Goal: Task Accomplishment & Management: Use online tool/utility

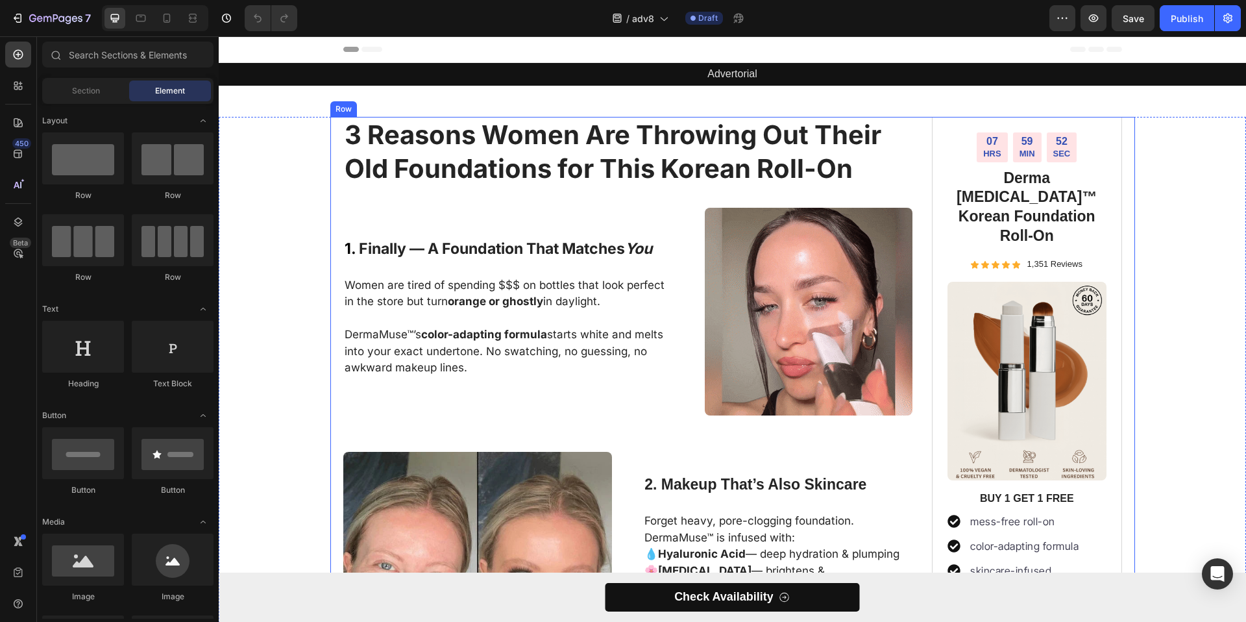
click at [576, 199] on div "3 Reasons Women Are Throwing Out Their Old Foundations for This Korean Roll-On …" at bounding box center [628, 585] width 570 height 936
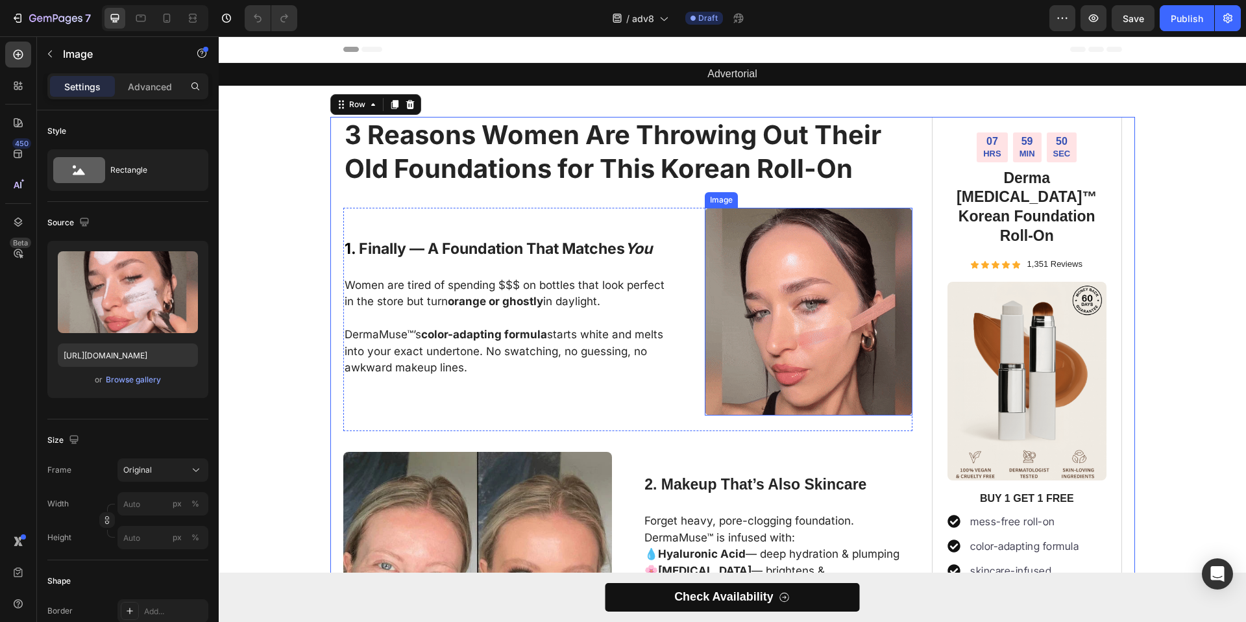
click at [776, 281] on img at bounding box center [809, 312] width 208 height 208
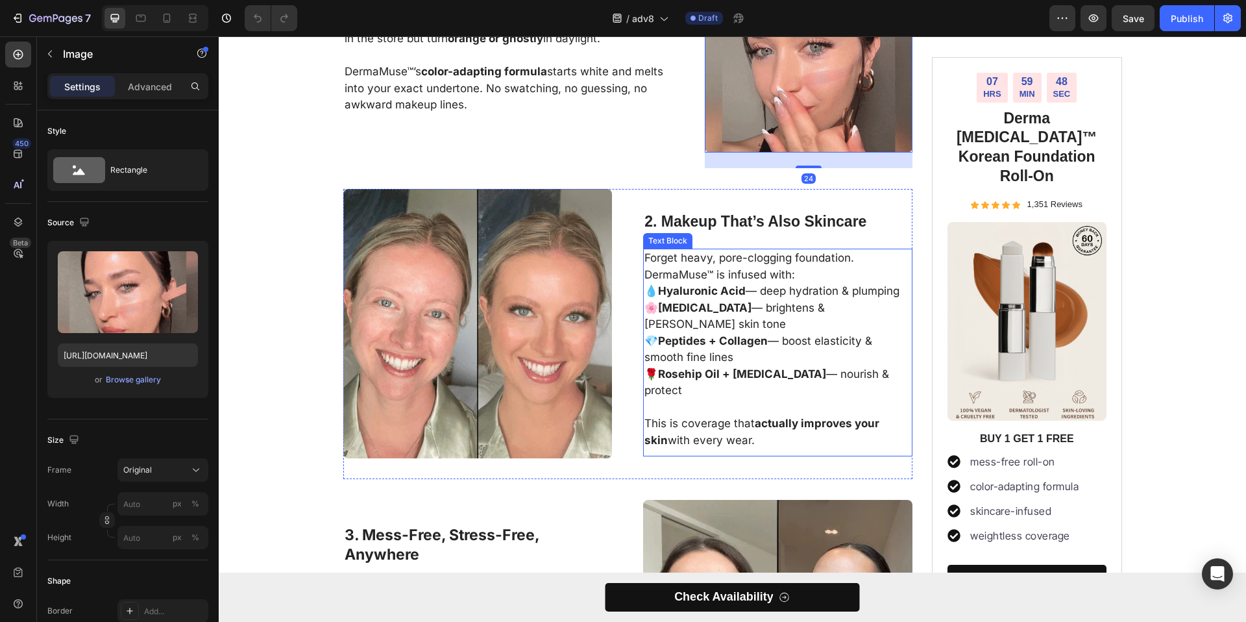
scroll to position [299, 0]
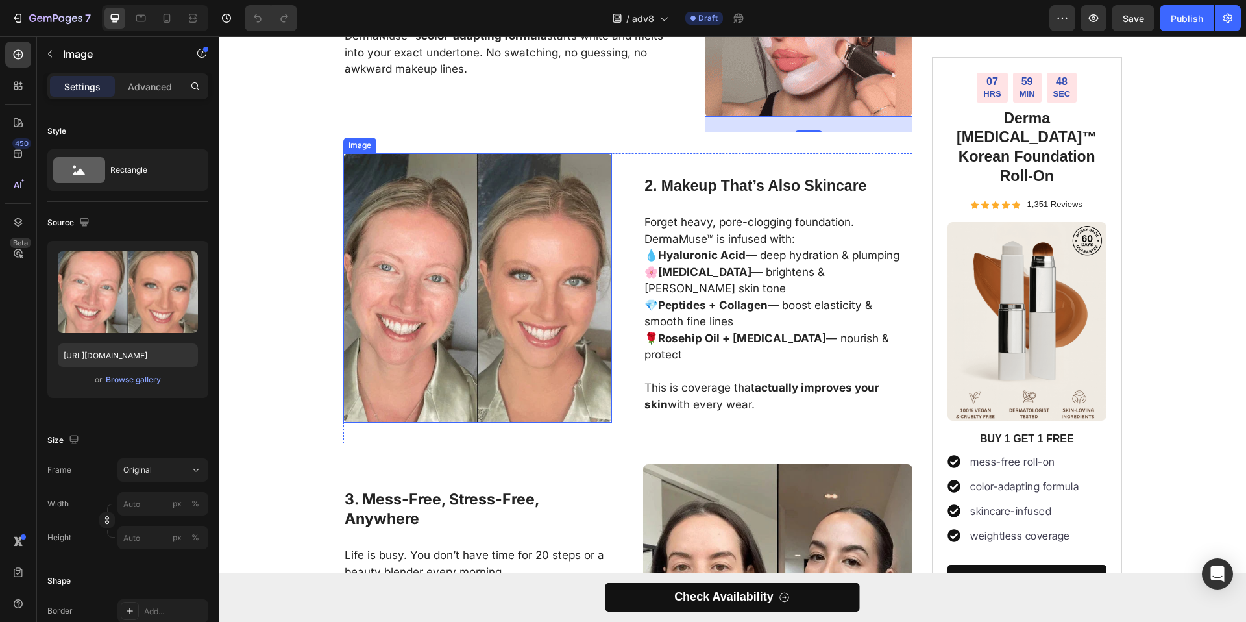
click at [458, 294] on img at bounding box center [477, 287] width 269 height 269
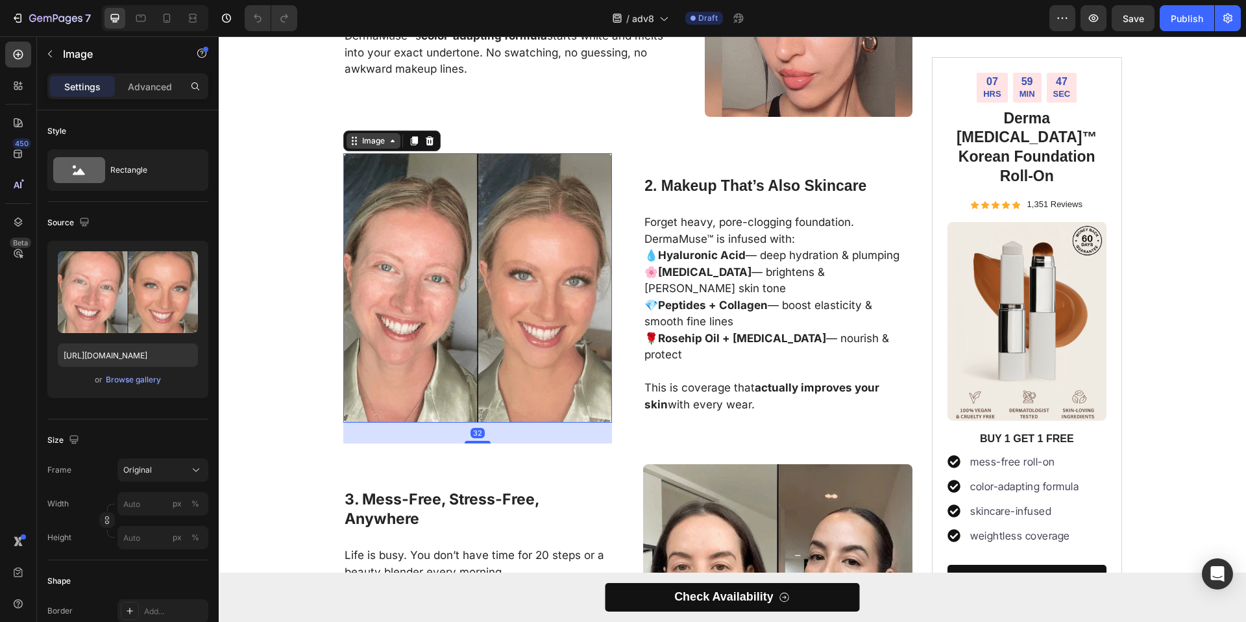
click at [361, 146] on div "Image" at bounding box center [374, 141] width 28 height 12
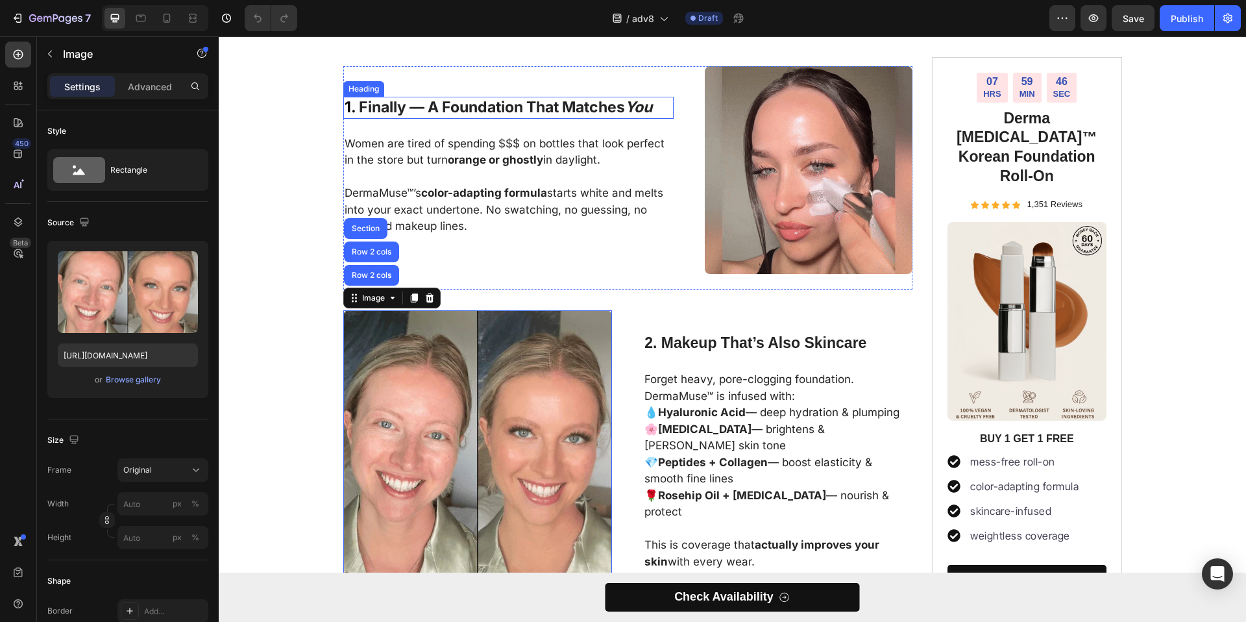
scroll to position [31, 0]
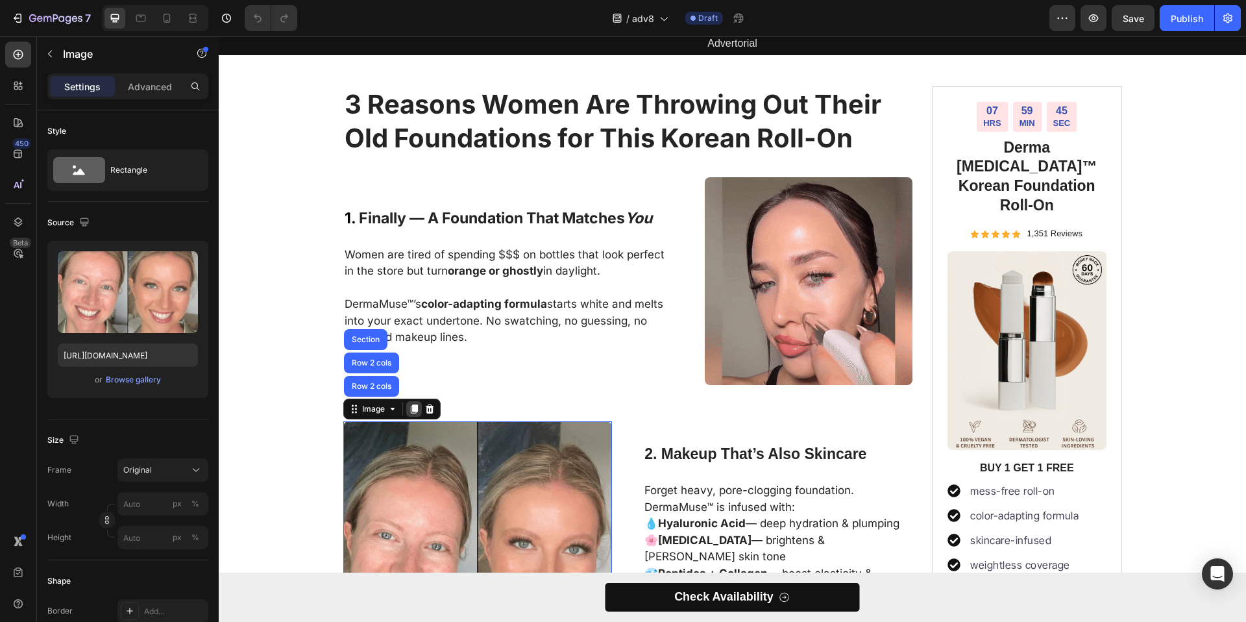
drag, startPoint x: 404, startPoint y: 409, endPoint x: 414, endPoint y: 409, distance: 10.4
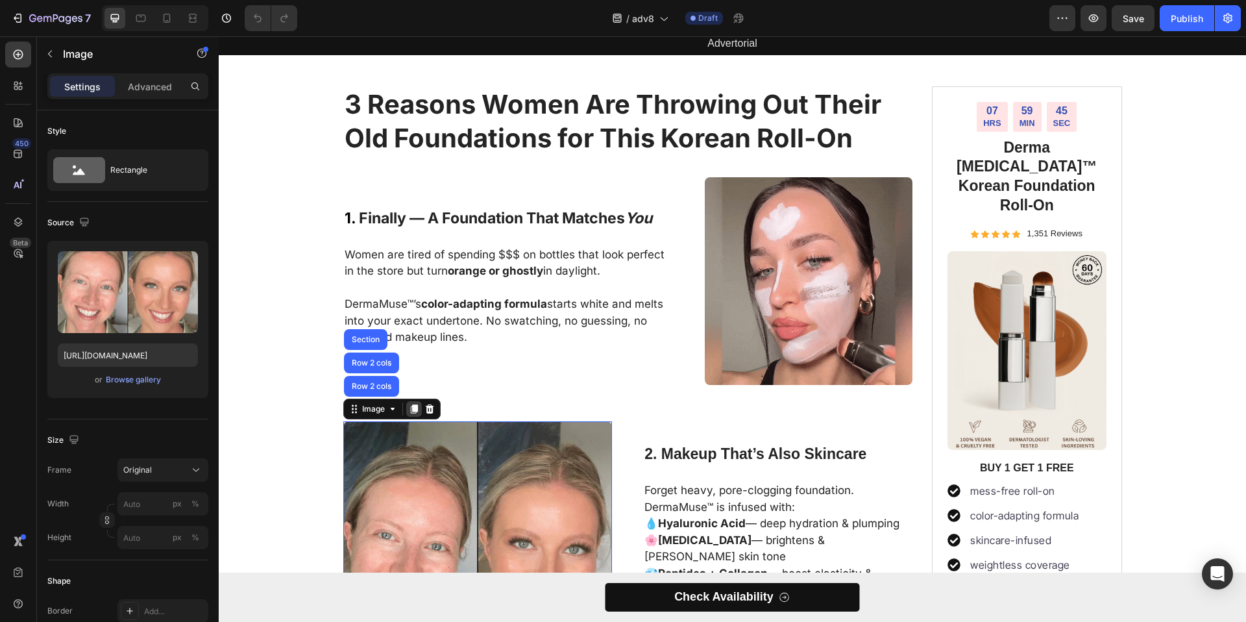
click at [409, 409] on icon at bounding box center [414, 409] width 10 height 10
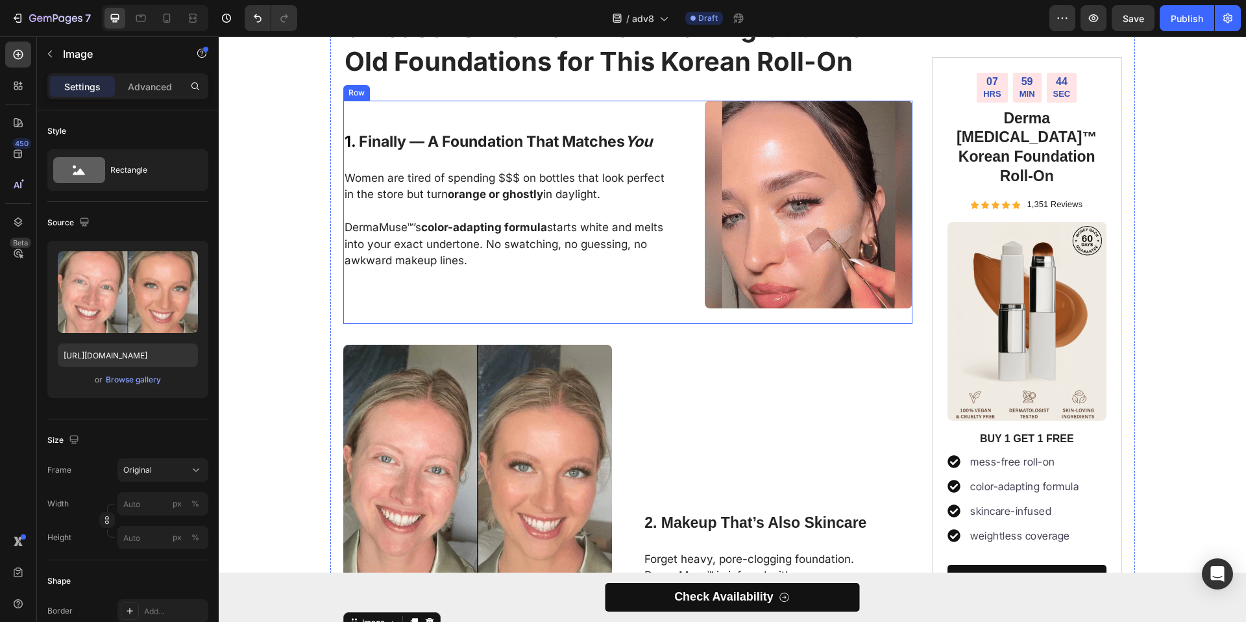
scroll to position [71, 0]
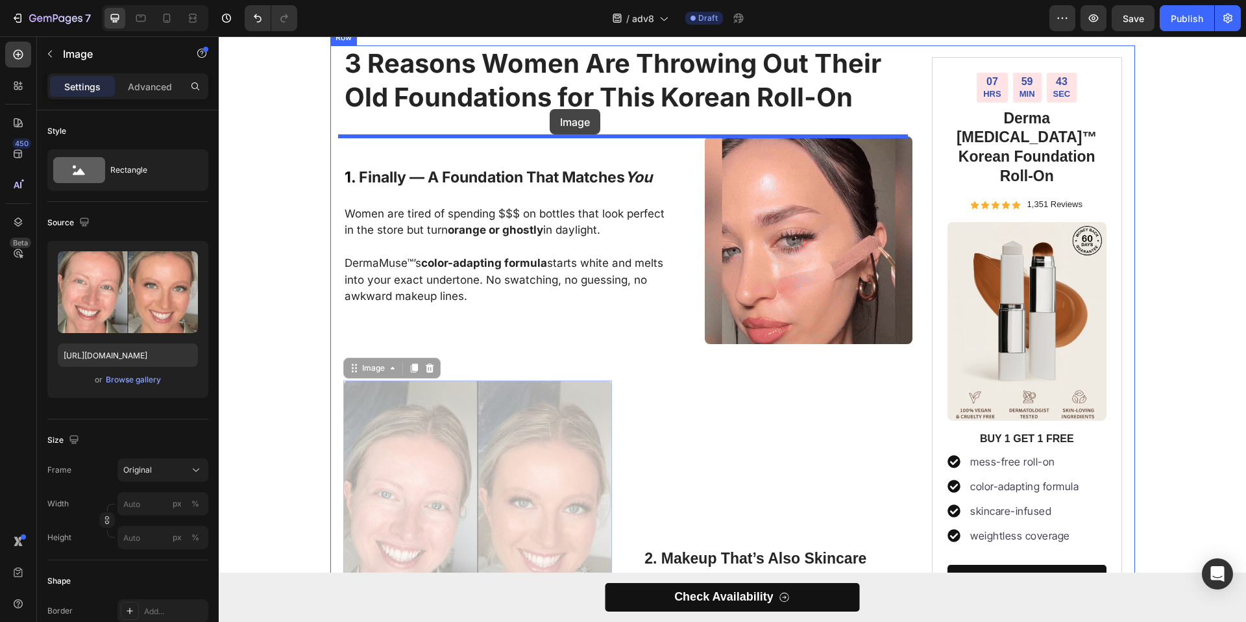
drag, startPoint x: 426, startPoint y: 470, endPoint x: 550, endPoint y: 109, distance: 381.4
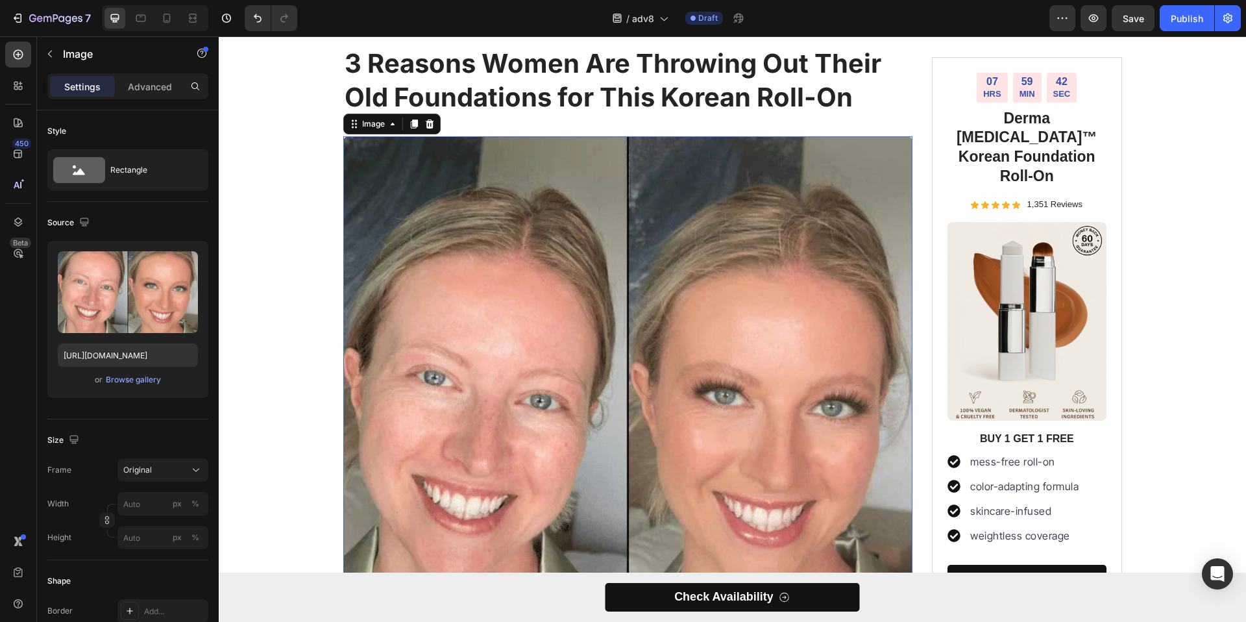
click at [623, 273] on img at bounding box center [628, 421] width 570 height 570
click at [122, 384] on div "Browse gallery" at bounding box center [133, 380] width 55 height 12
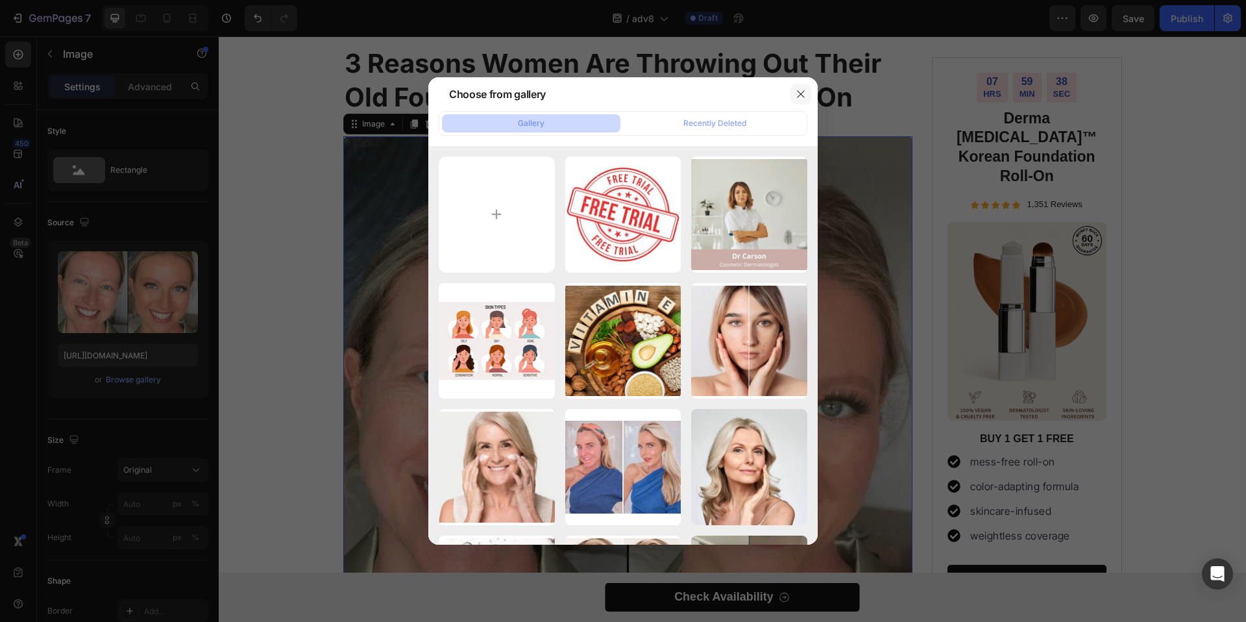
click at [804, 95] on icon "button" at bounding box center [801, 94] width 10 height 10
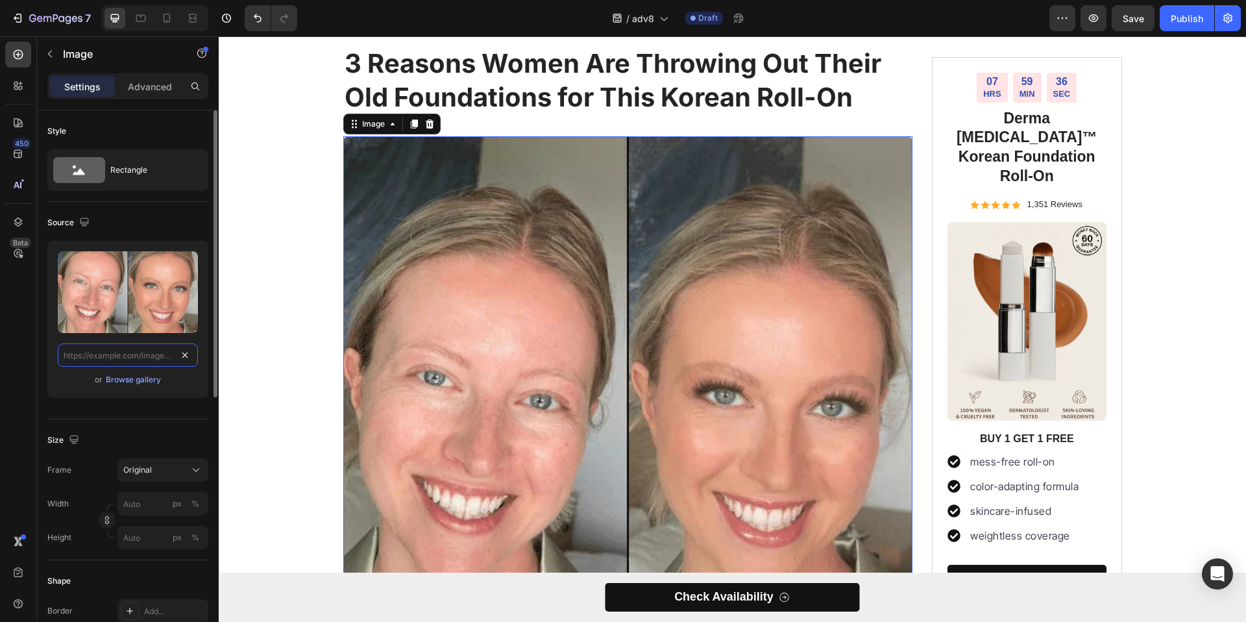
drag, startPoint x: 180, startPoint y: 353, endPoint x: 170, endPoint y: 338, distance: 18.4
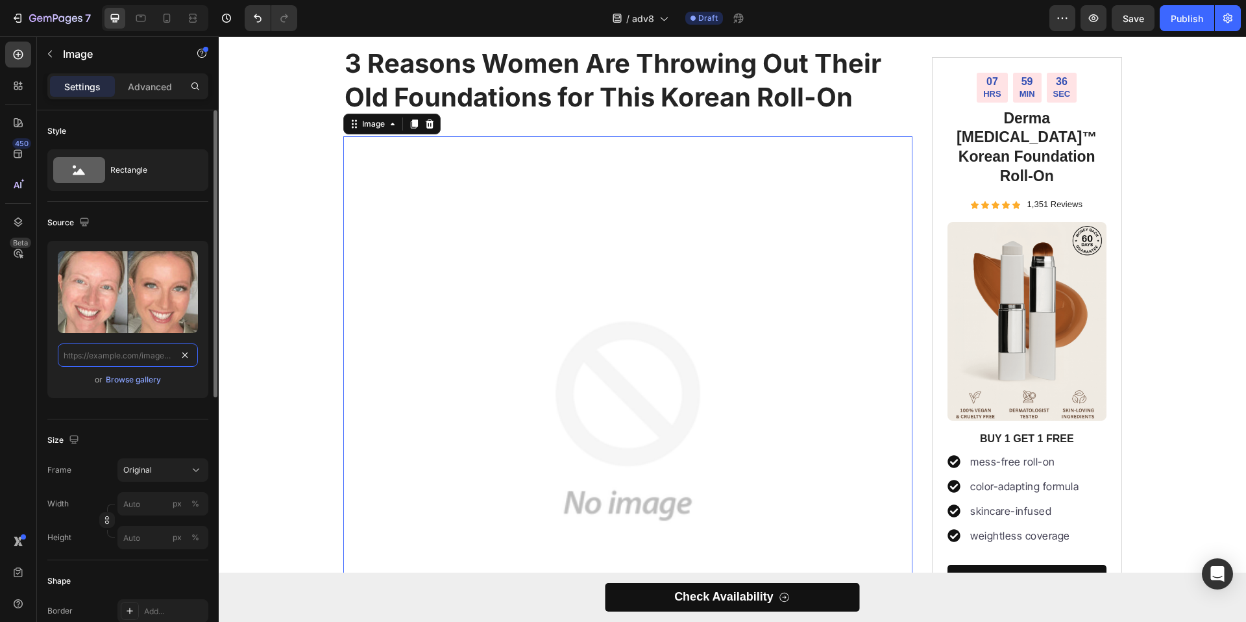
scroll to position [0, 0]
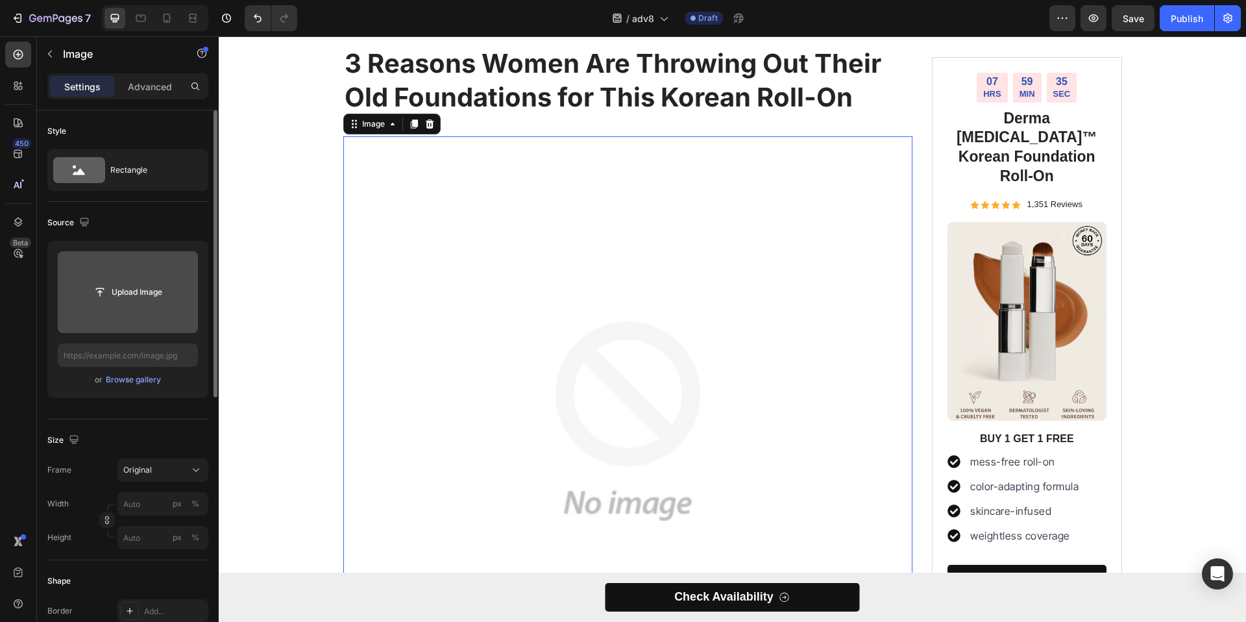
click at [132, 293] on input "file" at bounding box center [128, 292] width 90 height 22
type input "C:\fakepath\ccxxc.avif"
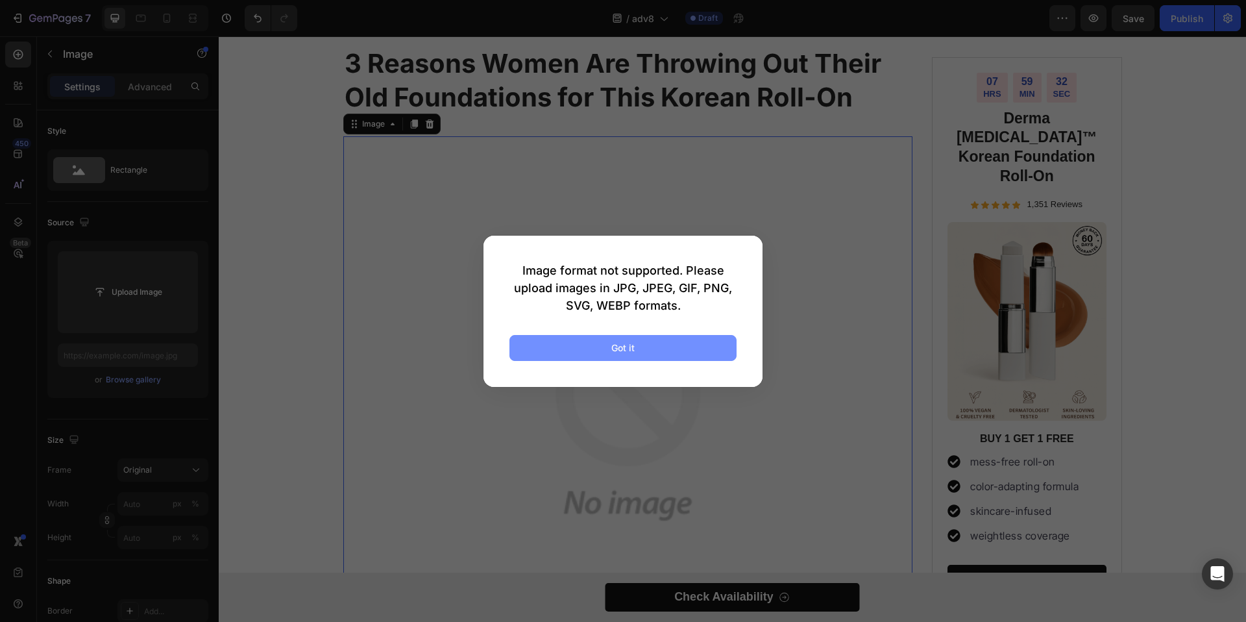
click at [722, 352] on button "Got it" at bounding box center [623, 348] width 227 height 26
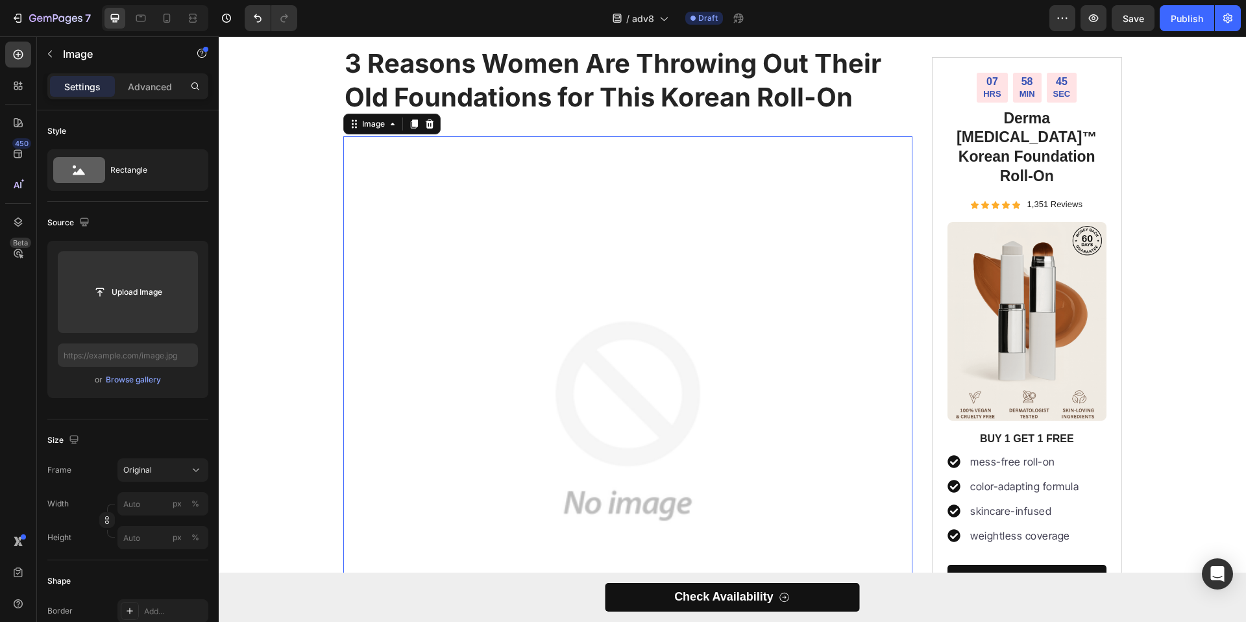
click at [626, 248] on img at bounding box center [628, 421] width 570 height 570
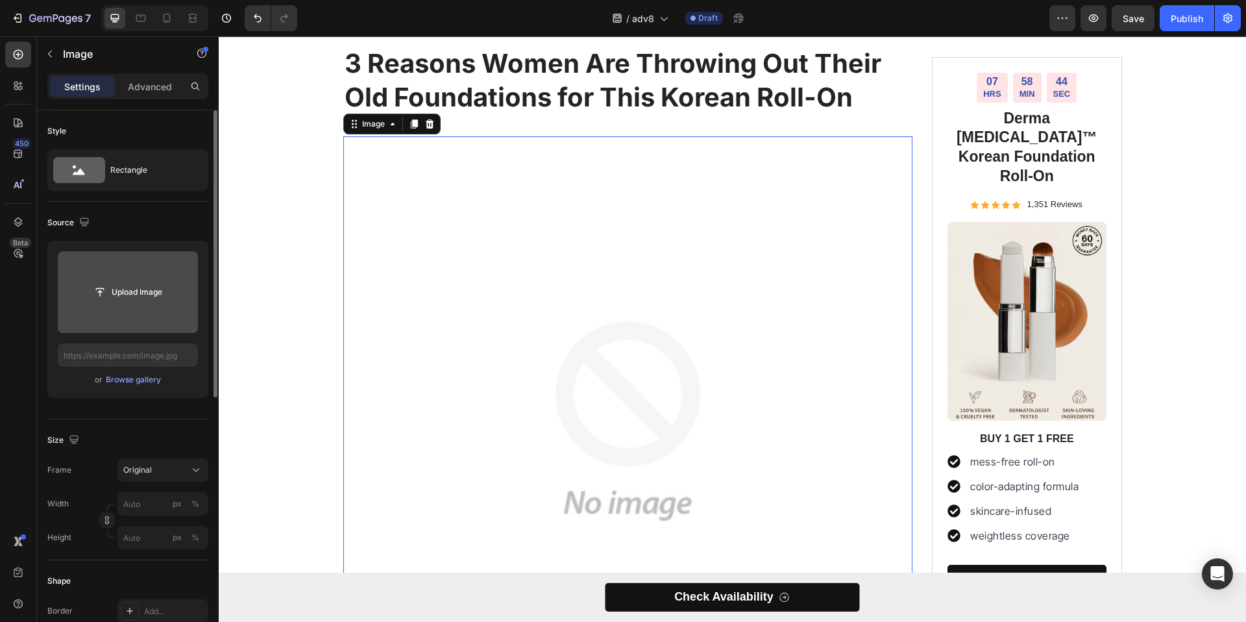
click at [160, 299] on input "file" at bounding box center [128, 292] width 90 height 22
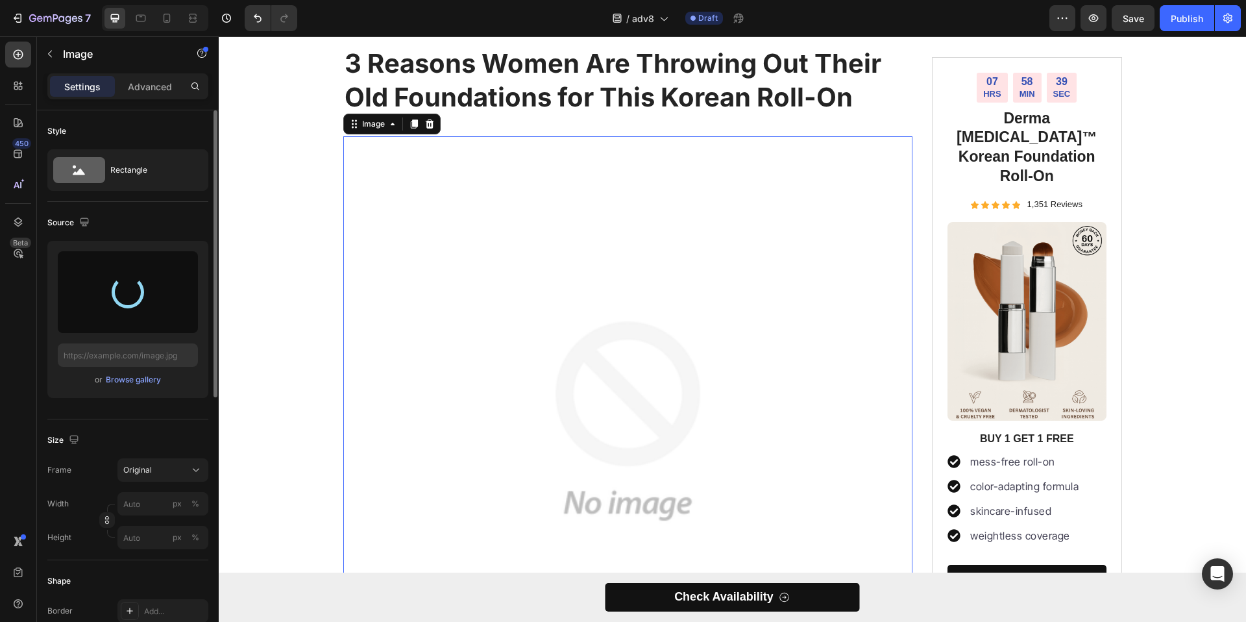
type input "[URL][DOMAIN_NAME]"
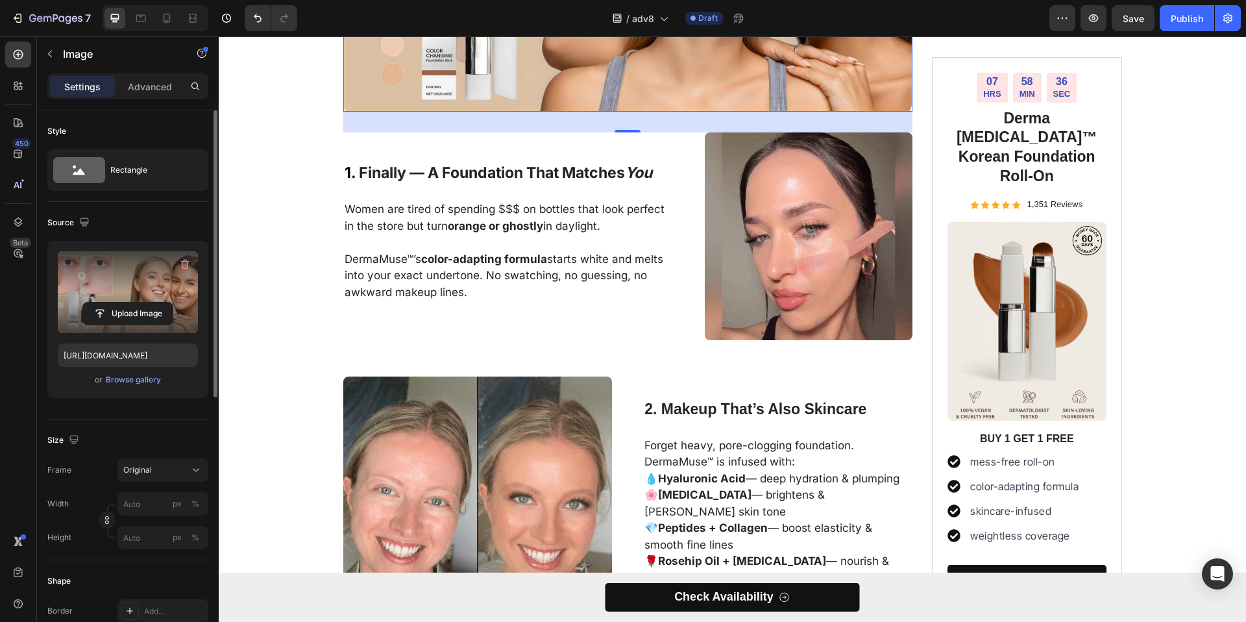
scroll to position [394, 0]
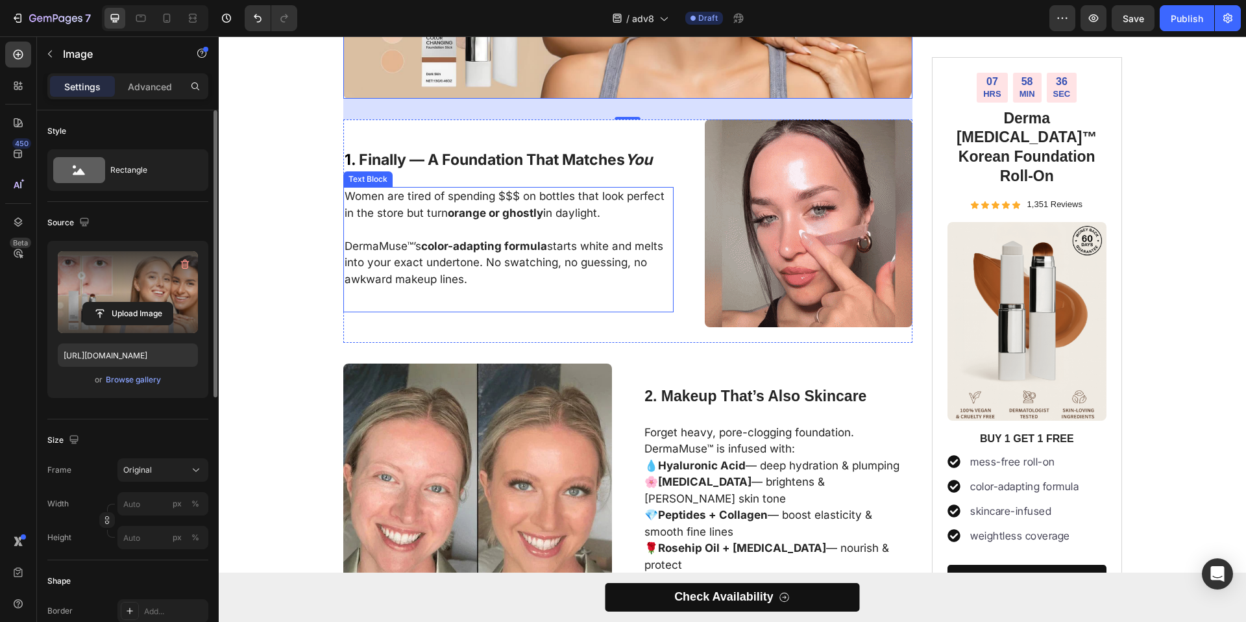
click at [466, 196] on p "Women are tired of spending $$$ on bottles that look perfect in the store but t…" at bounding box center [509, 204] width 328 height 33
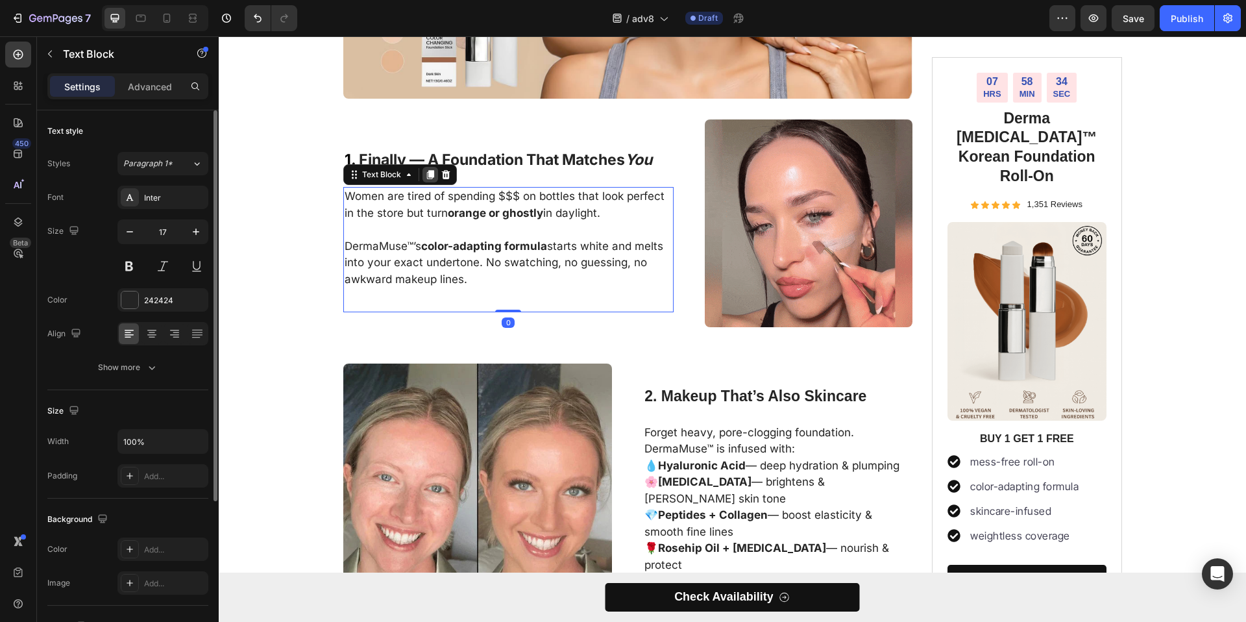
click at [425, 179] on icon at bounding box center [430, 174] width 10 height 10
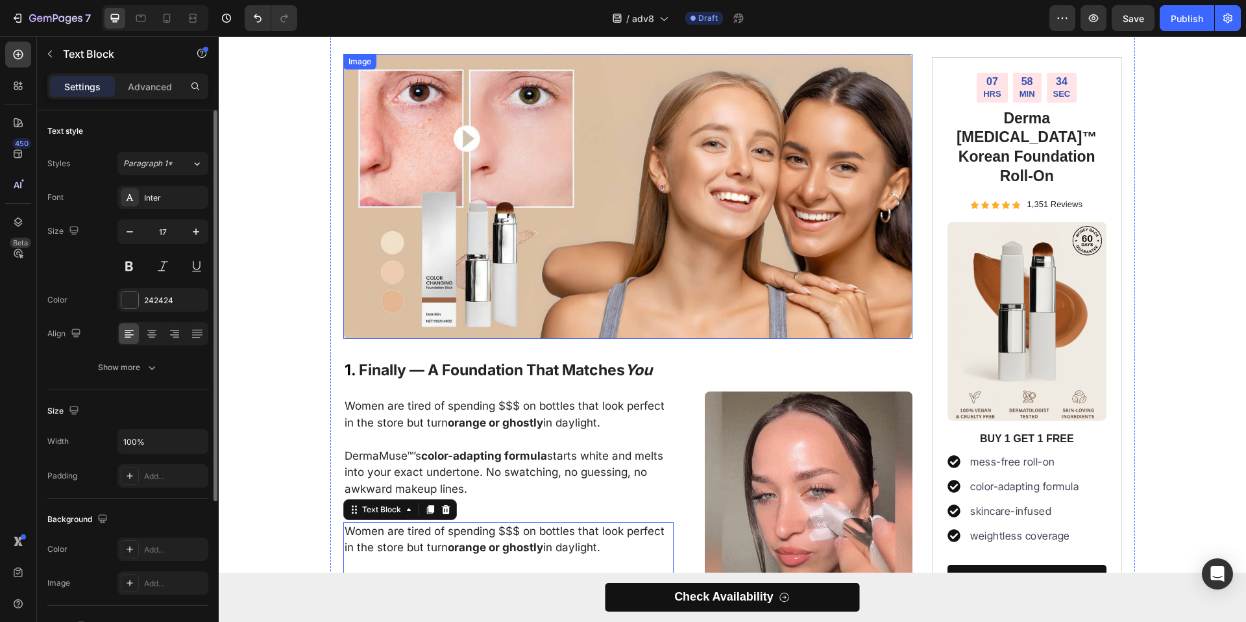
scroll to position [145, 0]
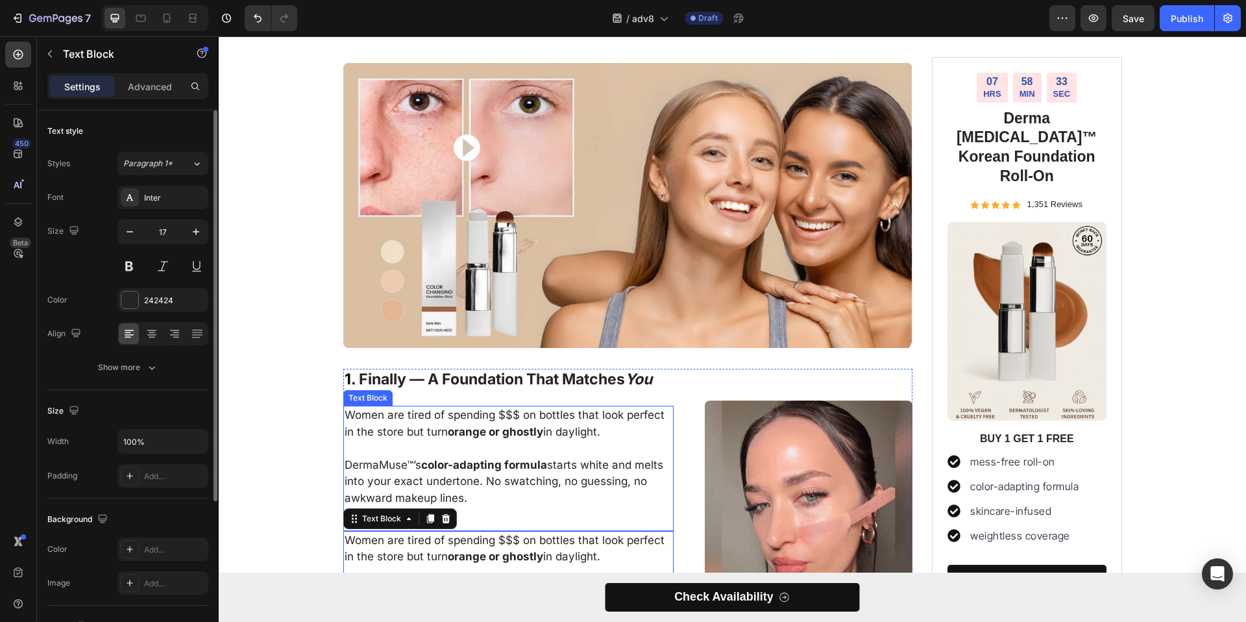
click at [349, 425] on p "Women are tired of spending $$$ on bottles that look perfect in the store but t…" at bounding box center [509, 423] width 328 height 33
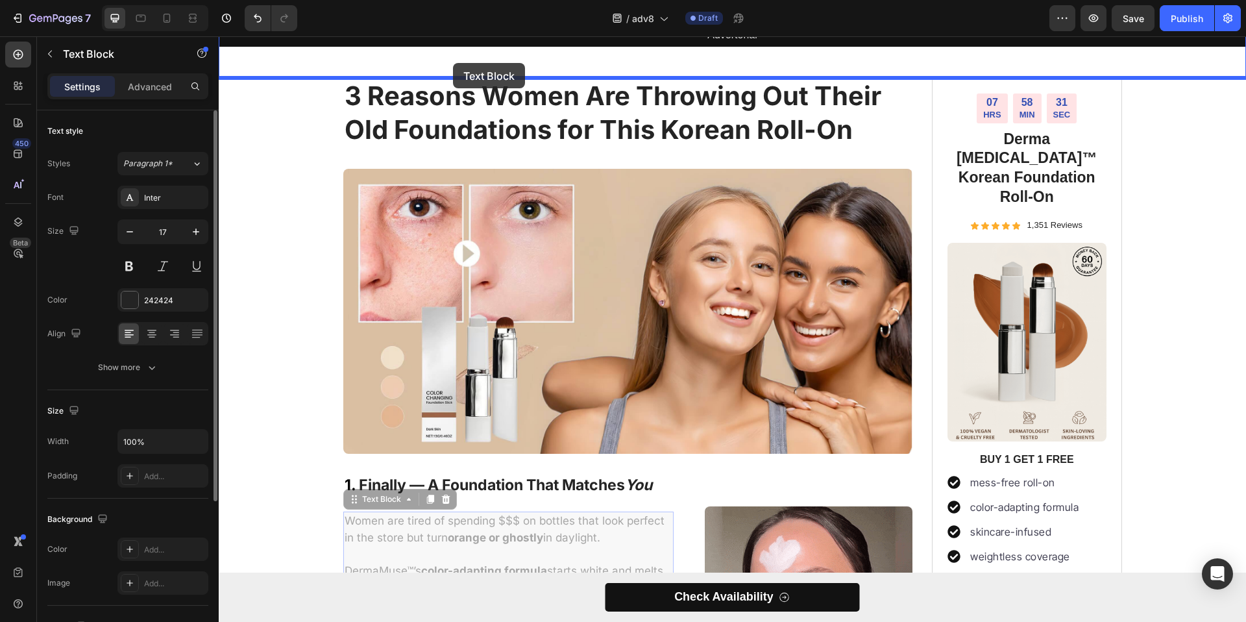
scroll to position [0, 0]
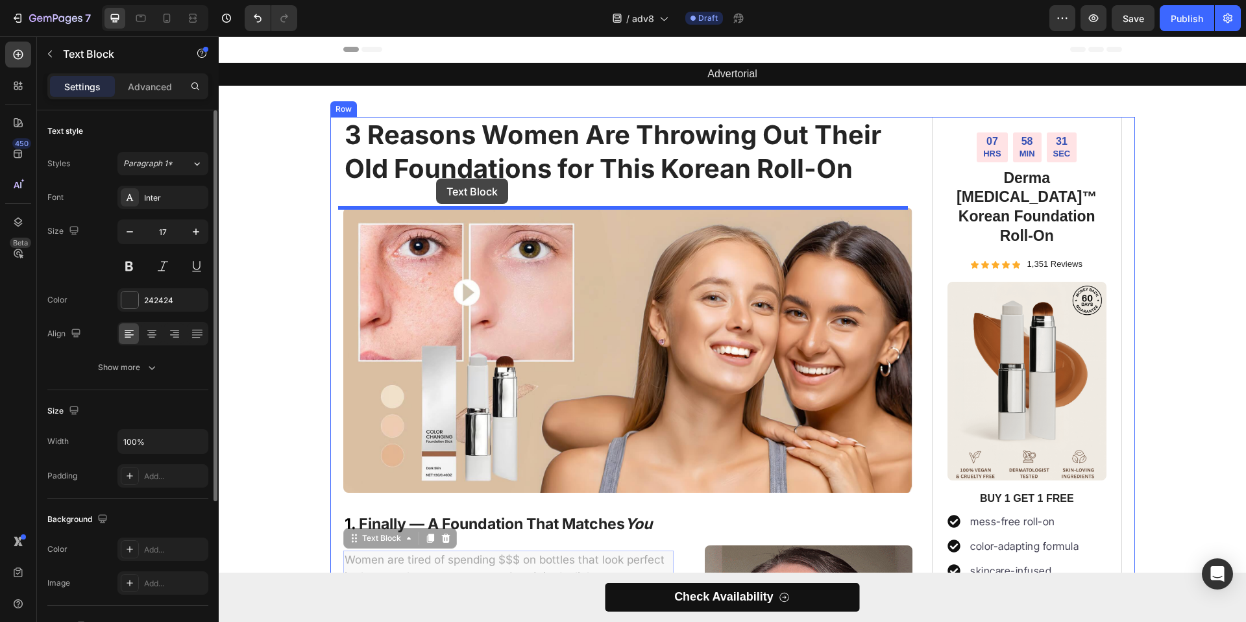
drag, startPoint x: 352, startPoint y: 391, endPoint x: 436, endPoint y: 179, distance: 228.8
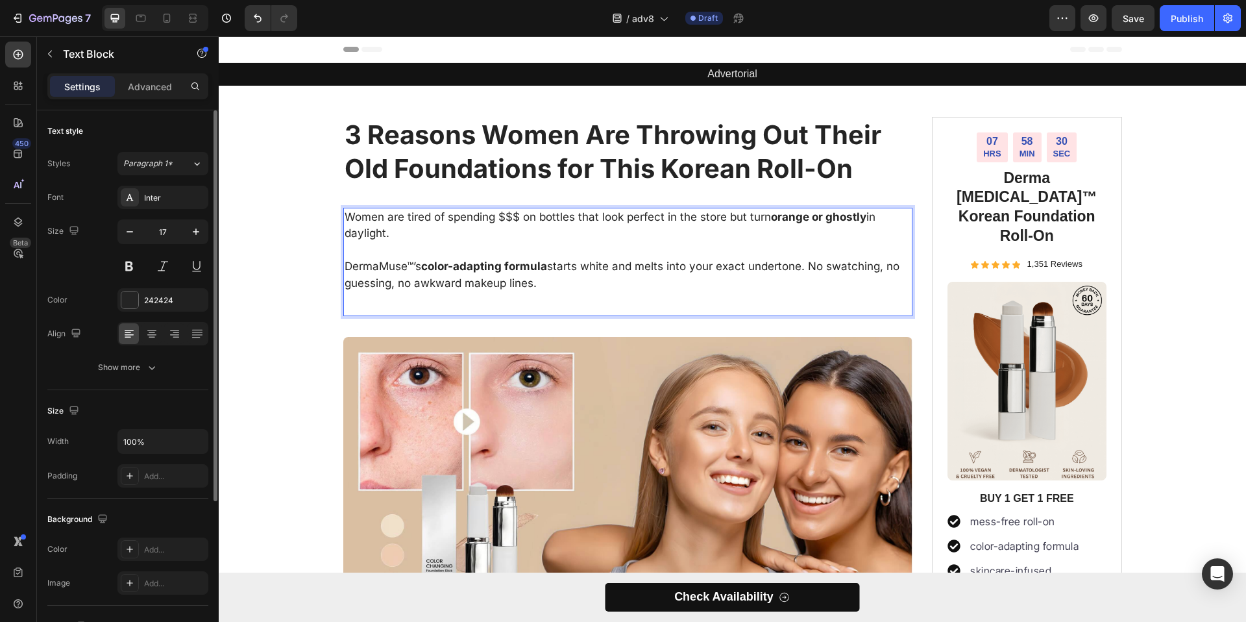
click at [498, 258] on p "DermaMuse™’s color-adapting formula starts white and melts into your exact unde…" at bounding box center [628, 274] width 567 height 33
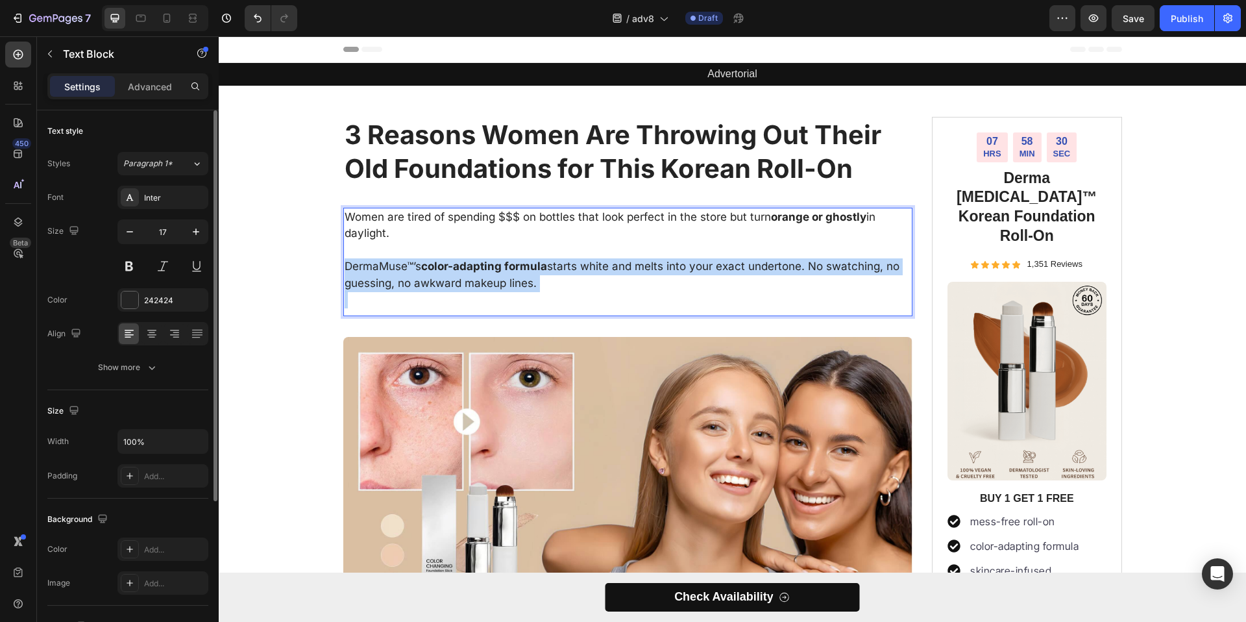
click at [498, 258] on p "DermaMuse™’s color-adapting formula starts white and melts into your exact unde…" at bounding box center [628, 274] width 567 height 33
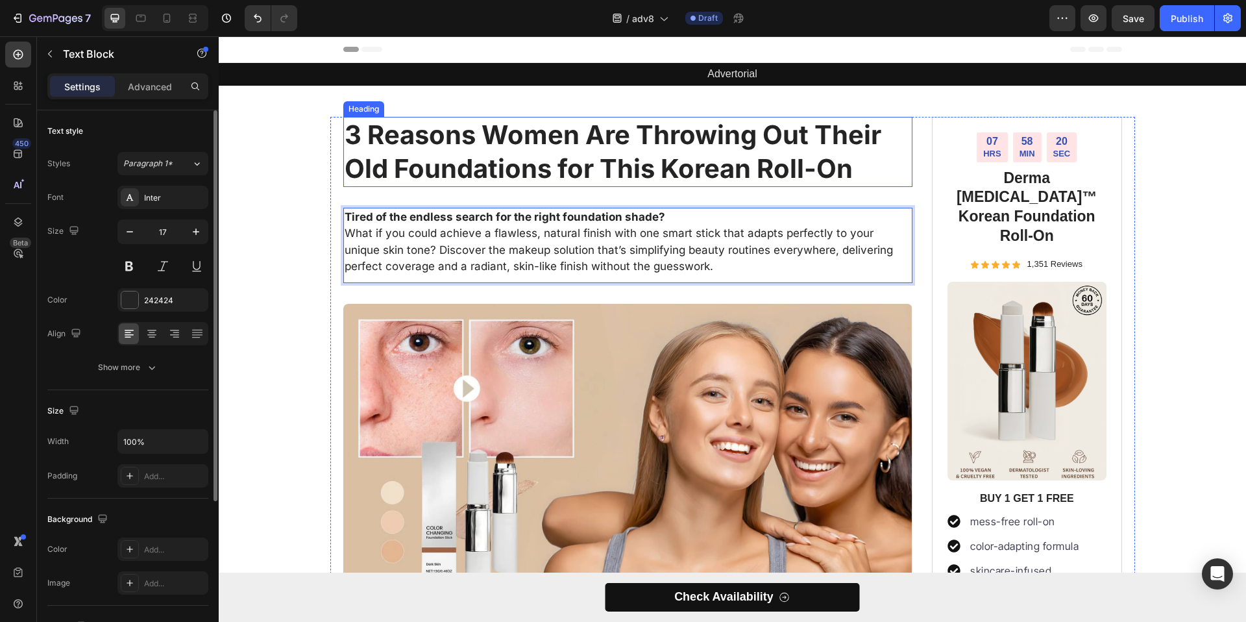
click at [516, 149] on strong "3 Reasons Women Are Throwing Out Their Old Foundations for This Korean Roll-On" at bounding box center [613, 152] width 537 height 66
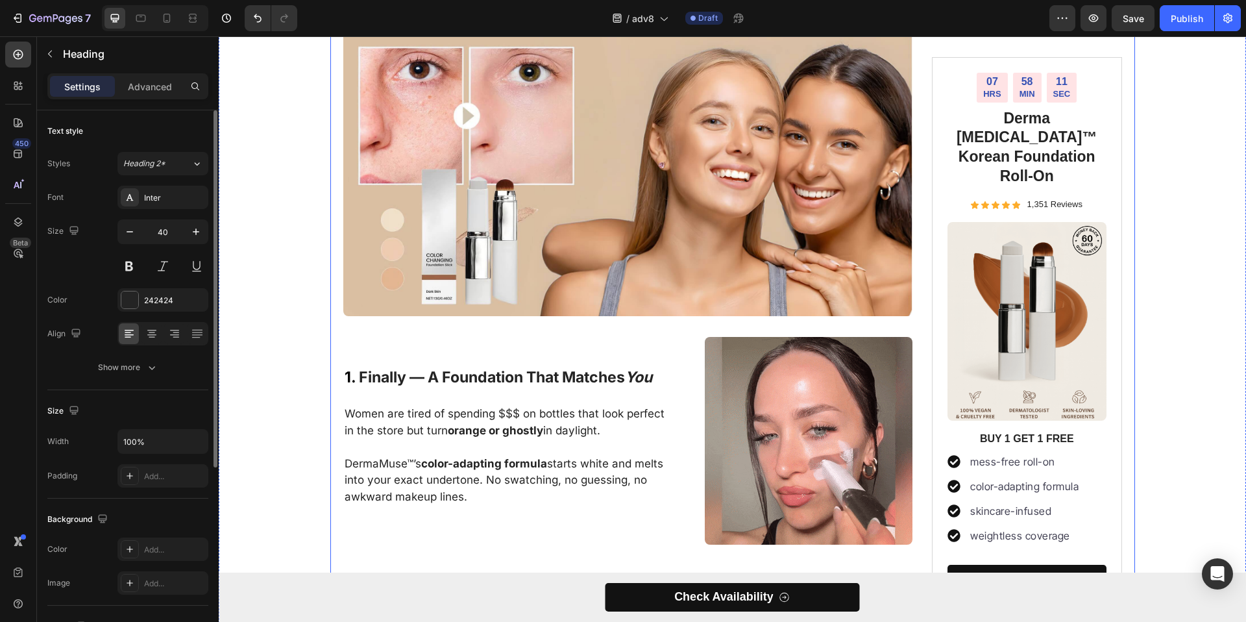
scroll to position [329, 0]
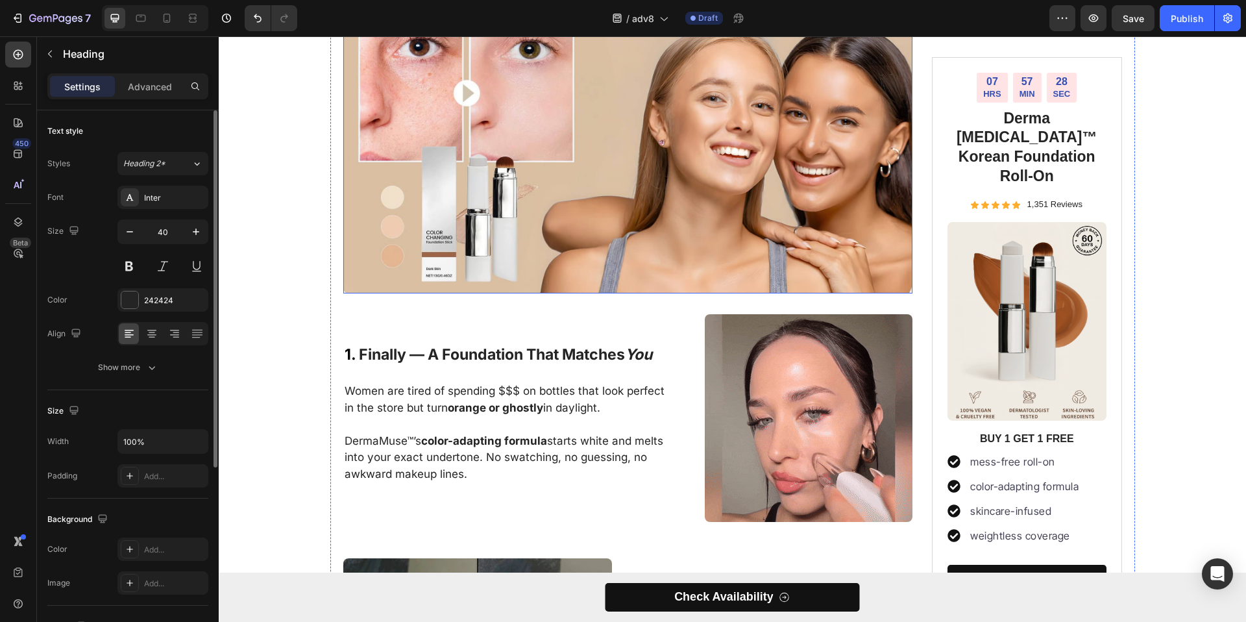
click at [626, 244] on img at bounding box center [628, 150] width 570 height 285
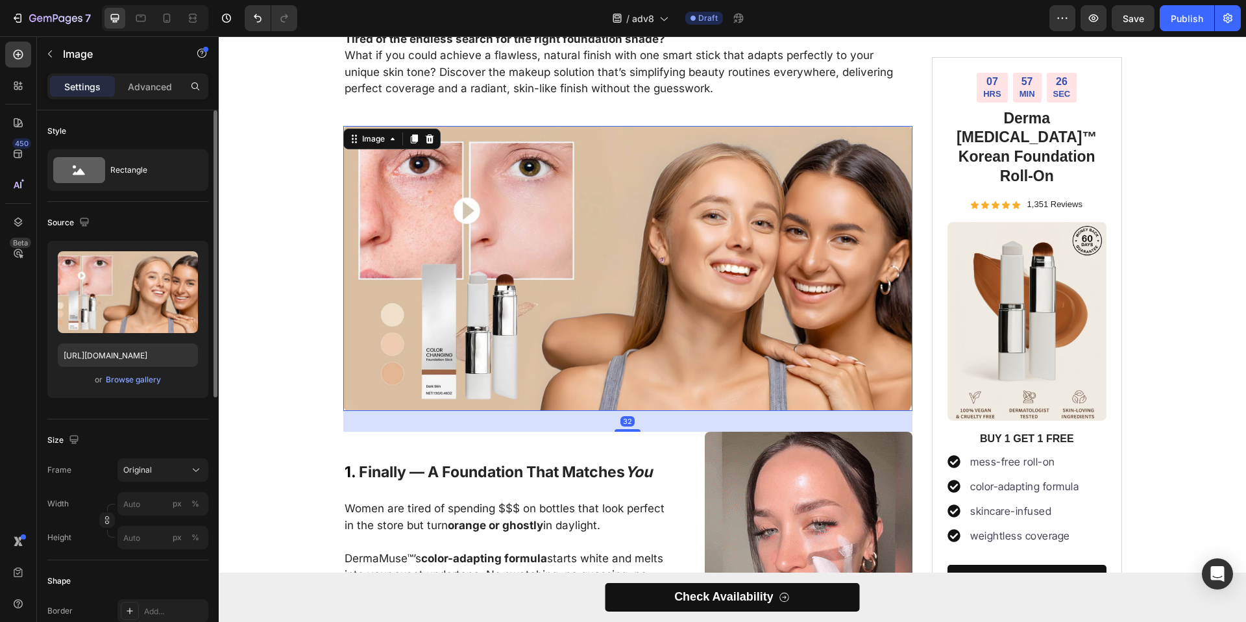
scroll to position [127, 0]
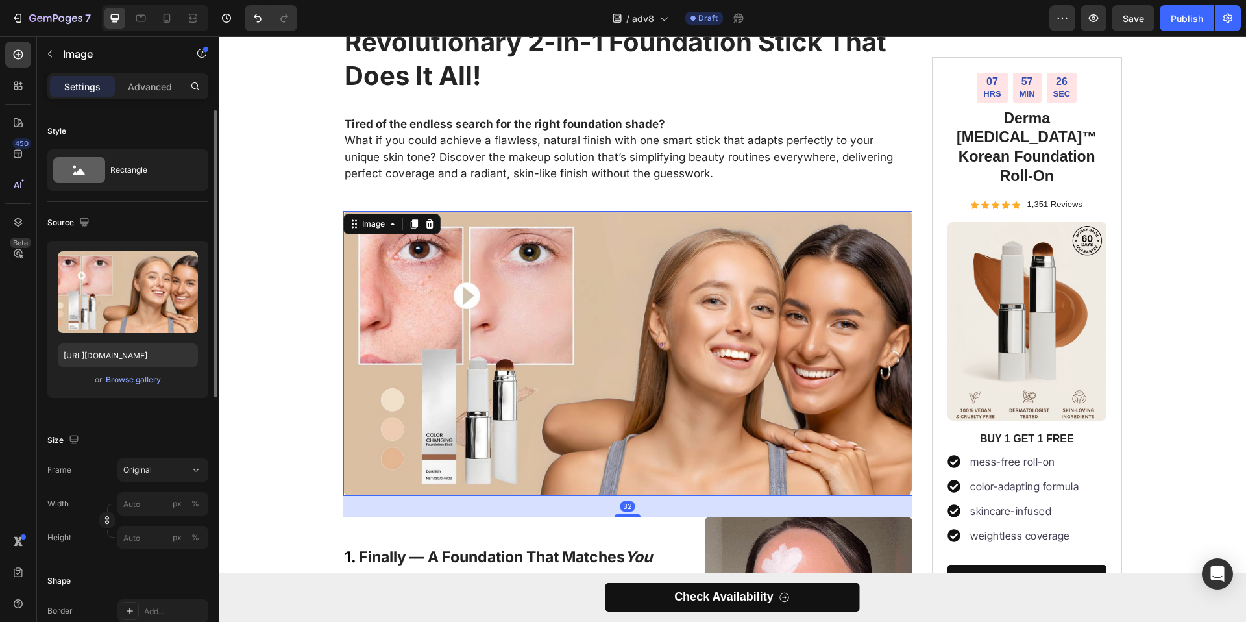
click at [786, 253] on img at bounding box center [628, 353] width 570 height 285
click at [411, 225] on icon at bounding box center [413, 223] width 7 height 9
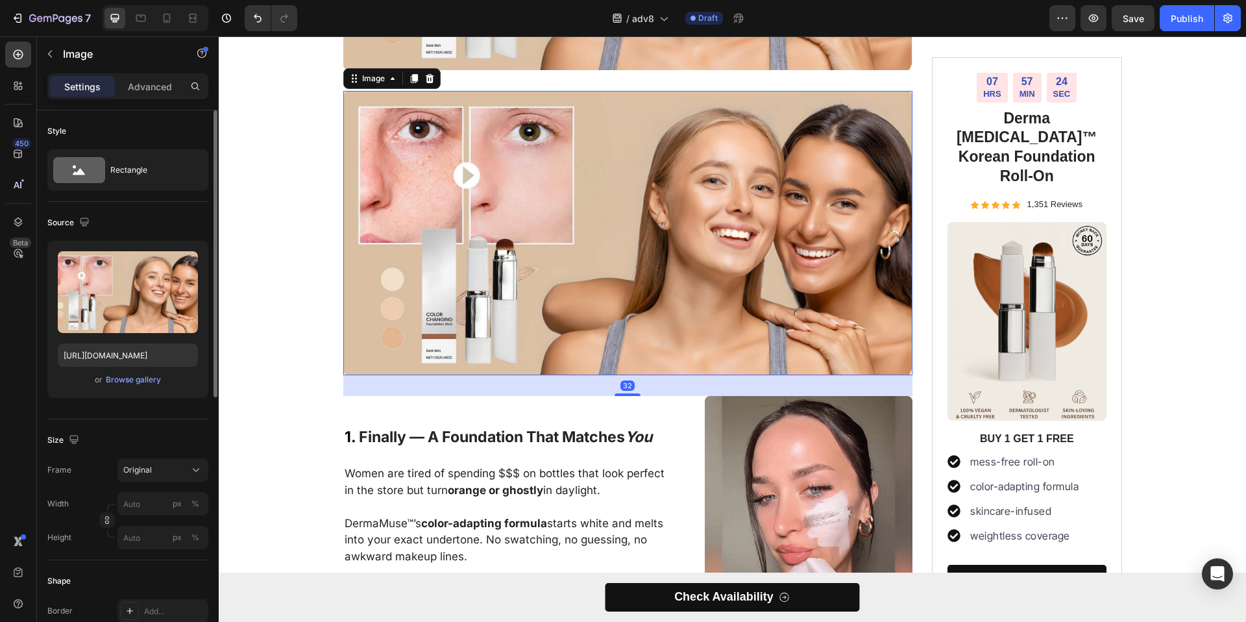
scroll to position [561, 0]
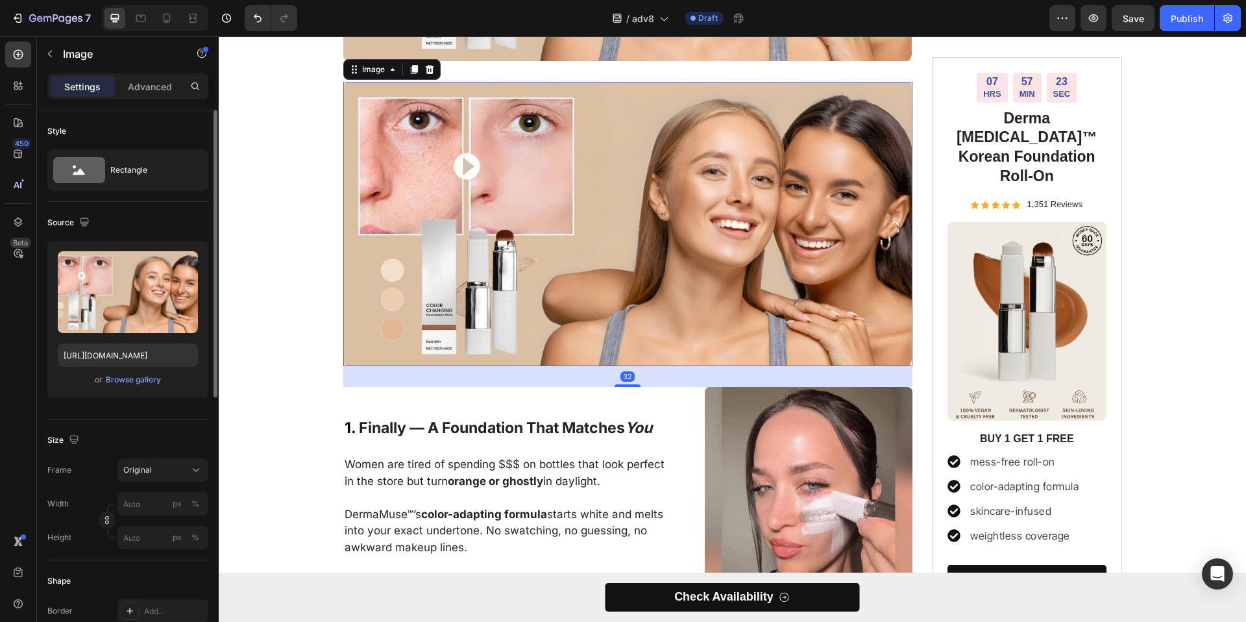
click at [560, 227] on img at bounding box center [628, 224] width 570 height 285
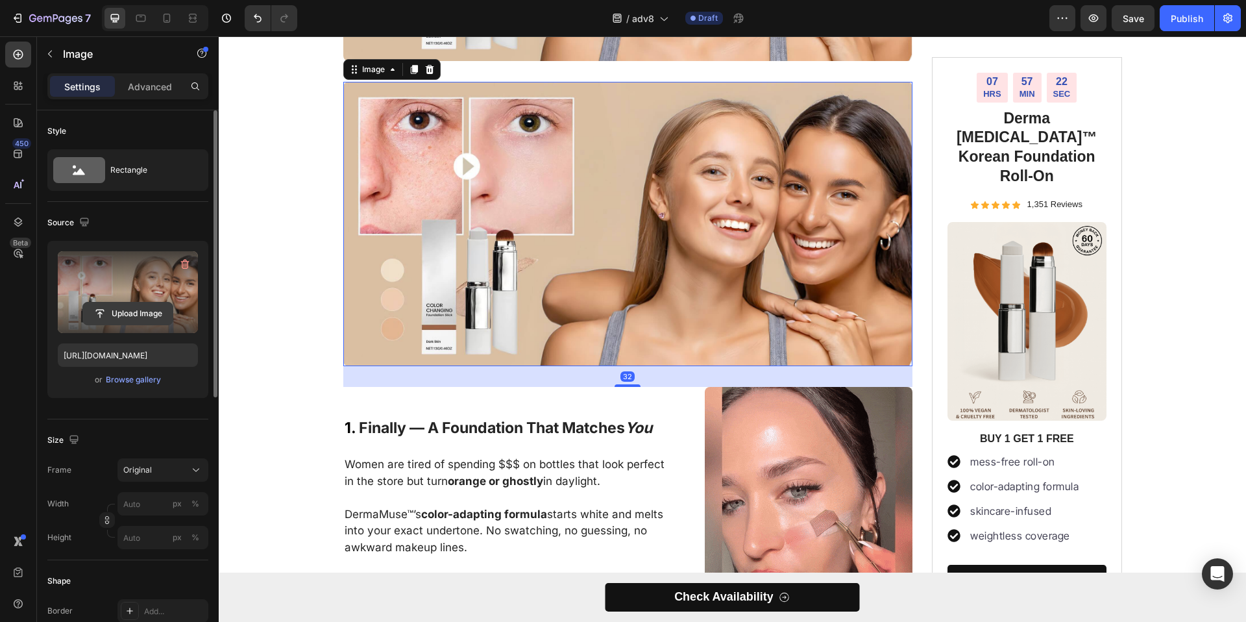
click at [151, 308] on input "file" at bounding box center [128, 313] width 90 height 22
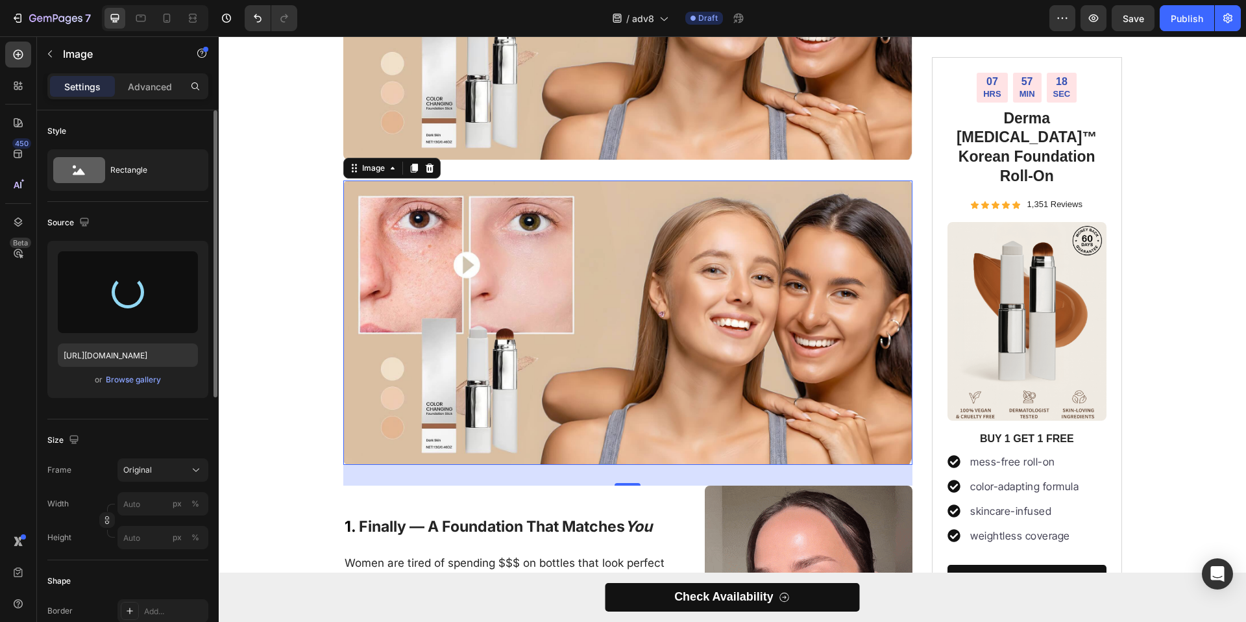
scroll to position [436, 0]
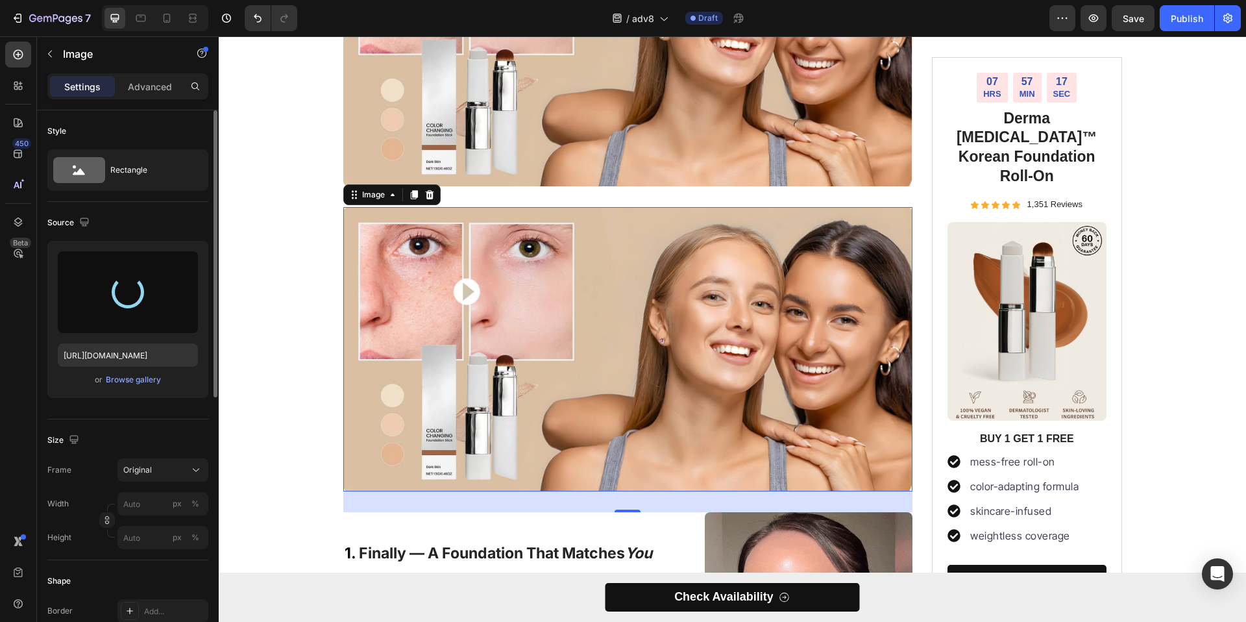
type input "https://cdn.shopify.com/s/files/1/0768/7946/2423/files/gempages_585808222808441…"
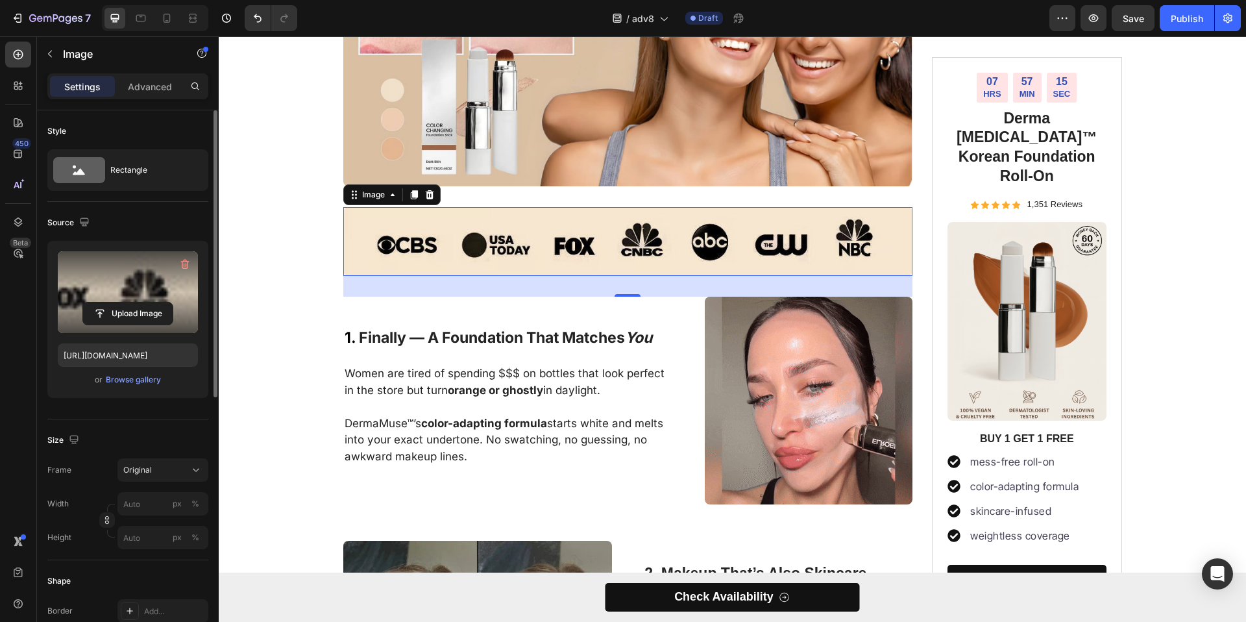
click at [455, 236] on img at bounding box center [628, 241] width 570 height 69
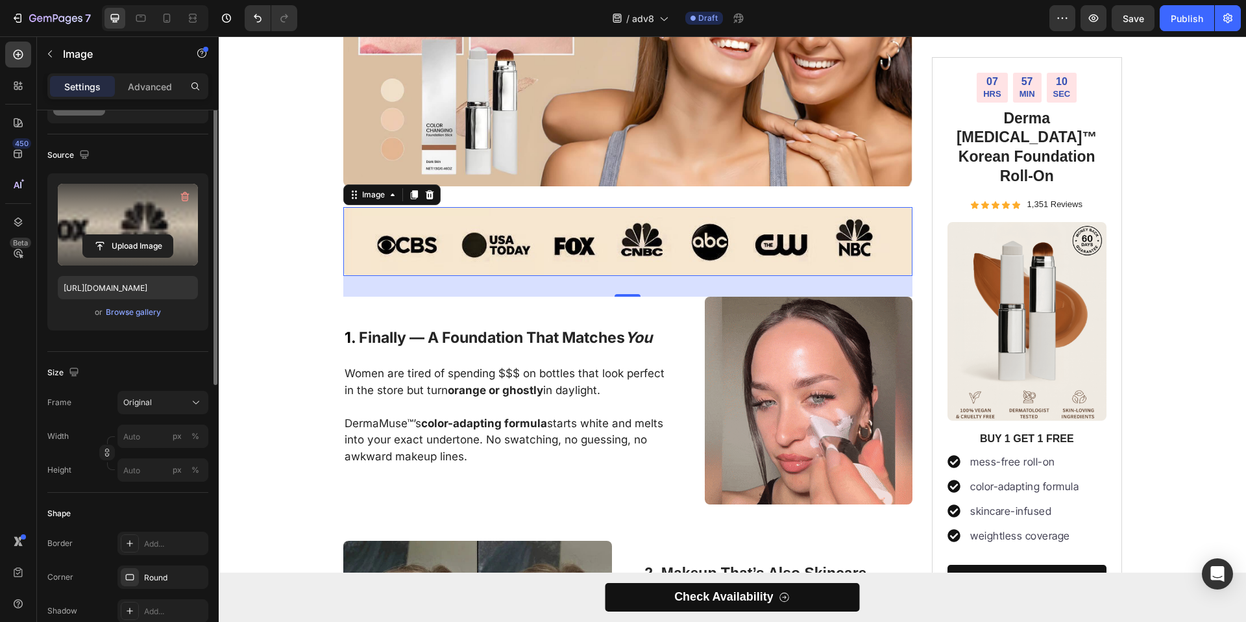
scroll to position [0, 0]
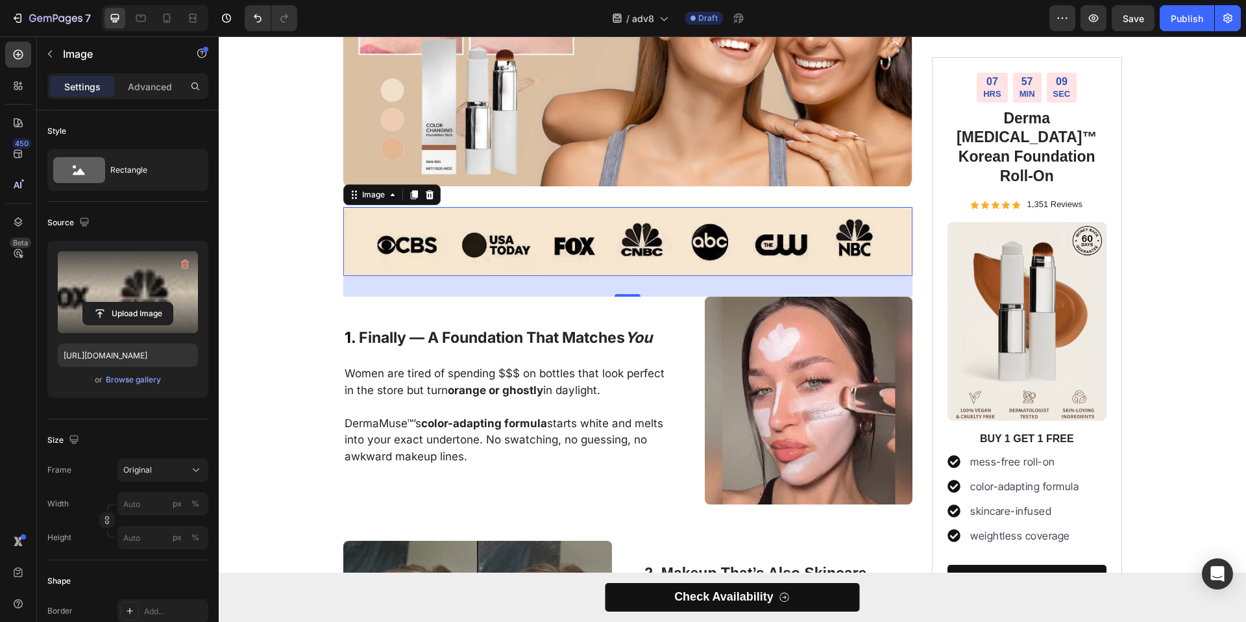
click at [595, 241] on img at bounding box center [628, 241] width 570 height 69
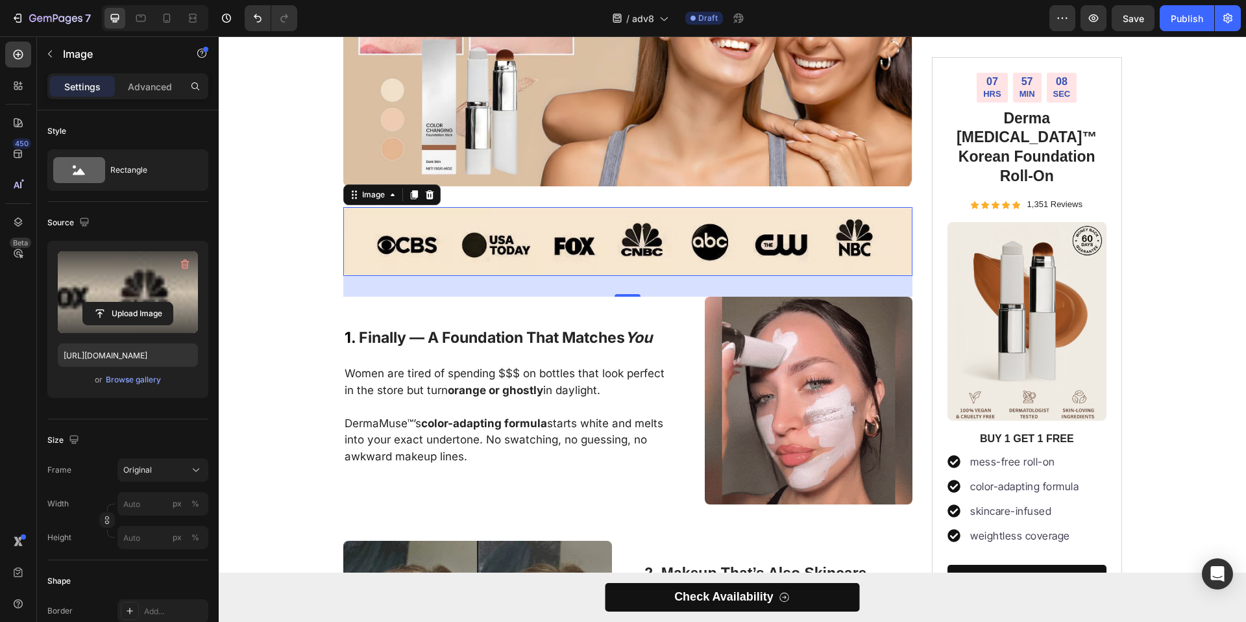
click at [595, 241] on img at bounding box center [628, 241] width 570 height 69
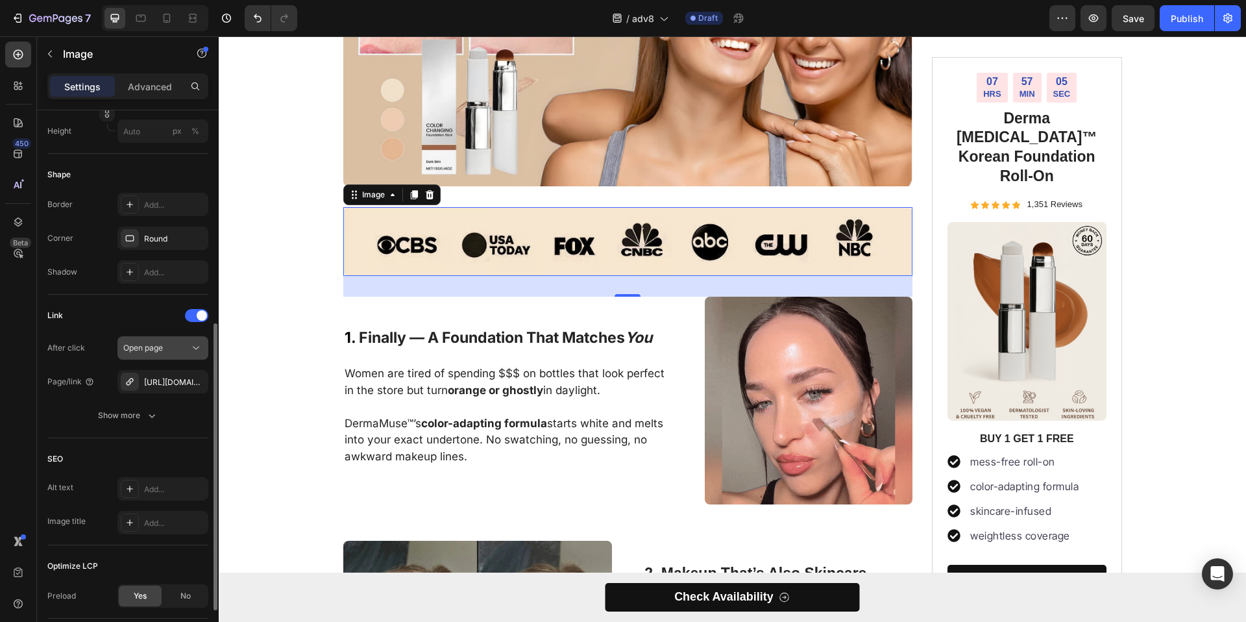
scroll to position [278, 0]
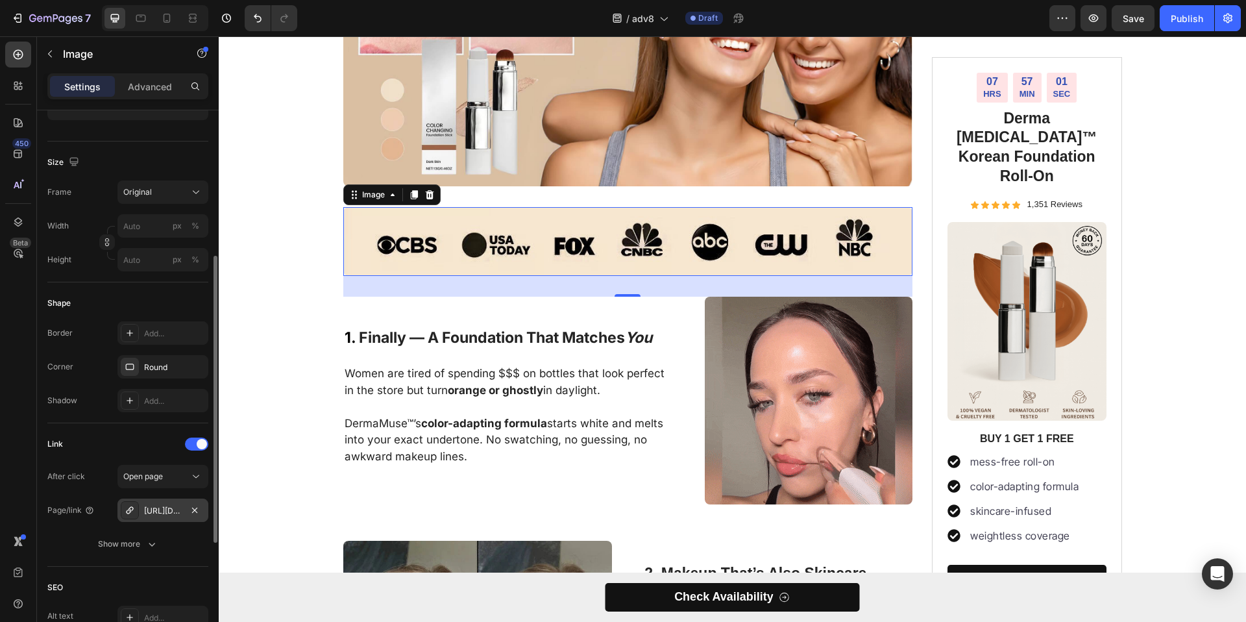
click at [162, 508] on div "[URL][DOMAIN_NAME]" at bounding box center [163, 511] width 38 height 12
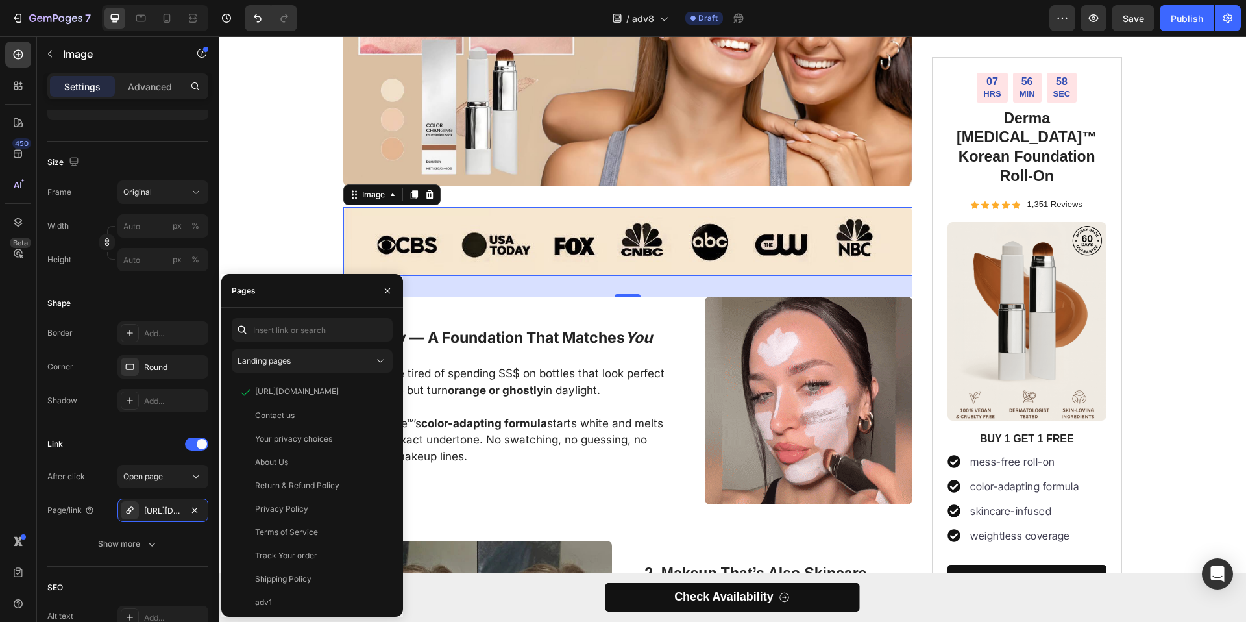
click at [5, 438] on div "450 Beta" at bounding box center [18, 285] width 26 height 487
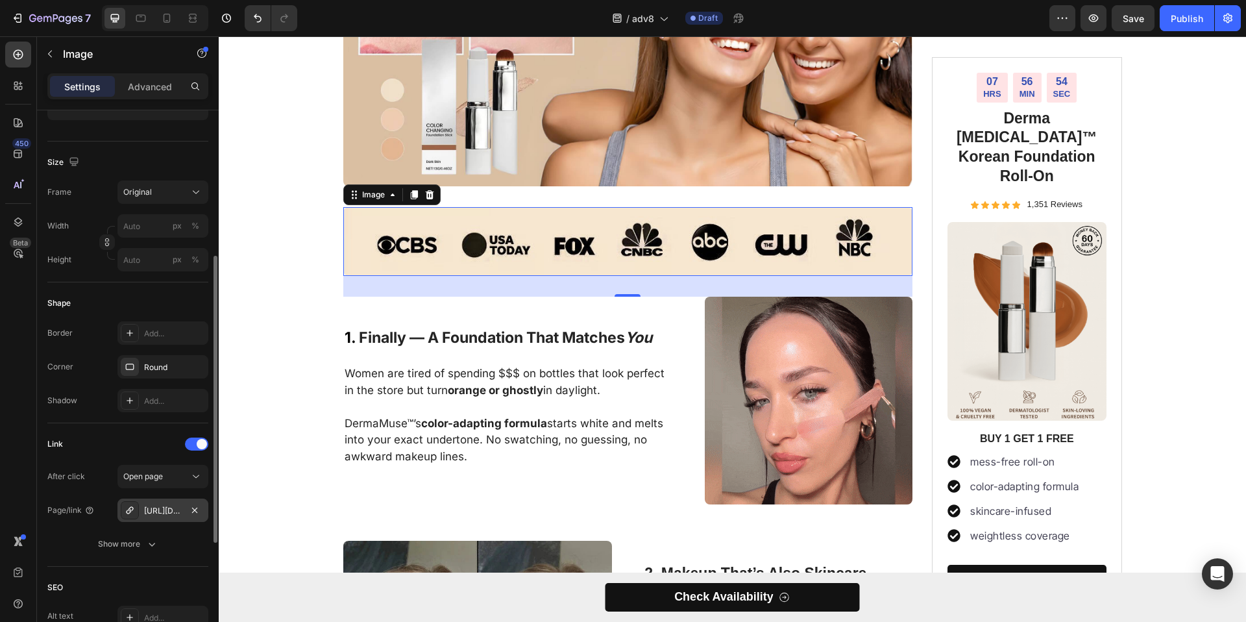
click at [175, 511] on div "[URL][DOMAIN_NAME]" at bounding box center [163, 511] width 38 height 12
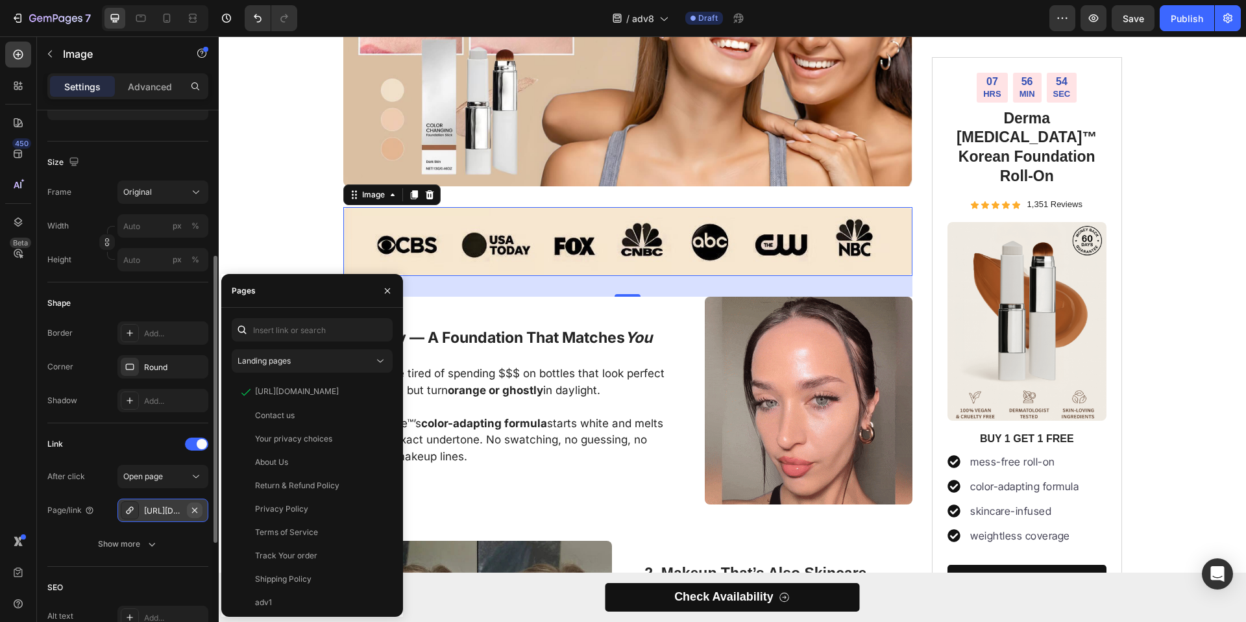
click at [192, 512] on icon "button" at bounding box center [194, 509] width 5 height 5
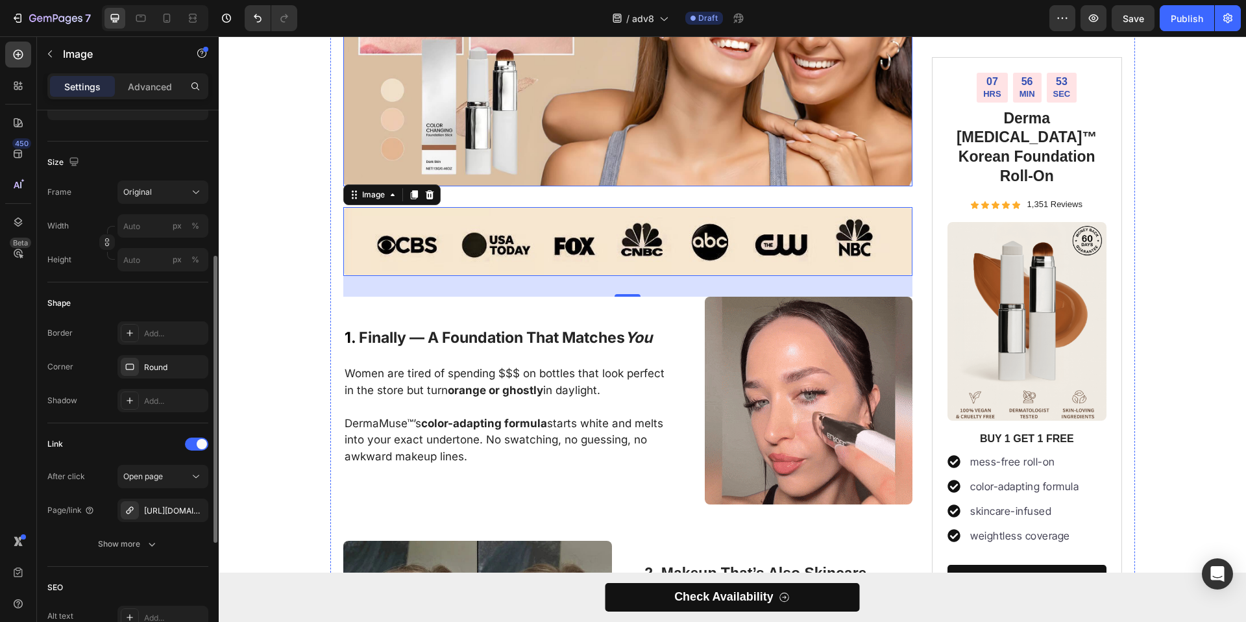
click at [496, 164] on img at bounding box center [628, 43] width 570 height 285
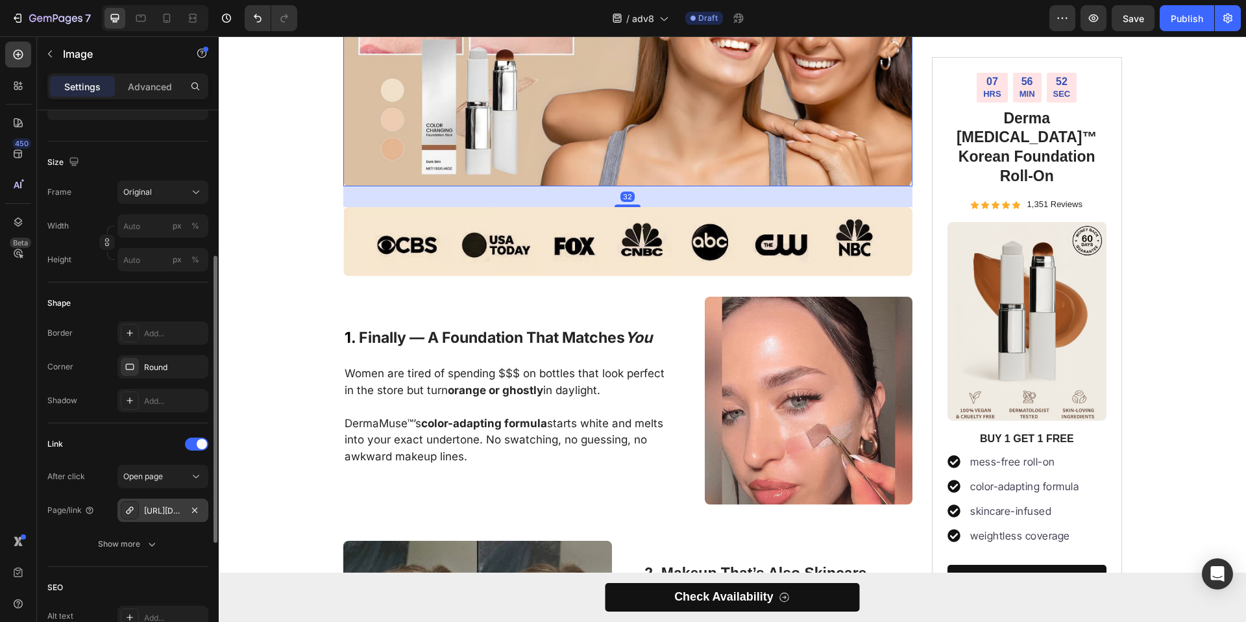
click at [171, 515] on div "[URL][DOMAIN_NAME]" at bounding box center [163, 511] width 38 height 12
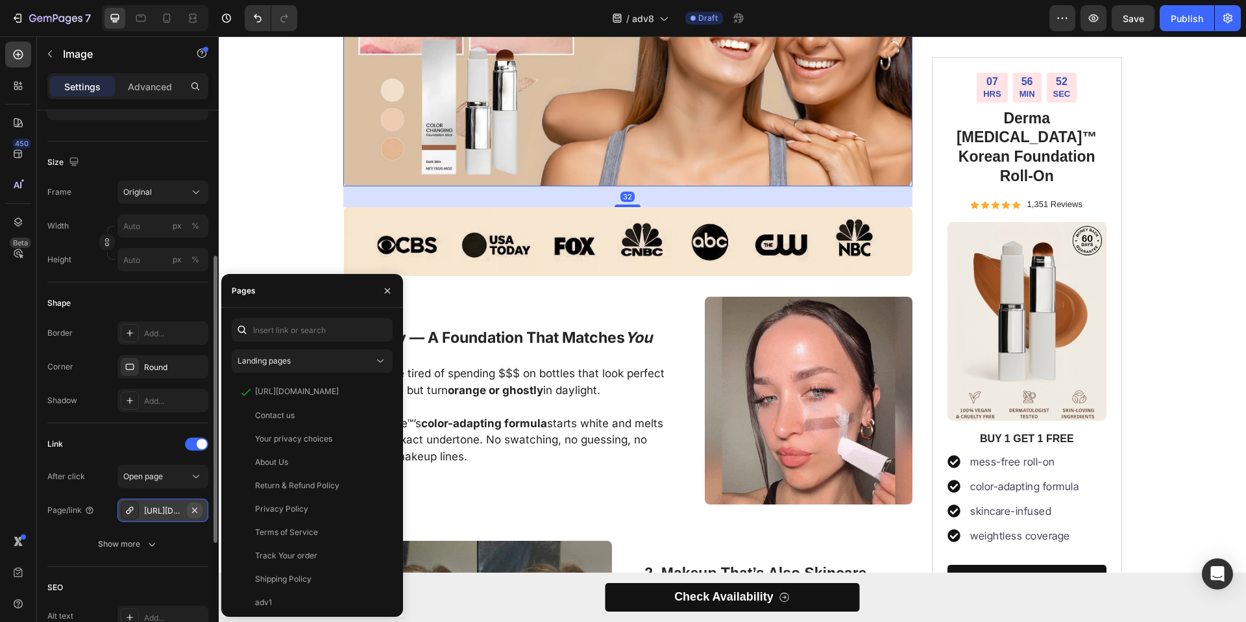
click at [197, 510] on icon "button" at bounding box center [195, 510] width 10 height 10
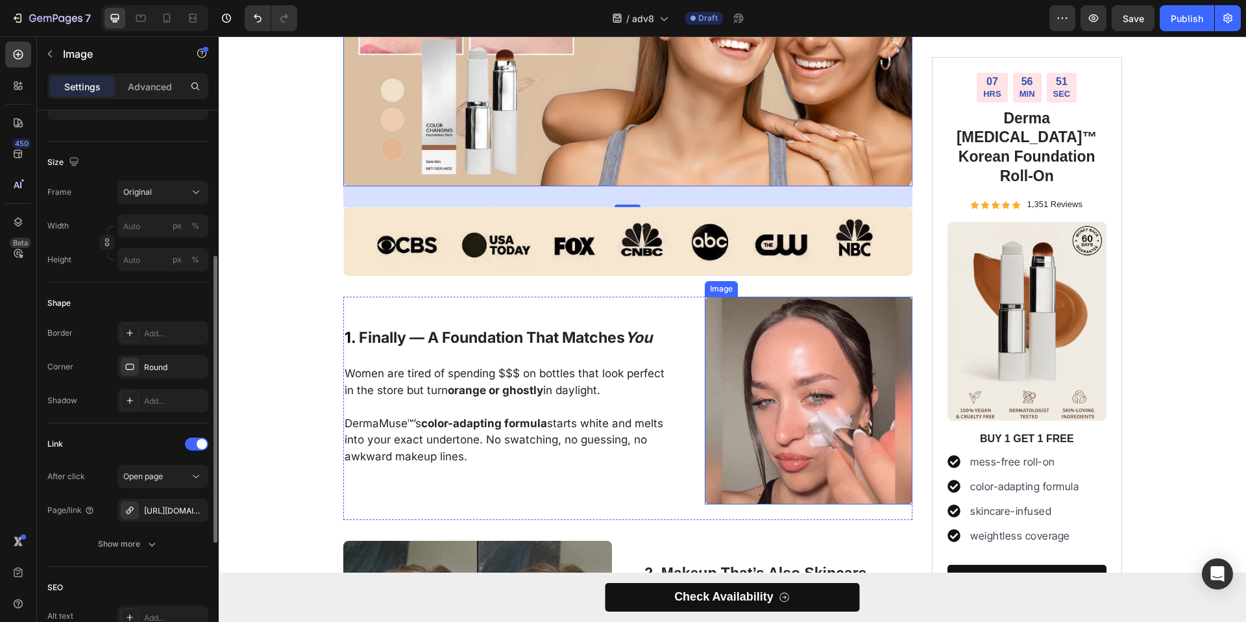
click at [745, 388] on img at bounding box center [809, 401] width 208 height 208
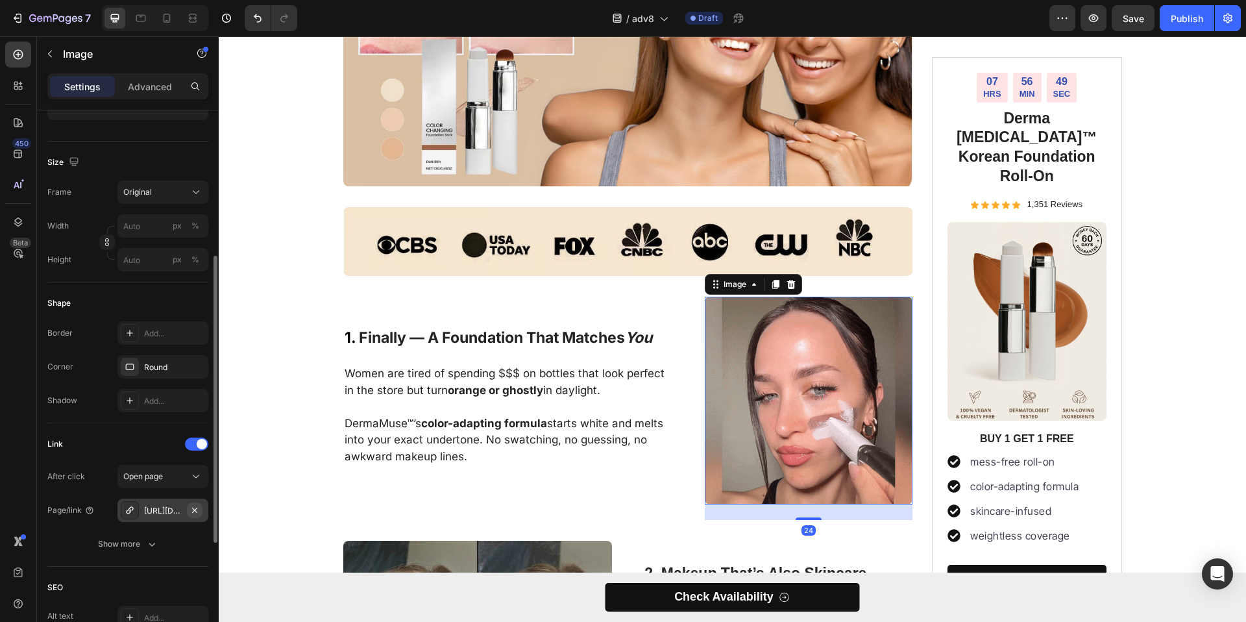
click at [193, 510] on icon "button" at bounding box center [194, 509] width 5 height 5
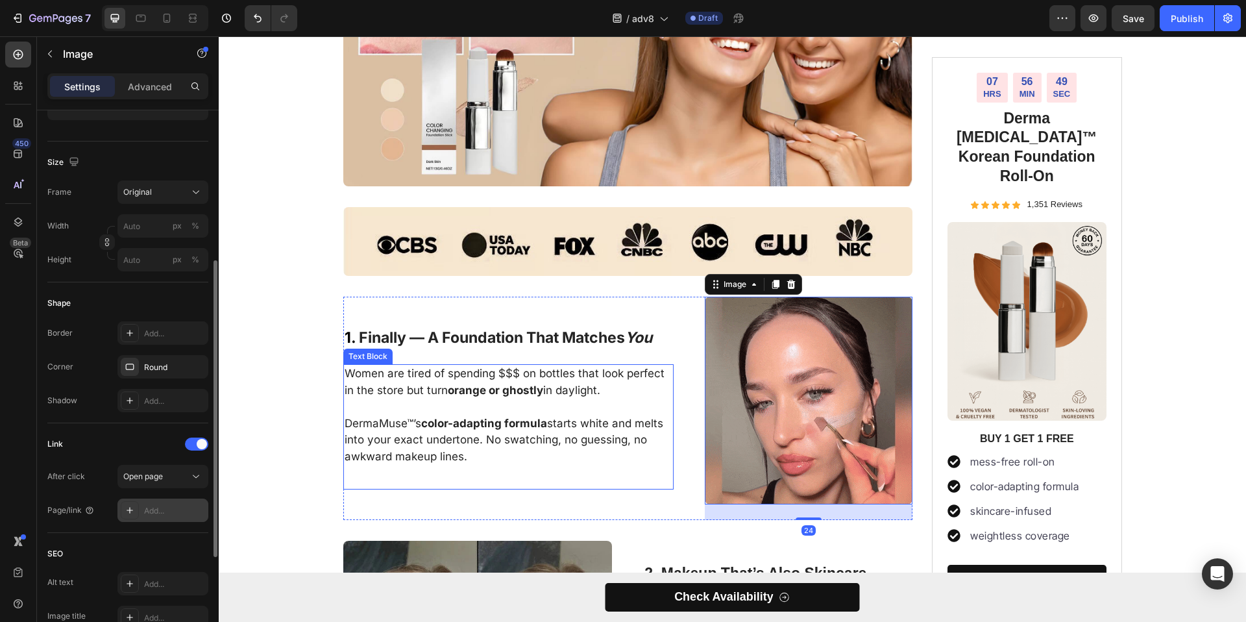
scroll to position [600, 0]
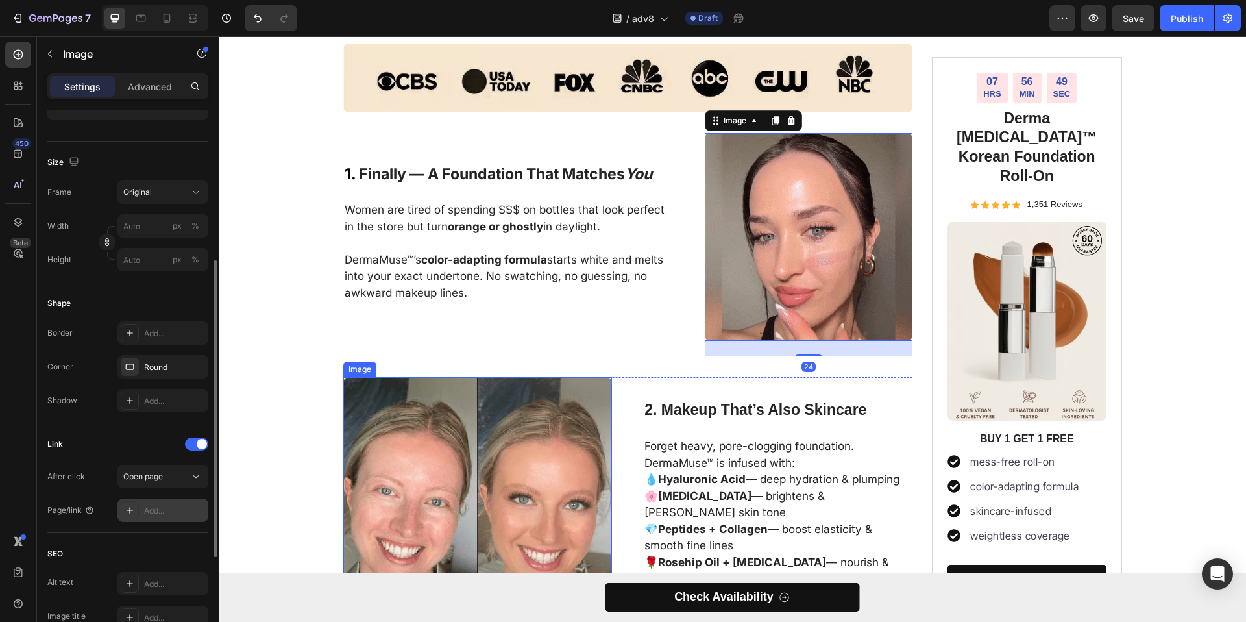
click at [422, 410] on img at bounding box center [477, 511] width 269 height 269
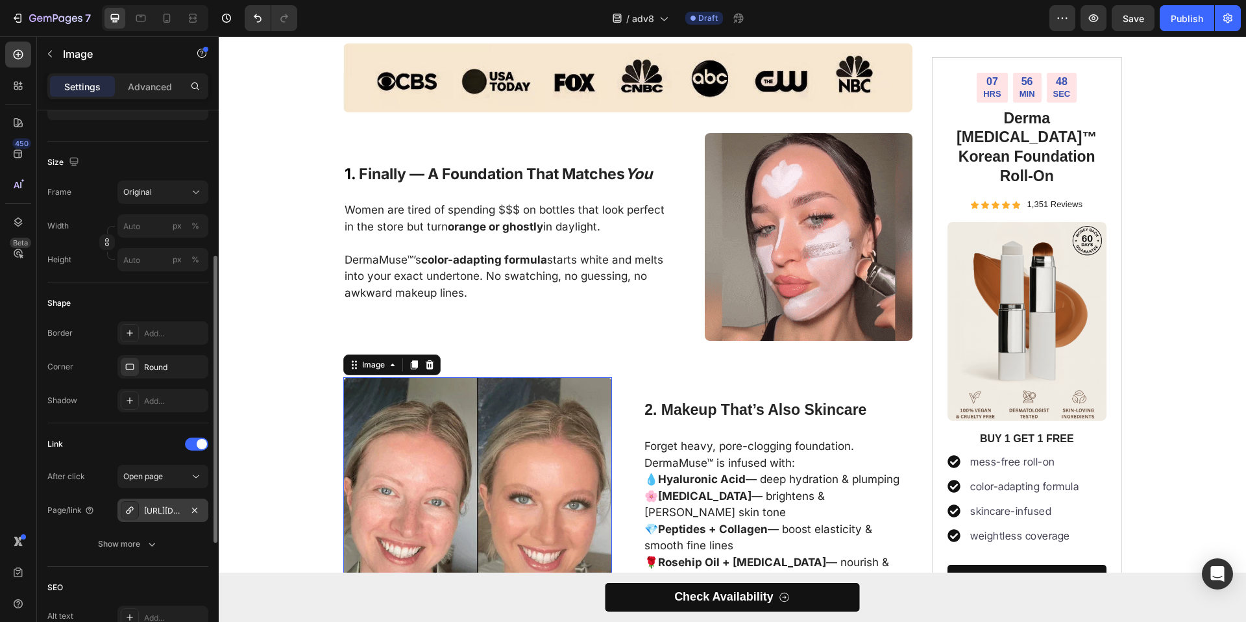
click at [183, 508] on div "[URL][DOMAIN_NAME]" at bounding box center [162, 510] width 91 height 23
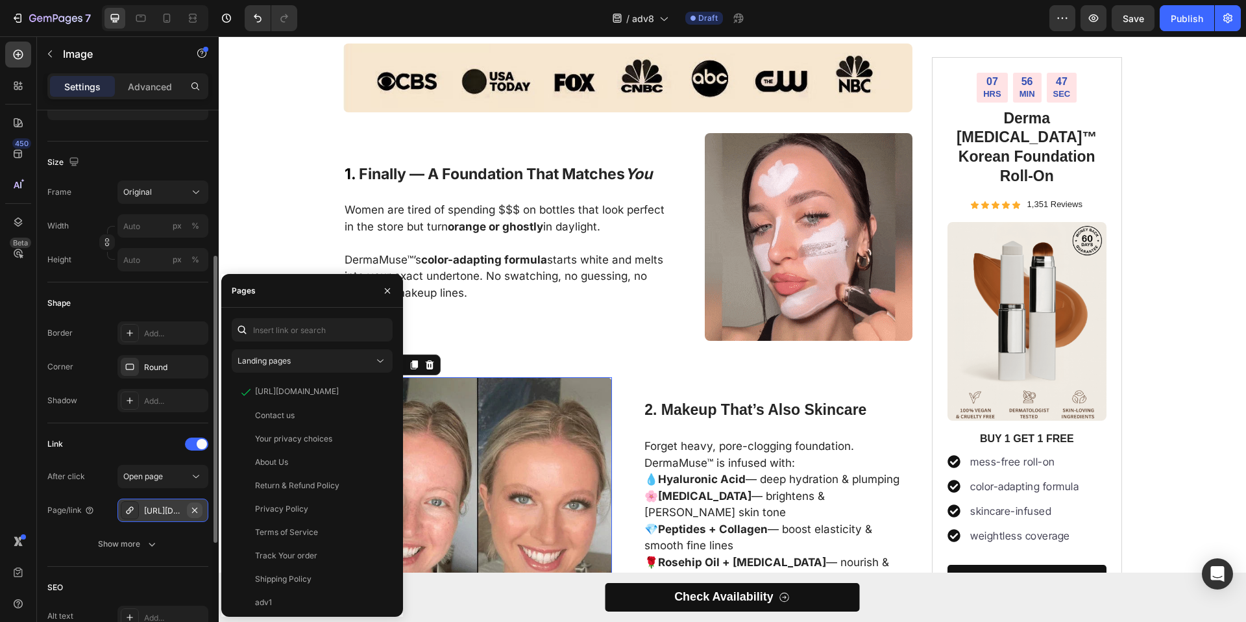
click at [193, 510] on icon "button" at bounding box center [194, 509] width 5 height 5
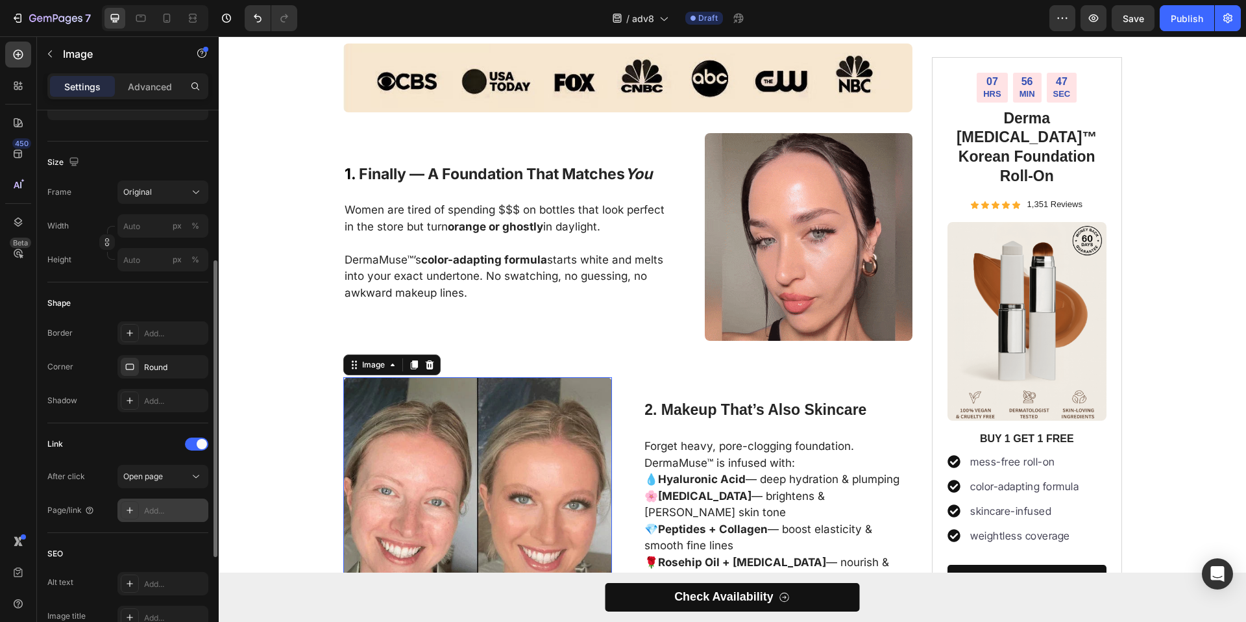
scroll to position [995, 0]
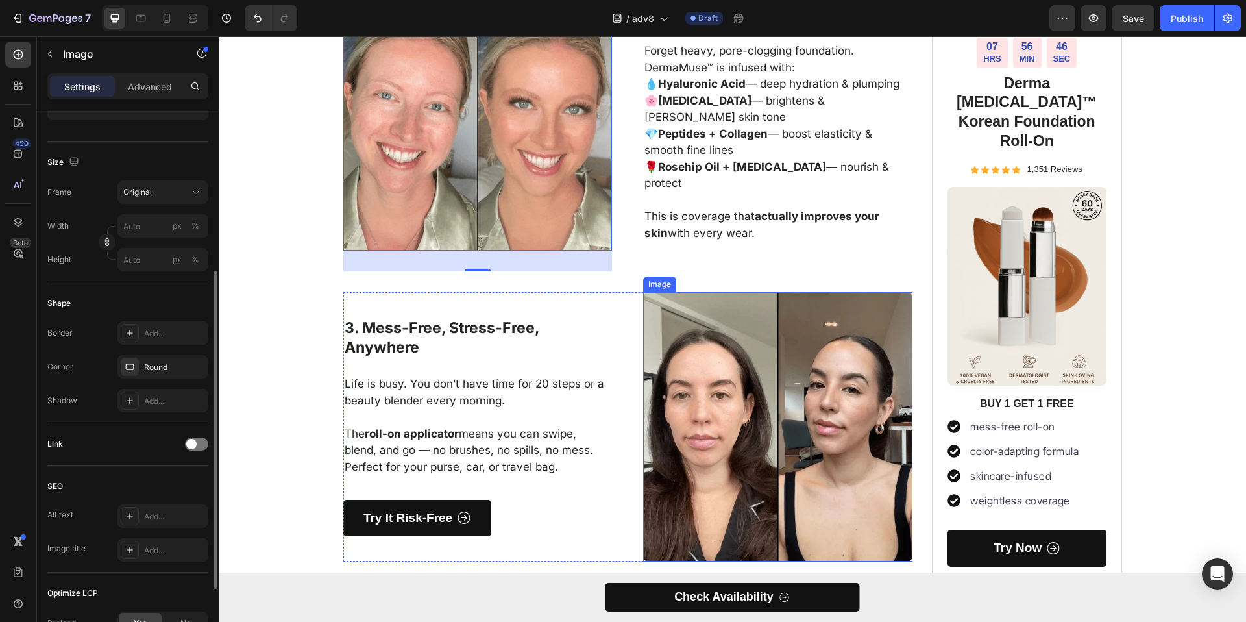
click at [722, 400] on img at bounding box center [777, 426] width 269 height 269
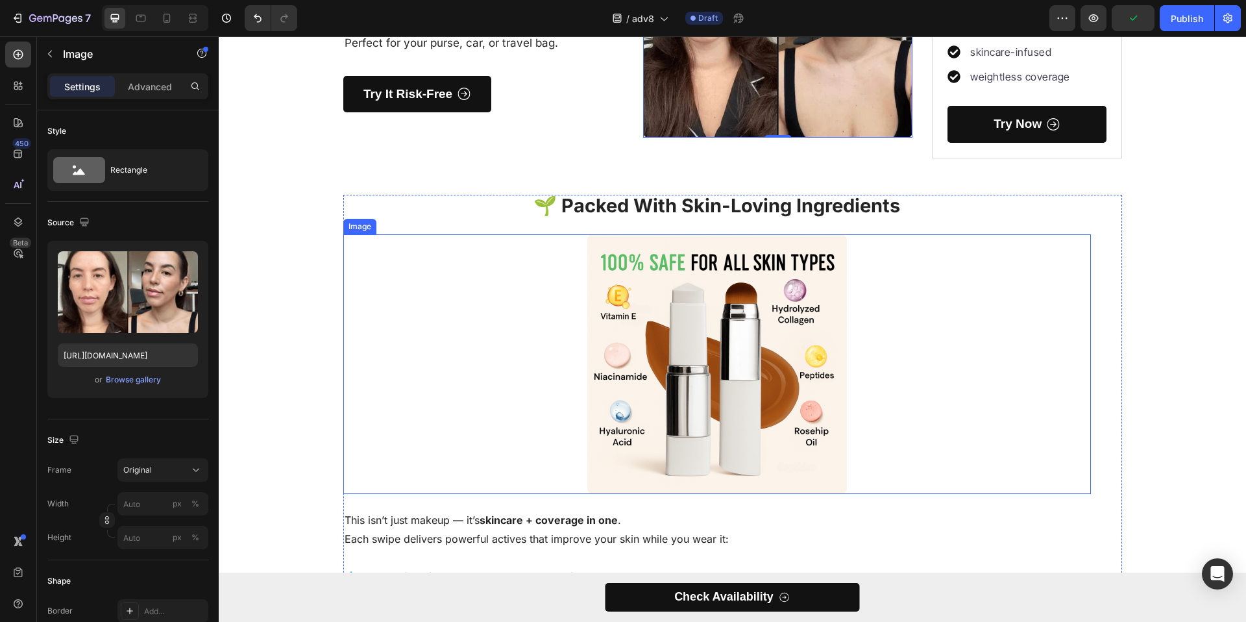
scroll to position [1412, 0]
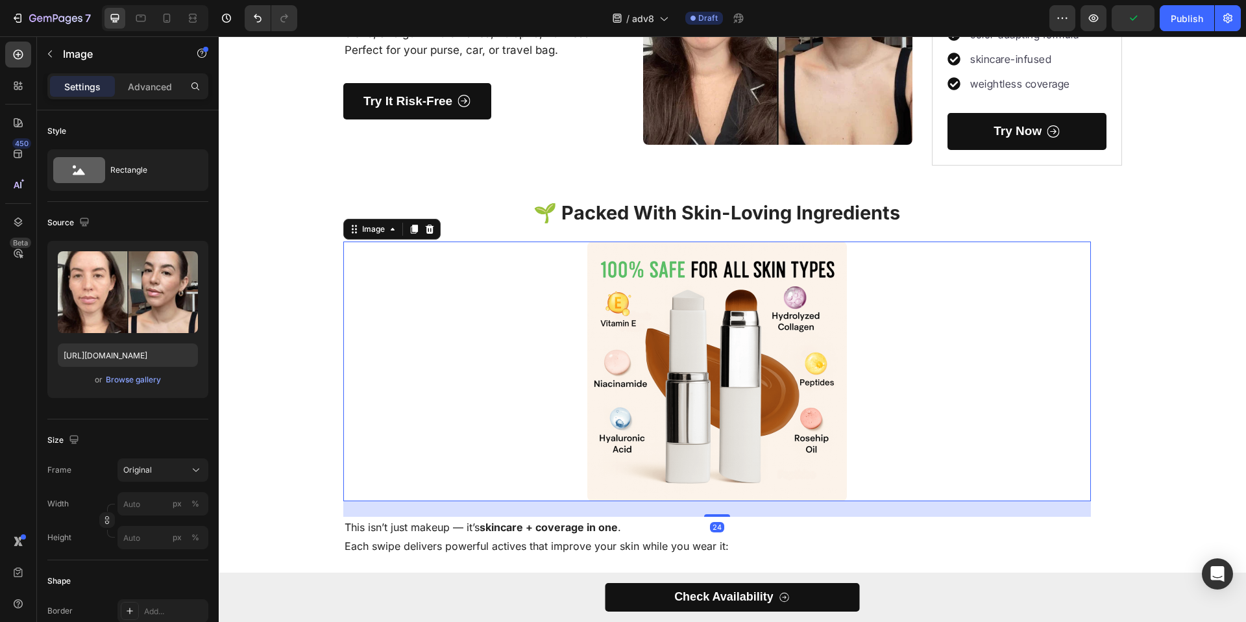
click at [675, 321] on img at bounding box center [717, 371] width 260 height 260
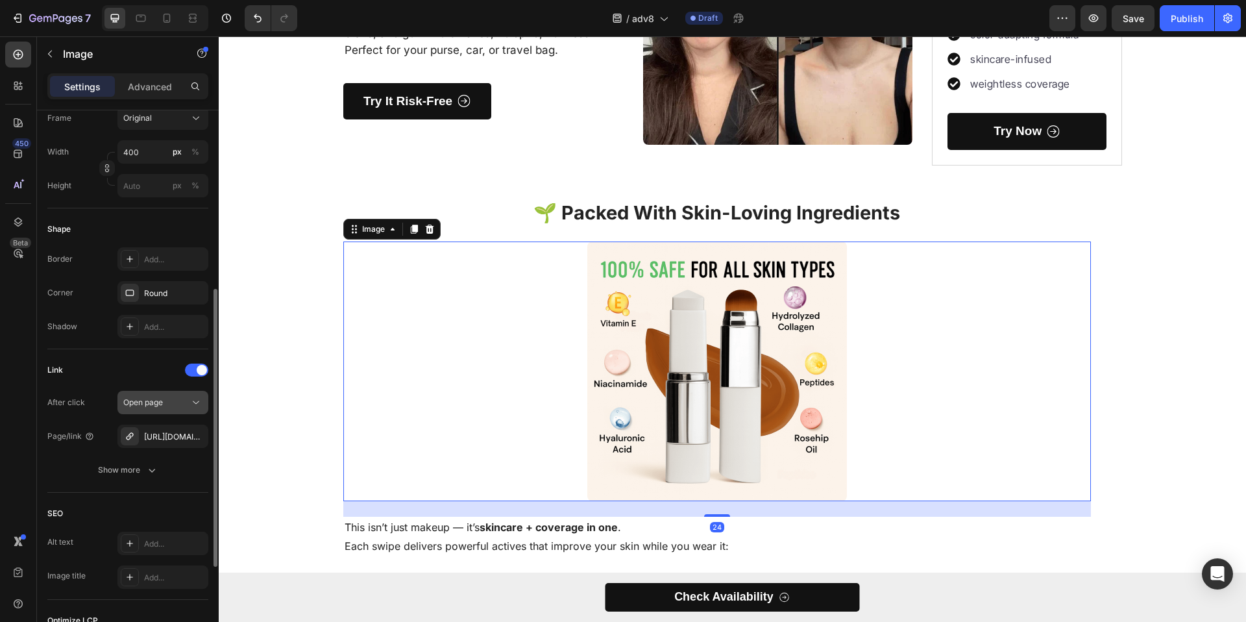
scroll to position [389, 0]
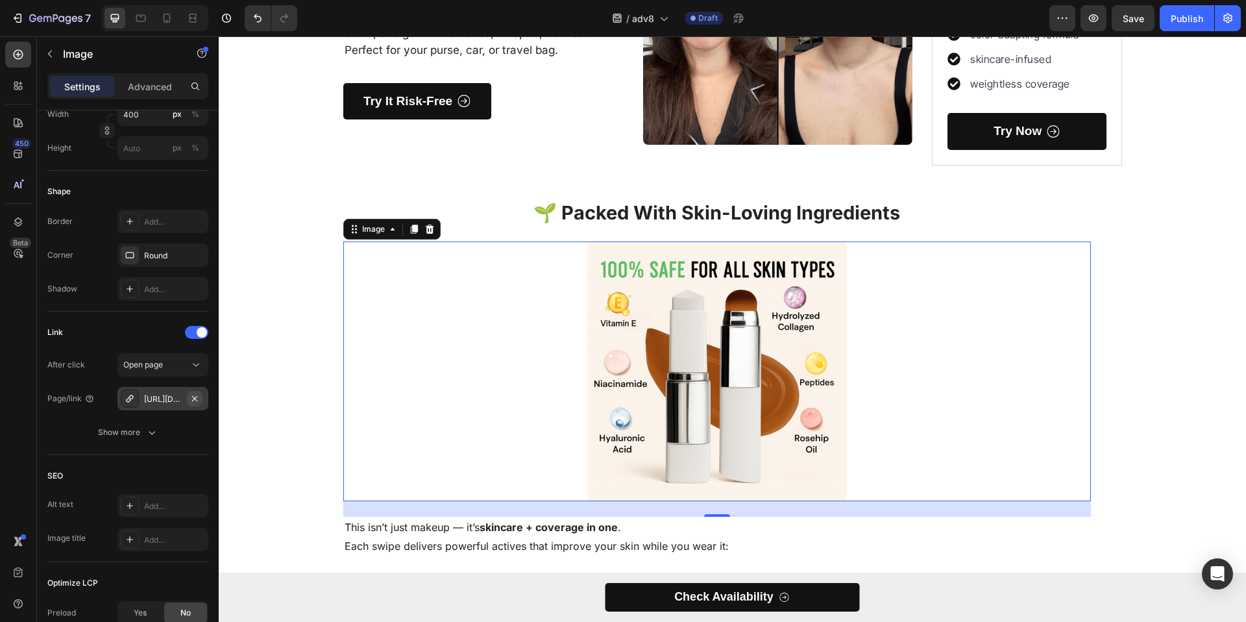
click at [194, 397] on icon "button" at bounding box center [194, 397] width 5 height 5
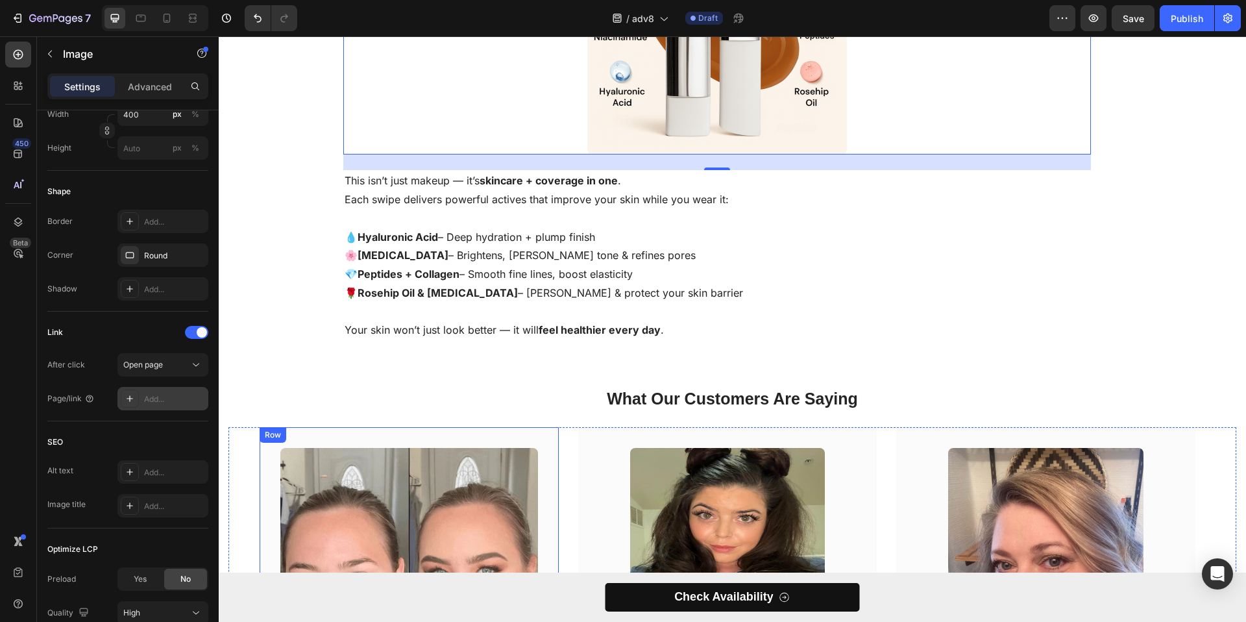
scroll to position [2004, 0]
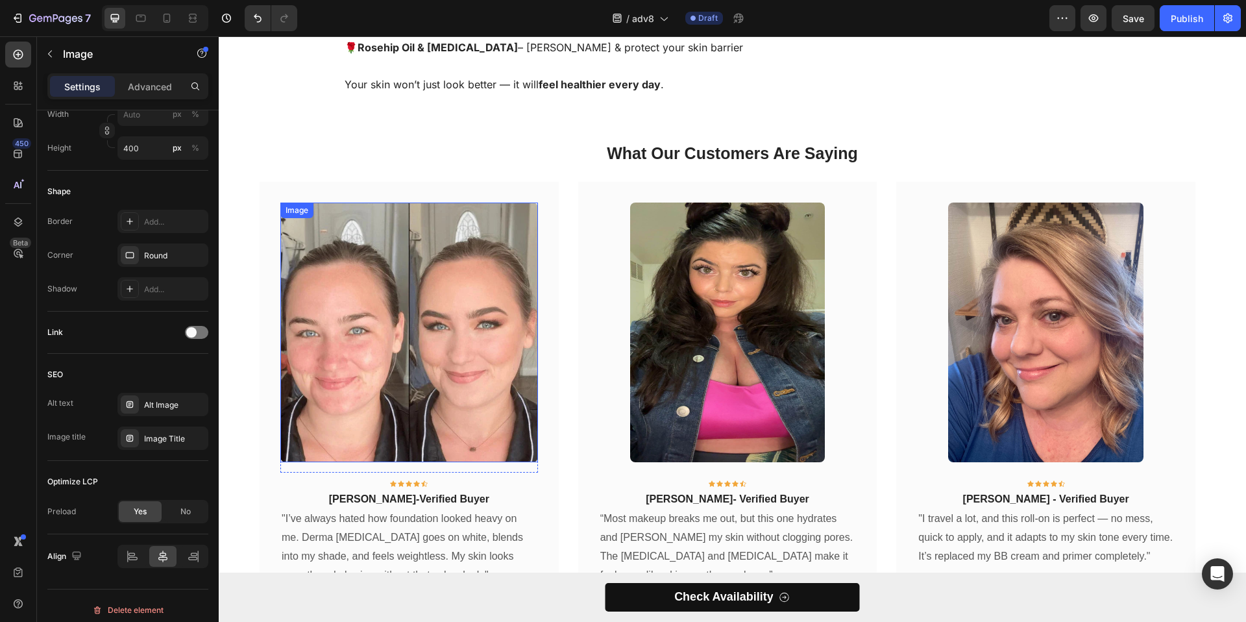
click at [394, 325] on img at bounding box center [409, 333] width 258 height 260
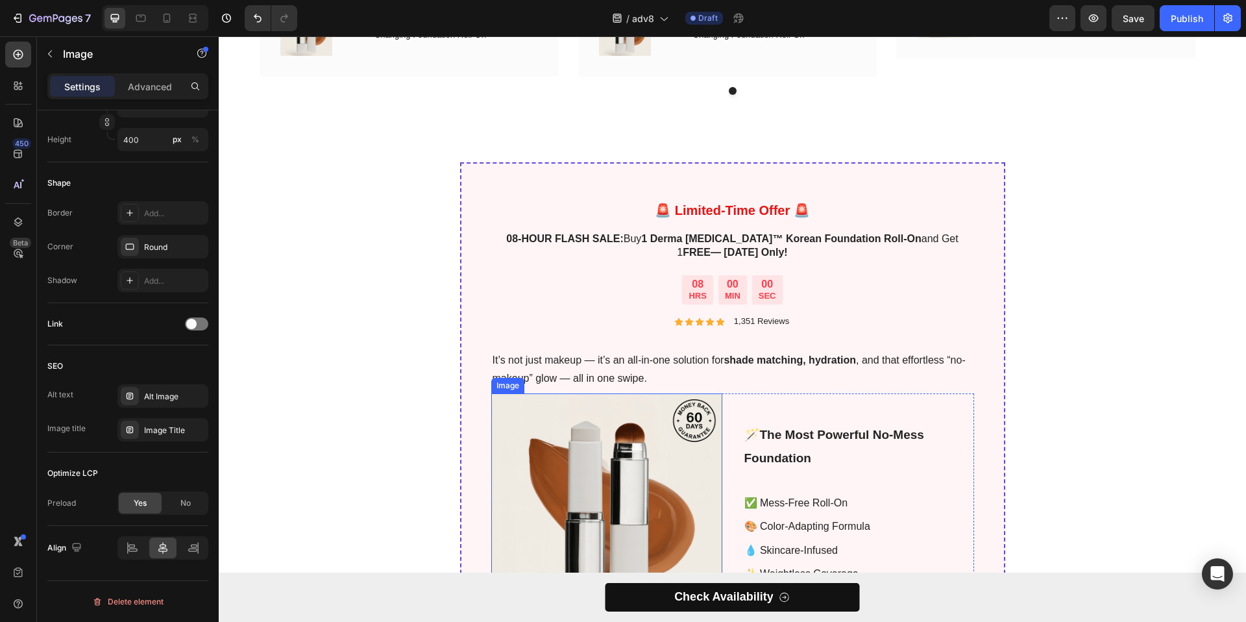
scroll to position [2975, 0]
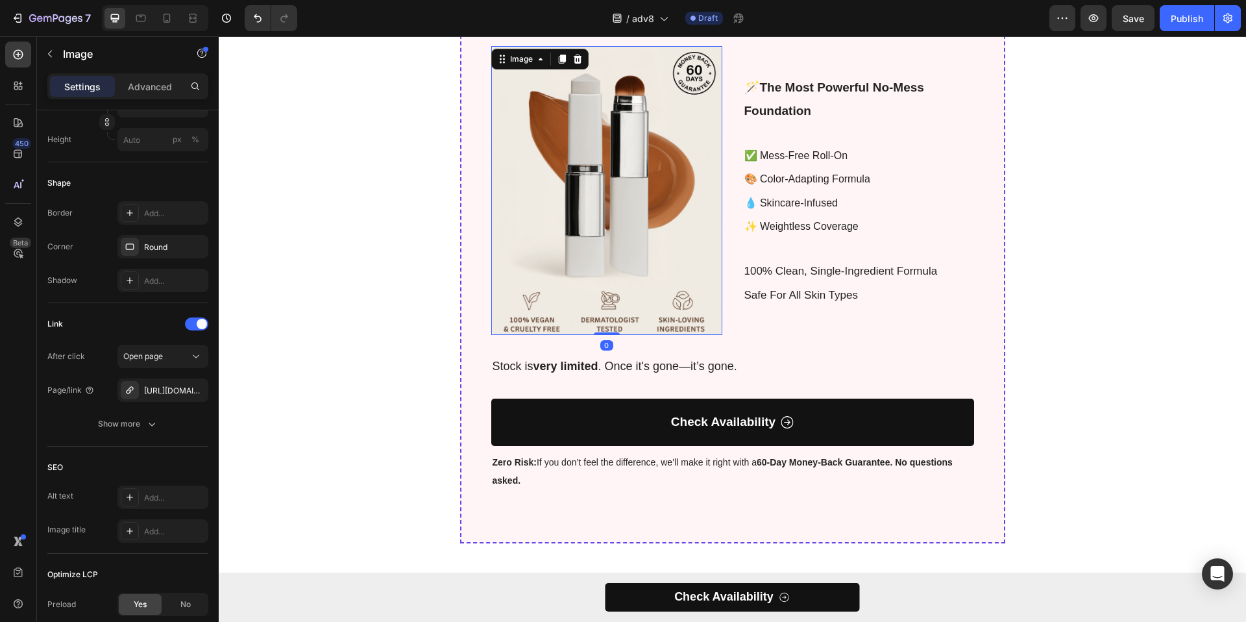
click at [557, 293] on img at bounding box center [606, 190] width 231 height 289
click at [199, 391] on icon "button" at bounding box center [195, 390] width 10 height 10
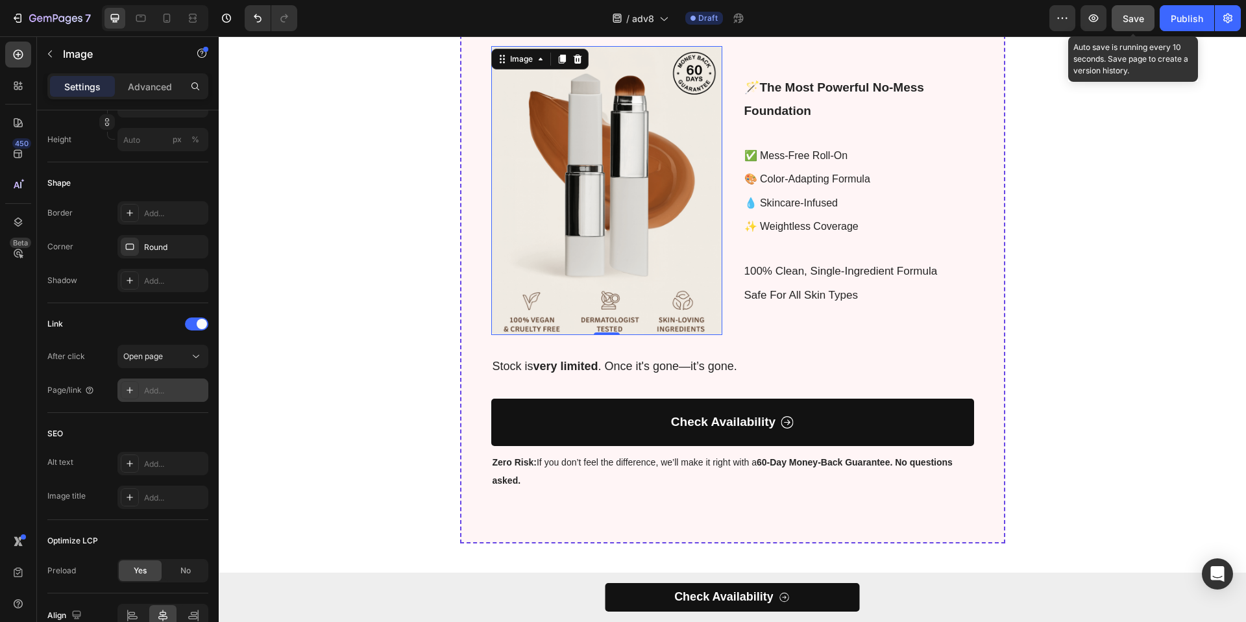
click at [1139, 23] on span "Save" at bounding box center [1133, 18] width 21 height 11
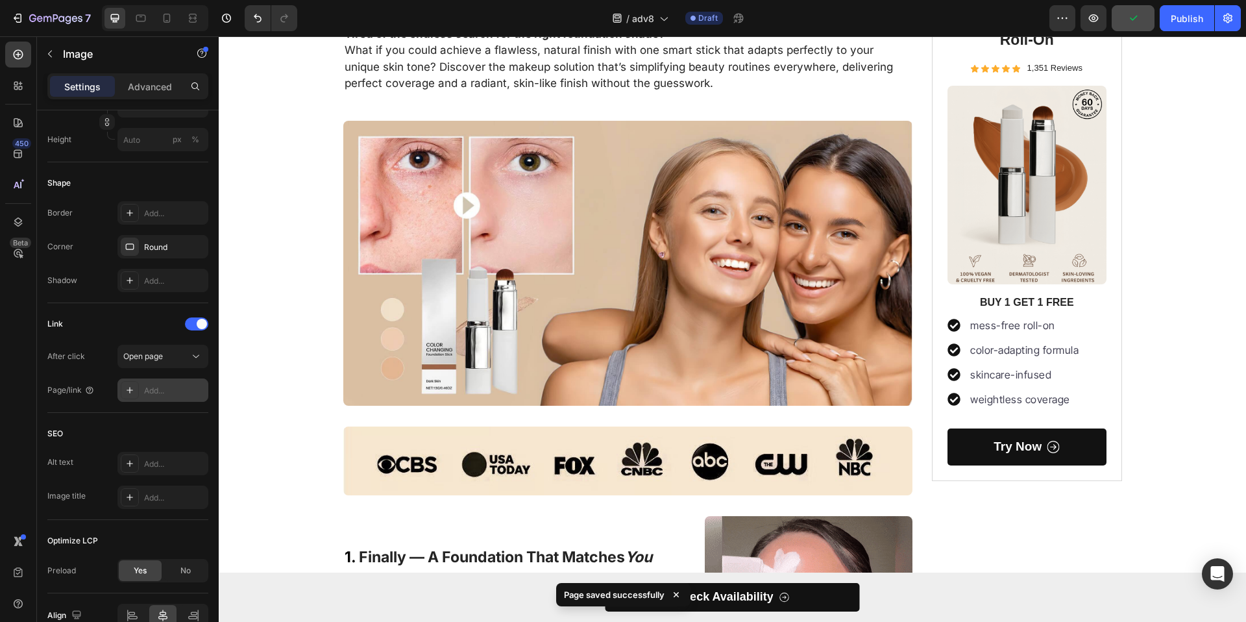
scroll to position [145, 0]
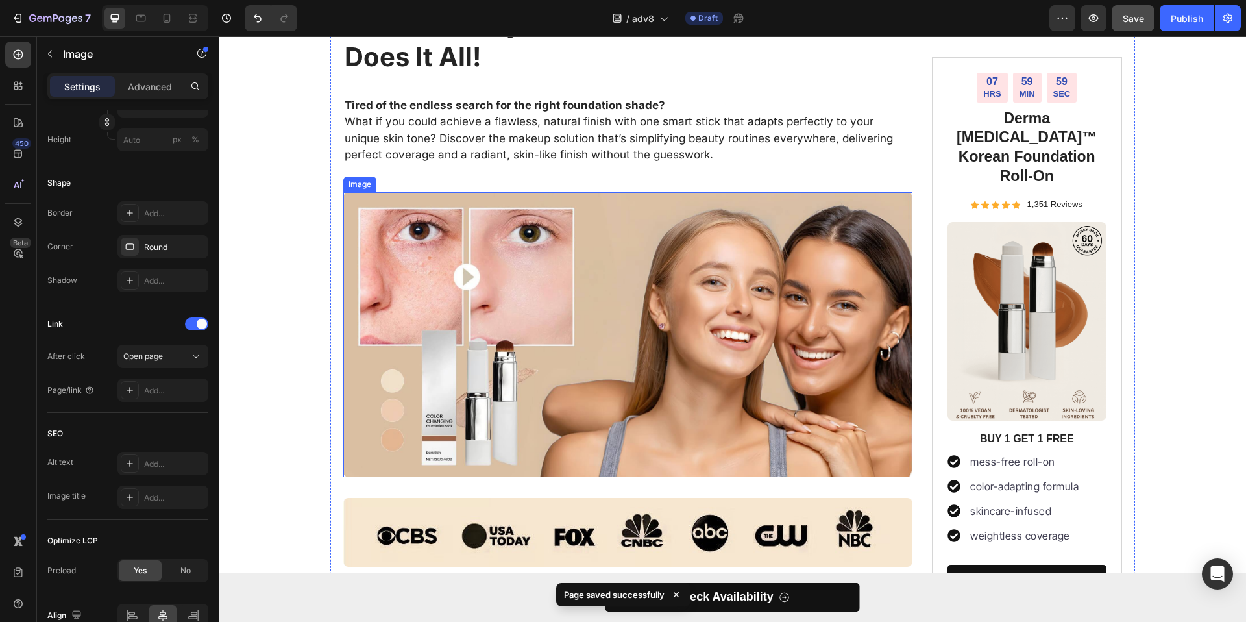
click at [602, 296] on img at bounding box center [628, 334] width 570 height 285
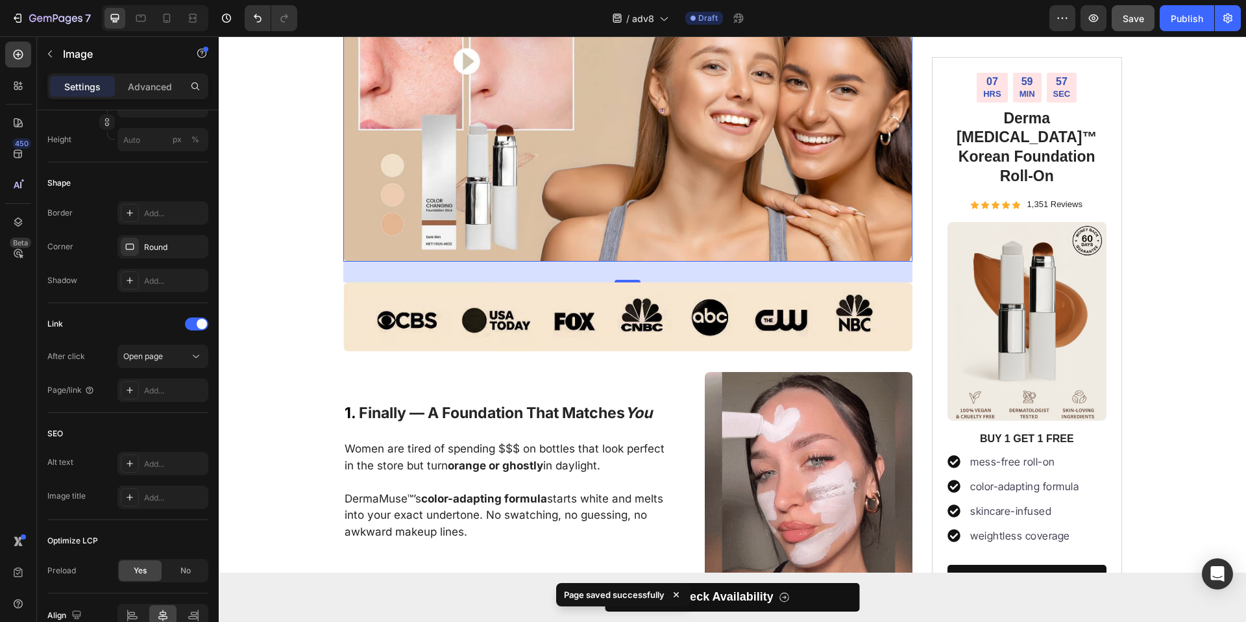
scroll to position [450, 0]
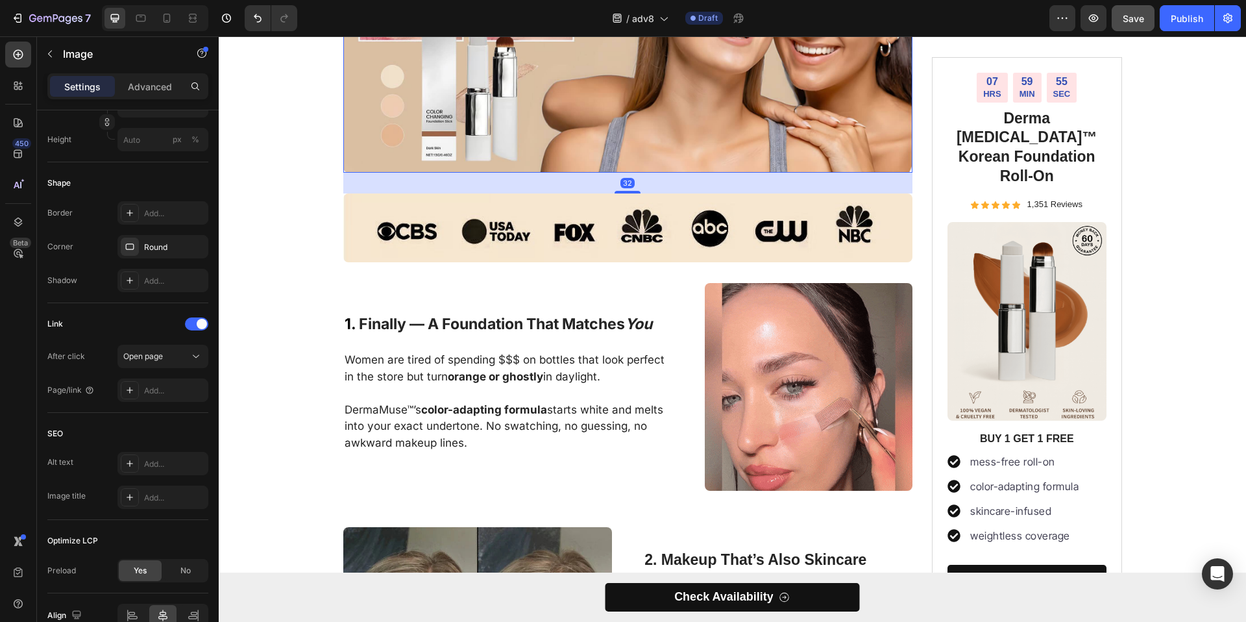
click at [630, 160] on img at bounding box center [628, 30] width 570 height 285
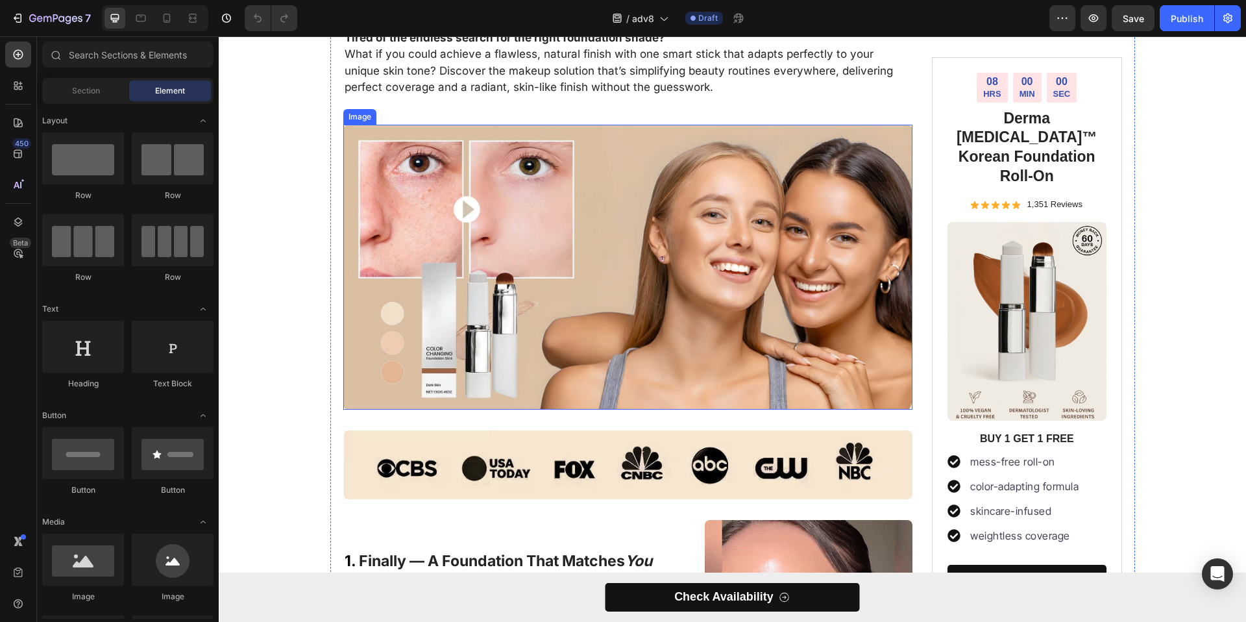
scroll to position [324, 0]
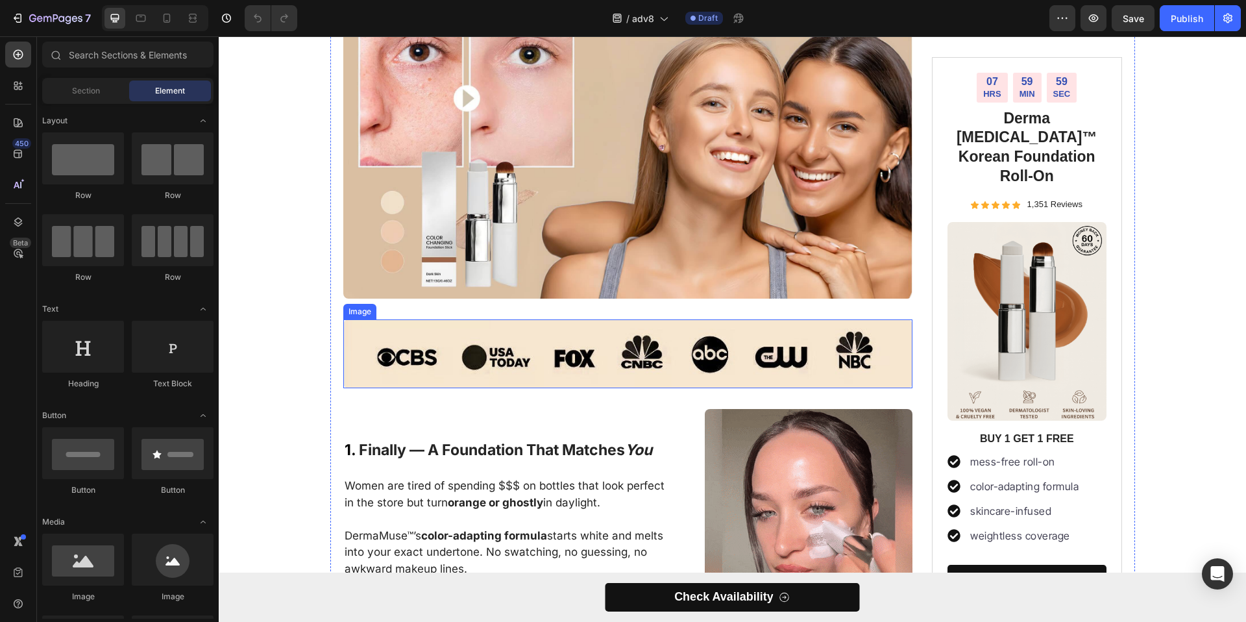
click at [389, 362] on img at bounding box center [628, 353] width 570 height 69
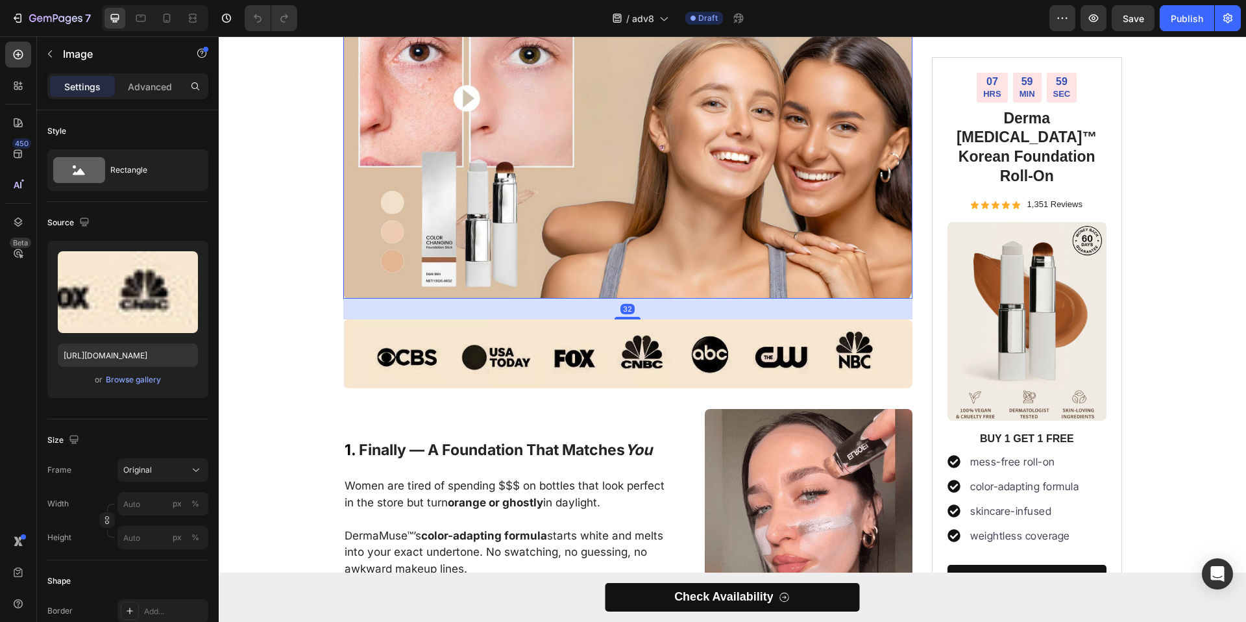
click at [609, 296] on img at bounding box center [628, 156] width 570 height 285
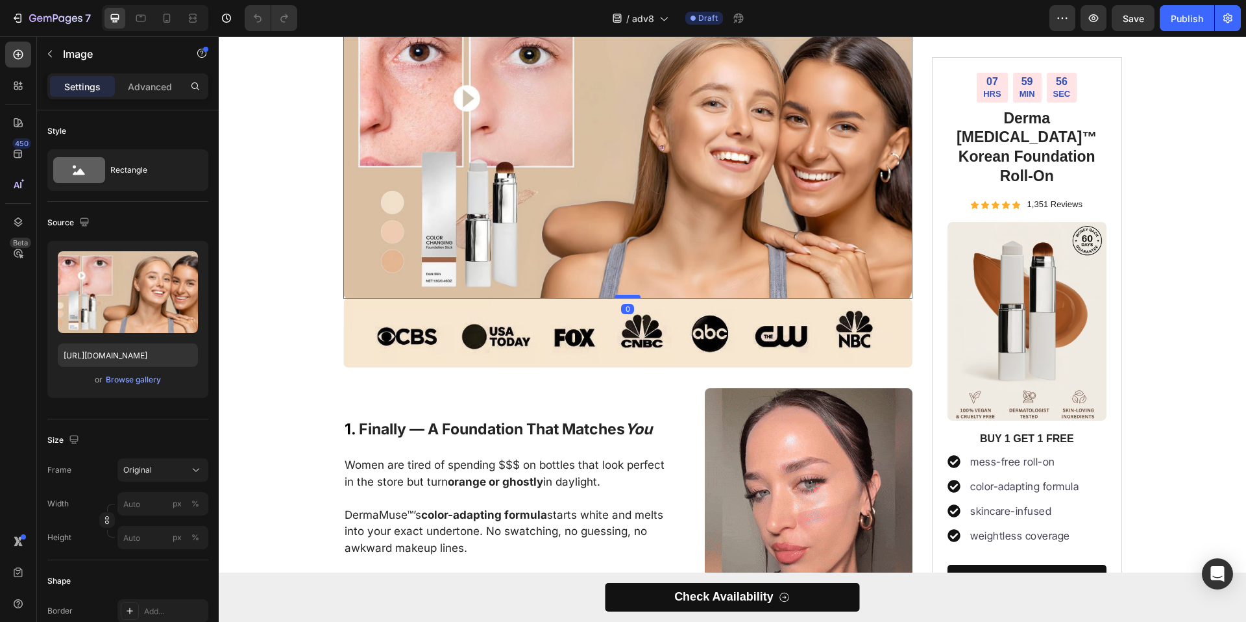
drag, startPoint x: 628, startPoint y: 315, endPoint x: 628, endPoint y: 295, distance: 20.8
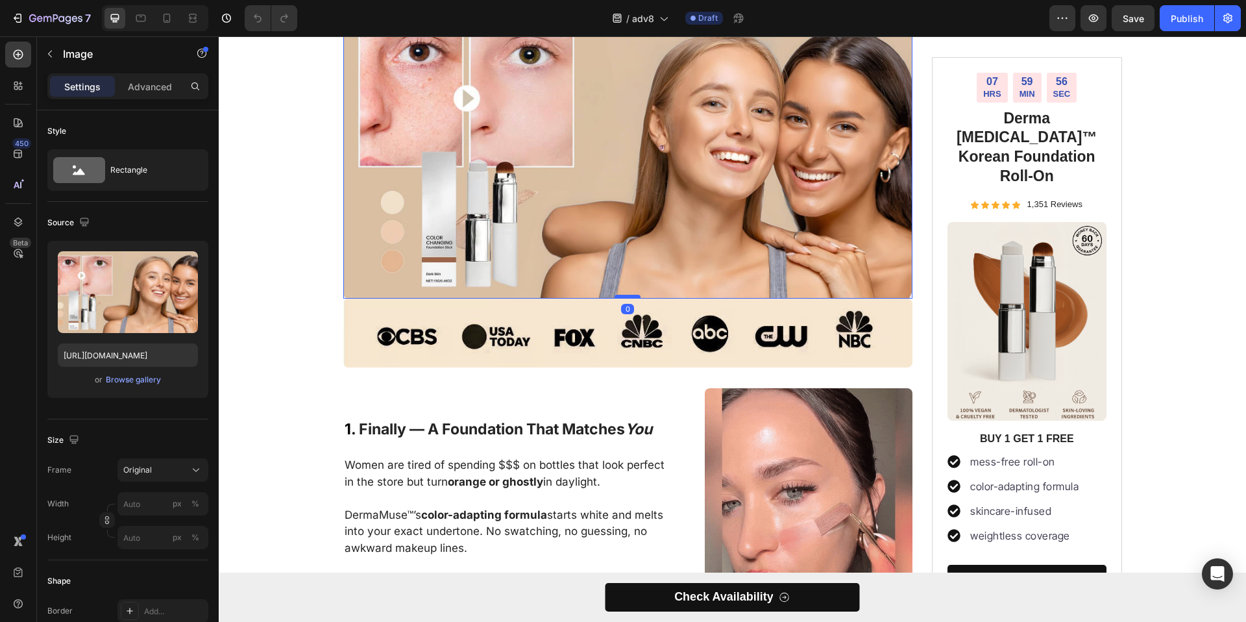
click at [628, 295] on div at bounding box center [628, 297] width 26 height 4
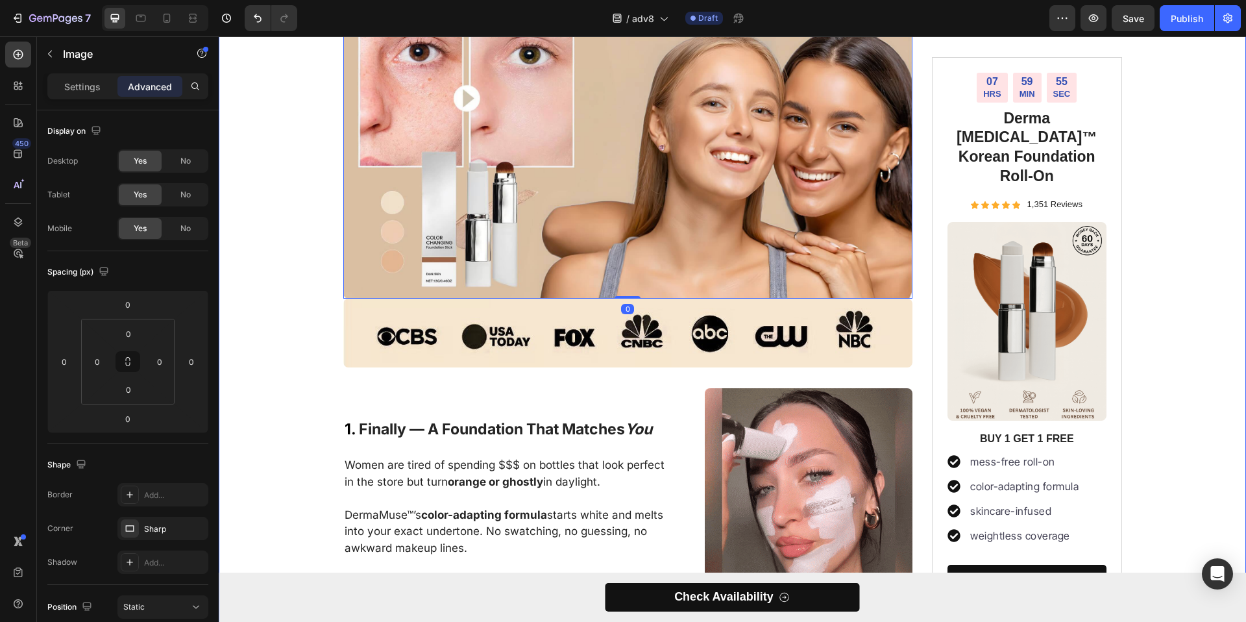
click at [305, 291] on div "Find Your Perfect Shade Instantly: The Revolutionary 2-in-1 Foundation Stick Th…" at bounding box center [733, 513] width 1028 height 1440
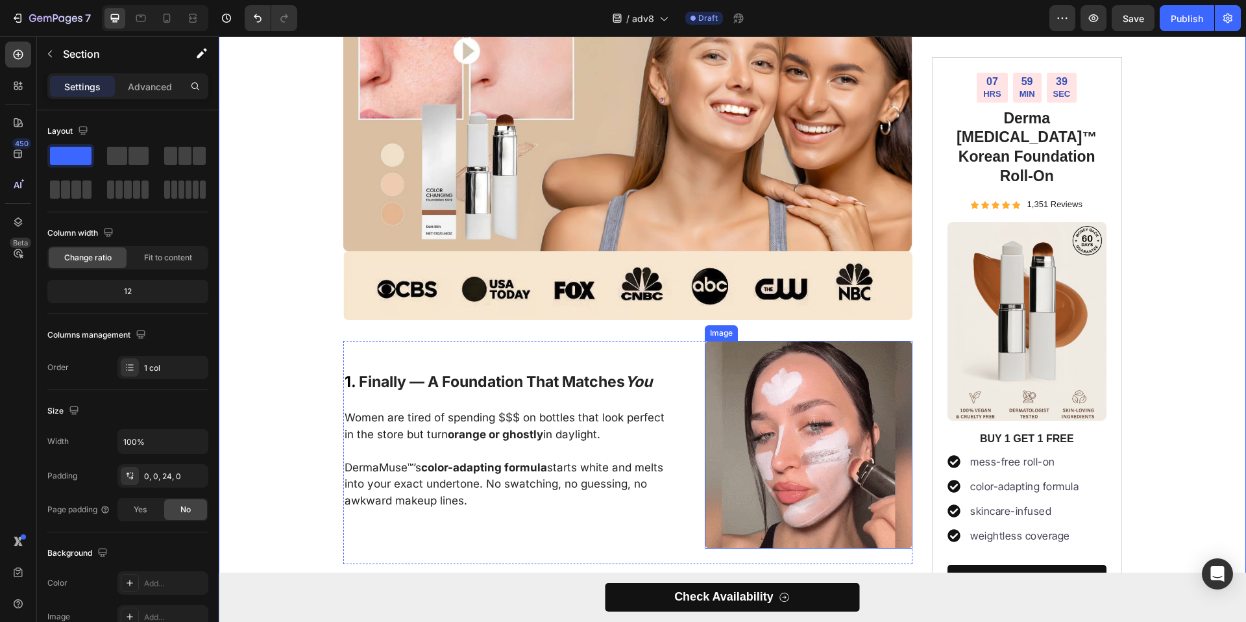
scroll to position [419, 0]
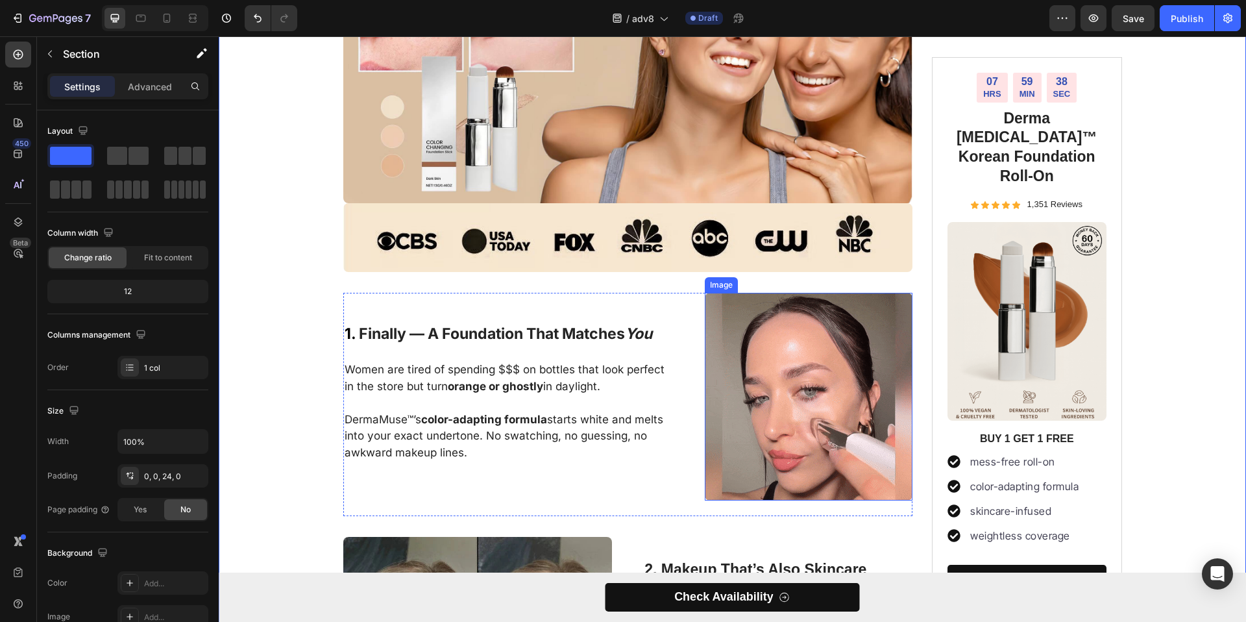
click at [792, 385] on img at bounding box center [809, 397] width 208 height 208
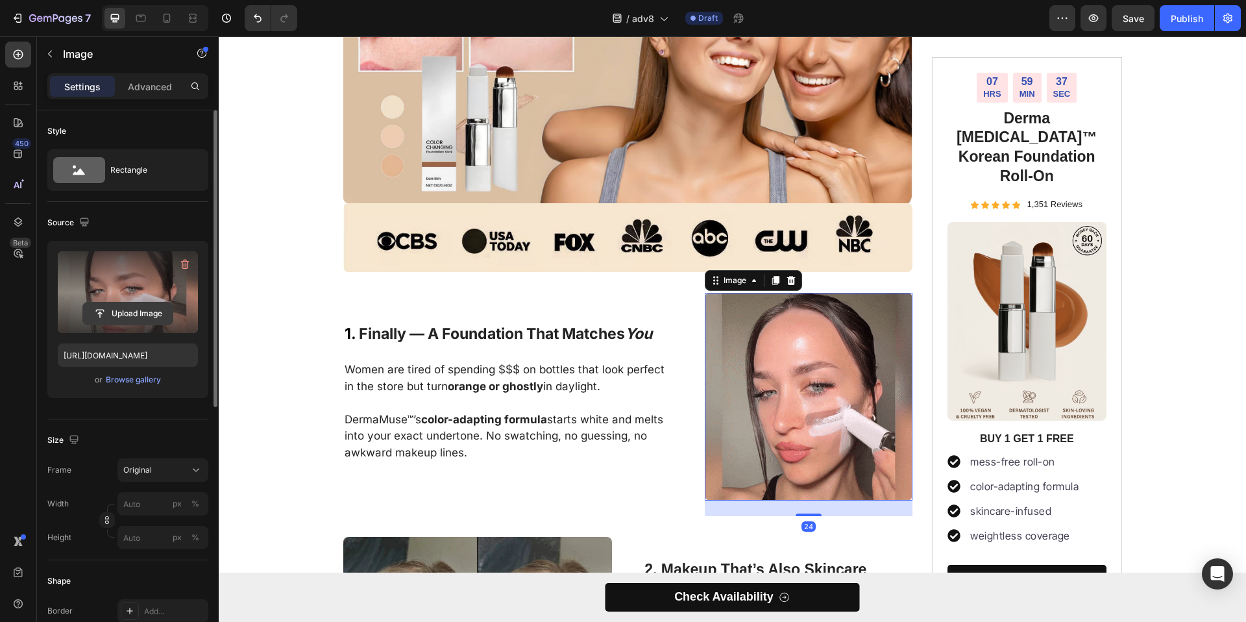
click at [145, 314] on input "file" at bounding box center [128, 313] width 90 height 22
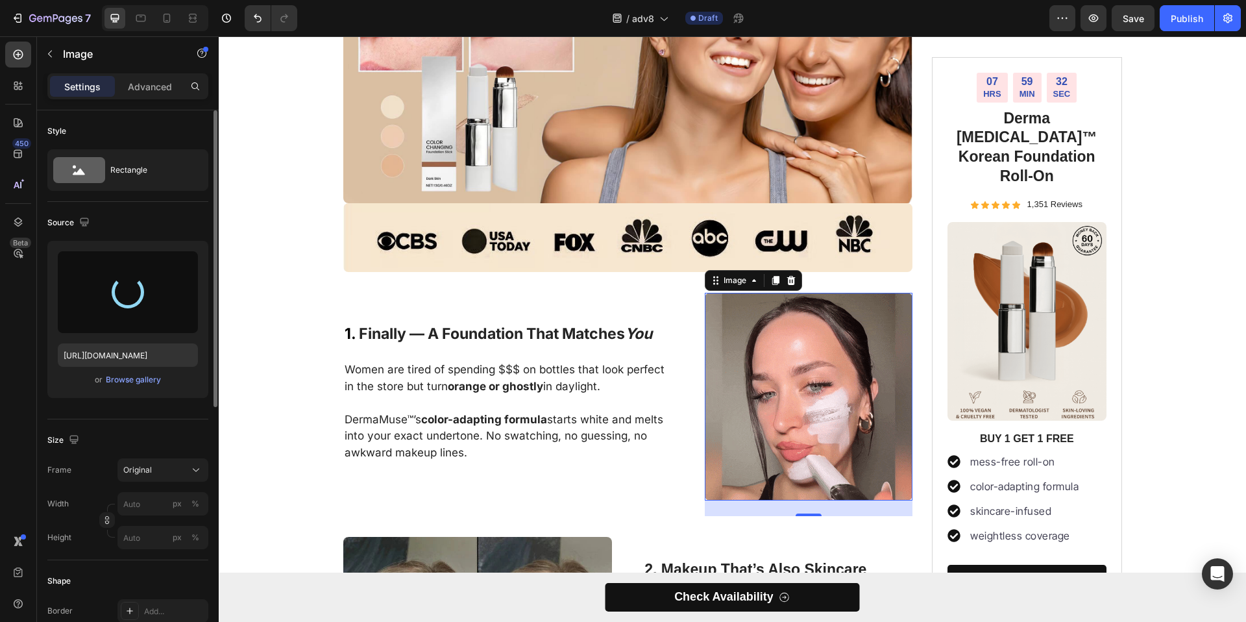
type input "https://cdn.shopify.com/s/files/1/0768/7946/2423/files/gempages_585808222808441…"
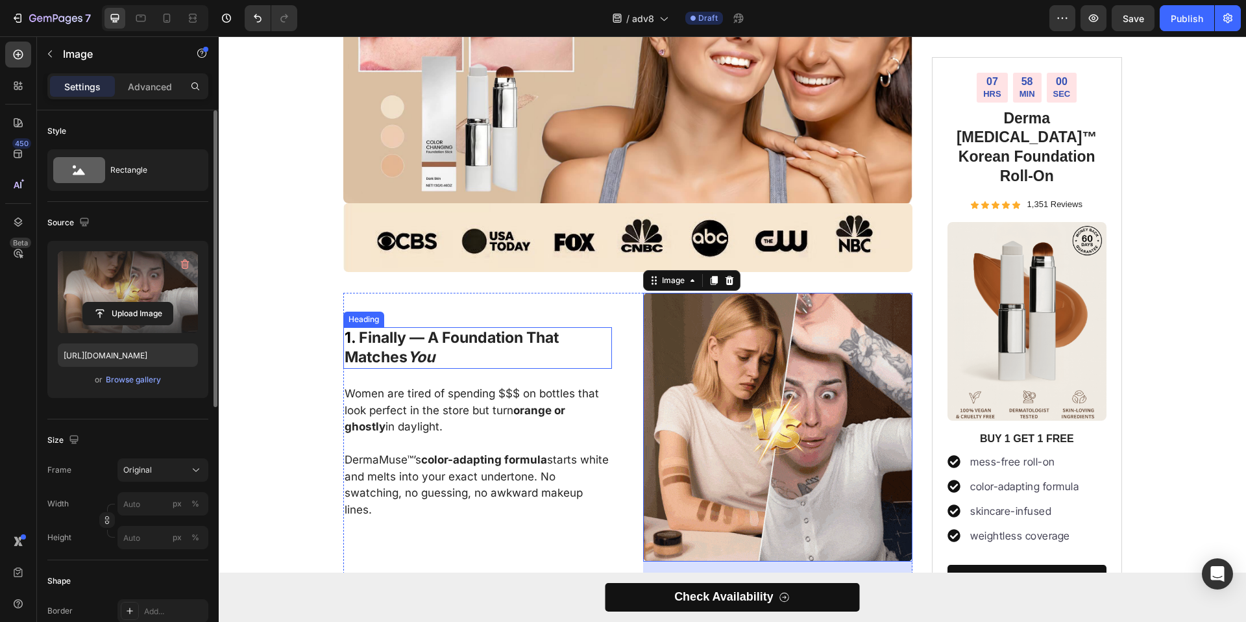
click at [477, 343] on h3 "1. Finally — A Foundation That Matches You" at bounding box center [477, 348] width 269 height 42
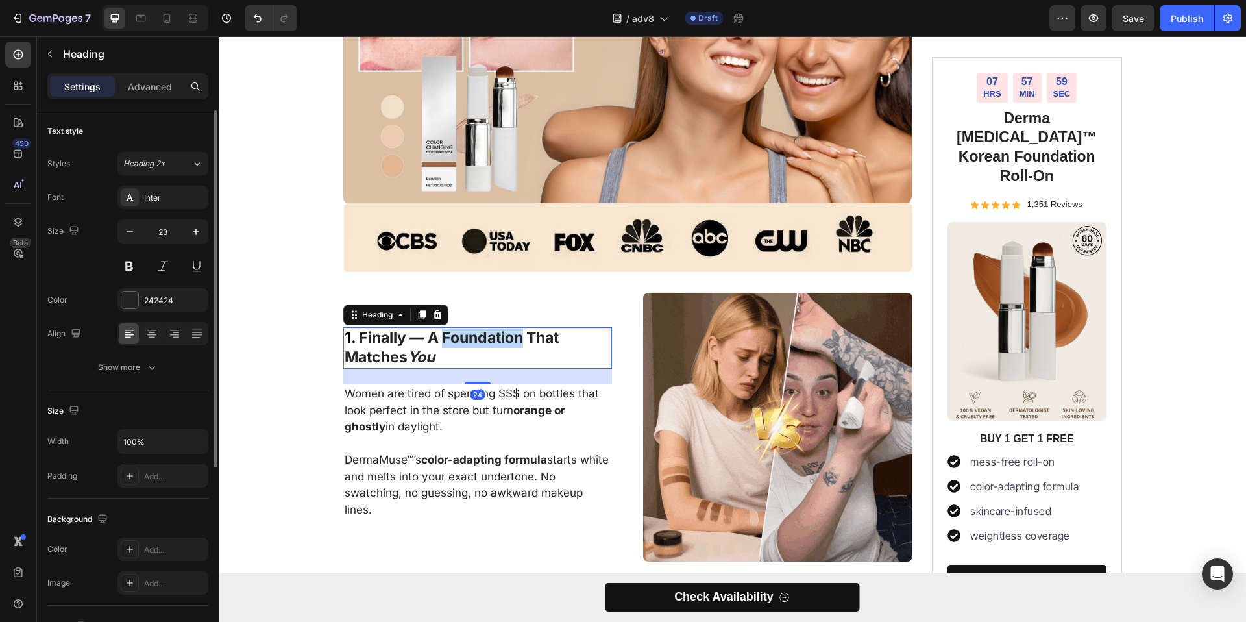
click at [477, 343] on h3 "1. Finally — A Foundation That Matches You" at bounding box center [477, 348] width 269 height 42
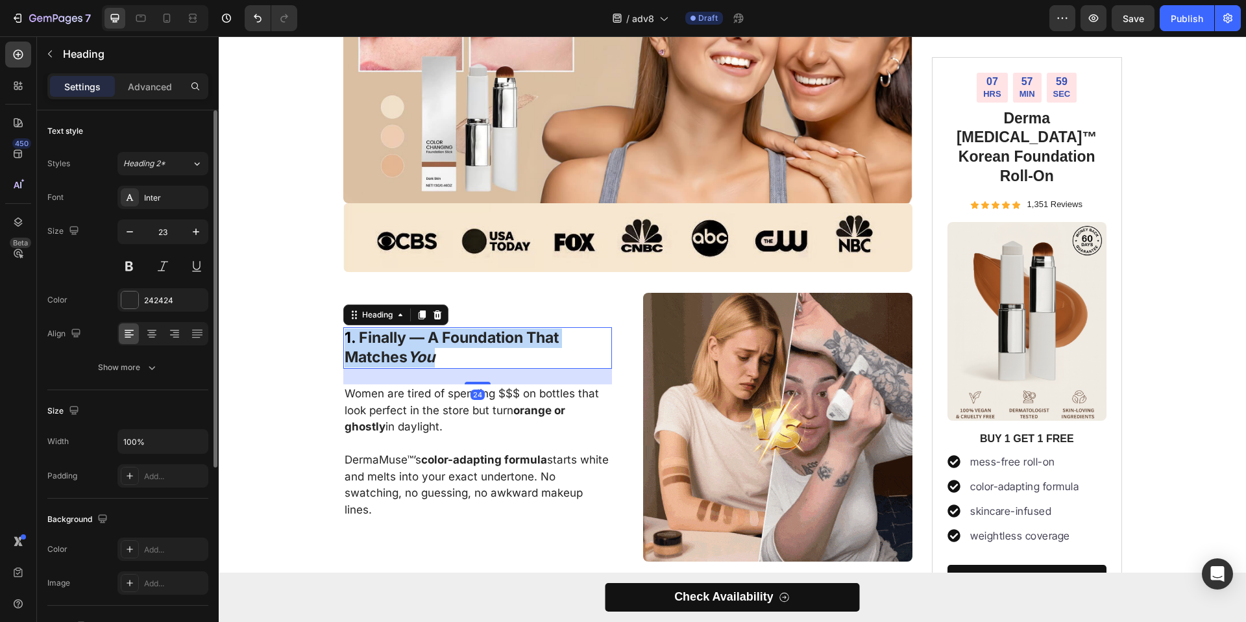
click at [477, 343] on p "1. Finally — A Foundation That Matches You" at bounding box center [478, 347] width 267 height 39
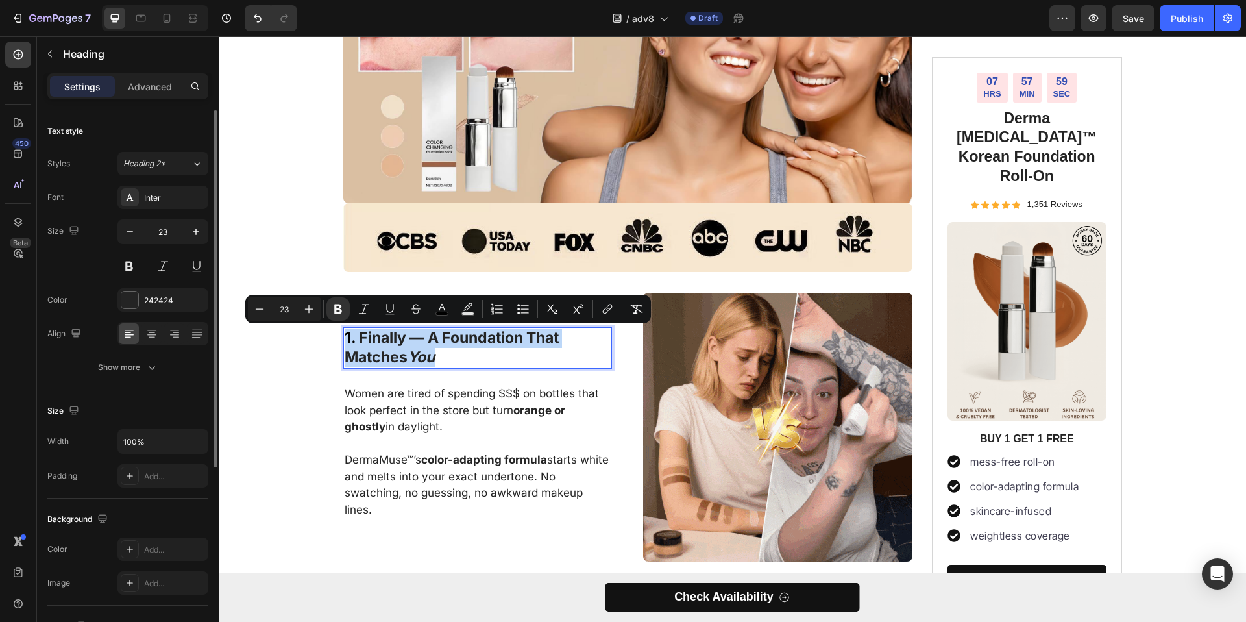
click at [479, 356] on p "1. Finally — A Foundation That Matches You" at bounding box center [478, 347] width 267 height 39
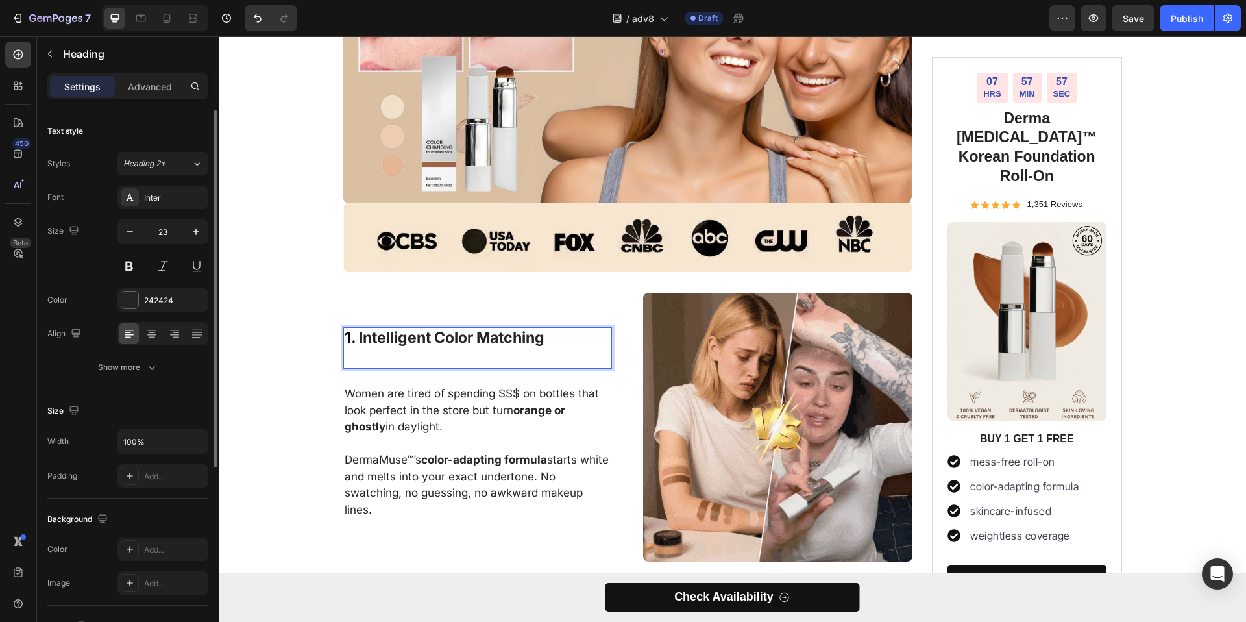
drag, startPoint x: 437, startPoint y: 362, endPoint x: 354, endPoint y: 337, distance: 86.7
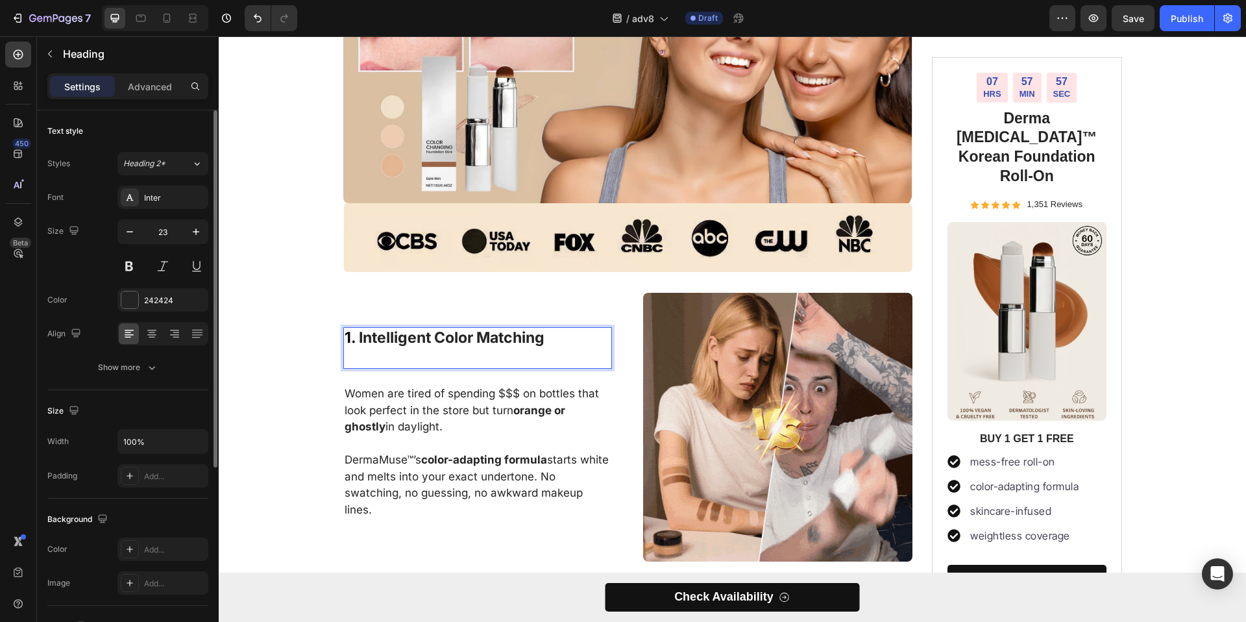
click at [354, 337] on p "1. Intelligent Color Matching" at bounding box center [478, 337] width 267 height 19
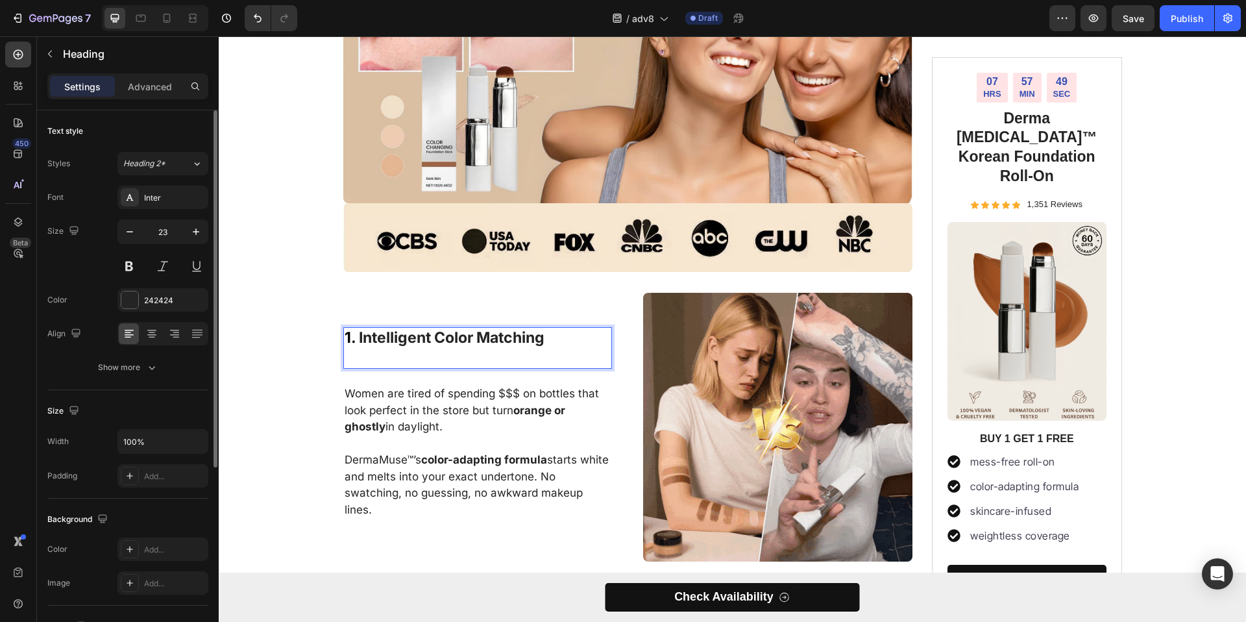
click at [473, 359] on p "Rich Text Editor. Editing area: main" at bounding box center [478, 357] width 267 height 19
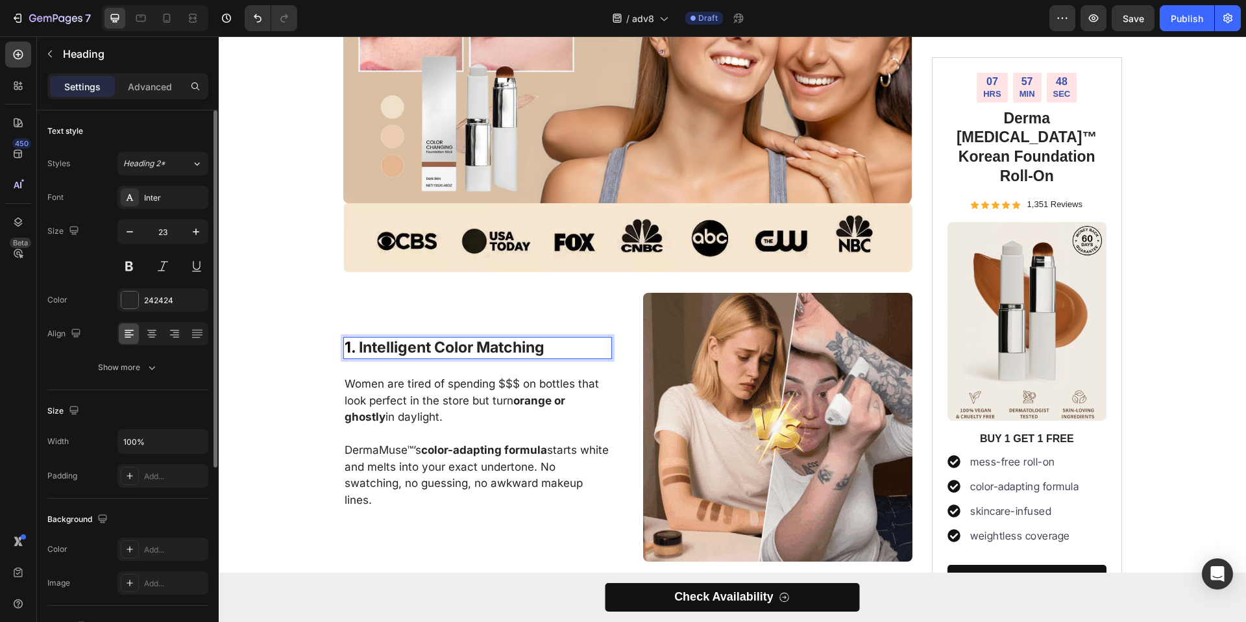
scroll to position [429, 0]
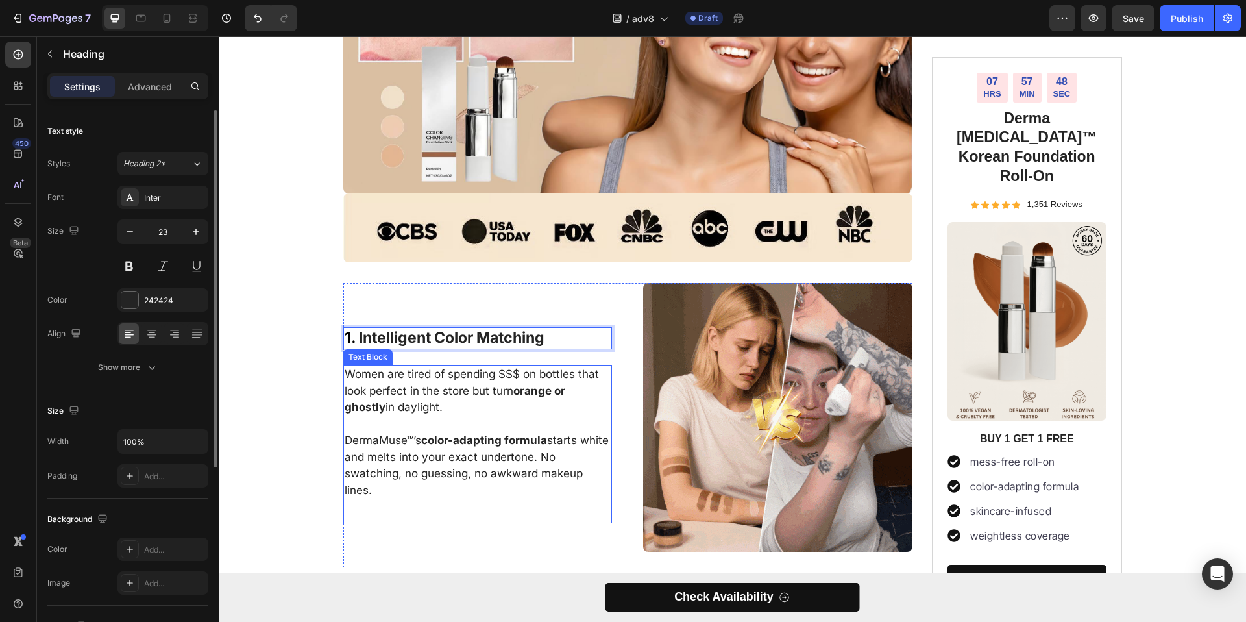
click at [462, 450] on p "DermaMuse™’s color-adapting formula starts white and melts into your exact unde…" at bounding box center [478, 465] width 267 height 66
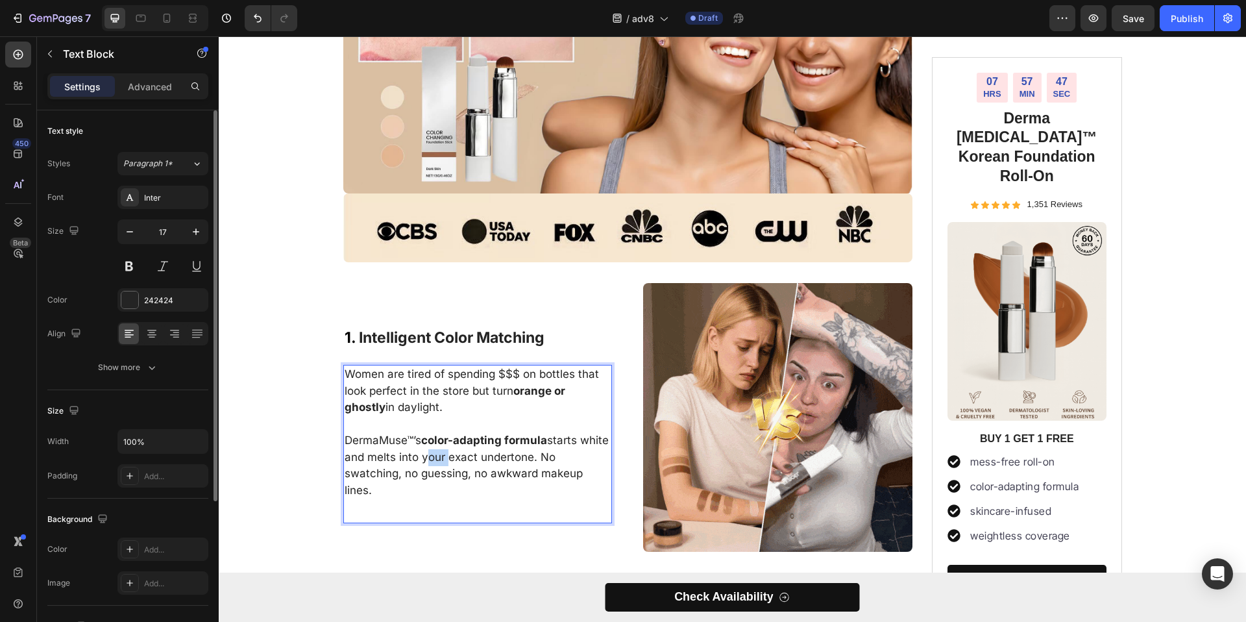
click at [462, 450] on p "DermaMuse™’s color-adapting formula starts white and melts into your exact unde…" at bounding box center [478, 465] width 267 height 66
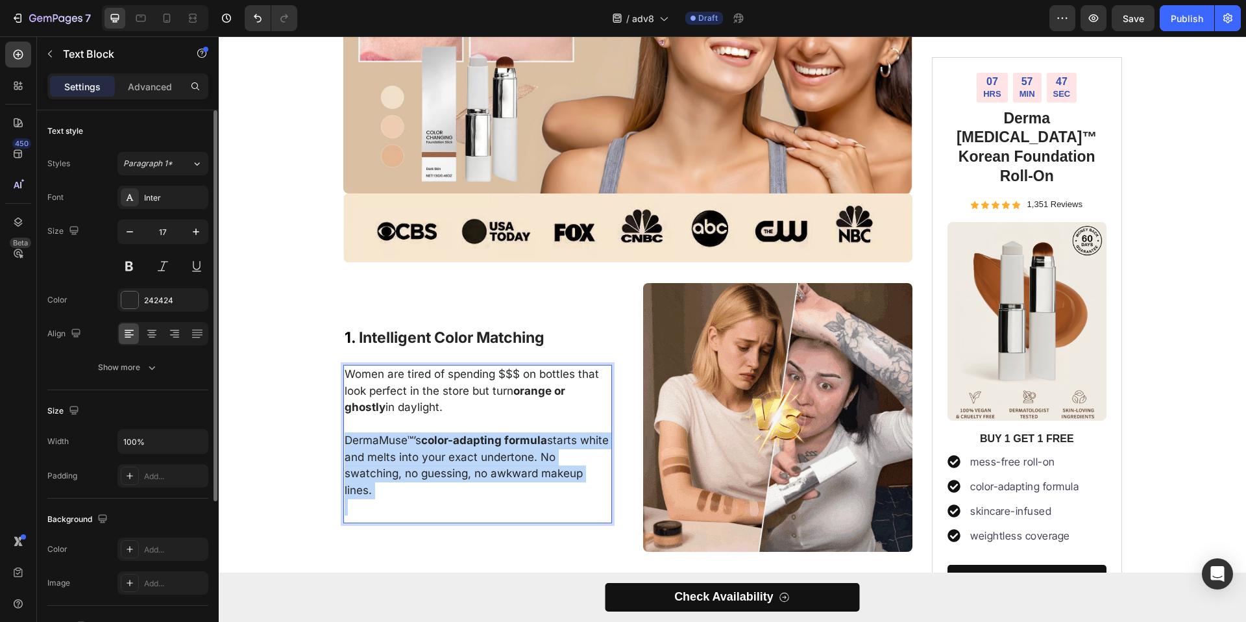
click at [462, 450] on p "DermaMuse™’s color-adapting formula starts white and melts into your exact unde…" at bounding box center [478, 465] width 267 height 66
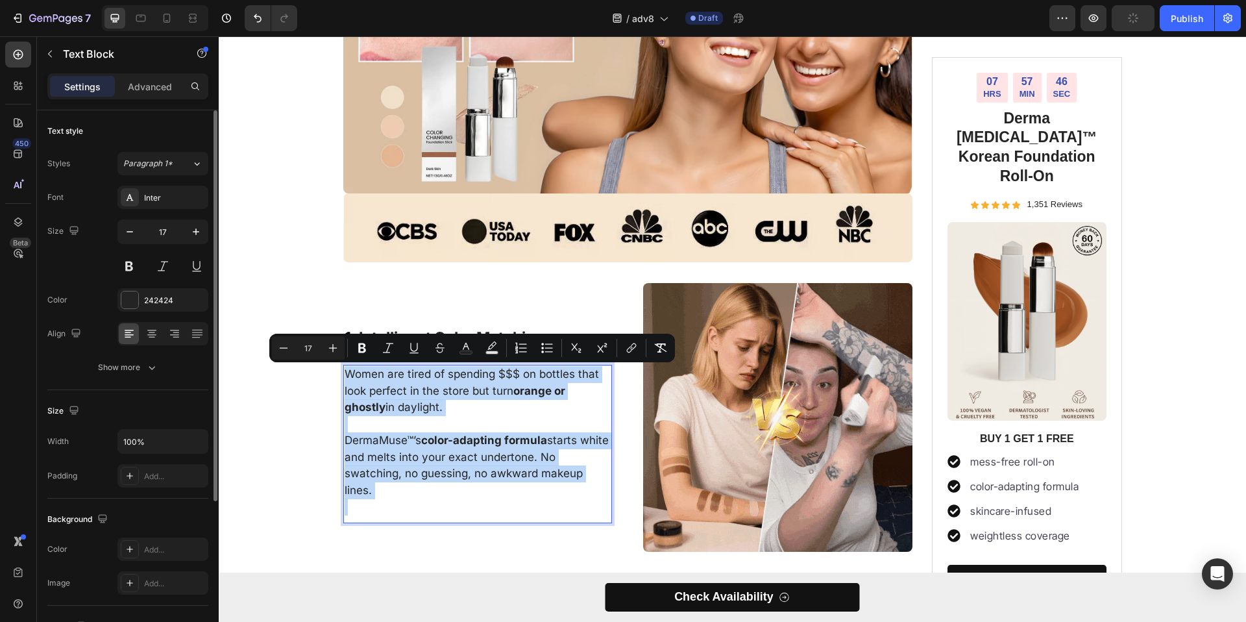
scroll to position [413, 0]
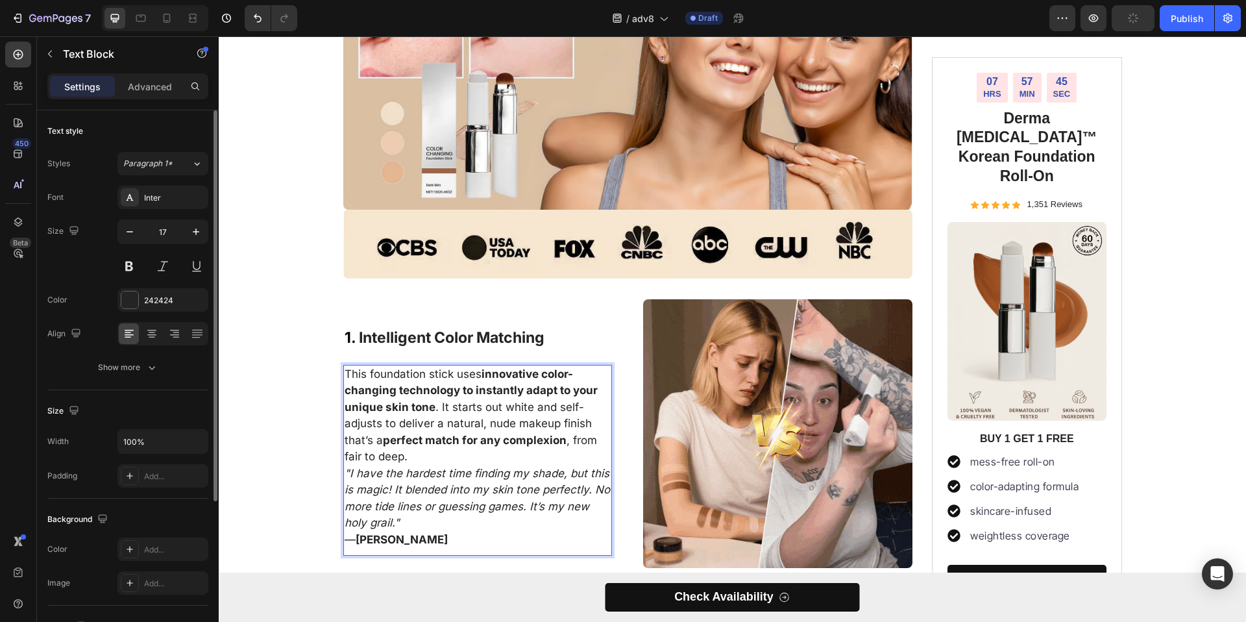
click at [419, 464] on p "This foundation stick uses innovative color-changing technology to instantly ad…" at bounding box center [478, 415] width 267 height 99
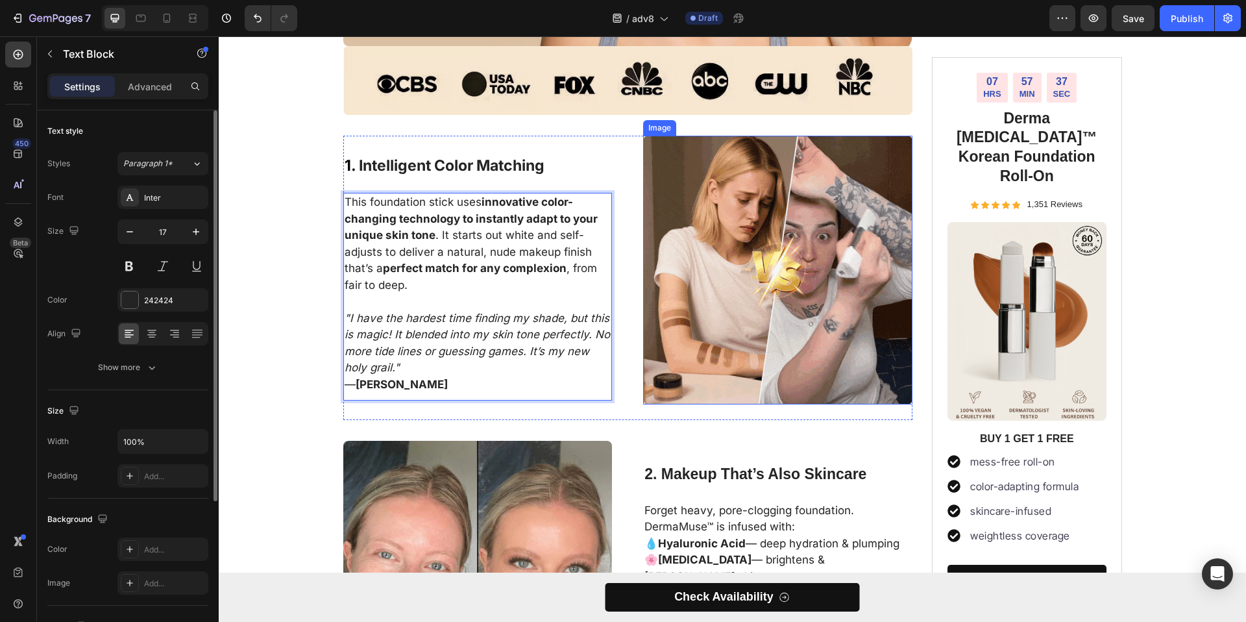
scroll to position [608, 0]
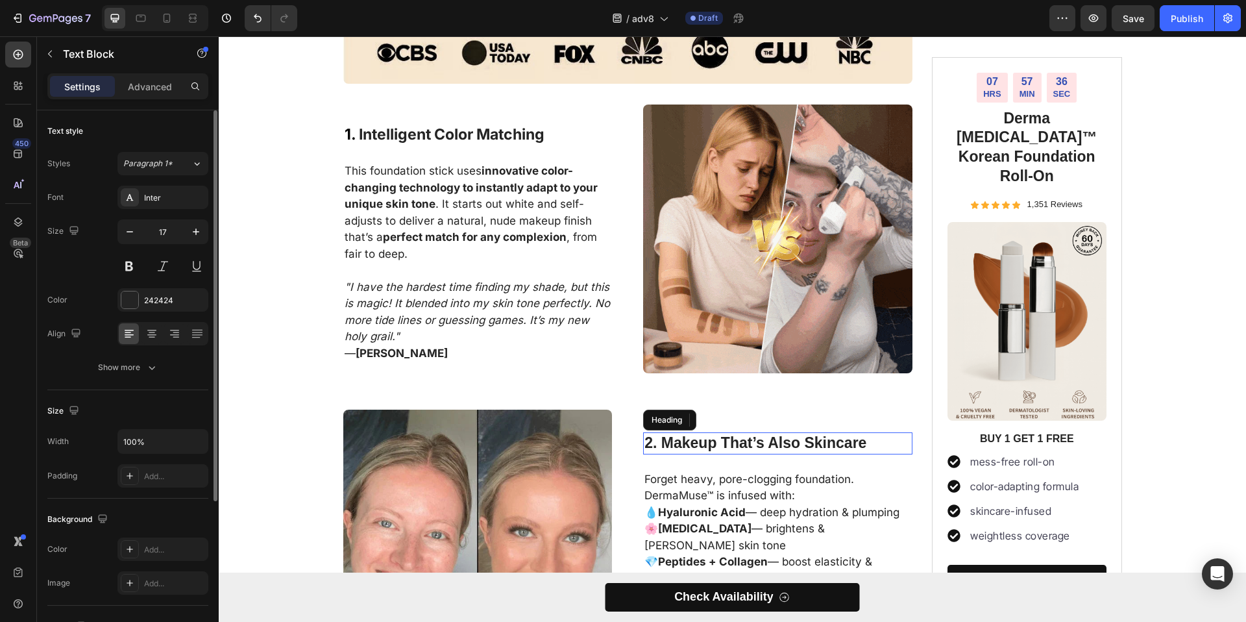
click at [658, 454] on h3 "2. Makeup That’s Also Skincare" at bounding box center [777, 443] width 269 height 22
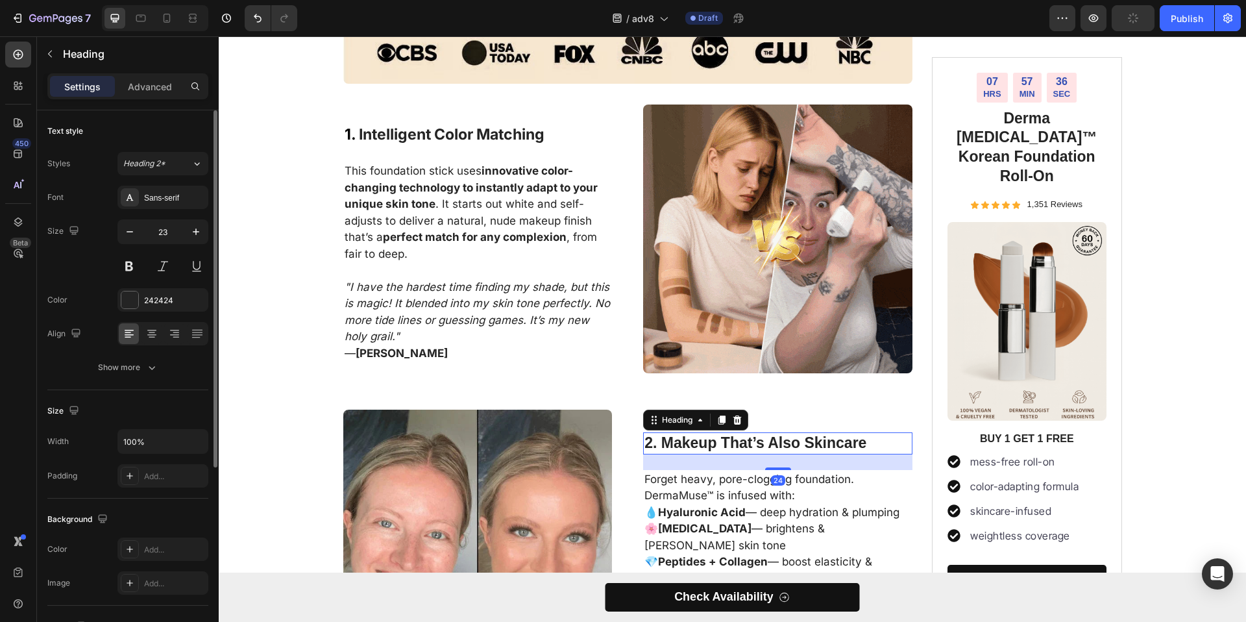
click at [660, 454] on h3 "2. Makeup That’s Also Skincare" at bounding box center [777, 443] width 269 height 22
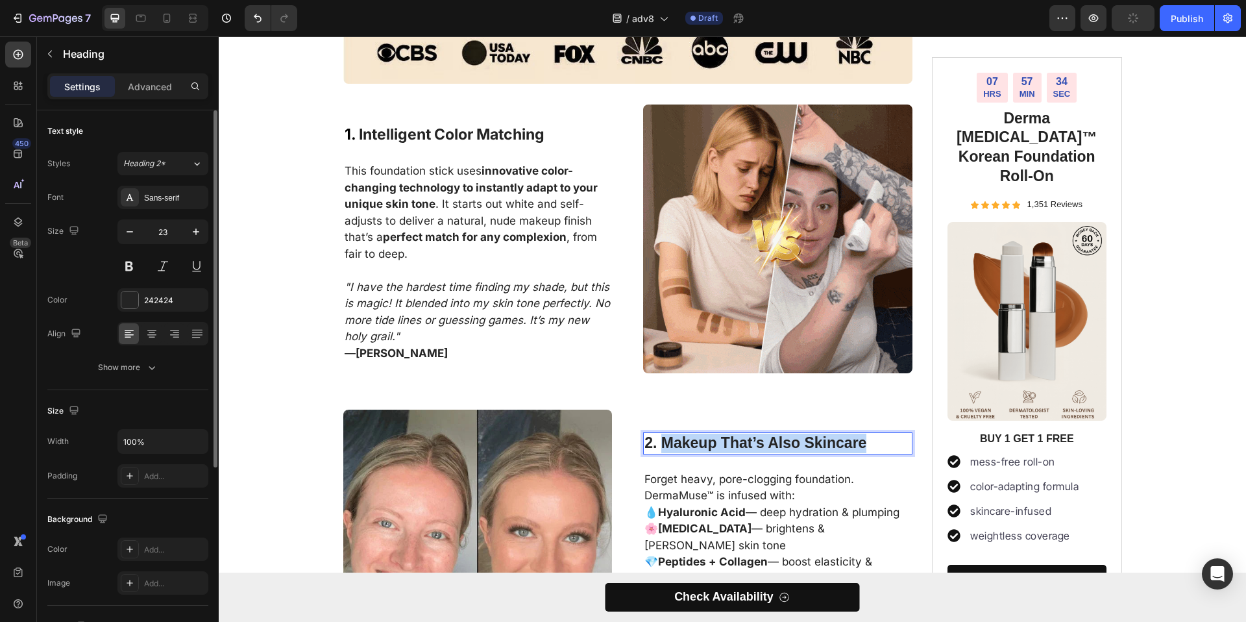
drag, startPoint x: 658, startPoint y: 462, endPoint x: 862, endPoint y: 465, distance: 204.5
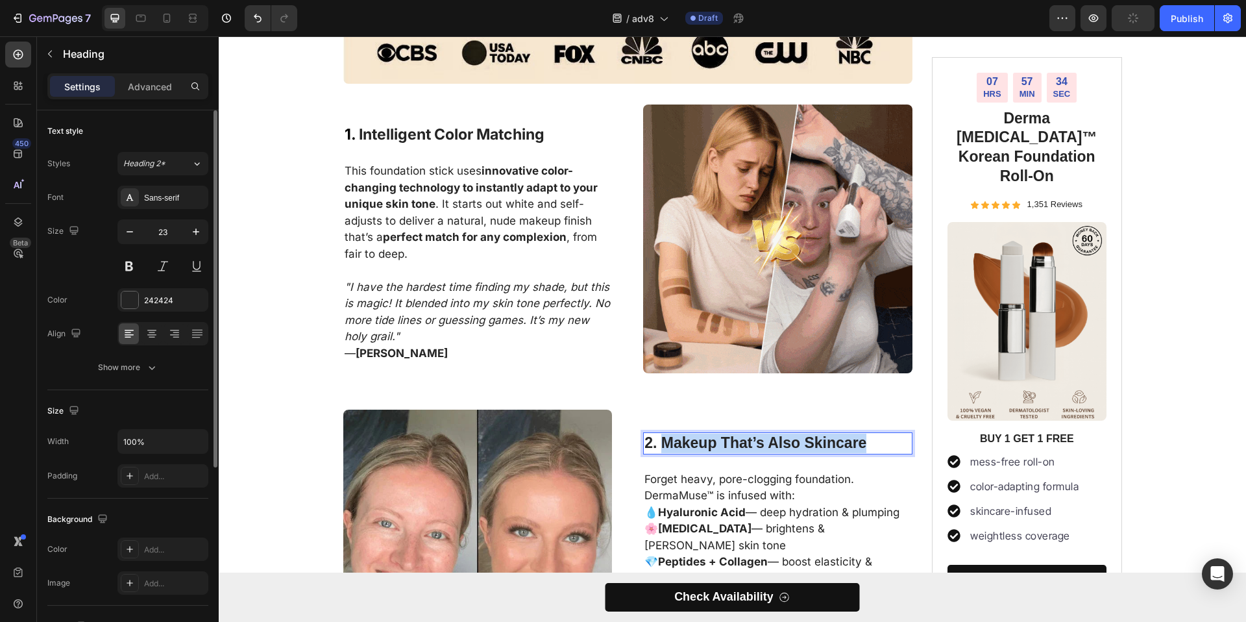
click at [862, 453] on p "2. Makeup That’s Also Skincare" at bounding box center [778, 443] width 267 height 19
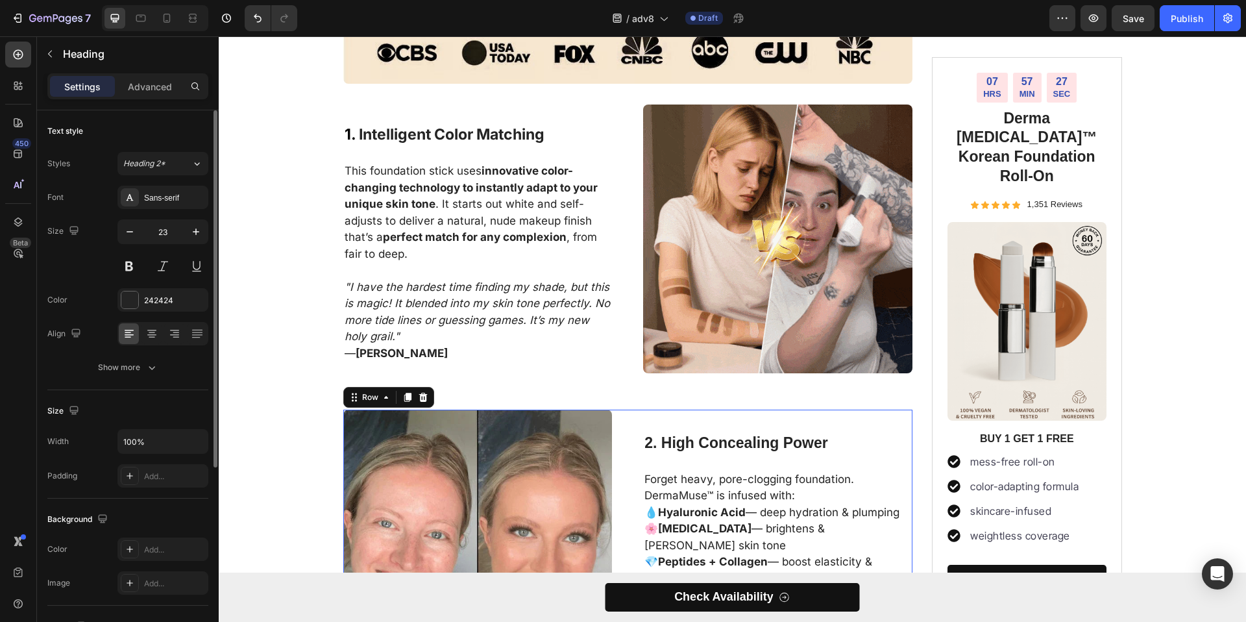
click at [707, 476] on div "2. High Concealing Power Heading Forget heavy, pore-clogging foundation. DermaM…" at bounding box center [777, 555] width 269 height 290
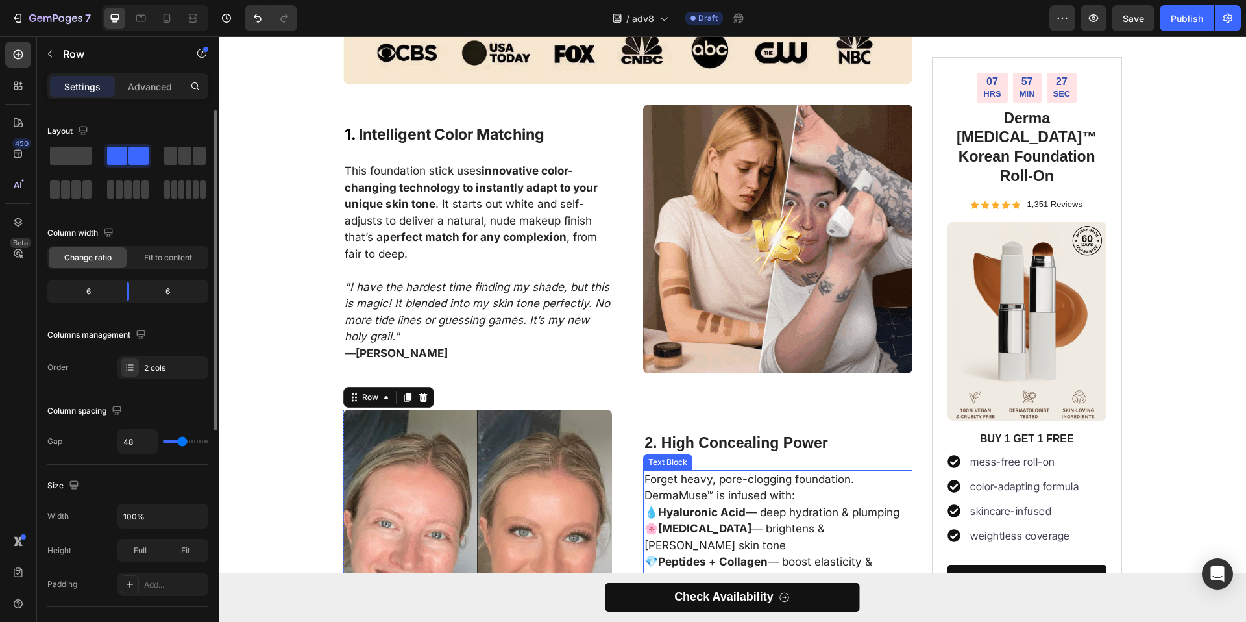
click at [703, 514] on p "Forget heavy, pore-clogging foundation. DermaMuse™ is infused with: 💧 Hyaluroni…" at bounding box center [778, 545] width 267 height 149
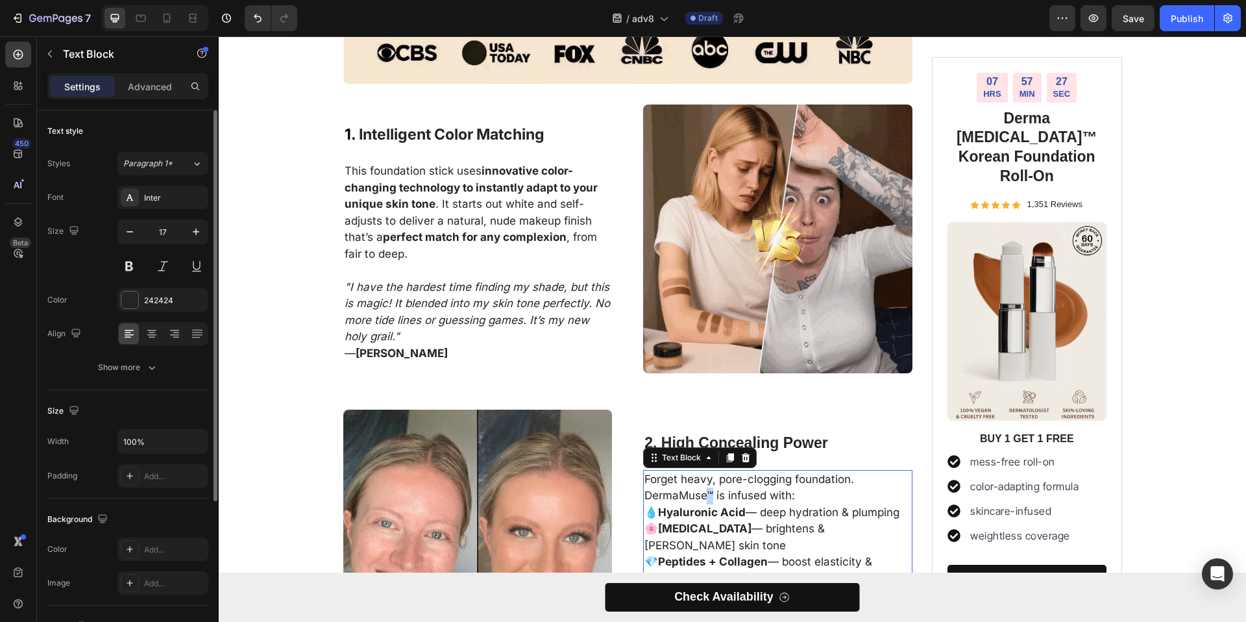
click at [703, 514] on p "Forget heavy, pore-clogging foundation. DermaMuse™ is infused with: 💧 Hyaluroni…" at bounding box center [778, 545] width 267 height 149
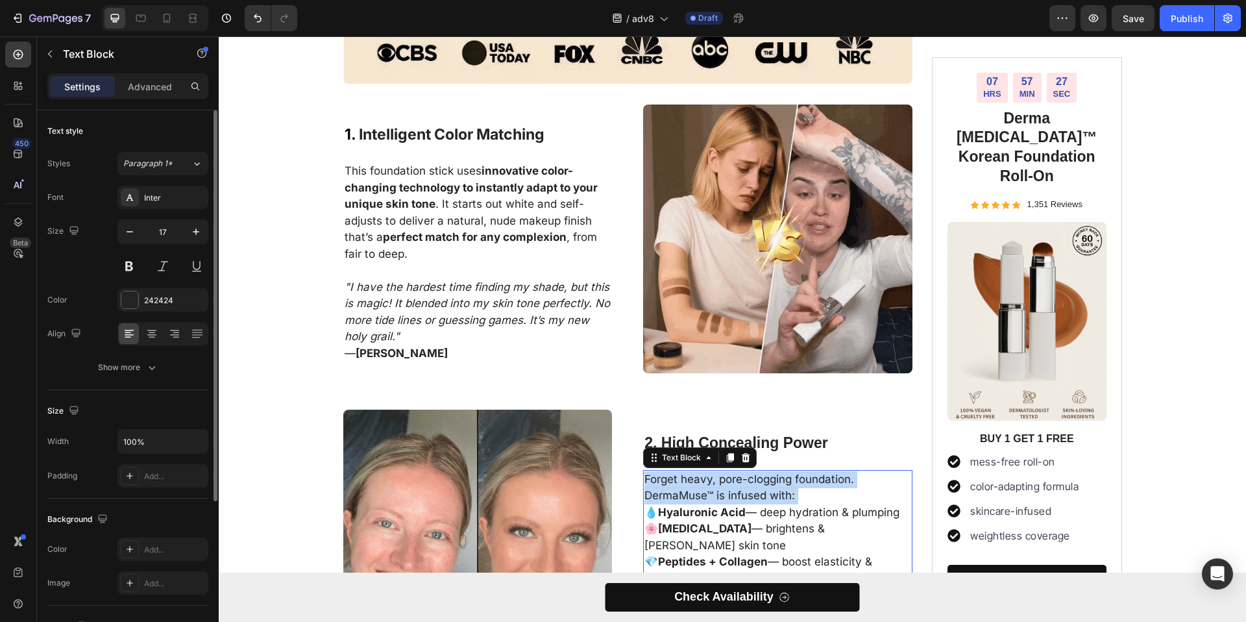
click at [703, 514] on p "Forget heavy, pore-clogging foundation. DermaMuse™ is infused with: 💧 Hyaluroni…" at bounding box center [778, 545] width 267 height 149
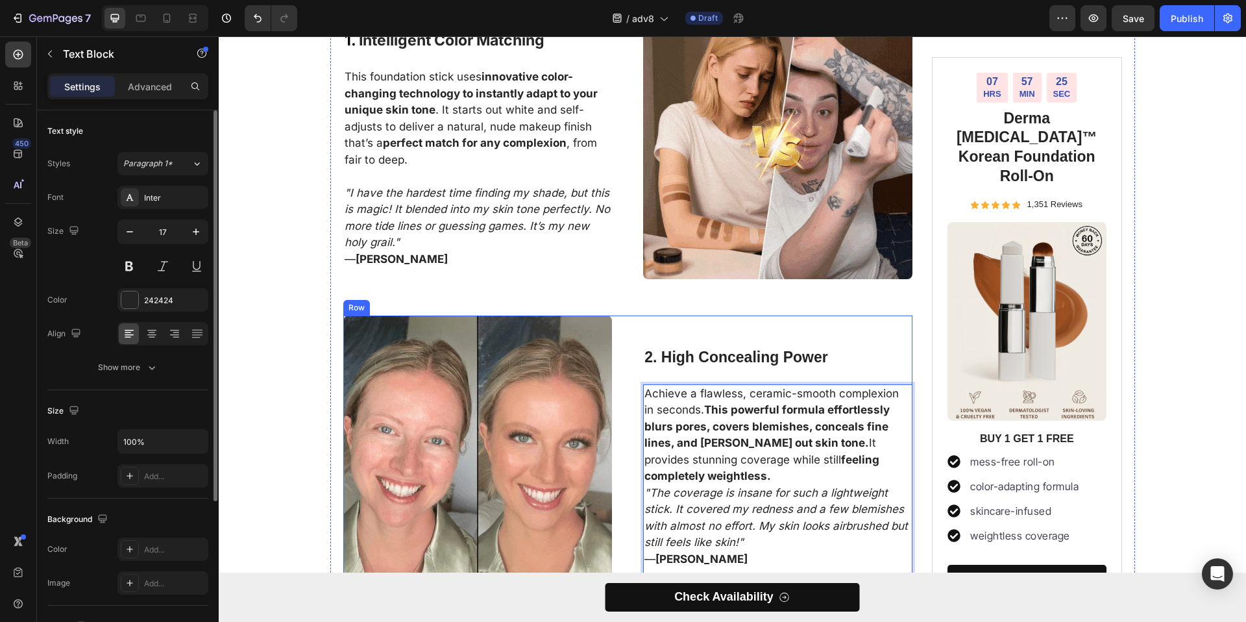
scroll to position [728, 0]
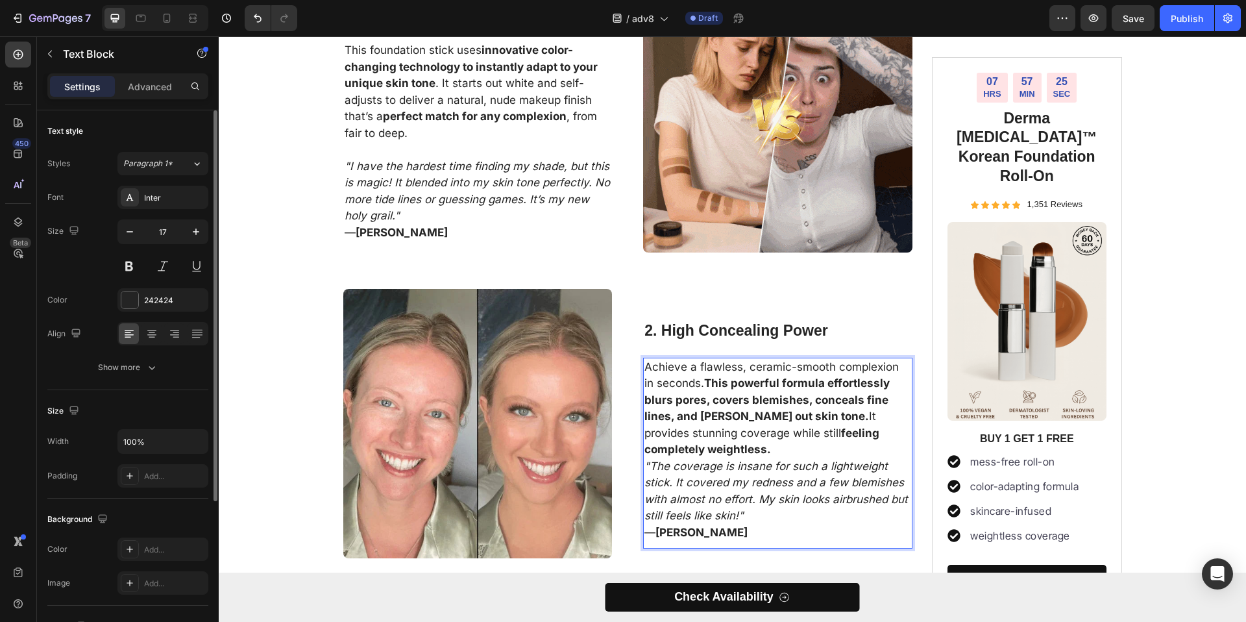
drag, startPoint x: 853, startPoint y: 445, endPoint x: 860, endPoint y: 443, distance: 7.3
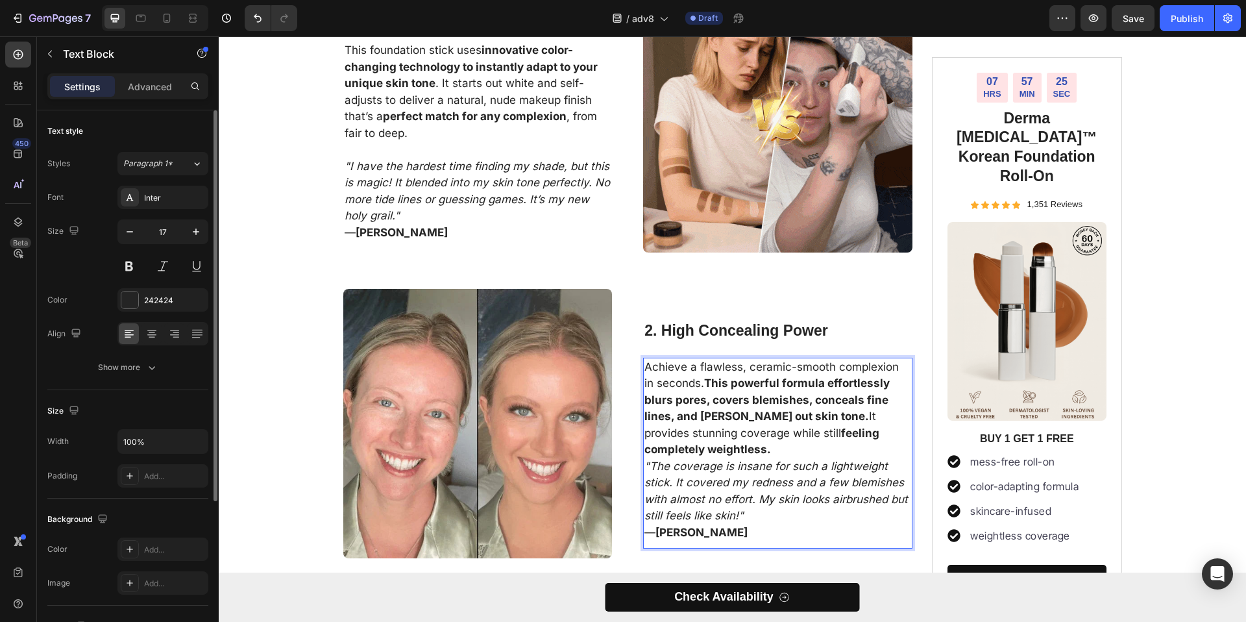
click at [853, 445] on strong "feeling completely weightless." at bounding box center [762, 441] width 235 height 30
click at [863, 443] on p "Achieve a flawless, ceramic-smooth complexion in seconds. This powerful formula…" at bounding box center [778, 408] width 267 height 99
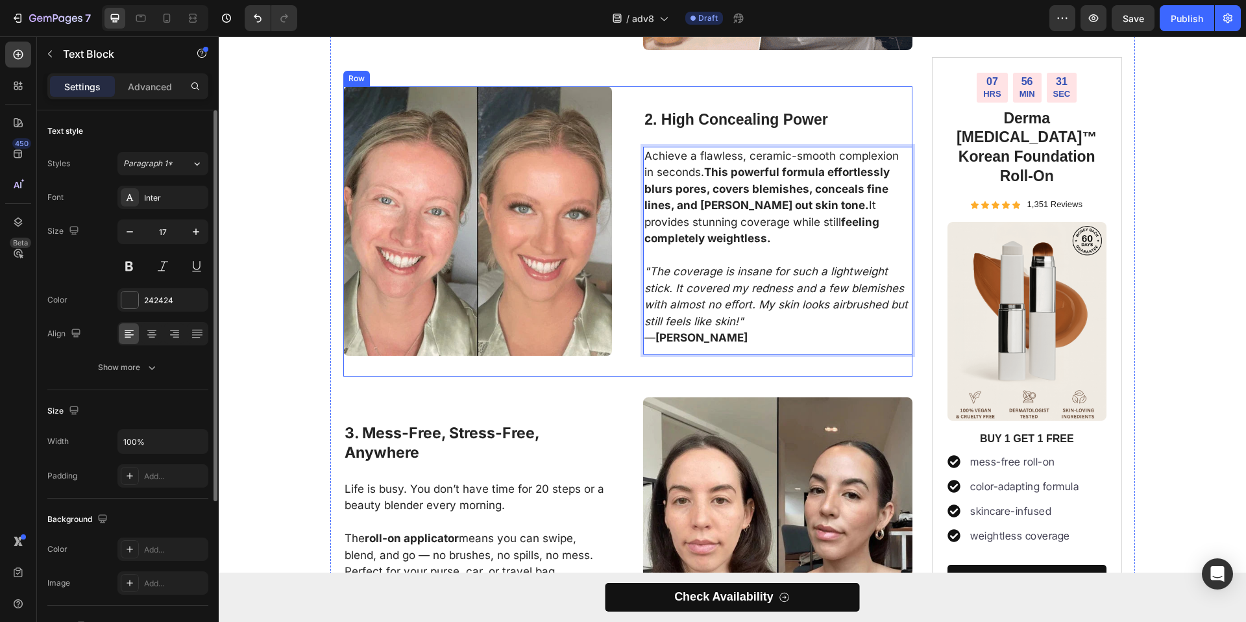
scroll to position [967, 0]
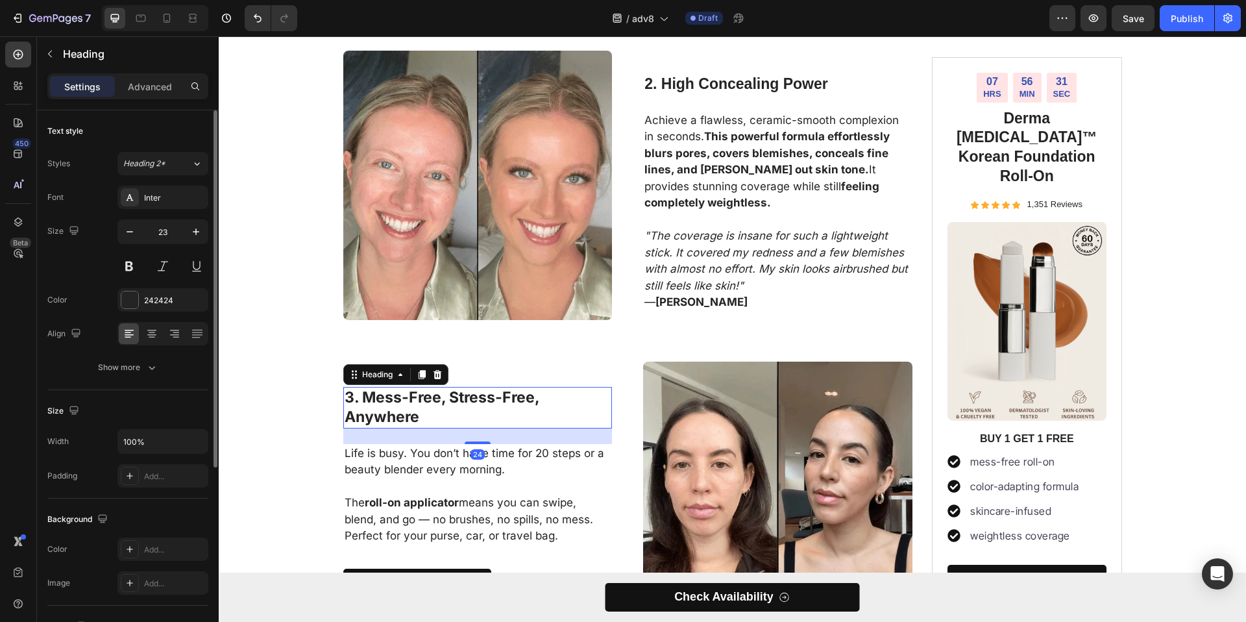
click at [431, 391] on h3 "3. Mess-Free, Stress-Free, Anywhere" at bounding box center [477, 408] width 269 height 42
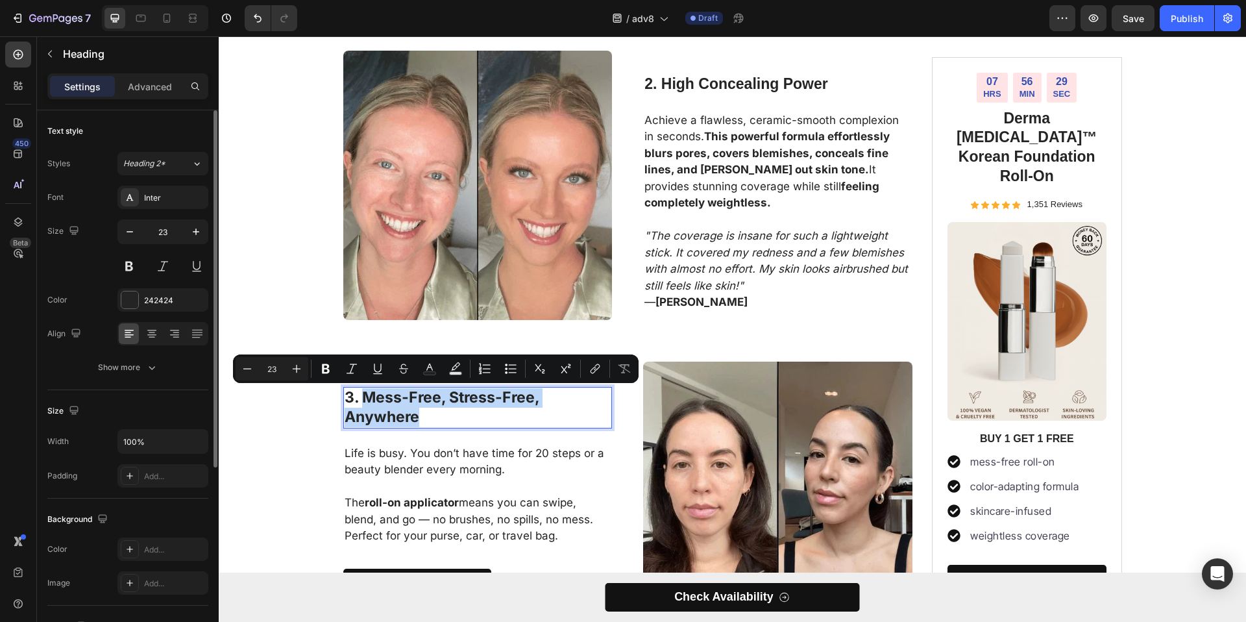
drag, startPoint x: 418, startPoint y: 413, endPoint x: 358, endPoint y: 397, distance: 62.1
click at [358, 397] on p "3. Mess-Free, Stress-Free, Anywhere" at bounding box center [478, 407] width 267 height 39
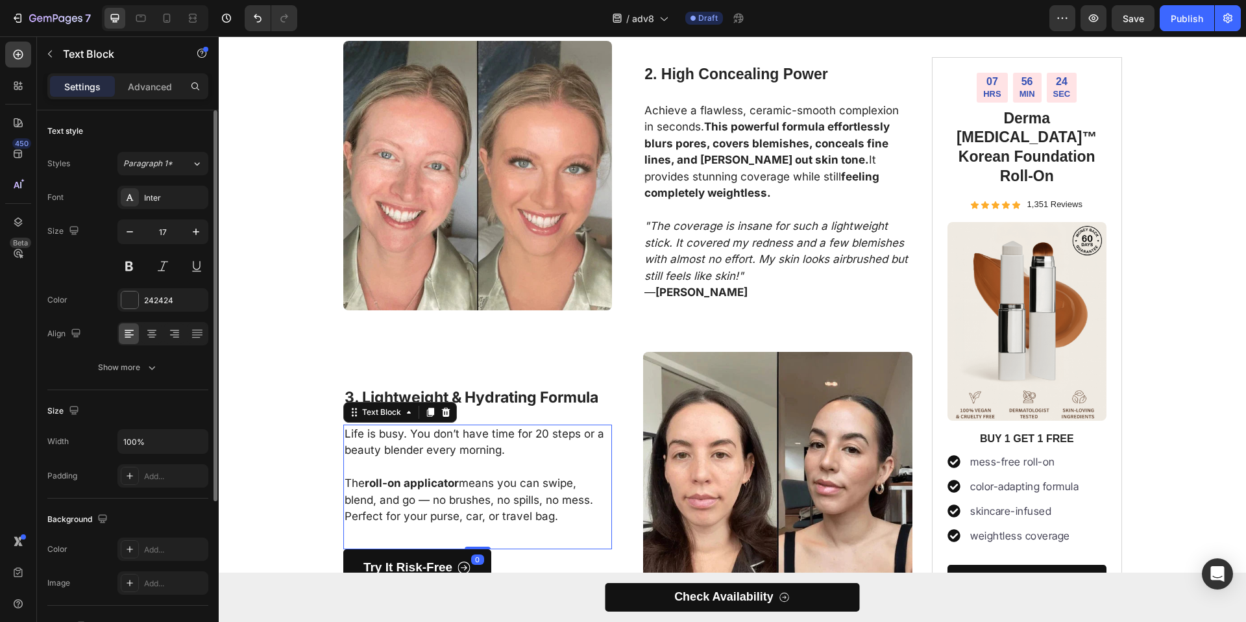
click at [459, 497] on p "The roll-on applicator means you can swipe, blend, and go — no brushes, no spil…" at bounding box center [478, 500] width 267 height 50
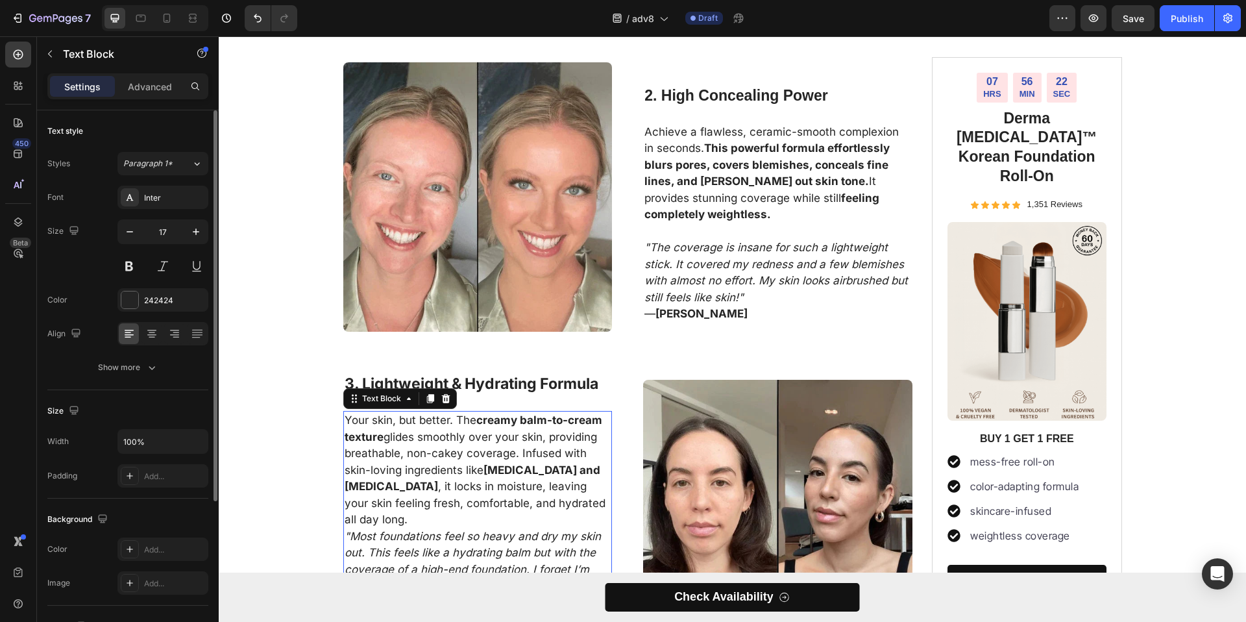
scroll to position [1042, 0]
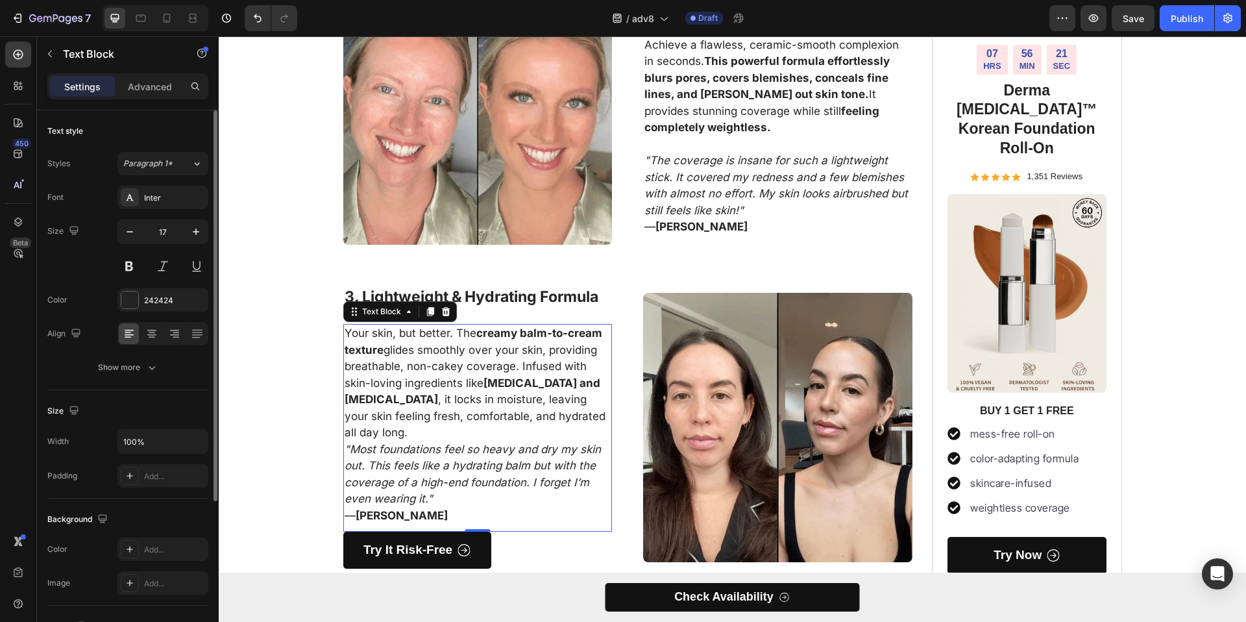
click at [579, 382] on p "Your skin, but better. The creamy balm-to-cream texture glides smoothly over yo…" at bounding box center [478, 383] width 267 height 116
click at [475, 435] on p "Your skin, but better. The creamy balm-to-cream texture glides smoothly over yo…" at bounding box center [478, 383] width 267 height 116
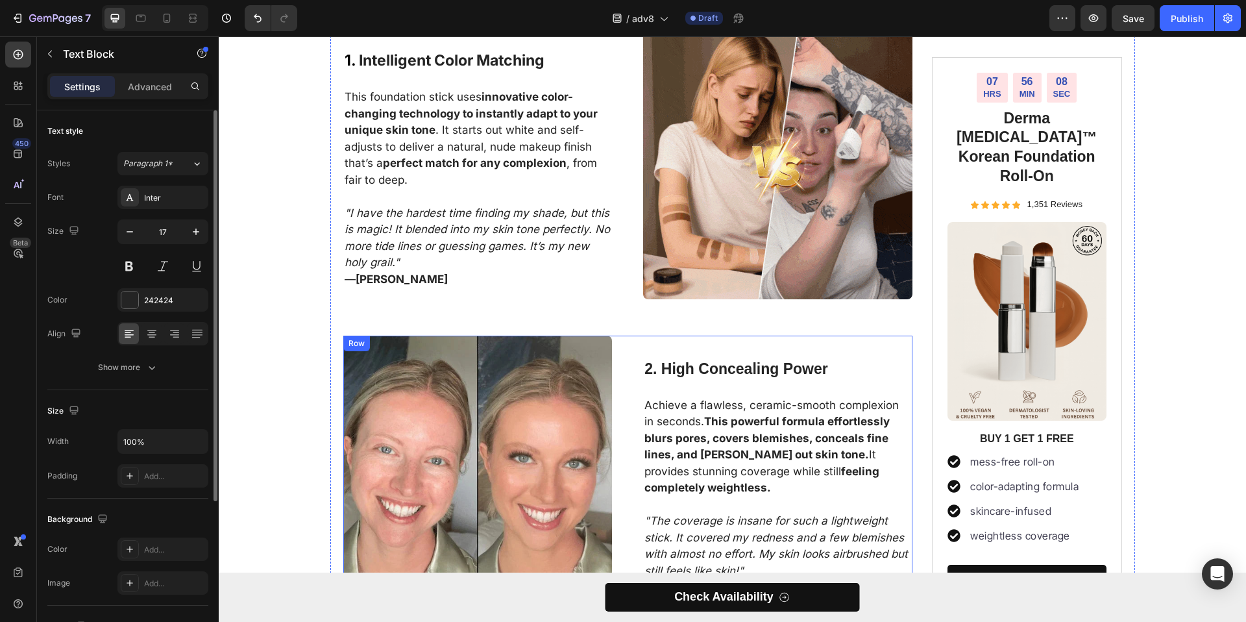
scroll to position [664, 0]
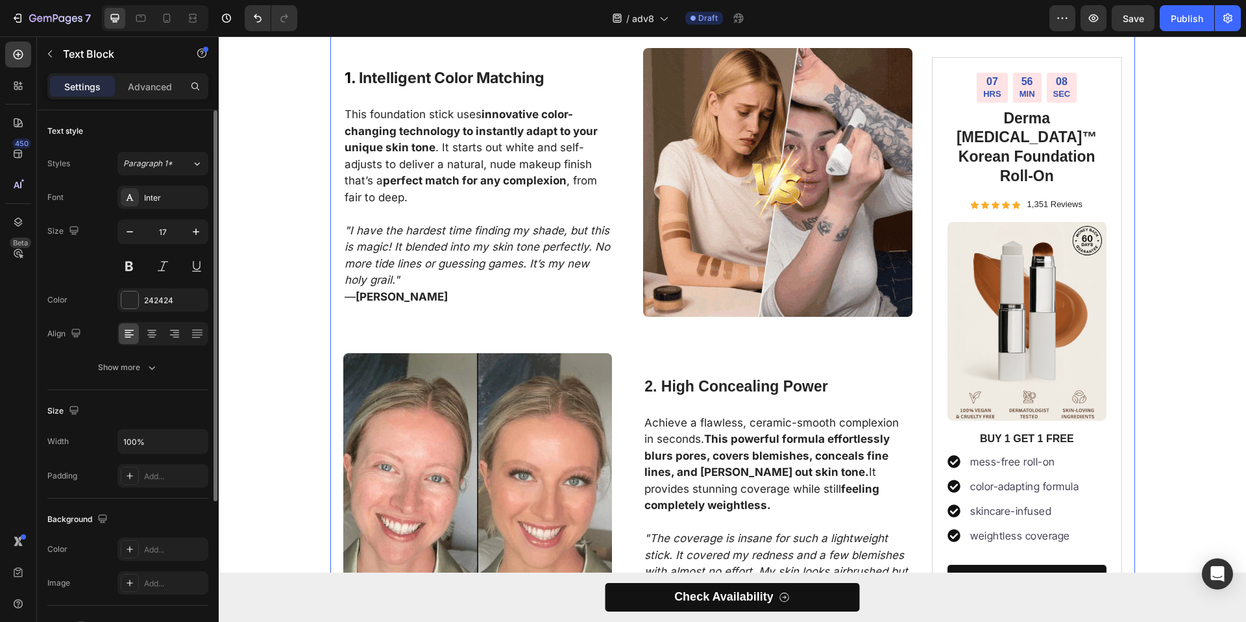
click at [682, 352] on div "Find Your Perfect Shade Instantly: The Revolutionary 2-in-1 Foundation Stick Th…" at bounding box center [628, 218] width 570 height 1531
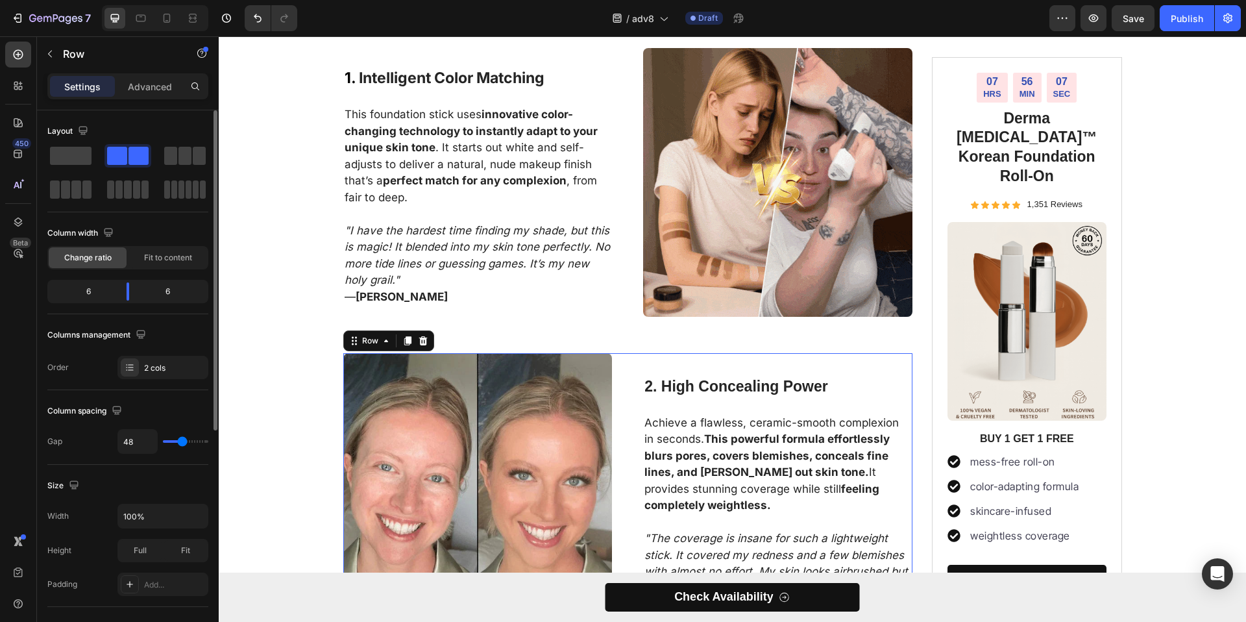
click at [648, 373] on div "2. High Concealing Power Heading Achieve a flawless, ceramic-smooth complexion …" at bounding box center [777, 498] width 269 height 290
click at [400, 341] on div at bounding box center [408, 341] width 16 height 16
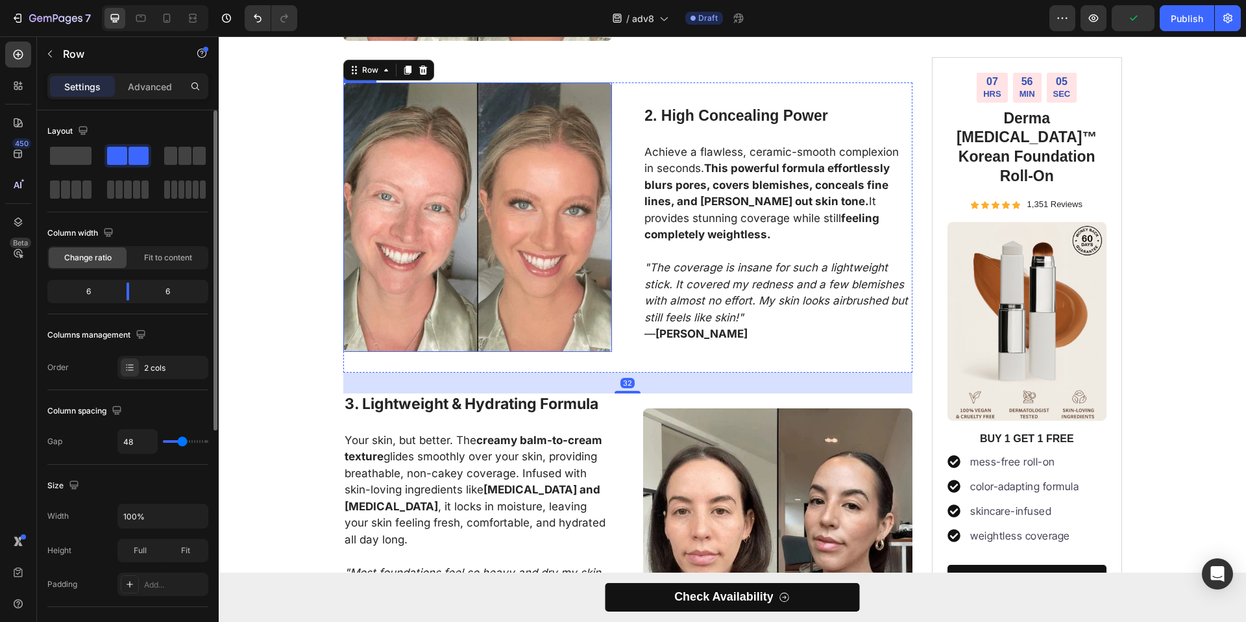
scroll to position [1246, 0]
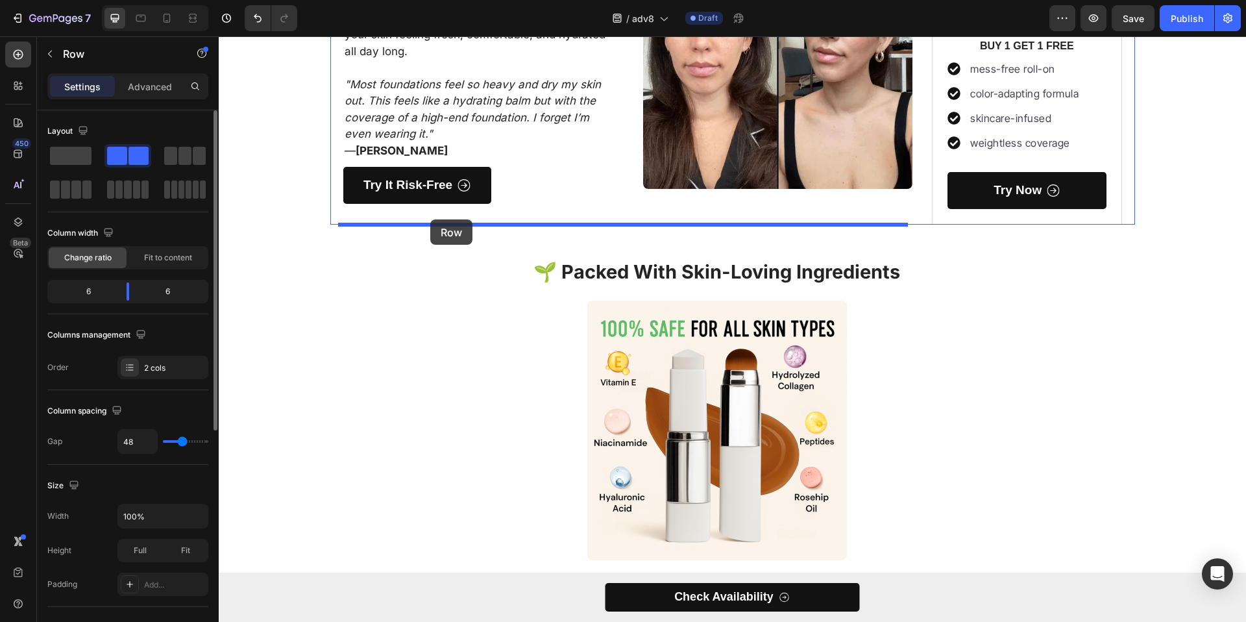
drag, startPoint x: 349, startPoint y: 63, endPoint x: 430, endPoint y: 219, distance: 176.5
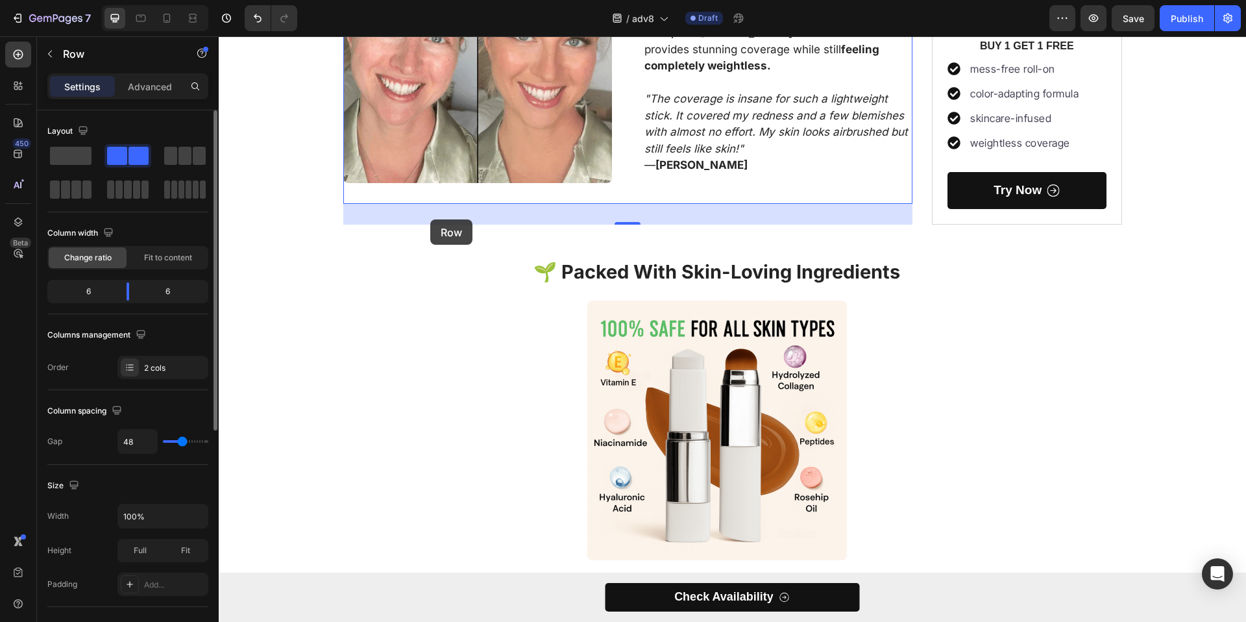
scroll to position [1423, 0]
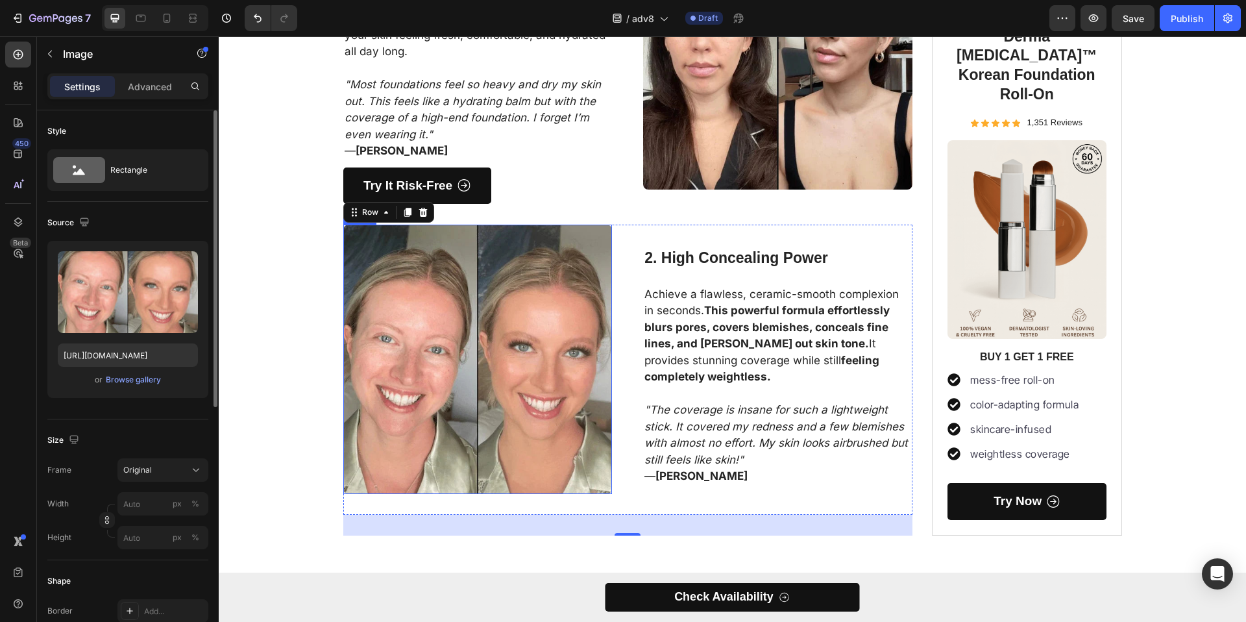
click at [490, 330] on img at bounding box center [477, 359] width 269 height 269
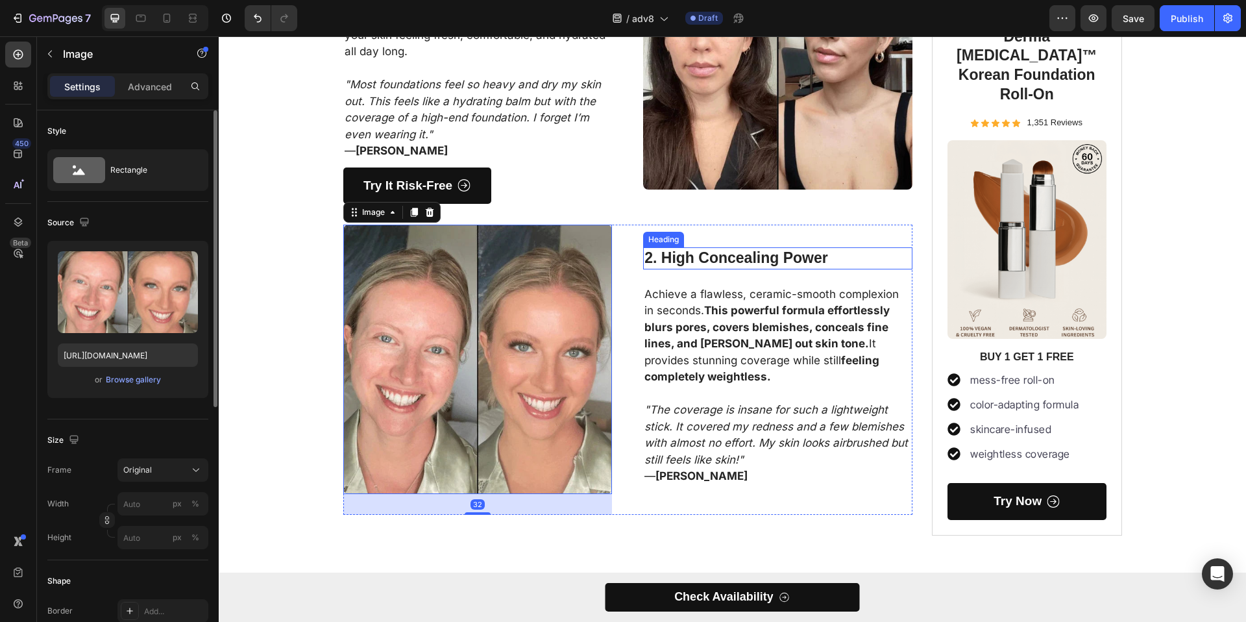
click at [710, 269] on h3 "2. High Concealing Power" at bounding box center [777, 258] width 269 height 22
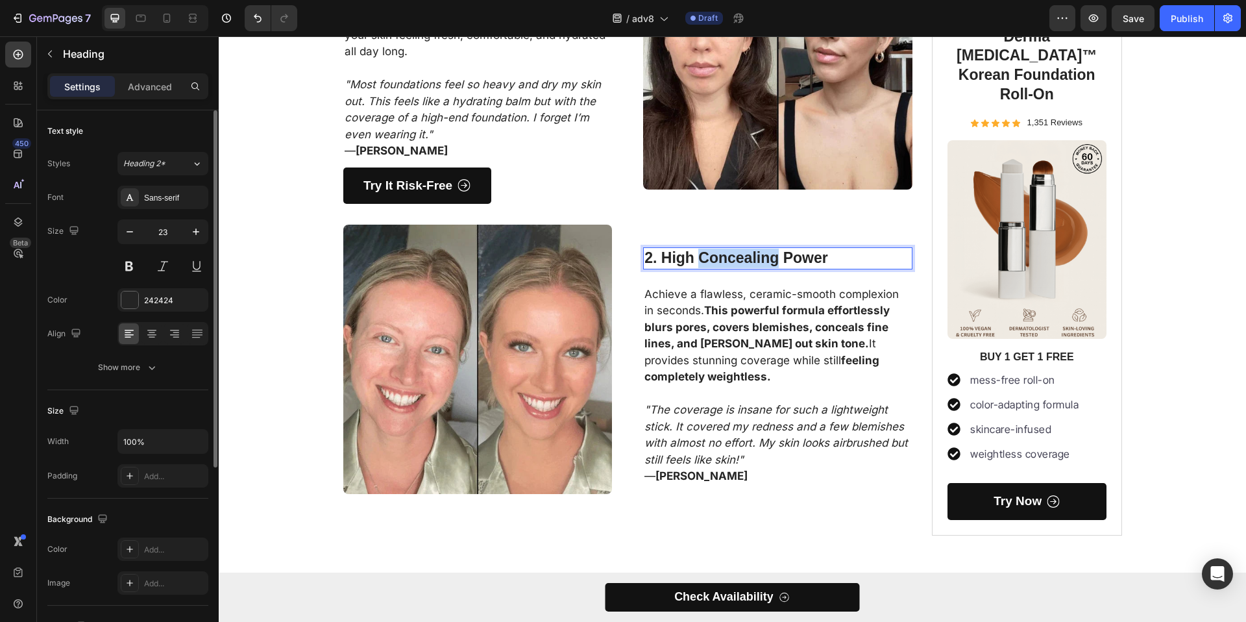
click at [710, 269] on h3 "2. High Concealing Power" at bounding box center [777, 258] width 269 height 22
click at [826, 267] on p "2. High Concealing Power" at bounding box center [778, 258] width 267 height 19
drag, startPoint x: 836, startPoint y: 264, endPoint x: 660, endPoint y: 265, distance: 176.6
click at [660, 265] on p "2. High Concealing Power" at bounding box center [778, 258] width 267 height 19
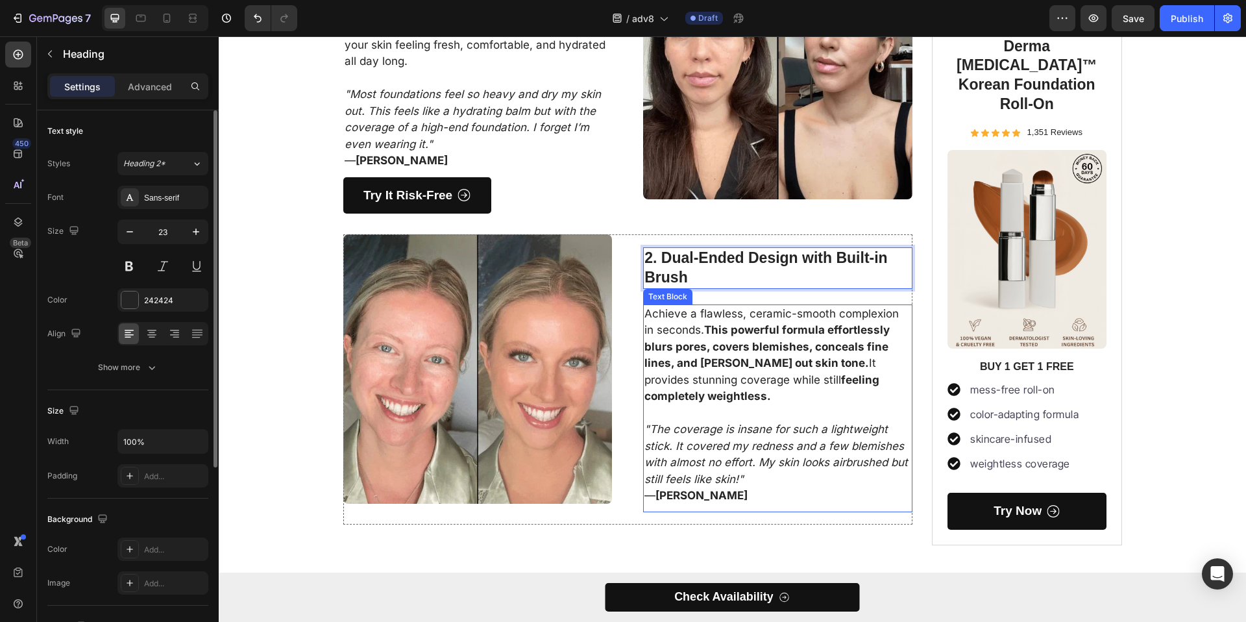
click at [728, 358] on strong "This powerful formula effortlessly blurs pores, covers blemishes, conceals fine…" at bounding box center [767, 346] width 245 height 46
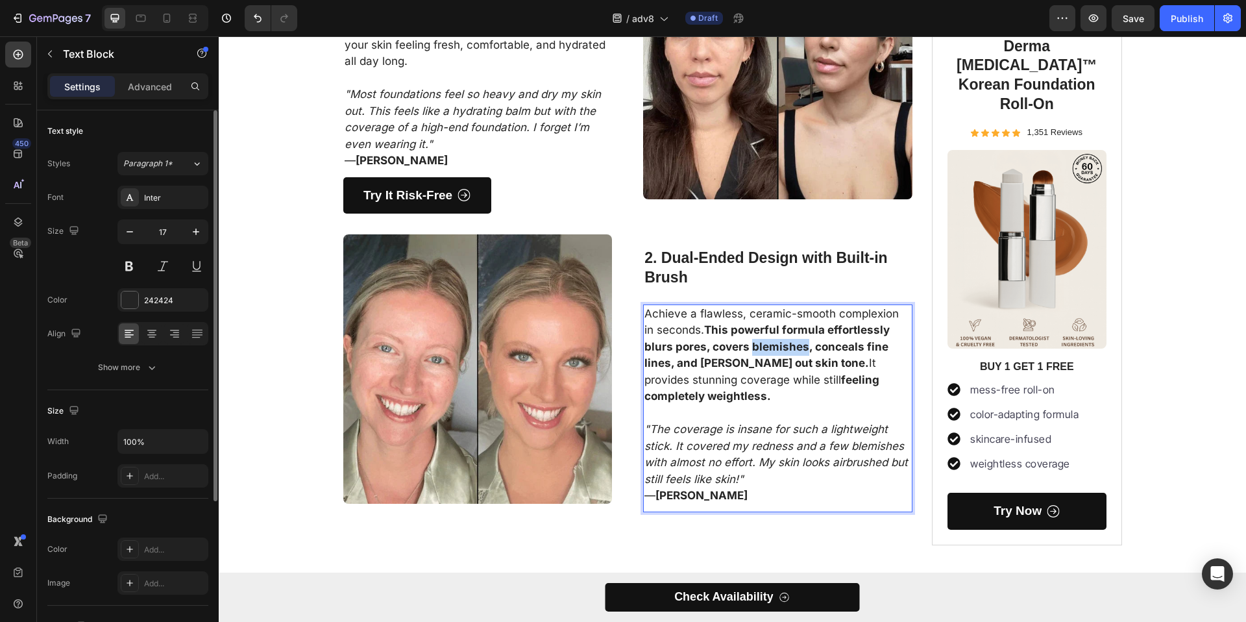
click at [728, 358] on strong "This powerful formula effortlessly blurs pores, covers blemishes, conceals fine…" at bounding box center [767, 346] width 245 height 46
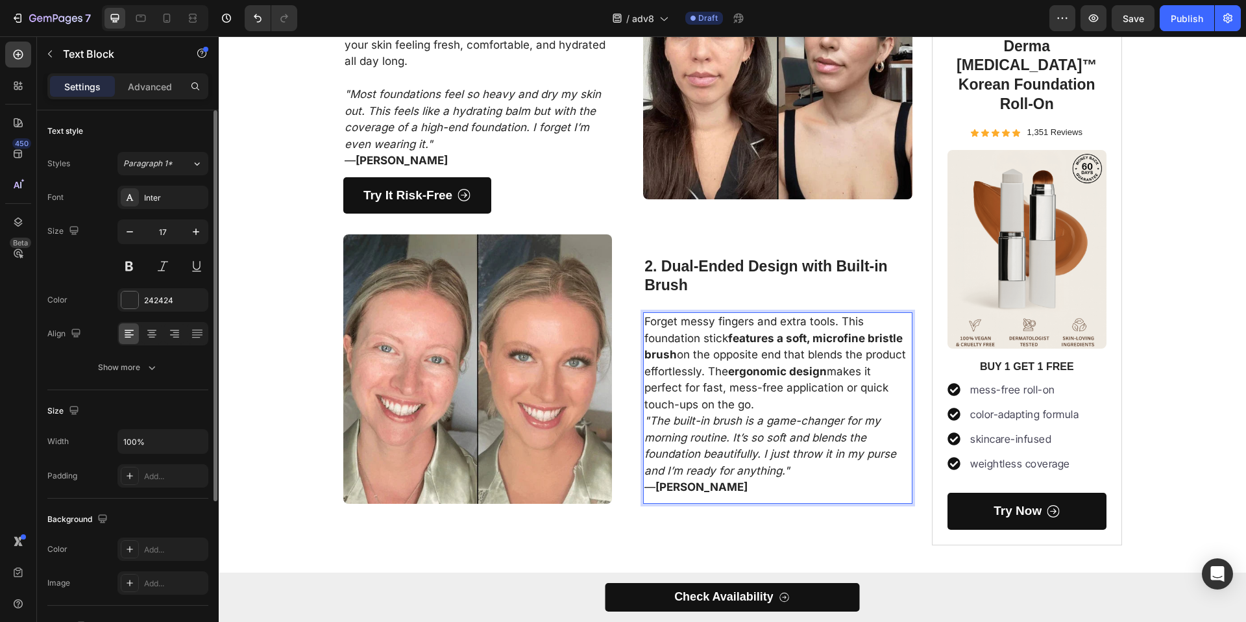
click at [768, 408] on p "Forget messy fingers and extra tools. This foundation stick features a soft, mi…" at bounding box center [778, 363] width 267 height 99
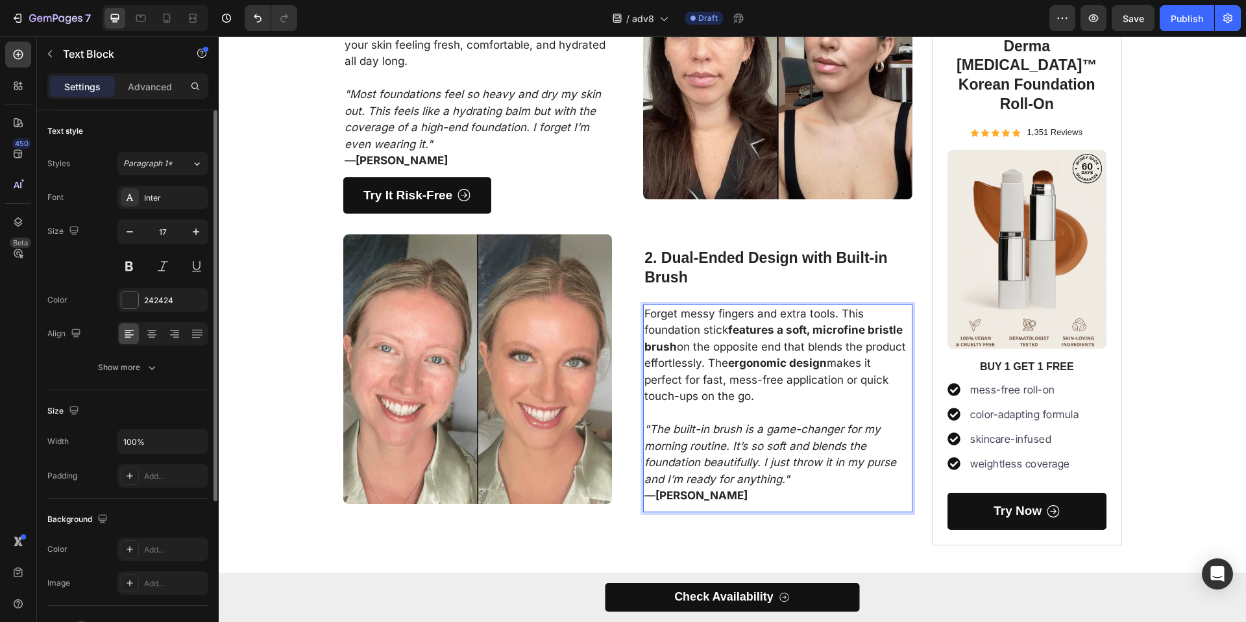
scroll to position [1405, 0]
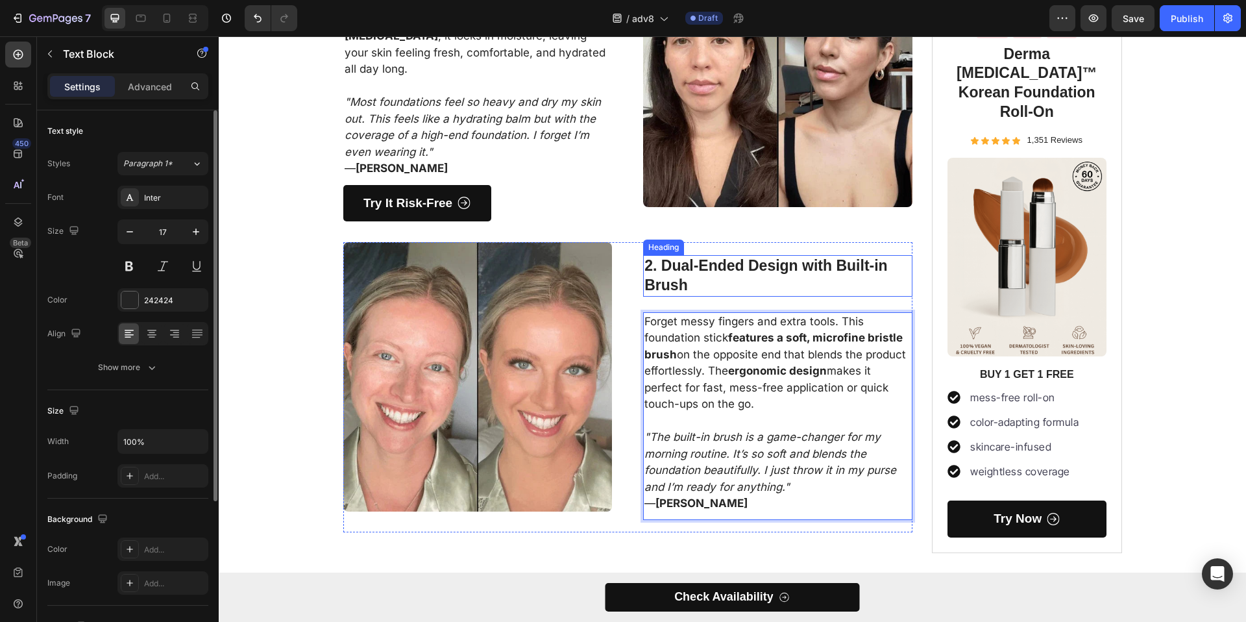
click at [671, 270] on p "2. Dual-Ended Design with Built-in Brush" at bounding box center [778, 275] width 267 height 39
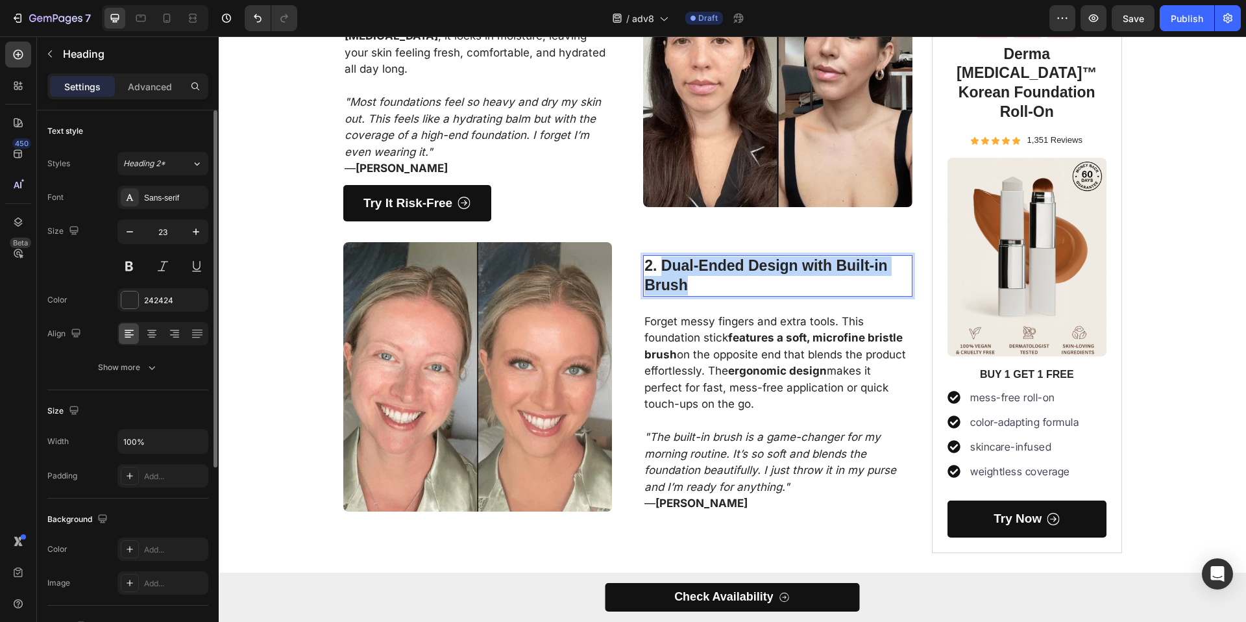
drag, startPoint x: 660, startPoint y: 266, endPoint x: 691, endPoint y: 287, distance: 36.9
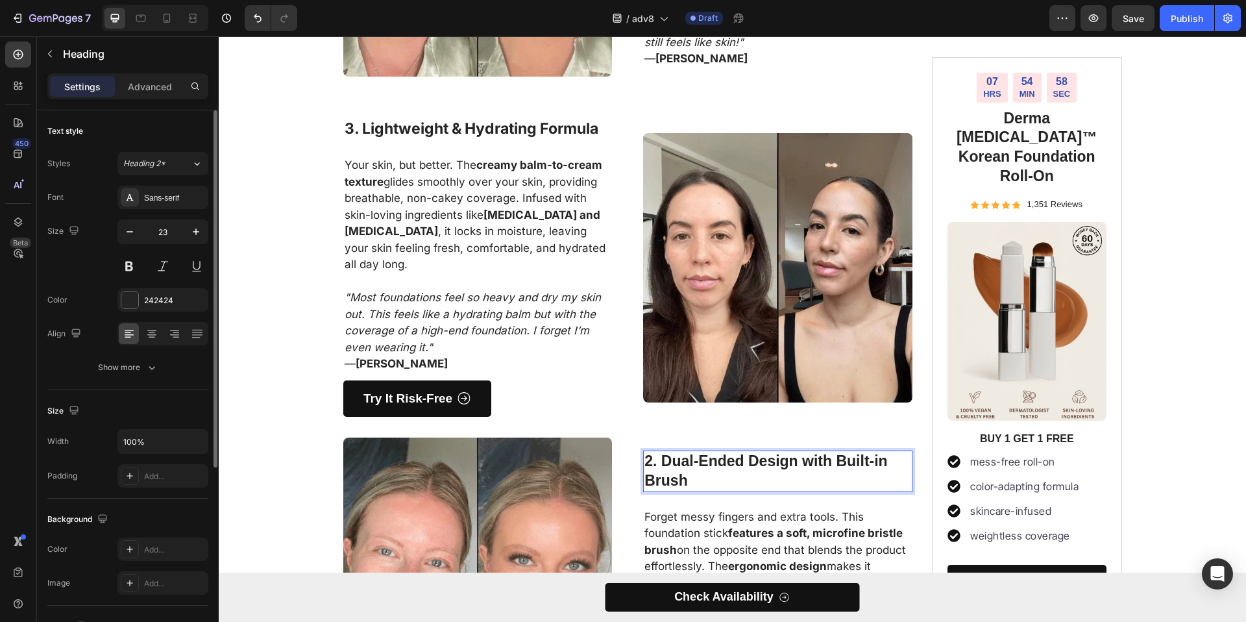
scroll to position [1179, 0]
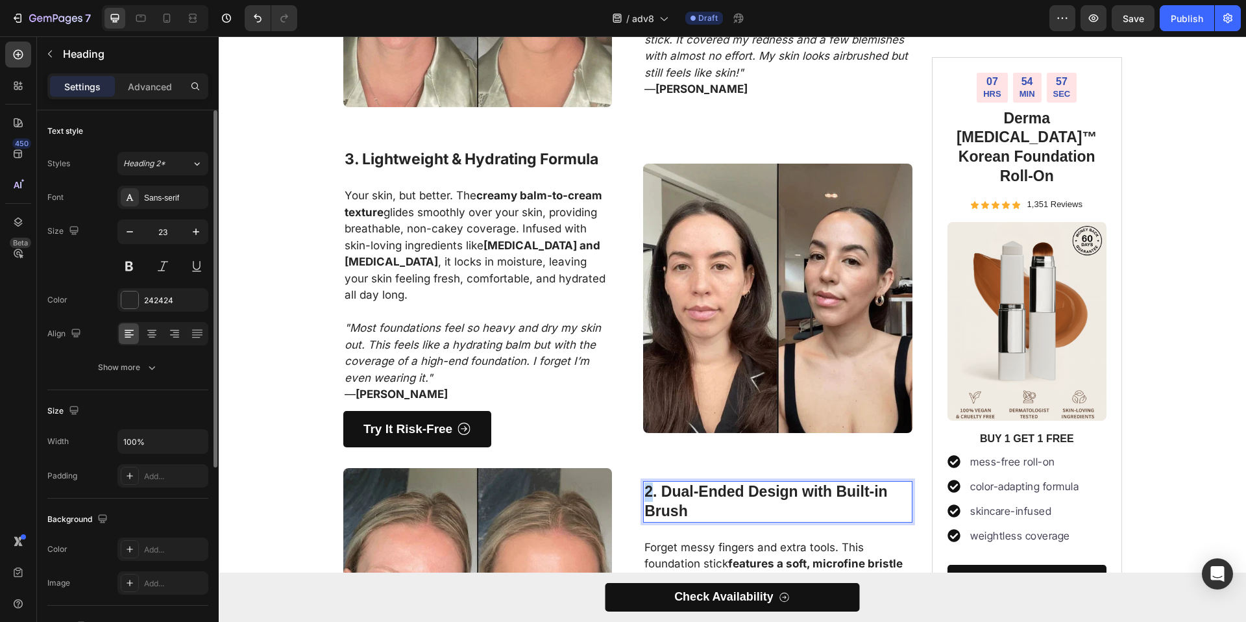
click at [645, 489] on p "2. Dual-Ended Design with Built-in Brush" at bounding box center [778, 501] width 267 height 39
click at [600, 170] on div "3. Lightweight & Hydrating Formula Heading" at bounding box center [477, 160] width 269 height 22
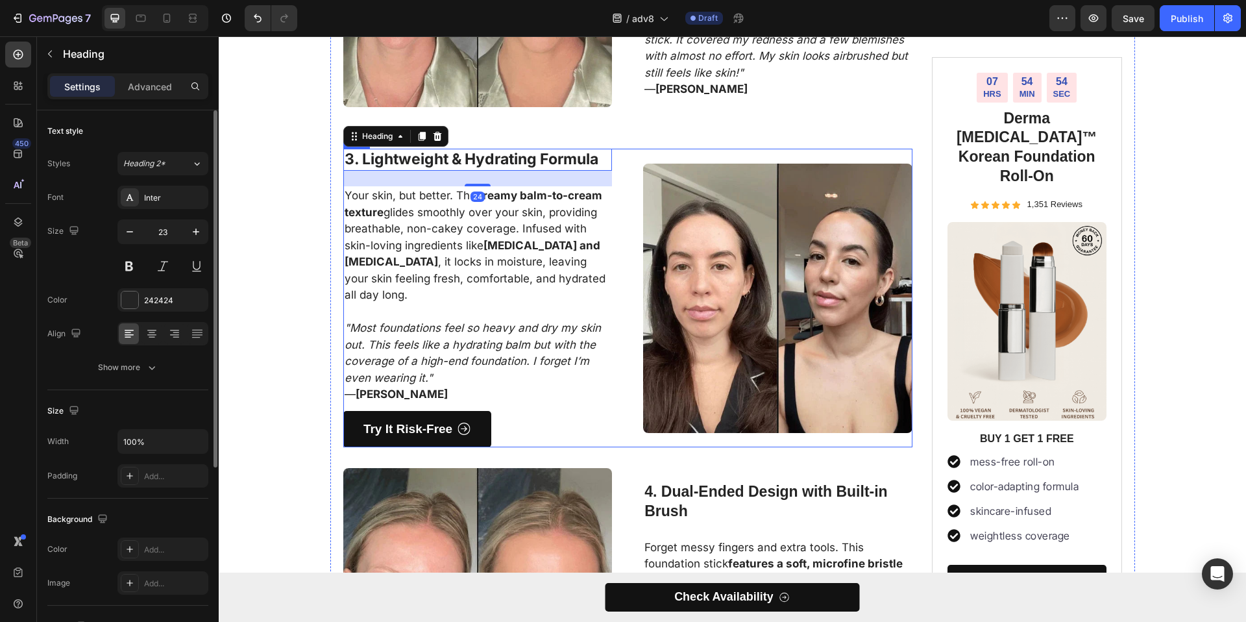
click at [687, 151] on div "Image" at bounding box center [777, 298] width 269 height 299
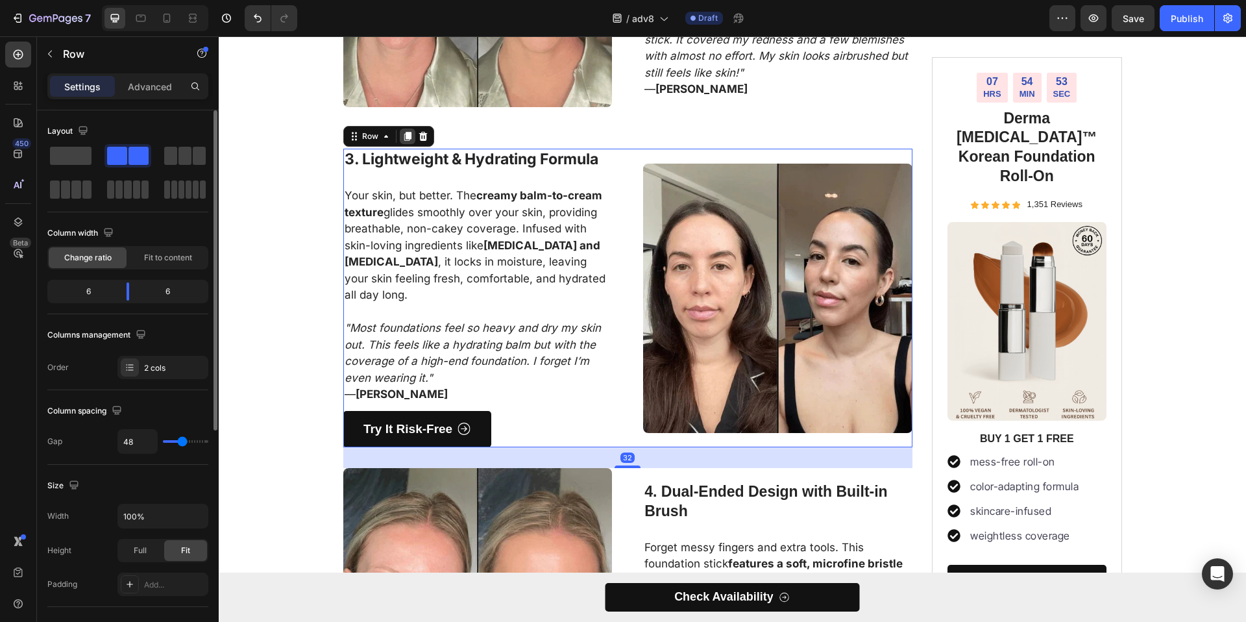
click at [402, 138] on icon at bounding box center [407, 136] width 10 height 10
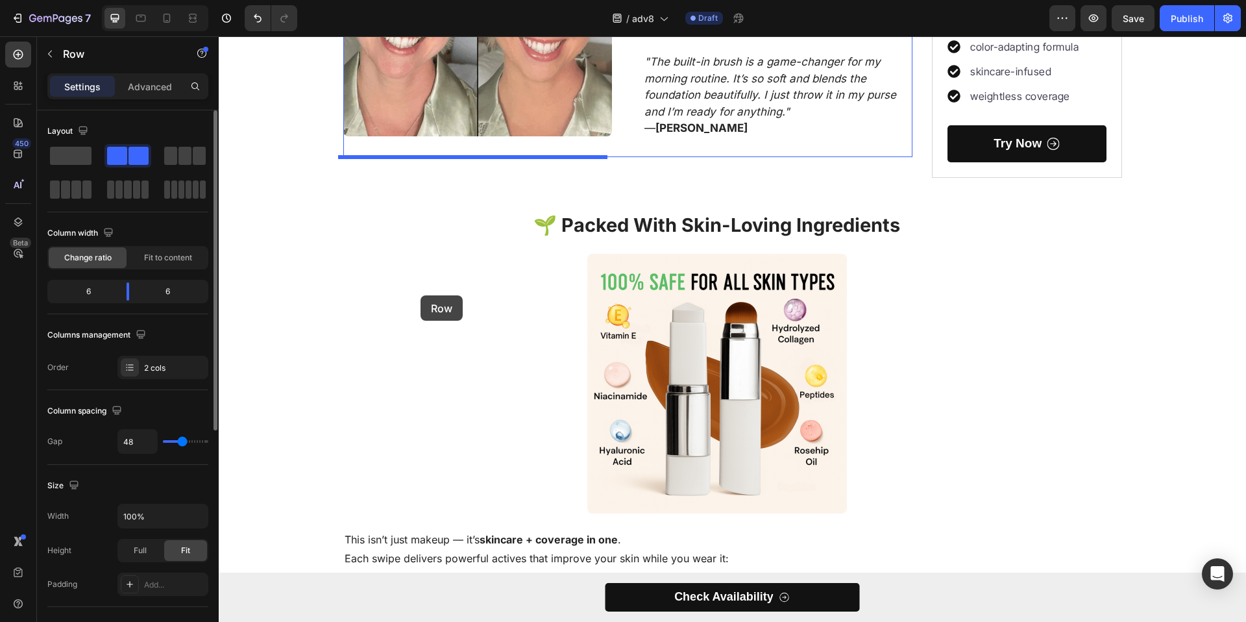
scroll to position [2136, 0]
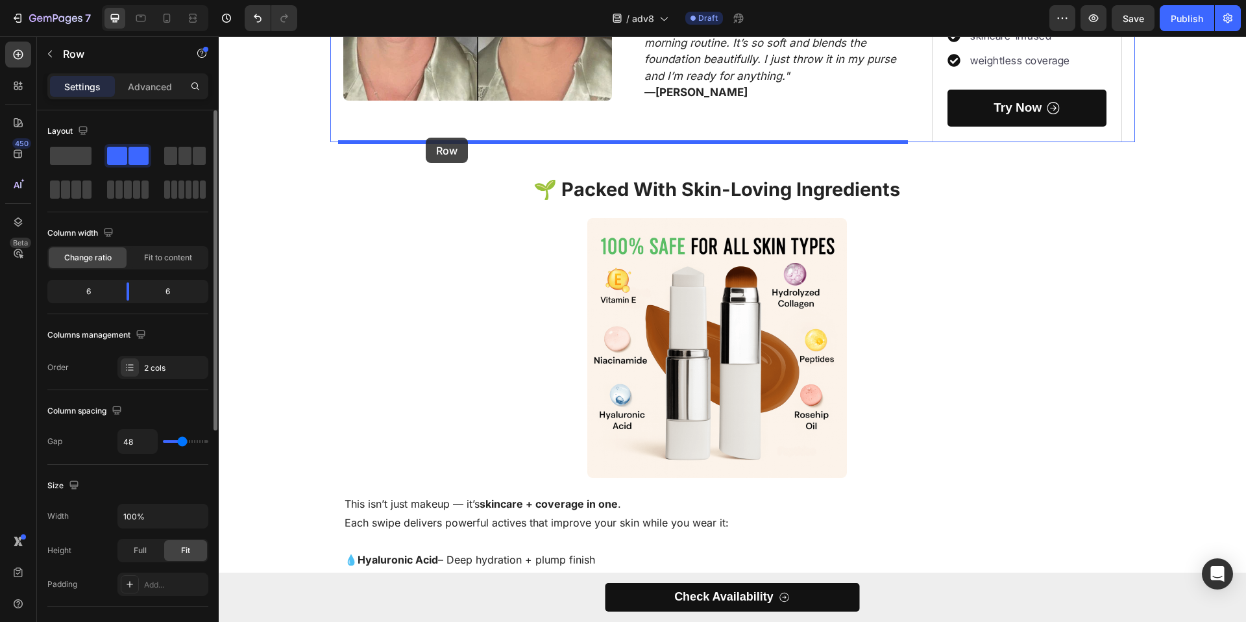
drag, startPoint x: 348, startPoint y: 67, endPoint x: 426, endPoint y: 138, distance: 105.2
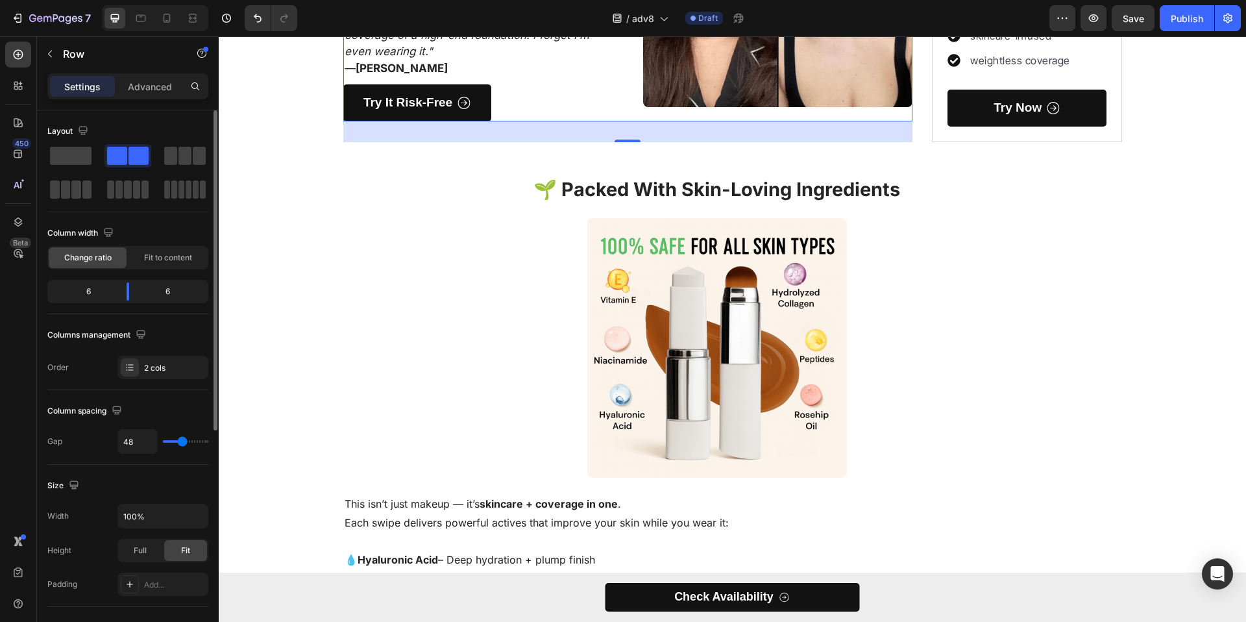
scroll to position [1816, 0]
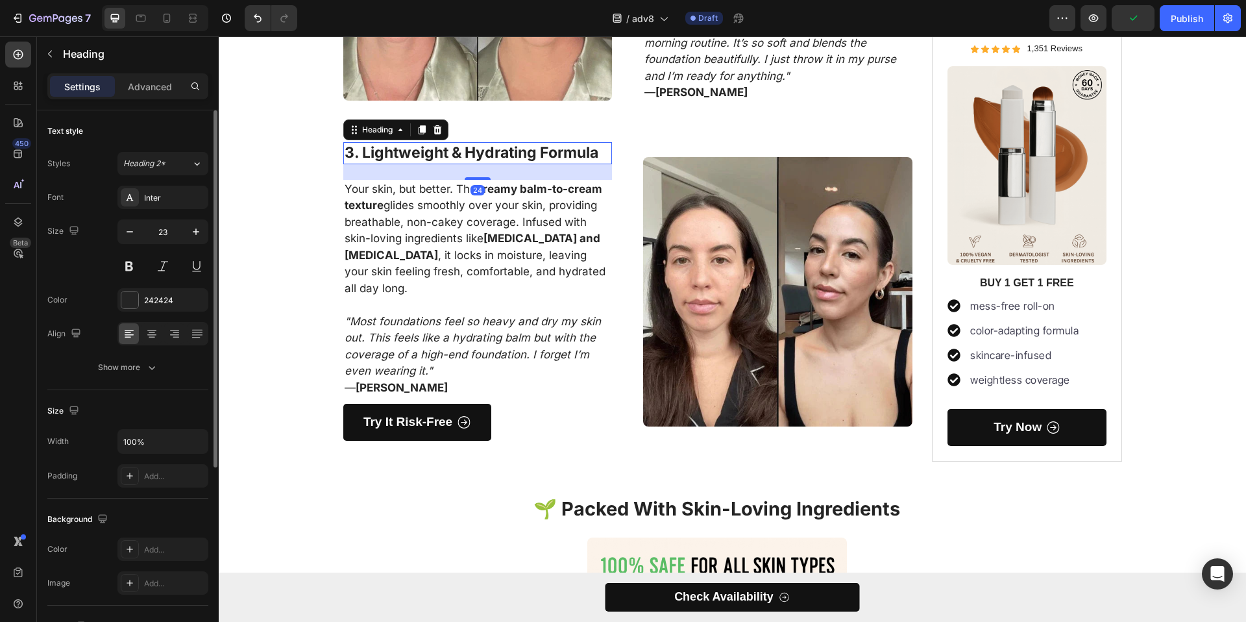
click at [356, 153] on h3 "3. Lightweight & Hydrating Formula" at bounding box center [477, 153] width 269 height 22
click at [356, 153] on p "3. Lightweight & Hydrating Formula" at bounding box center [478, 152] width 267 height 19
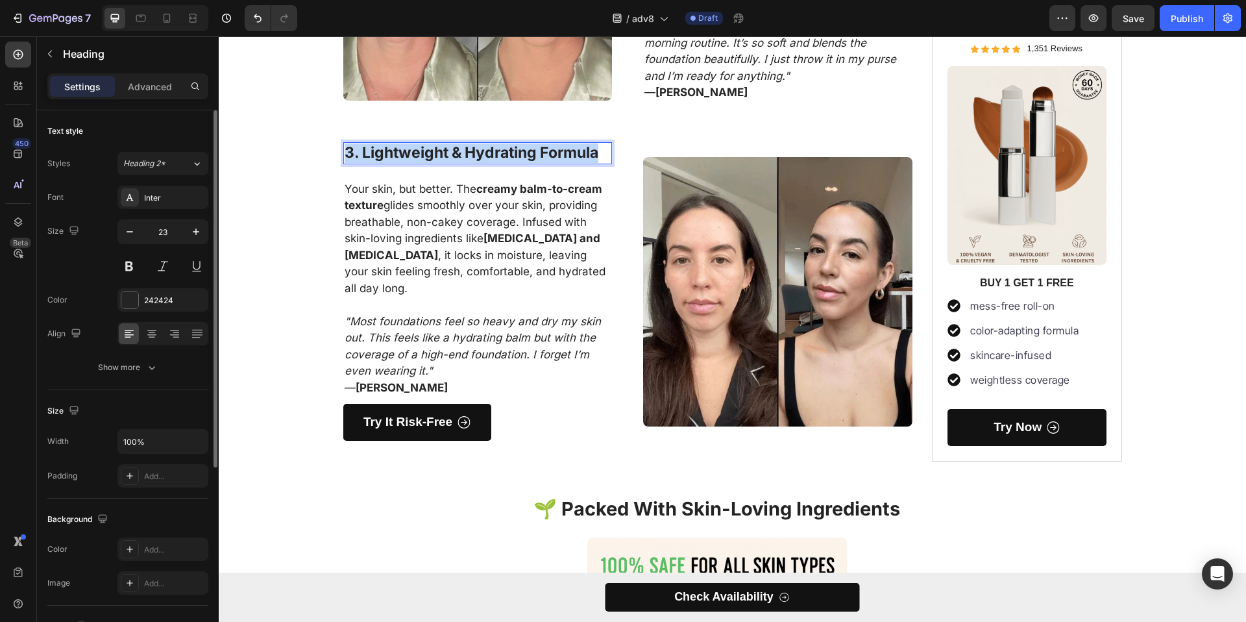
click at [357, 152] on p "3. Lightweight & Hydrating Formula" at bounding box center [478, 152] width 267 height 19
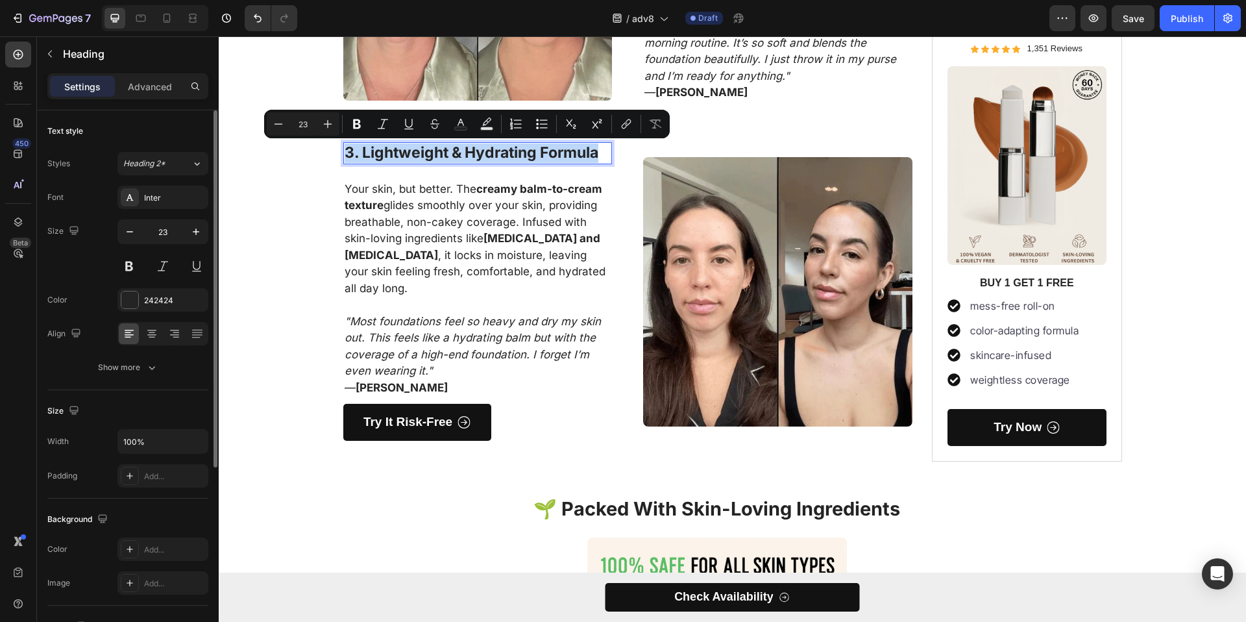
click at [360, 153] on p "3. Lightweight & Hydrating Formula" at bounding box center [478, 152] width 267 height 19
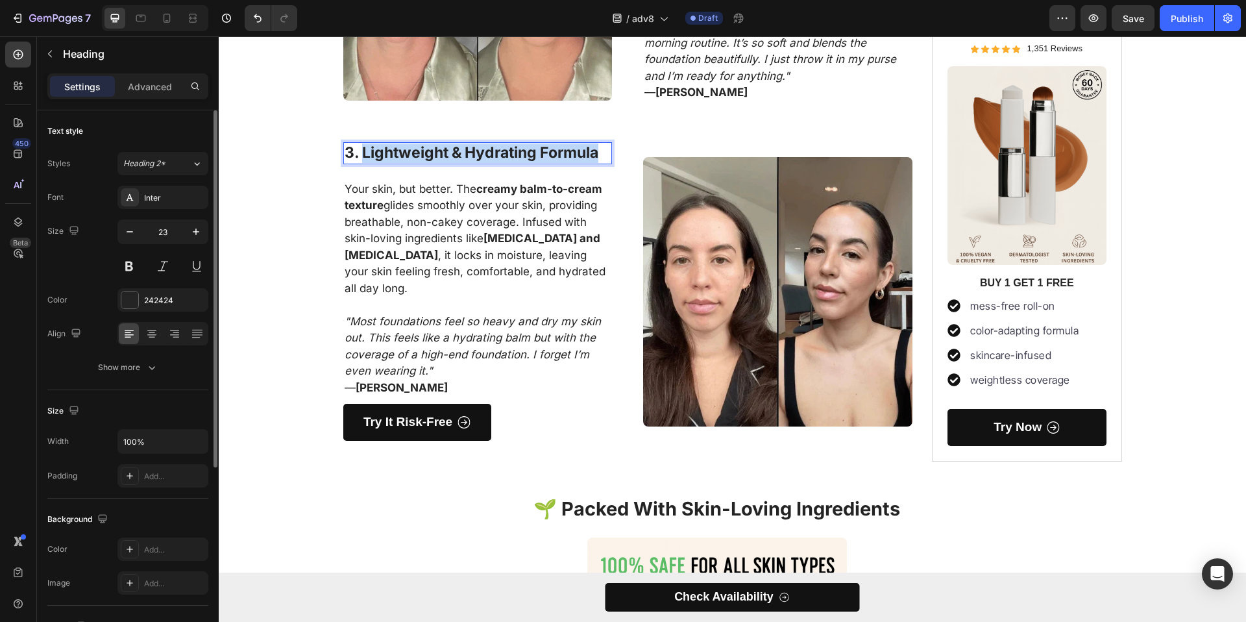
drag, startPoint x: 363, startPoint y: 152, endPoint x: 598, endPoint y: 151, distance: 235.6
click at [598, 151] on p "3. Lightweight & Hydrating Formula" at bounding box center [478, 152] width 267 height 19
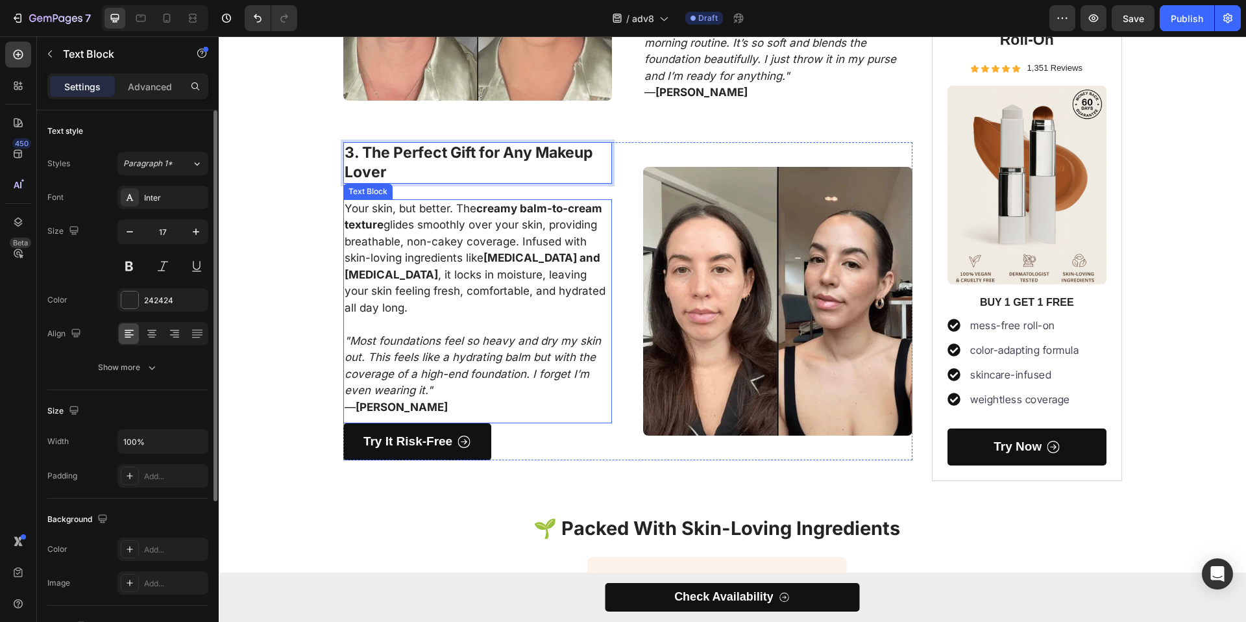
click at [501, 316] on p at bounding box center [478, 324] width 267 height 17
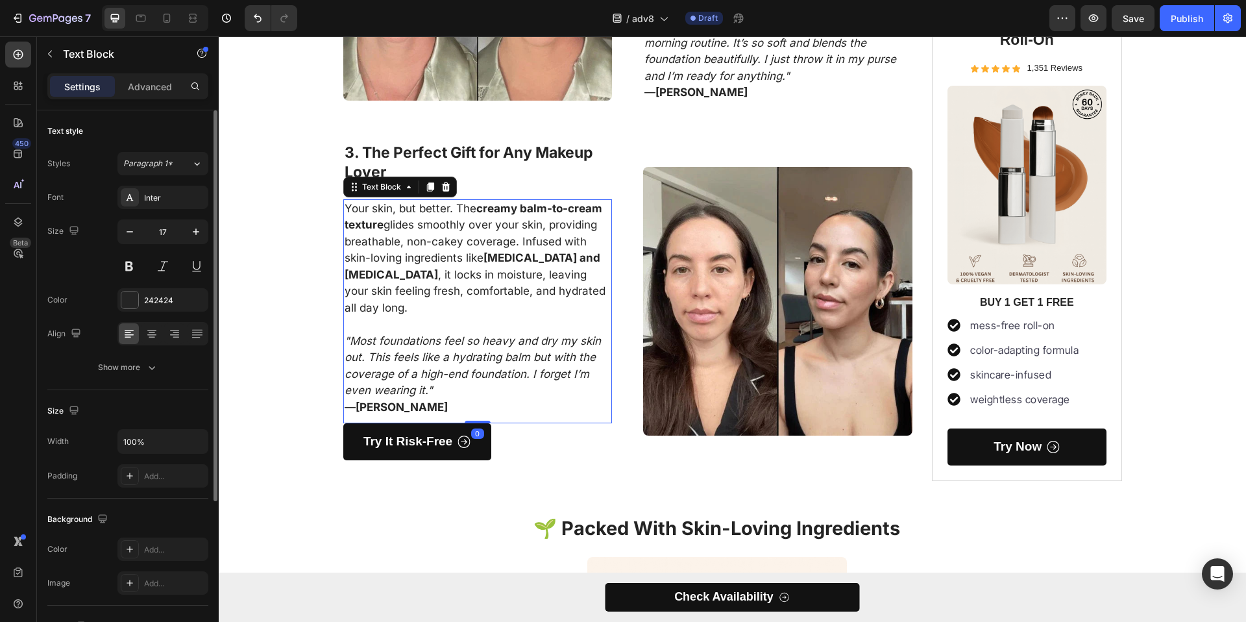
click at [501, 316] on p at bounding box center [478, 324] width 267 height 17
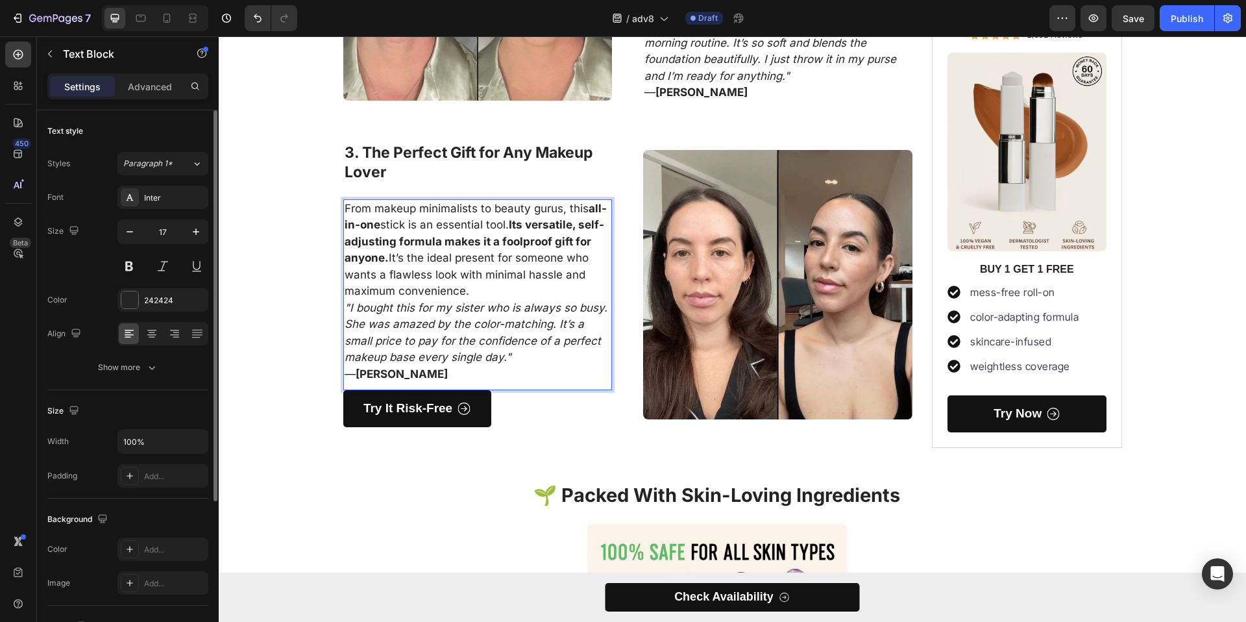
click at [472, 287] on p "From makeup minimalists to beauty gurus, this all-in-one stick is an essential …" at bounding box center [478, 250] width 267 height 99
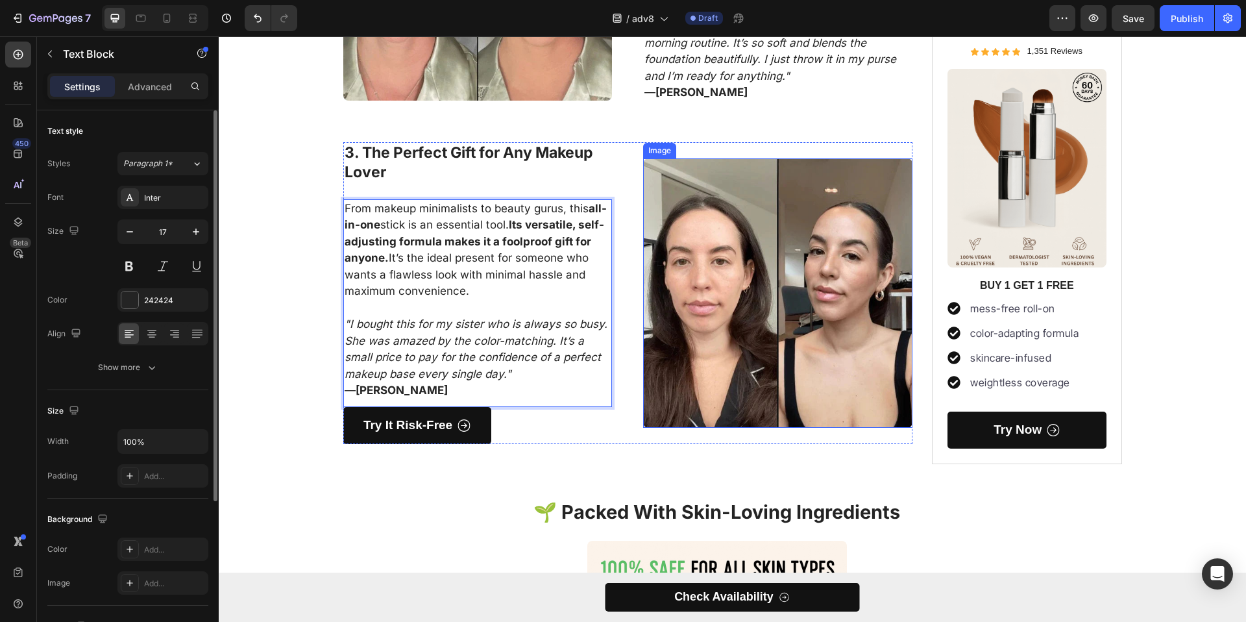
scroll to position [1518, 0]
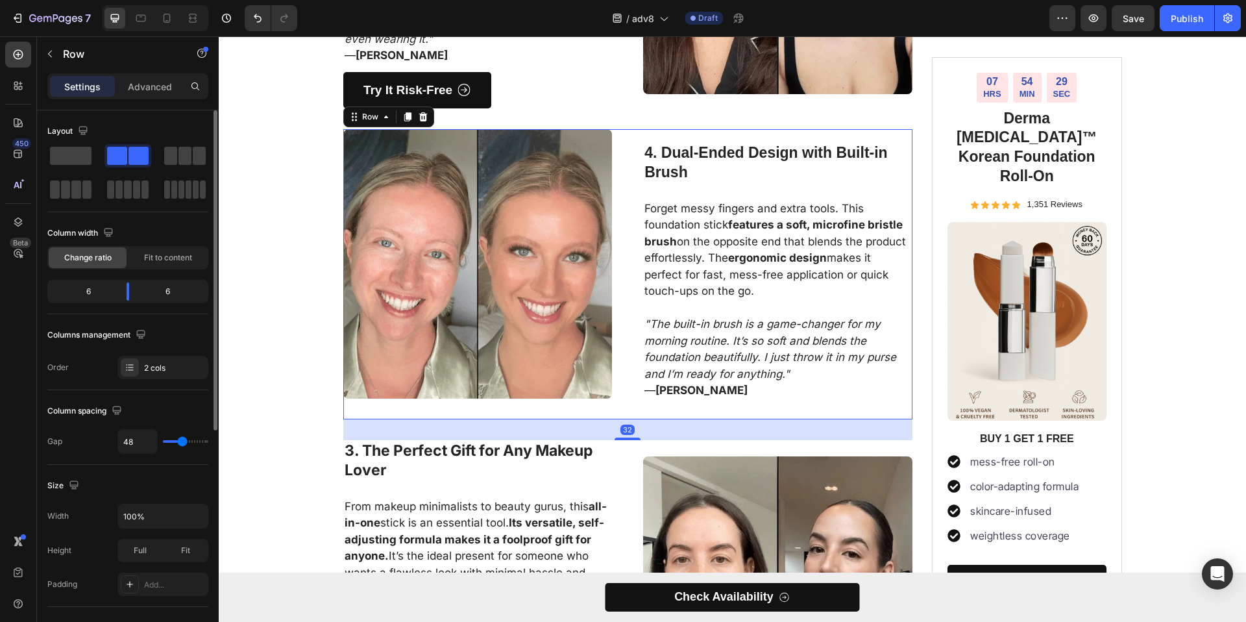
click at [628, 160] on div "Image 4. Dual-Ended Design with Built-in Brush Heading Forget messy fingers and…" at bounding box center [628, 274] width 570 height 290
click at [404, 116] on icon at bounding box center [407, 117] width 7 height 9
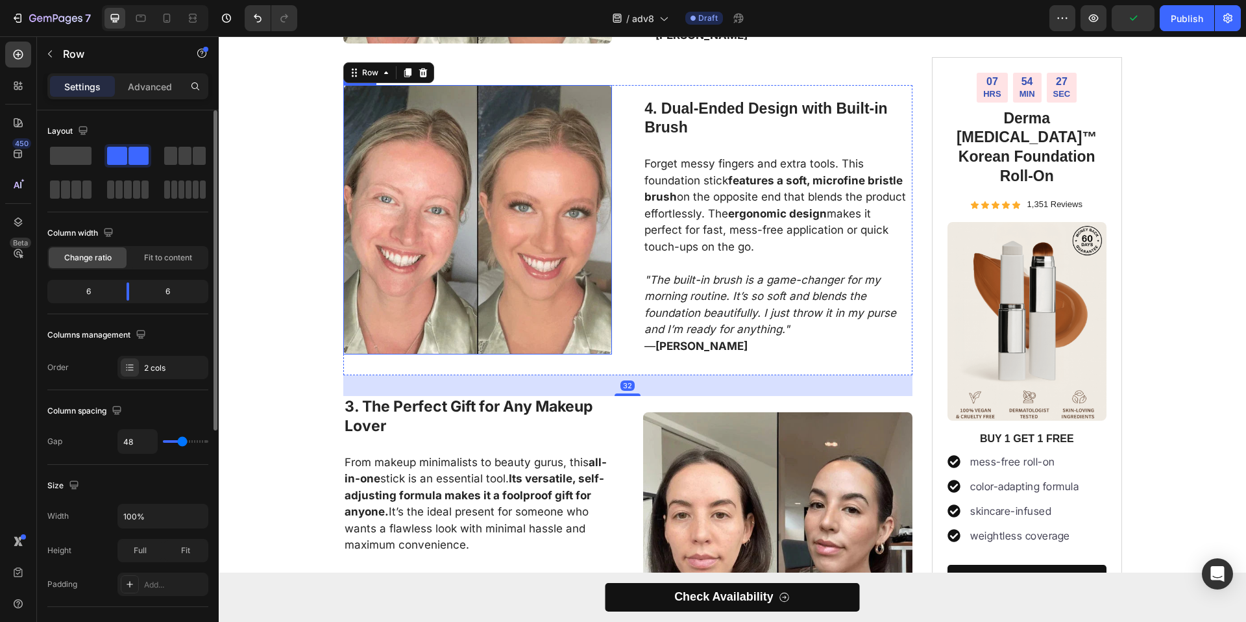
scroll to position [1877, 0]
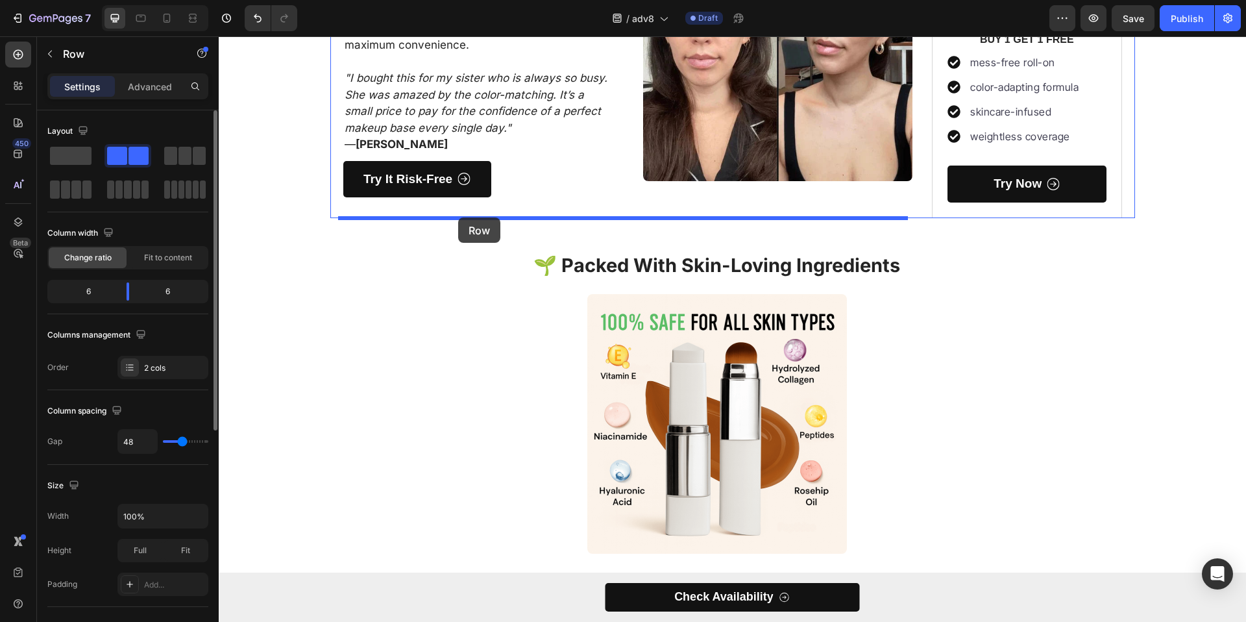
drag, startPoint x: 358, startPoint y: 62, endPoint x: 458, endPoint y: 217, distance: 185.5
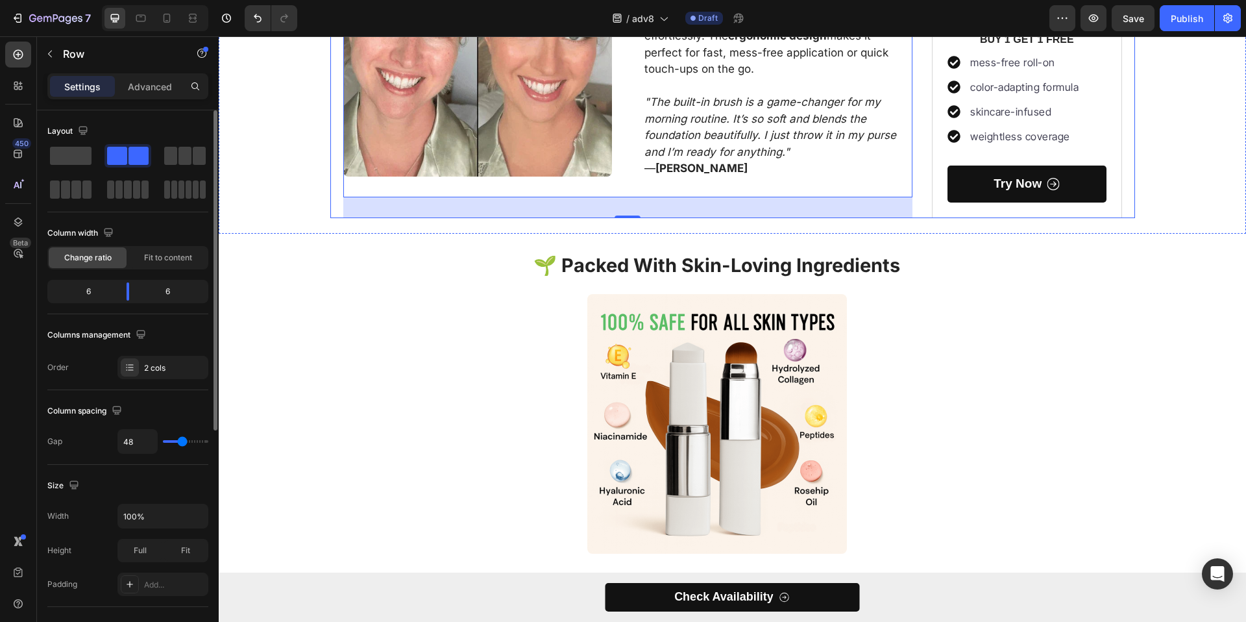
scroll to position [2062, 0]
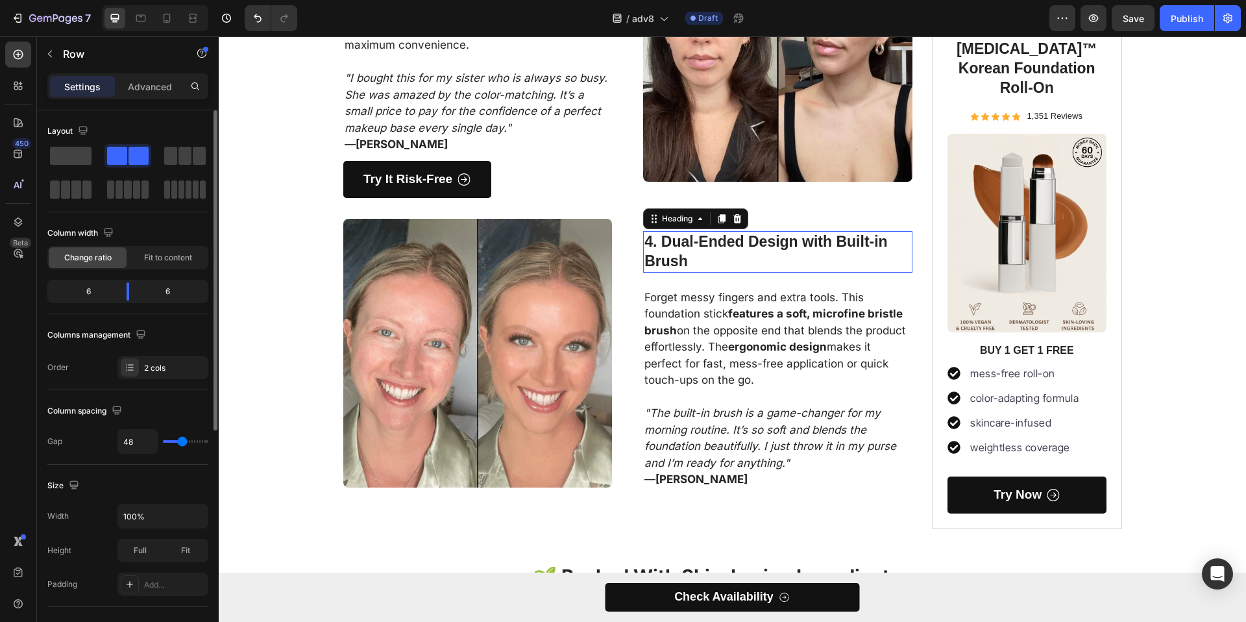
click at [671, 252] on h3 "4. Dual-Ended Design with Built-in Brush" at bounding box center [777, 252] width 269 height 42
click at [671, 251] on h3 "4. Dual-Ended Design with Built-in Brush" at bounding box center [777, 252] width 269 height 42
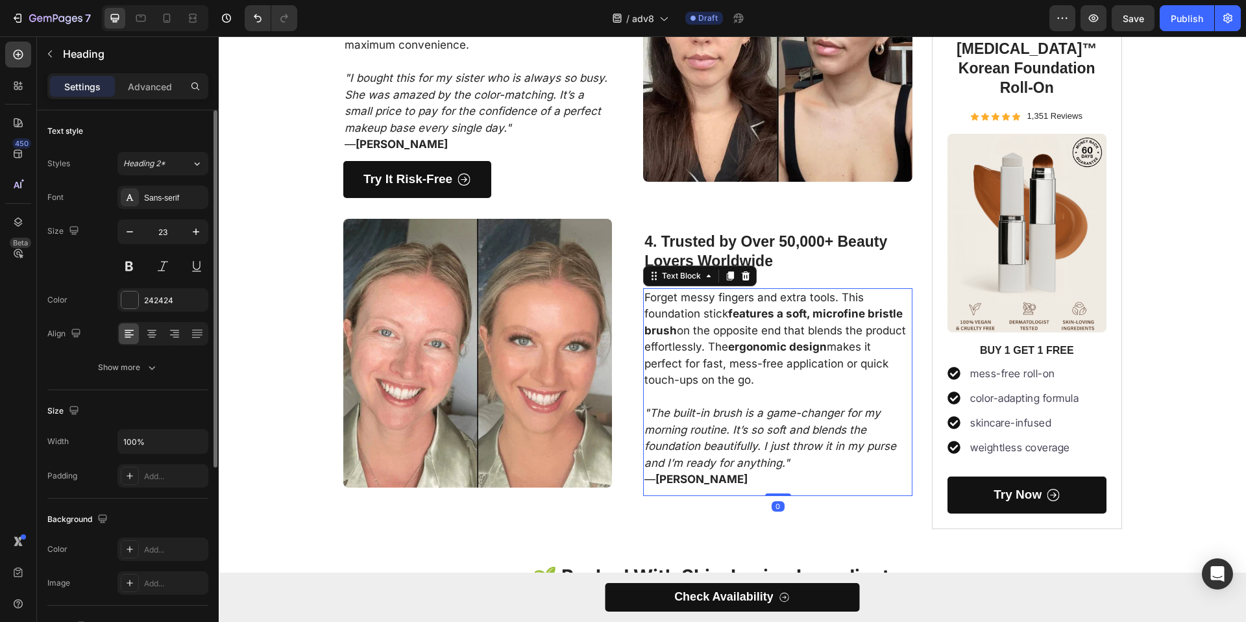
click at [680, 432] on icon ""The built-in brush is a game-changer for my morning routine. It’s so soft and …" at bounding box center [771, 437] width 252 height 63
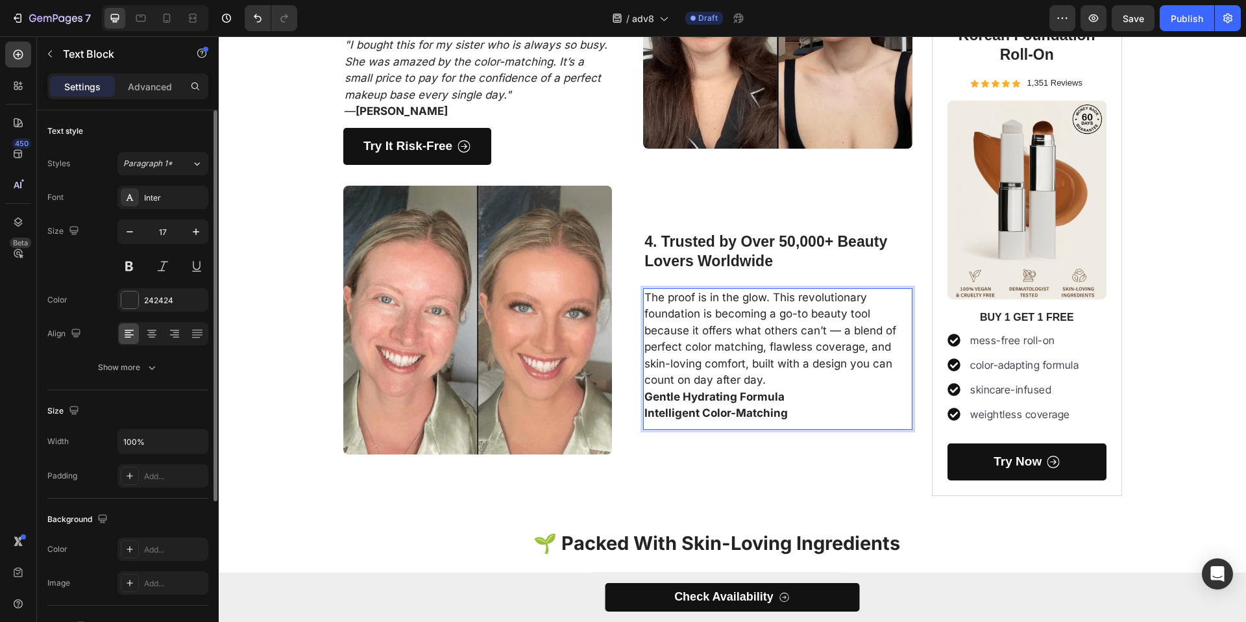
click at [799, 378] on p "The proof is in the glow. This revolutionary foundation is becoming a go-to bea…" at bounding box center [778, 339] width 267 height 99
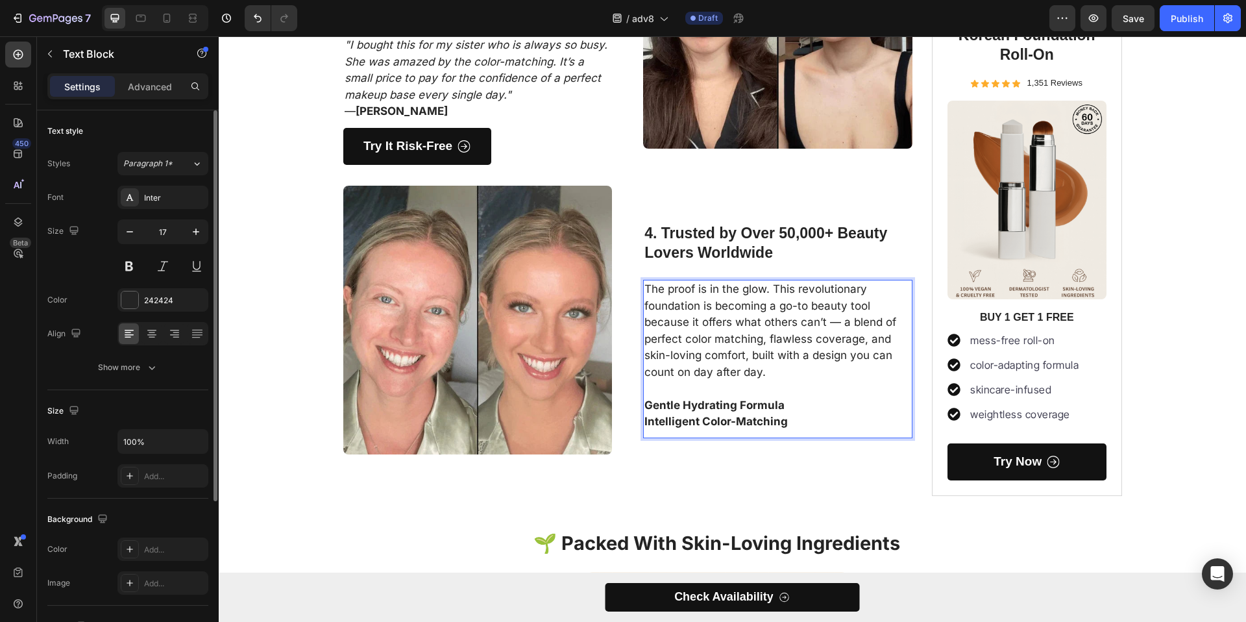
scroll to position [2087, 0]
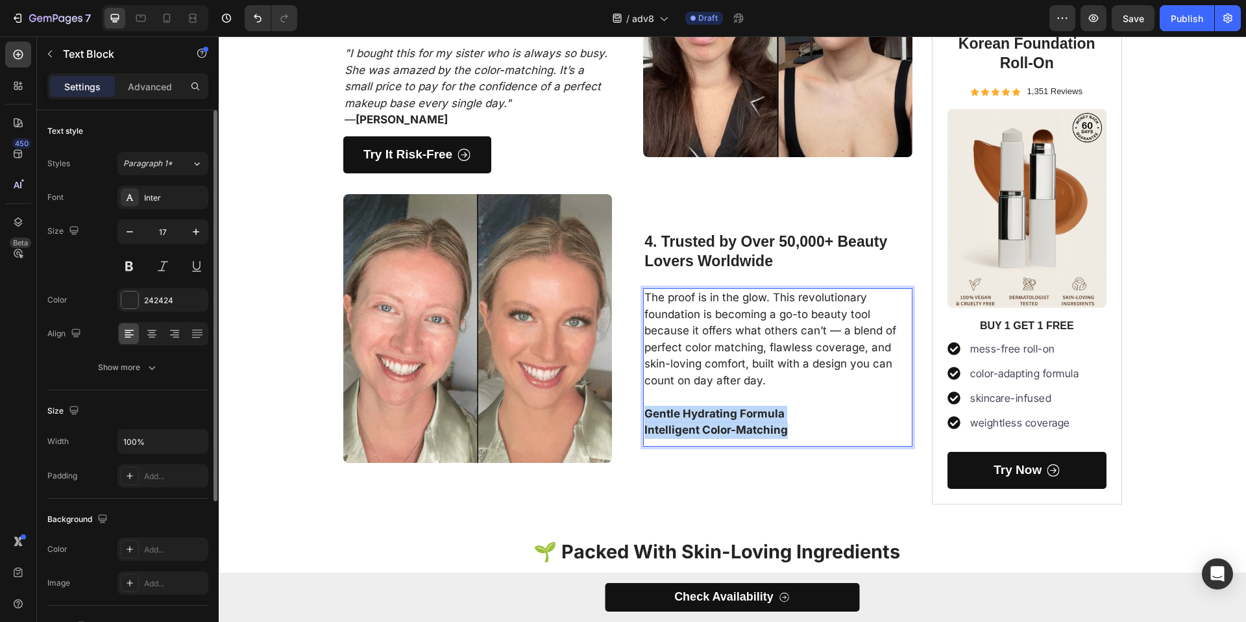
drag, startPoint x: 724, startPoint y: 422, endPoint x: 639, endPoint y: 413, distance: 84.8
click at [643, 413] on div "The proof is in the glow. This revolutionary foundation is becoming a go-to bea…" at bounding box center [777, 364] width 269 height 152
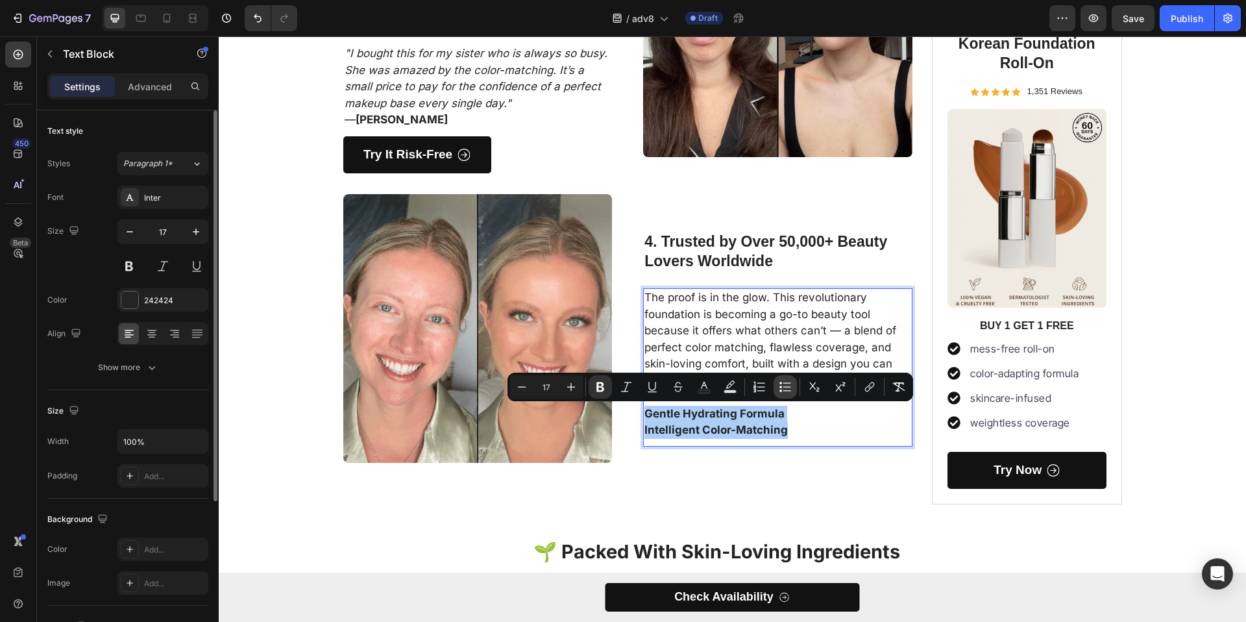
click at [781, 385] on icon "Editor contextual toolbar" at bounding box center [785, 386] width 13 height 13
type input "17"
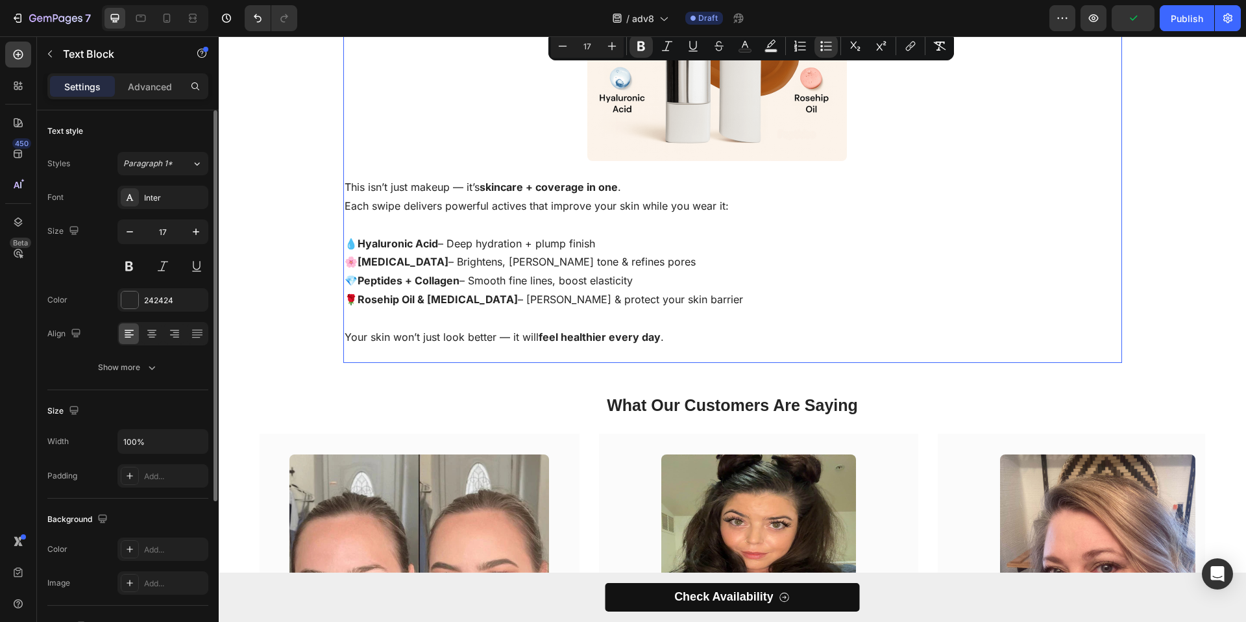
type input "16"
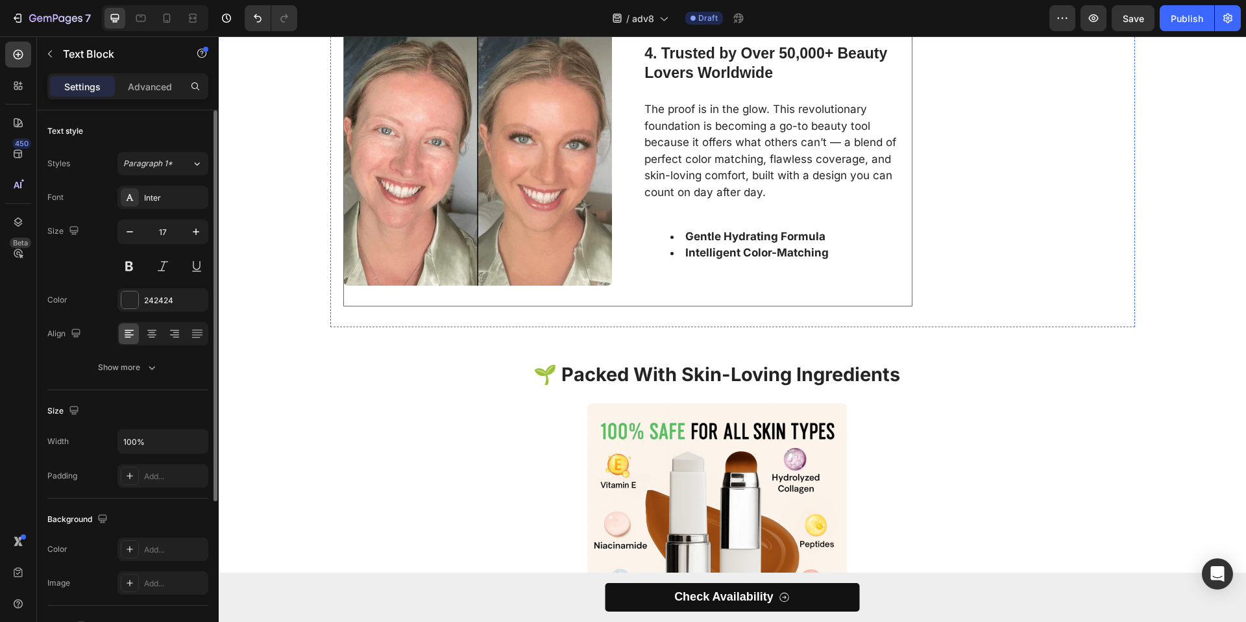
scroll to position [2255, 0]
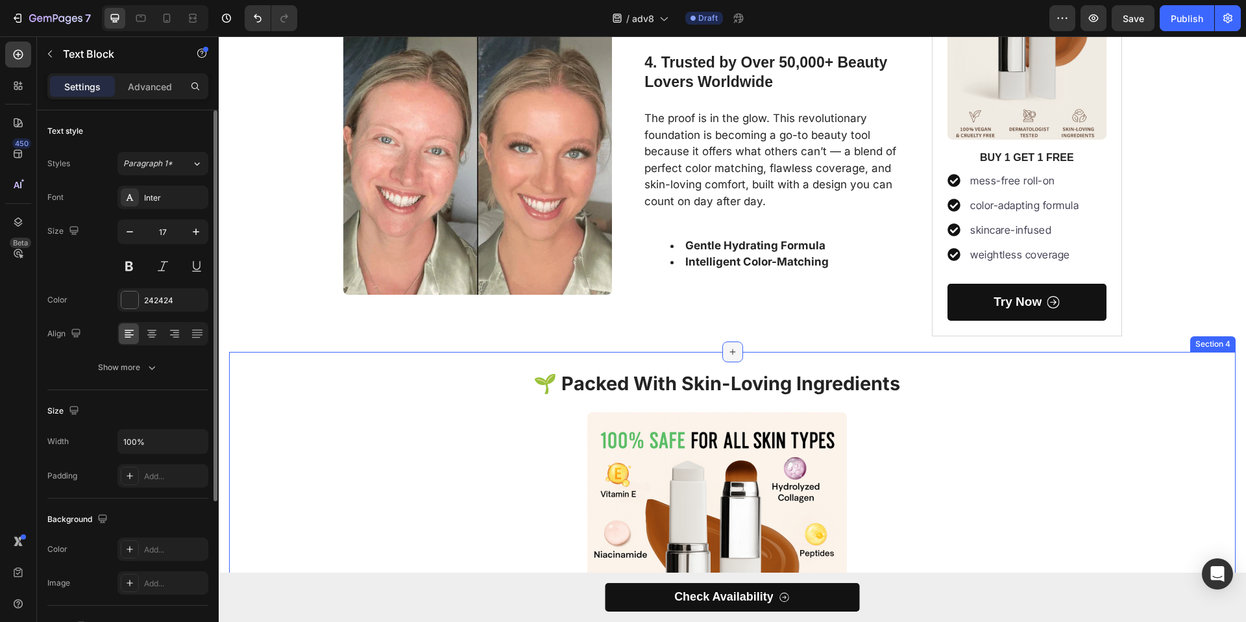
click at [730, 351] on icon at bounding box center [733, 352] width 6 height 6
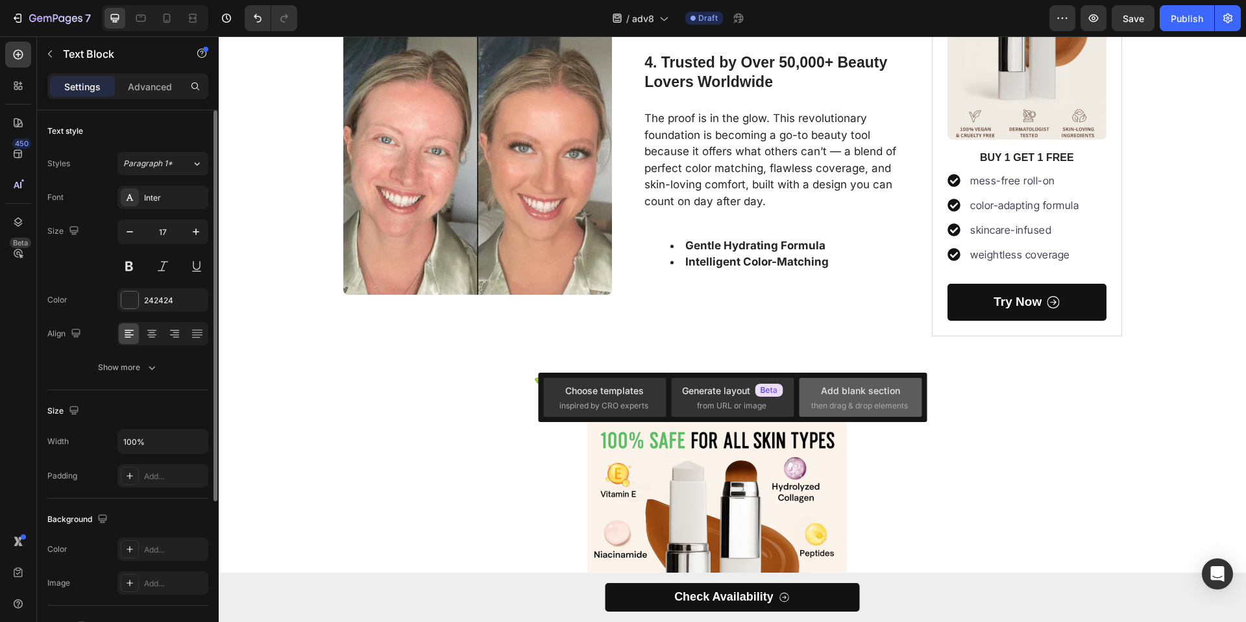
click at [838, 410] on span "then drag & drop elements" at bounding box center [859, 406] width 97 height 12
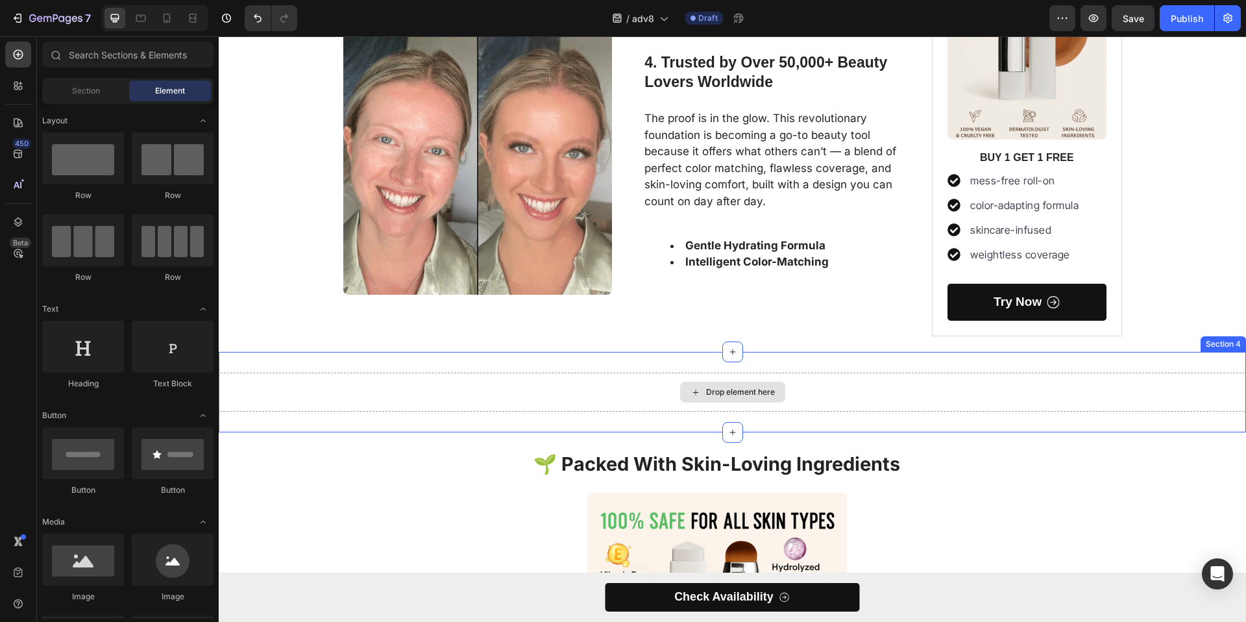
click at [734, 391] on div "Drop element here" at bounding box center [740, 392] width 69 height 10
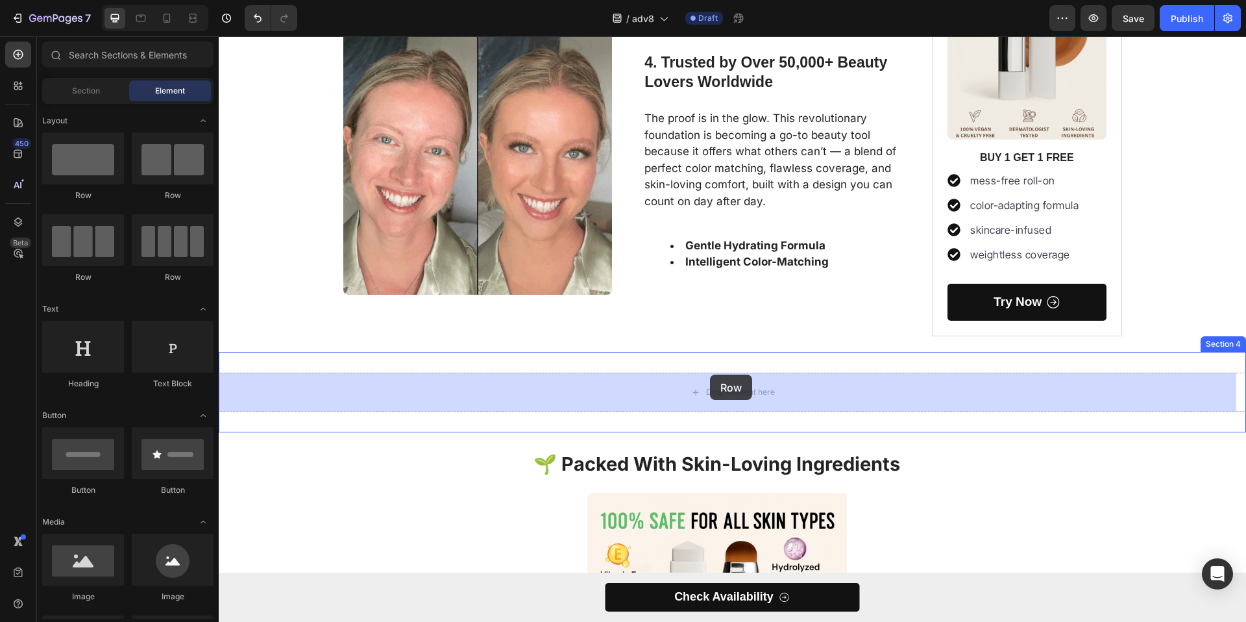
drag, startPoint x: 287, startPoint y: 212, endPoint x: 709, endPoint y: 375, distance: 452.5
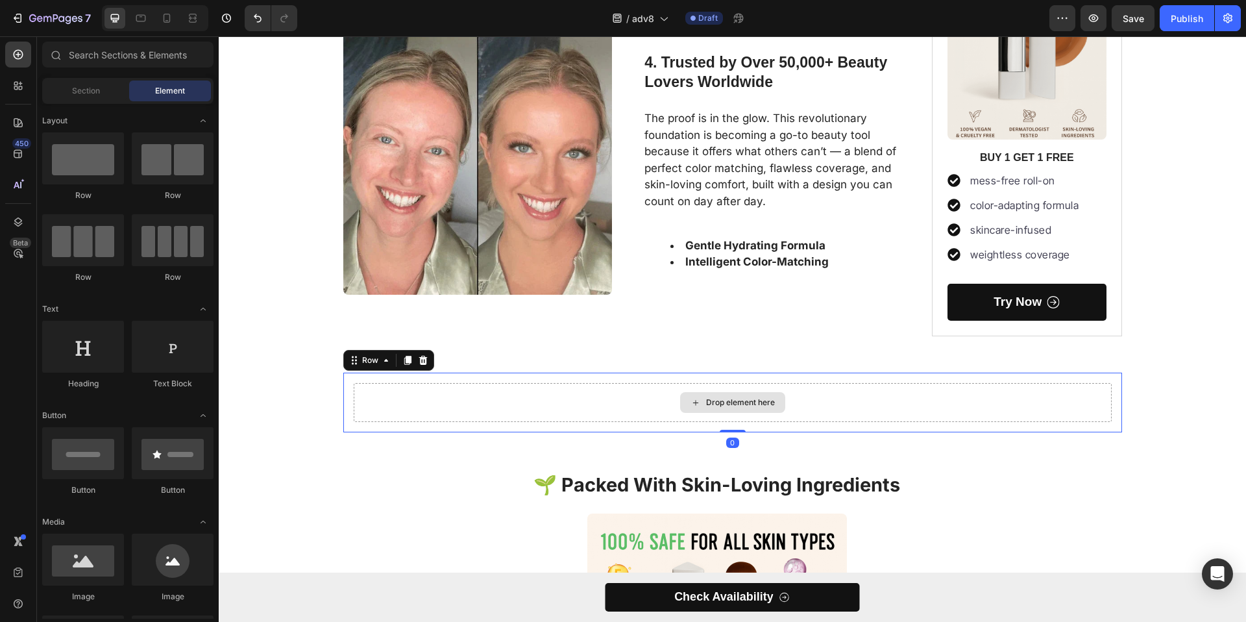
click at [717, 410] on div "Drop element here" at bounding box center [732, 402] width 105 height 21
click at [724, 398] on div "Drop element here" at bounding box center [740, 402] width 69 height 10
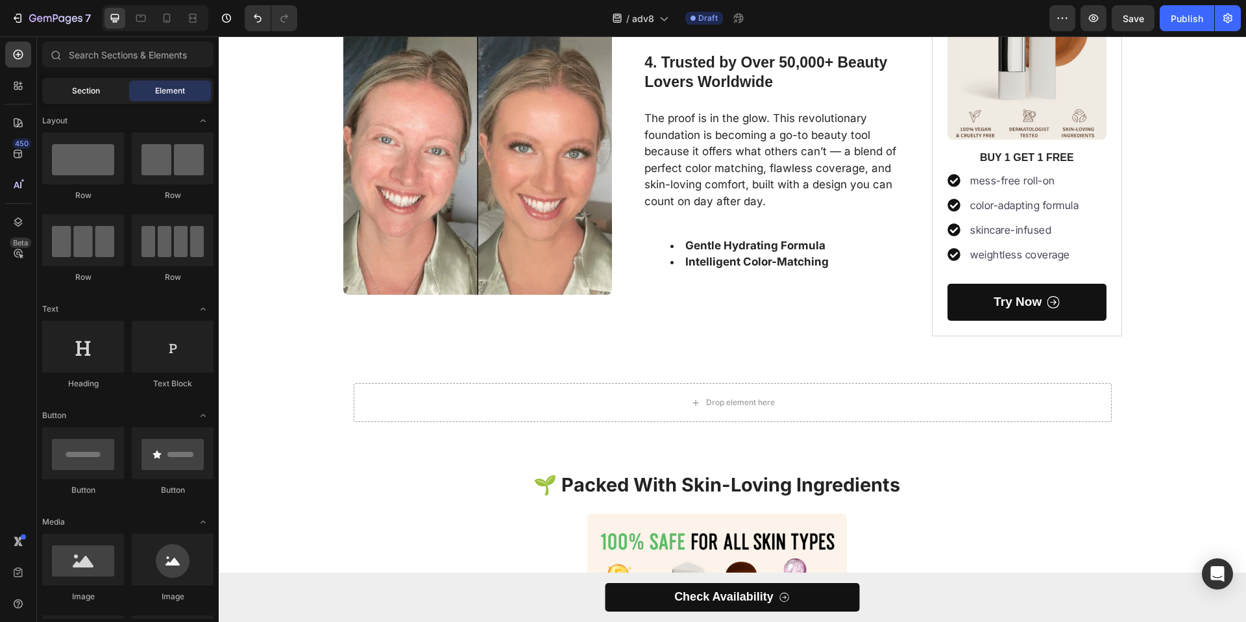
click at [96, 82] on div "Section" at bounding box center [86, 90] width 82 height 21
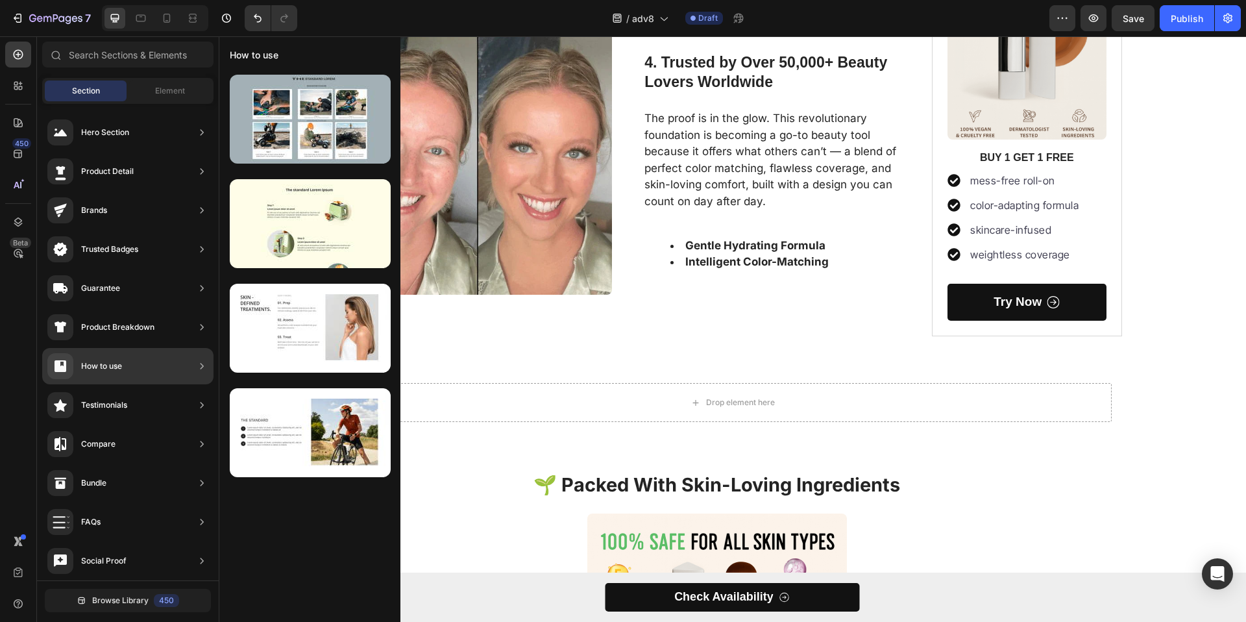
click at [92, 376] on div "How to use" at bounding box center [84, 366] width 75 height 26
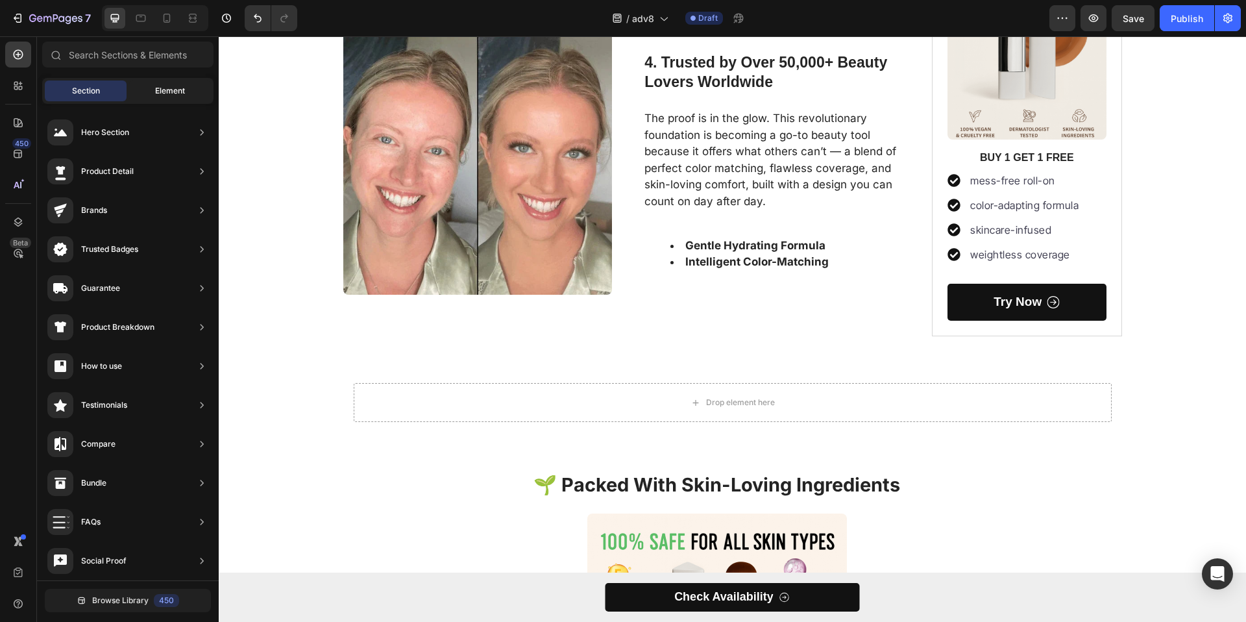
click at [179, 93] on span "Element" at bounding box center [170, 91] width 30 height 12
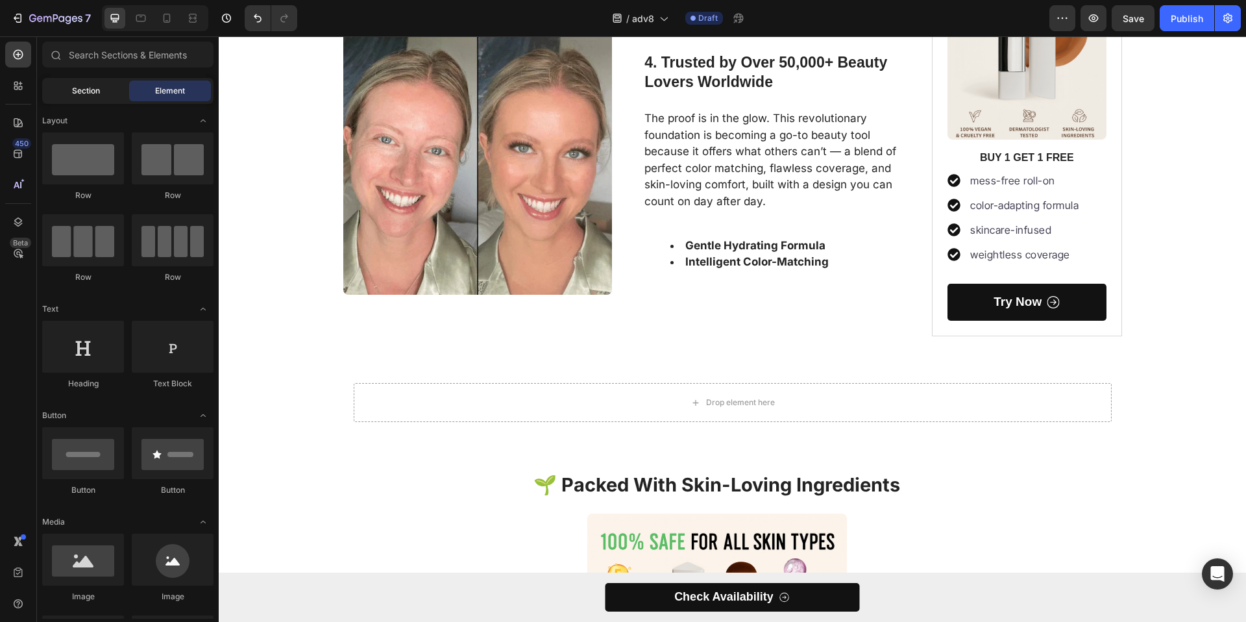
click at [106, 95] on div "Section" at bounding box center [86, 90] width 82 height 21
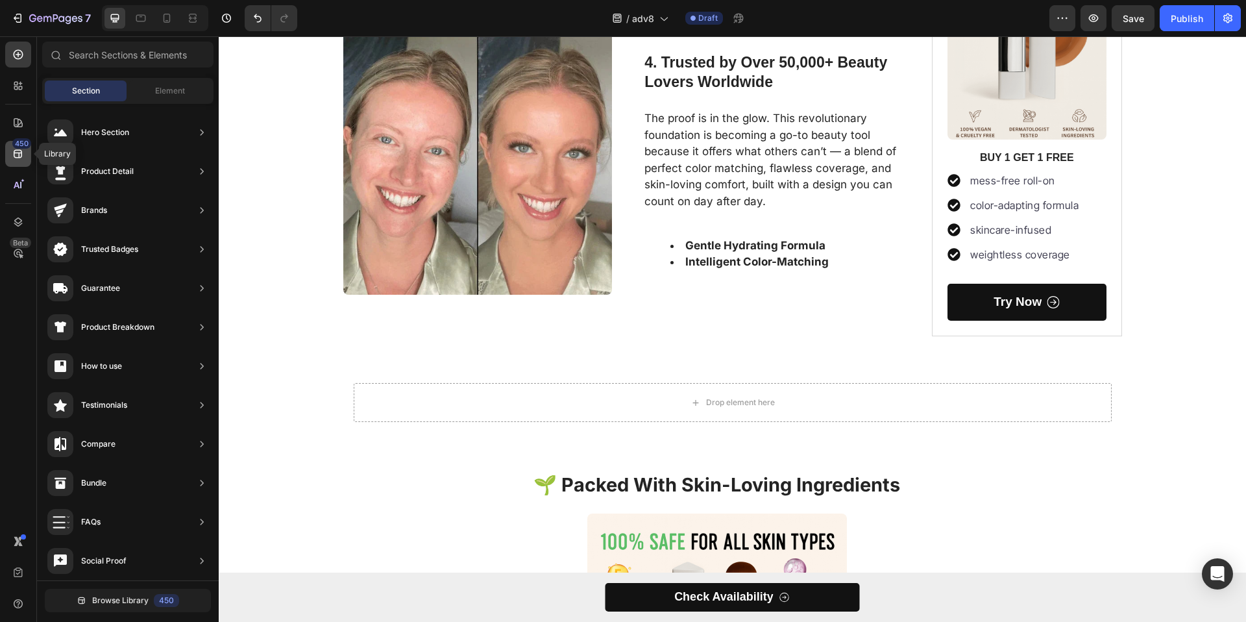
click at [18, 151] on icon at bounding box center [18, 153] width 13 height 13
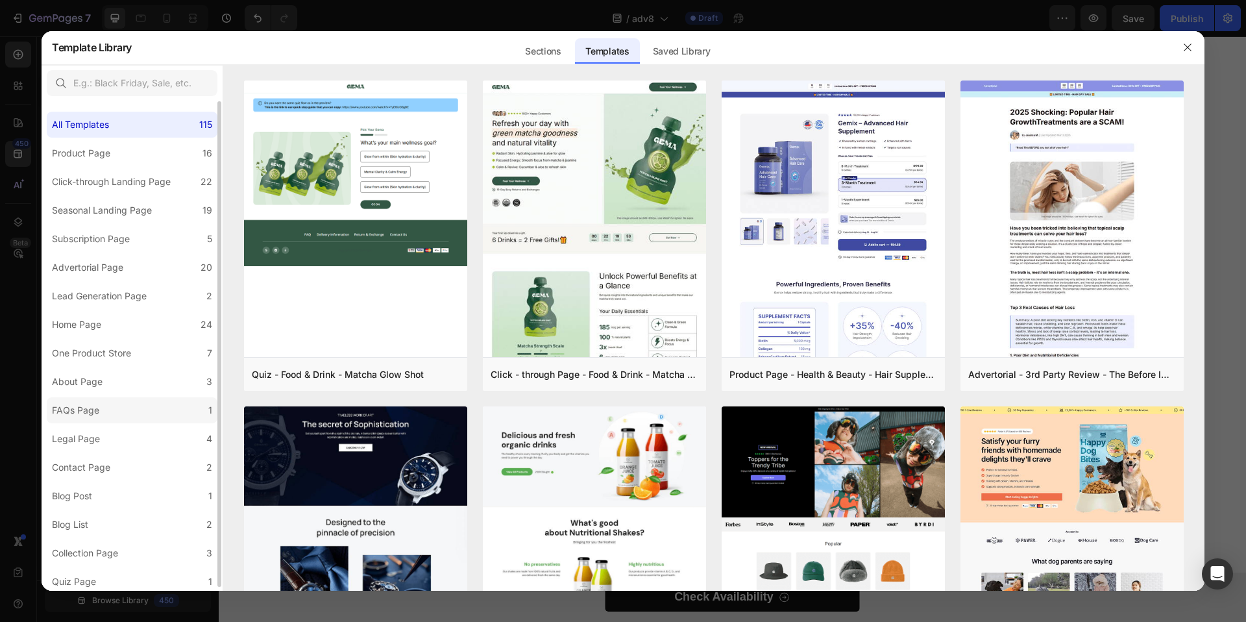
scroll to position [4, 0]
click at [548, 53] on div "Sections" at bounding box center [543, 51] width 56 height 26
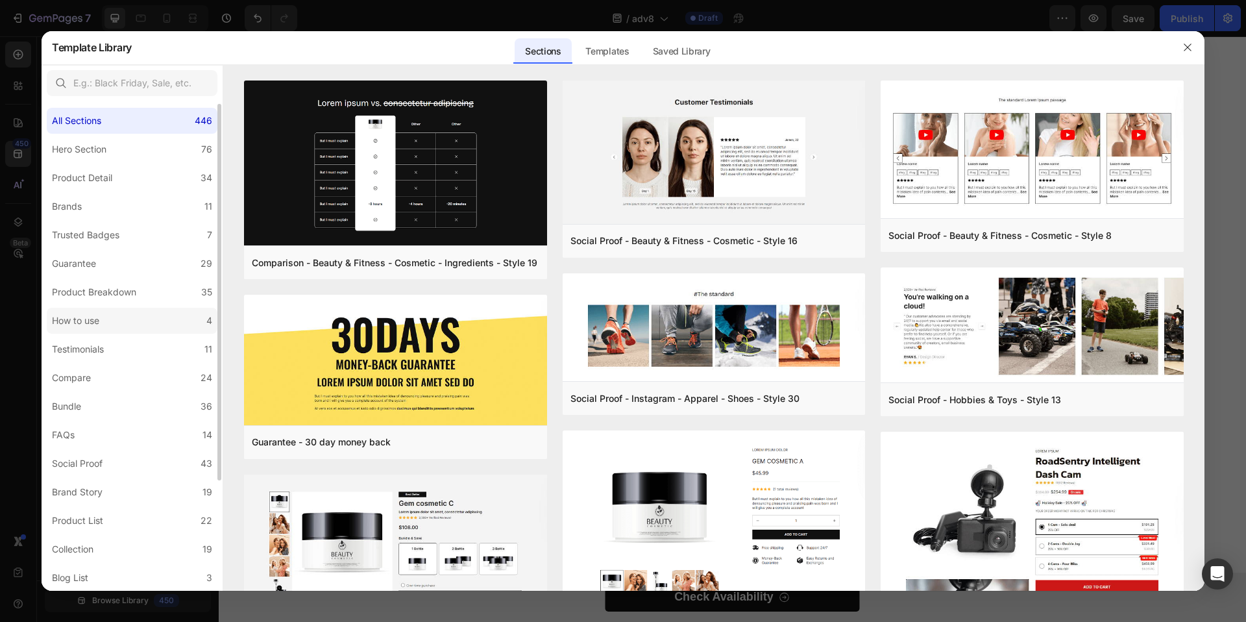
click at [92, 323] on div "How to use" at bounding box center [75, 321] width 47 height 16
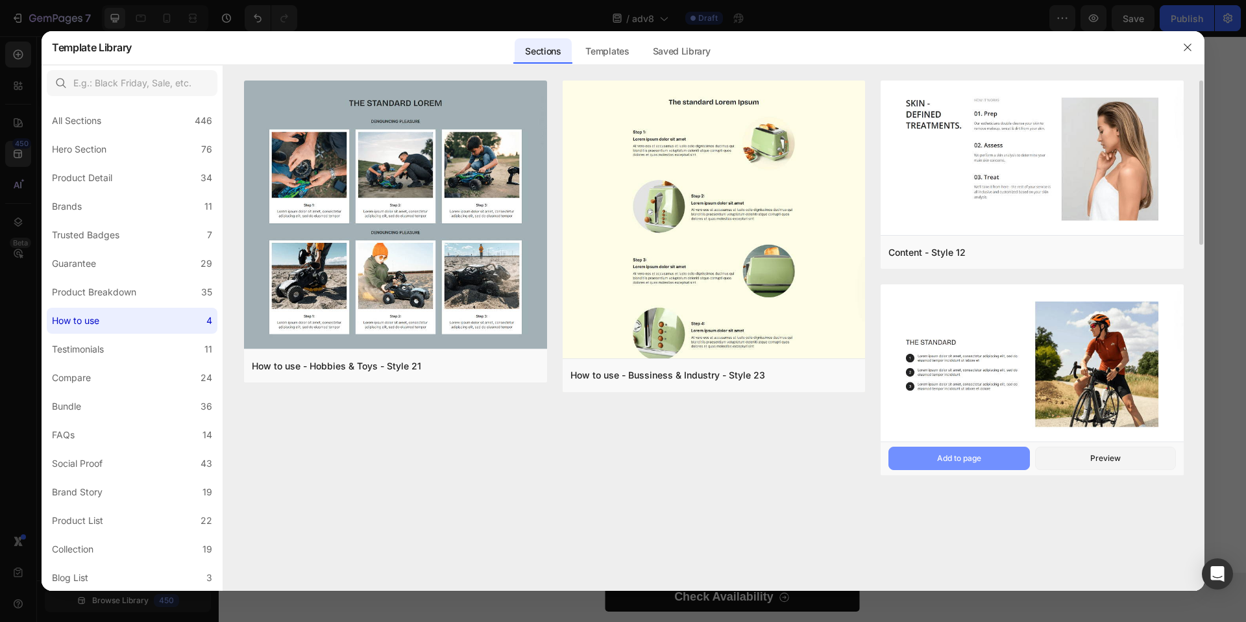
click at [966, 454] on div "Add to page" at bounding box center [959, 458] width 44 height 12
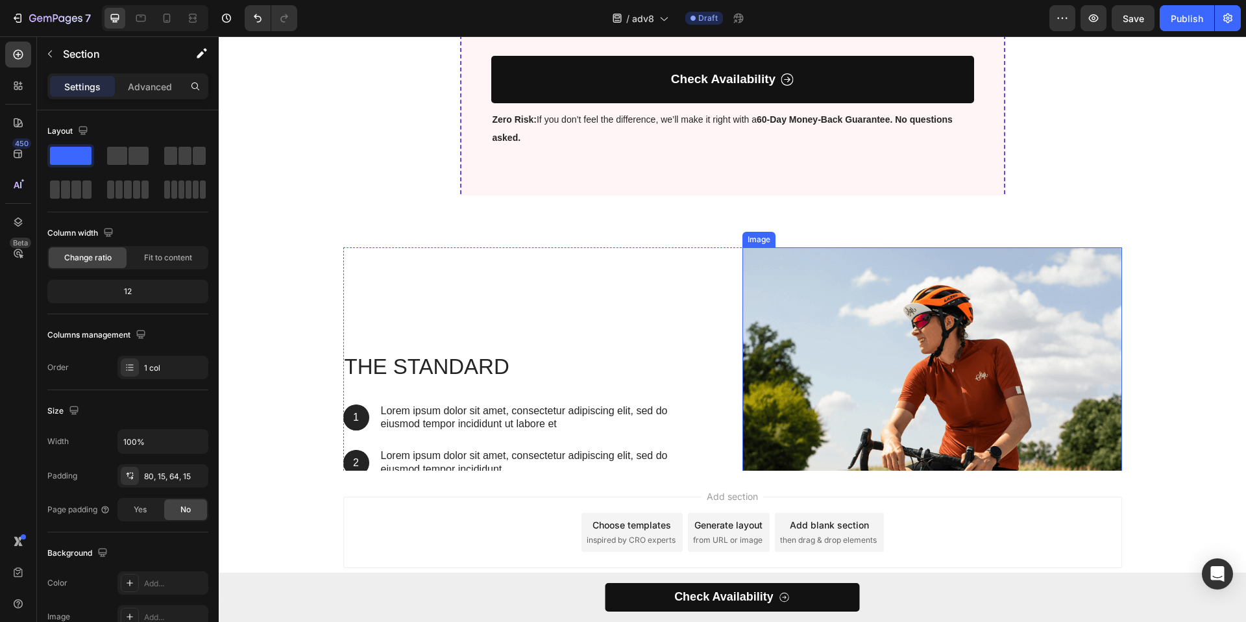
scroll to position [4372, 0]
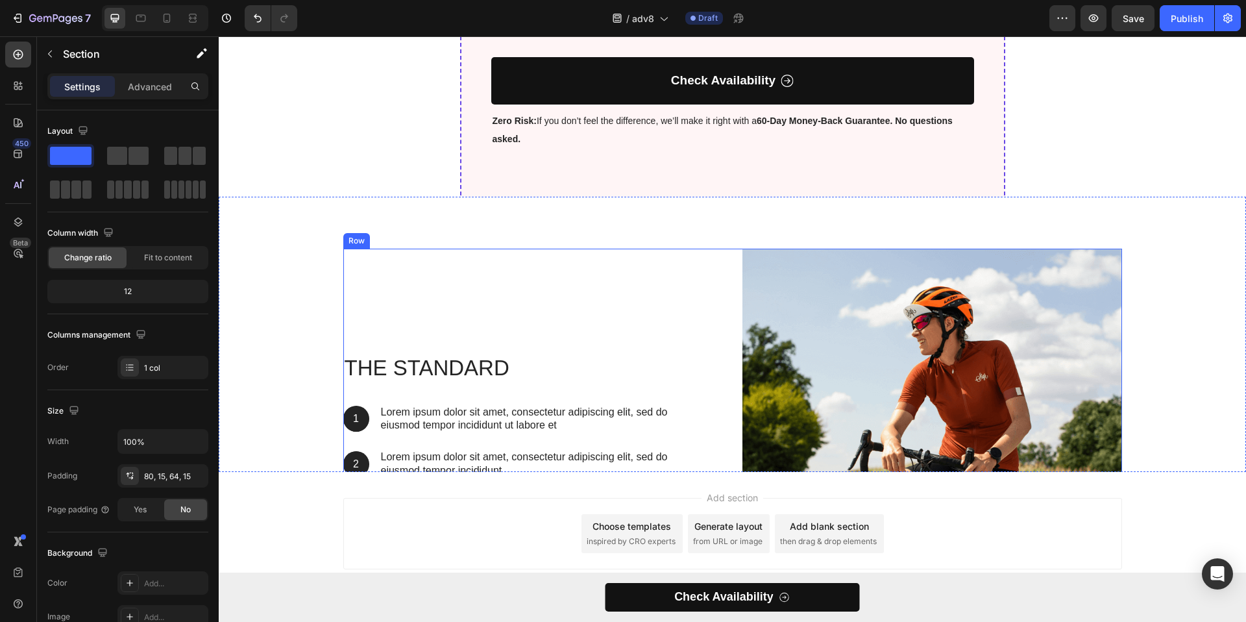
click at [495, 302] on div "The standard Heading 1 Text Block Hero Banner Lorem ipsum dolor sit amet, conse…" at bounding box center [533, 439] width 380 height 380
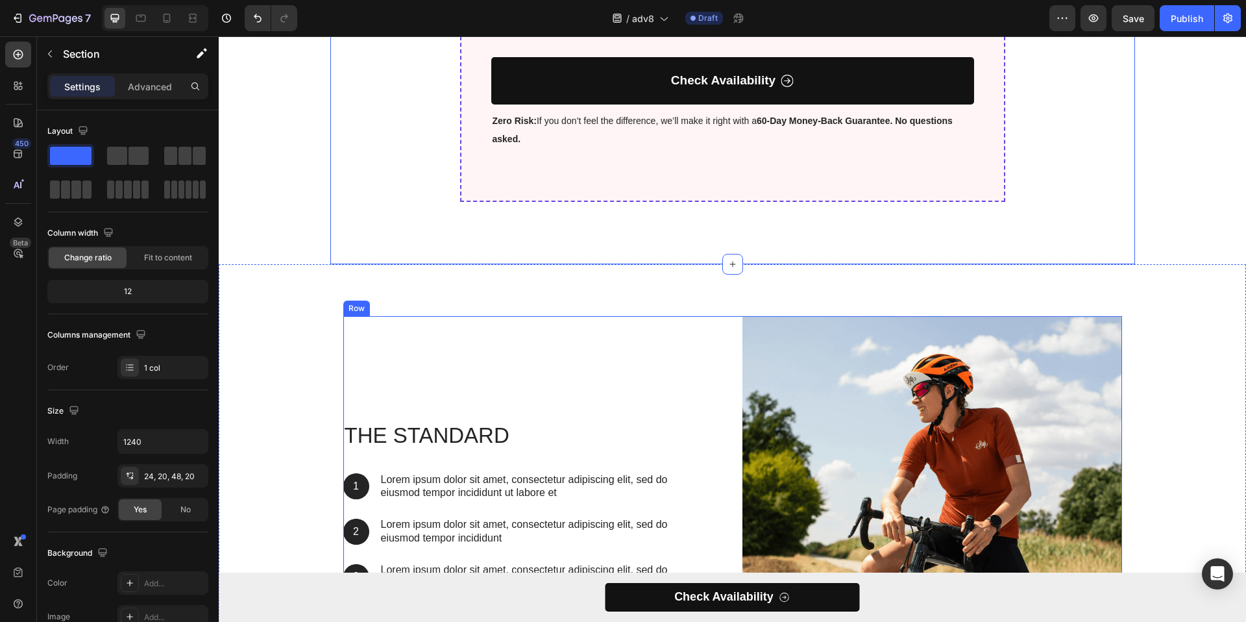
click at [410, 358] on div "The standard Heading 1 Text Block Hero Banner Lorem ipsum dolor sit amet, conse…" at bounding box center [533, 506] width 380 height 380
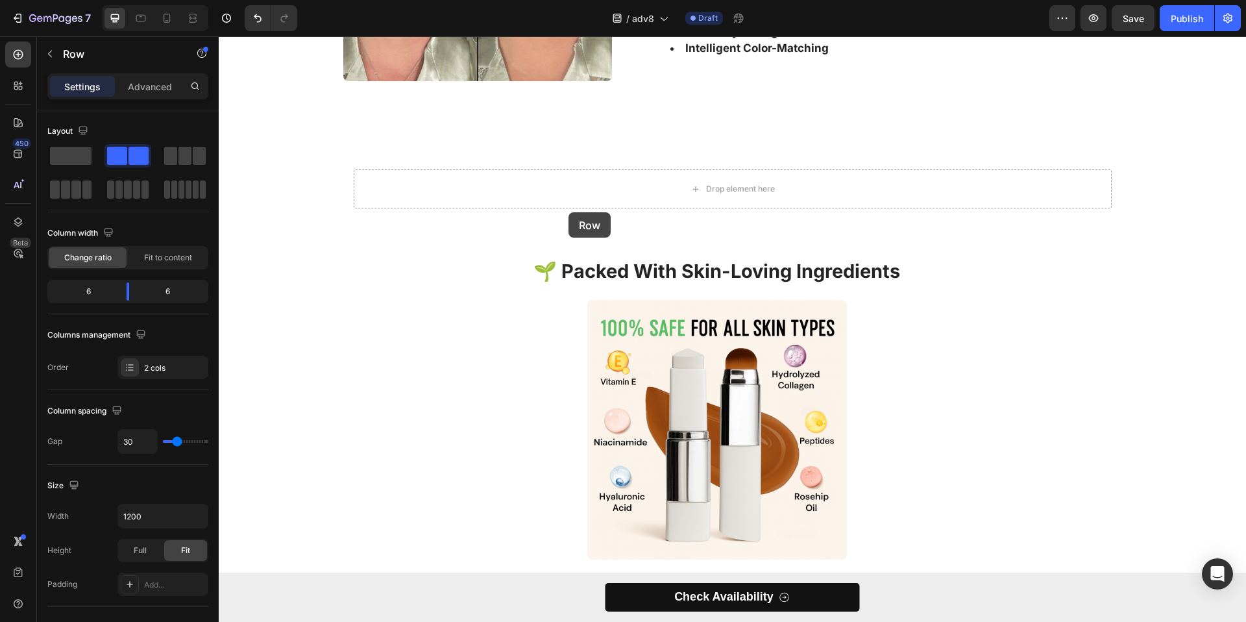
scroll to position [2429, 0]
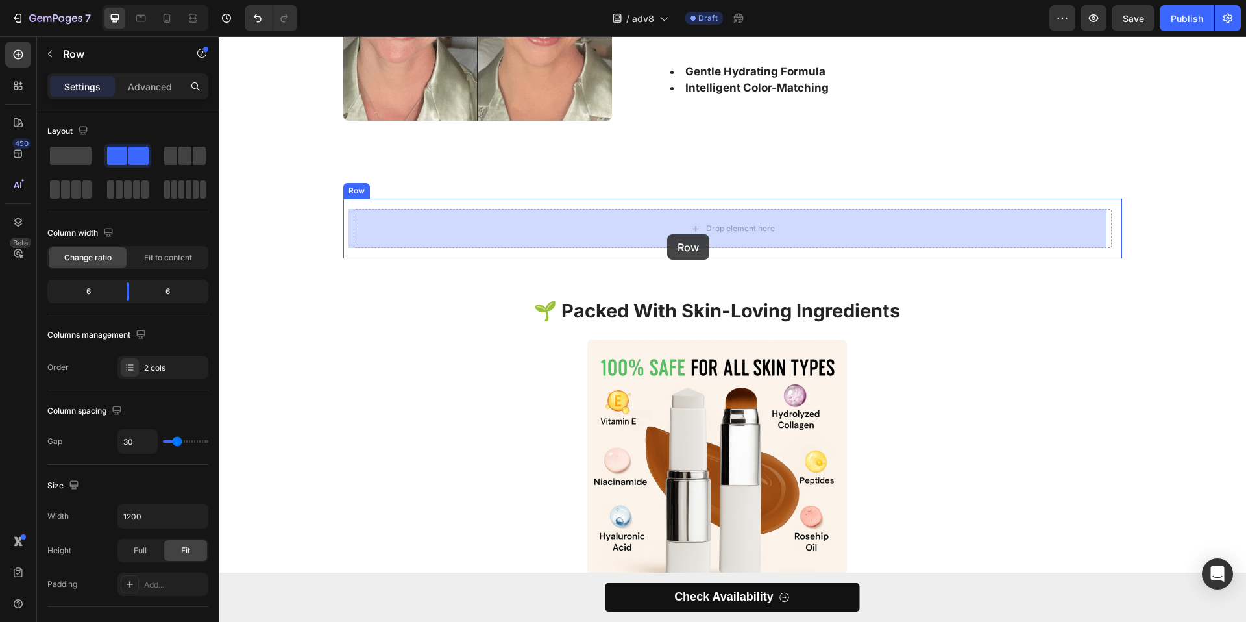
drag, startPoint x: 345, startPoint y: 297, endPoint x: 667, endPoint y: 234, distance: 328.6
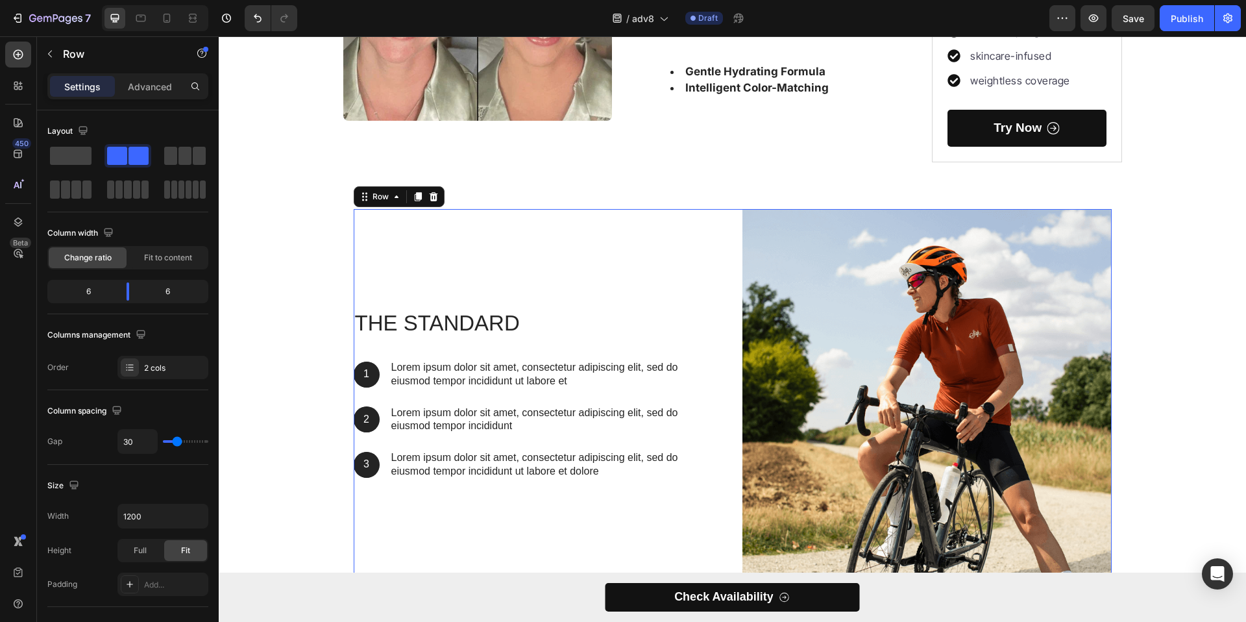
scroll to position [2454, 0]
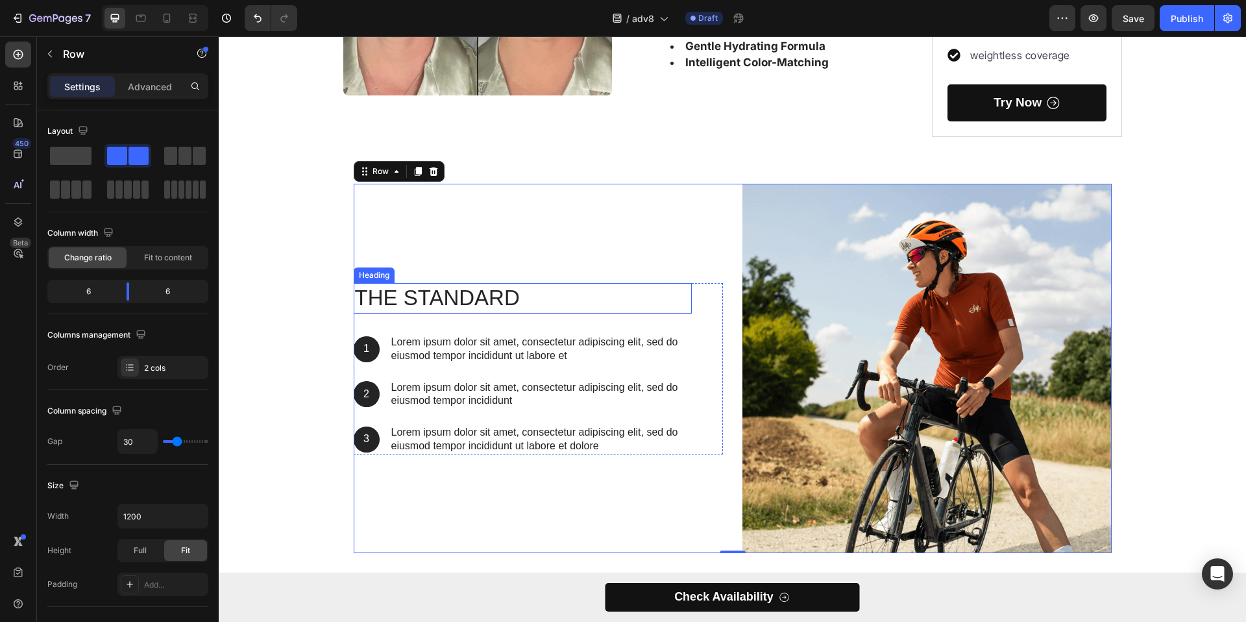
click at [441, 302] on h2 "The standard" at bounding box center [523, 298] width 338 height 31
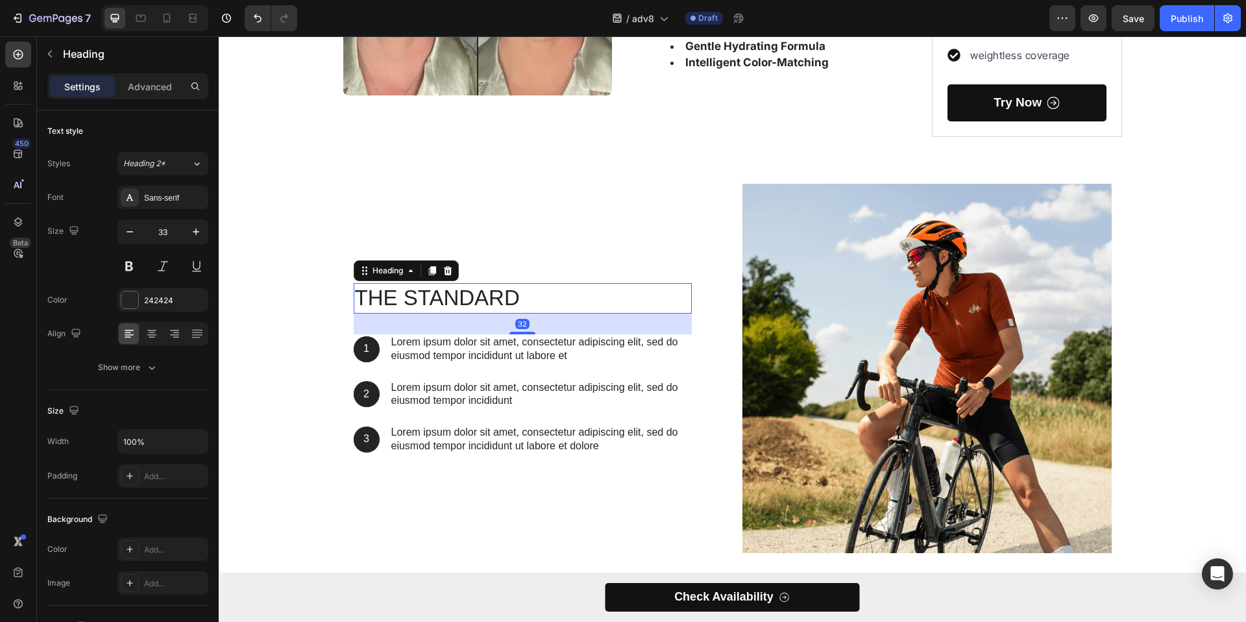
click at [441, 302] on h2 "The standard" at bounding box center [523, 298] width 338 height 31
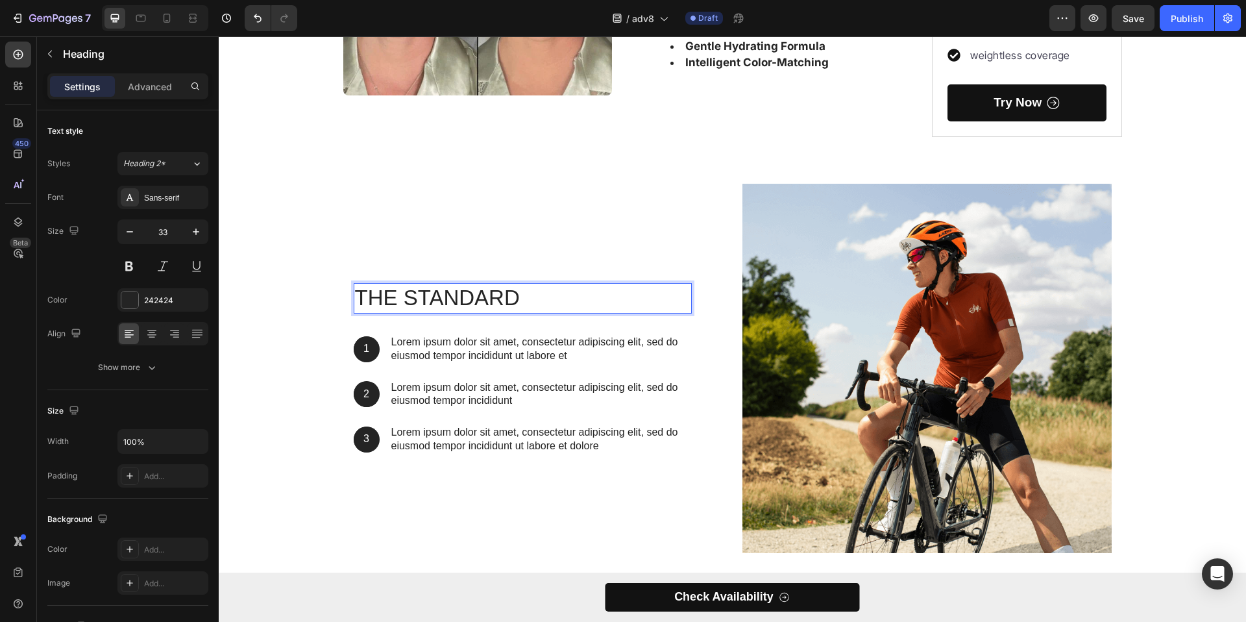
click at [441, 302] on p "The standard" at bounding box center [523, 298] width 336 height 28
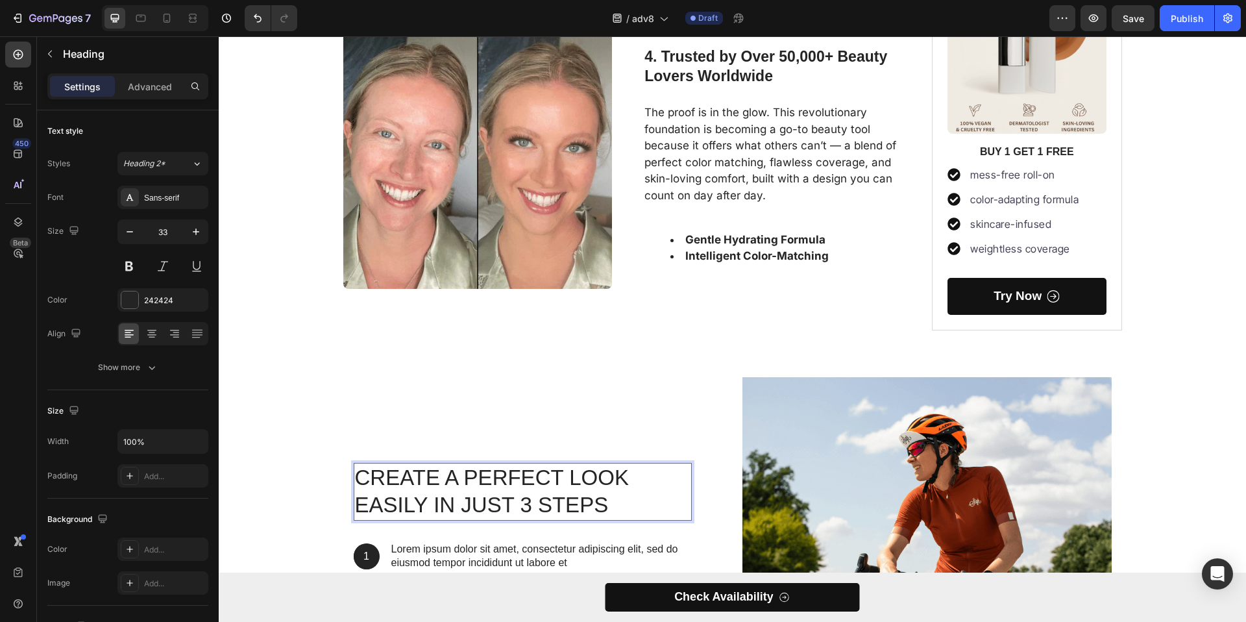
scroll to position [2221, 0]
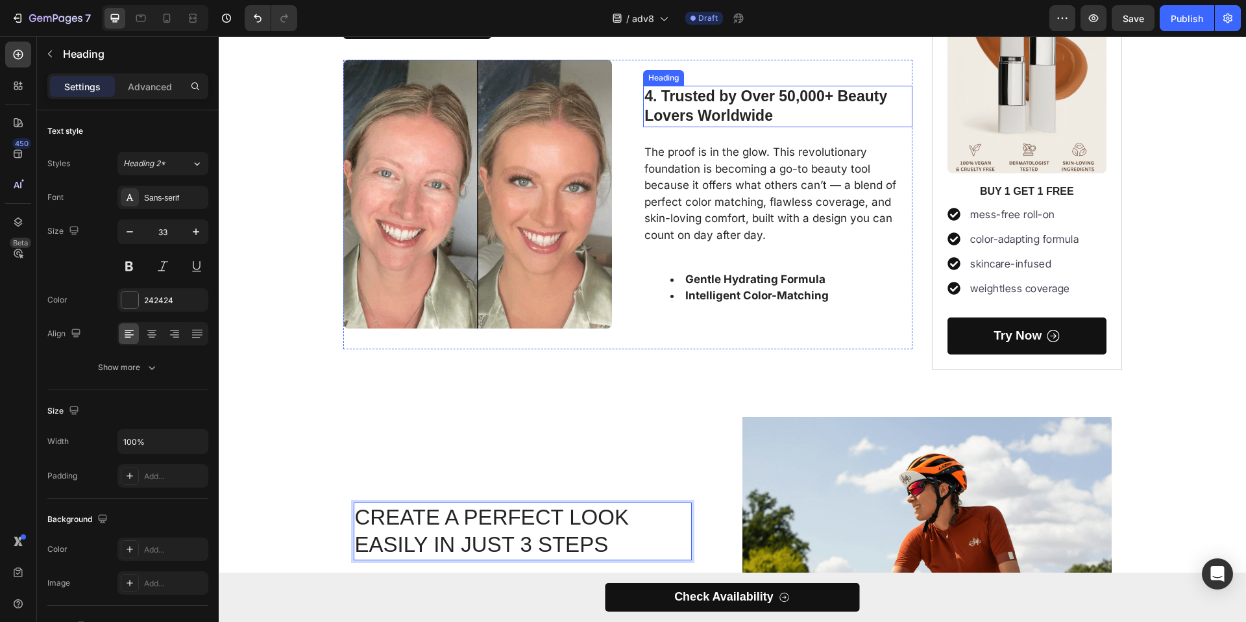
click at [704, 114] on h3 "4. Trusted by Over 50,000+ Beauty Lovers Worldwide" at bounding box center [777, 107] width 269 height 42
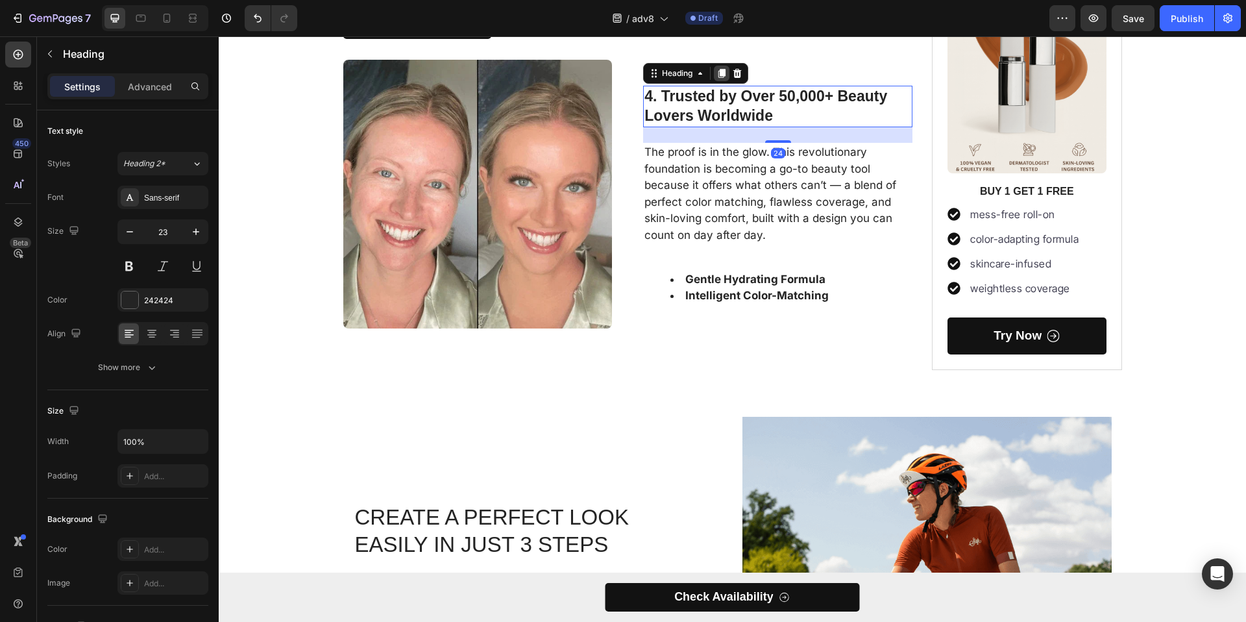
click at [719, 71] on icon at bounding box center [722, 73] width 7 height 9
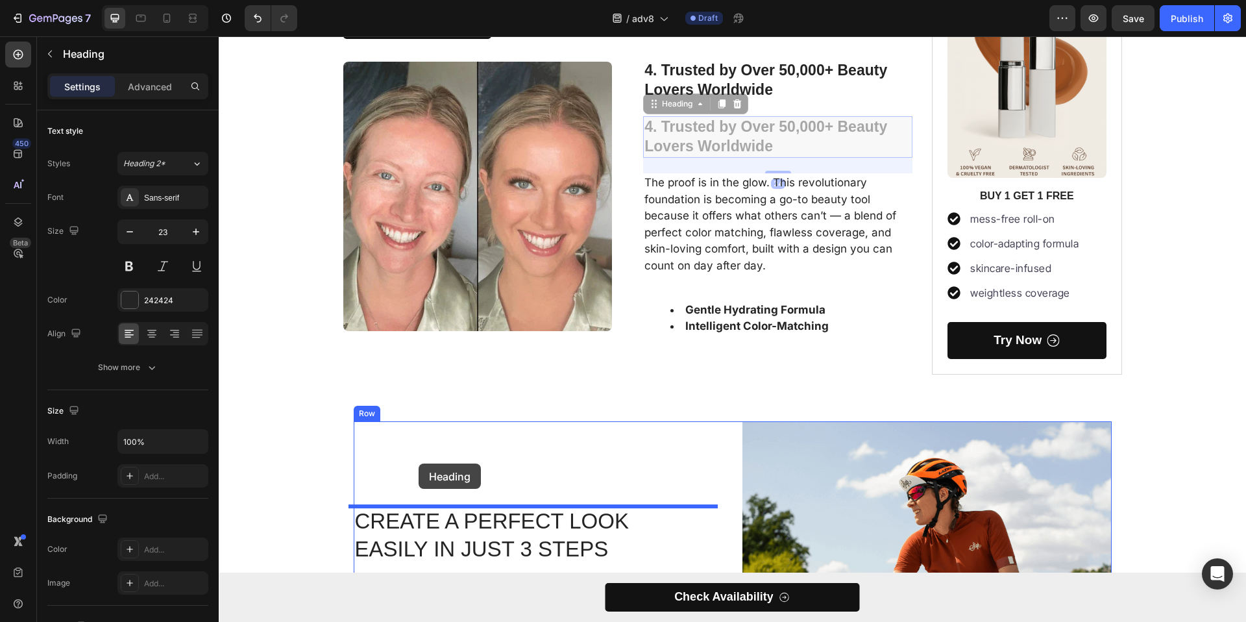
drag, startPoint x: 656, startPoint y: 105, endPoint x: 419, endPoint y: 463, distance: 429.9
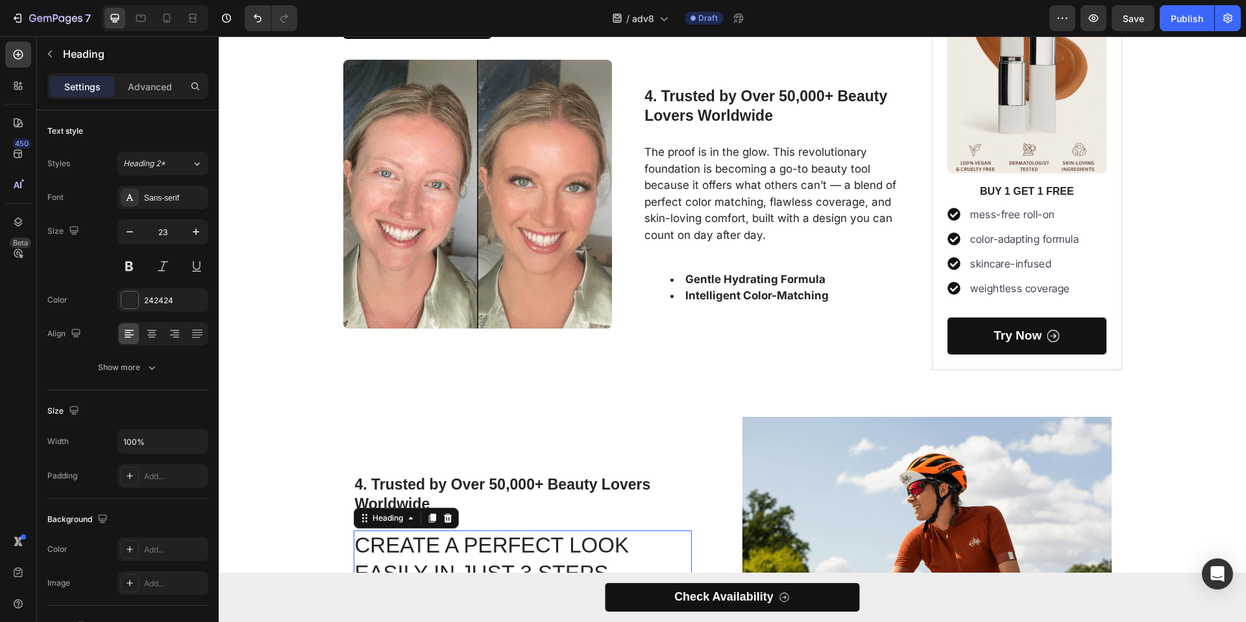
click at [455, 542] on p "Create a Perfect Look Easily in Just 3 Steps" at bounding box center [523, 560] width 336 height 56
click at [443, 515] on icon at bounding box center [447, 517] width 8 height 9
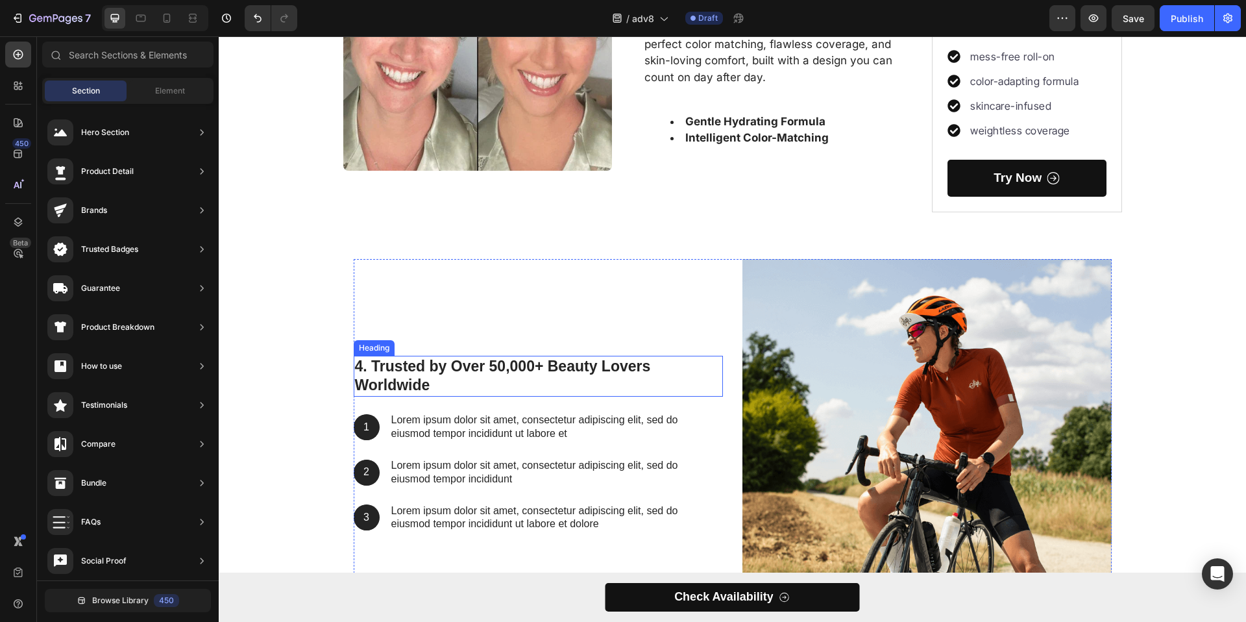
click at [381, 375] on h3 "4. Trusted by Over 50,000+ Beauty Lovers Worldwide" at bounding box center [538, 377] width 369 height 42
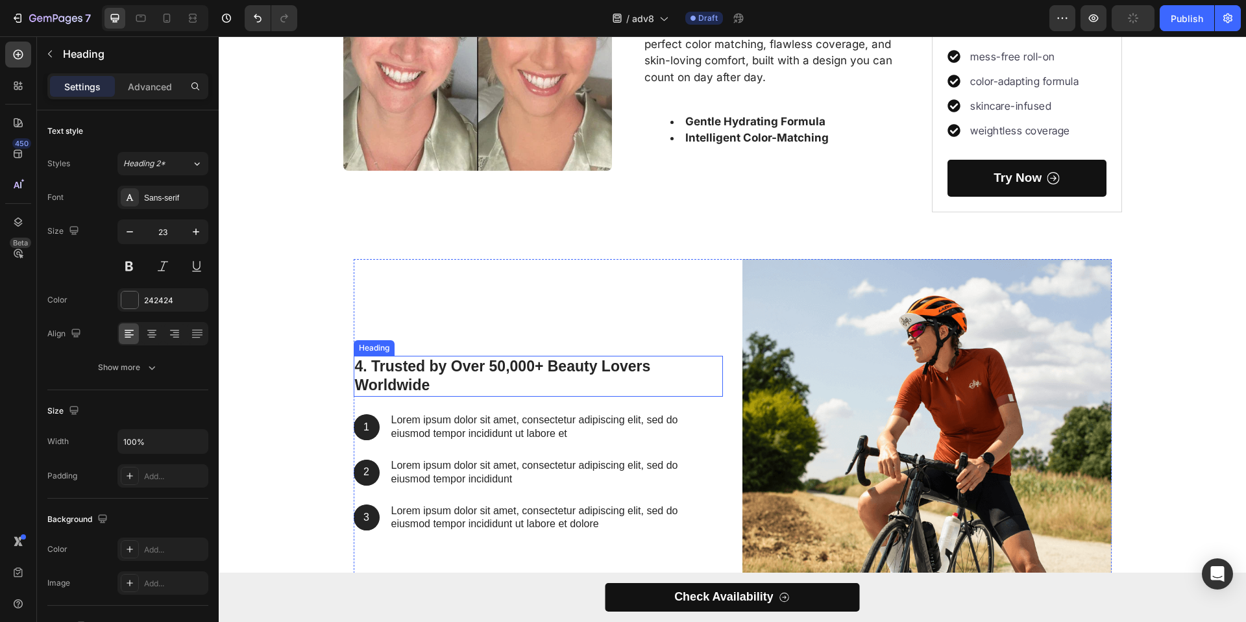
click at [381, 375] on h3 "4. Trusted by Over 50,000+ Beauty Lovers Worldwide" at bounding box center [538, 377] width 369 height 42
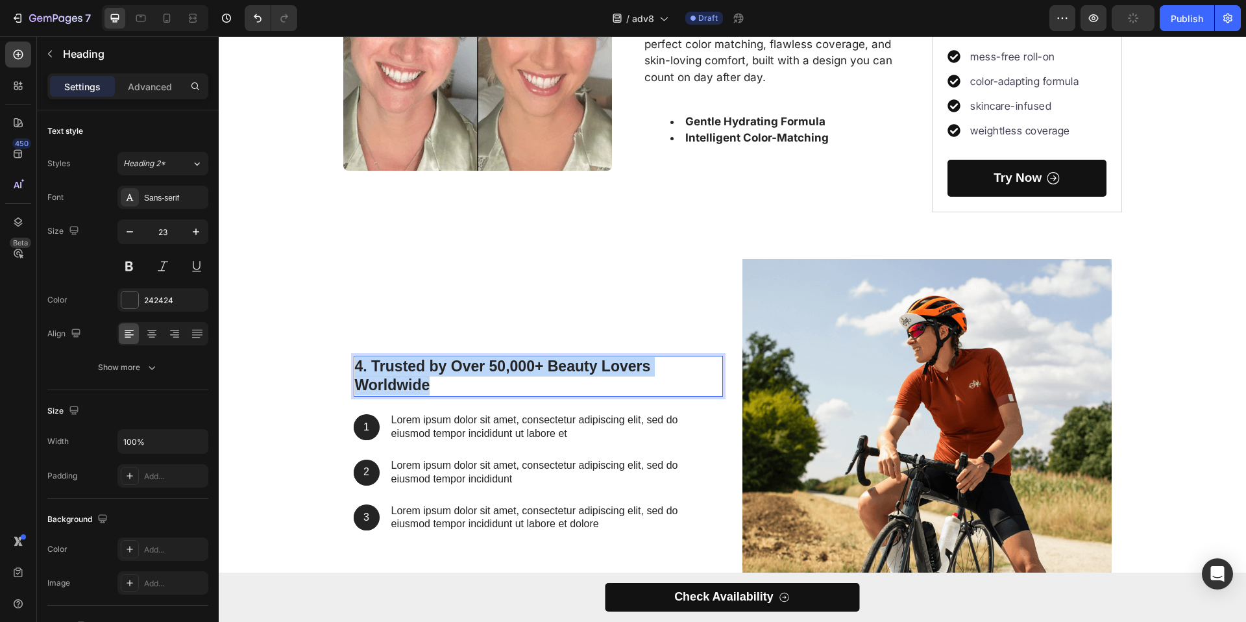
click at [381, 375] on p "4. Trusted by Over 50,000+ Beauty Lovers Worldwide" at bounding box center [538, 376] width 367 height 39
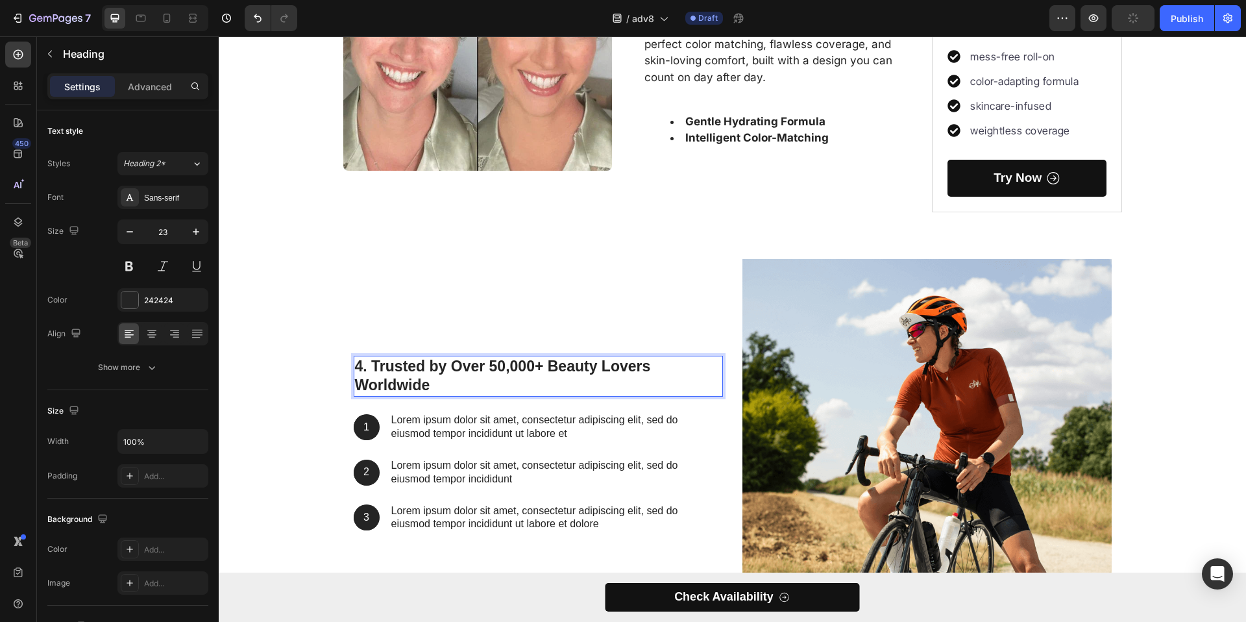
scroll to position [2389, 0]
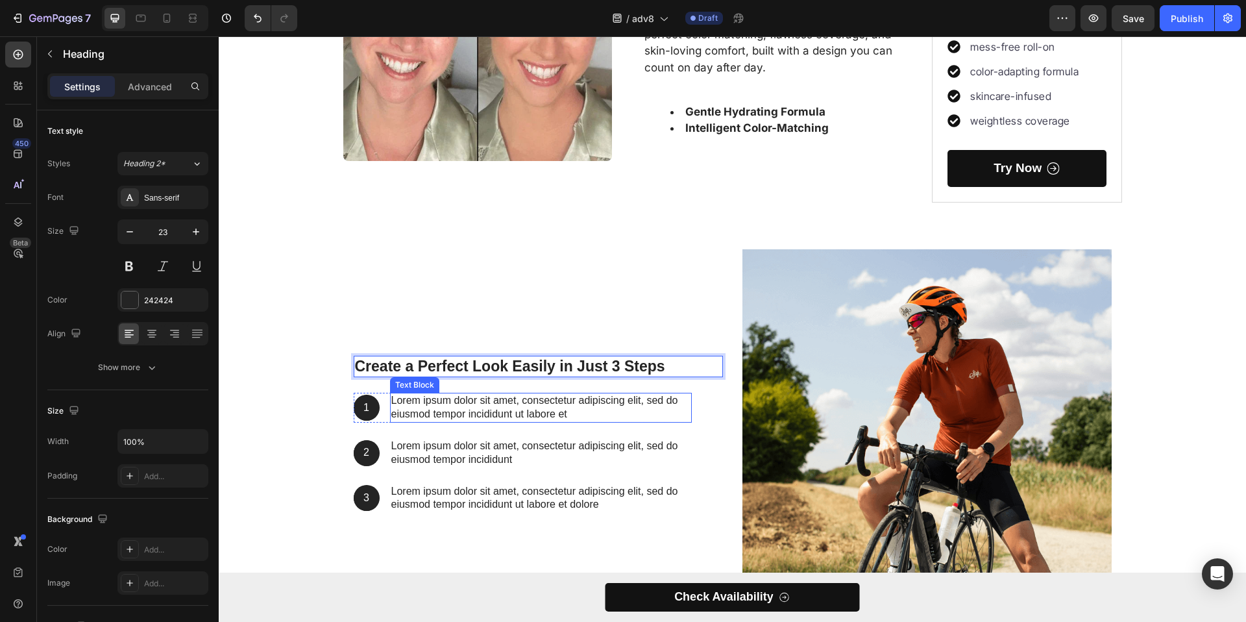
click at [478, 401] on p "Lorem ipsum dolor sit amet, consectetur adipiscing elit, sed do eiusmod tempor …" at bounding box center [540, 407] width 299 height 27
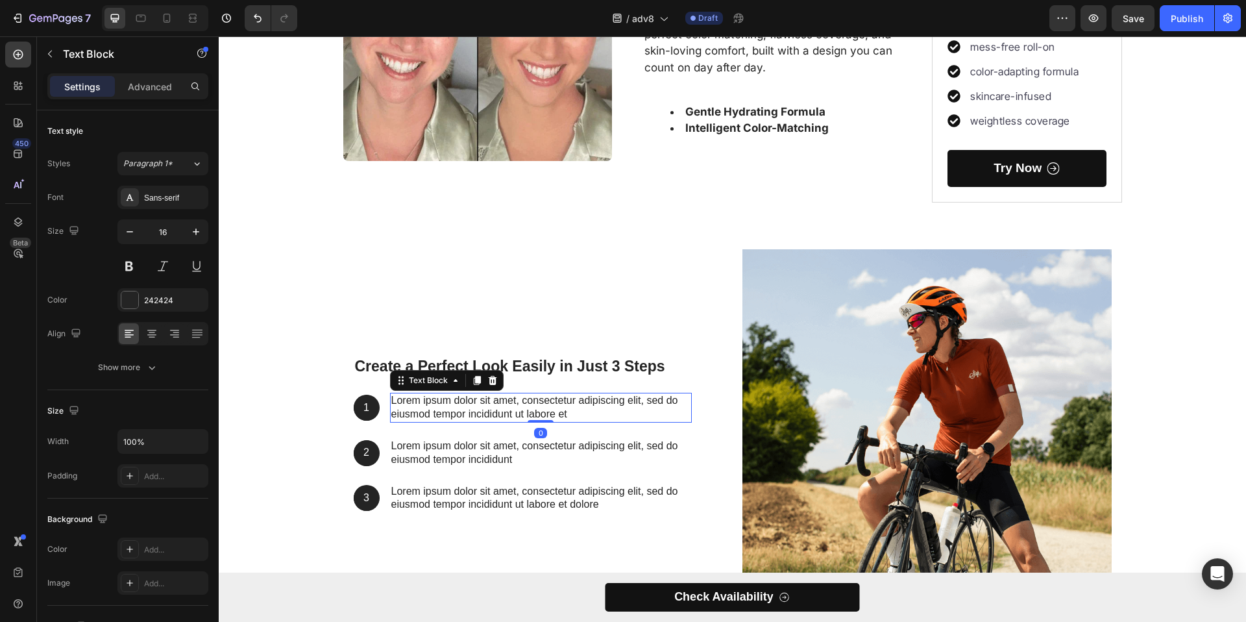
click at [478, 401] on p "Lorem ipsum dolor sit amet, consectetur adipiscing elit, sed do eiusmod tempor …" at bounding box center [540, 407] width 299 height 27
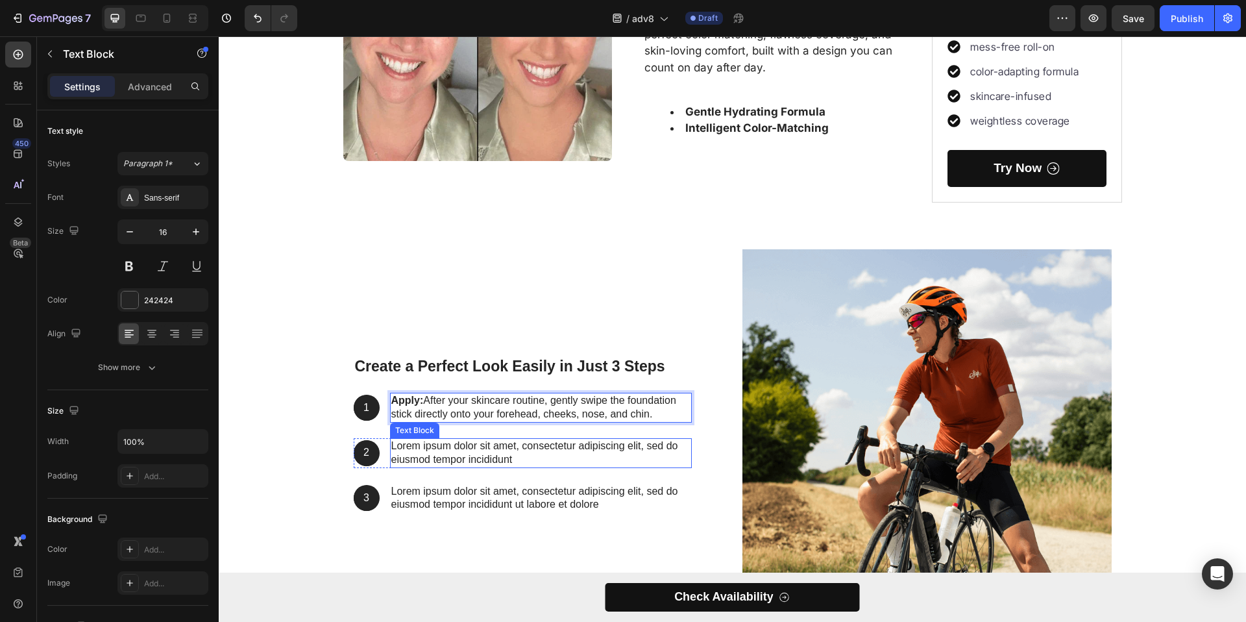
click at [408, 458] on p "Lorem ipsum dolor sit amet, consectetur adipiscing elit, sed do eiusmod tempor …" at bounding box center [540, 452] width 299 height 27
click at [407, 459] on p "Lorem ipsum dolor sit amet, consectetur adipiscing elit, sed do eiusmod tempor …" at bounding box center [540, 452] width 299 height 27
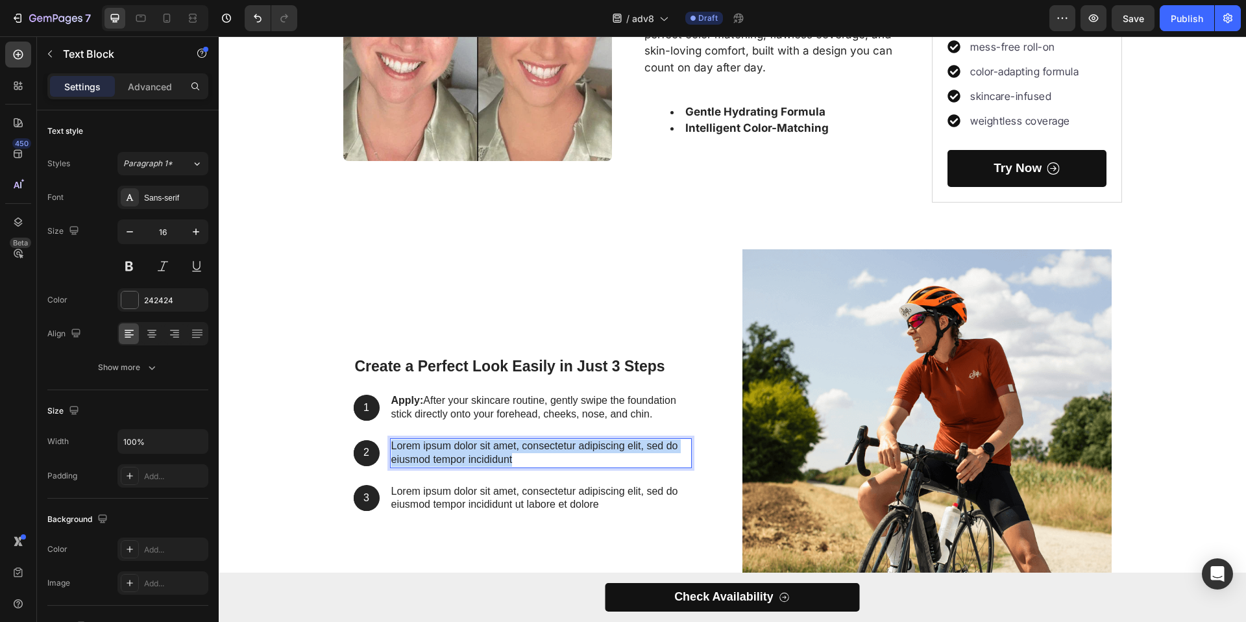
click at [407, 459] on p "Lorem ipsum dolor sit amet, consectetur adipiscing elit, sed do eiusmod tempor …" at bounding box center [540, 452] width 299 height 27
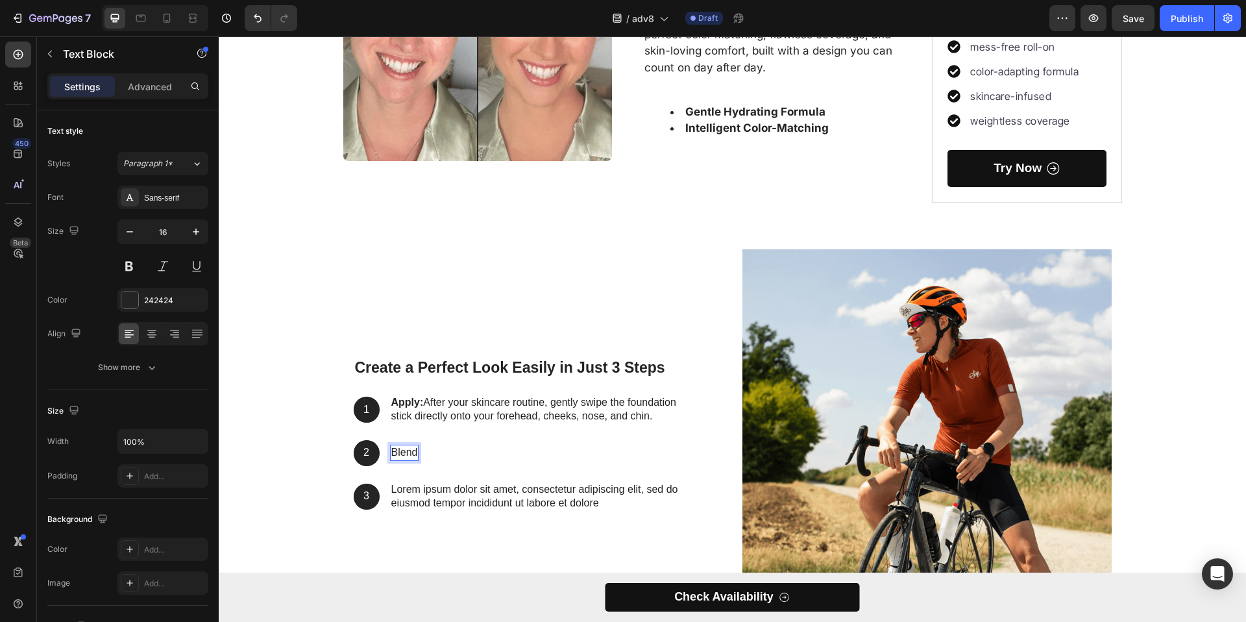
scroll to position [2395, 0]
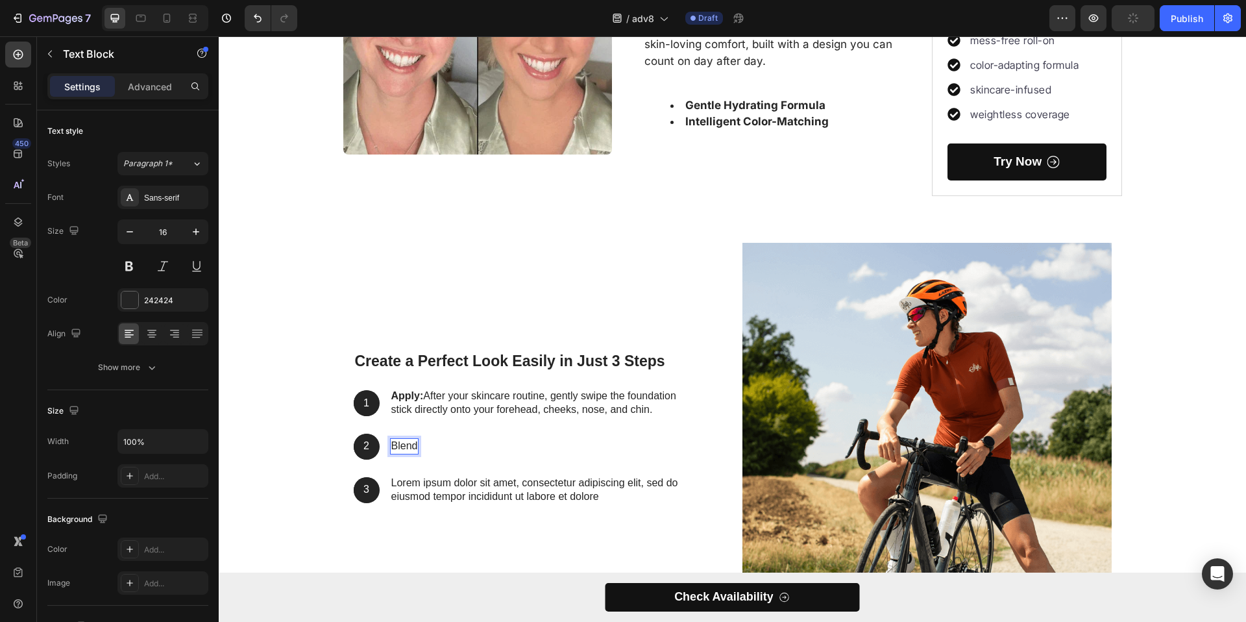
click at [406, 446] on p "Blend" at bounding box center [404, 446] width 27 height 14
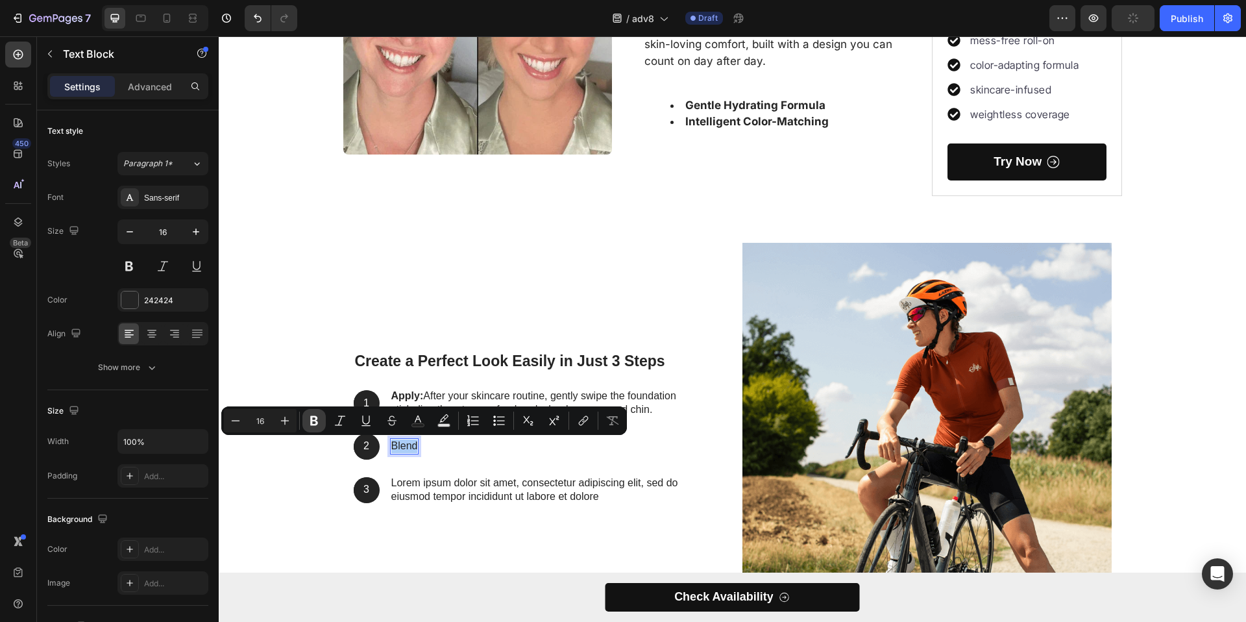
click at [308, 423] on icon "Editor contextual toolbar" at bounding box center [314, 420] width 13 height 13
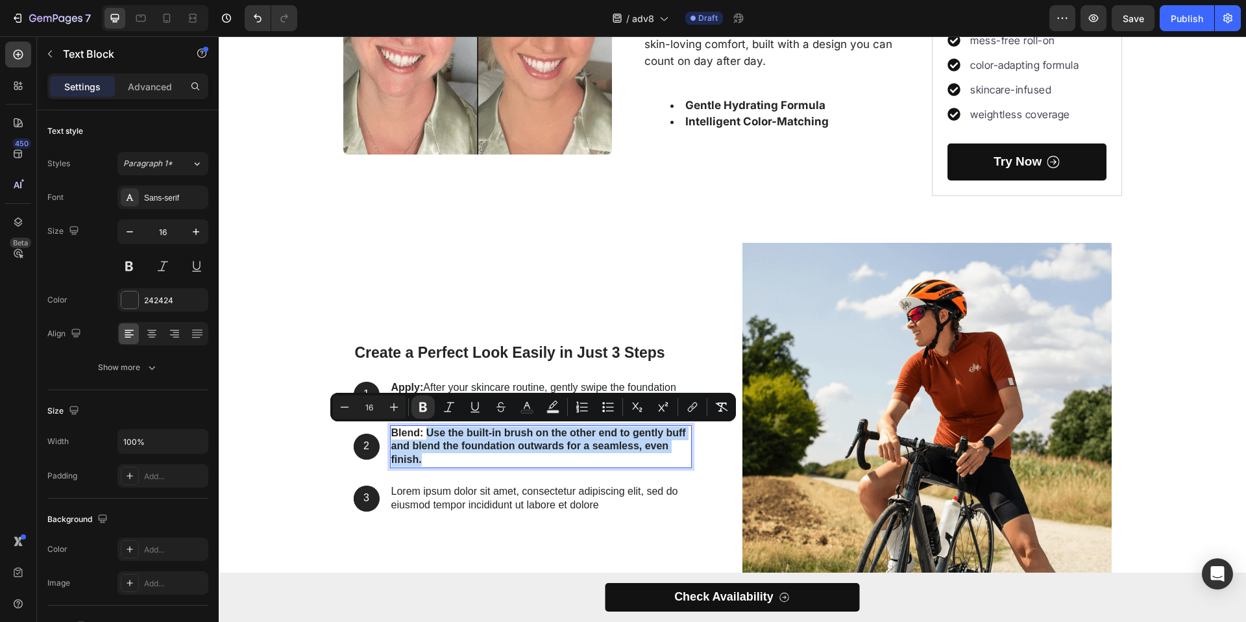
drag, startPoint x: 423, startPoint y: 460, endPoint x: 641, endPoint y: 455, distance: 217.5
click at [425, 434] on p "Blend: Use the built-in brush on the other end to gently buff and blend the fou…" at bounding box center [540, 446] width 299 height 40
click at [420, 408] on icon "Editor contextual toolbar" at bounding box center [423, 407] width 8 height 10
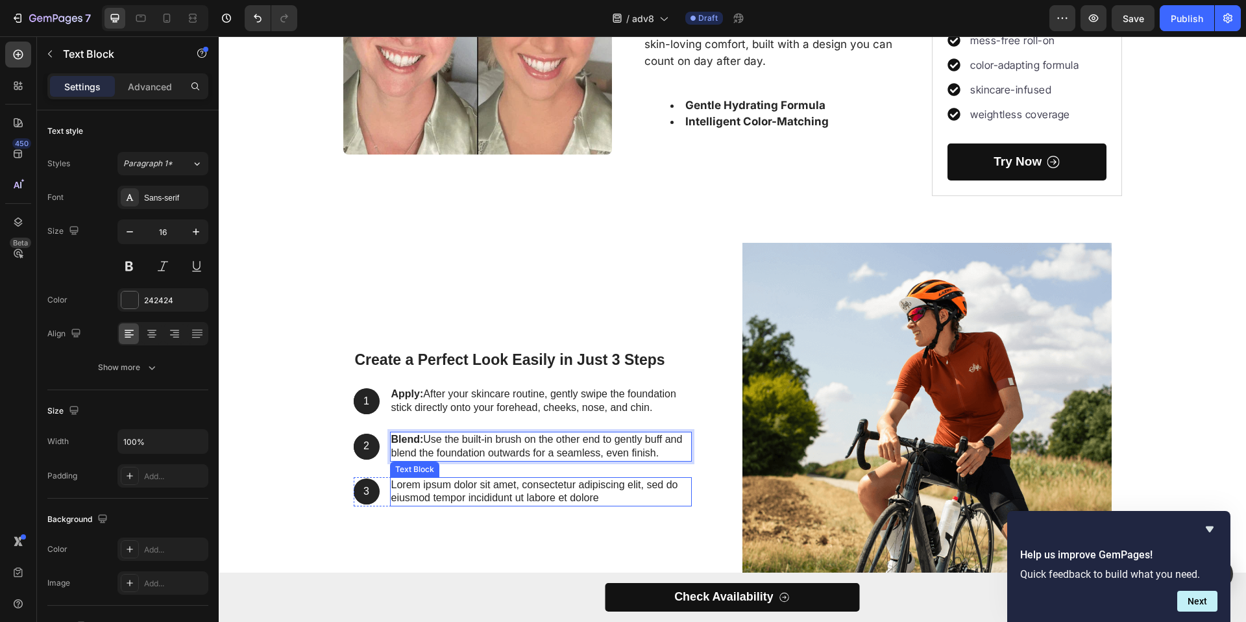
click at [425, 489] on p "Lorem ipsum dolor sit amet, consectetur adipiscing elit, sed do eiusmod tempor …" at bounding box center [540, 491] width 299 height 27
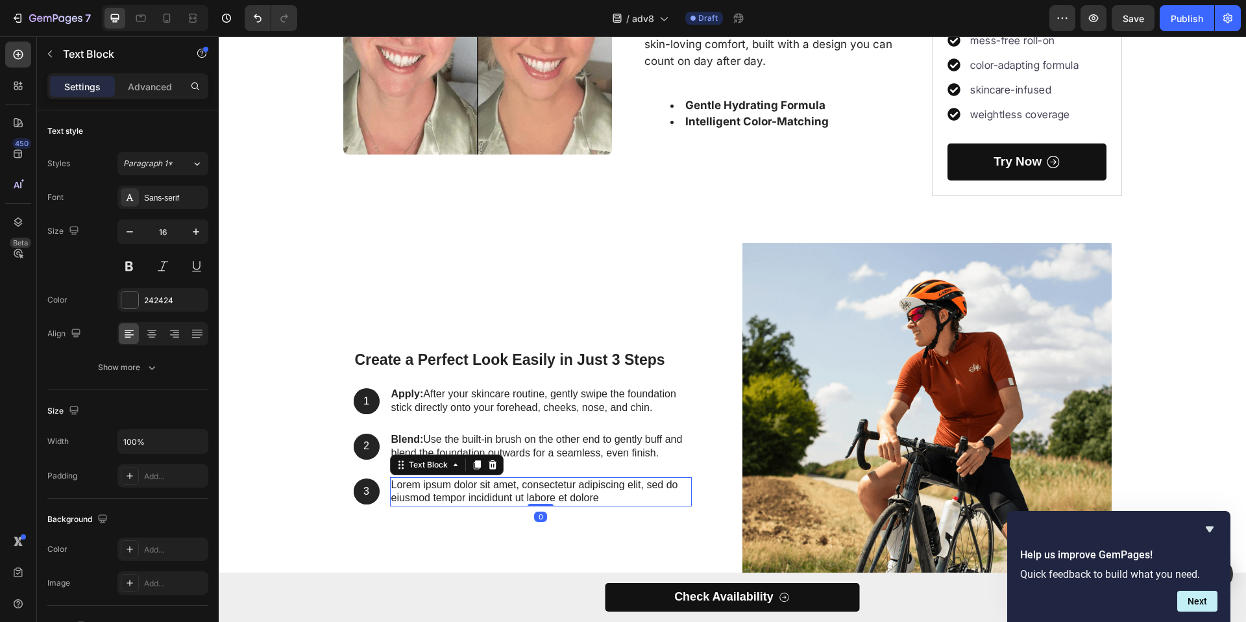
click at [425, 489] on p "Lorem ipsum dolor sit amet, consectetur adipiscing elit, sed do eiusmod tempor …" at bounding box center [540, 491] width 299 height 27
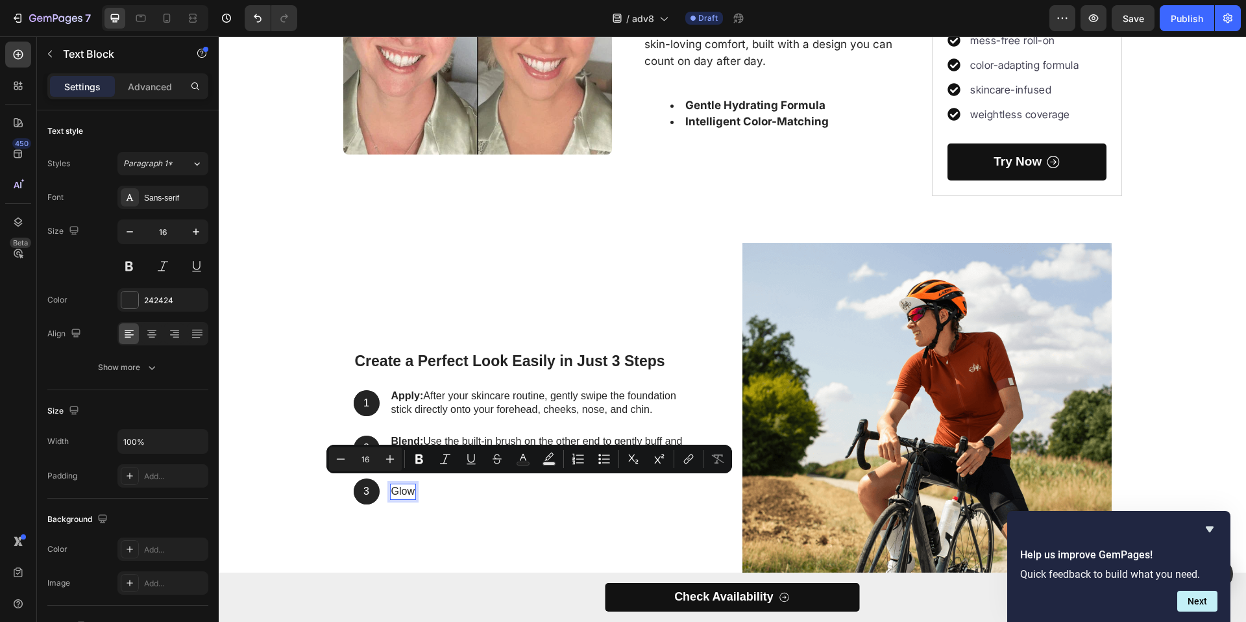
scroll to position [2402, 0]
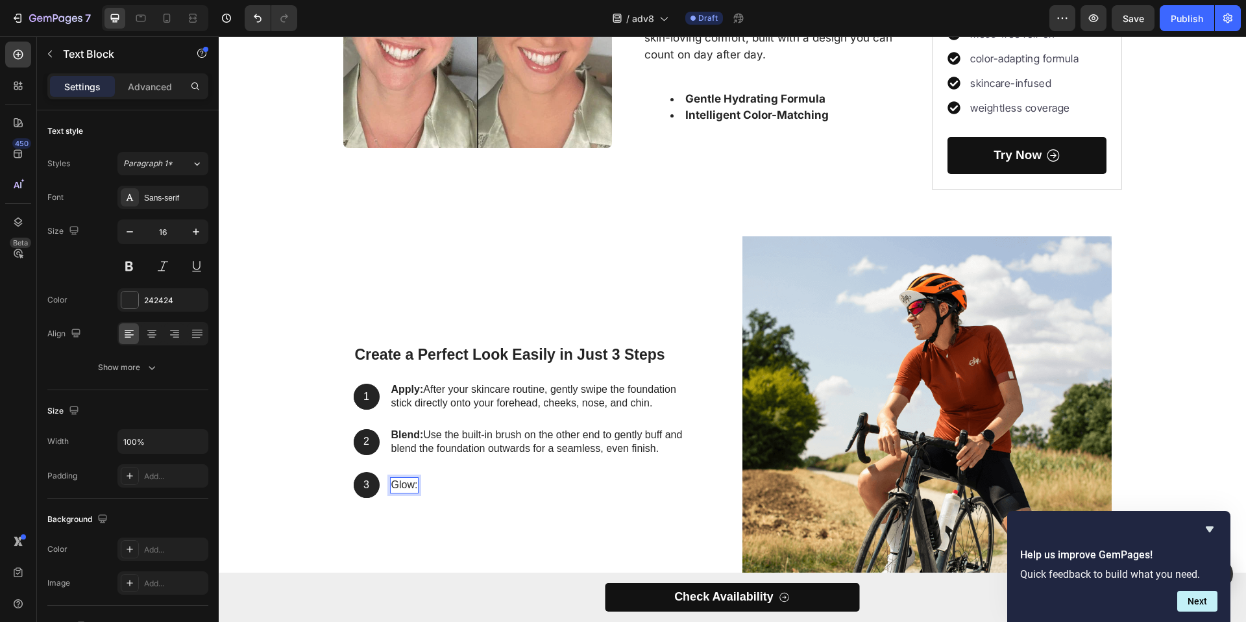
click at [404, 489] on p "Glow:" at bounding box center [404, 485] width 27 height 14
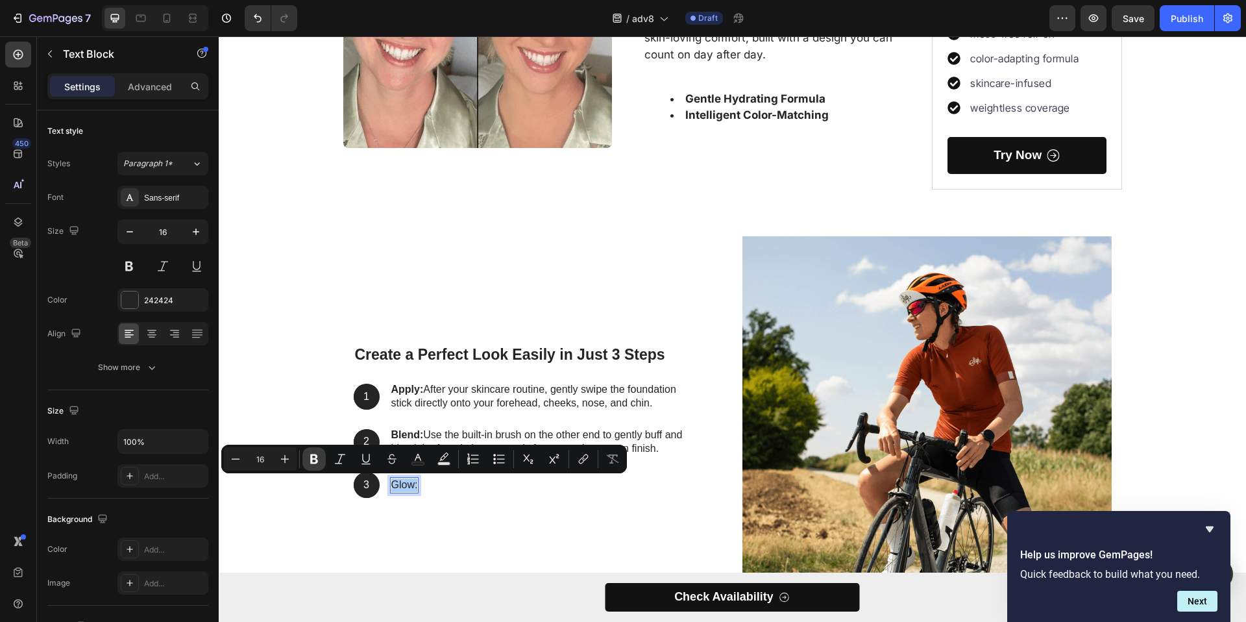
click at [317, 464] on icon "Editor contextual toolbar" at bounding box center [314, 458] width 13 height 13
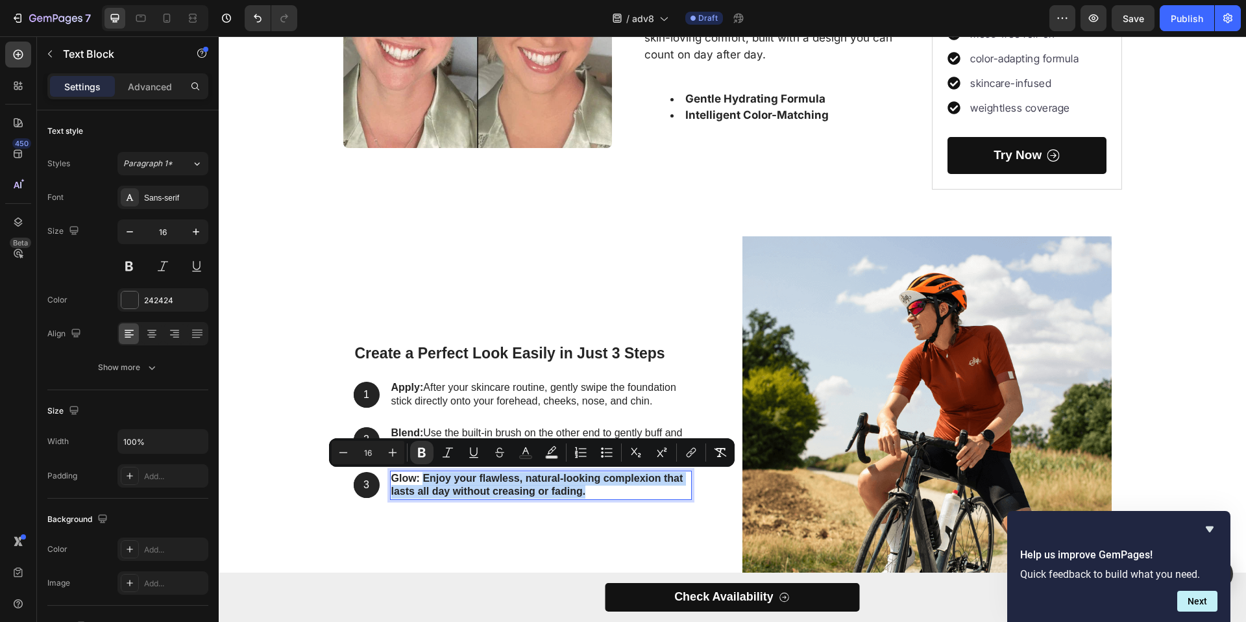
drag, startPoint x: 536, startPoint y: 493, endPoint x: 417, endPoint y: 478, distance: 119.7
click at [417, 478] on p "Glow: Enjoy your flawless, natural-looking complexion that lasts all day withou…" at bounding box center [540, 485] width 299 height 27
click at [426, 458] on button "Bold" at bounding box center [421, 452] width 23 height 23
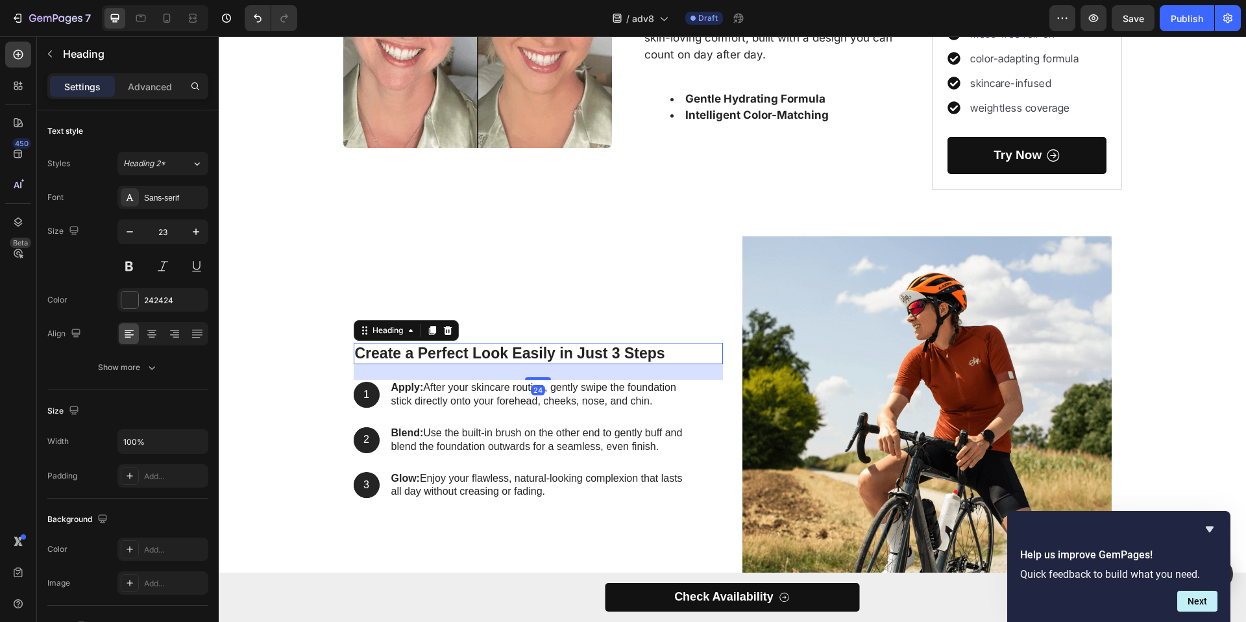
click at [617, 348] on p "Create a Perfect Look Easily in Just 3 Steps" at bounding box center [538, 353] width 367 height 19
click at [1139, 31] on div "7 Version history / adv8 Draft Preview Save Publish" at bounding box center [623, 18] width 1246 height 37
click at [1140, 26] on button "Save" at bounding box center [1133, 18] width 43 height 26
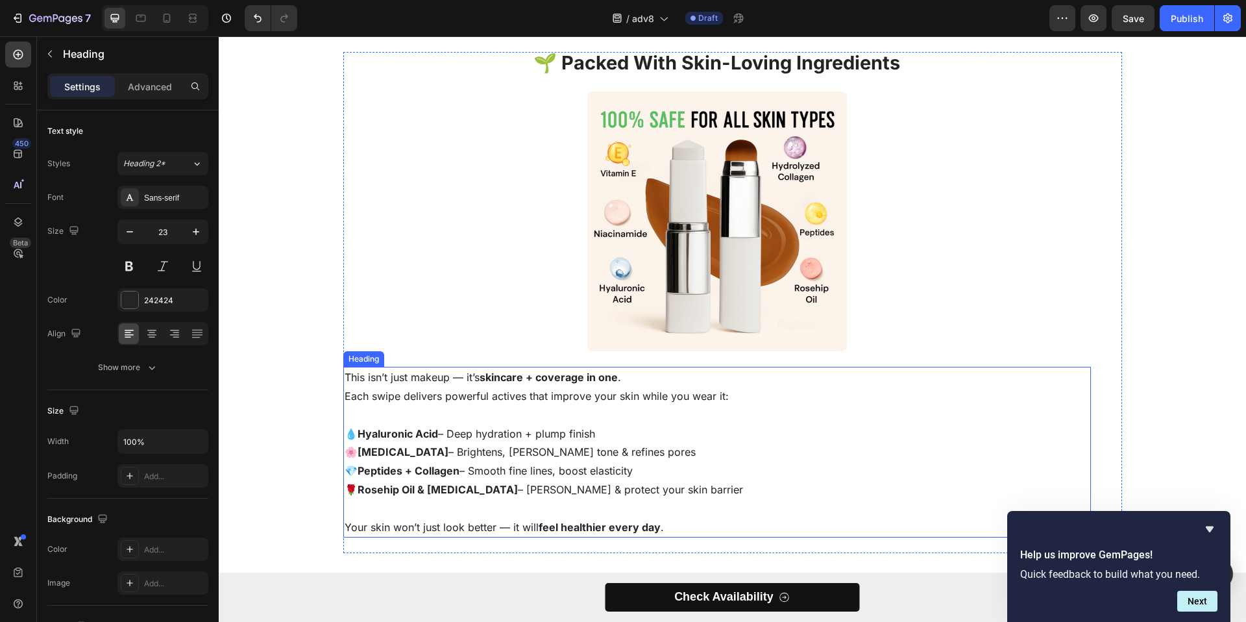
scroll to position [2709, 0]
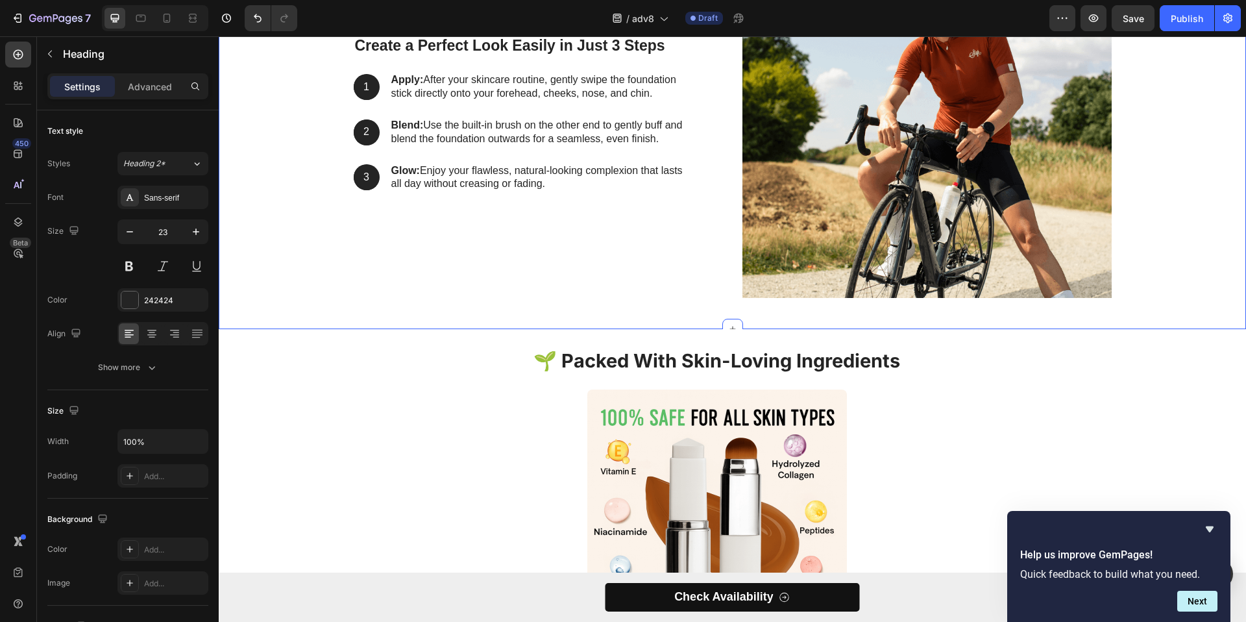
click at [757, 318] on div "Create a Perfect Look Easily in Just 3 Steps Heading 1 Text Block Hero Banner A…" at bounding box center [733, 113] width 1028 height 432
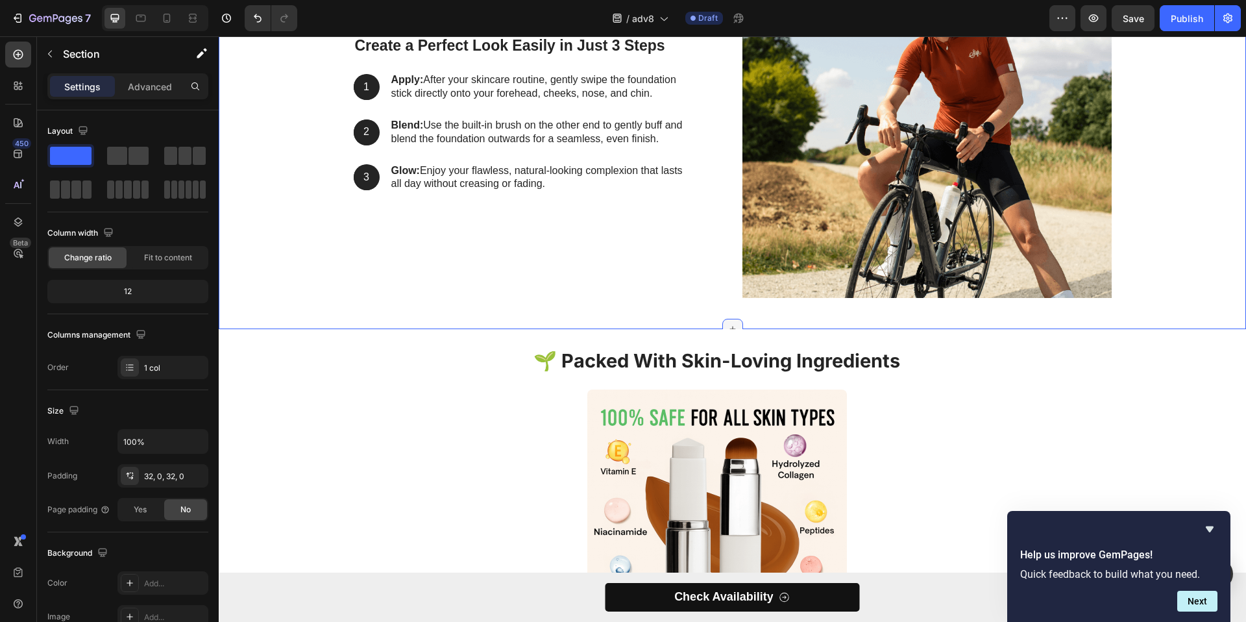
click at [728, 326] on icon at bounding box center [733, 329] width 10 height 10
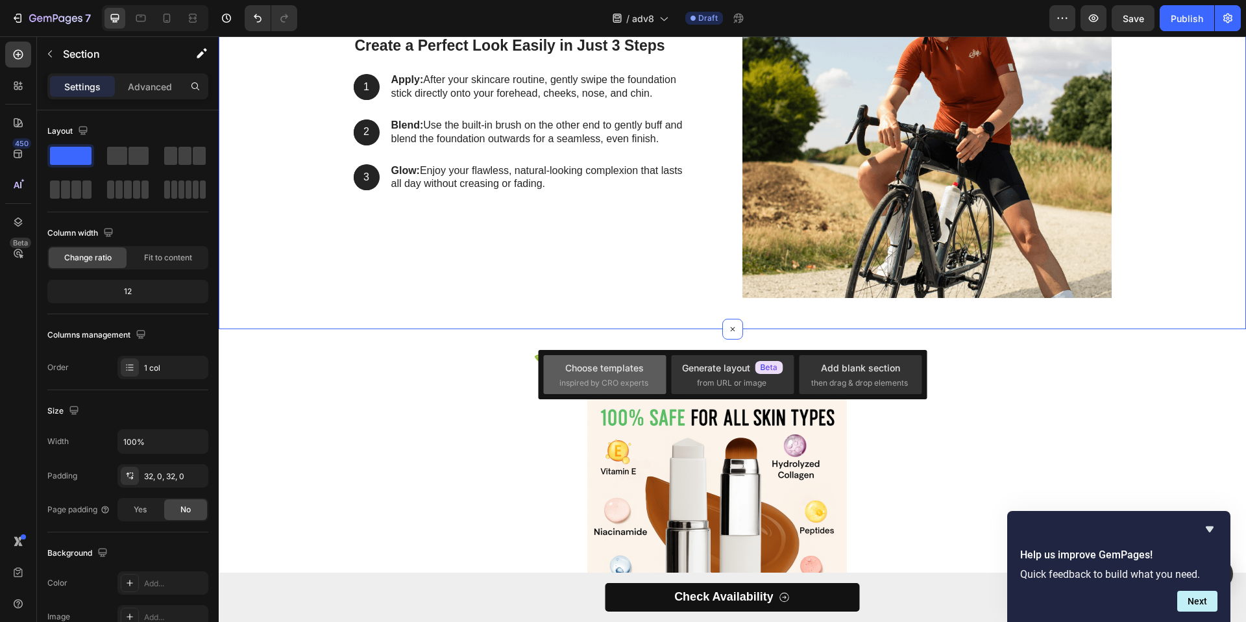
click at [603, 373] on div "Choose templates" at bounding box center [604, 368] width 79 height 14
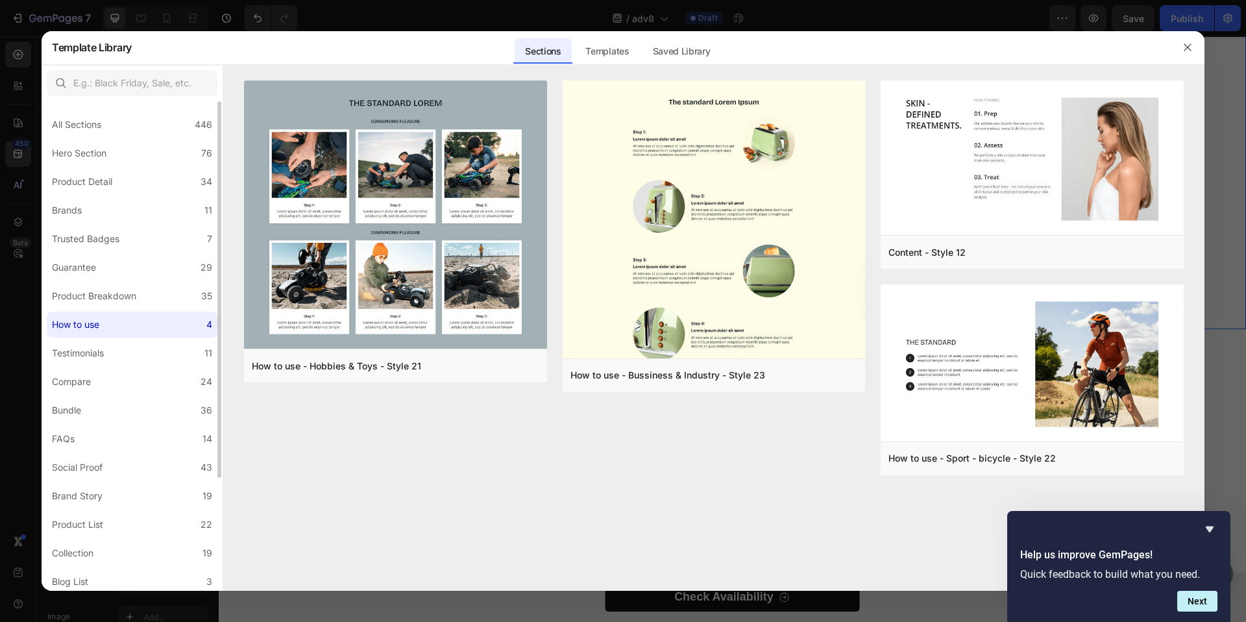
click at [132, 324] on label "How to use 4" at bounding box center [132, 325] width 171 height 26
click at [121, 299] on div "Product Breakdown" at bounding box center [94, 296] width 84 height 16
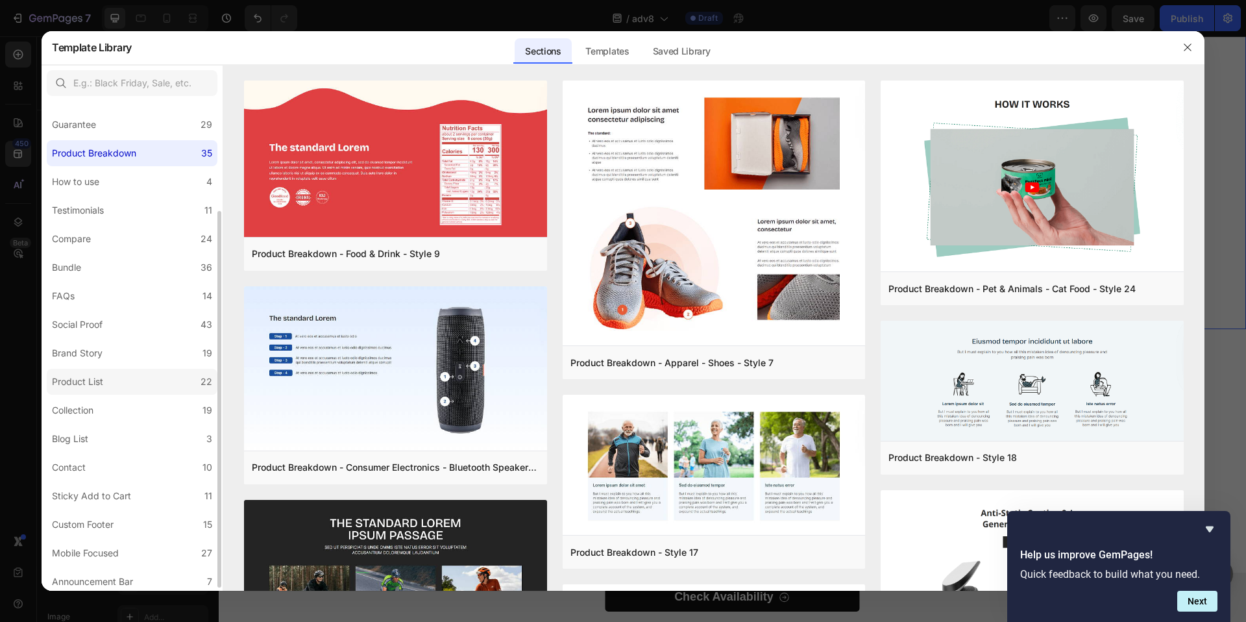
scroll to position [147, 0]
click at [115, 551] on div "Mobile Focused" at bounding box center [85, 549] width 67 height 16
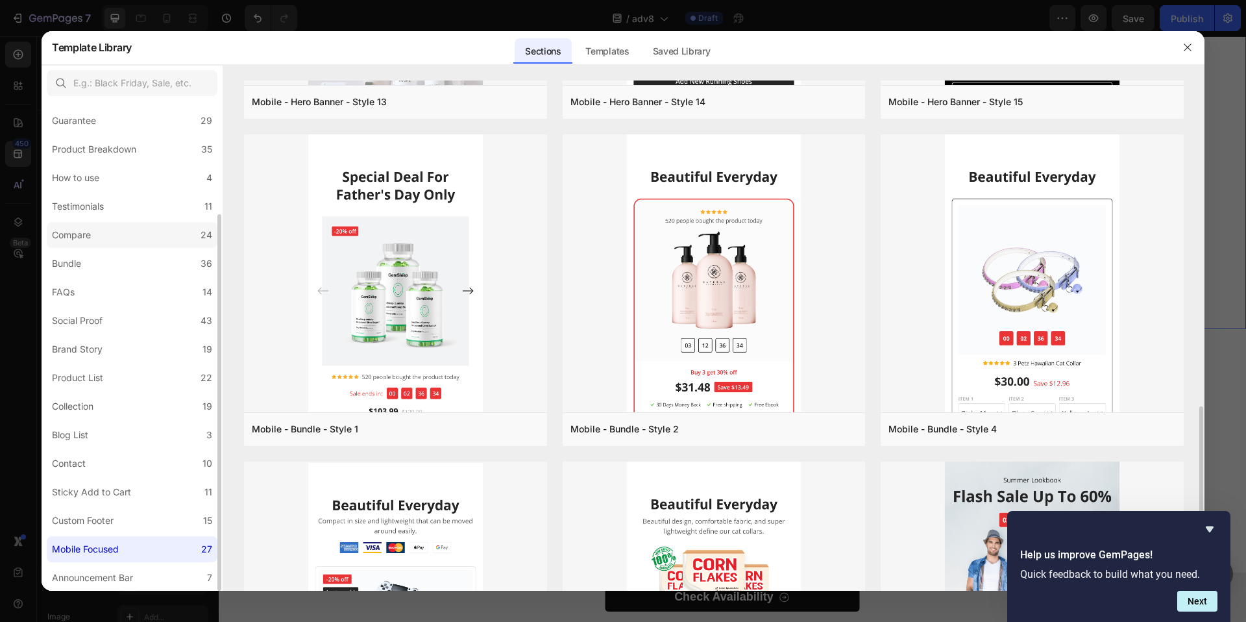
scroll to position [0, 0]
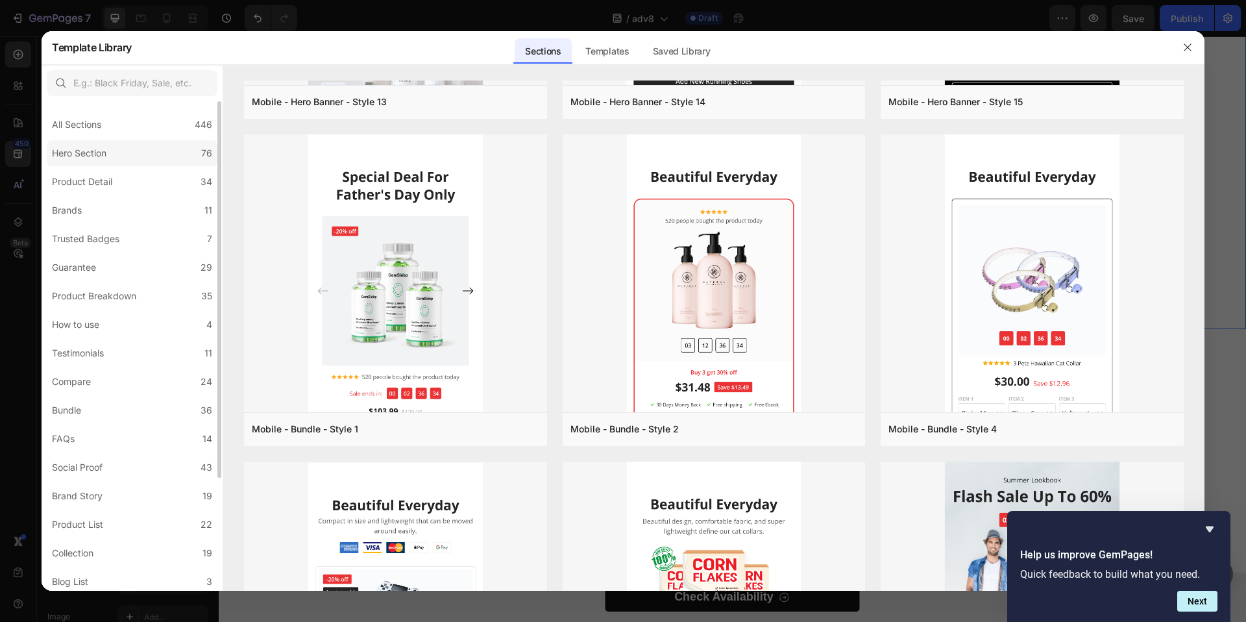
click at [137, 164] on label "Hero Section 76" at bounding box center [132, 153] width 171 height 26
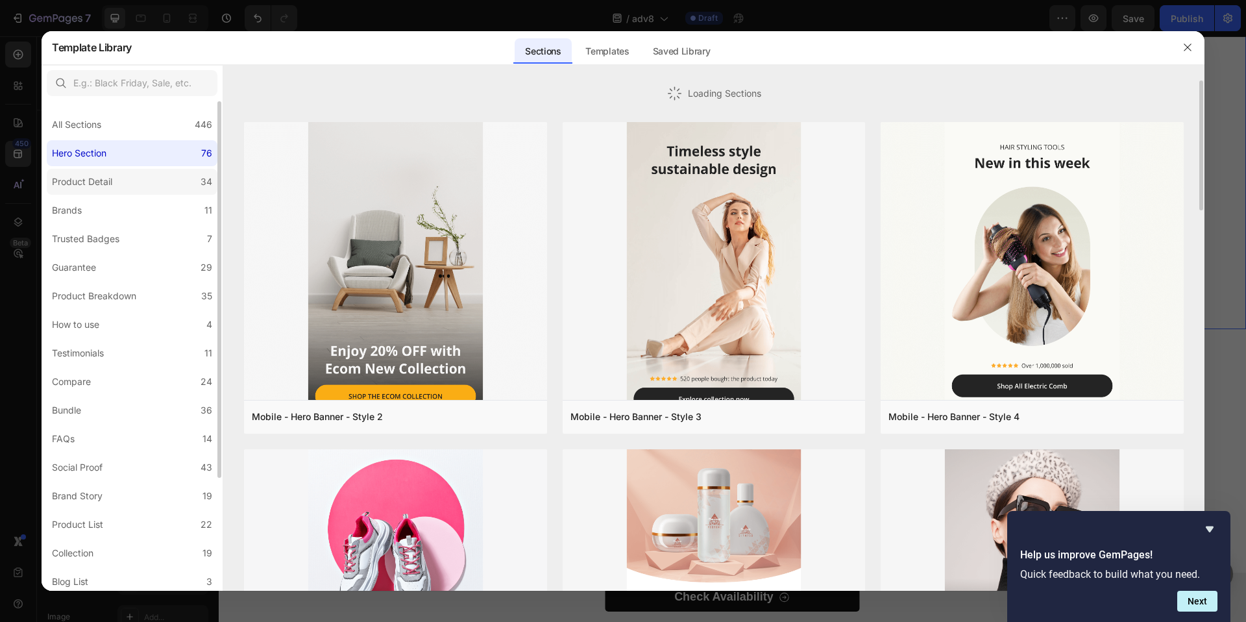
click at [121, 181] on label "Product Detail 34" at bounding box center [132, 182] width 171 height 26
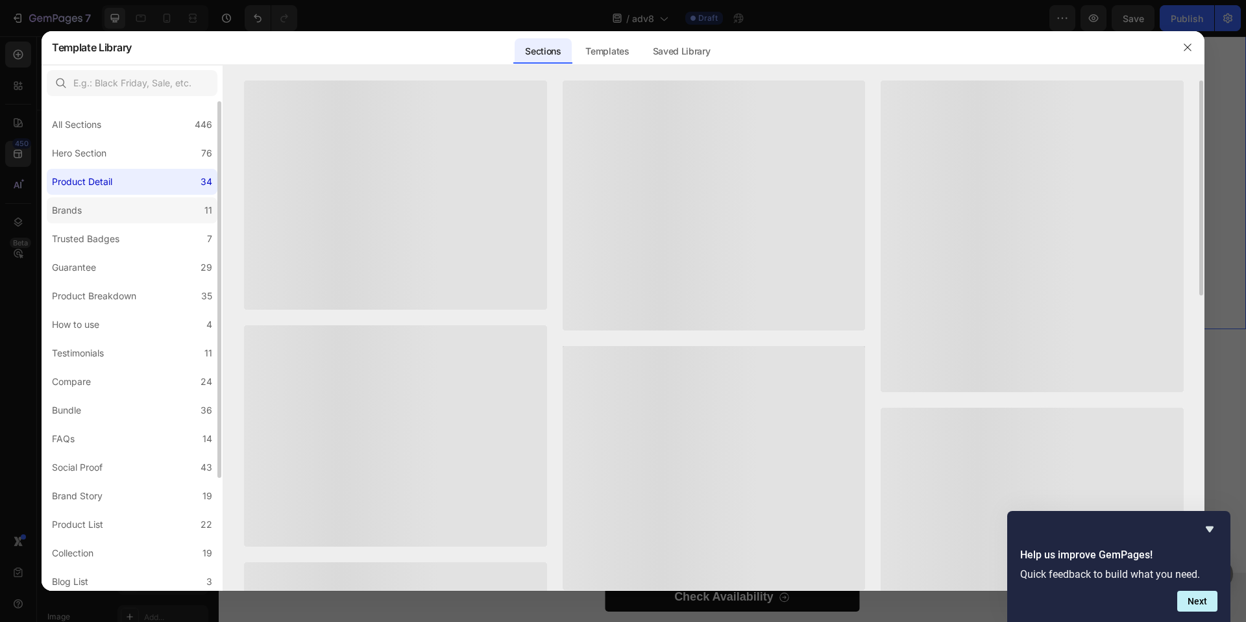
click at [90, 219] on label "Brands 11" at bounding box center [132, 210] width 171 height 26
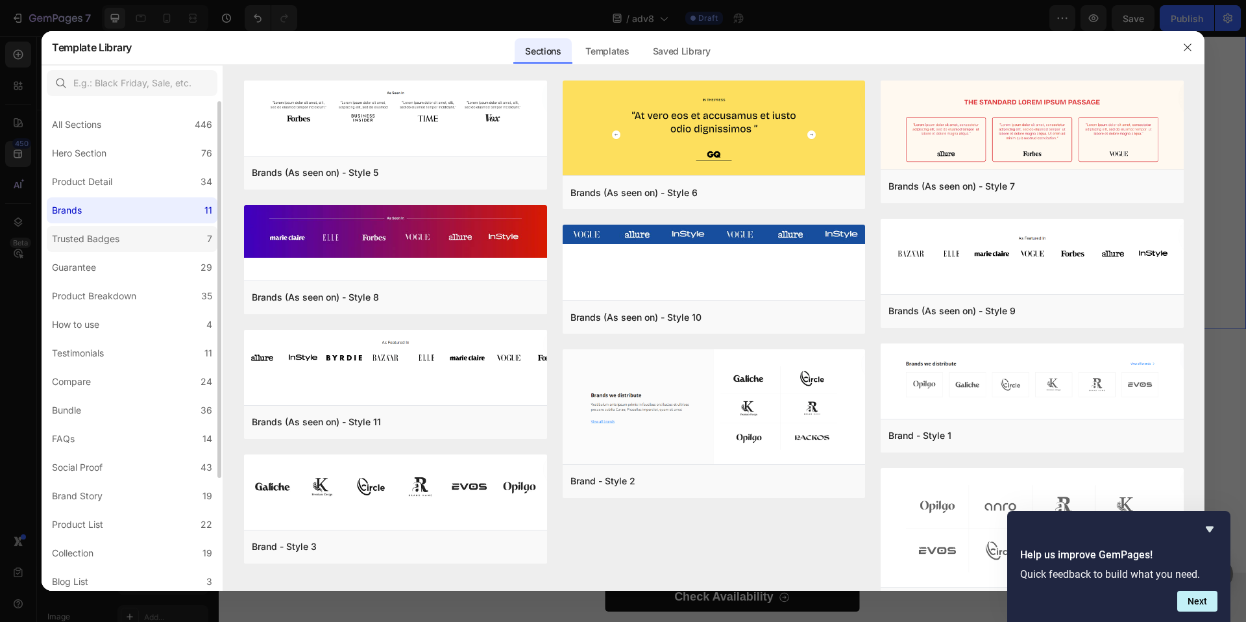
click at [88, 234] on div "Trusted Badges" at bounding box center [86, 239] width 68 height 16
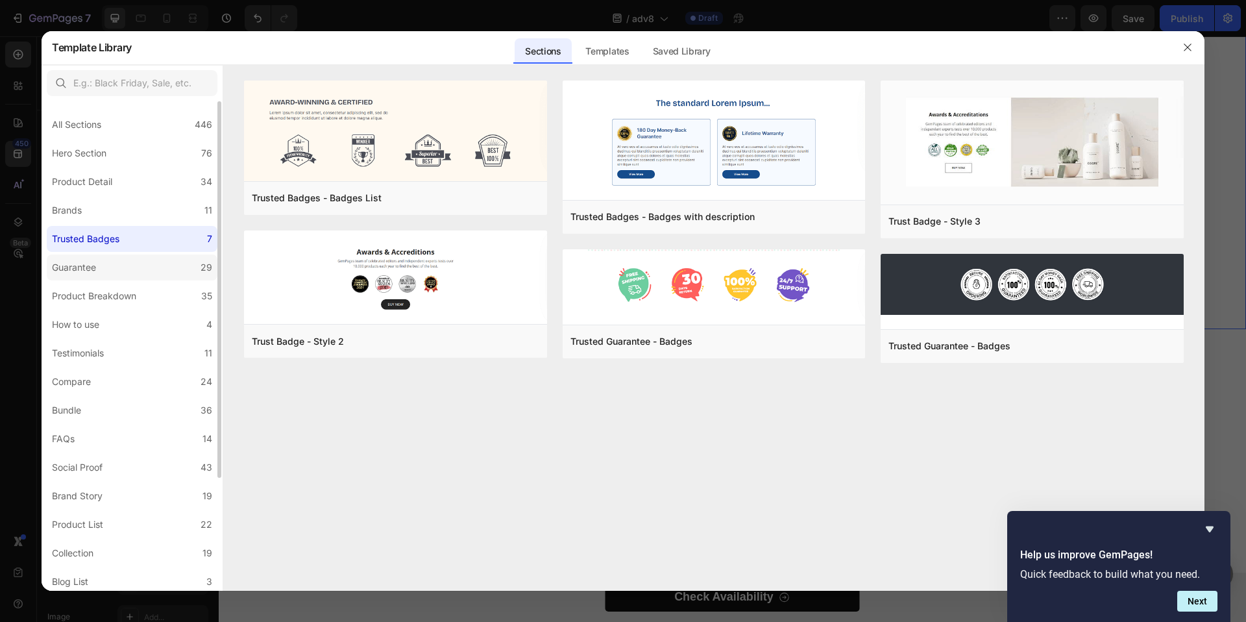
click at [107, 262] on label "Guarantee 29" at bounding box center [132, 267] width 171 height 26
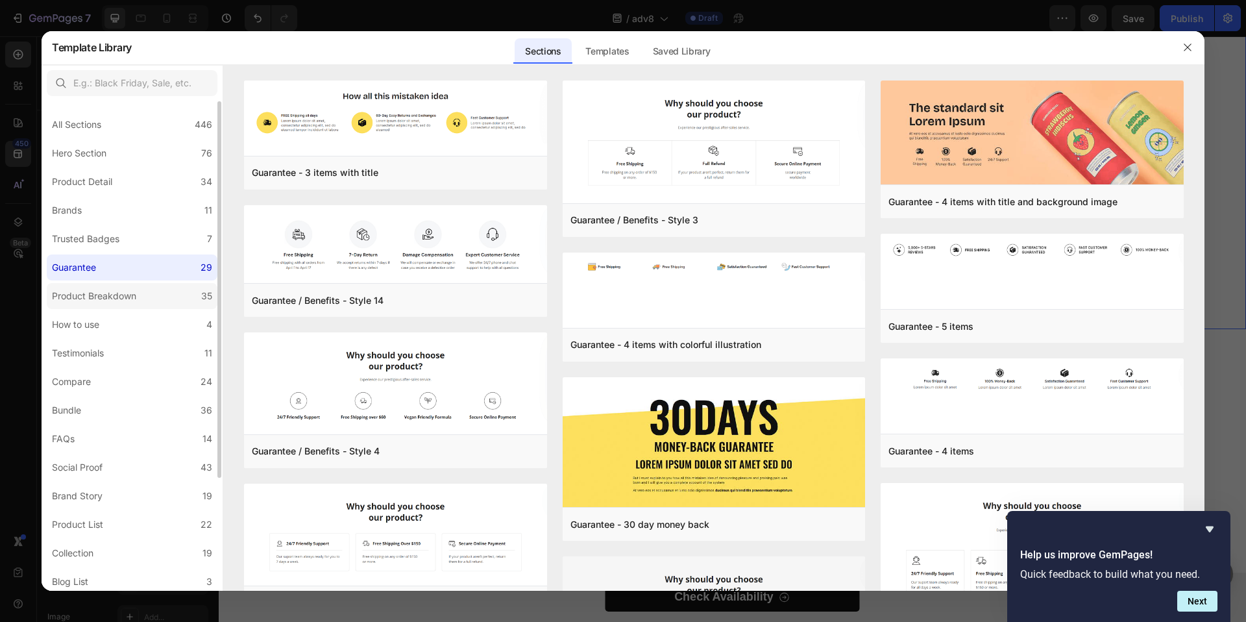
click at [103, 300] on div "Product Breakdown" at bounding box center [94, 296] width 84 height 16
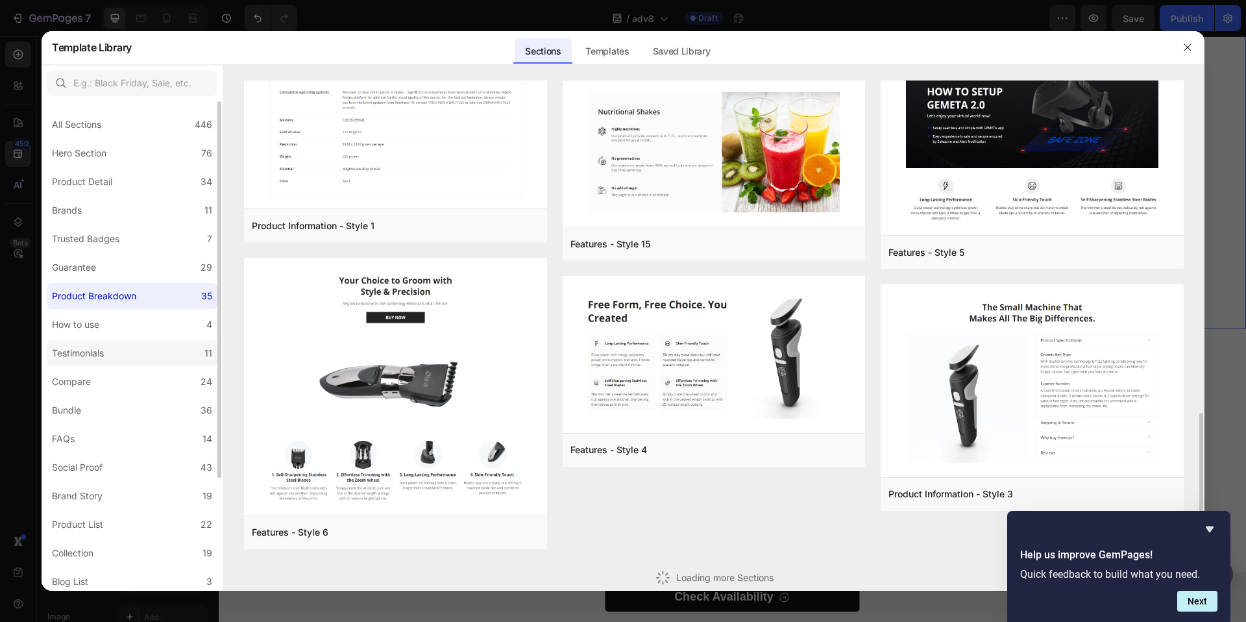
scroll to position [693, 0]
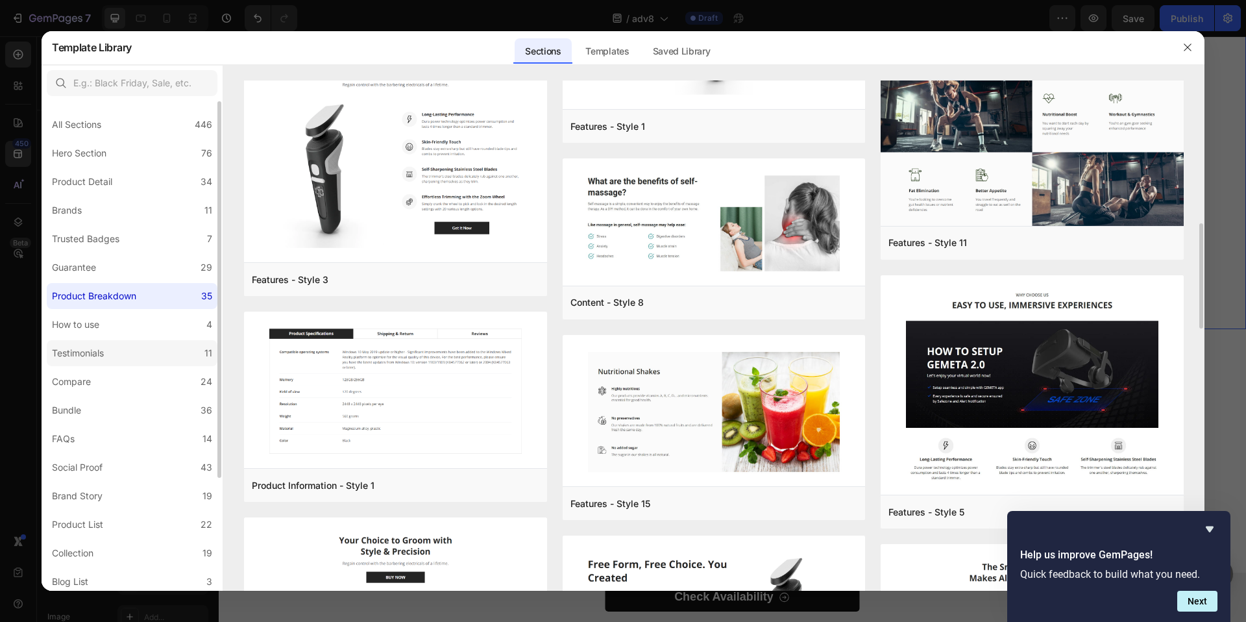
click at [83, 349] on div "Testimonials" at bounding box center [78, 353] width 52 height 16
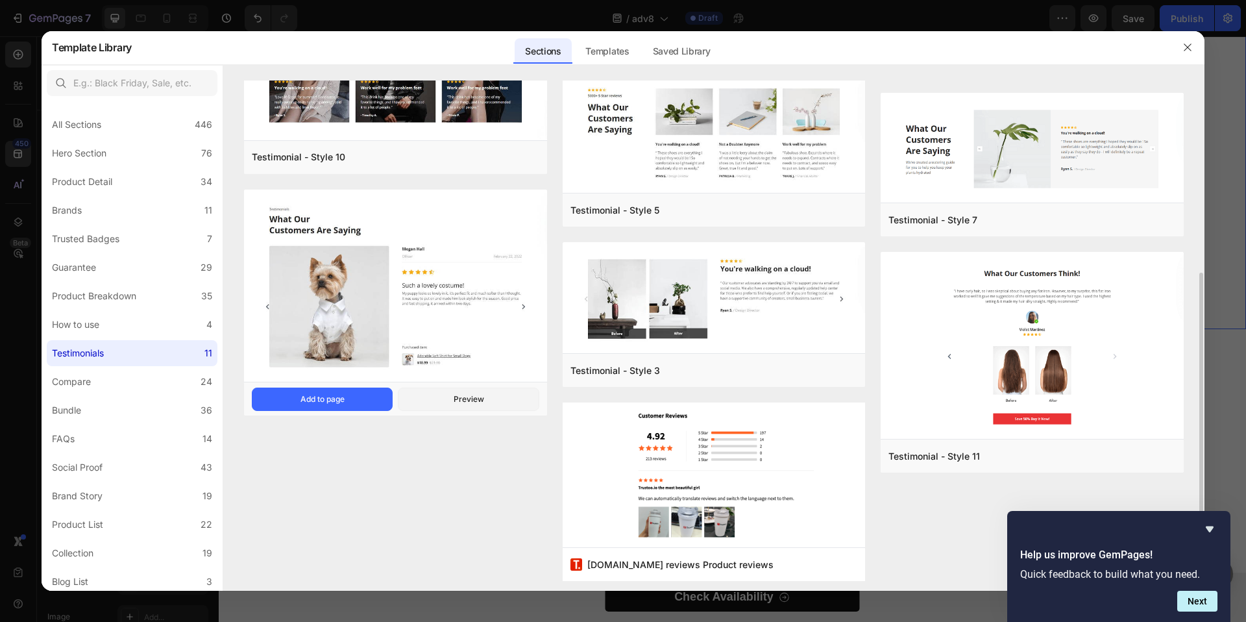
scroll to position [317, 0]
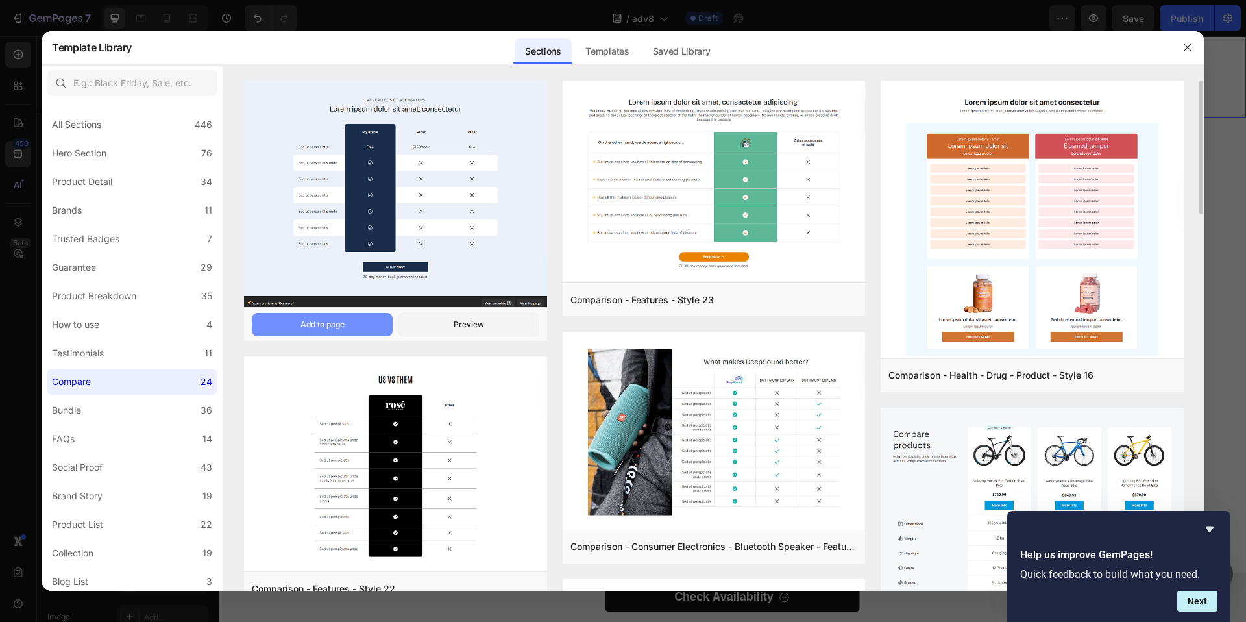
click at [338, 324] on div "Add to page" at bounding box center [323, 325] width 44 height 12
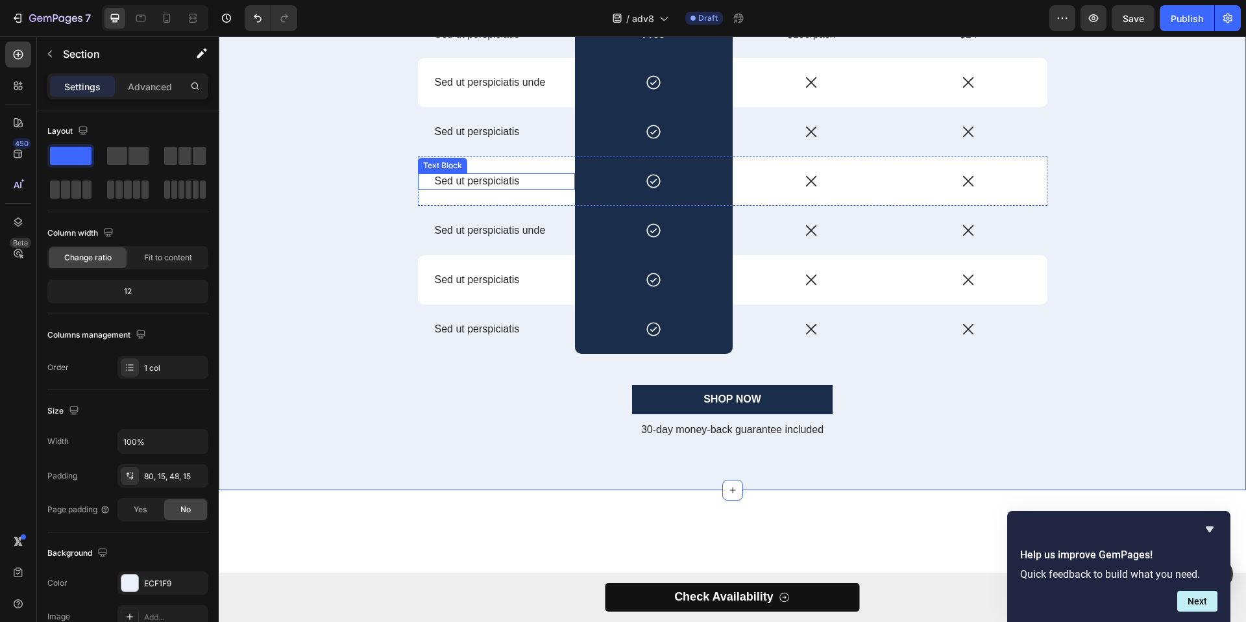
scroll to position [3002, 0]
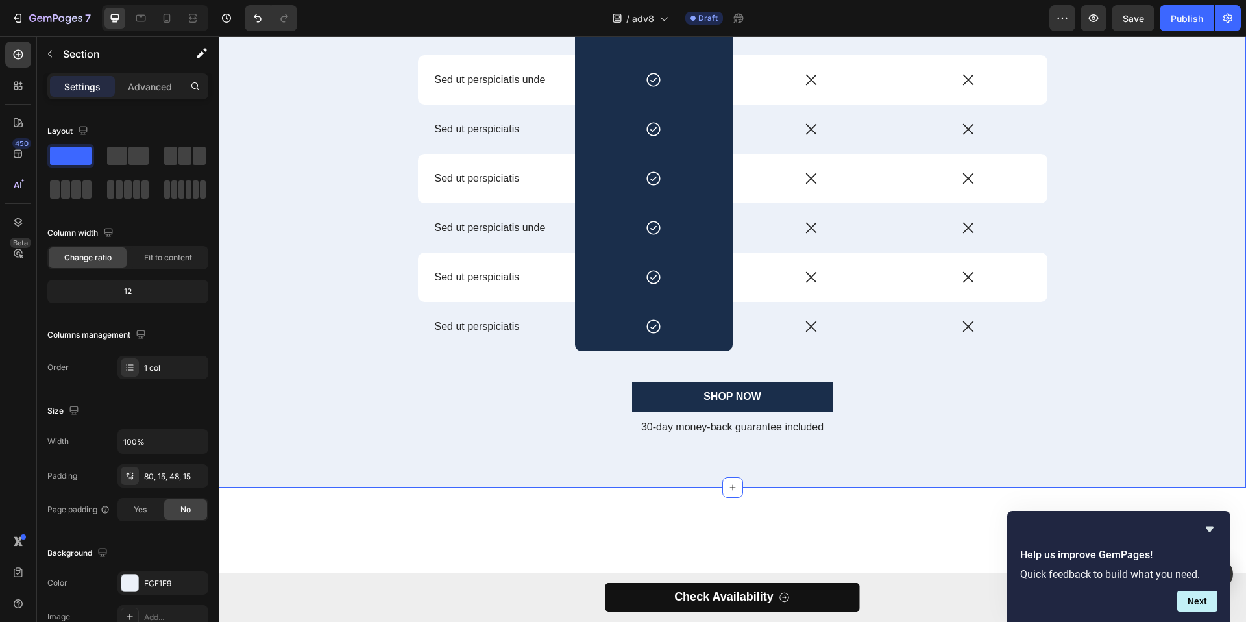
click at [342, 247] on div "At vero eos et accusamus Text Block Lorem ipsum dolor sit amet, consectetur Hea…" at bounding box center [732, 167] width 1008 height 580
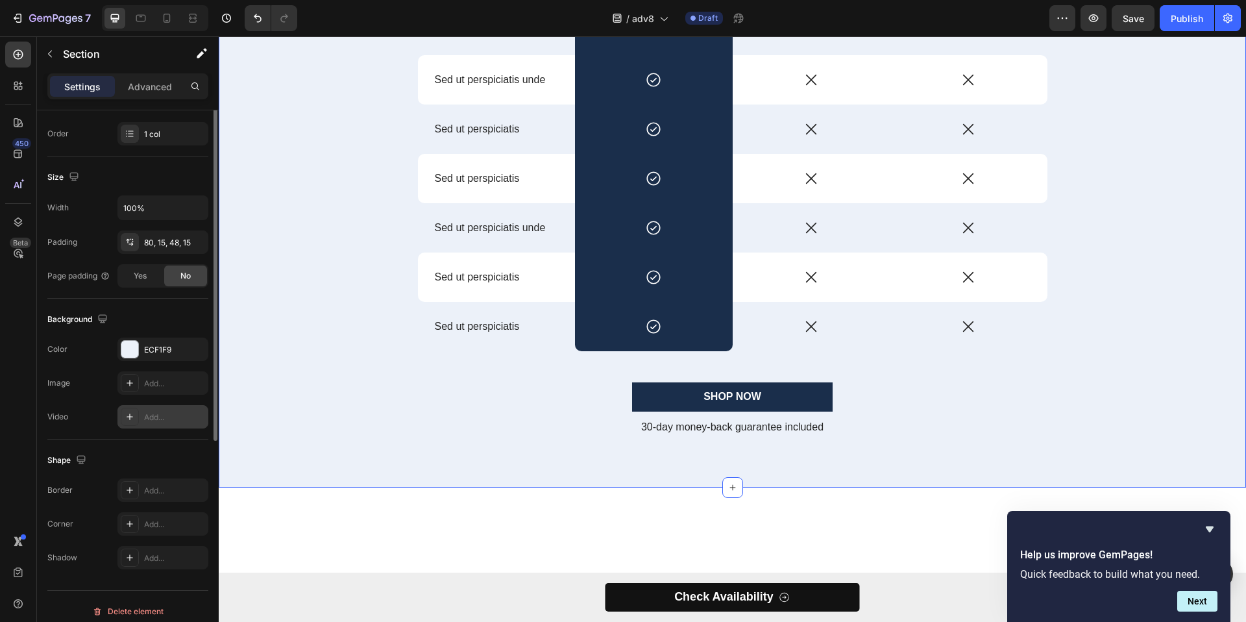
scroll to position [243, 0]
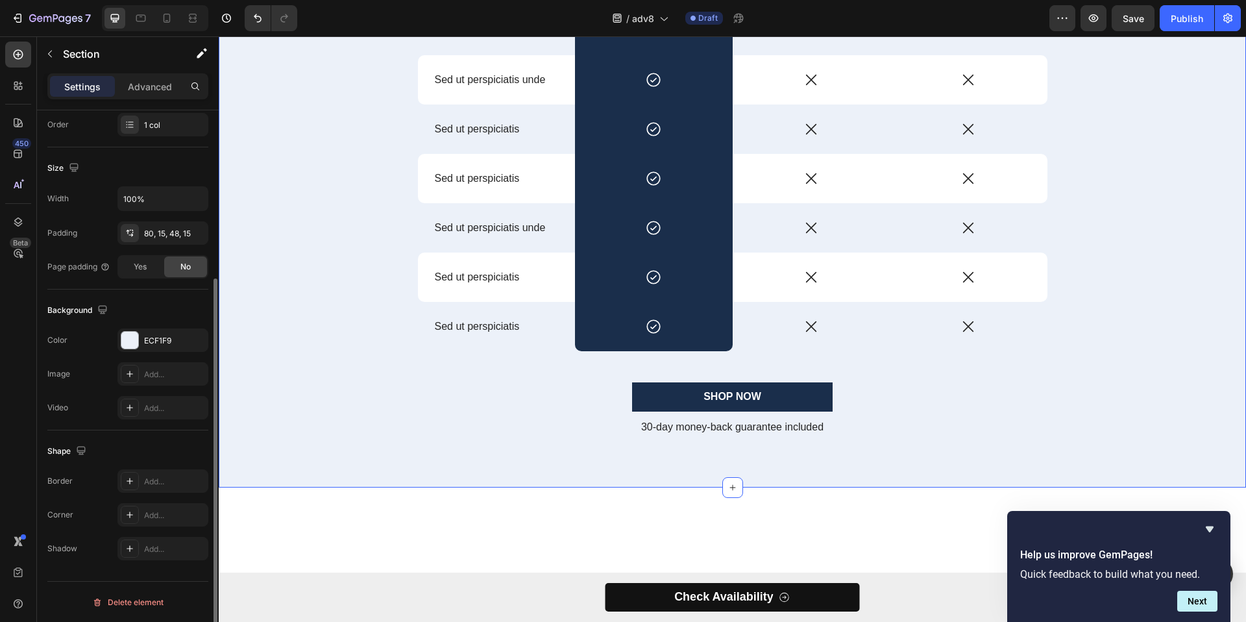
click at [357, 328] on div "At vero eos et accusamus Text Block Lorem ipsum dolor sit amet, consectetur Hea…" at bounding box center [732, 167] width 1008 height 580
click at [162, 101] on div "Settings Advanced" at bounding box center [128, 91] width 182 height 37
click at [162, 92] on p "Advanced" at bounding box center [150, 87] width 44 height 14
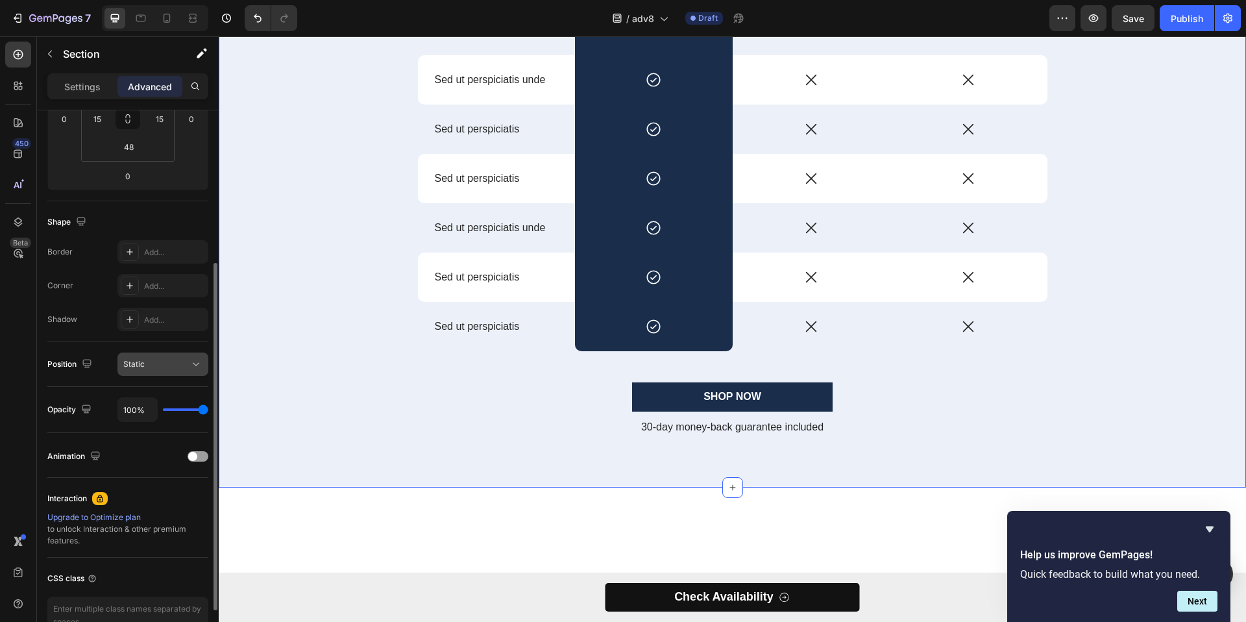
scroll to position [0, 0]
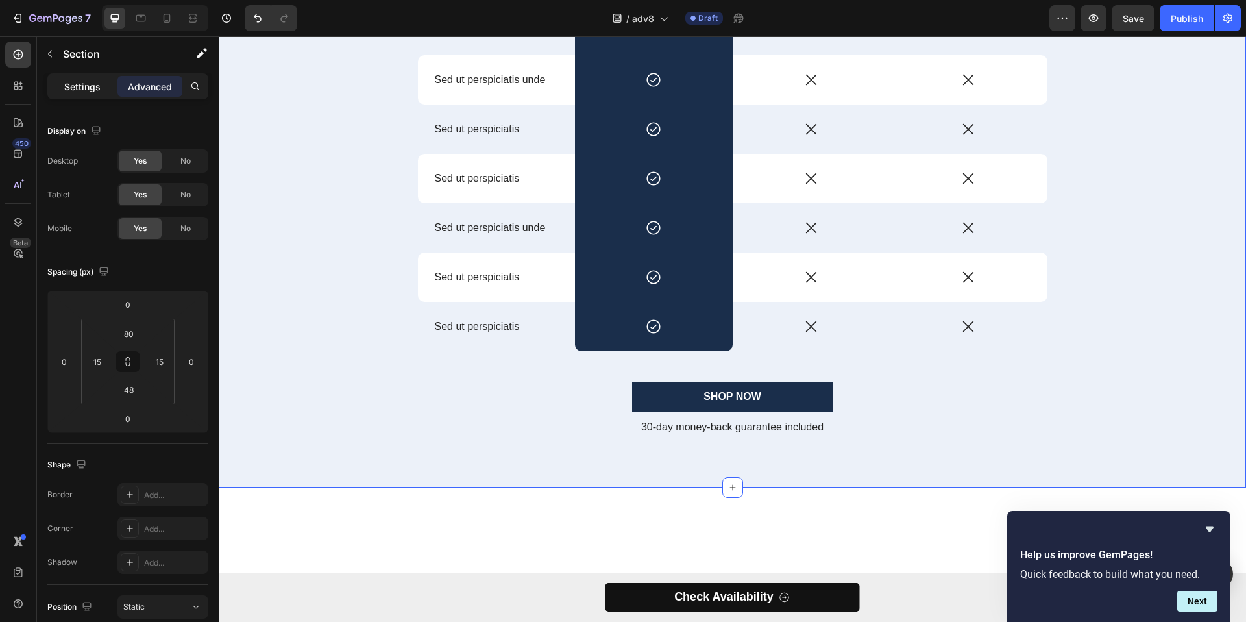
click at [94, 92] on p "Settings" at bounding box center [82, 87] width 36 height 14
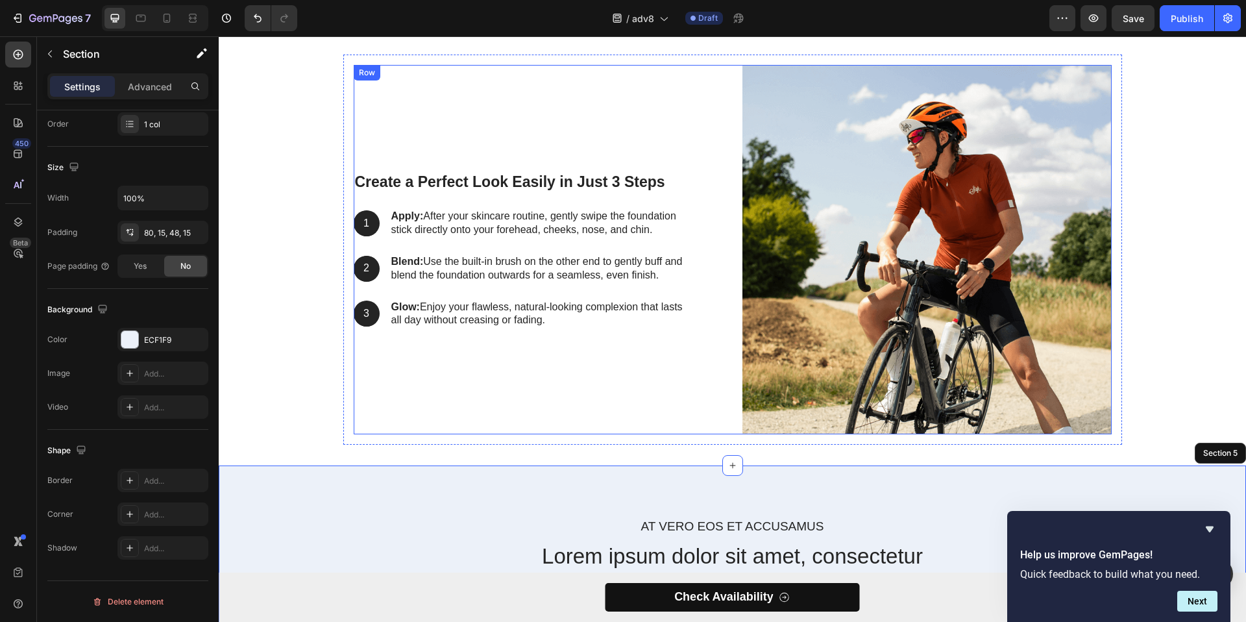
scroll to position [2837, 0]
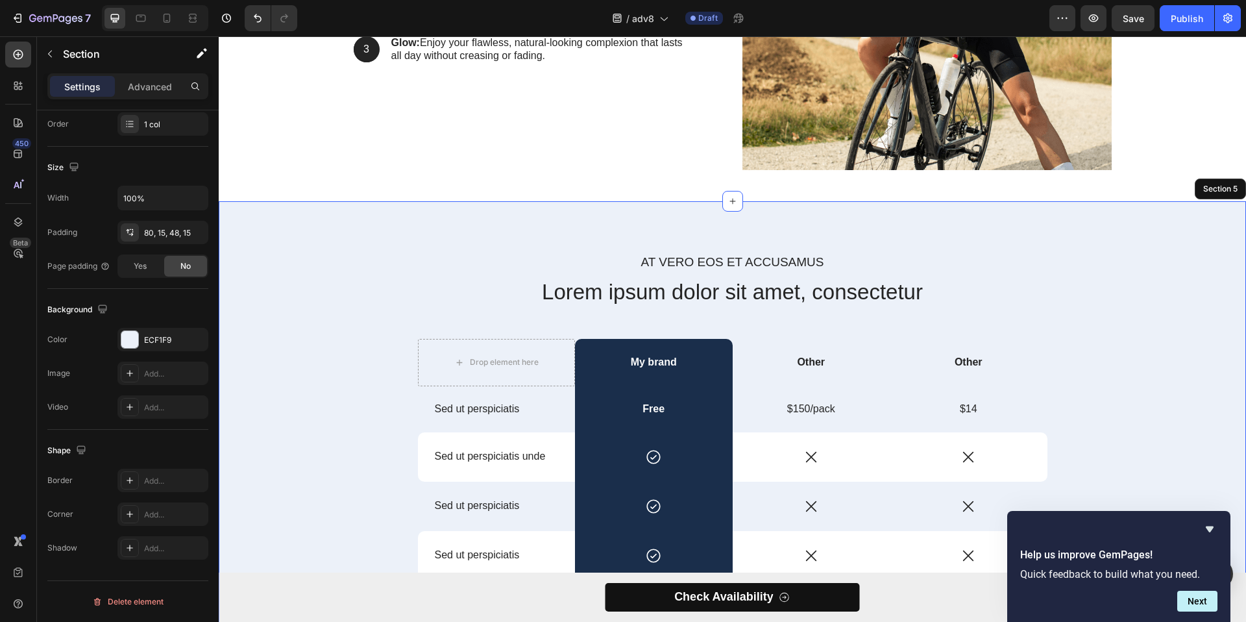
click at [362, 310] on div "At vero eos et accusamus Text Block Lorem ipsum dolor sit amet, consectetur Hea…" at bounding box center [732, 543] width 1008 height 580
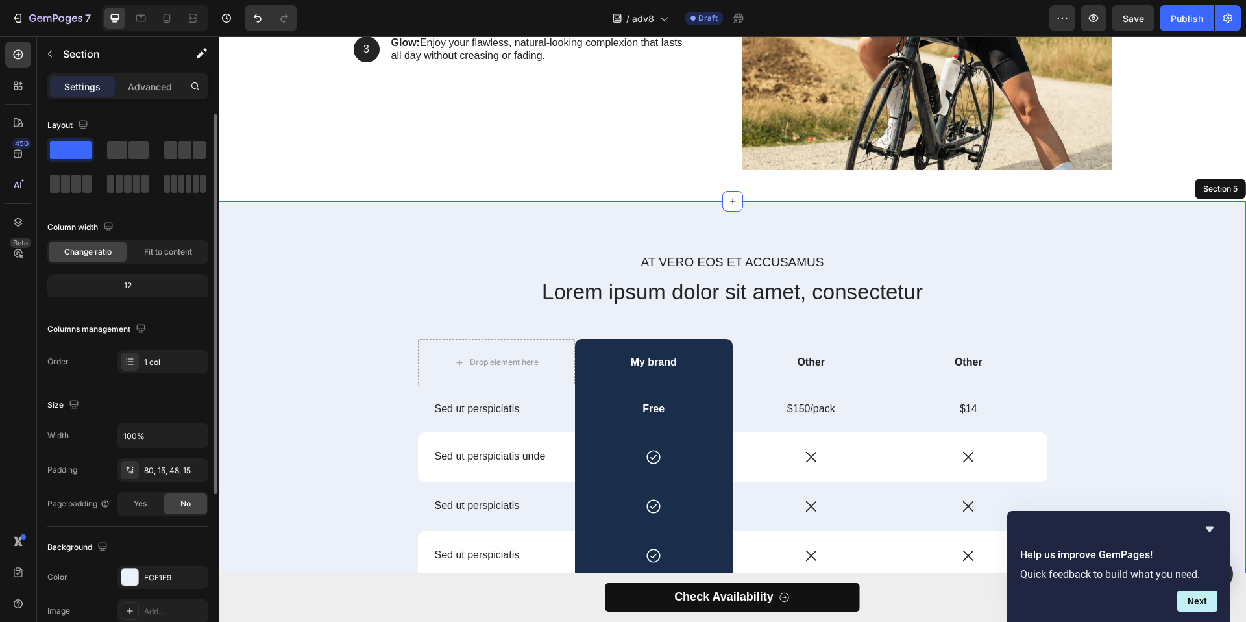
scroll to position [0, 0]
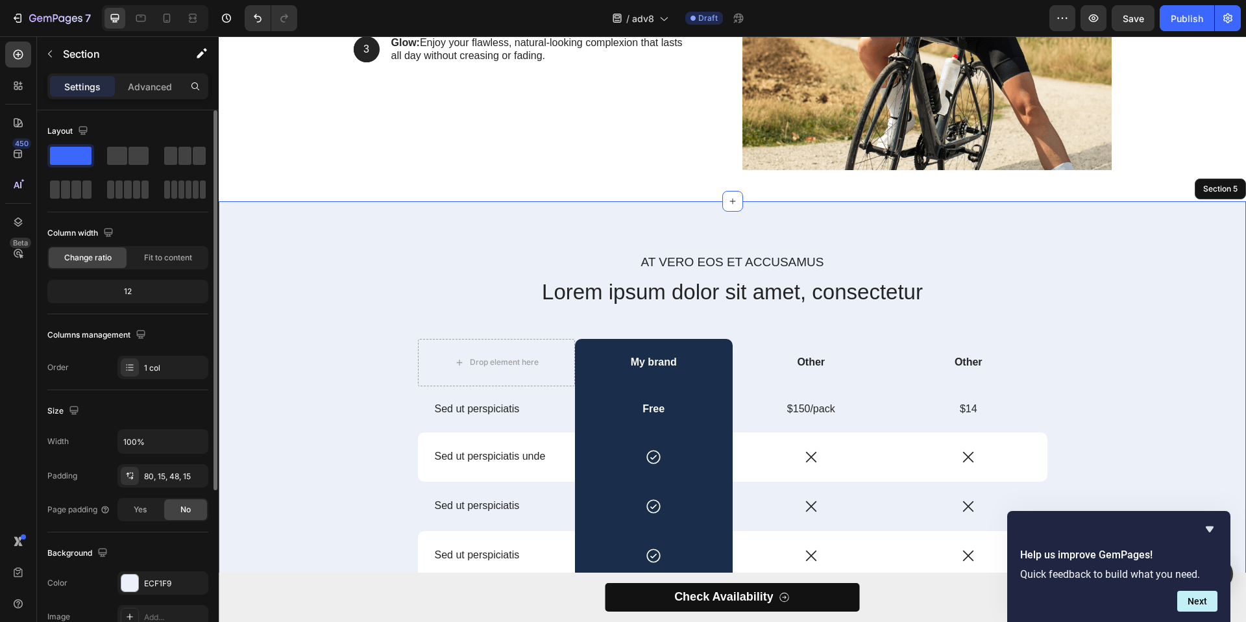
click at [307, 238] on div "At vero eos et accusamus Text Block Lorem ipsum dolor sit amet, consectetur Hea…" at bounding box center [733, 532] width 1028 height 663
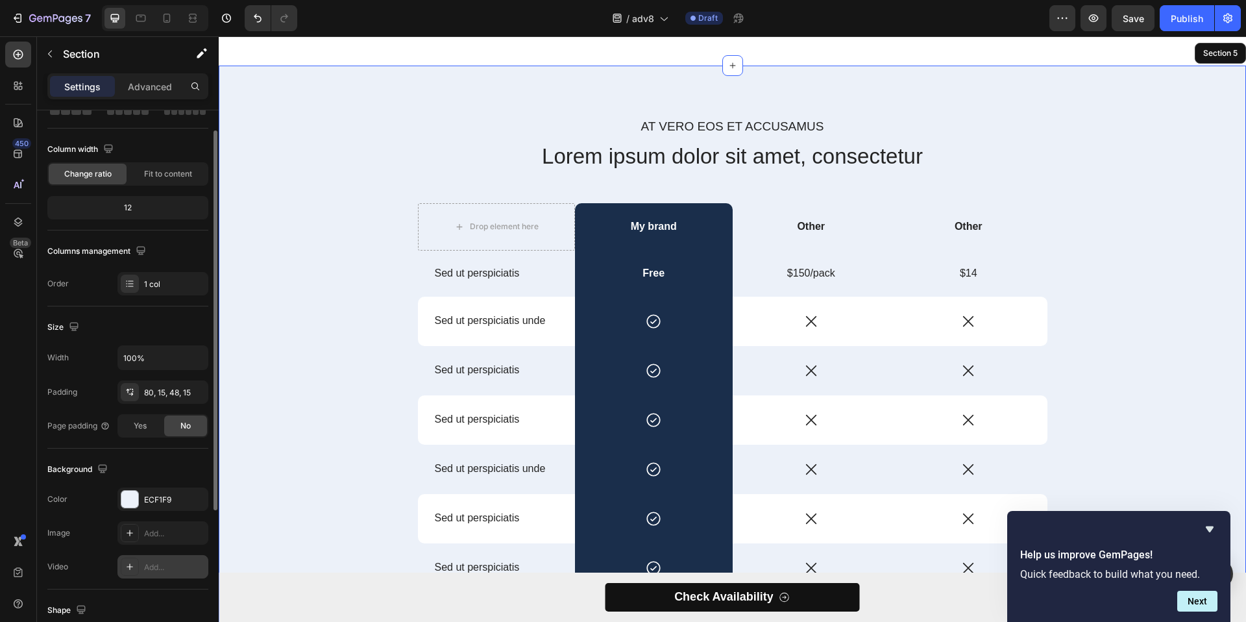
scroll to position [119, 0]
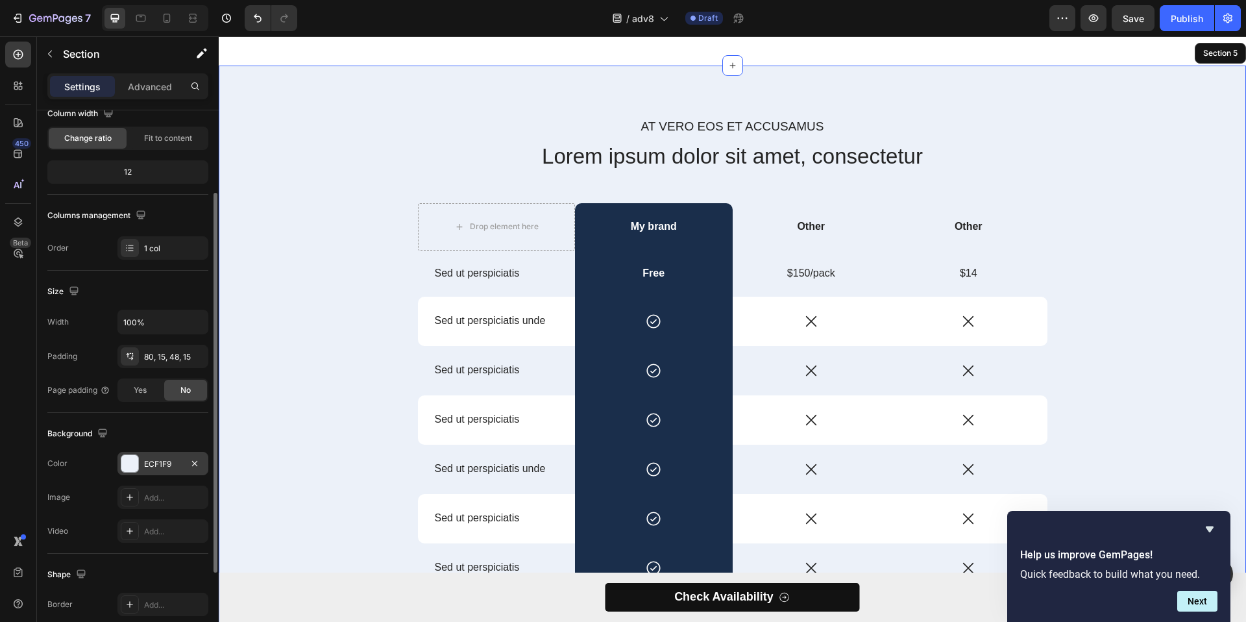
click at [154, 465] on div "ECF1F9" at bounding box center [163, 464] width 38 height 12
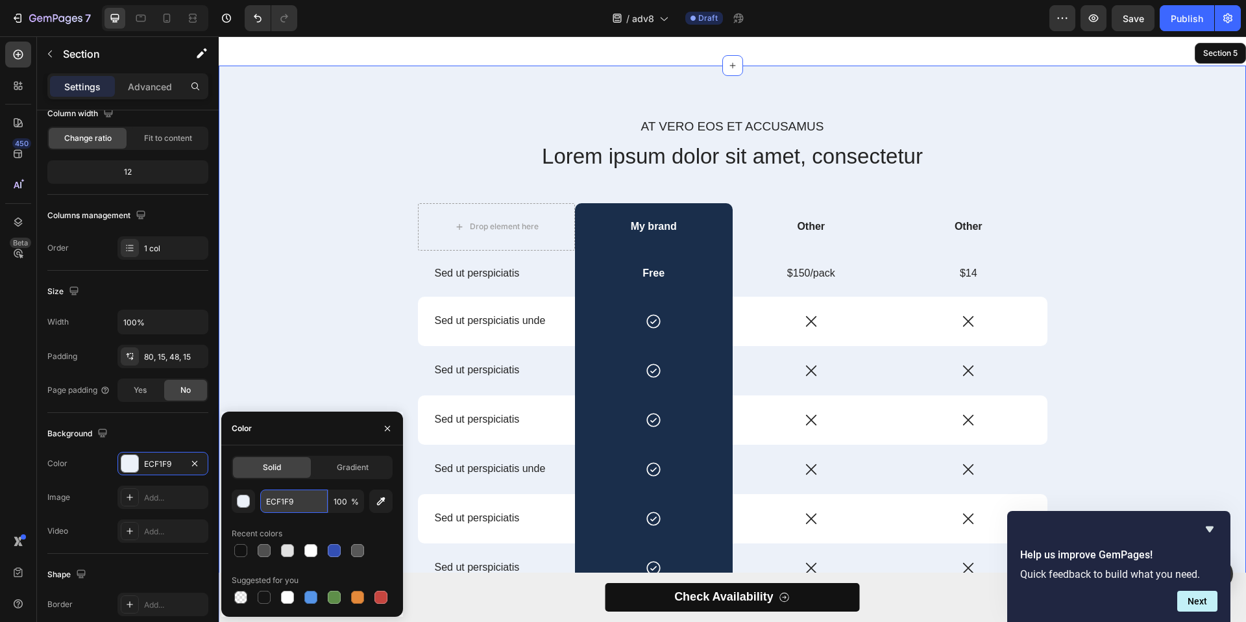
click at [297, 503] on input "ECF1F9" at bounding box center [294, 500] width 68 height 23
click at [323, 291] on div "At vero eos et accusamus Text Block Lorem ipsum dolor sit amet, consectetur Hea…" at bounding box center [732, 407] width 1008 height 580
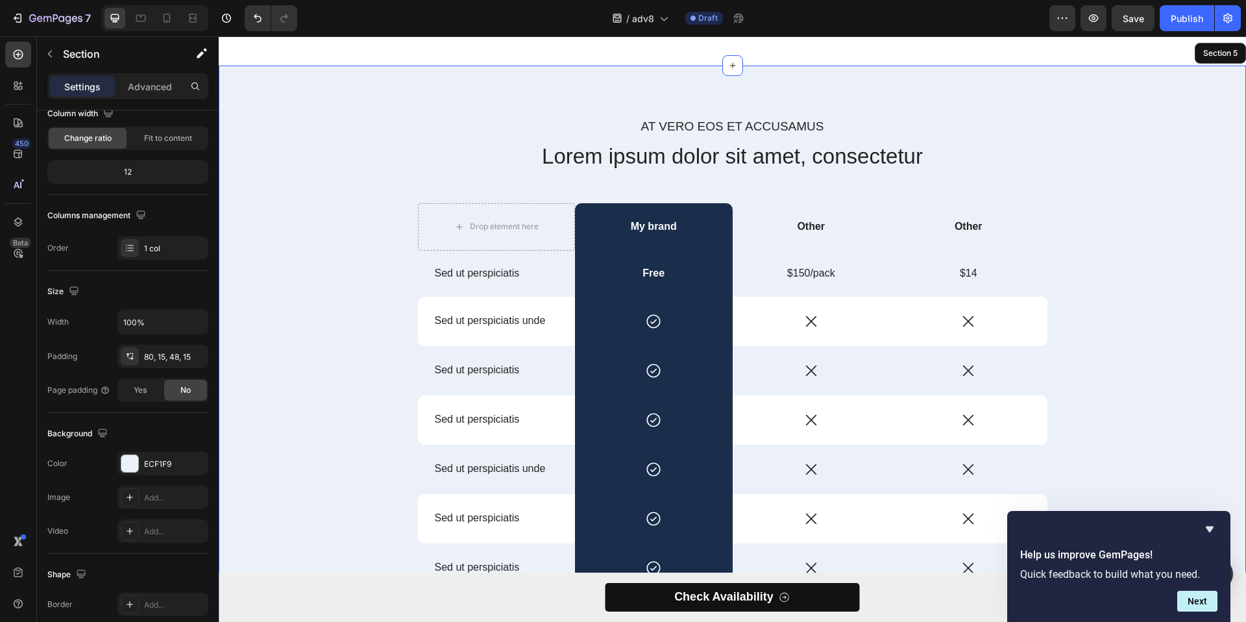
click at [321, 219] on div "At vero eos et accusamus Text Block Lorem ipsum dolor sit amet, consectetur Hea…" at bounding box center [732, 407] width 1008 height 580
click at [341, 179] on div "At vero eos et accusamus Text Block Lorem ipsum dolor sit amet, consectetur Hea…" at bounding box center [732, 407] width 1008 height 580
click at [136, 389] on span "Yes" at bounding box center [140, 390] width 13 height 12
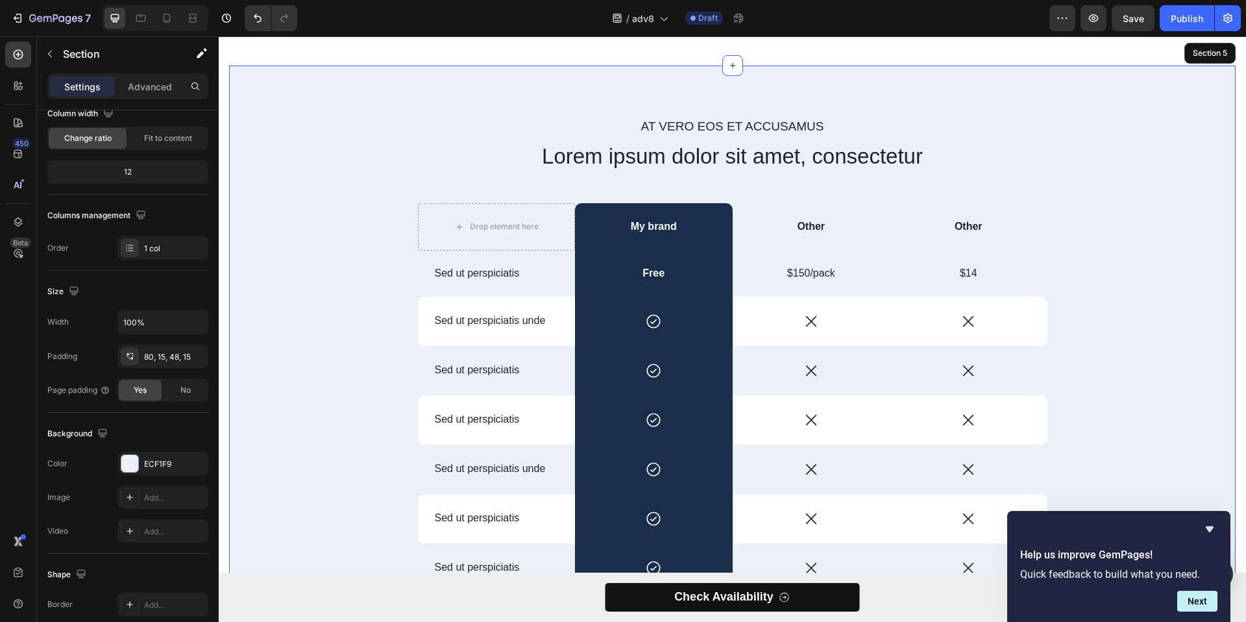
click at [395, 289] on div "At vero eos et accusamus Text Block Lorem ipsum dolor sit amet, consectetur Hea…" at bounding box center [732, 407] width 987 height 580
click at [134, 459] on div at bounding box center [129, 463] width 17 height 17
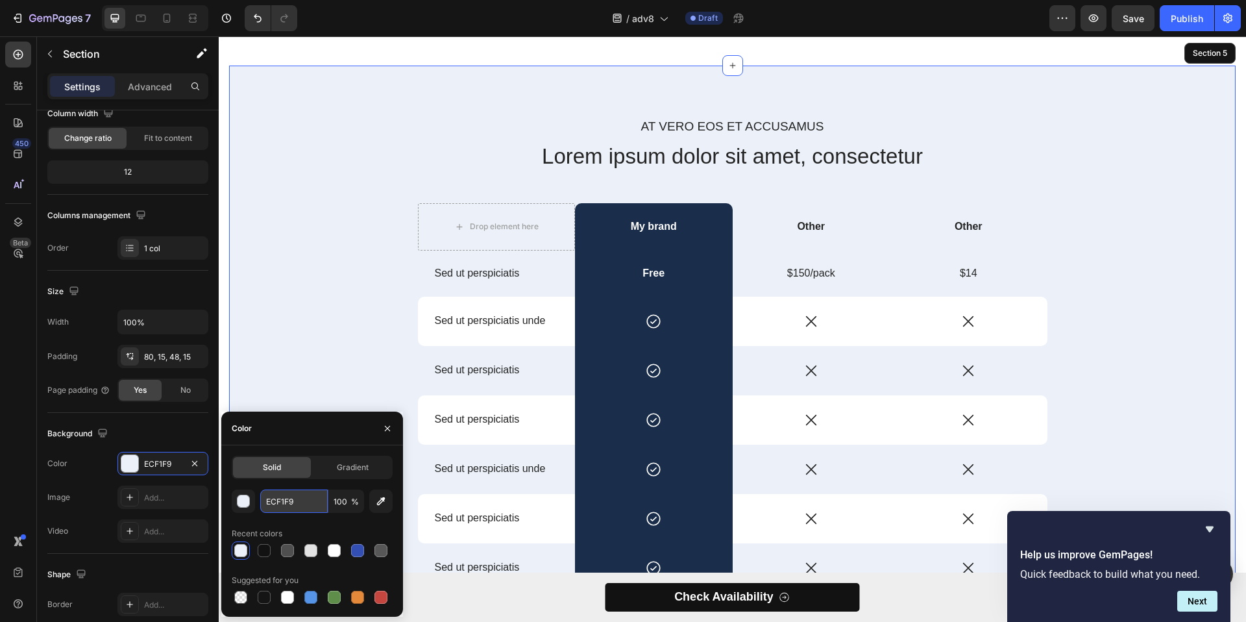
click at [299, 500] on input "ECF1F9" at bounding box center [294, 500] width 68 height 23
click at [298, 500] on input "ECF1F9" at bounding box center [294, 500] width 68 height 23
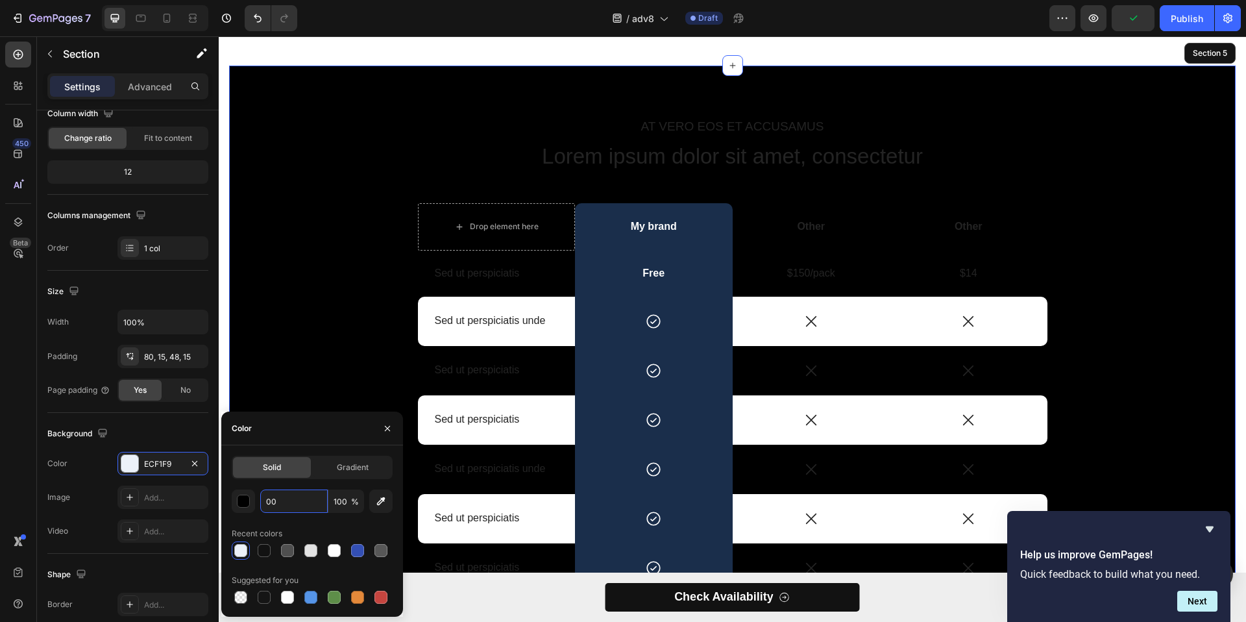
type input "0"
click at [331, 552] on div at bounding box center [334, 550] width 13 height 13
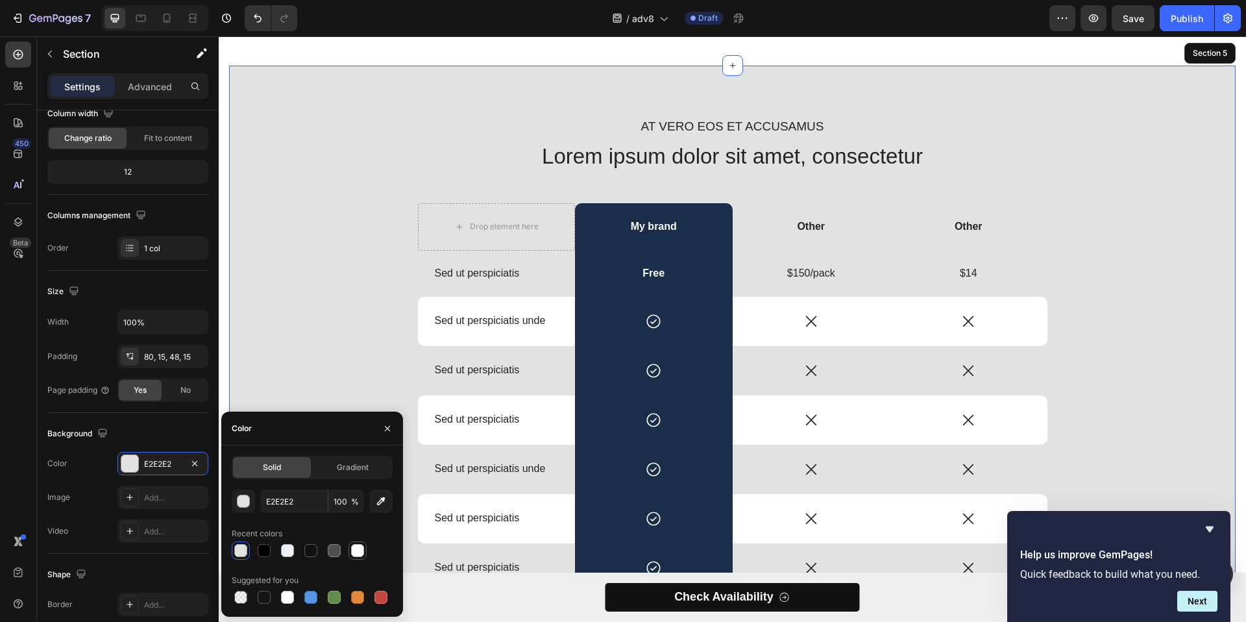
drag, startPoint x: 331, startPoint y: 552, endPoint x: 355, endPoint y: 550, distance: 24.2
click at [355, 550] on div at bounding box center [357, 550] width 13 height 13
type input "FFFFFF"
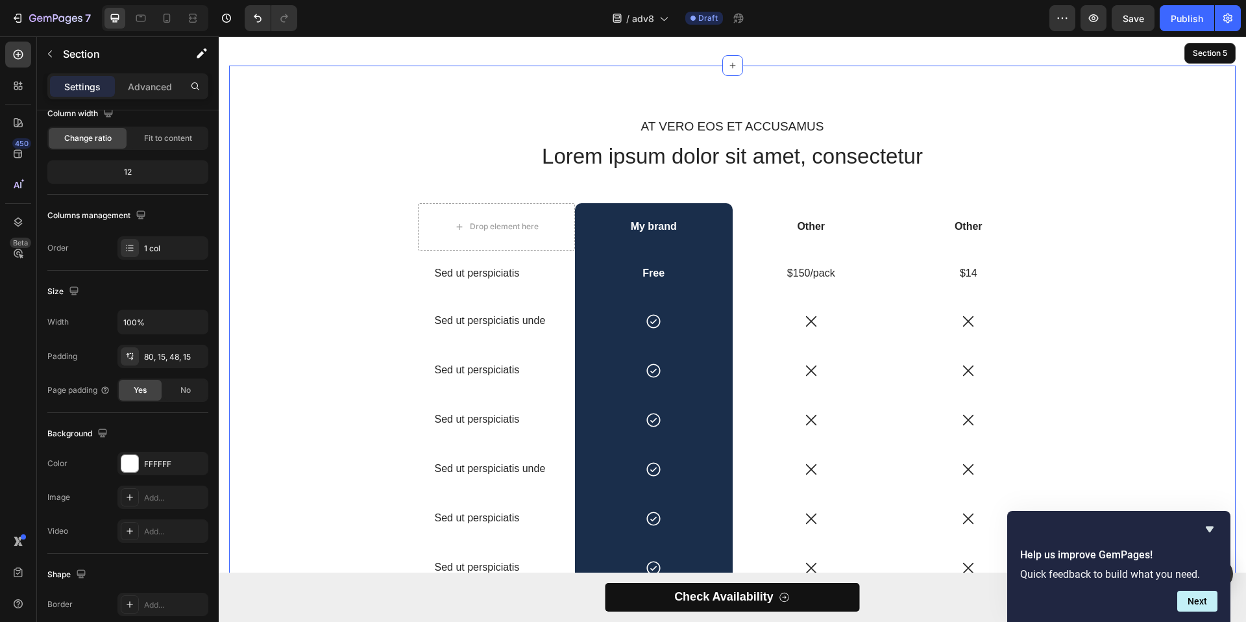
drag, startPoint x: 574, startPoint y: 586, endPoint x: 281, endPoint y: 295, distance: 413.1
click at [281, 295] on div "At vero eos et accusamus Text Block Lorem ipsum dolor sit amet, consectetur Hea…" at bounding box center [732, 407] width 987 height 580
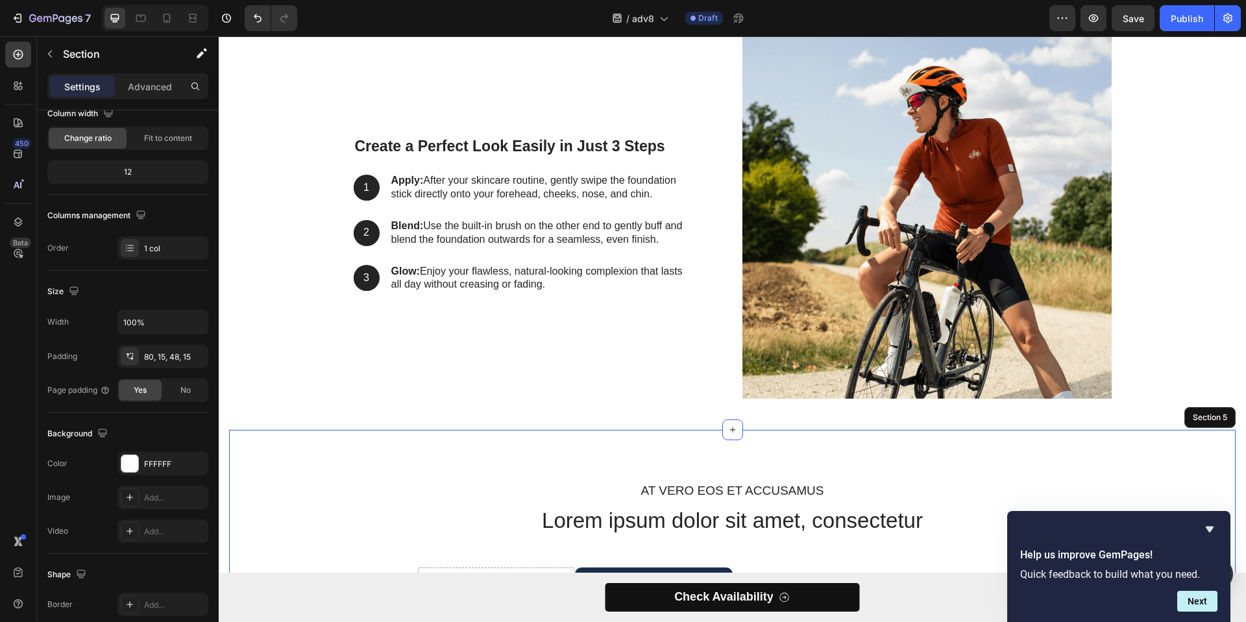
scroll to position [2591, 0]
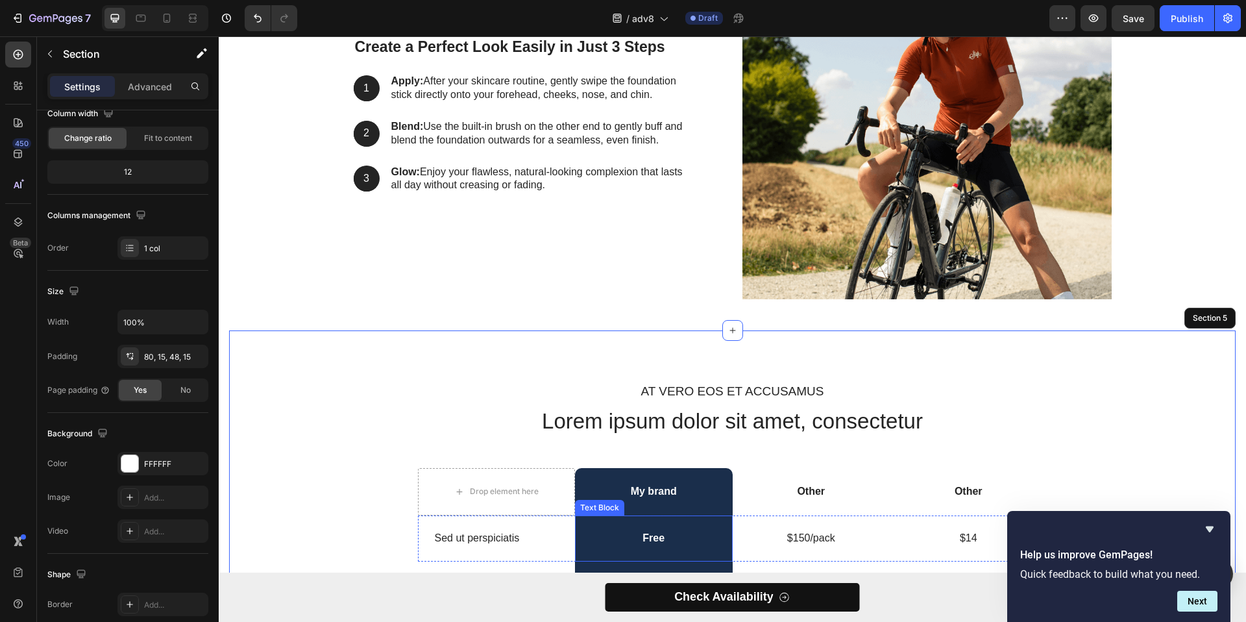
scroll to position [2722, 0]
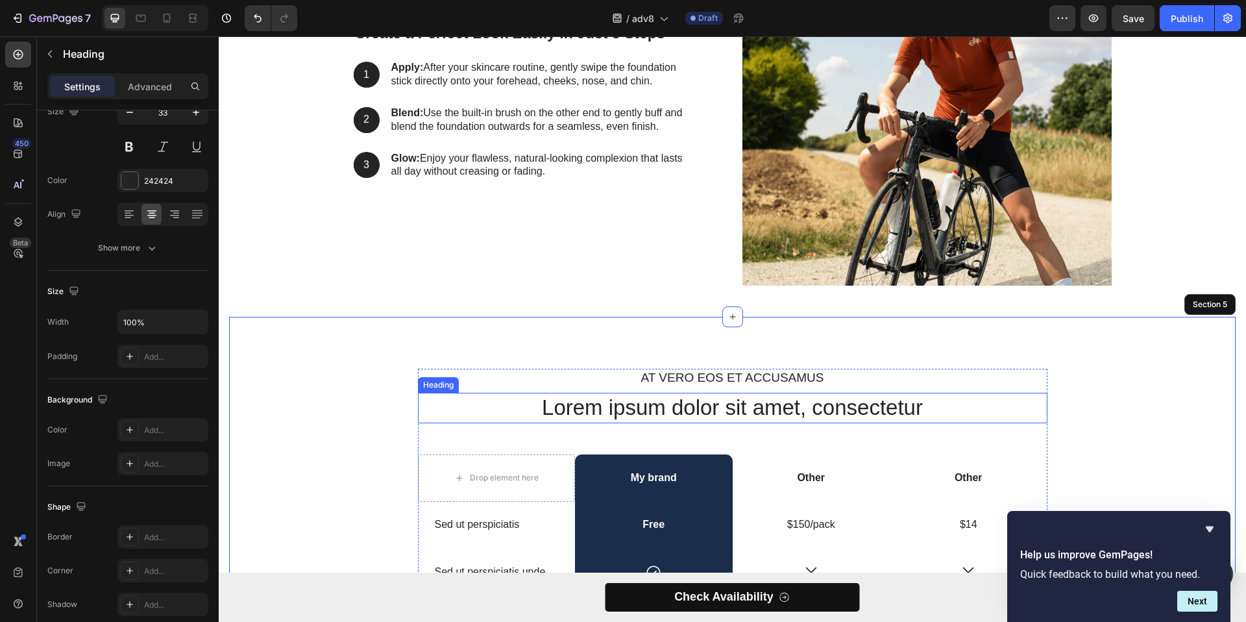
click at [670, 396] on h2 "Lorem ipsum dolor sit amet, consectetur" at bounding box center [733, 408] width 630 height 31
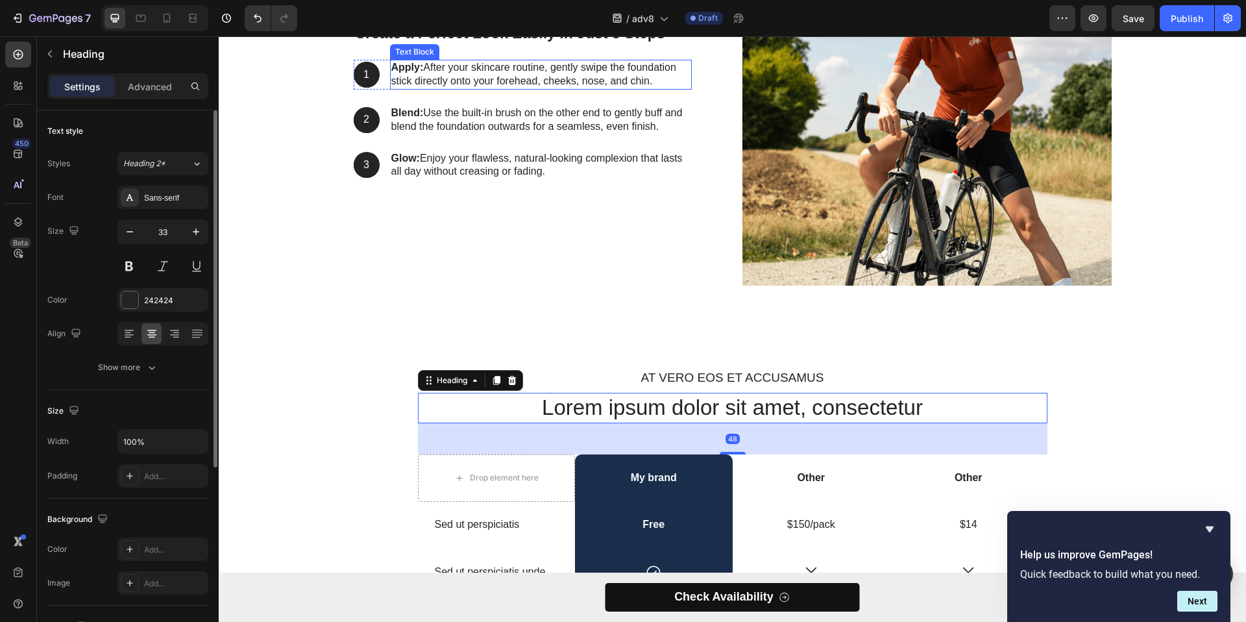
scroll to position [2503, 0]
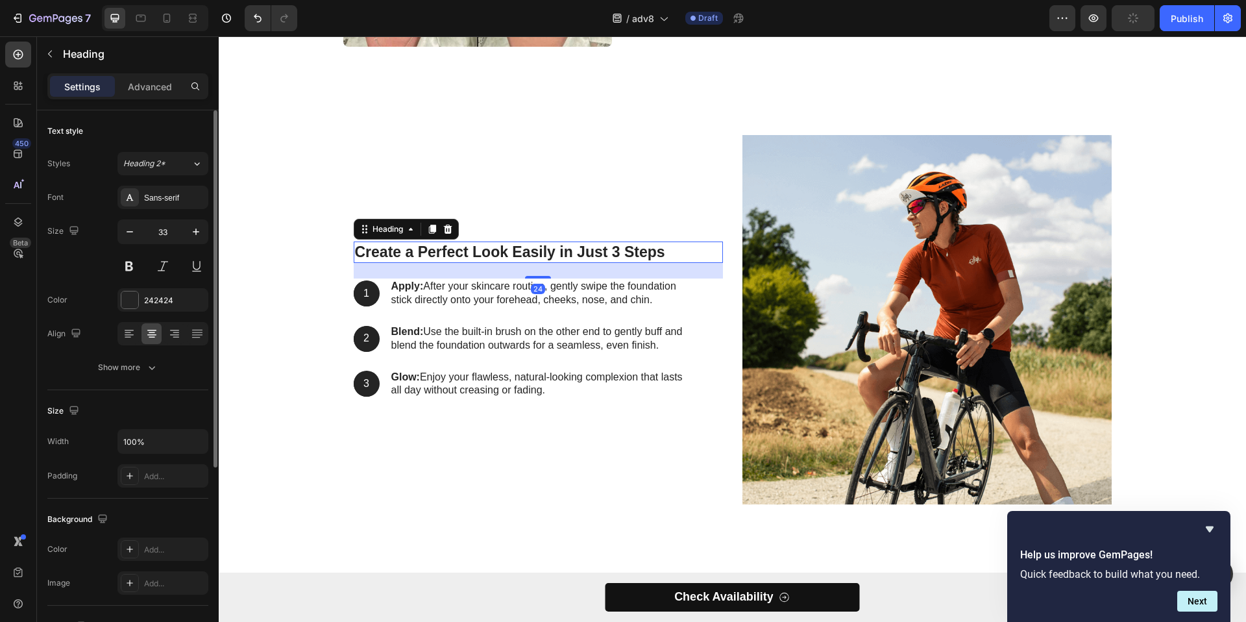
click at [509, 251] on h3 "Create a Perfect Look Easily in Just 3 Steps" at bounding box center [538, 252] width 369 height 22
click at [430, 229] on icon at bounding box center [431, 229] width 7 height 9
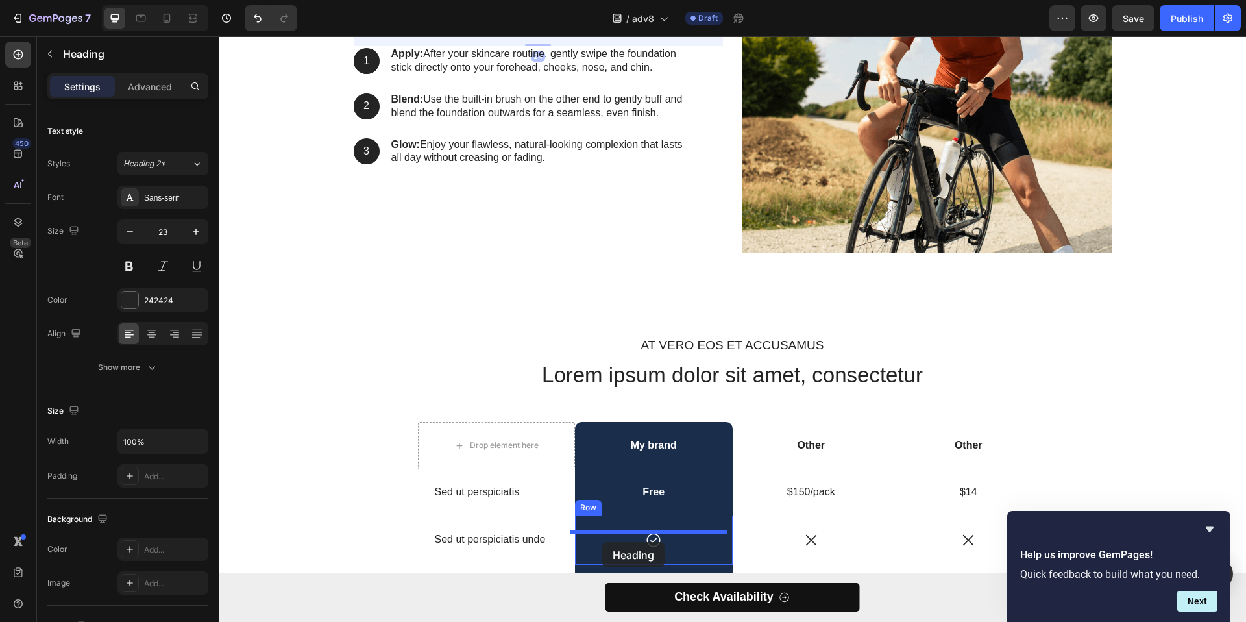
scroll to position [2763, 0]
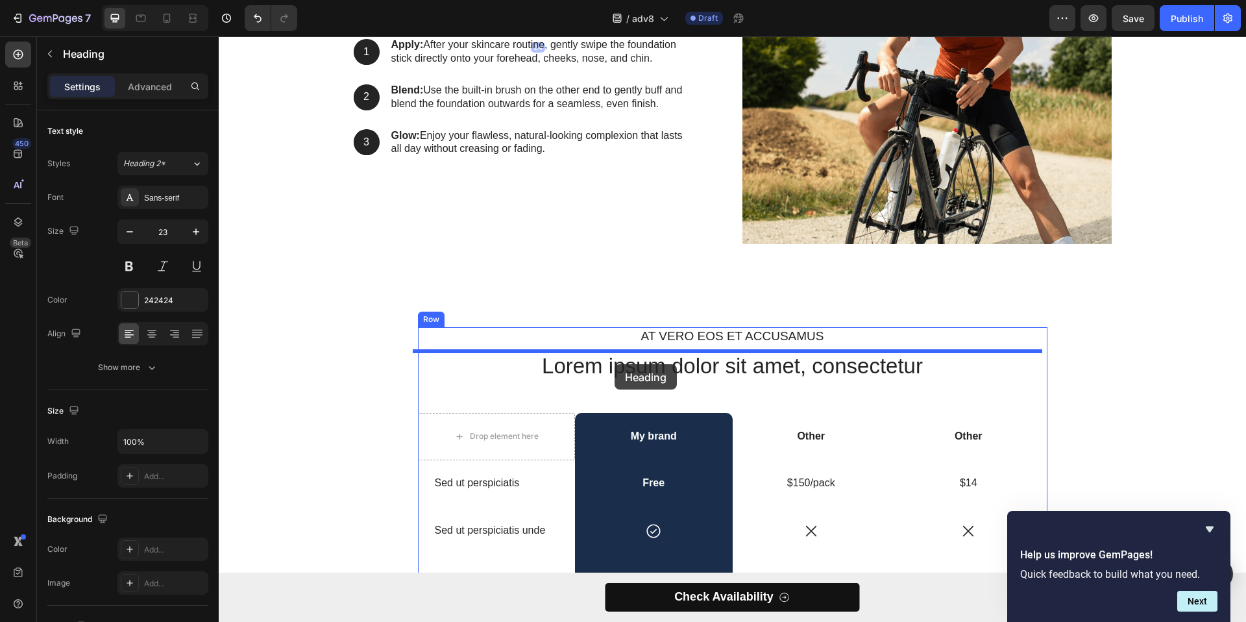
drag, startPoint x: 375, startPoint y: 255, endPoint x: 615, endPoint y: 364, distance: 263.2
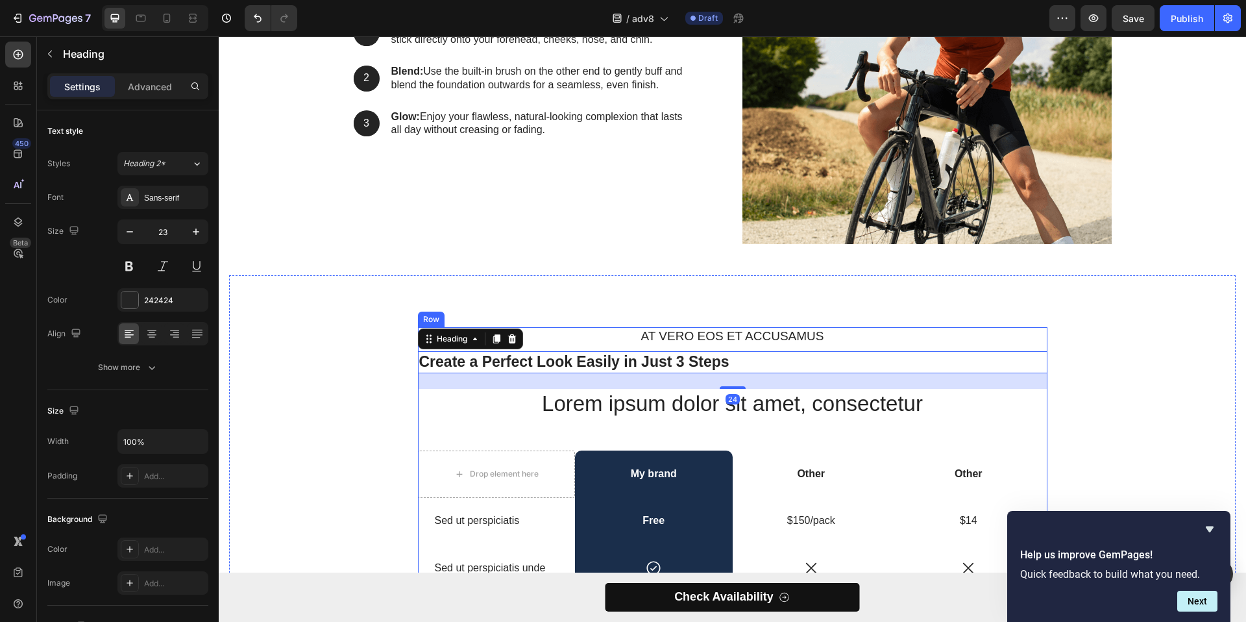
scroll to position [2745, 0]
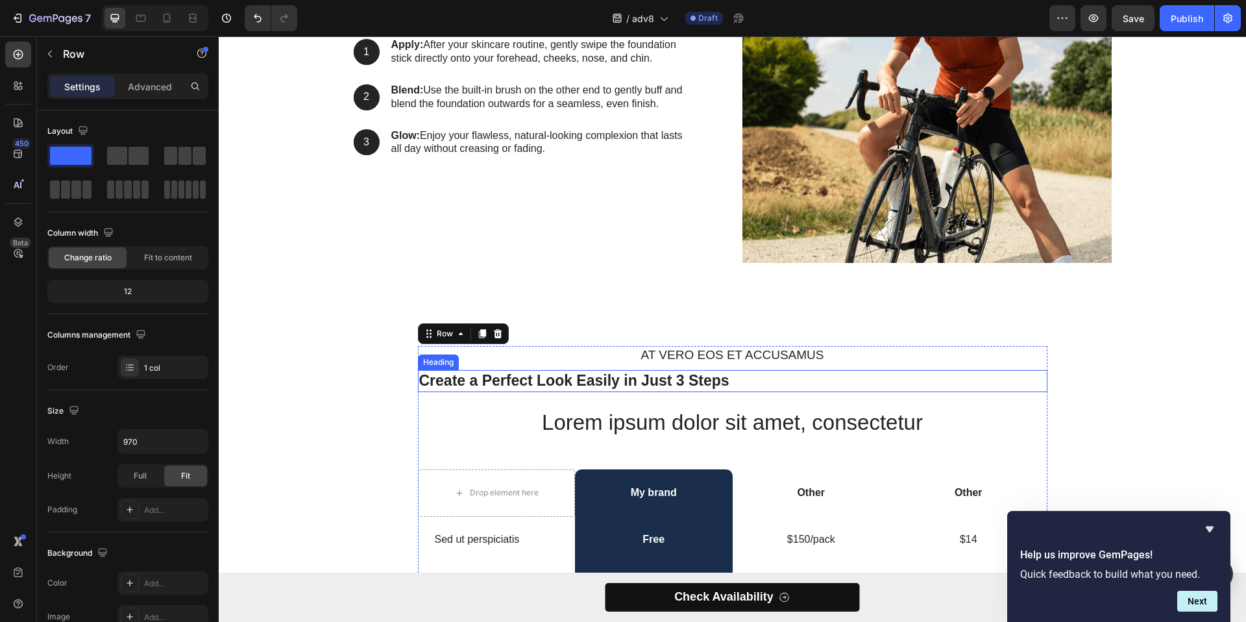
click at [584, 375] on h3 "Create a Perfect Look Easily in Just 3 Steps" at bounding box center [733, 381] width 630 height 22
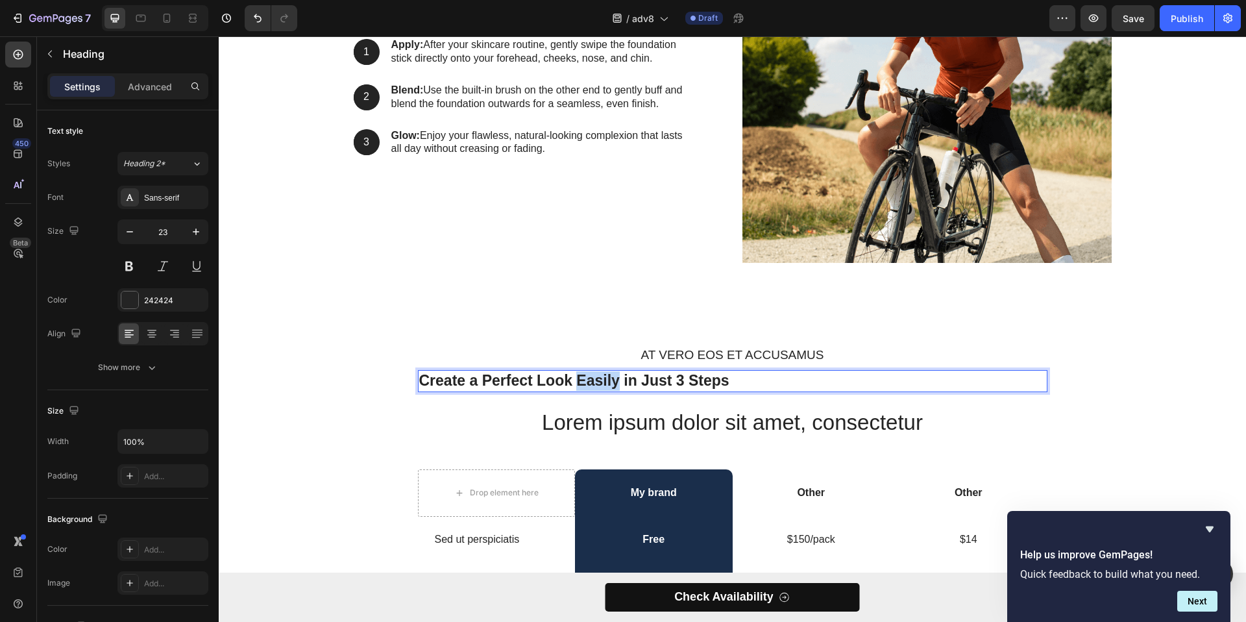
click at [584, 375] on h3 "Create a Perfect Look Easily in Just 3 Steps" at bounding box center [733, 381] width 630 height 22
click at [584, 375] on p "Create a Perfect Look Easily in Just 3 Steps" at bounding box center [732, 380] width 627 height 19
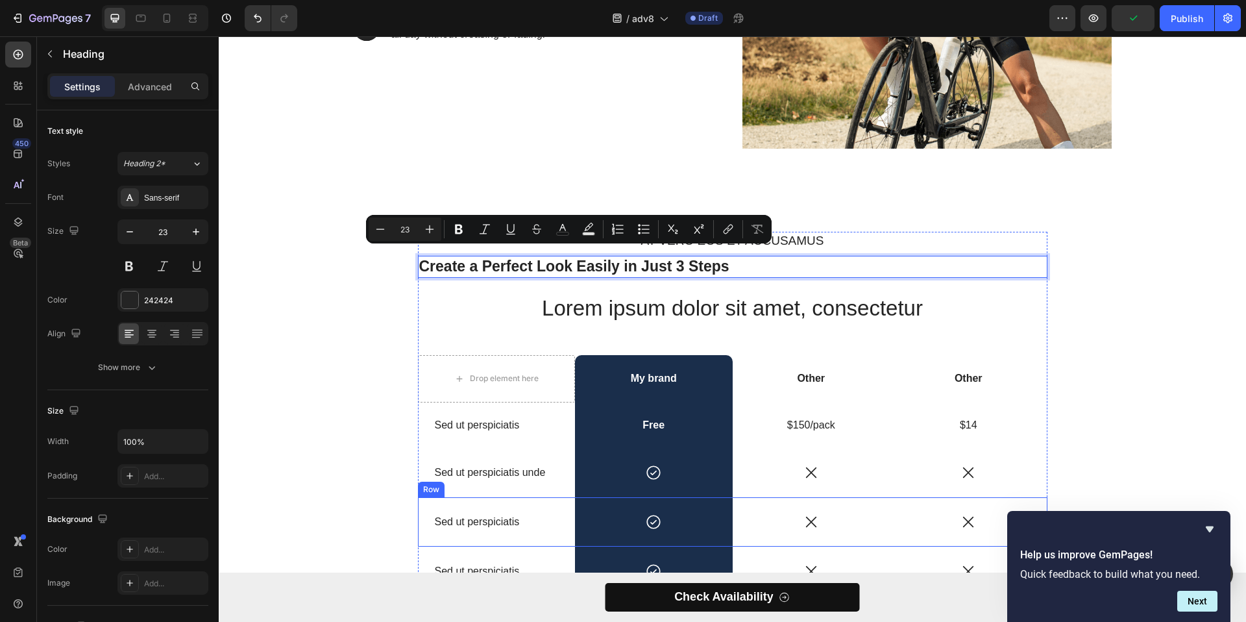
scroll to position [2877, 0]
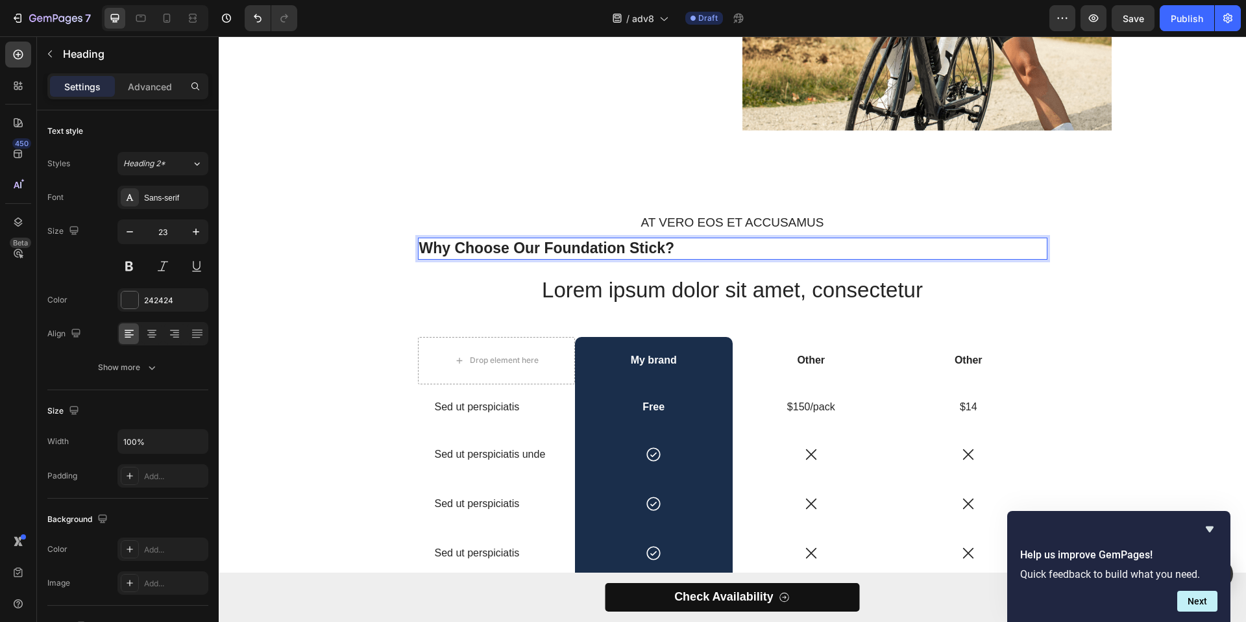
click at [686, 248] on p "Why Choose Our Foundation Stick?" at bounding box center [732, 248] width 627 height 19
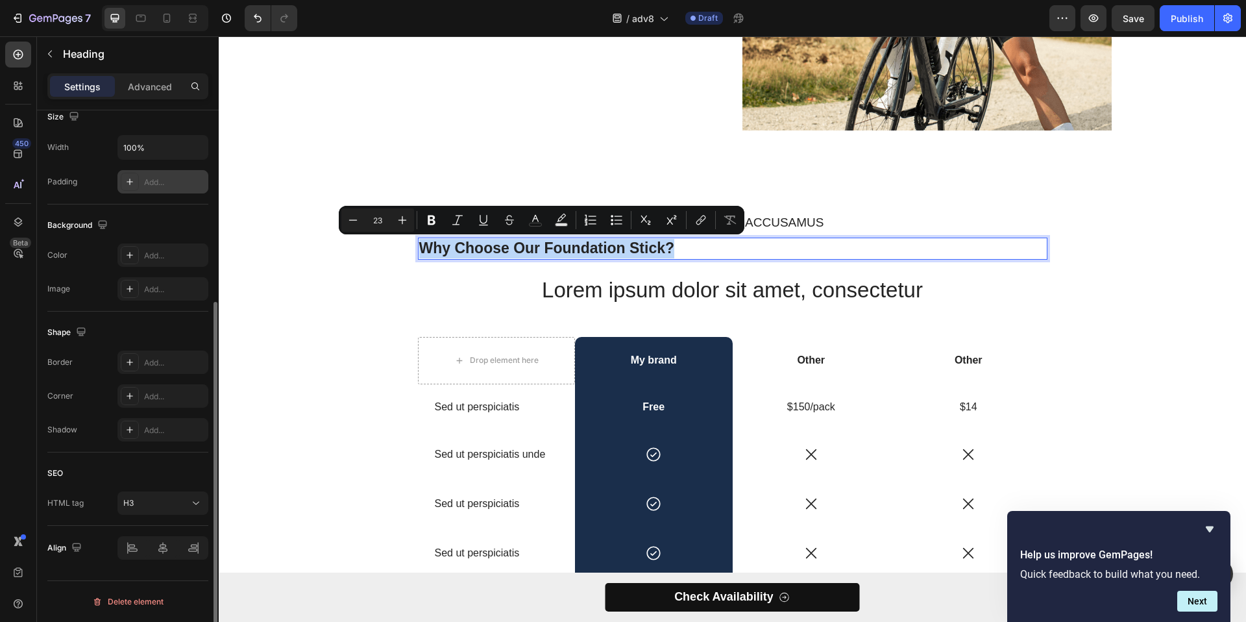
scroll to position [159, 0]
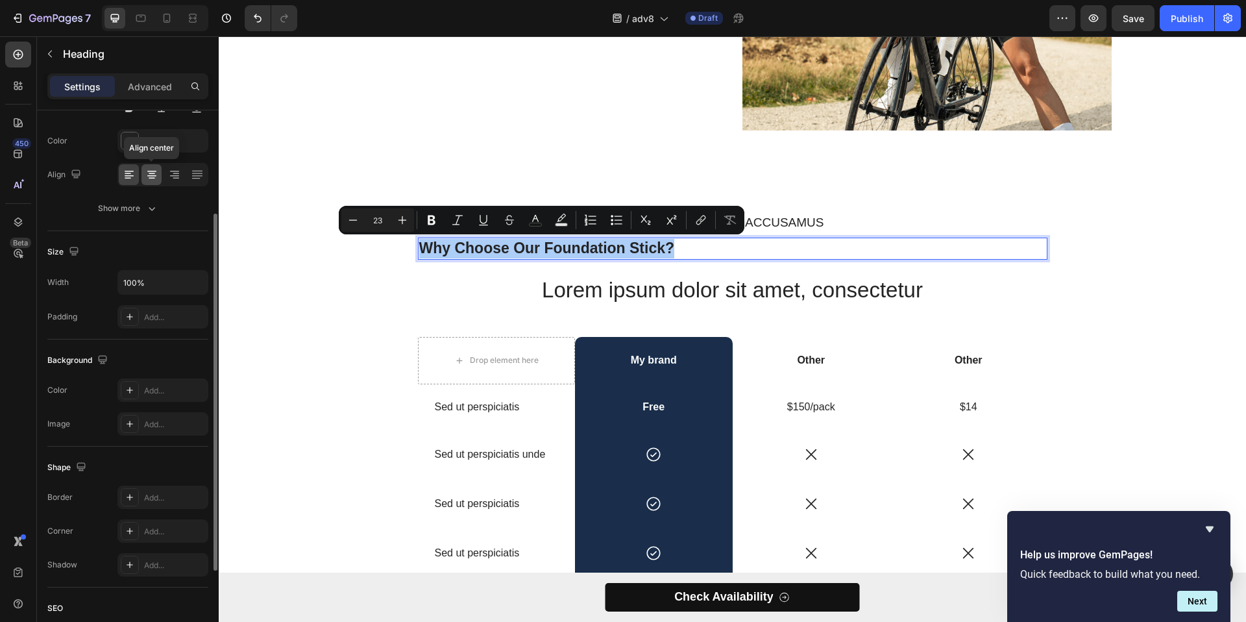
click at [152, 173] on icon at bounding box center [151, 174] width 13 height 13
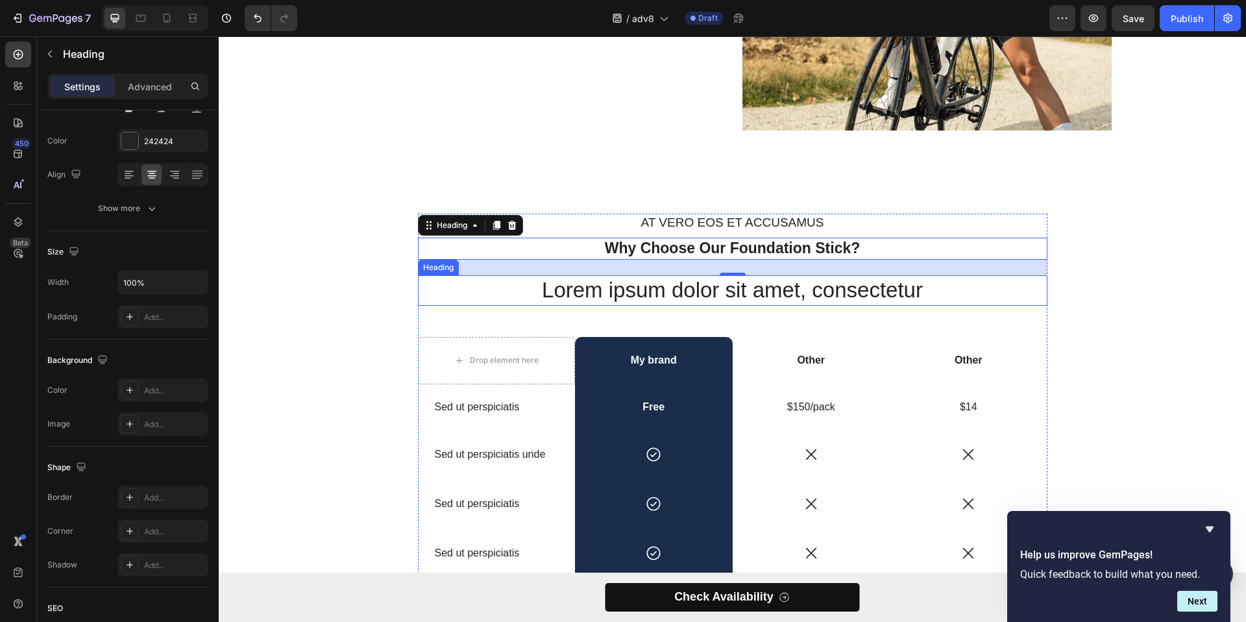
click at [597, 296] on h2 "Lorem ipsum dolor sit amet, consectetur" at bounding box center [733, 290] width 630 height 31
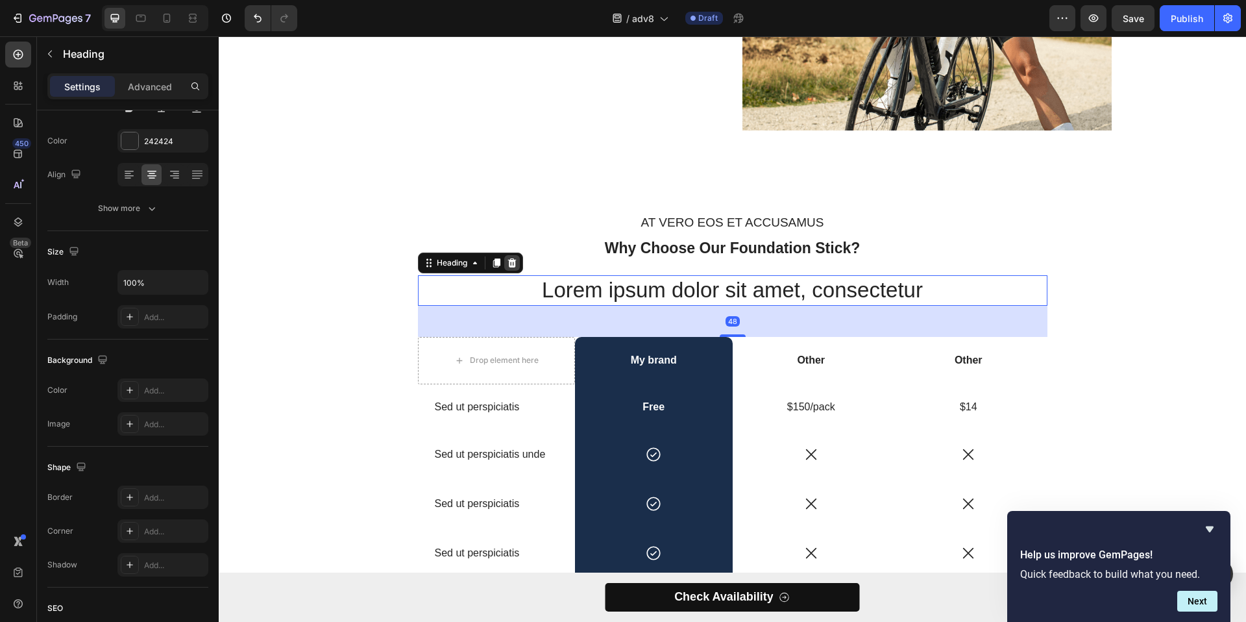
click at [508, 260] on icon at bounding box center [512, 262] width 8 height 9
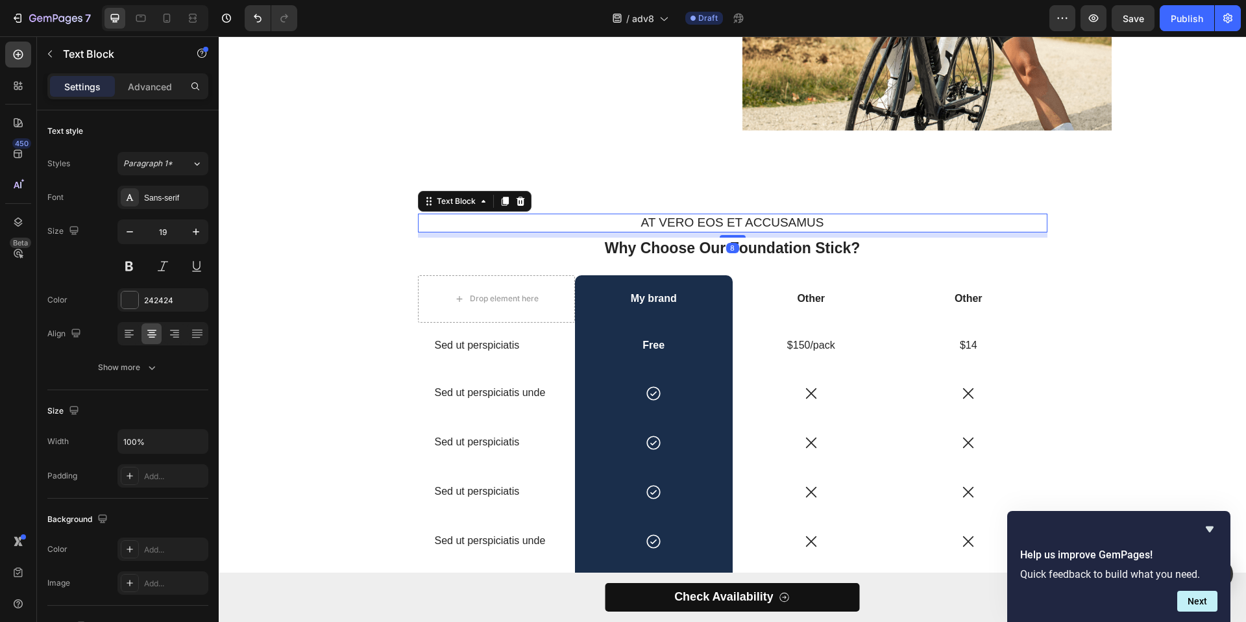
click at [722, 221] on p "At vero eos et accusamus" at bounding box center [732, 223] width 627 height 16
click at [518, 203] on icon at bounding box center [520, 201] width 8 height 9
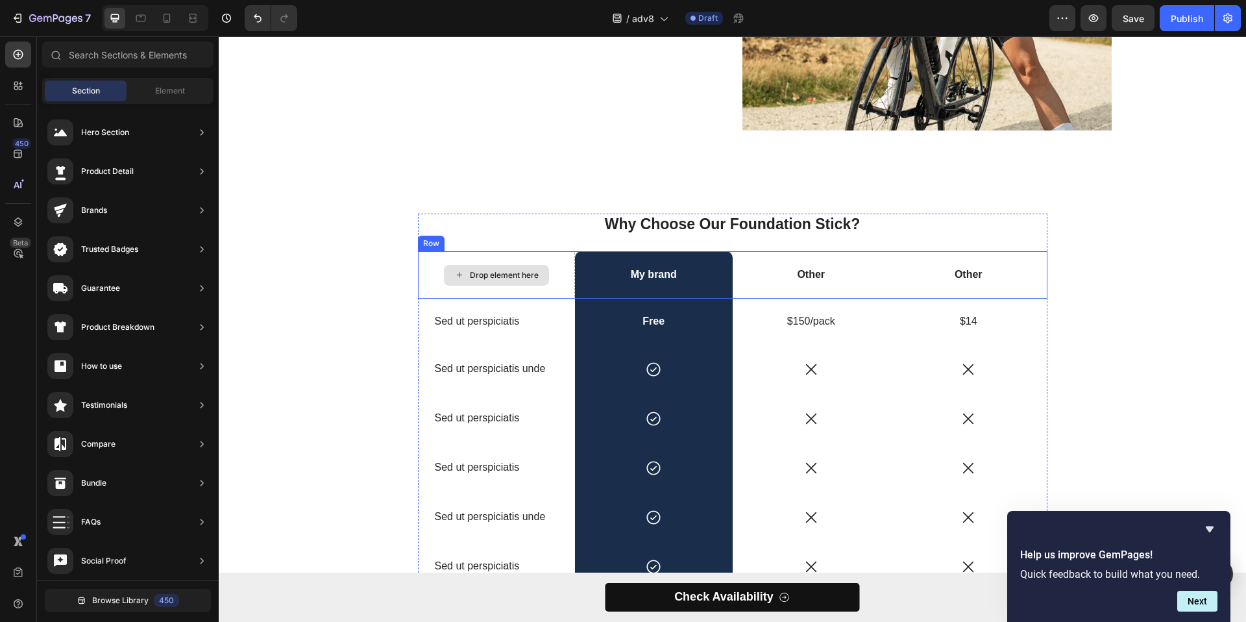
click at [495, 276] on div "Drop element here" at bounding box center [504, 275] width 69 height 10
click at [506, 271] on div "Drop element here" at bounding box center [504, 275] width 69 height 10
click at [647, 266] on div "My brand" at bounding box center [654, 274] width 158 height 47
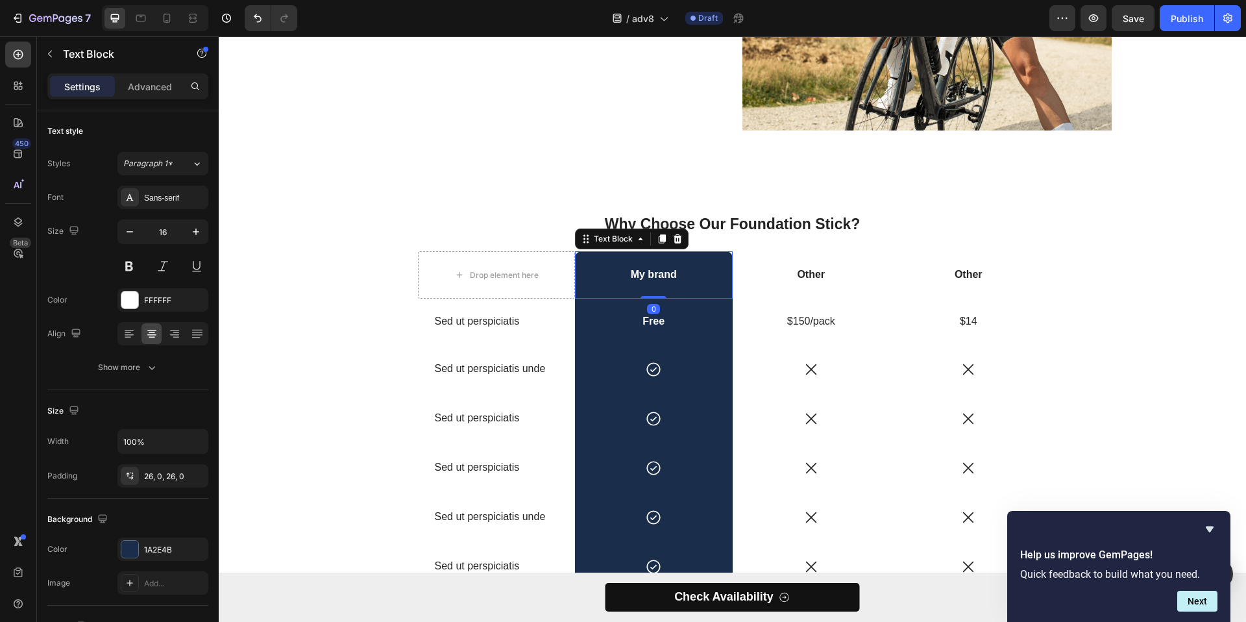
click at [645, 270] on p "My brand" at bounding box center [653, 275] width 155 height 14
click at [651, 275] on p "My brand" at bounding box center [653, 275] width 155 height 14
click at [674, 272] on p "My brand" at bounding box center [653, 275] width 155 height 14
click at [650, 277] on p "My brand" at bounding box center [653, 275] width 155 height 14
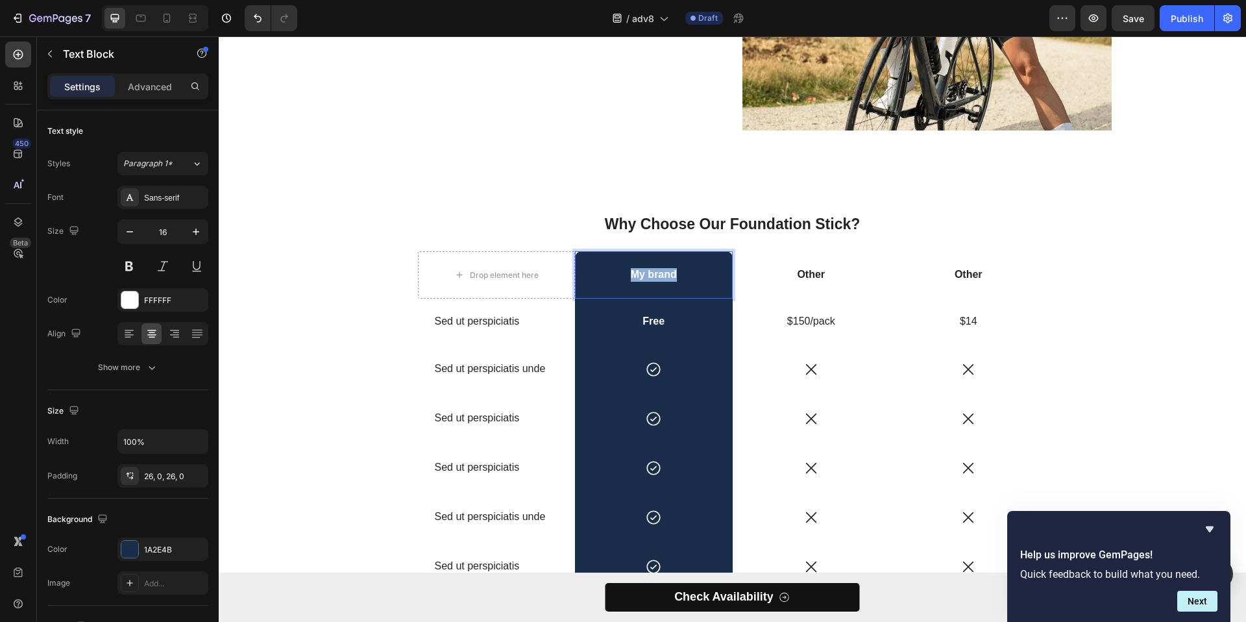
click at [650, 277] on p "My brand" at bounding box center [653, 275] width 155 height 14
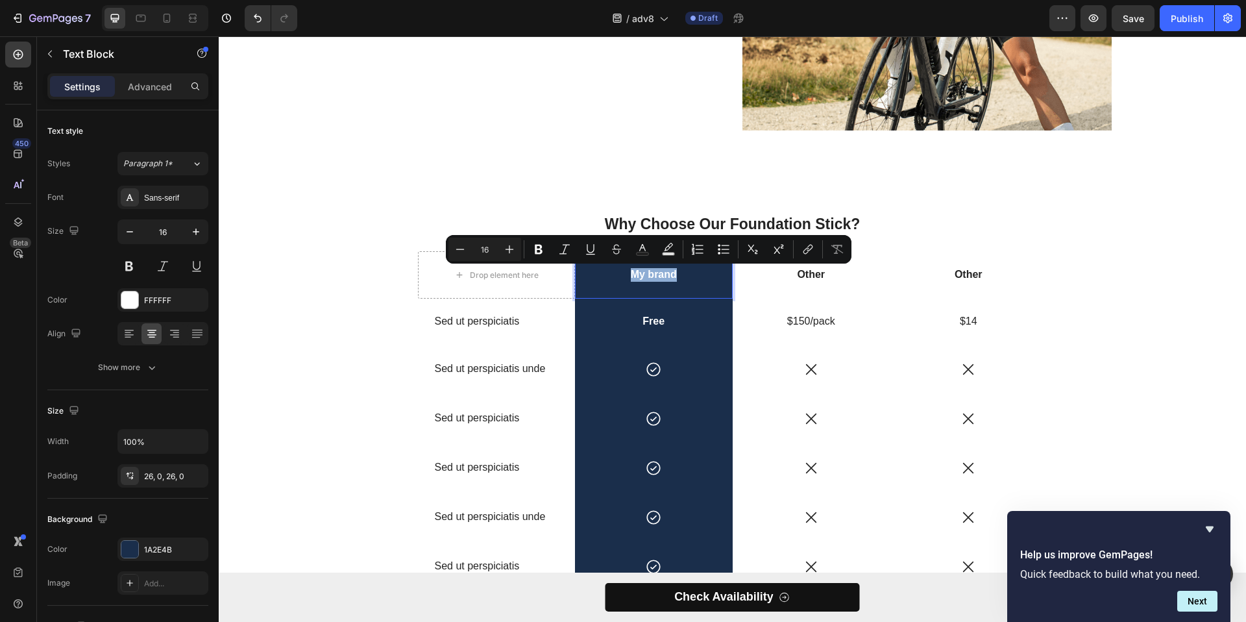
click at [693, 278] on p "My brand" at bounding box center [653, 275] width 155 height 14
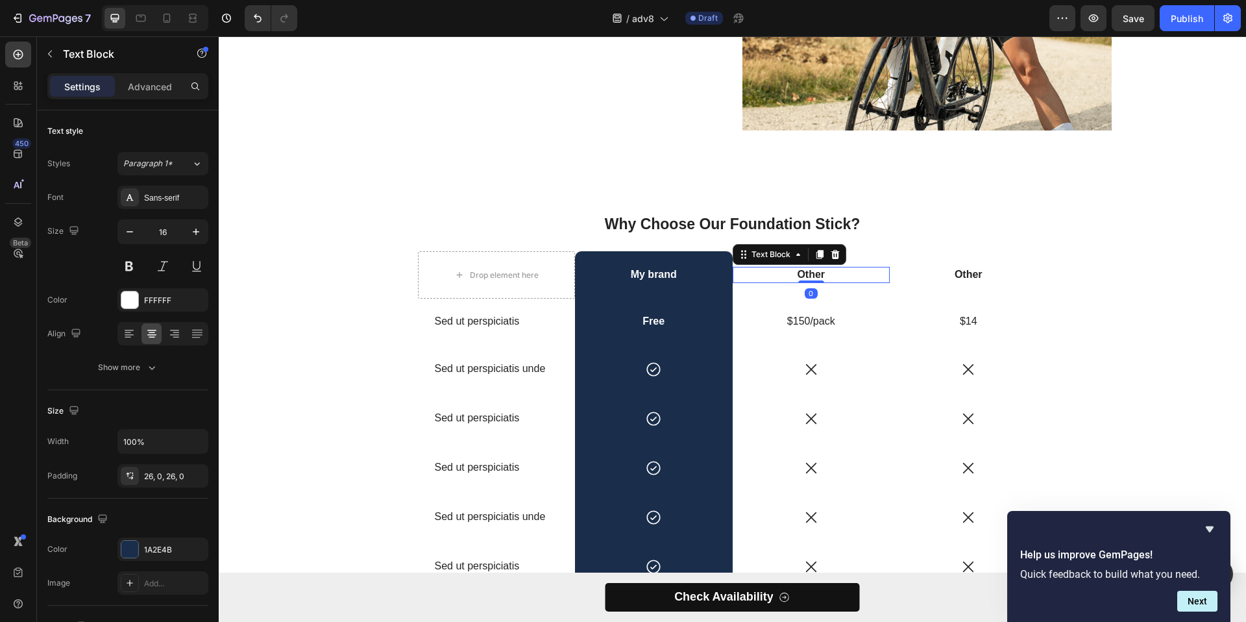
click at [792, 269] on p "Other" at bounding box center [811, 275] width 155 height 14
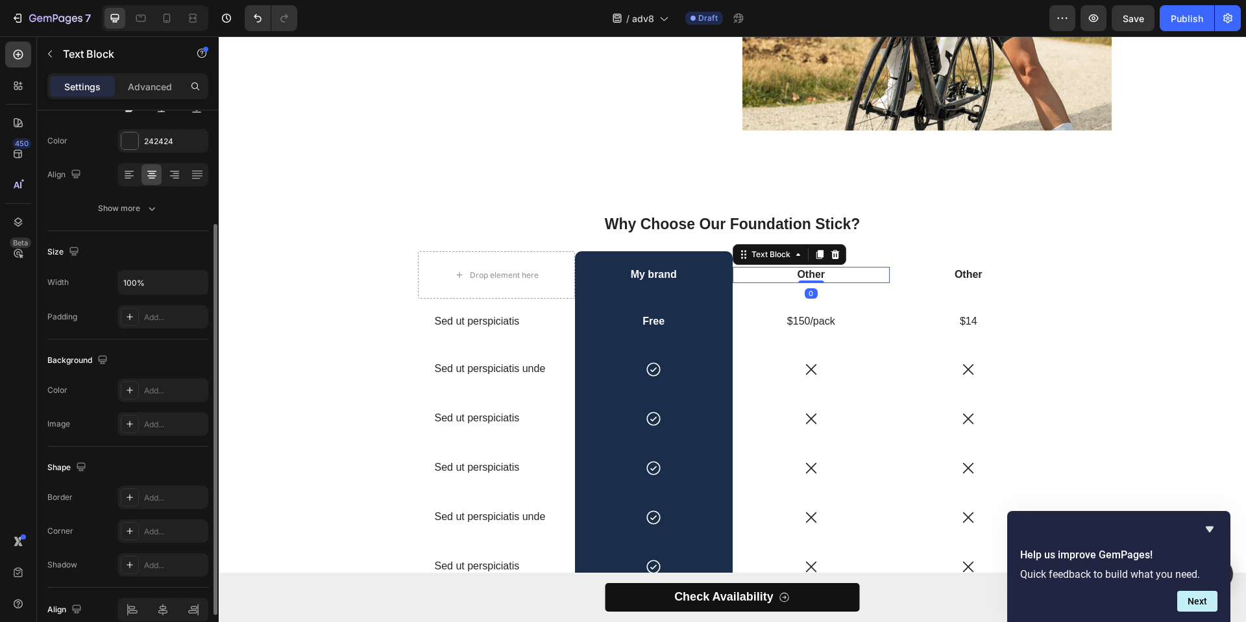
click at [815, 260] on icon at bounding box center [820, 254] width 10 height 10
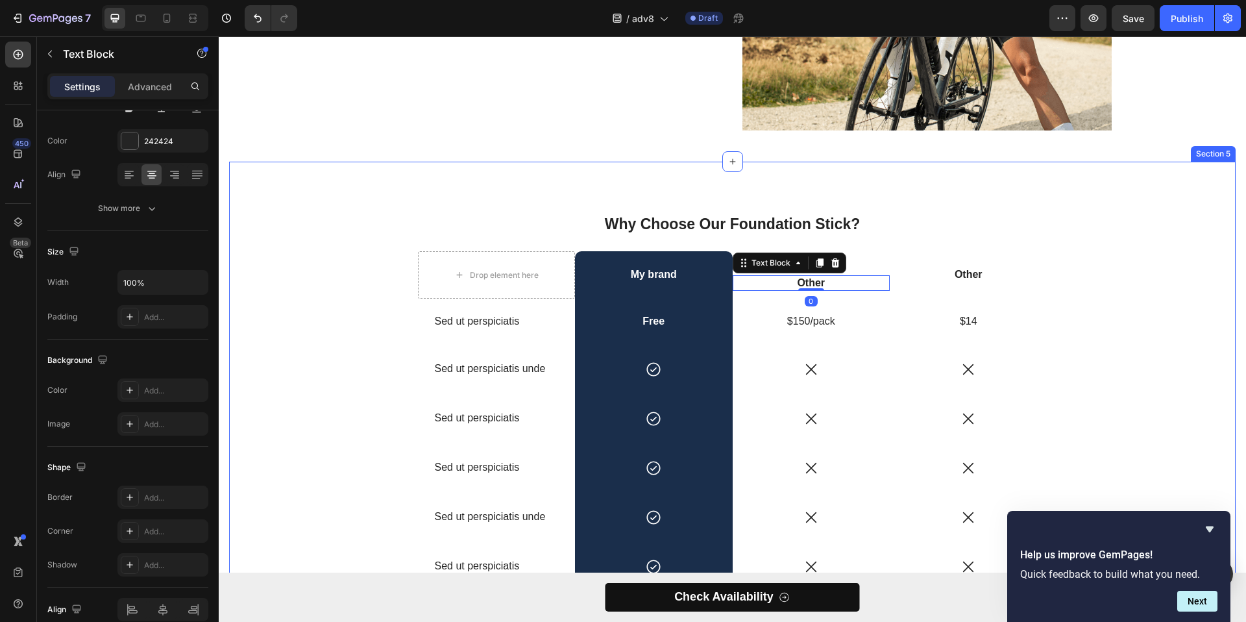
click at [872, 194] on div "Why Choose Our Foundation Stick? Heading Drop element here My brand Text Block …" at bounding box center [732, 469] width 1007 height 615
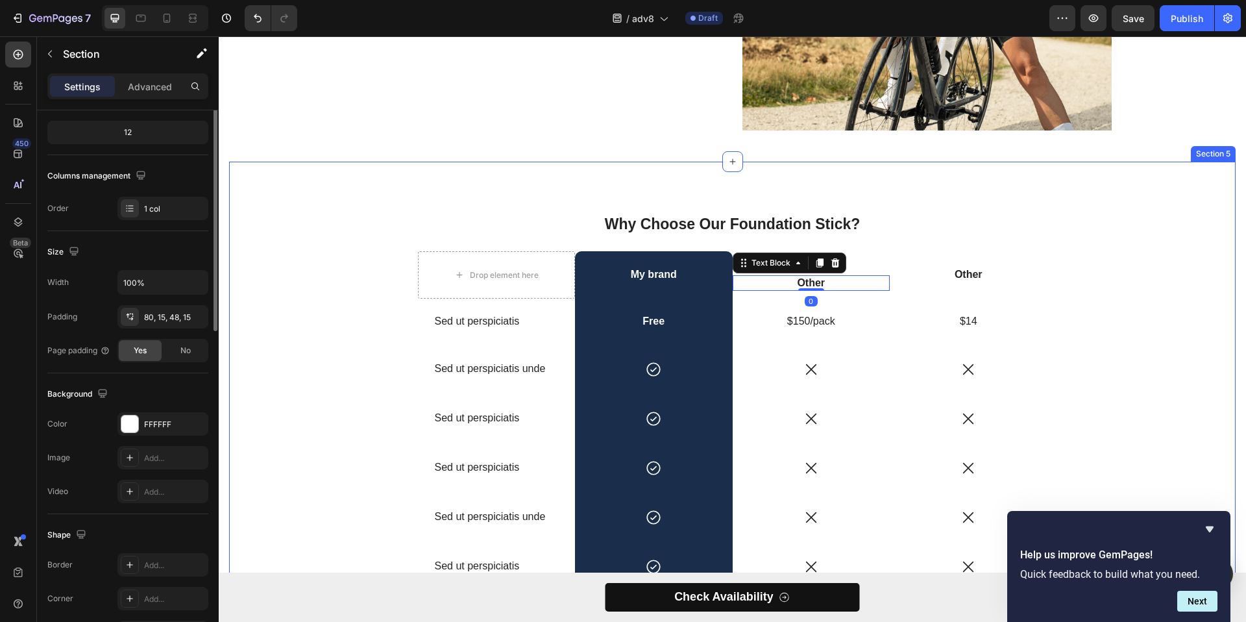
scroll to position [0, 0]
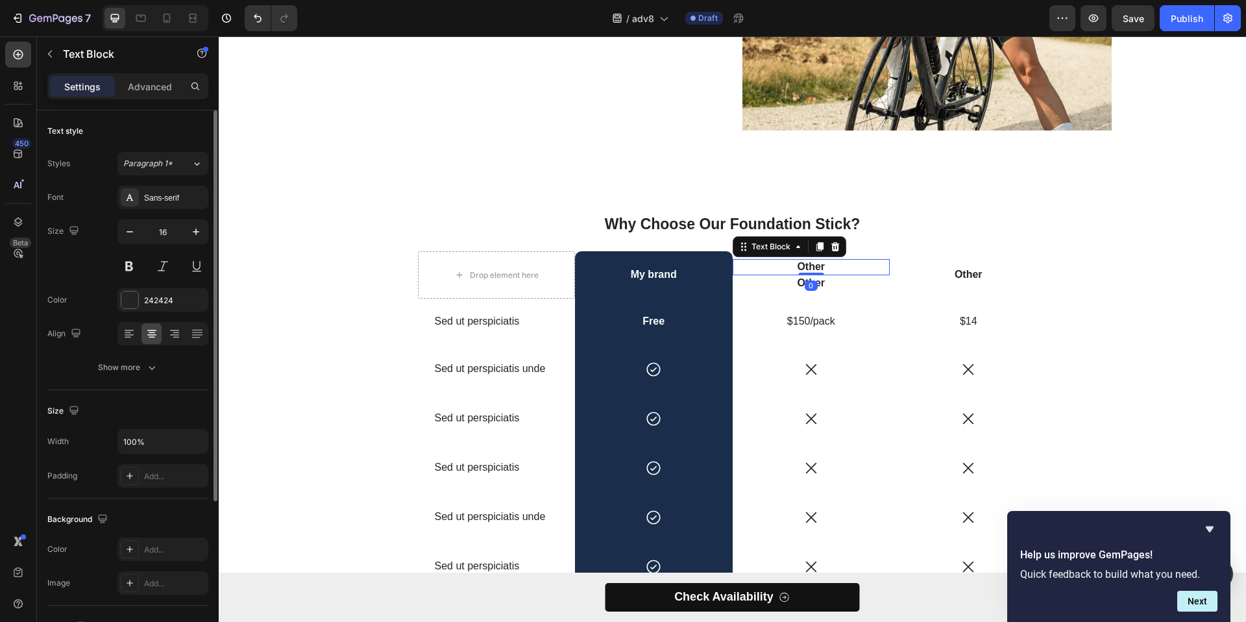
click at [802, 266] on p "Other" at bounding box center [811, 267] width 155 height 14
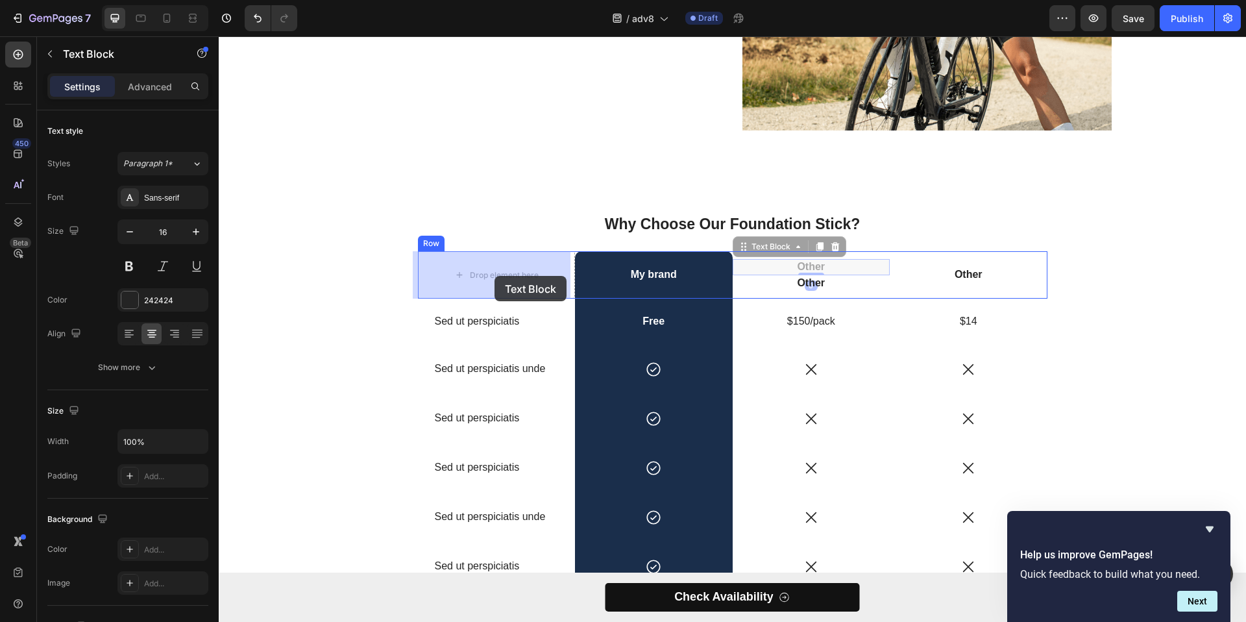
drag, startPoint x: 773, startPoint y: 249, endPoint x: 495, endPoint y: 276, distance: 279.8
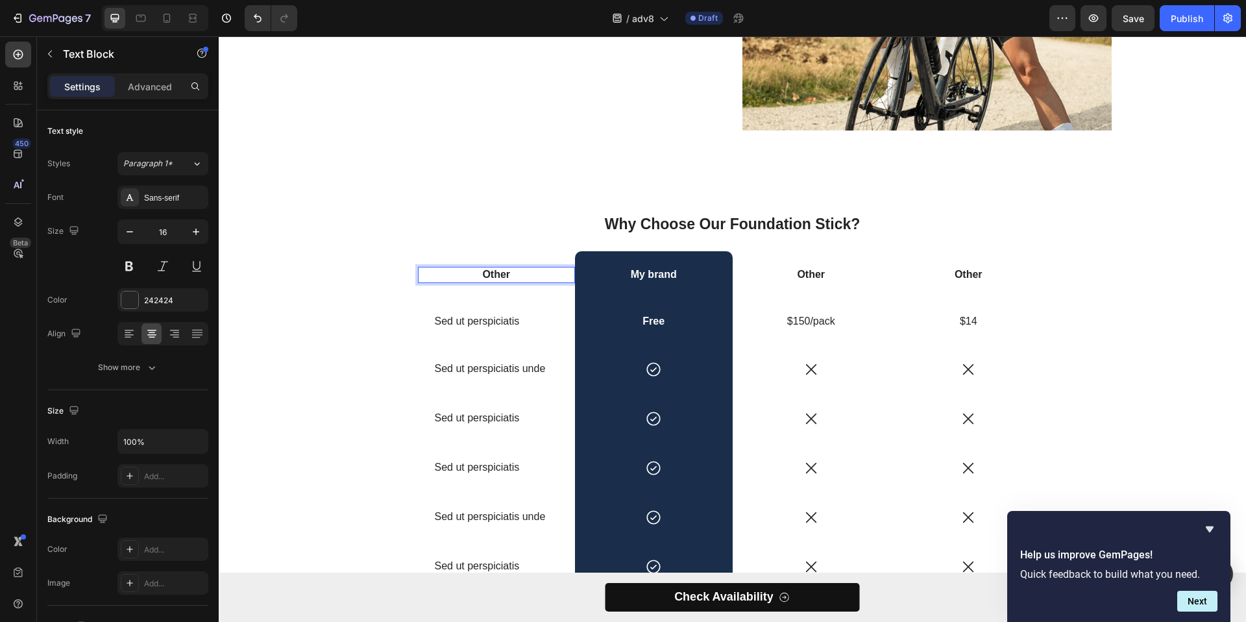
click at [491, 277] on p "Other" at bounding box center [496, 275] width 155 height 14
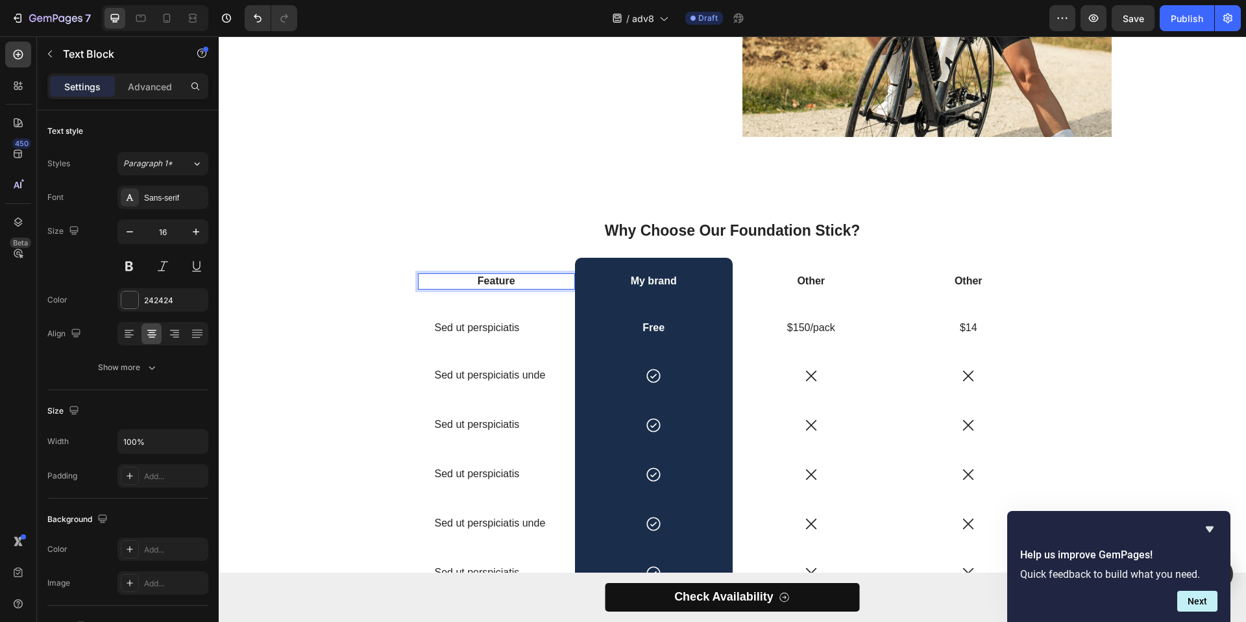
scroll to position [2877, 0]
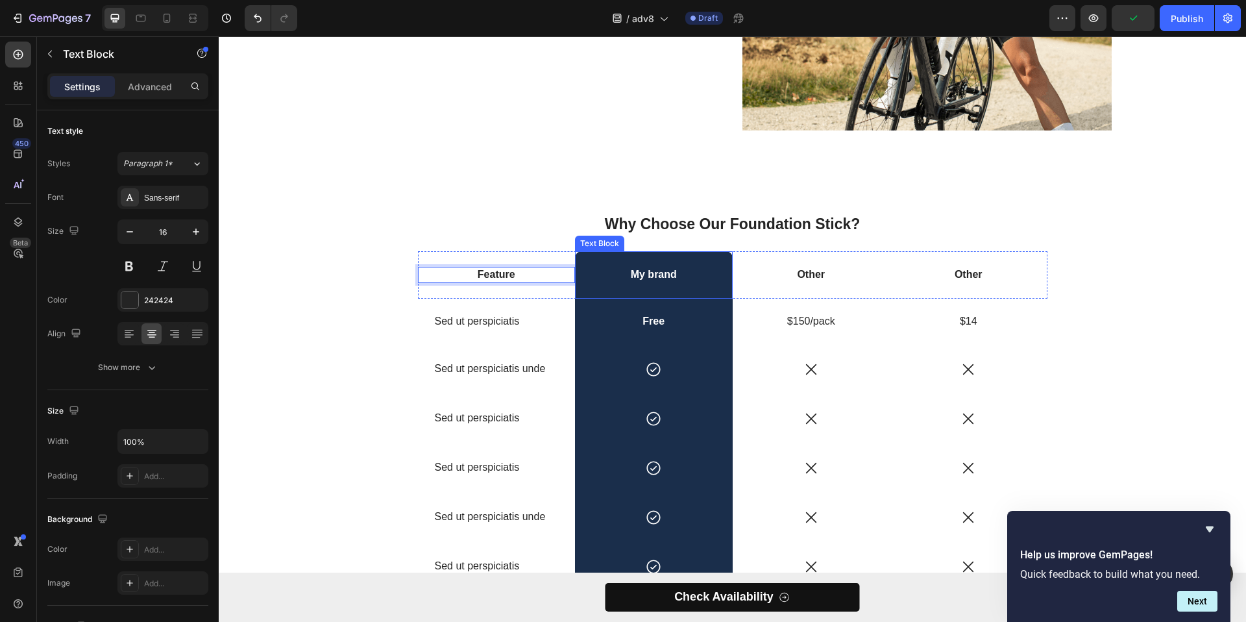
click at [636, 277] on p "My brand" at bounding box center [653, 275] width 155 height 14
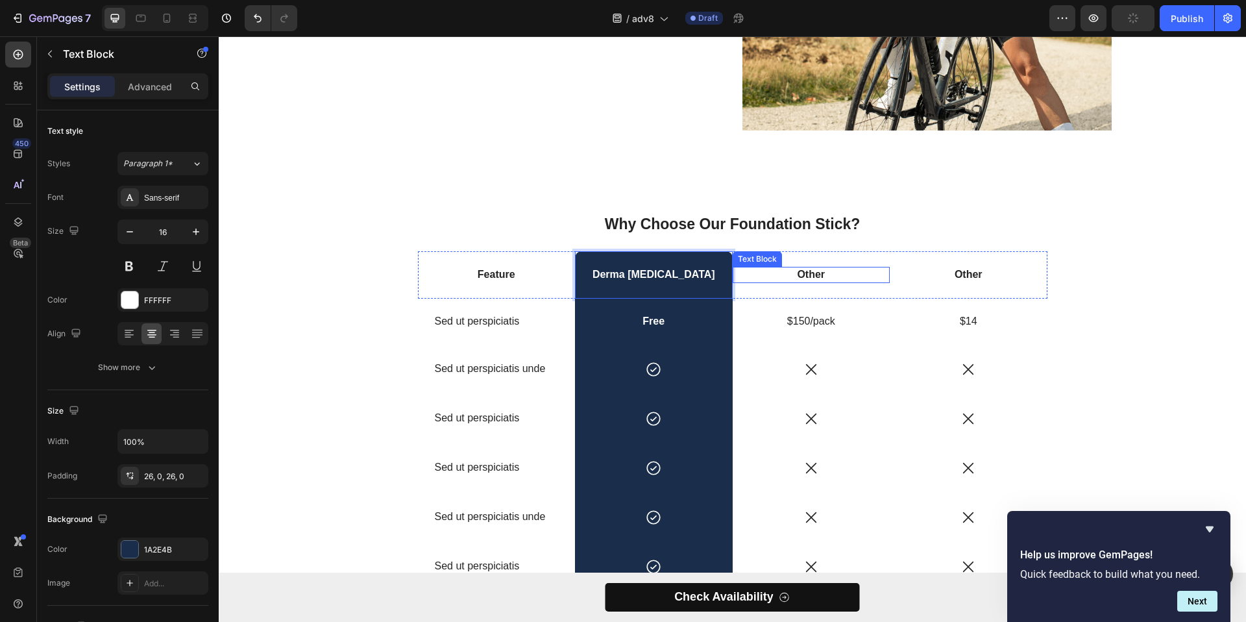
click at [793, 277] on p "Other" at bounding box center [811, 275] width 155 height 14
click at [793, 277] on p "Standard Liquid Foundation" at bounding box center [811, 275] width 155 height 14
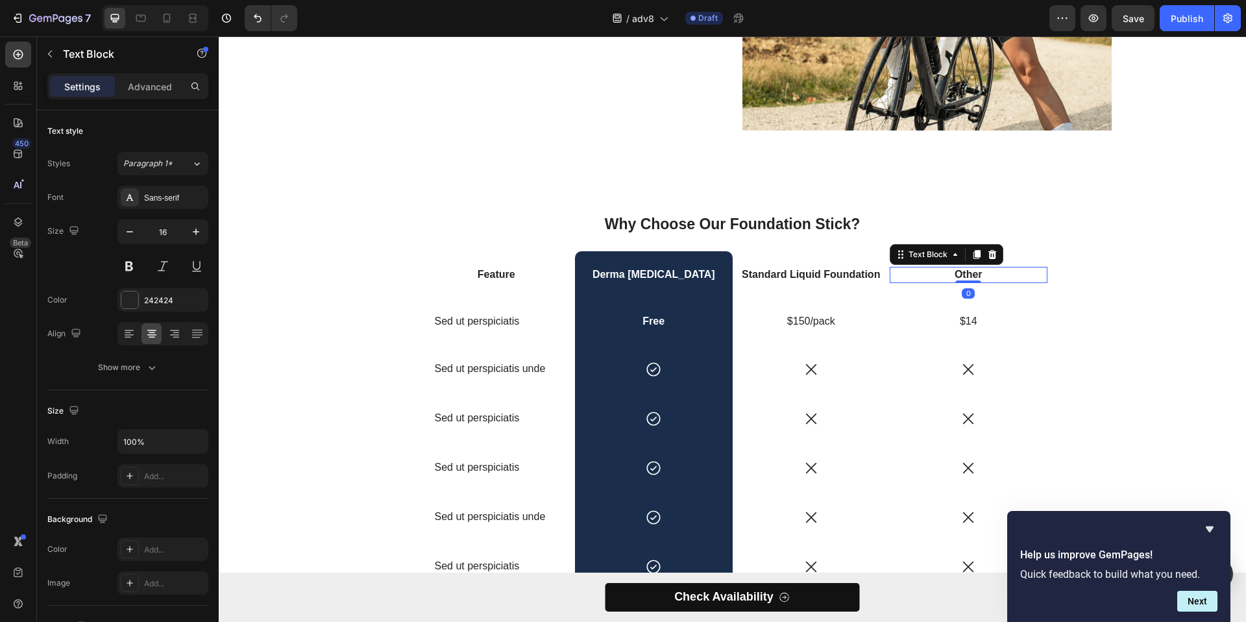
click at [969, 267] on div "Other" at bounding box center [969, 275] width 158 height 16
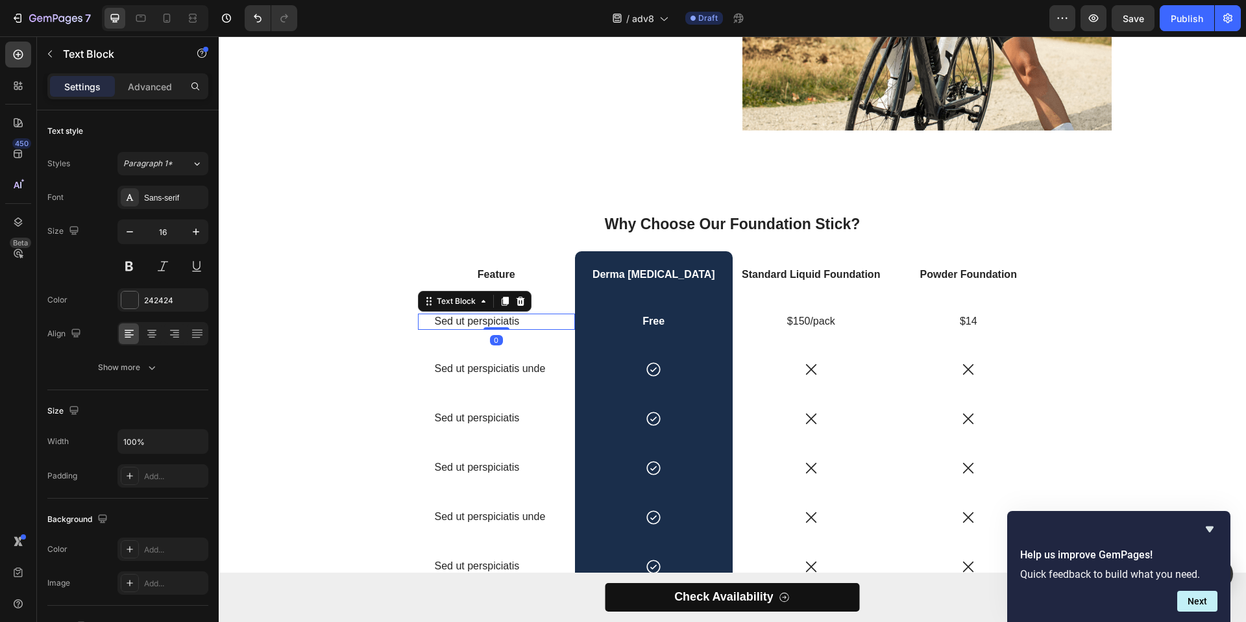
click at [484, 323] on p "Sed ut perspiciatis" at bounding box center [497, 322] width 124 height 14
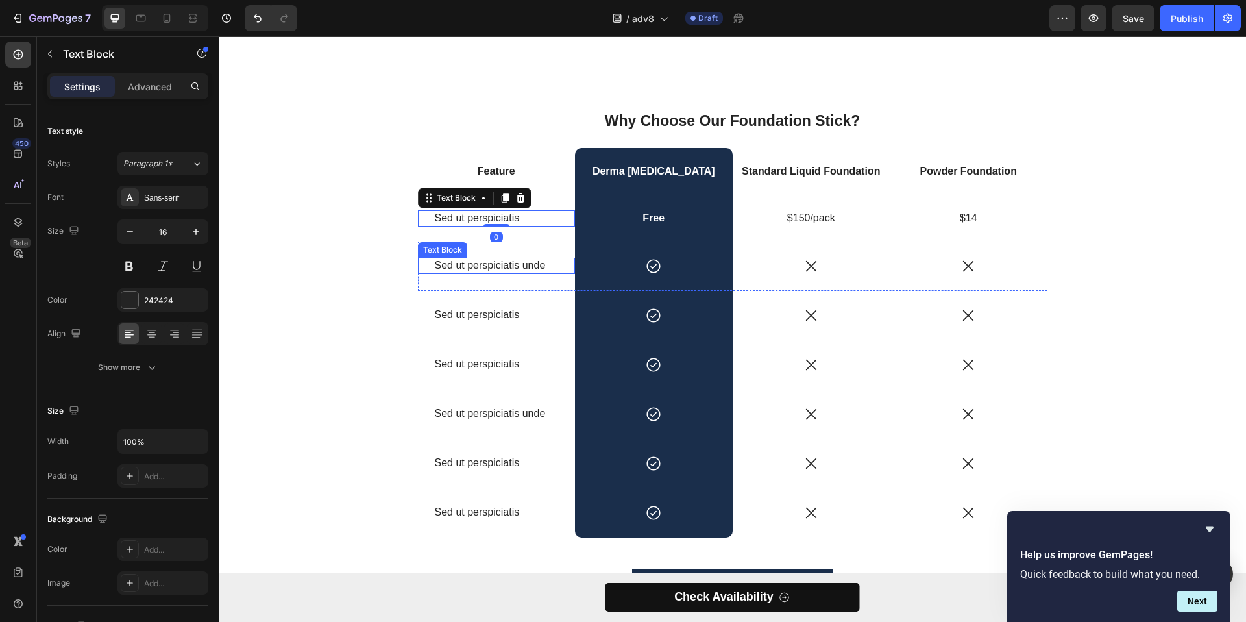
scroll to position [2989, 0]
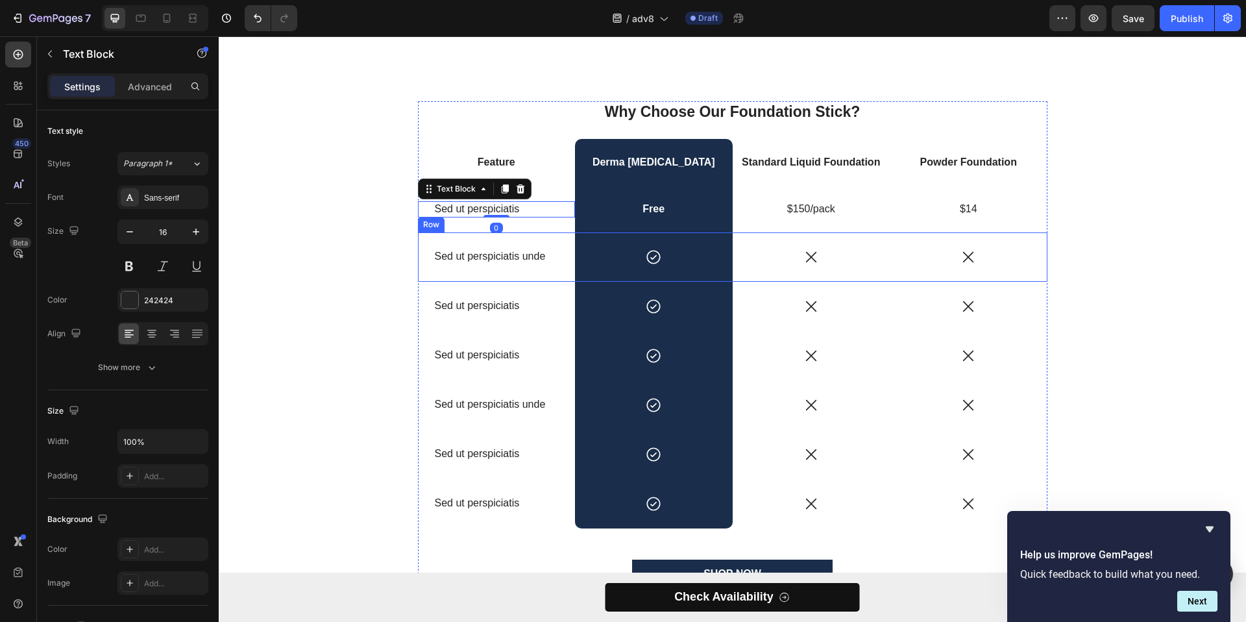
click at [504, 254] on p "Sed ut perspiciatis unde" at bounding box center [497, 257] width 124 height 14
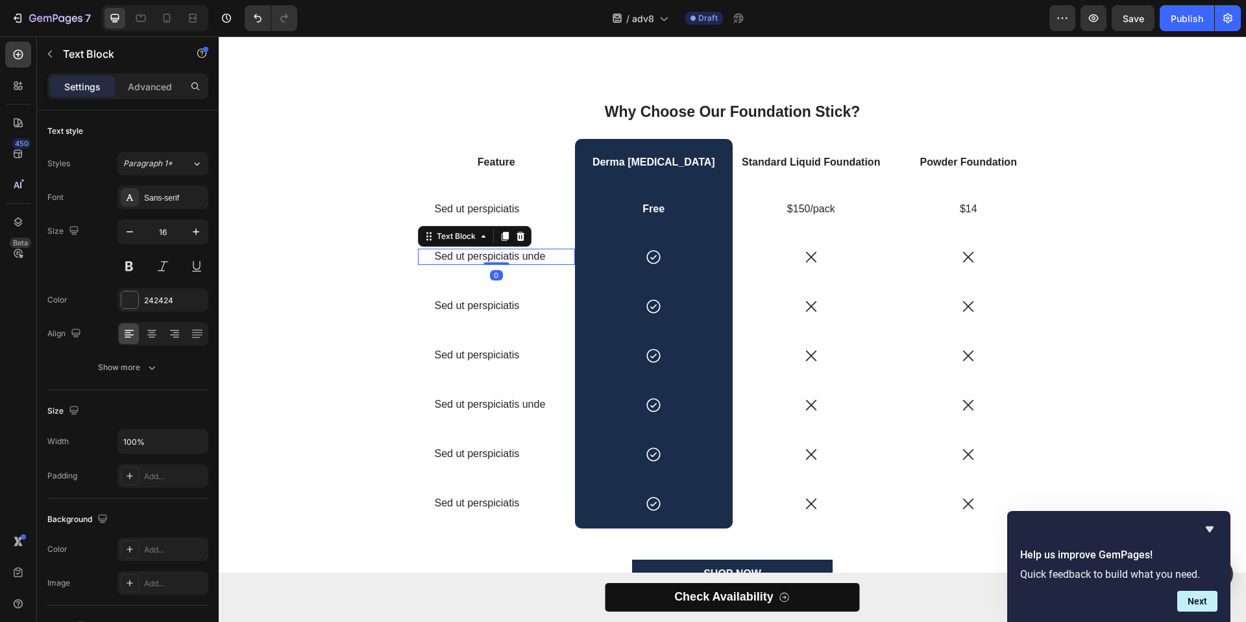
click at [504, 254] on p "Sed ut perspiciatis unde" at bounding box center [497, 257] width 124 height 14
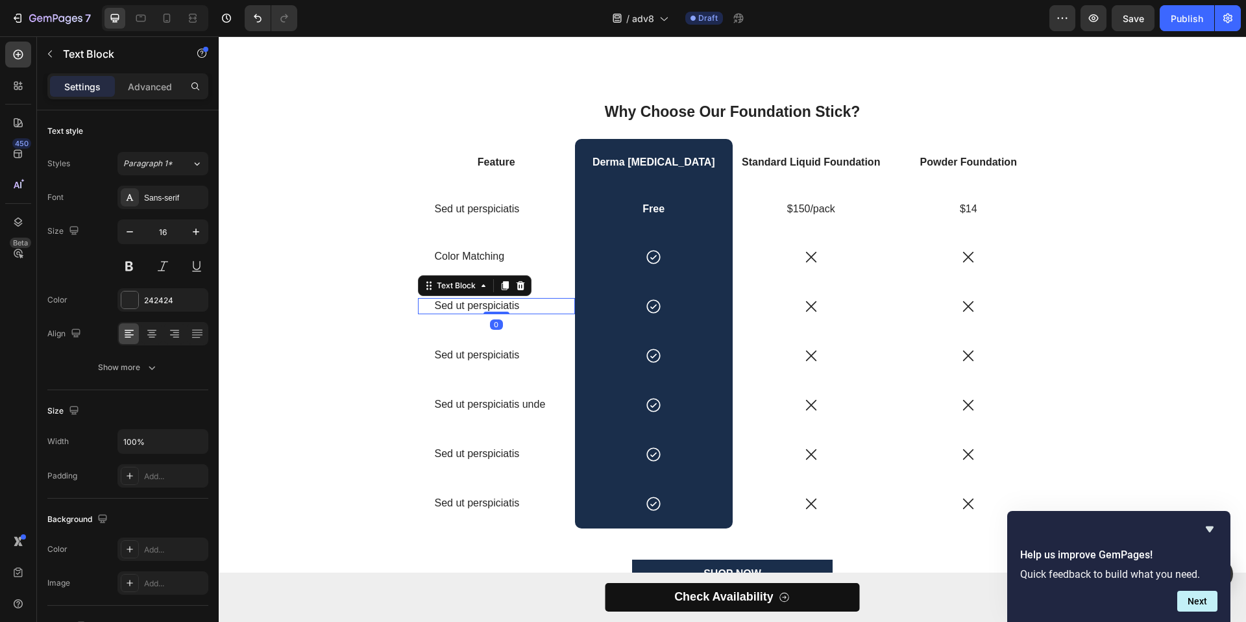
click at [472, 312] on div "Sed ut perspiciatis" at bounding box center [497, 306] width 127 height 16
click at [476, 307] on p "Sed ut perspiciatis" at bounding box center [497, 306] width 124 height 14
click at [484, 348] on div "Sed ut perspiciatis" at bounding box center [497, 355] width 127 height 16
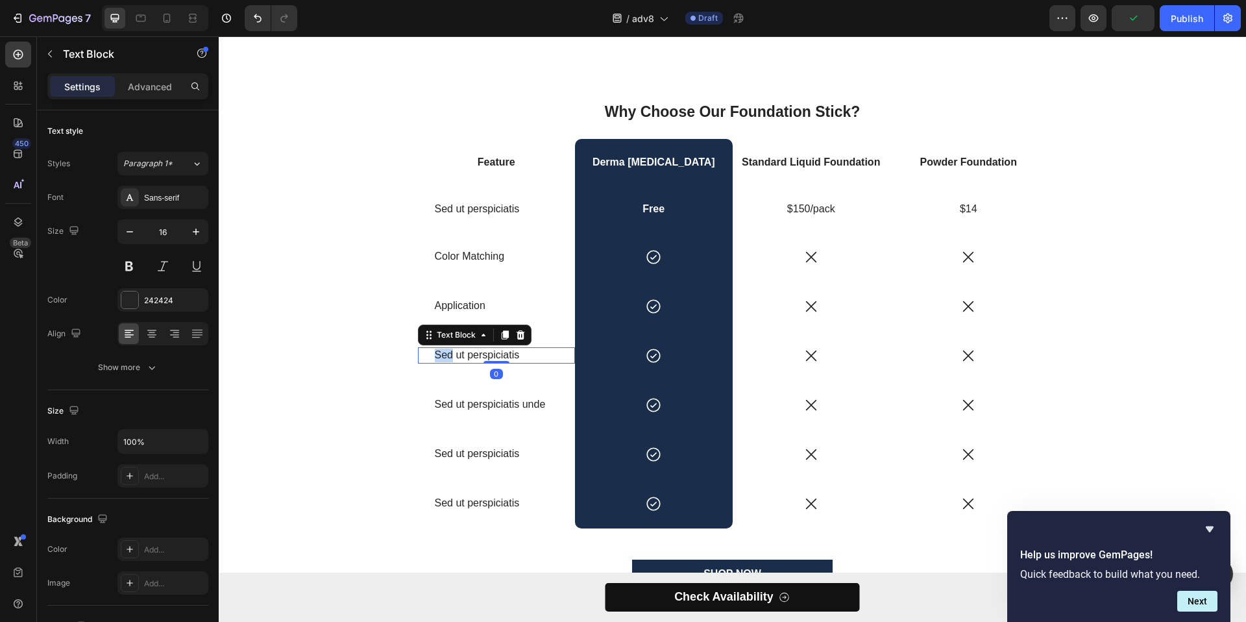
click at [484, 348] on div "Sed ut perspiciatis" at bounding box center [497, 355] width 127 height 16
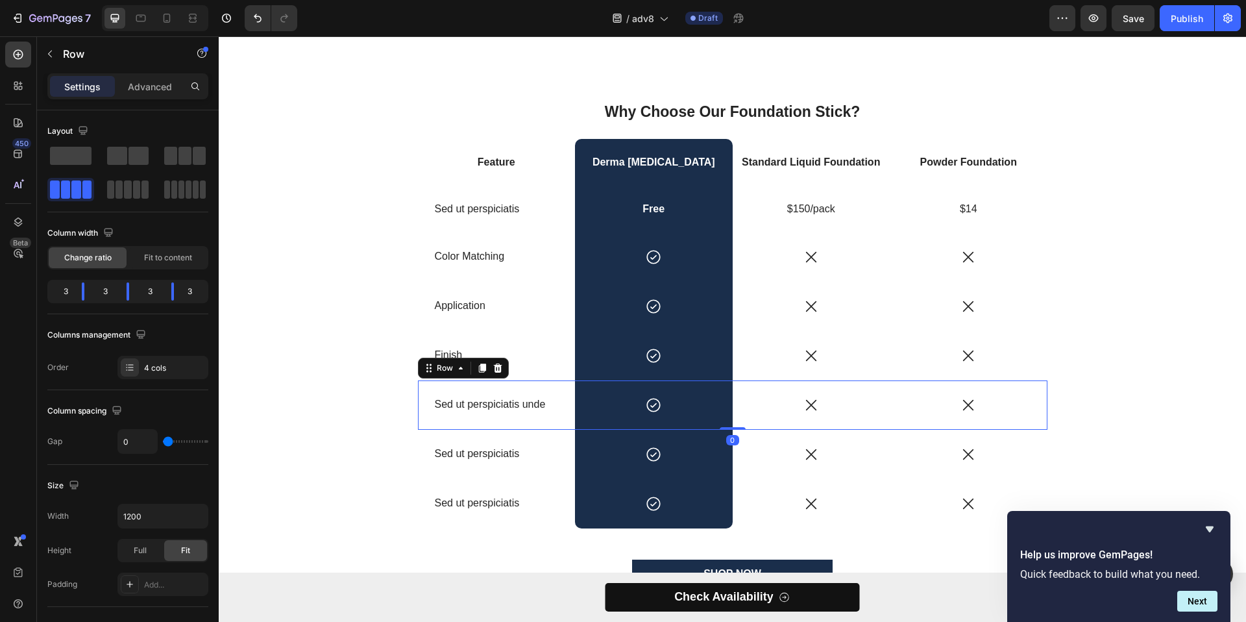
click at [468, 415] on div "Sed ut perspiciatis unde Text Block" at bounding box center [497, 404] width 158 height 49
click at [475, 408] on p "Sed ut perspiciatis unde" at bounding box center [497, 405] width 124 height 14
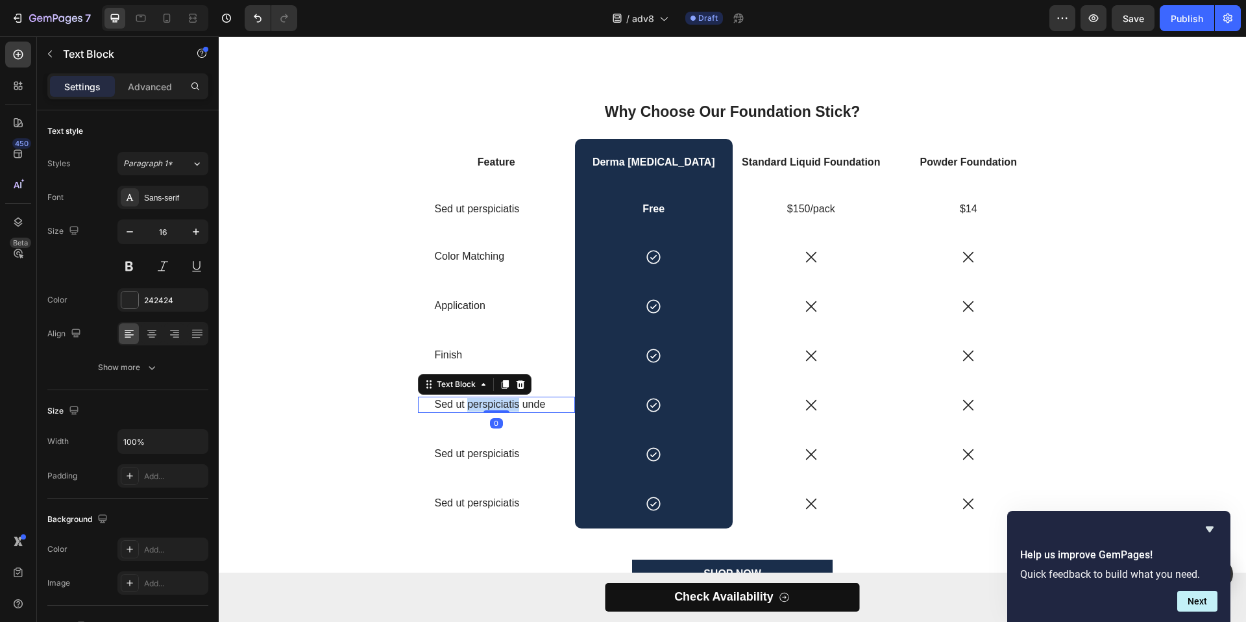
scroll to position [2981, 0]
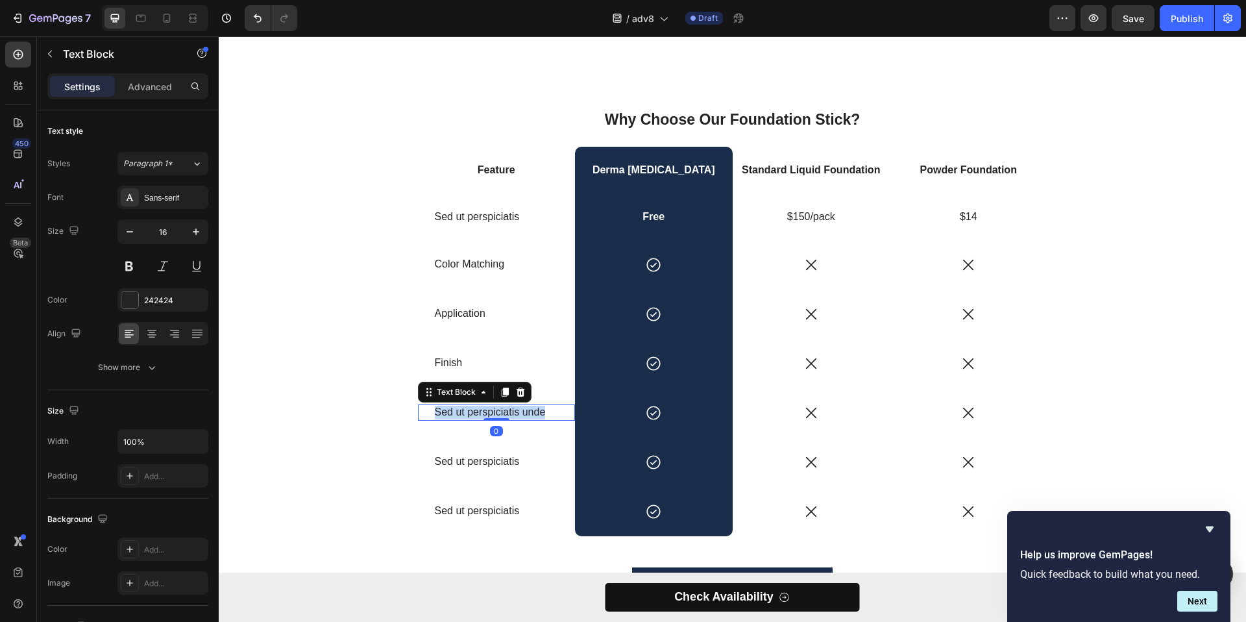
click at [475, 408] on p "Sed ut perspiciatis unde" at bounding box center [497, 413] width 124 height 14
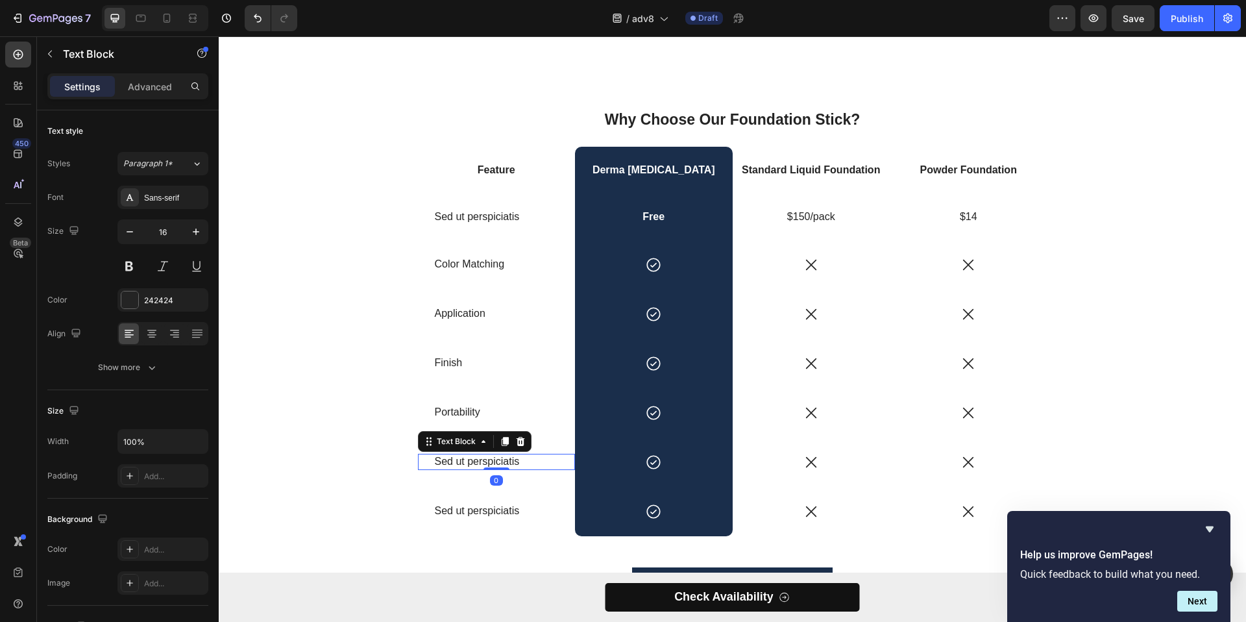
click at [439, 463] on p "Sed ut perspiciatis" at bounding box center [497, 462] width 124 height 14
click at [549, 210] on p "Sed ut perspiciatis" at bounding box center [497, 217] width 124 height 14
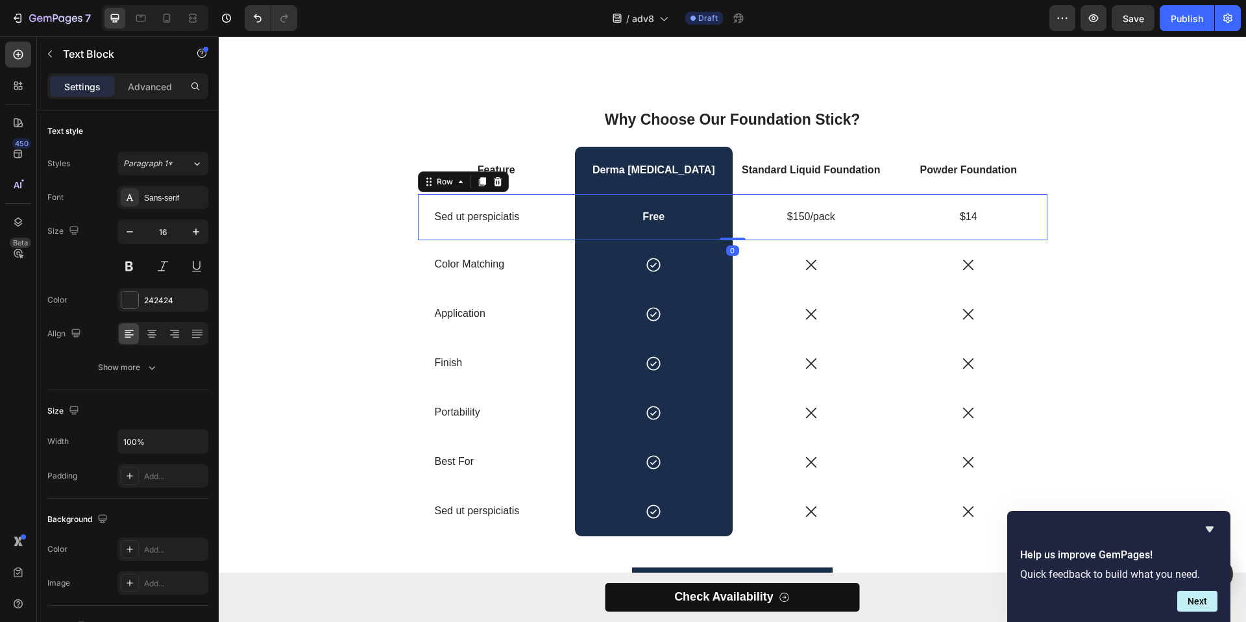
click at [561, 203] on div "Sed ut perspiciatis Text Block" at bounding box center [497, 217] width 158 height 46
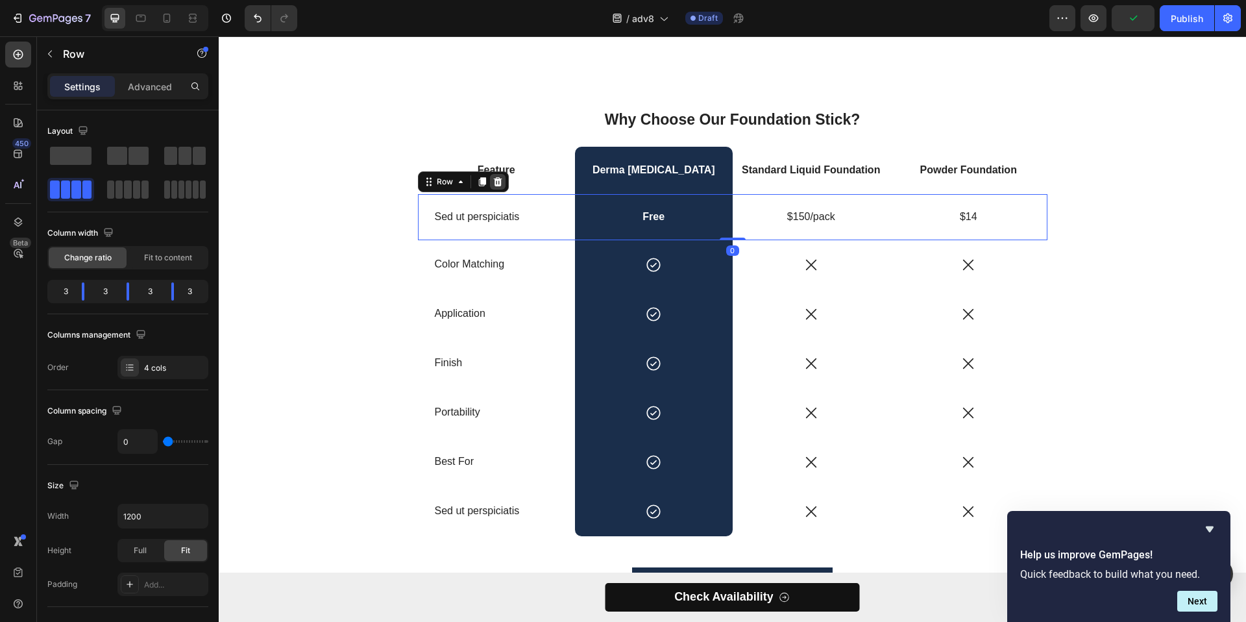
click at [494, 182] on icon at bounding box center [497, 181] width 8 height 9
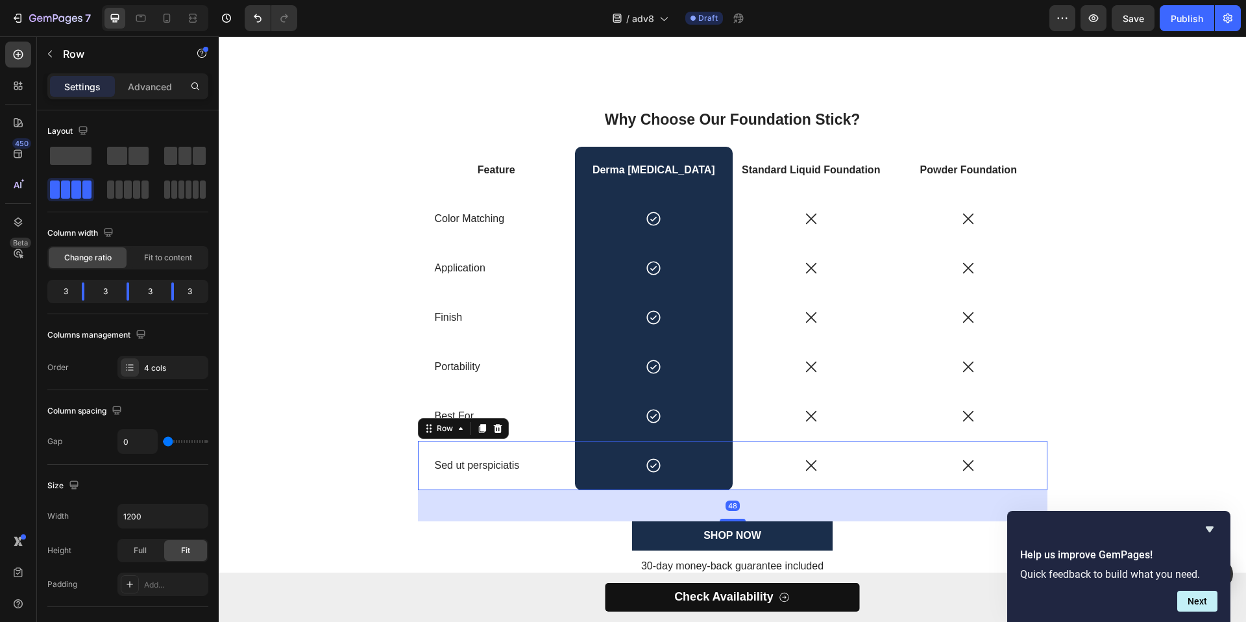
click at [560, 446] on div "Sed ut perspiciatis Text Block" at bounding box center [497, 465] width 158 height 49
click at [496, 429] on icon at bounding box center [498, 428] width 10 height 10
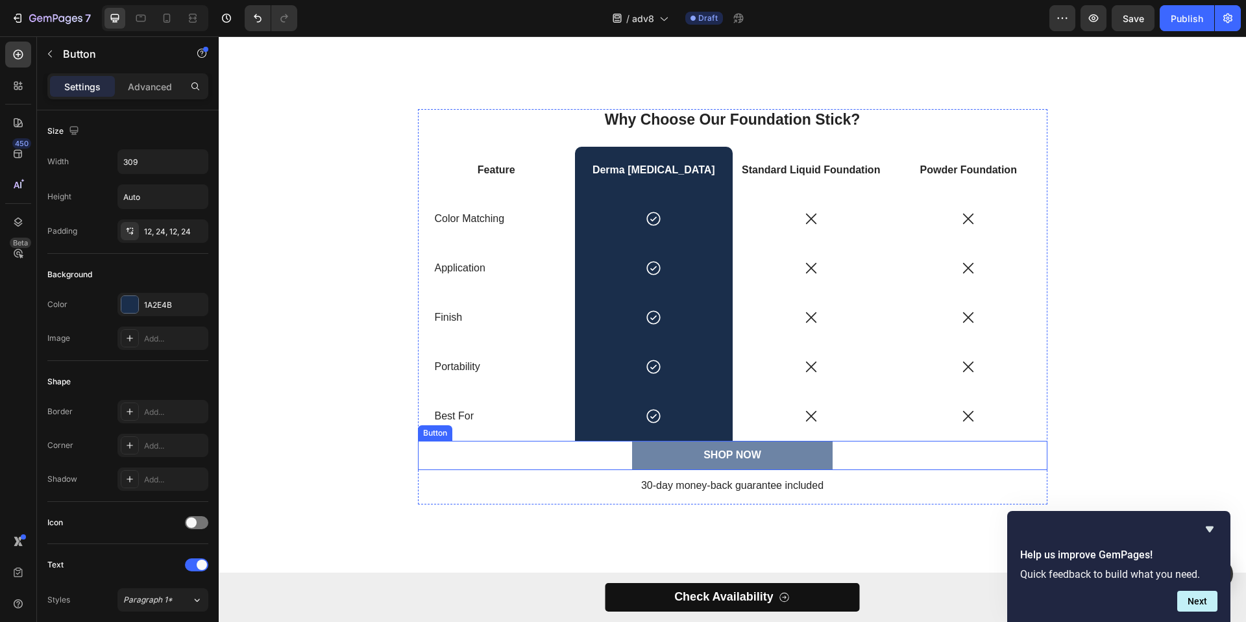
click at [676, 459] on button "SHOP NOW" at bounding box center [732, 455] width 201 height 29
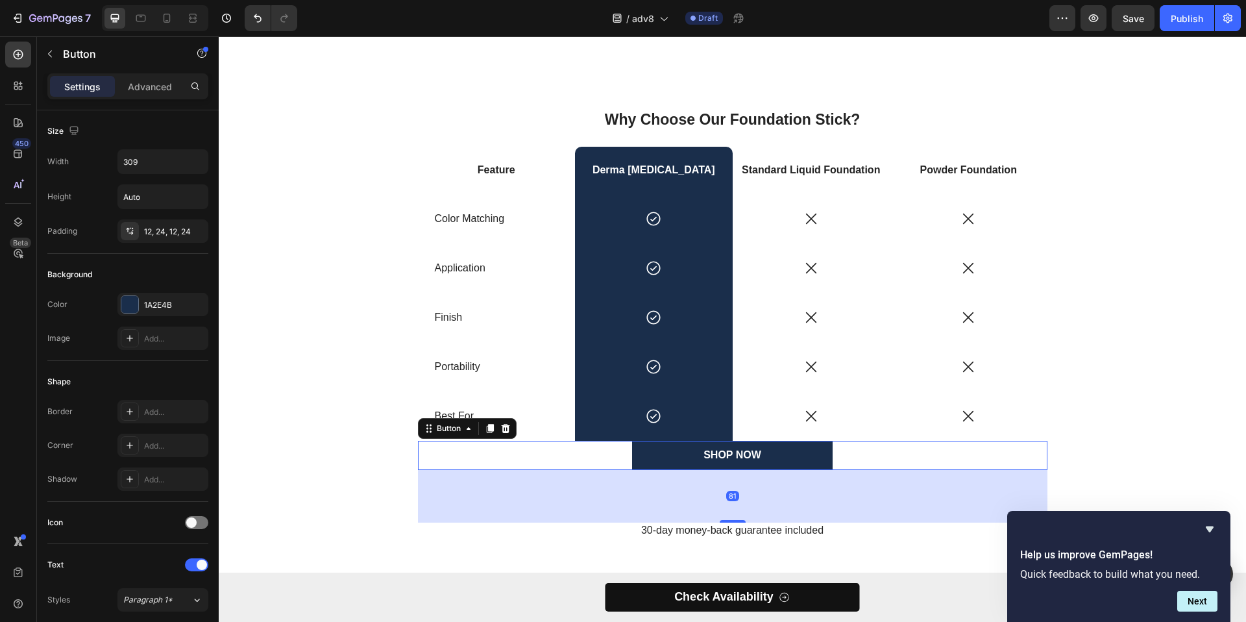
drag, startPoint x: 726, startPoint y: 473, endPoint x: 722, endPoint y: 518, distance: 45.0
click at [722, 520] on div at bounding box center [733, 521] width 26 height 3
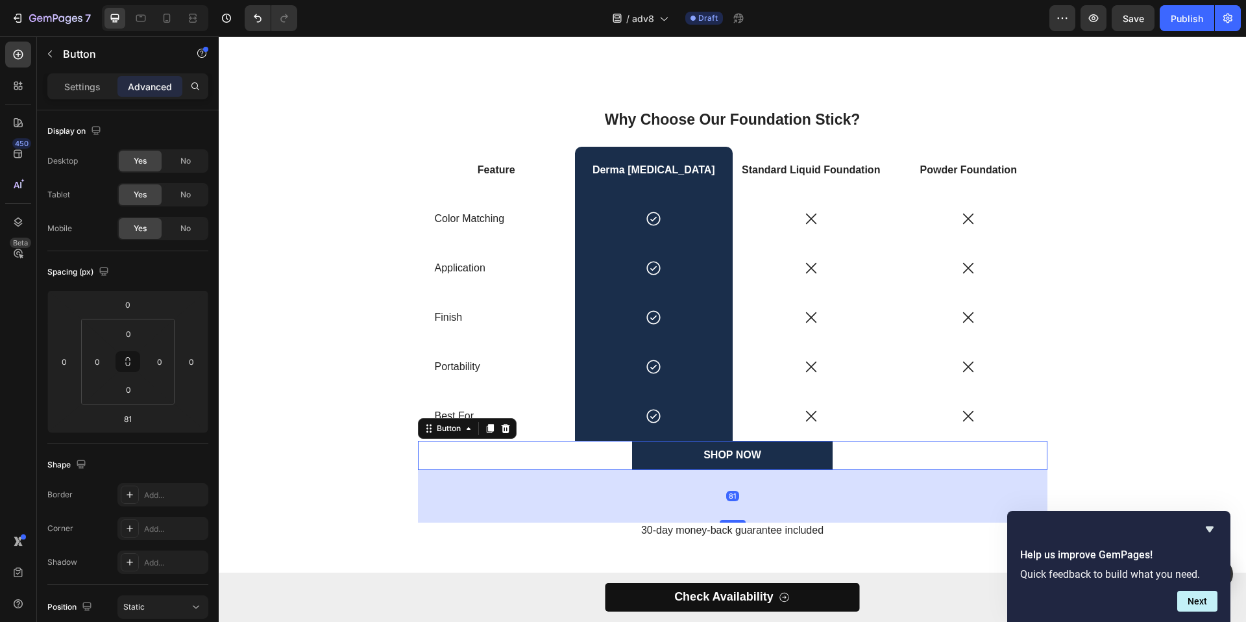
drag, startPoint x: 722, startPoint y: 517, endPoint x: 737, endPoint y: 483, distance: 37.5
click at [722, 516] on div "81" at bounding box center [733, 496] width 630 height 53
click at [730, 518] on div "81" at bounding box center [733, 496] width 630 height 53
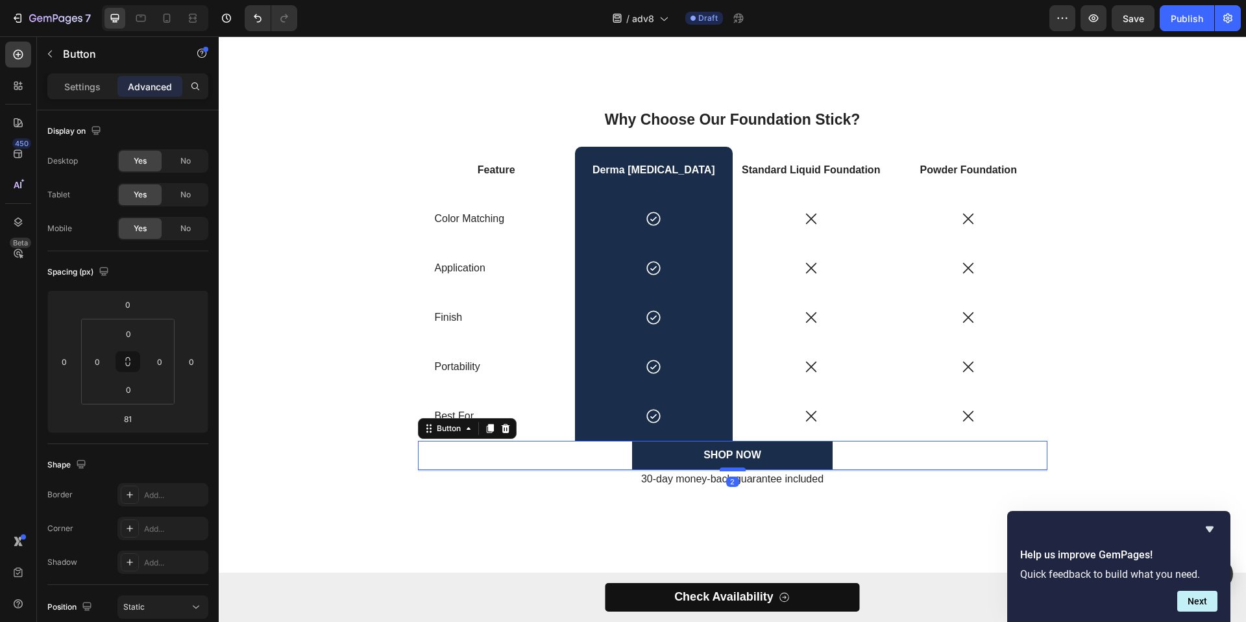
drag, startPoint x: 730, startPoint y: 520, endPoint x: 726, endPoint y: 469, distance: 51.5
click at [726, 469] on div at bounding box center [733, 469] width 26 height 4
type input "2"
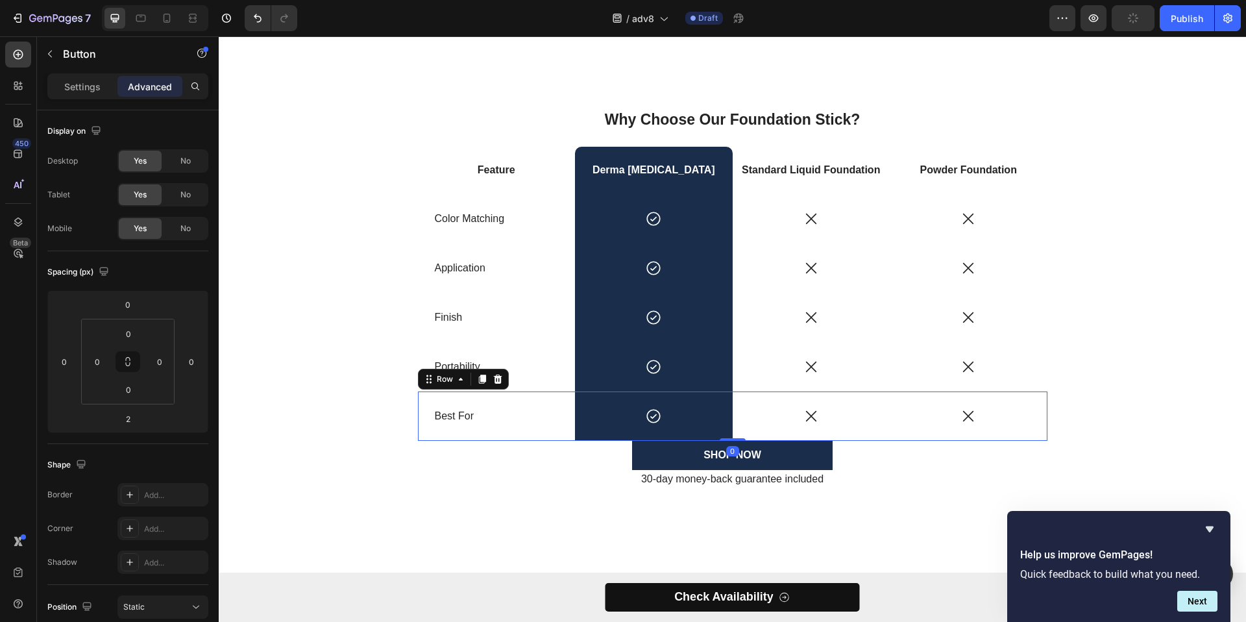
click at [749, 437] on div "Icon" at bounding box center [812, 415] width 158 height 49
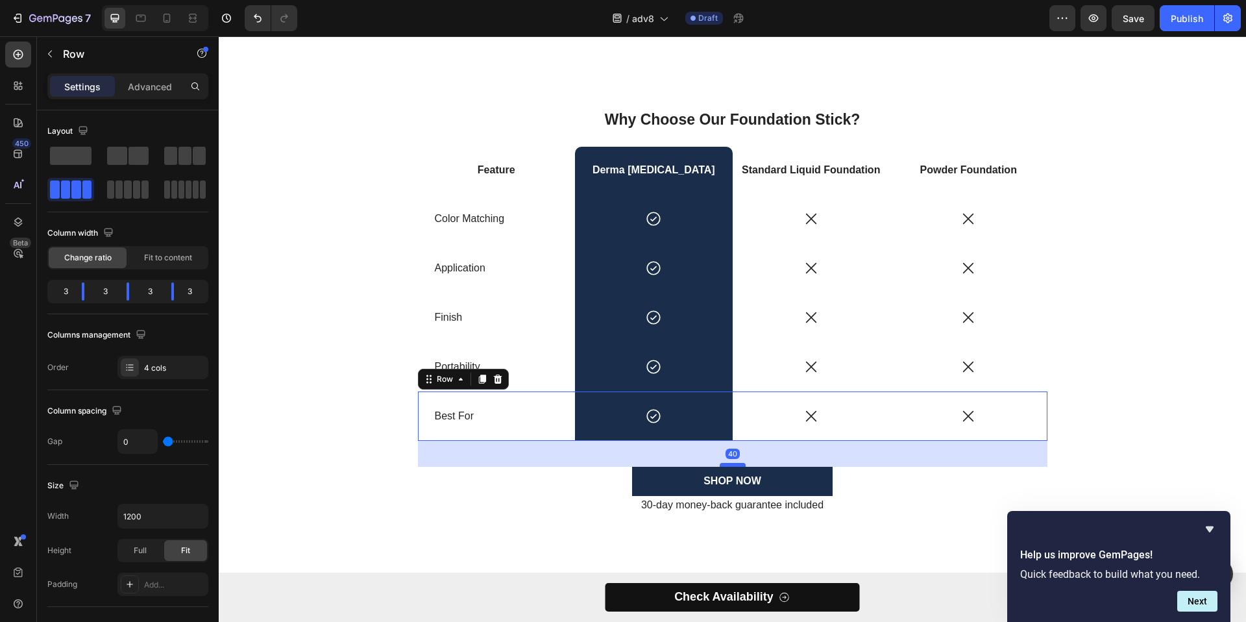
drag, startPoint x: 735, startPoint y: 438, endPoint x: 727, endPoint y: 464, distance: 27.3
click at [727, 464] on div at bounding box center [733, 465] width 26 height 4
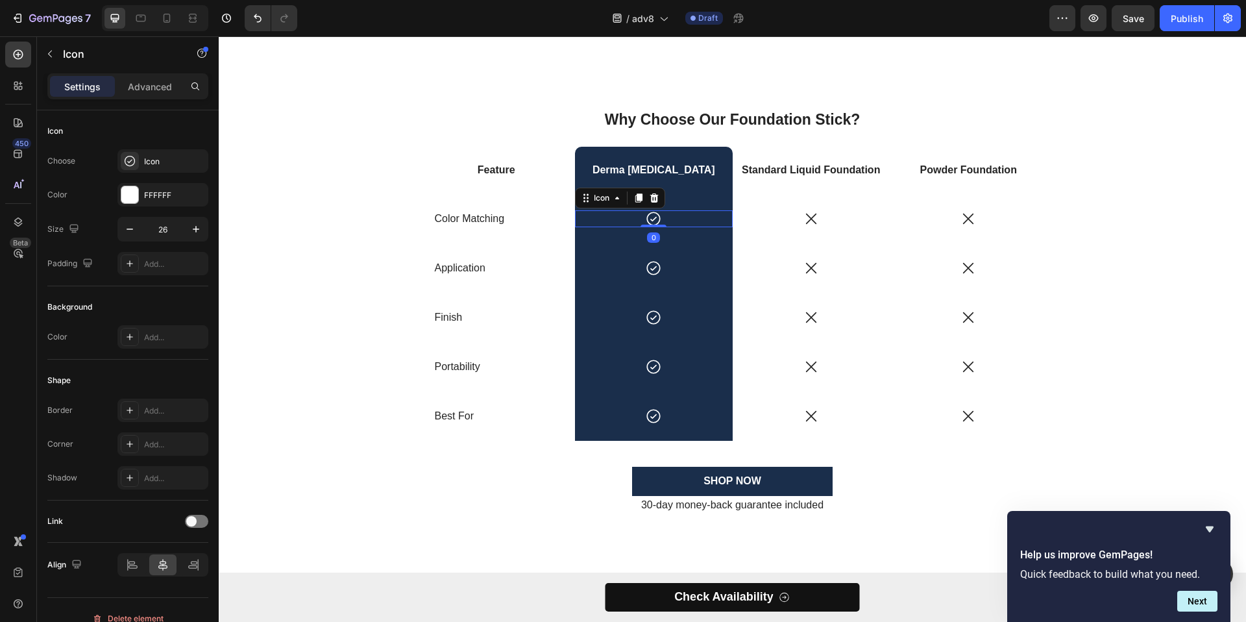
click at [672, 221] on div "Icon 0" at bounding box center [654, 218] width 158 height 17
click at [657, 217] on icon at bounding box center [653, 218] width 17 height 17
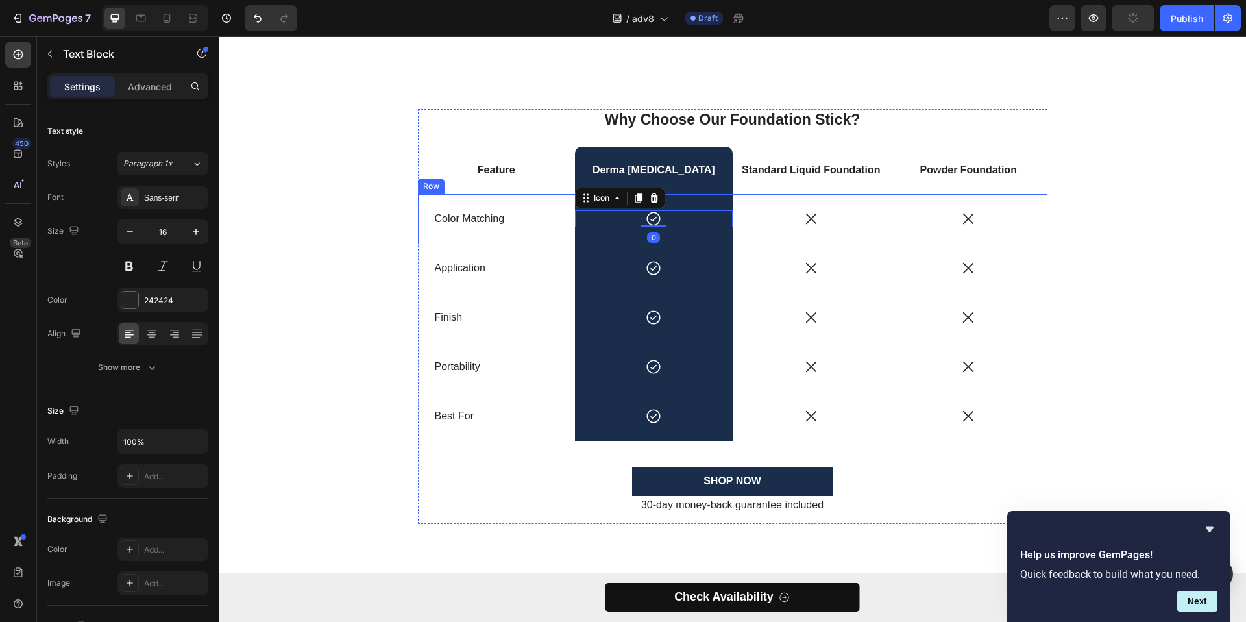
click at [476, 216] on p "Color Matching" at bounding box center [497, 219] width 124 height 14
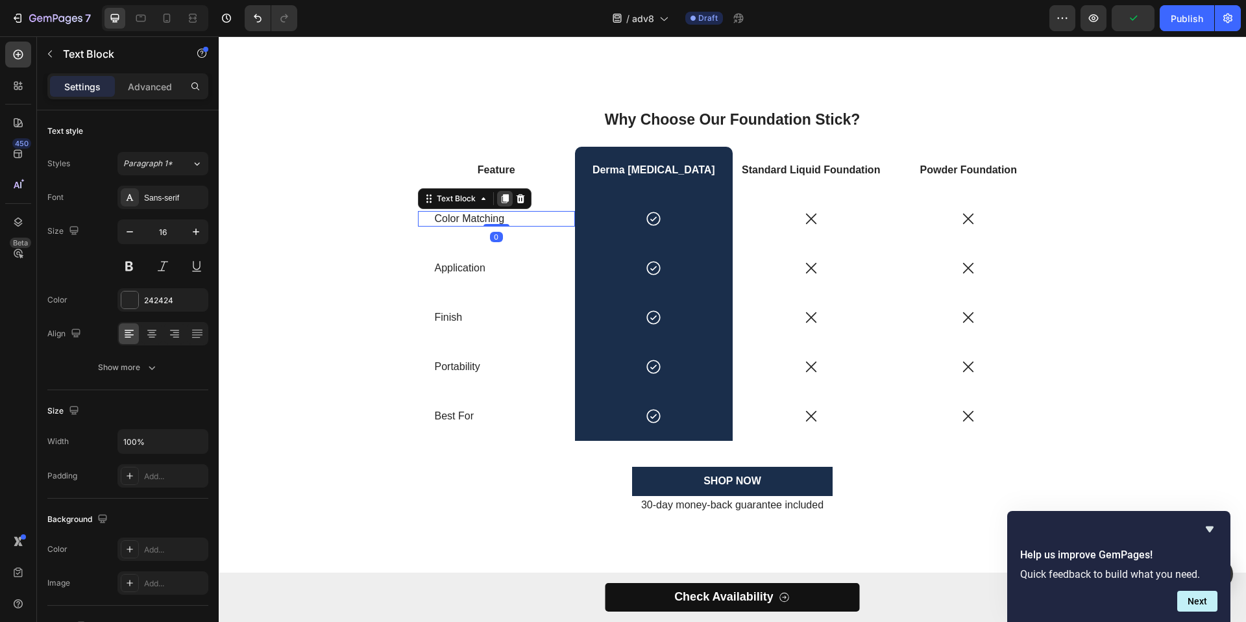
click at [501, 200] on icon at bounding box center [504, 198] width 7 height 9
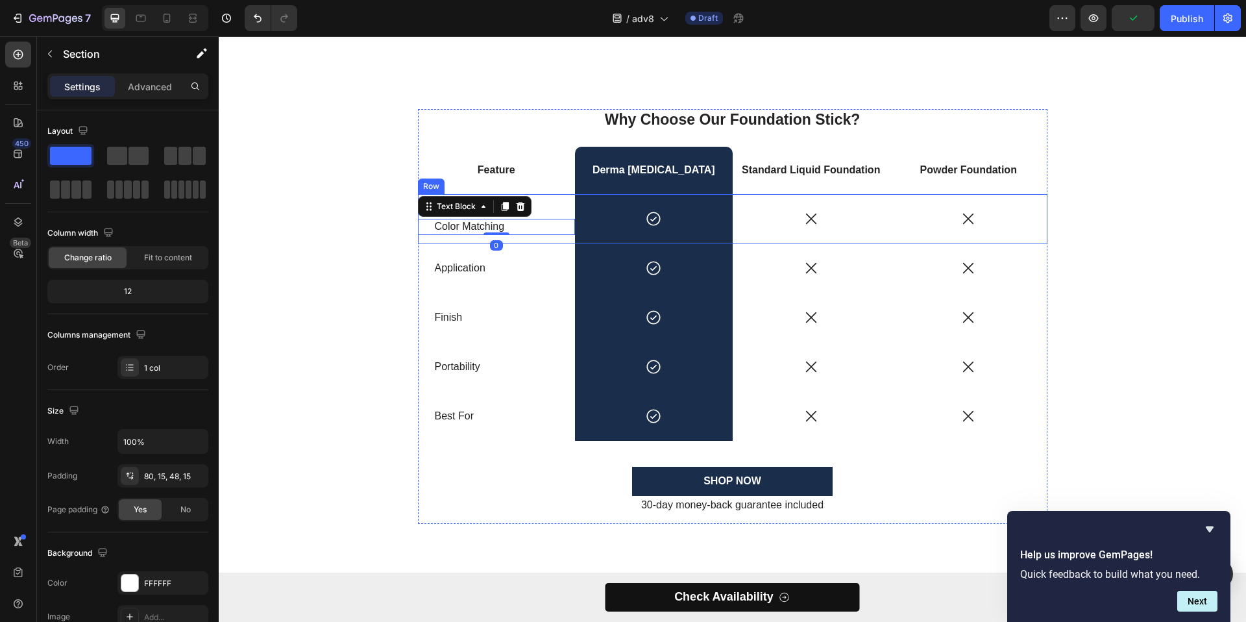
click at [388, 231] on div "Why Choose Our Foundation Stick? Heading Feature Text Block Derma Muse Text Blo…" at bounding box center [732, 321] width 987 height 425
click at [440, 220] on p "Color Matching" at bounding box center [497, 227] width 124 height 14
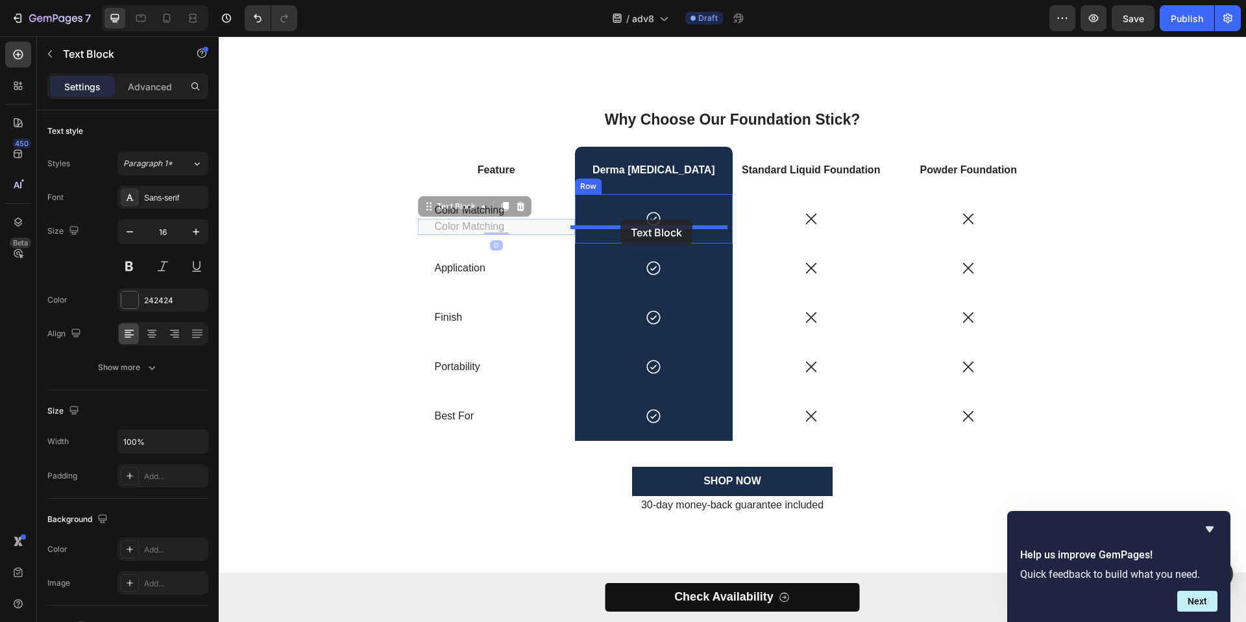
drag, startPoint x: 425, startPoint y: 208, endPoint x: 621, endPoint y: 219, distance: 195.7
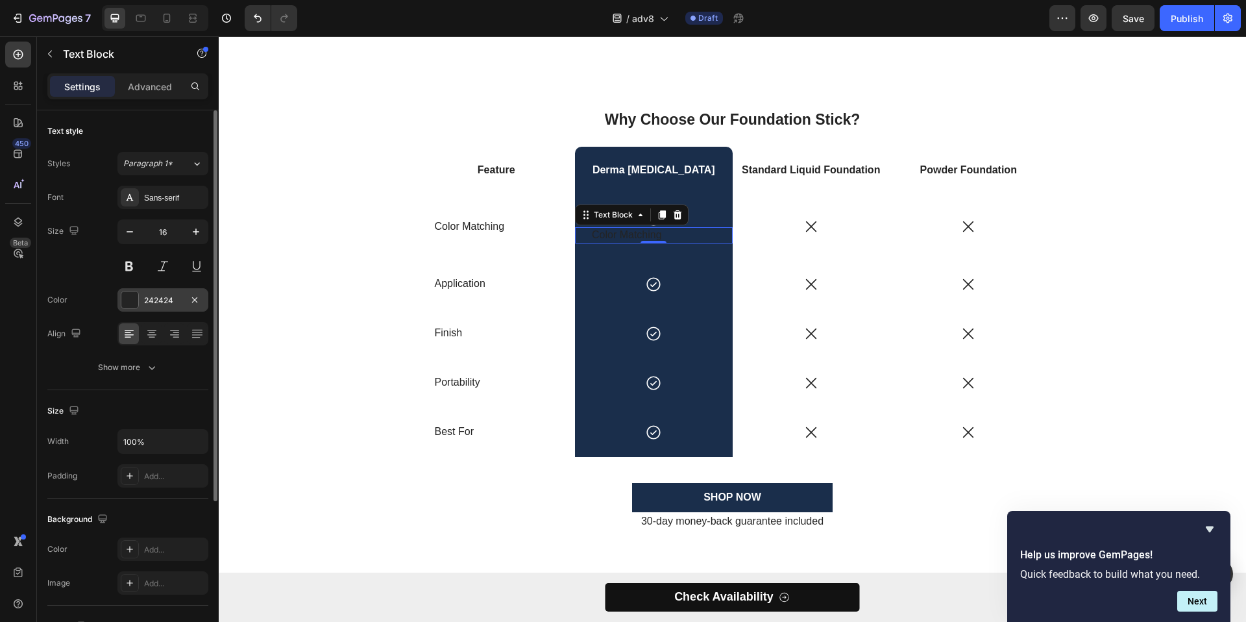
click at [136, 302] on div at bounding box center [129, 299] width 17 height 17
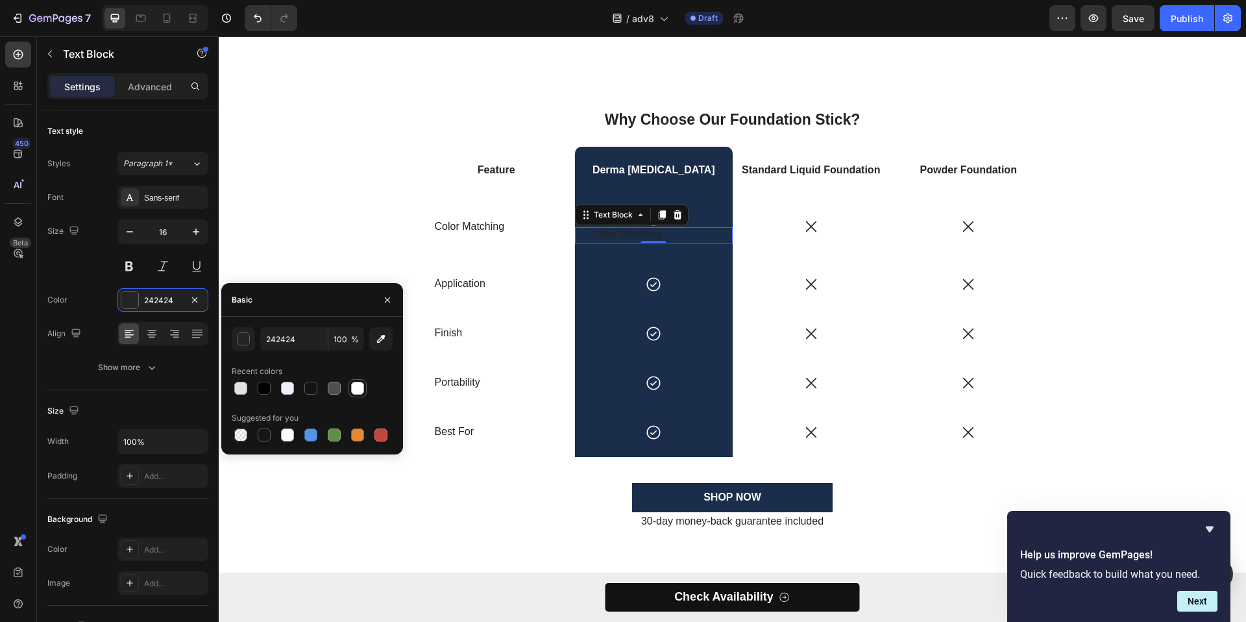
click at [362, 388] on div at bounding box center [357, 388] width 13 height 13
type input "FFFFFF"
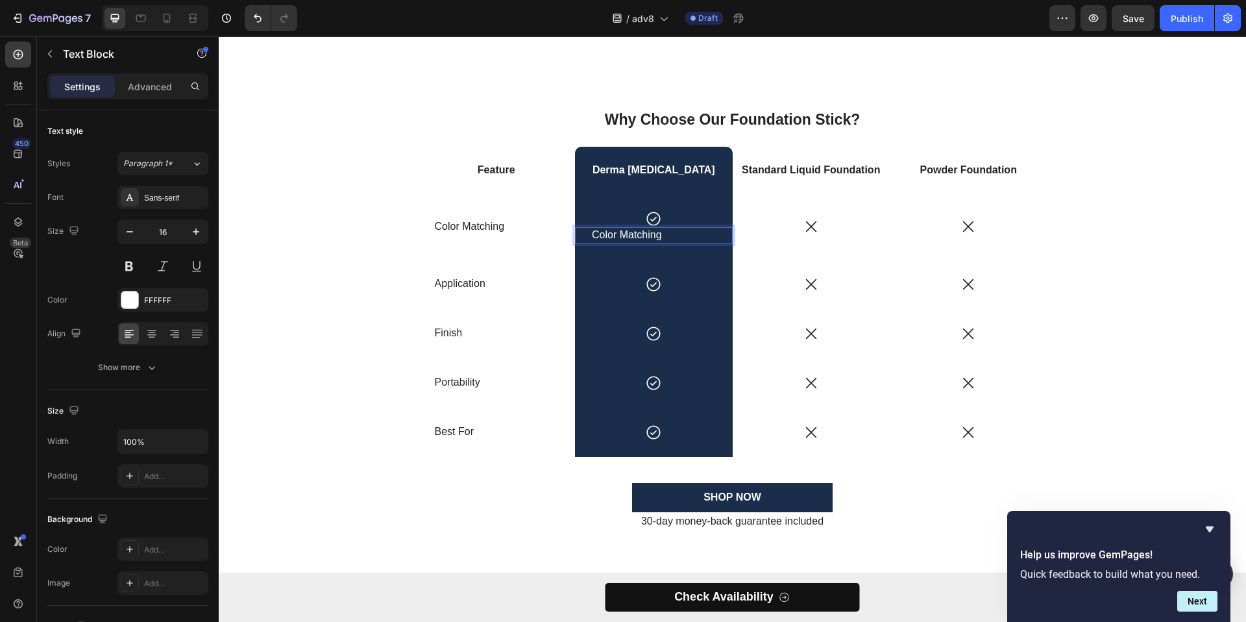
click at [639, 232] on p "Color Matching" at bounding box center [654, 235] width 124 height 14
click at [658, 234] on p "Self-Adjusts to Your Skin" at bounding box center [654, 235] width 124 height 14
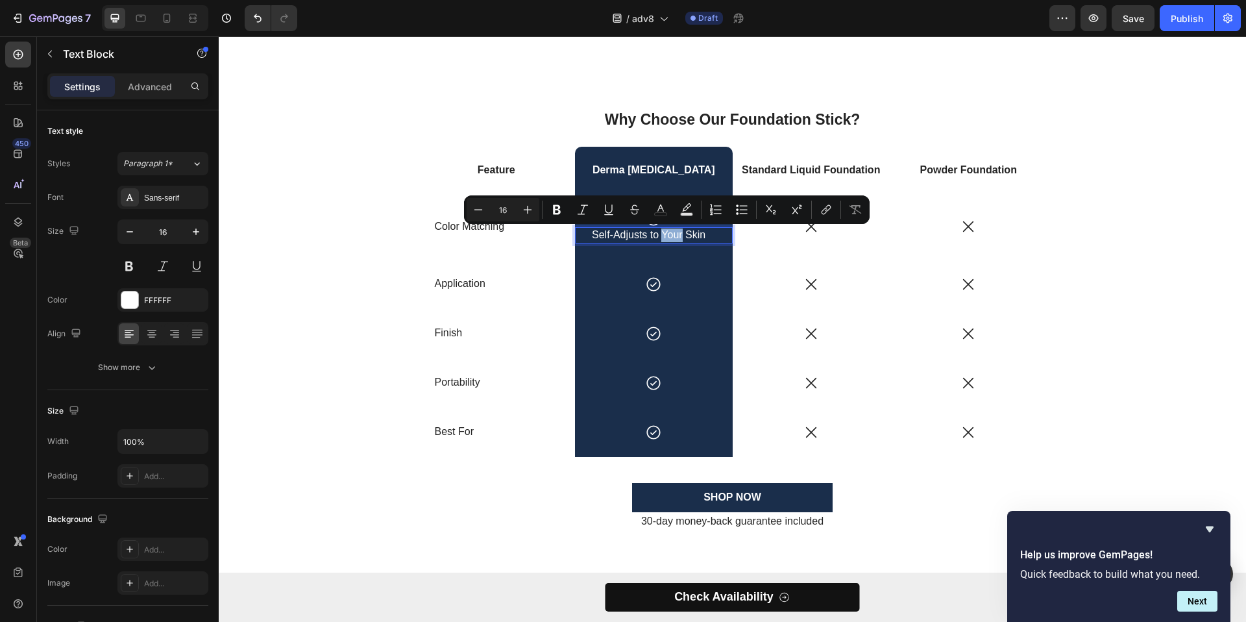
click at [714, 236] on div "Self-Adjusts to Your Skin Text Block 0" at bounding box center [654, 235] width 158 height 16
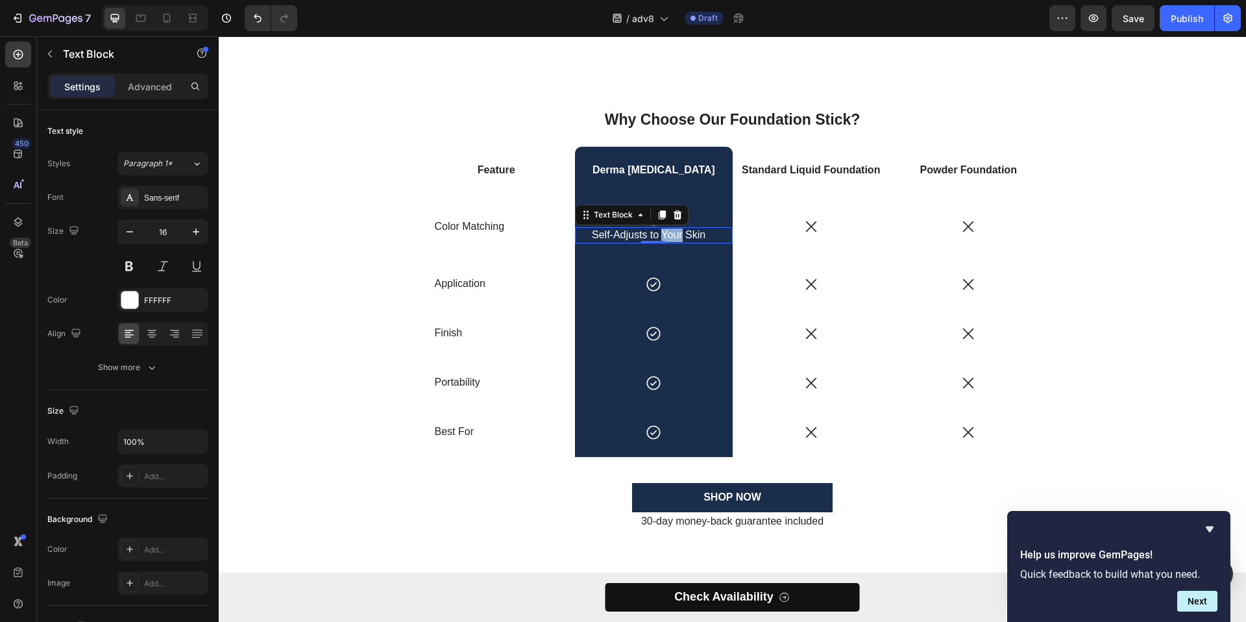
click at [714, 236] on div "Self-Adjusts to Your Skin Text Block 0" at bounding box center [654, 235] width 158 height 16
click at [160, 334] on div at bounding box center [152, 333] width 20 height 21
click at [710, 233] on p "Self-Adjusts to Your Skin" at bounding box center [654, 235] width 124 height 14
click at [710, 169] on p "Derma Muse" at bounding box center [653, 171] width 155 height 14
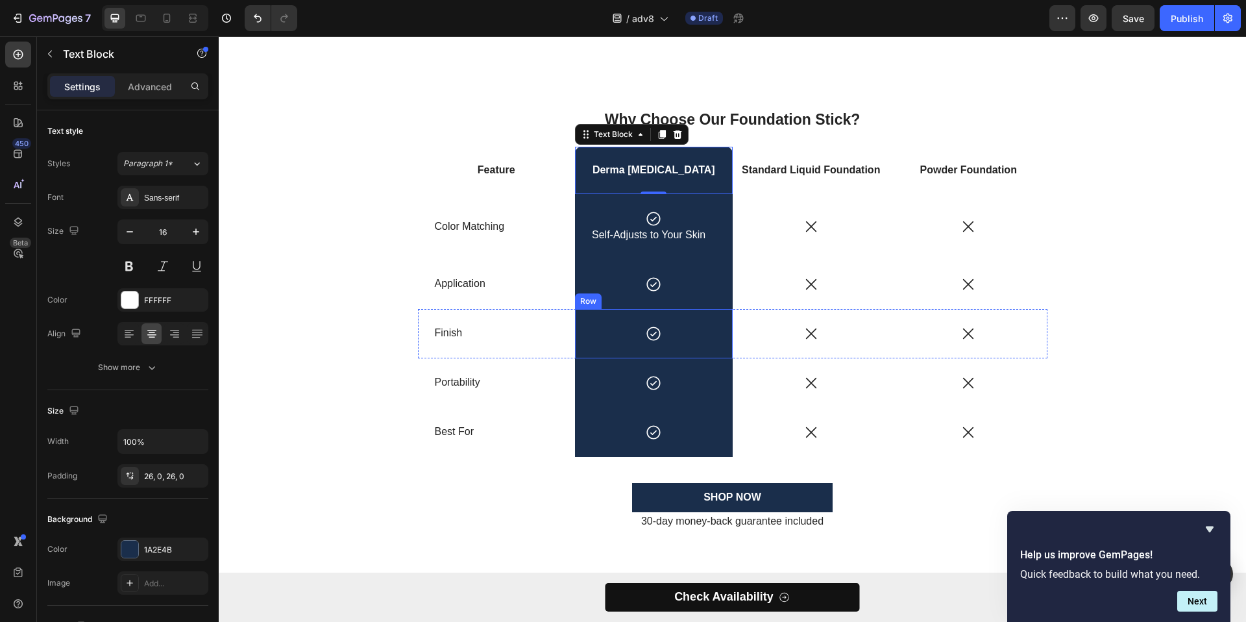
click at [643, 310] on div "Icon Row" at bounding box center [654, 333] width 158 height 49
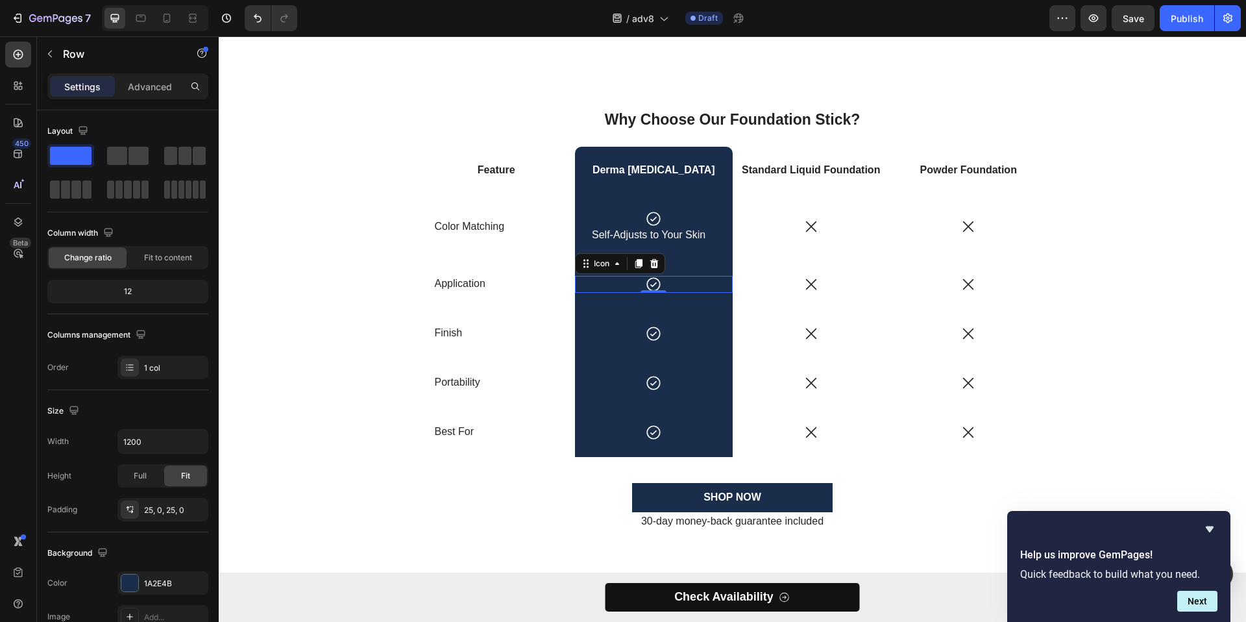
click at [692, 276] on div "Icon 0" at bounding box center [654, 284] width 158 height 17
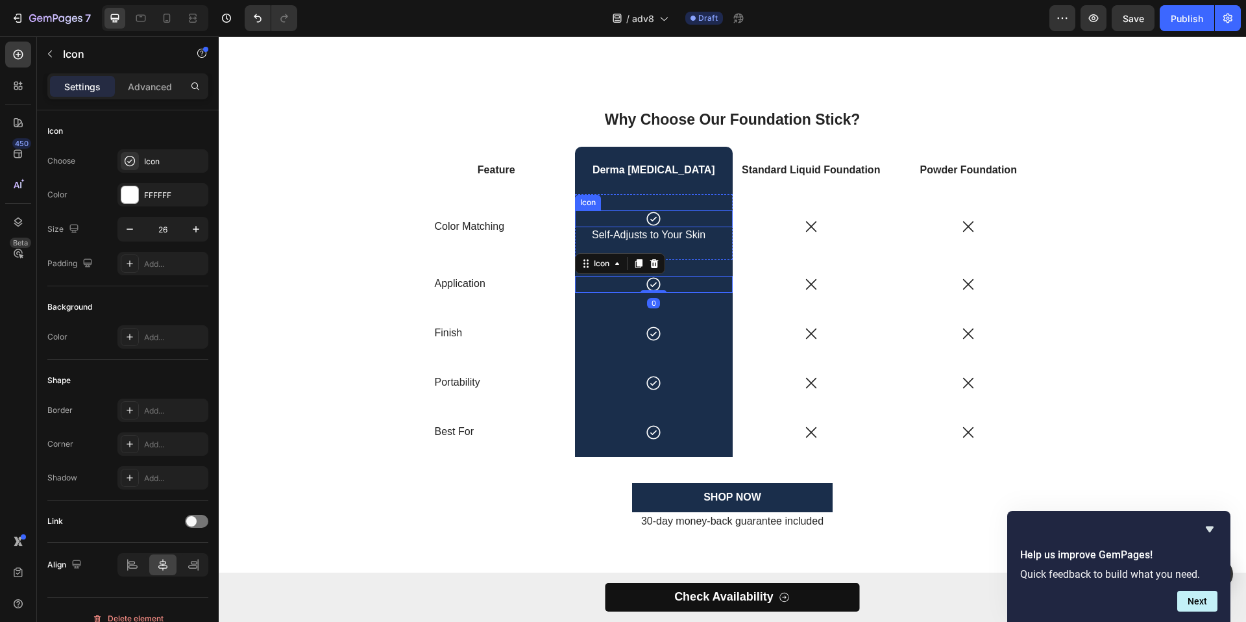
click at [716, 224] on div "Icon" at bounding box center [654, 218] width 158 height 17
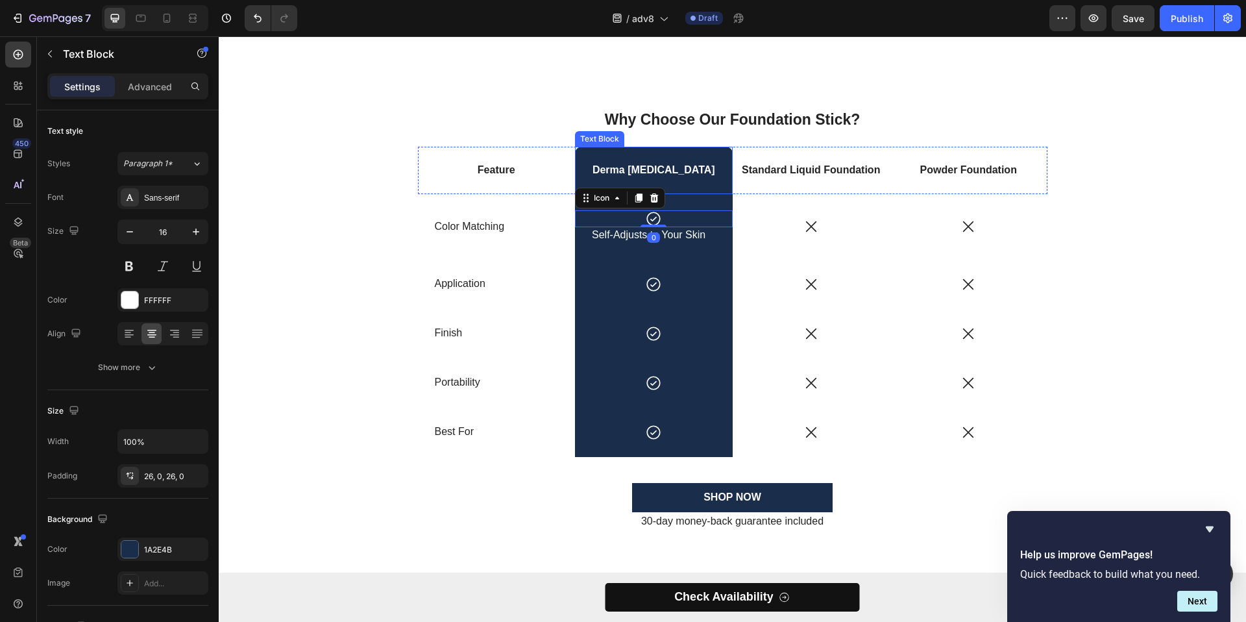
click at [715, 167] on p "Derma Muse" at bounding box center [653, 171] width 155 height 14
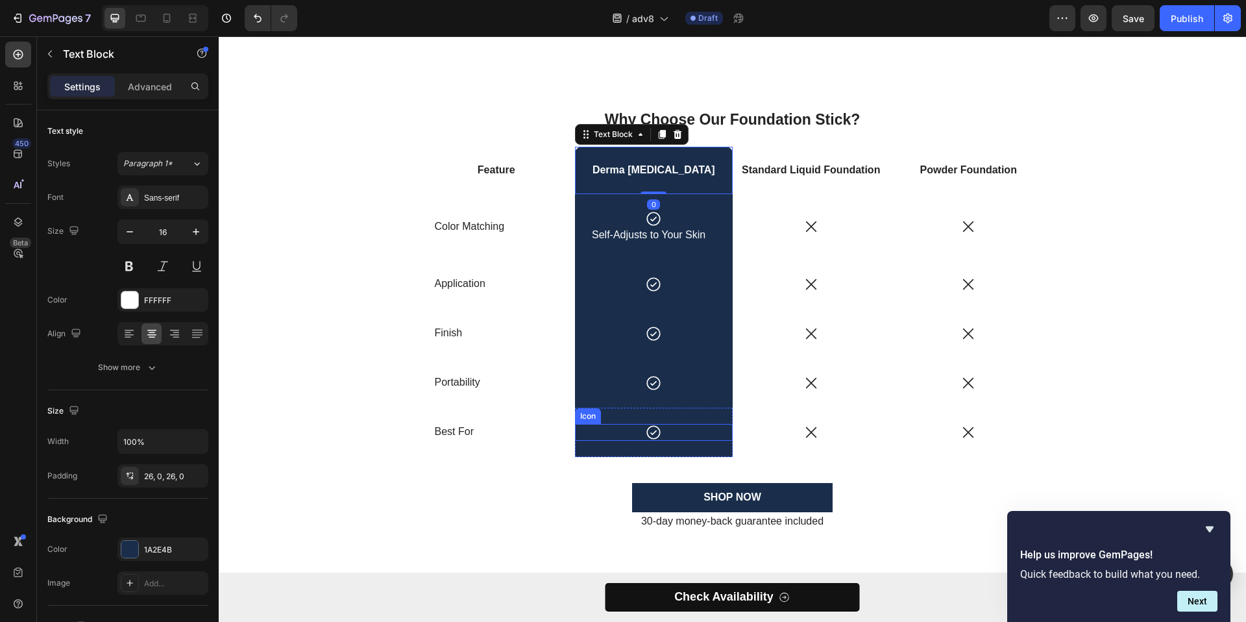
click at [692, 433] on div "Icon" at bounding box center [654, 432] width 158 height 17
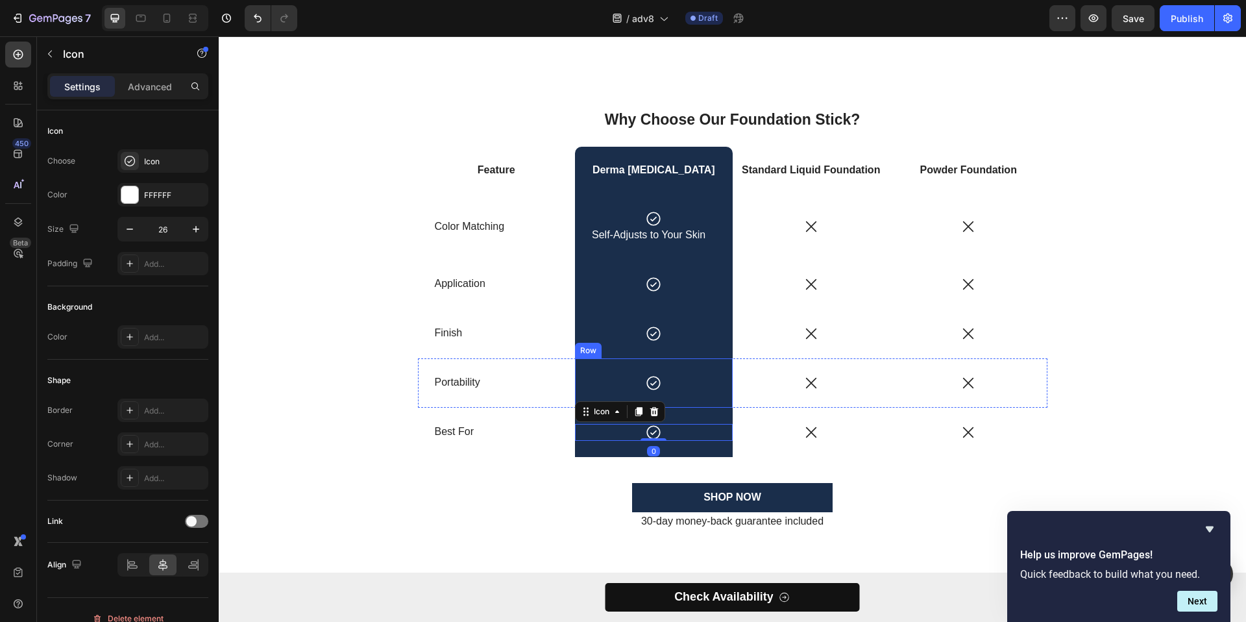
click at [694, 363] on div "Icon Row" at bounding box center [654, 382] width 158 height 49
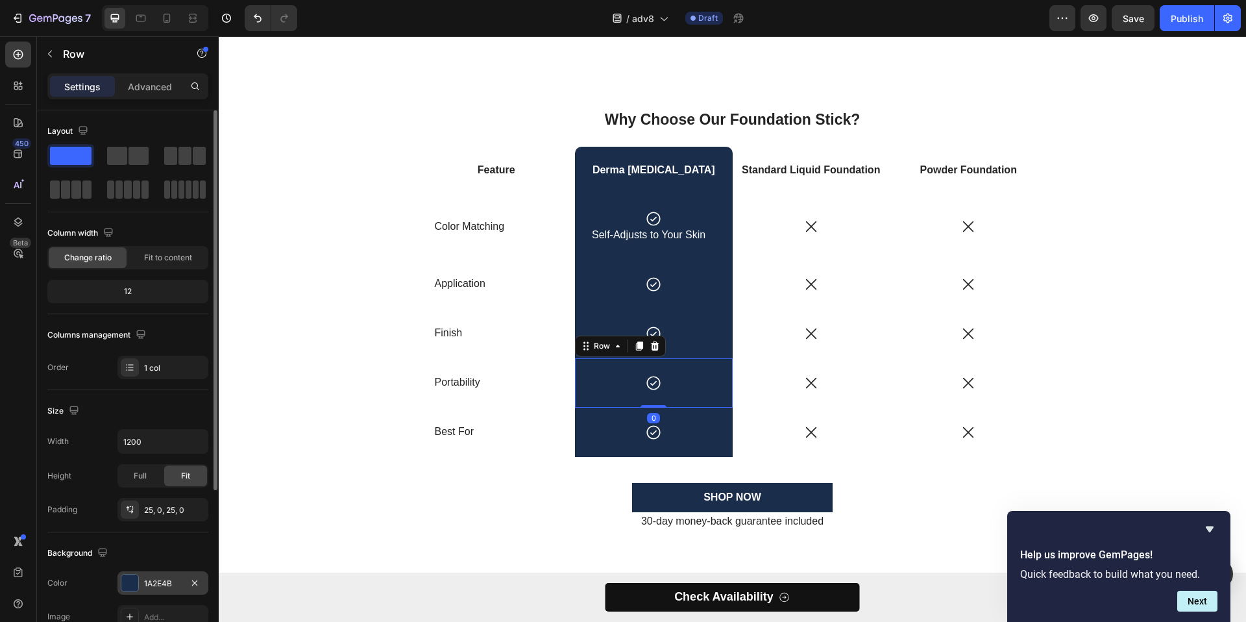
click at [170, 585] on div "1A2E4B" at bounding box center [163, 584] width 38 height 12
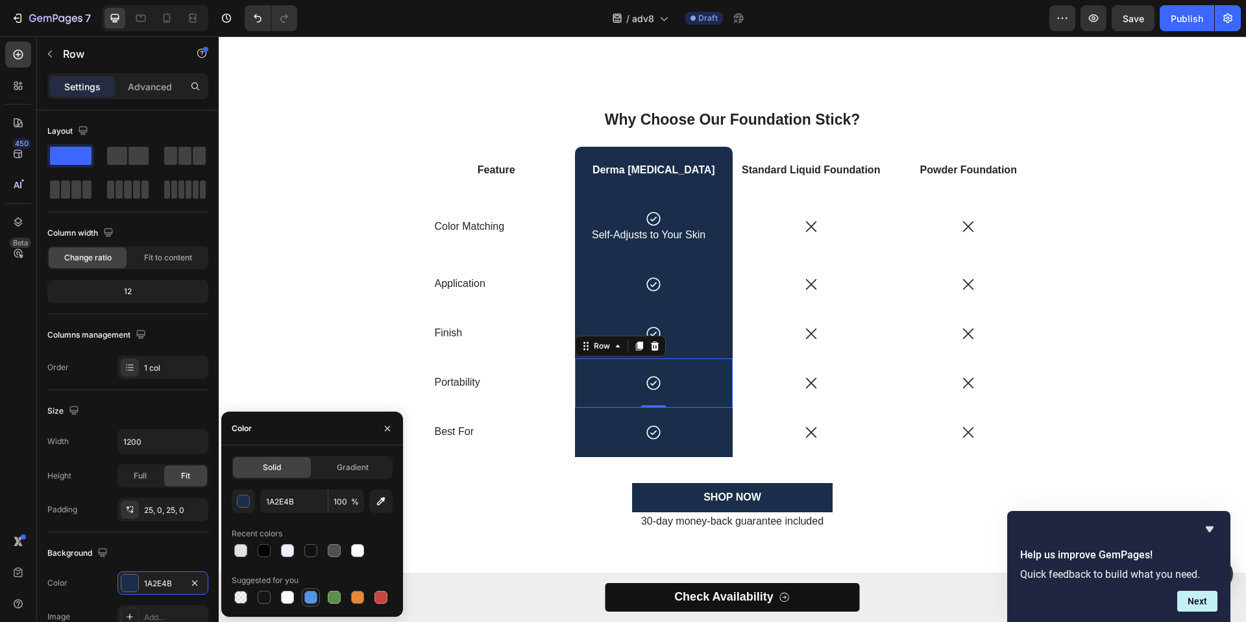
click at [309, 594] on div at bounding box center [310, 597] width 13 height 13
type input "5594E7"
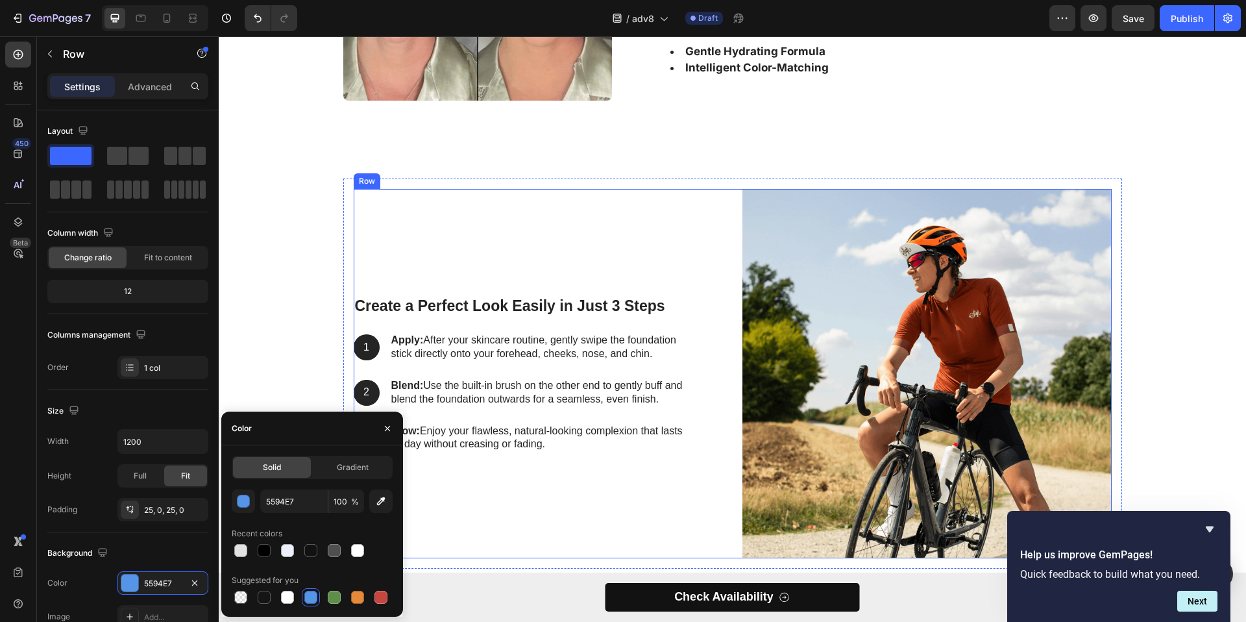
scroll to position [2708, 0]
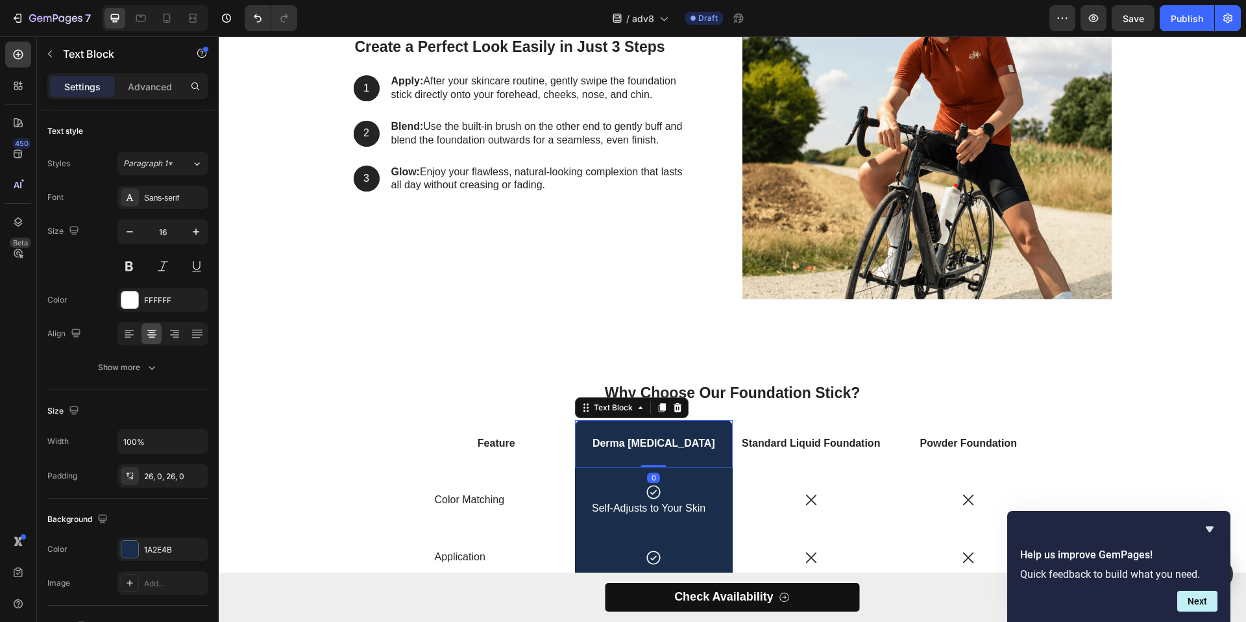
click at [705, 439] on p "Derma Muse" at bounding box center [653, 444] width 155 height 14
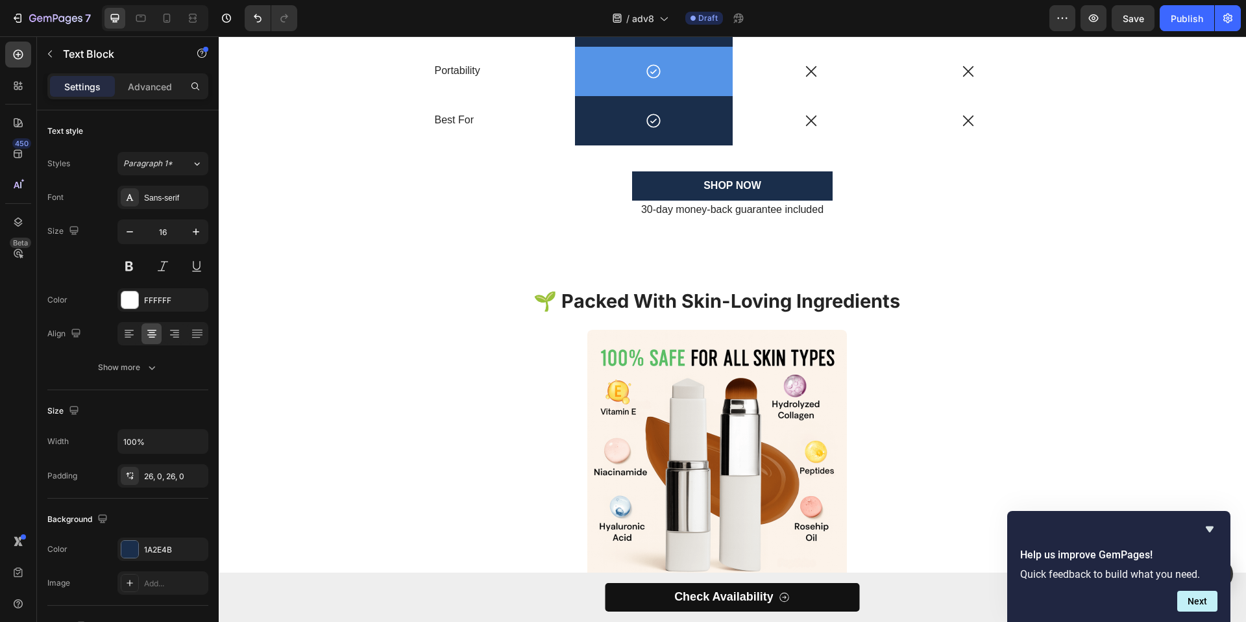
scroll to position [2970, 0]
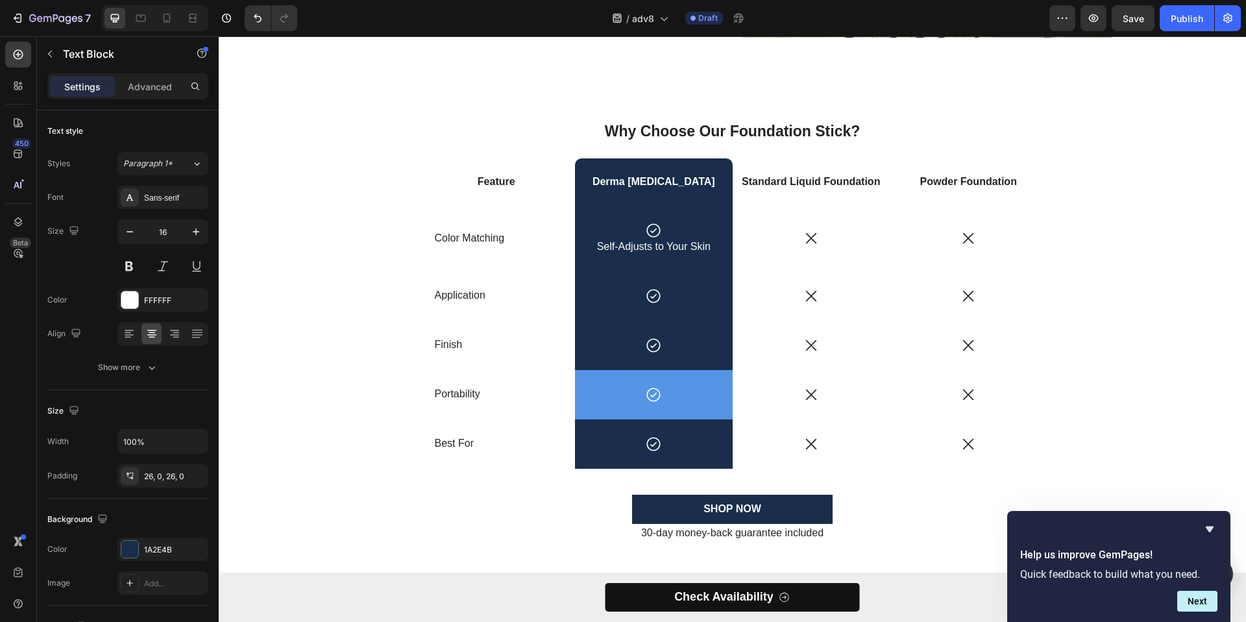
click at [707, 182] on p "Derma Muse" at bounding box center [653, 182] width 155 height 14
drag, startPoint x: 720, startPoint y: 166, endPoint x: 680, endPoint y: 190, distance: 46.7
click at [720, 166] on div "Derma Muse" at bounding box center [654, 181] width 158 height 47
click at [164, 555] on div "1A2E4B" at bounding box center [163, 550] width 38 height 12
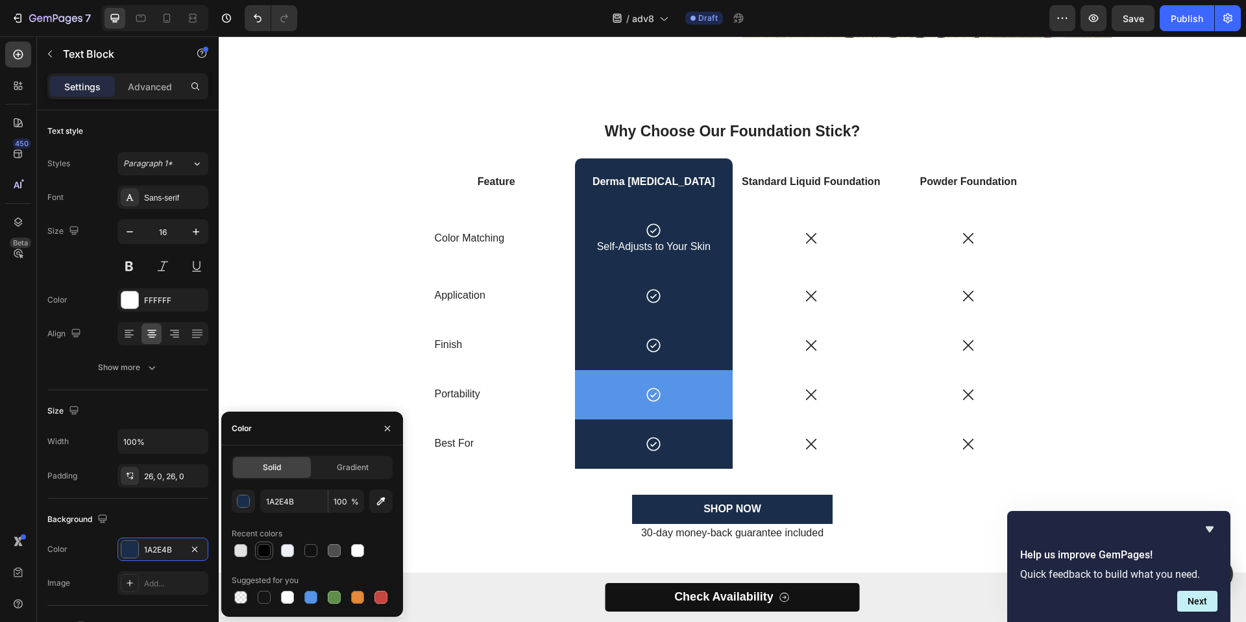
click at [271, 549] on div at bounding box center [264, 551] width 16 height 16
type input "000000"
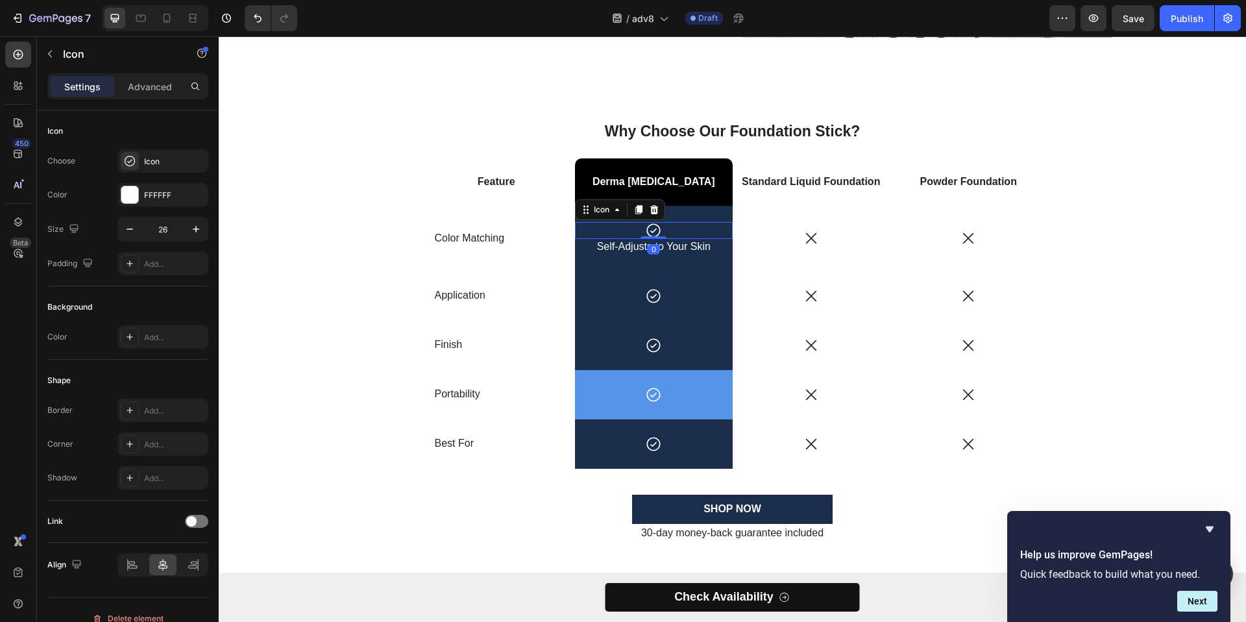
click at [708, 227] on div "Icon 0" at bounding box center [654, 230] width 158 height 17
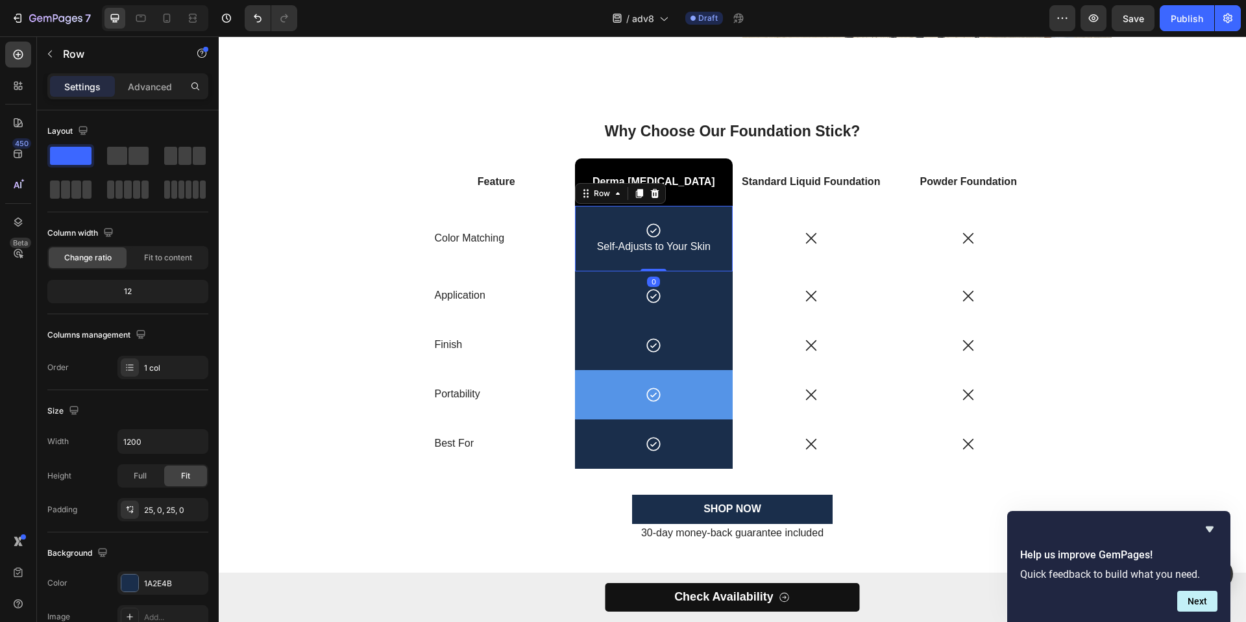
click at [720, 208] on div "Icon Self-Adjusts to Your Skin Text Block Row 0" at bounding box center [654, 239] width 158 height 66
click at [142, 587] on div "1A2E4B" at bounding box center [162, 582] width 91 height 23
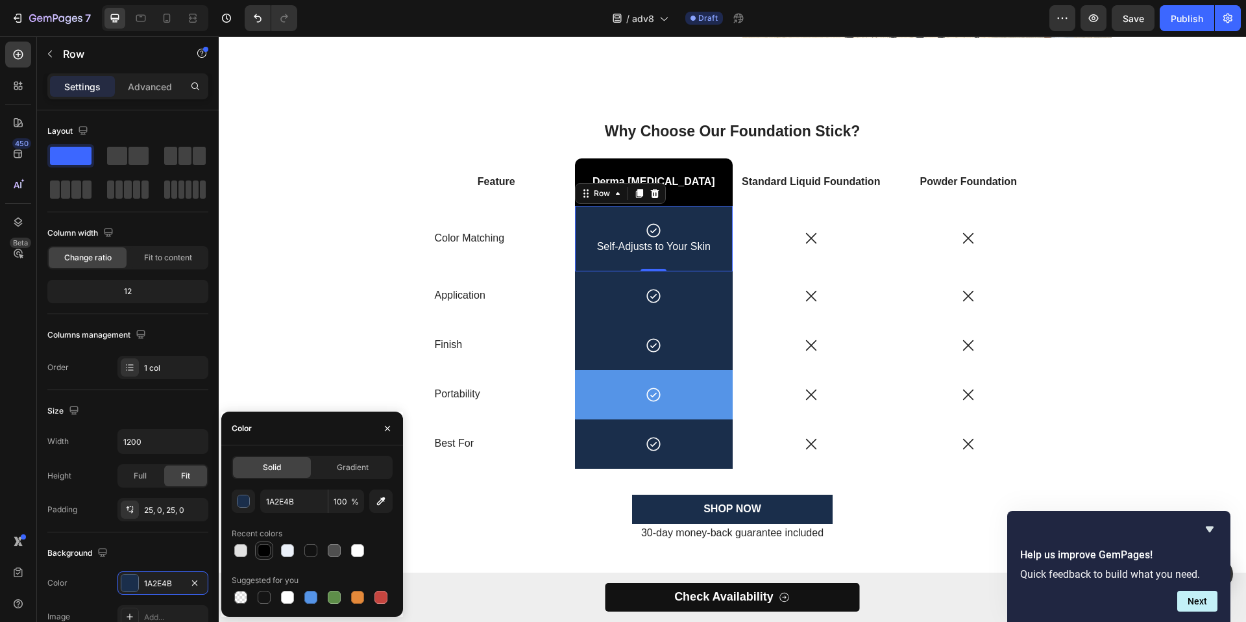
click at [264, 557] on div at bounding box center [264, 551] width 16 height 16
type input "000000"
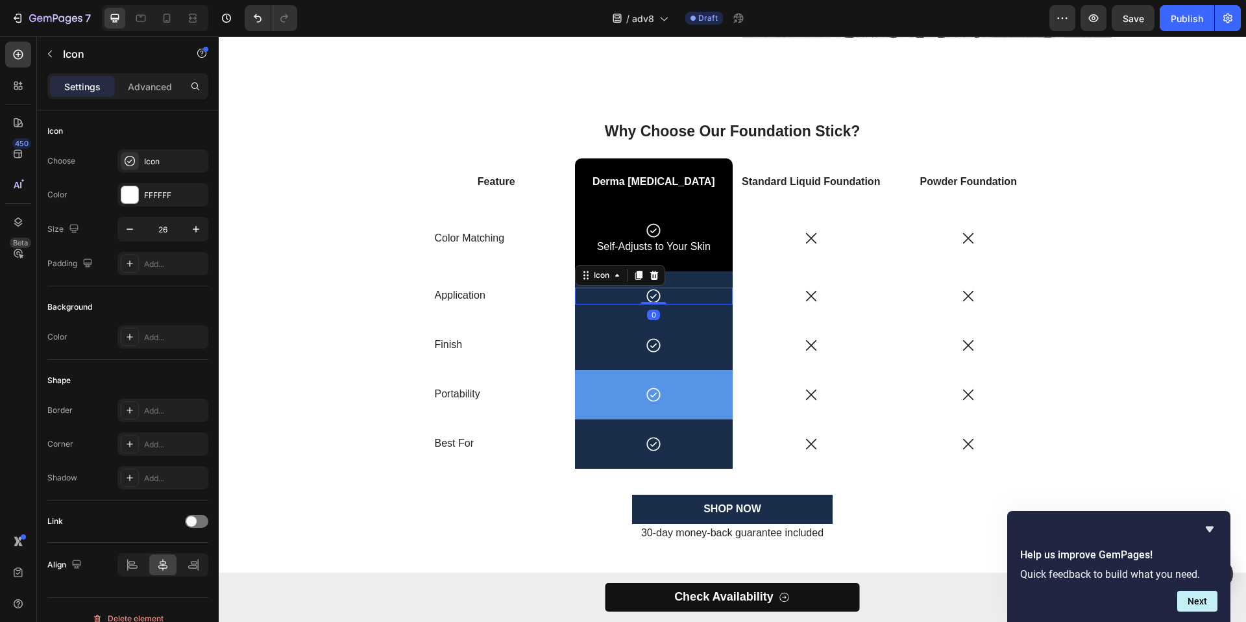
click at [709, 295] on div "Icon 0" at bounding box center [654, 296] width 158 height 17
click at [712, 283] on div "Icon Row 0" at bounding box center [654, 295] width 158 height 49
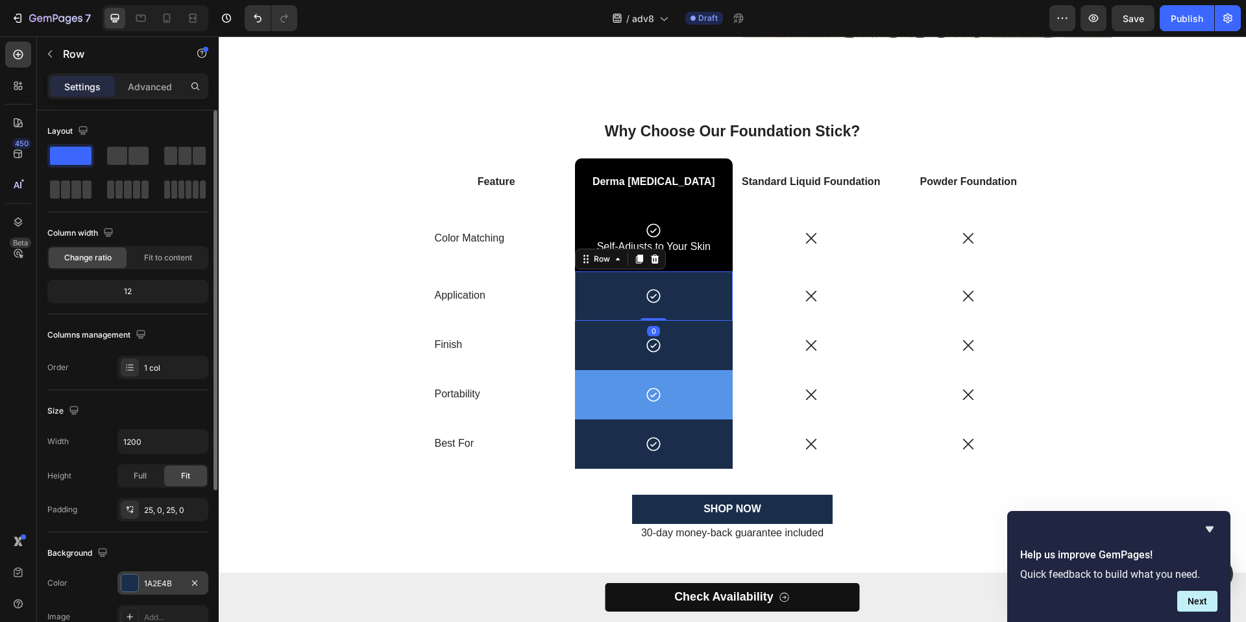
click at [128, 589] on div at bounding box center [129, 582] width 17 height 17
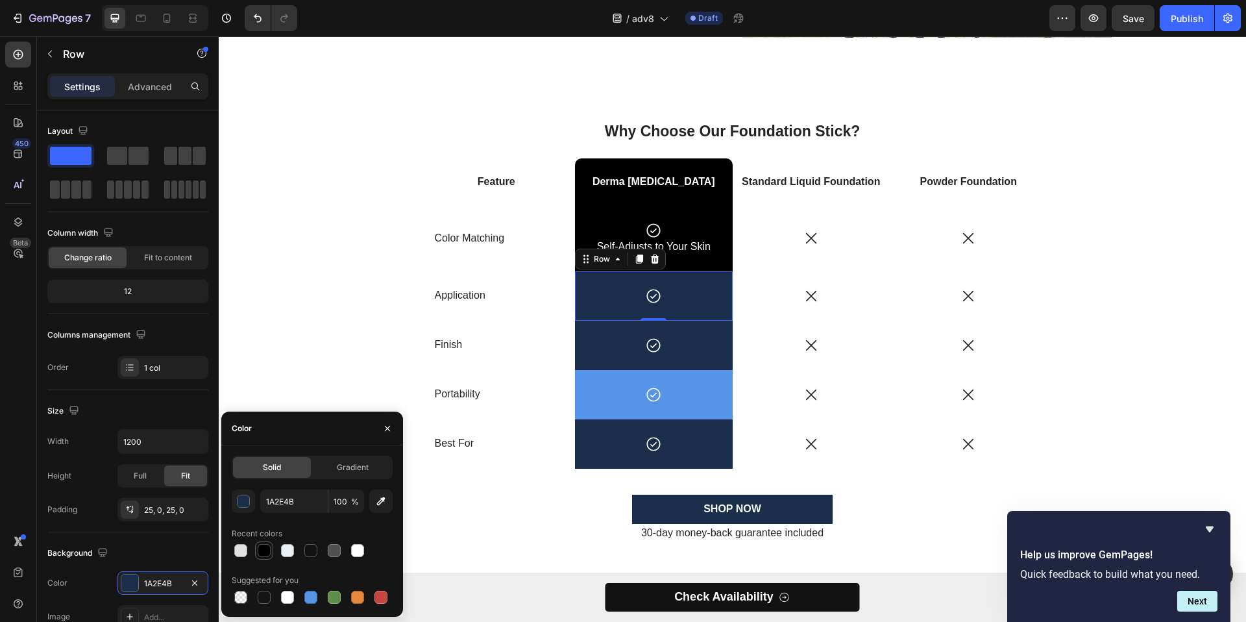
click at [272, 550] on div at bounding box center [264, 550] width 18 height 18
type input "000000"
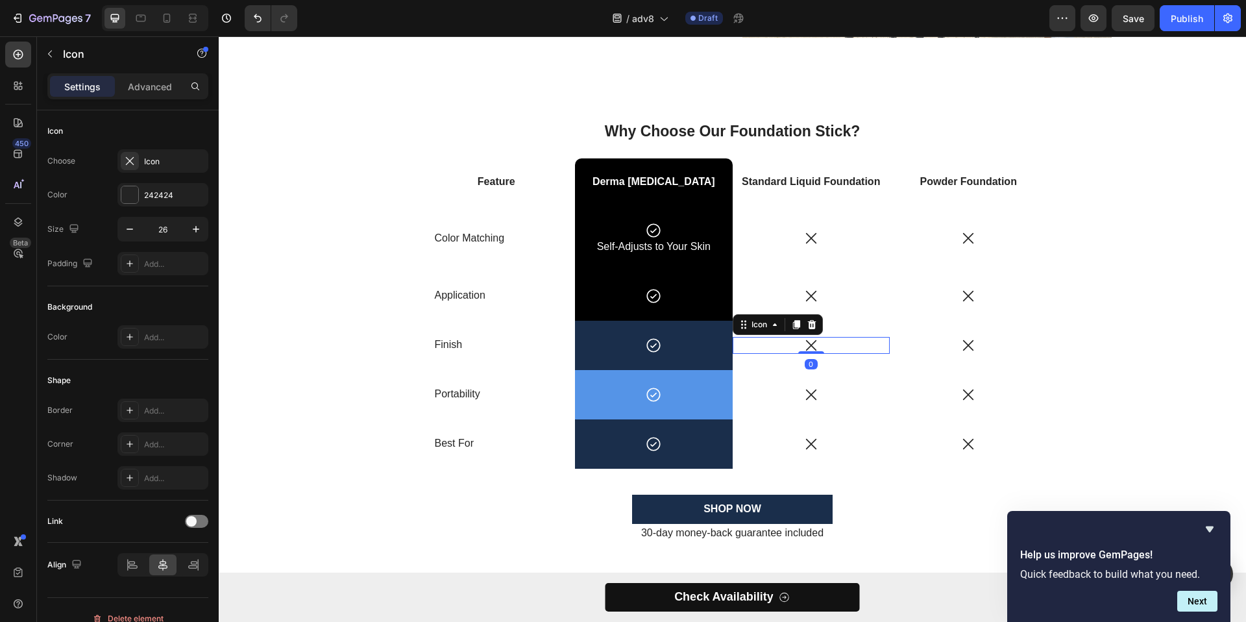
click at [733, 339] on div "Icon 0" at bounding box center [812, 345] width 158 height 17
click at [711, 337] on div "Icon" at bounding box center [654, 345] width 158 height 17
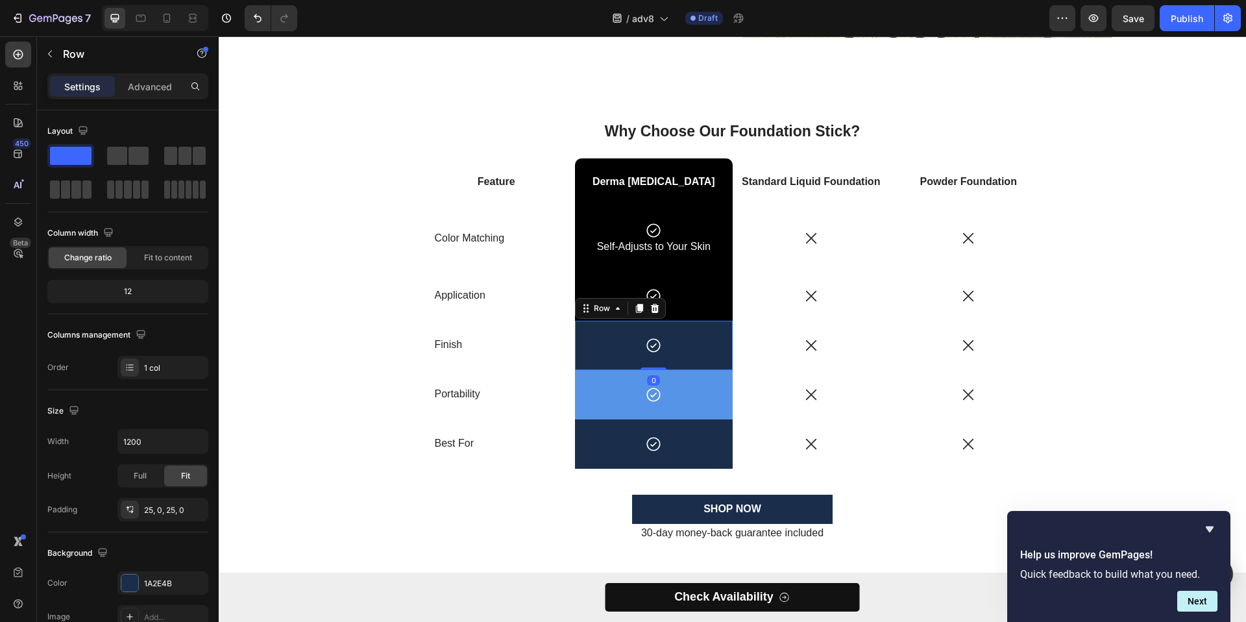
click at [715, 326] on div "Icon Row 0" at bounding box center [654, 345] width 158 height 49
click at [138, 591] on div "1A2E4B" at bounding box center [162, 582] width 91 height 23
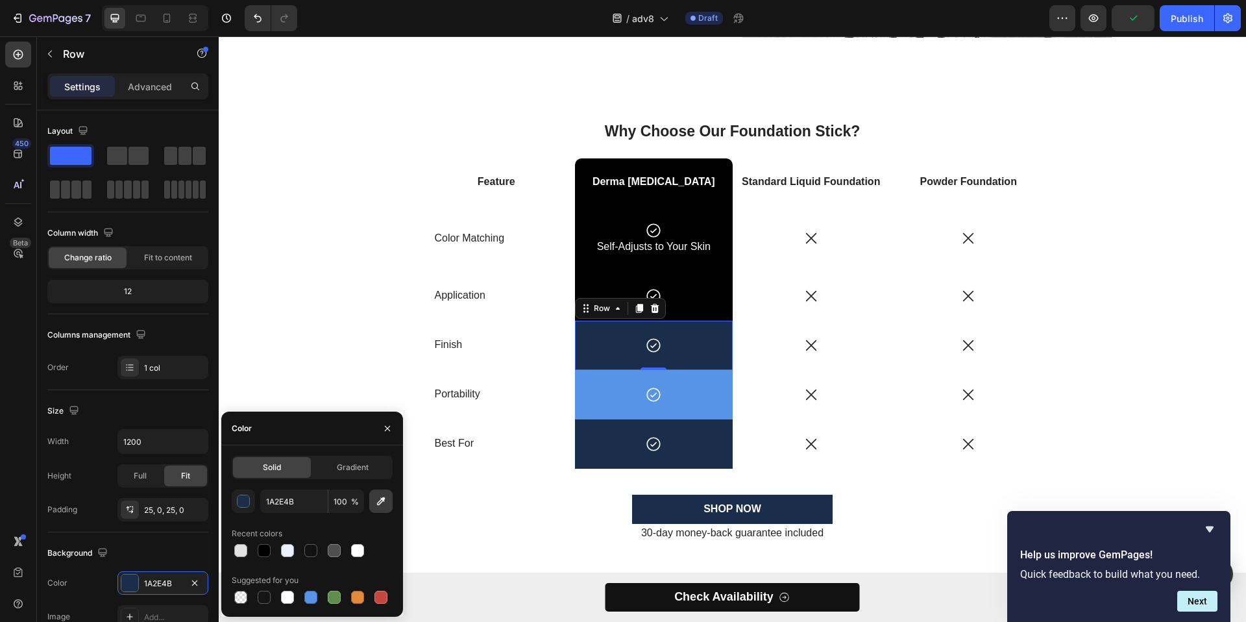
drag, startPoint x: 265, startPoint y: 549, endPoint x: 386, endPoint y: 508, distance: 126.9
click at [266, 549] on div at bounding box center [264, 550] width 13 height 13
type input "000000"
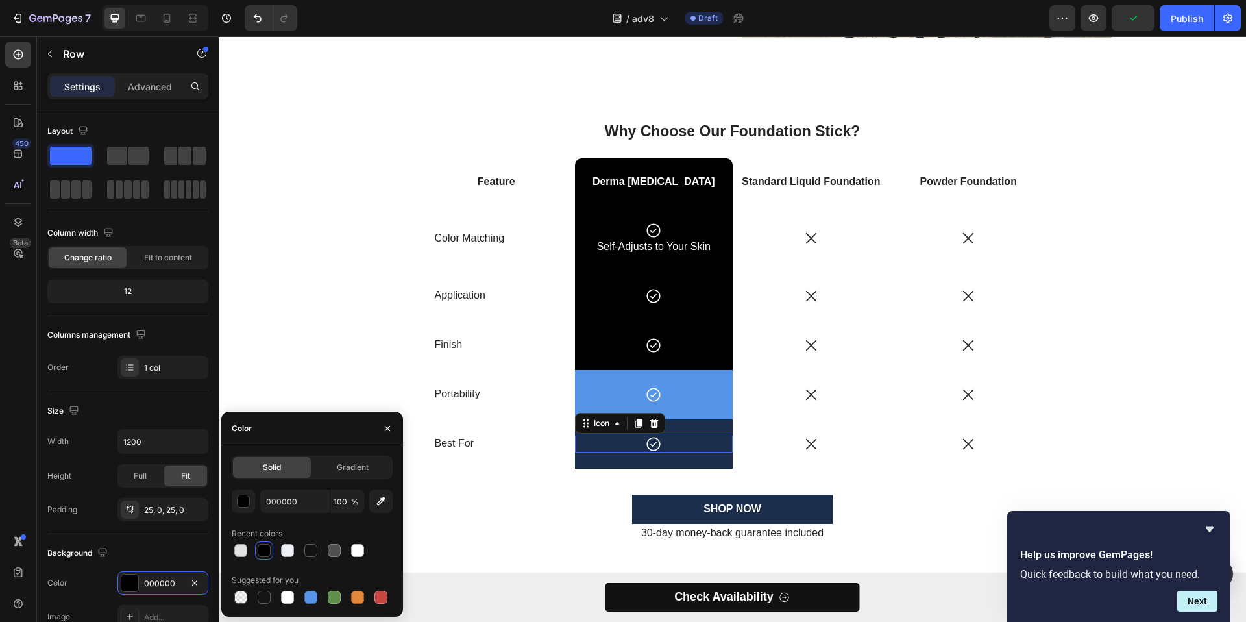
click at [689, 438] on div "Icon 0" at bounding box center [654, 444] width 158 height 17
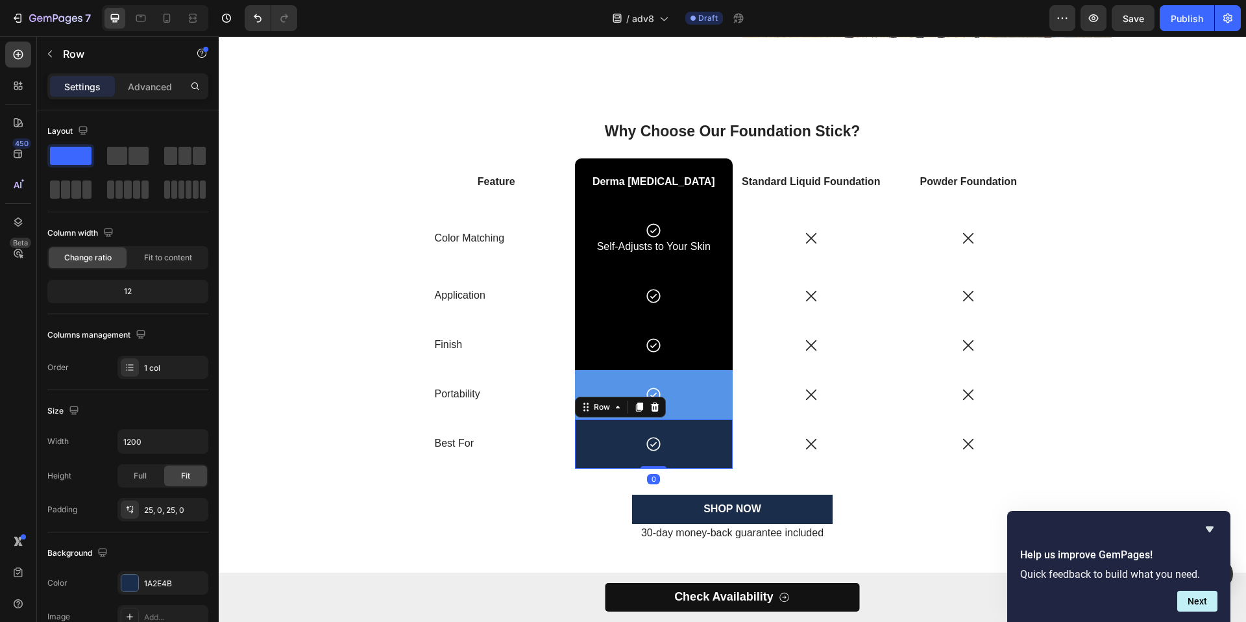
click at [698, 431] on div "Icon Row 0" at bounding box center [654, 443] width 158 height 49
click at [132, 584] on div at bounding box center [129, 582] width 17 height 17
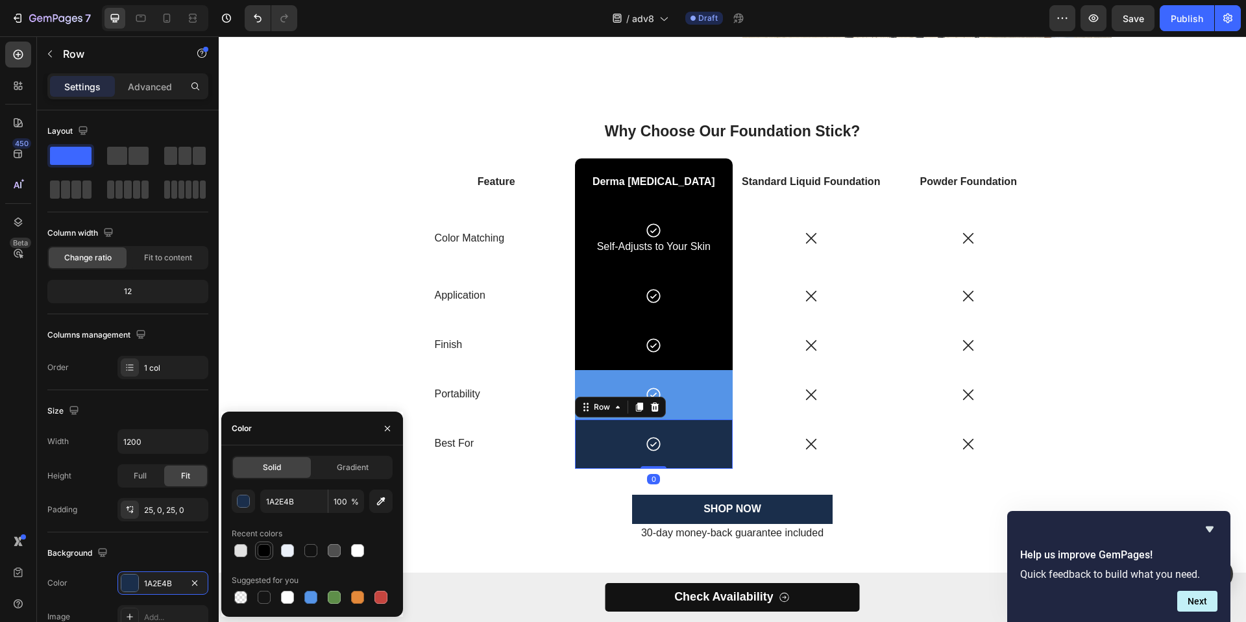
click at [265, 549] on div at bounding box center [264, 550] width 13 height 13
type input "000000"
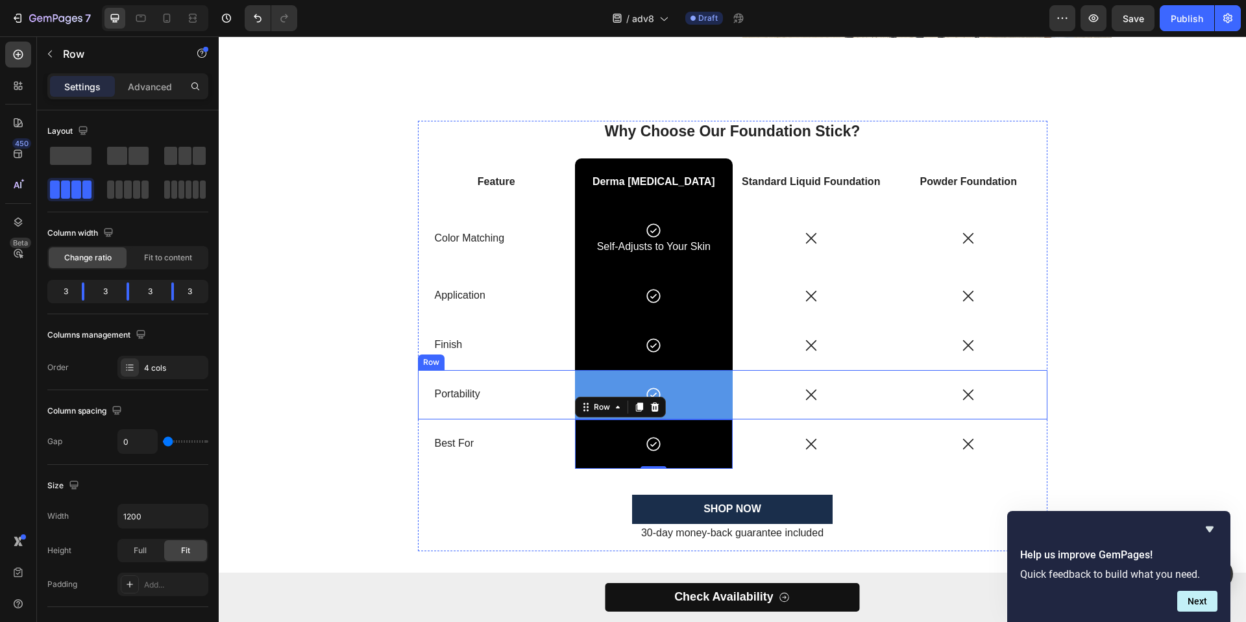
click at [737, 384] on div "Icon" at bounding box center [812, 394] width 158 height 49
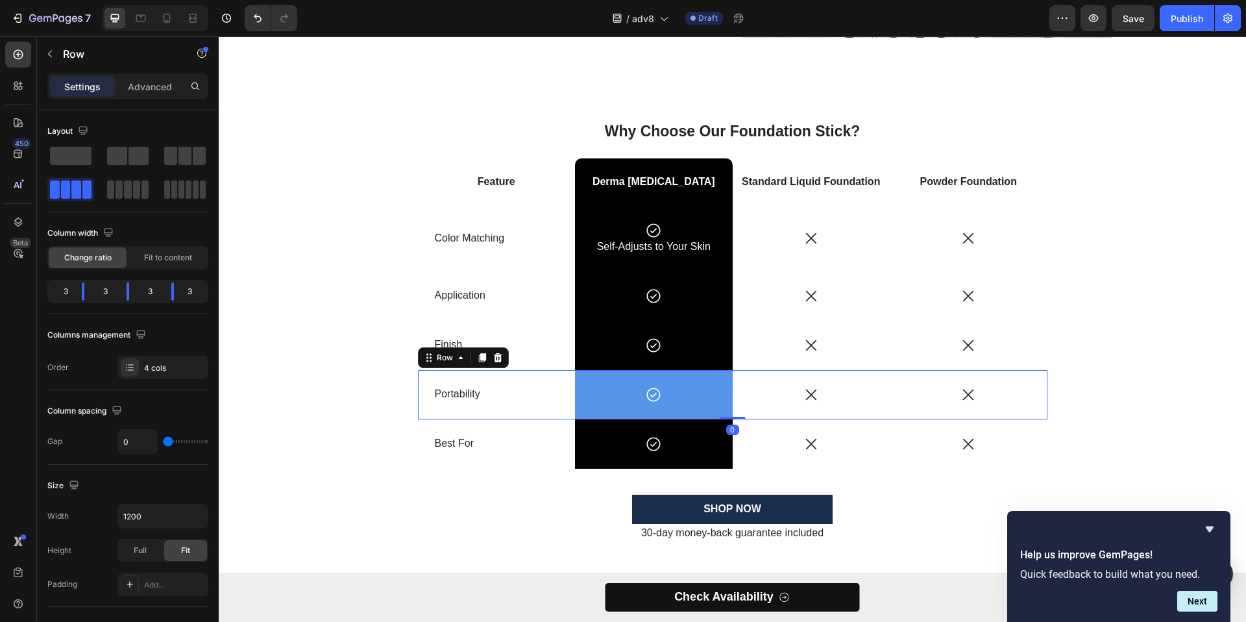
click at [721, 379] on div "Icon Row" at bounding box center [654, 394] width 158 height 49
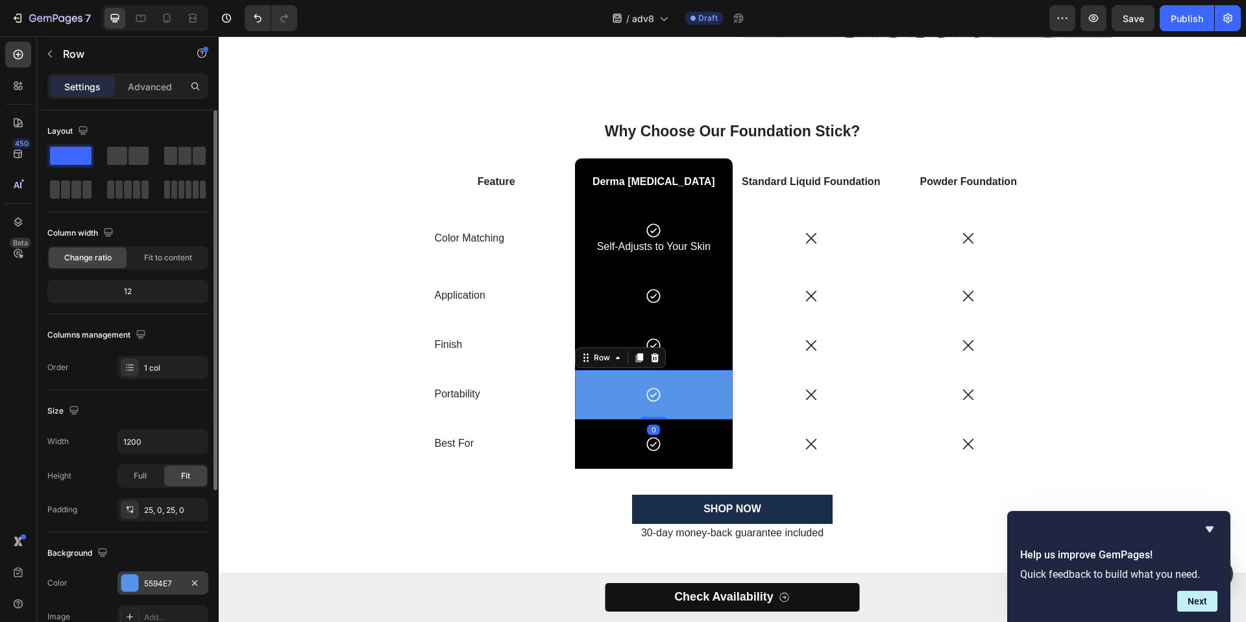
click at [162, 576] on div "5594E7" at bounding box center [162, 582] width 91 height 23
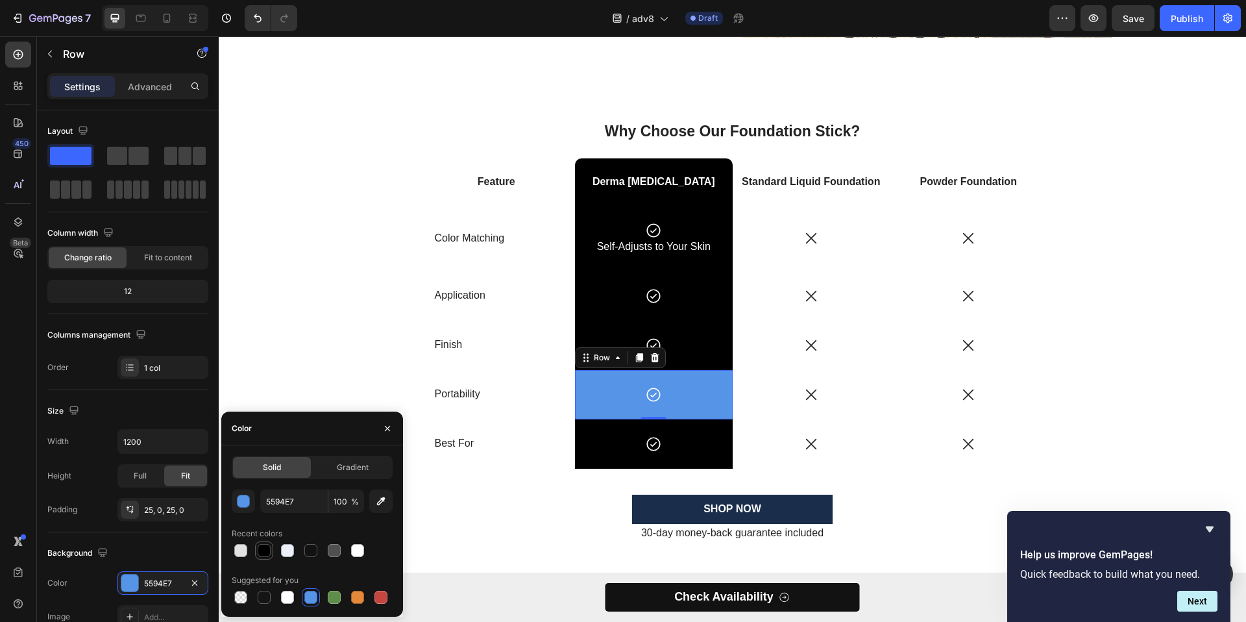
click at [267, 550] on div at bounding box center [264, 550] width 13 height 13
type input "000000"
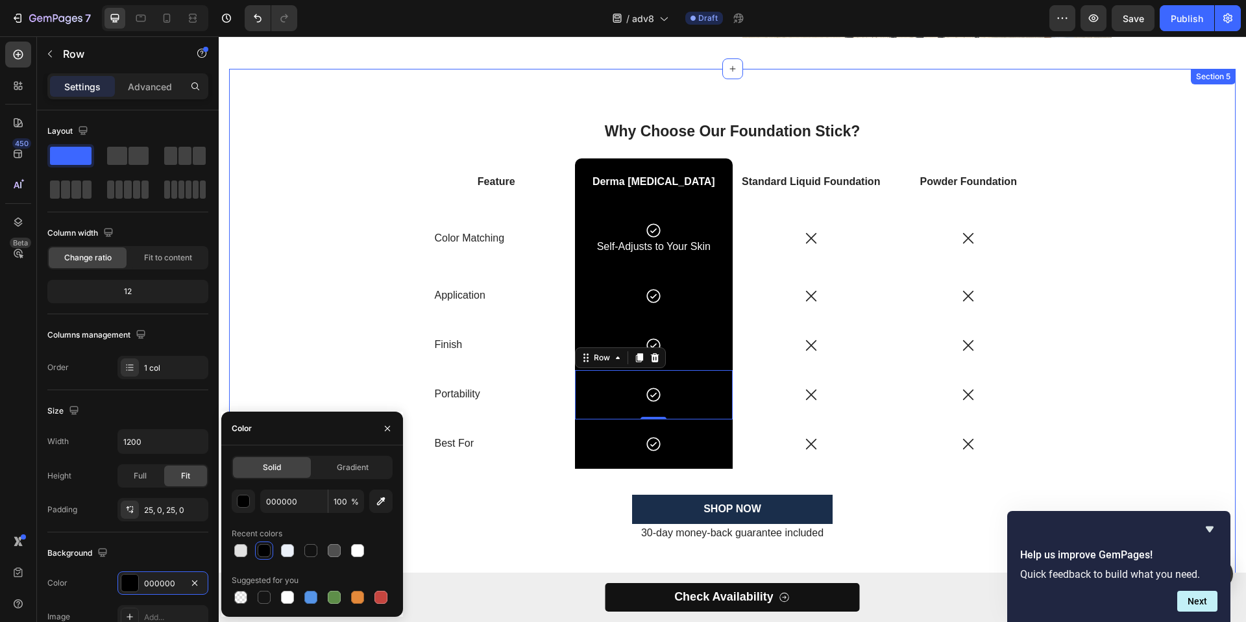
click at [278, 315] on div "Why Choose Our Foundation Stick? Heading Feature Text Block Derma Muse Text Blo…" at bounding box center [732, 341] width 987 height 441
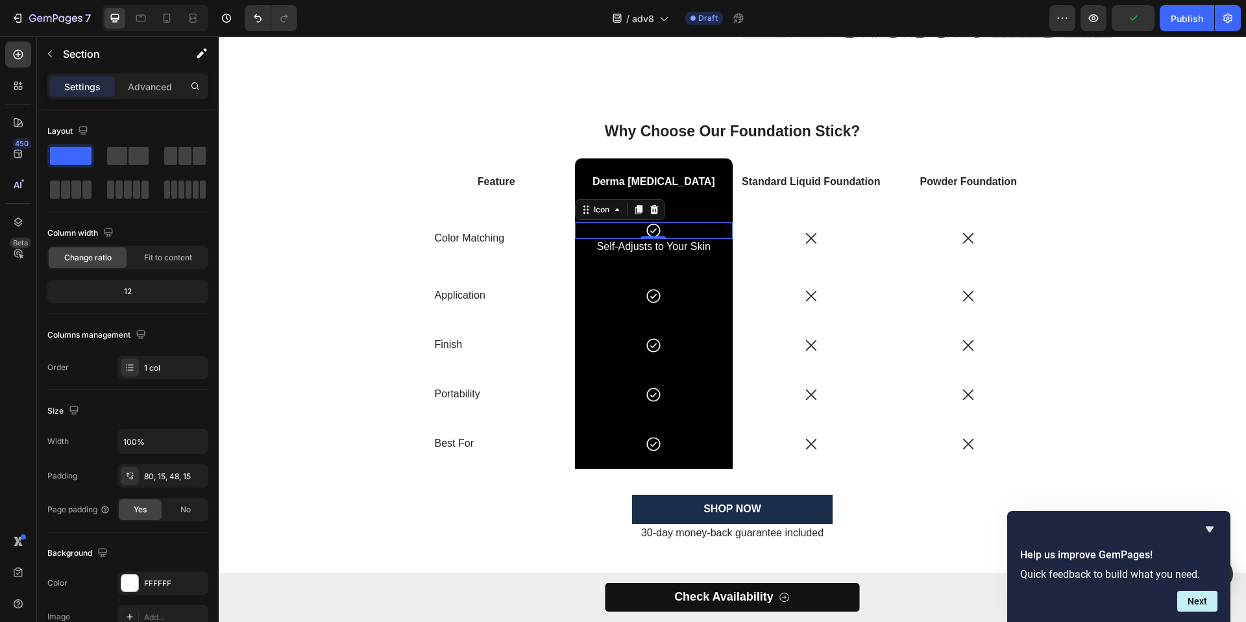
click at [678, 238] on div "Icon 0" at bounding box center [654, 230] width 158 height 17
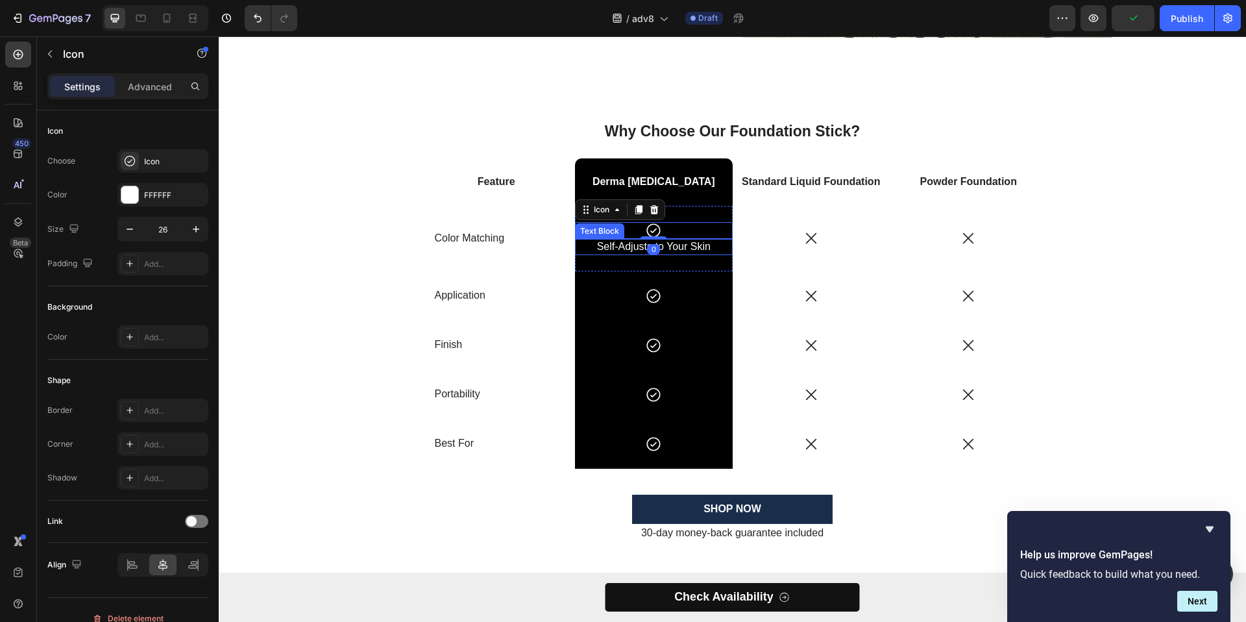
click at [672, 242] on p "Self-Adjusts to Your Skin" at bounding box center [654, 247] width 124 height 14
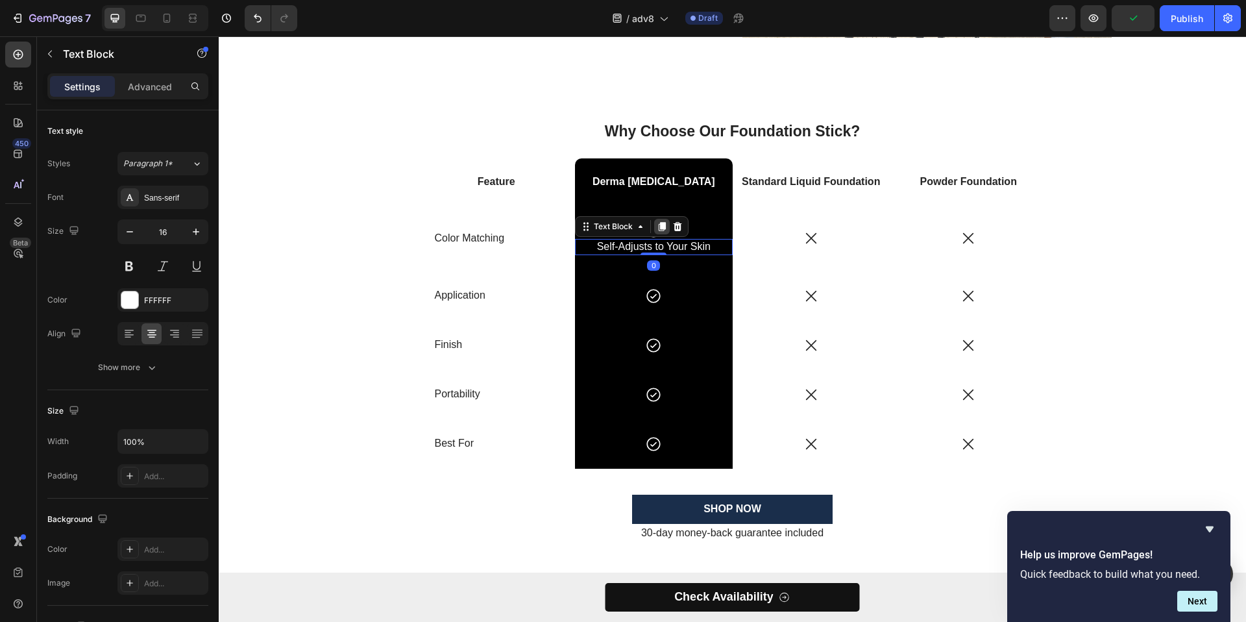
click at [659, 228] on icon at bounding box center [662, 226] width 7 height 9
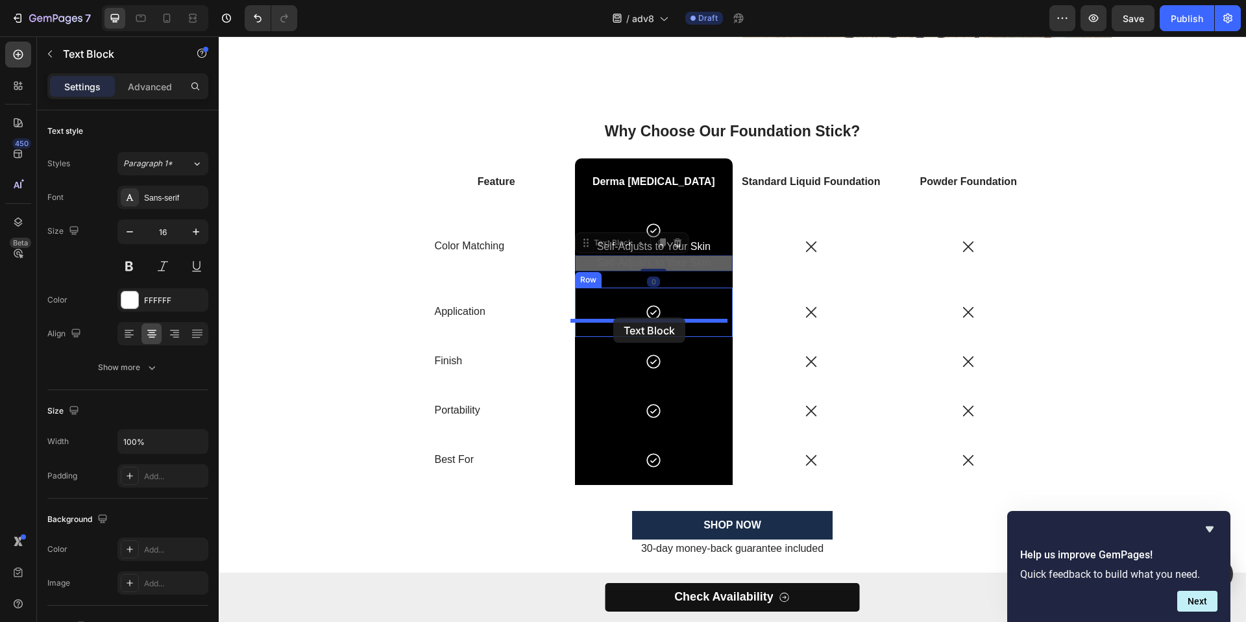
drag, startPoint x: 597, startPoint y: 247, endPoint x: 613, endPoint y: 317, distance: 72.0
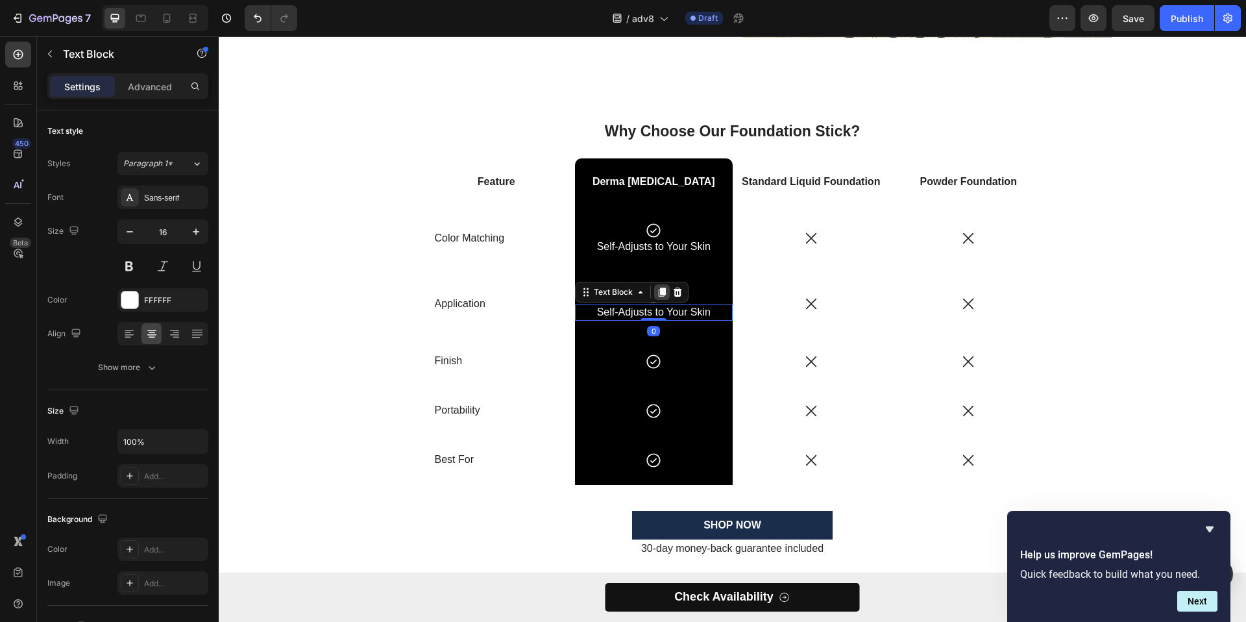
click at [659, 291] on icon at bounding box center [662, 292] width 7 height 9
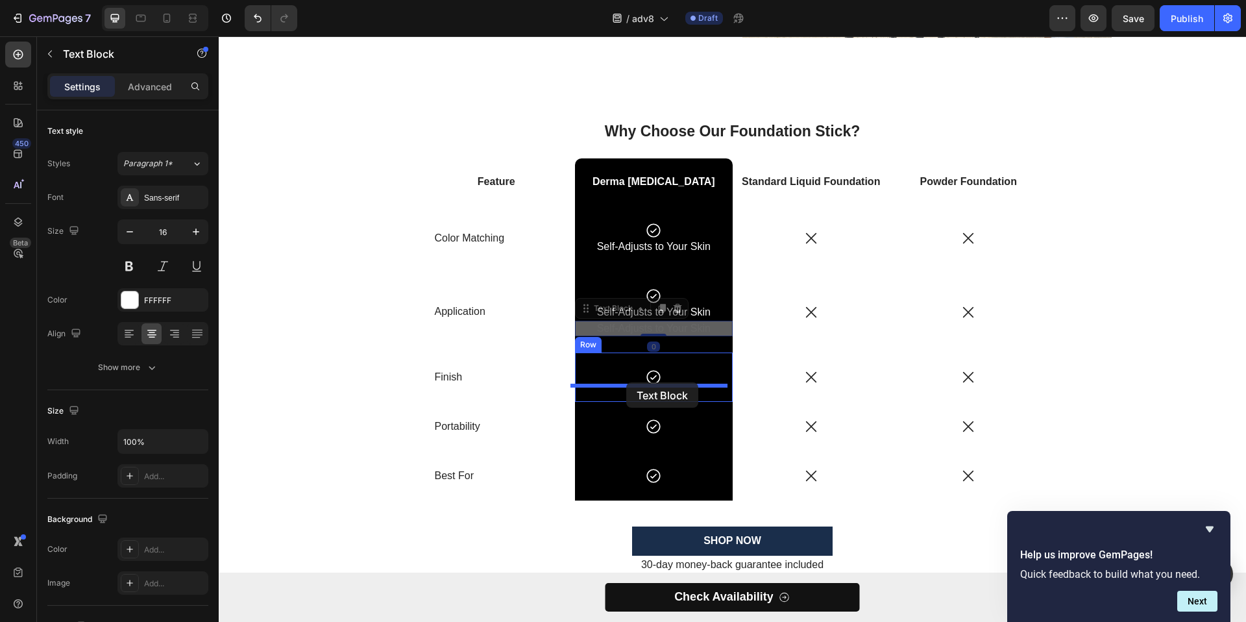
drag, startPoint x: 595, startPoint y: 306, endPoint x: 626, endPoint y: 382, distance: 82.3
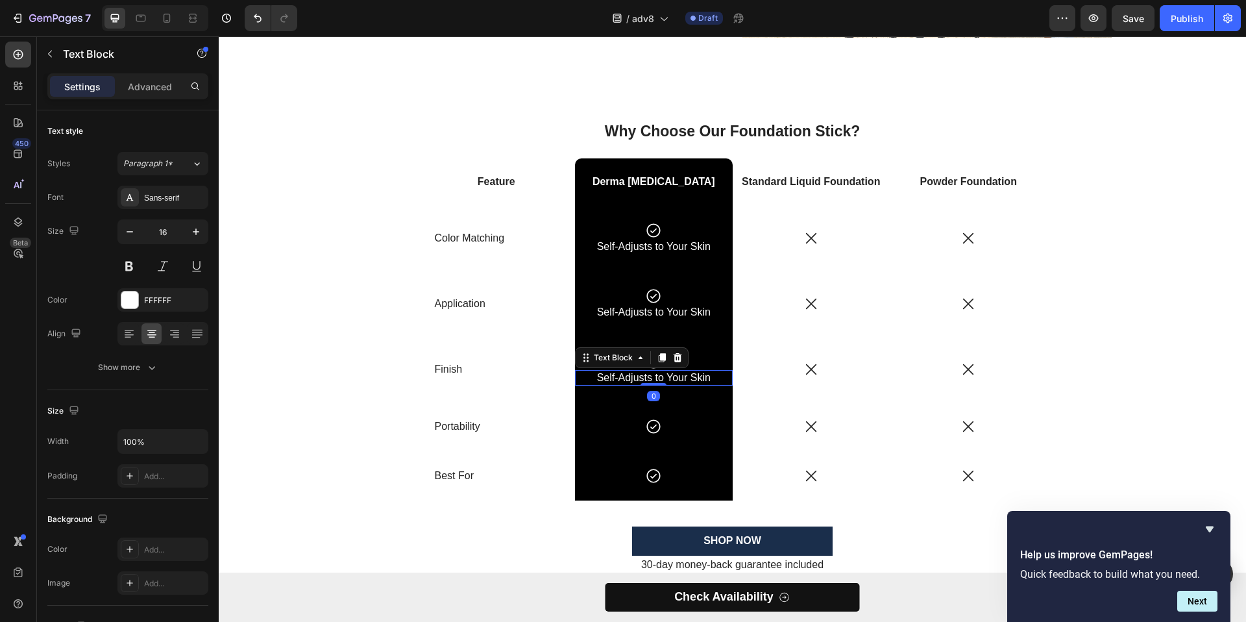
click at [661, 356] on icon at bounding box center [662, 357] width 7 height 9
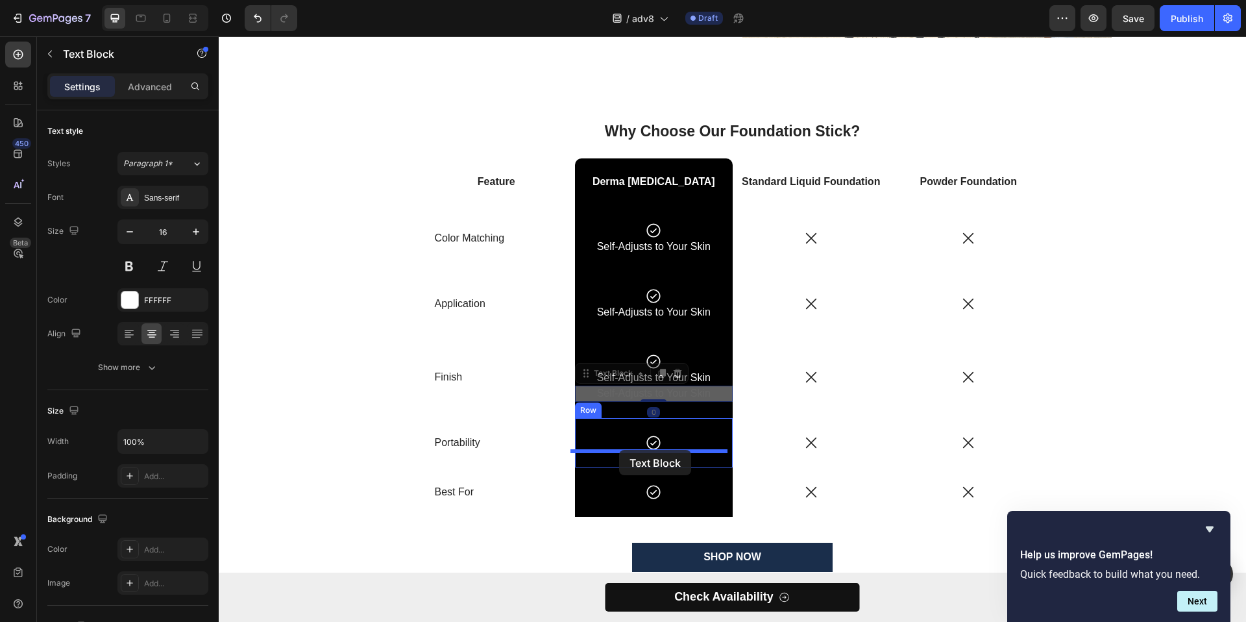
drag, startPoint x: 595, startPoint y: 376, endPoint x: 619, endPoint y: 449, distance: 76.8
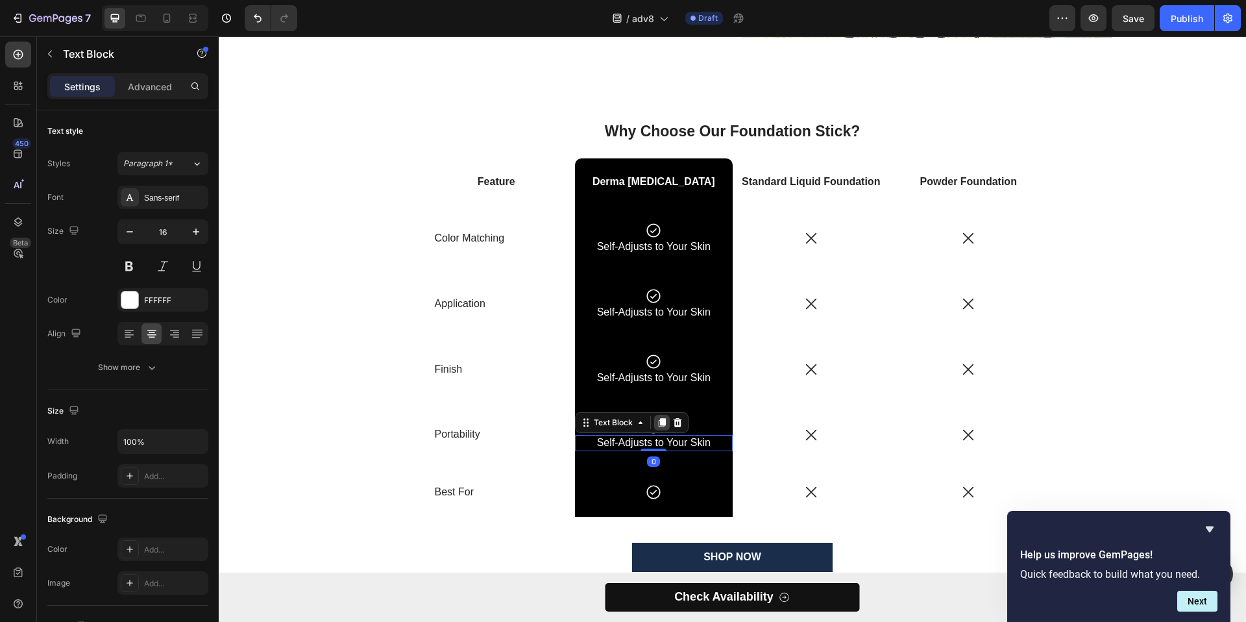
click at [659, 422] on icon at bounding box center [662, 423] width 7 height 9
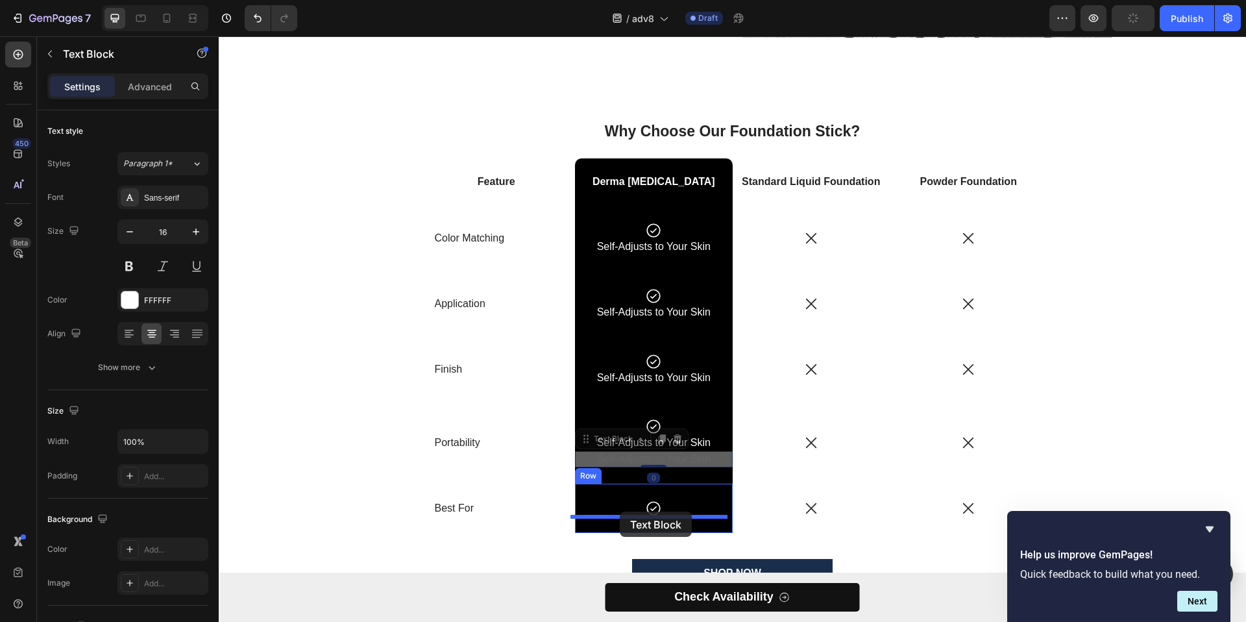
drag, startPoint x: 599, startPoint y: 466, endPoint x: 620, endPoint y: 512, distance: 50.0
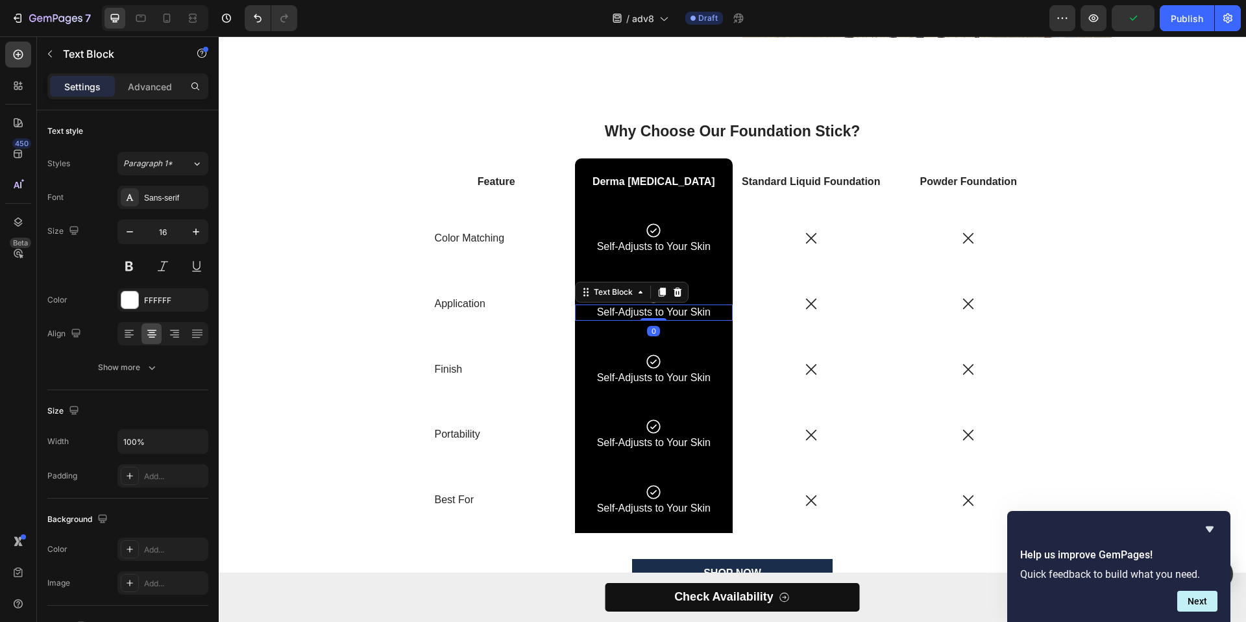
click at [684, 315] on p "Self-Adjusts to Your Skin" at bounding box center [654, 313] width 124 height 14
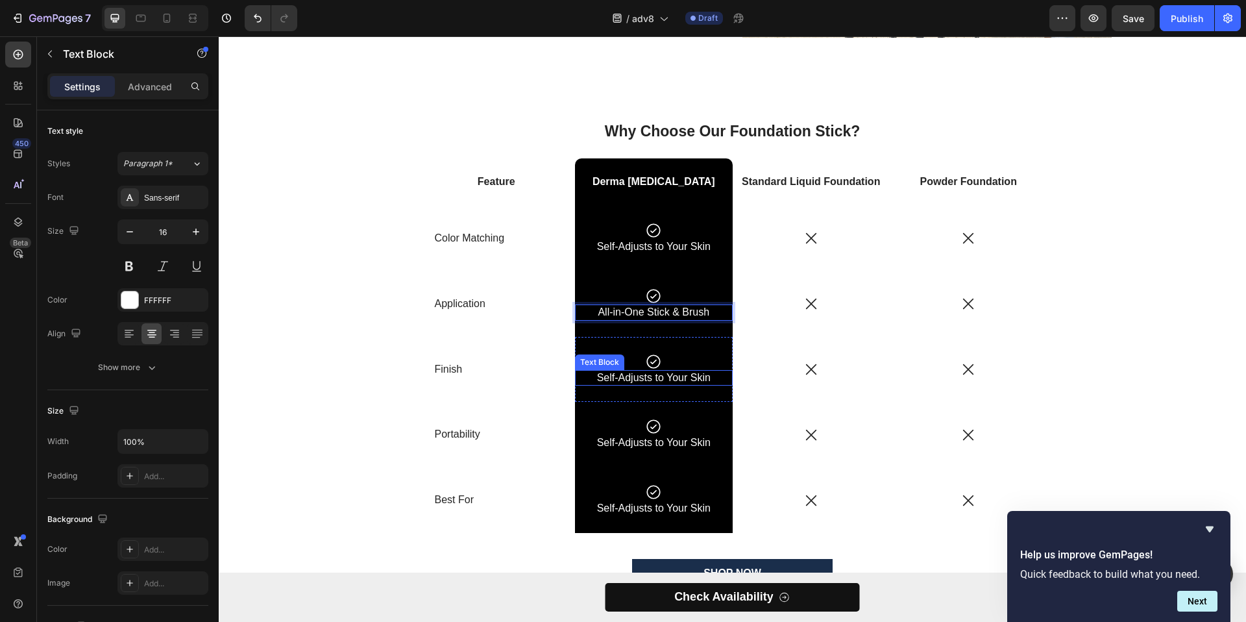
click at [668, 381] on p "Self-Adjusts to Your Skin" at bounding box center [654, 378] width 124 height 14
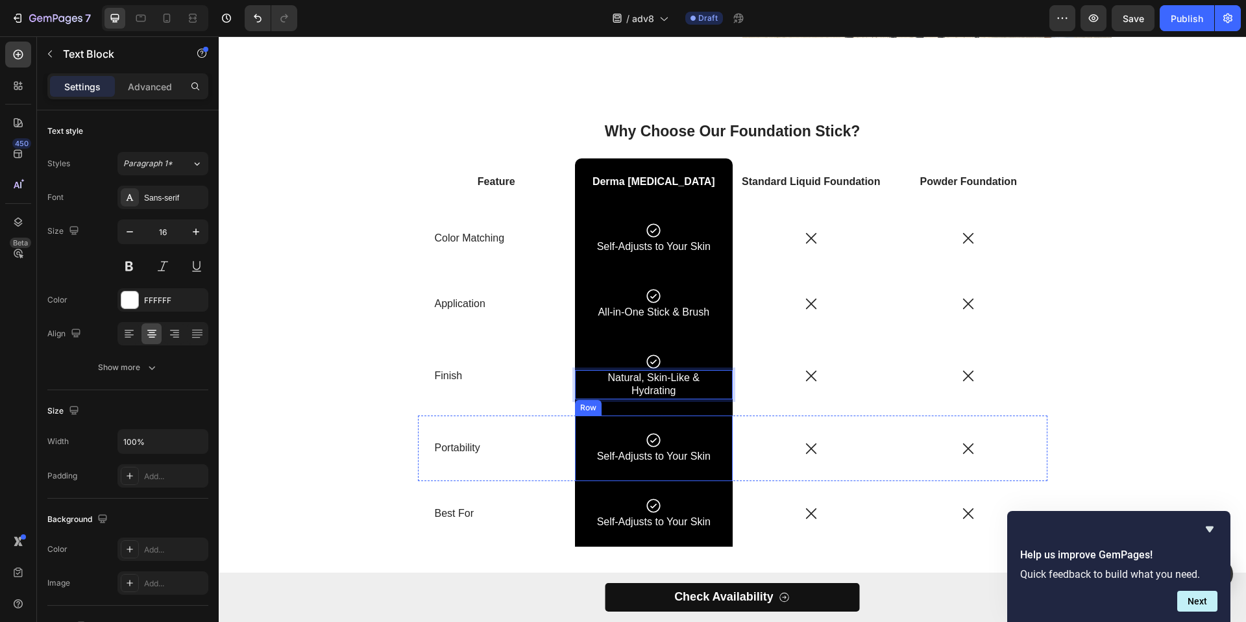
click at [656, 465] on div "Icon Self-Adjusts to Your Skin Text Block Row" at bounding box center [654, 448] width 158 height 66
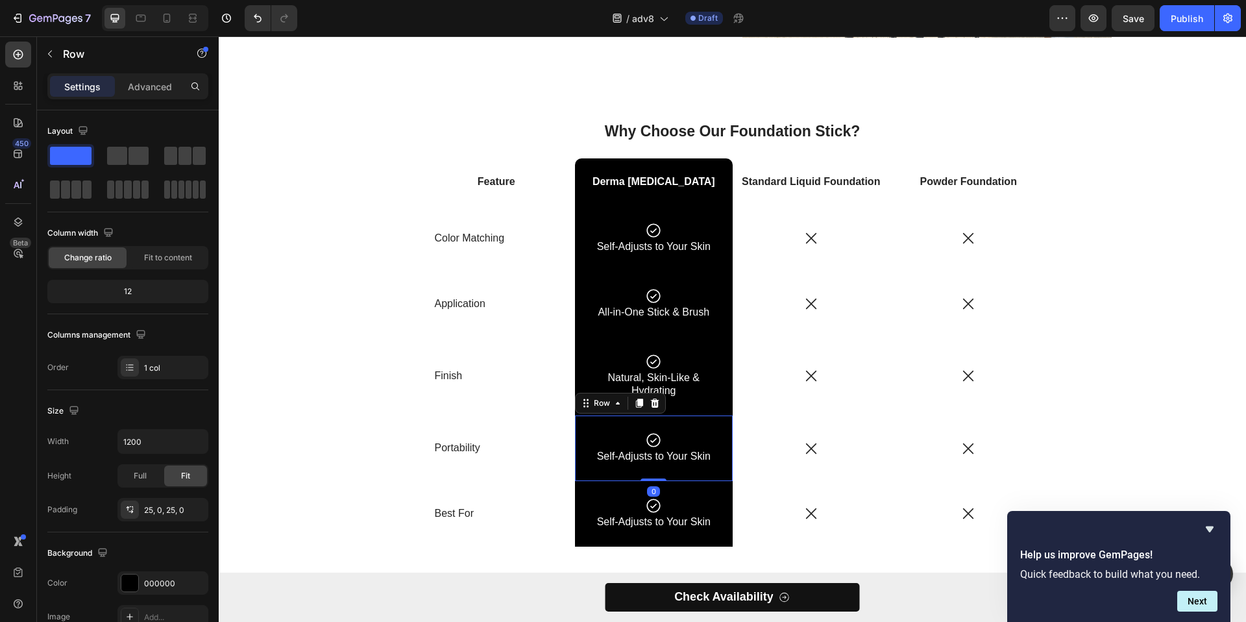
click at [656, 465] on div "Icon Self-Adjusts to Your Skin Text Block Row 0" at bounding box center [654, 448] width 158 height 66
click at [659, 459] on p "Self-Adjusts to Your Skin" at bounding box center [654, 457] width 124 height 14
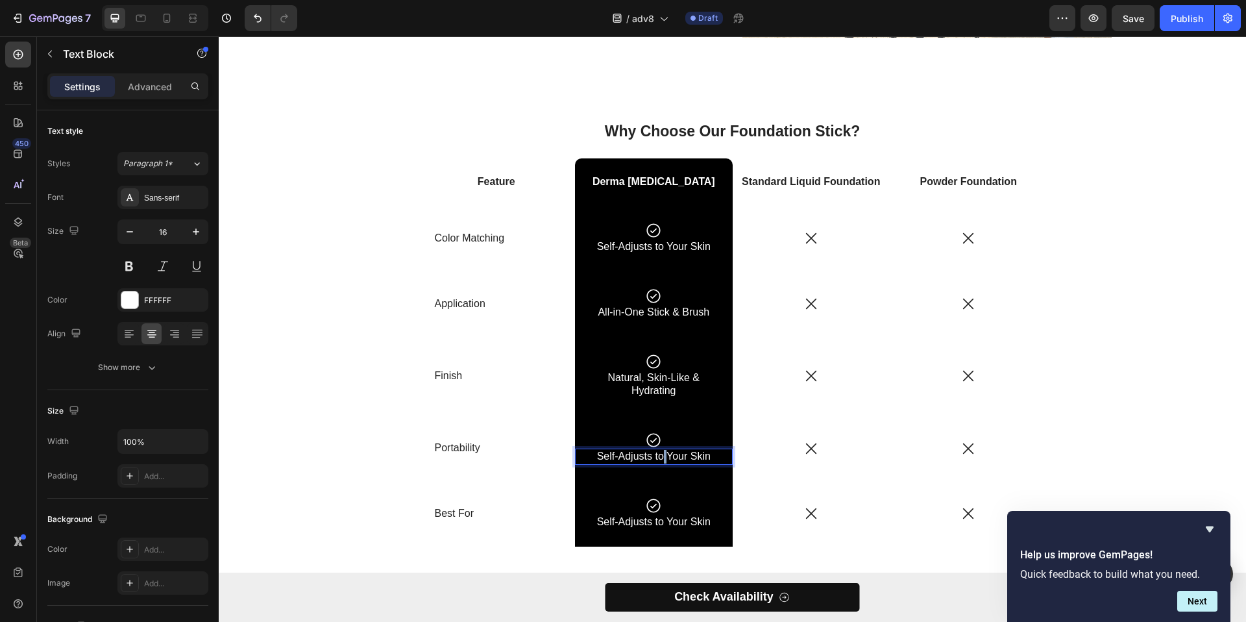
click at [659, 459] on p "Self-Adjusts to Your Skin" at bounding box center [654, 457] width 124 height 14
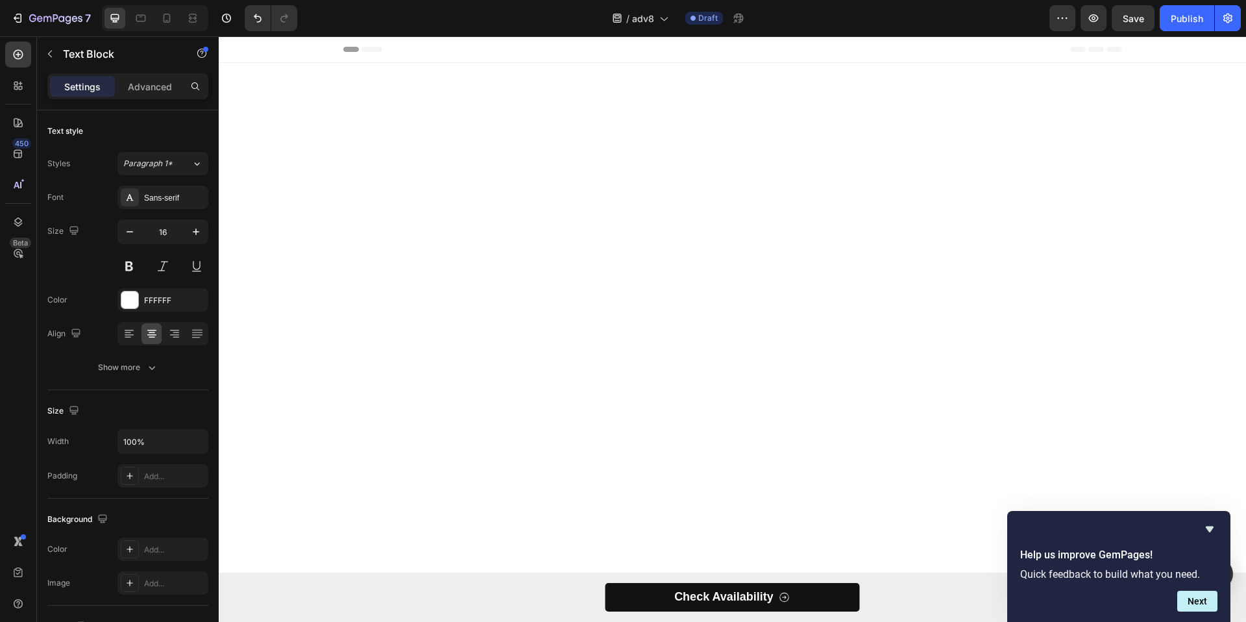
scroll to position [2970, 0]
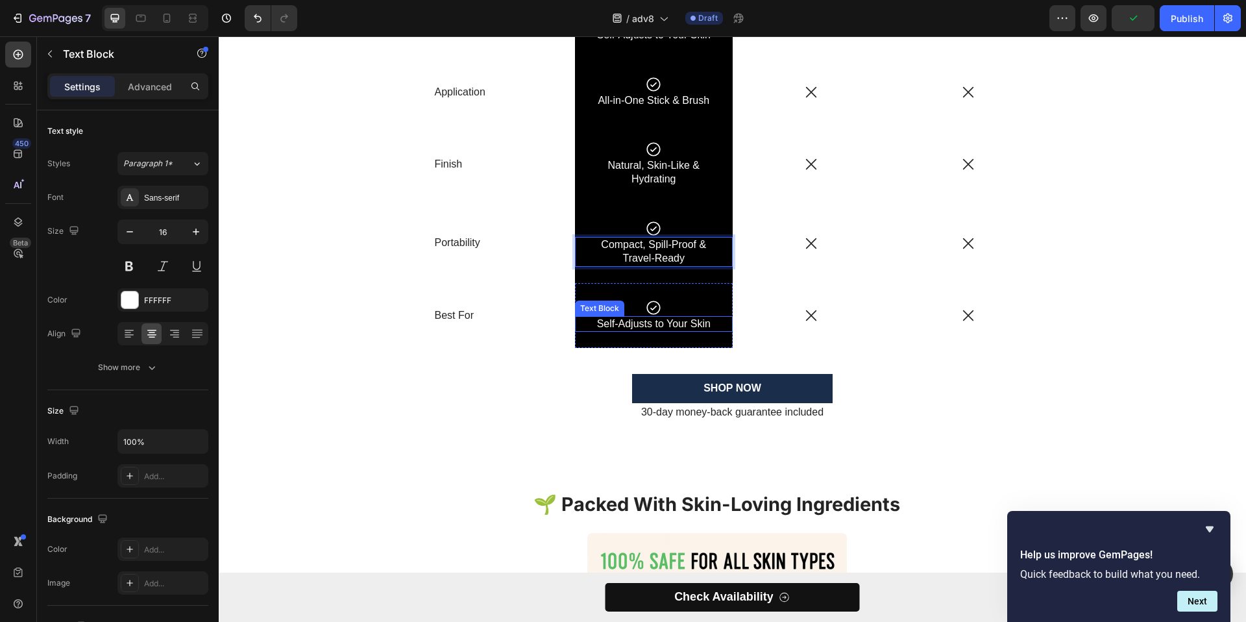
click at [658, 332] on div "Self-Adjusts to Your Skin" at bounding box center [654, 324] width 127 height 16
click at [658, 332] on div at bounding box center [654, 330] width 26 height 3
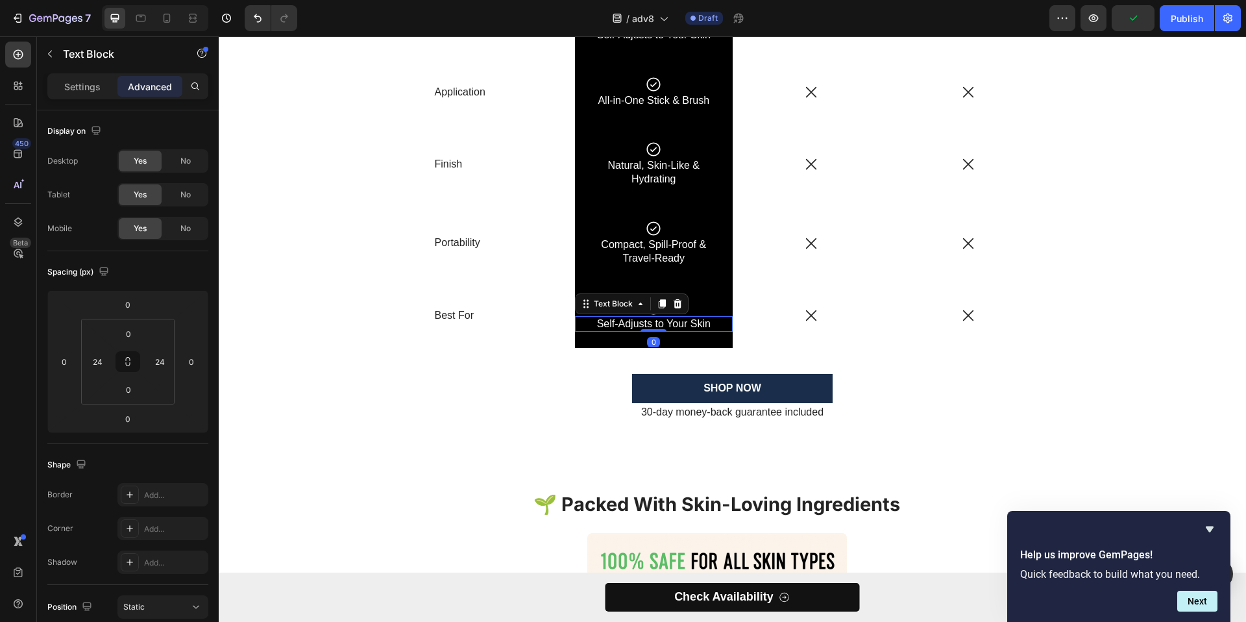
click at [658, 332] on div at bounding box center [654, 330] width 26 height 3
click at [660, 331] on p "Self-Adjusts to Your Skin" at bounding box center [654, 324] width 124 height 14
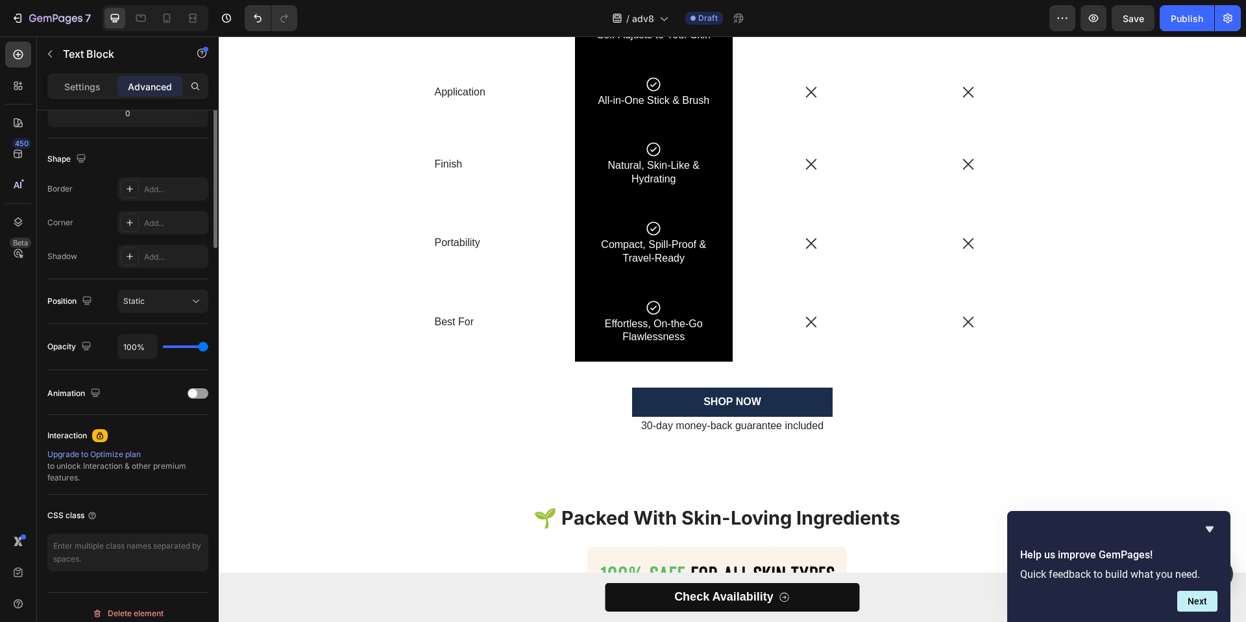
scroll to position [0, 0]
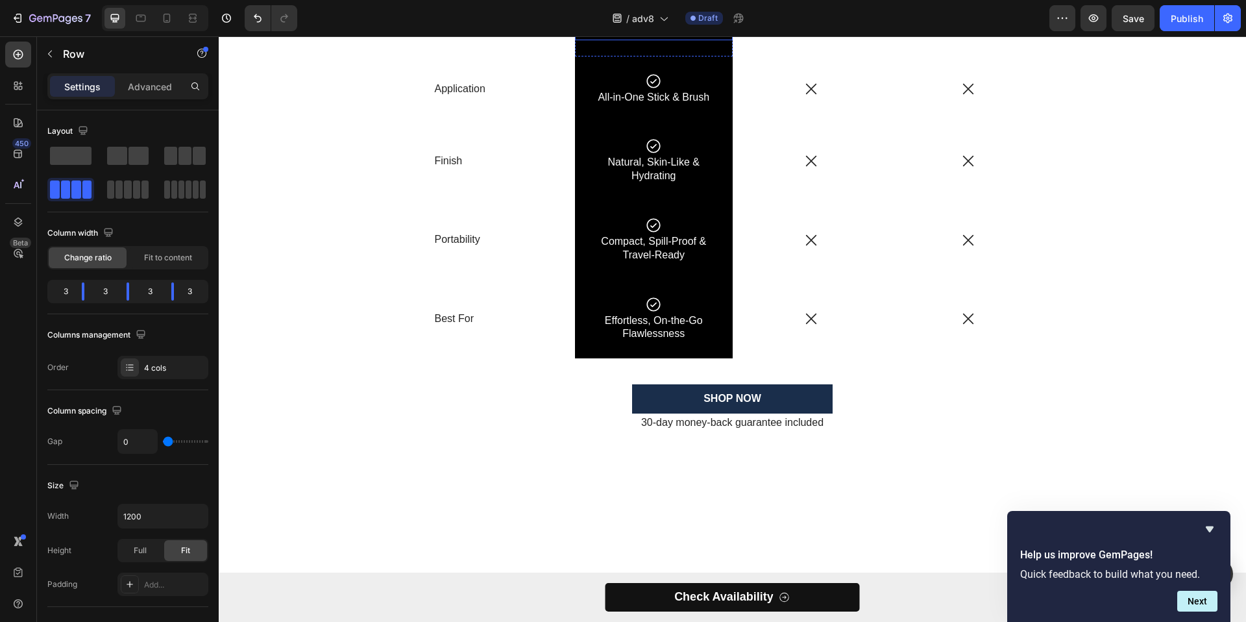
click at [693, 39] on p "Self-Adjusts to Your Skin" at bounding box center [654, 32] width 124 height 14
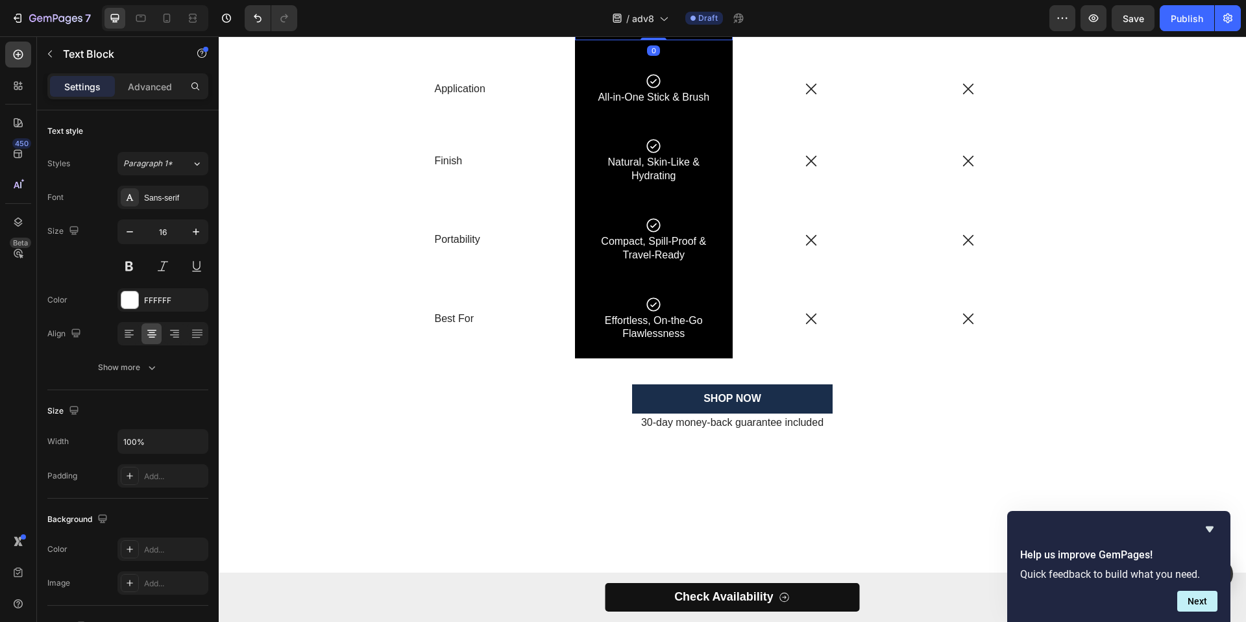
click at [659, 16] on icon at bounding box center [662, 11] width 7 height 9
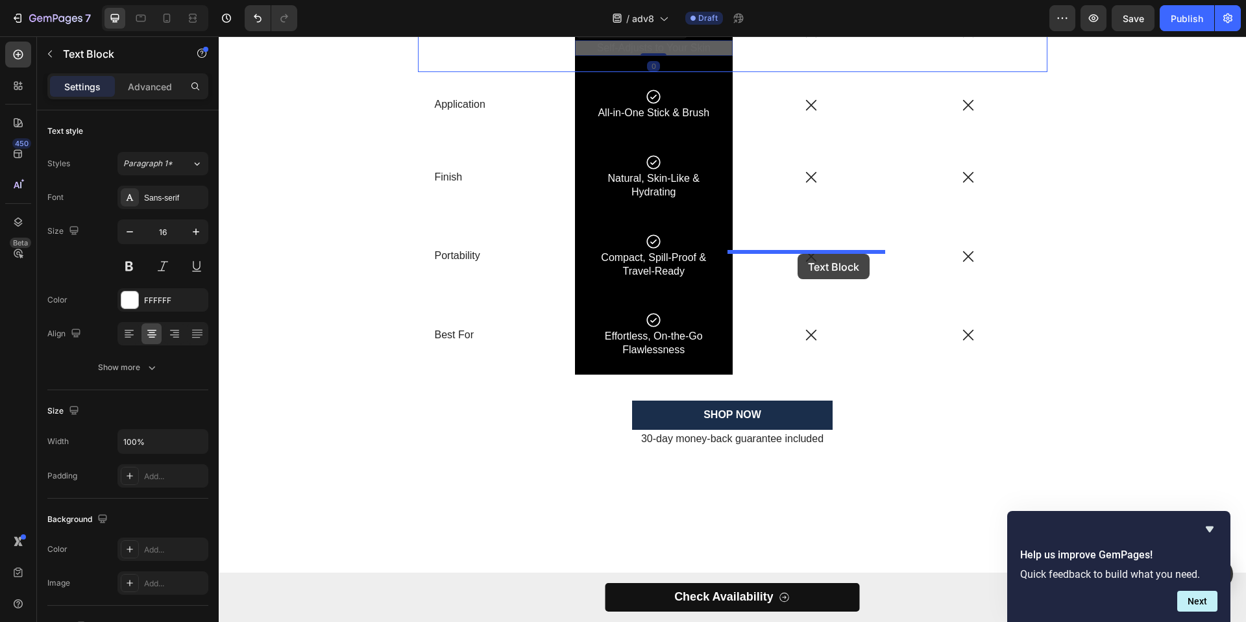
drag, startPoint x: 595, startPoint y: 239, endPoint x: 798, endPoint y: 254, distance: 203.7
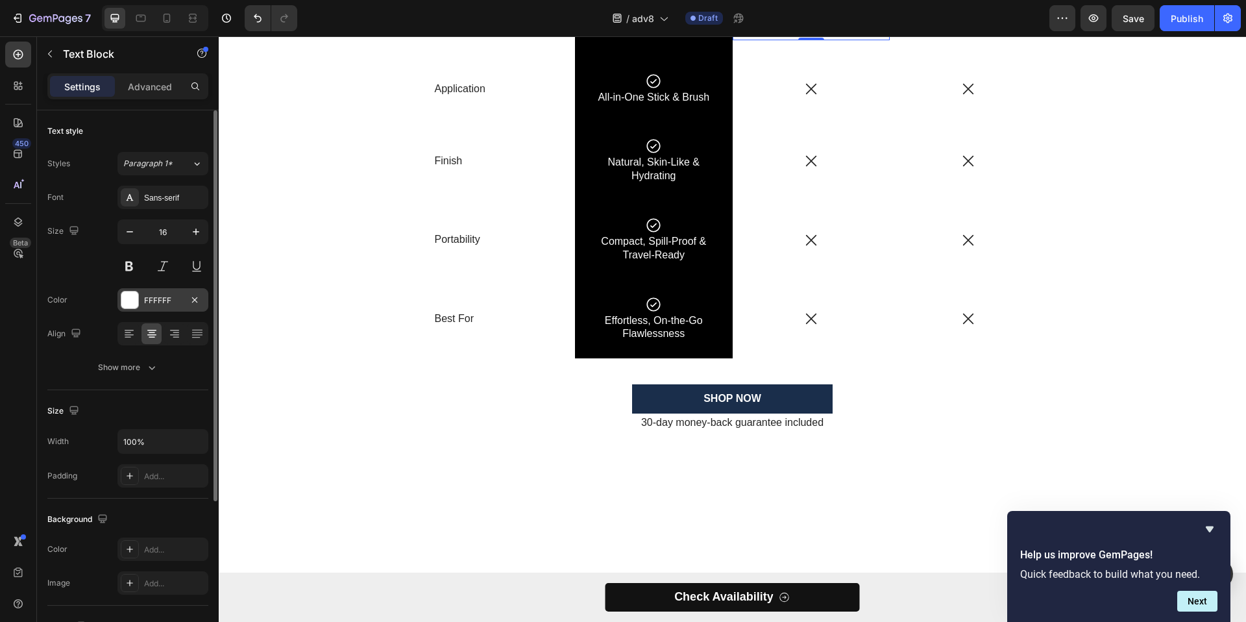
click at [169, 301] on div "FFFFFF" at bounding box center [163, 301] width 38 height 12
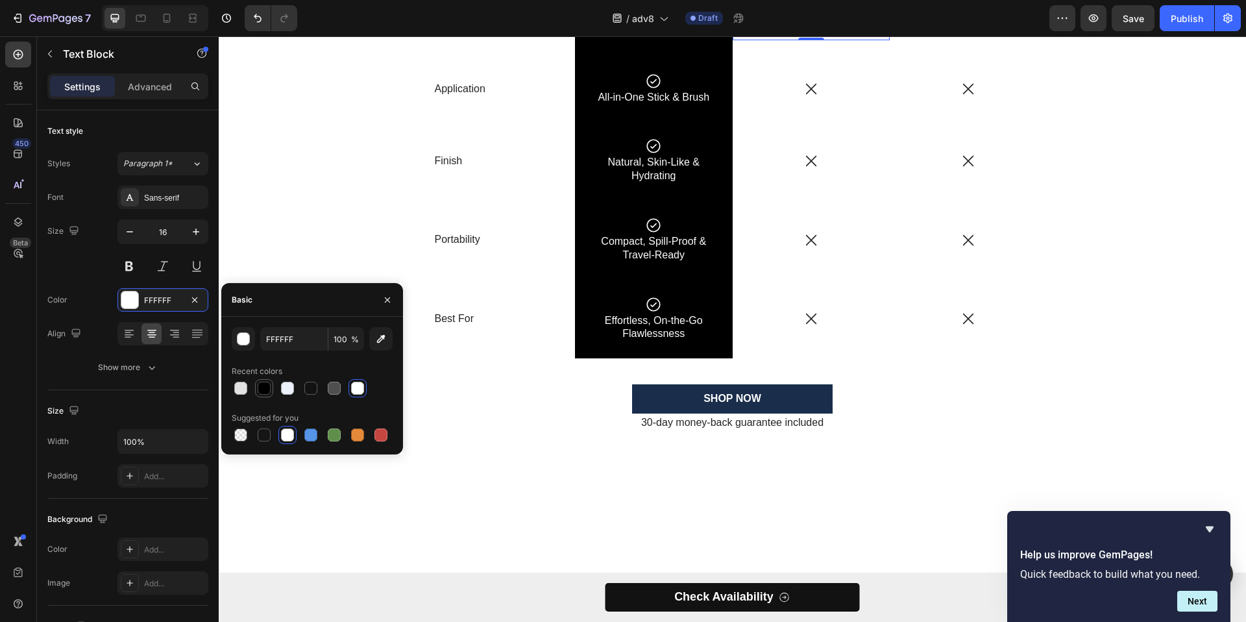
click at [264, 391] on div at bounding box center [264, 388] width 13 height 13
type input "000000"
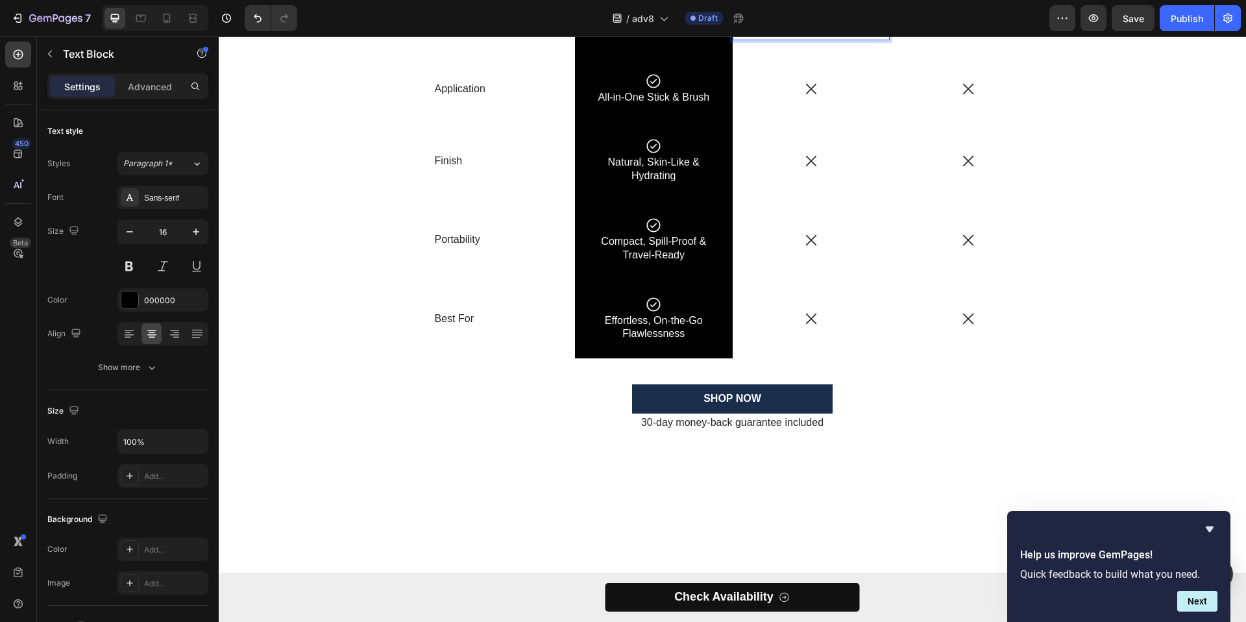
click at [808, 39] on p "Self-Adjusts to Your Skin" at bounding box center [812, 32] width 124 height 14
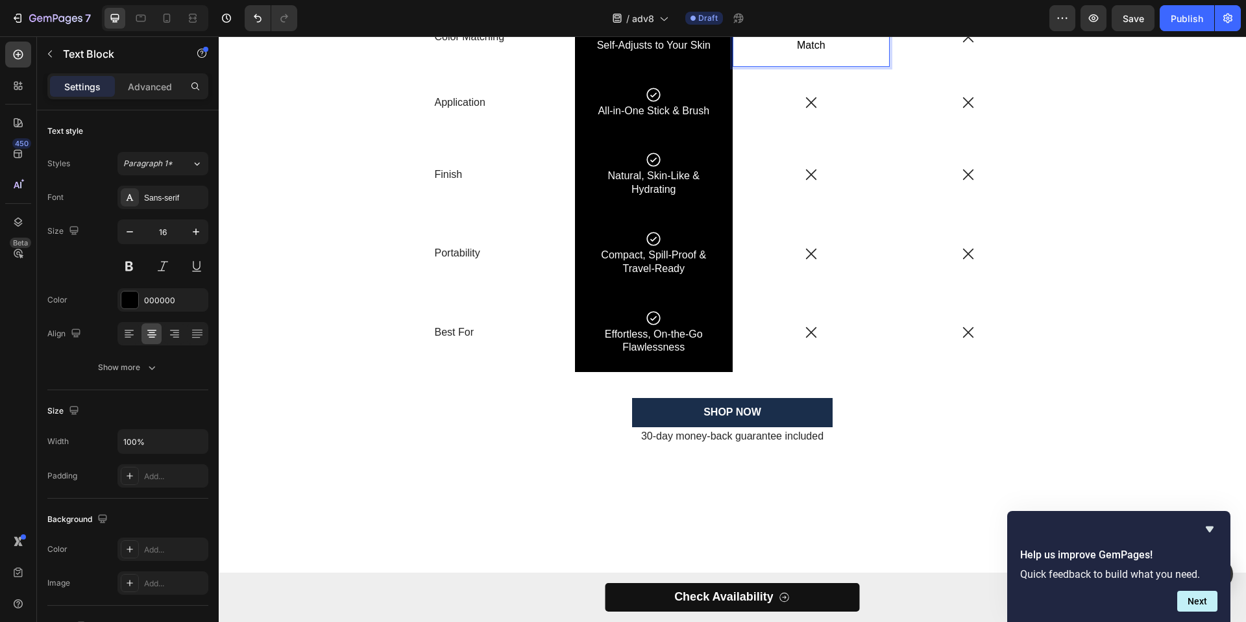
scroll to position [2967, 0]
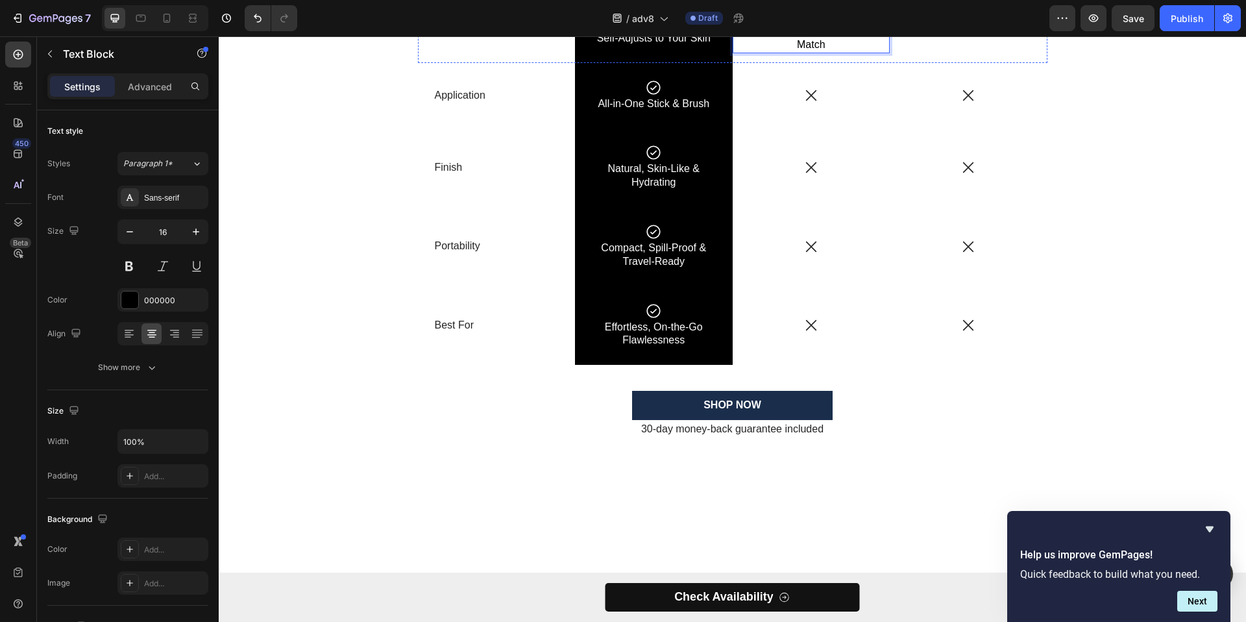
click at [883, 23] on div "Icon" at bounding box center [812, 14] width 158 height 17
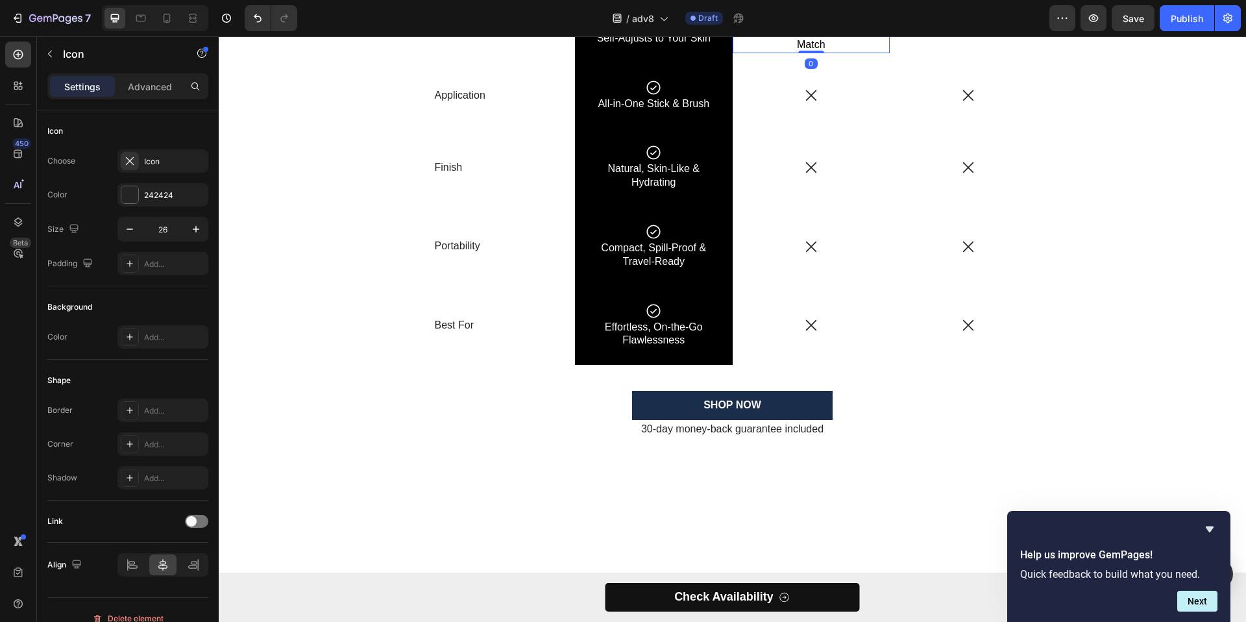
click at [875, 53] on div "Hard to Find a Perfect Match Text Block 0" at bounding box center [812, 38] width 158 height 30
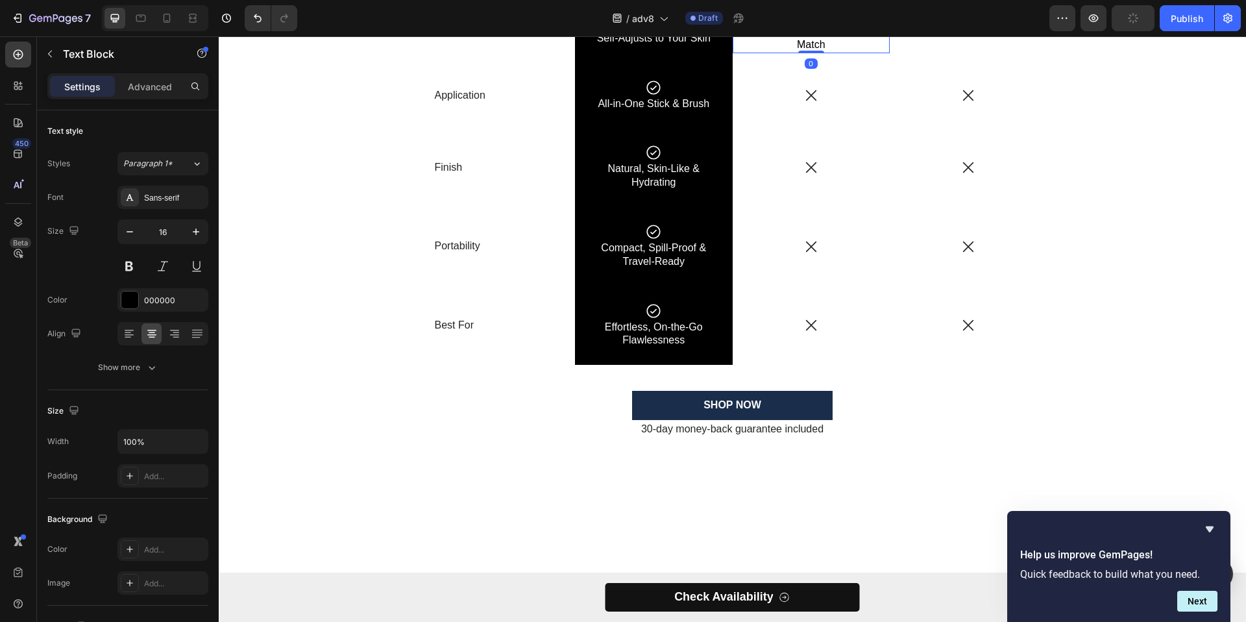
click at [817, 16] on icon at bounding box center [820, 11] width 10 height 10
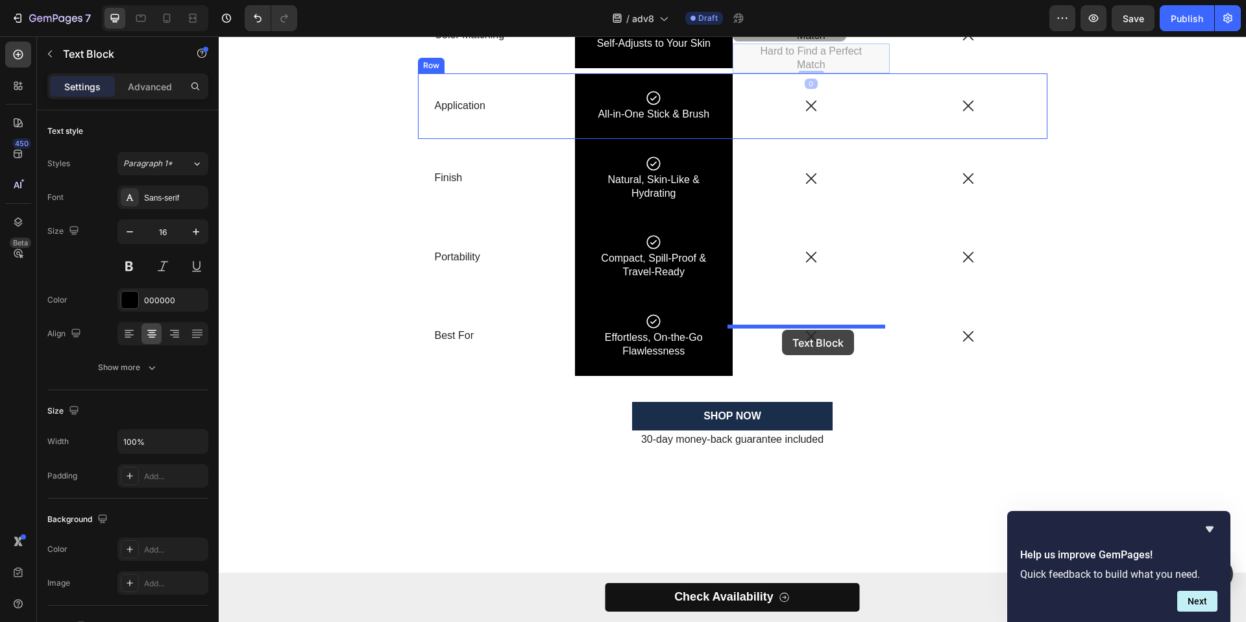
drag, startPoint x: 755, startPoint y: 245, endPoint x: 782, endPoint y: 330, distance: 89.3
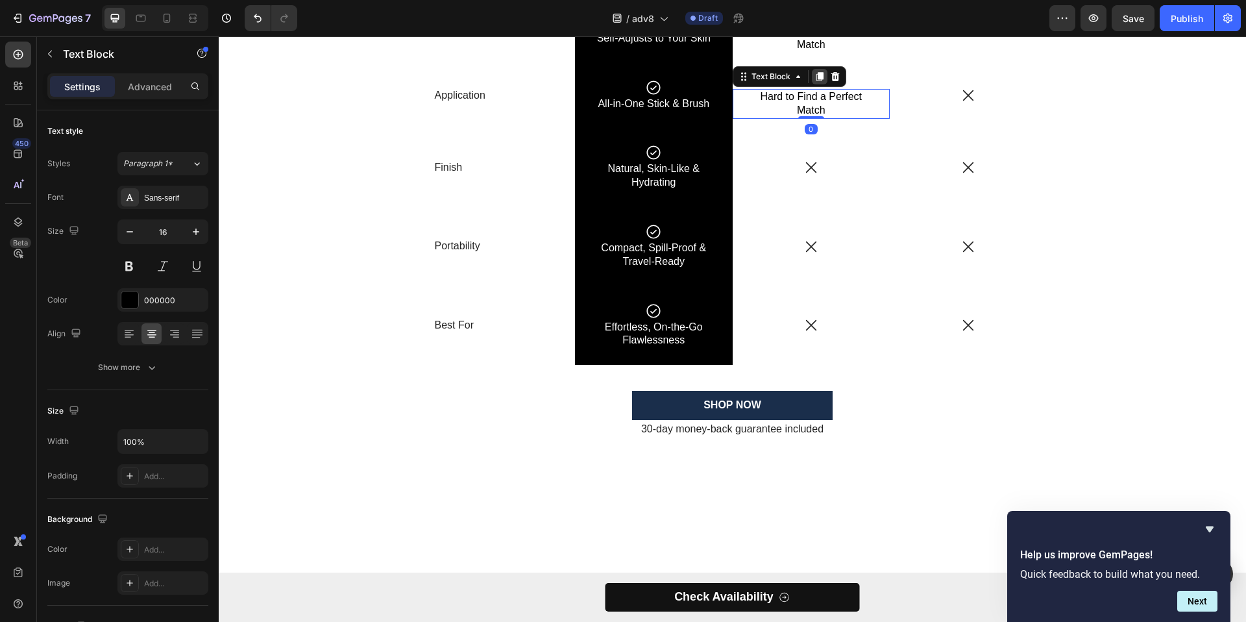
click at [817, 81] on icon at bounding box center [819, 76] width 7 height 9
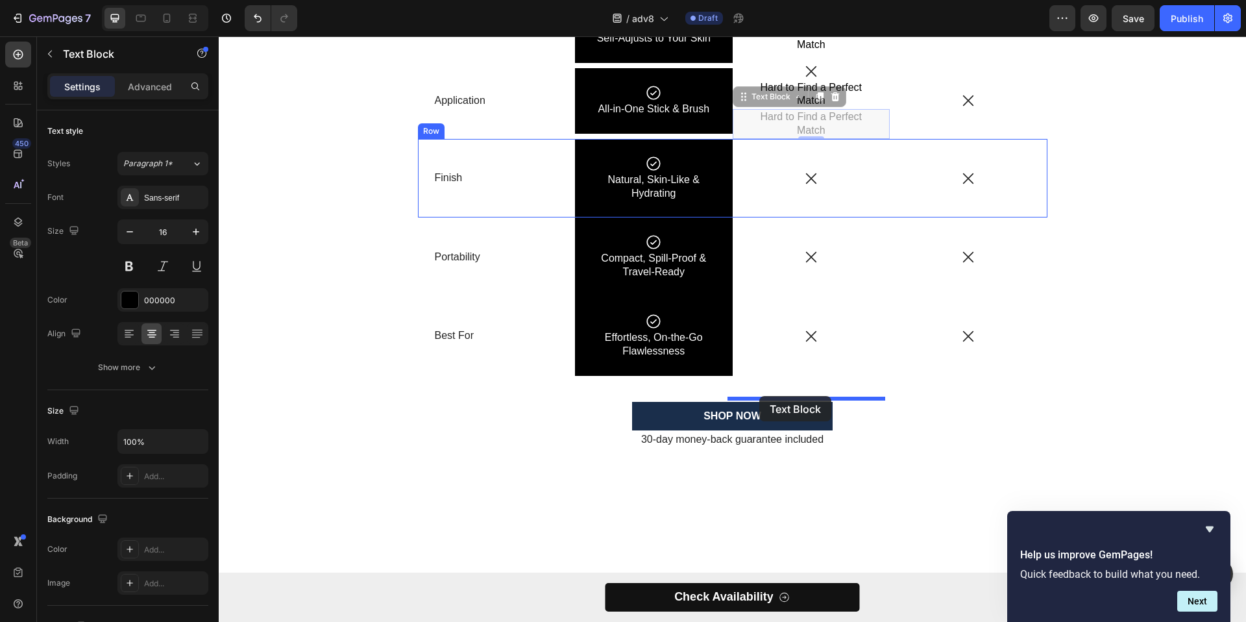
drag, startPoint x: 743, startPoint y: 312, endPoint x: 759, endPoint y: 396, distance: 86.1
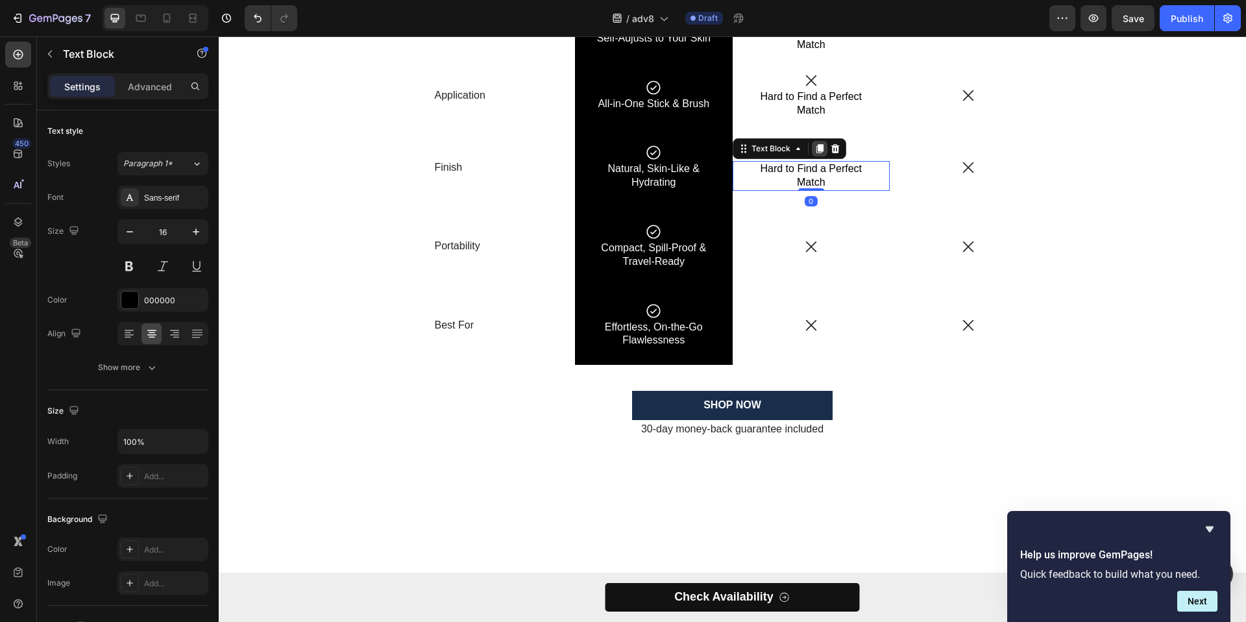
click at [816, 154] on icon at bounding box center [819, 149] width 7 height 9
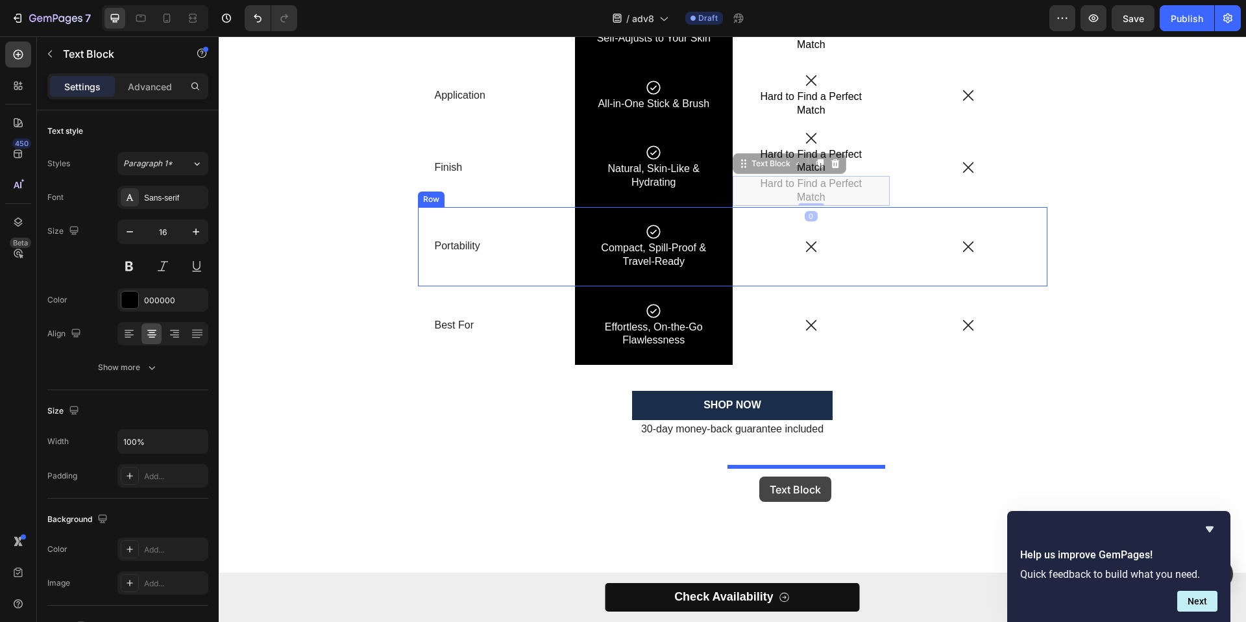
drag, startPoint x: 743, startPoint y: 378, endPoint x: 759, endPoint y: 476, distance: 99.5
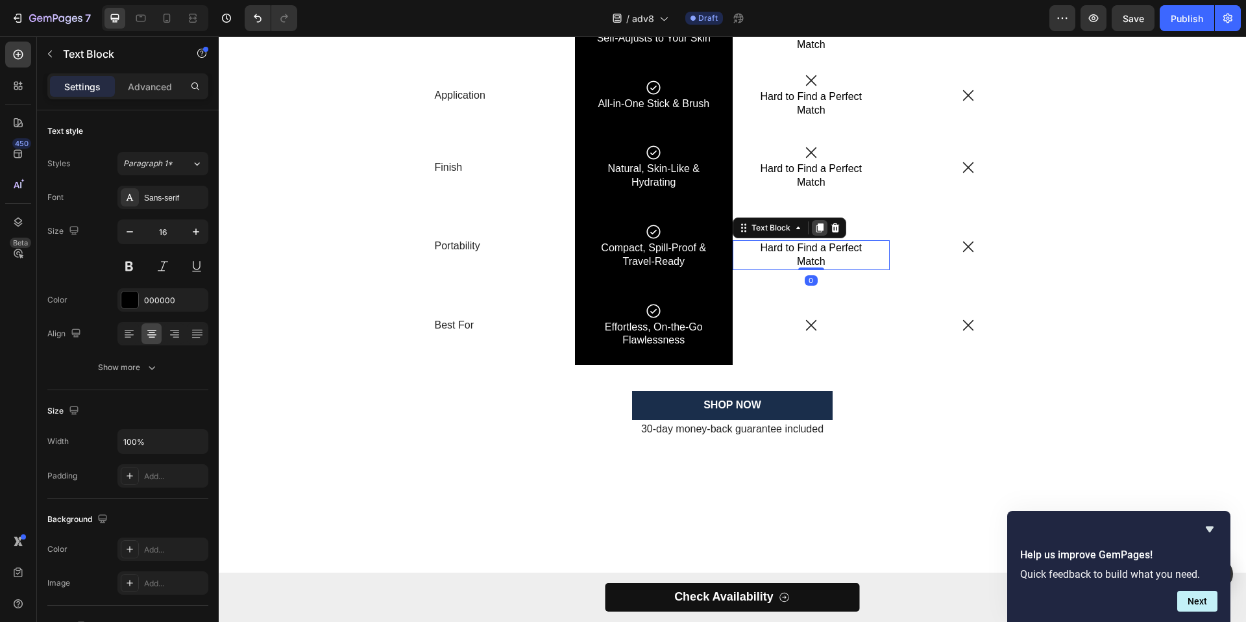
click at [816, 232] on icon at bounding box center [819, 227] width 7 height 9
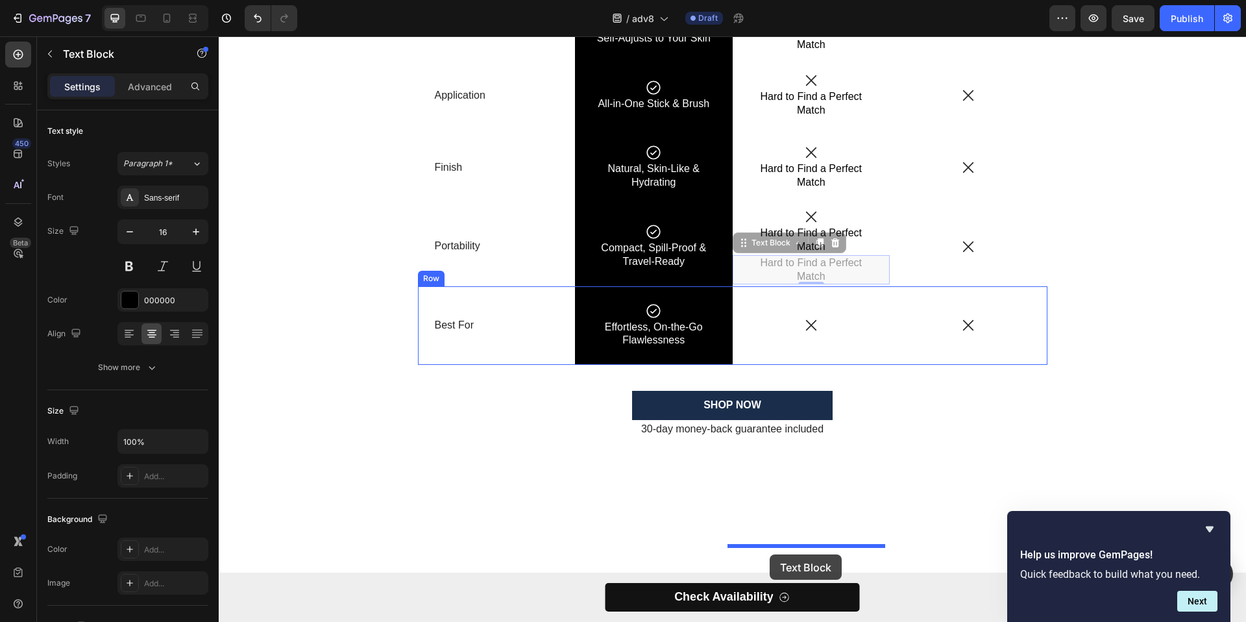
drag, startPoint x: 741, startPoint y: 473, endPoint x: 770, endPoint y: 554, distance: 86.2
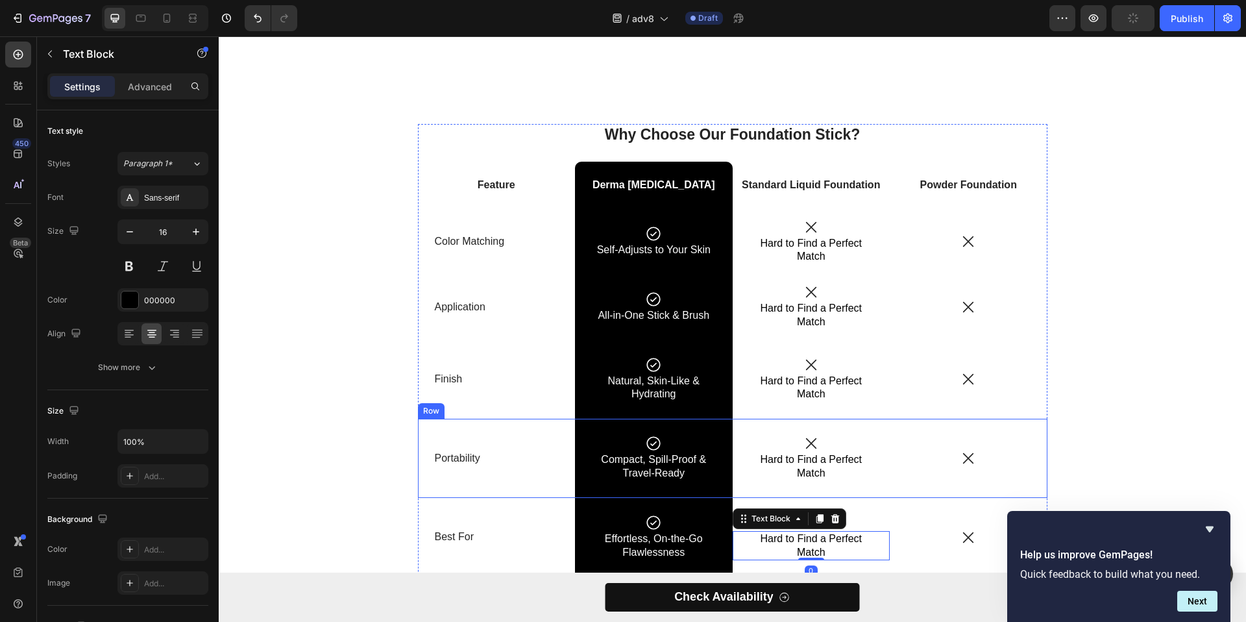
scroll to position [3038, 0]
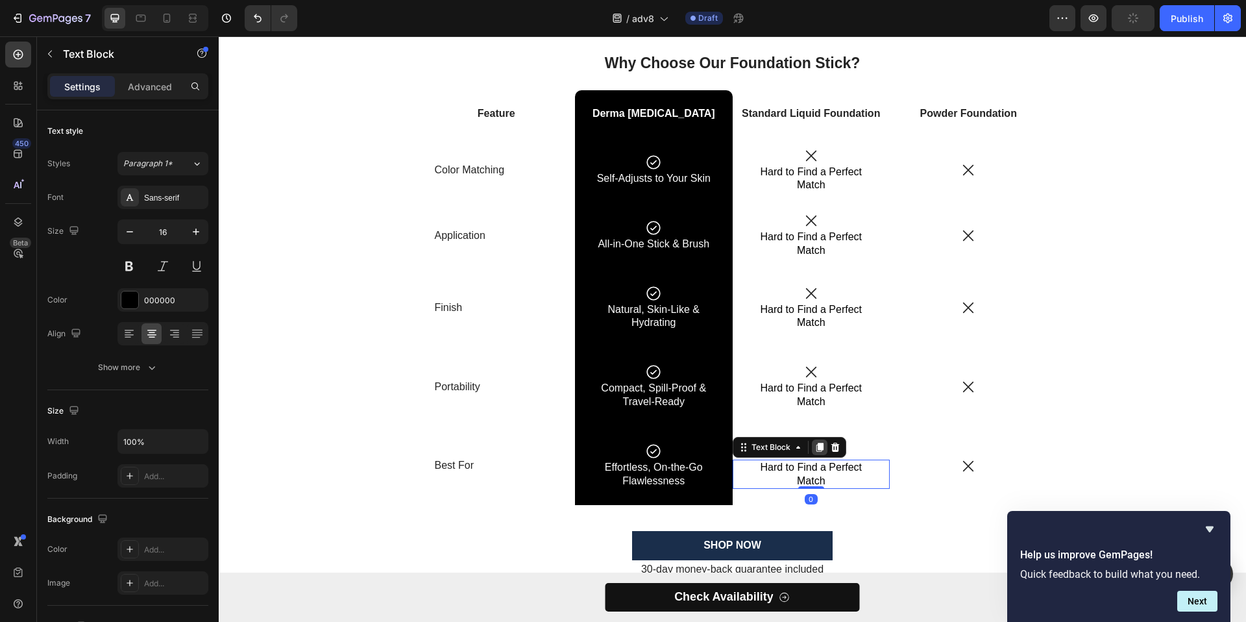
click at [815, 451] on icon at bounding box center [820, 447] width 10 height 10
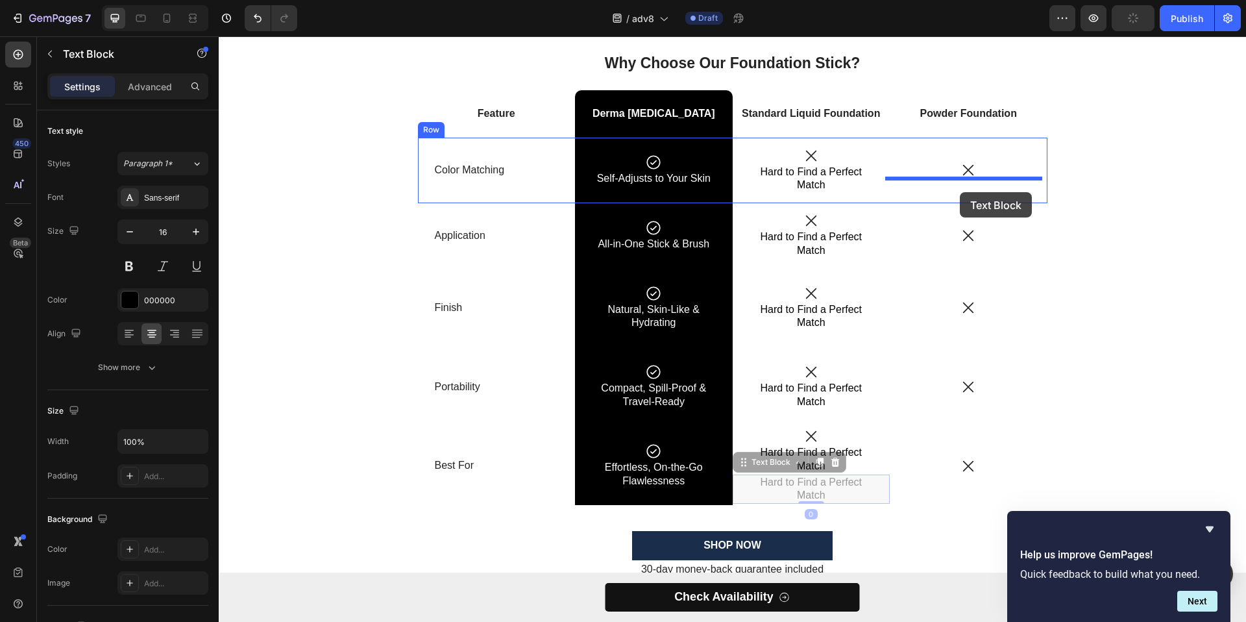
drag, startPoint x: 741, startPoint y: 464, endPoint x: 960, endPoint y: 191, distance: 350.5
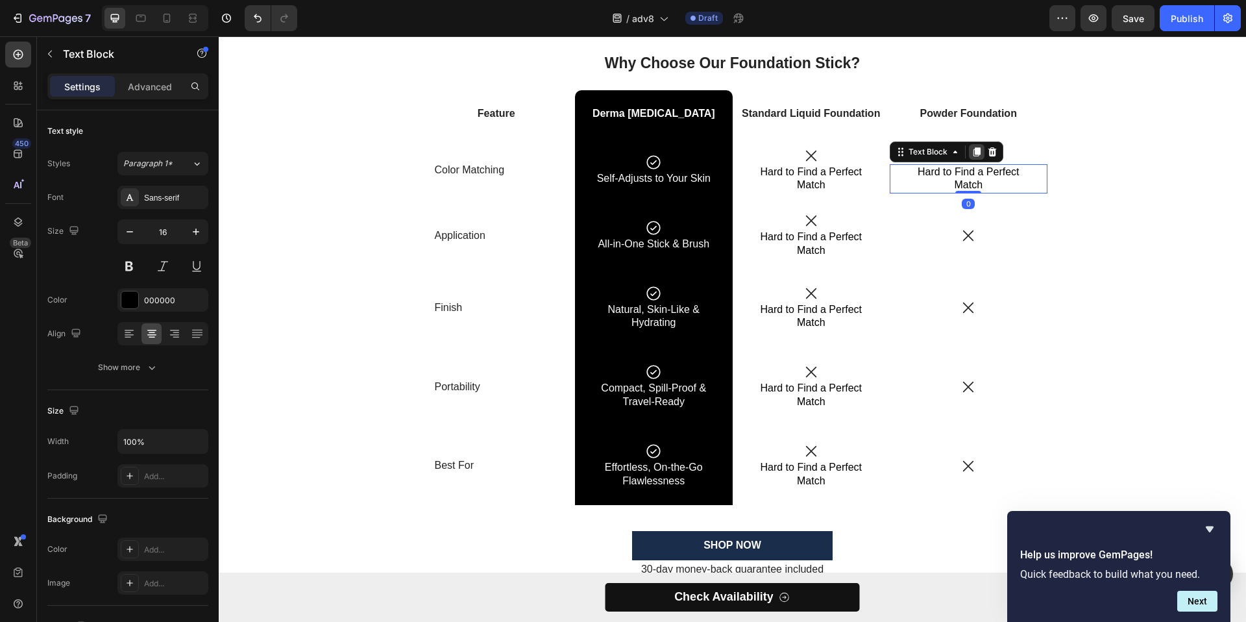
click at [975, 153] on icon at bounding box center [977, 151] width 7 height 9
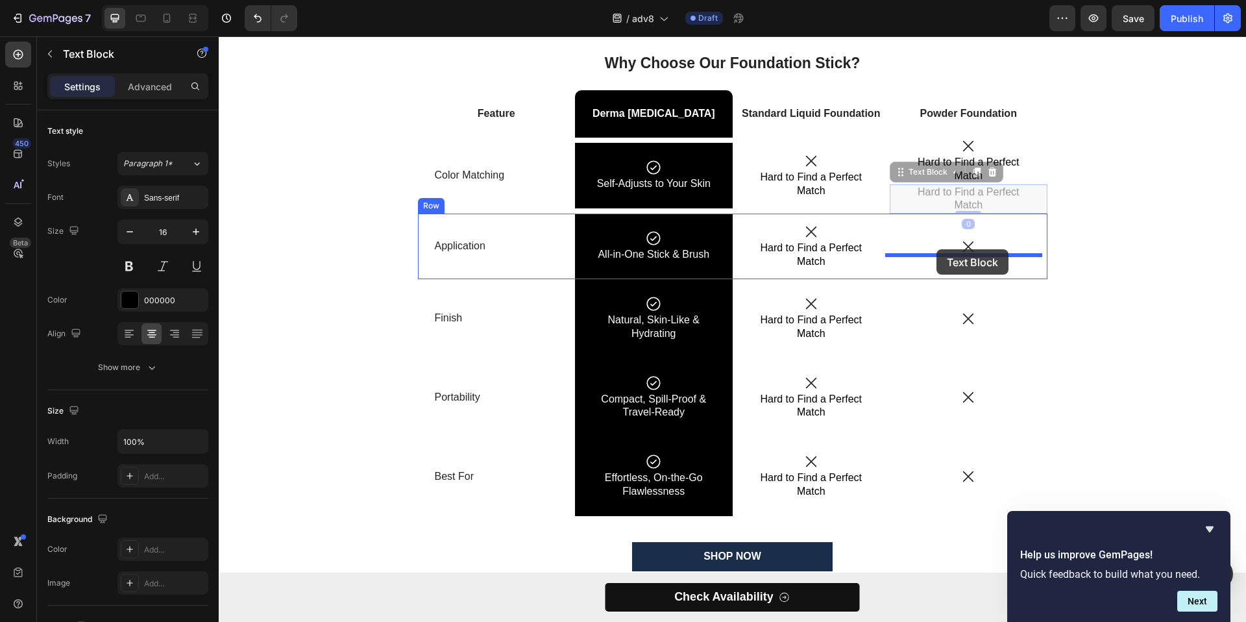
drag, startPoint x: 898, startPoint y: 172, endPoint x: 937, endPoint y: 249, distance: 86.5
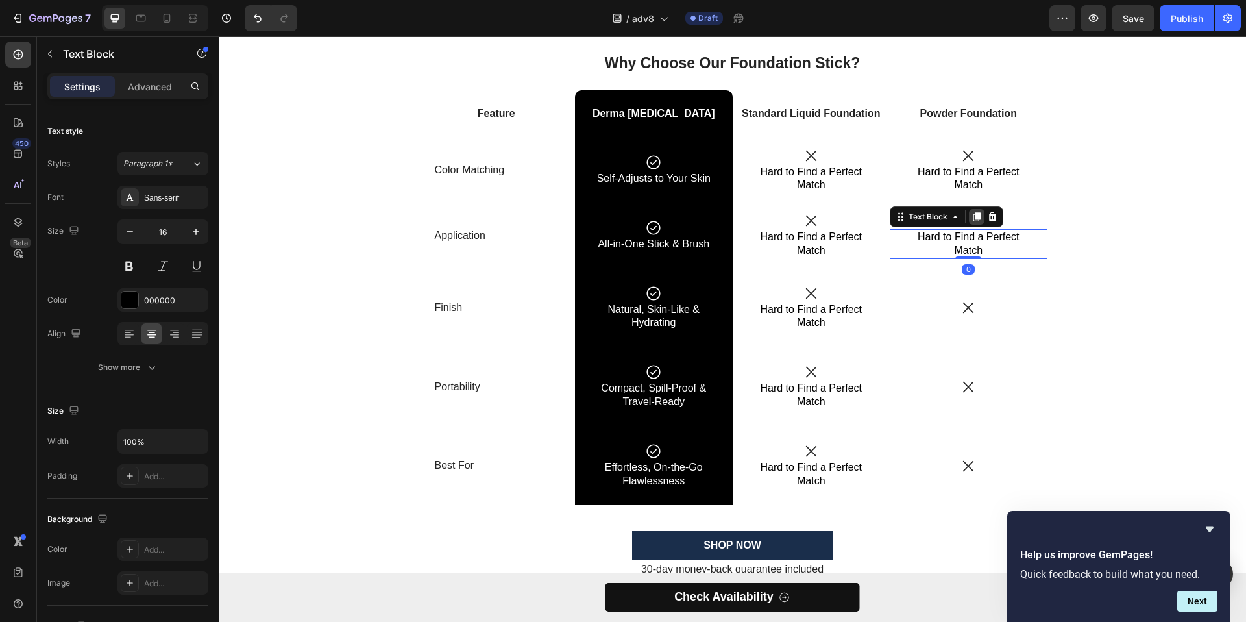
click at [974, 216] on icon at bounding box center [977, 217] width 7 height 9
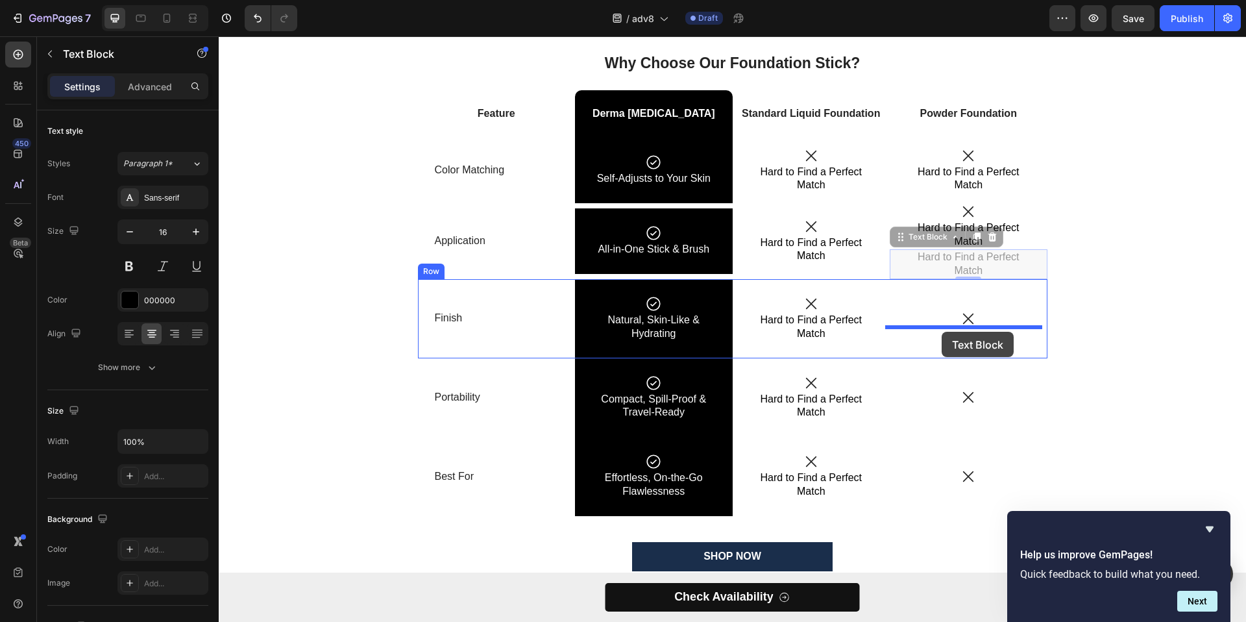
drag, startPoint x: 893, startPoint y: 242, endPoint x: 942, endPoint y: 332, distance: 102.0
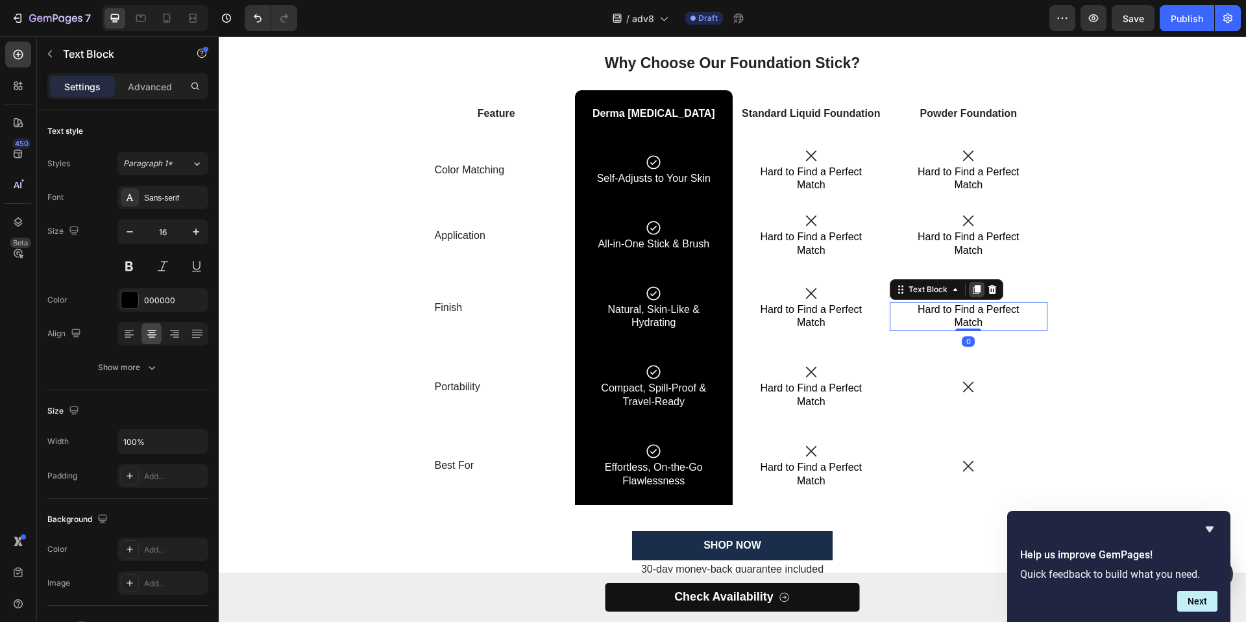
click at [972, 284] on icon at bounding box center [977, 289] width 10 height 10
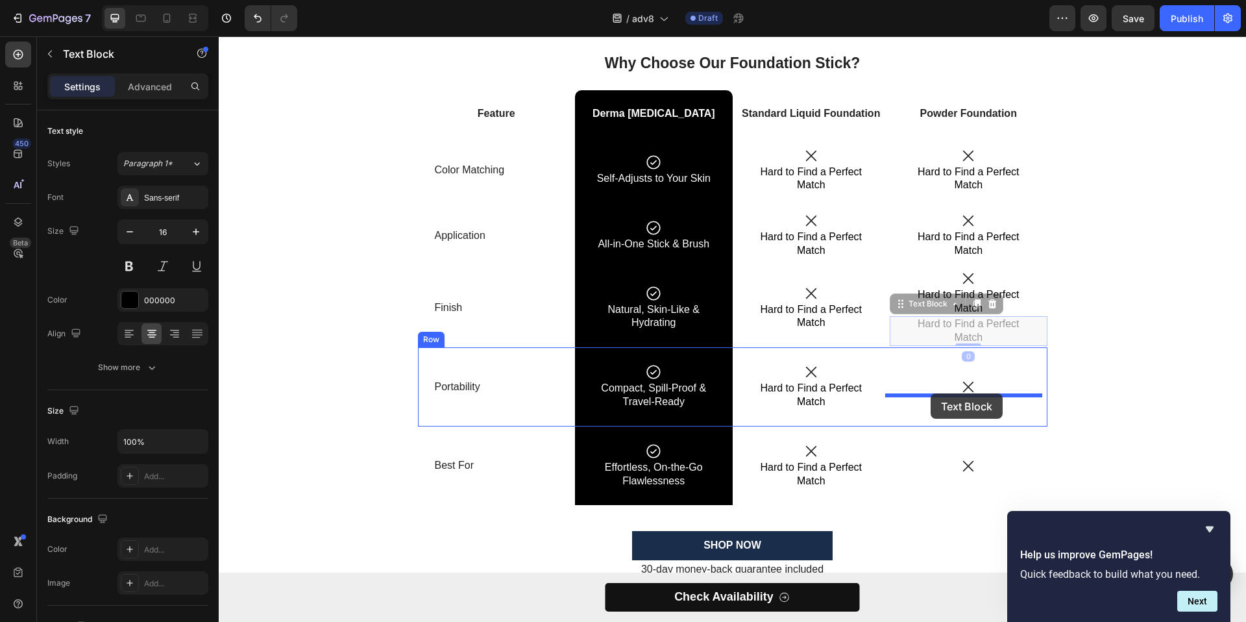
drag, startPoint x: 892, startPoint y: 302, endPoint x: 967, endPoint y: 362, distance: 96.5
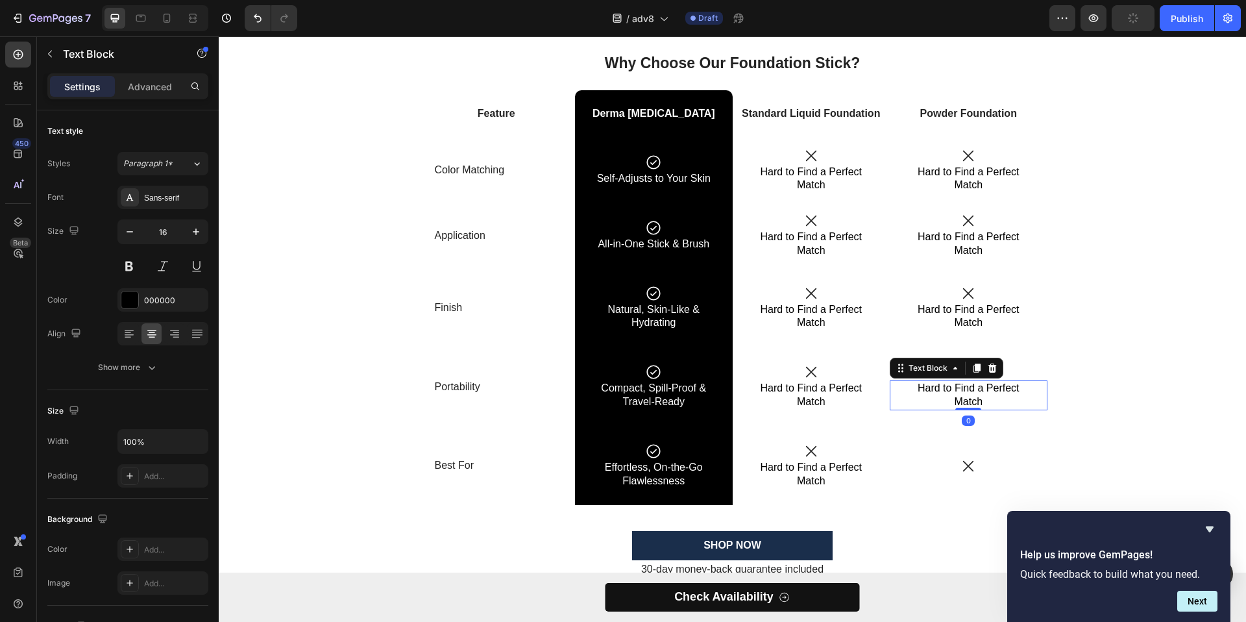
drag, startPoint x: 972, startPoint y: 366, endPoint x: 936, endPoint y: 367, distance: 36.4
click at [974, 366] on icon at bounding box center [977, 368] width 7 height 9
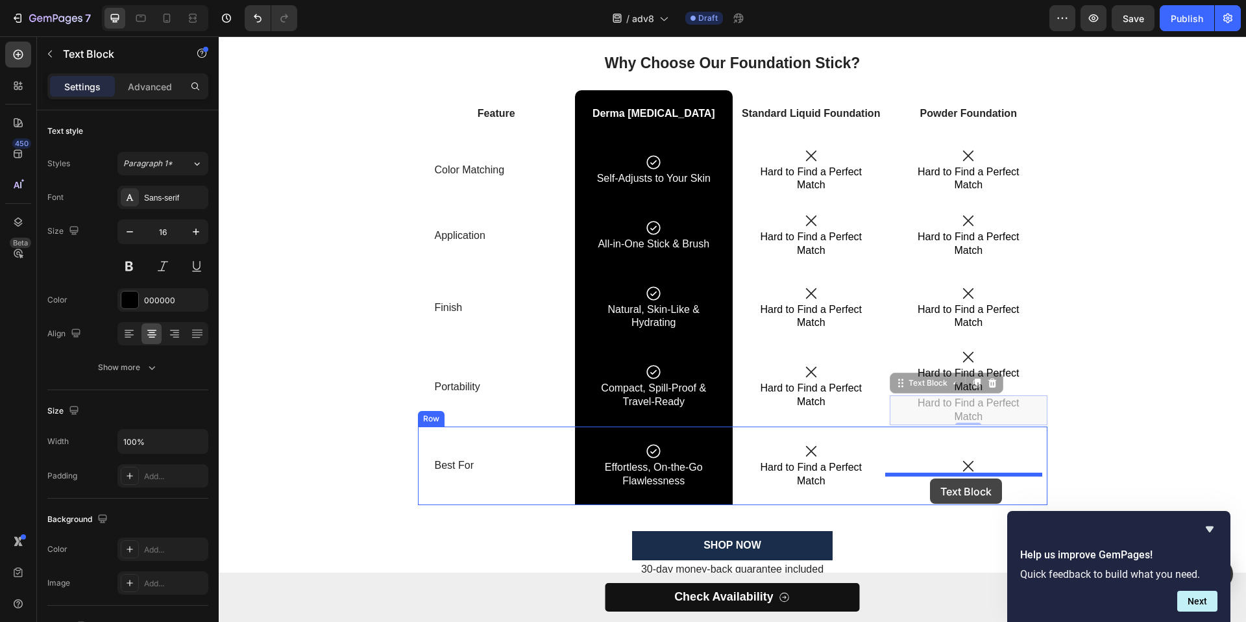
drag, startPoint x: 900, startPoint y: 388, endPoint x: 930, endPoint y: 478, distance: 95.7
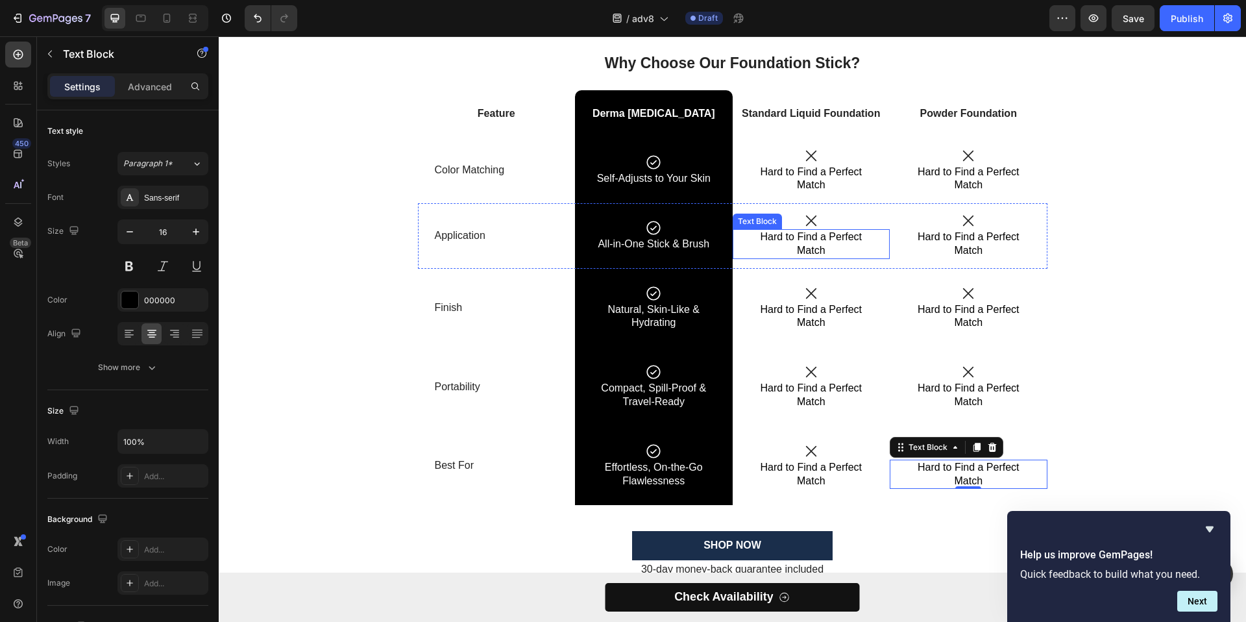
click at [795, 253] on p "Hard to Find a Perfect Match" at bounding box center [812, 243] width 124 height 27
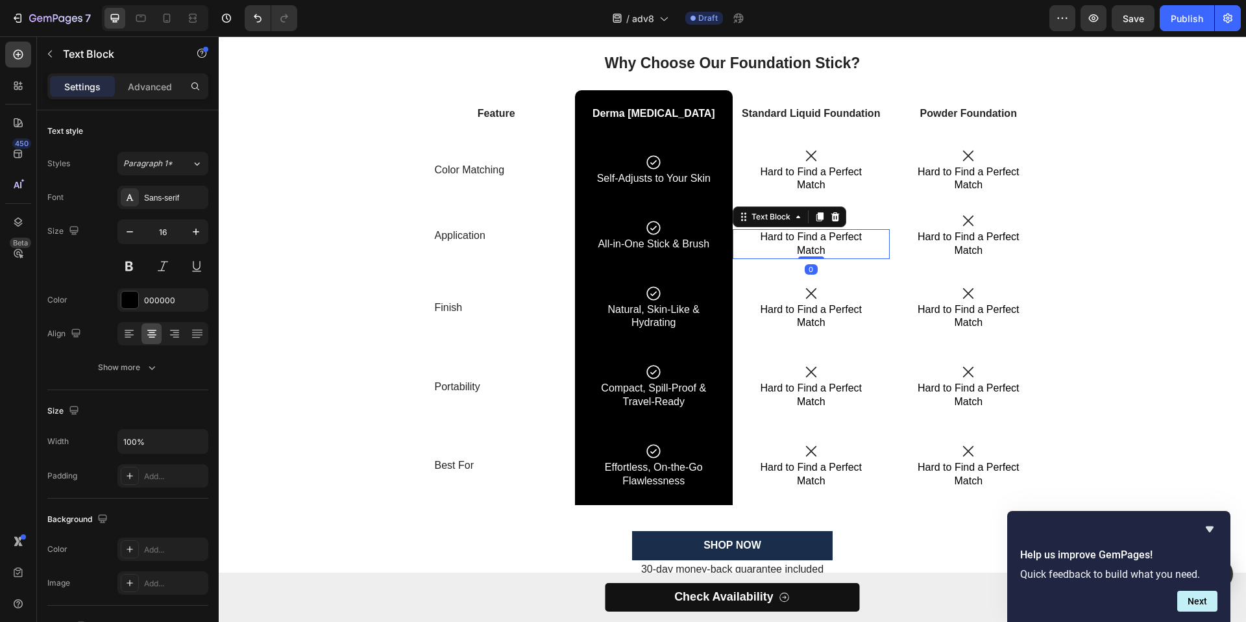
click at [799, 249] on p "Hard to Find a Perfect Match" at bounding box center [812, 243] width 124 height 27
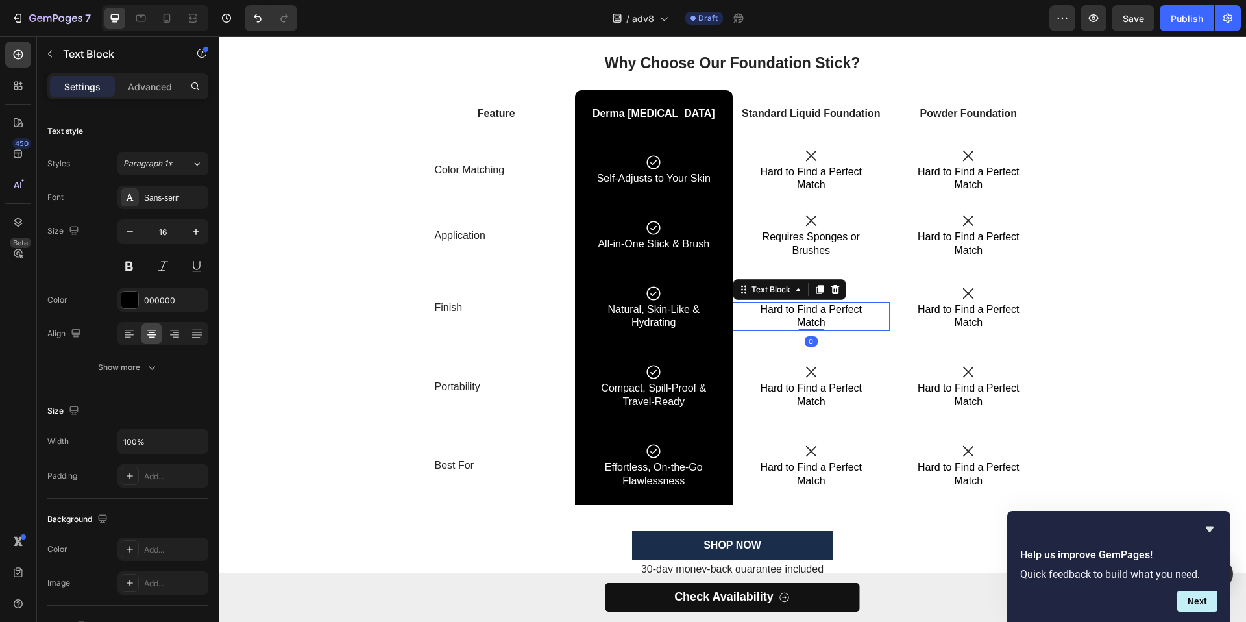
click at [809, 308] on p "Hard to Find a Perfect Match" at bounding box center [812, 316] width 124 height 27
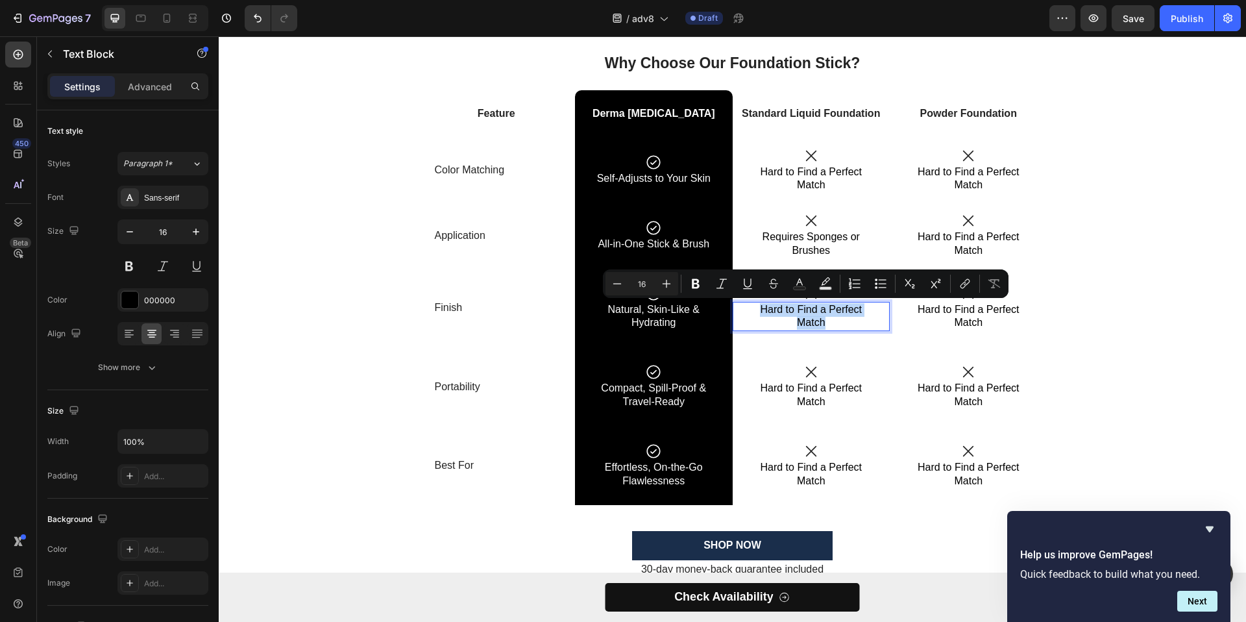
scroll to position [3044, 0]
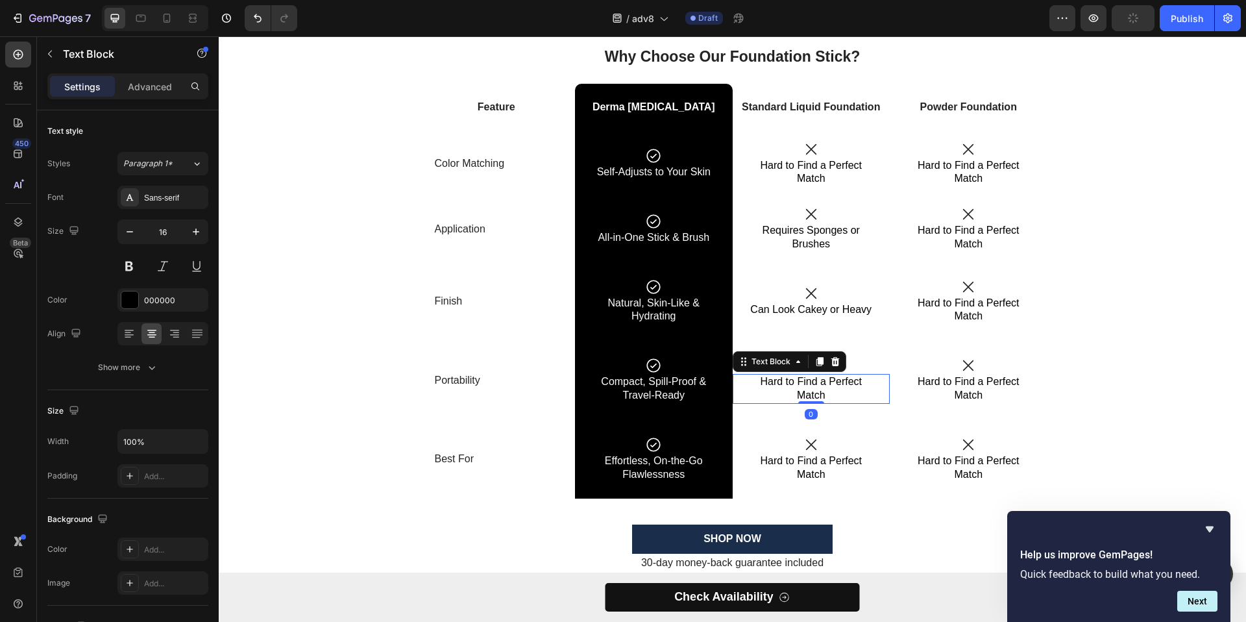
click at [796, 391] on p "Hard to Find a Perfect Match" at bounding box center [812, 388] width 124 height 27
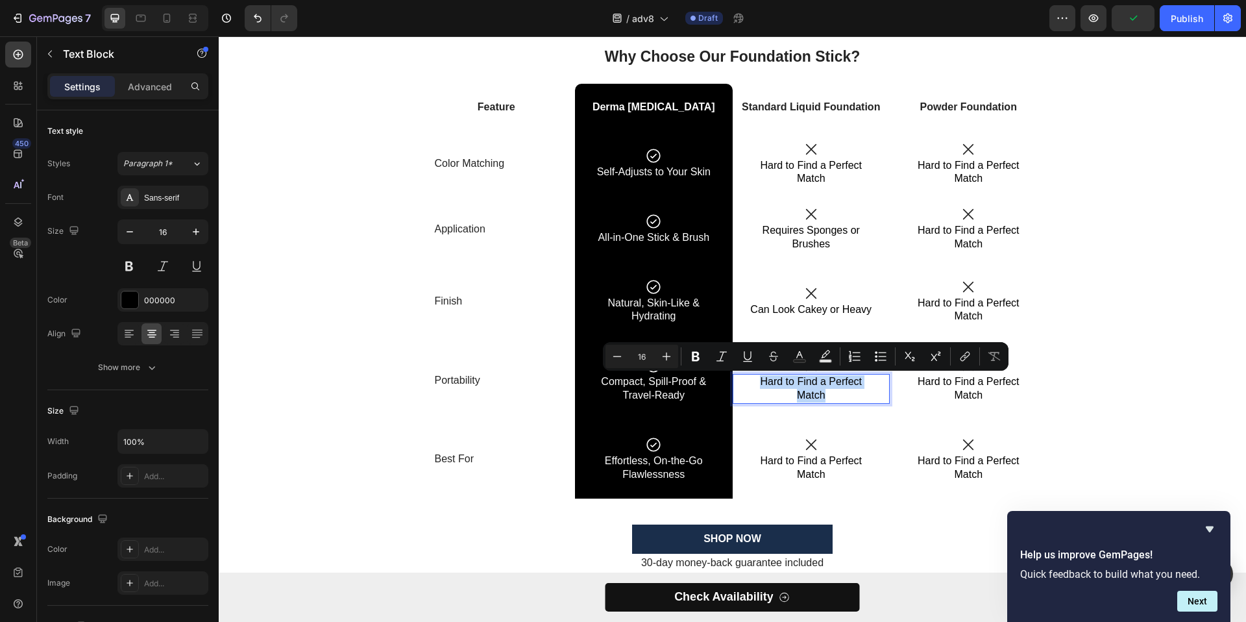
scroll to position [3052, 0]
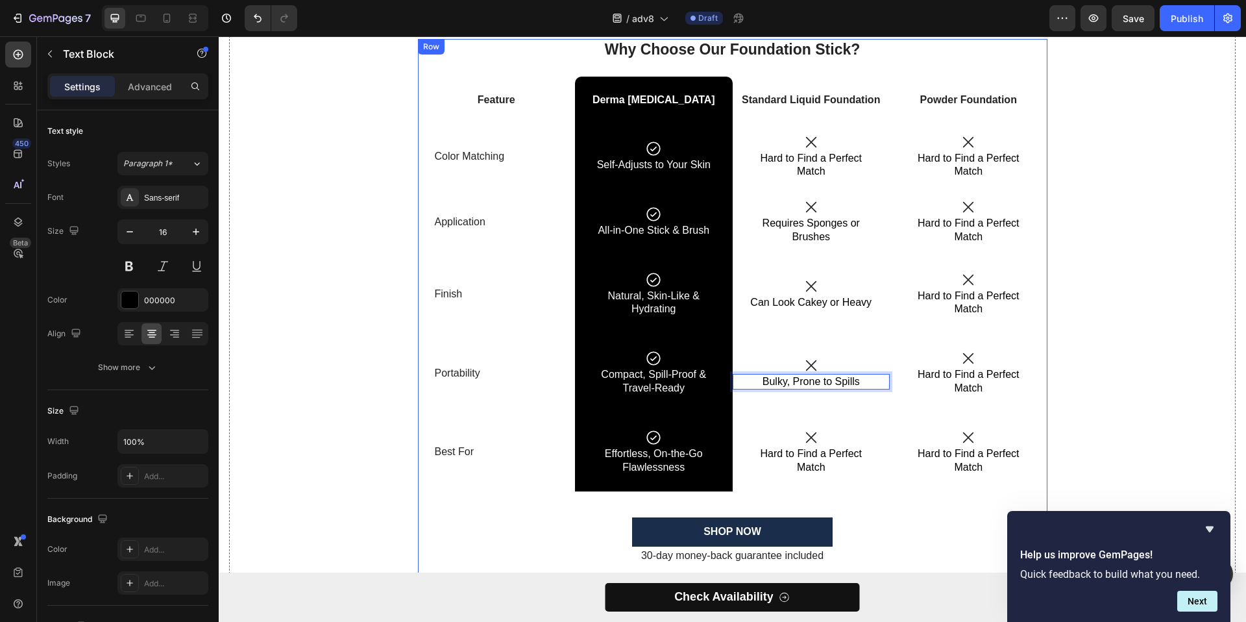
click at [822, 458] on p "Hard to Find a Perfect Match" at bounding box center [812, 460] width 124 height 27
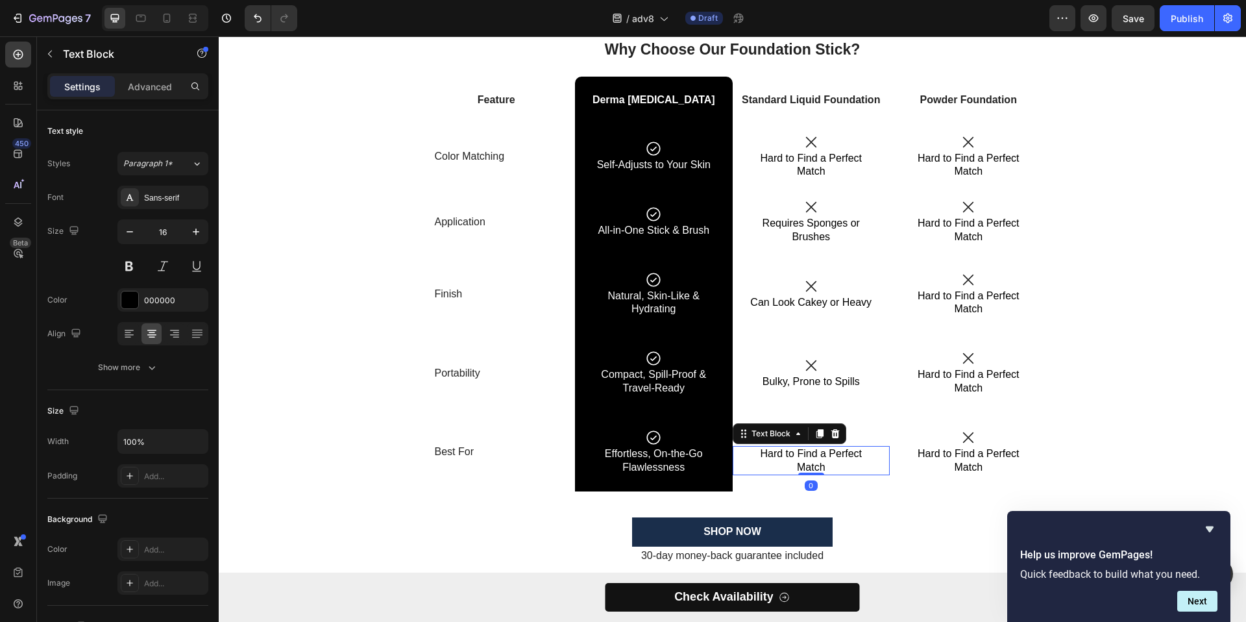
click at [822, 458] on p "Hard to Find a Perfect Match" at bounding box center [812, 460] width 124 height 27
click at [968, 160] on p "Hard to Find a Perfect Match" at bounding box center [969, 165] width 124 height 27
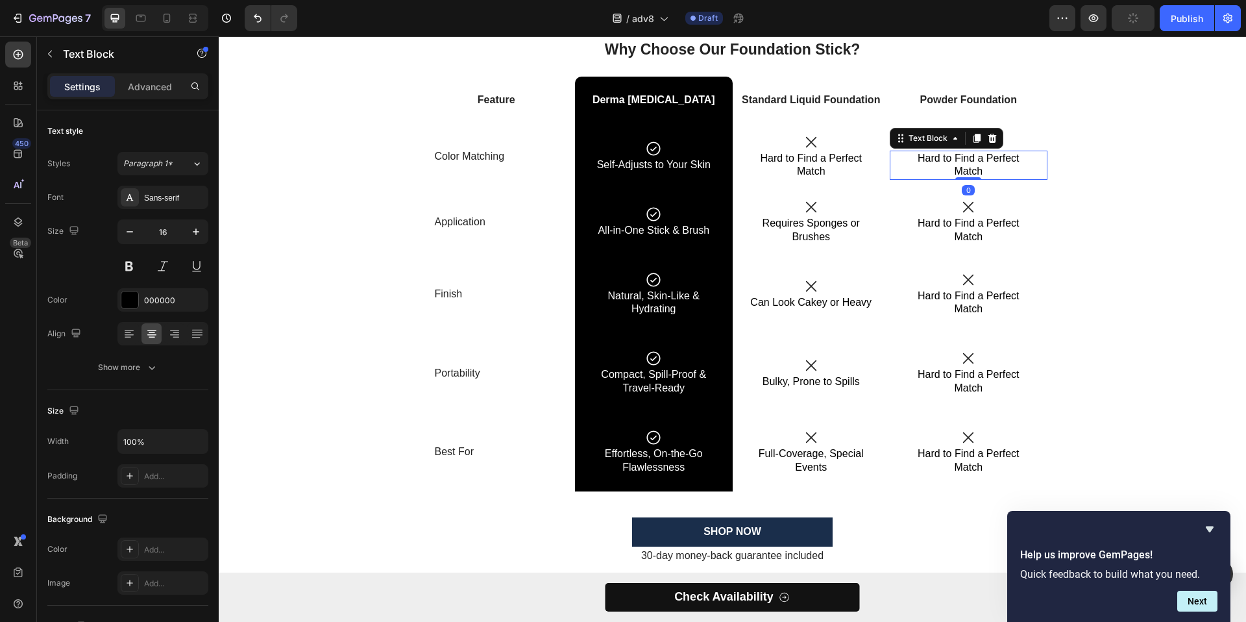
click at [968, 160] on p "Hard to Find a Perfect Match" at bounding box center [969, 165] width 124 height 27
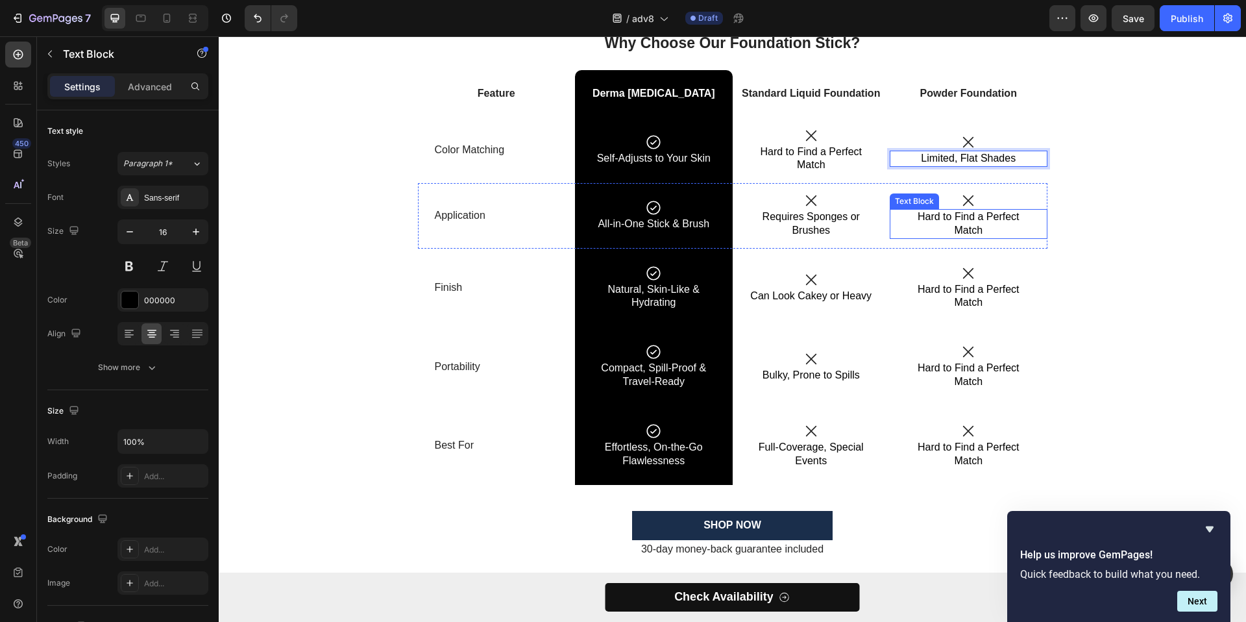
click at [952, 221] on p "Hard to Find a Perfect Match" at bounding box center [969, 223] width 124 height 27
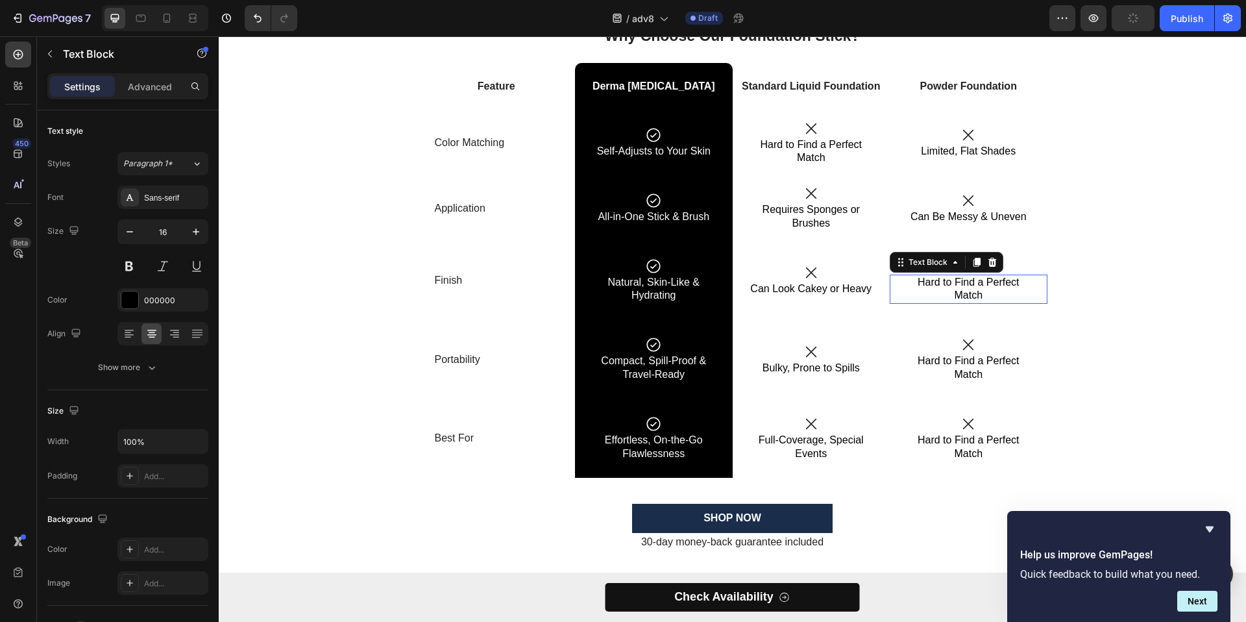
click at [978, 290] on p "Hard to Find a Perfect Match" at bounding box center [969, 289] width 124 height 27
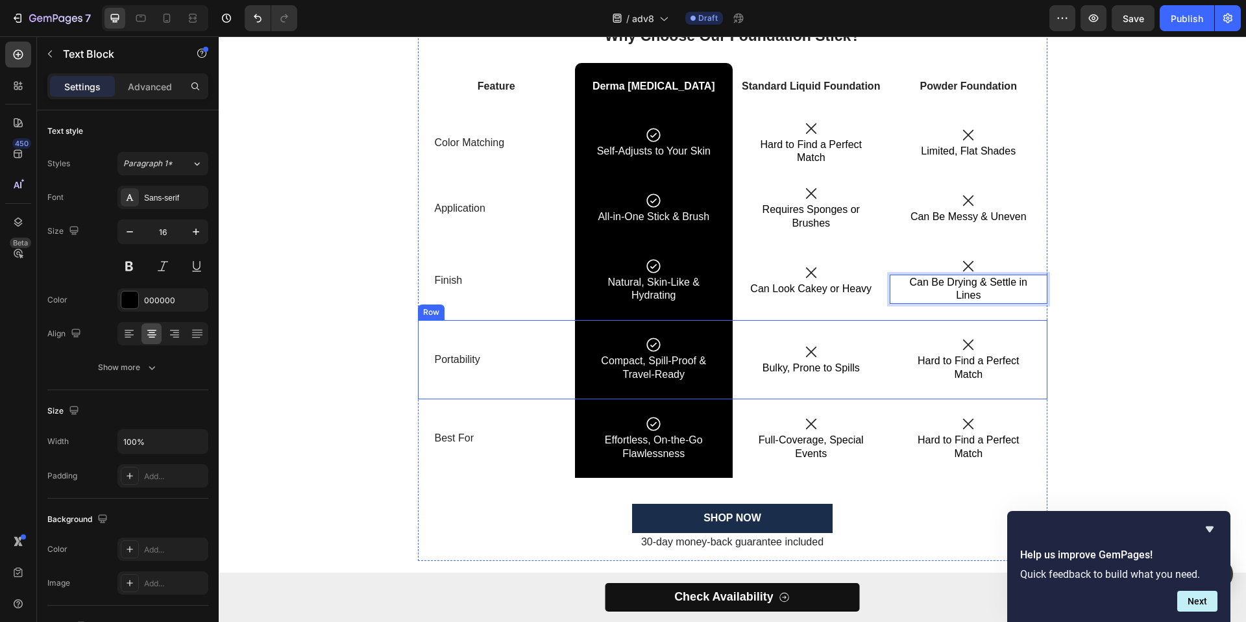
click at [936, 360] on p "Hard to Find a Perfect Match" at bounding box center [969, 367] width 124 height 27
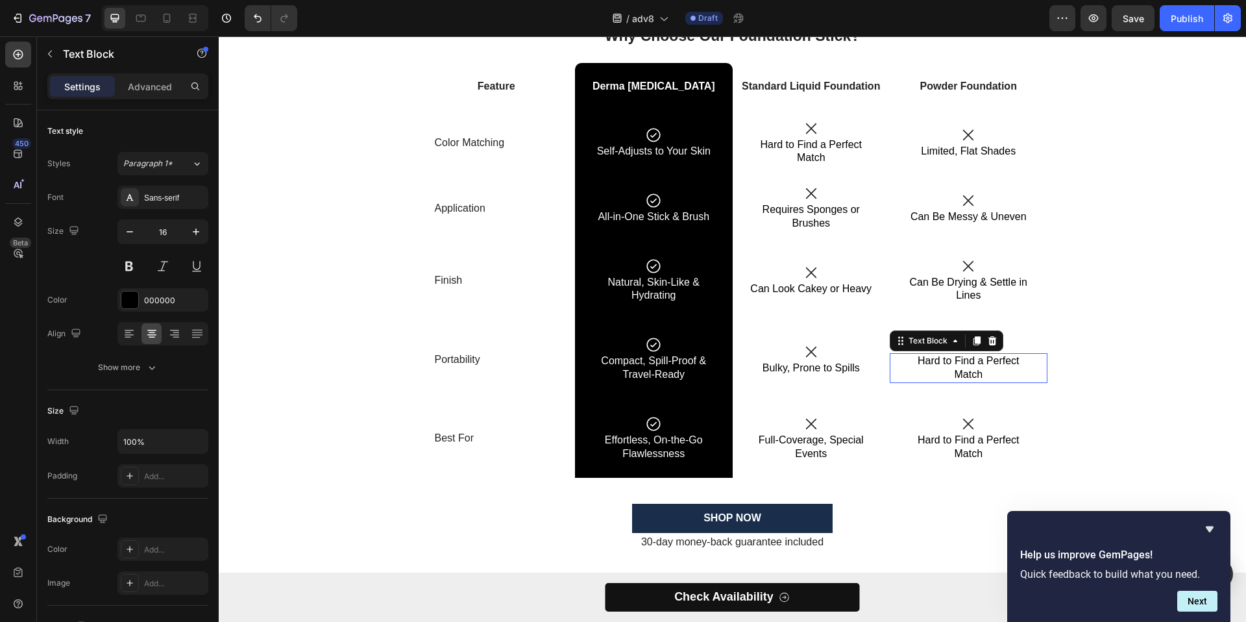
click at [936, 360] on p "Hard to Find a Perfect Match" at bounding box center [969, 367] width 124 height 27
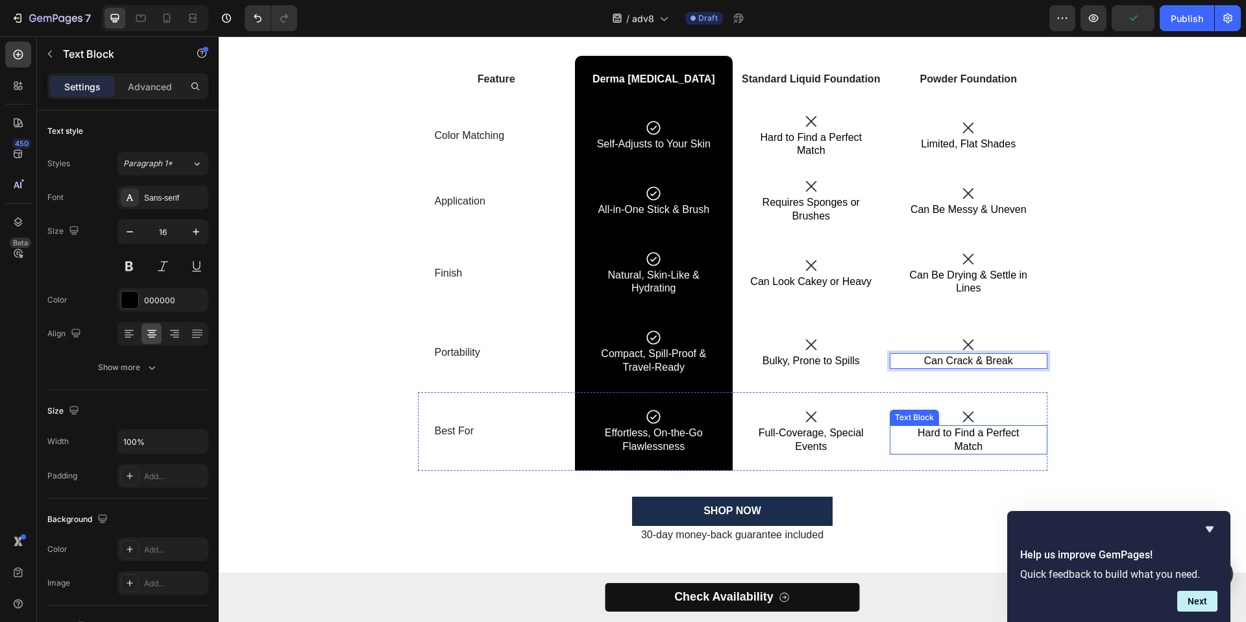
click at [948, 432] on p "Hard to Find a Perfect Match" at bounding box center [969, 439] width 124 height 27
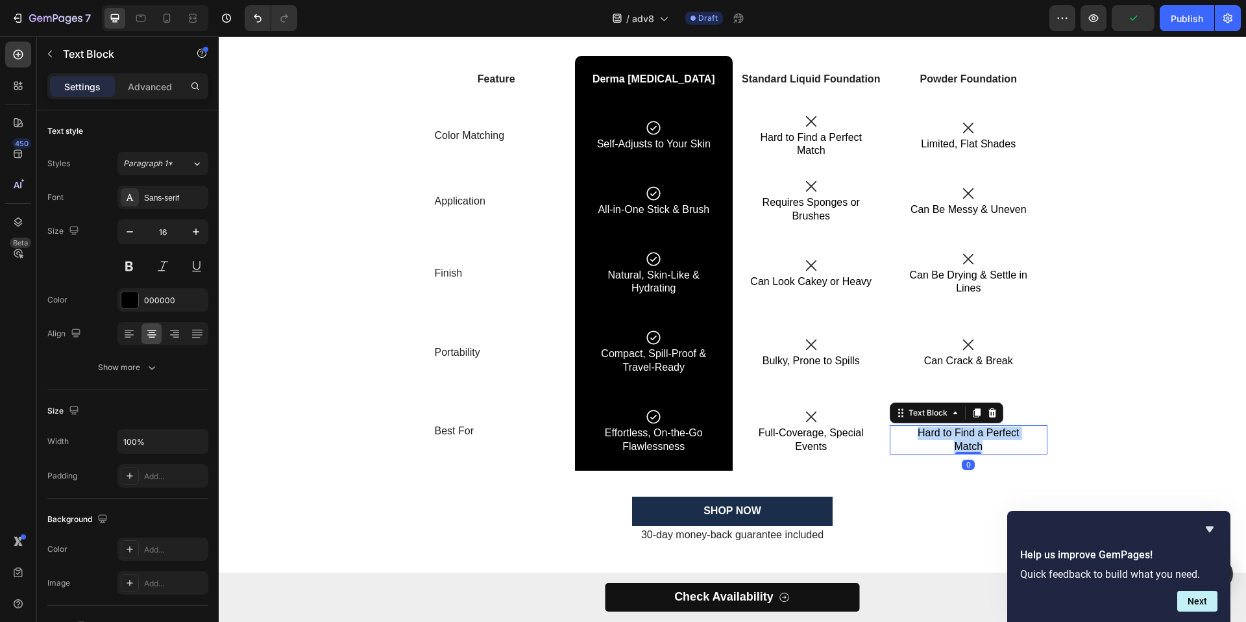
click at [948, 432] on p "Hard to Find a Perfect Match" at bounding box center [969, 439] width 124 height 27
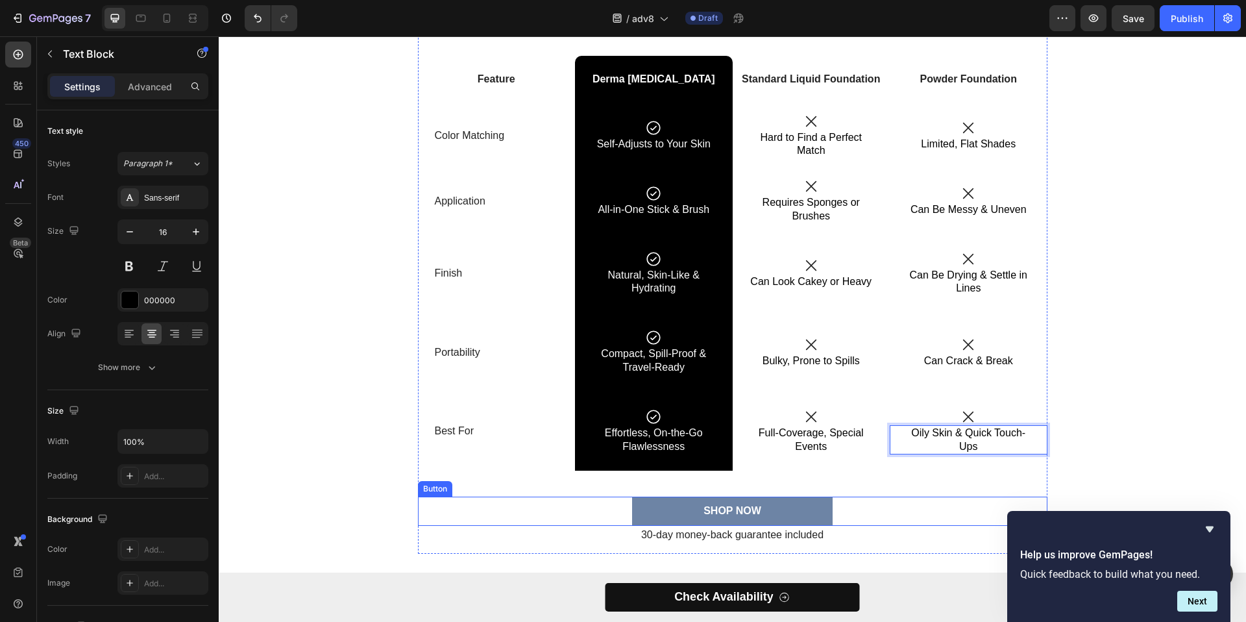
click at [778, 503] on button "SHOP NOW" at bounding box center [732, 511] width 201 height 29
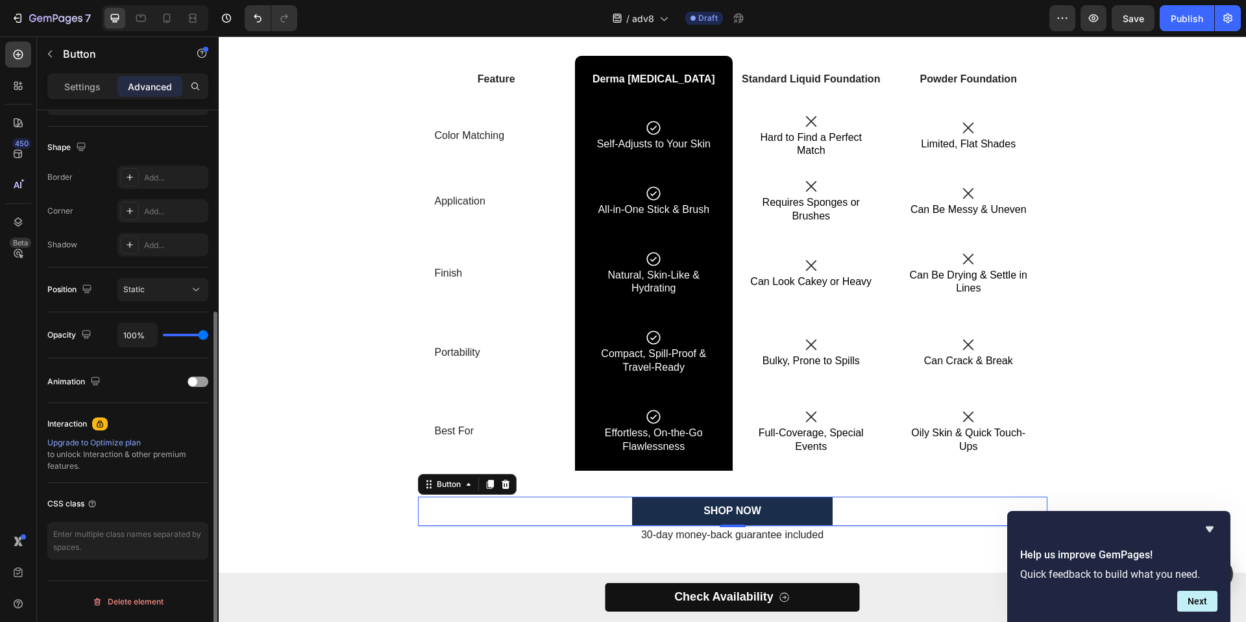
scroll to position [0, 0]
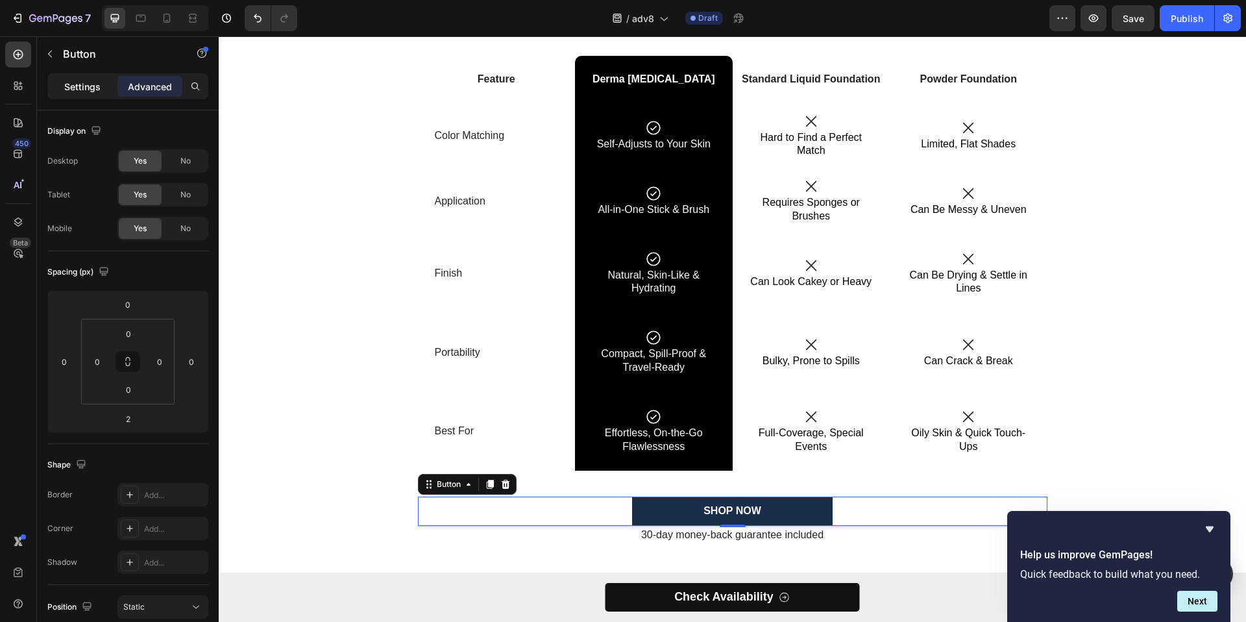
click at [71, 83] on p "Settings" at bounding box center [82, 87] width 36 height 14
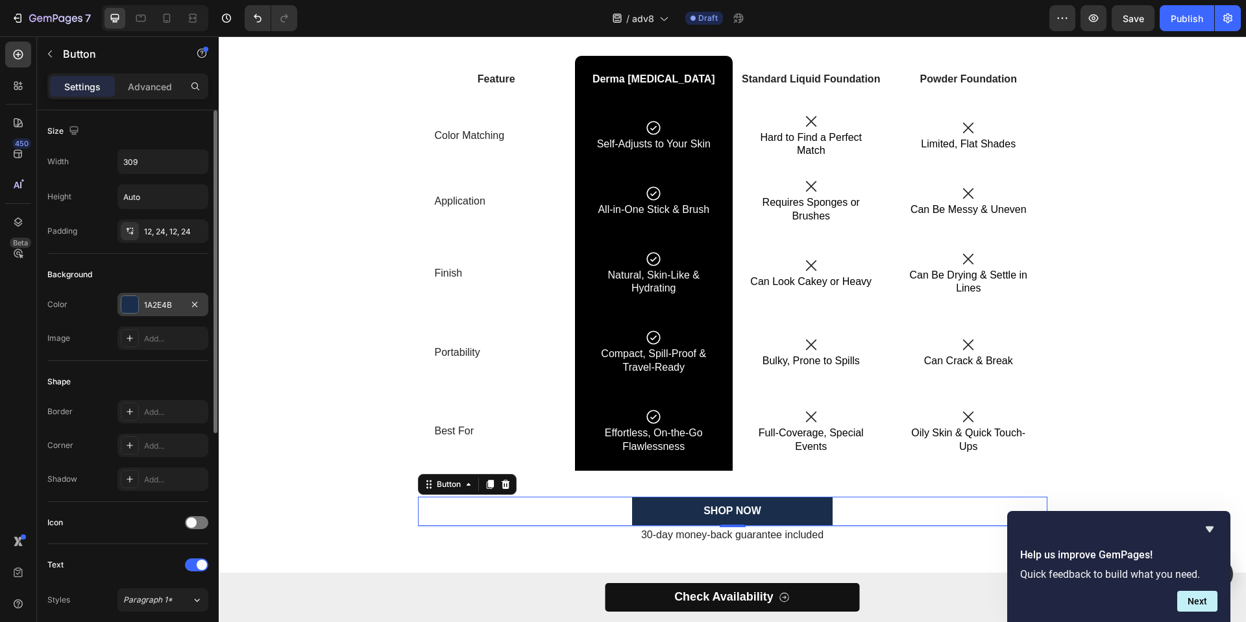
click at [129, 308] on div at bounding box center [129, 304] width 17 height 17
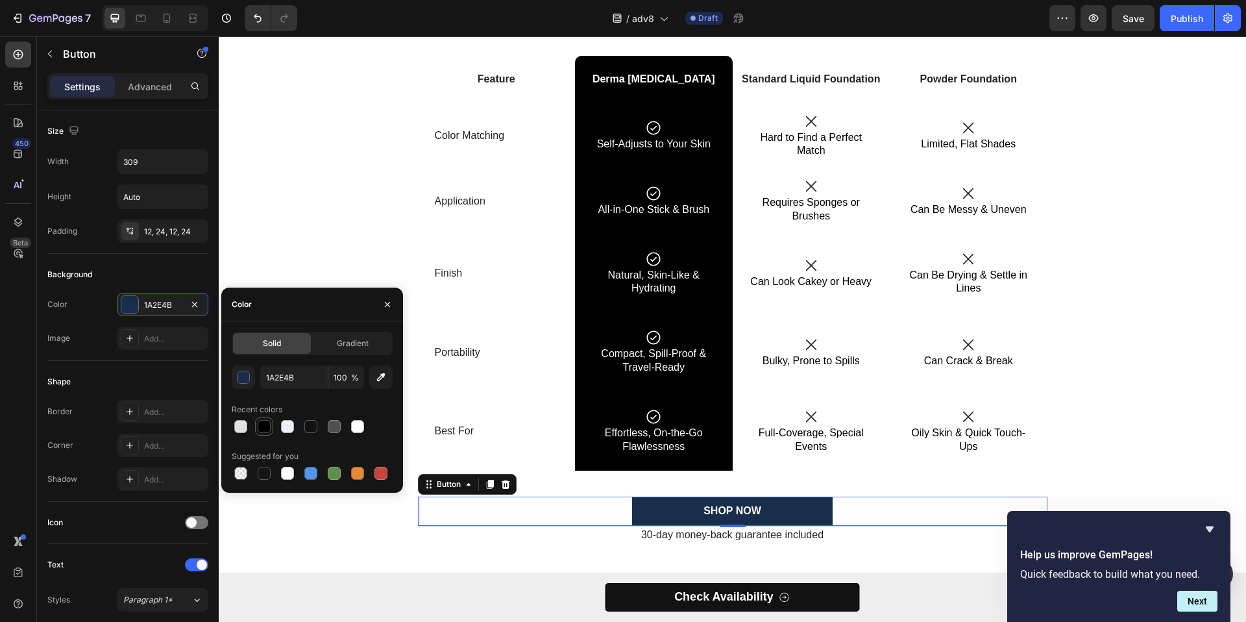
click at [258, 425] on div at bounding box center [264, 426] width 13 height 13
type input "000000"
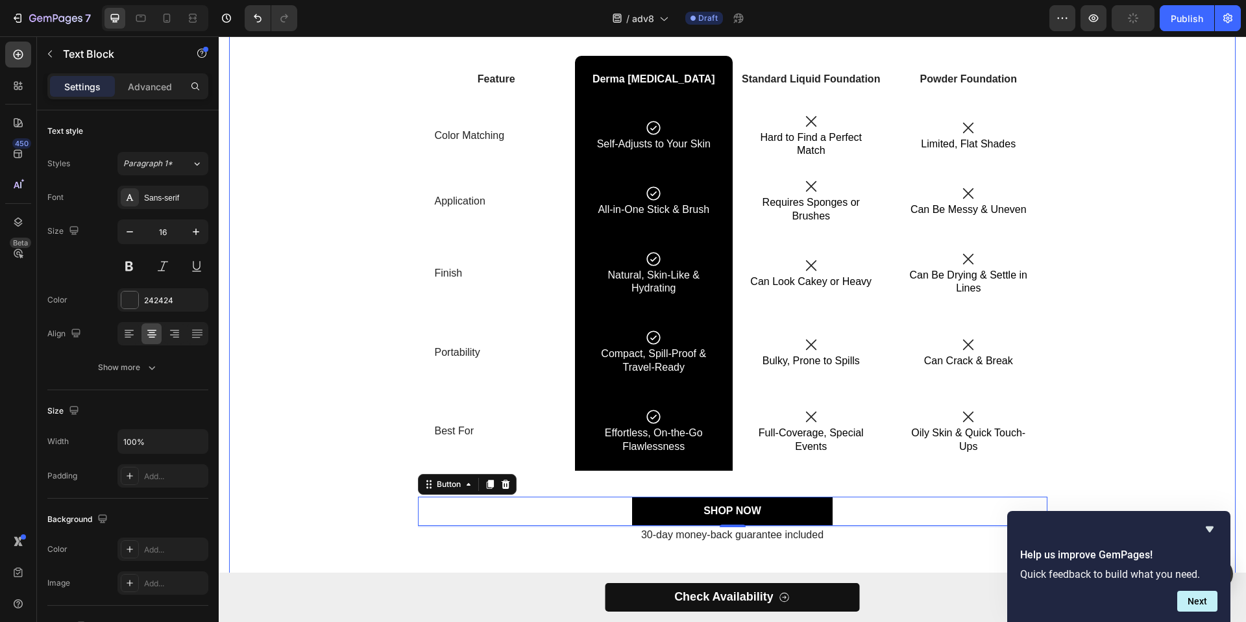
click at [628, 534] on p "30-day money-back guarantee included" at bounding box center [732, 535] width 627 height 14
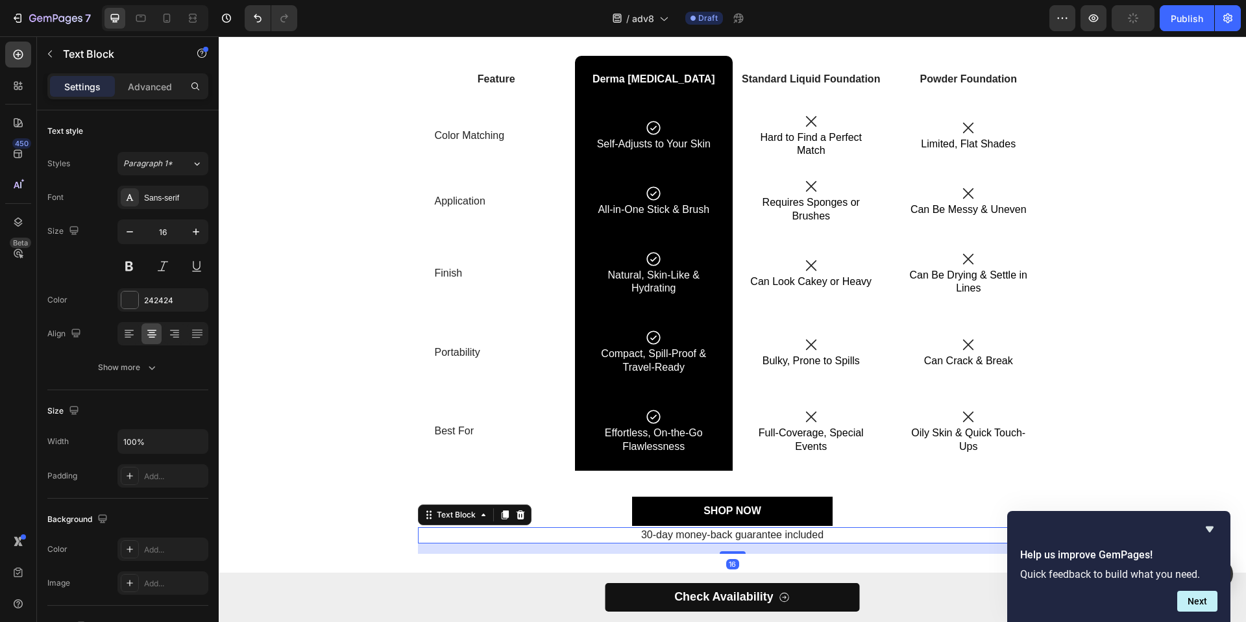
click at [635, 536] on p "30-day money-back guarantee included" at bounding box center [732, 535] width 627 height 14
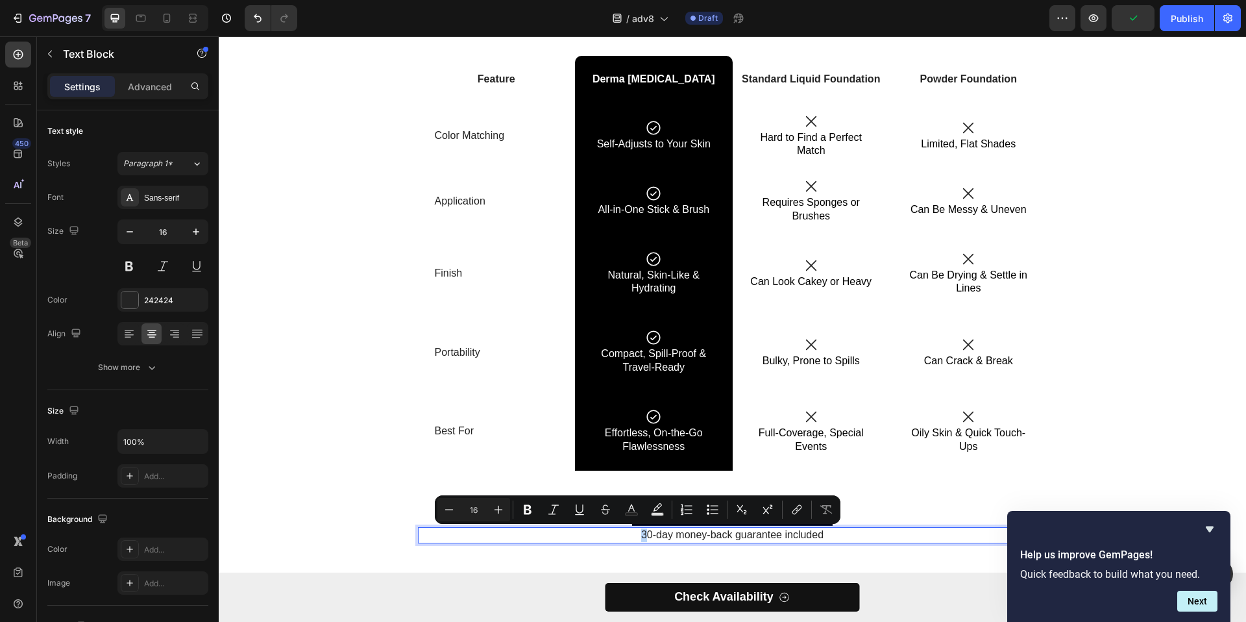
drag, startPoint x: 634, startPoint y: 534, endPoint x: 640, endPoint y: 536, distance: 6.8
click at [640, 536] on p "30-day money-back guarantee included" at bounding box center [732, 535] width 627 height 14
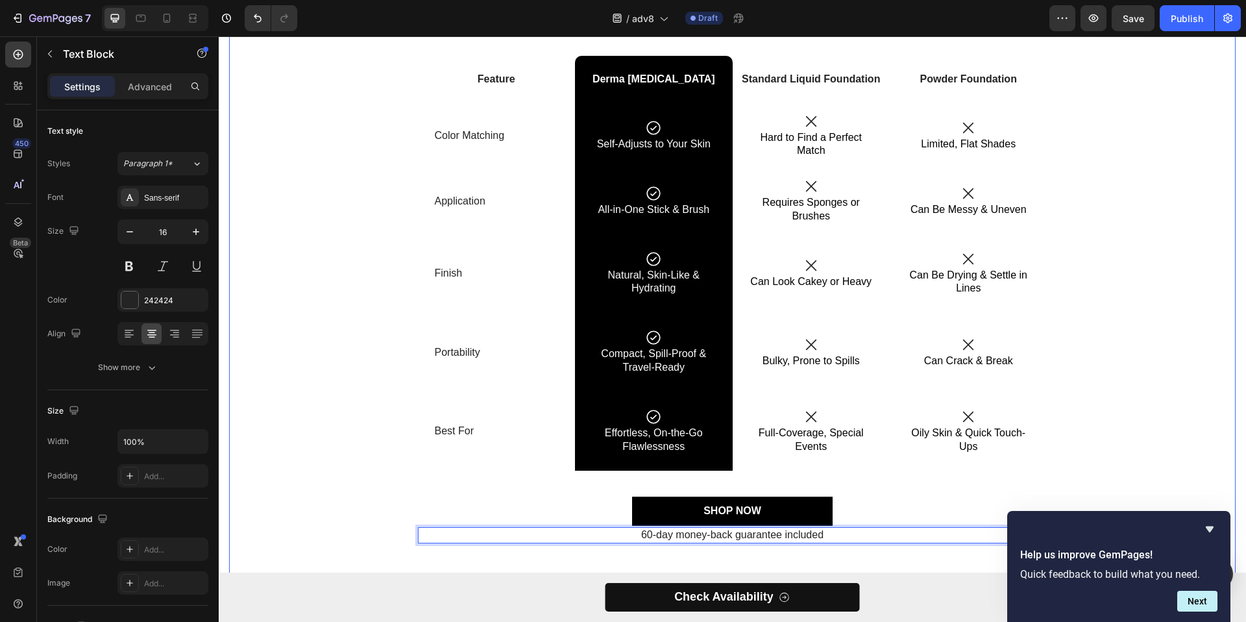
click at [1108, 350] on div "Why Choose Our Foundation Stick? Heading Feature Text Block Derma Muse Text Blo…" at bounding box center [732, 291] width 987 height 546
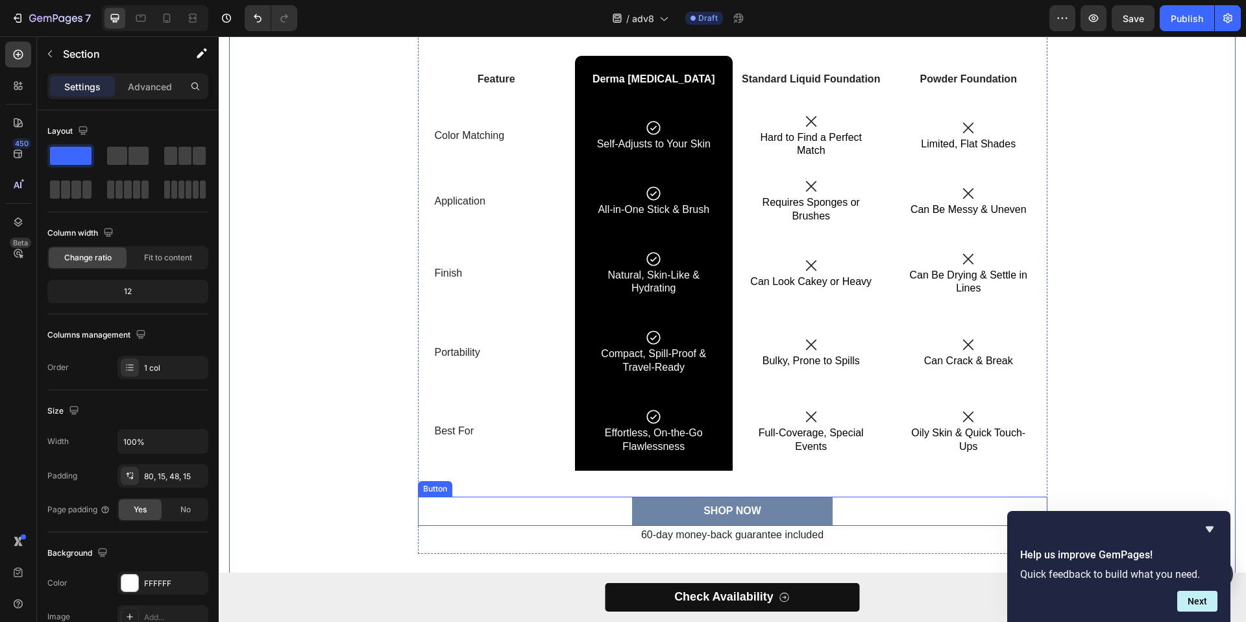
click at [778, 520] on button "SHOP NOW" at bounding box center [732, 511] width 201 height 29
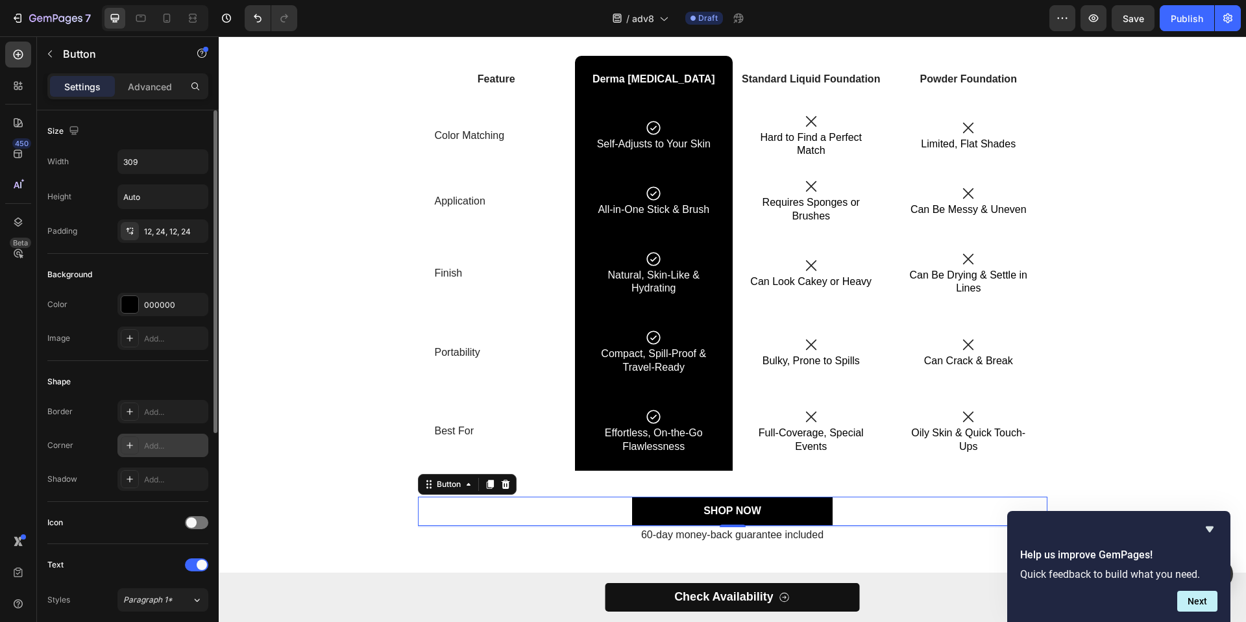
click at [152, 441] on div "Add..." at bounding box center [174, 446] width 61 height 12
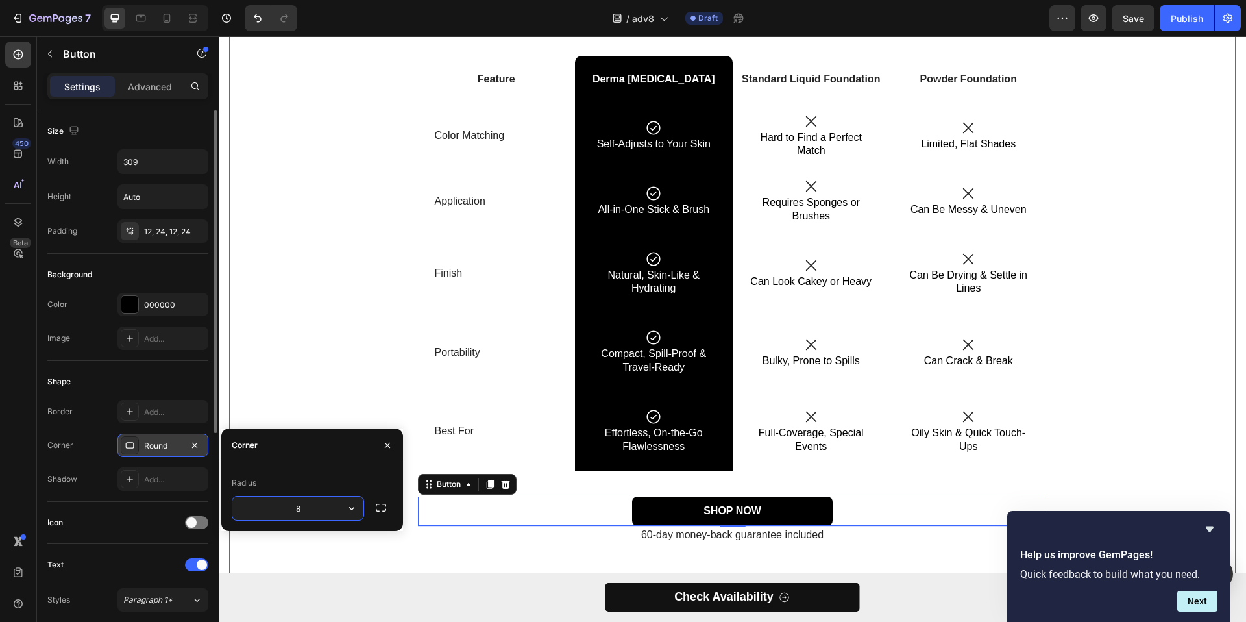
click at [278, 348] on div "Why Choose Our Foundation Stick? Heading Feature Text Block Derma Muse Text Blo…" at bounding box center [732, 291] width 987 height 546
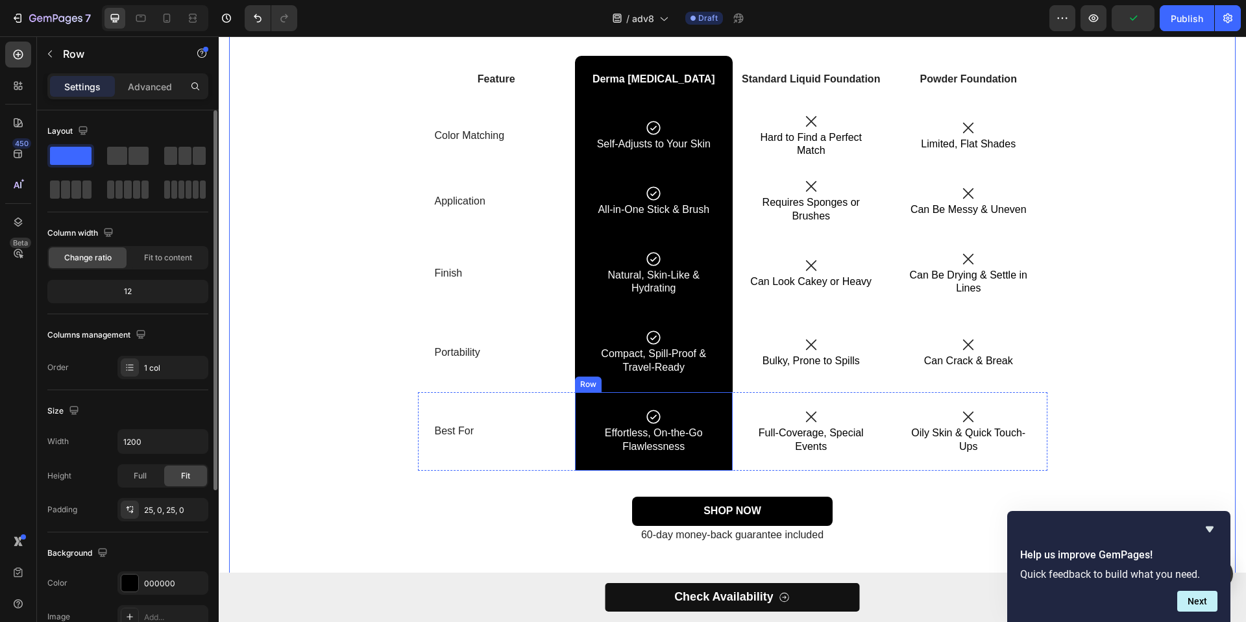
click at [586, 465] on div "Icon Effortless, On-the-Go Flawlessness Text Block Row" at bounding box center [654, 431] width 158 height 79
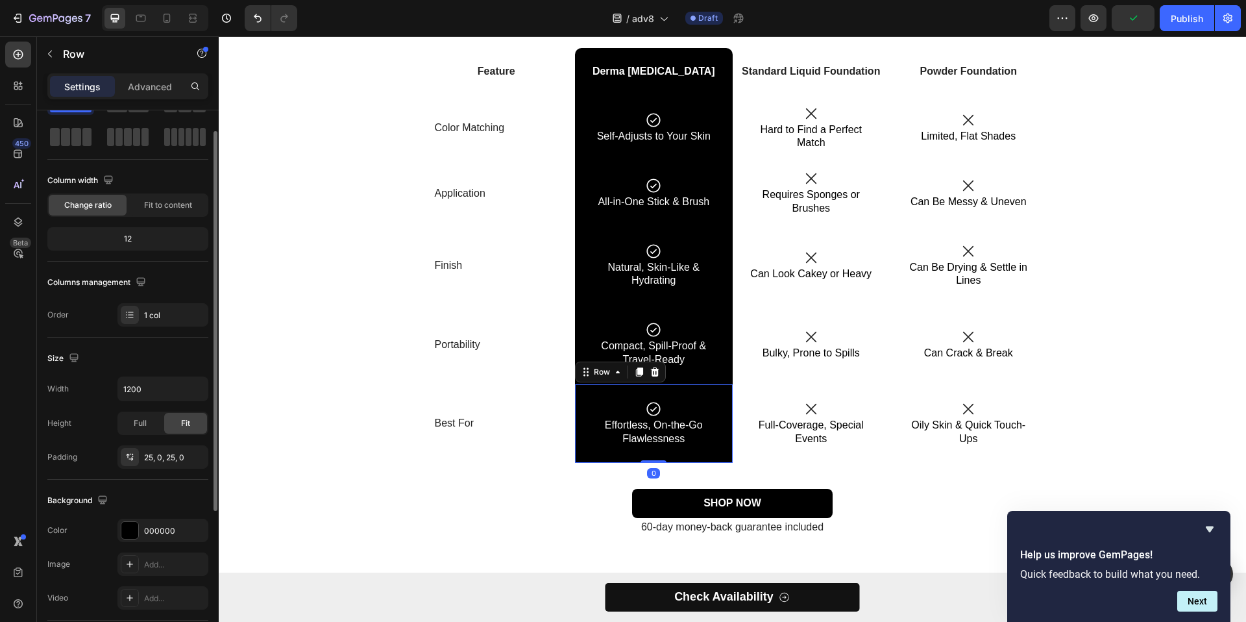
scroll to position [243, 0]
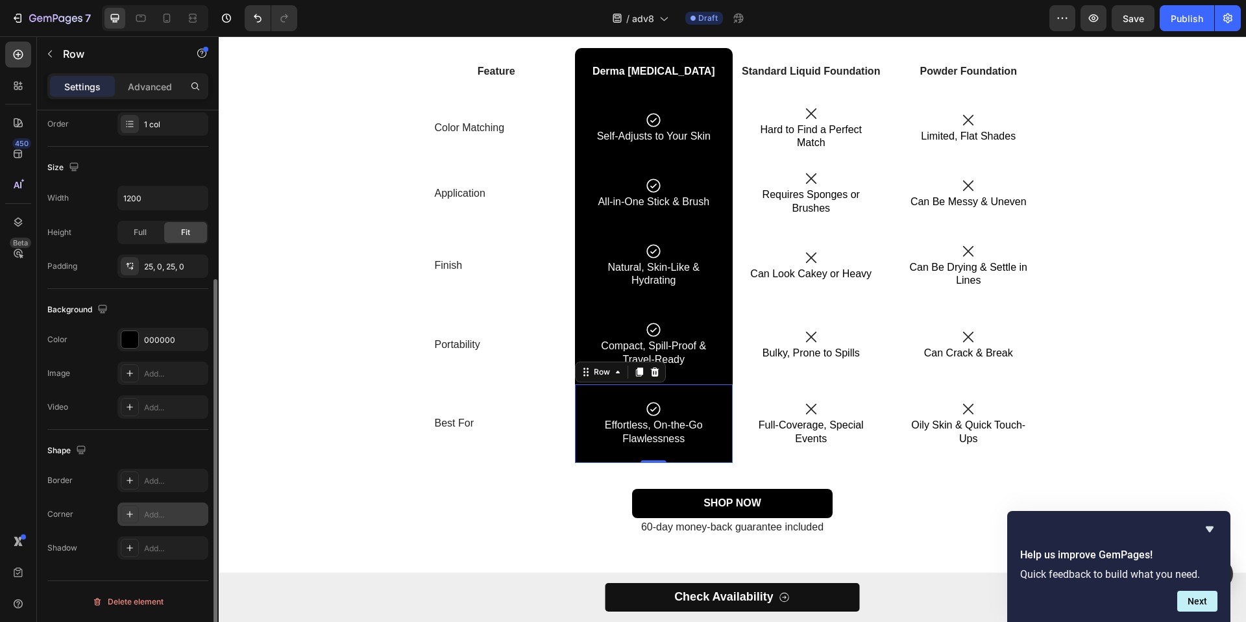
click at [159, 505] on div "Add..." at bounding box center [162, 513] width 91 height 23
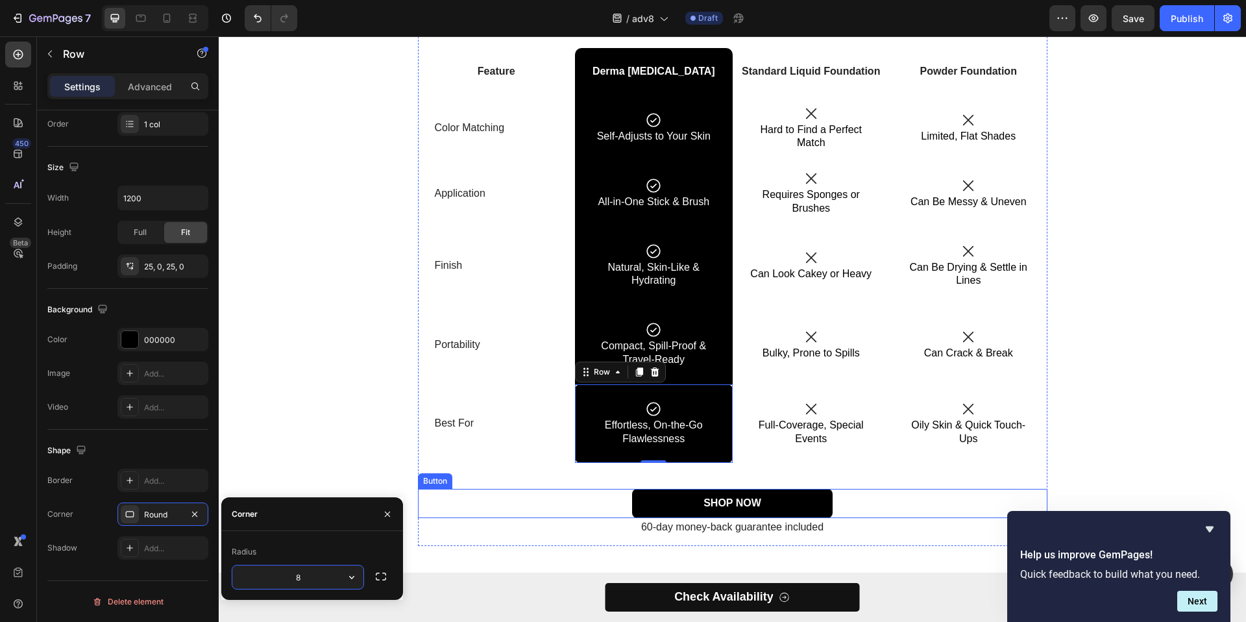
click at [435, 489] on div "SHOP NOW Button" at bounding box center [733, 503] width 630 height 29
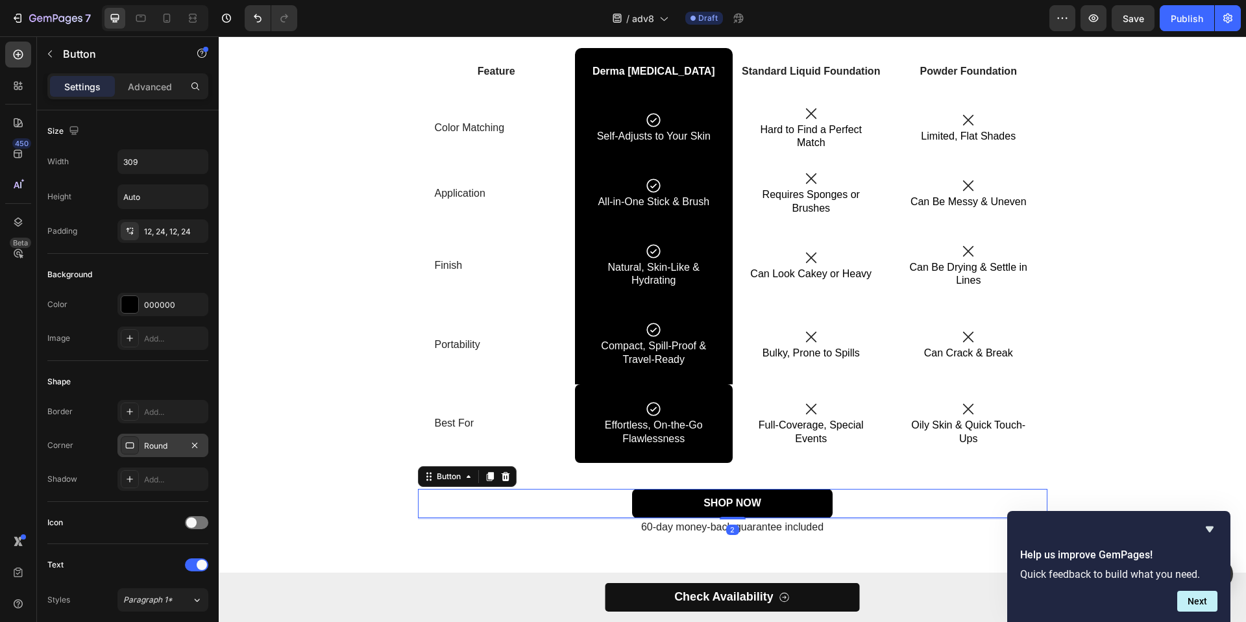
click at [149, 446] on div "Round" at bounding box center [163, 446] width 38 height 12
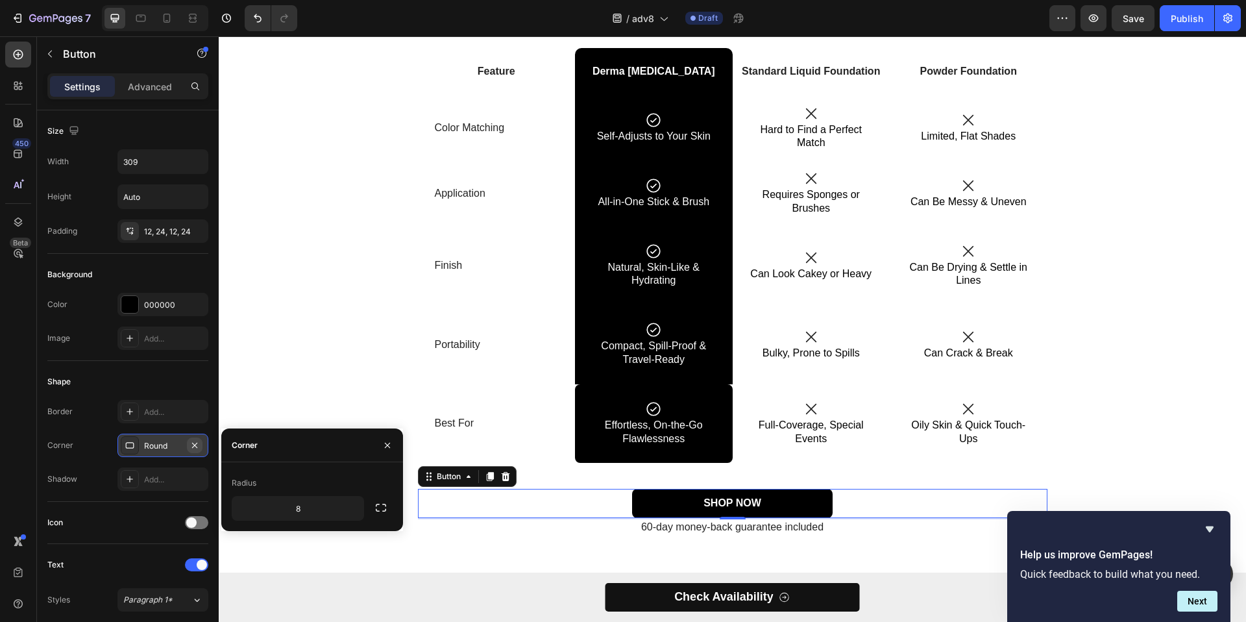
click at [199, 448] on icon "button" at bounding box center [195, 445] width 10 height 10
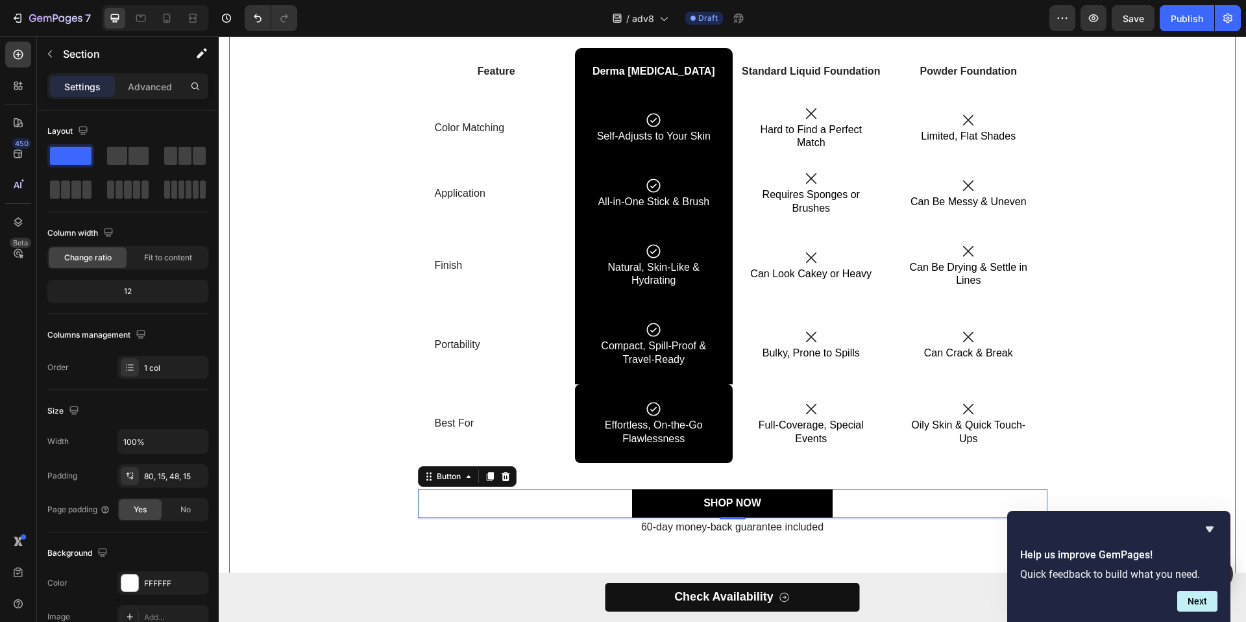
click at [336, 510] on div "Why Choose Our Foundation Stick? Heading Feature Text Block Derma Muse Text Blo…" at bounding box center [732, 283] width 987 height 546
click at [403, 512] on div "Why Choose Our Foundation Stick? Heading Feature Text Block Derma Muse Text Blo…" at bounding box center [732, 283] width 987 height 546
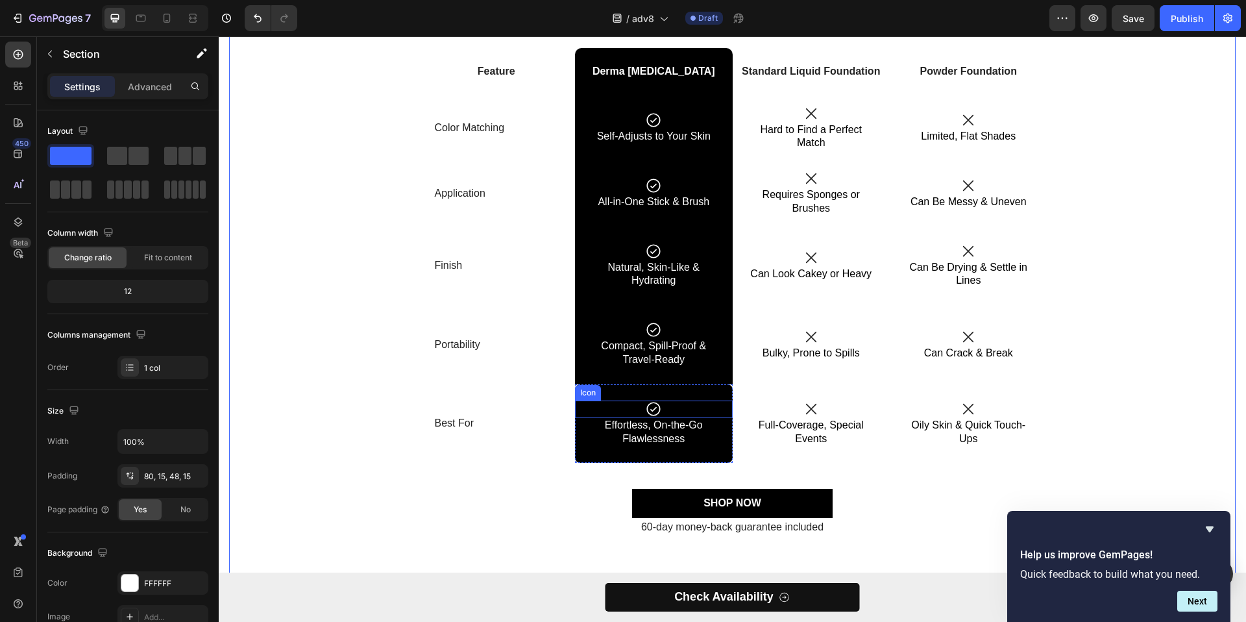
click at [578, 393] on div "Icon" at bounding box center [588, 393] width 21 height 0
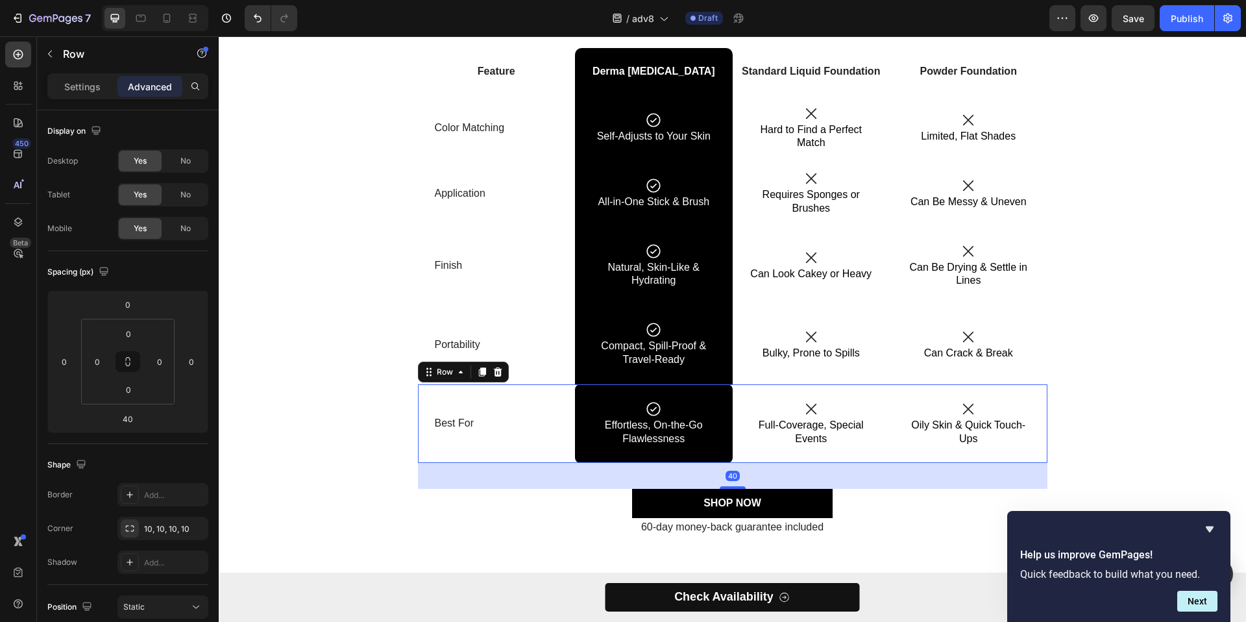
click at [568, 462] on div "Best For Text Block" at bounding box center [497, 423] width 158 height 79
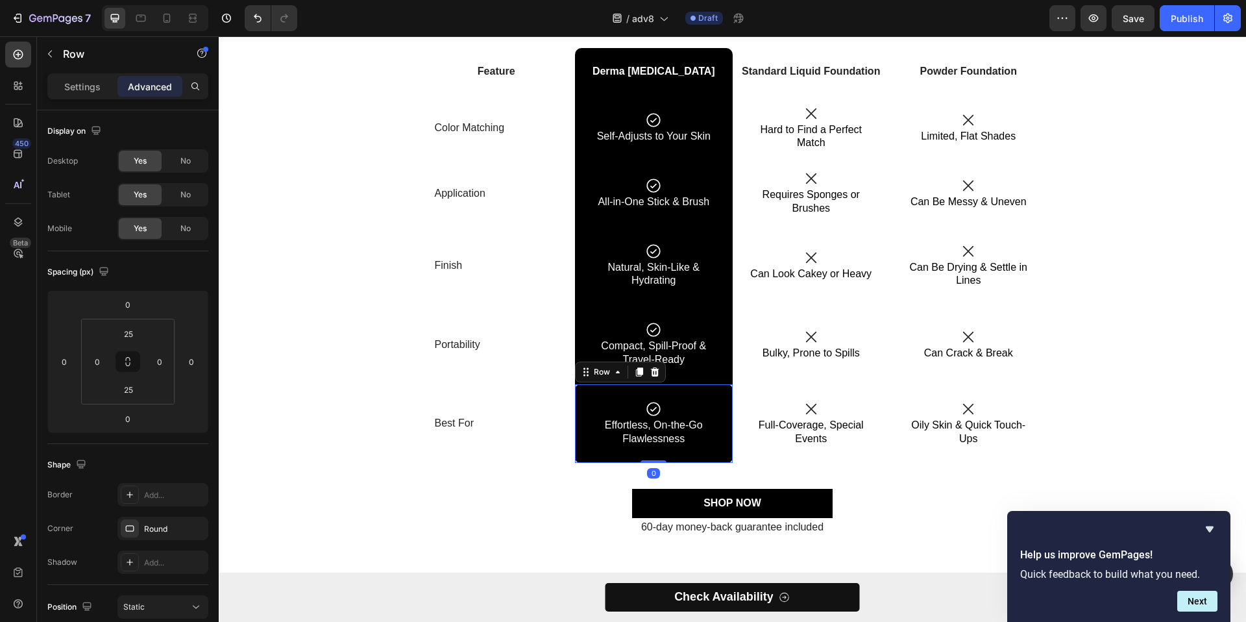
click at [576, 456] on div "Icon Effortless, On-the-Go Flawlessness Text Block Row 0" at bounding box center [654, 423] width 158 height 79
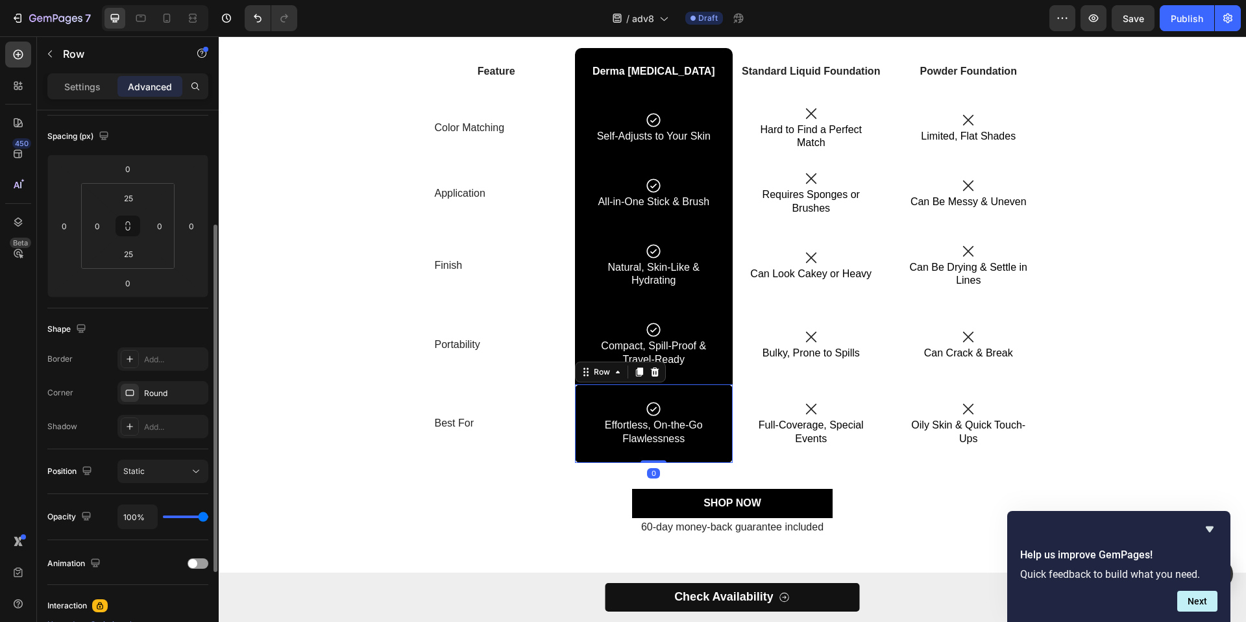
scroll to position [153, 0]
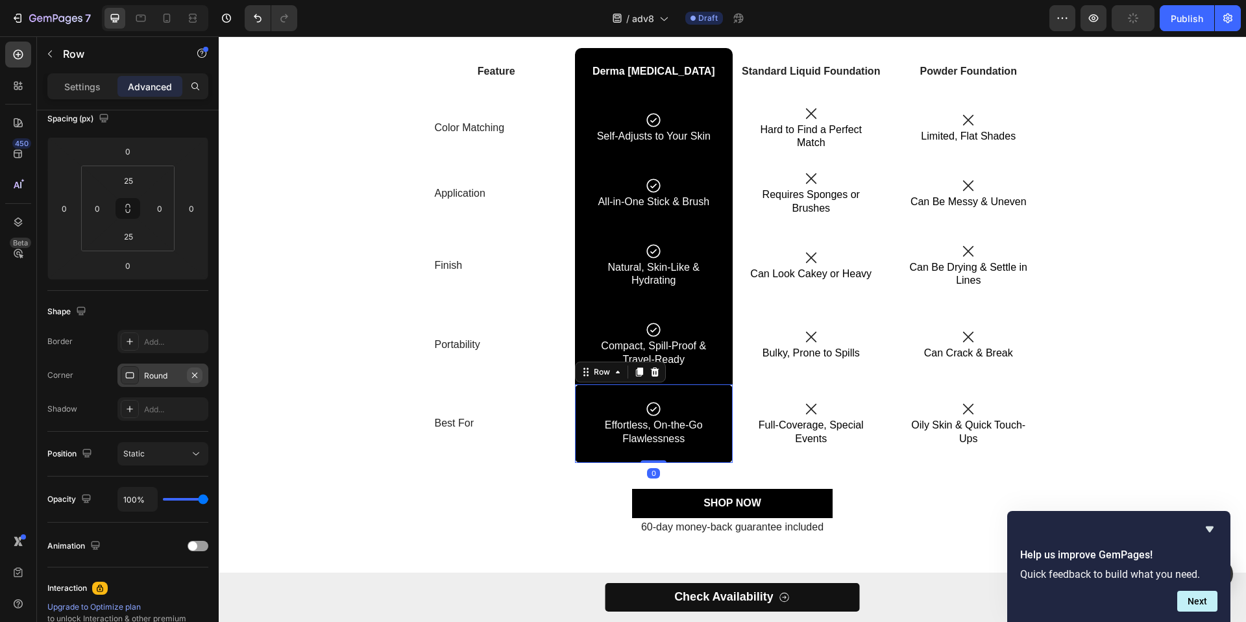
click at [190, 372] on icon "button" at bounding box center [195, 375] width 10 height 10
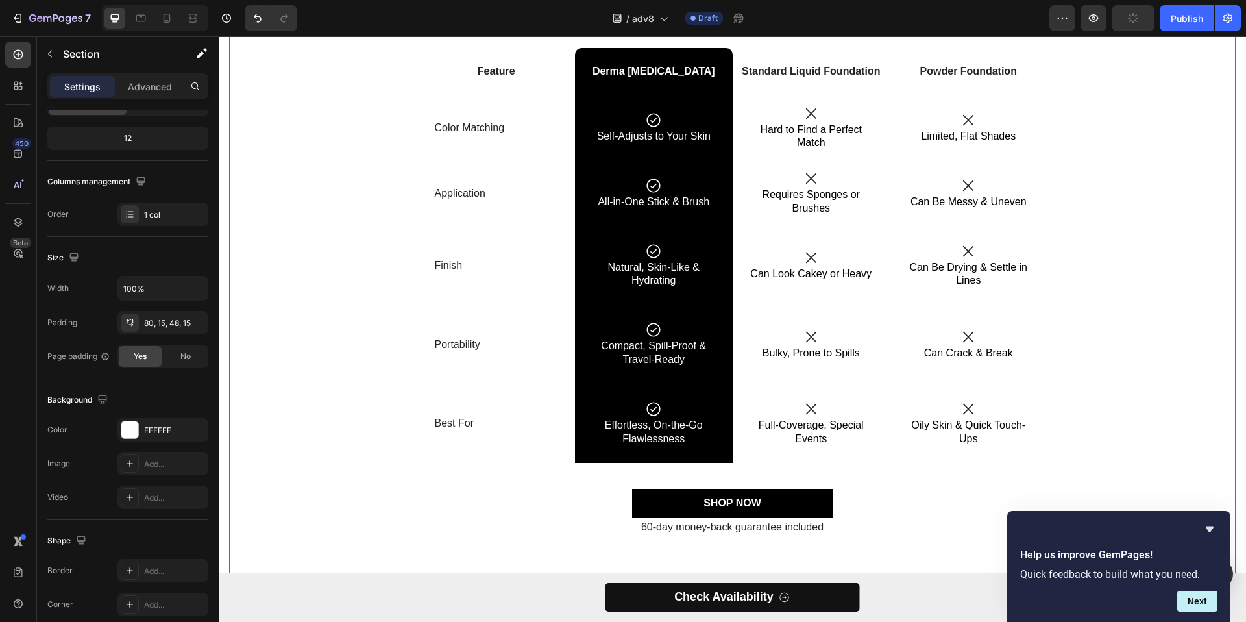
click at [358, 502] on div "Why Choose Our Foundation Stick? Heading Feature Text Block Derma Muse Text Blo…" at bounding box center [732, 283] width 987 height 546
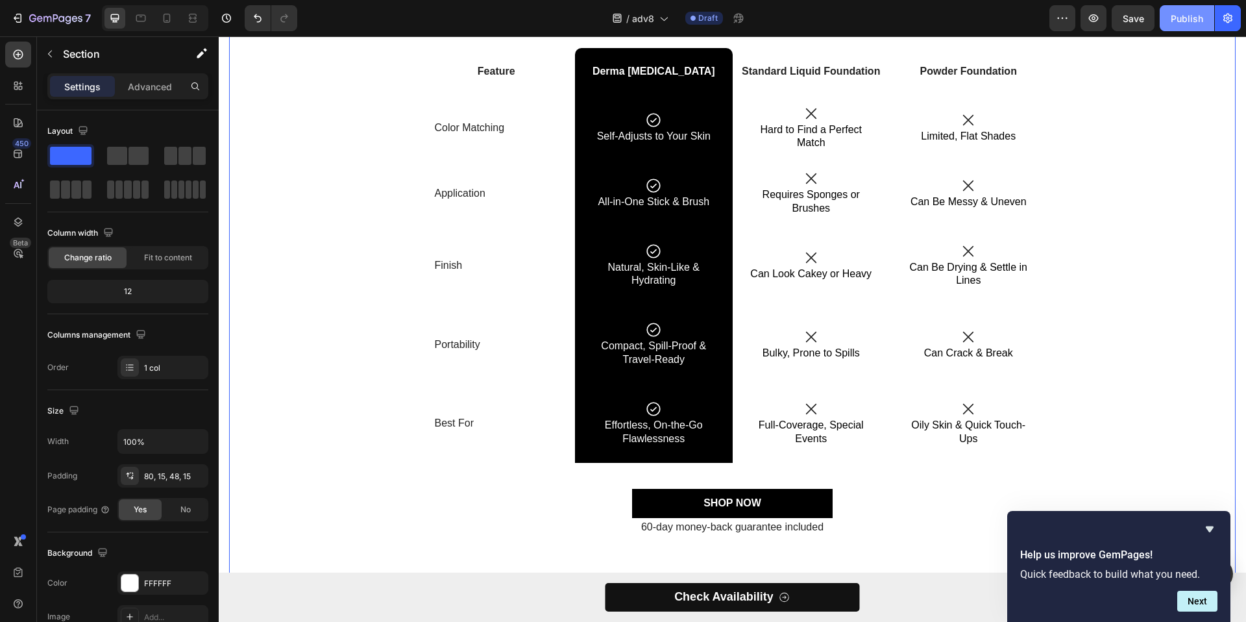
click at [1192, 23] on div "Publish" at bounding box center [1187, 19] width 32 height 14
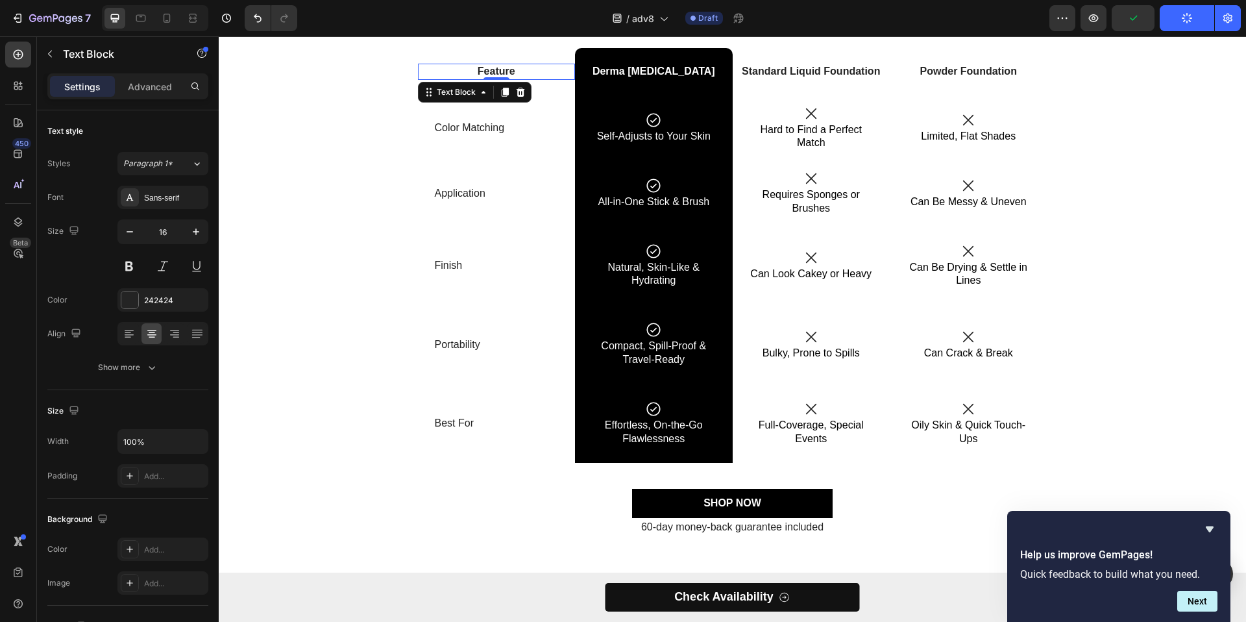
click at [454, 75] on p "Feature" at bounding box center [496, 72] width 155 height 14
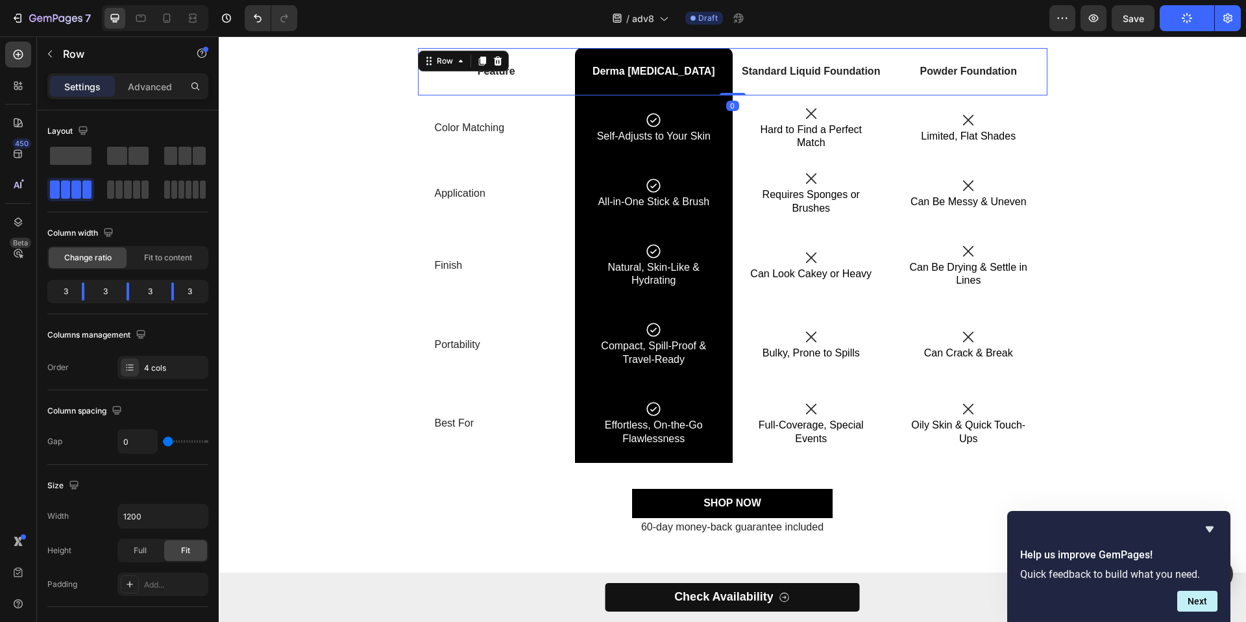
click at [475, 86] on div "Feature Text Block" at bounding box center [497, 71] width 158 height 47
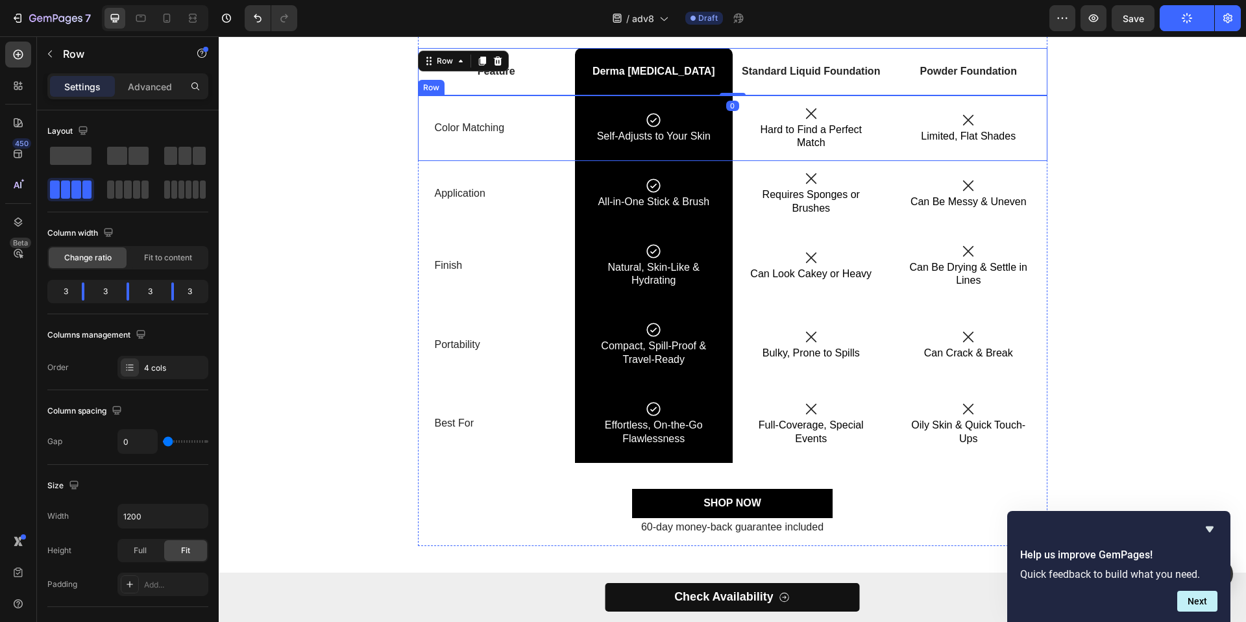
click at [495, 114] on div "Color Matching Text Block" at bounding box center [497, 128] width 158 height 66
click at [528, 80] on div "Feature Text Block" at bounding box center [497, 71] width 158 height 47
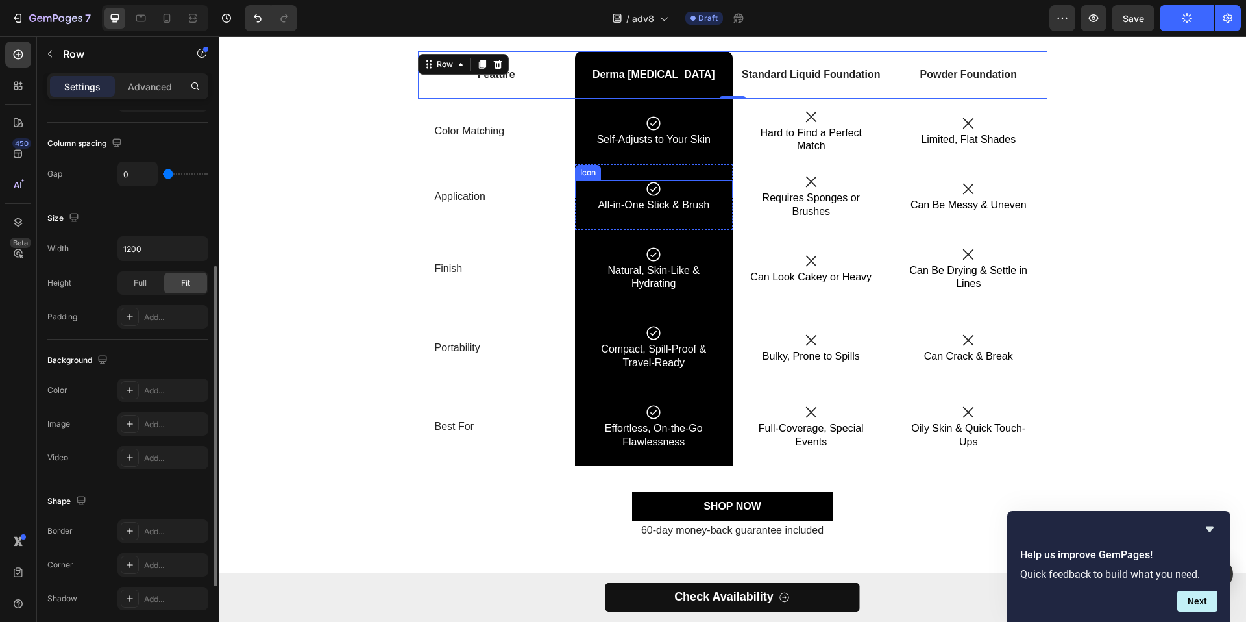
scroll to position [2917, 0]
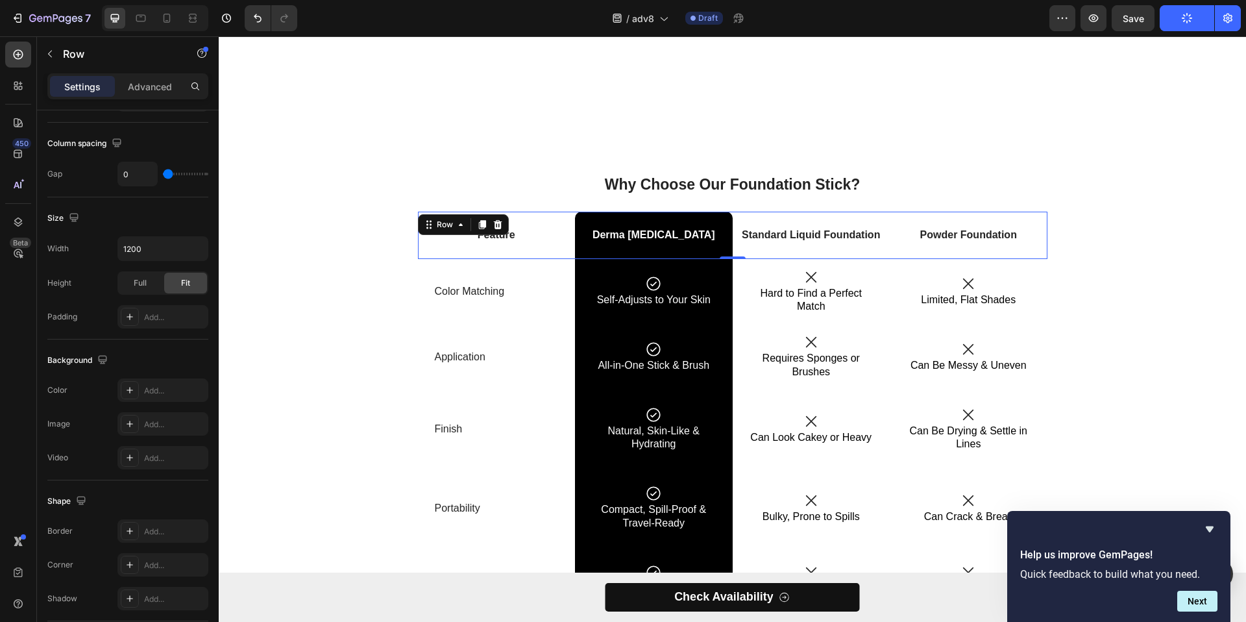
click at [801, 224] on div "Standard Liquid Foundation Text Block" at bounding box center [812, 235] width 158 height 47
click at [798, 241] on div "Standard Liquid Foundation Text Block" at bounding box center [812, 235] width 158 height 16
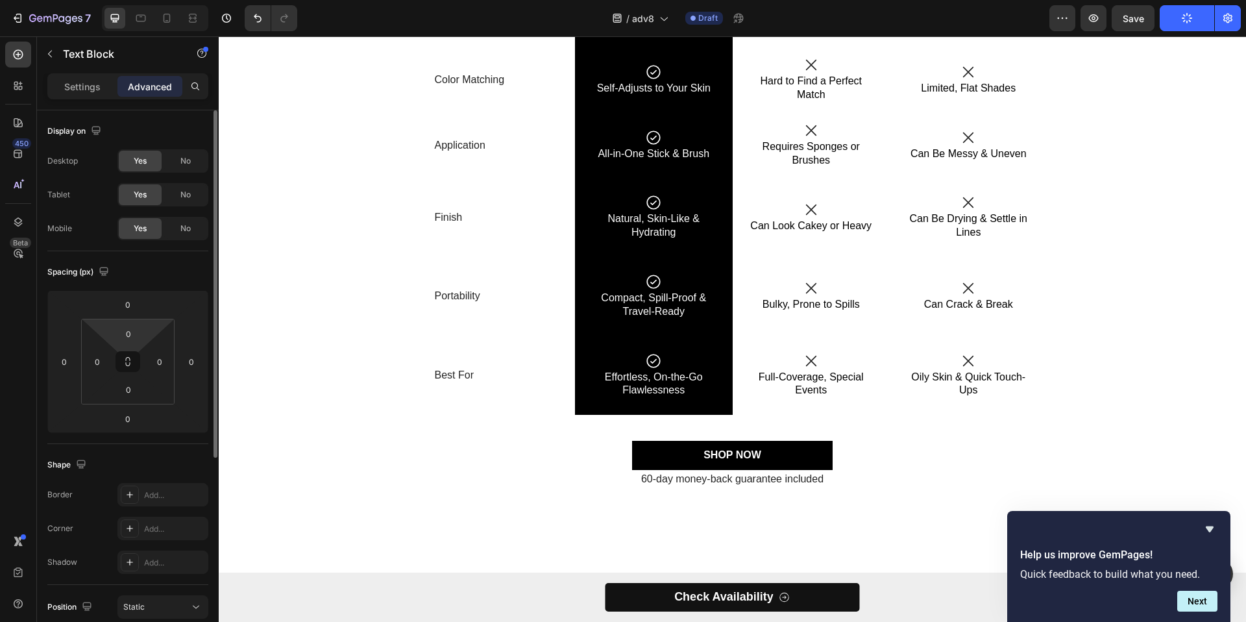
scroll to position [317, 0]
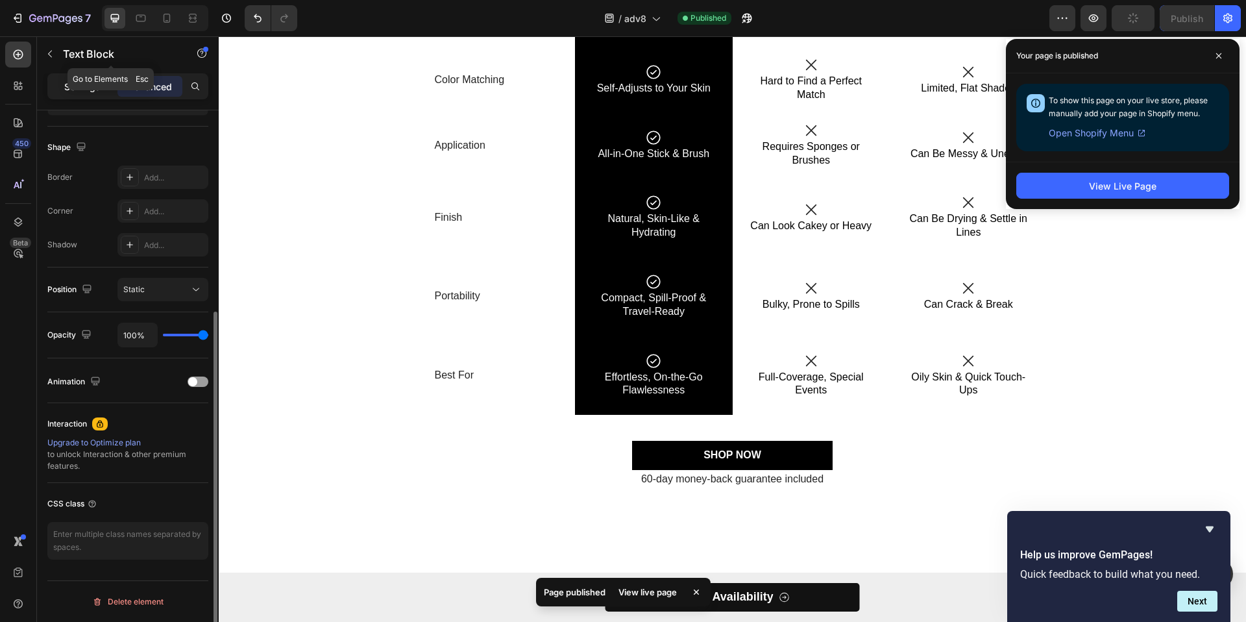
click at [90, 93] on p "Settings" at bounding box center [82, 87] width 36 height 14
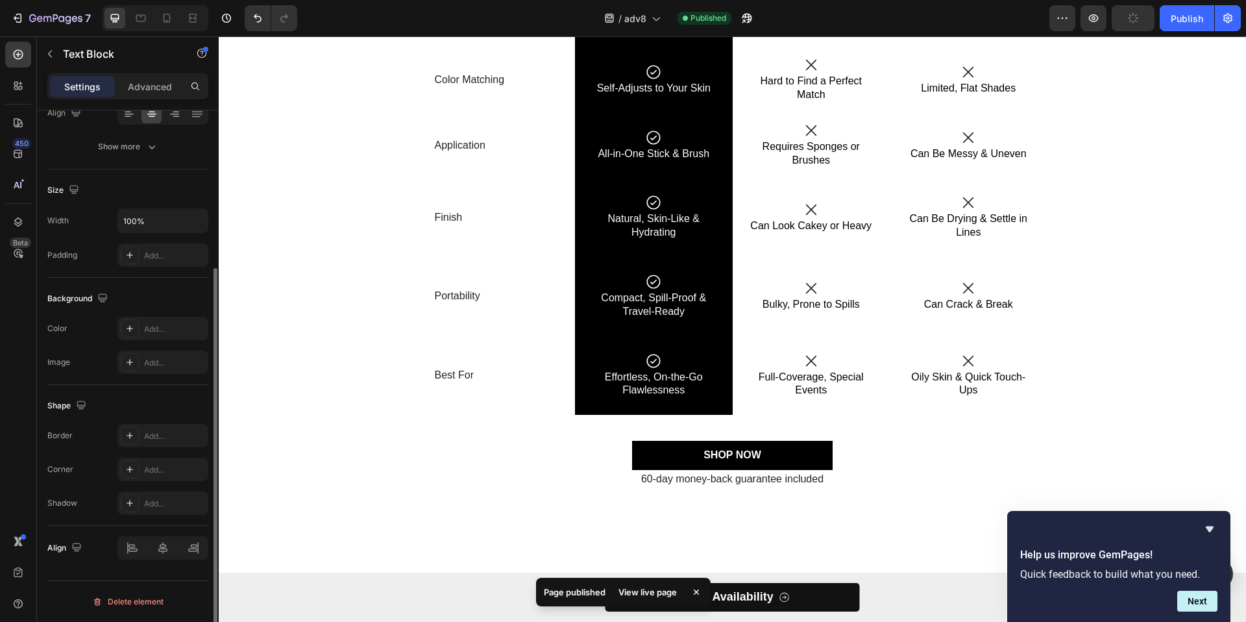
scroll to position [221, 0]
click at [167, 555] on div at bounding box center [162, 547] width 91 height 23
click at [161, 553] on div at bounding box center [162, 547] width 91 height 23
click at [816, 31] on p "Standard Liquid Foundation" at bounding box center [811, 24] width 155 height 14
click at [164, 546] on div at bounding box center [162, 547] width 91 height 23
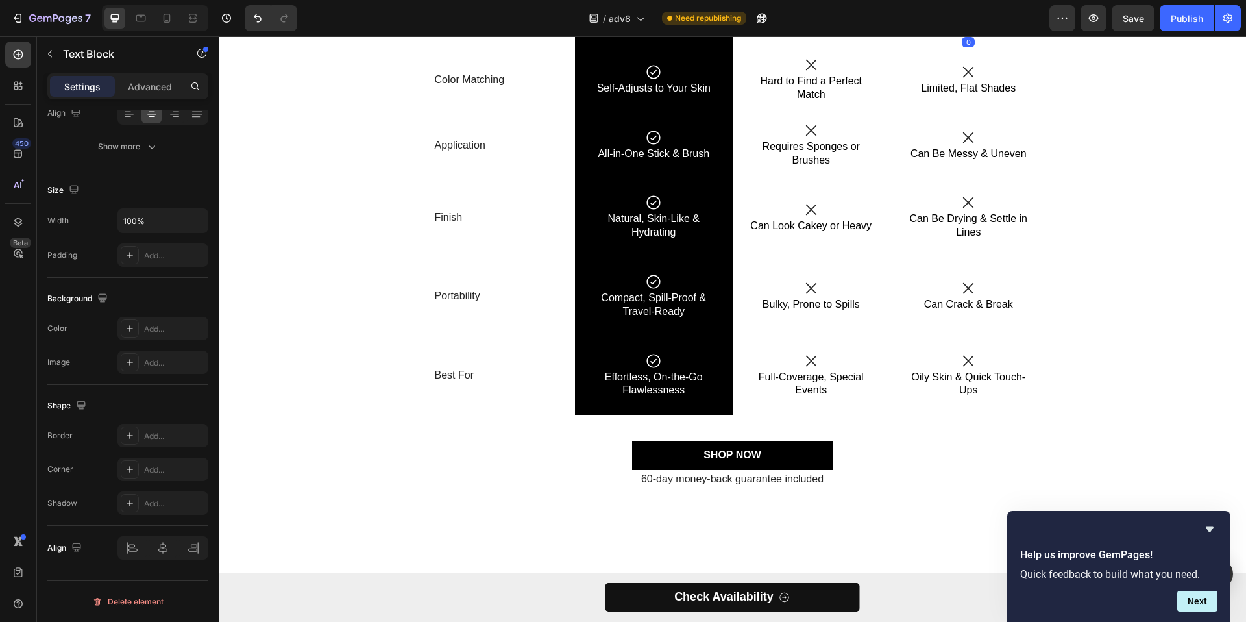
drag, startPoint x: 889, startPoint y: 229, endPoint x: 878, endPoint y: 238, distance: 14.3
click at [891, 31] on p "Powder Foundation" at bounding box center [968, 24] width 155 height 14
click at [877, 31] on p "Standard Liquid Foundation" at bounding box center [811, 24] width 155 height 14
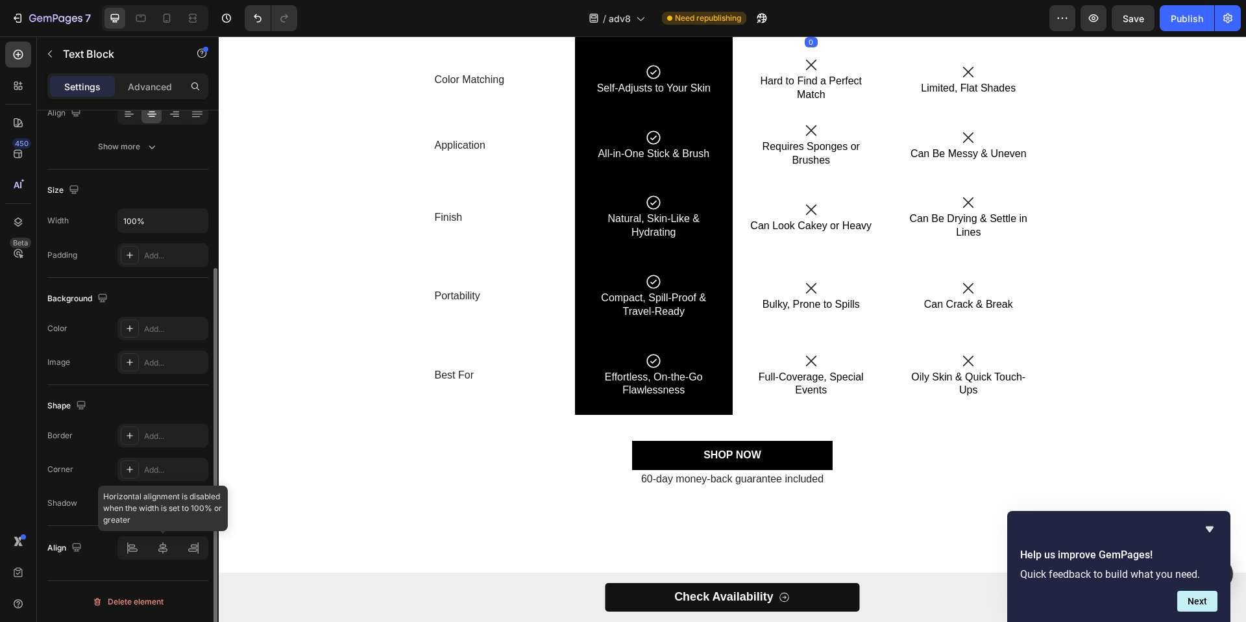
click at [153, 551] on div at bounding box center [162, 547] width 91 height 23
click at [160, 551] on div at bounding box center [162, 547] width 91 height 23
click at [159, 550] on div at bounding box center [162, 547] width 91 height 23
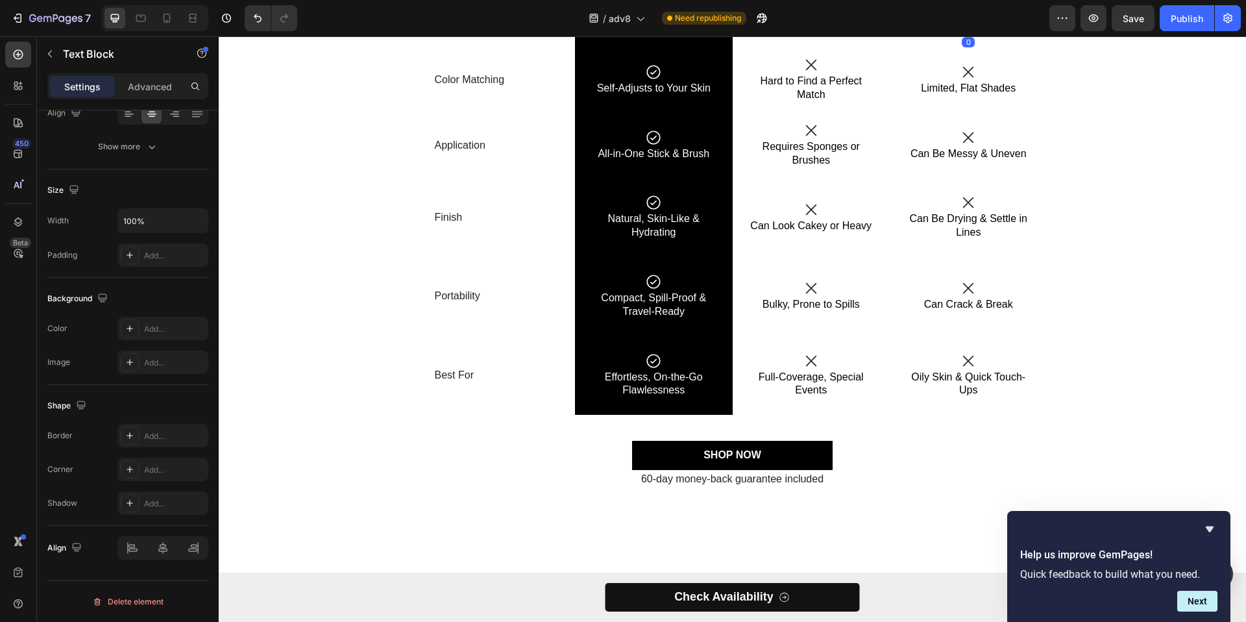
click at [891, 31] on p "Powder Foundation" at bounding box center [968, 24] width 155 height 14
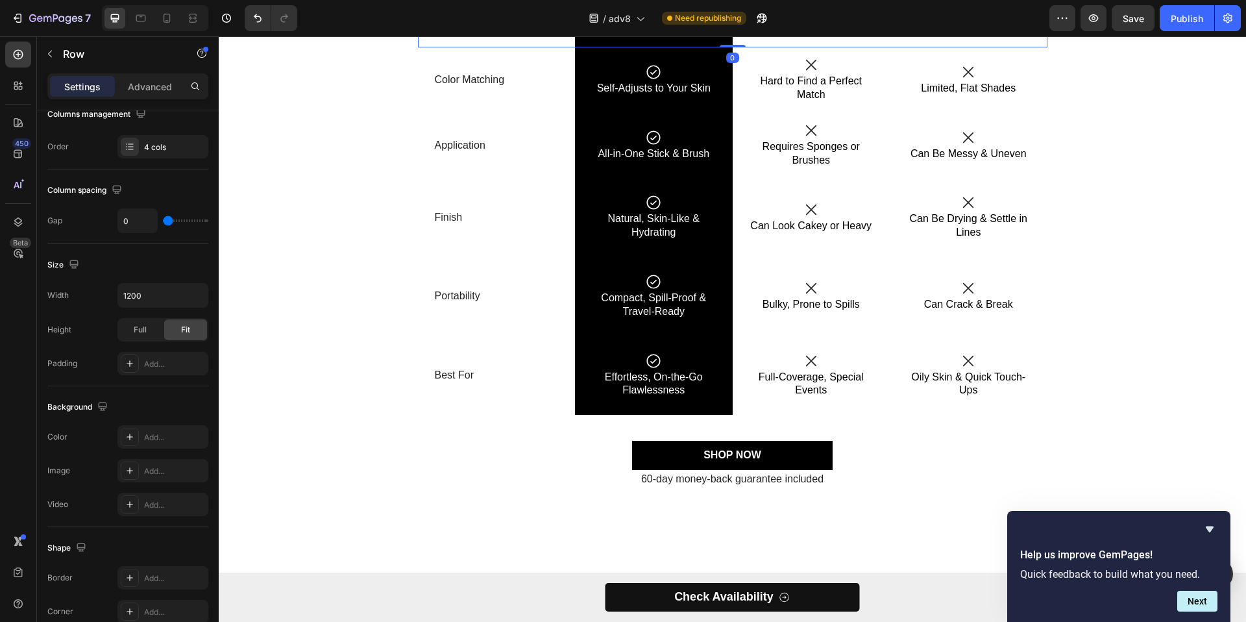
click at [855, 47] on div "Standard Liquid Foundation Text Block" at bounding box center [812, 23] width 158 height 47
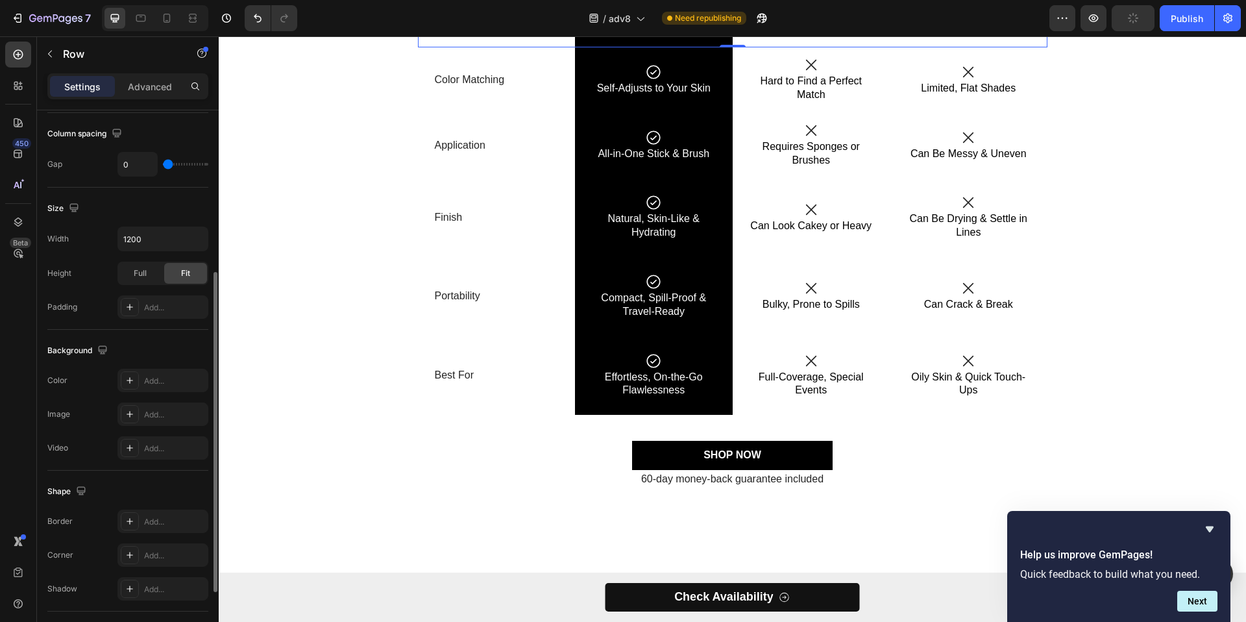
scroll to position [391, 0]
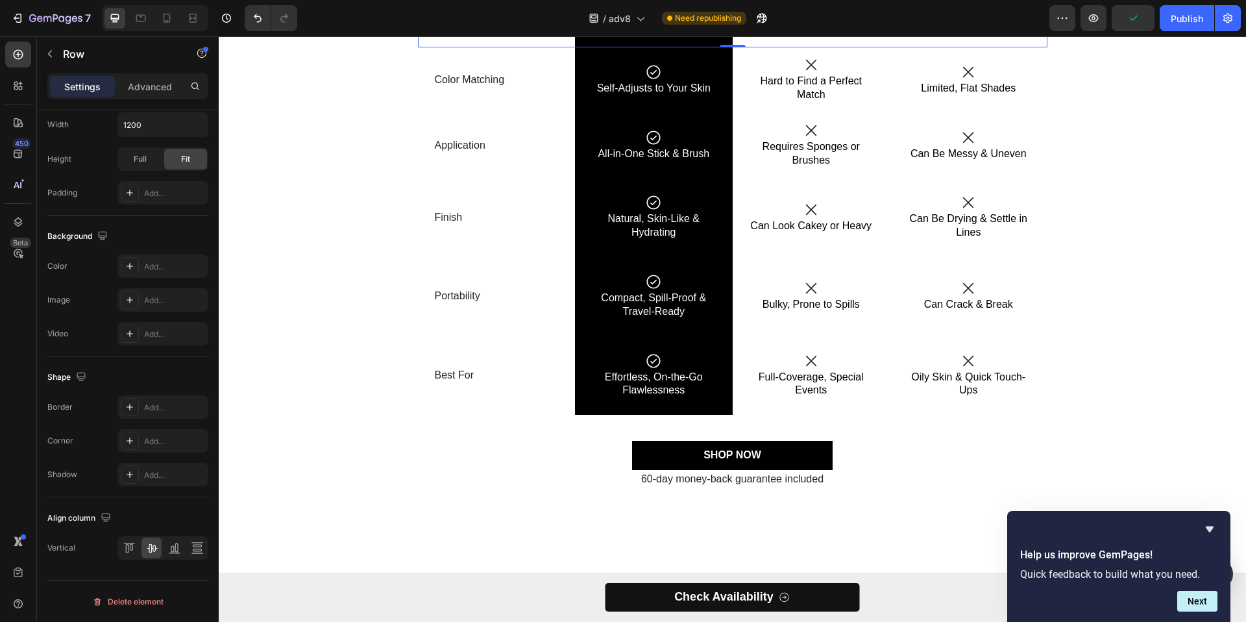
click at [939, 47] on div "Powder Foundation Text Block" at bounding box center [969, 23] width 158 height 47
click at [939, 32] on div "Powder Foundation" at bounding box center [969, 24] width 158 height 16
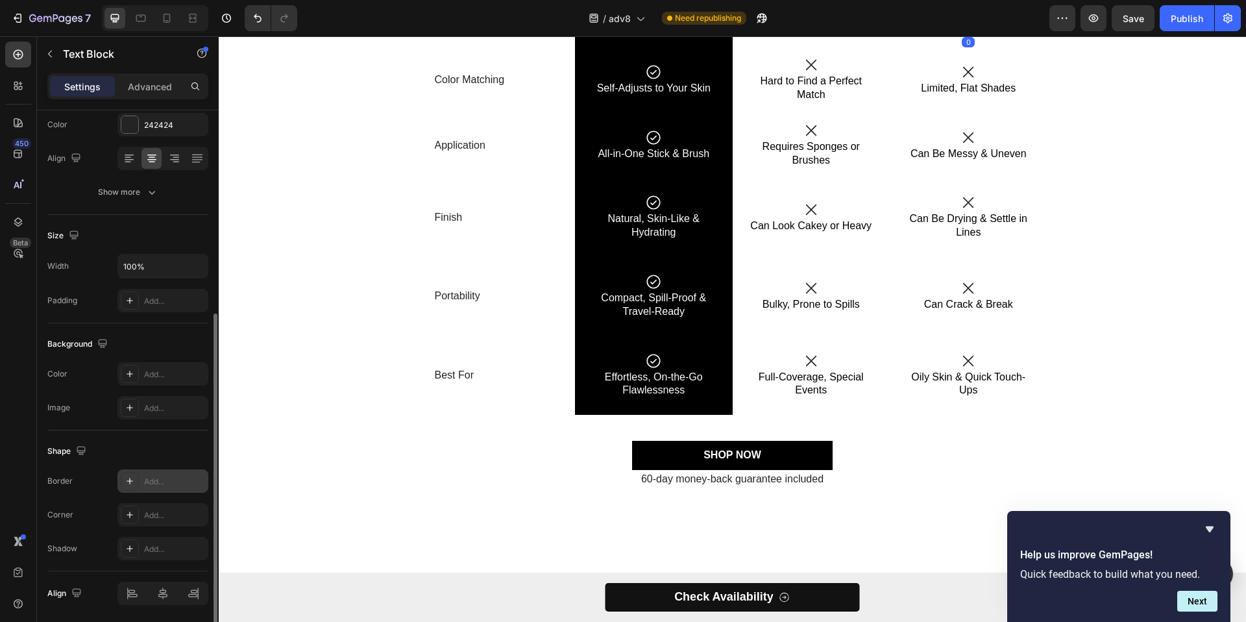
scroll to position [221, 0]
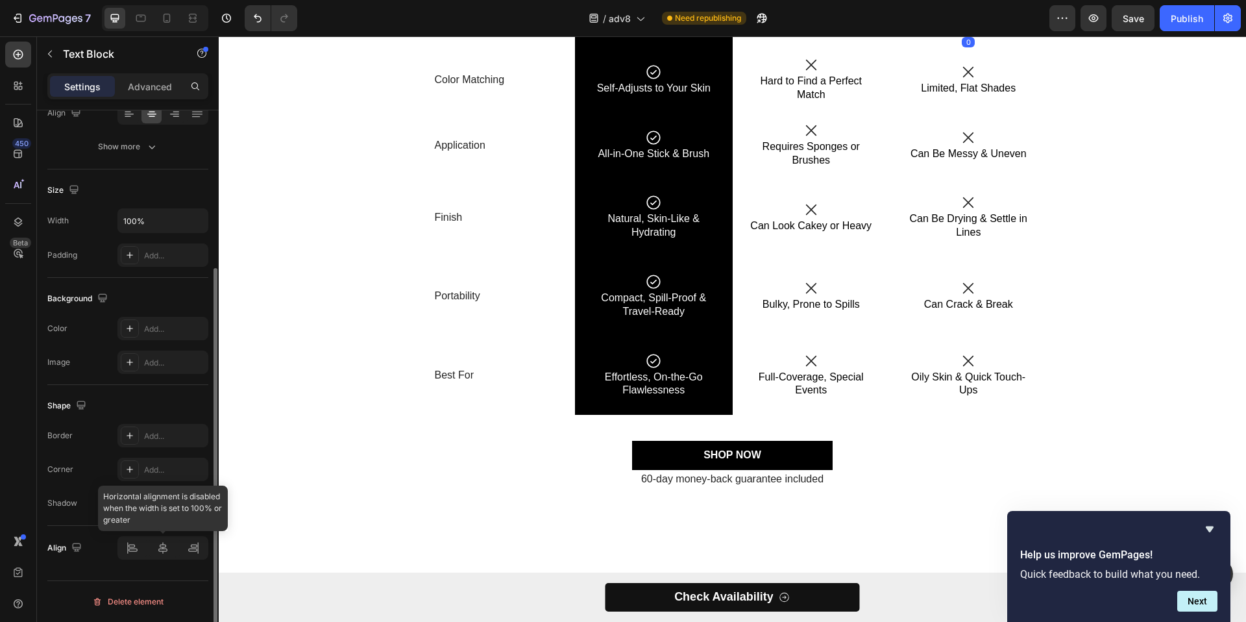
click at [168, 549] on div at bounding box center [162, 547] width 91 height 23
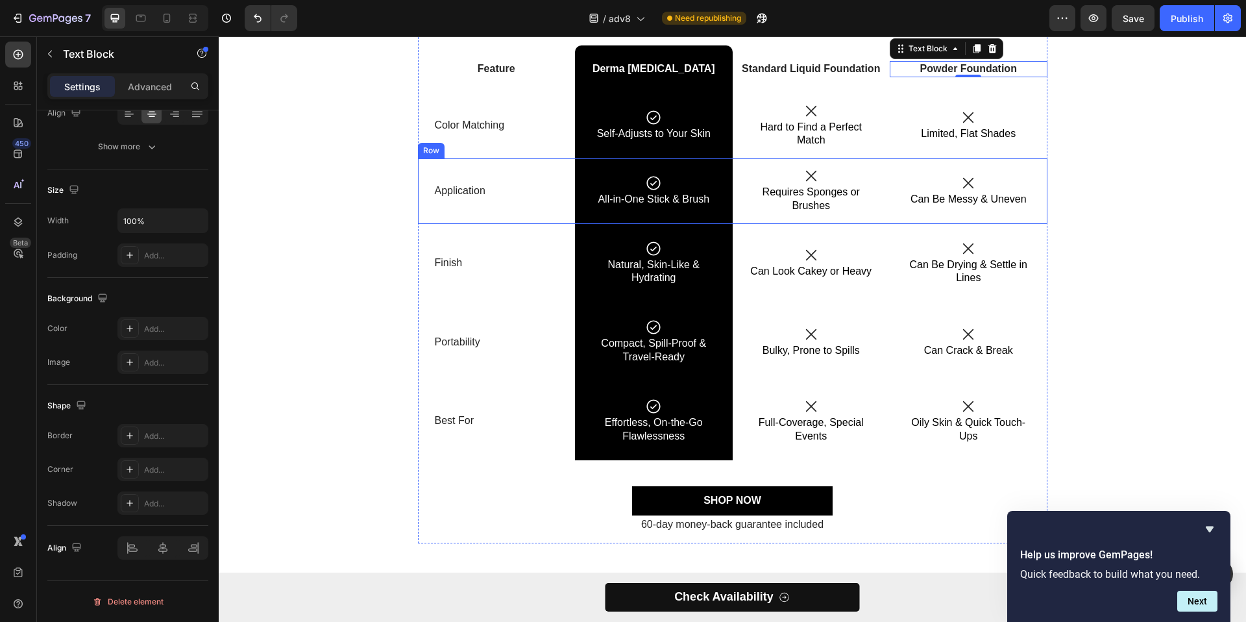
scroll to position [2931, 0]
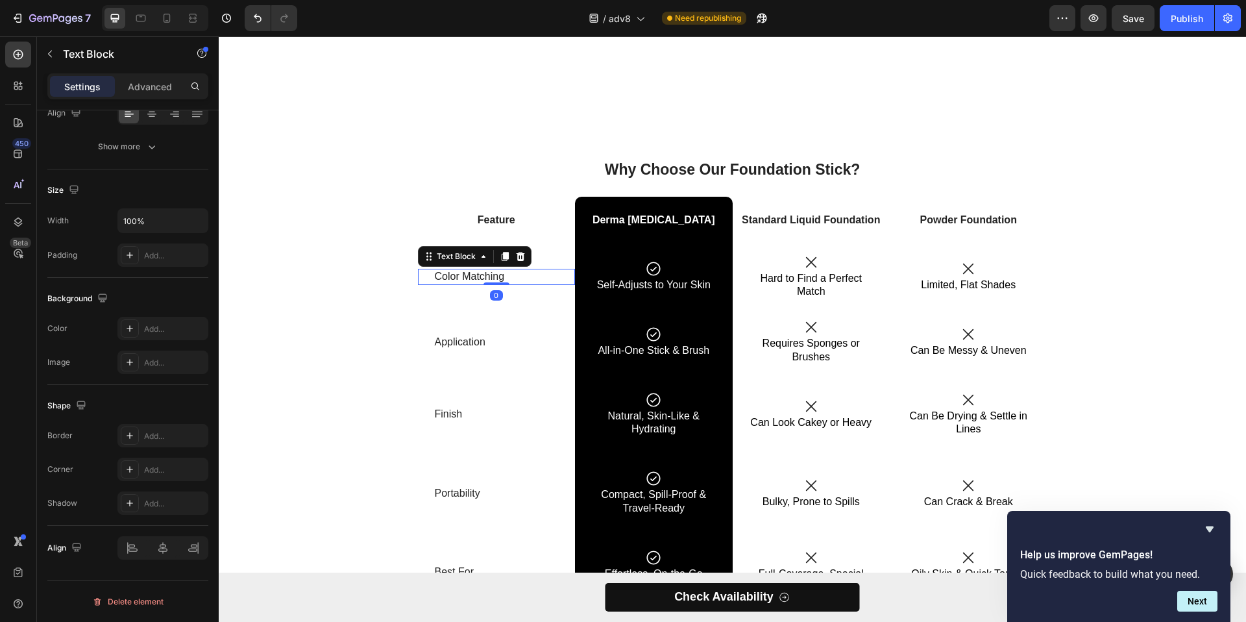
click at [448, 281] on p "Color Matching" at bounding box center [497, 277] width 124 height 14
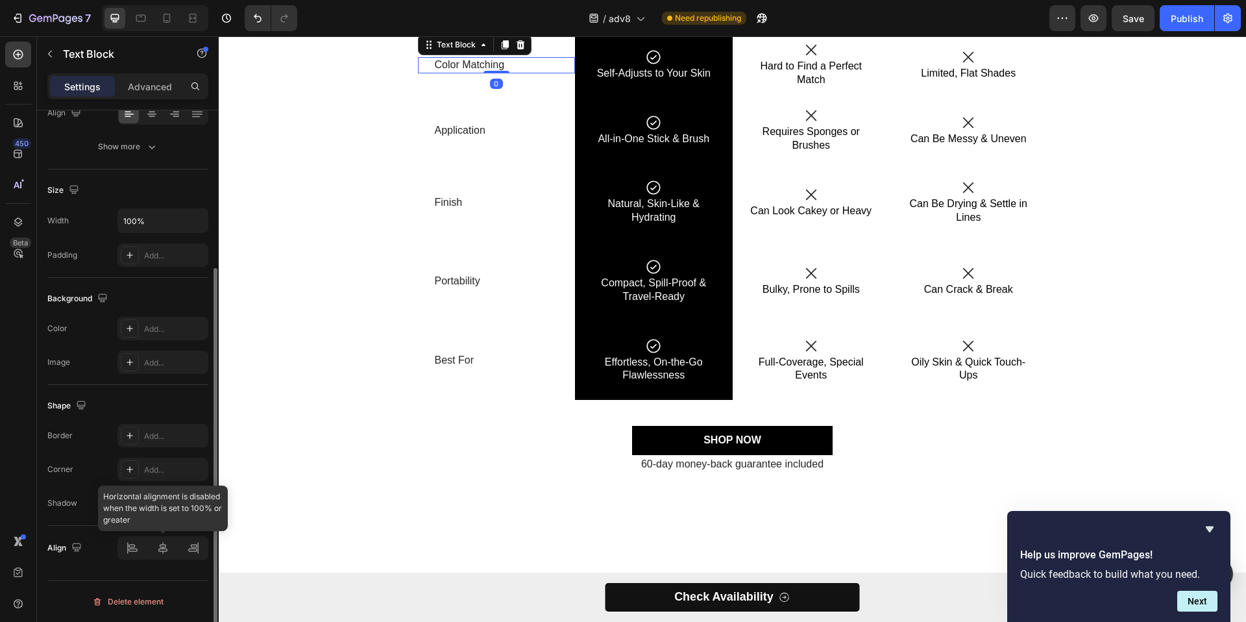
click at [163, 553] on div at bounding box center [162, 547] width 91 height 23
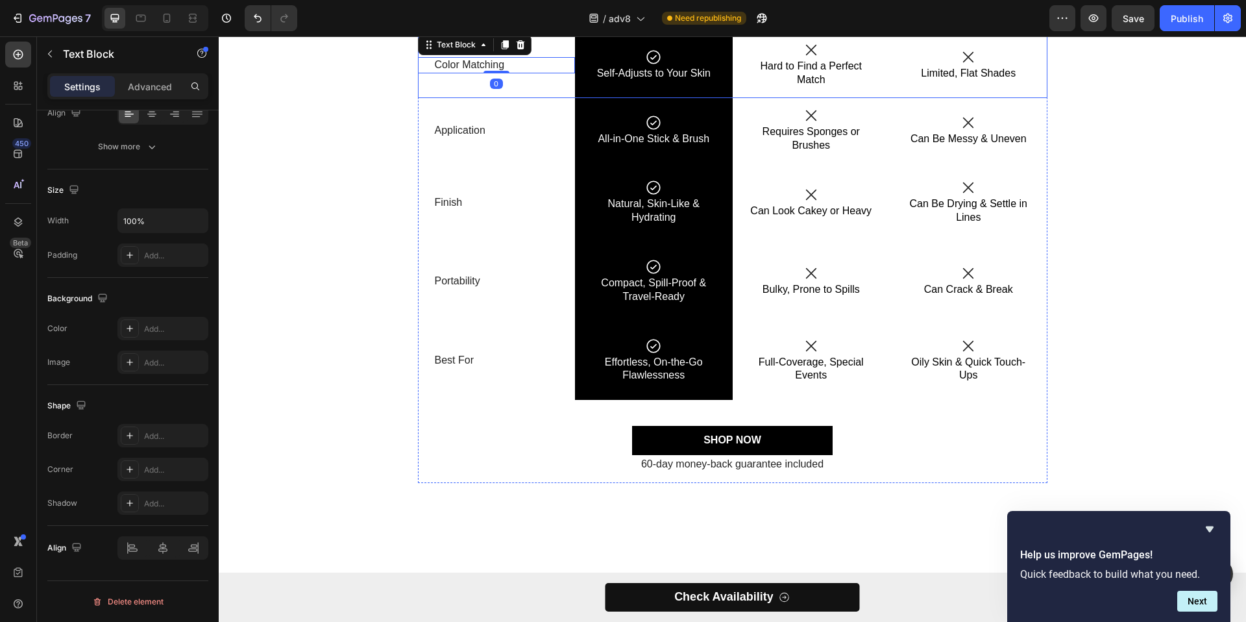
click at [513, 98] on div "Color Matching Text Block 0" at bounding box center [497, 65] width 158 height 66
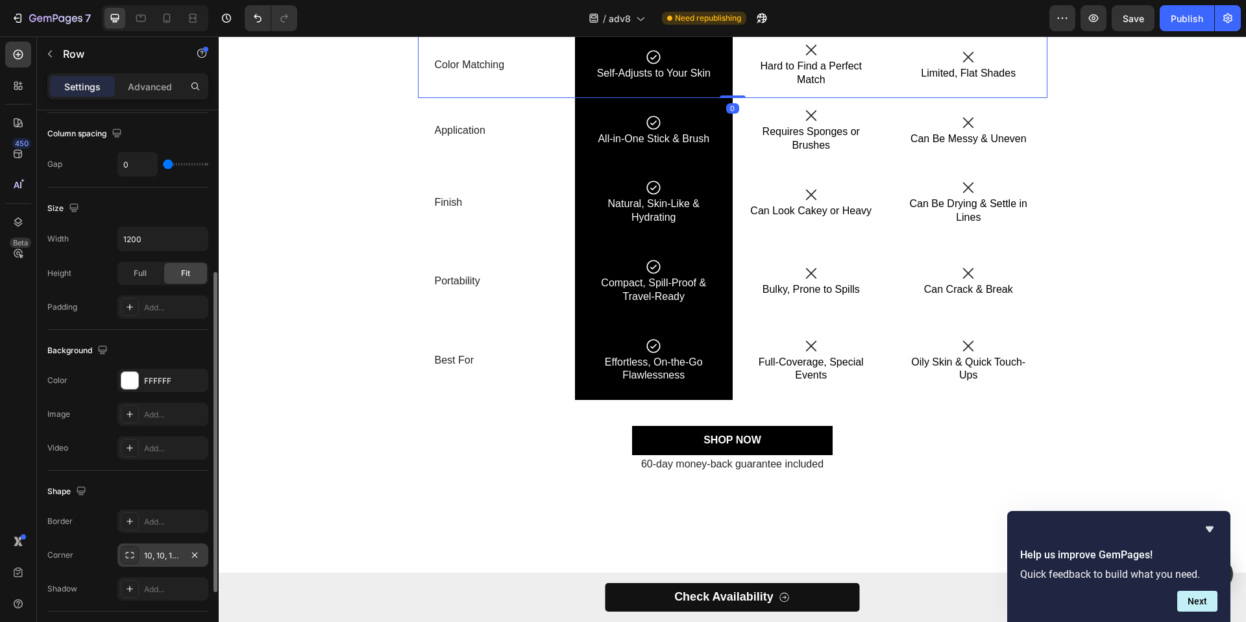
scroll to position [391, 0]
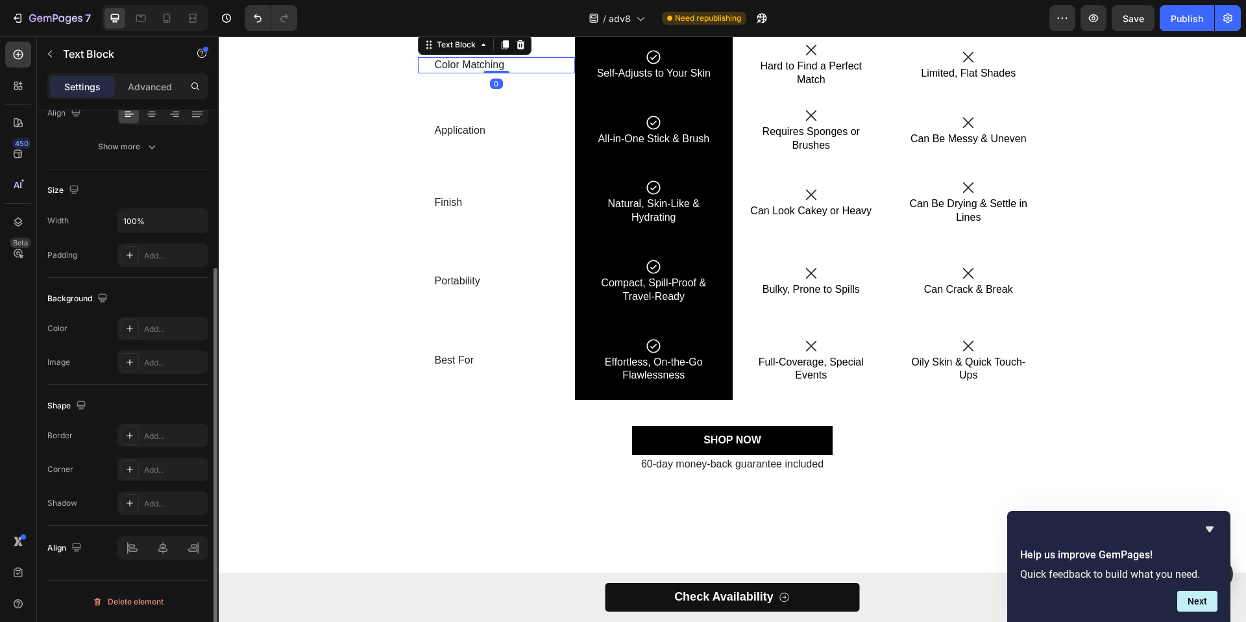
click at [466, 72] on p "Color Matching" at bounding box center [497, 65] width 124 height 14
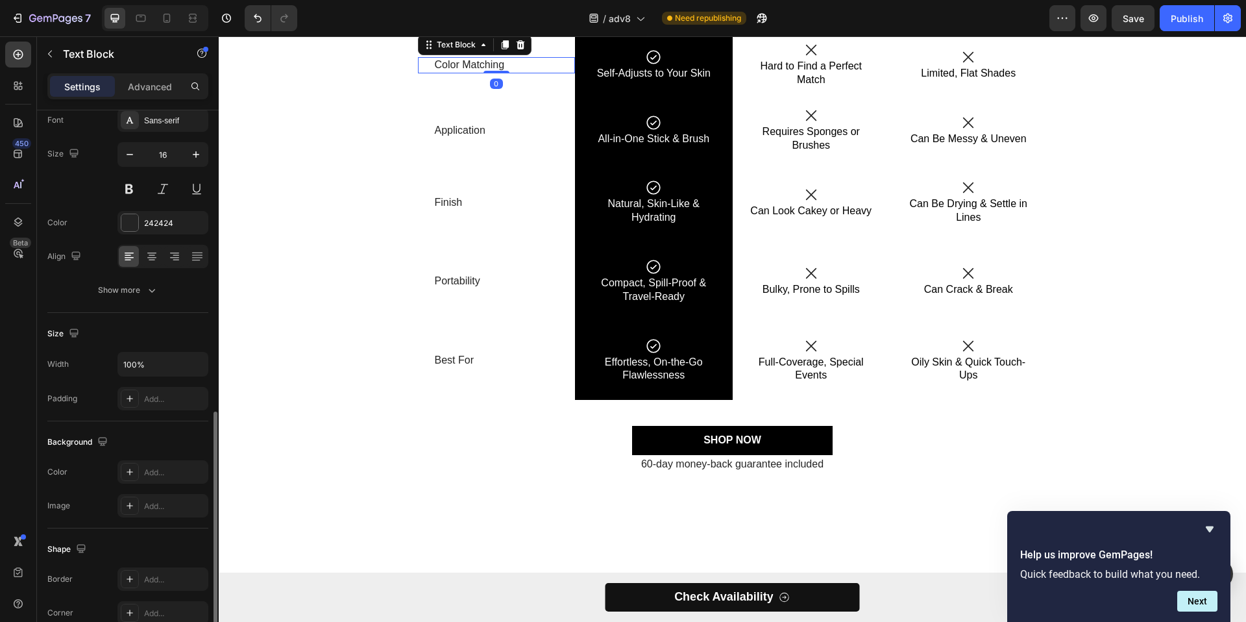
scroll to position [221, 0]
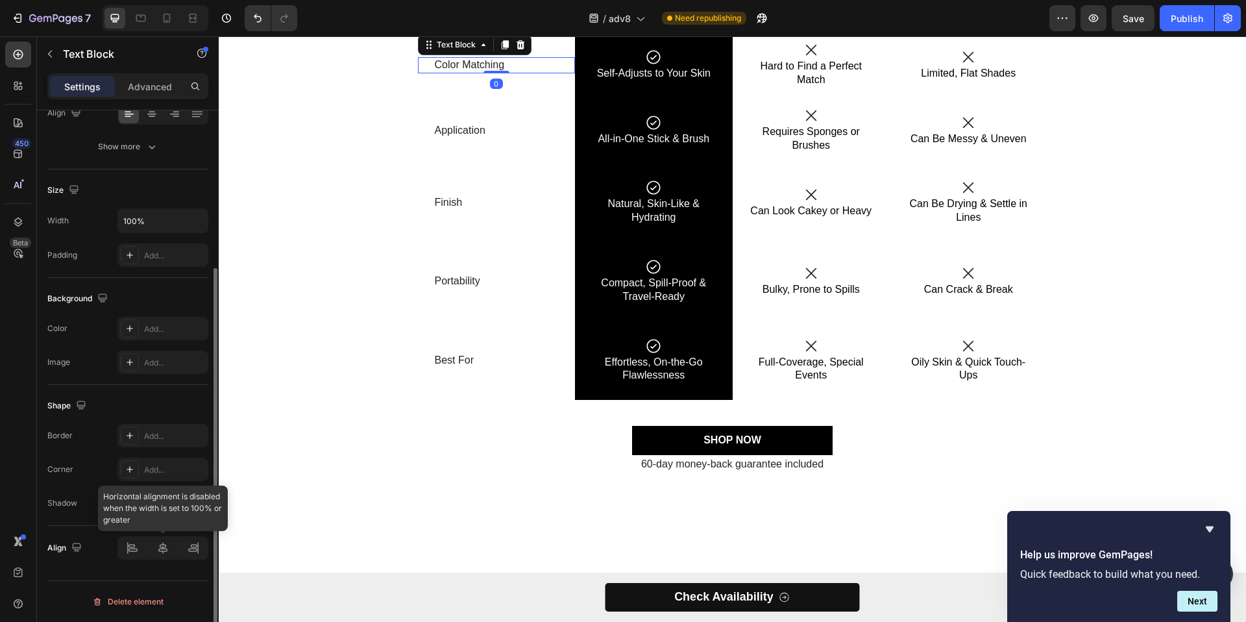
click at [160, 542] on div at bounding box center [162, 547] width 91 height 23
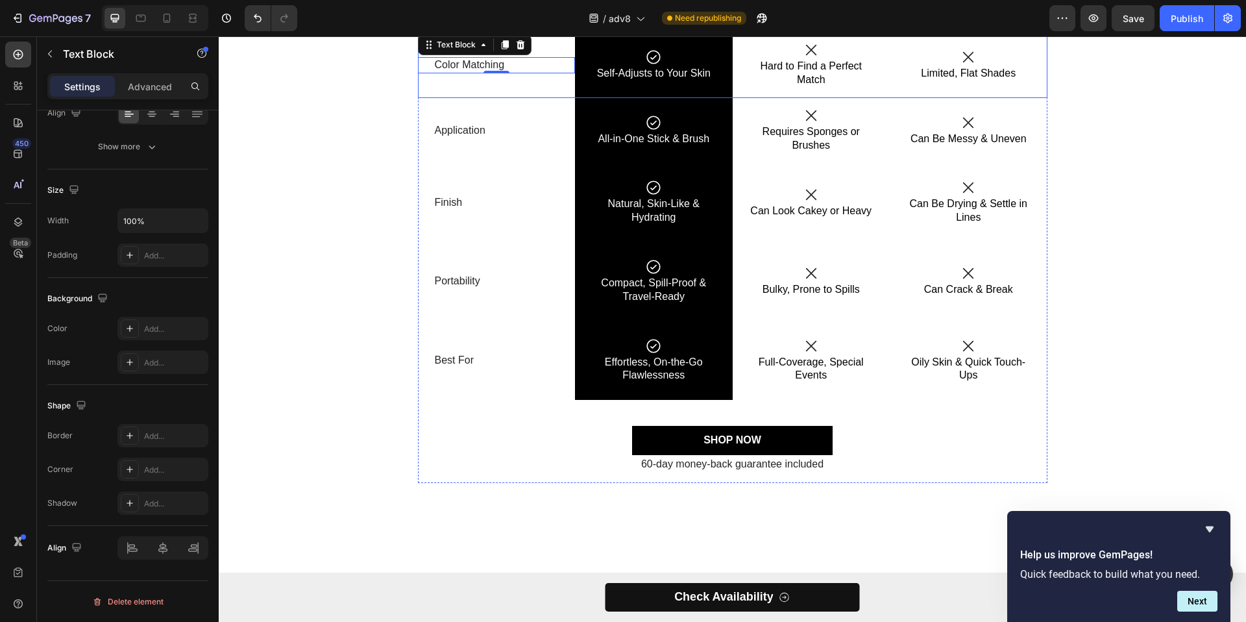
click at [554, 98] on div "Color Matching Text Block 0" at bounding box center [497, 65] width 158 height 66
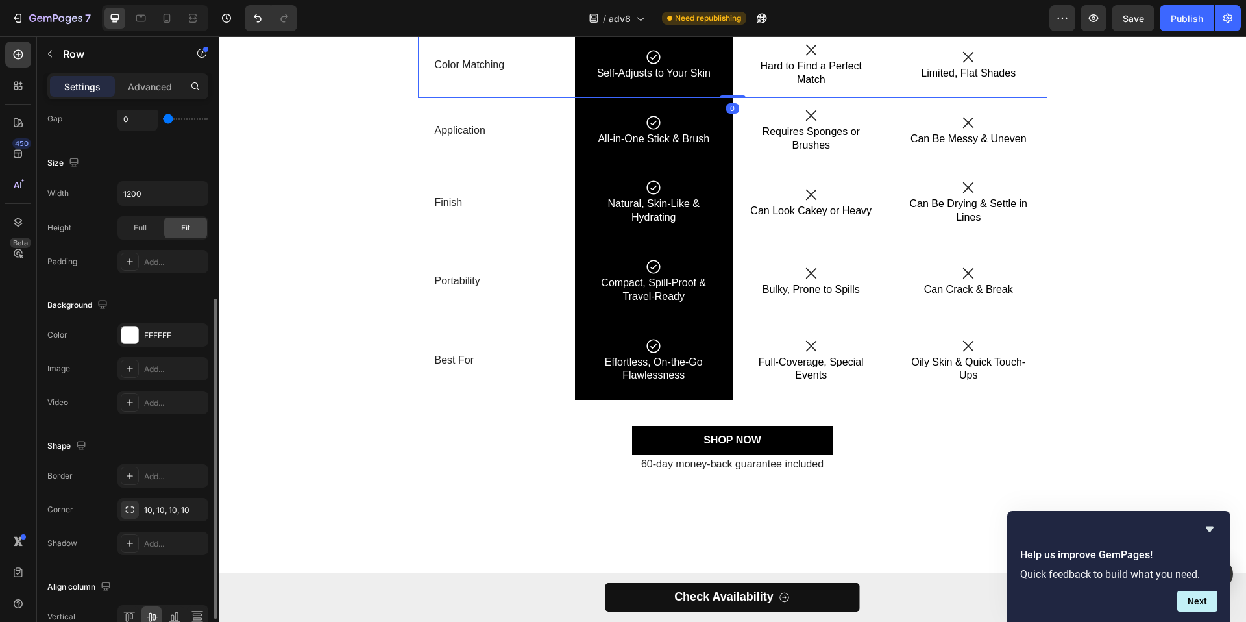
scroll to position [391, 0]
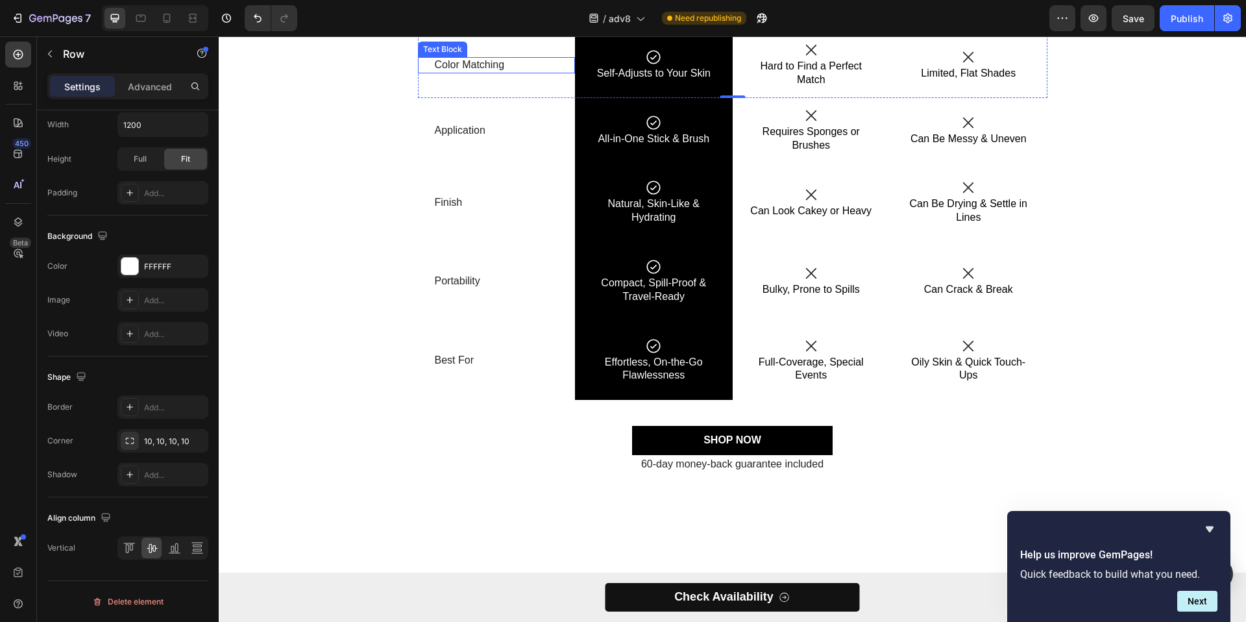
click at [423, 73] on div "Color Matching Text Block" at bounding box center [497, 65] width 158 height 16
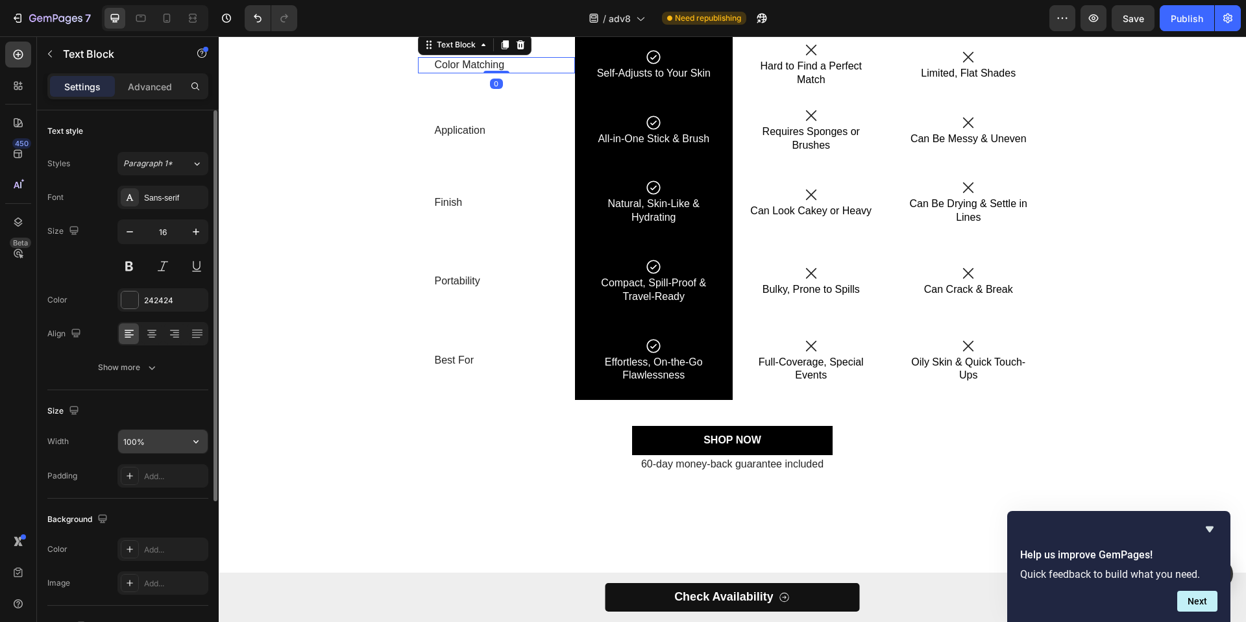
scroll to position [4, 0]
click at [149, 334] on icon at bounding box center [151, 329] width 13 height 13
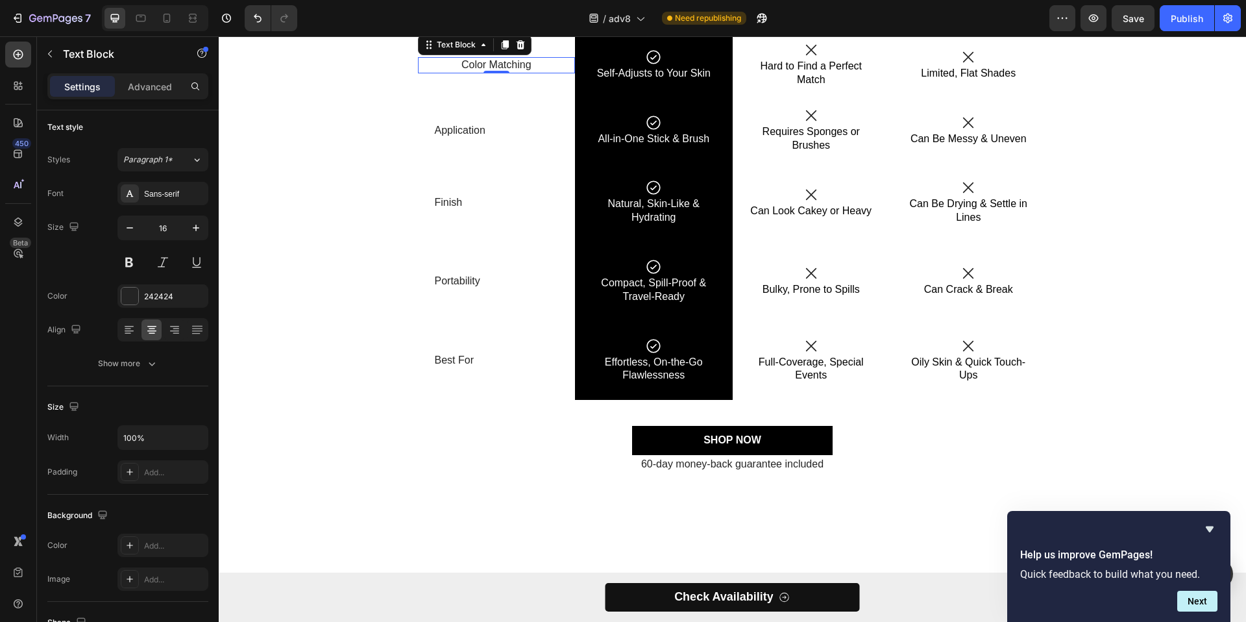
click at [820, 16] on p "Standard Liquid Foundation" at bounding box center [811, 9] width 155 height 14
click at [933, 16] on p "Powder Foundation" at bounding box center [968, 9] width 155 height 14
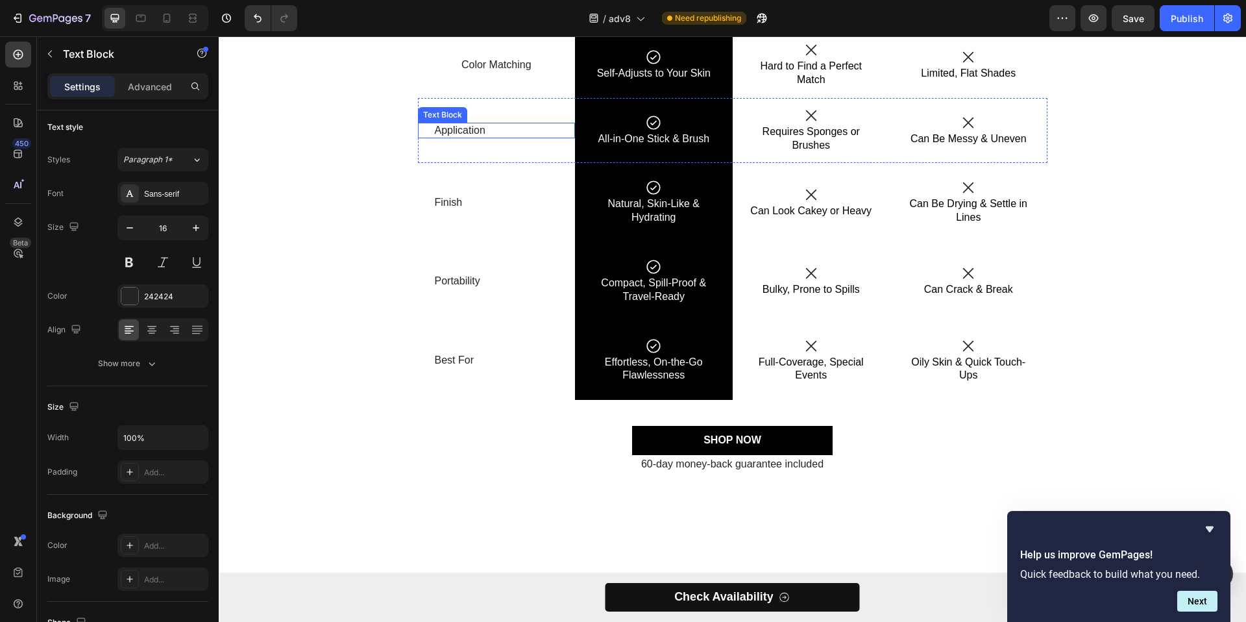
click at [445, 138] on p "Application" at bounding box center [497, 131] width 124 height 14
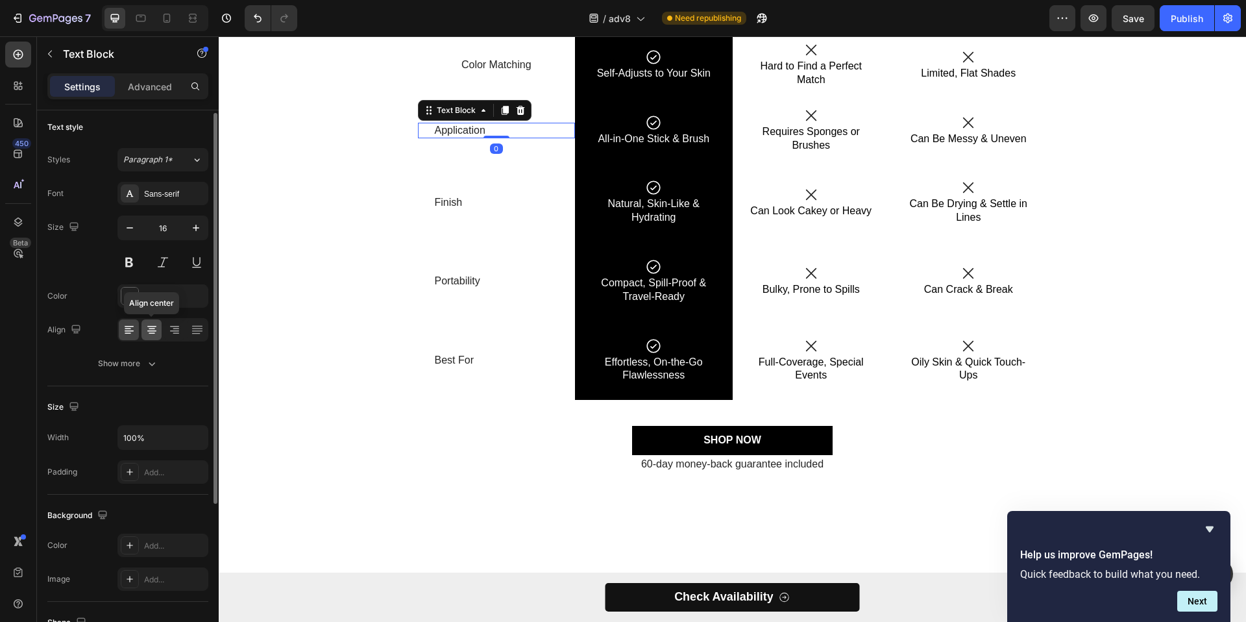
click at [158, 334] on icon at bounding box center [151, 329] width 13 height 13
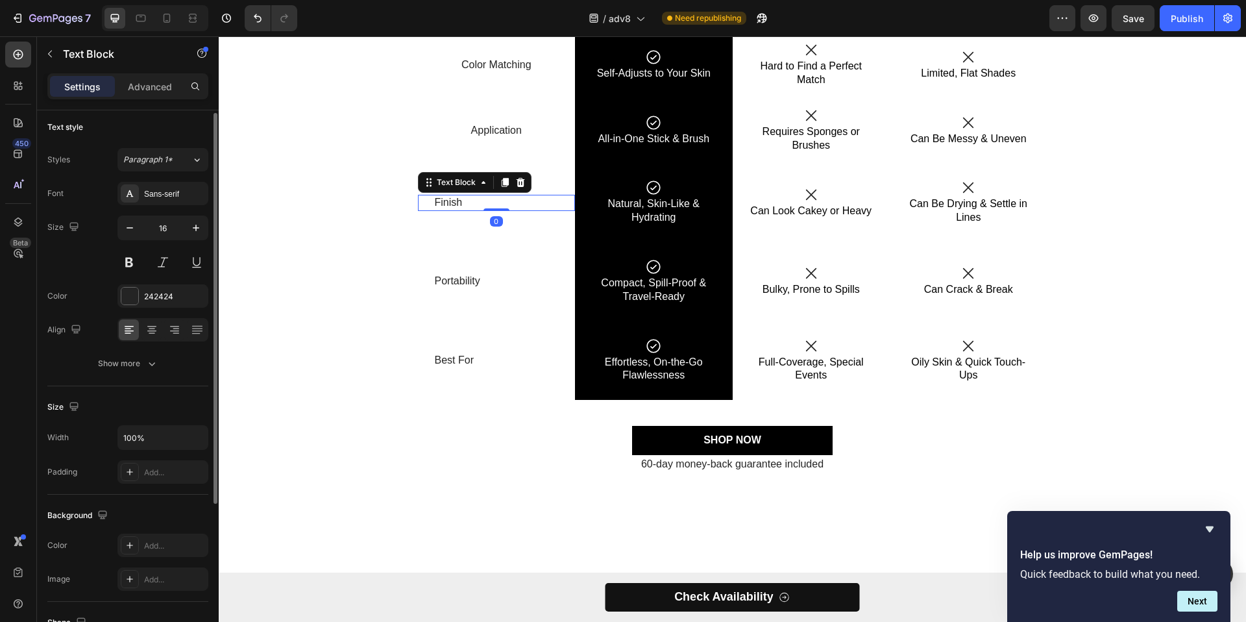
click at [437, 210] on p "Finish" at bounding box center [497, 203] width 124 height 14
click at [150, 334] on icon at bounding box center [151, 329] width 13 height 13
click at [442, 288] on p "Portability" at bounding box center [497, 282] width 124 height 14
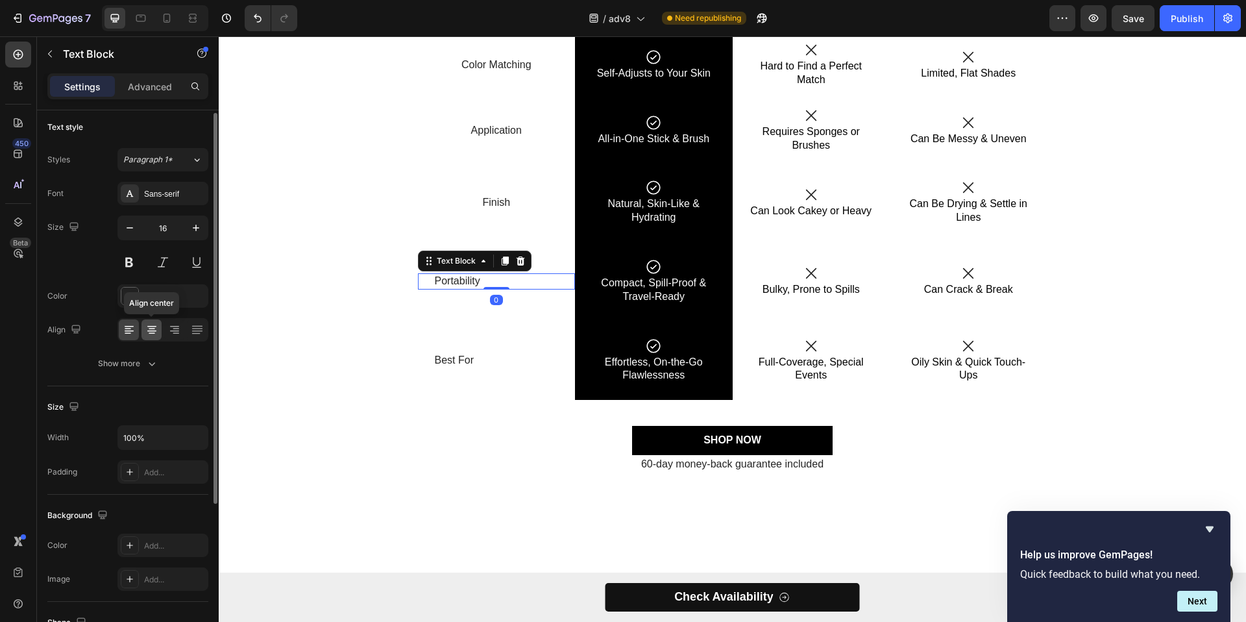
click at [143, 327] on div at bounding box center [152, 329] width 20 height 21
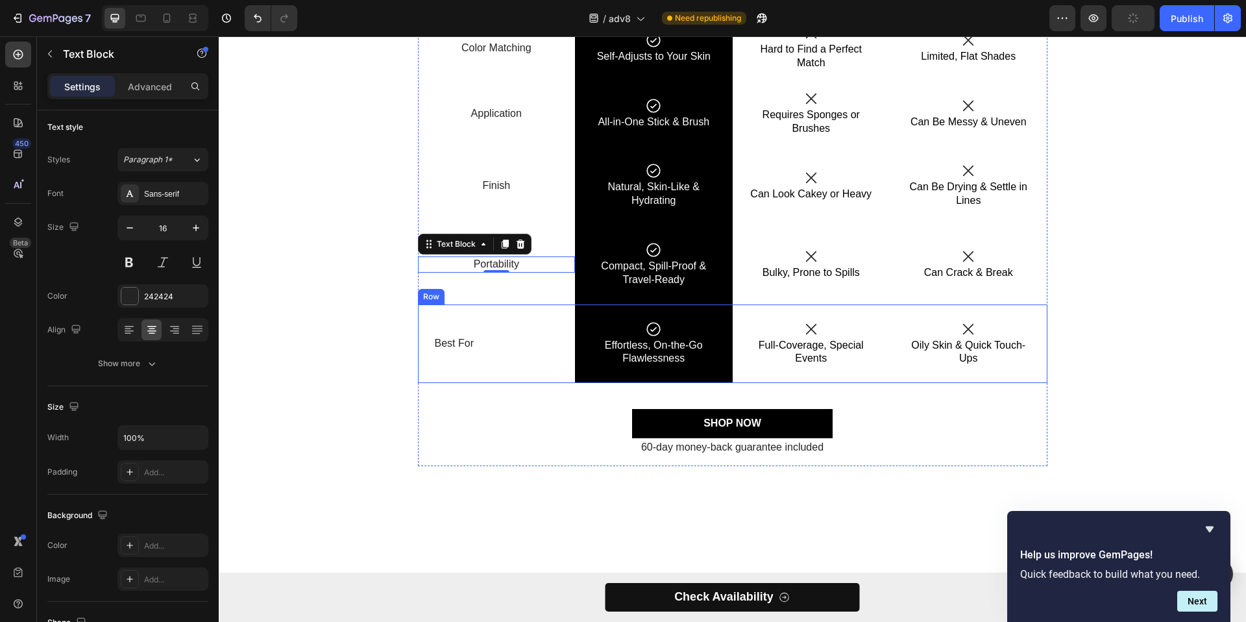
scroll to position [2955, 0]
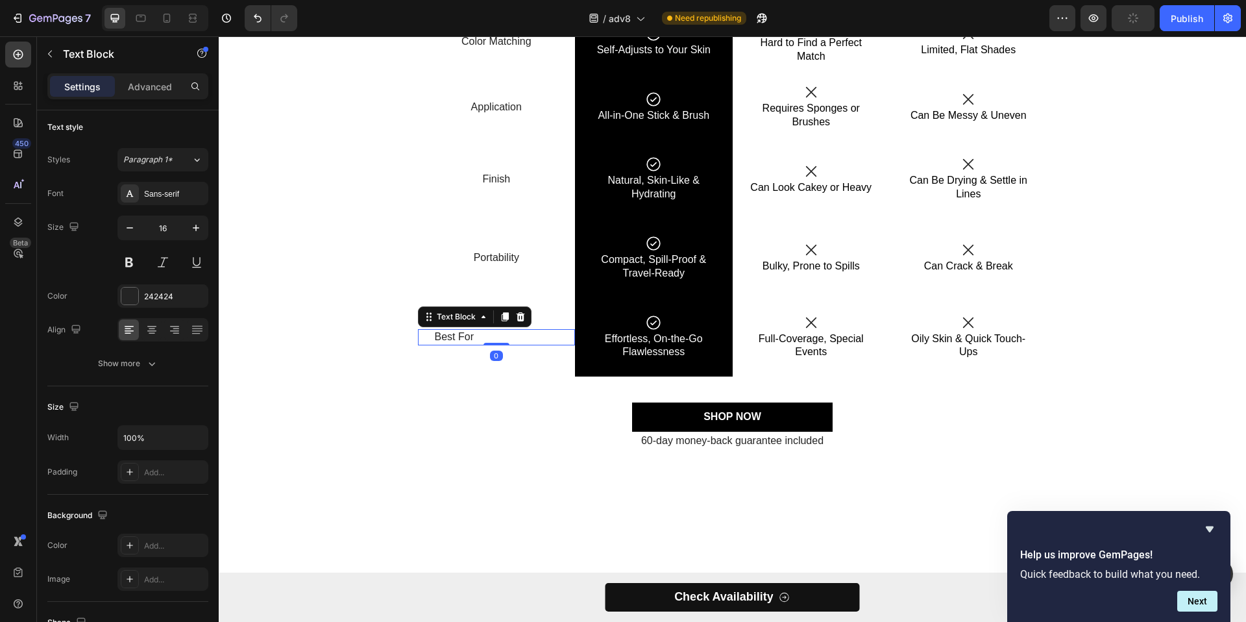
click at [461, 344] on p "Best For" at bounding box center [497, 337] width 124 height 14
click at [147, 328] on icon at bounding box center [151, 329] width 13 height 13
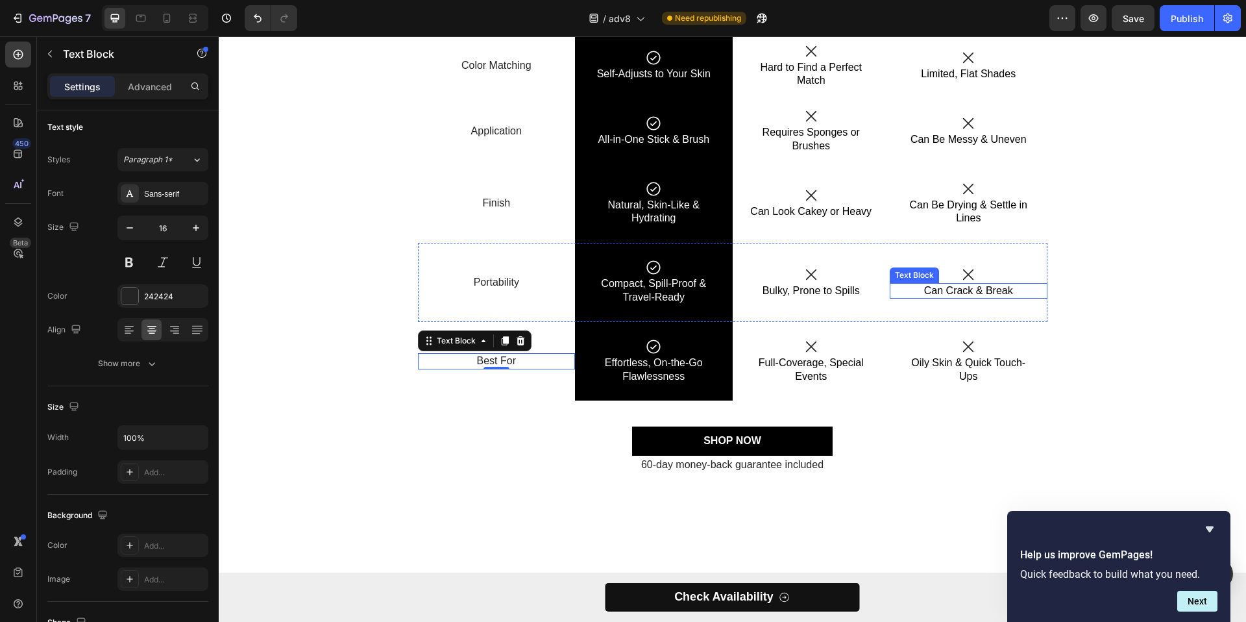
scroll to position [2875, 0]
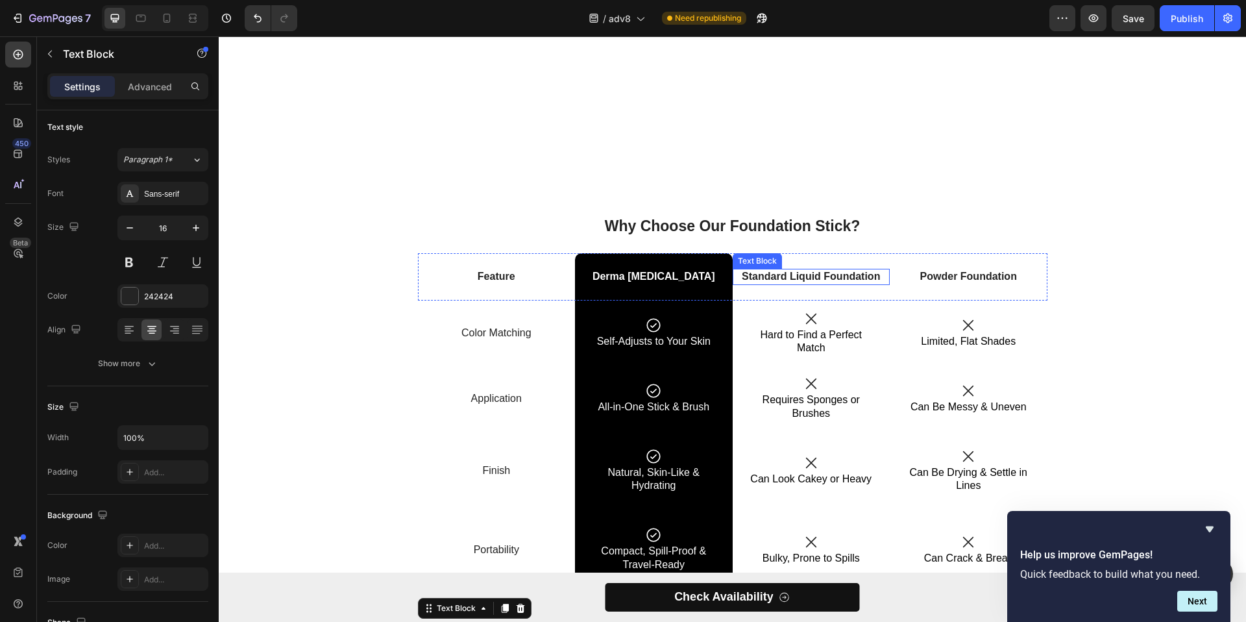
click at [795, 275] on p "Standard Liquid Foundation" at bounding box center [811, 277] width 155 height 14
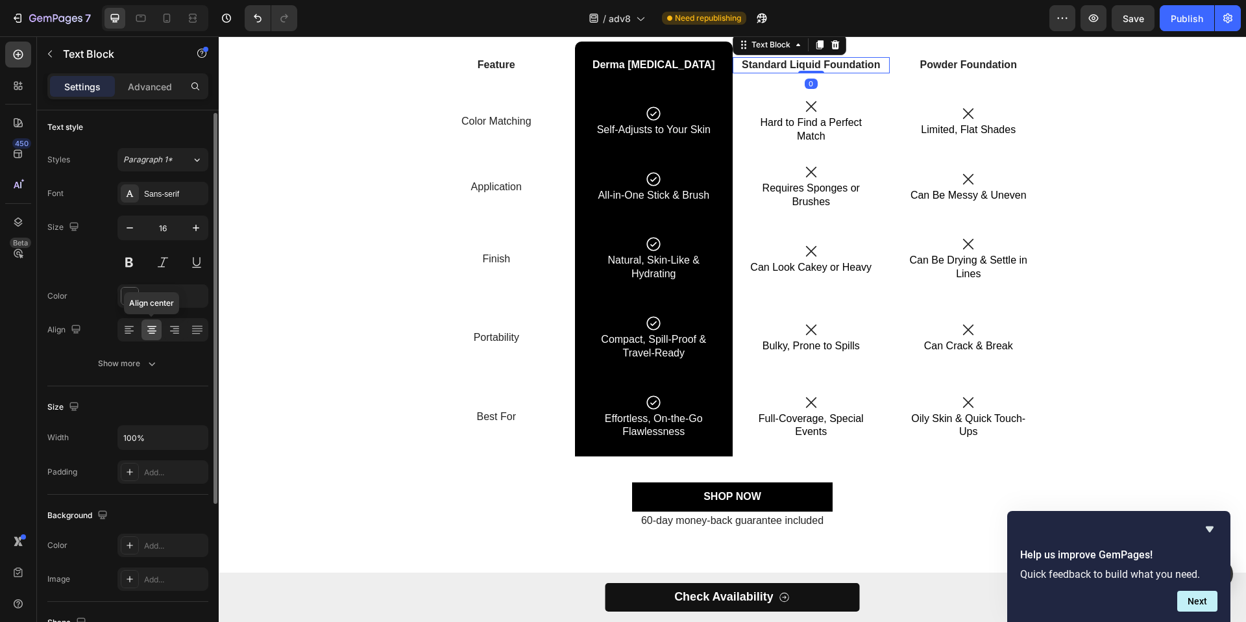
click at [148, 332] on icon at bounding box center [151, 329] width 13 height 13
click at [160, 328] on div at bounding box center [152, 329] width 20 height 21
click at [166, 327] on div at bounding box center [174, 329] width 20 height 21
click at [156, 331] on icon at bounding box center [151, 329] width 13 height 13
click at [976, 72] on p "Powder Foundation" at bounding box center [968, 65] width 155 height 14
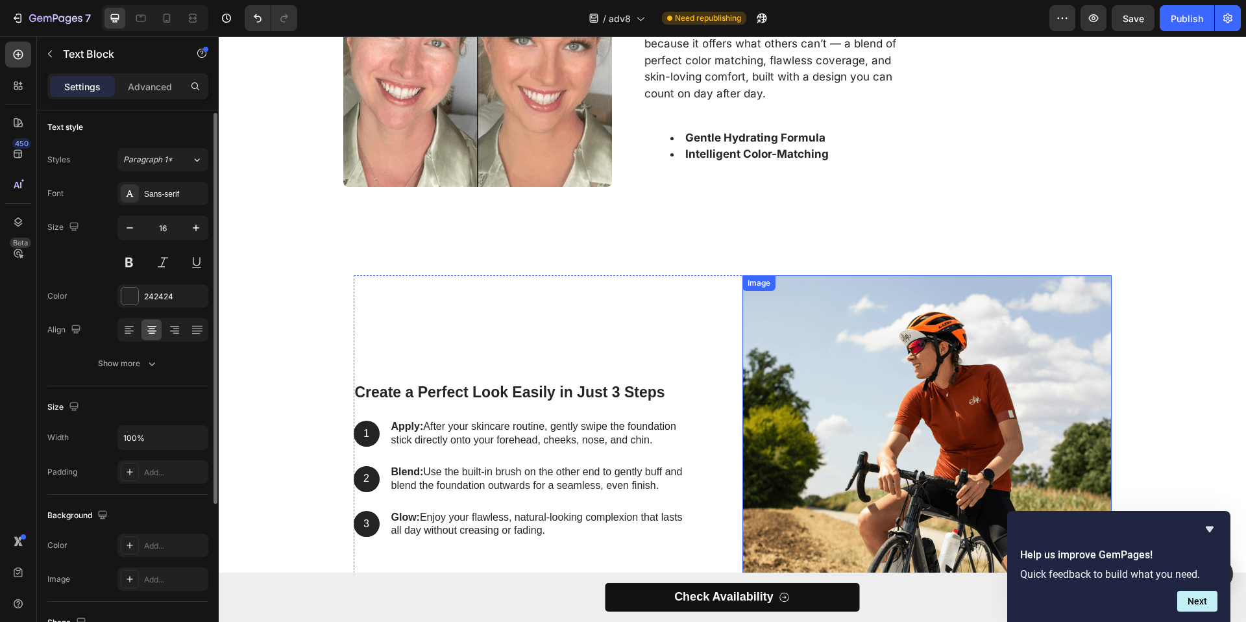
scroll to position [2727, 0]
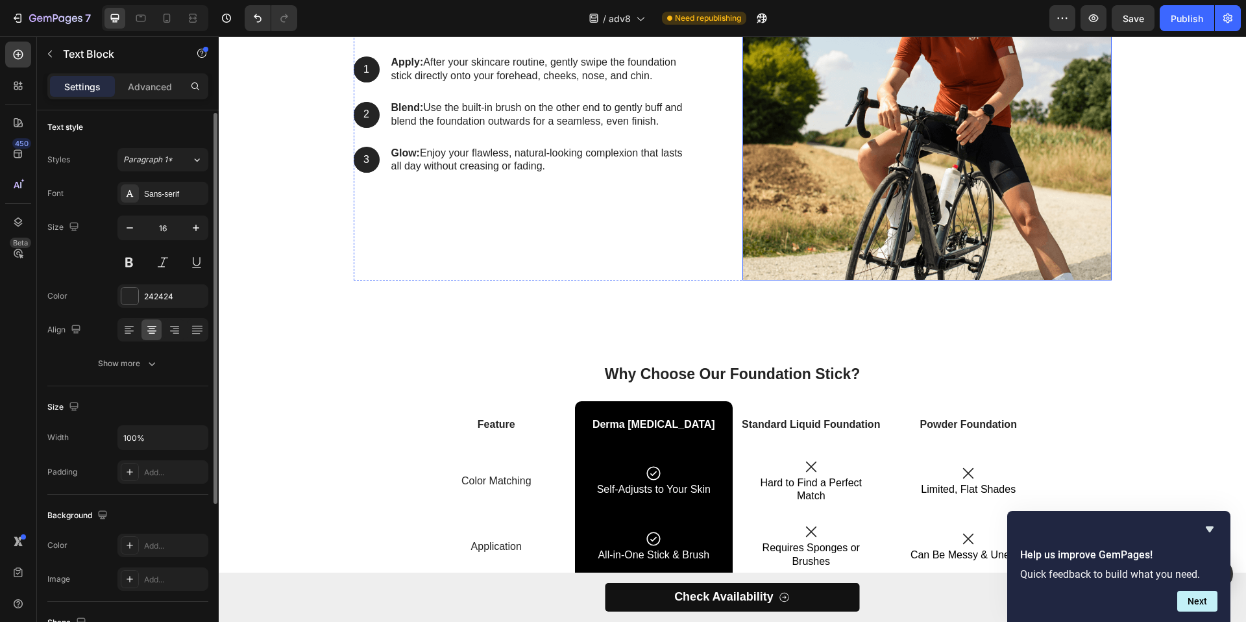
click at [854, 167] on img at bounding box center [927, 95] width 369 height 369
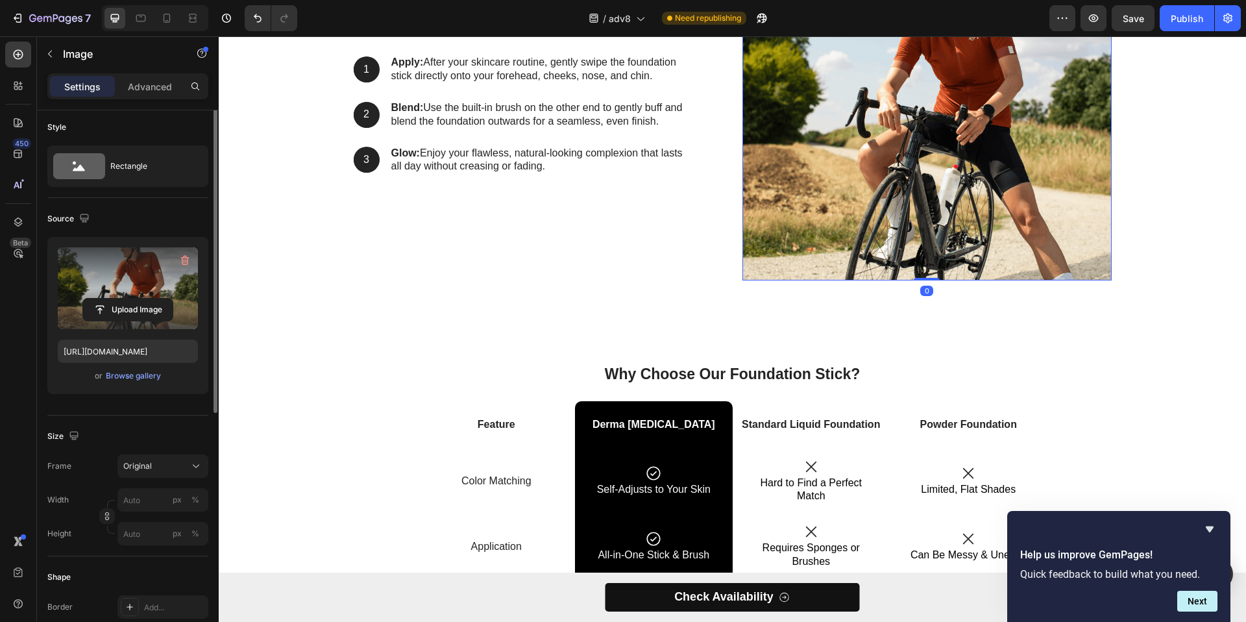
scroll to position [0, 0]
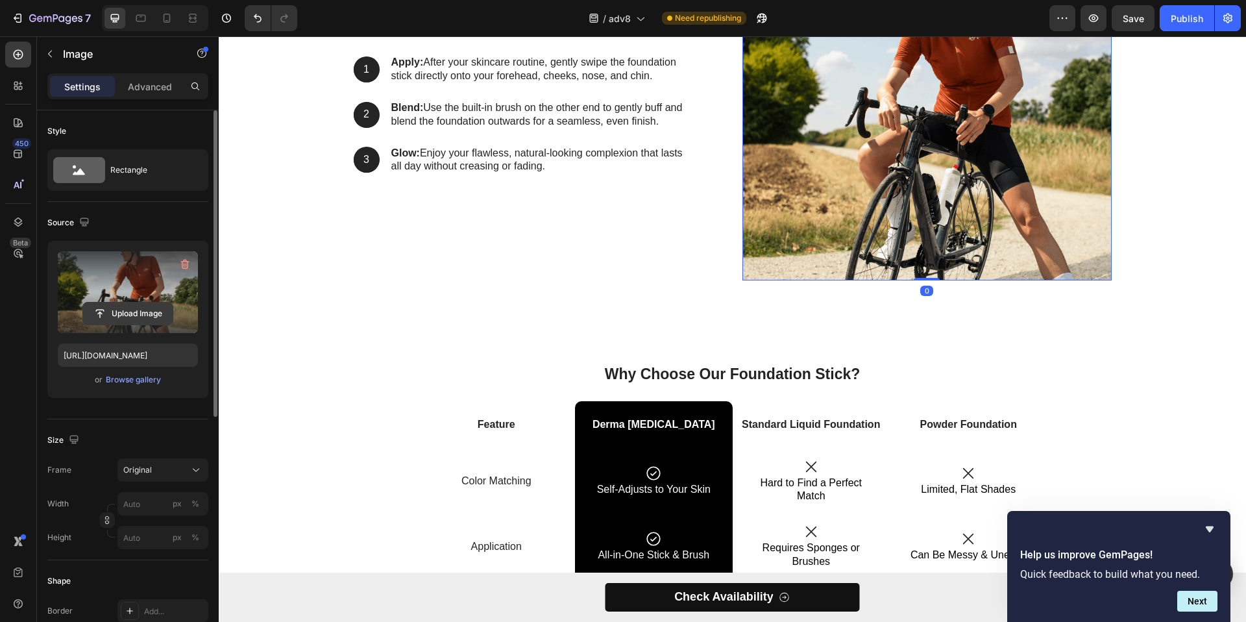
click at [134, 319] on input "file" at bounding box center [128, 313] width 90 height 22
click at [132, 306] on input "file" at bounding box center [128, 313] width 90 height 22
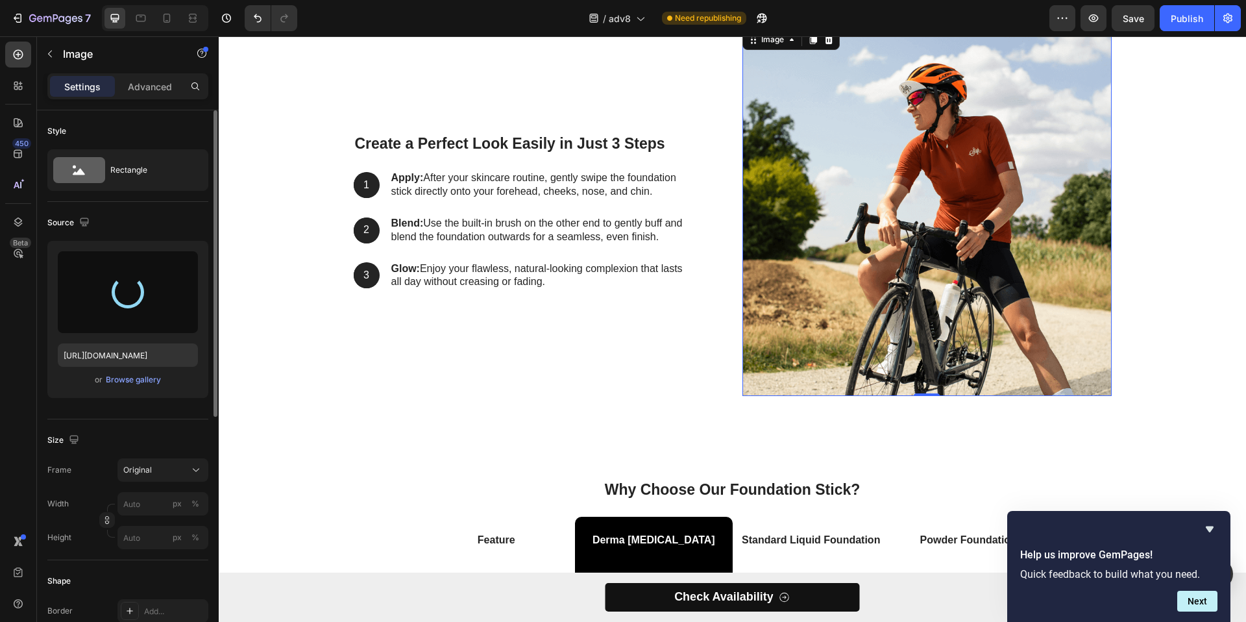
scroll to position [2504, 0]
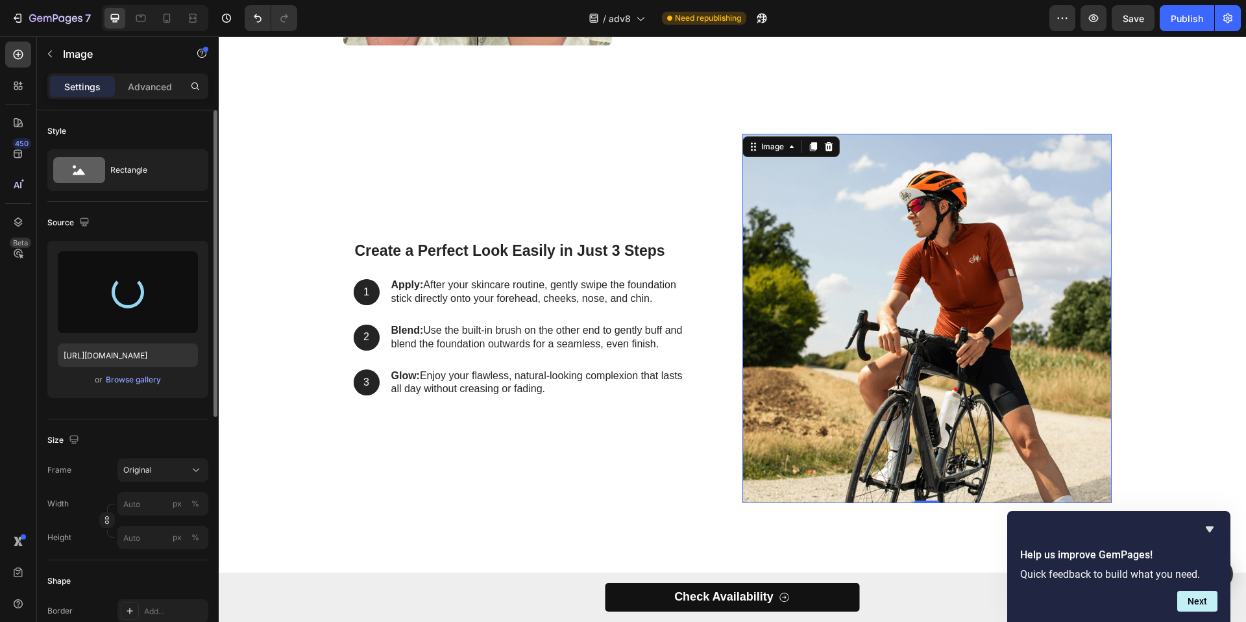
type input "https://cdn.shopify.com/s/files/1/0768/7946/2423/files/gempages_585808222808441…"
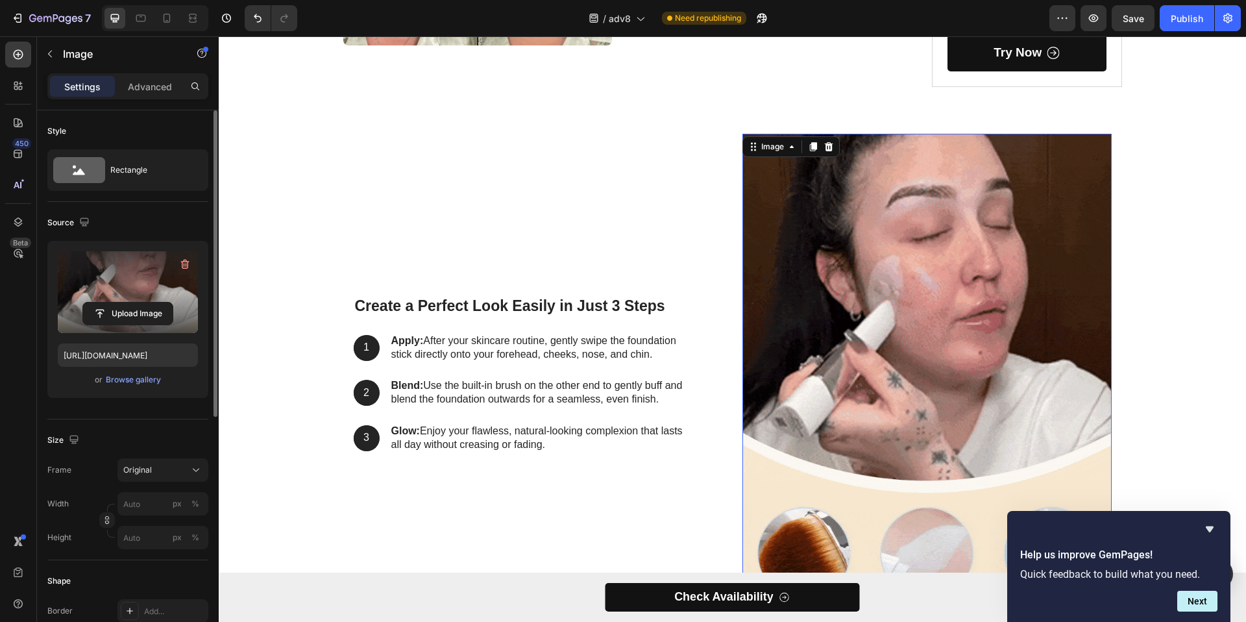
click at [911, 270] on img at bounding box center [927, 374] width 369 height 480
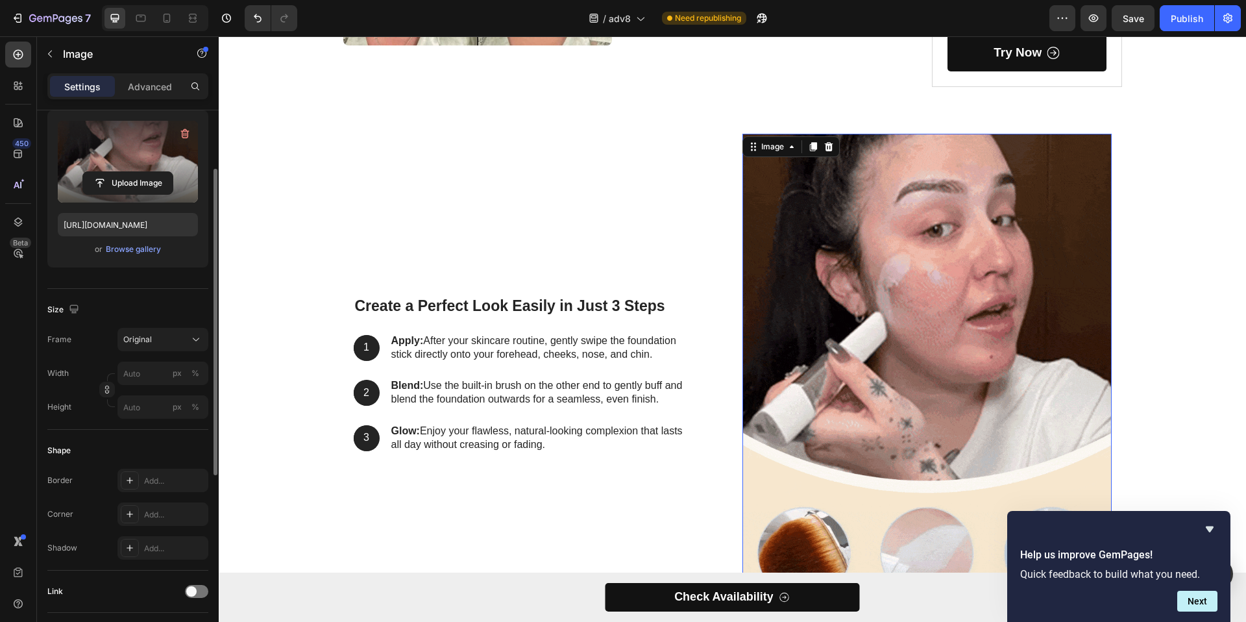
scroll to position [139, 0]
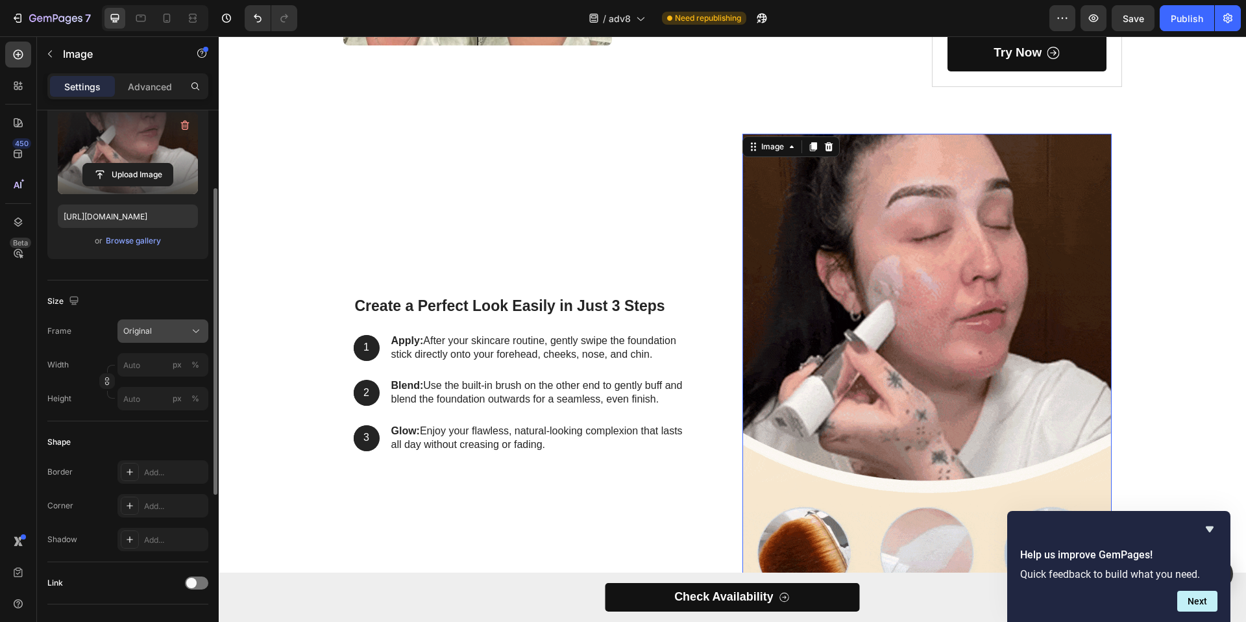
click at [142, 334] on span "Original" at bounding box center [137, 331] width 29 height 12
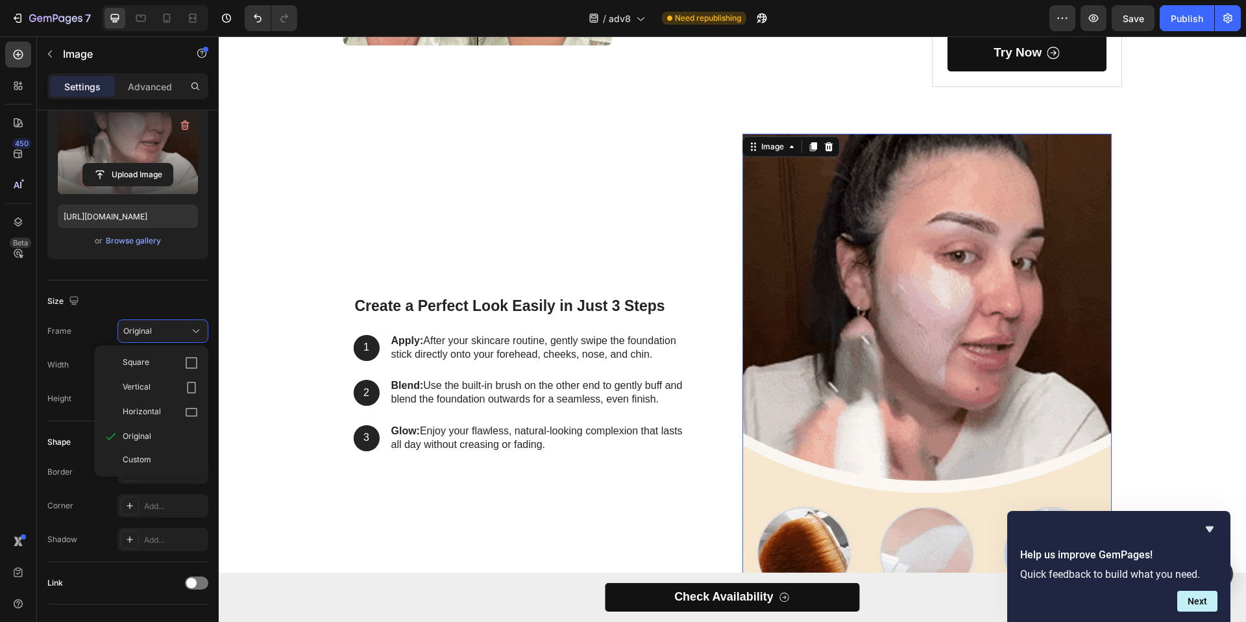
click at [51, 406] on div "Height" at bounding box center [59, 398] width 24 height 23
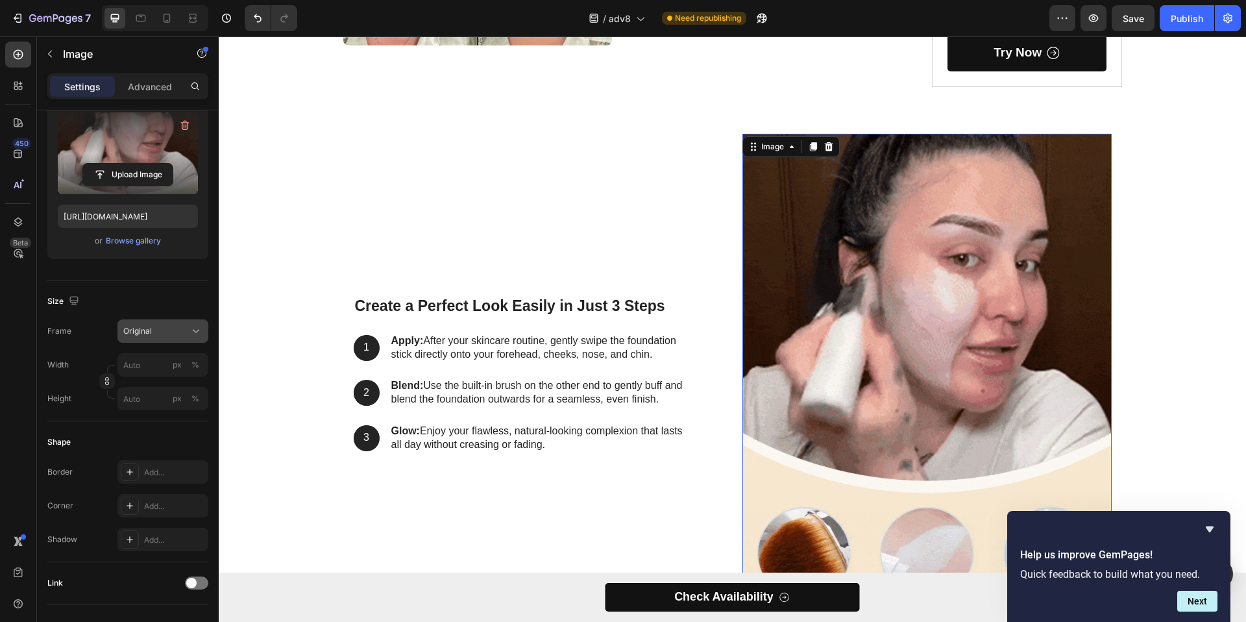
click at [141, 332] on span "Original" at bounding box center [137, 331] width 29 height 12
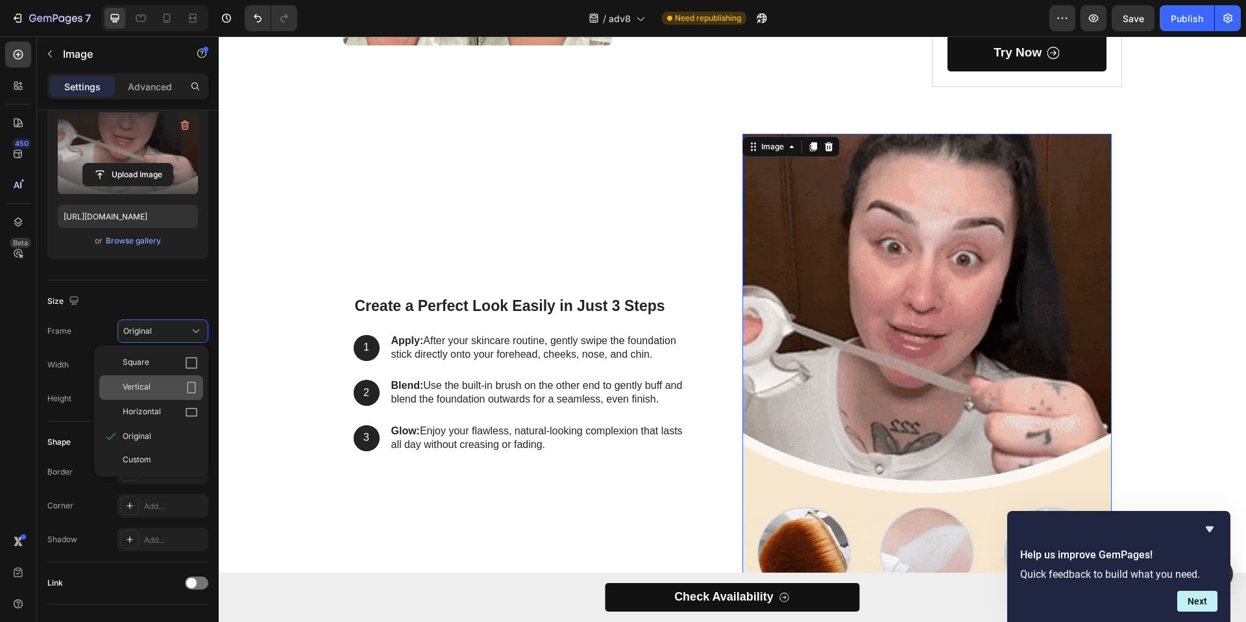
click at [141, 392] on span "Vertical" at bounding box center [137, 387] width 28 height 13
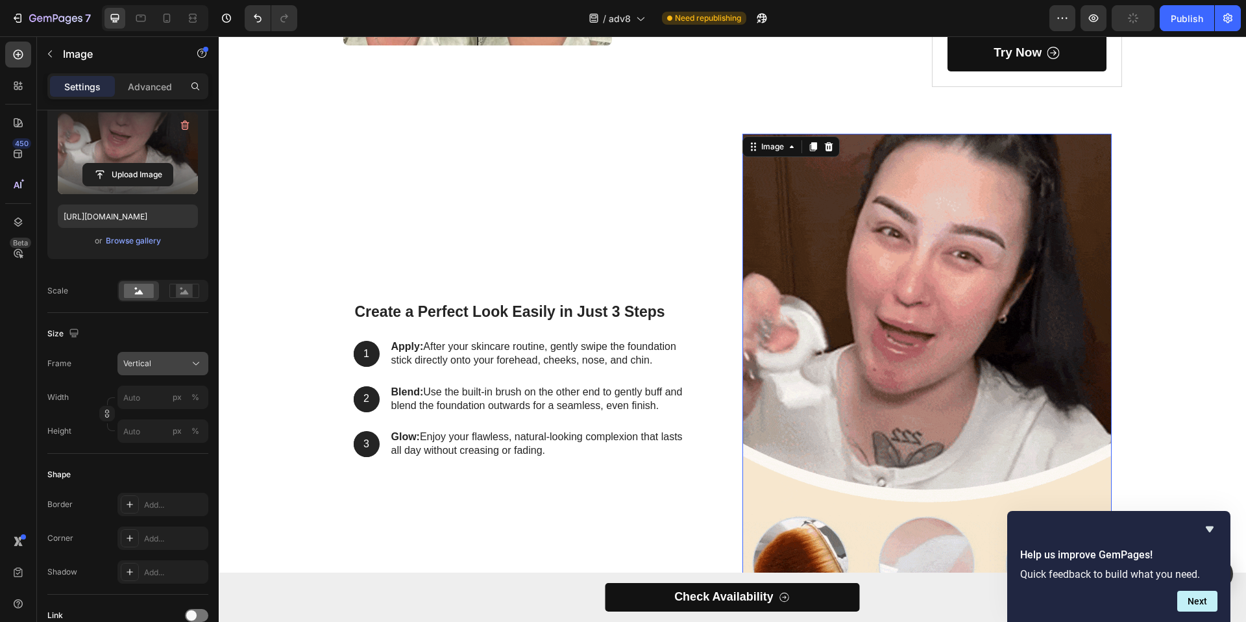
click at [160, 354] on button "Vertical" at bounding box center [162, 363] width 91 height 23
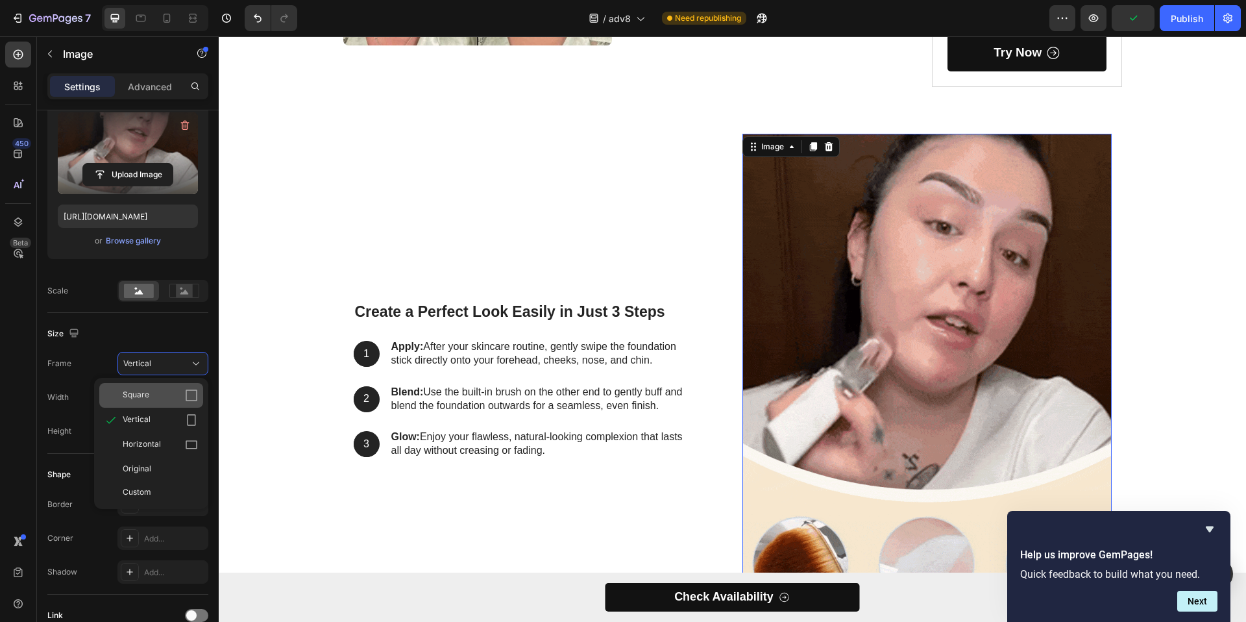
click at [162, 390] on div "Square" at bounding box center [160, 395] width 75 height 13
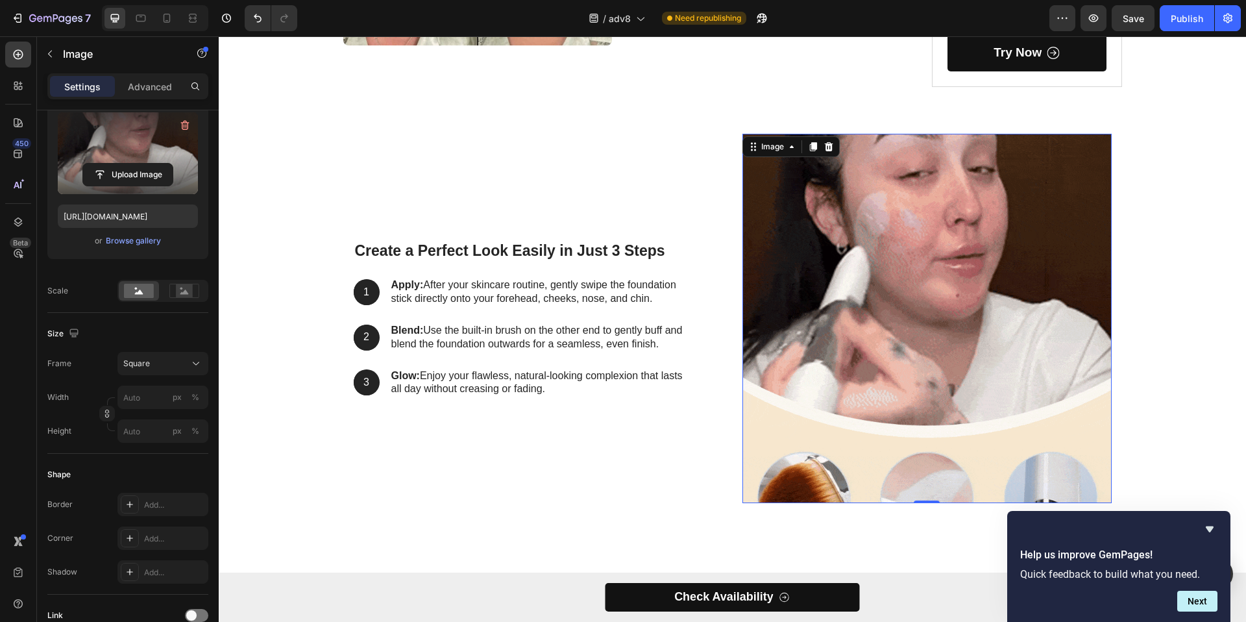
click at [161, 377] on div "Frame Square Width px % Height px %" at bounding box center [127, 397] width 161 height 91
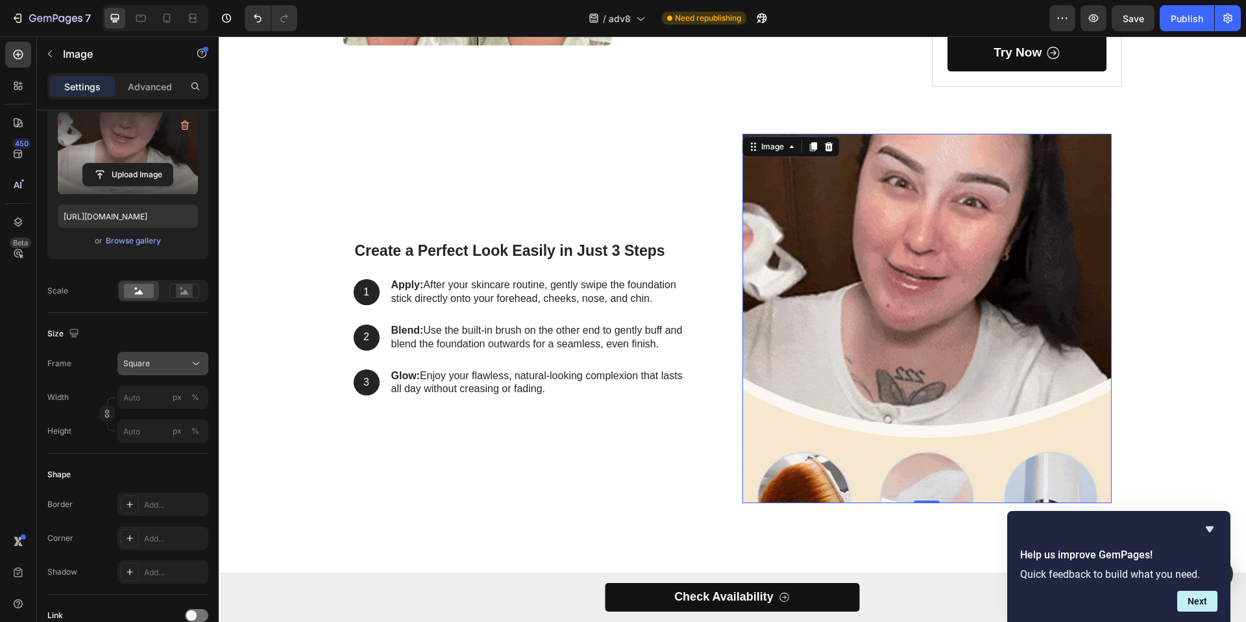
click at [168, 368] on div "Square" at bounding box center [155, 364] width 64 height 12
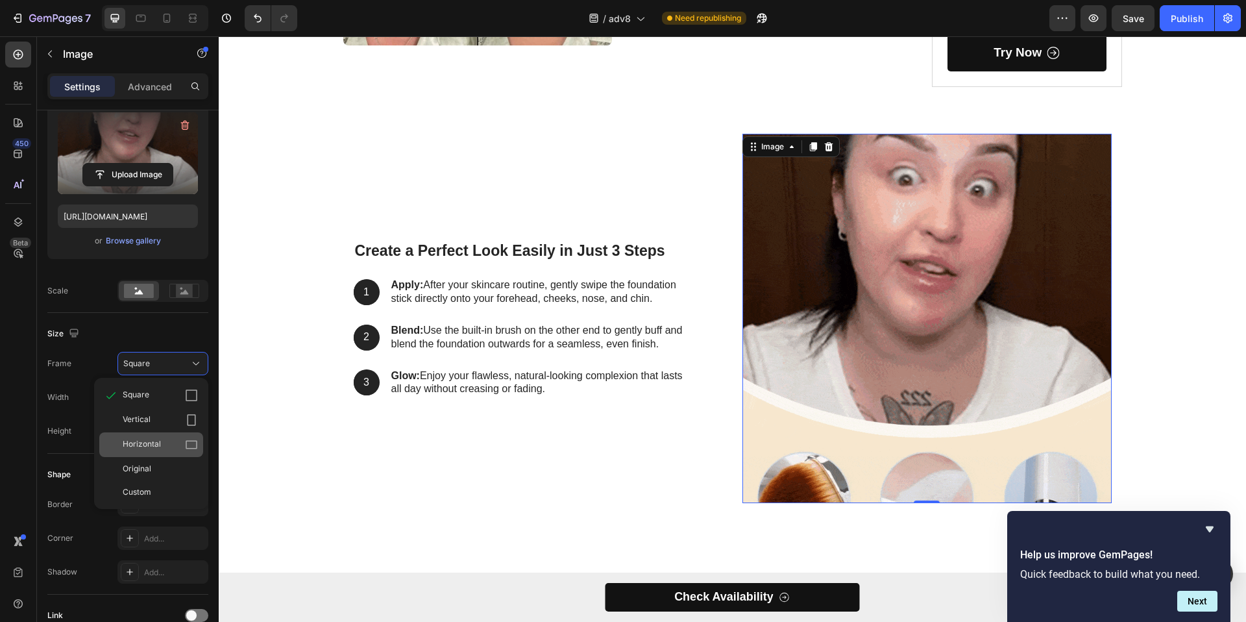
click at [158, 439] on span "Horizontal" at bounding box center [142, 444] width 38 height 13
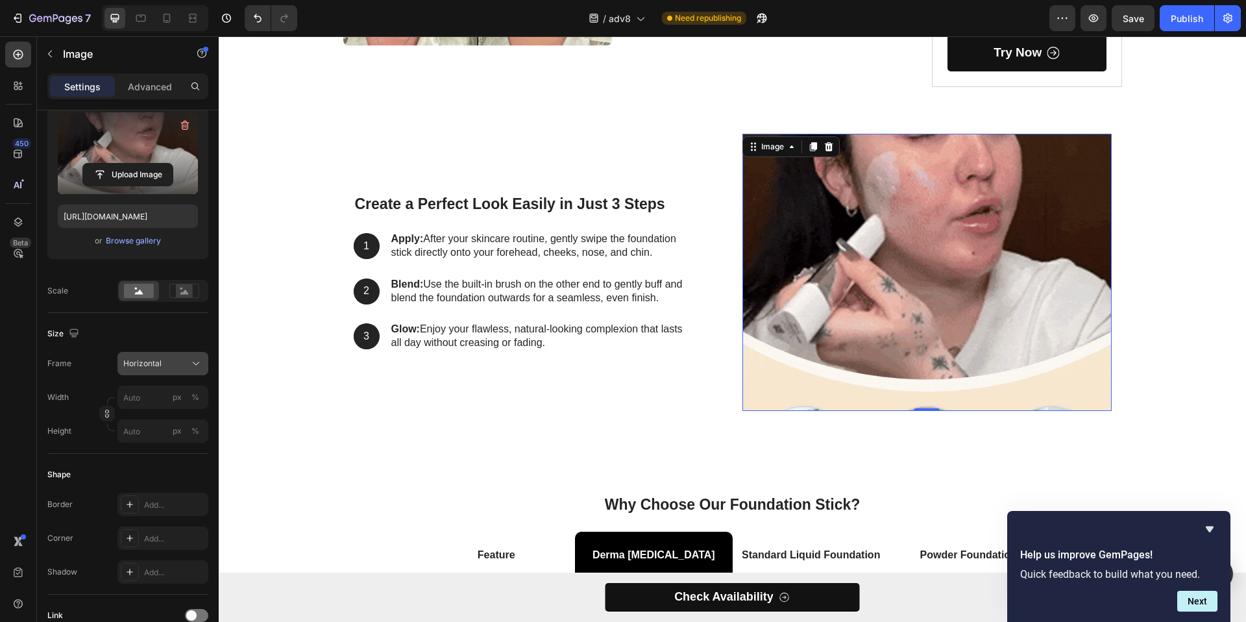
click at [153, 361] on span "Horizontal" at bounding box center [142, 364] width 38 height 12
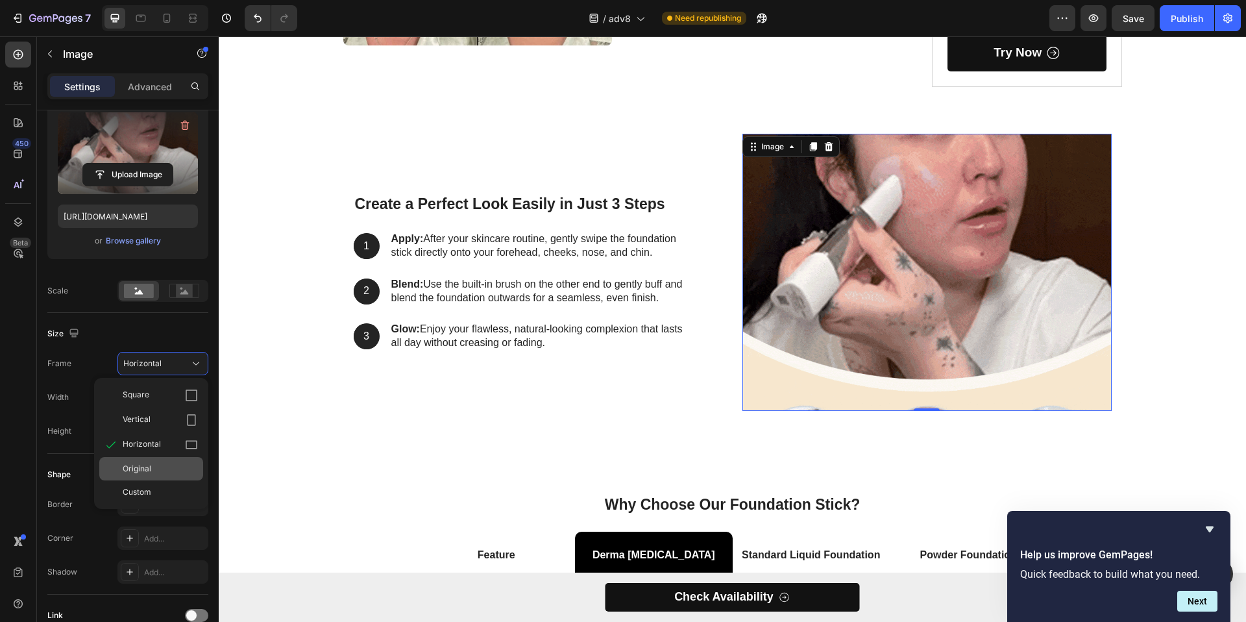
click at [171, 468] on div "Original" at bounding box center [160, 469] width 75 height 12
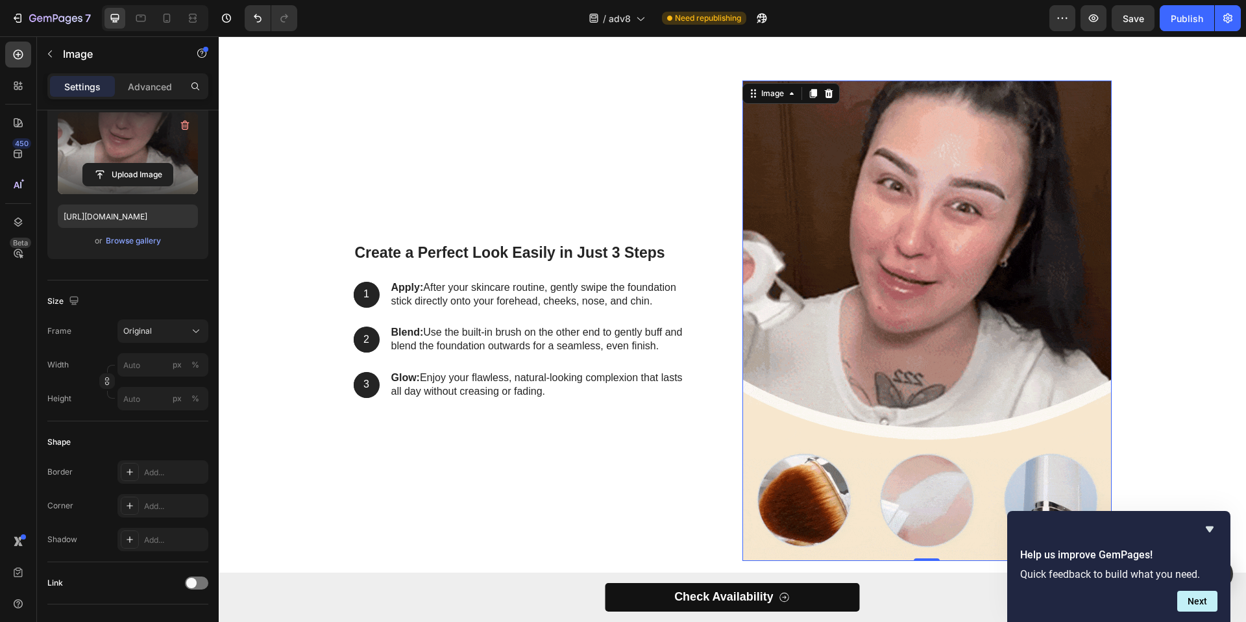
scroll to position [2531, 0]
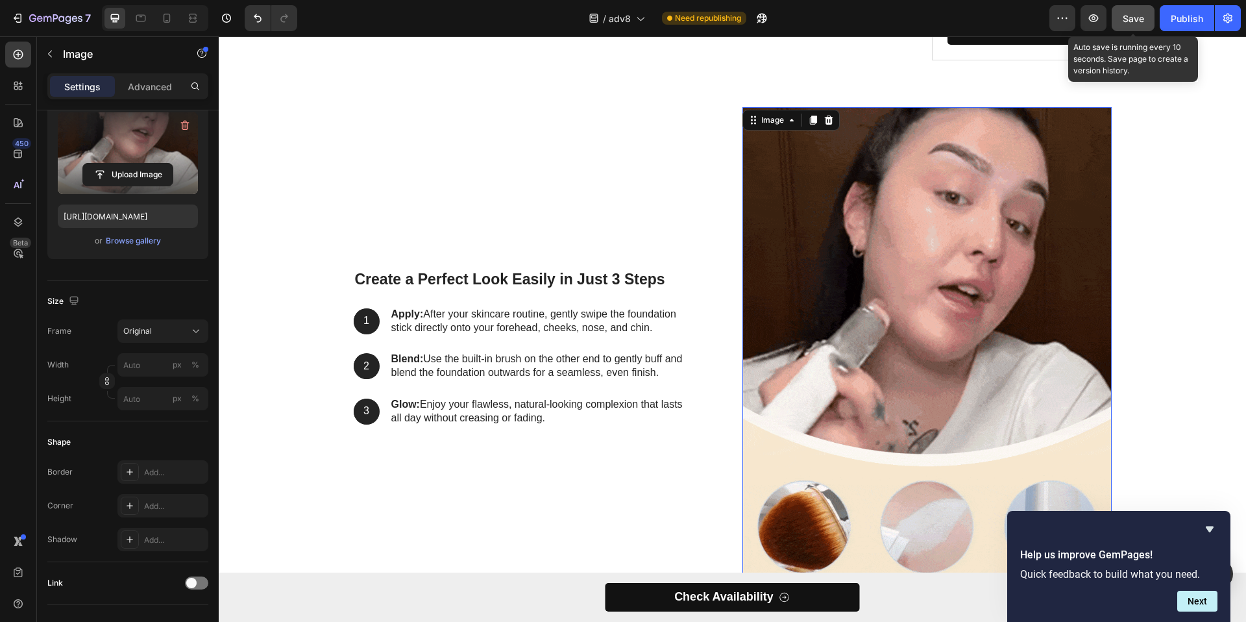
click at [1126, 19] on span "Save" at bounding box center [1133, 18] width 21 height 11
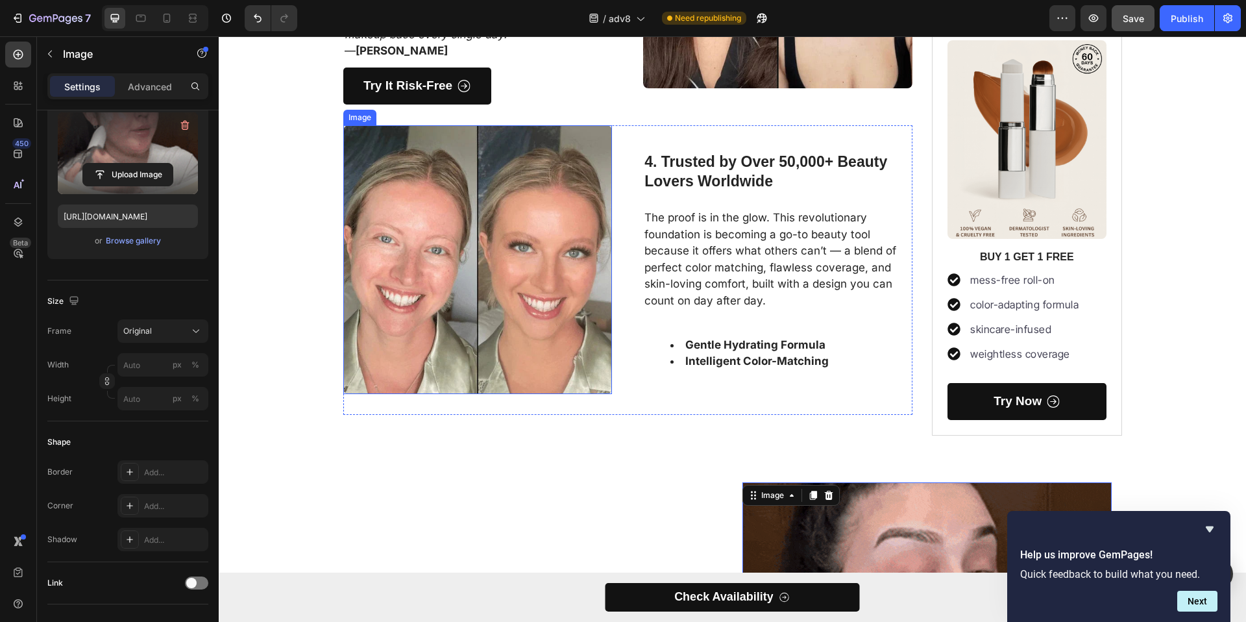
scroll to position [2152, 0]
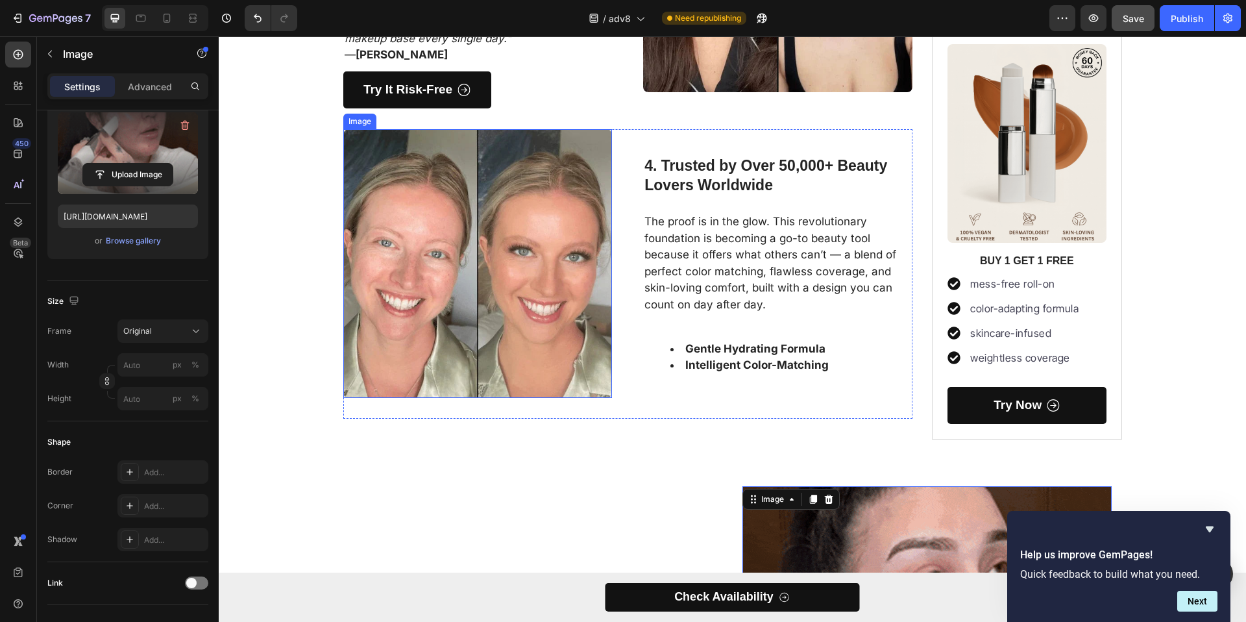
click at [510, 224] on img at bounding box center [477, 263] width 269 height 269
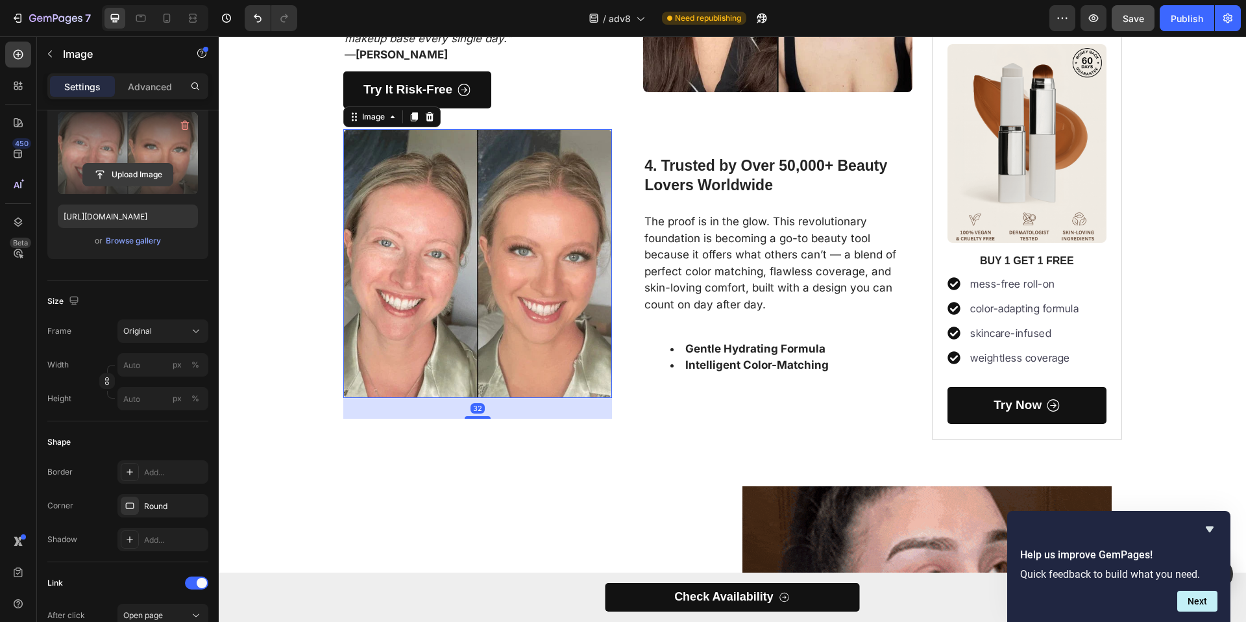
click at [137, 162] on div "Upload Image" at bounding box center [128, 153] width 140 height 82
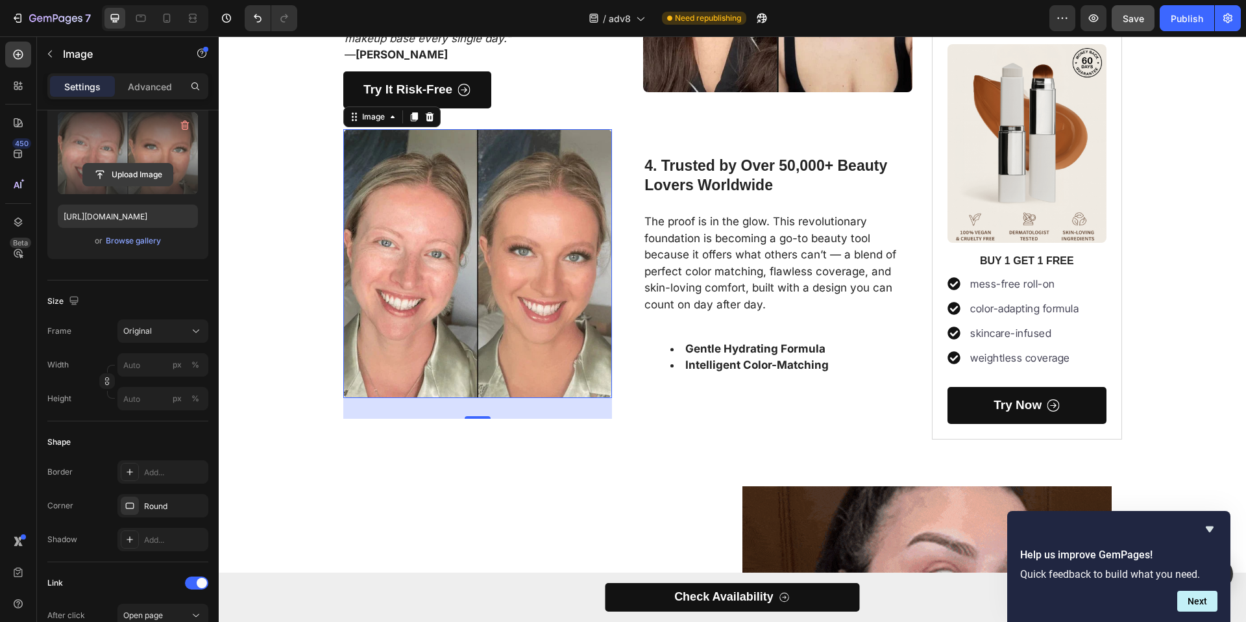
click at [146, 169] on input "file" at bounding box center [128, 175] width 90 height 22
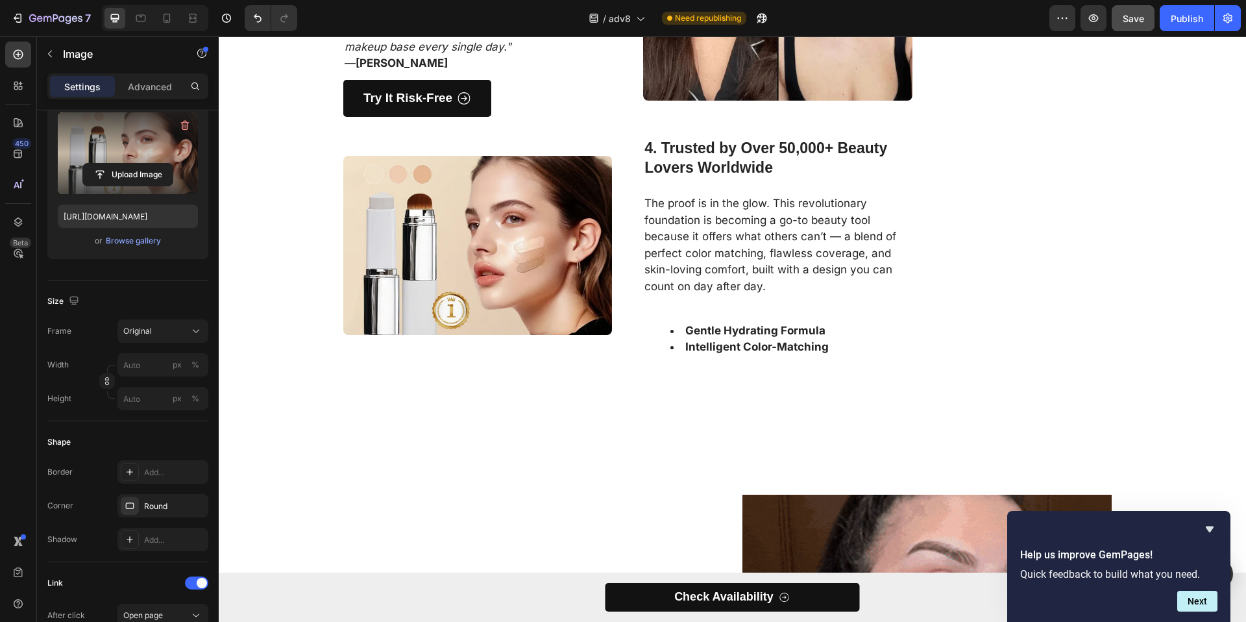
scroll to position [2140, 0]
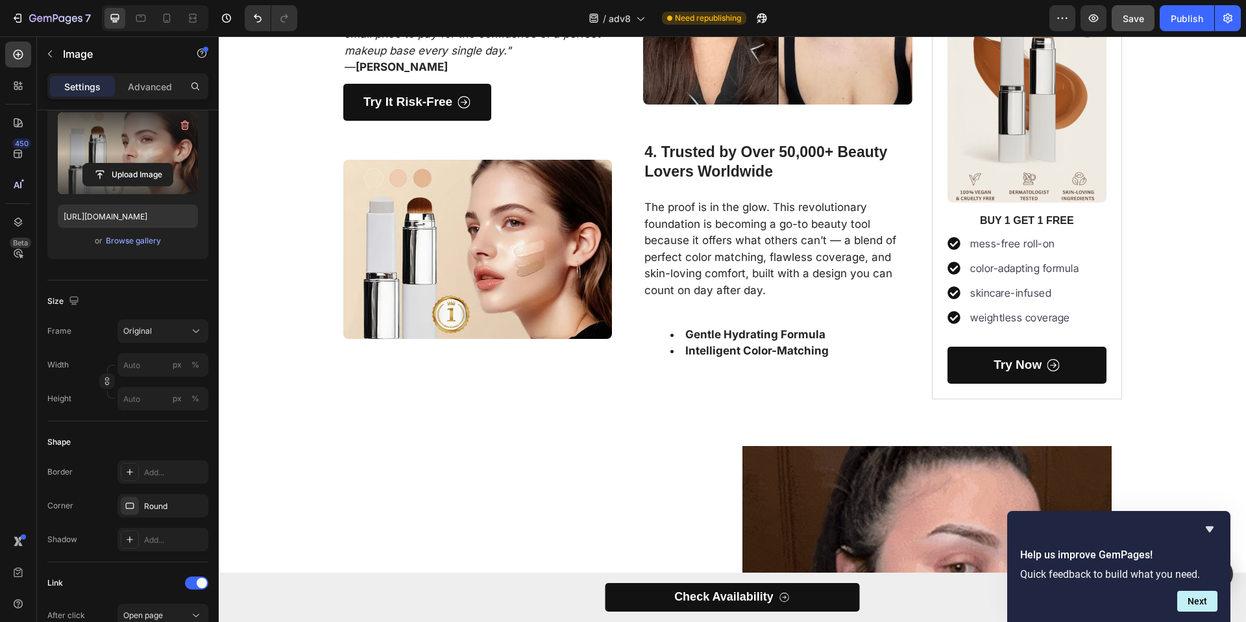
click at [539, 228] on img at bounding box center [477, 249] width 269 height 179
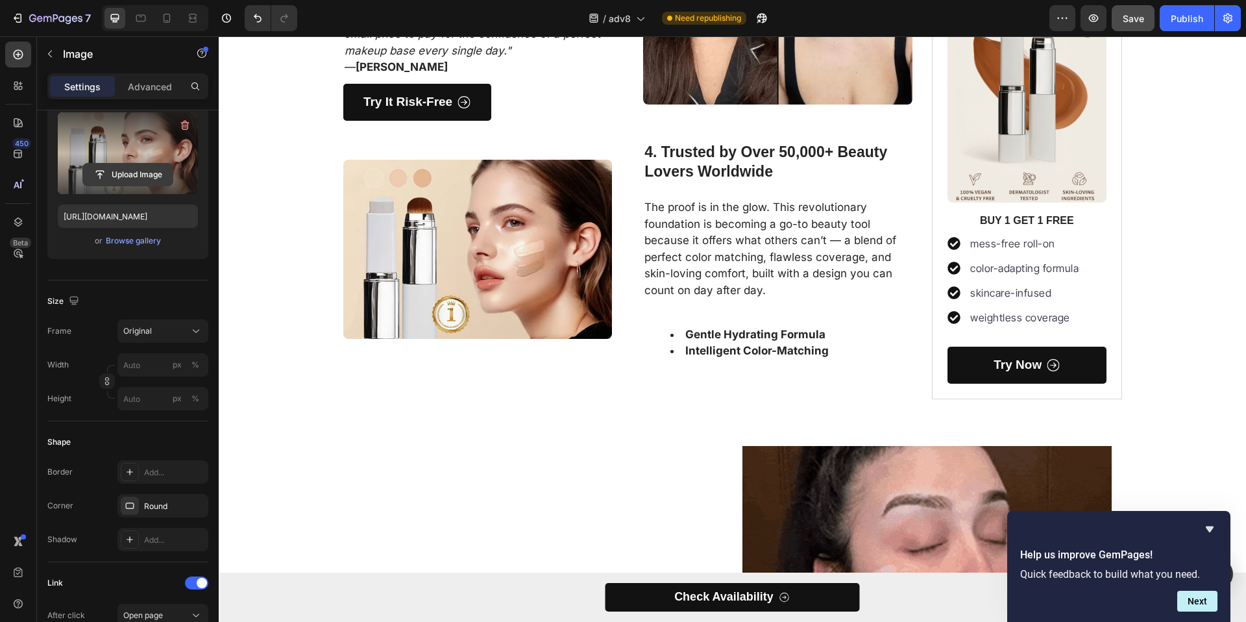
click at [140, 168] on input "file" at bounding box center [128, 175] width 90 height 22
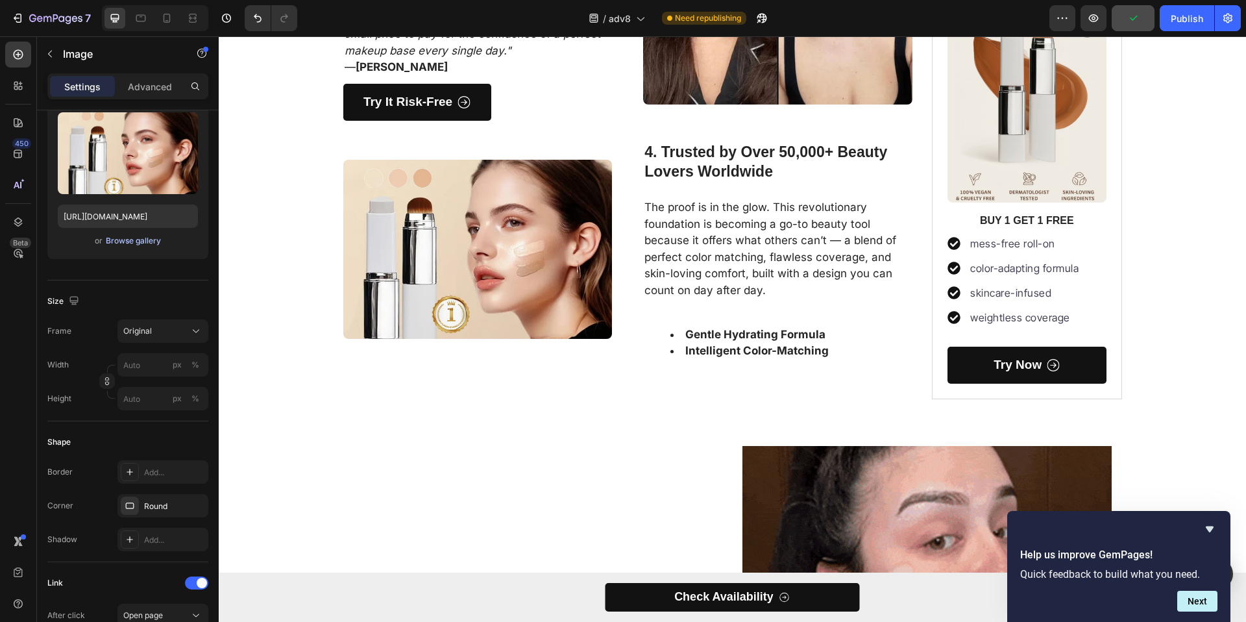
click at [150, 245] on div "Browse gallery" at bounding box center [133, 241] width 55 height 12
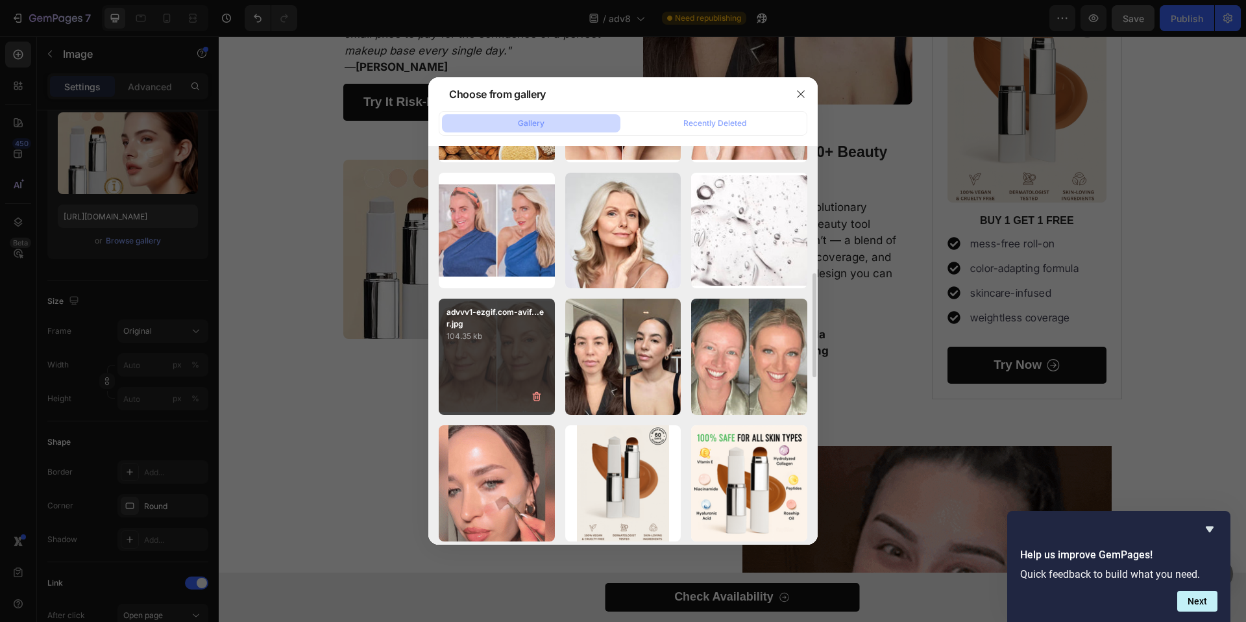
scroll to position [484, 0]
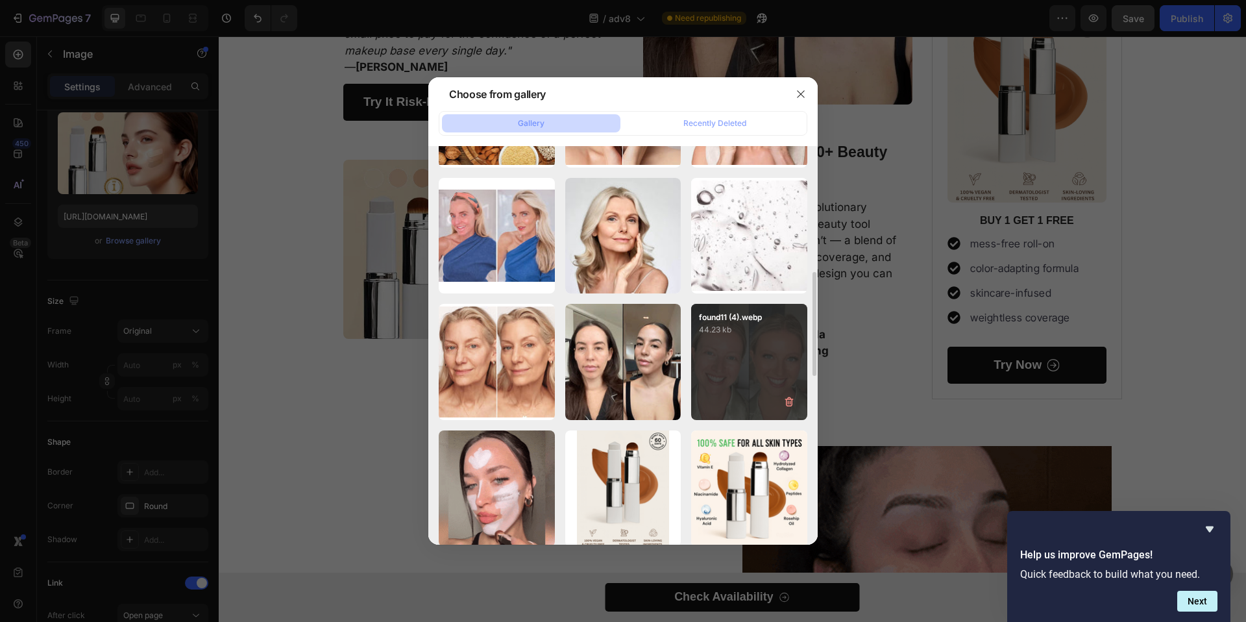
click at [739, 368] on div "found11 (4).webp 44.23 kb" at bounding box center [749, 362] width 116 height 116
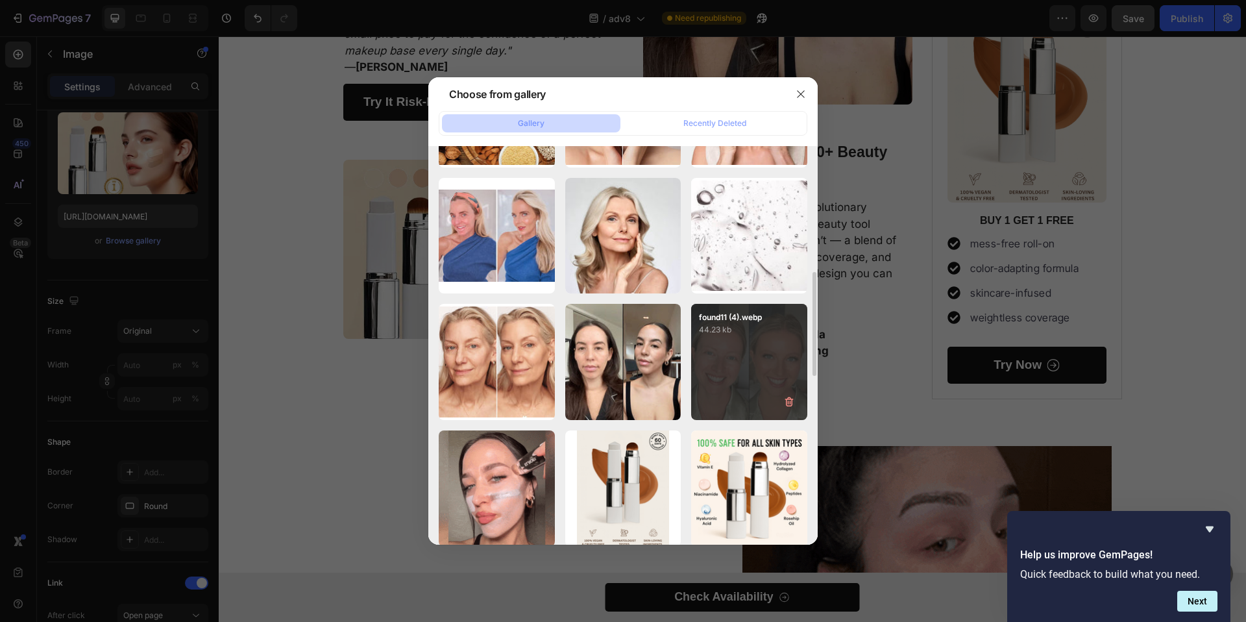
type input "[URL][DOMAIN_NAME]"
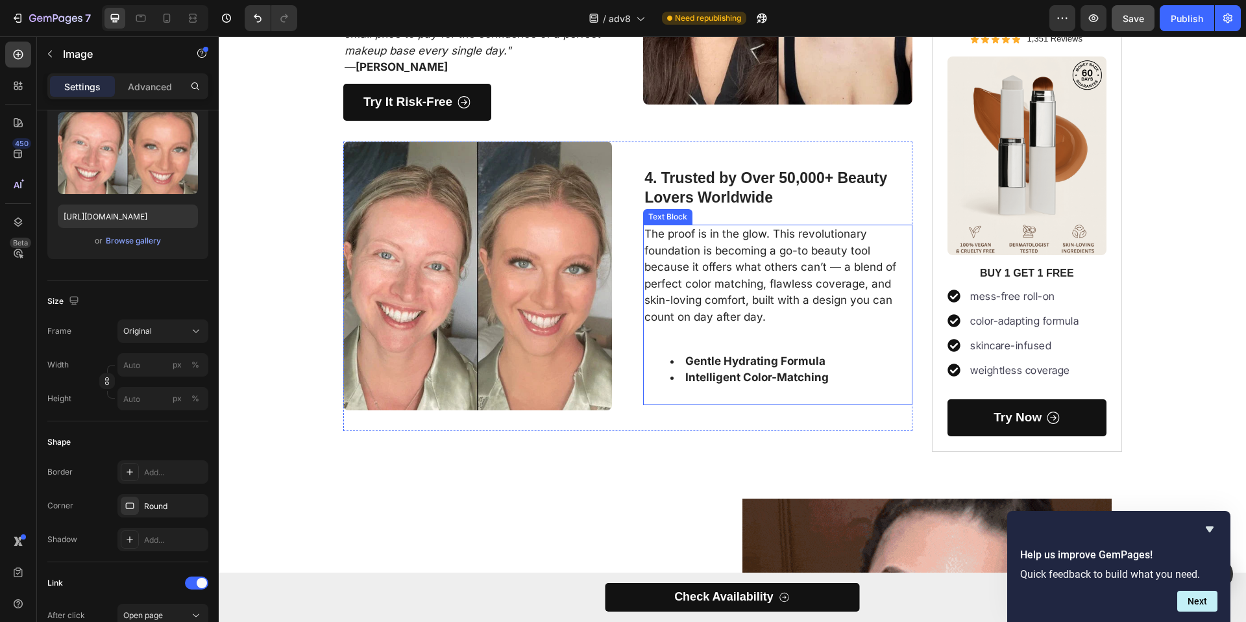
scroll to position [1912, 0]
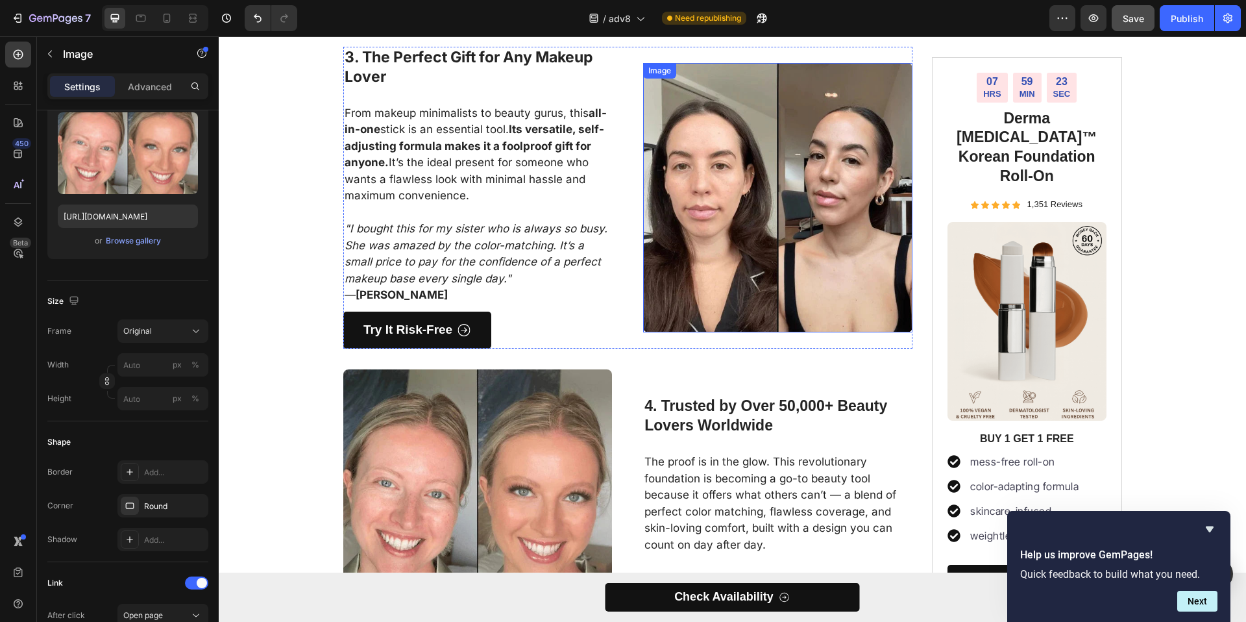
click at [774, 188] on img at bounding box center [777, 197] width 269 height 269
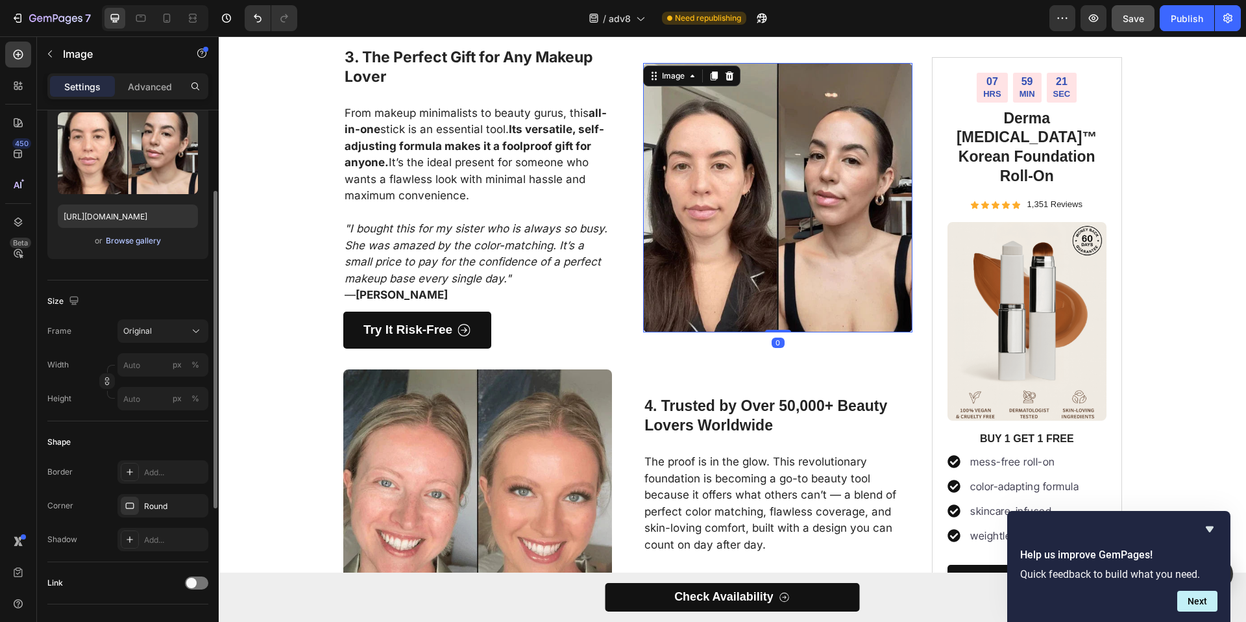
click at [131, 247] on button "Browse gallery" at bounding box center [133, 240] width 56 height 13
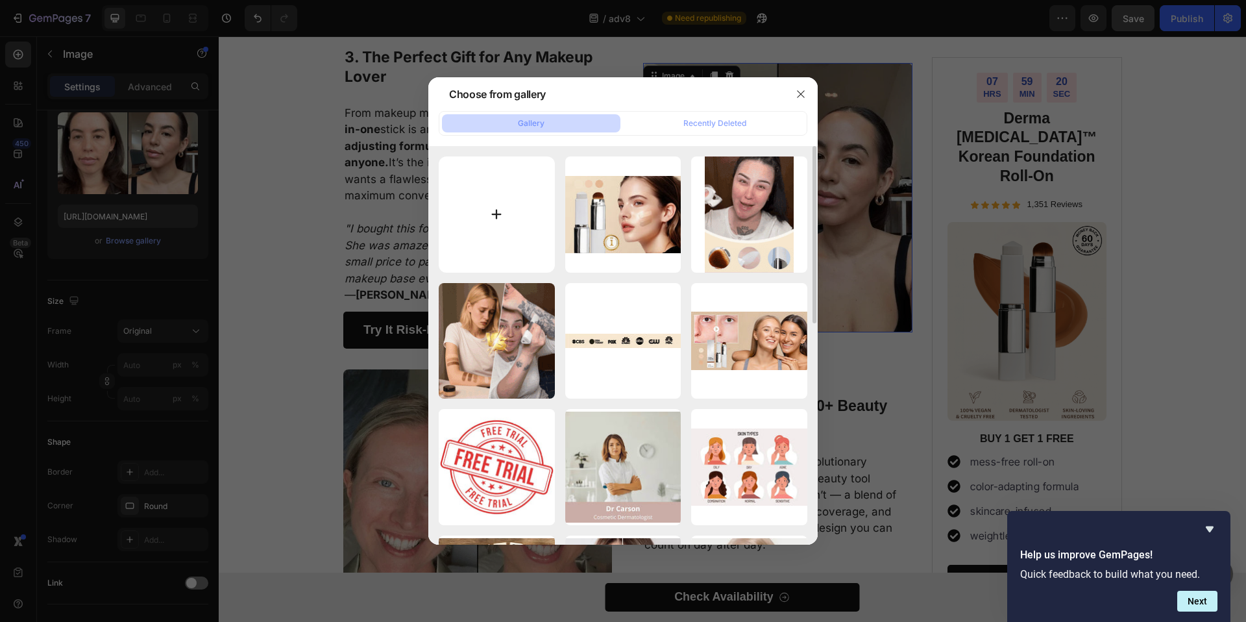
click at [501, 197] on input "file" at bounding box center [497, 214] width 116 height 116
type input "C:\fakepath\zvdfzdf-ezgif.com-avif-to-jpg-converter.jpg"
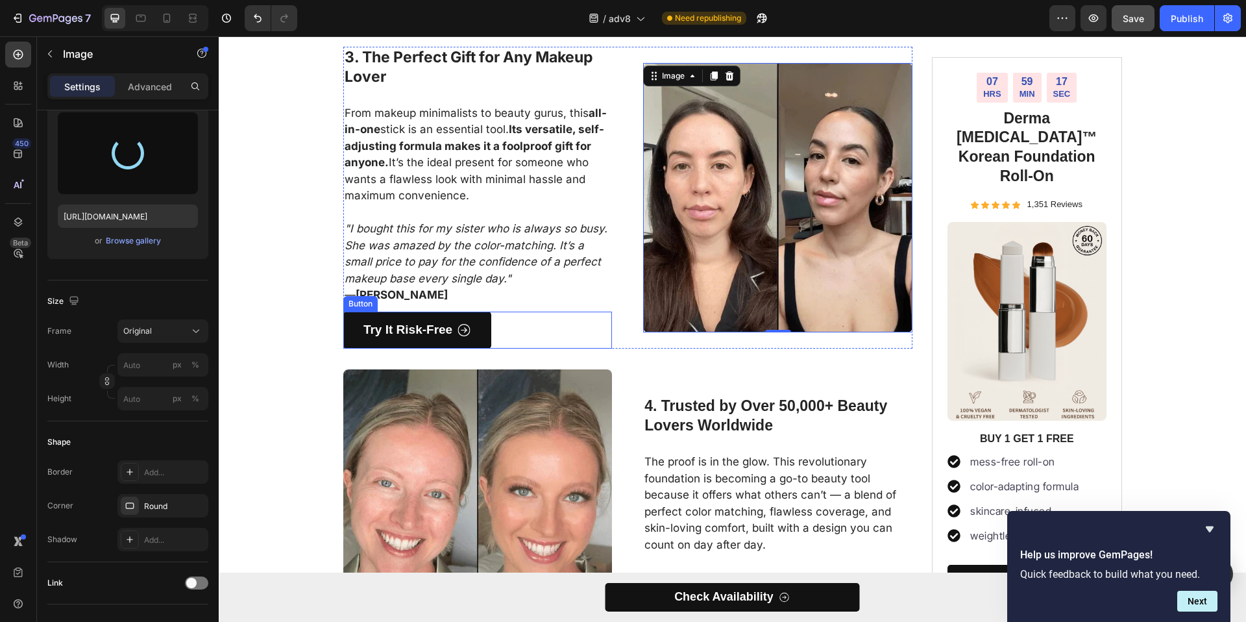
click at [510, 336] on div "Try It Risk-Free Button" at bounding box center [477, 330] width 269 height 37
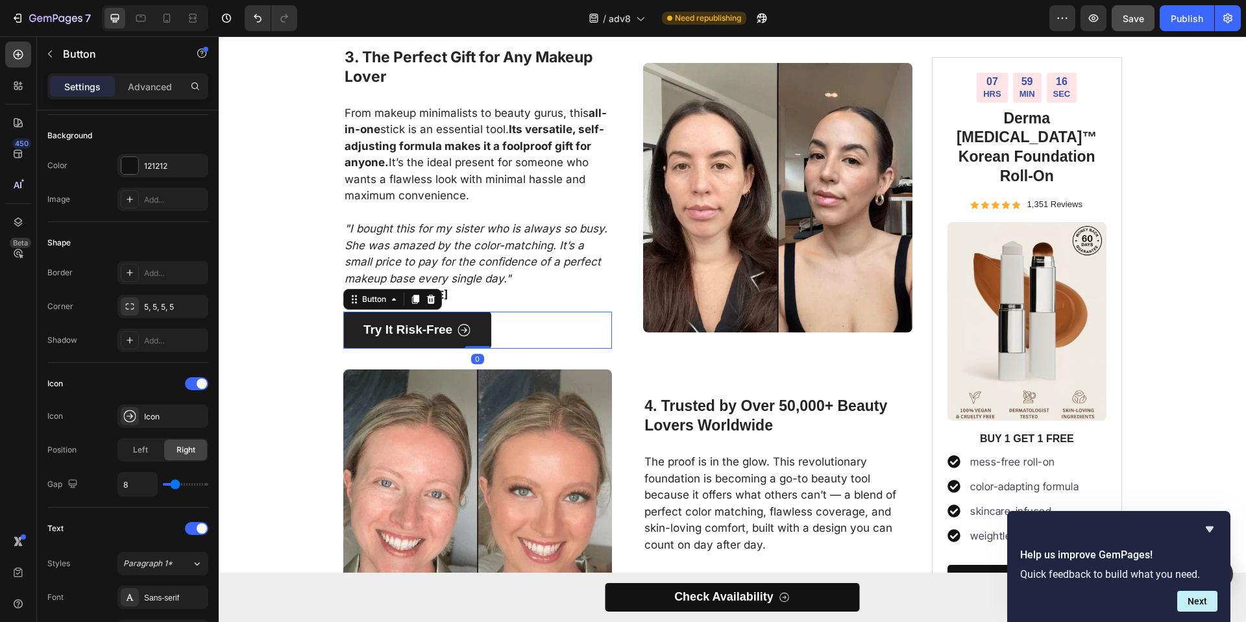
scroll to position [0, 0]
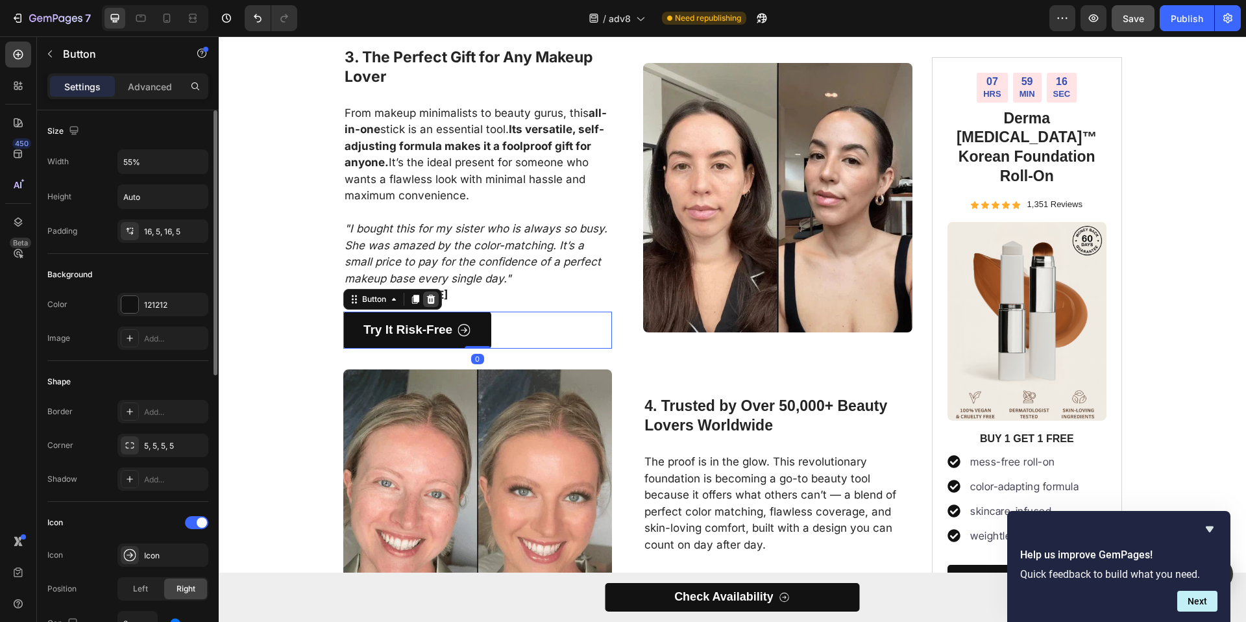
click at [430, 303] on icon at bounding box center [431, 299] width 10 height 10
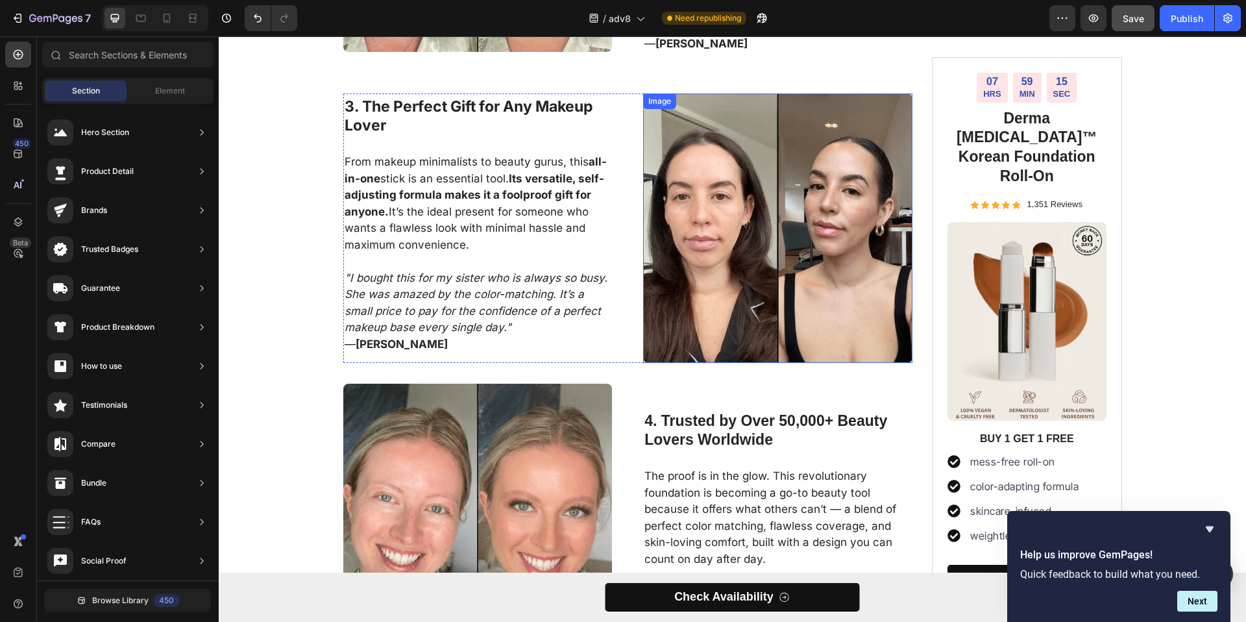
scroll to position [1825, 0]
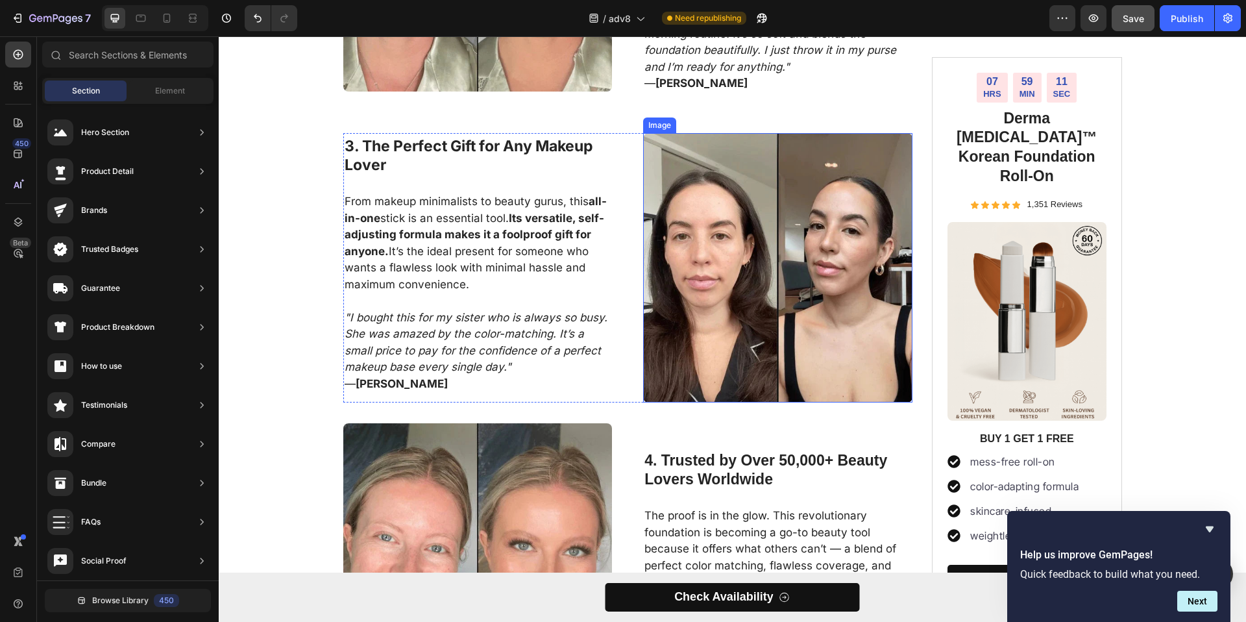
click at [779, 225] on img at bounding box center [777, 267] width 269 height 269
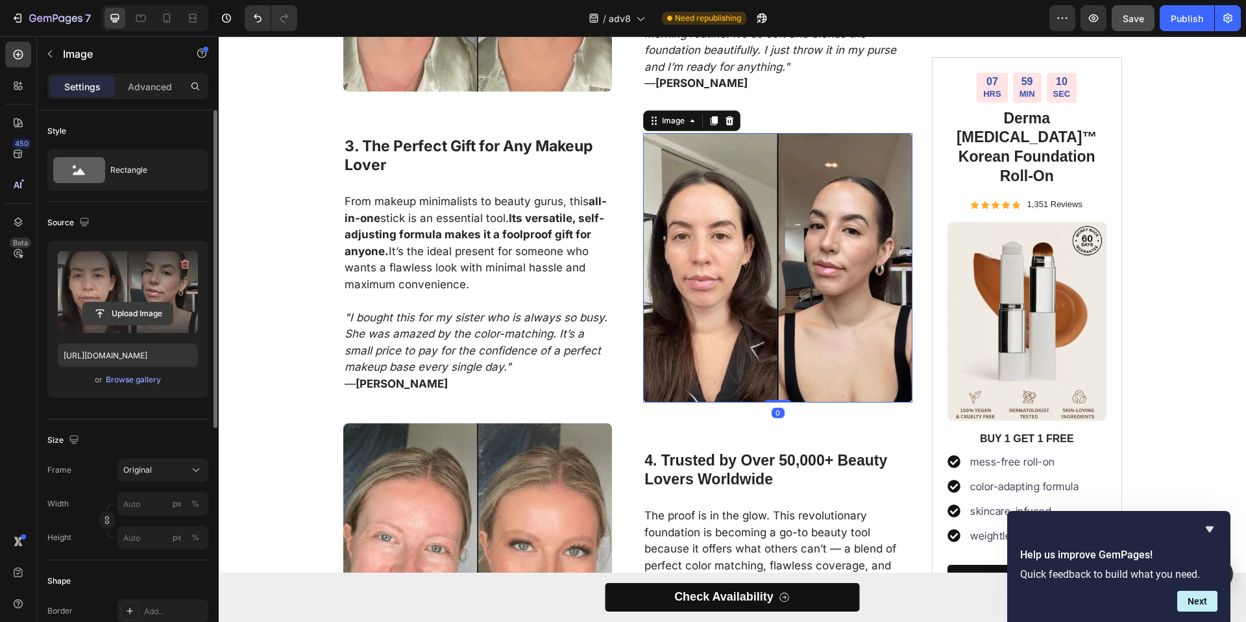
click at [139, 316] on input "file" at bounding box center [128, 313] width 90 height 22
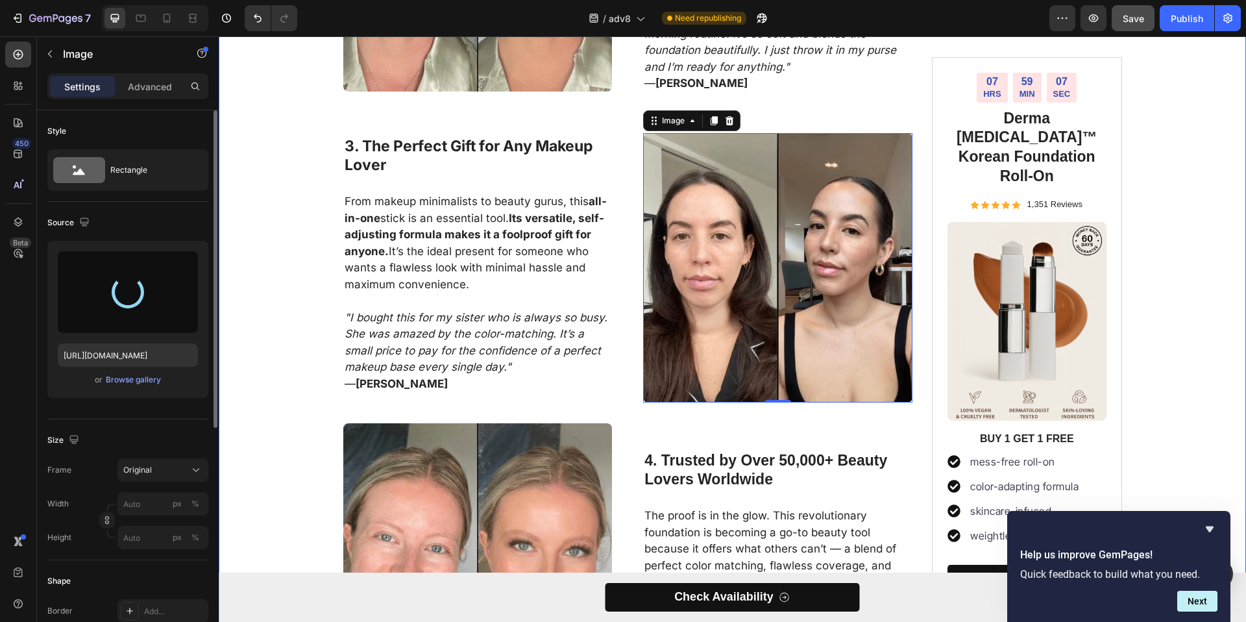
type input "[URL][DOMAIN_NAME]"
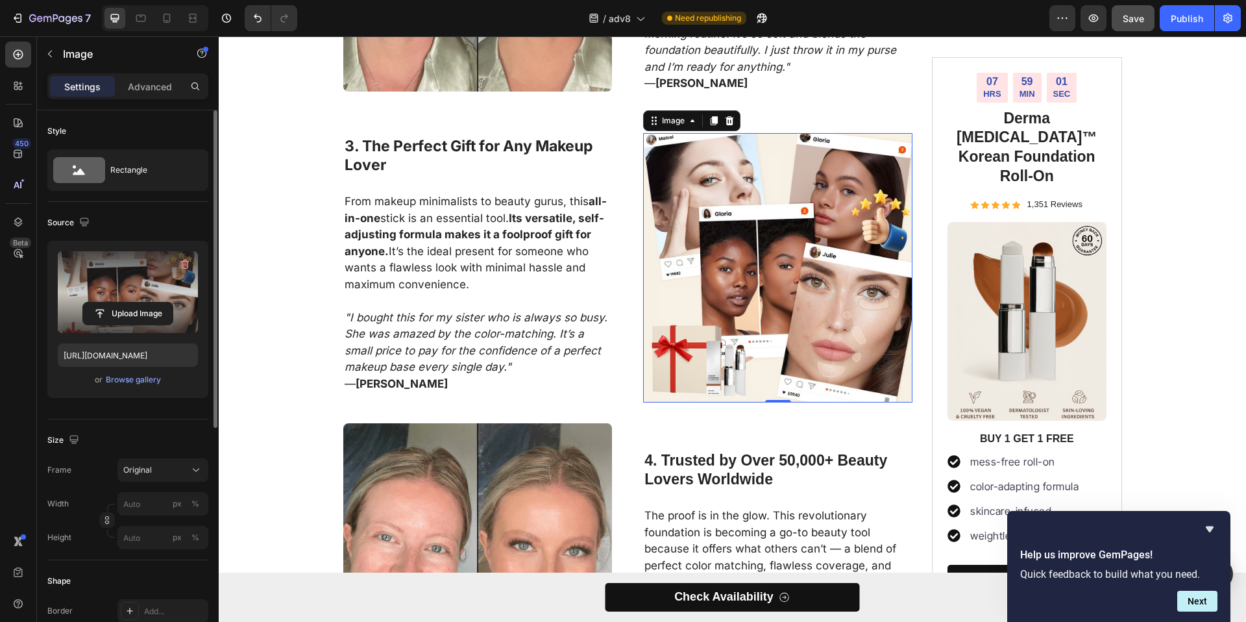
scroll to position [1619, 0]
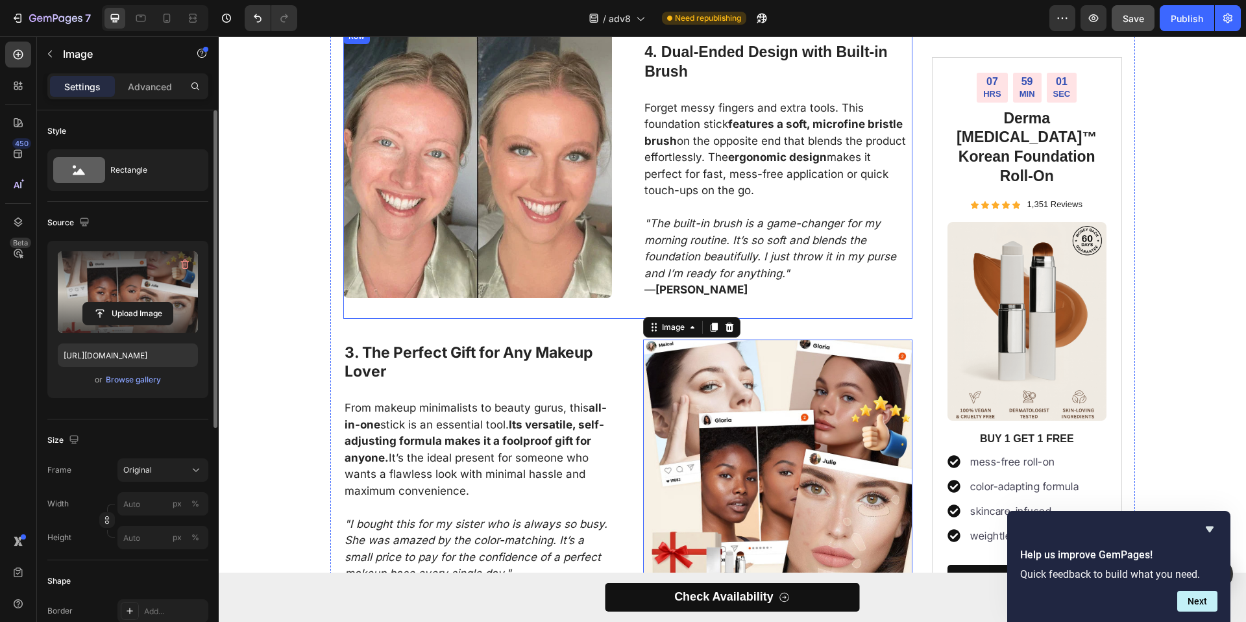
click at [520, 202] on img at bounding box center [477, 163] width 269 height 269
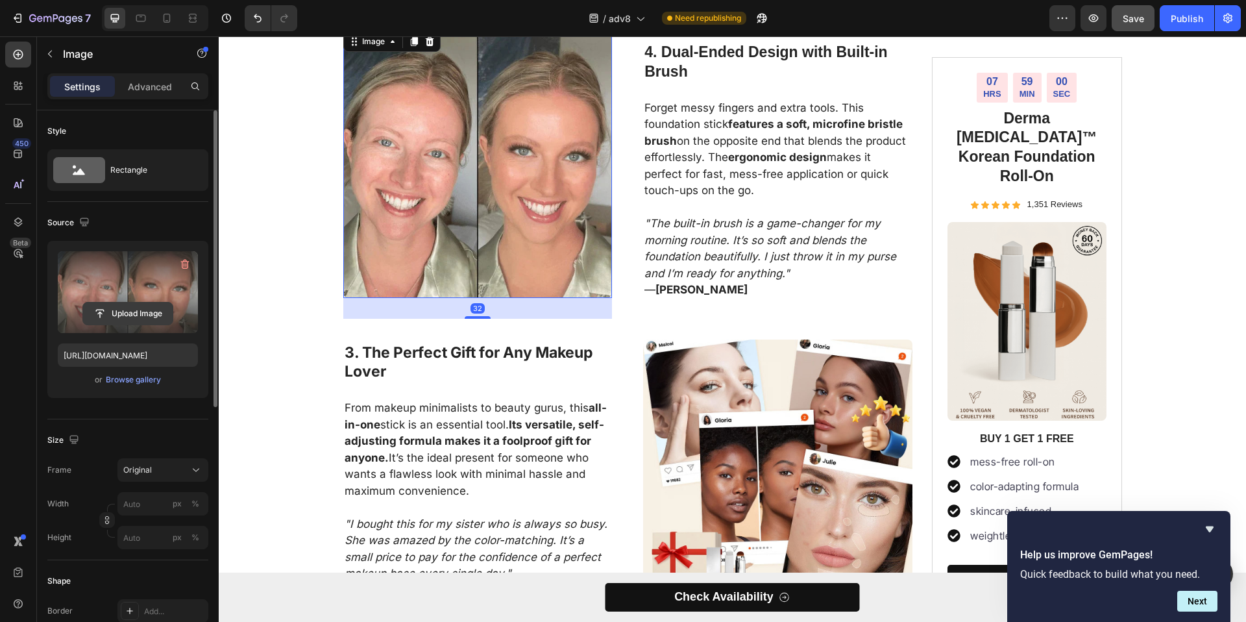
click at [132, 311] on input "file" at bounding box center [128, 313] width 90 height 22
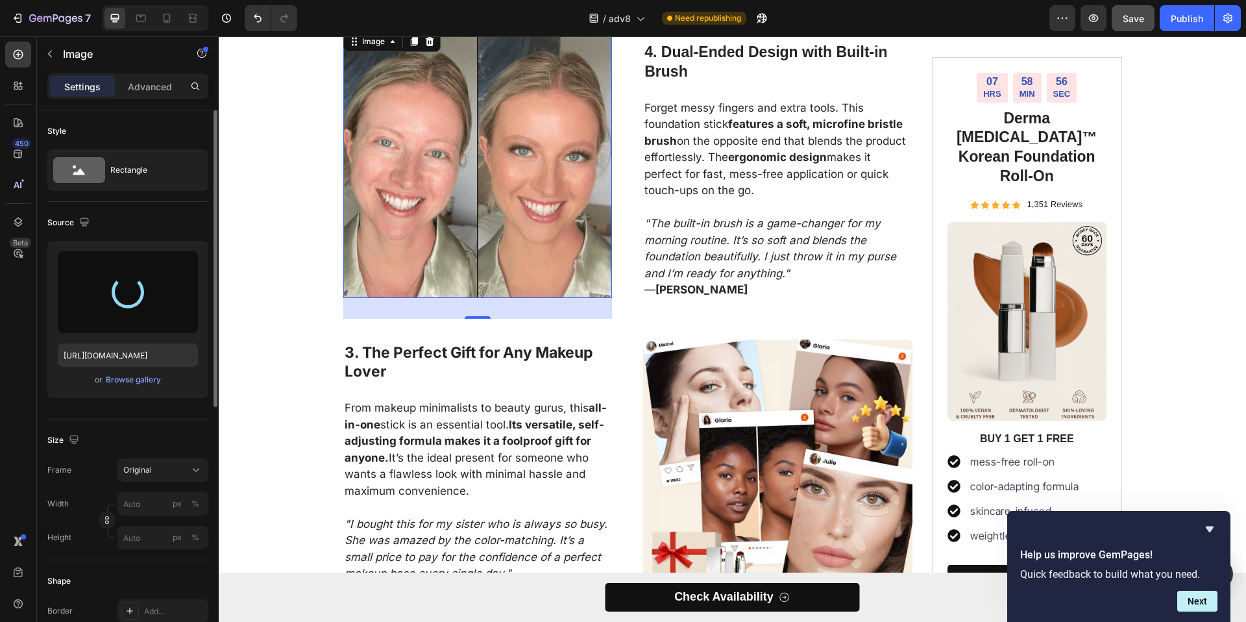
type input "[URL][DOMAIN_NAME]"
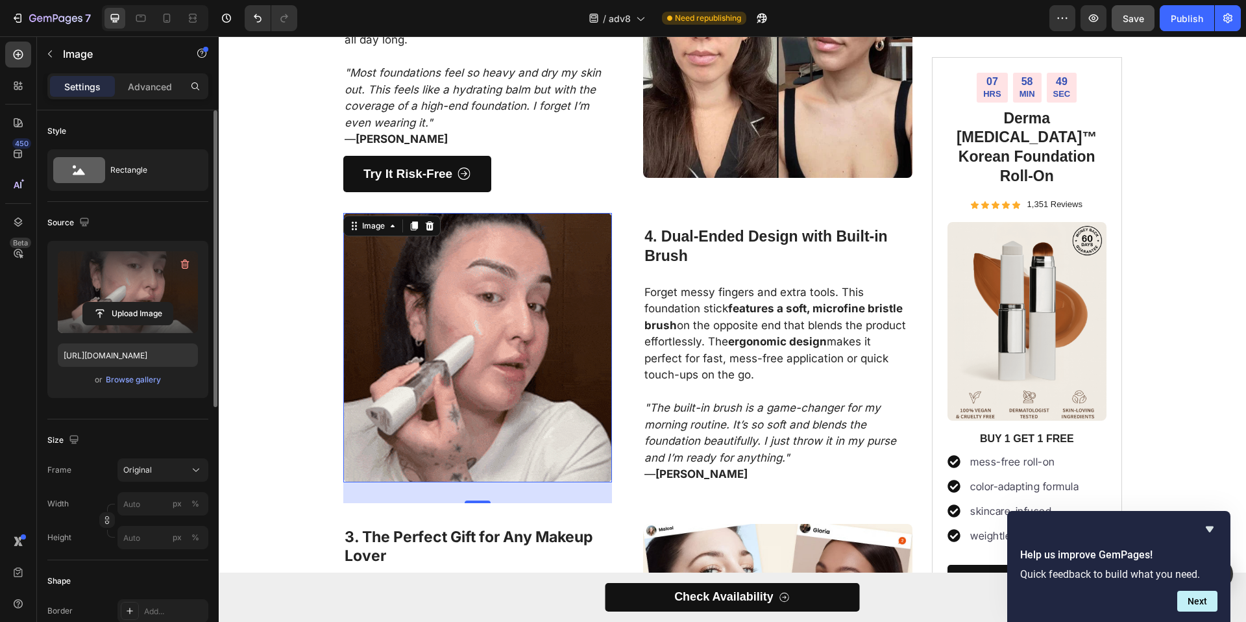
scroll to position [1372, 0]
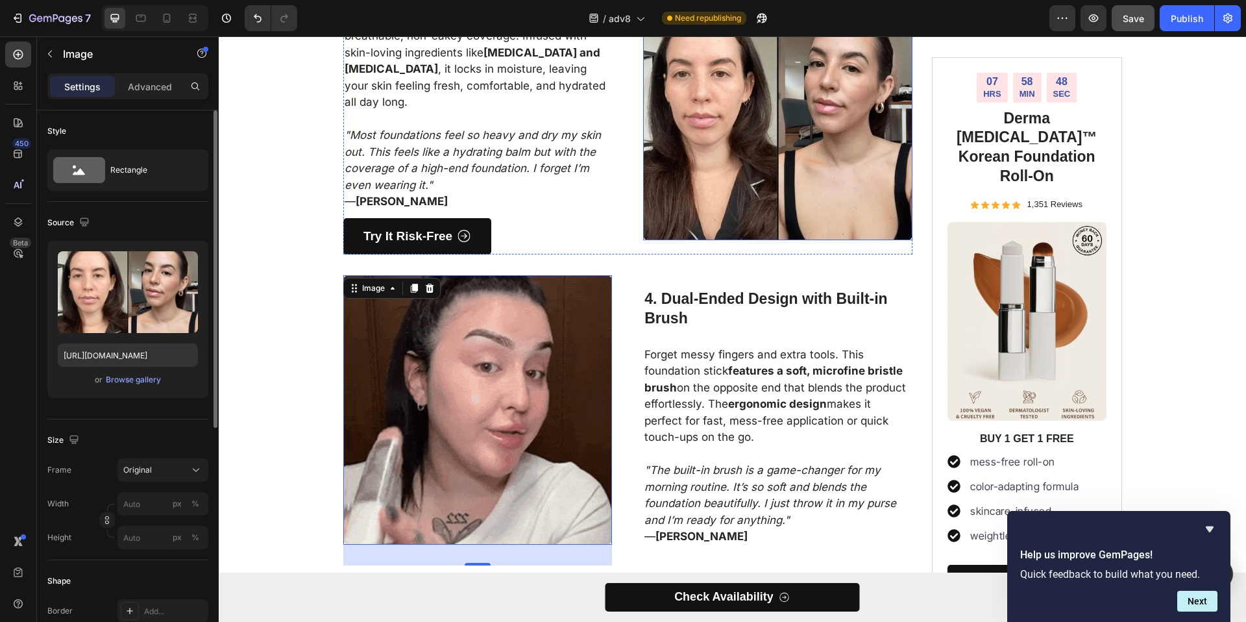
click at [797, 134] on img at bounding box center [777, 105] width 269 height 269
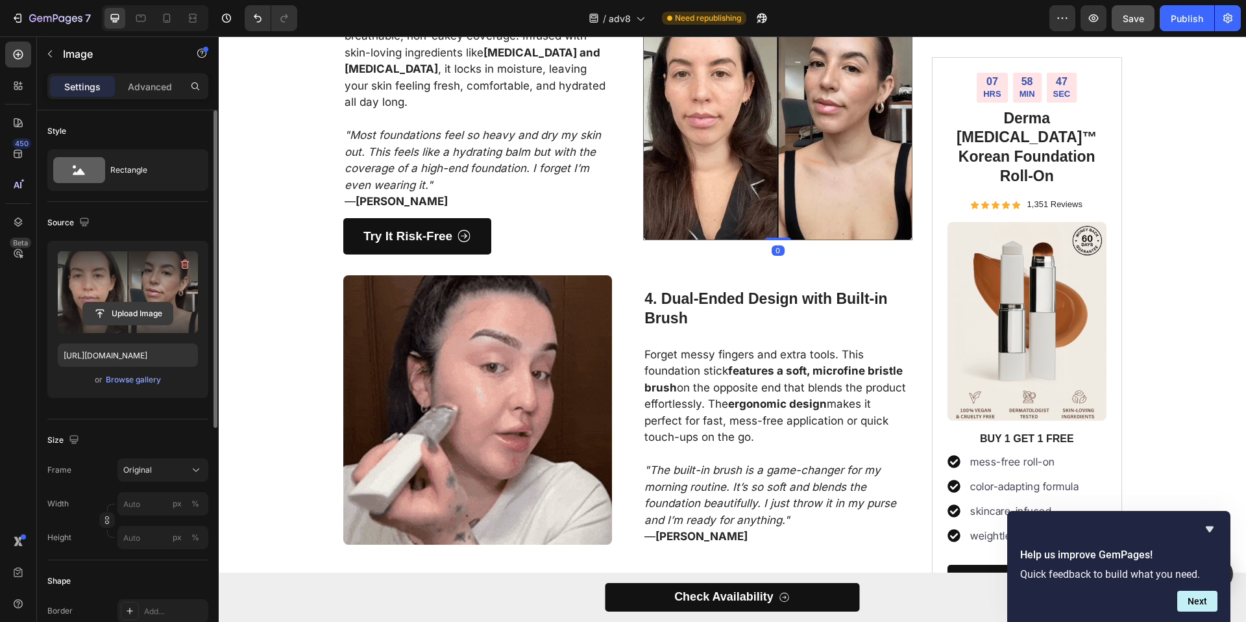
click at [148, 313] on input "file" at bounding box center [128, 313] width 90 height 22
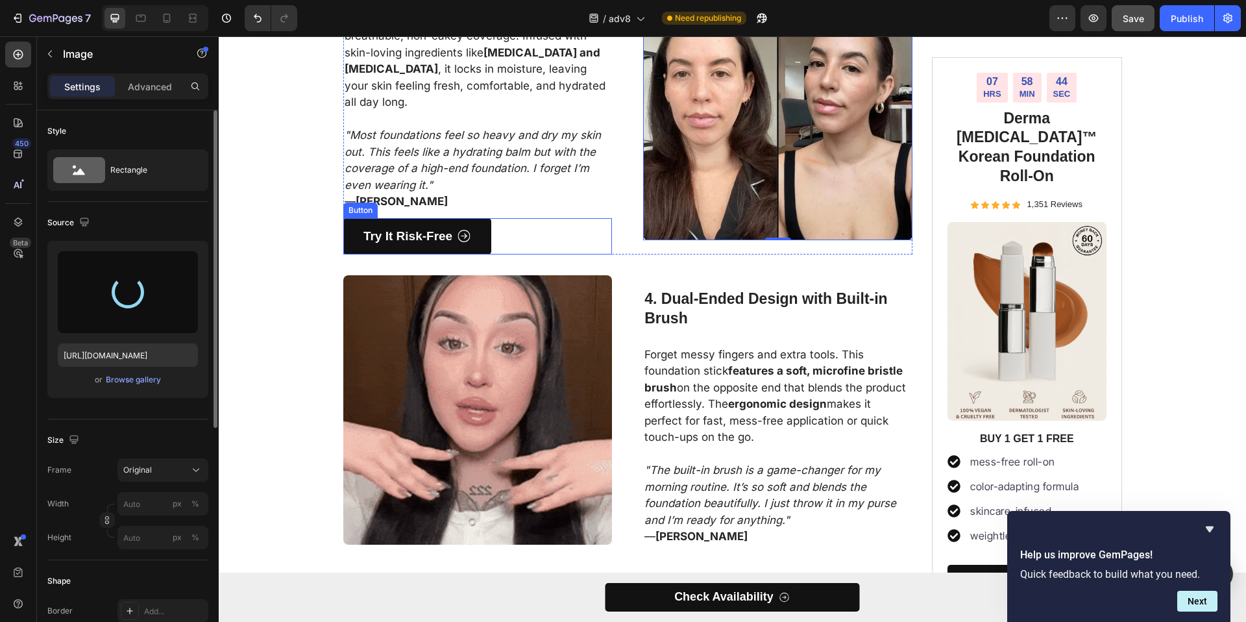
click at [495, 238] on div "Try It Risk-Free Button" at bounding box center [477, 236] width 269 height 37
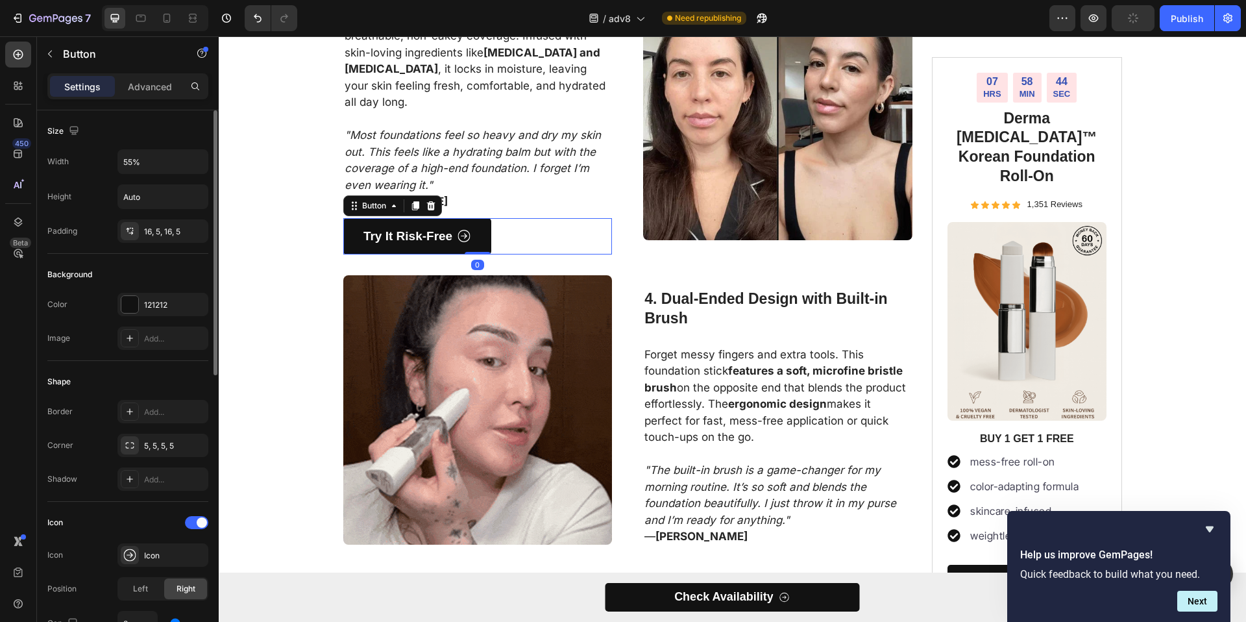
click at [429, 205] on icon at bounding box center [430, 205] width 8 height 9
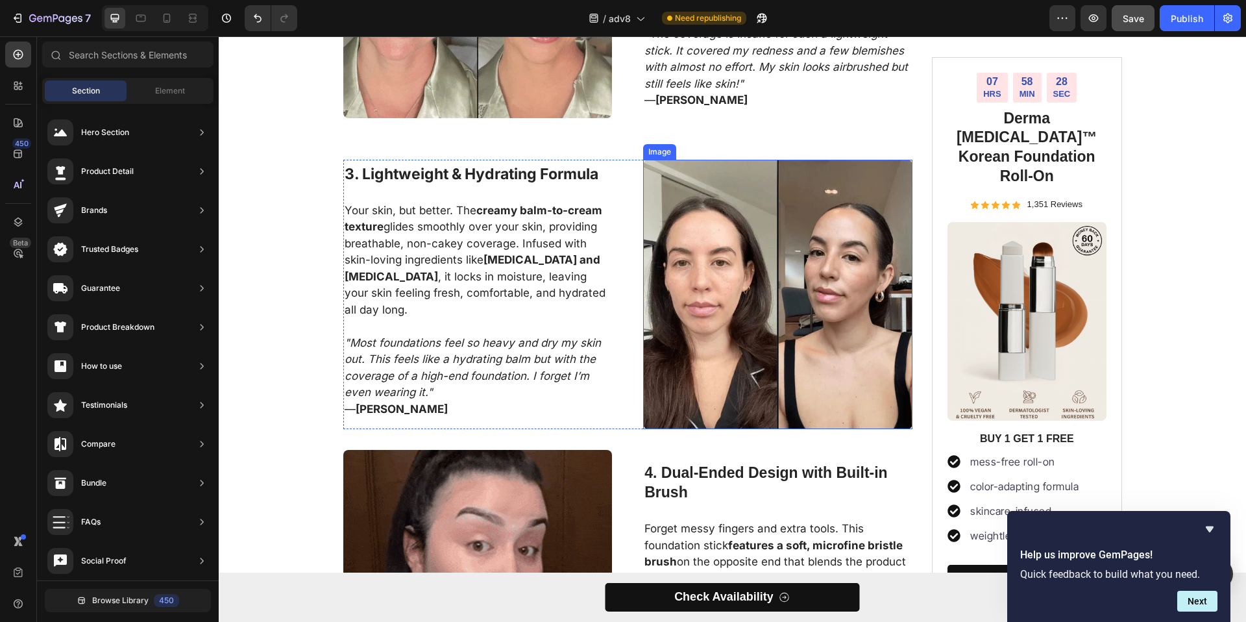
scroll to position [1170, 0]
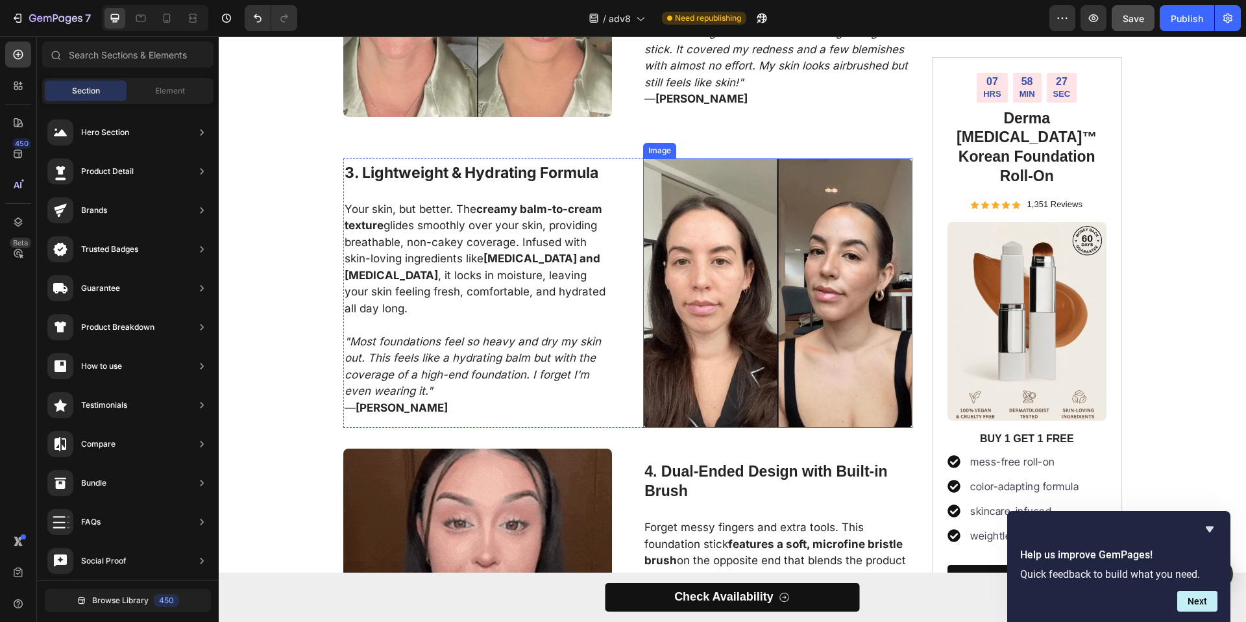
click at [794, 256] on img at bounding box center [777, 292] width 269 height 269
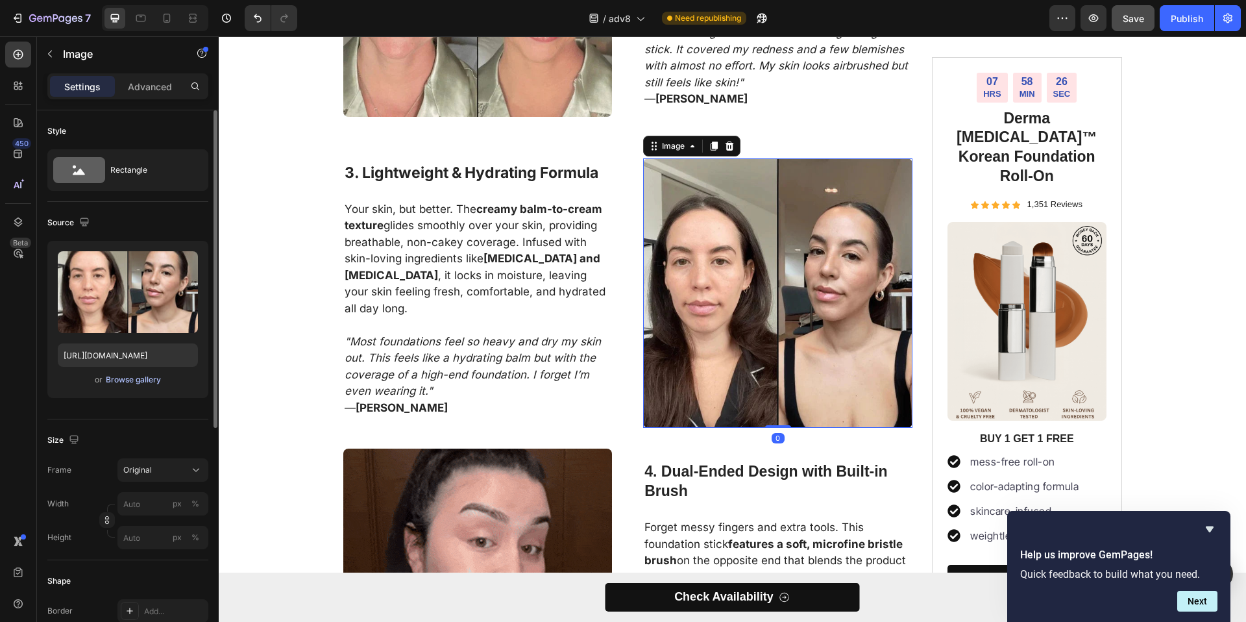
click at [132, 380] on div "Browse gallery" at bounding box center [133, 380] width 55 height 12
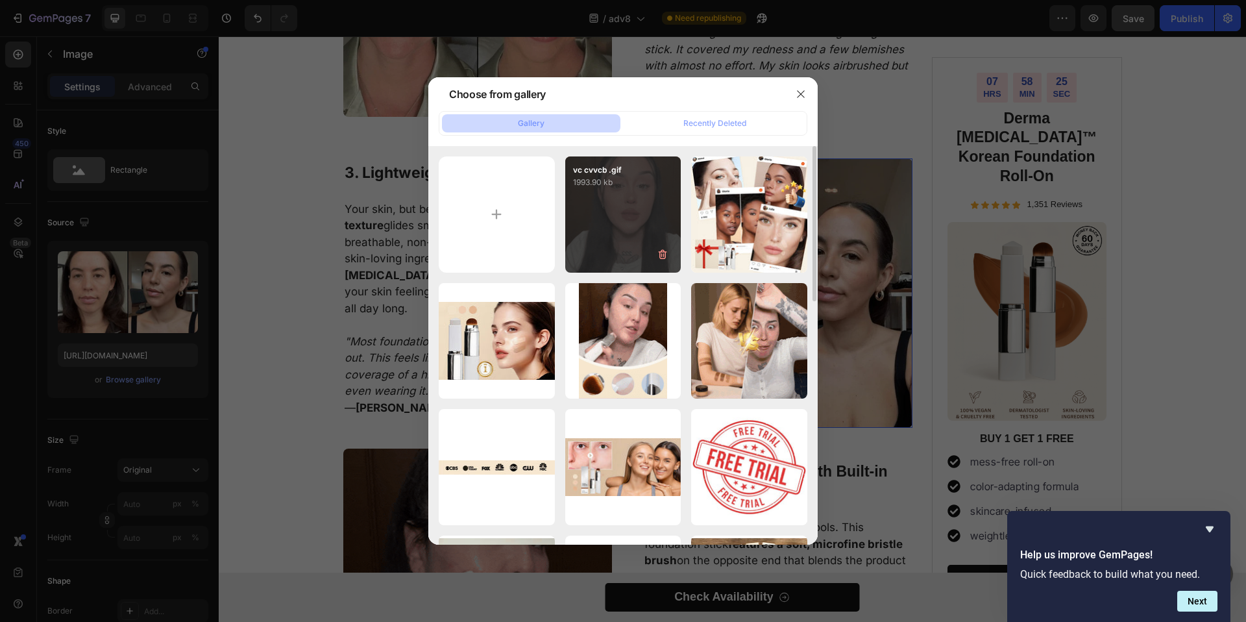
click at [617, 233] on div "vc cvvcb .gif 1993.90 kb" at bounding box center [623, 214] width 116 height 116
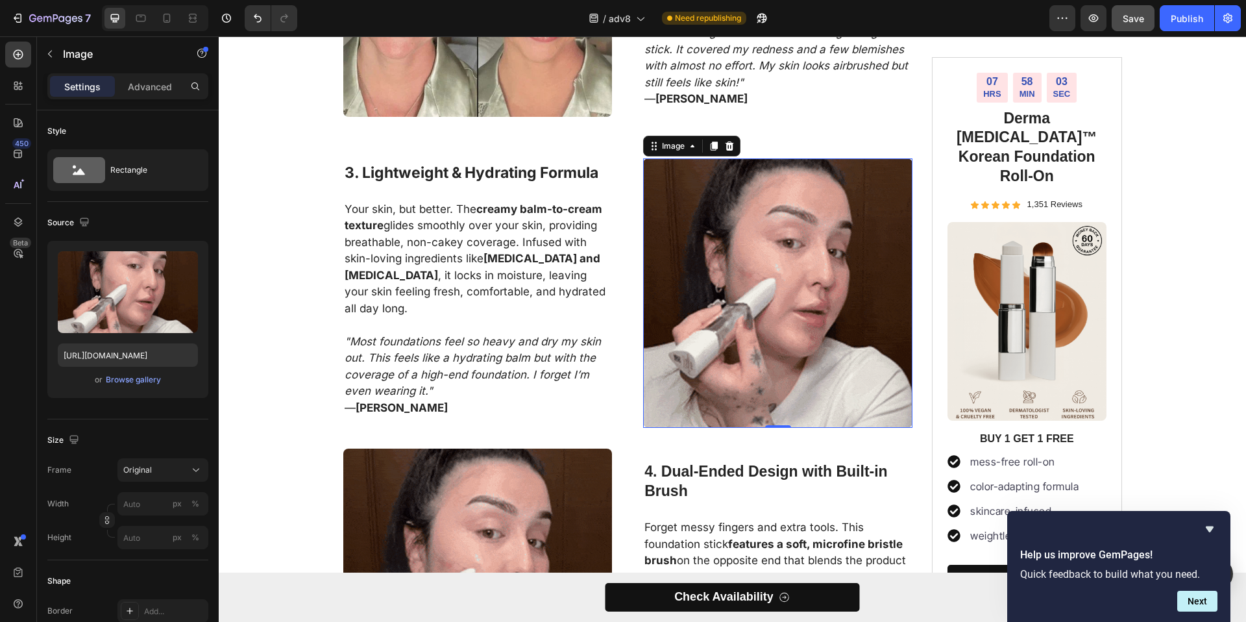
click at [781, 249] on img at bounding box center [777, 292] width 269 height 269
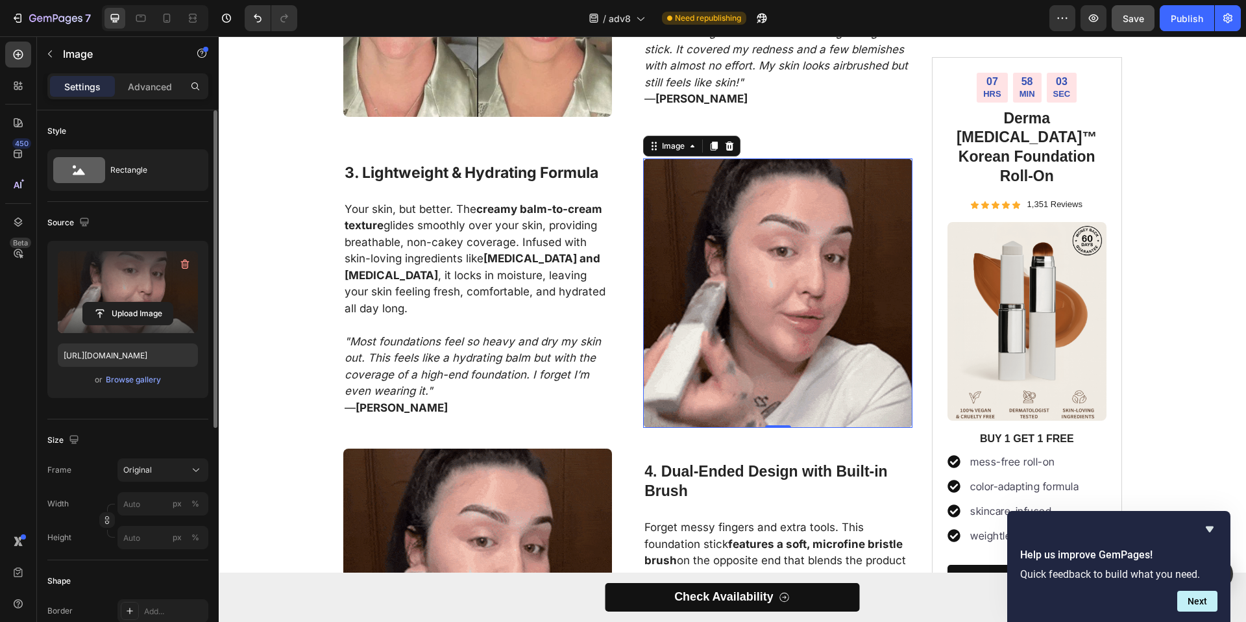
click at [116, 330] on label at bounding box center [128, 292] width 140 height 82
click at [116, 325] on input "file" at bounding box center [128, 313] width 90 height 22
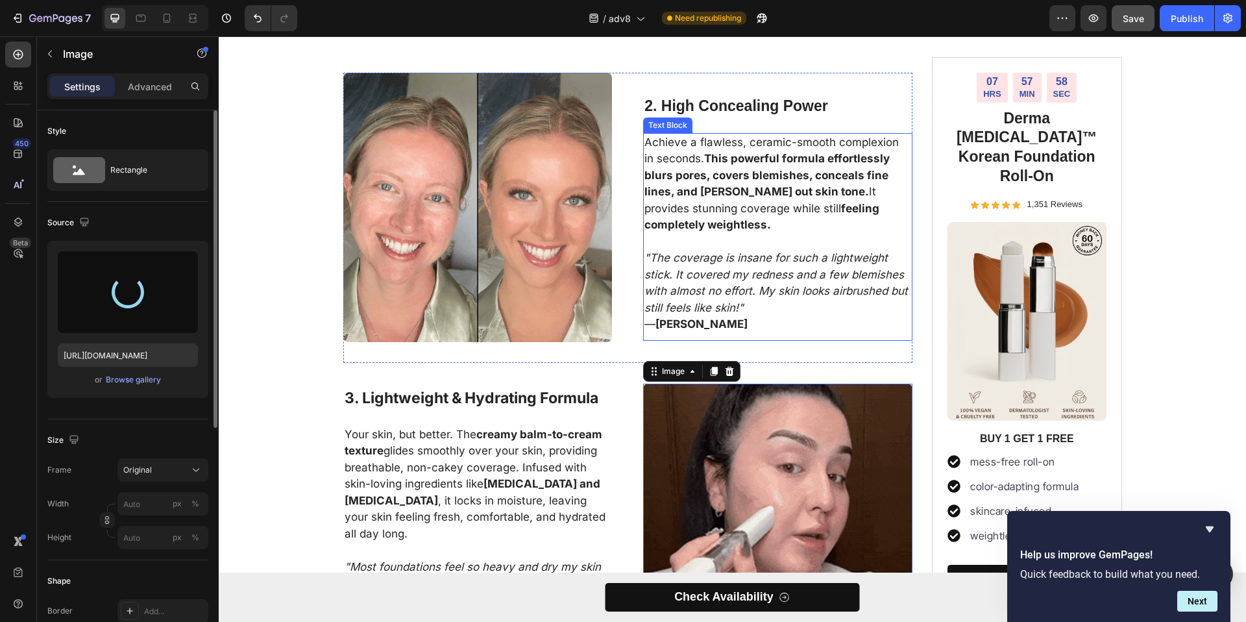
scroll to position [941, 0]
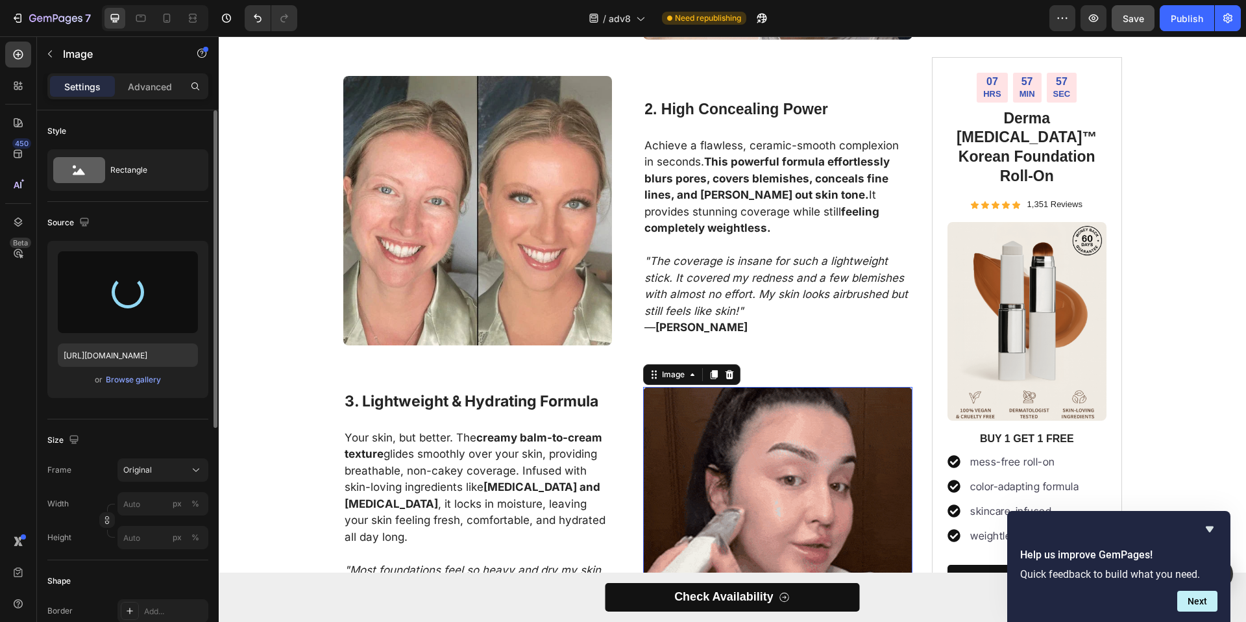
type input "[URL][DOMAIN_NAME]"
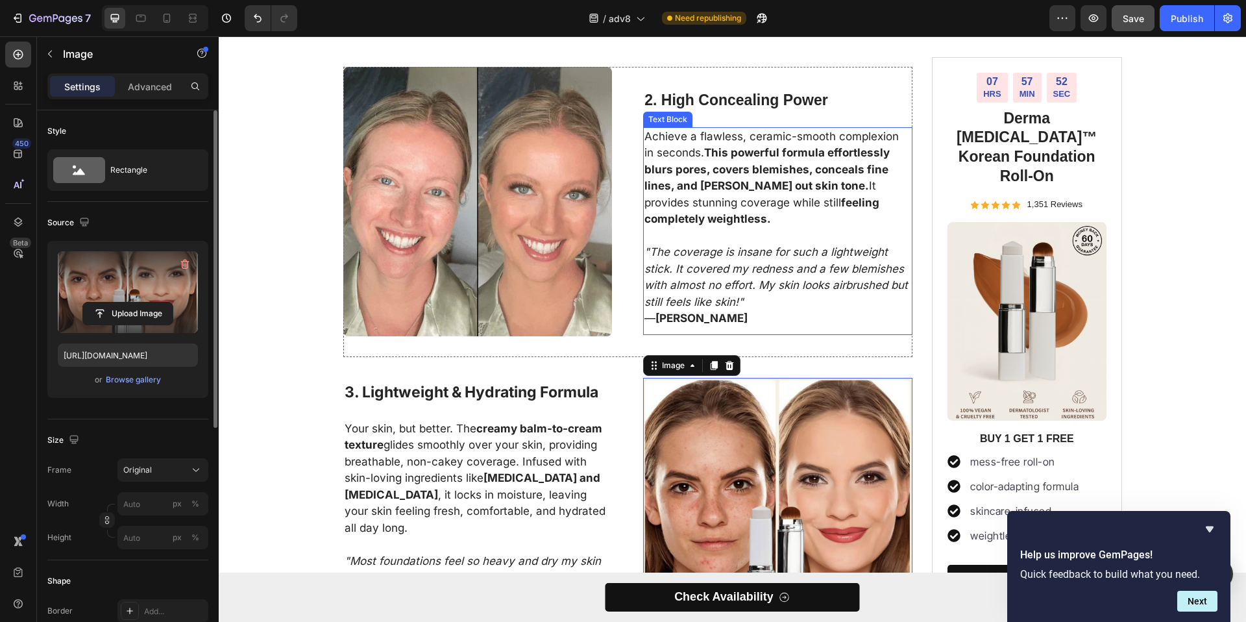
scroll to position [930, 0]
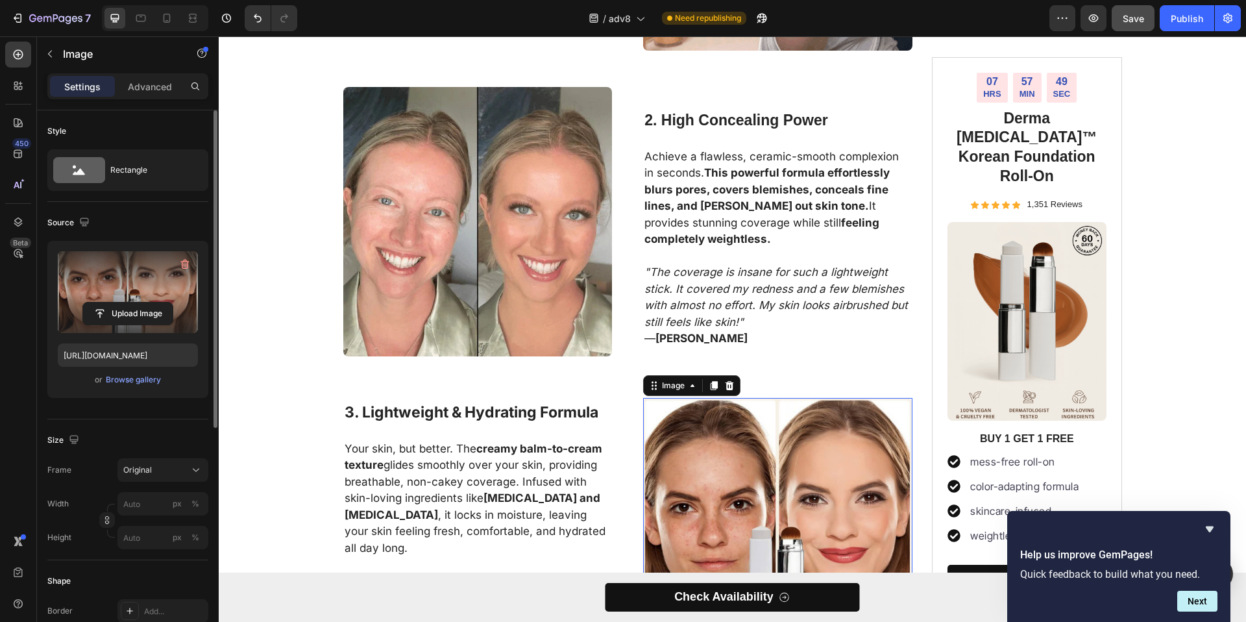
click at [454, 203] on img at bounding box center [477, 221] width 269 height 269
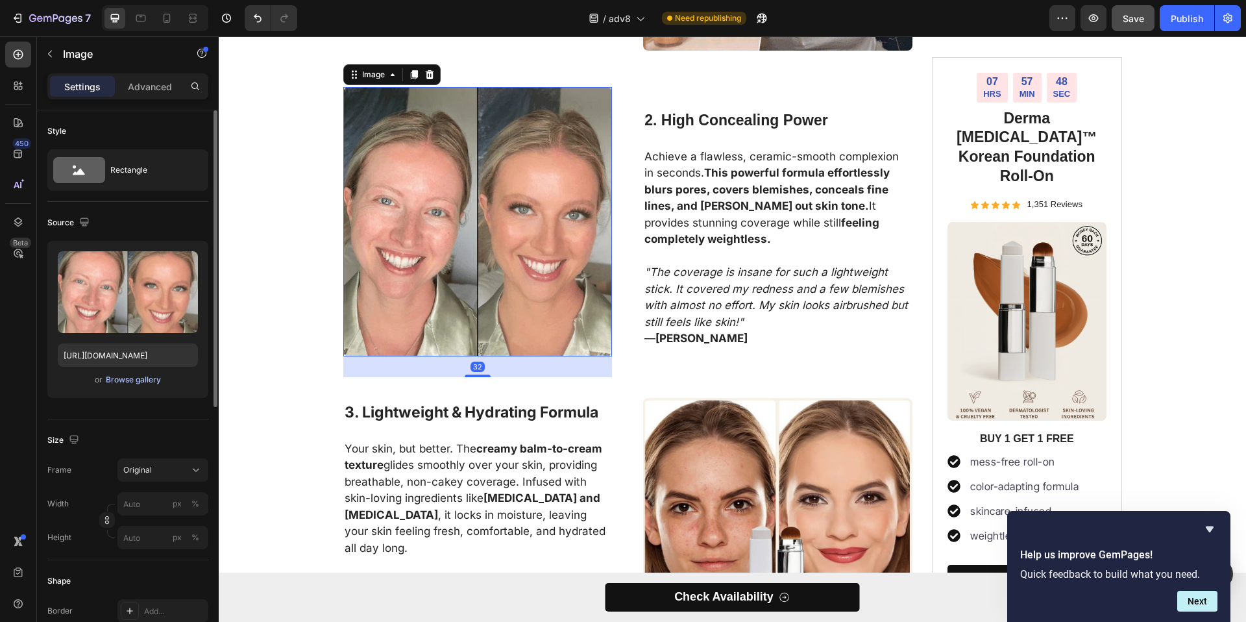
click at [144, 380] on div "Browse gallery" at bounding box center [133, 380] width 55 height 12
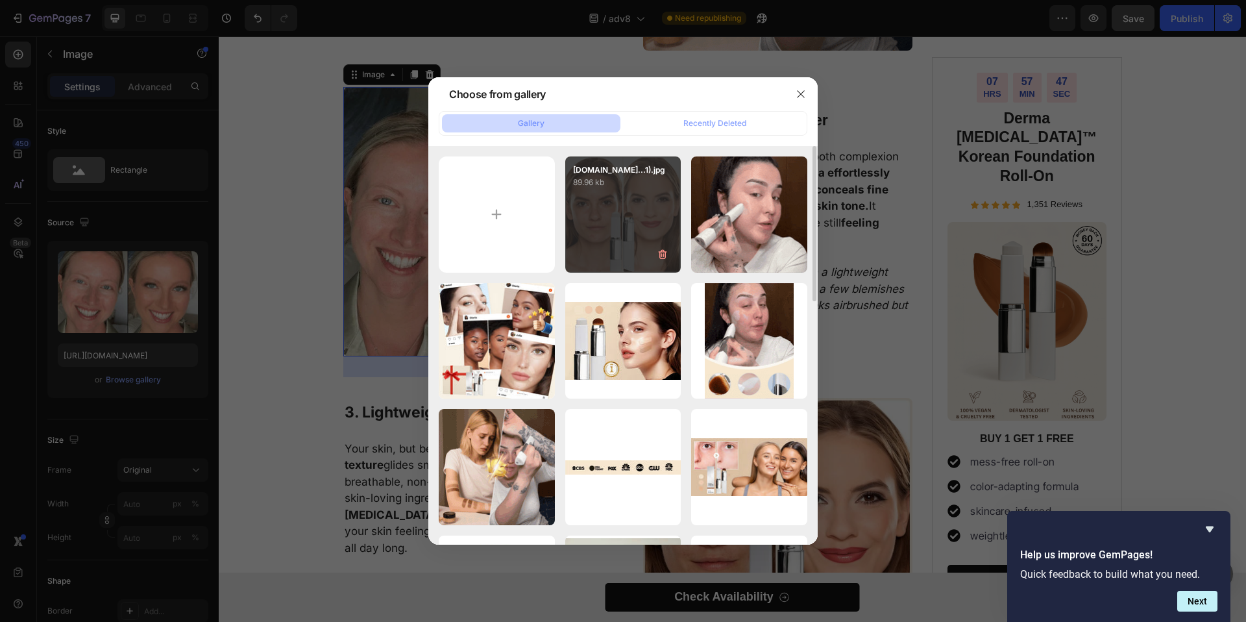
click at [630, 218] on div "vcbcvcvbcvf-ezgif.com...1).jpg 89.96 kb" at bounding box center [623, 214] width 116 height 116
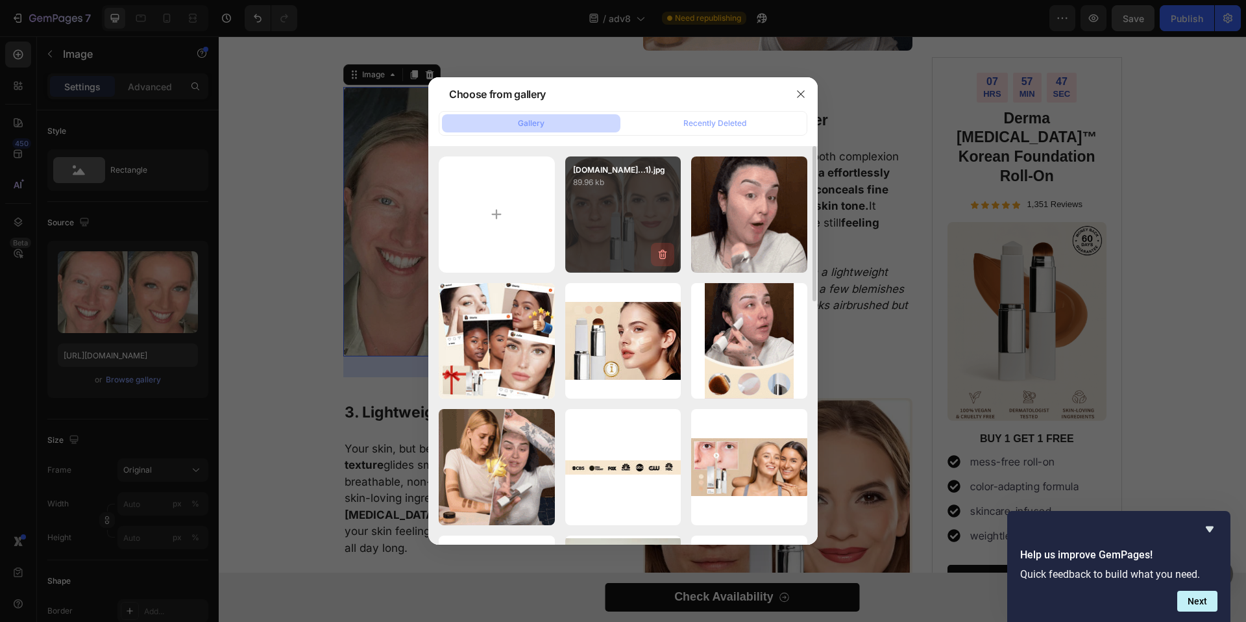
type input "https://cdn.shopify.com/s/files/1/0768/7946/2423/files/gempages_585808222808441…"
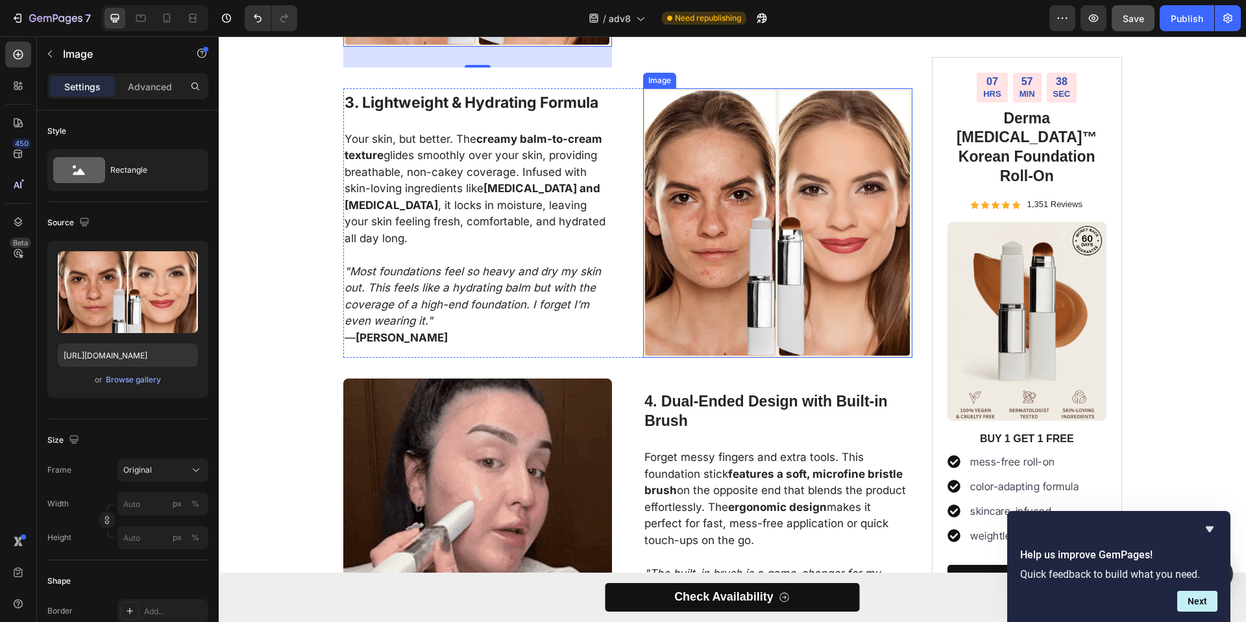
scroll to position [1231, 0]
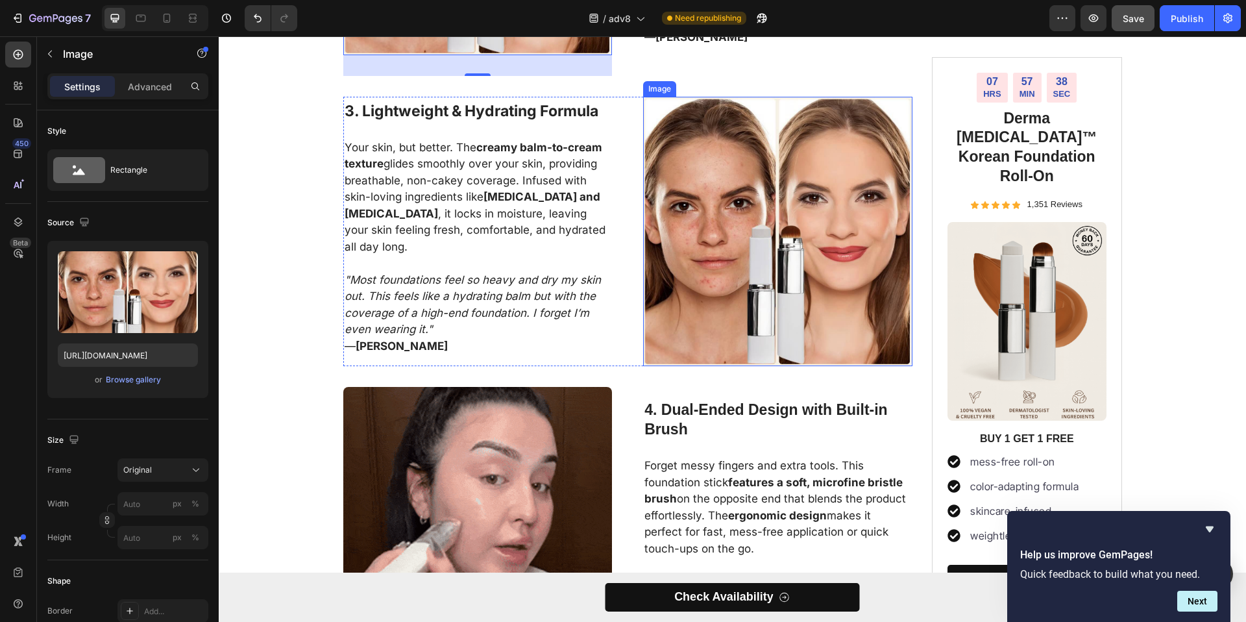
click at [753, 181] on img at bounding box center [777, 231] width 269 height 269
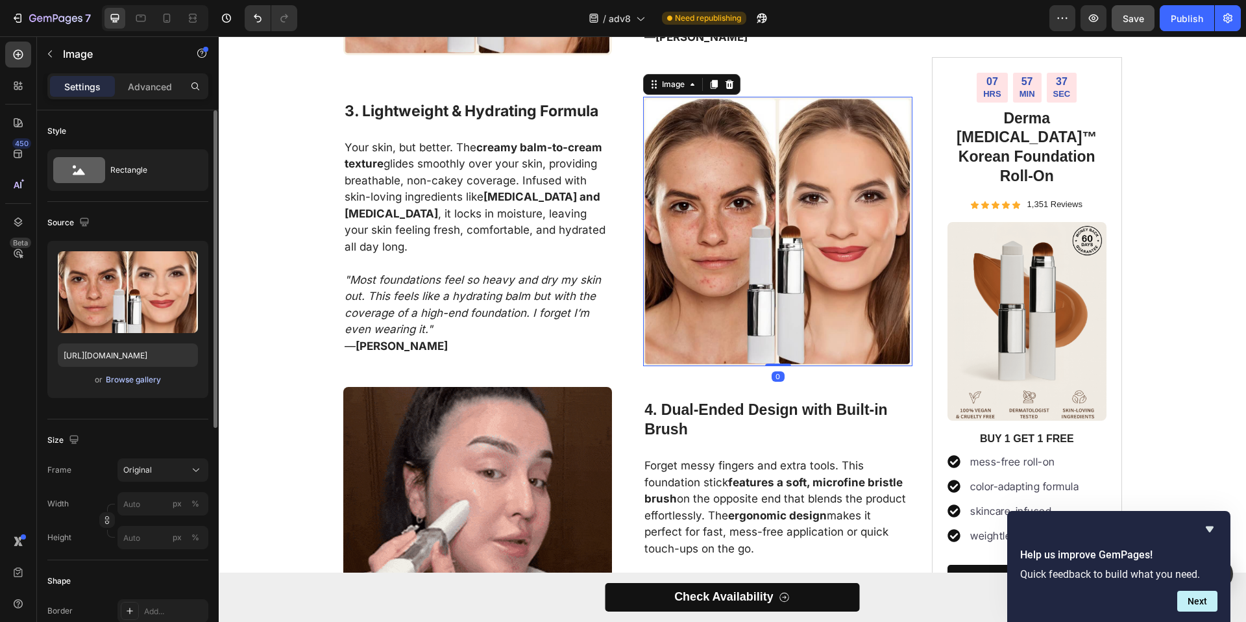
click at [133, 376] on div "Browse gallery" at bounding box center [133, 380] width 55 height 12
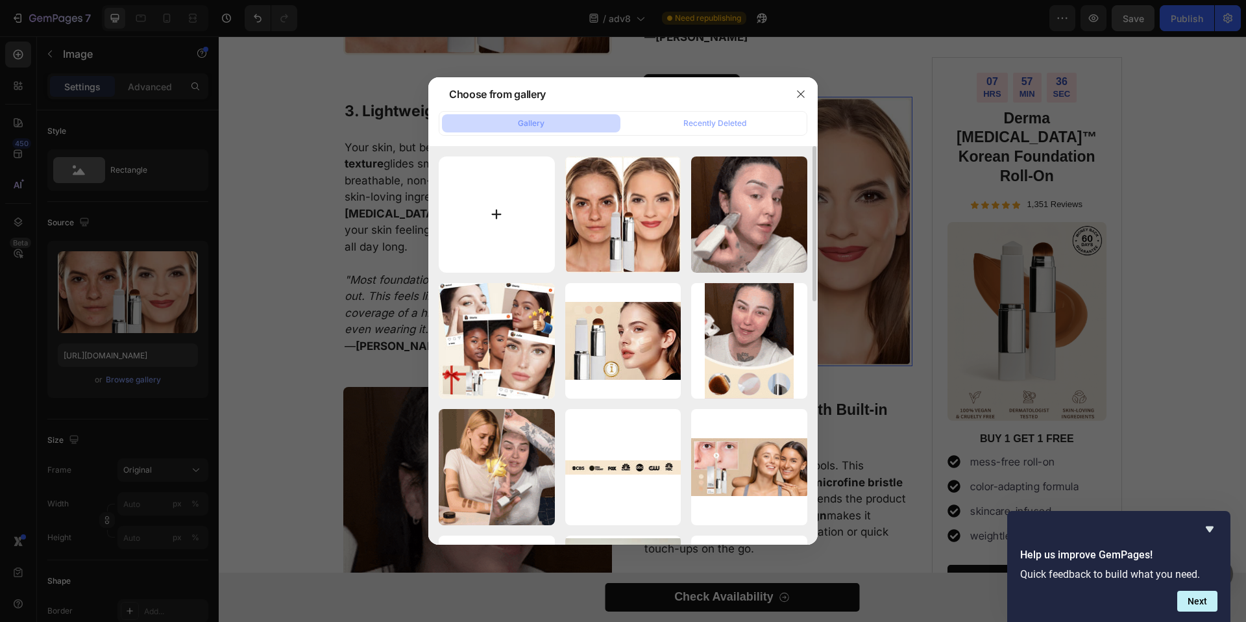
click at [495, 236] on input "file" at bounding box center [497, 214] width 116 height 116
type input "C:\fakepath\vcvccv.gif"
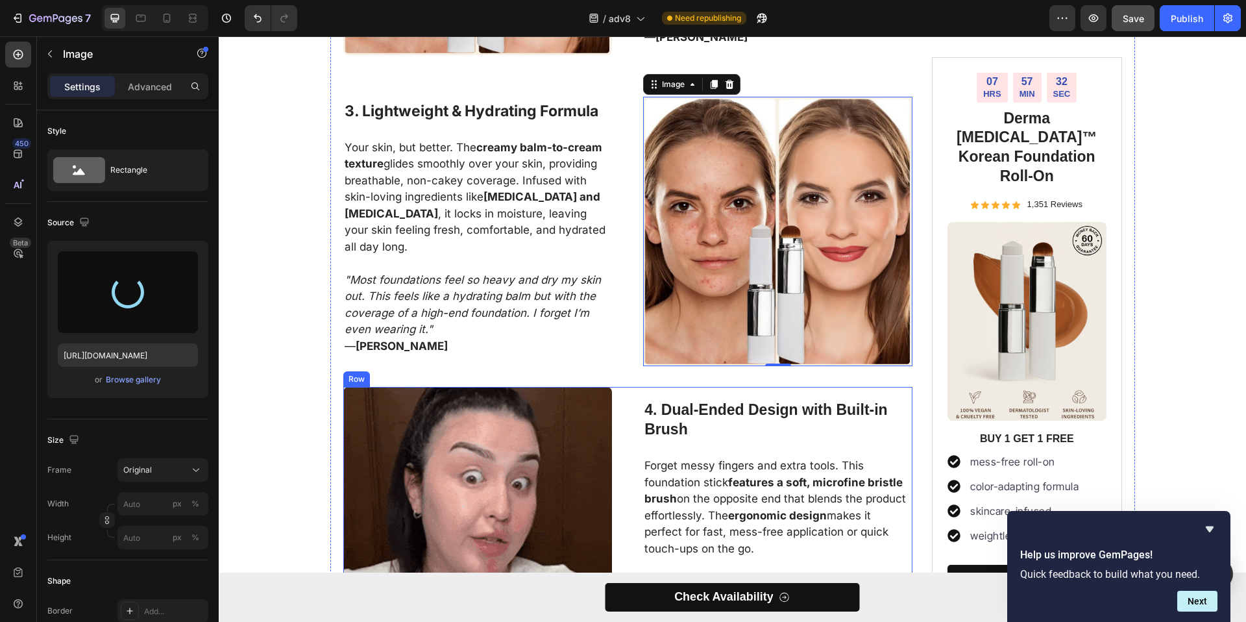
type input "https://cdn.shopify.com/s/files/1/0768/7946/2423/files/gempages_585808222808441…"
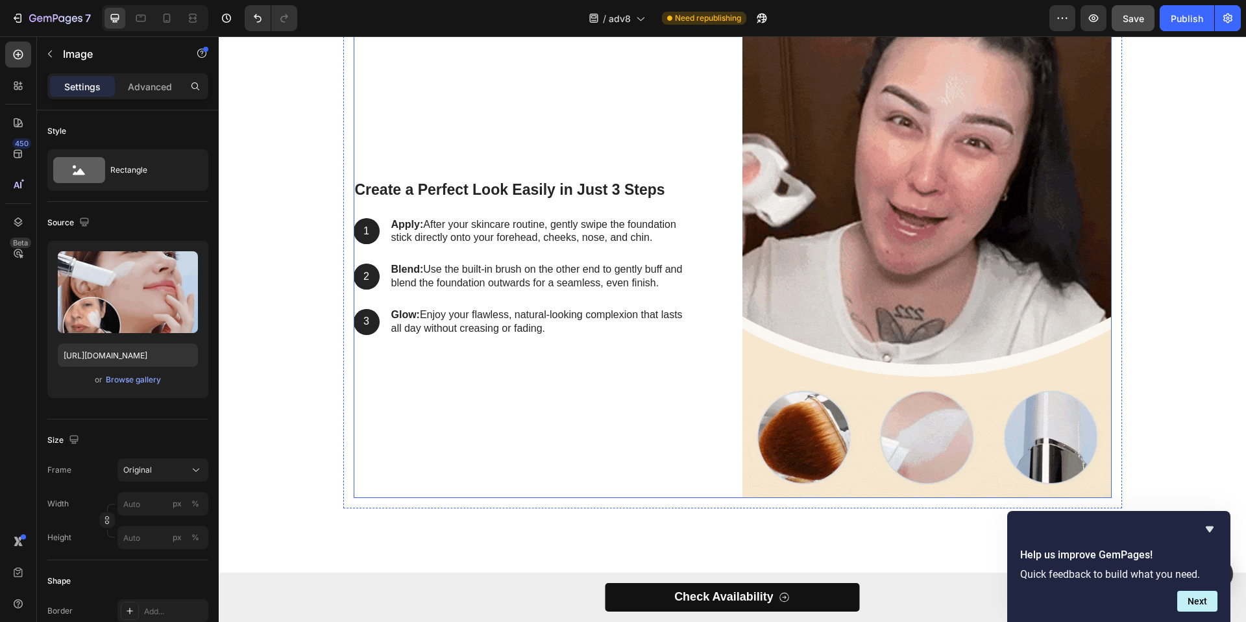
scroll to position [2350, 0]
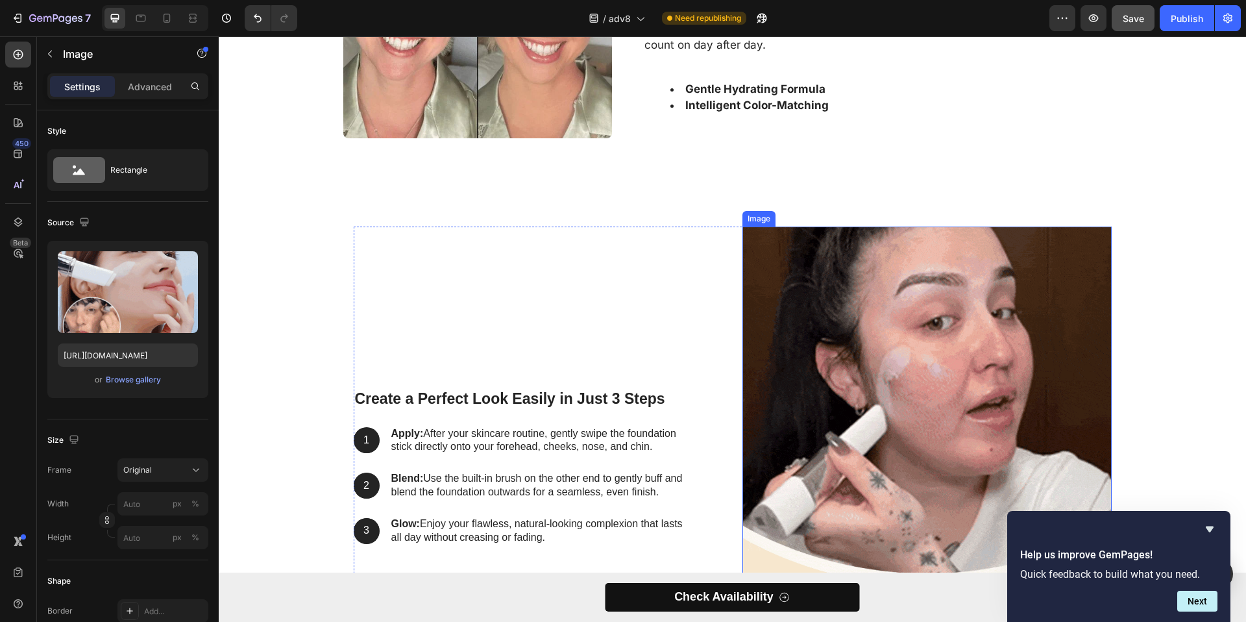
click at [809, 291] on img at bounding box center [927, 467] width 369 height 480
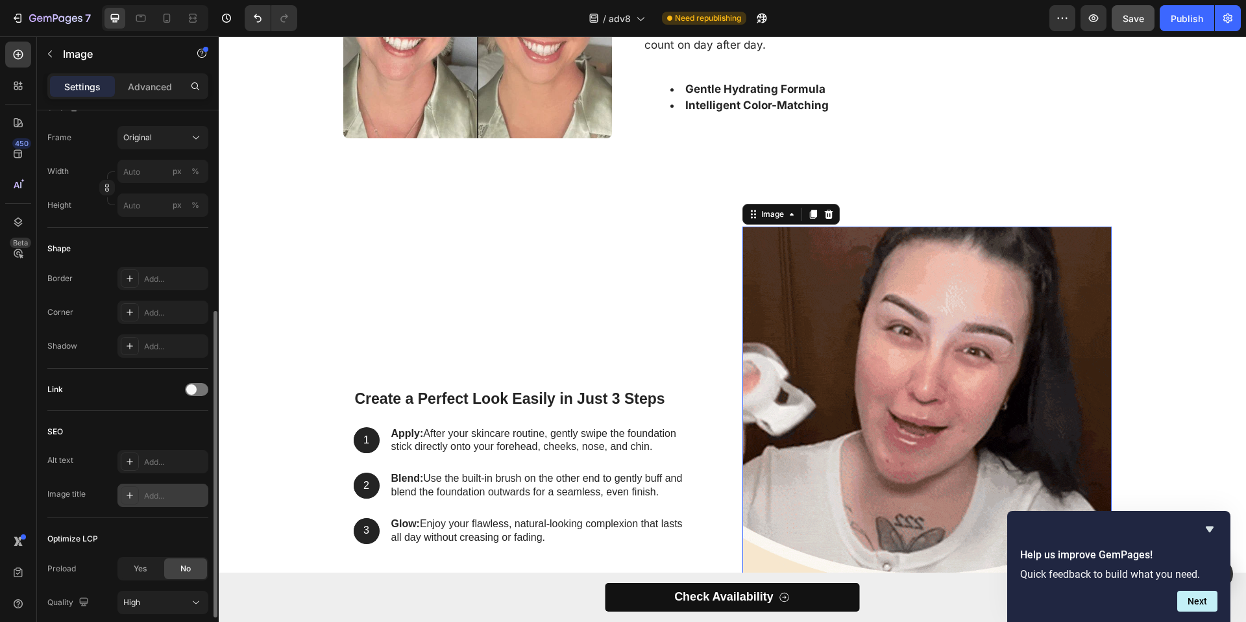
scroll to position [341, 0]
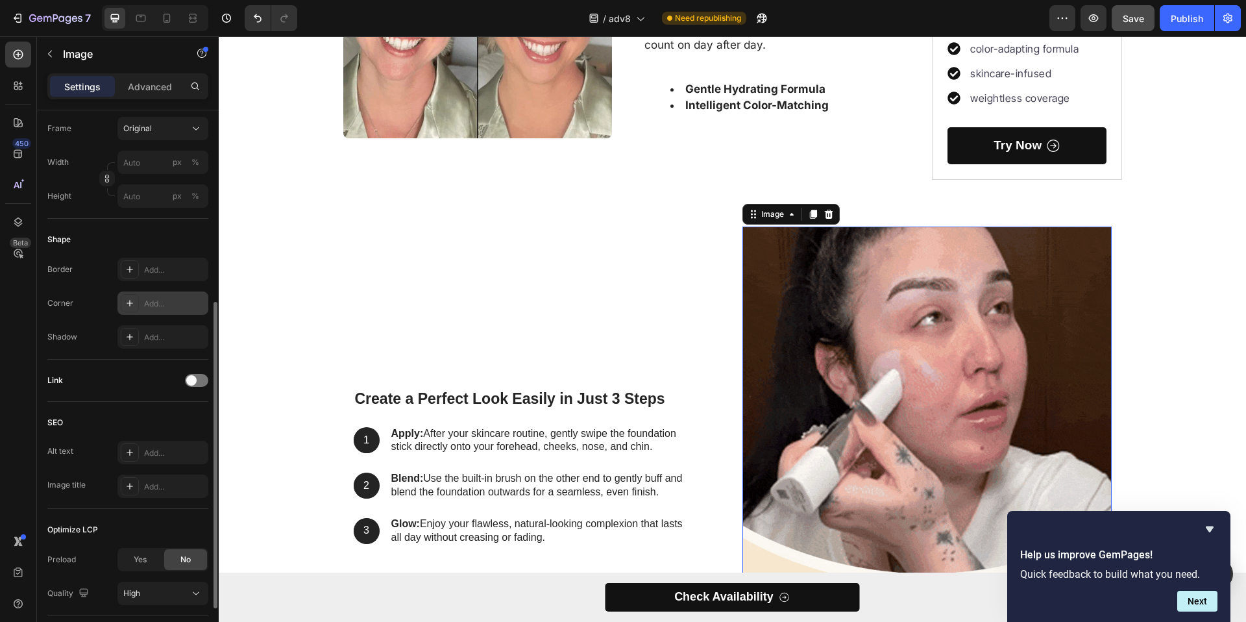
click at [160, 294] on div "Add..." at bounding box center [162, 302] width 91 height 23
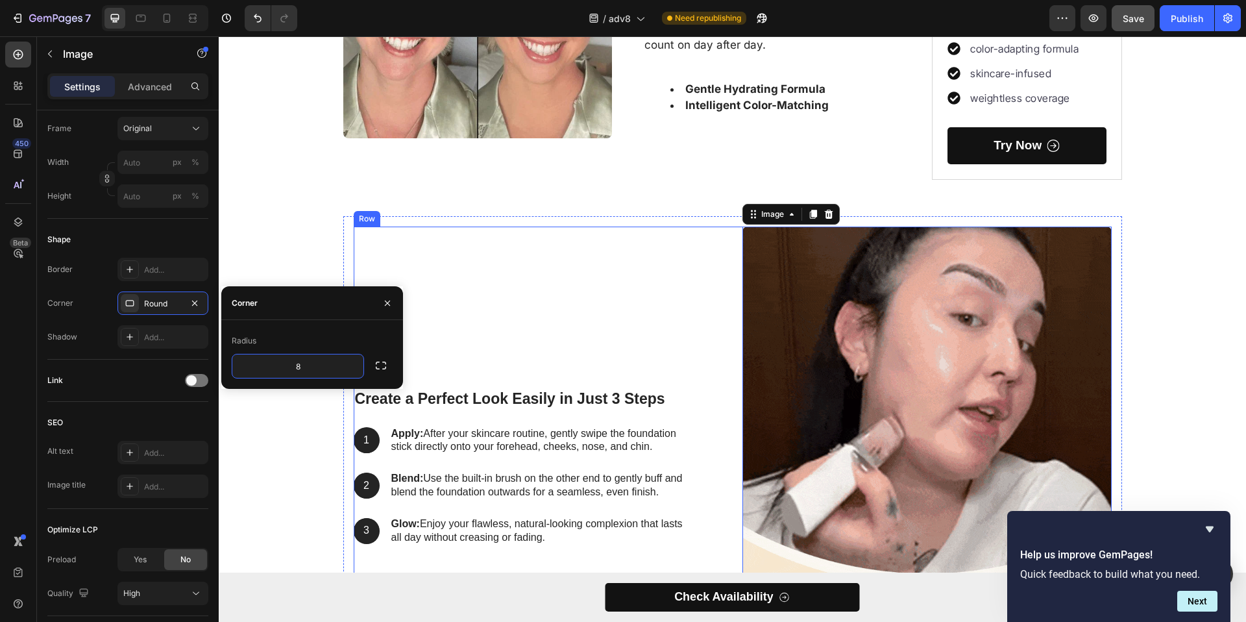
click at [562, 235] on div "Create a Perfect Look Easily in Just 3 Steps Heading 1 Text Block Hero Banner A…" at bounding box center [538, 467] width 369 height 480
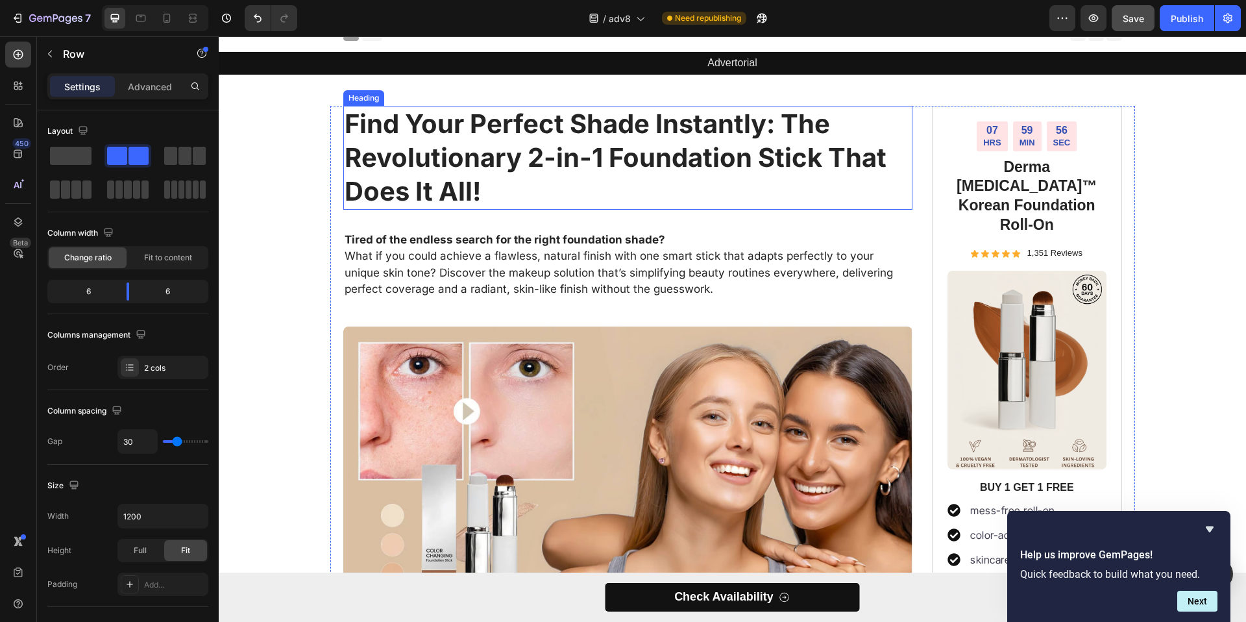
scroll to position [6, 0]
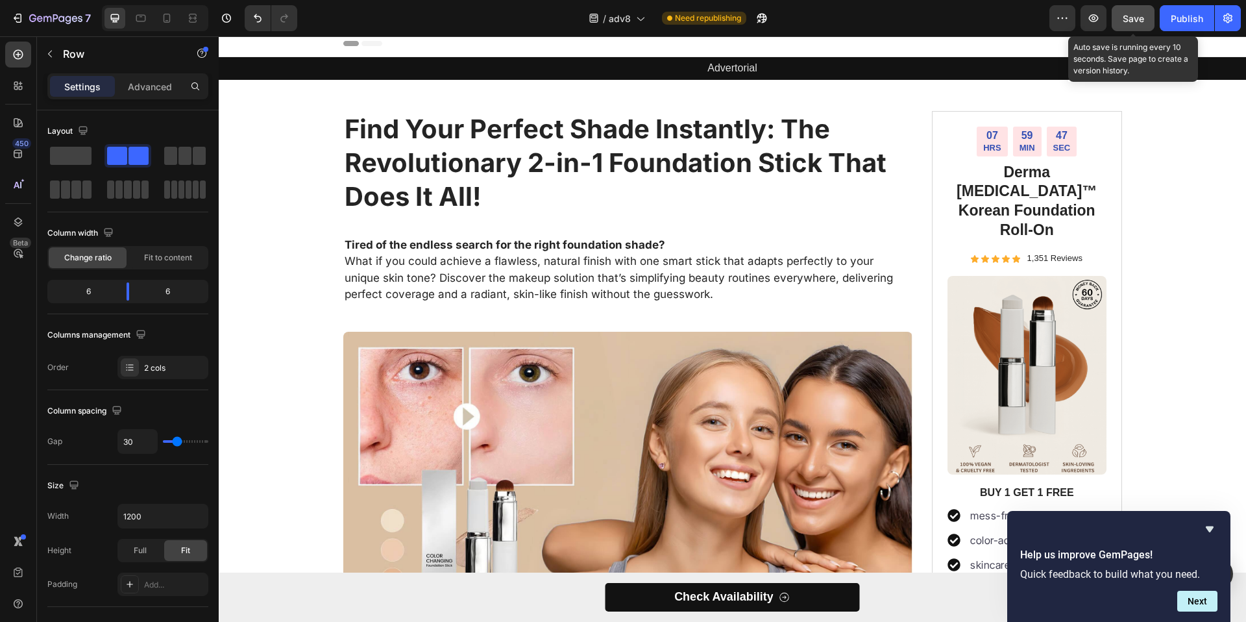
click at [1145, 18] on button "Save" at bounding box center [1133, 18] width 43 height 26
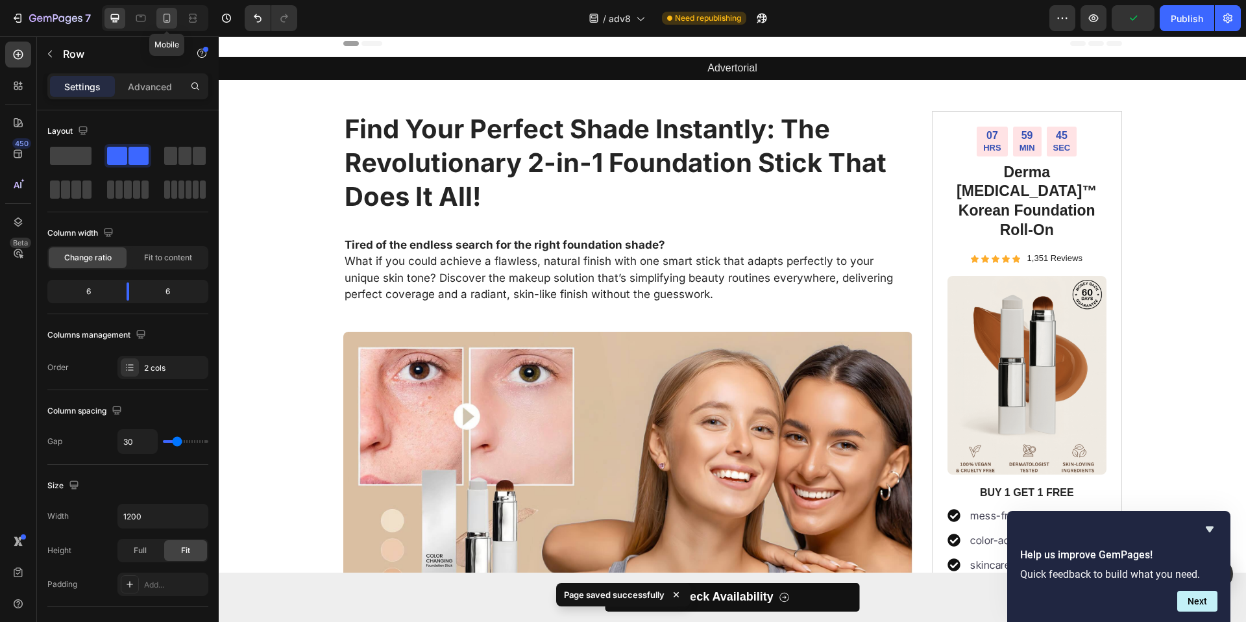
click at [166, 21] on icon at bounding box center [166, 18] width 13 height 13
type input "0"
type input "100%"
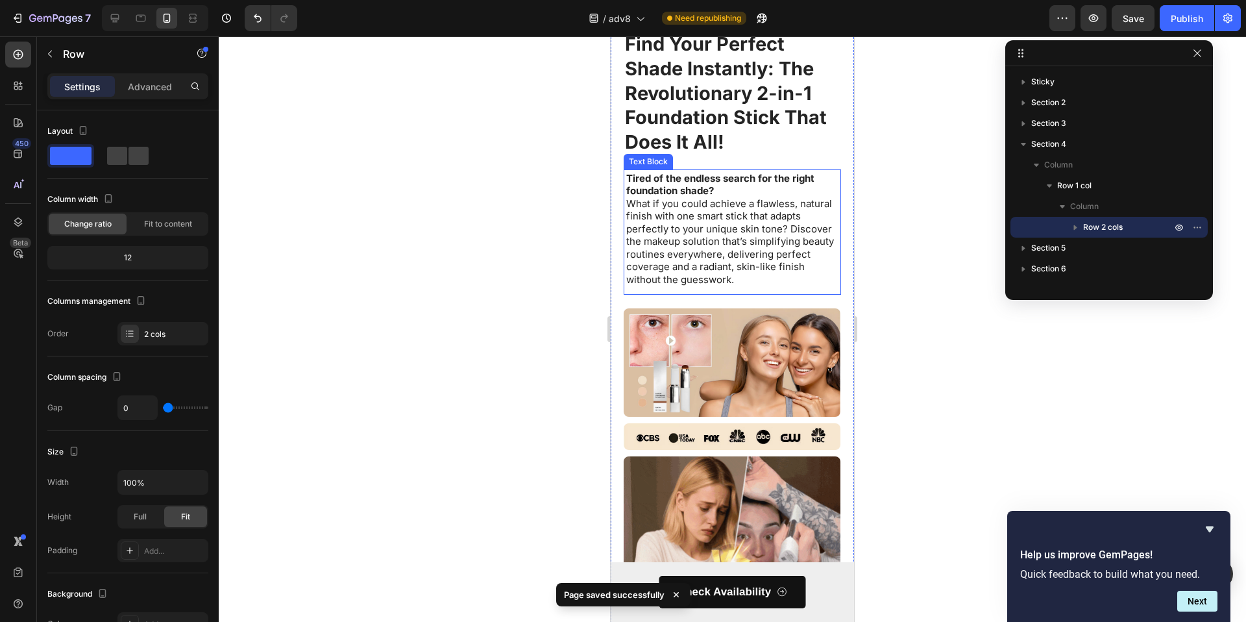
scroll to position [82, 0]
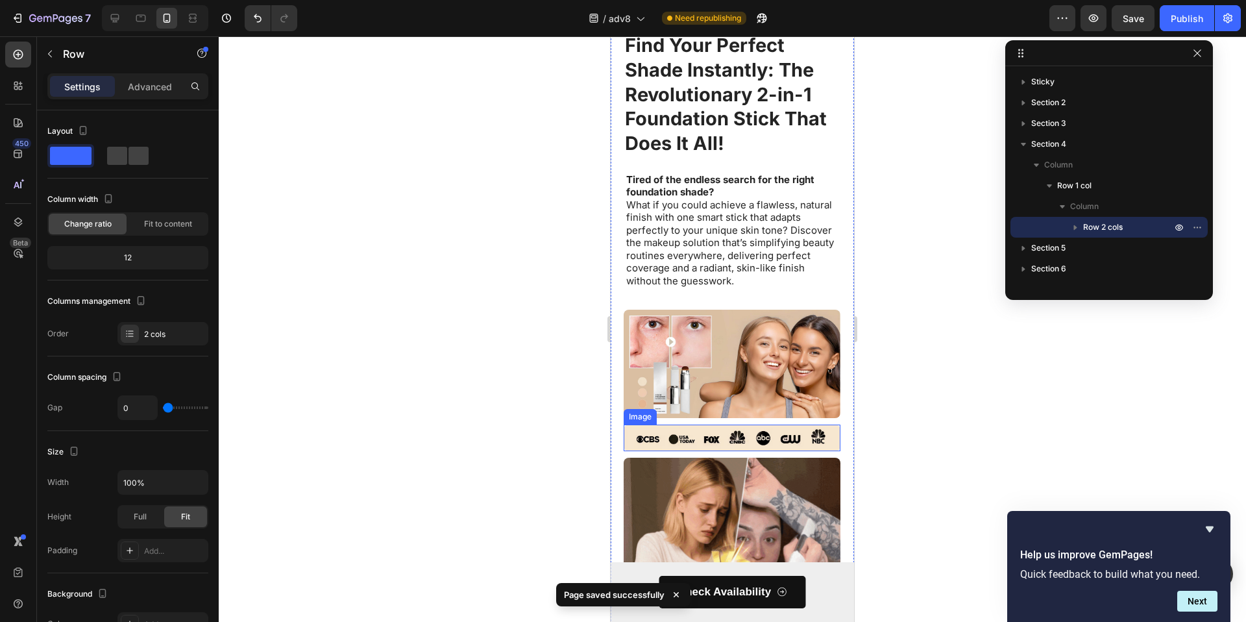
click at [725, 425] on img at bounding box center [732, 438] width 217 height 26
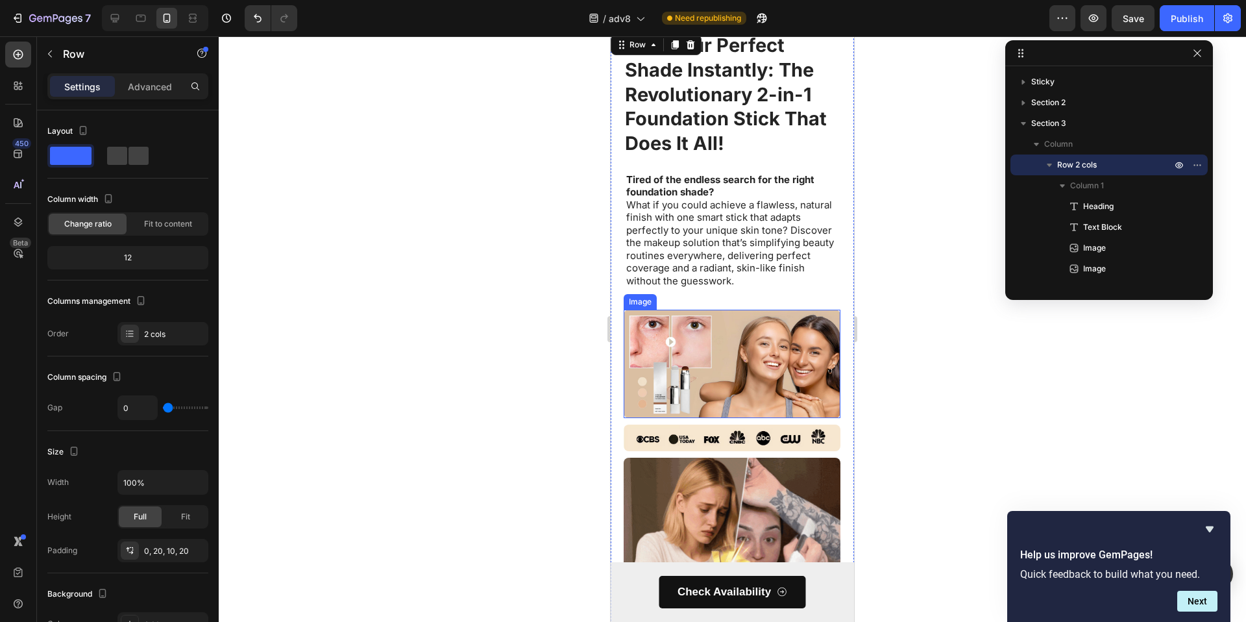
click at [745, 391] on img at bounding box center [732, 364] width 217 height 108
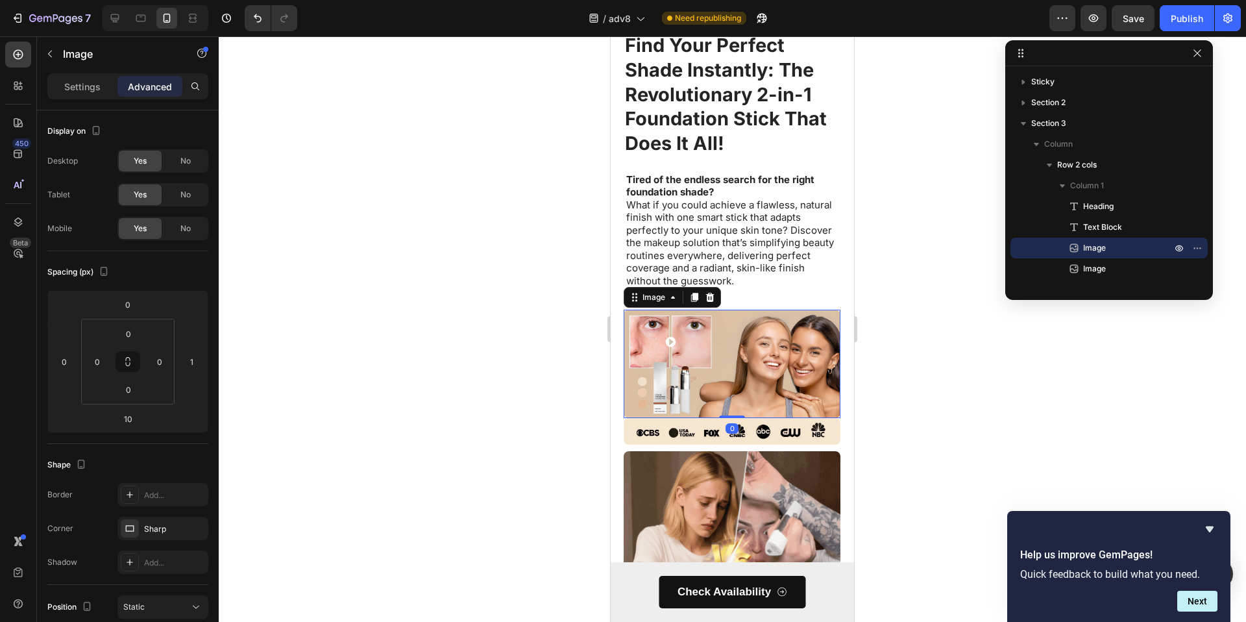
drag, startPoint x: 734, startPoint y: 417, endPoint x: 739, endPoint y: 406, distance: 12.2
click at [739, 406] on div "Image 0" at bounding box center [732, 364] width 217 height 108
type input "0"
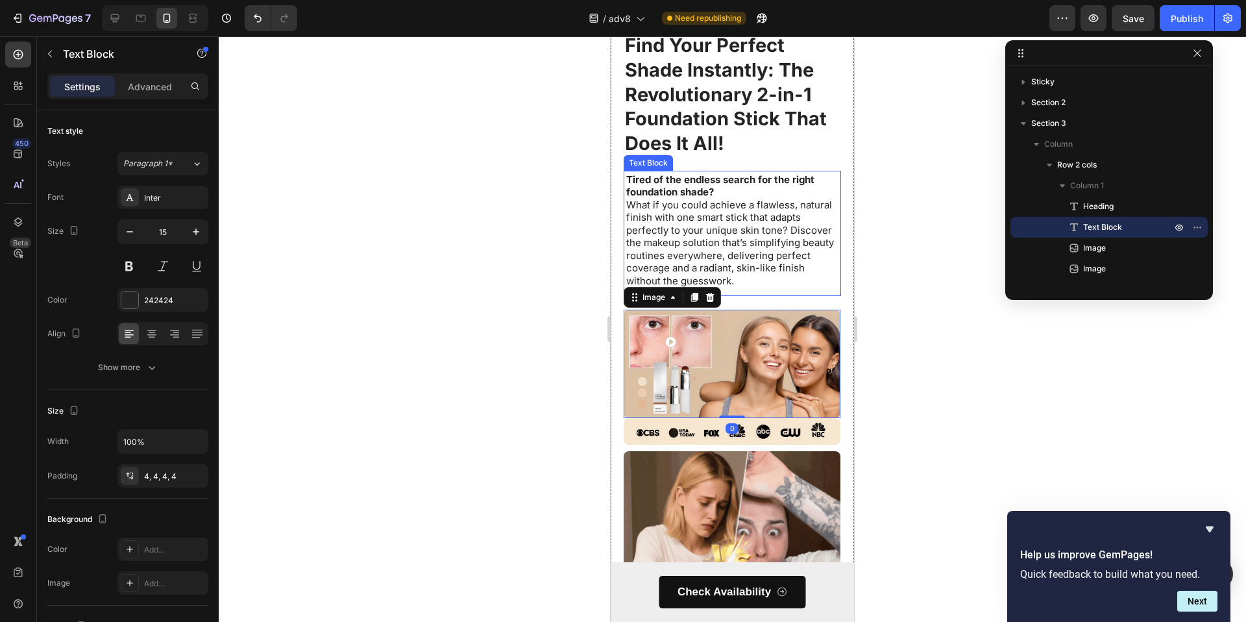
click at [829, 254] on div "Tired of the endless search for the right foundation shade? What if you could a…" at bounding box center [732, 230] width 217 height 119
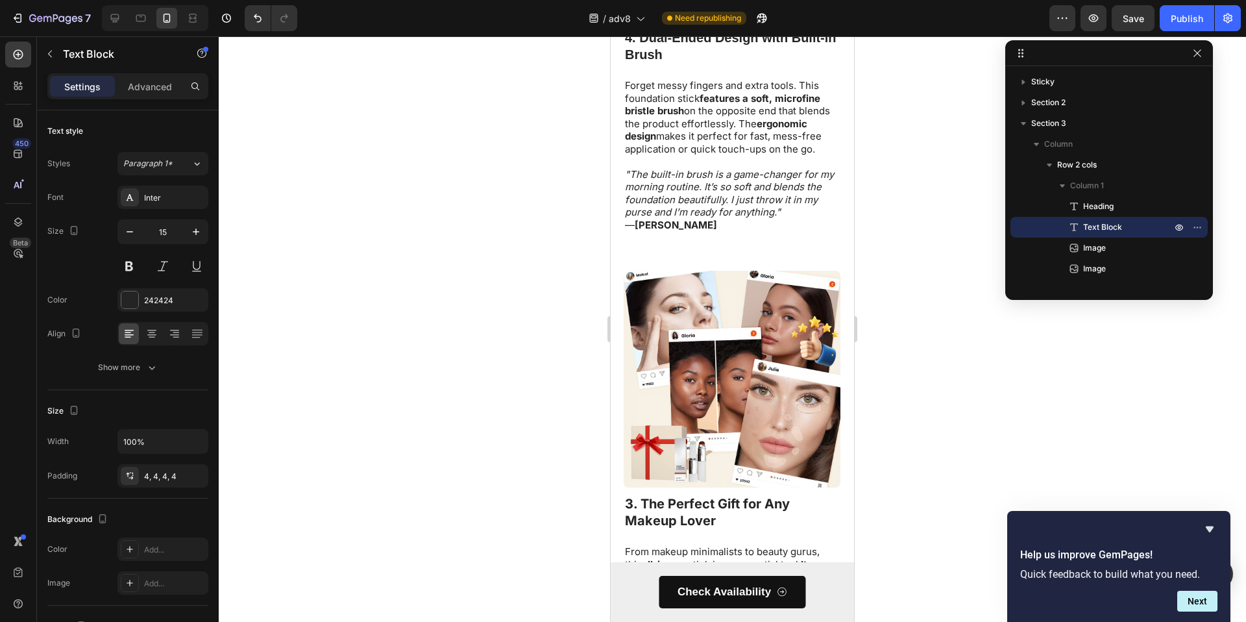
scroll to position [2153, 0]
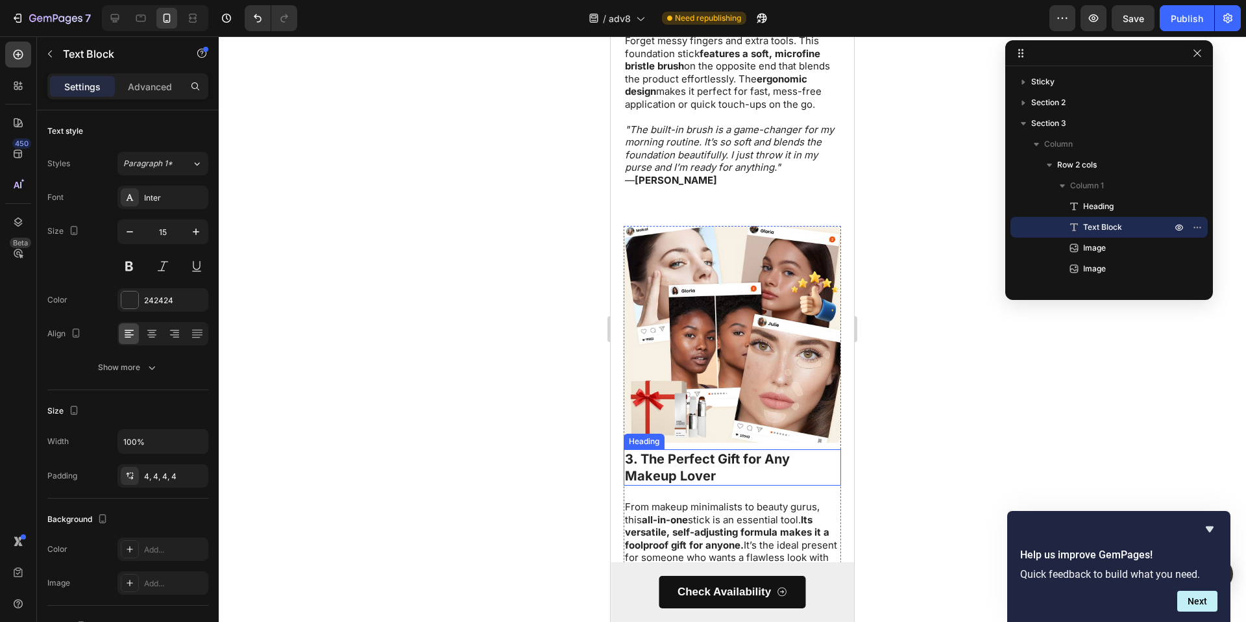
click at [632, 452] on h3 "3. The Perfect Gift for Any Makeup Lover" at bounding box center [732, 467] width 217 height 36
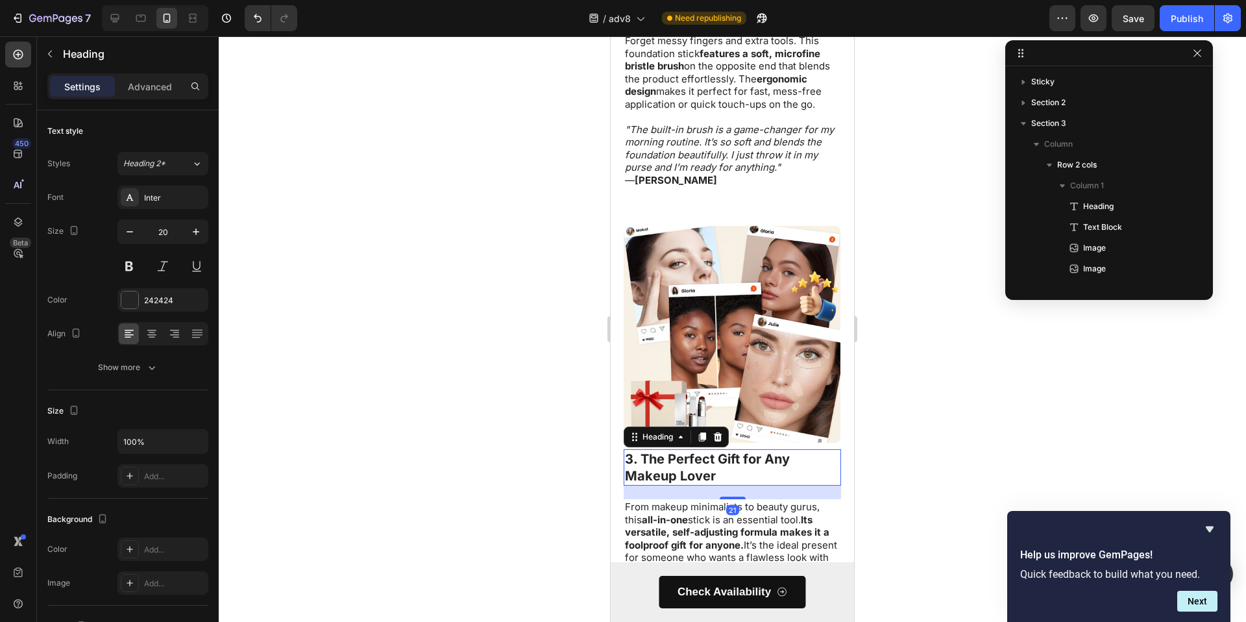
scroll to position [246, 0]
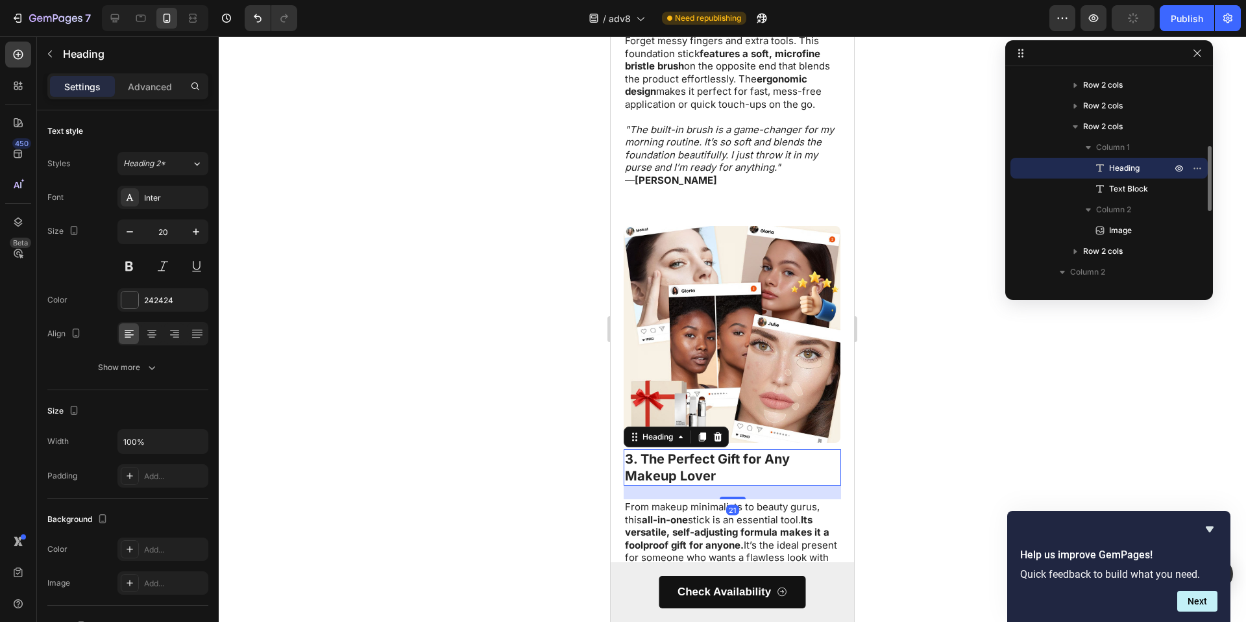
click at [635, 449] on h3 "3. The Perfect Gift for Any Makeup Lover" at bounding box center [732, 467] width 217 height 36
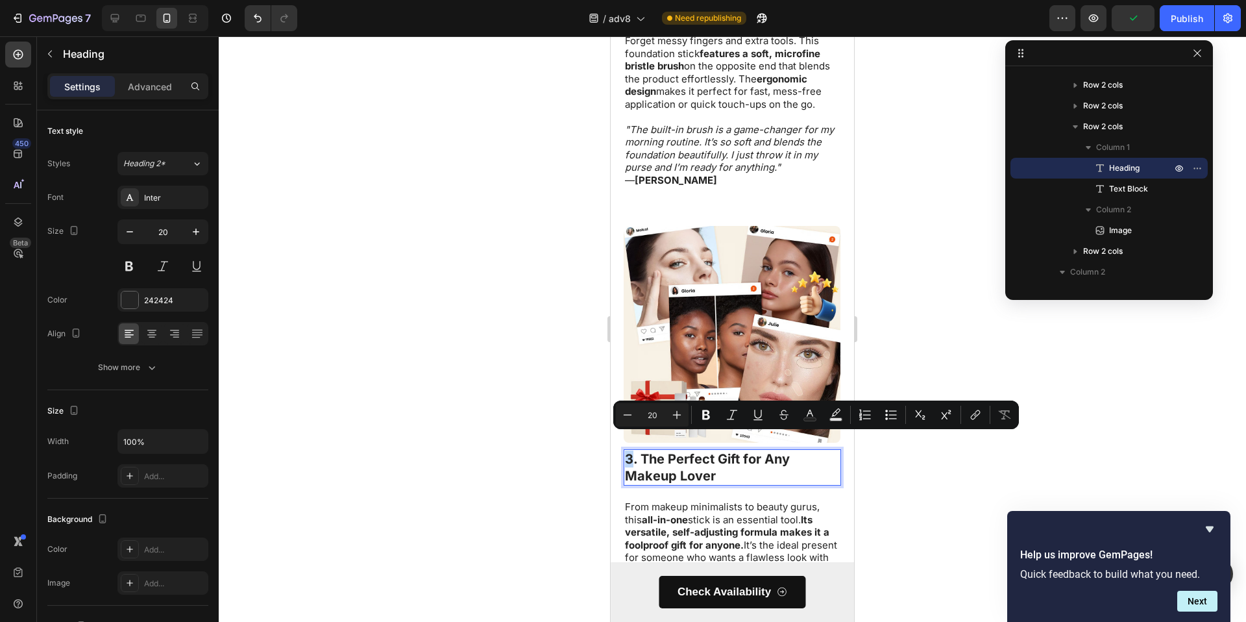
click at [634, 450] on p "3. The Perfect Gift for Any Makeup Lover" at bounding box center [732, 467] width 215 height 34
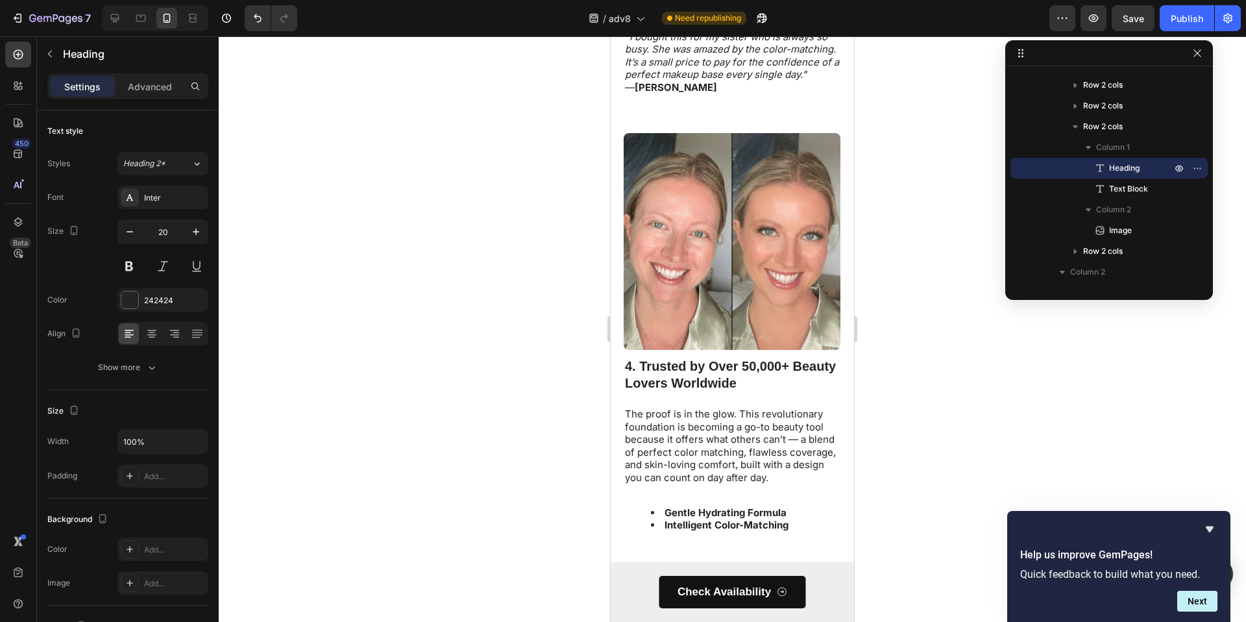
scroll to position [2721, 0]
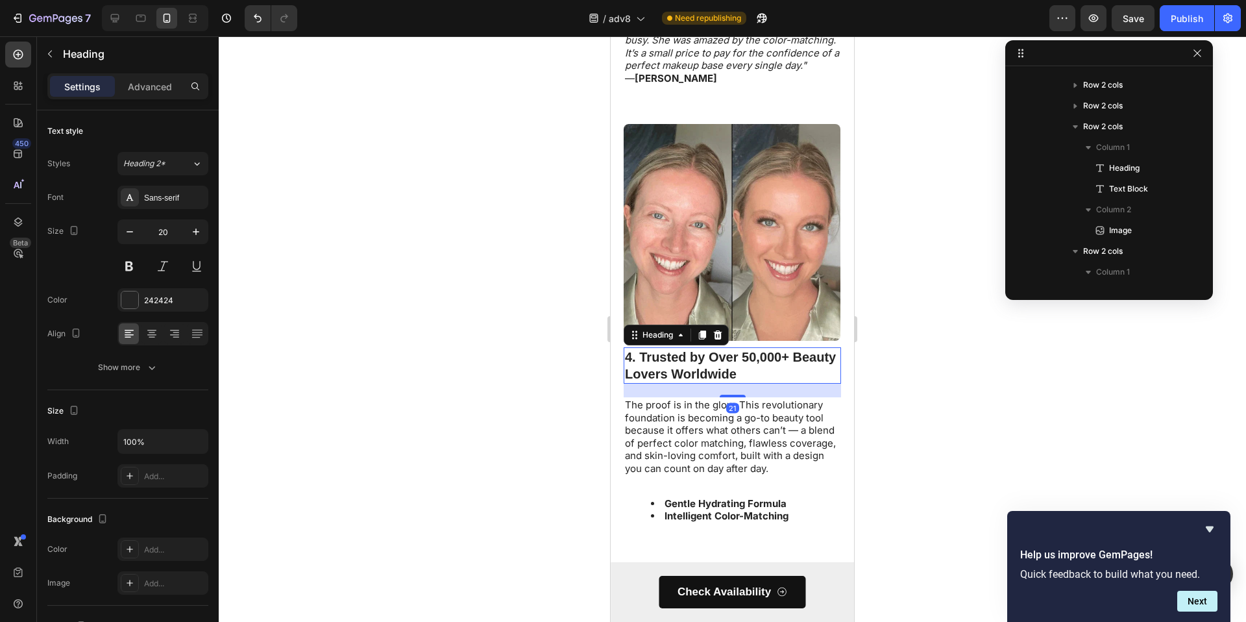
click at [626, 358] on h3 "4. Trusted by Over 50,000+ Beauty Lovers Worldwide" at bounding box center [732, 365] width 217 height 36
click at [628, 357] on h3 "4. Trusted by Over 50,000+ Beauty Lovers Worldwide" at bounding box center [732, 365] width 217 height 36
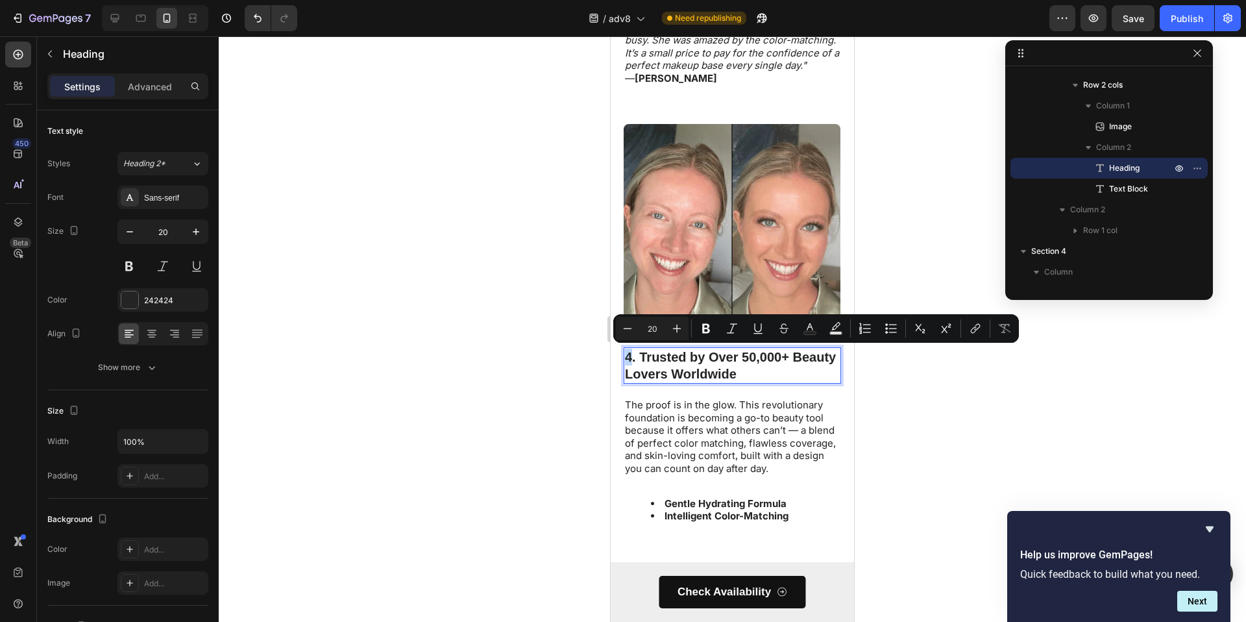
click at [626, 355] on p "4. Trusted by Over 50,000+ Beauty Lovers Worldwide" at bounding box center [732, 366] width 215 height 34
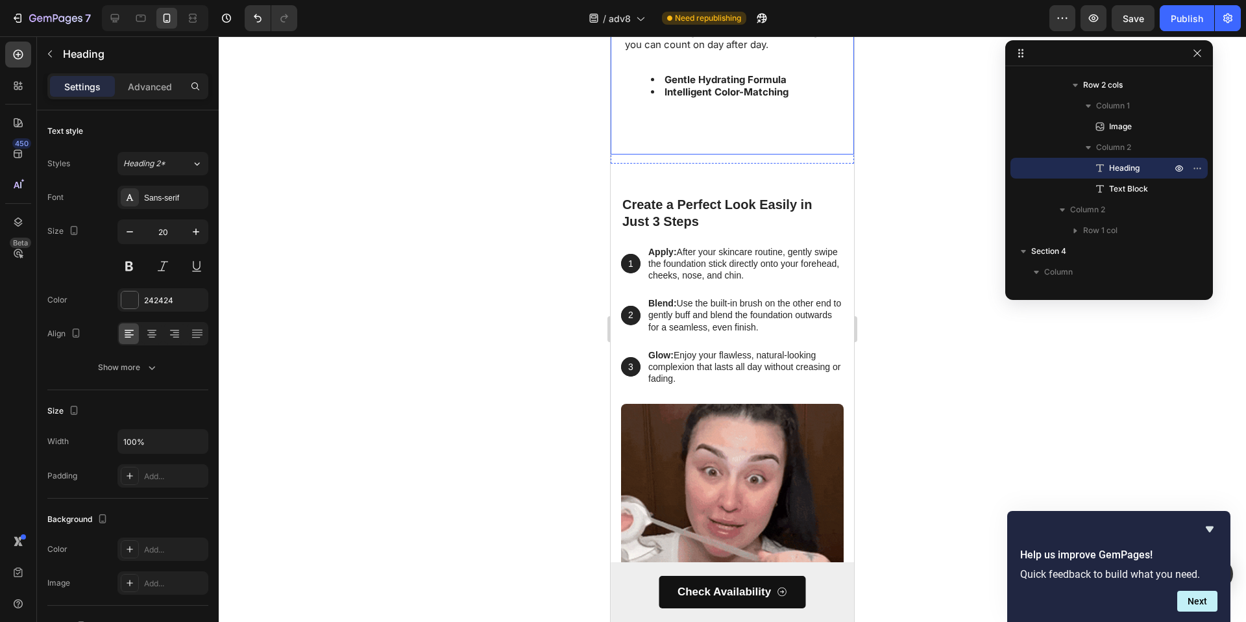
scroll to position [3198, 0]
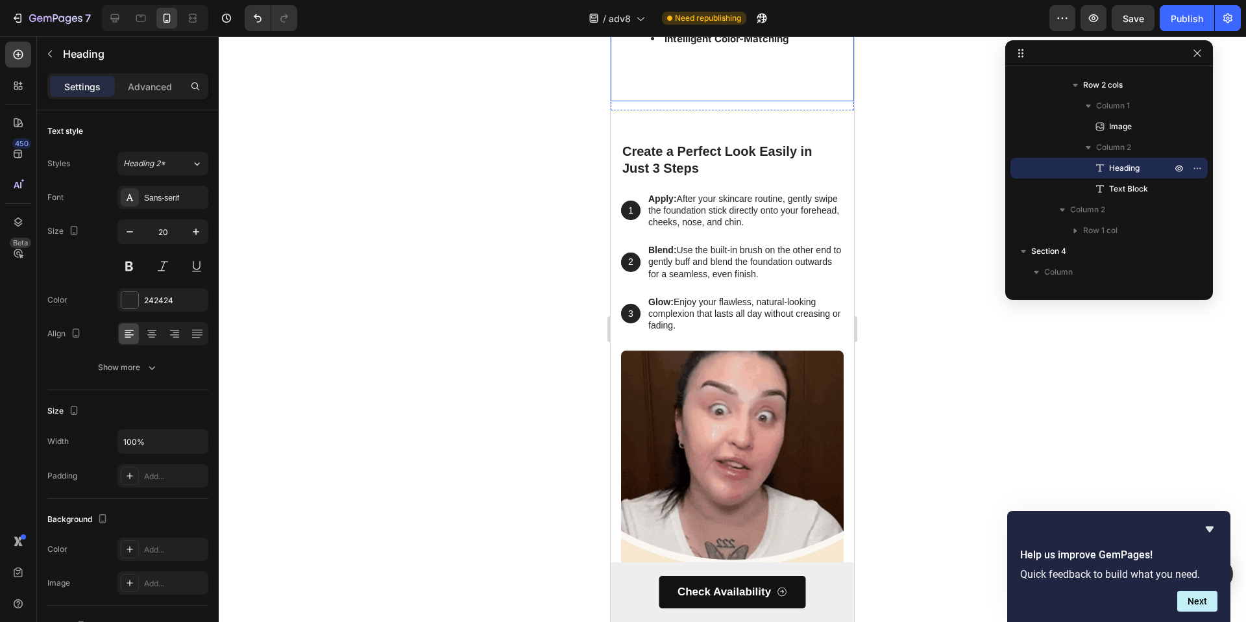
click at [713, 408] on img at bounding box center [732, 496] width 223 height 290
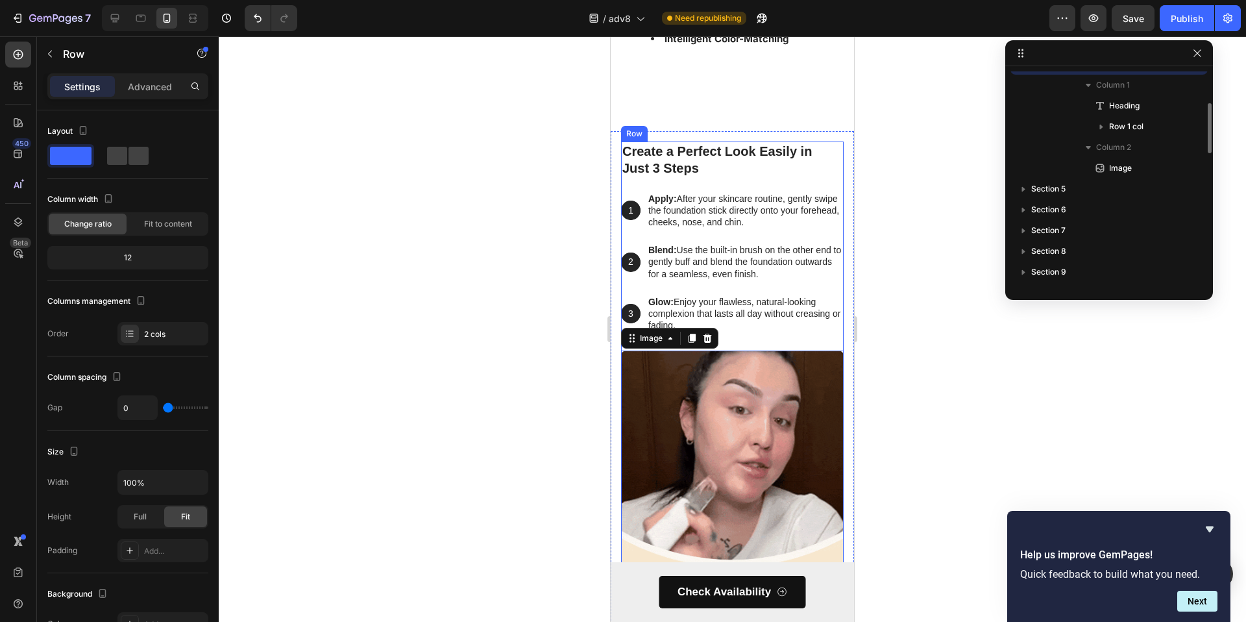
scroll to position [578, 0]
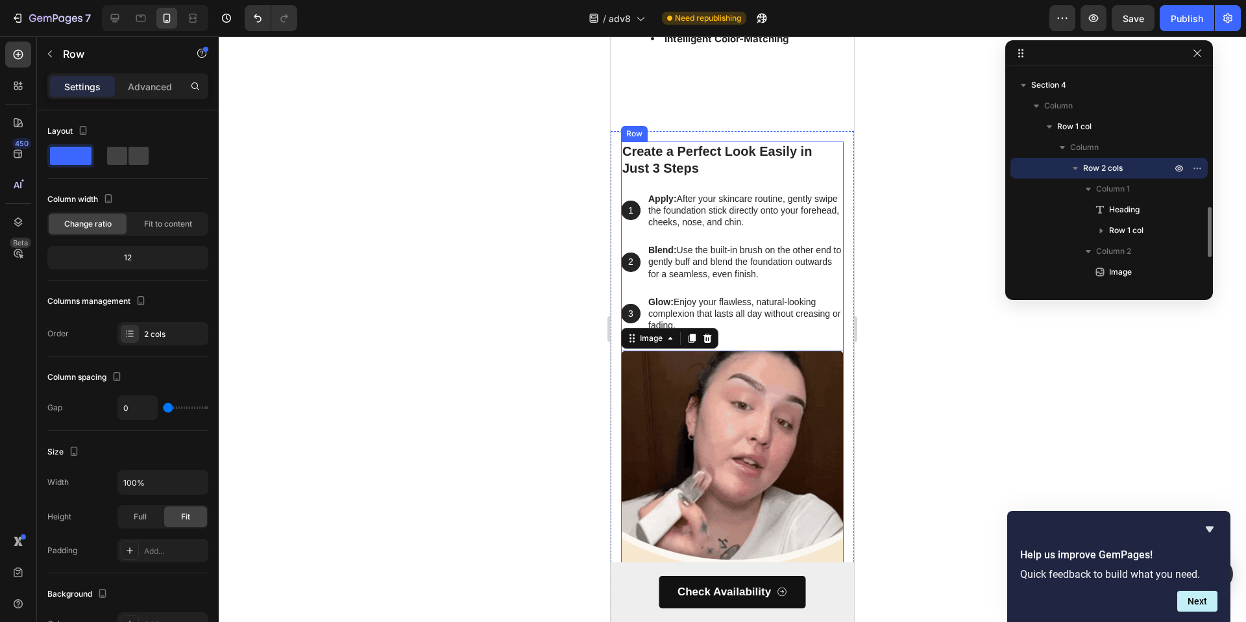
click at [827, 190] on div "Create a Perfect Look Easily in Just 3 Steps Heading 1 Text Block Hero Banner A…" at bounding box center [732, 247] width 223 height 210
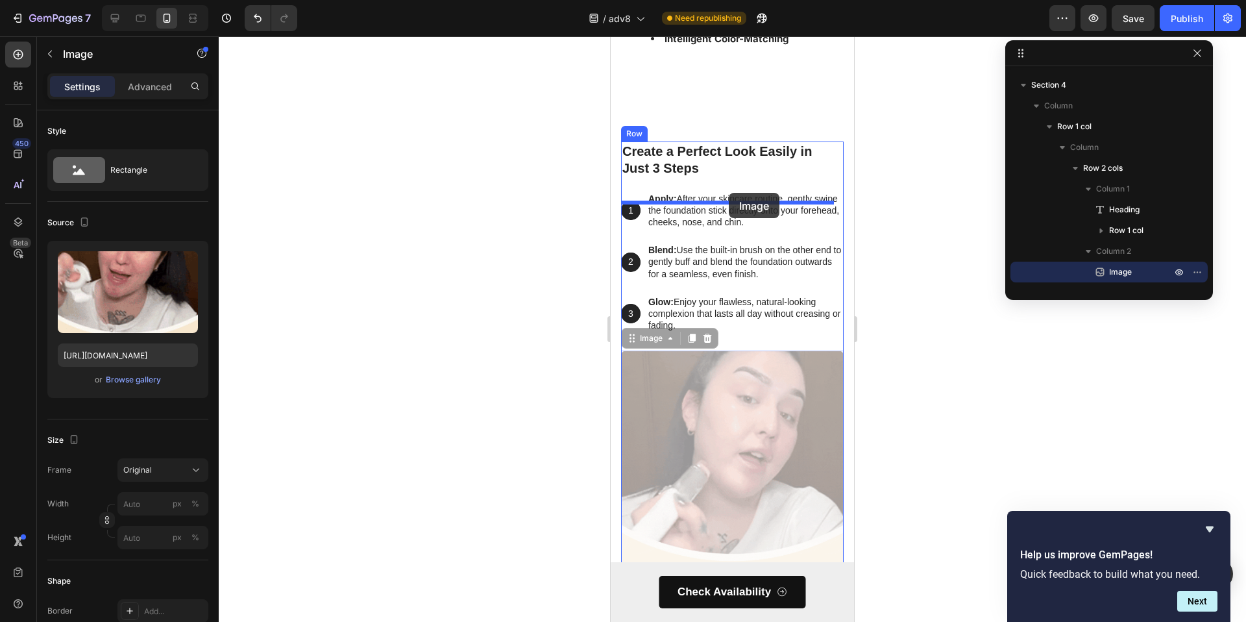
drag, startPoint x: 763, startPoint y: 406, endPoint x: 730, endPoint y: 192, distance: 216.7
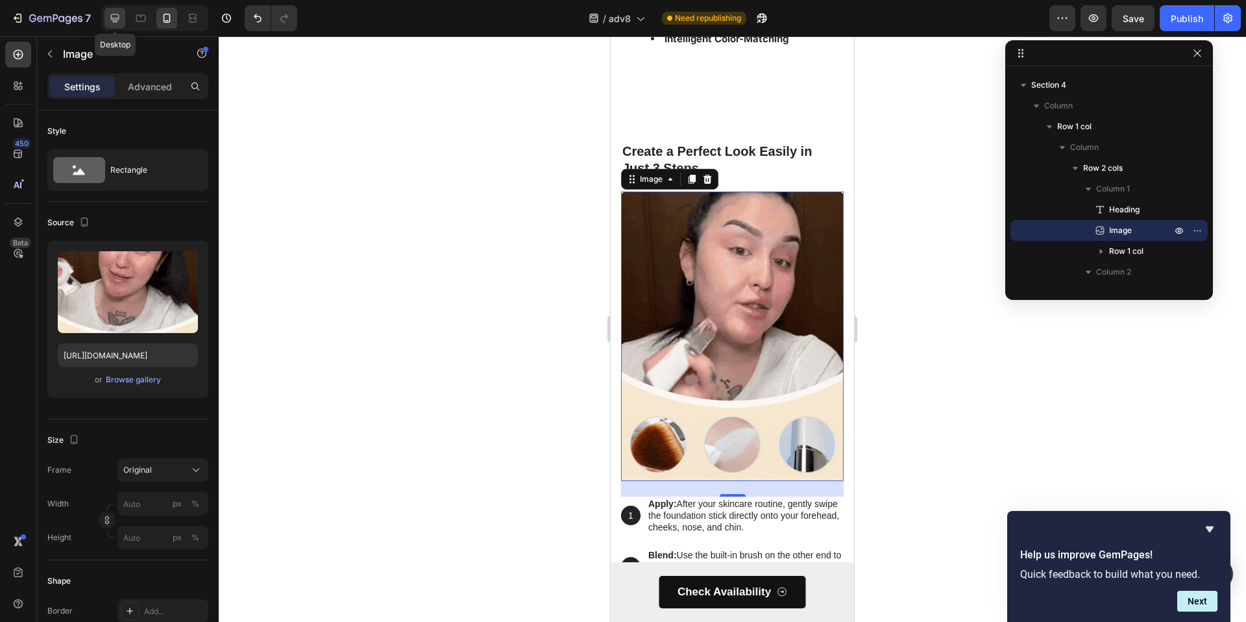
click at [114, 21] on icon at bounding box center [115, 18] width 8 height 8
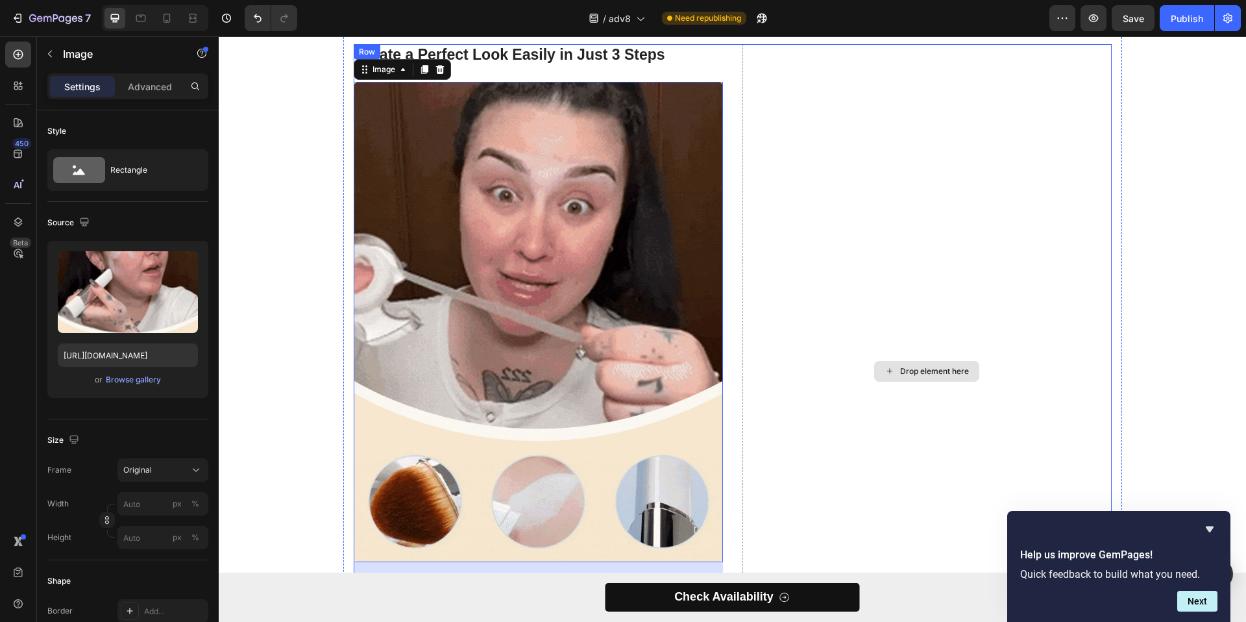
scroll to position [2460, 0]
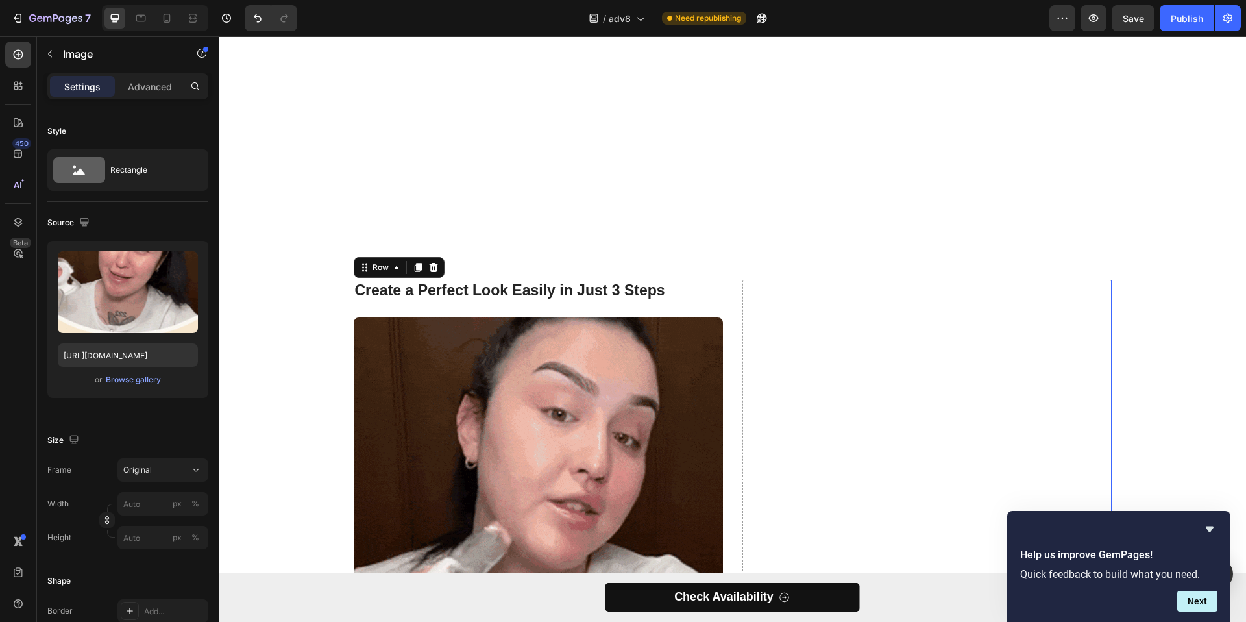
click at [720, 293] on div "Create a Perfect Look Easily in Just 3 Steps Heading Image 1 Text Block Hero Ba…" at bounding box center [733, 606] width 758 height 653
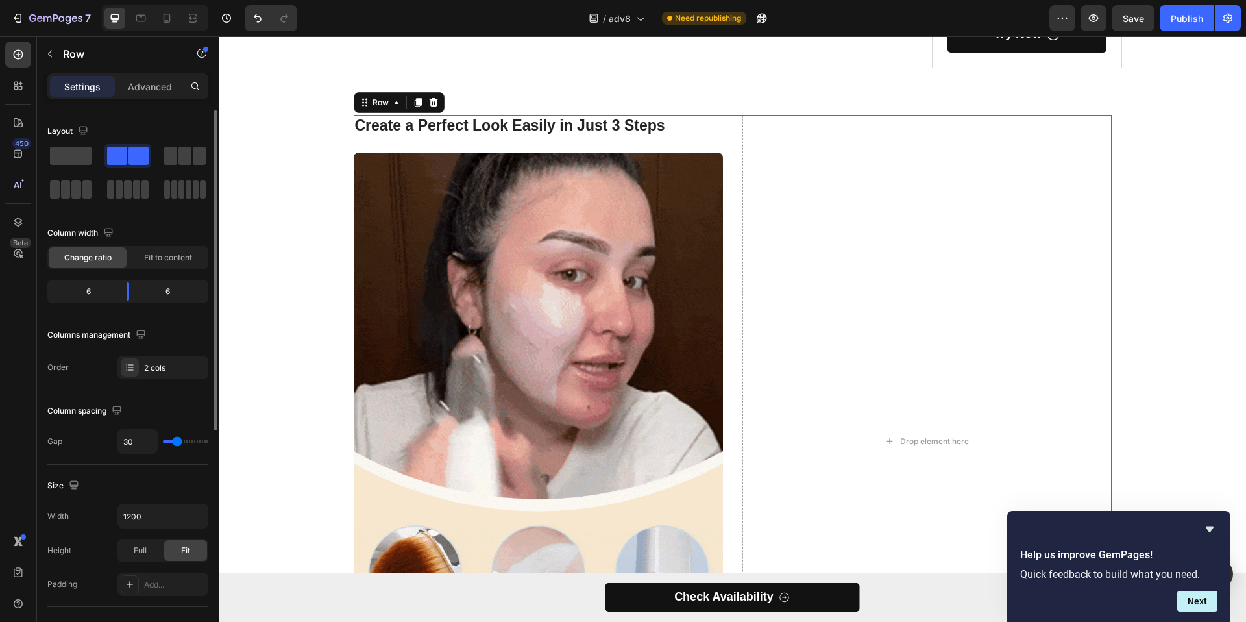
drag, startPoint x: 68, startPoint y: 153, endPoint x: 109, endPoint y: 158, distance: 41.2
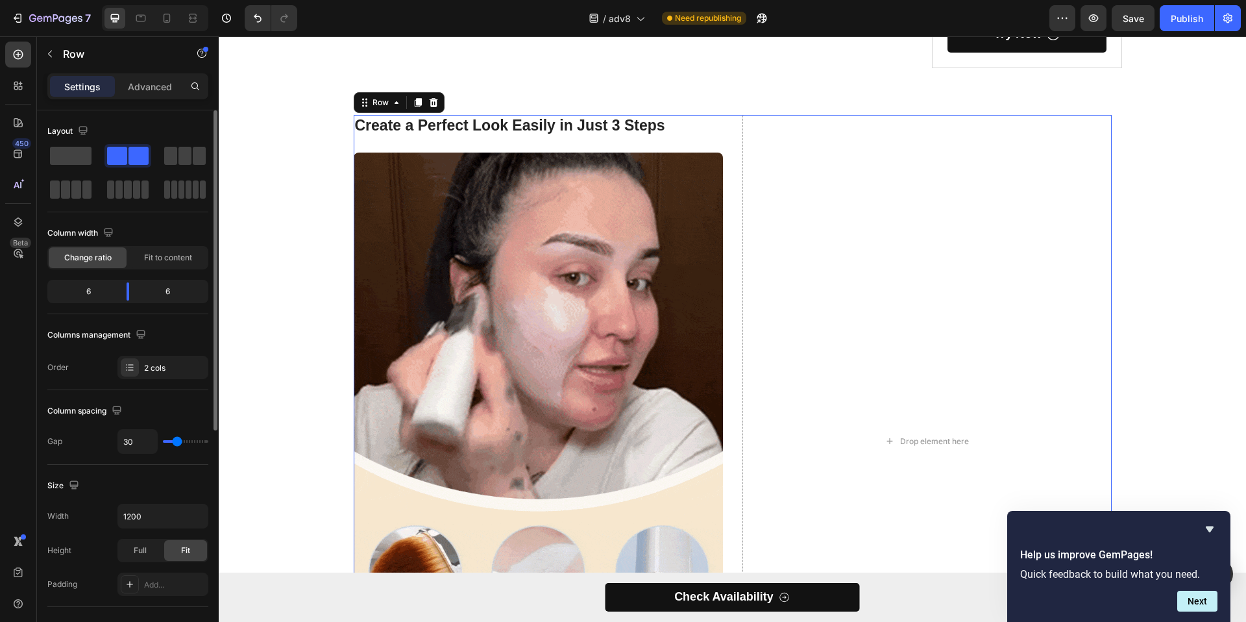
click at [68, 153] on span at bounding box center [71, 156] width 42 height 18
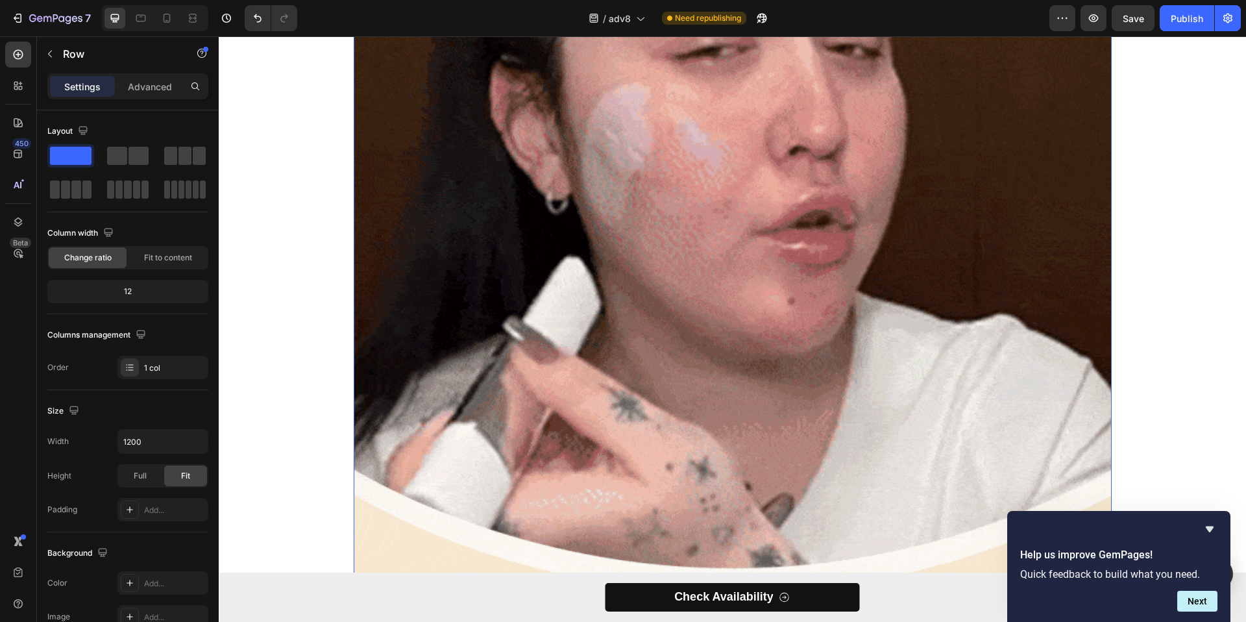
scroll to position [3066, 0]
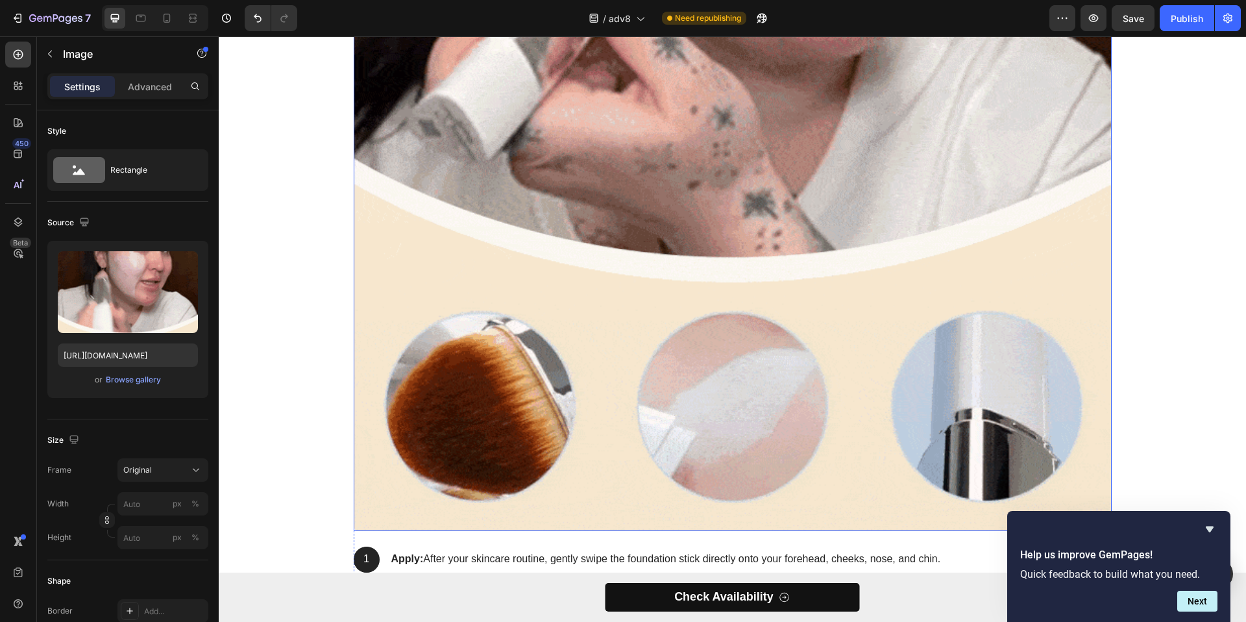
click at [789, 290] on img at bounding box center [733, 38] width 758 height 985
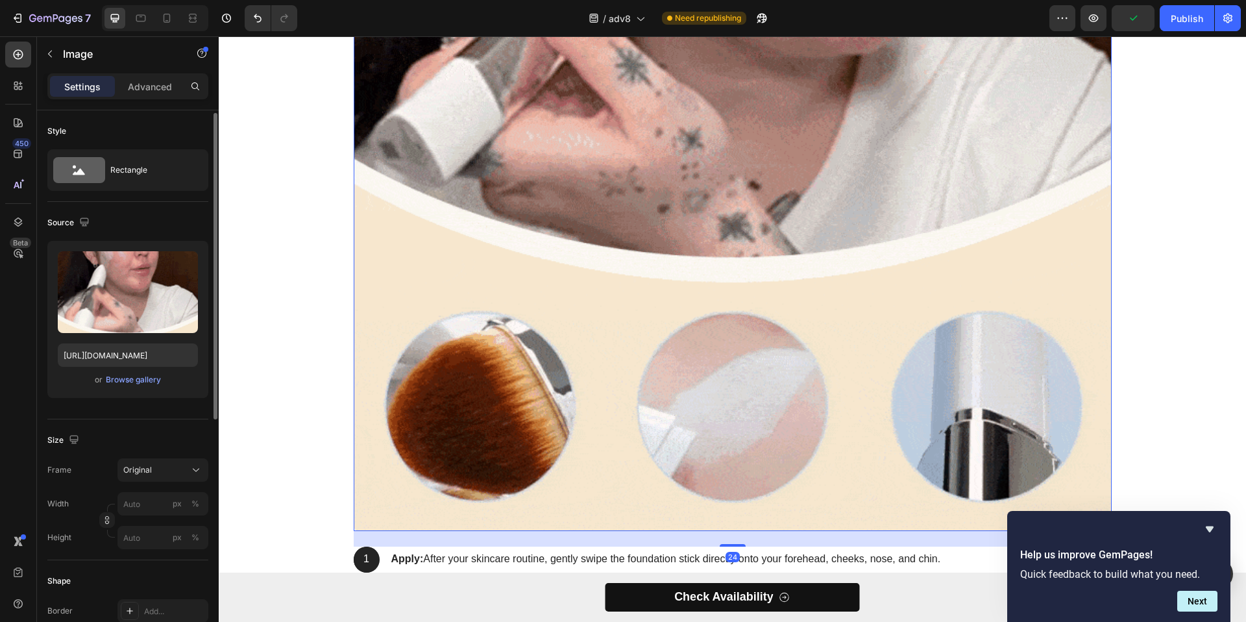
scroll to position [3, 0]
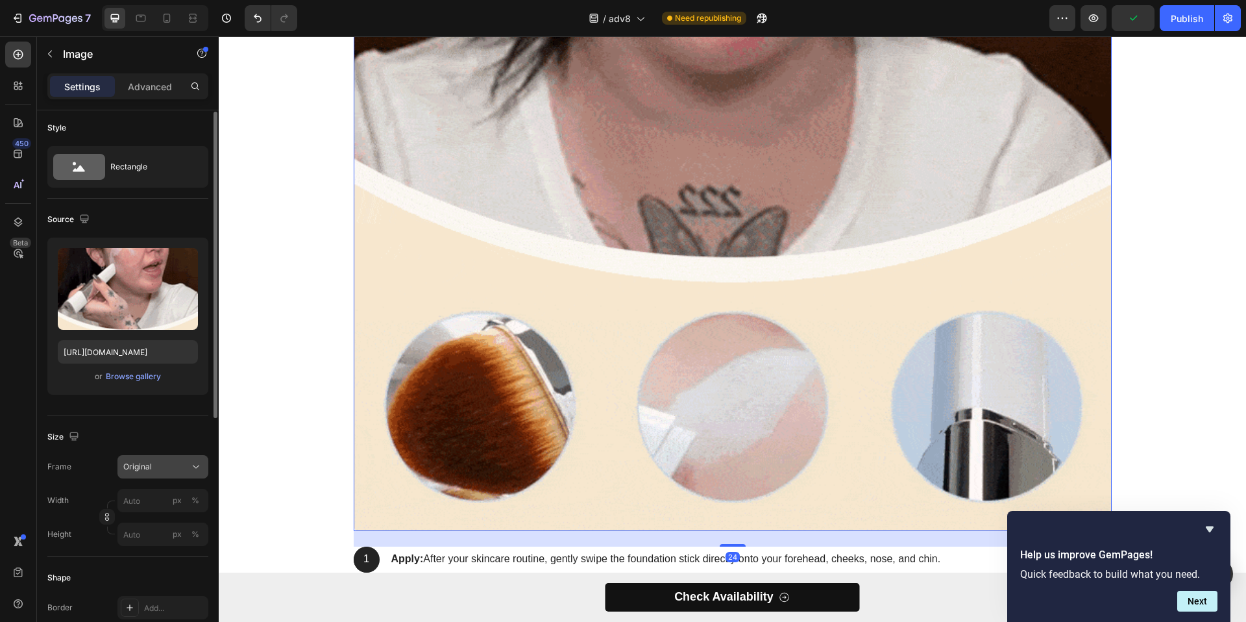
click at [160, 473] on button "Original" at bounding box center [162, 466] width 91 height 23
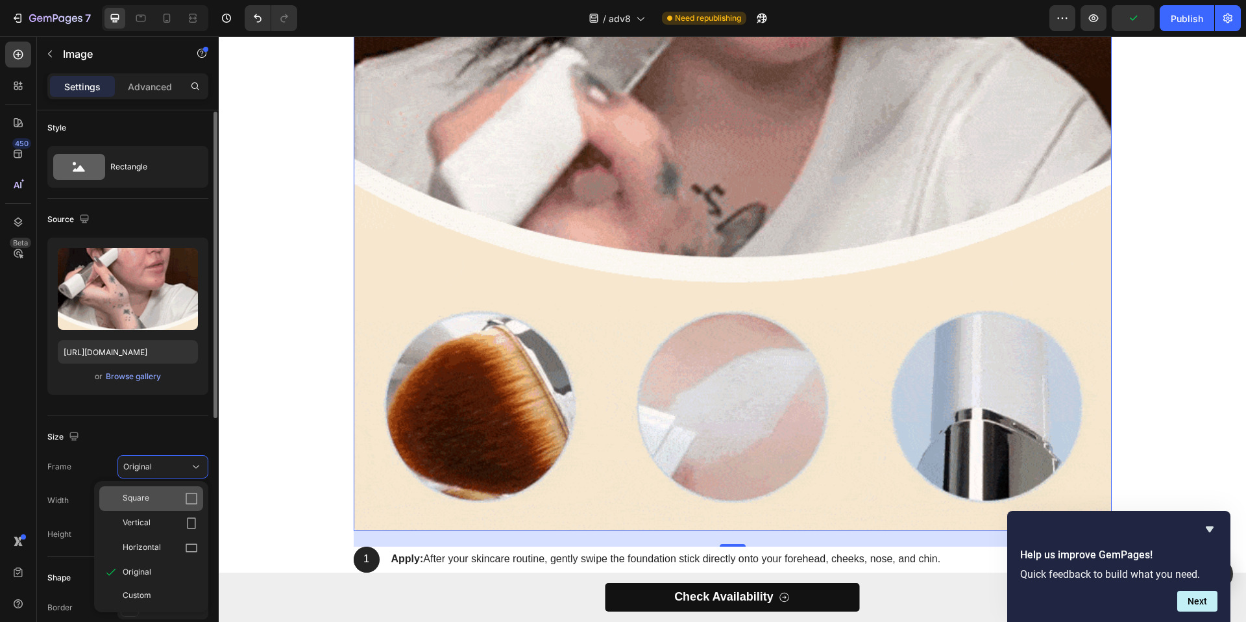
click at [167, 508] on div "Square" at bounding box center [151, 498] width 104 height 25
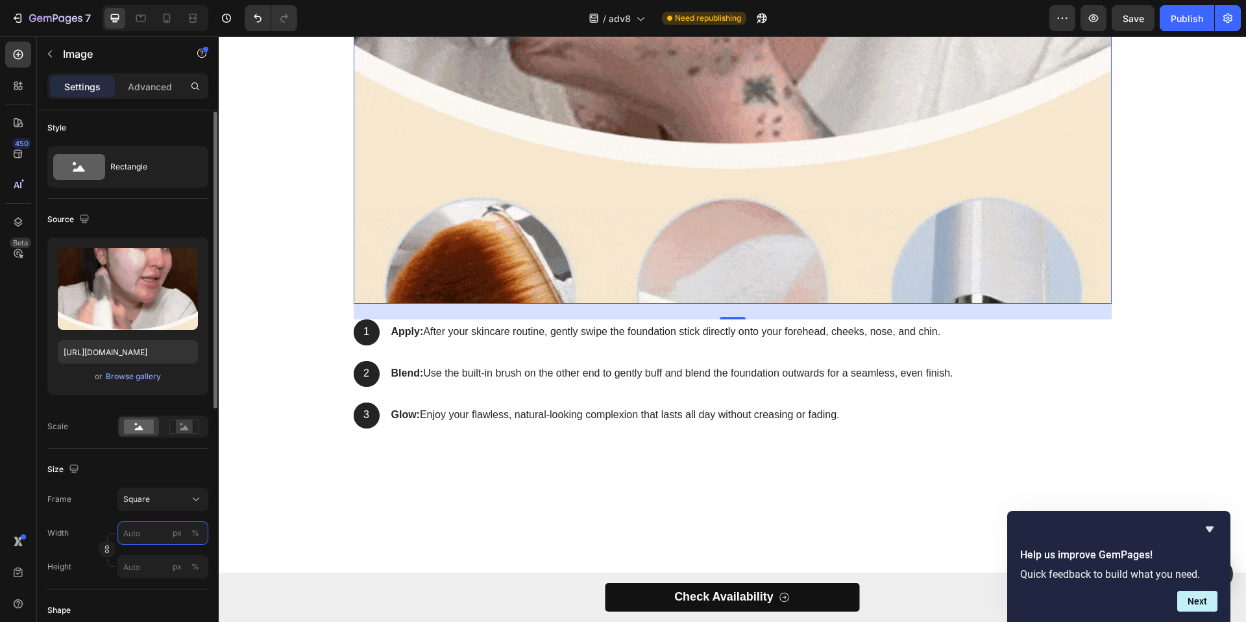
click at [149, 542] on input "px %" at bounding box center [162, 532] width 91 height 23
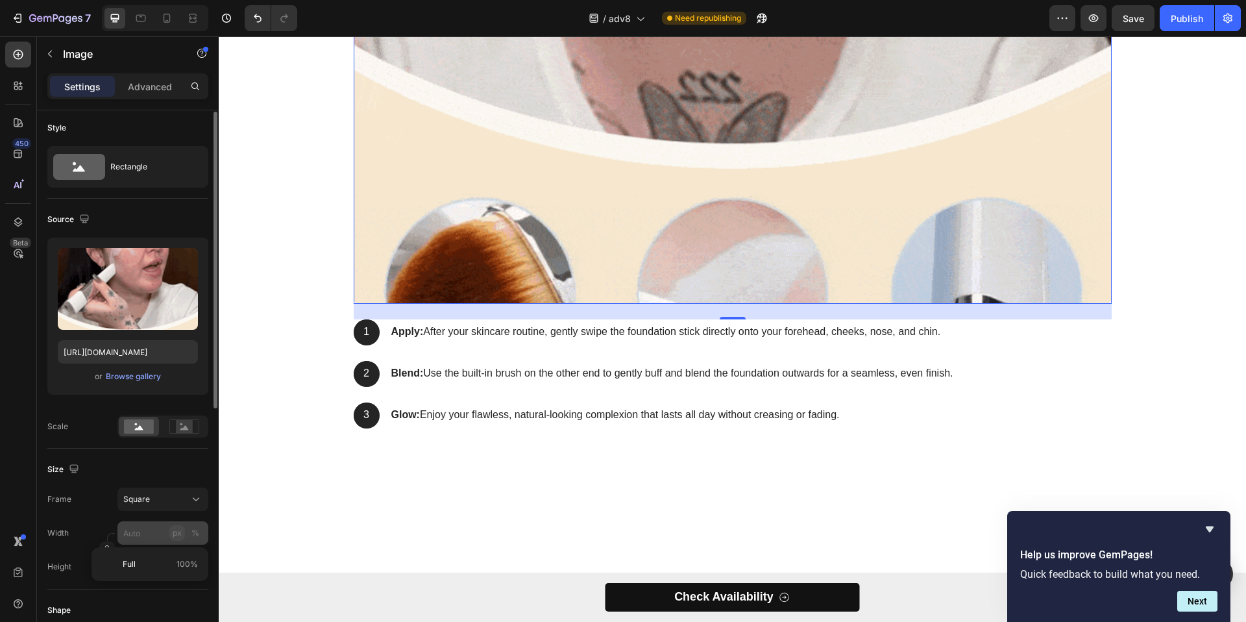
click at [178, 537] on div "px" at bounding box center [177, 533] width 9 height 12
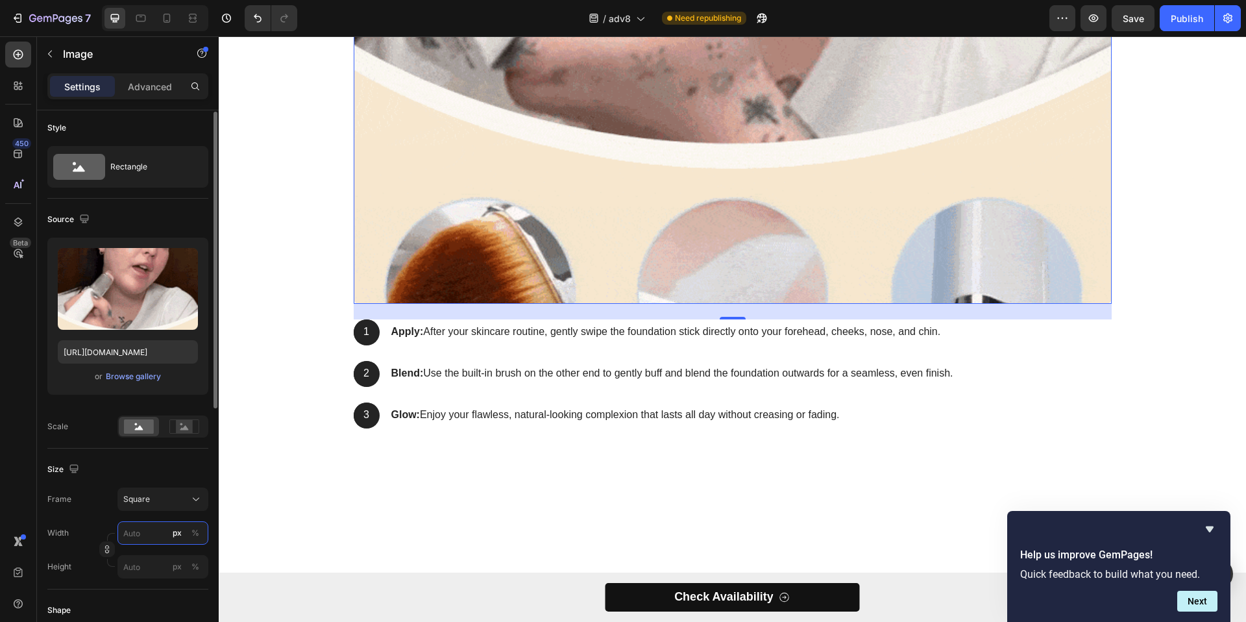
click at [142, 533] on input "px %" at bounding box center [162, 532] width 91 height 23
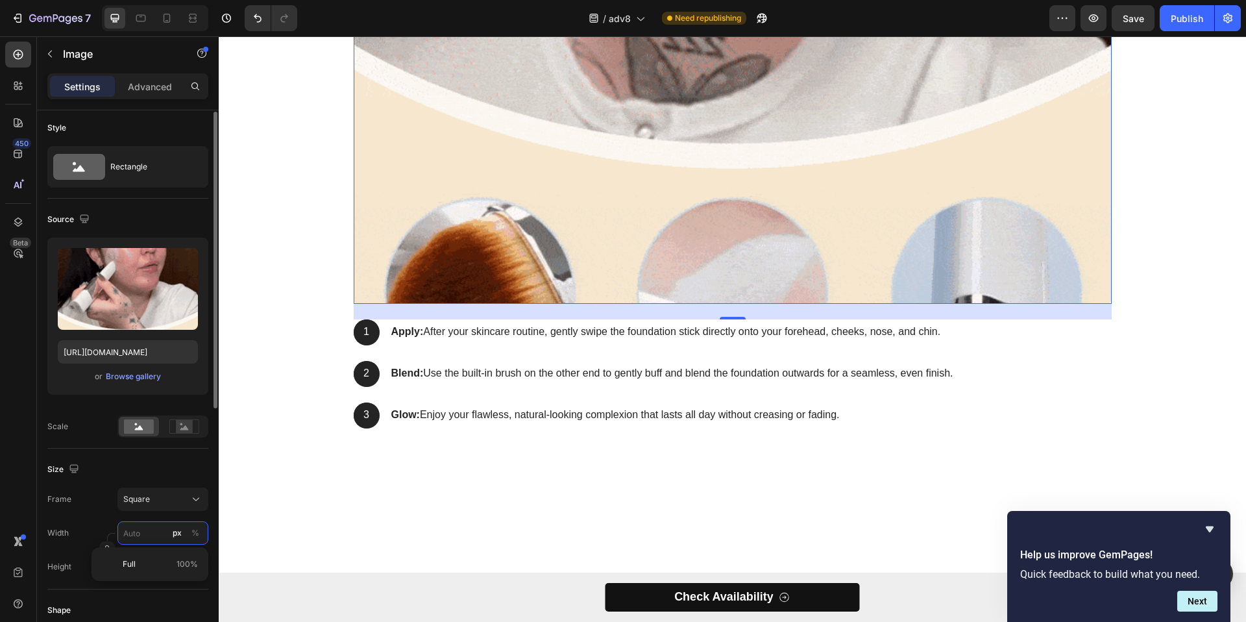
type input "4"
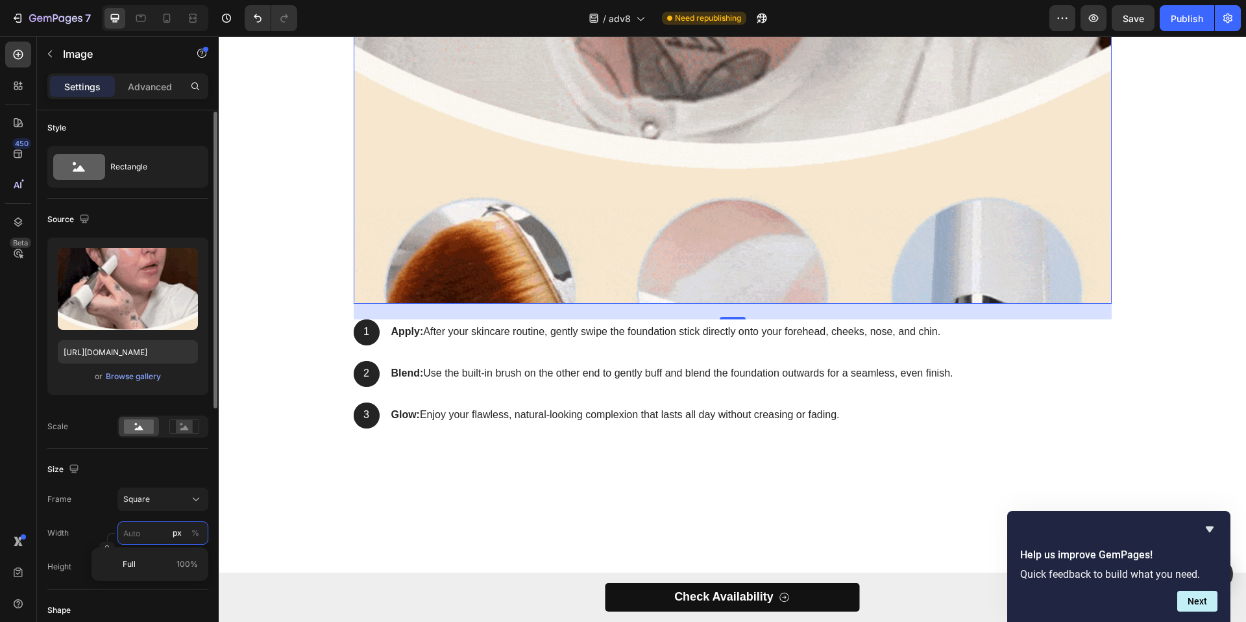
type input "4"
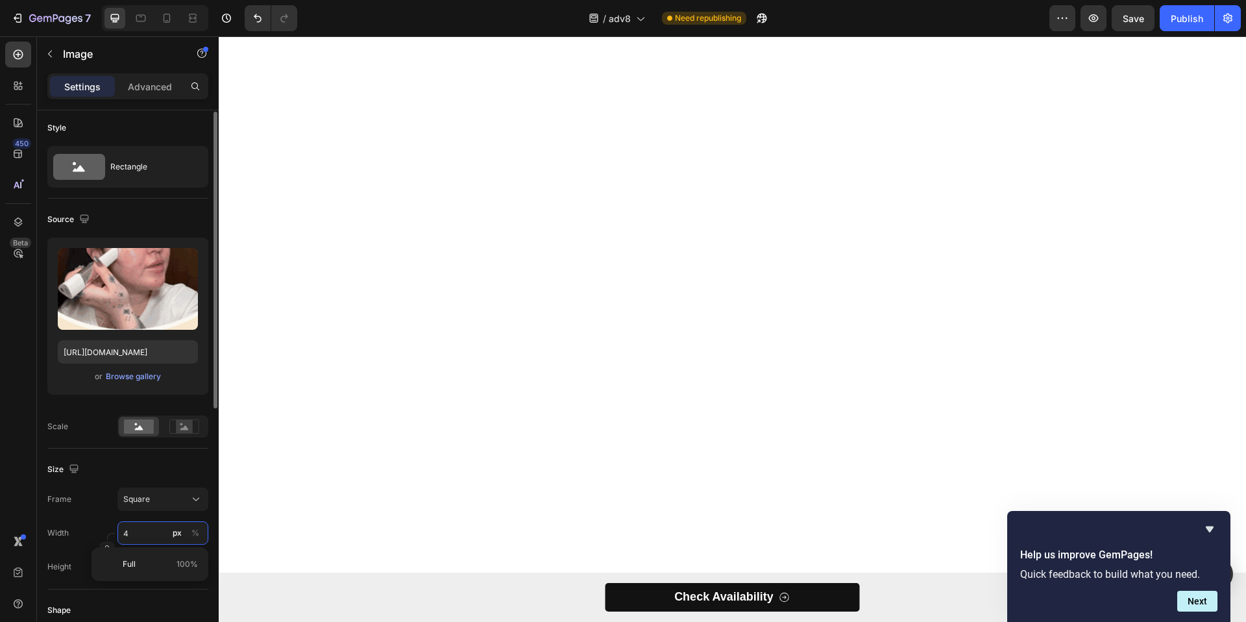
type input "40"
type input "400"
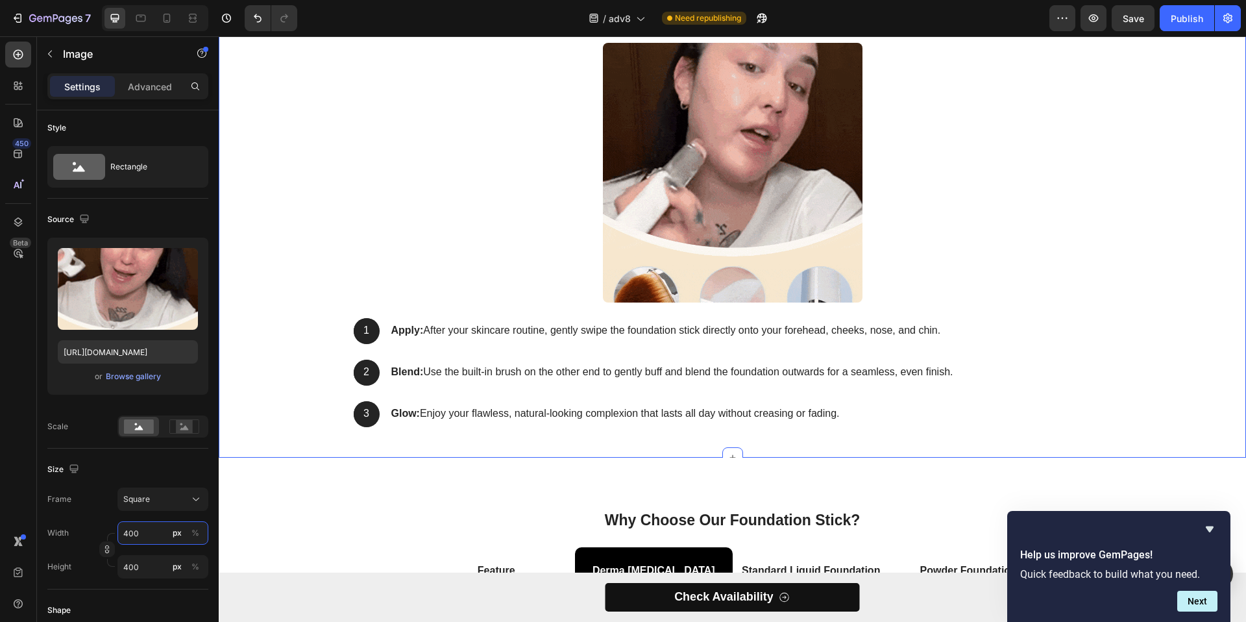
scroll to position [2520, 0]
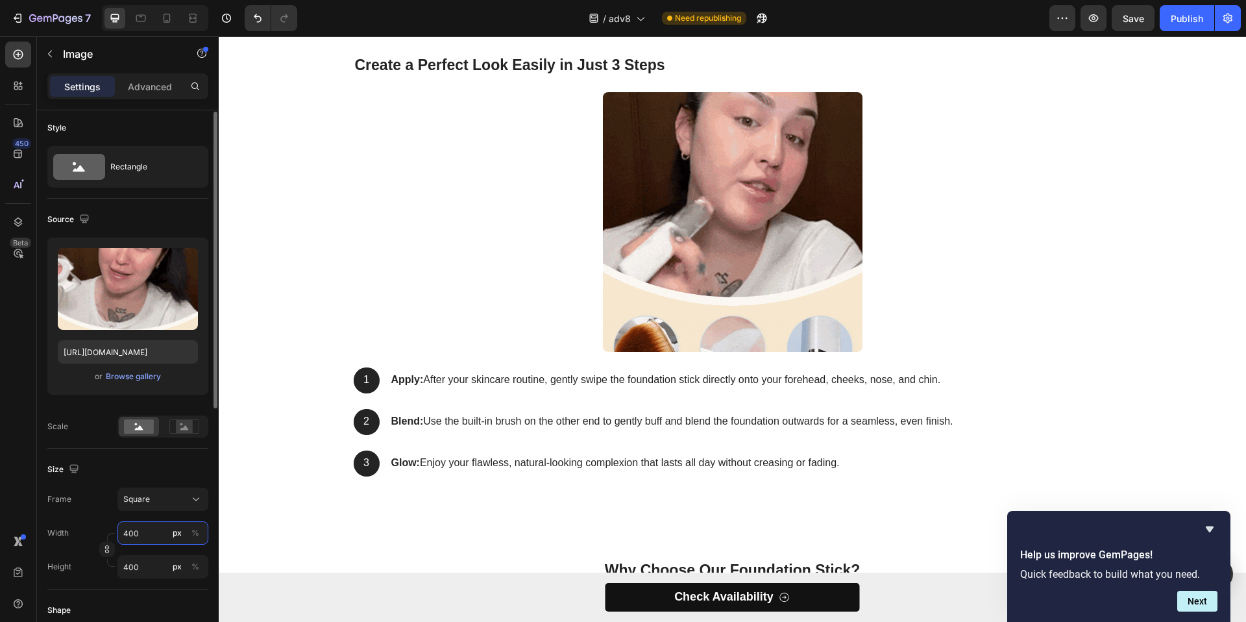
click at [125, 539] on input "400" at bounding box center [162, 532] width 91 height 23
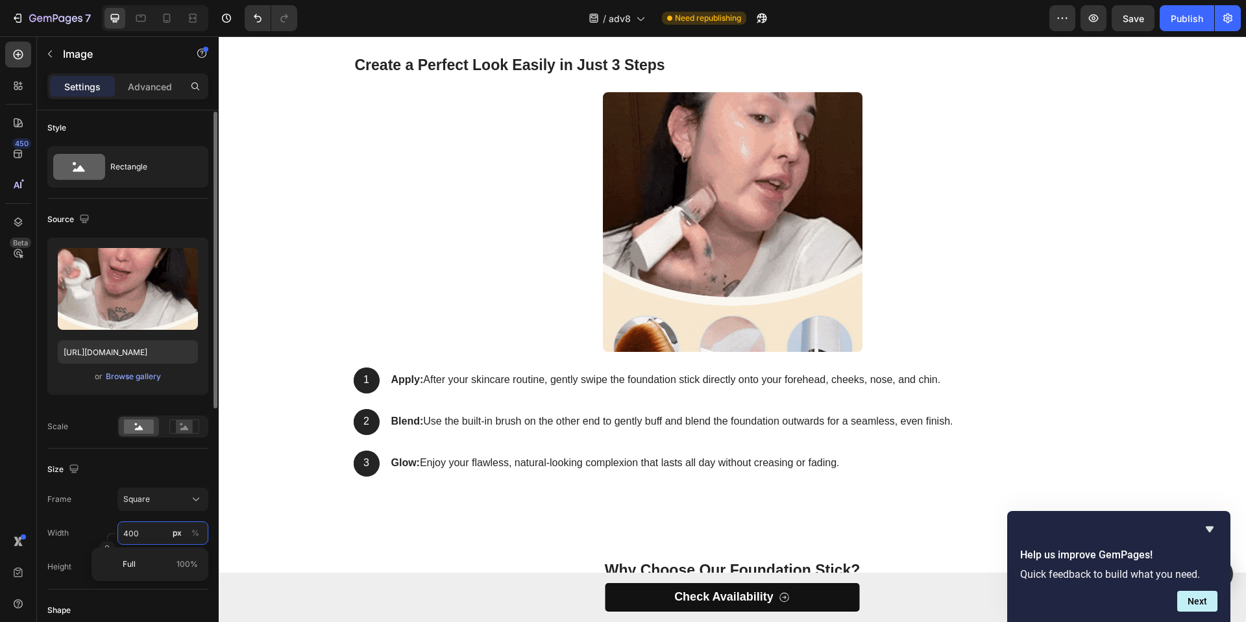
click at [125, 539] on input "400" at bounding box center [162, 532] width 91 height 23
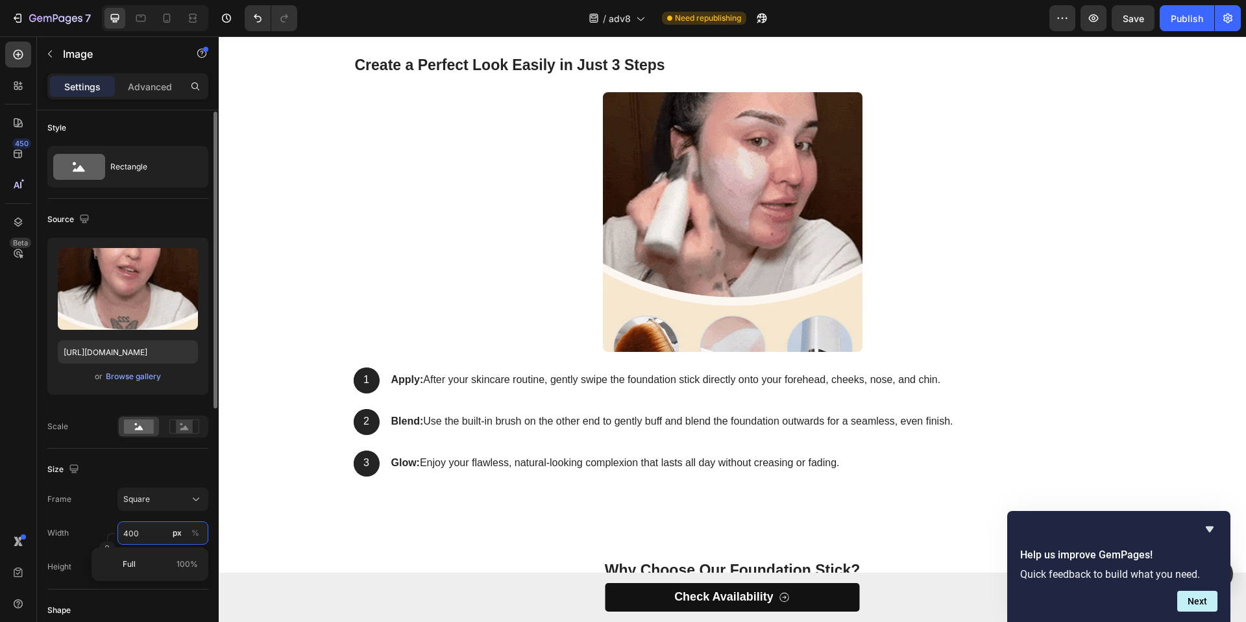
click at [125, 539] on input "400" at bounding box center [162, 532] width 91 height 23
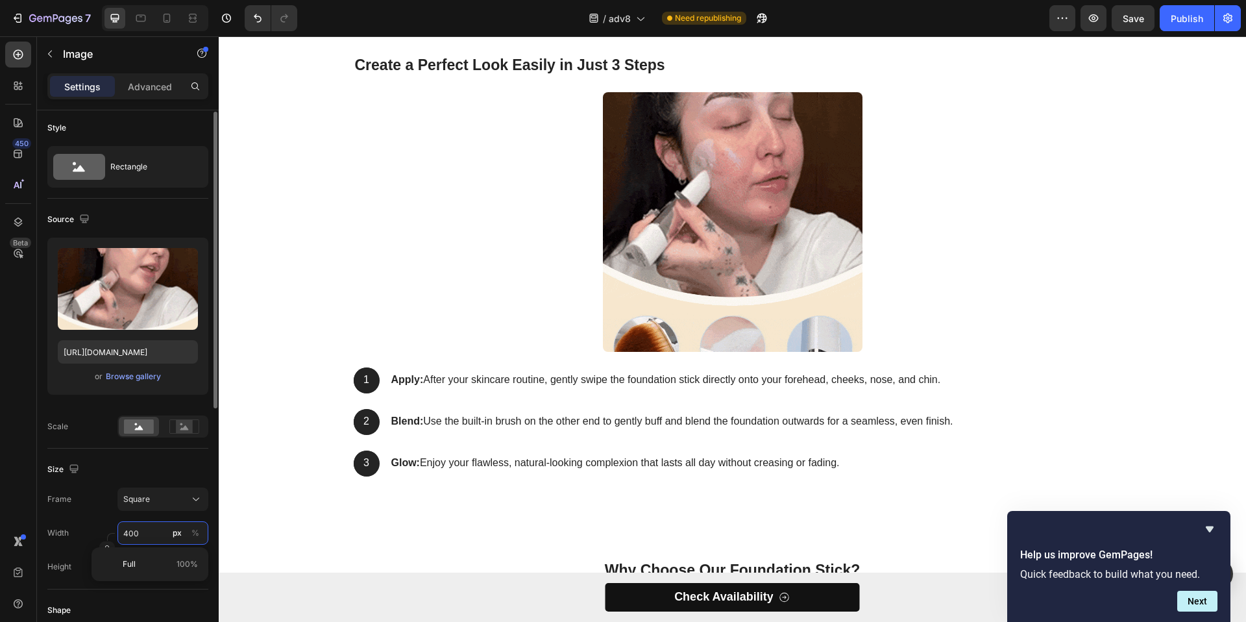
type input "5"
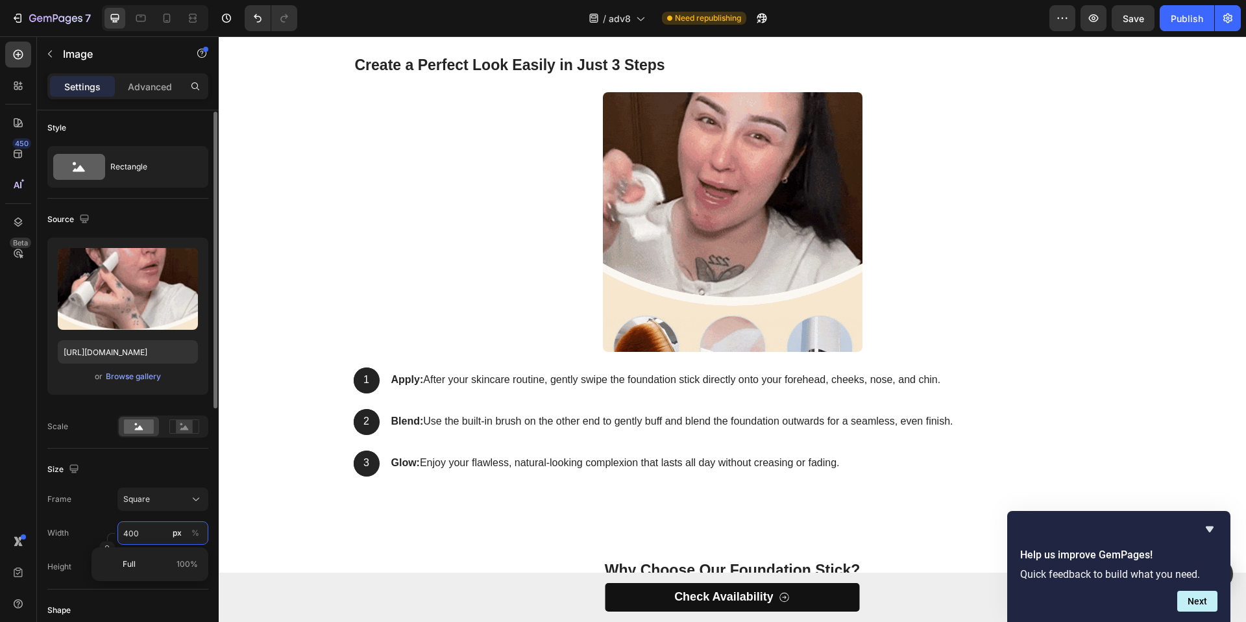
type input "5"
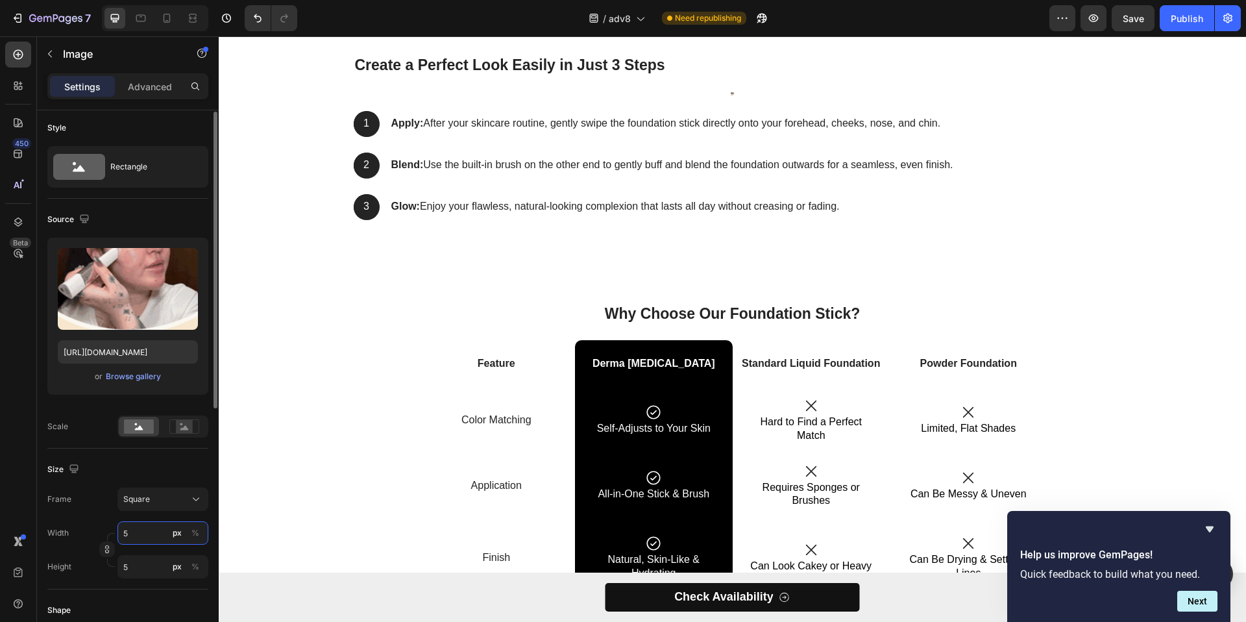
type input "50"
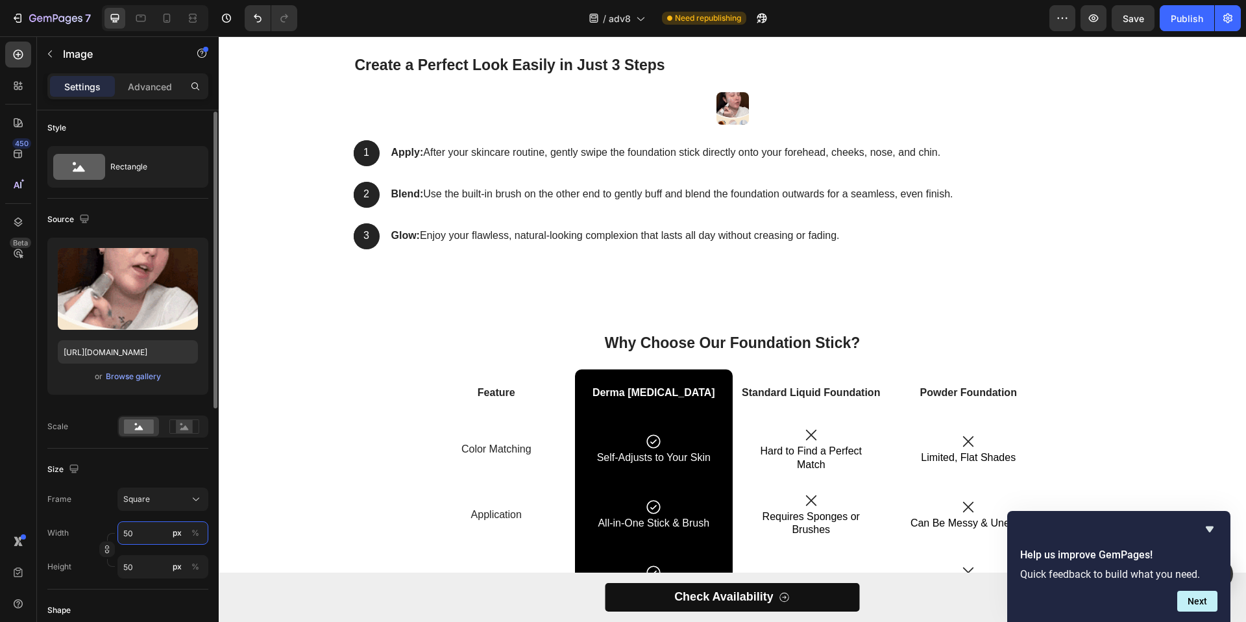
type input "500"
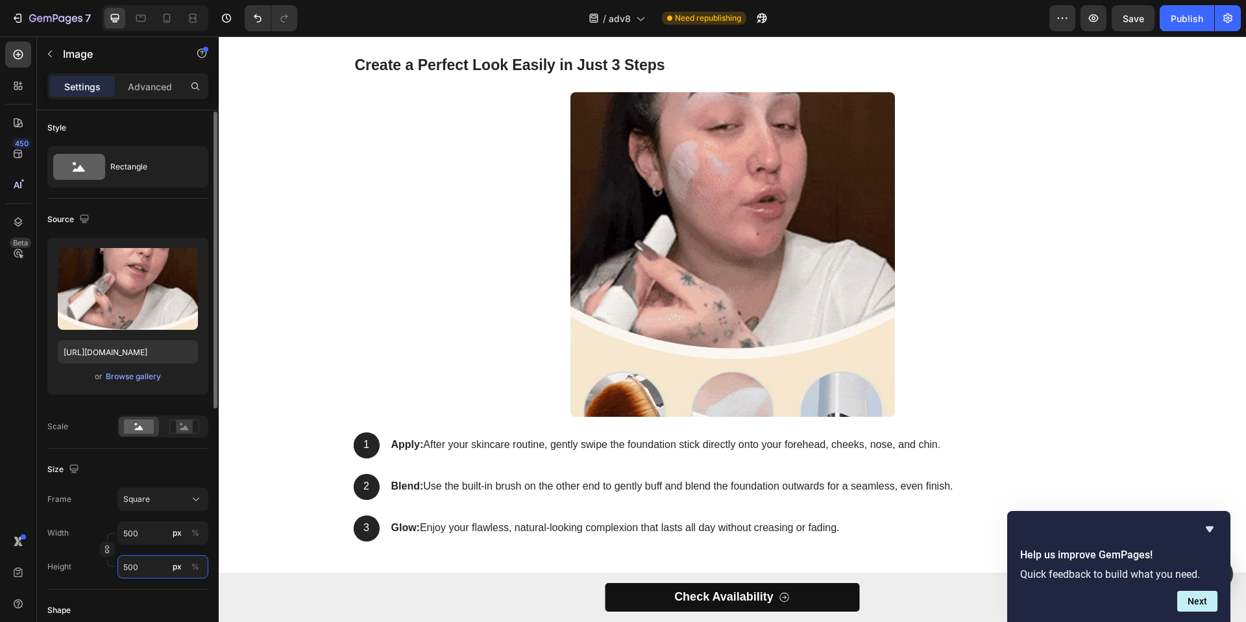
click at [137, 570] on input "500" at bounding box center [162, 566] width 91 height 23
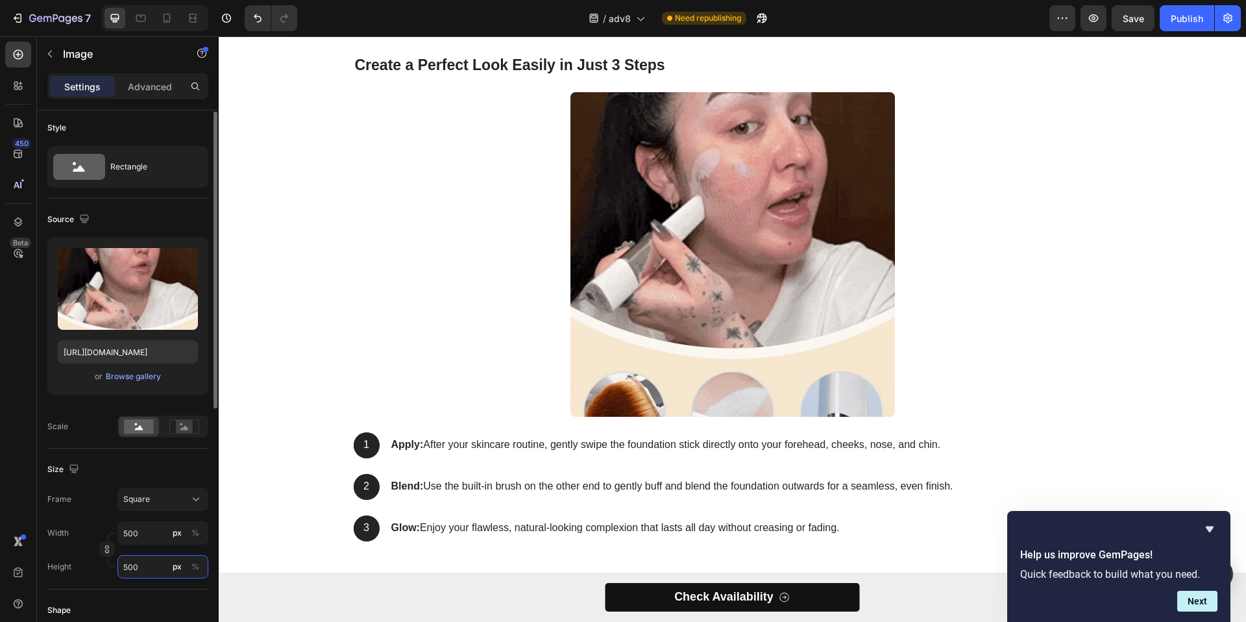
click at [137, 570] on input "500" at bounding box center [162, 566] width 91 height 23
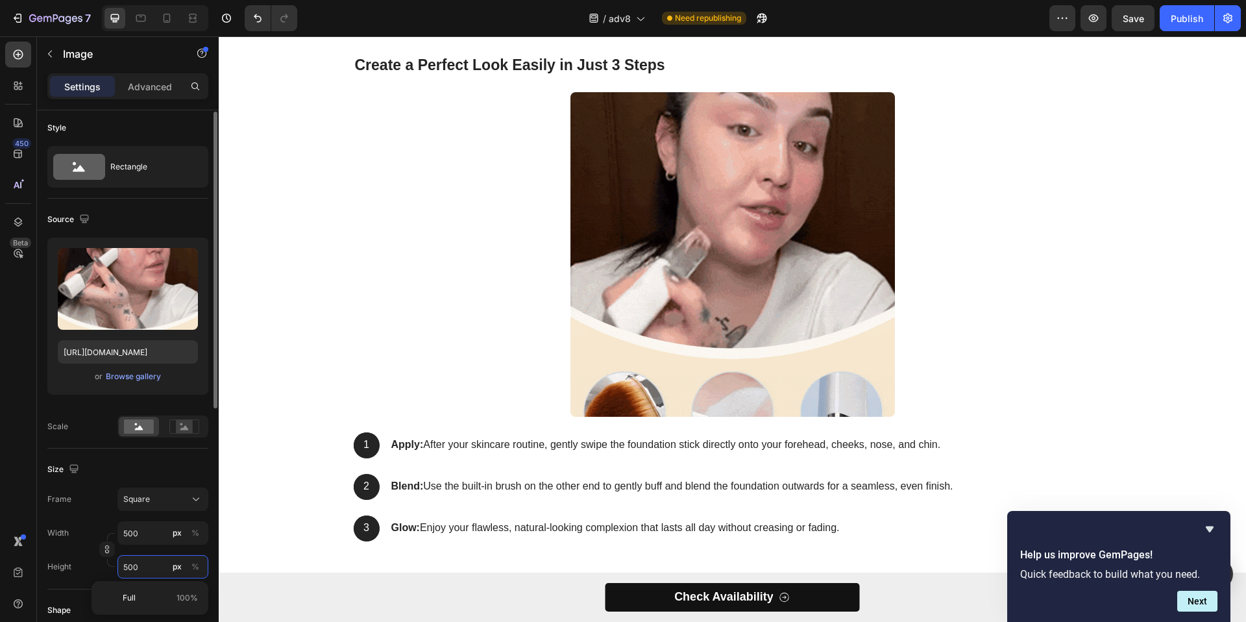
type input "6"
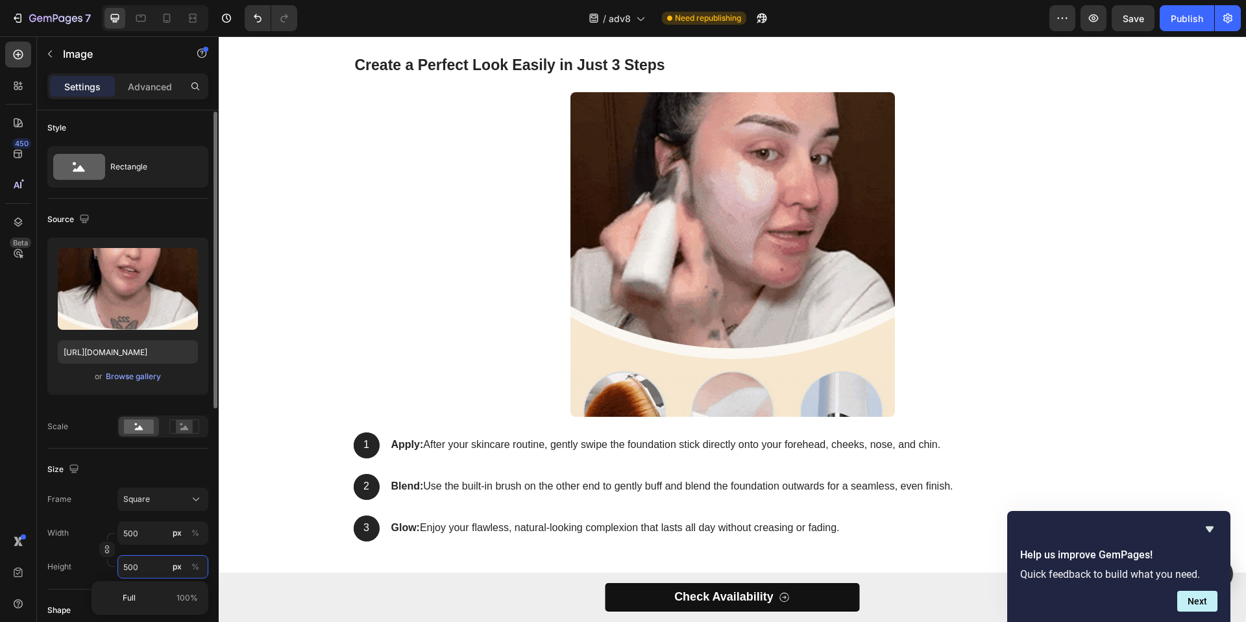
type input "6"
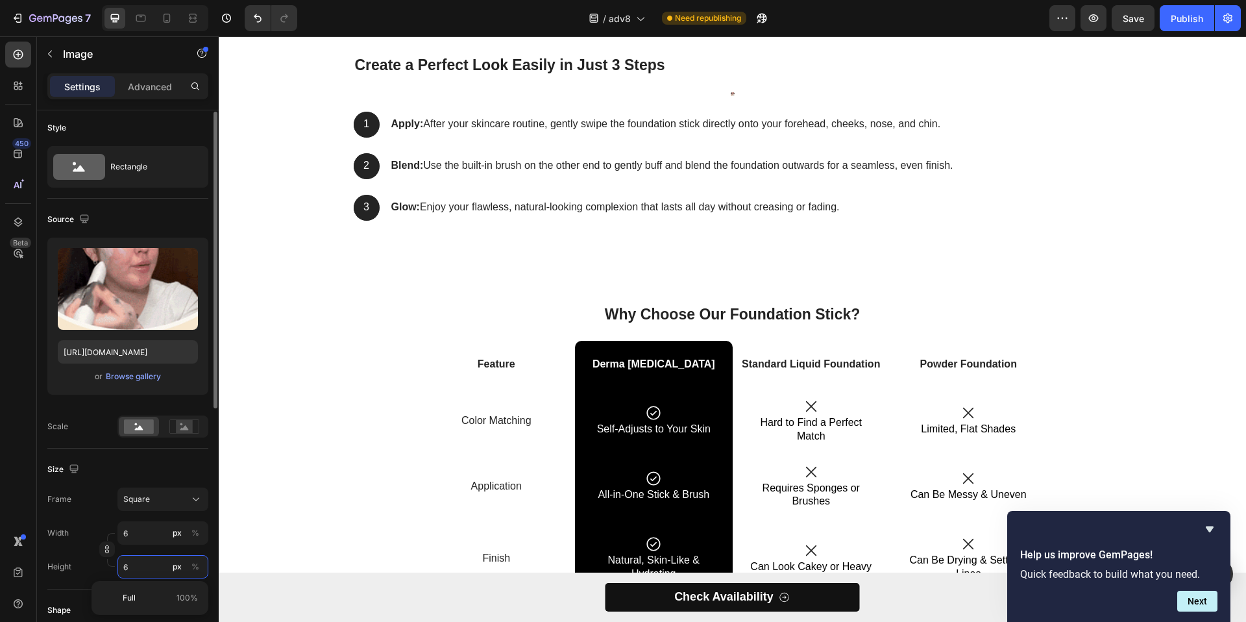
type input "60"
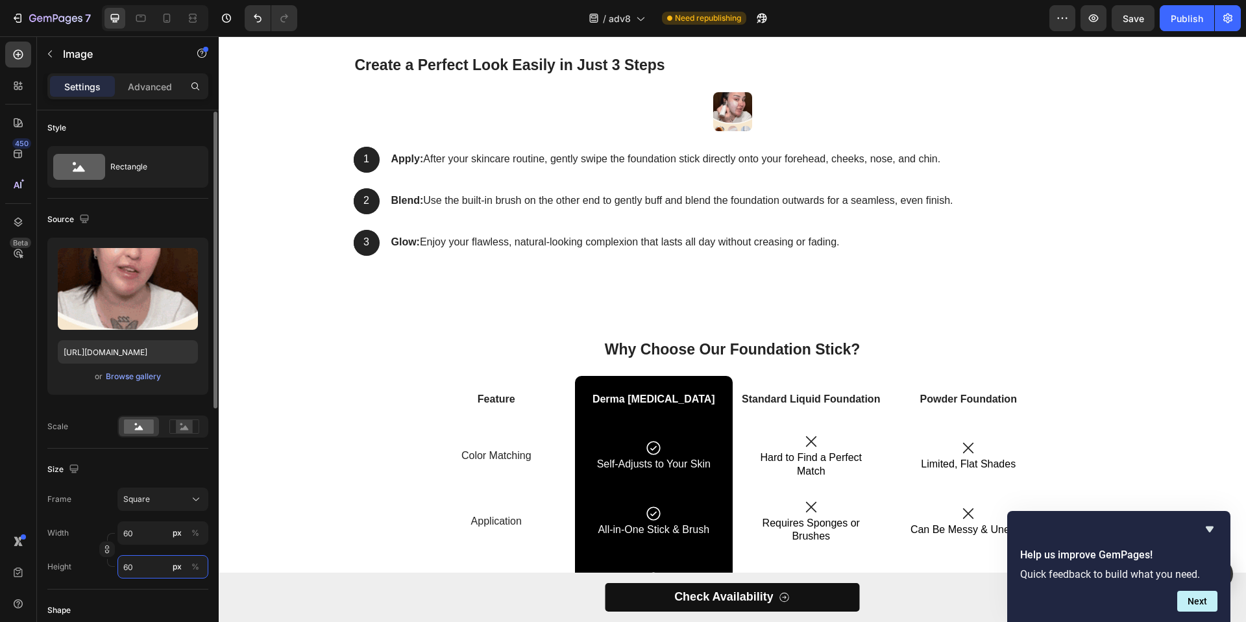
type input "600"
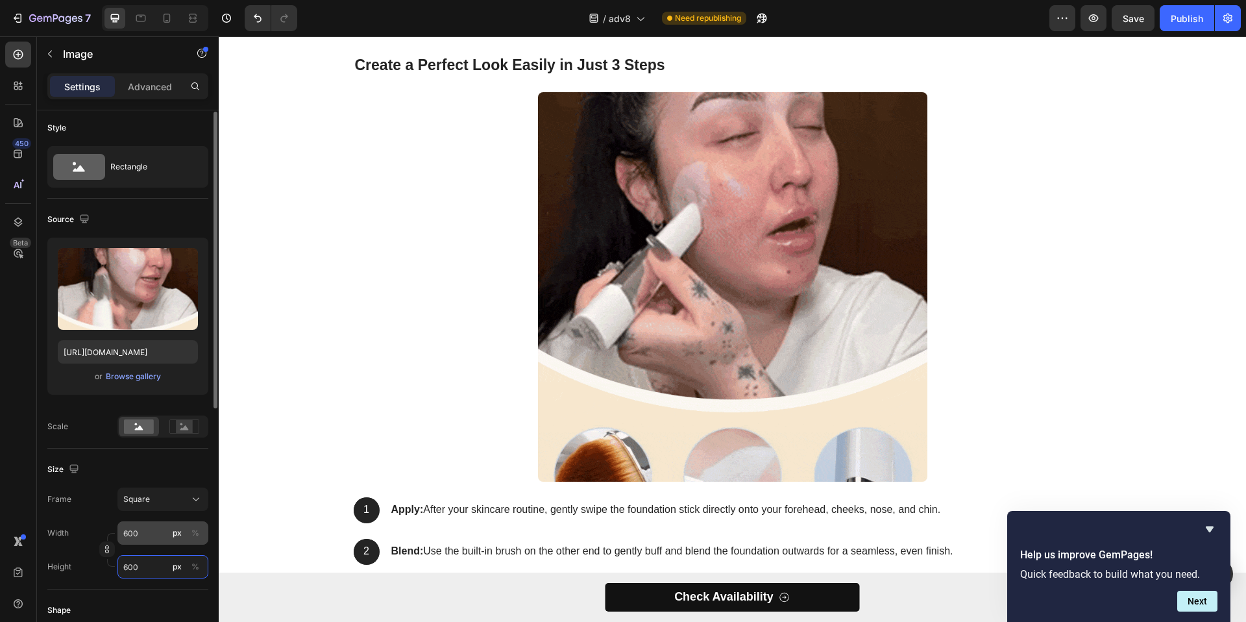
type input "600"
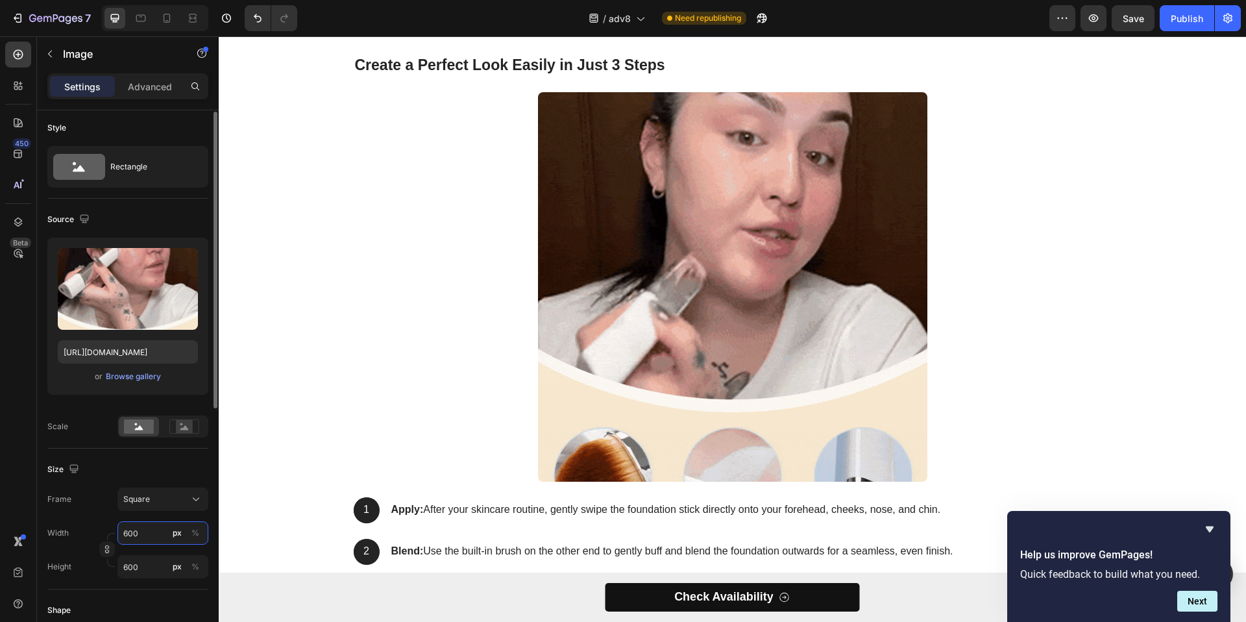
click at [145, 532] on input "600" at bounding box center [162, 532] width 91 height 23
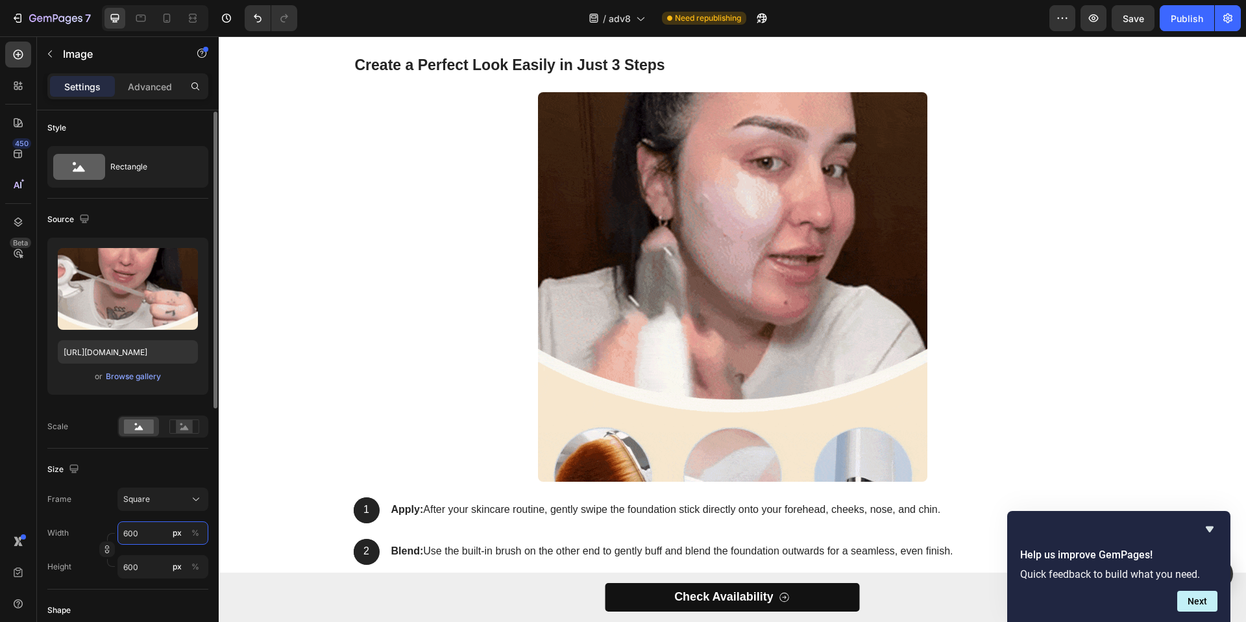
click at [145, 531] on input "600" at bounding box center [162, 532] width 91 height 23
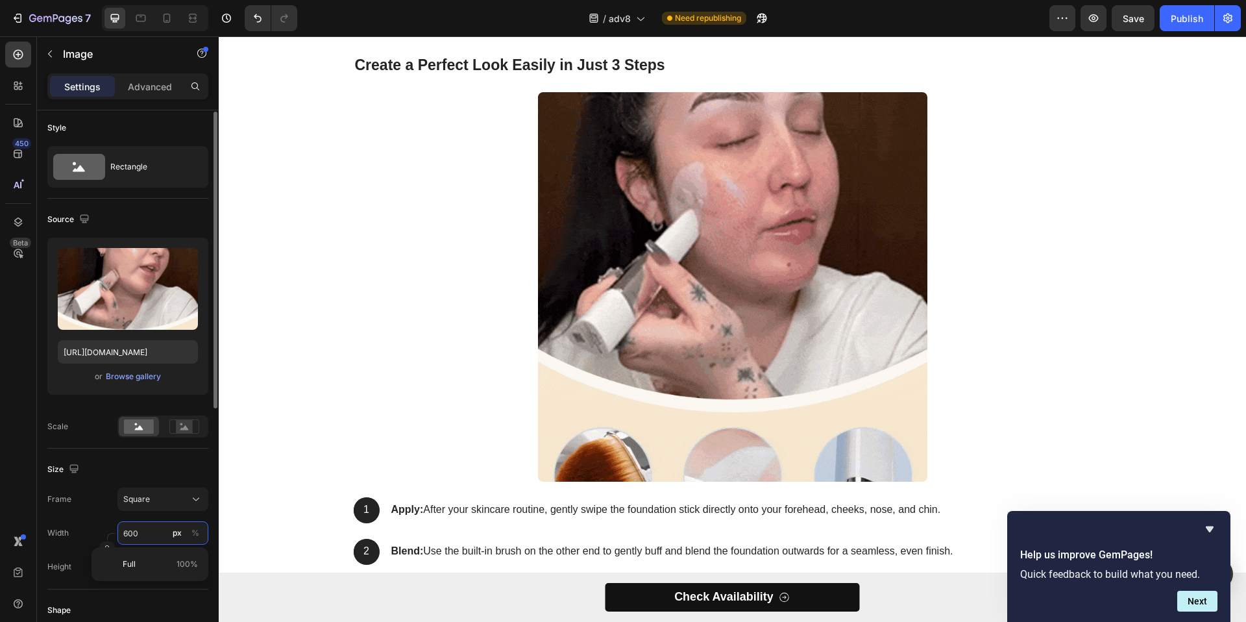
type input "4"
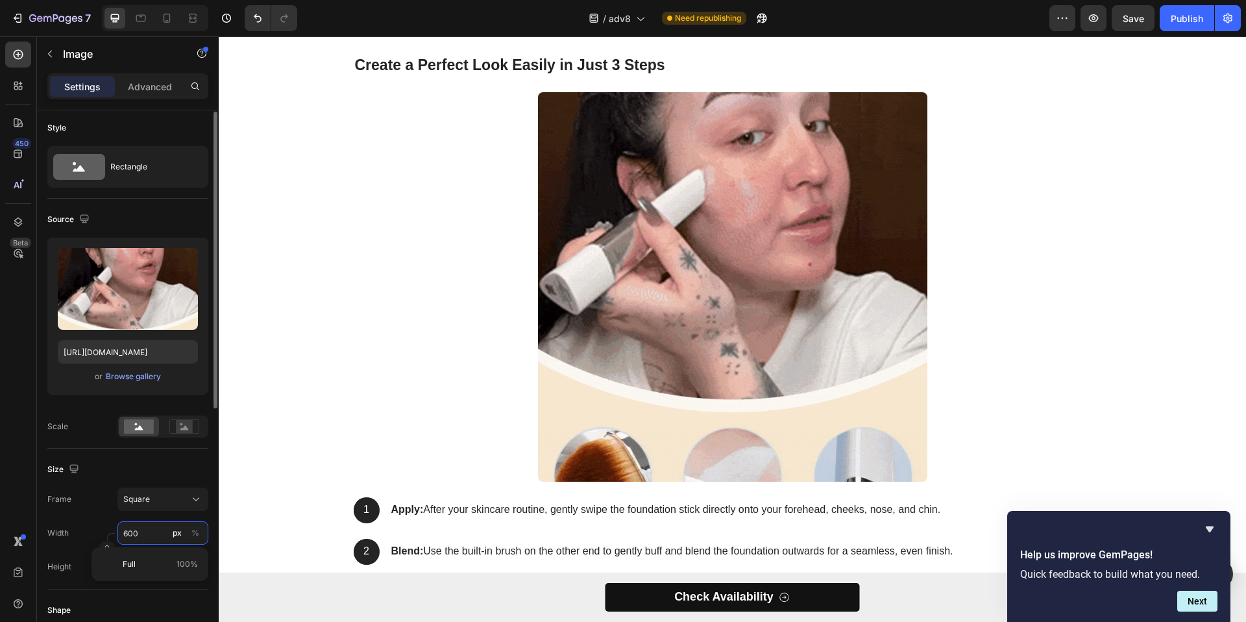
type input "4"
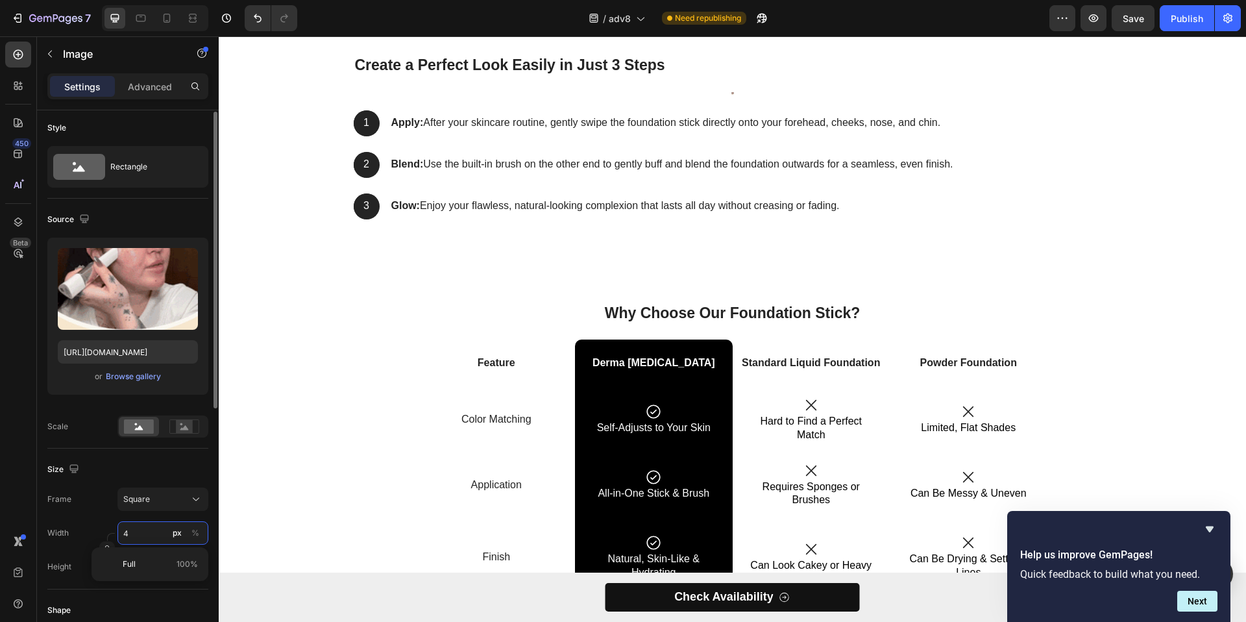
type input "40"
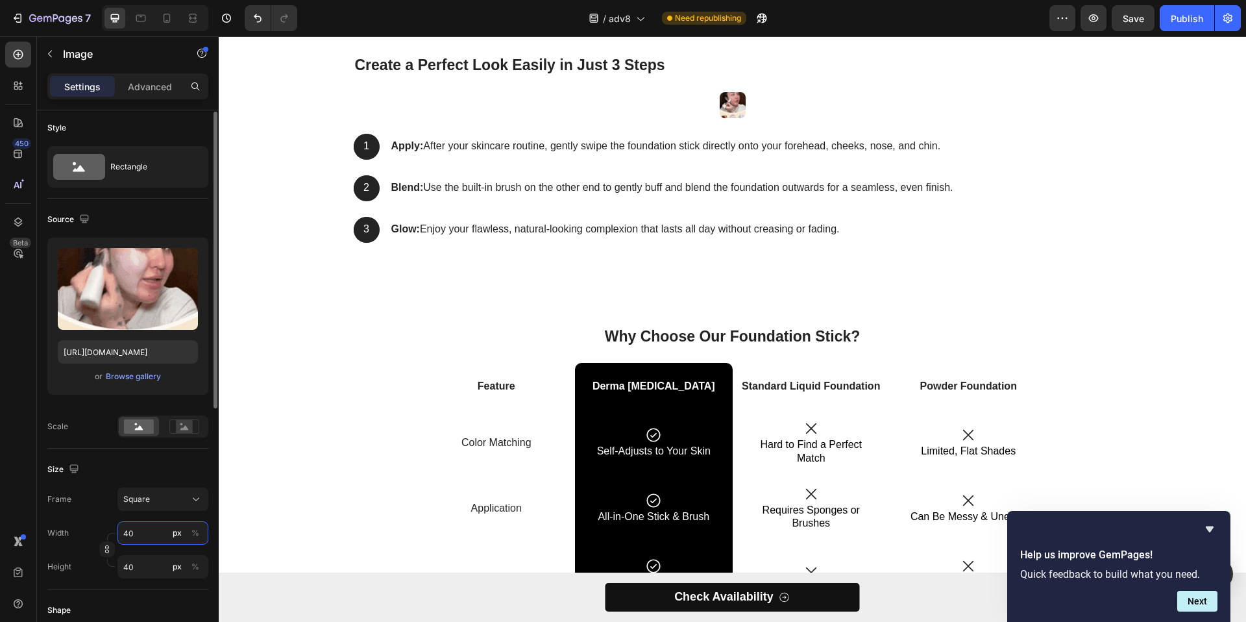
type input "400"
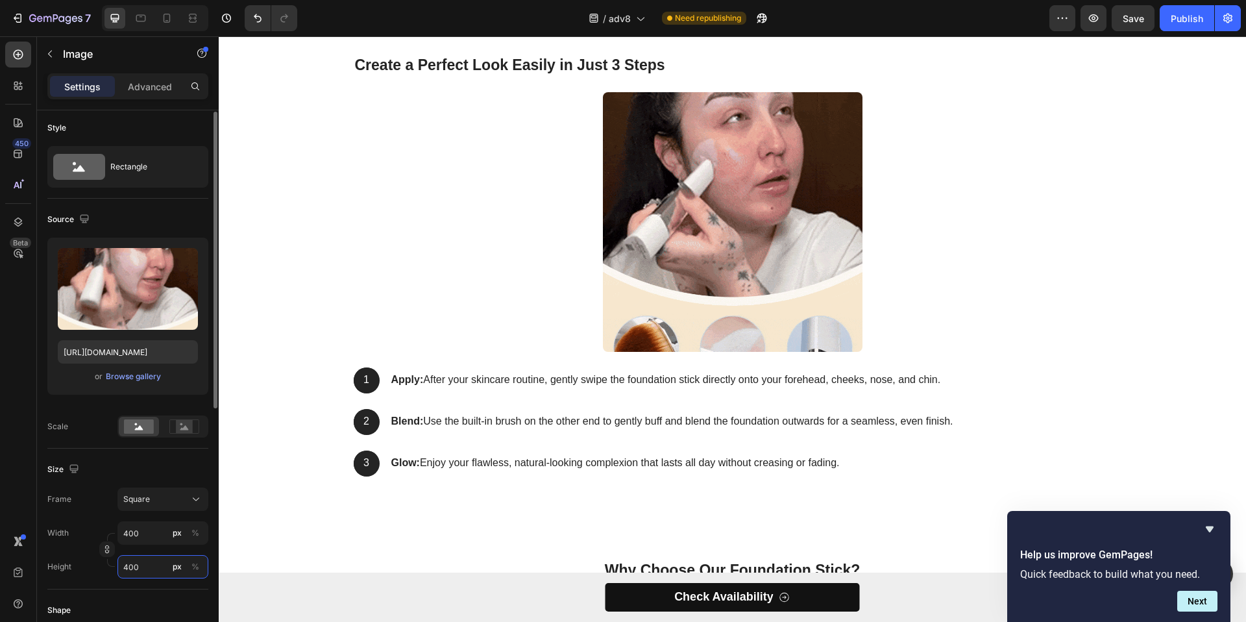
click at [146, 561] on input "400" at bounding box center [162, 566] width 91 height 23
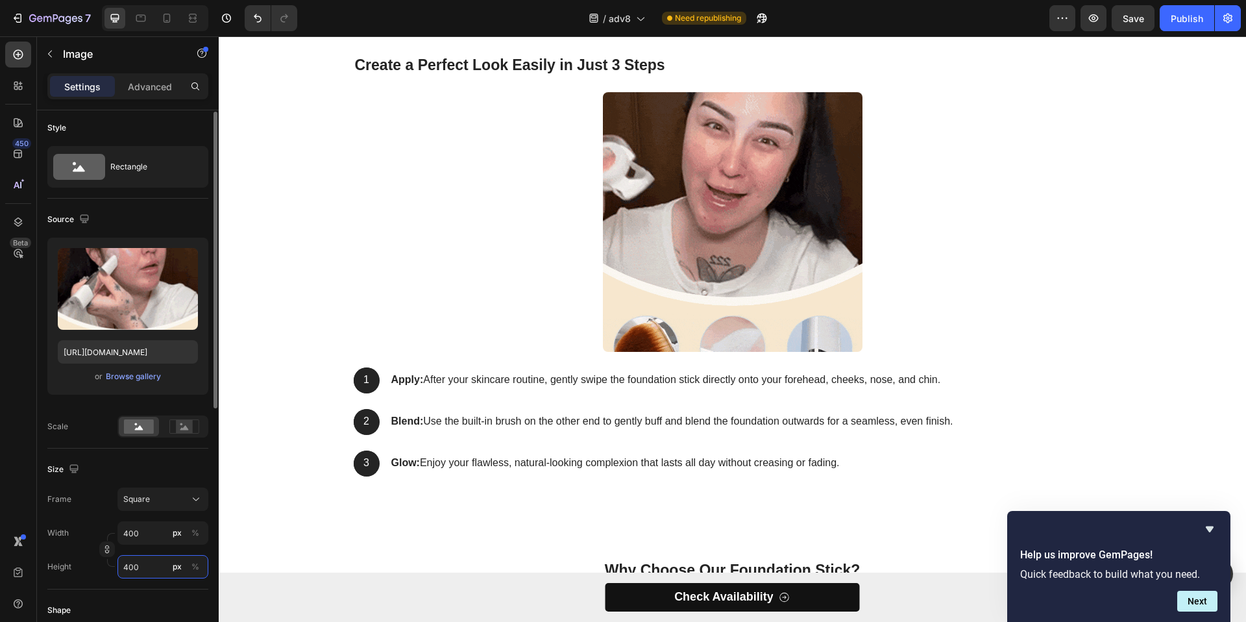
click at [146, 561] on input "400" at bounding box center [162, 566] width 91 height 23
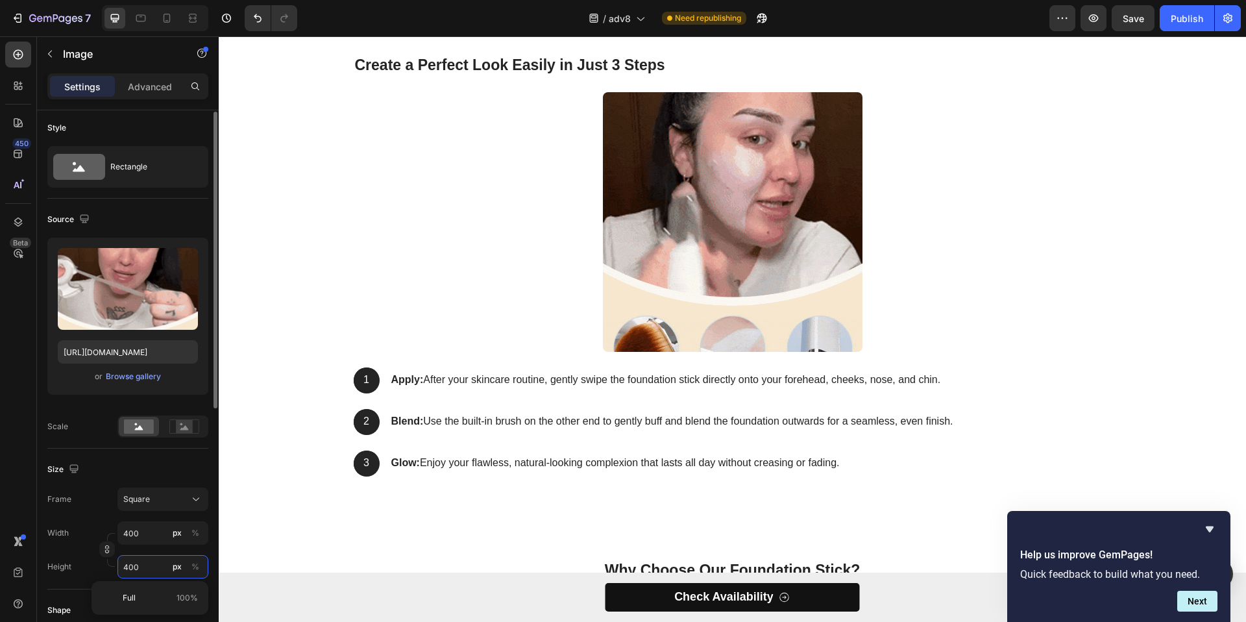
type input "6"
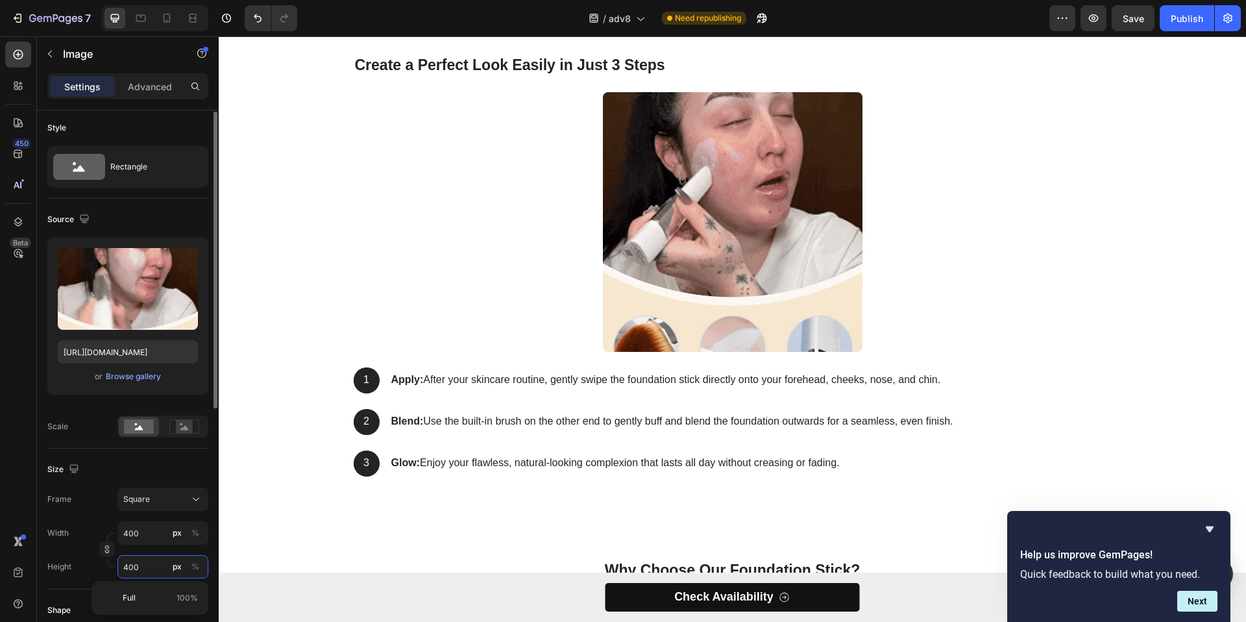
type input "6"
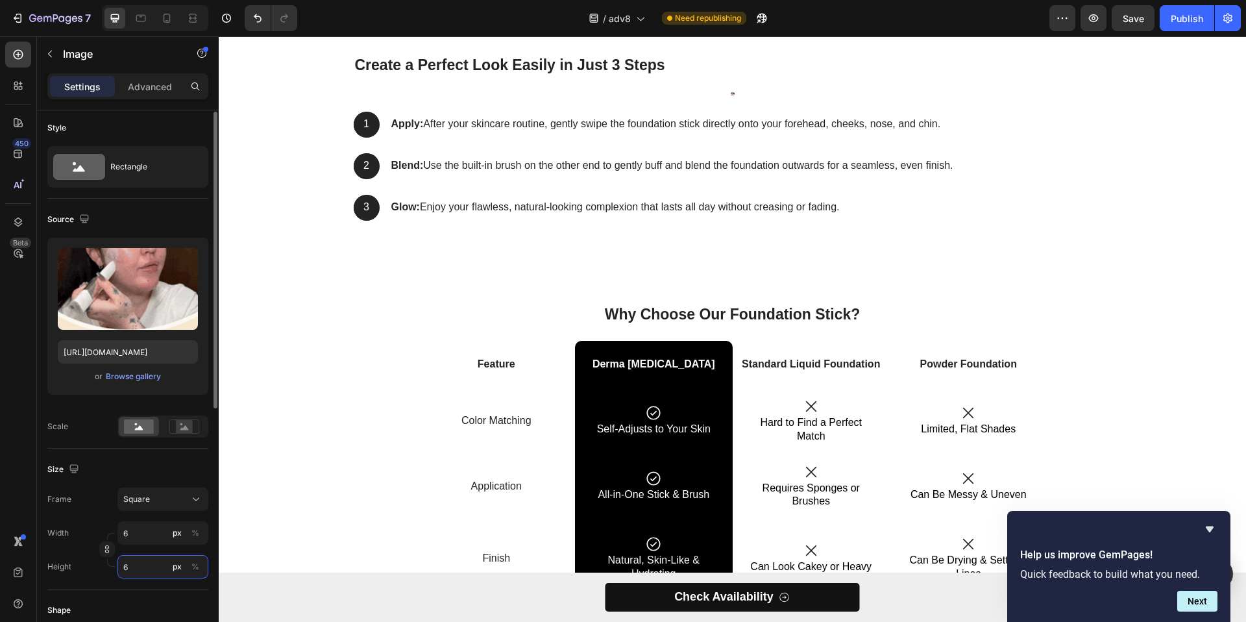
type input "60"
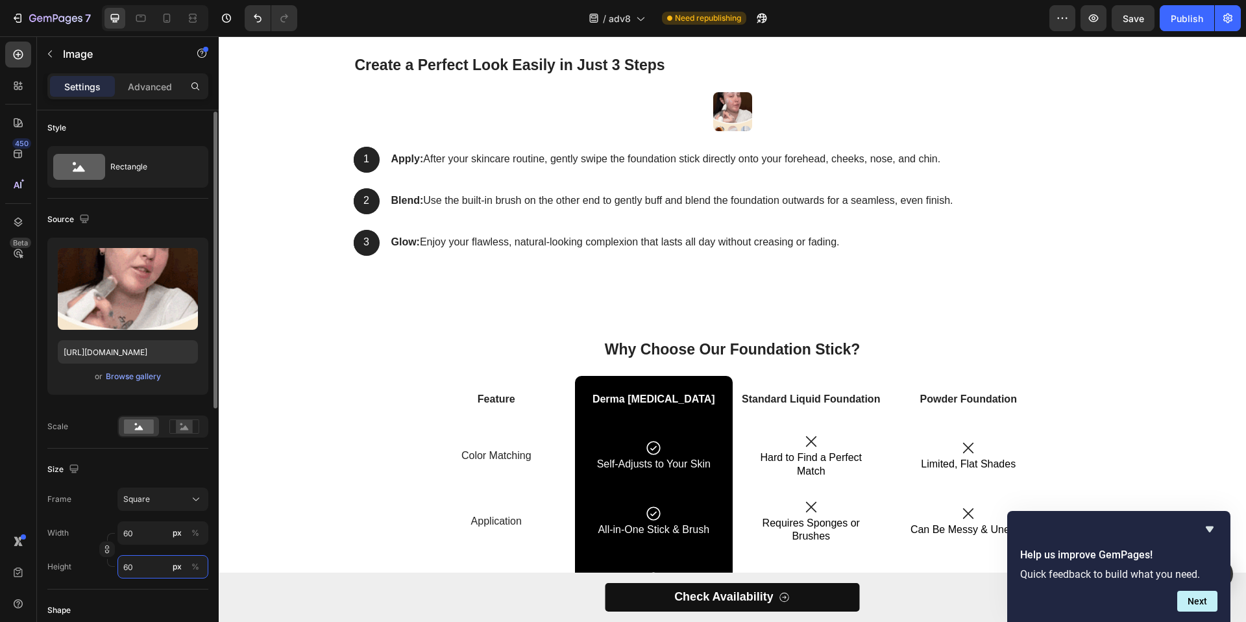
type input "600"
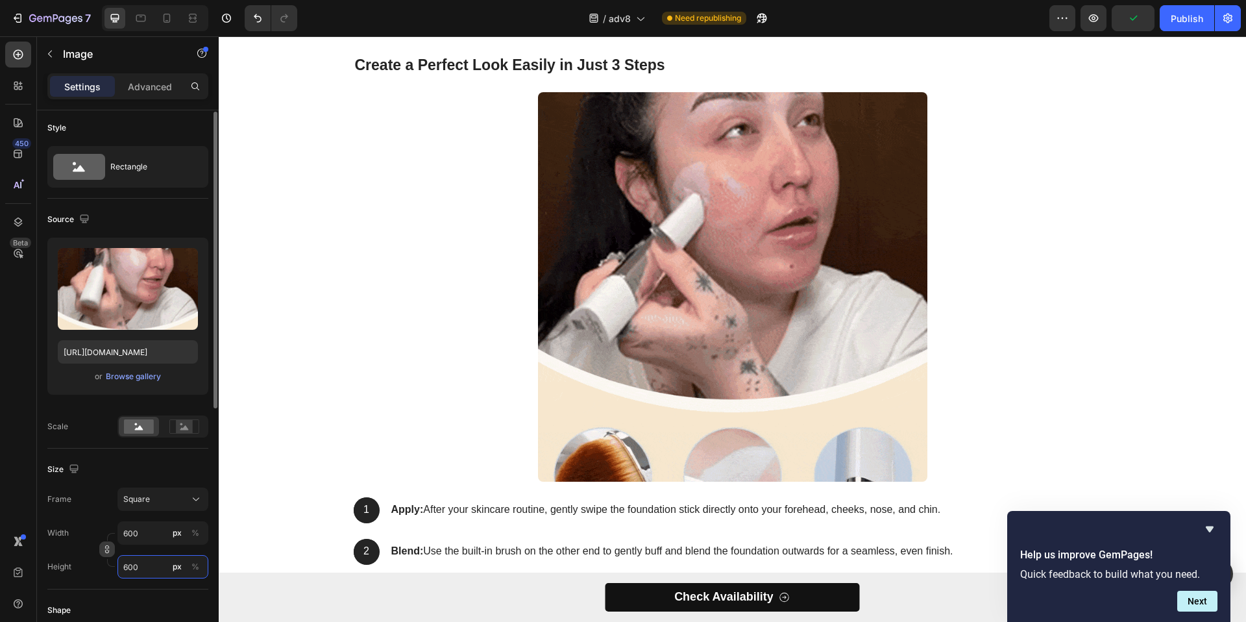
type input "600"
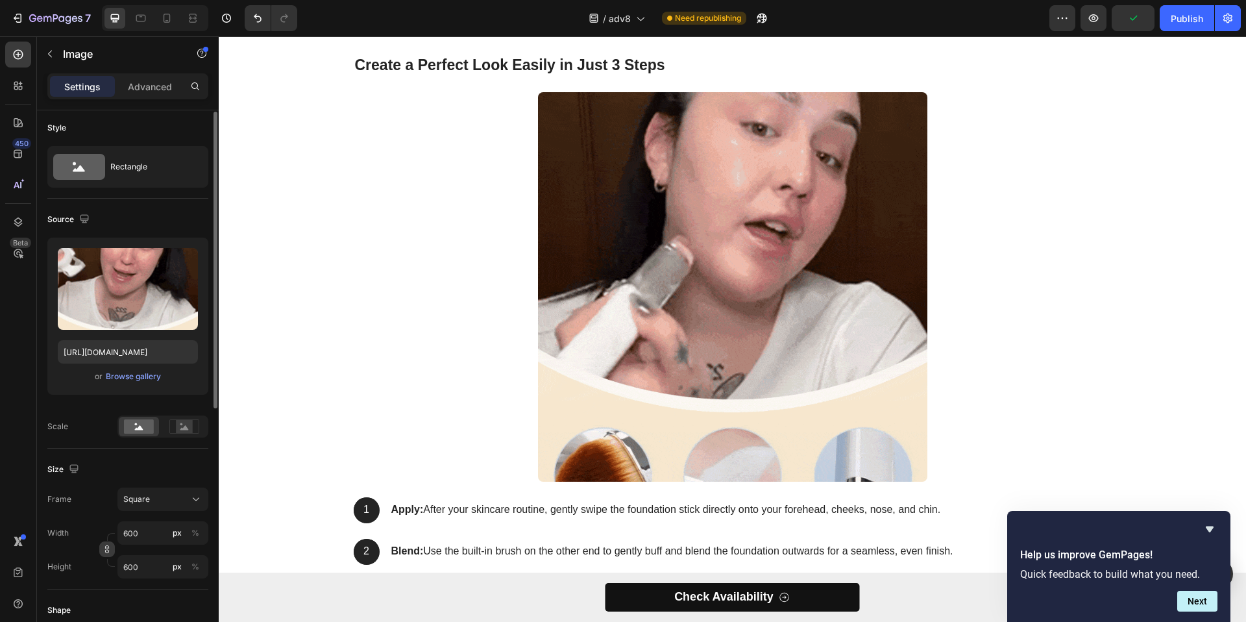
click at [114, 551] on button "button" at bounding box center [107, 549] width 16 height 16
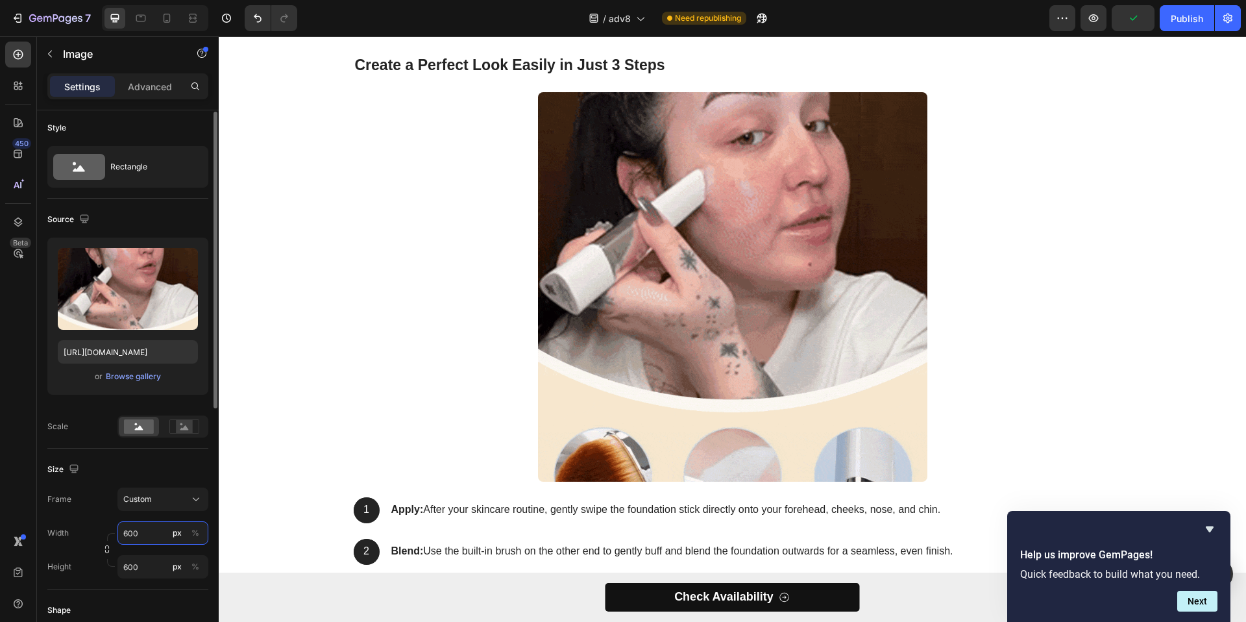
click at [144, 539] on input "600" at bounding box center [162, 532] width 91 height 23
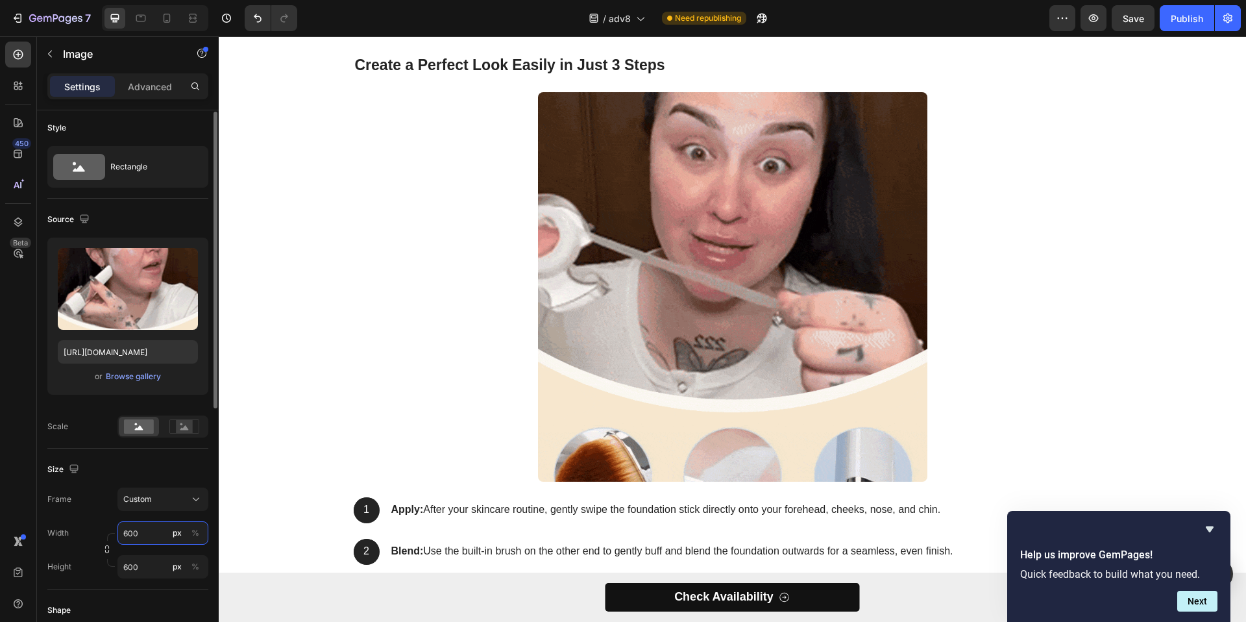
click at [144, 539] on input "600" at bounding box center [162, 532] width 91 height 23
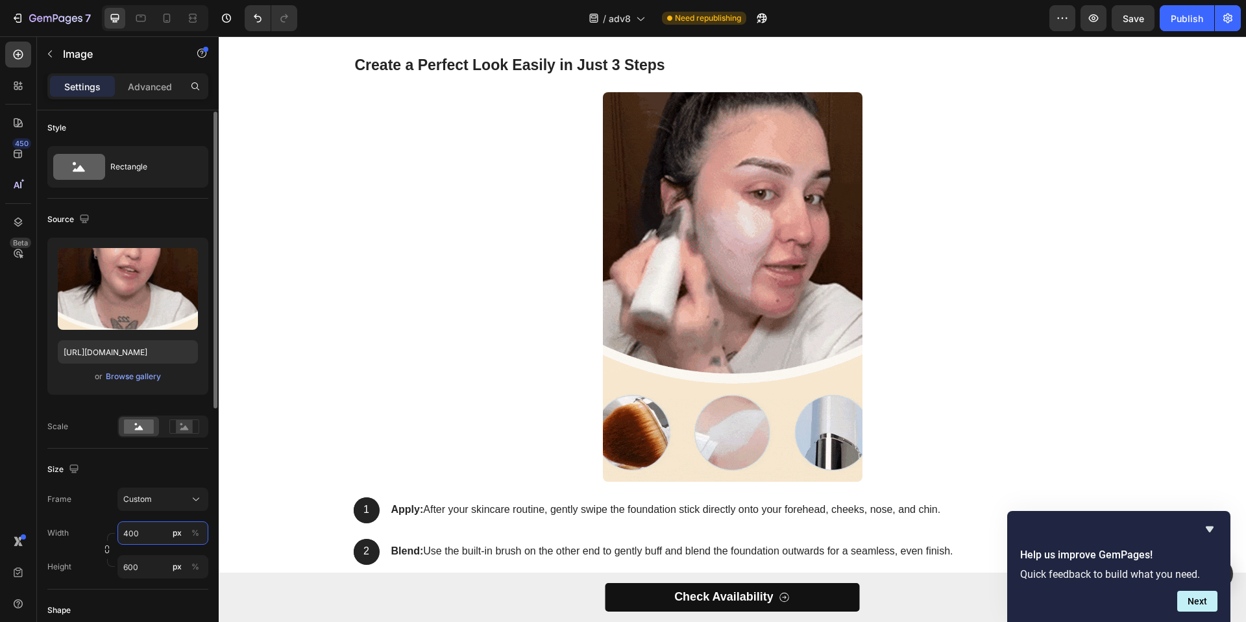
click at [143, 540] on input "400" at bounding box center [162, 532] width 91 height 23
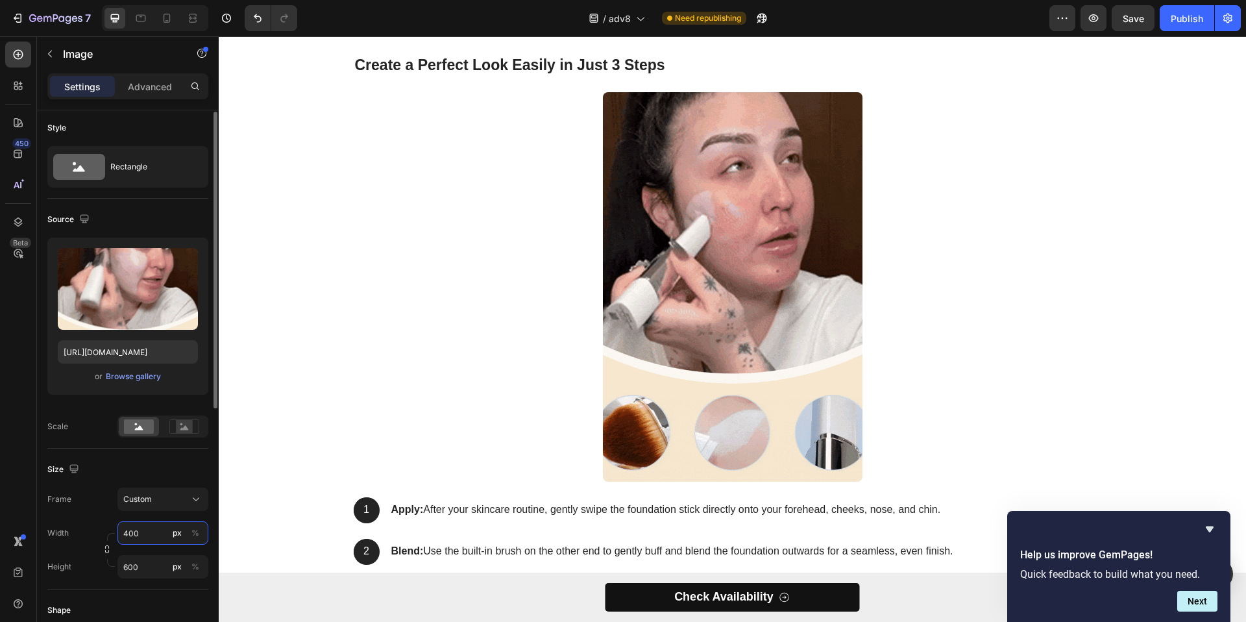
click at [143, 540] on input "400" at bounding box center [162, 532] width 91 height 23
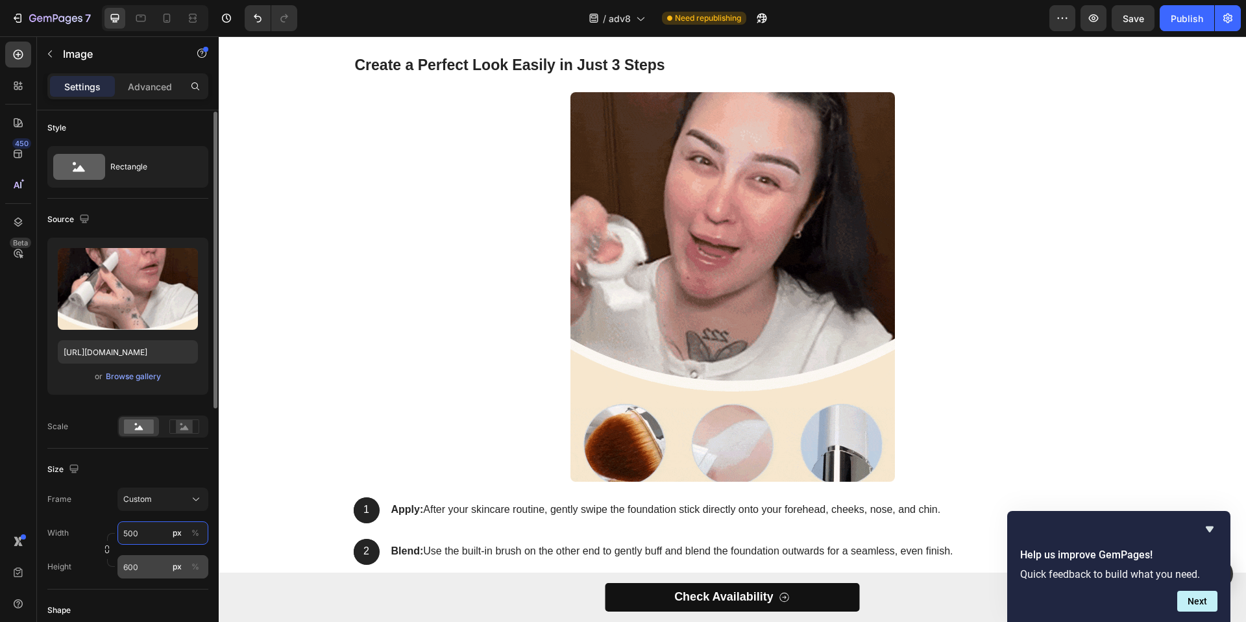
type input "500"
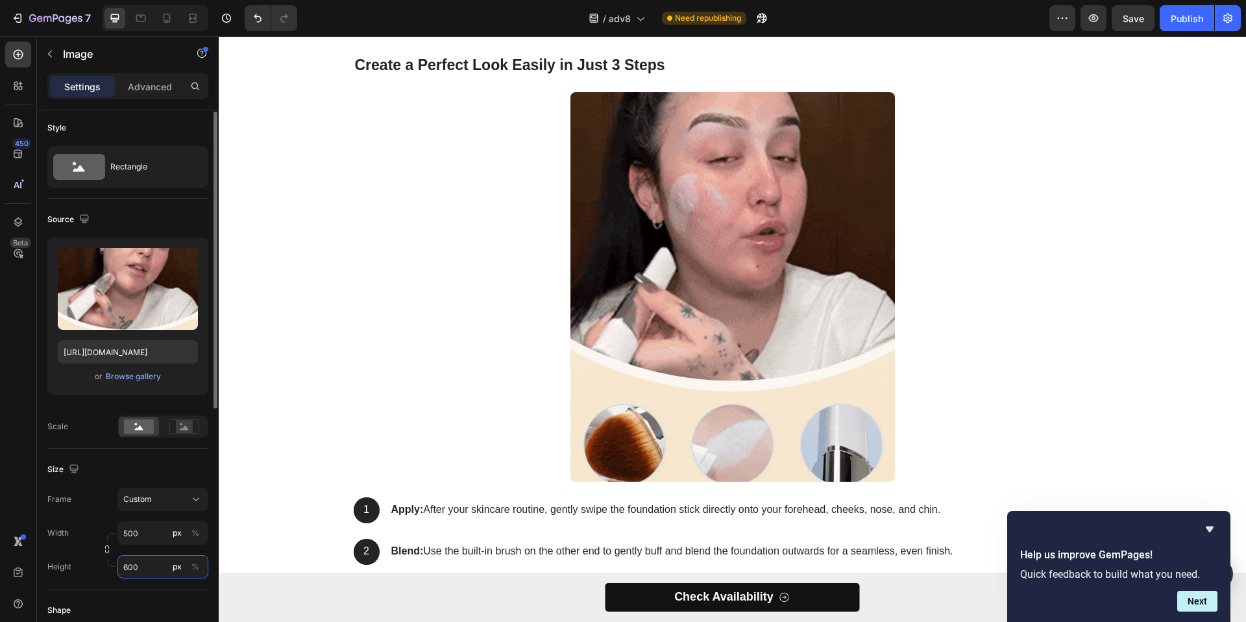
click at [141, 569] on input "600" at bounding box center [162, 566] width 91 height 23
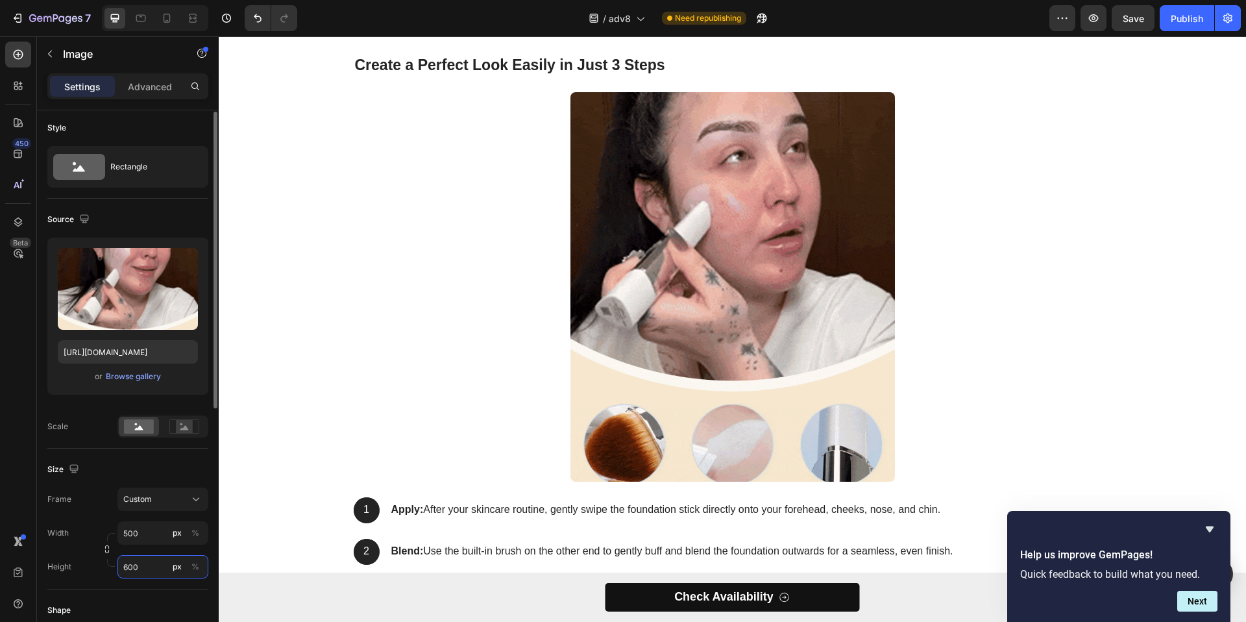
click at [141, 569] on input "600" at bounding box center [162, 566] width 91 height 23
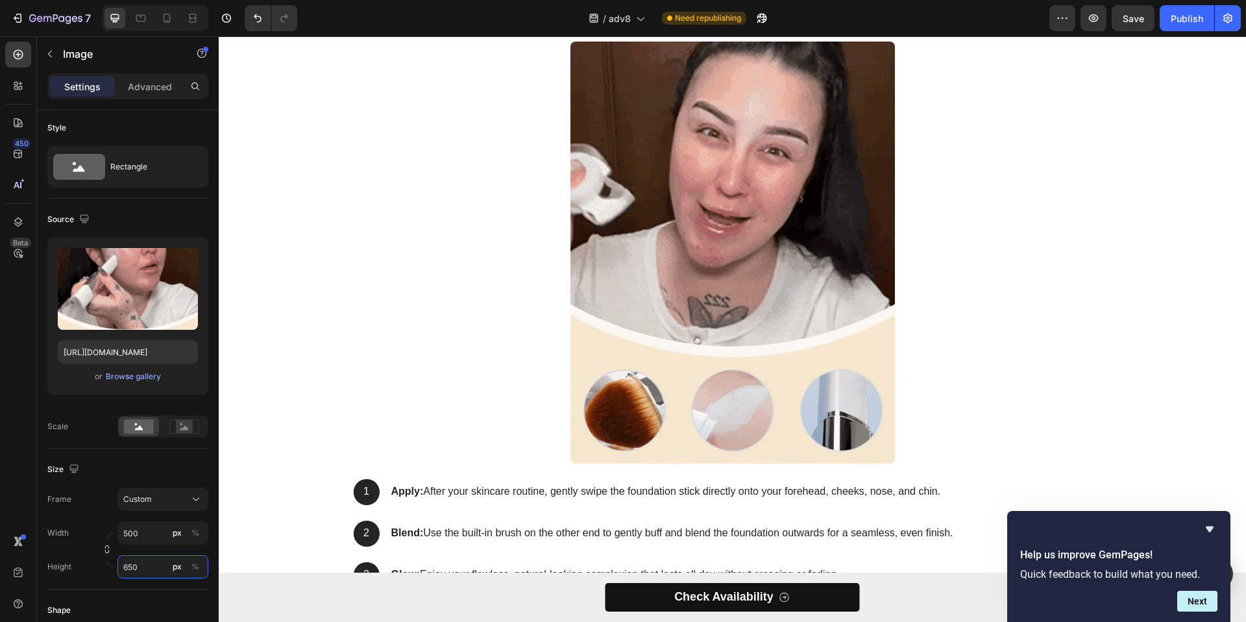
scroll to position [2468, 0]
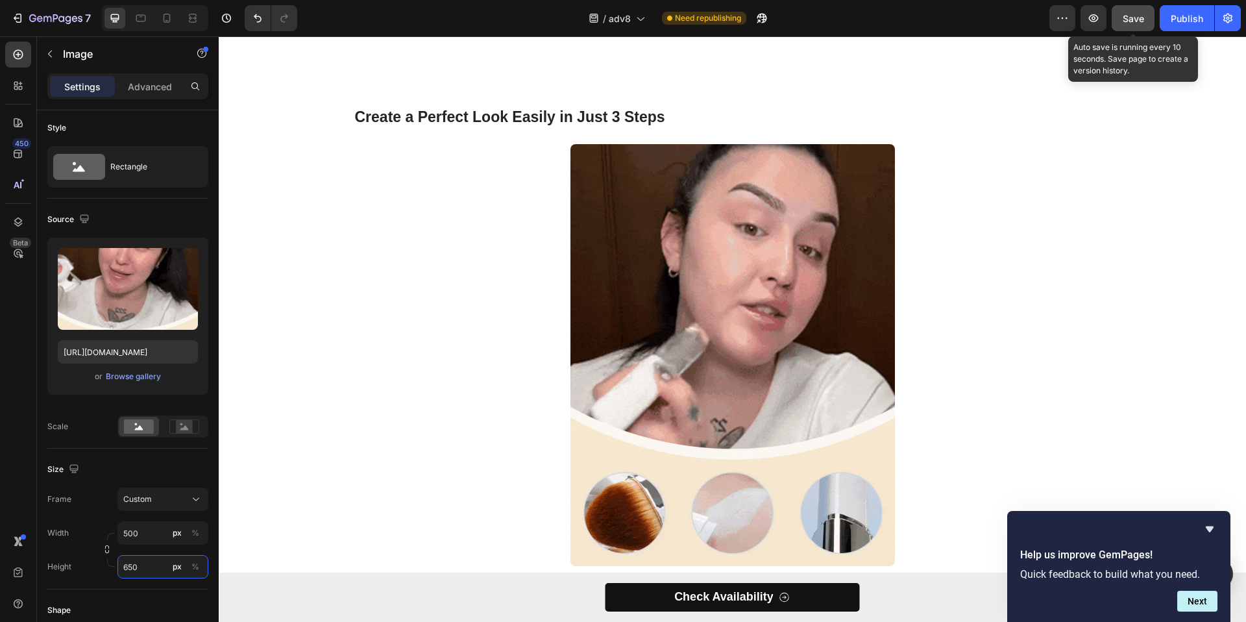
type input "650"
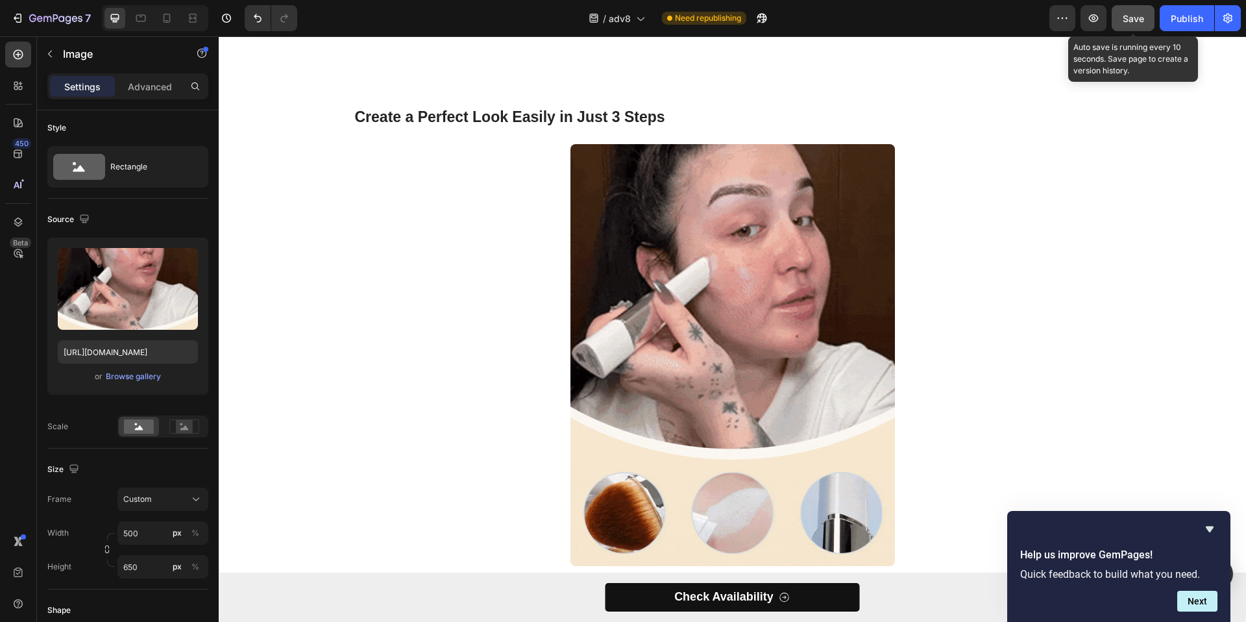
click at [1128, 18] on span "Save" at bounding box center [1133, 18] width 21 height 11
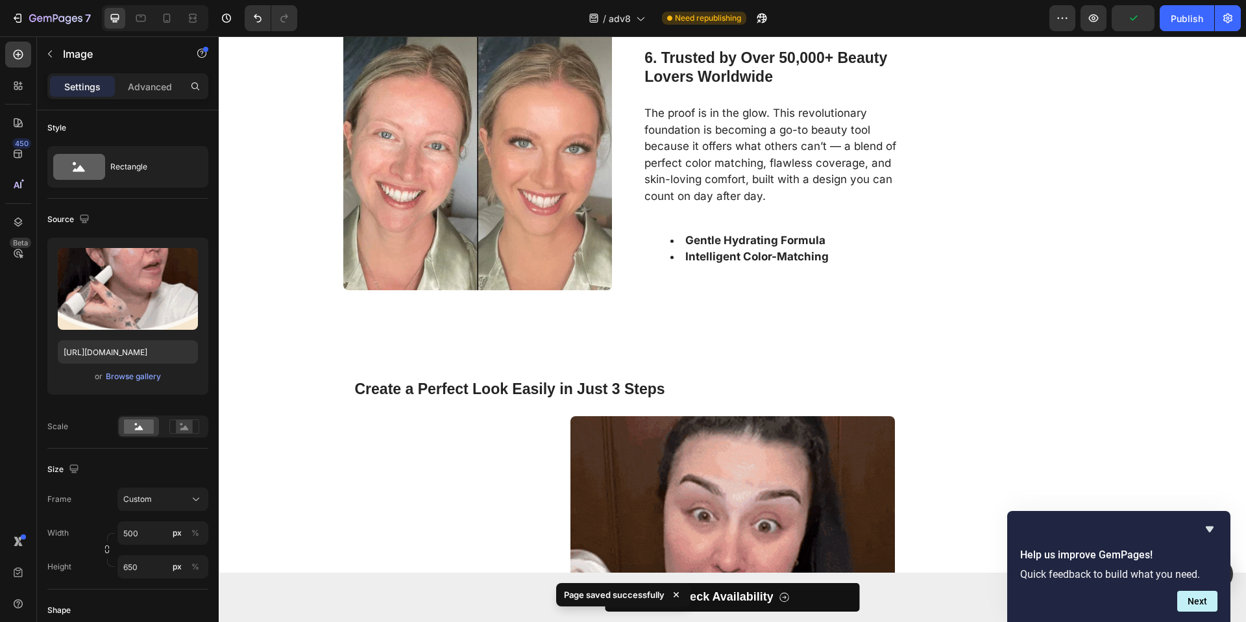
scroll to position [2187, 0]
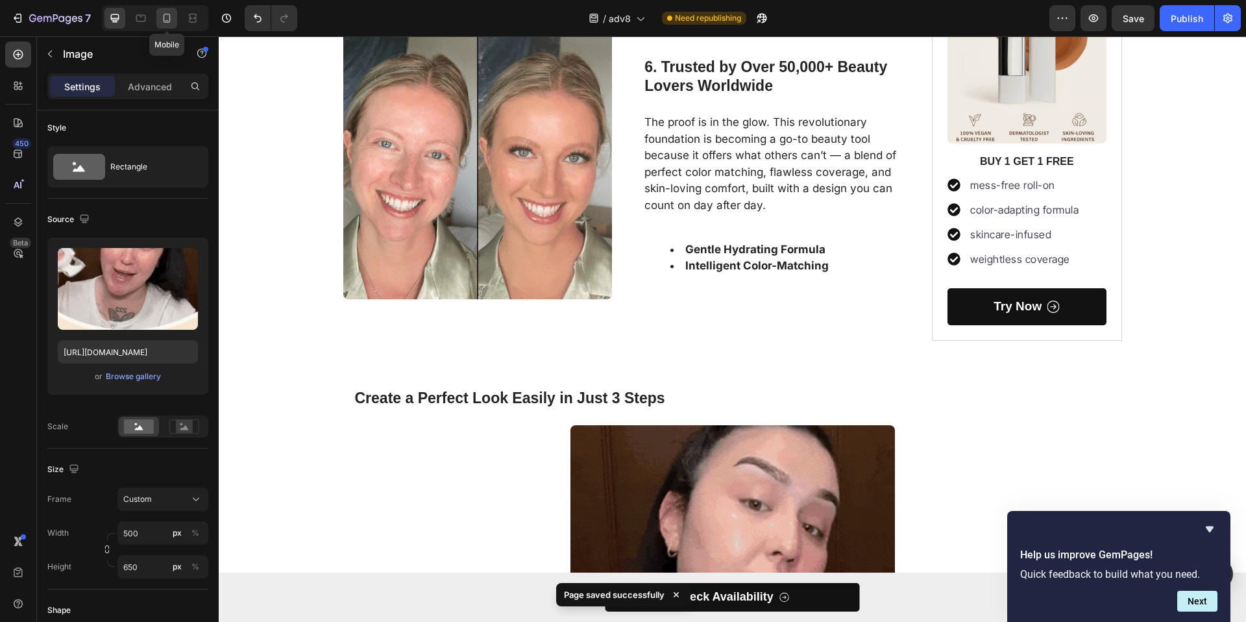
click at [161, 22] on icon at bounding box center [166, 18] width 13 height 13
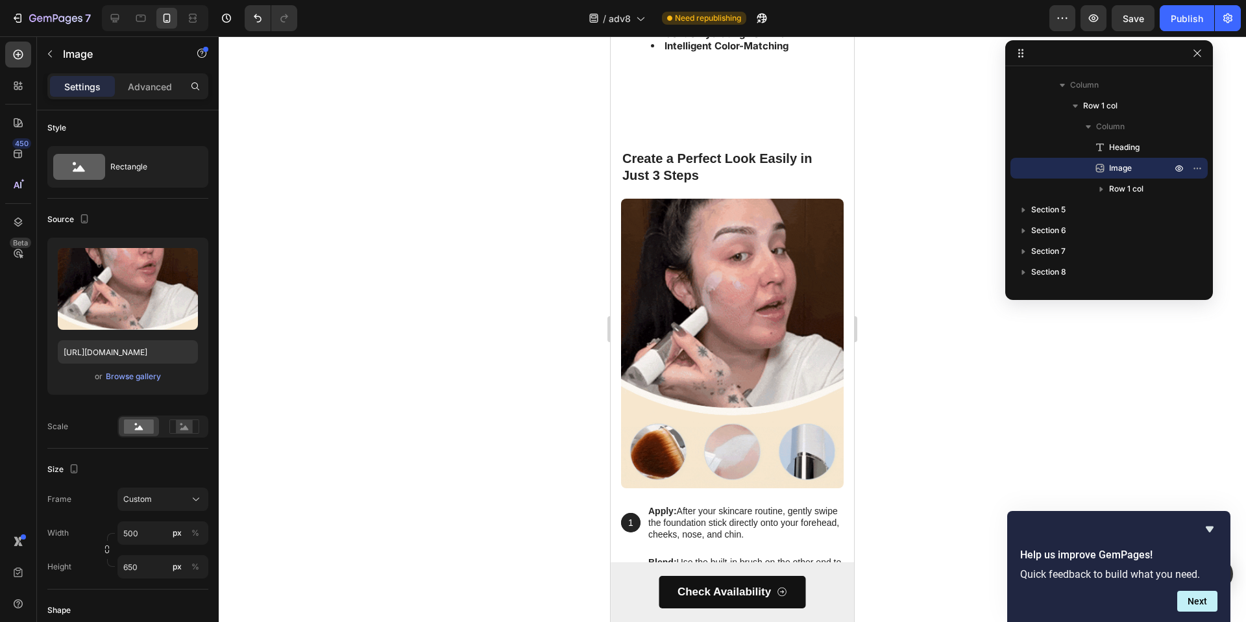
scroll to position [3187, 0]
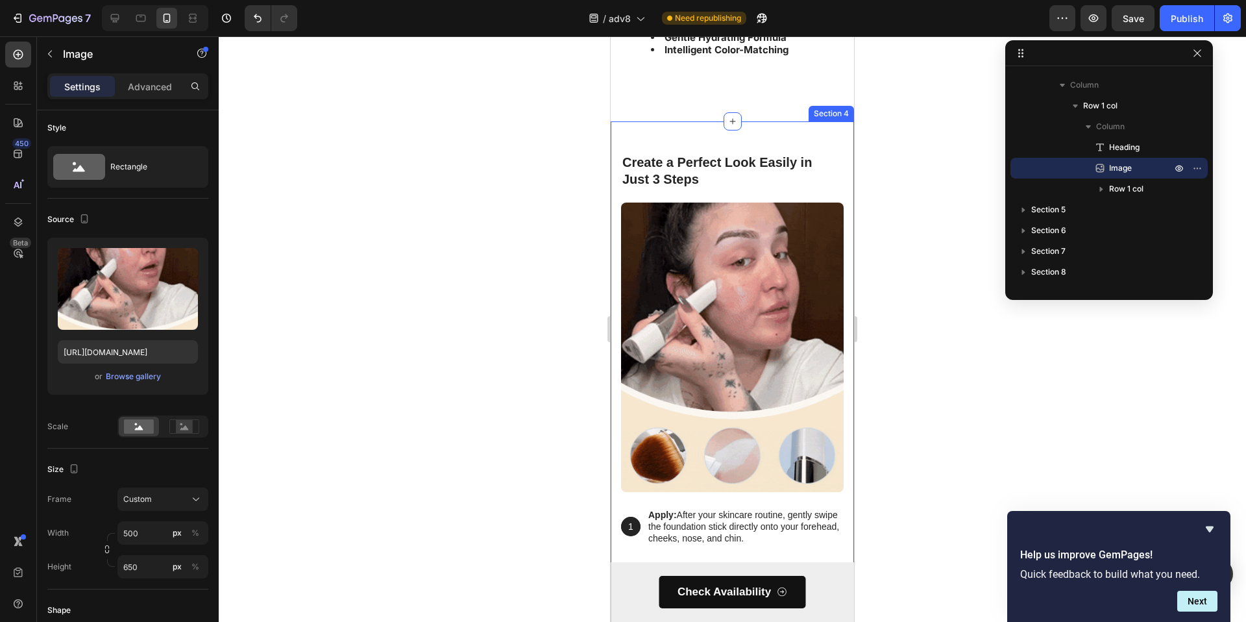
click at [681, 136] on div "Create a Perfect Look Easily in Just 3 Steps Heading Image 1 Text Block Hero Ba…" at bounding box center [732, 414] width 243 height 586
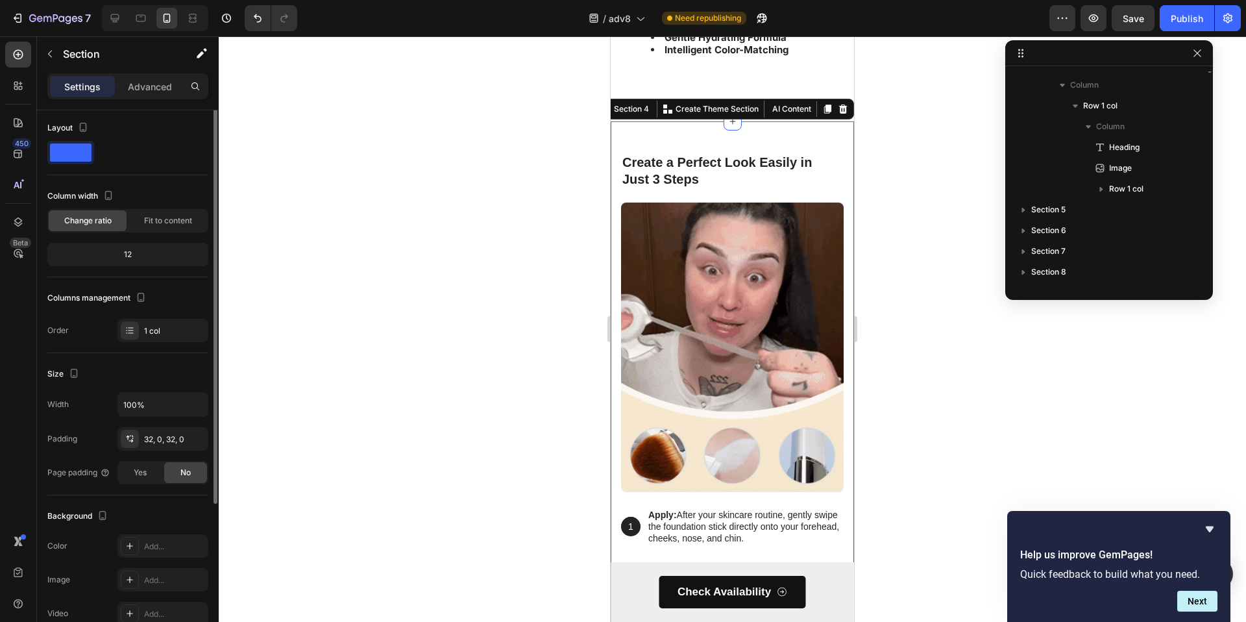
scroll to position [0, 0]
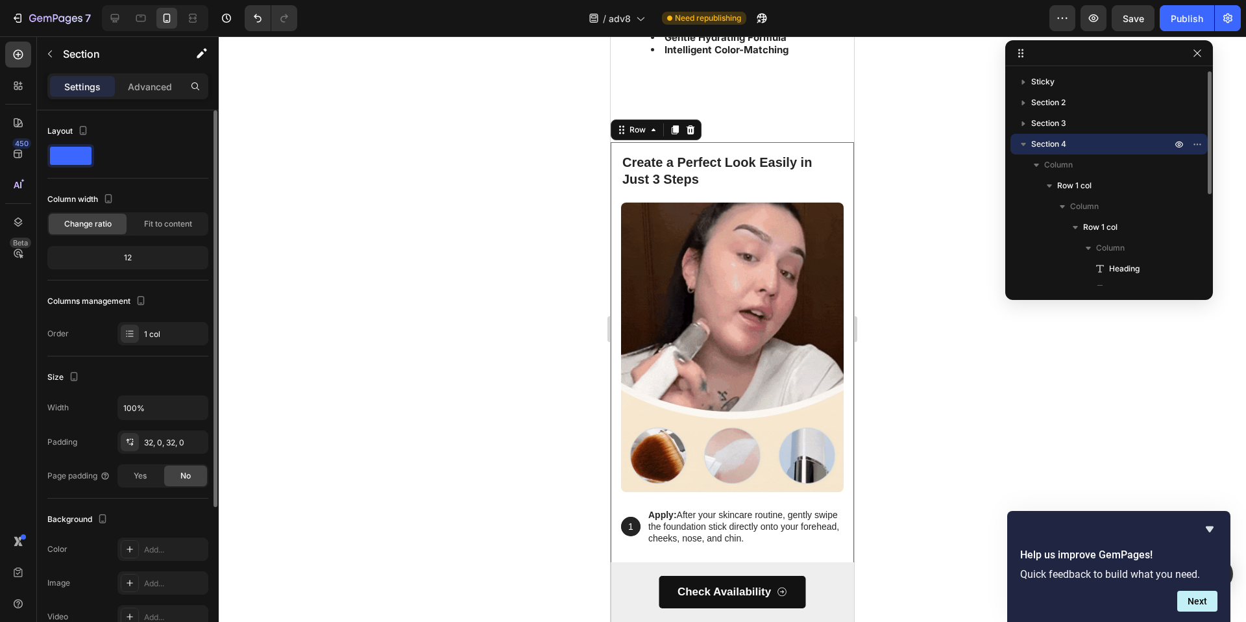
click at [722, 162] on div "Create a Perfect Look Easily in Just 3 Steps Heading Image 1 Text Block Hero Ba…" at bounding box center [732, 414] width 243 height 545
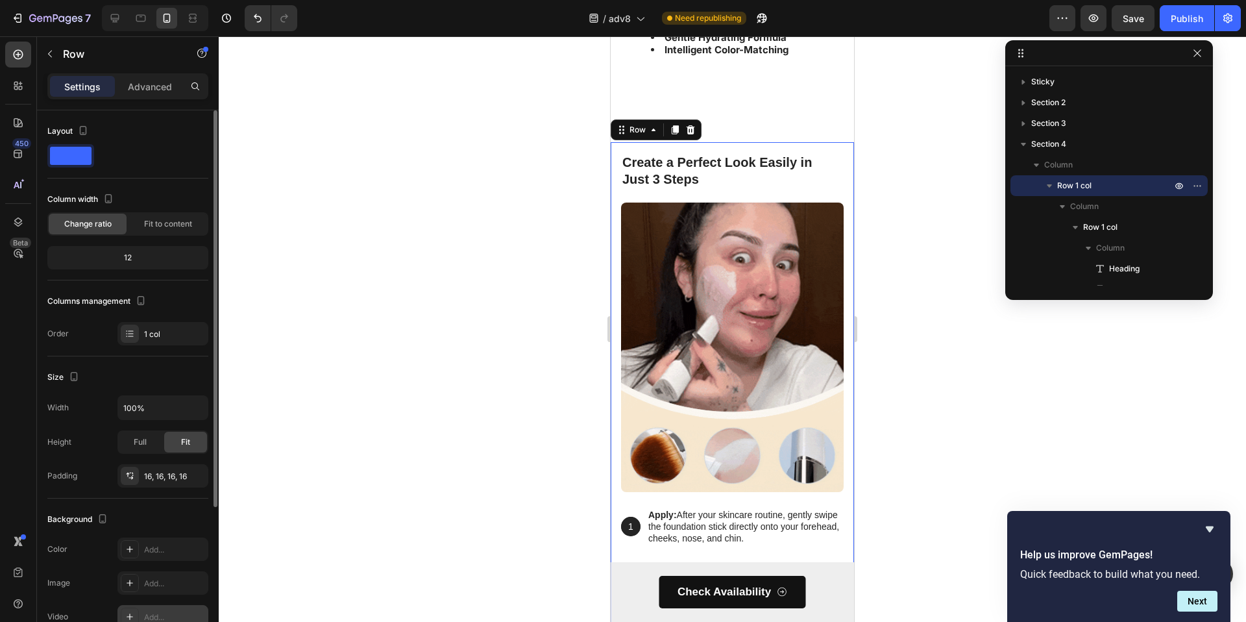
scroll to position [210, 0]
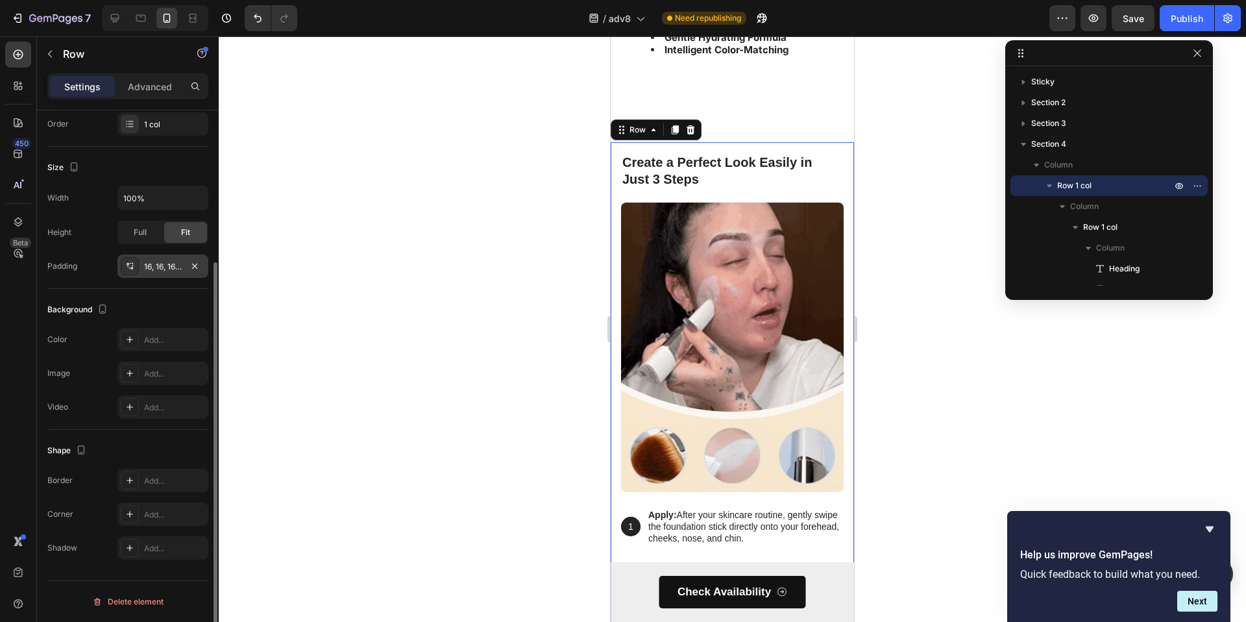
click at [162, 254] on div "16, 16, 16, 16" at bounding box center [162, 265] width 91 height 23
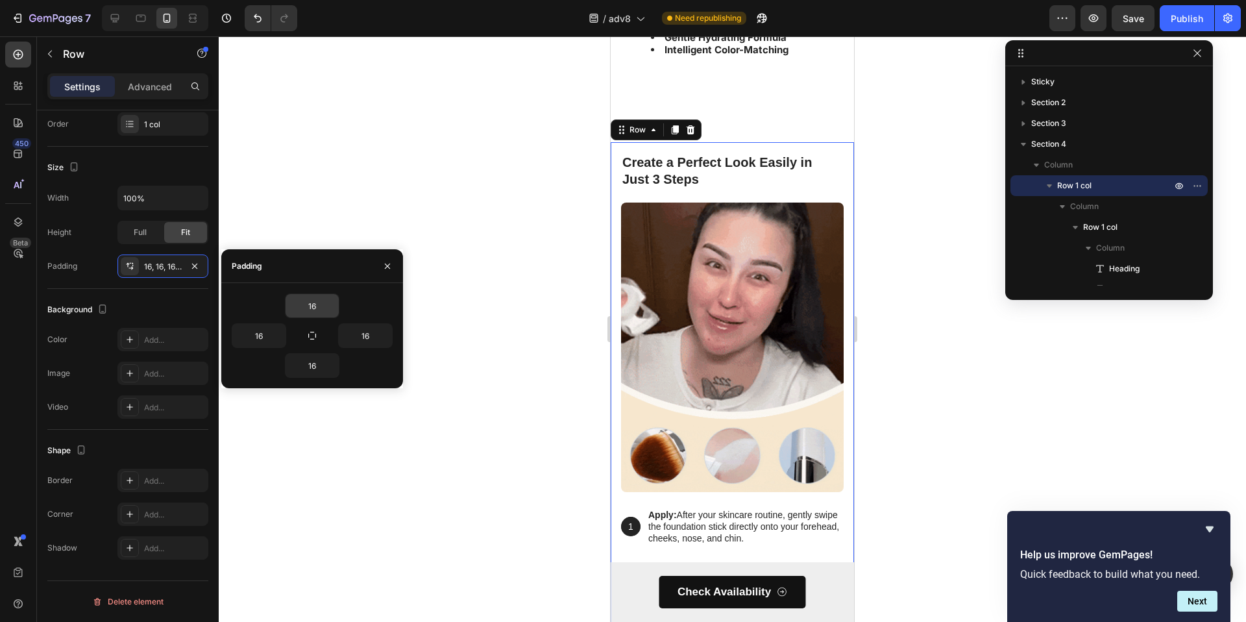
click at [312, 301] on input "16" at bounding box center [312, 305] width 53 height 23
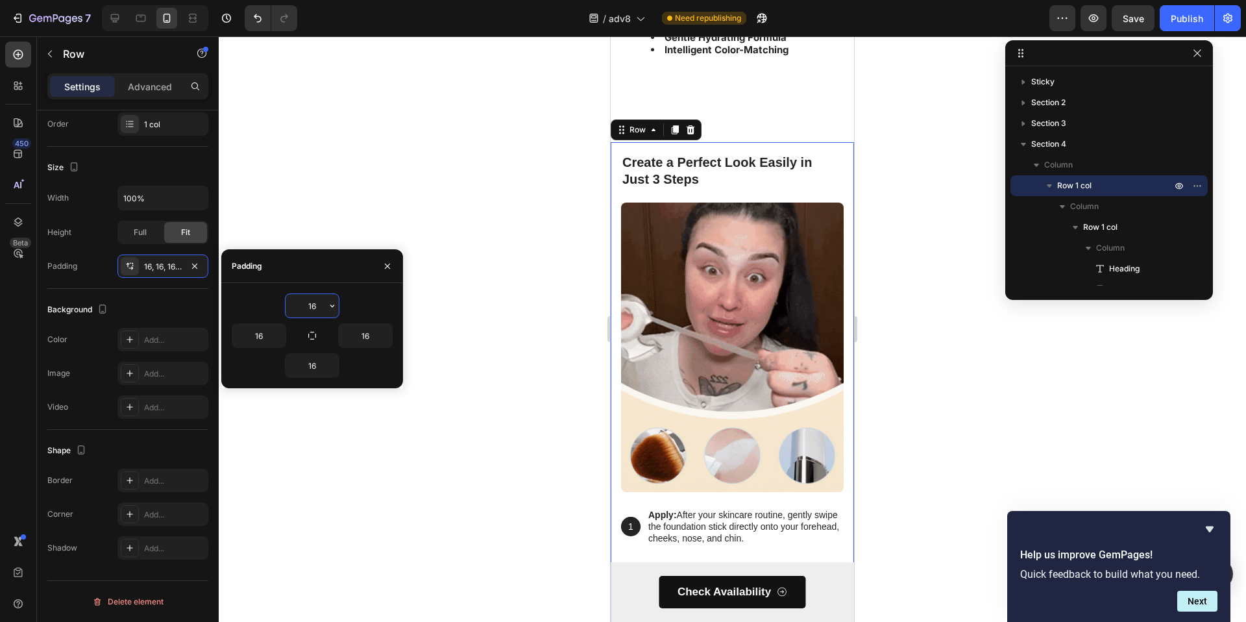
click at [312, 301] on input "16" at bounding box center [312, 305] width 53 height 23
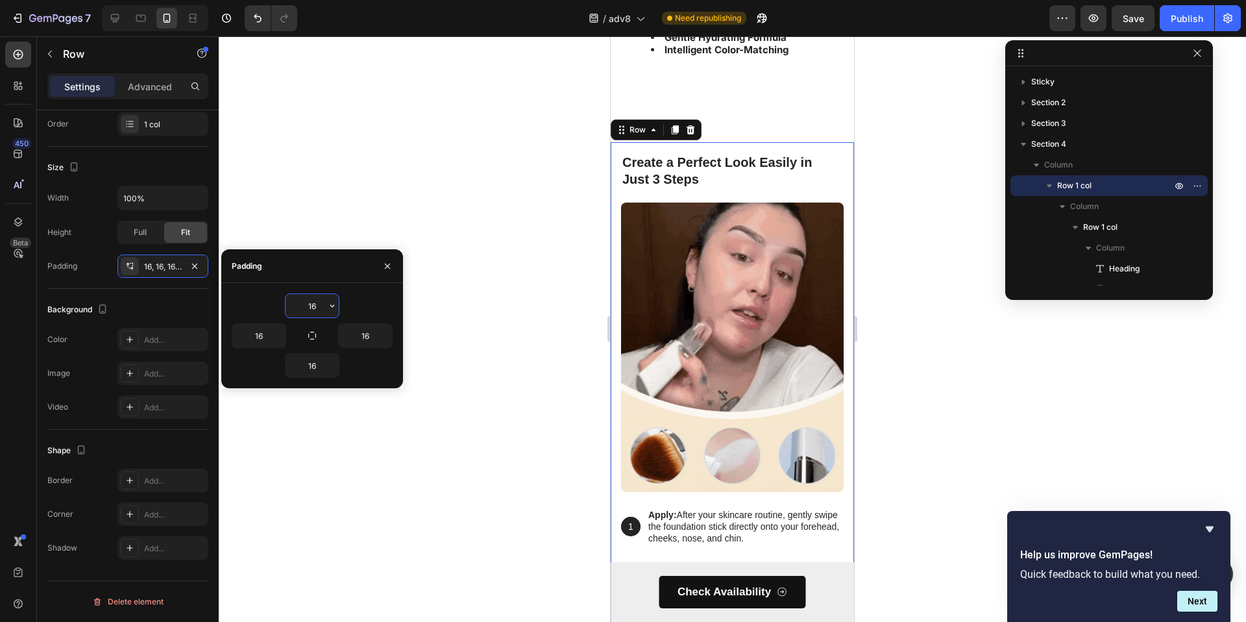
type input "0"
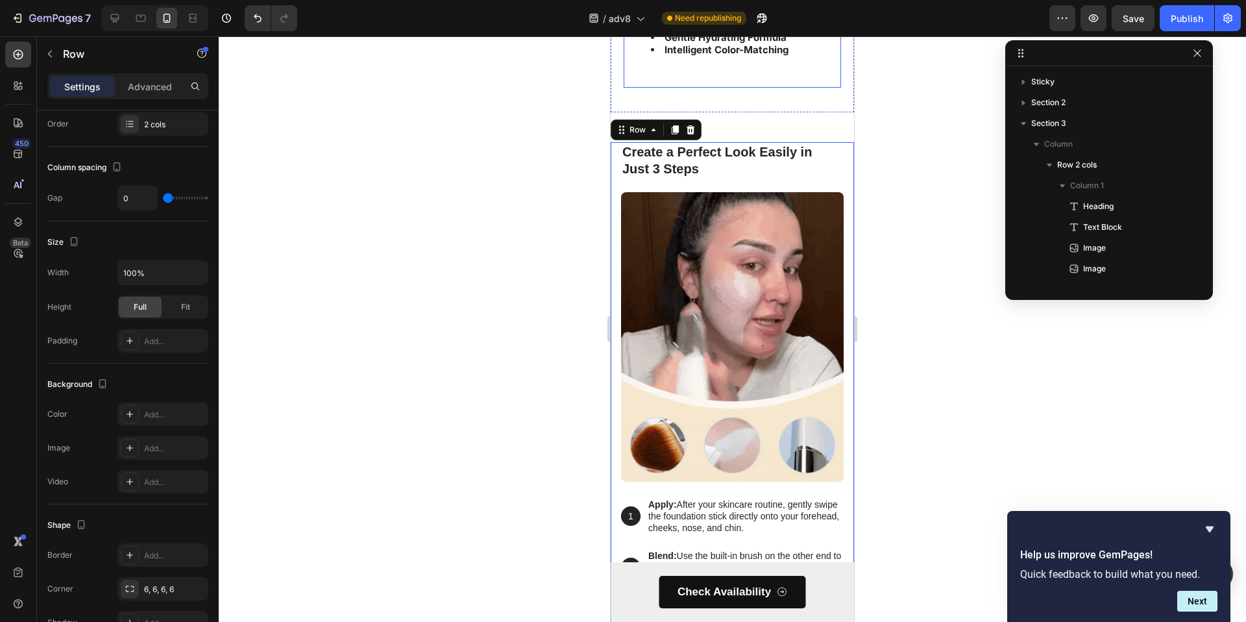
scroll to position [225, 0]
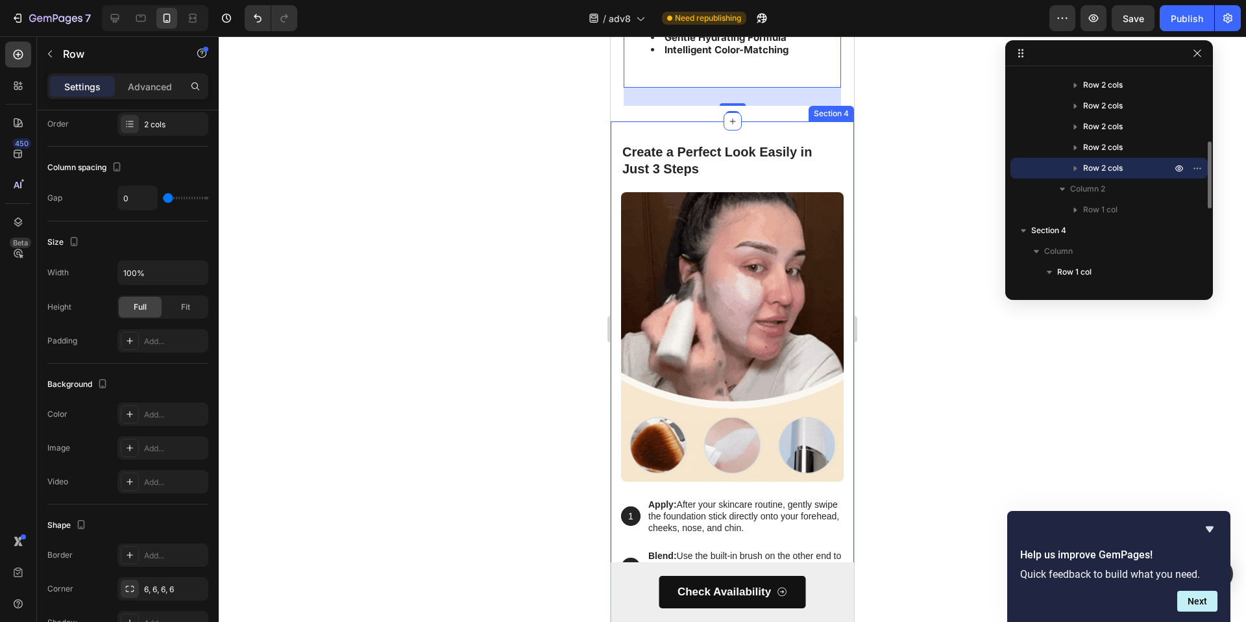
click at [771, 138] on div "Create a Perfect Look Easily in Just 3 Steps Heading Image 1 Text Block Hero Ba…" at bounding box center [732, 409] width 243 height 576
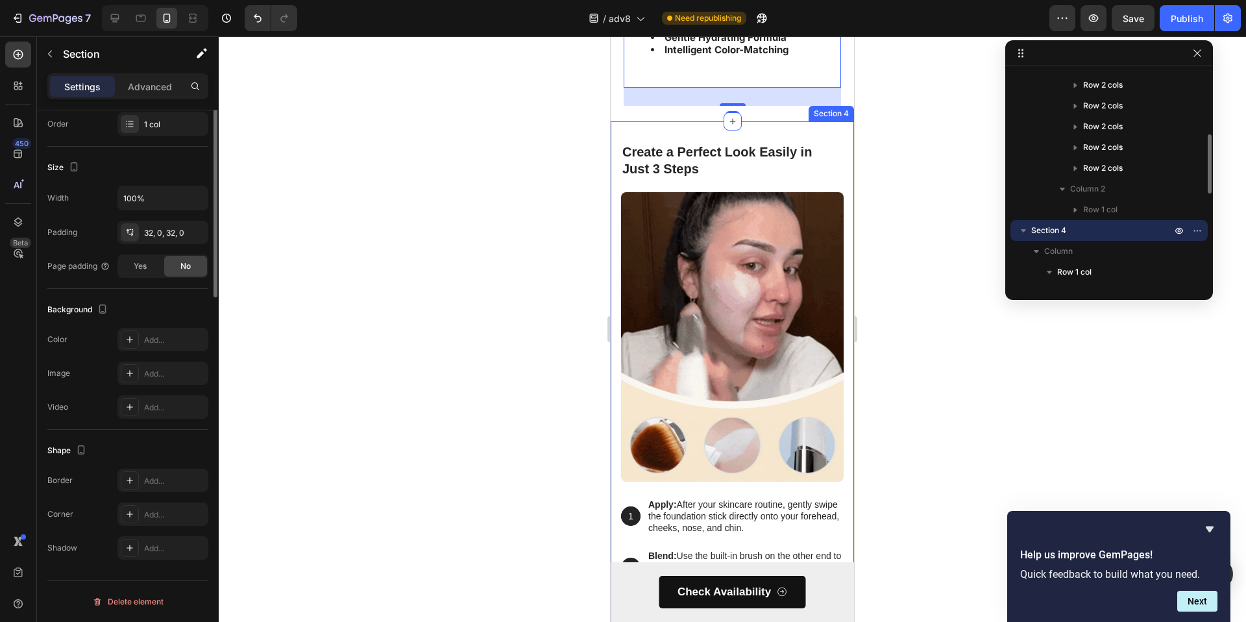
scroll to position [0, 0]
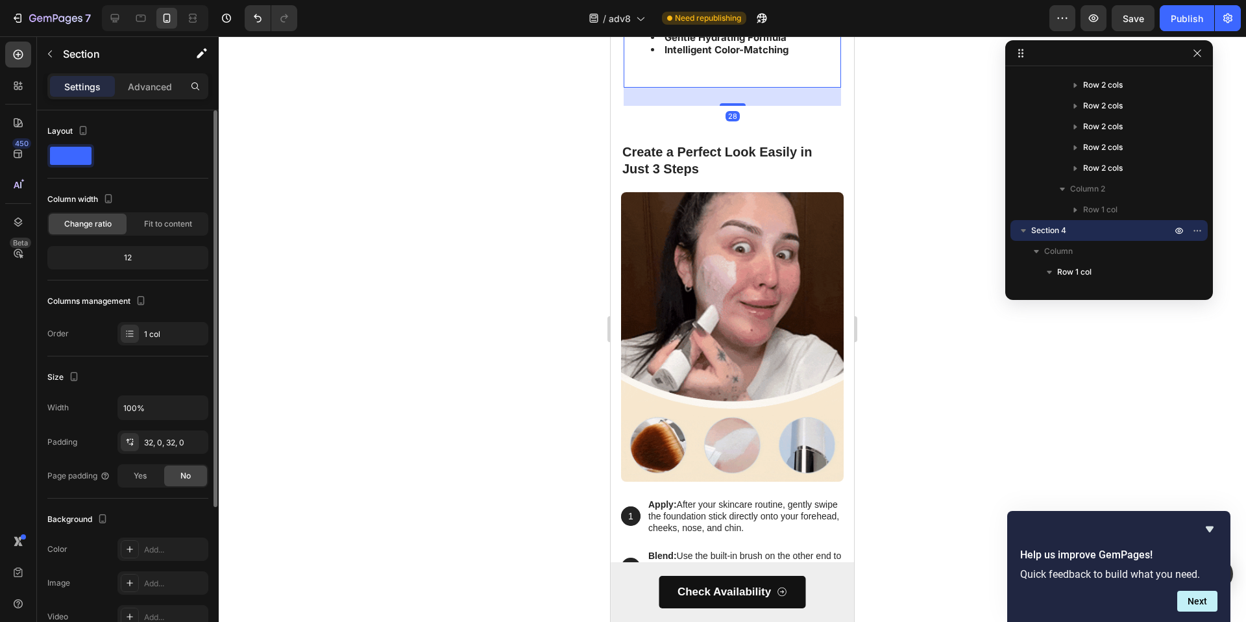
scroll to position [745, 0]
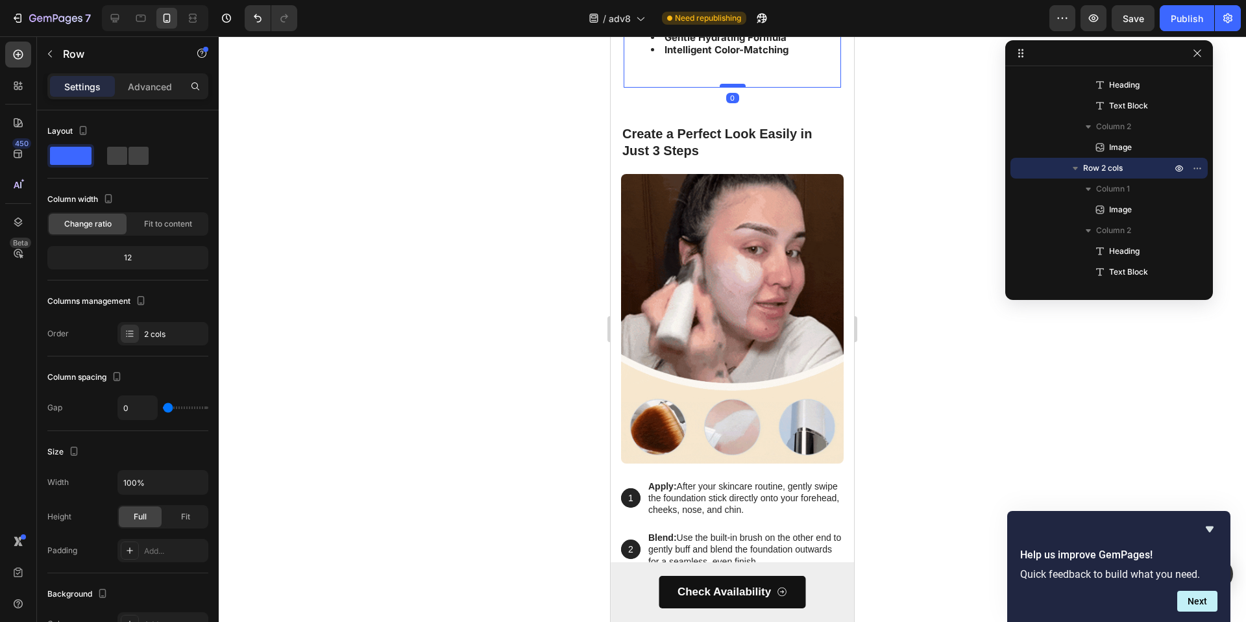
drag, startPoint x: 732, startPoint y: 116, endPoint x: 732, endPoint y: 95, distance: 20.8
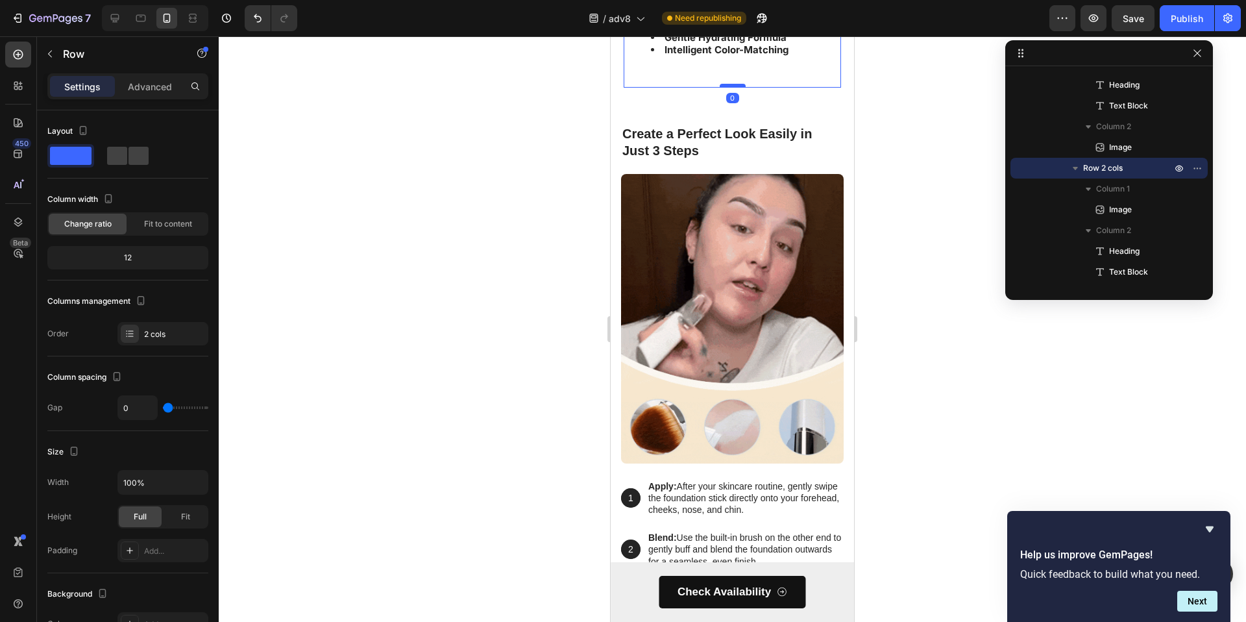
click at [732, 88] on div at bounding box center [733, 86] width 26 height 4
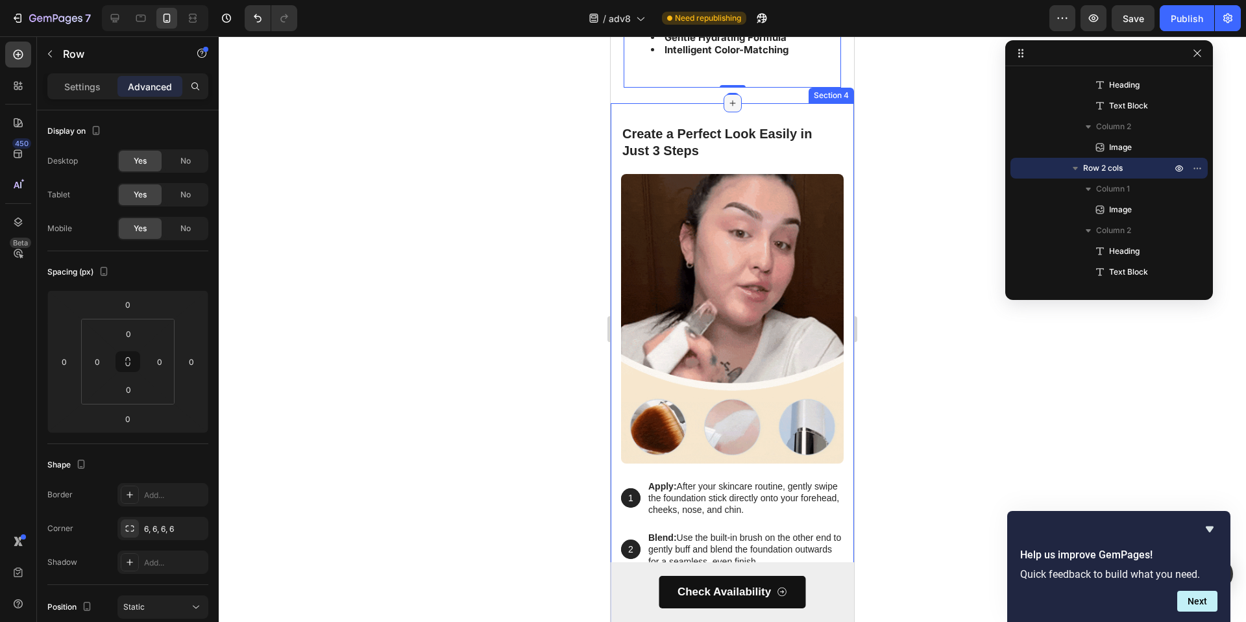
click at [735, 112] on div at bounding box center [733, 103] width 18 height 18
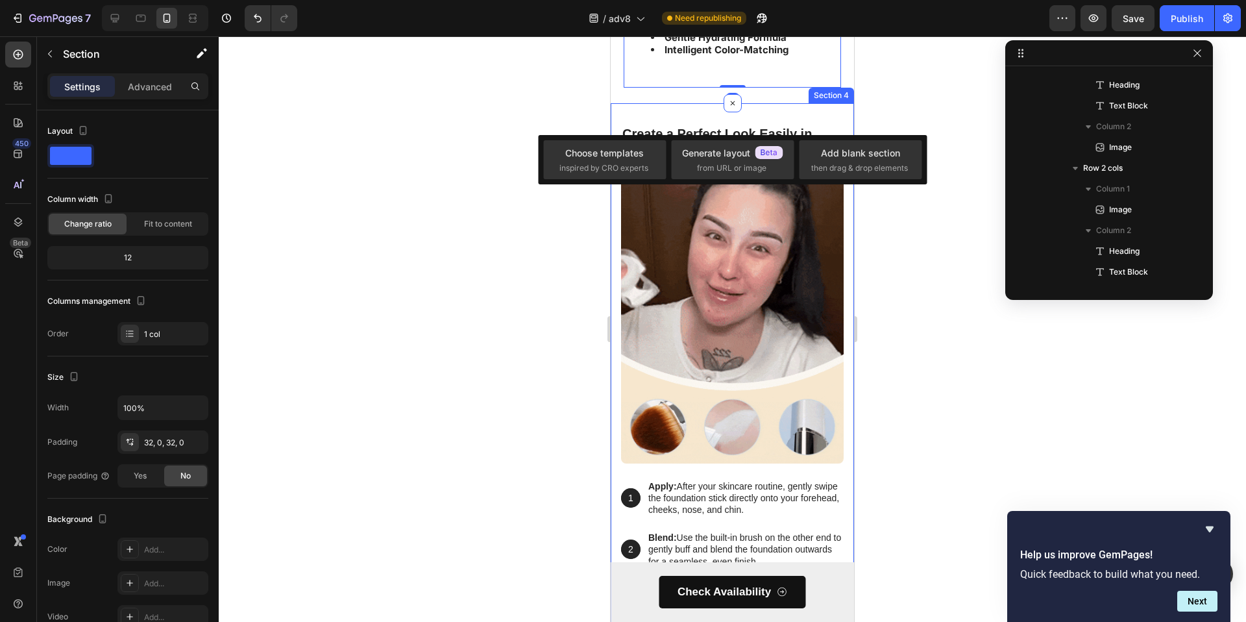
click at [752, 114] on div "Create a Perfect Look Easily in Just 3 Steps Heading Image 1 Text Block Hero Ba…" at bounding box center [732, 391] width 243 height 576
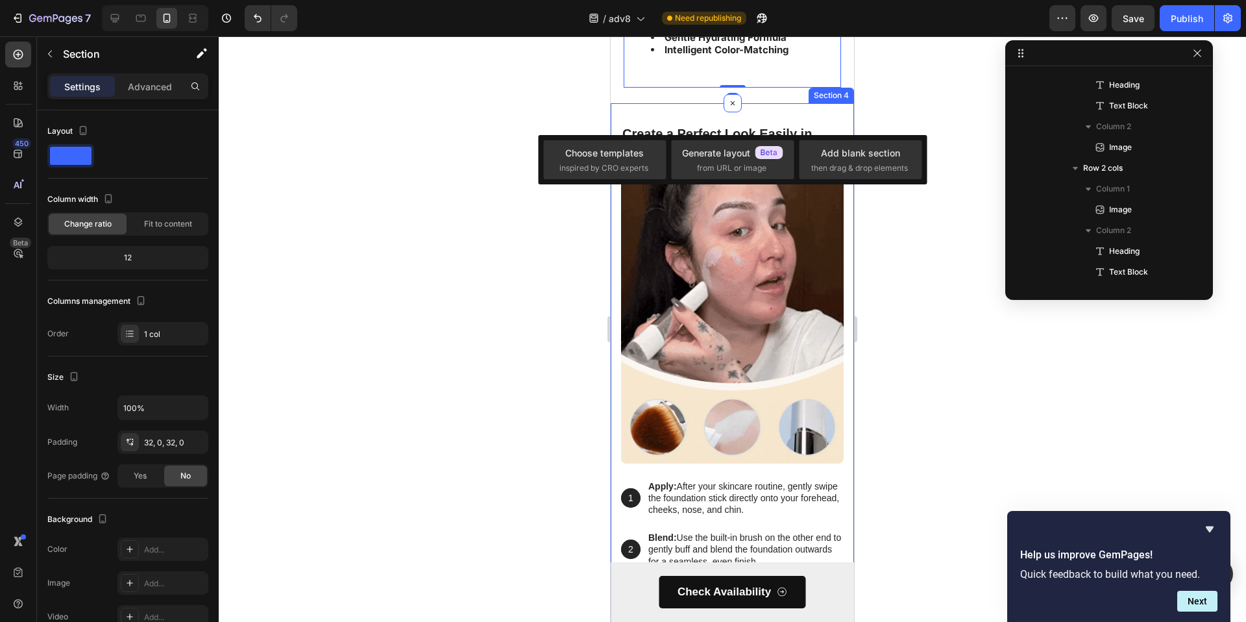
scroll to position [911, 0]
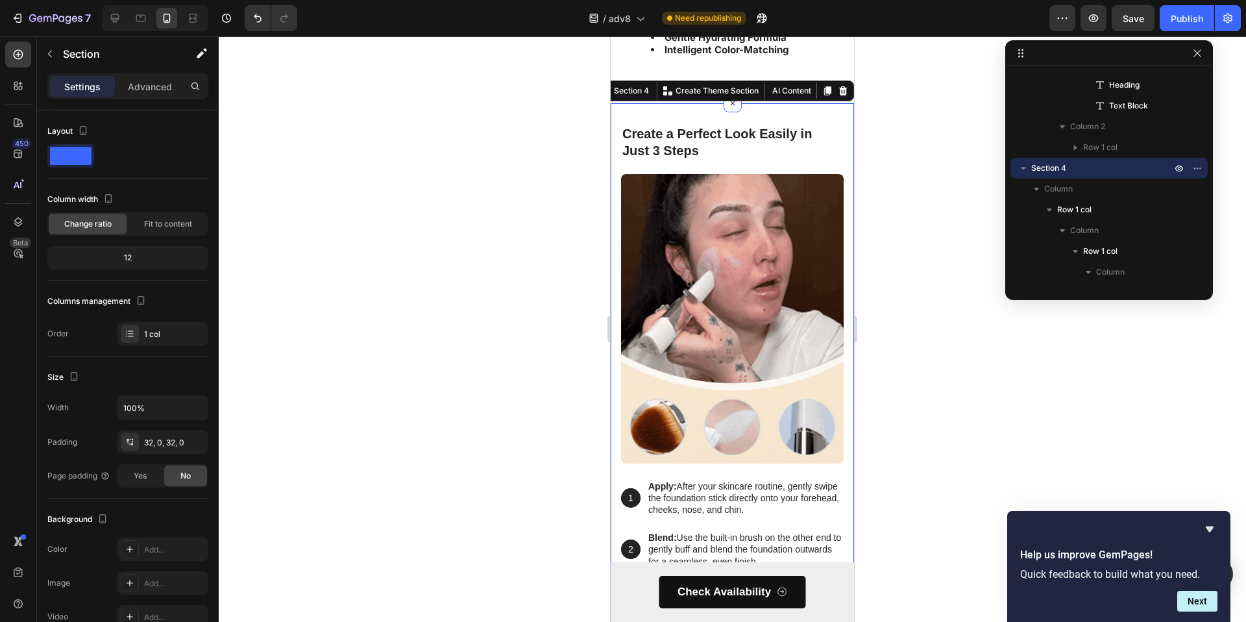
click at [929, 106] on div at bounding box center [733, 329] width 1028 height 586
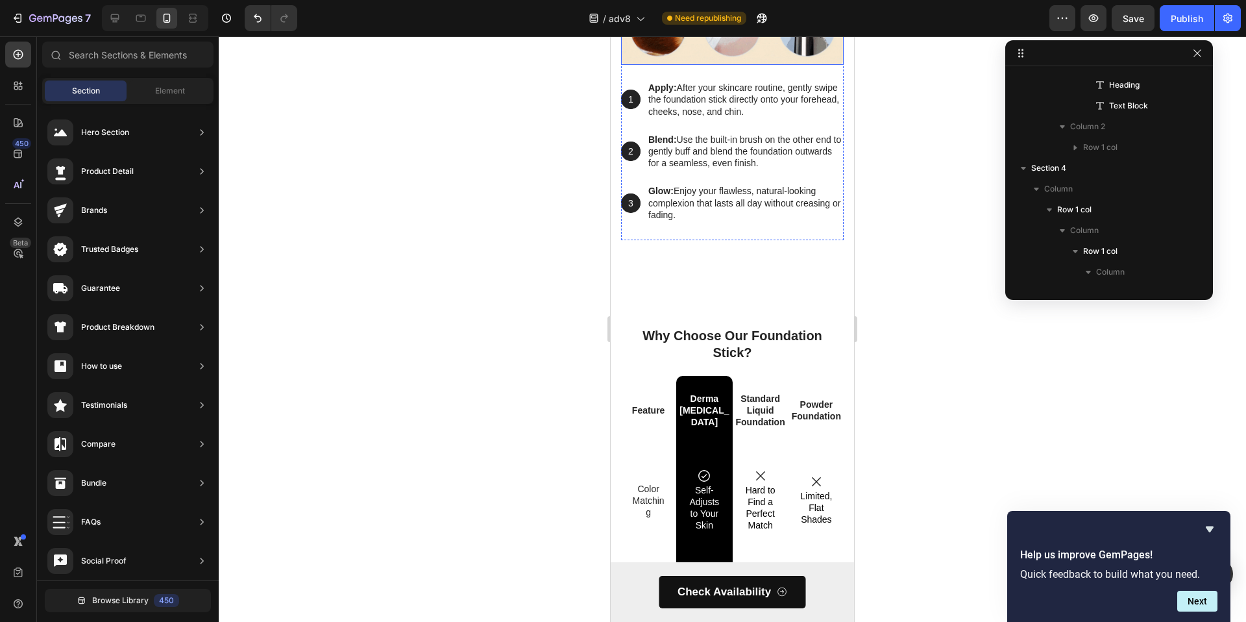
scroll to position [3673, 0]
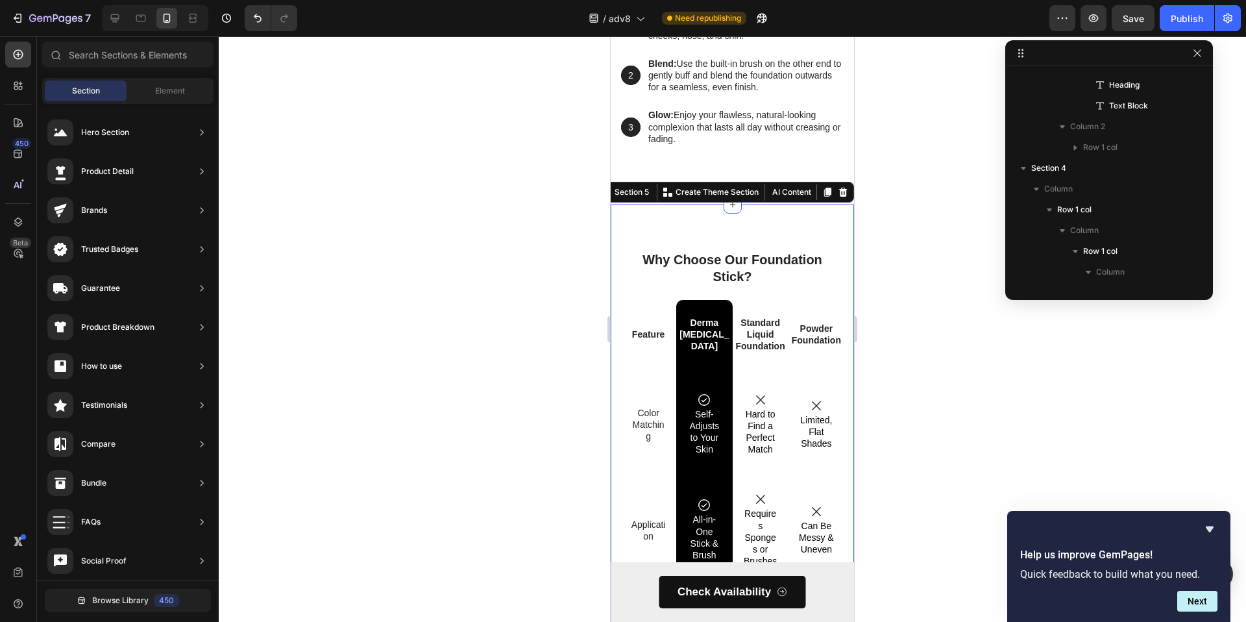
click at [735, 211] on div "Why Choose Our Foundation Stick? Heading Feature Text Block Derma Muse Text Blo…" at bounding box center [732, 625] width 243 height 842
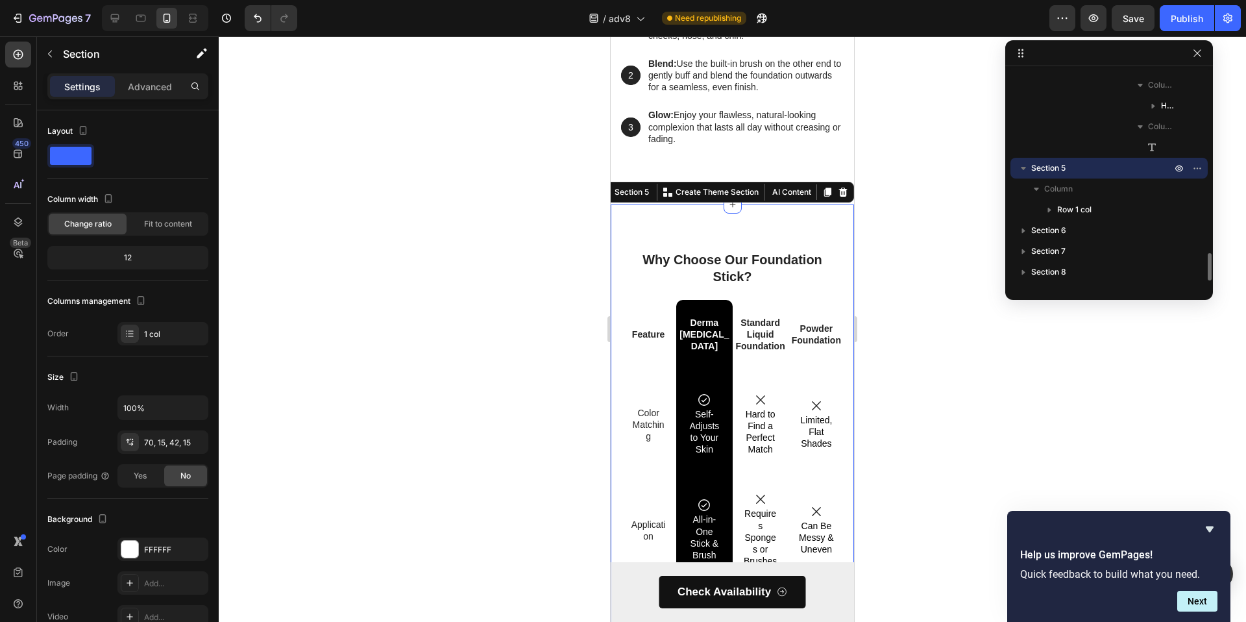
click at [724, 232] on div "Why Choose Our Foundation Stick? Heading Feature Text Block Derma Muse Text Blo…" at bounding box center [732, 625] width 243 height 842
click at [727, 240] on div "Why Choose Our Foundation Stick? Heading Feature Text Block Derma Muse Text Blo…" at bounding box center [732, 625] width 243 height 842
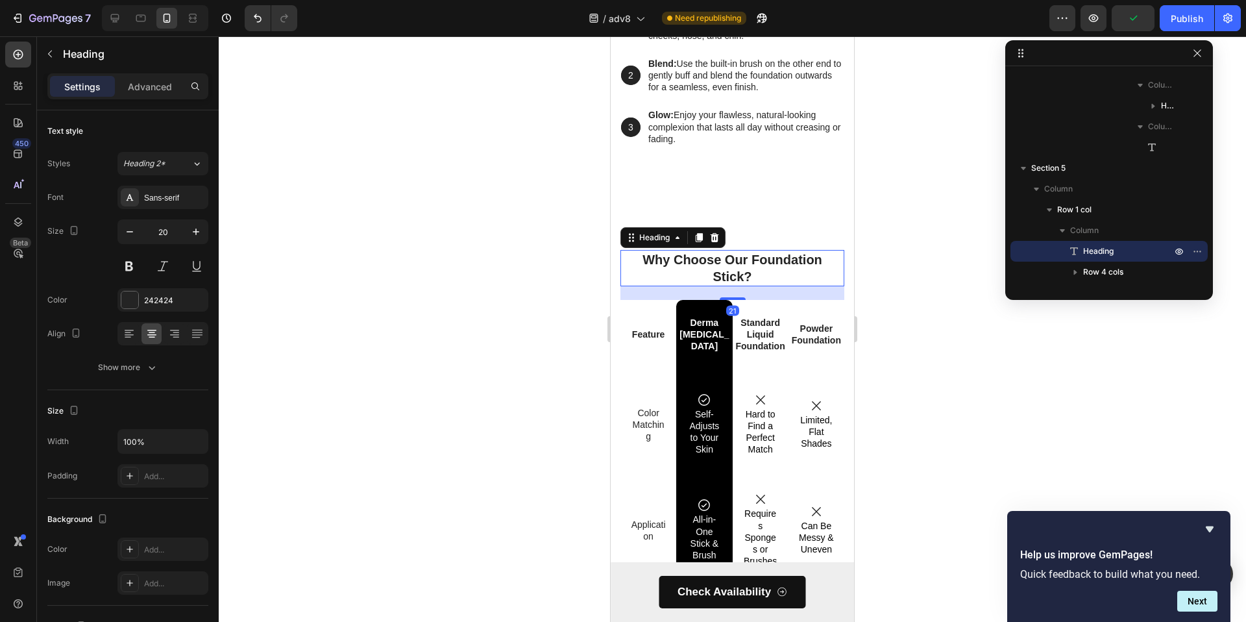
click at [726, 250] on h3 "Why Choose Our Foundation Stick?" at bounding box center [733, 268] width 224 height 36
click at [769, 227] on div "Why Choose Our Foundation Stick? Heading 21 Feature Text Block Derma Muse Text …" at bounding box center [732, 625] width 243 height 842
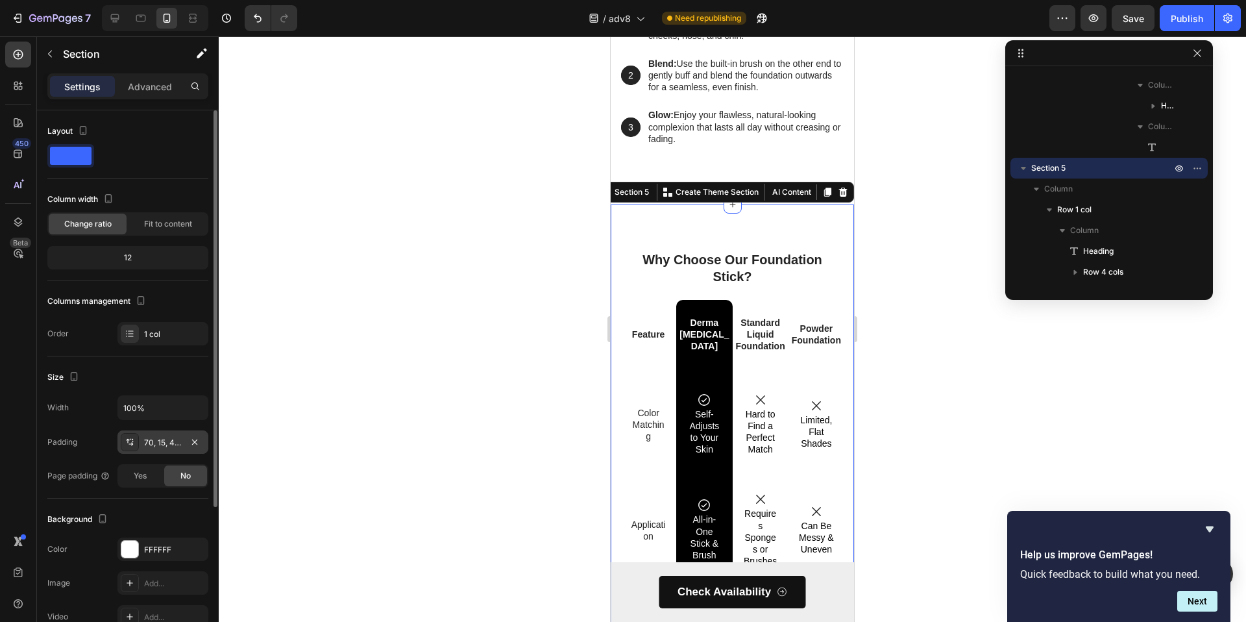
click at [182, 451] on div "70, 15, 42, 15" at bounding box center [162, 441] width 91 height 23
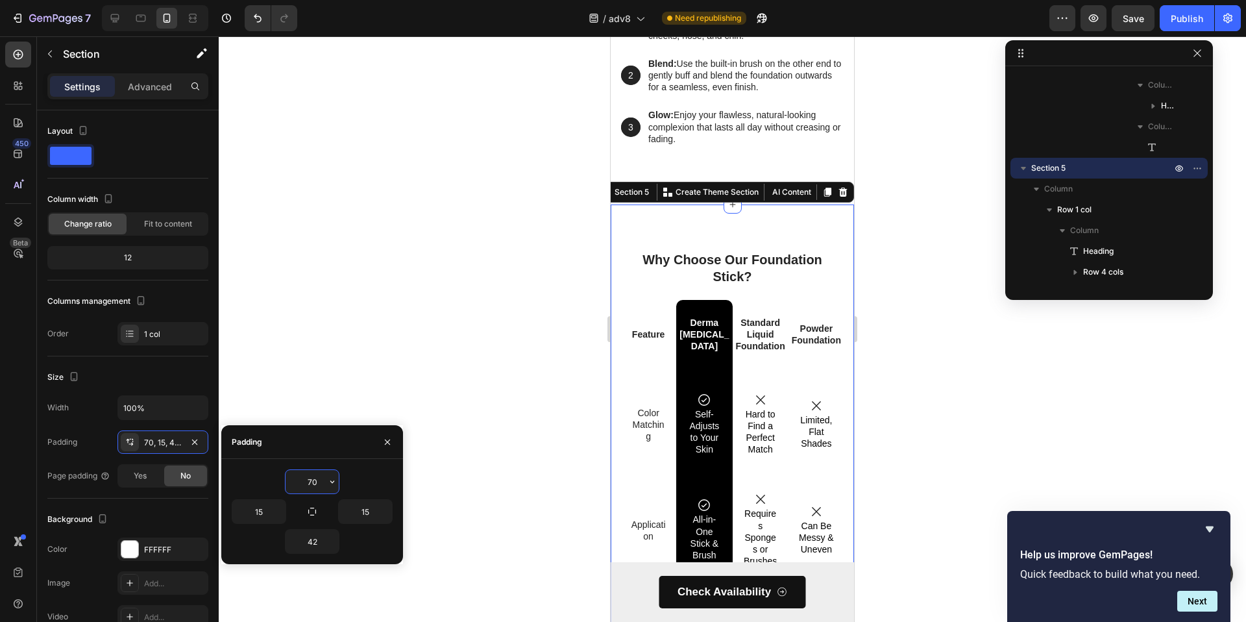
click at [325, 478] on input "70" at bounding box center [312, 481] width 53 height 23
type input "0"
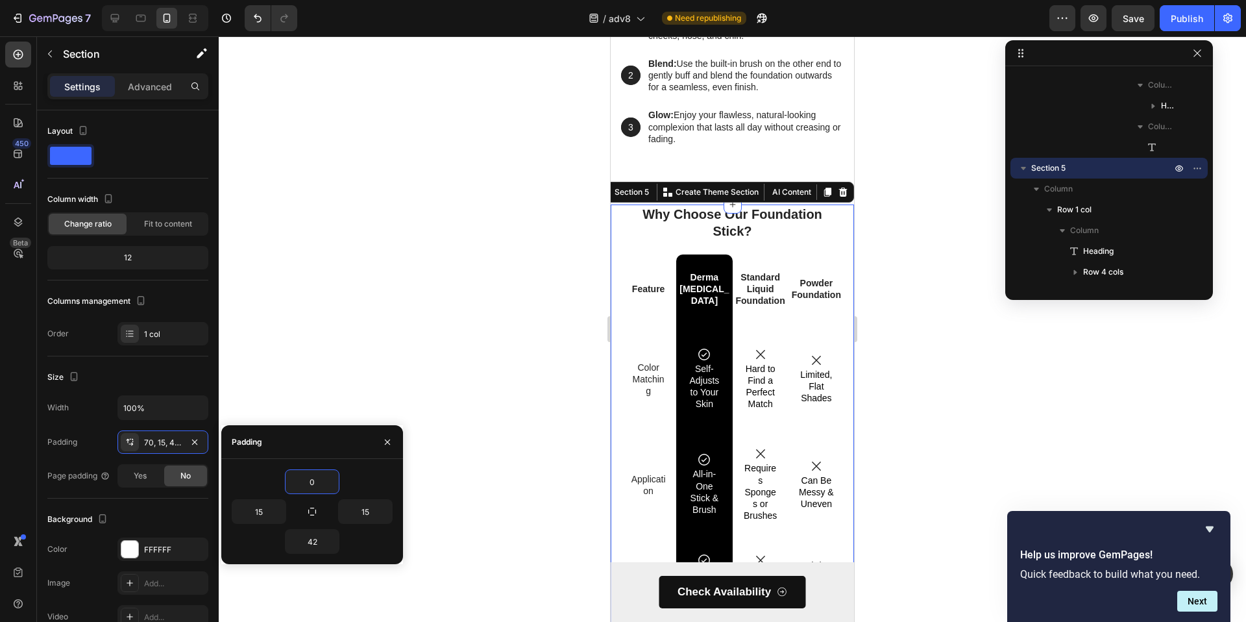
click at [400, 265] on div at bounding box center [733, 329] width 1028 height 586
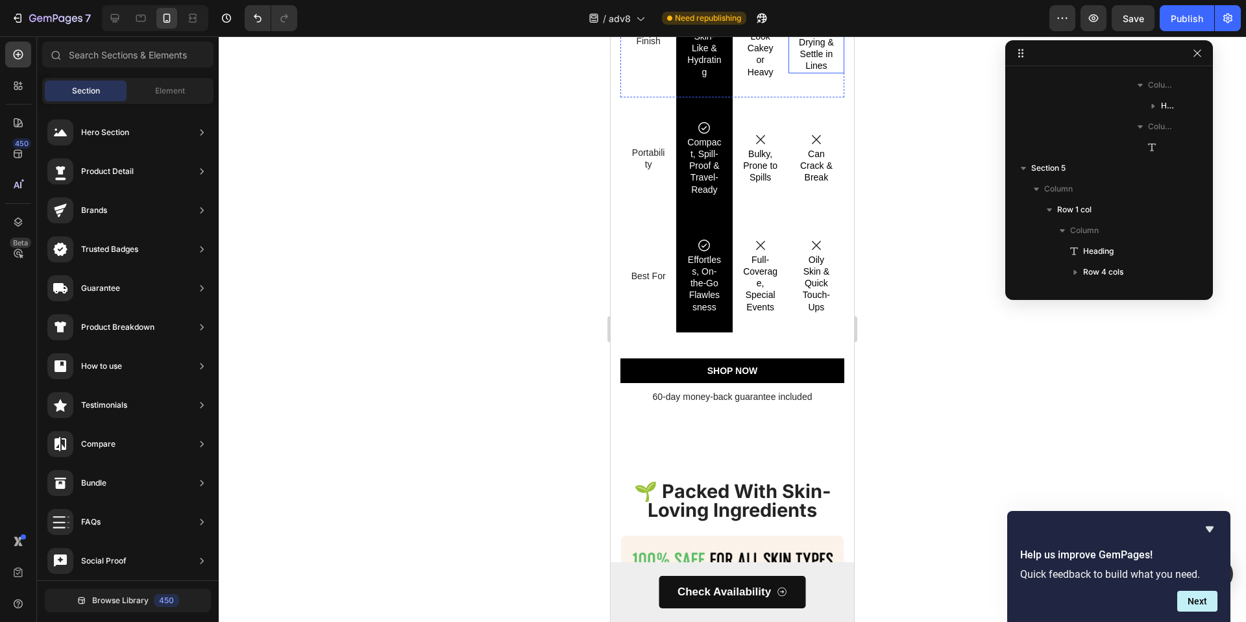
scroll to position [4262, 0]
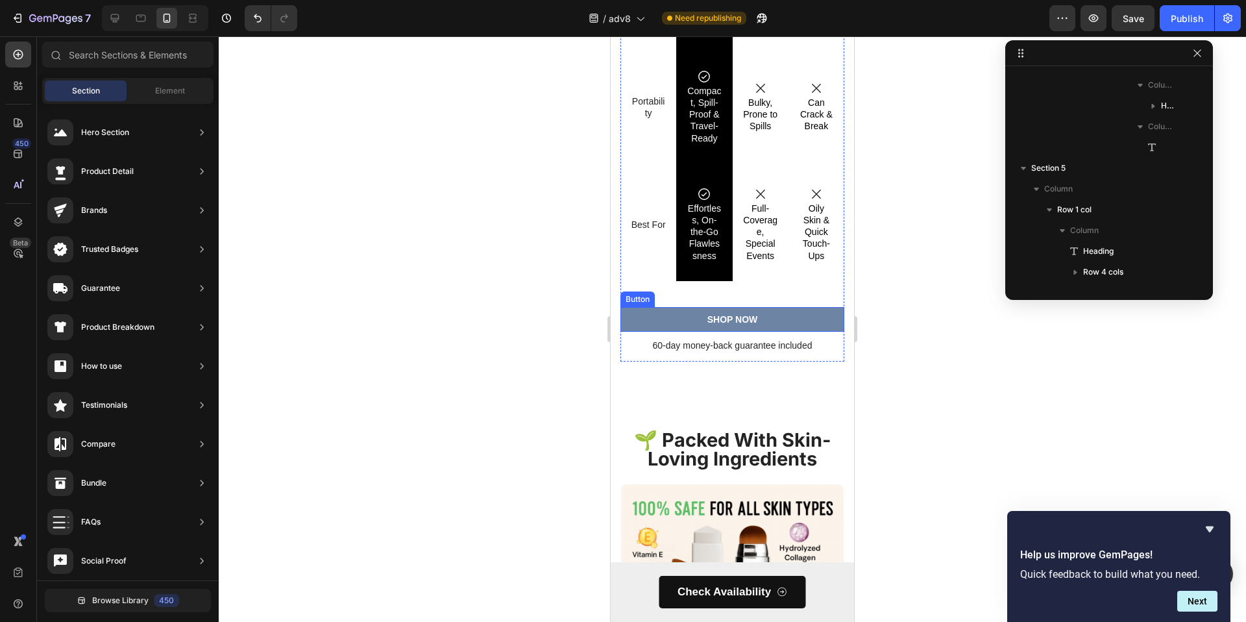
click at [783, 307] on button "SHOP NOW" at bounding box center [733, 319] width 224 height 25
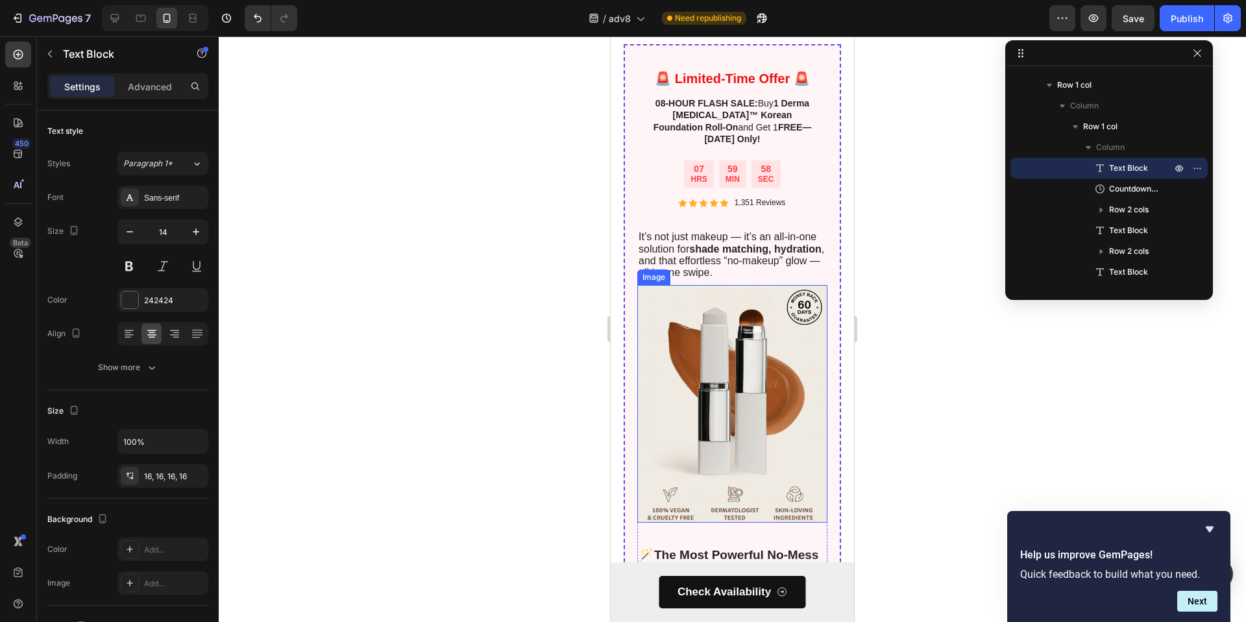
scroll to position [5802, 0]
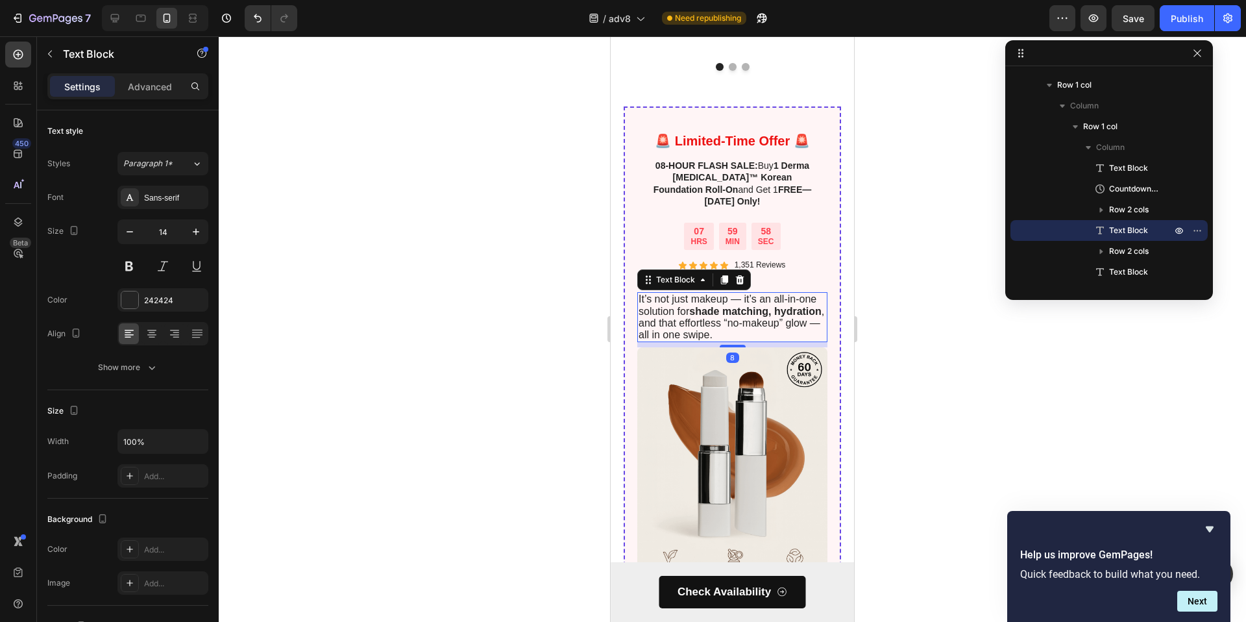
click at [711, 304] on span "It’s not just makeup — it’s an all-in-one solution for shade matching, hydratio…" at bounding box center [732, 316] width 186 height 47
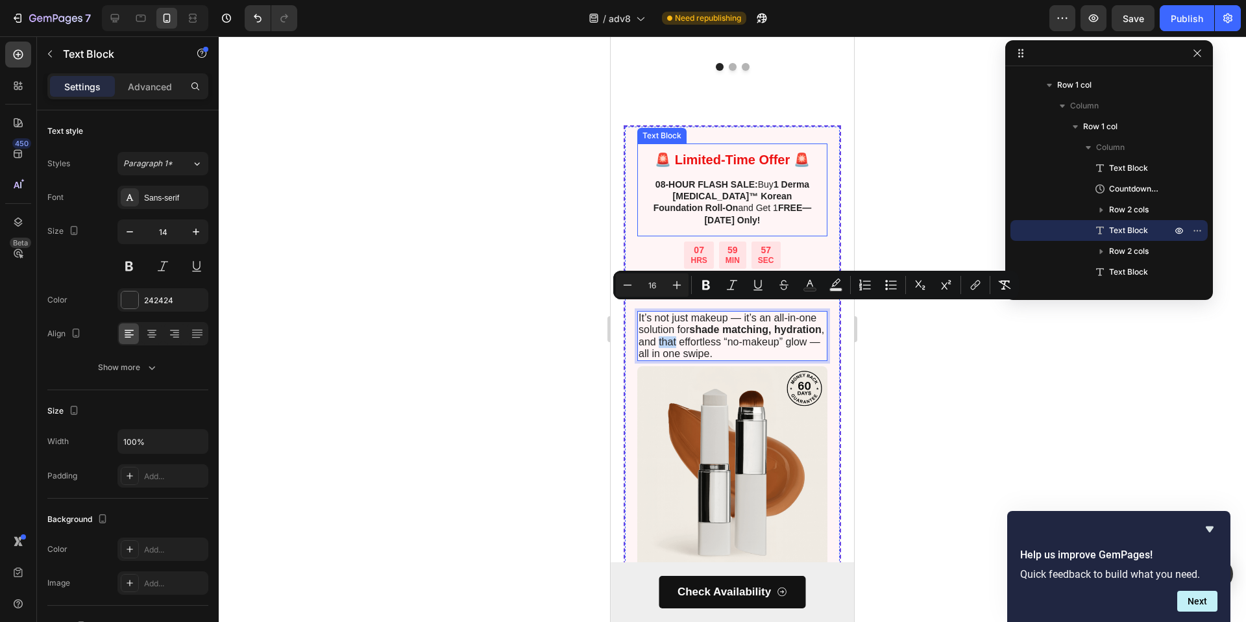
click at [723, 203] on strong "FREE— [DATE] Only!" at bounding box center [757, 214] width 107 height 22
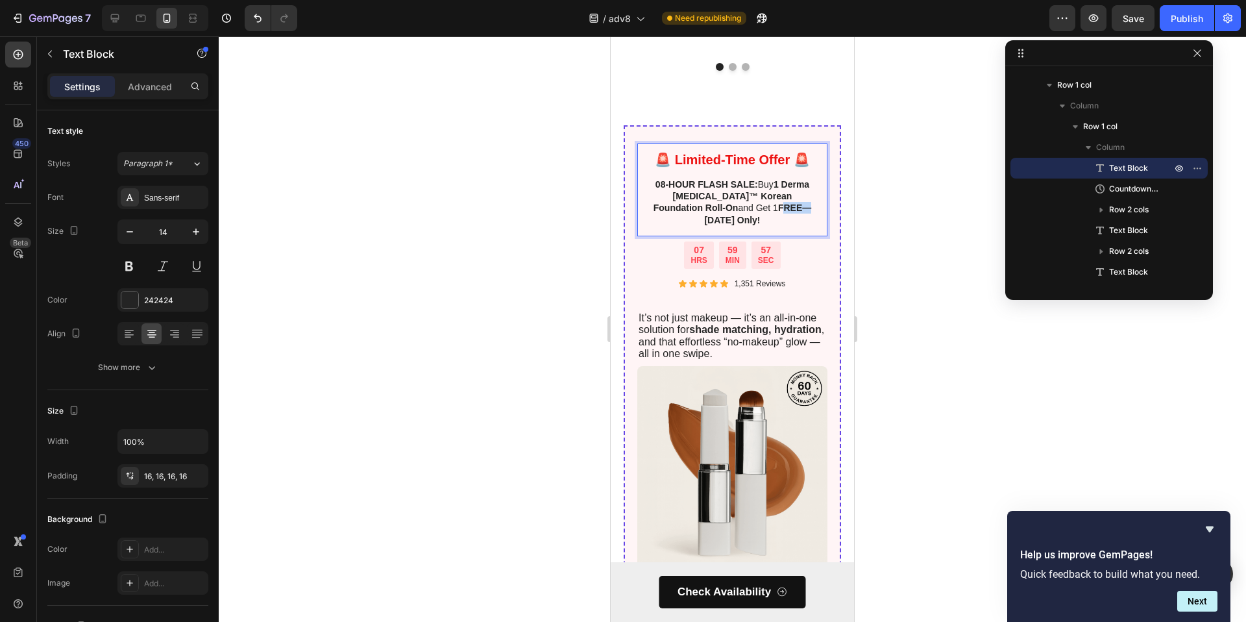
click at [723, 203] on strong "FREE— [DATE] Only!" at bounding box center [757, 214] width 107 height 22
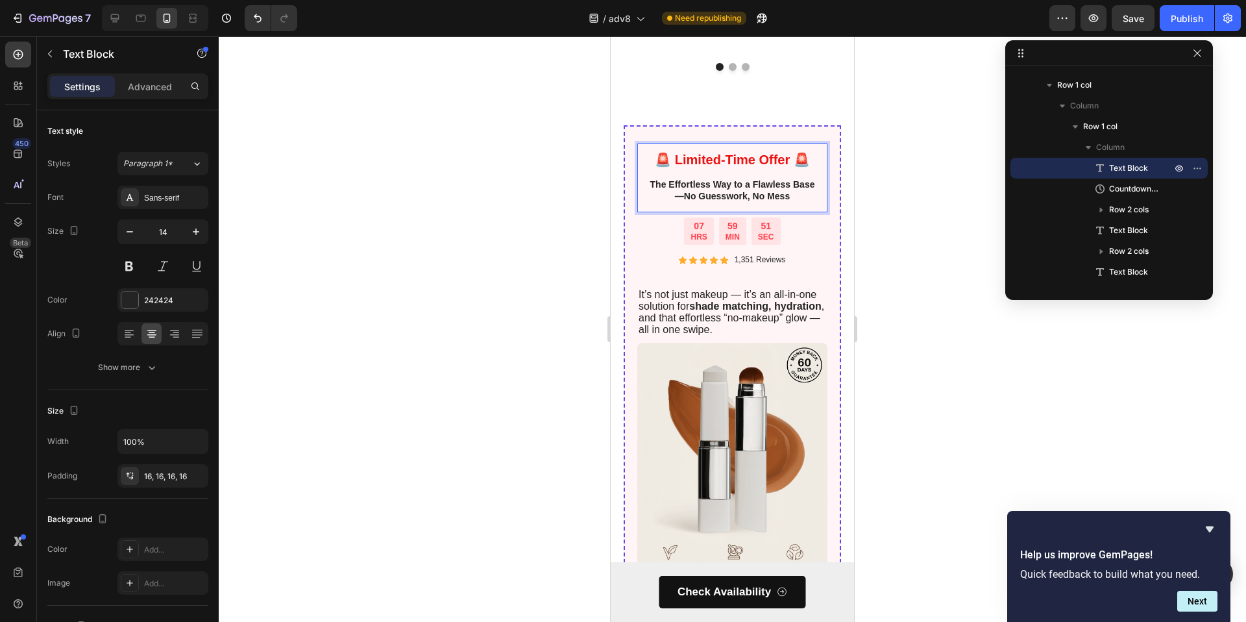
click at [713, 179] on strong "The Effortless Way to a Flawless Base—No Guesswork, No Mess" at bounding box center [732, 190] width 165 height 22
click at [684, 289] on span "It’s not just makeup — it’s an all-in-one solution for shade matching, hydratio…" at bounding box center [732, 312] width 186 height 47
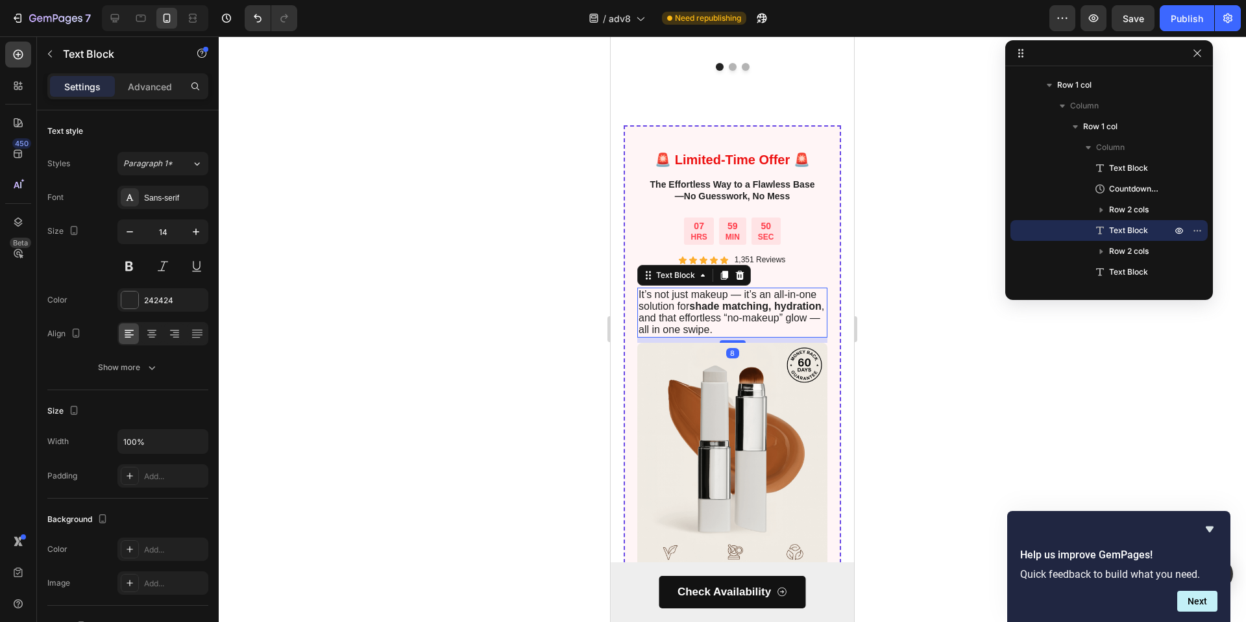
click at [684, 289] on span "It’s not just makeup — it’s an all-in-one solution for shade matching, hydratio…" at bounding box center [732, 312] width 186 height 47
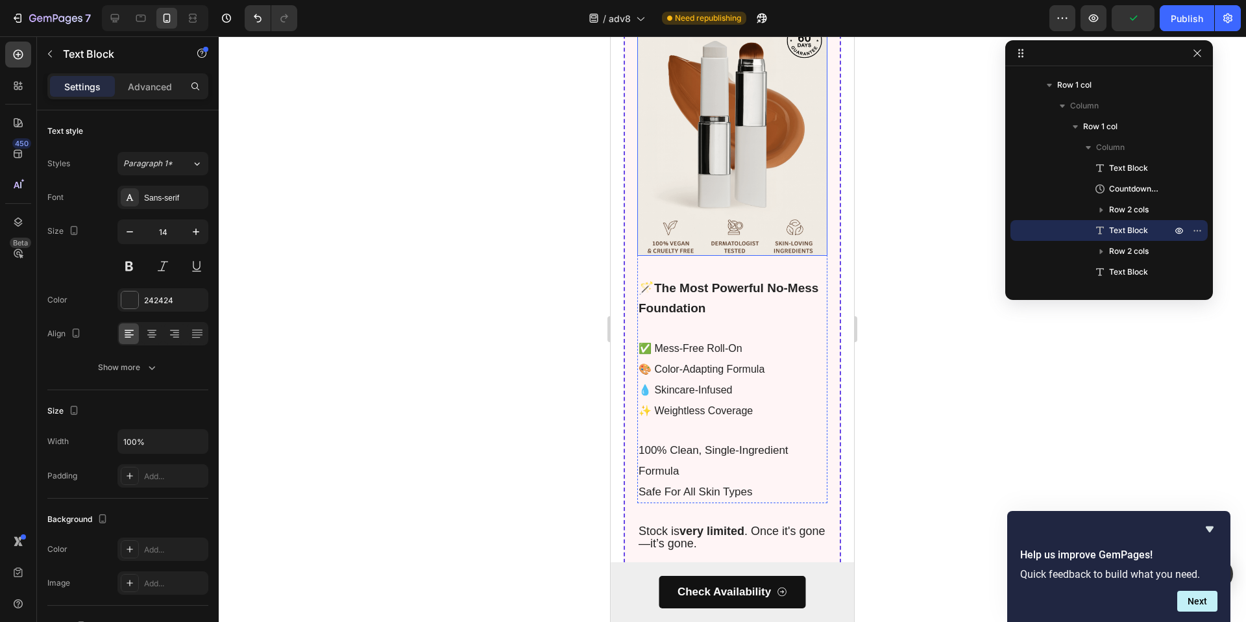
scroll to position [6217, 0]
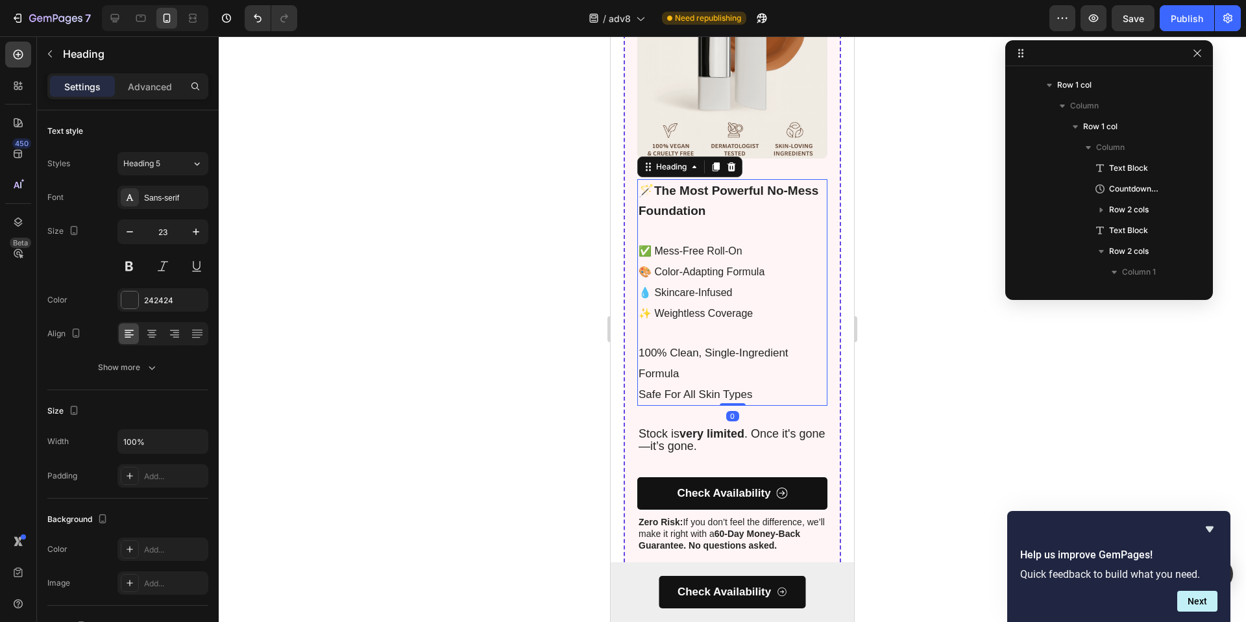
click at [709, 365] on h2 "🪄 the most powerful no-mess foundation ✅ mess-free roll-on 🎨 color-adapting for…" at bounding box center [732, 292] width 190 height 227
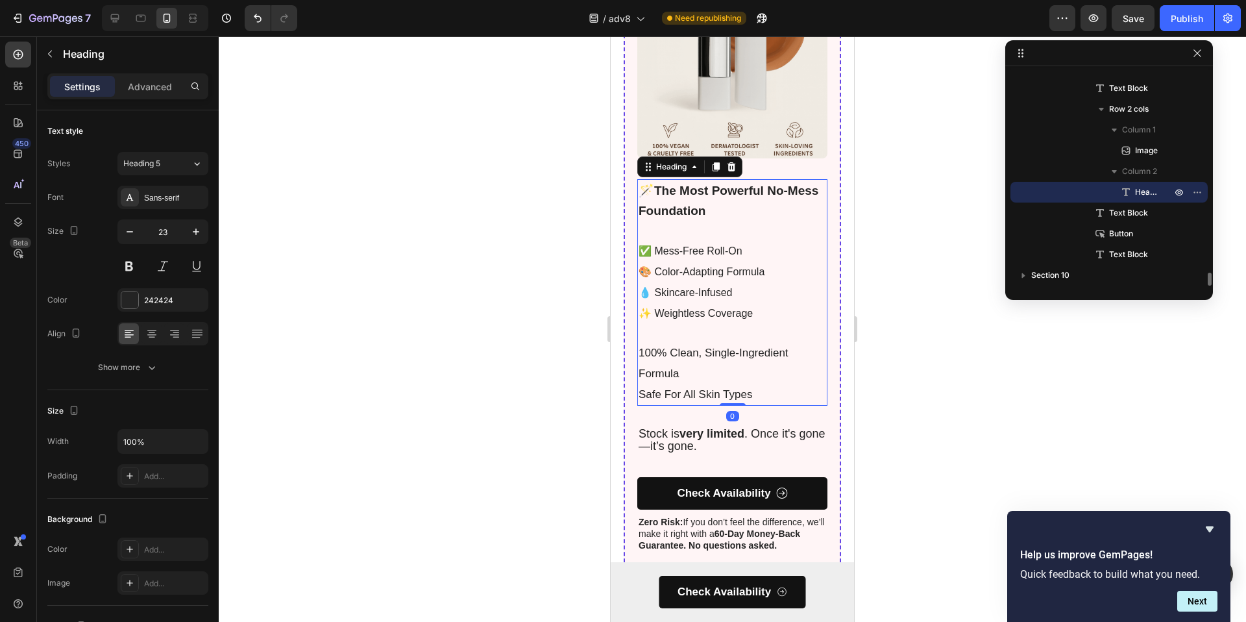
click at [759, 379] on h2 "🪄 the most powerful no-mess foundation ✅ mess-free roll-on 🎨 color-adapting for…" at bounding box center [732, 292] width 190 height 227
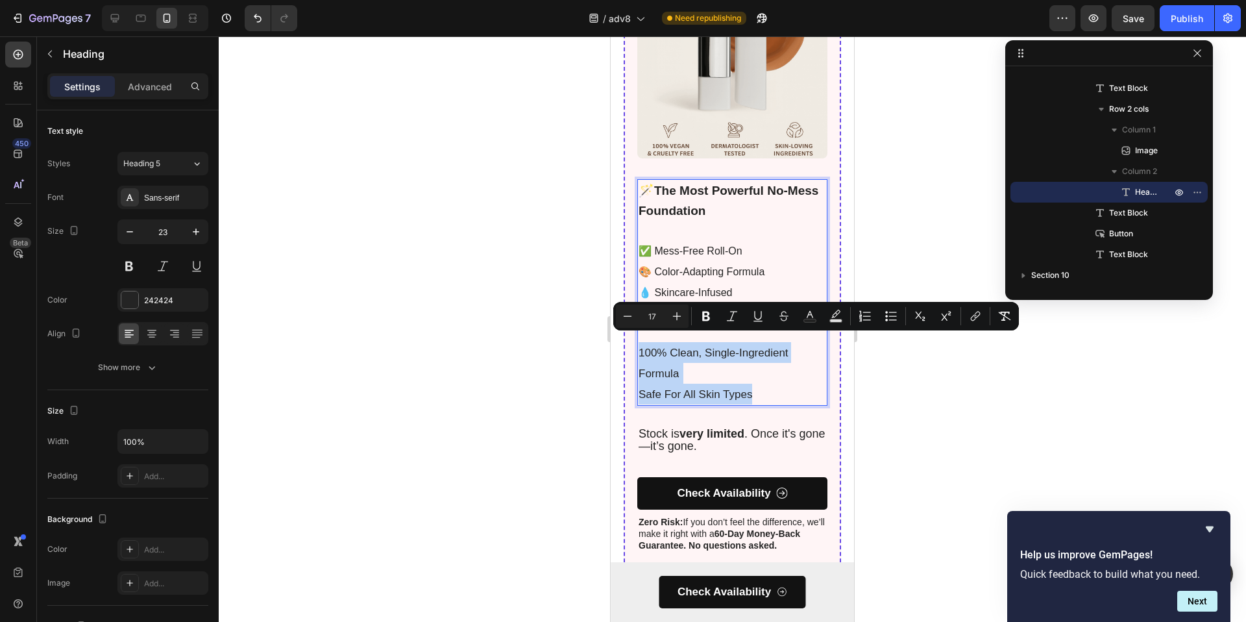
drag, startPoint x: 776, startPoint y: 386, endPoint x: 637, endPoint y: 335, distance: 147.5
click at [637, 335] on h2 "🪄 the most powerful no-mess foundation ✅ mess-free roll-on 🎨 color-adapting for…" at bounding box center [732, 292] width 190 height 227
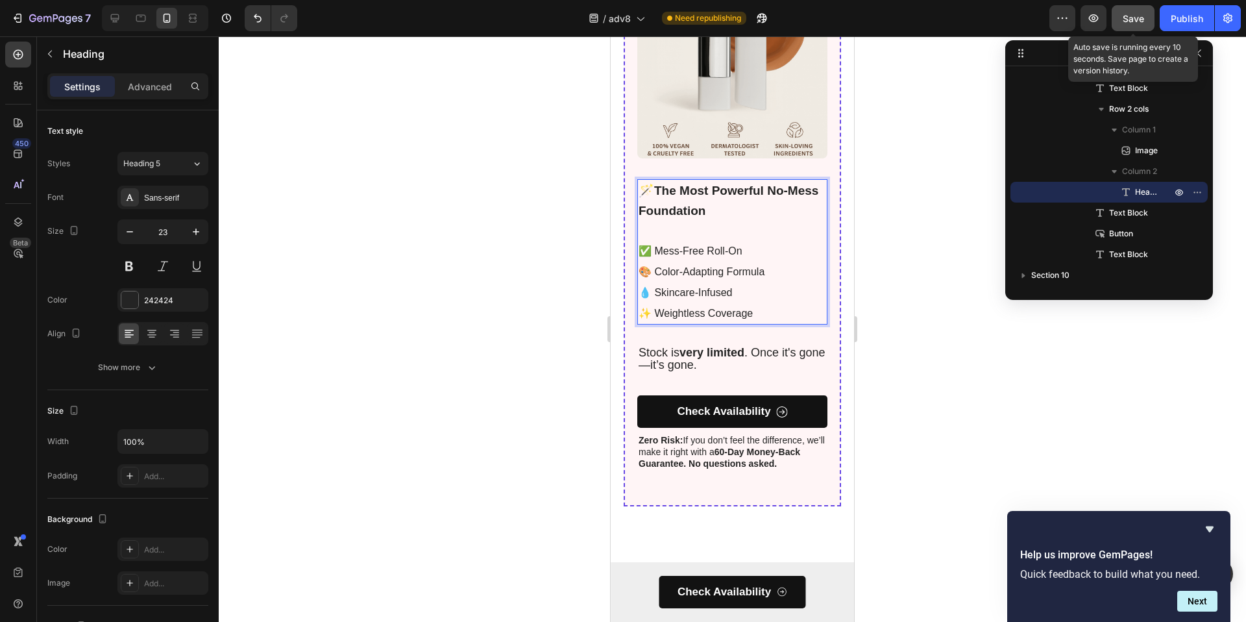
click at [1139, 16] on span "Save" at bounding box center [1133, 18] width 21 height 11
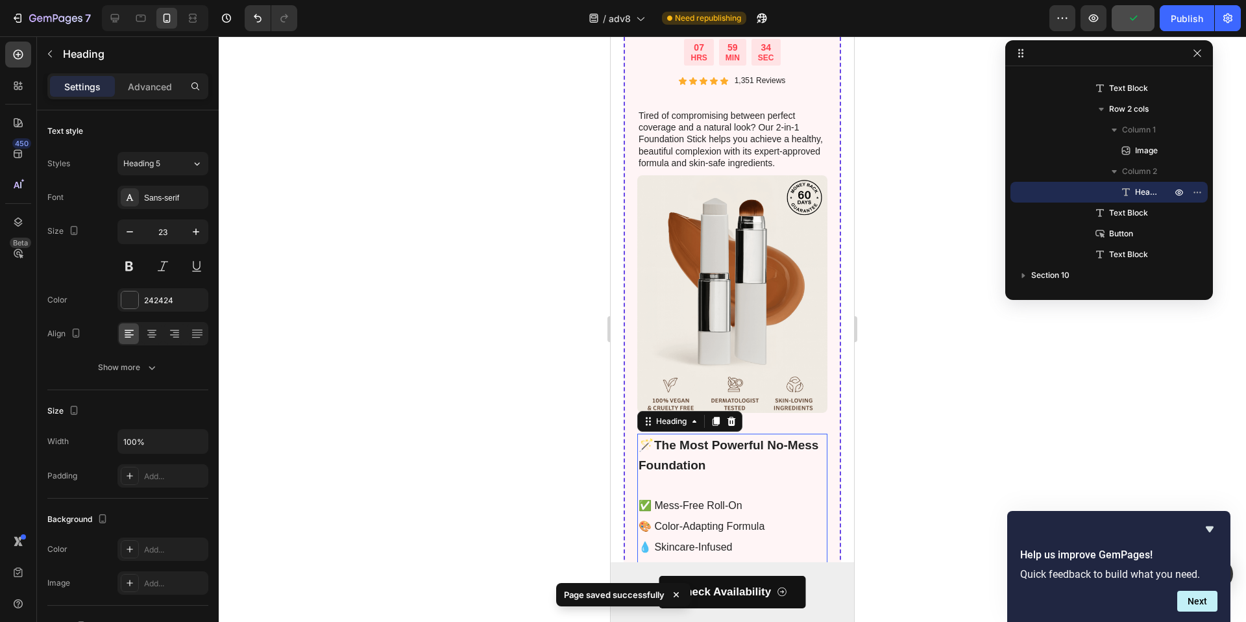
scroll to position [5792, 0]
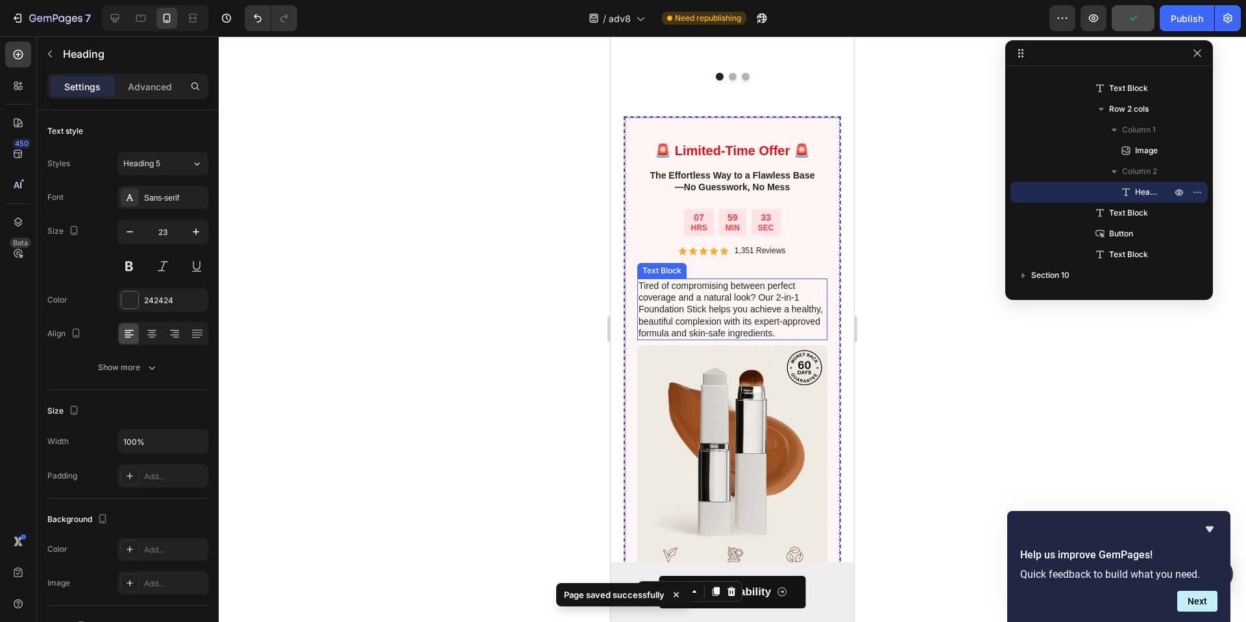
click at [739, 302] on p "Tired of compromising between perfect coverage and a natural look? Our 2-in-1 F…" at bounding box center [733, 309] width 188 height 59
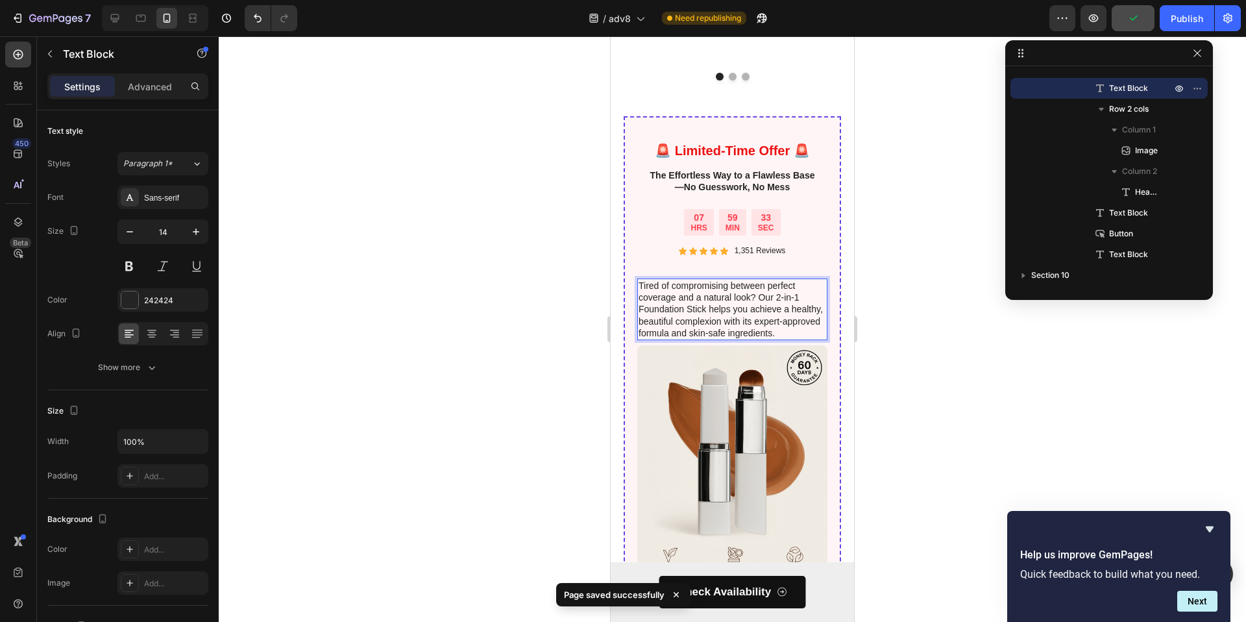
click at [739, 302] on p "Tired of compromising between perfect coverage and a natural look? Our 2-in-1 F…" at bounding box center [733, 309] width 188 height 59
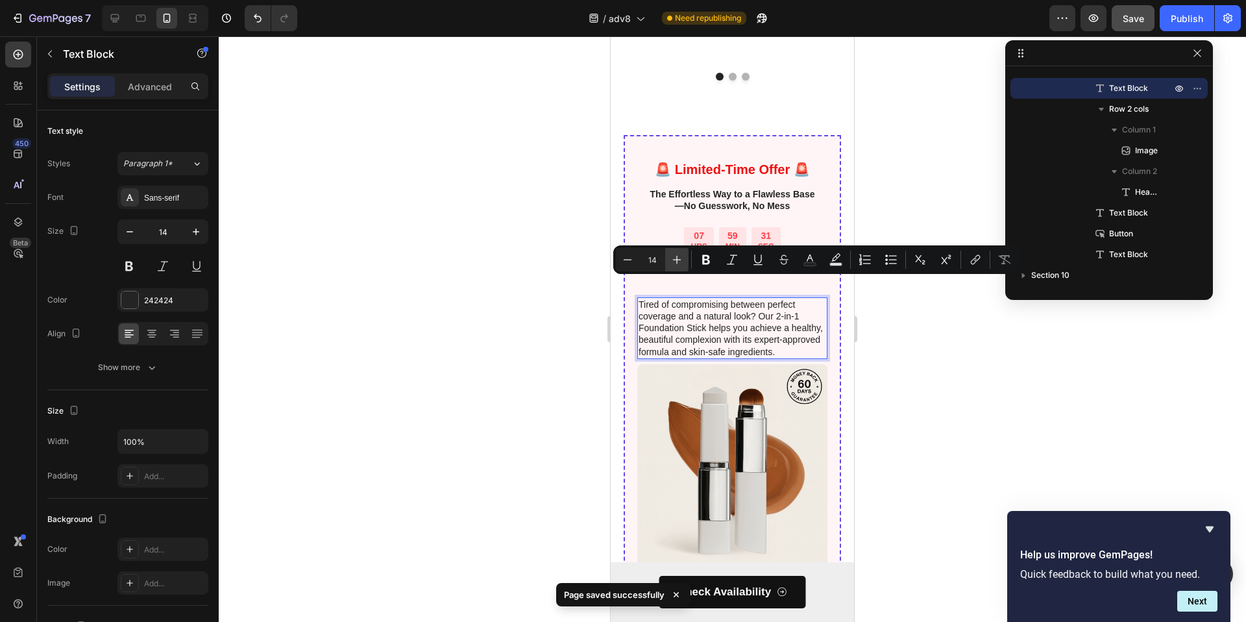
click at [671, 259] on icon "Editor contextual toolbar" at bounding box center [677, 259] width 13 height 13
type input "15"
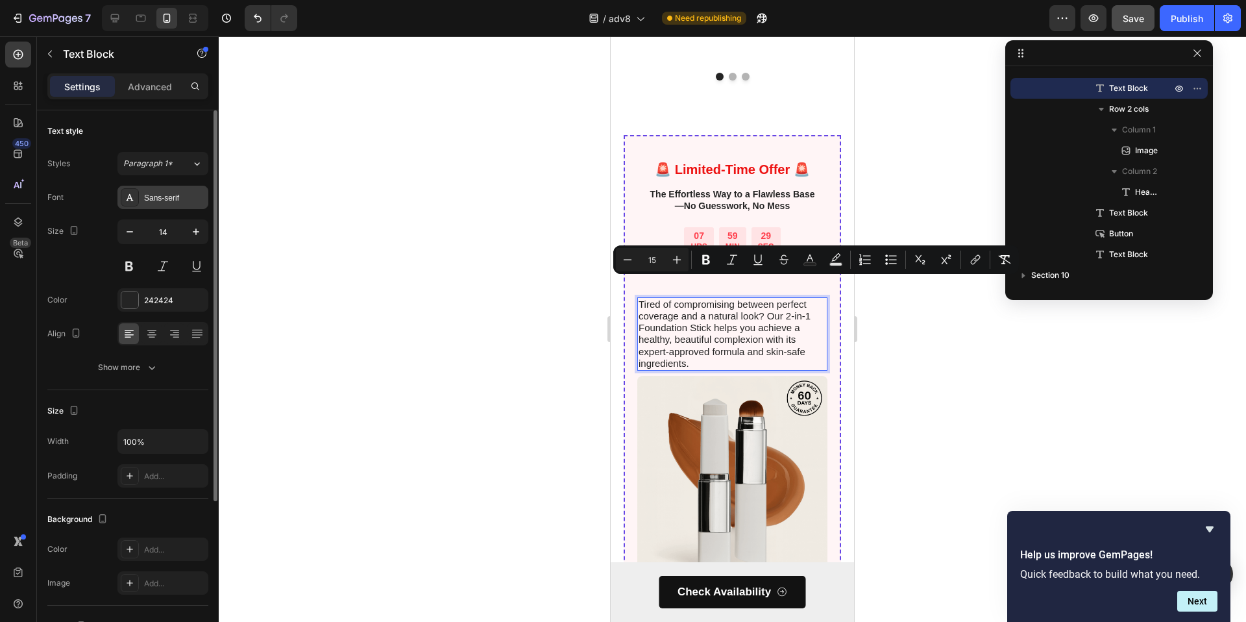
click at [172, 208] on div "Sans-serif" at bounding box center [162, 197] width 91 height 23
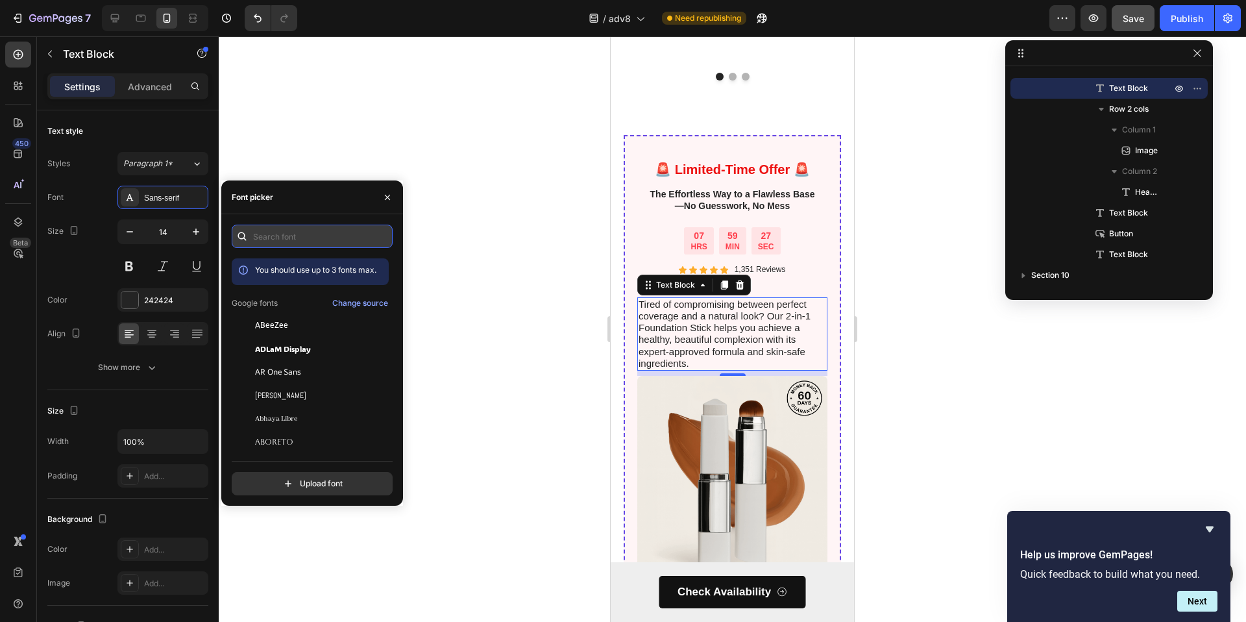
click at [271, 239] on input "text" at bounding box center [312, 236] width 161 height 23
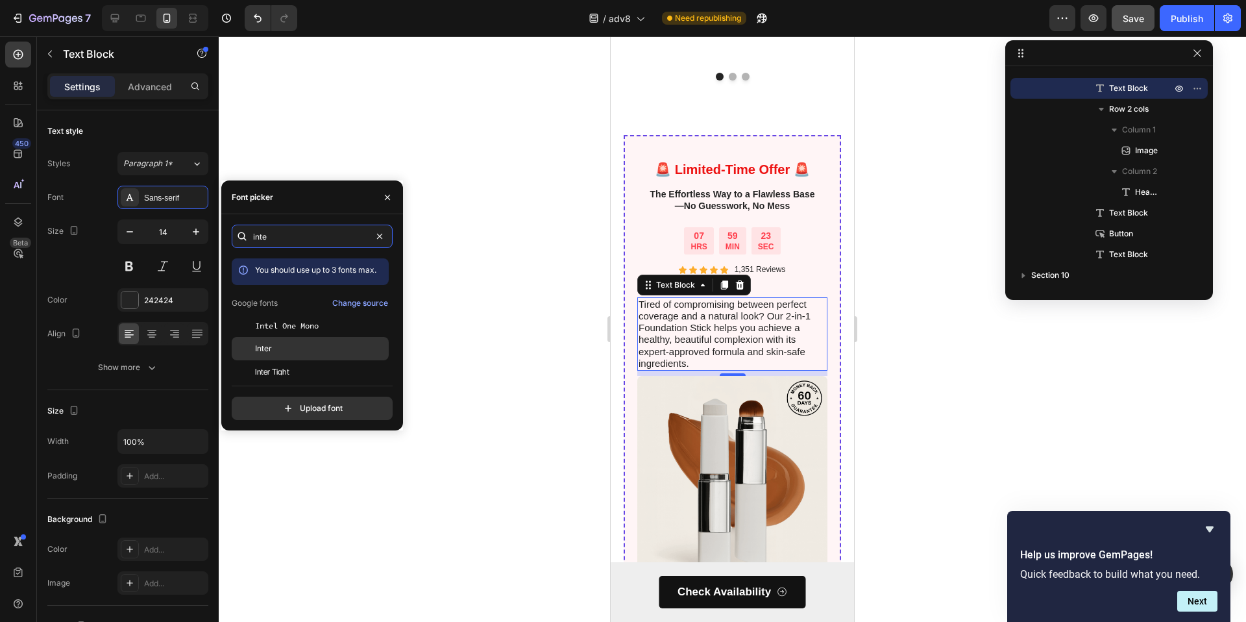
type input "inte"
click at [288, 347] on div "Inter" at bounding box center [320, 349] width 131 height 12
click at [709, 306] on span "Tired of compromising between perfect coverage and a natural look? Our 2-in-1 F…" at bounding box center [732, 333] width 186 height 71
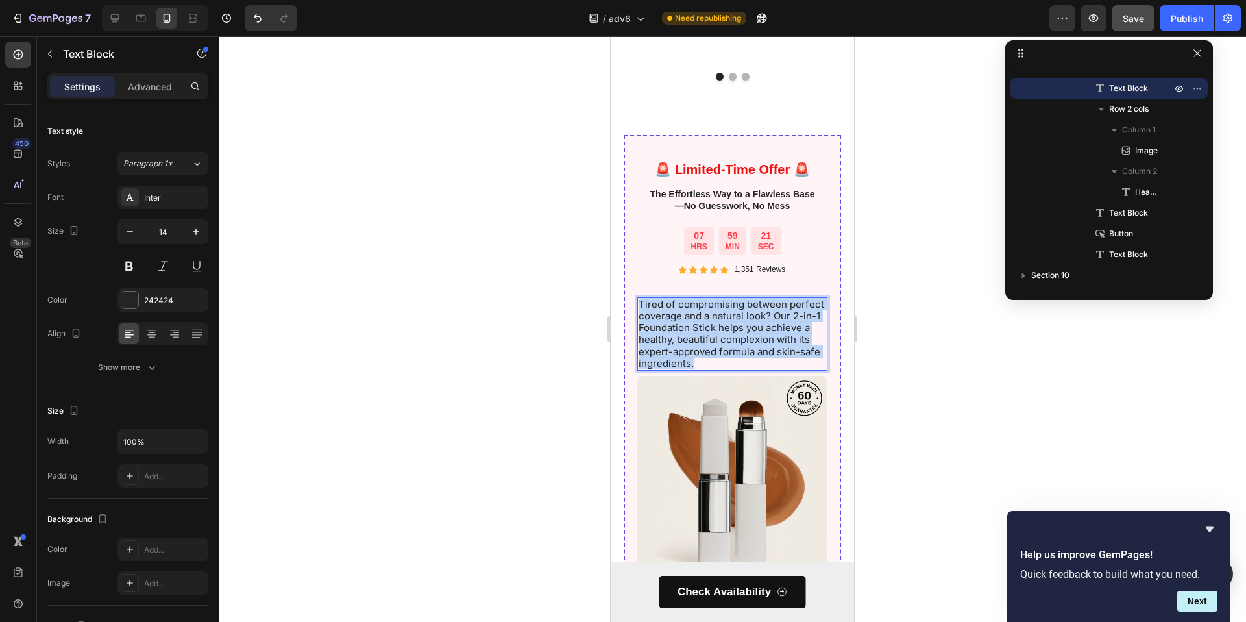
click at [709, 306] on span "Tired of compromising between perfect coverage and a natural look? Our 2-in-1 F…" at bounding box center [732, 333] width 186 height 71
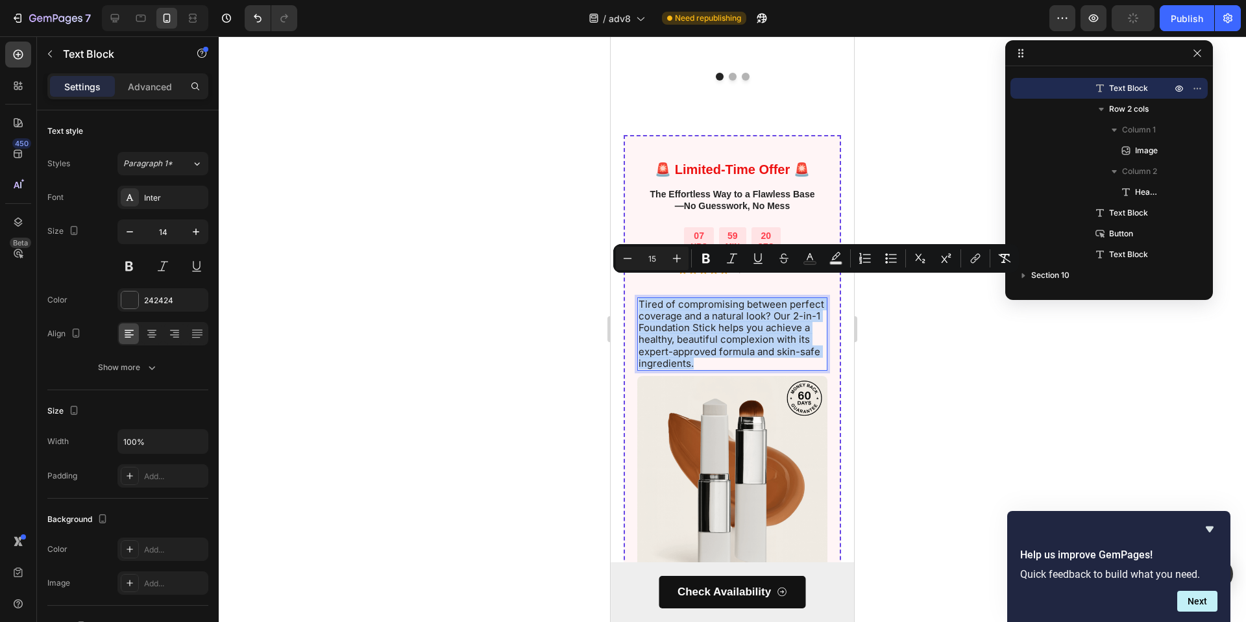
click at [730, 308] on span "Tired of compromising between perfect coverage and a natural look? Our 2-in-1 F…" at bounding box center [732, 333] width 186 height 71
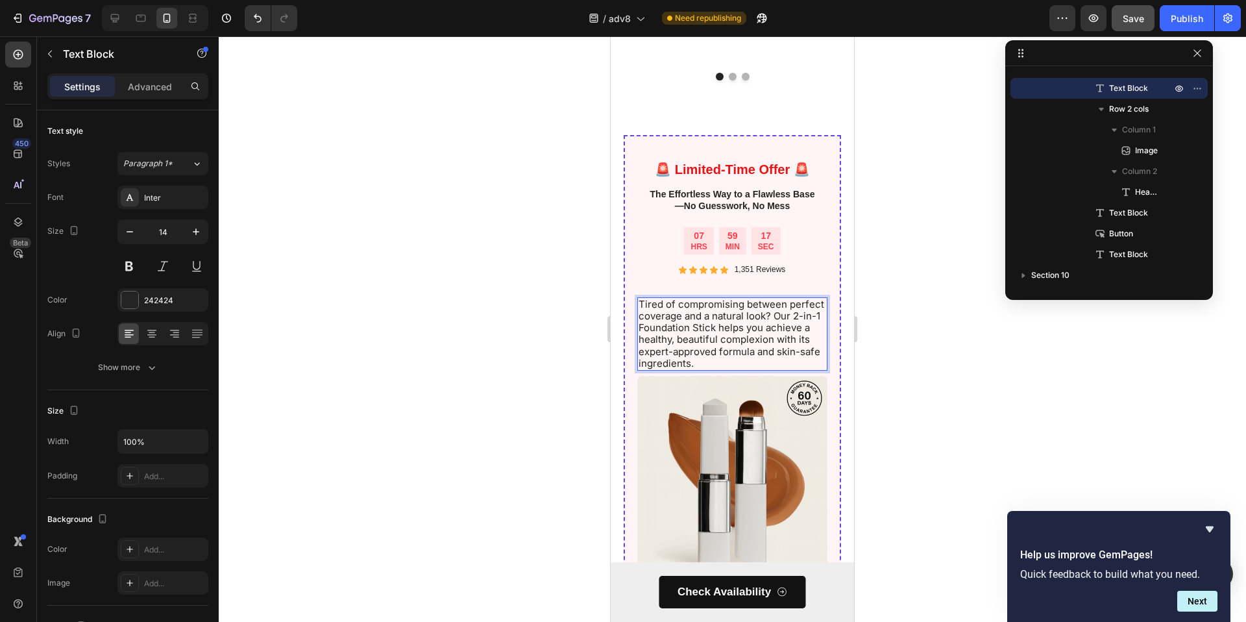
click at [687, 320] on span "Tired of compromising between perfect coverage and a natural look? Our 2-in-1 F…" at bounding box center [732, 333] width 186 height 71
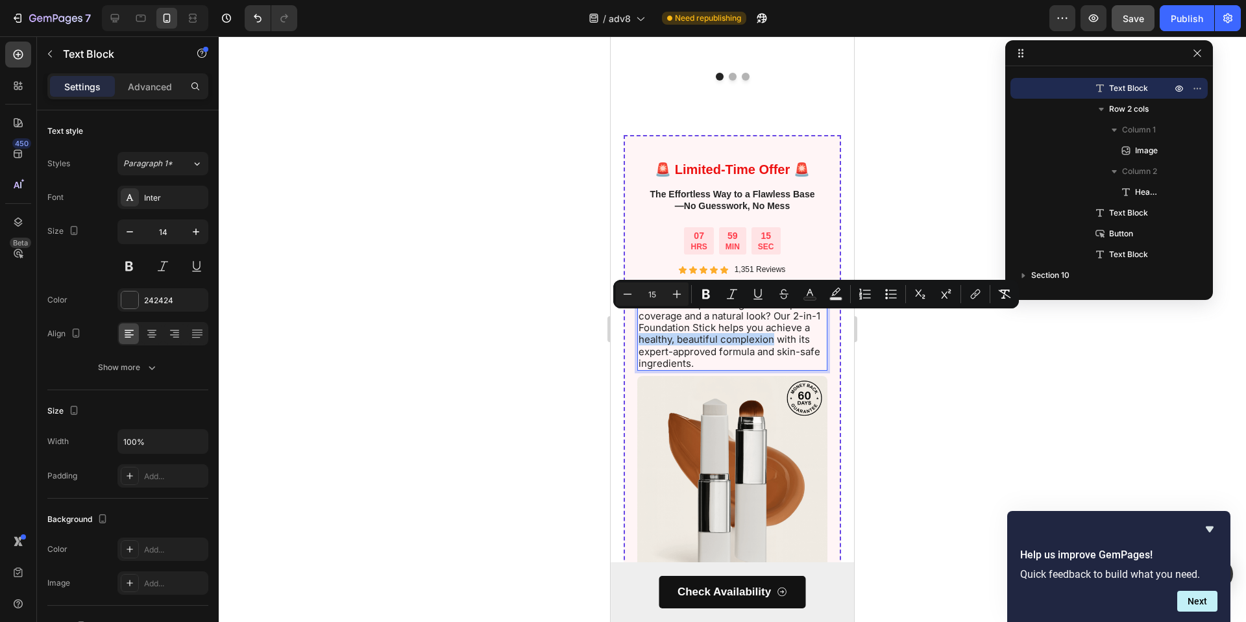
drag, startPoint x: 687, startPoint y: 319, endPoint x: 691, endPoint y: 329, distance: 10.3
click at [691, 329] on span "Tired of compromising between perfect coverage and a natural look? Our 2-in-1 F…" at bounding box center [732, 333] width 186 height 71
click at [701, 290] on icon "Editor contextual toolbar" at bounding box center [706, 294] width 13 height 13
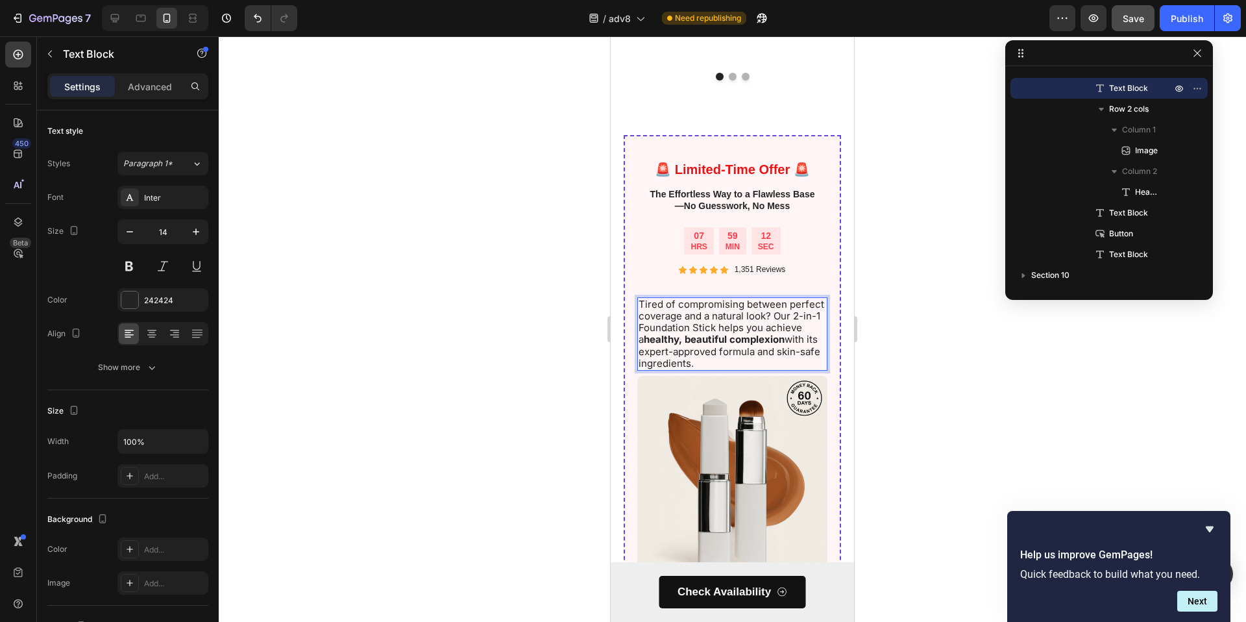
click at [706, 333] on strong "healthy, beautiful complexion" at bounding box center [714, 339] width 141 height 12
click at [702, 345] on span "Tired of compromising between perfect coverage and a natural look? Our 2-in-1 F…" at bounding box center [732, 333] width 186 height 71
drag, startPoint x: 698, startPoint y: 344, endPoint x: 782, endPoint y: 342, distance: 83.8
click at [791, 344] on span "Tired of compromising between perfect coverage and a natural look? Our 2-in-1 F…" at bounding box center [732, 333] width 186 height 71
click at [726, 343] on span "Tired of compromising between perfect coverage and a natural look? Our 2-in-1 F…" at bounding box center [732, 333] width 186 height 71
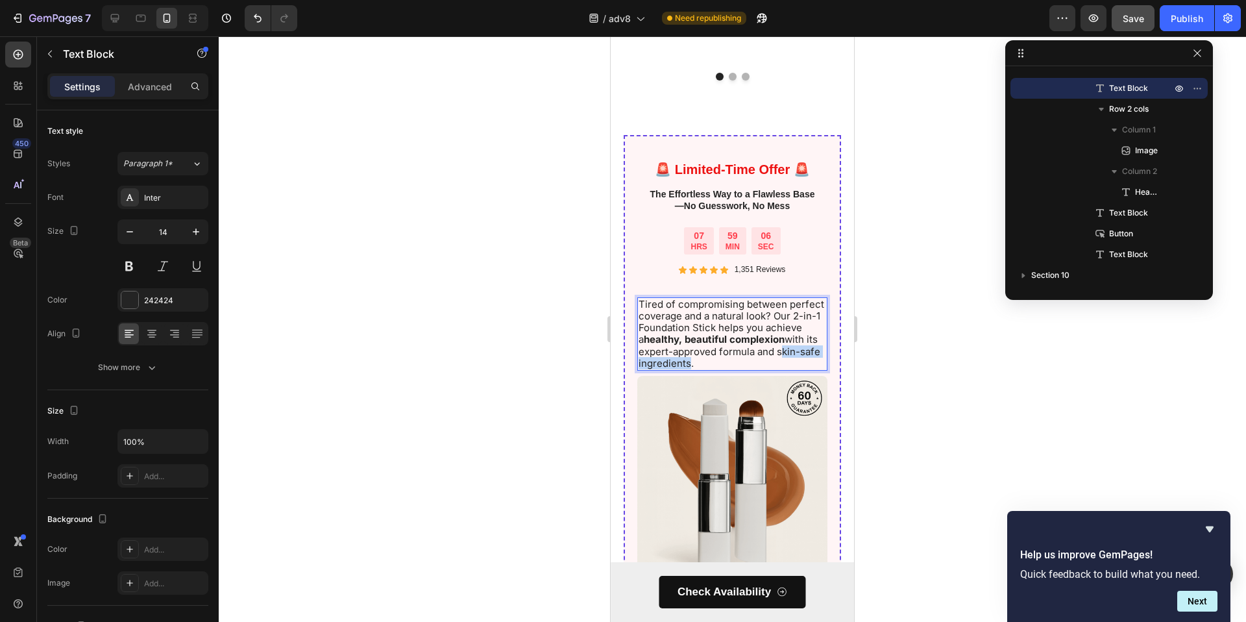
drag, startPoint x: 697, startPoint y: 345, endPoint x: 790, endPoint y: 342, distance: 93.5
click at [790, 342] on span "Tired of compromising between perfect coverage and a natural look? Our 2-in-1 F…" at bounding box center [732, 333] width 186 height 71
drag, startPoint x: 792, startPoint y: 345, endPoint x: 781, endPoint y: 230, distance: 115.4
click at [698, 343] on span "Tired of compromising between perfect coverage and a natural look? Our 2-in-1 F…" at bounding box center [732, 333] width 186 height 71
click at [119, 266] on button at bounding box center [128, 265] width 23 height 23
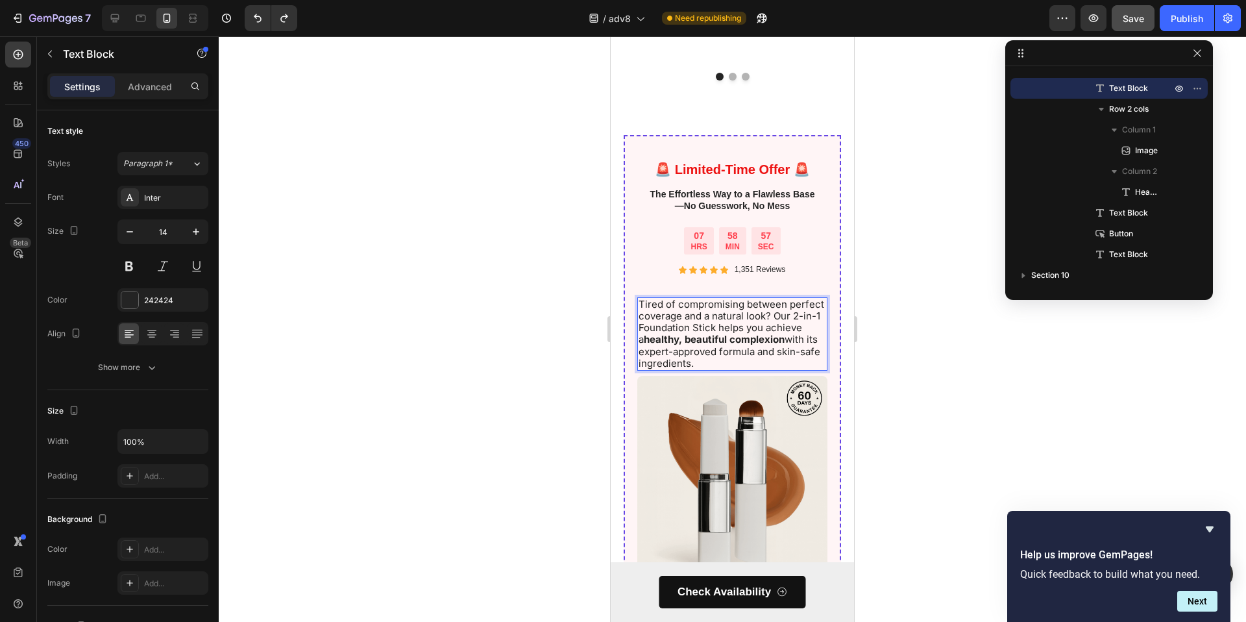
click at [711, 341] on span "Tired of compromising between perfect coverage and a natural look? Our 2-in-1 F…" at bounding box center [732, 333] width 186 height 71
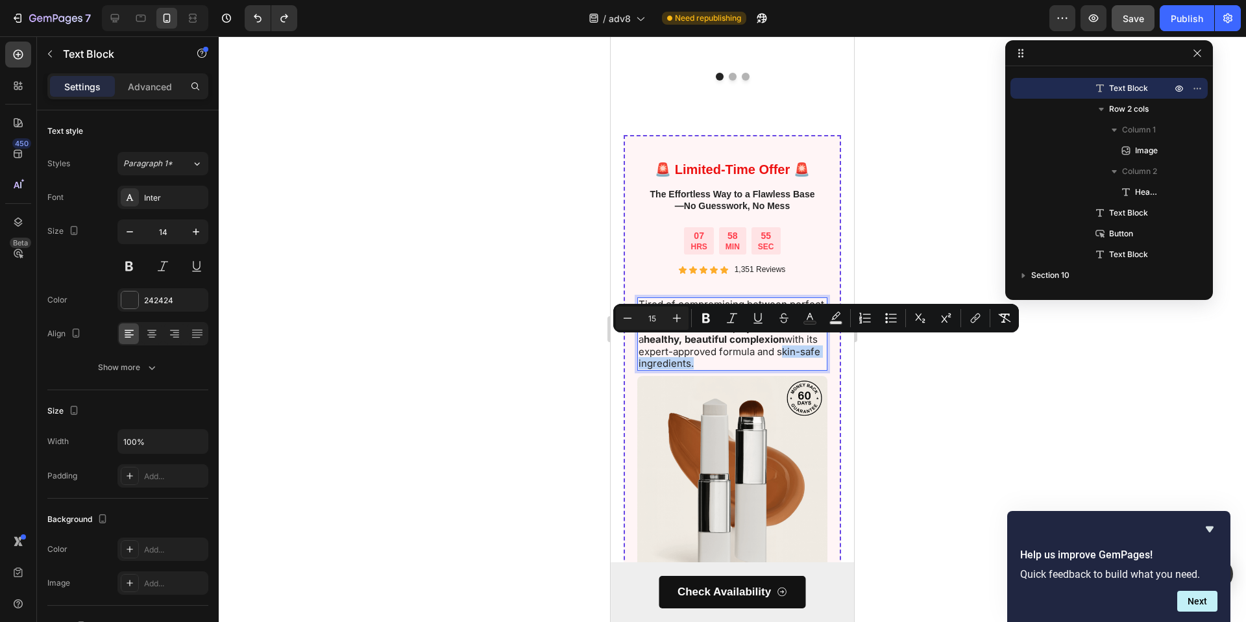
drag, startPoint x: 696, startPoint y: 344, endPoint x: 791, endPoint y: 343, distance: 94.8
click at [791, 343] on span "Tired of compromising between perfect coverage and a natural look? Our 2-in-1 F…" at bounding box center [732, 333] width 186 height 71
click at [700, 315] on icon "Editor contextual toolbar" at bounding box center [706, 318] width 13 height 13
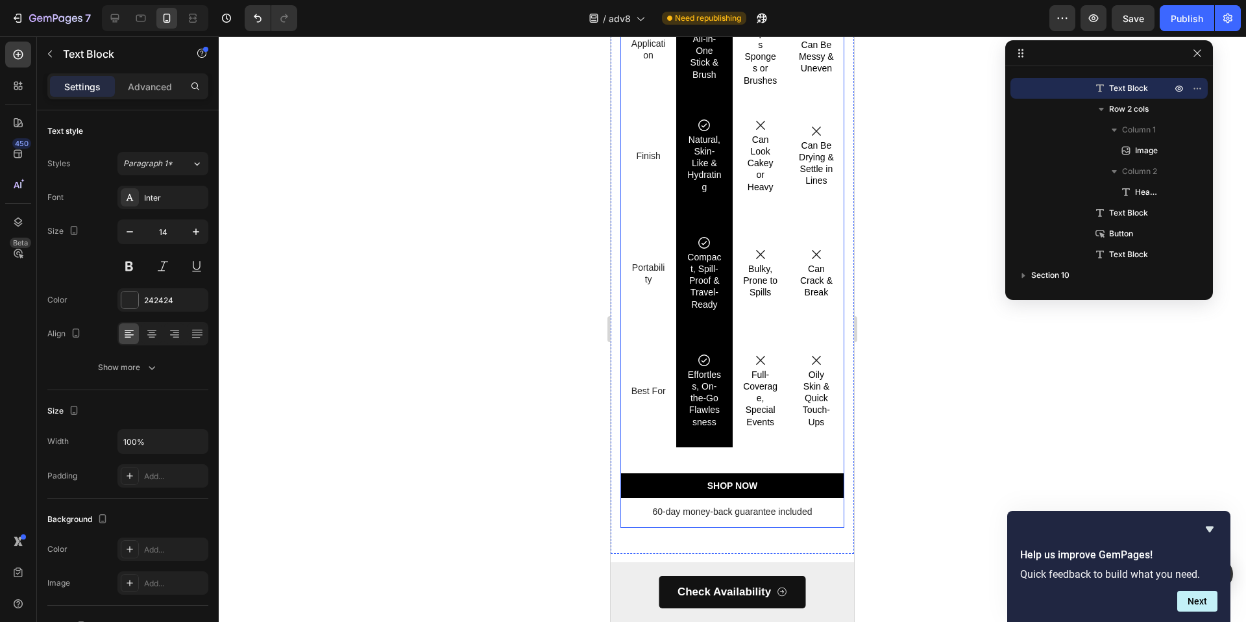
scroll to position [4091, 0]
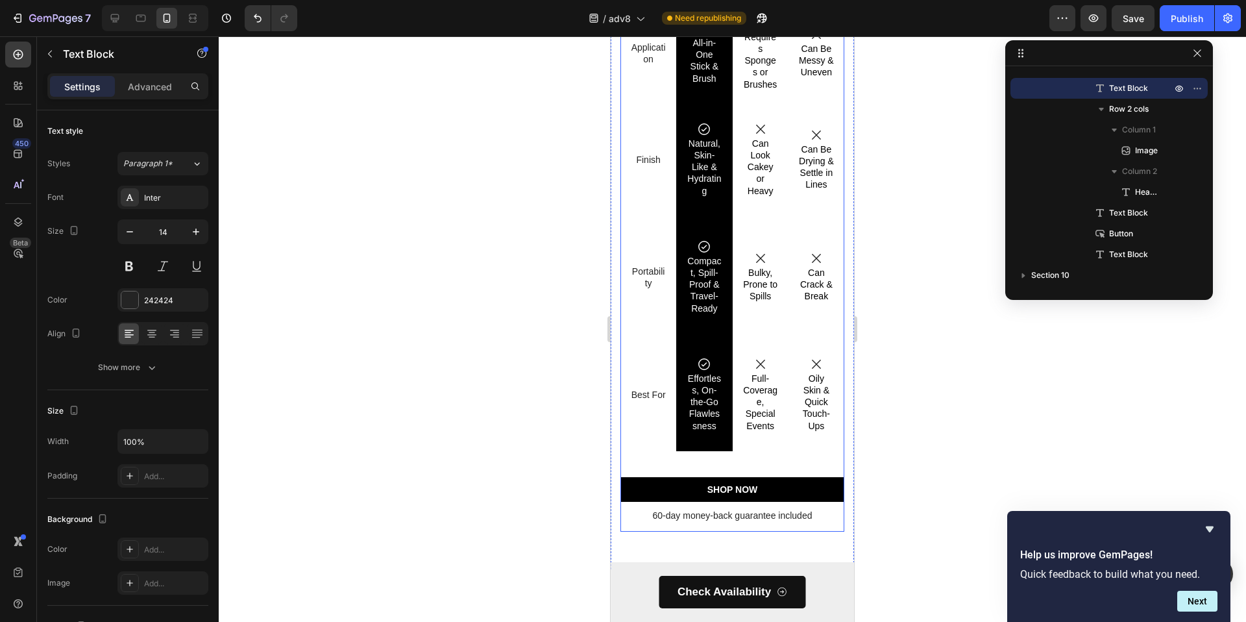
click at [769, 462] on div "Why Choose Our Foundation Stick? Heading Feature Text Block Derma Muse Text Blo…" at bounding box center [733, 152] width 224 height 759
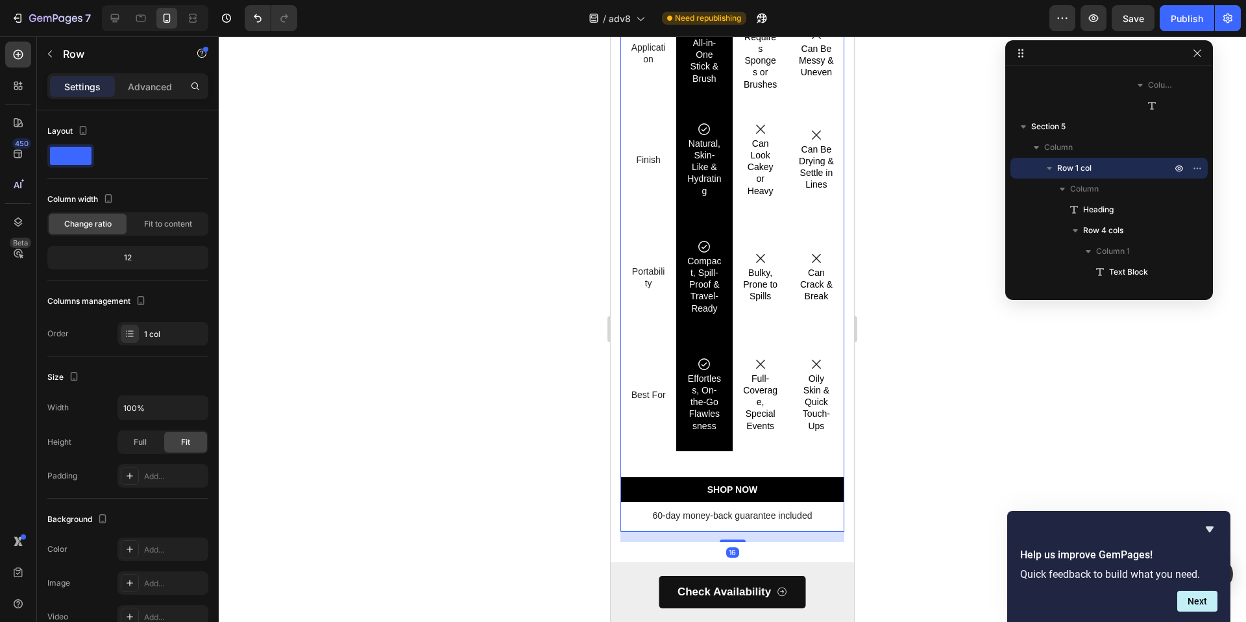
click at [826, 513] on div "Why Choose Our Foundation Stick? Heading Feature Text Block Derma Muse Text Blo…" at bounding box center [733, 152] width 224 height 759
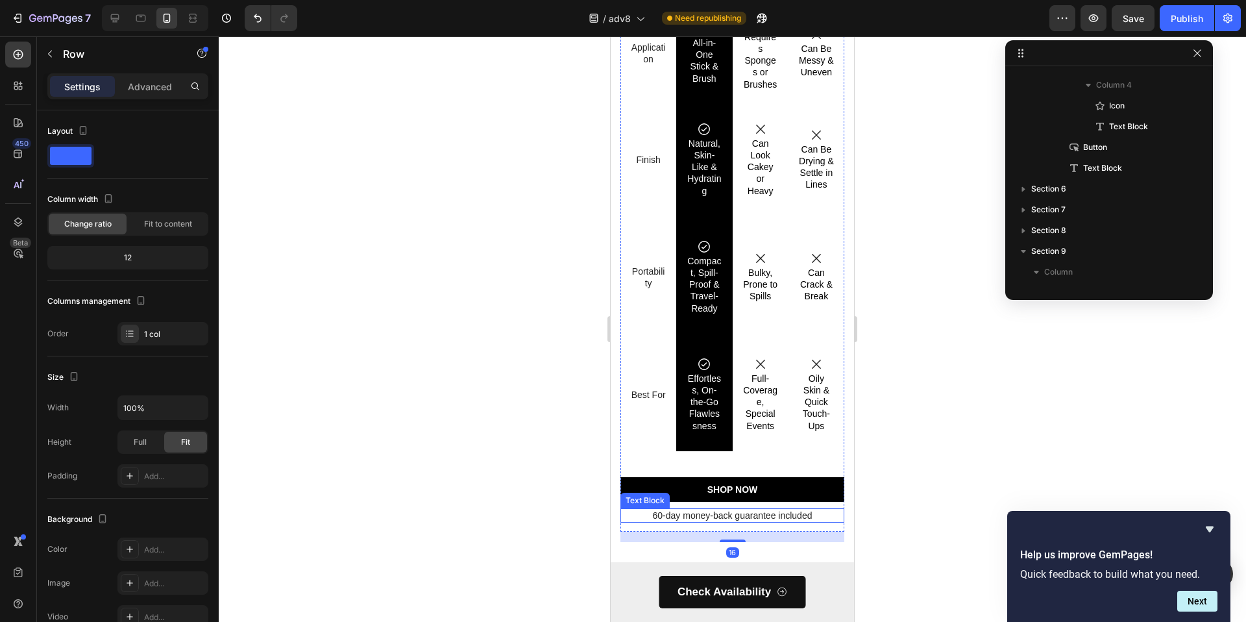
click at [822, 510] on p "60-day money-back guarantee included" at bounding box center [732, 516] width 221 height 12
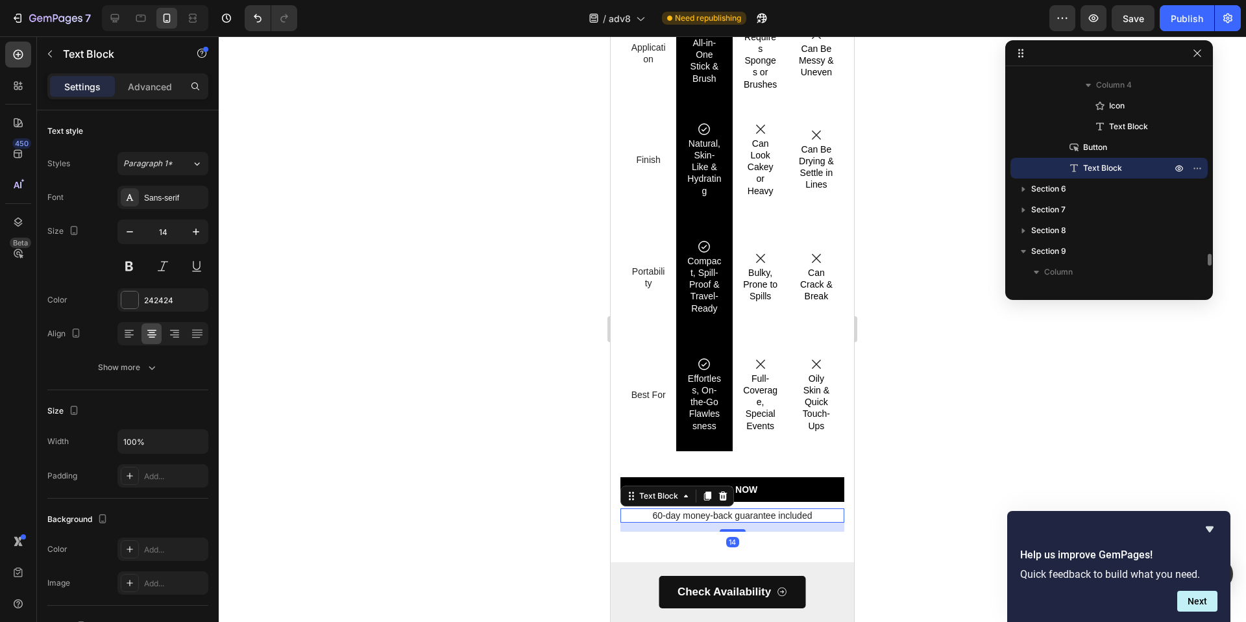
drag, startPoint x: 722, startPoint y: 485, endPoint x: 802, endPoint y: 498, distance: 80.9
click at [722, 491] on icon at bounding box center [723, 495] width 8 height 9
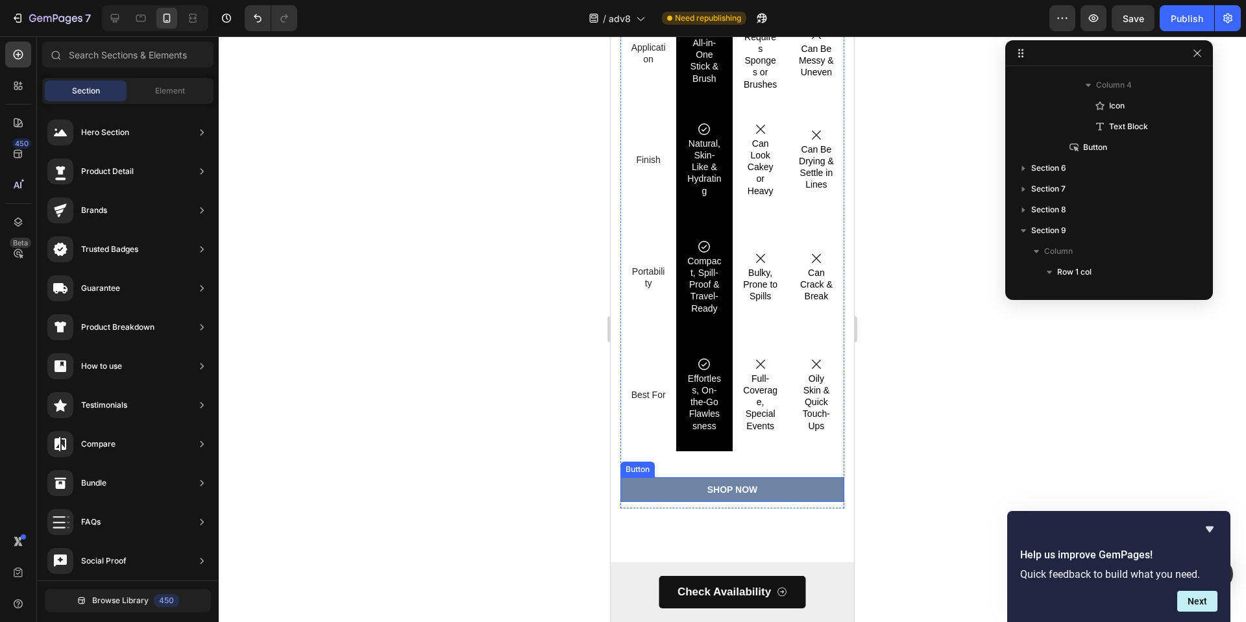
click at [828, 483] on button "SHOP NOW" at bounding box center [733, 489] width 224 height 25
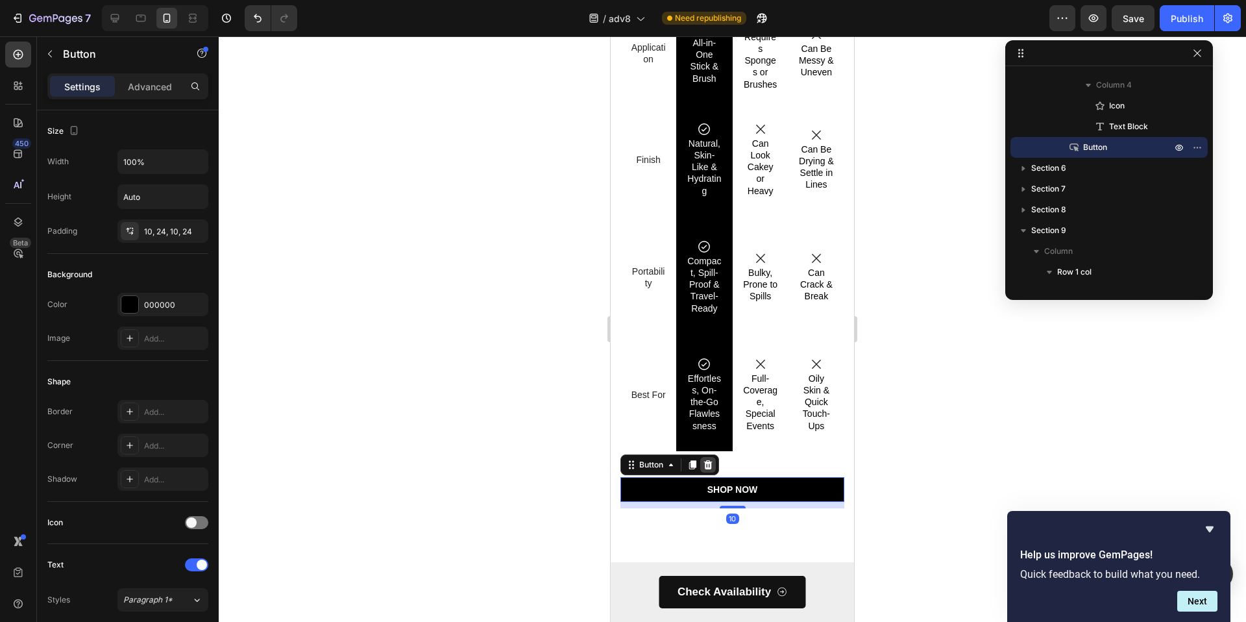
click at [715, 457] on div at bounding box center [708, 465] width 16 height 16
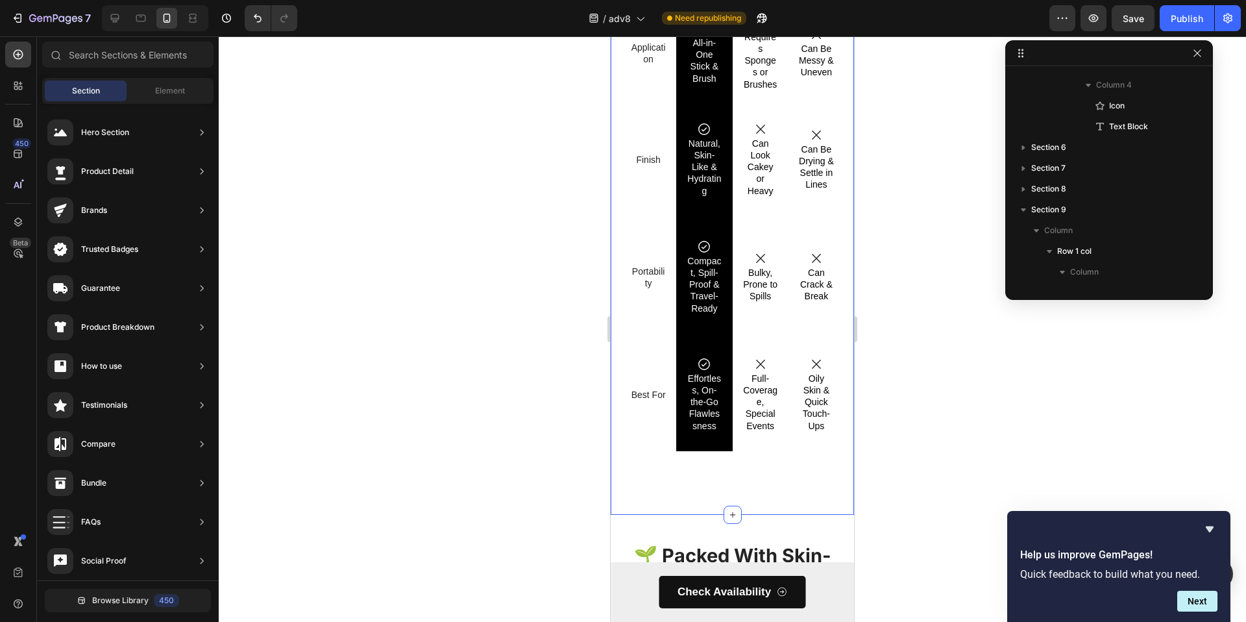
click at [737, 487] on div "Why Choose Our Foundation Stick? Heading Feature Text Block Derma Muse Text Blo…" at bounding box center [732, 143] width 243 height 741
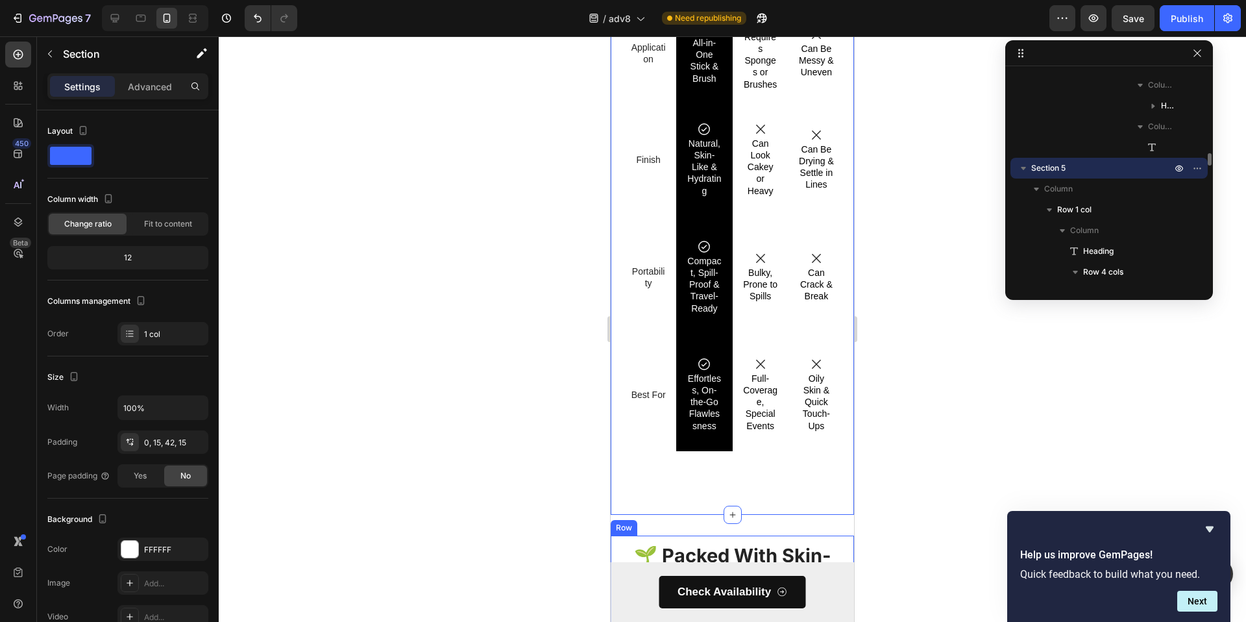
scroll to position [3175, 0]
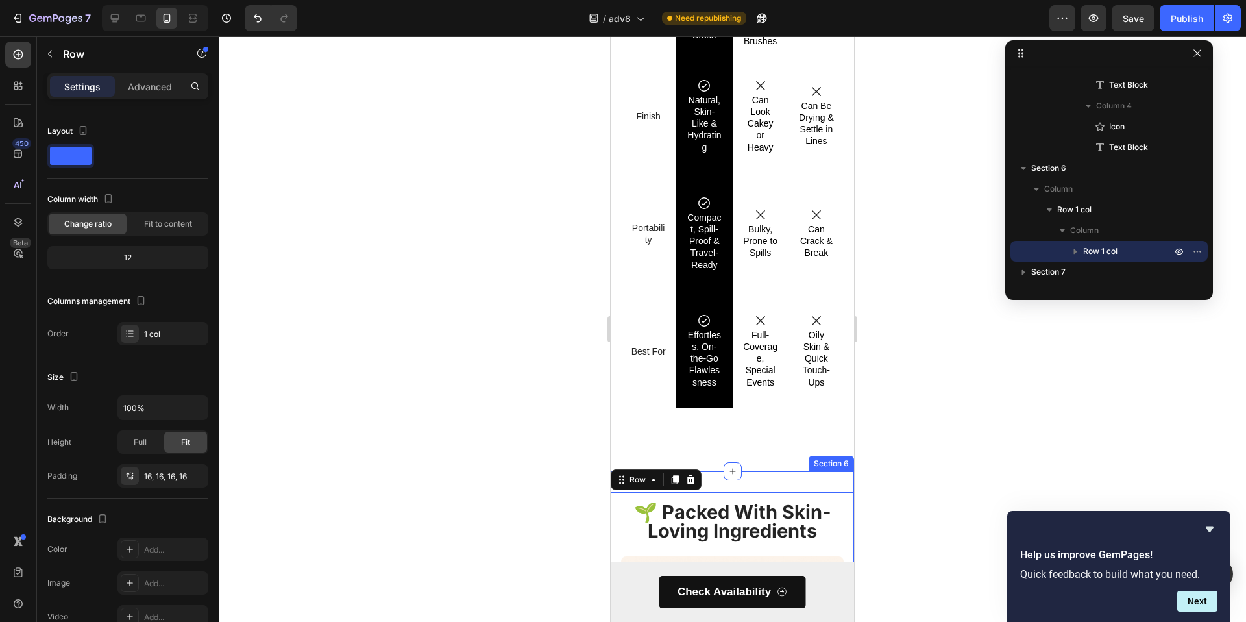
scroll to position [4118, 0]
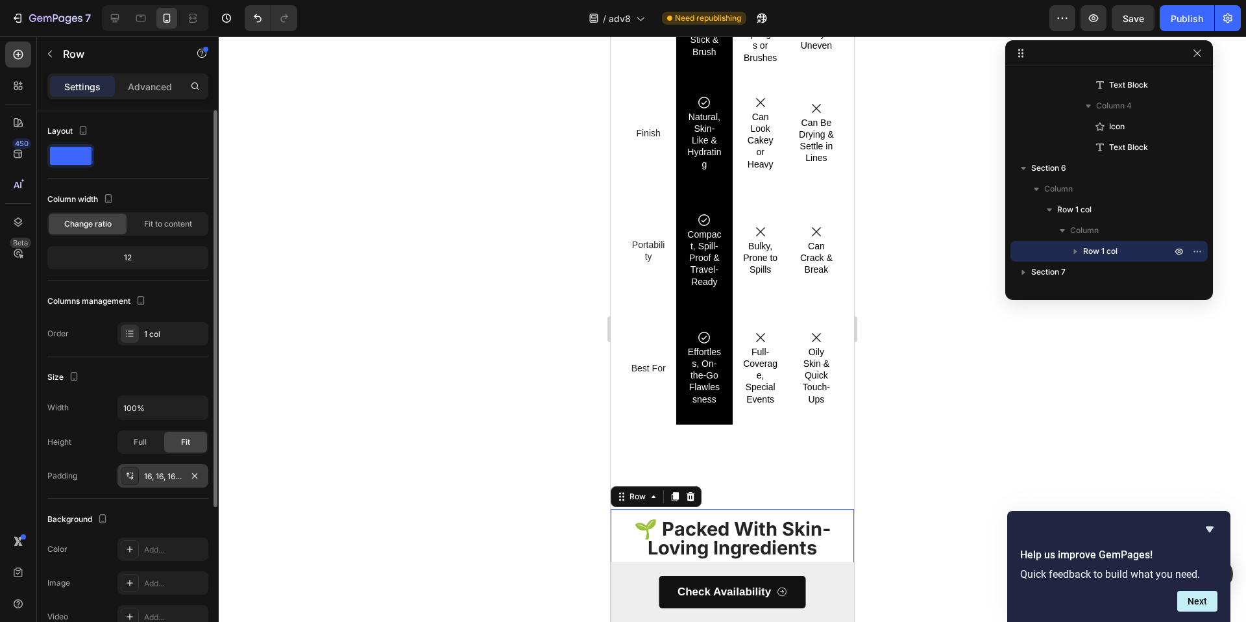
click at [166, 480] on div "16, 16, 16, 16" at bounding box center [163, 477] width 38 height 12
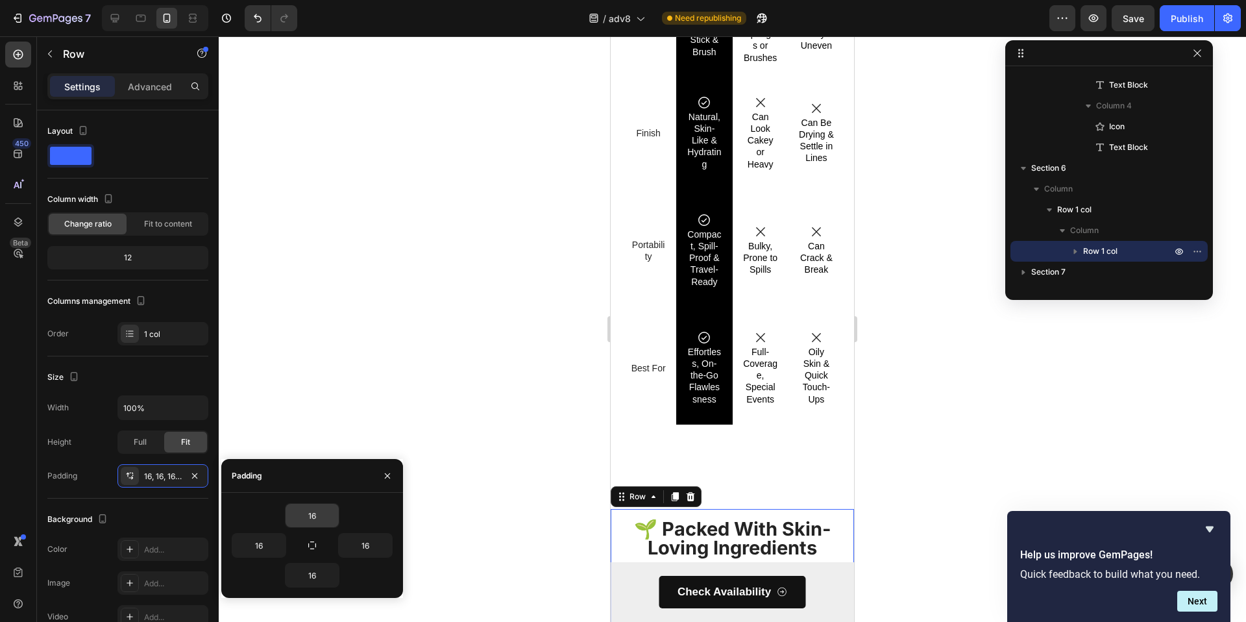
click at [317, 508] on input "16" at bounding box center [312, 515] width 53 height 23
type input "0"
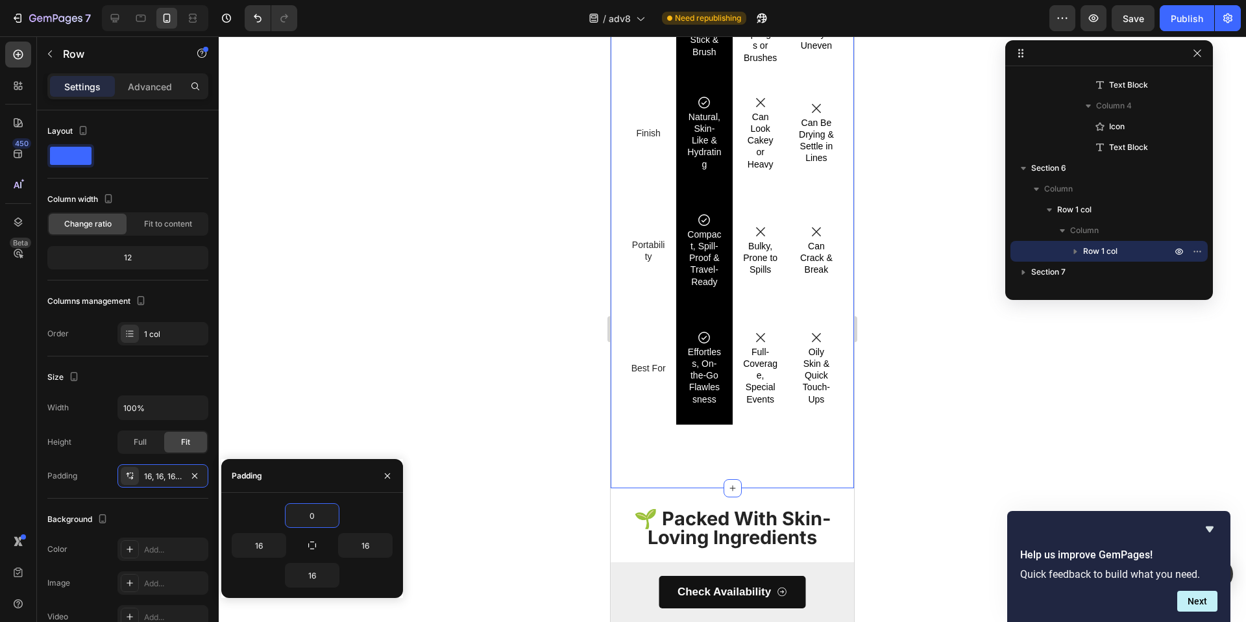
click at [782, 450] on div "Why Choose Our Foundation Stick? Heading Feature Text Block Derma Muse Text Blo…" at bounding box center [732, 117] width 243 height 741
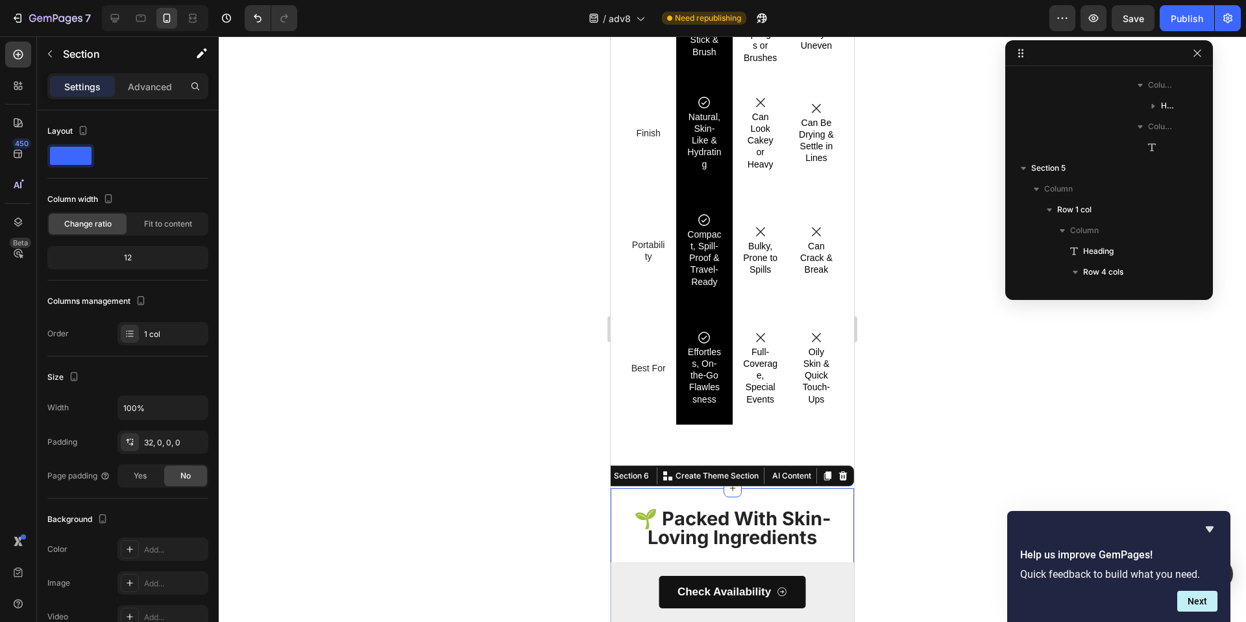
scroll to position [3175, 0]
click at [711, 507] on strong "🌱 Packed With Skin-Loving Ingredients" at bounding box center [732, 528] width 197 height 42
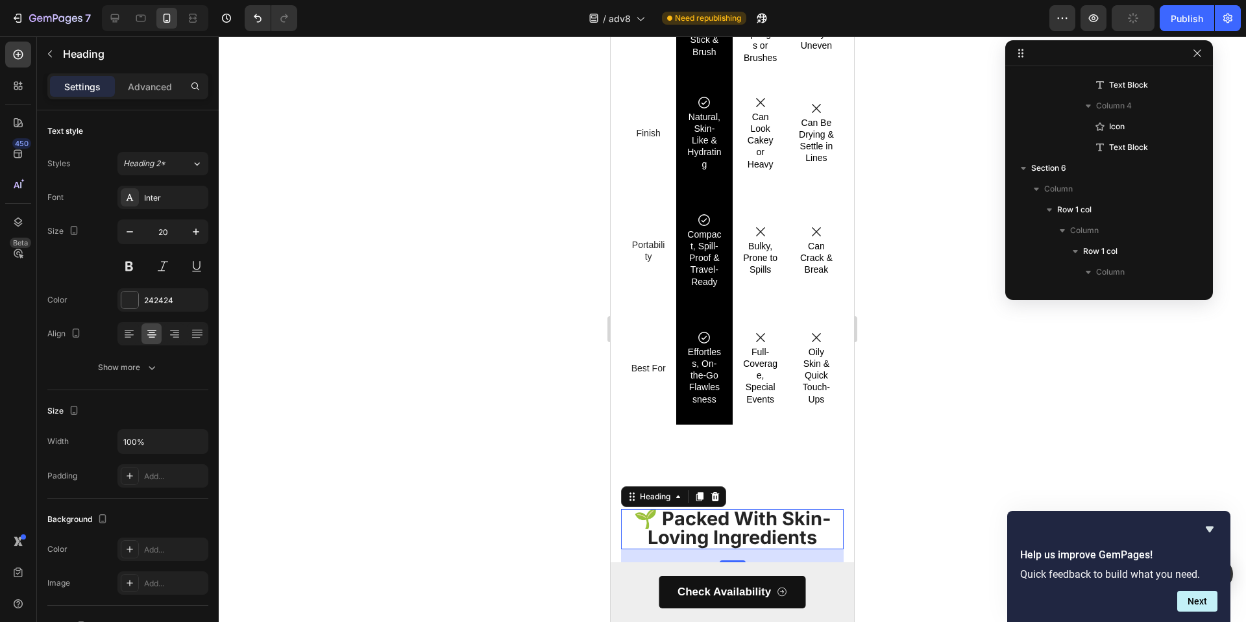
scroll to position [3341, 0]
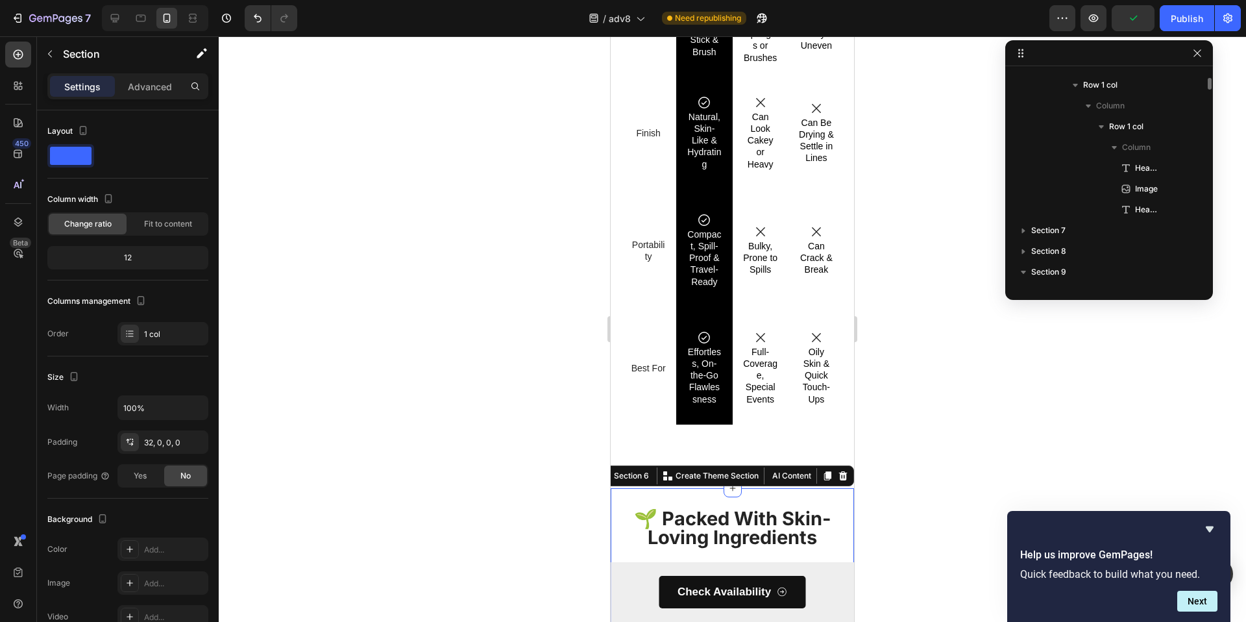
scroll to position [3175, 0]
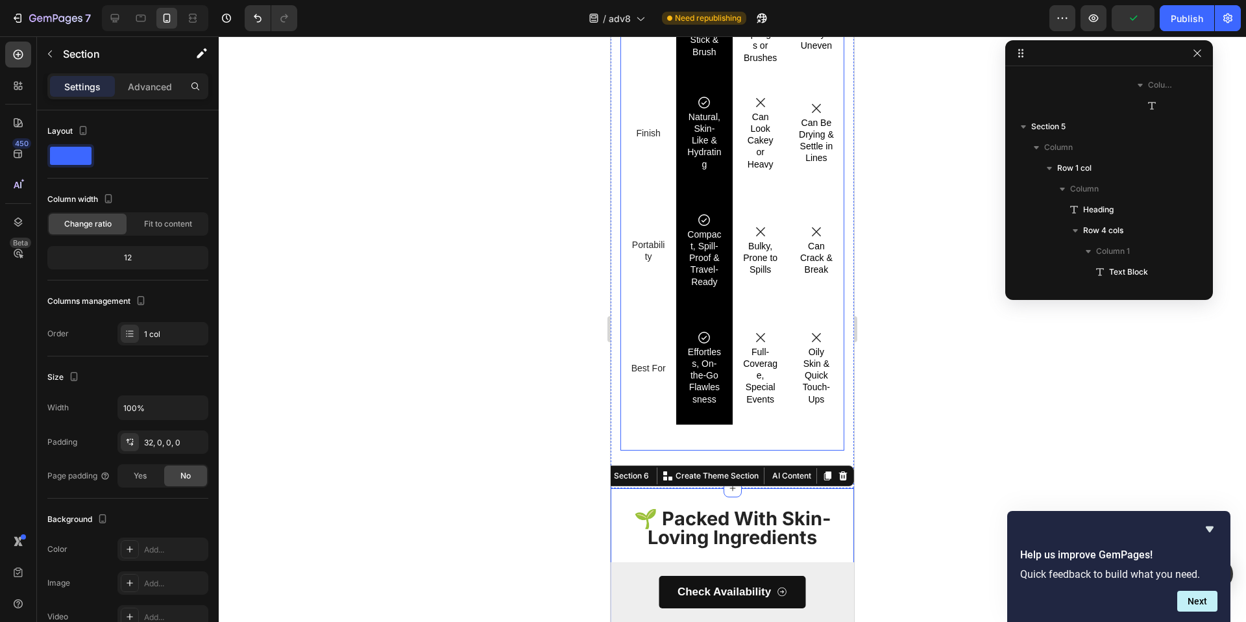
click at [760, 415] on div "Why Choose Our Foundation Stick? Heading Feature Text Block Derma Muse Text Blo…" at bounding box center [733, 99] width 224 height 704
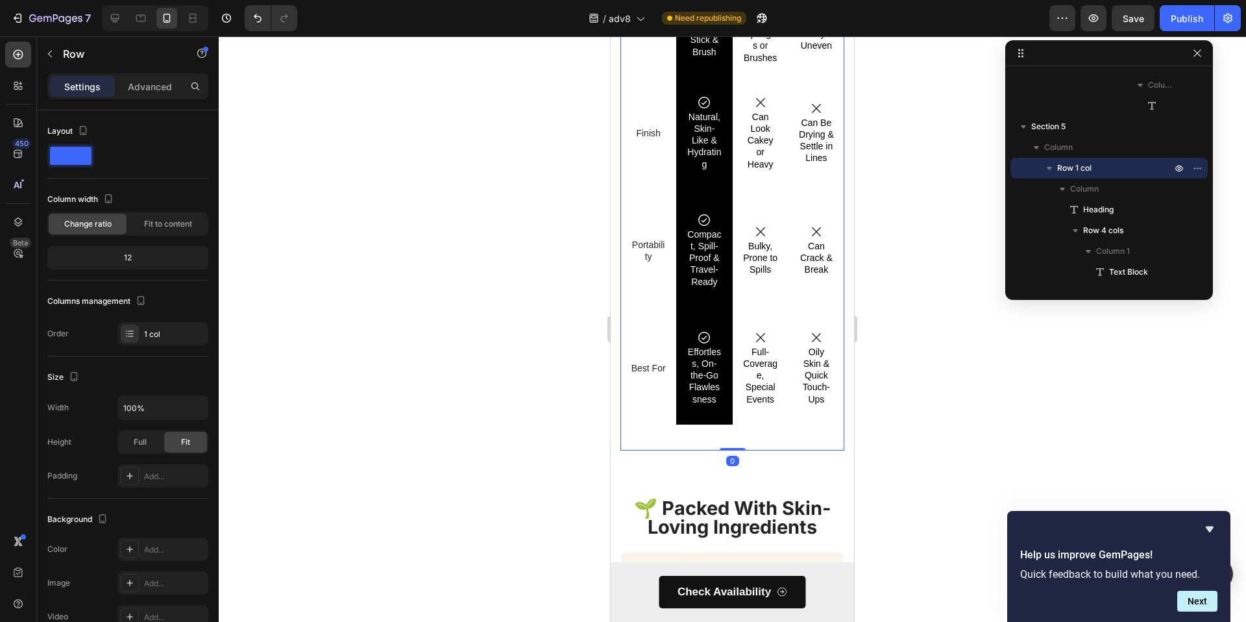
drag, startPoint x: 736, startPoint y: 447, endPoint x: 743, endPoint y: 434, distance: 14.5
click at [743, 434] on div "Why Choose Our Foundation Stick? Heading Feature Text Block Derma Muse Text Blo…" at bounding box center [733, 99] width 224 height 704
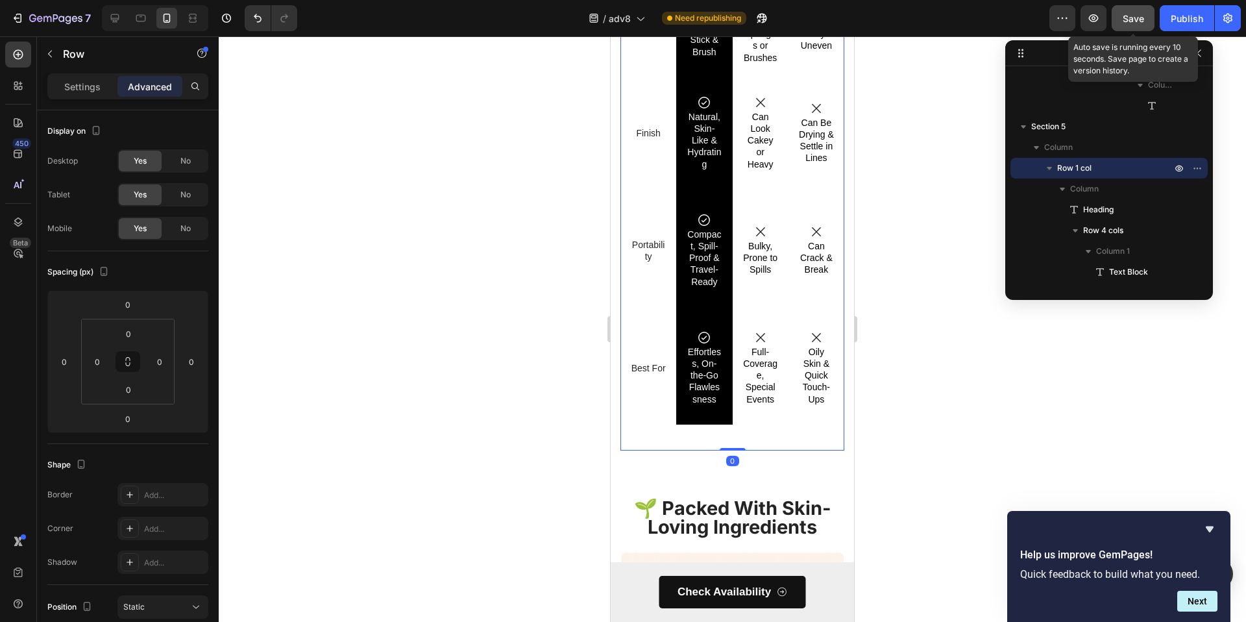
click at [1137, 27] on button "Save" at bounding box center [1133, 18] width 43 height 26
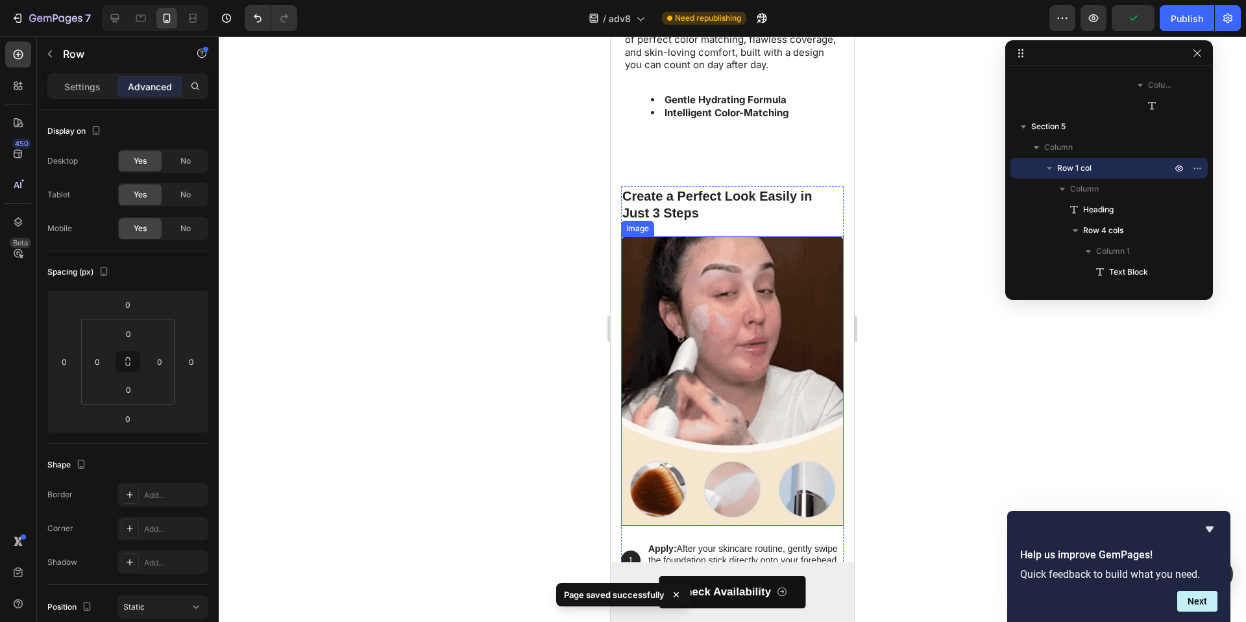
scroll to position [3144, 0]
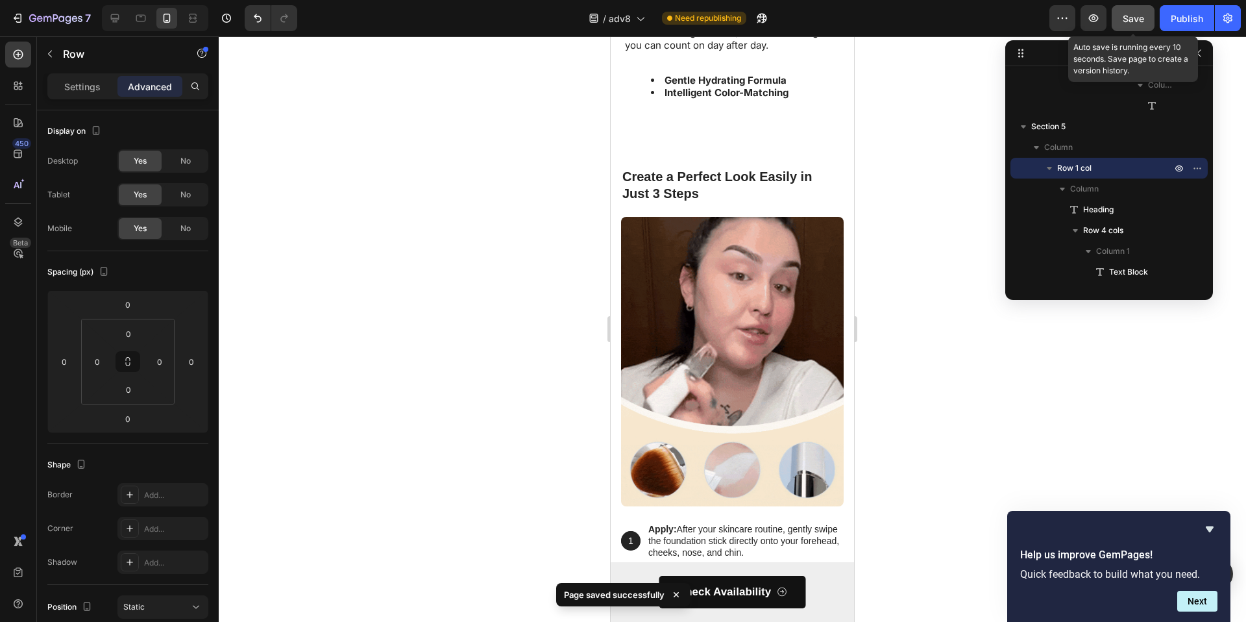
click at [1122, 17] on button "Save" at bounding box center [1133, 18] width 43 height 26
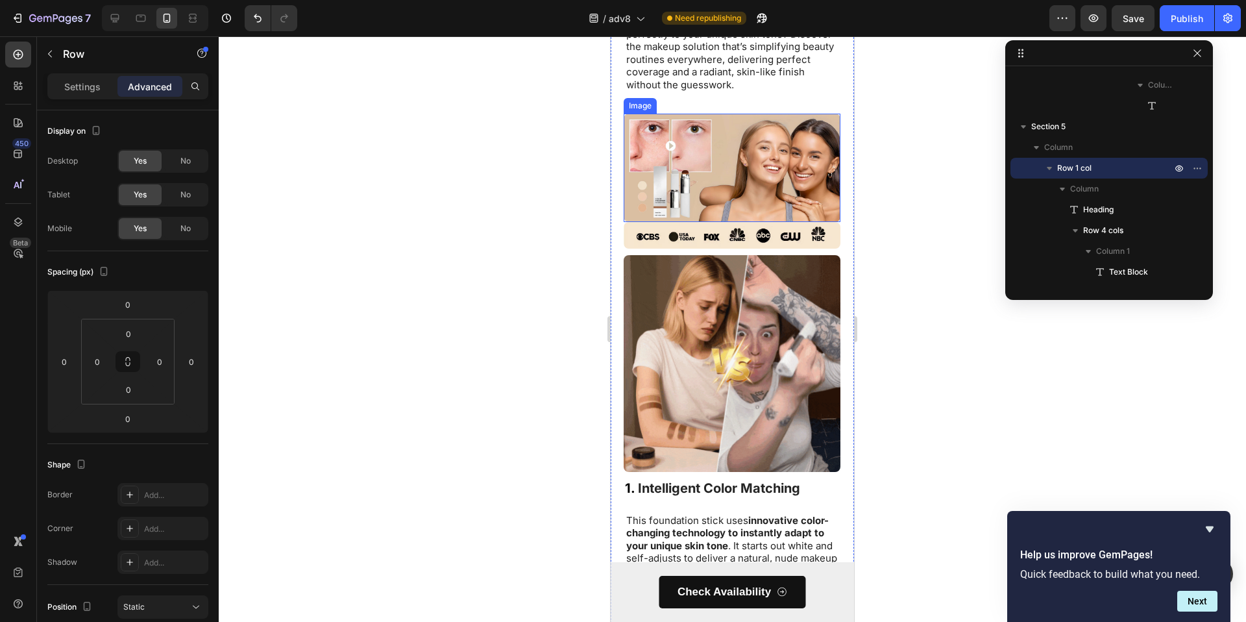
scroll to position [0, 0]
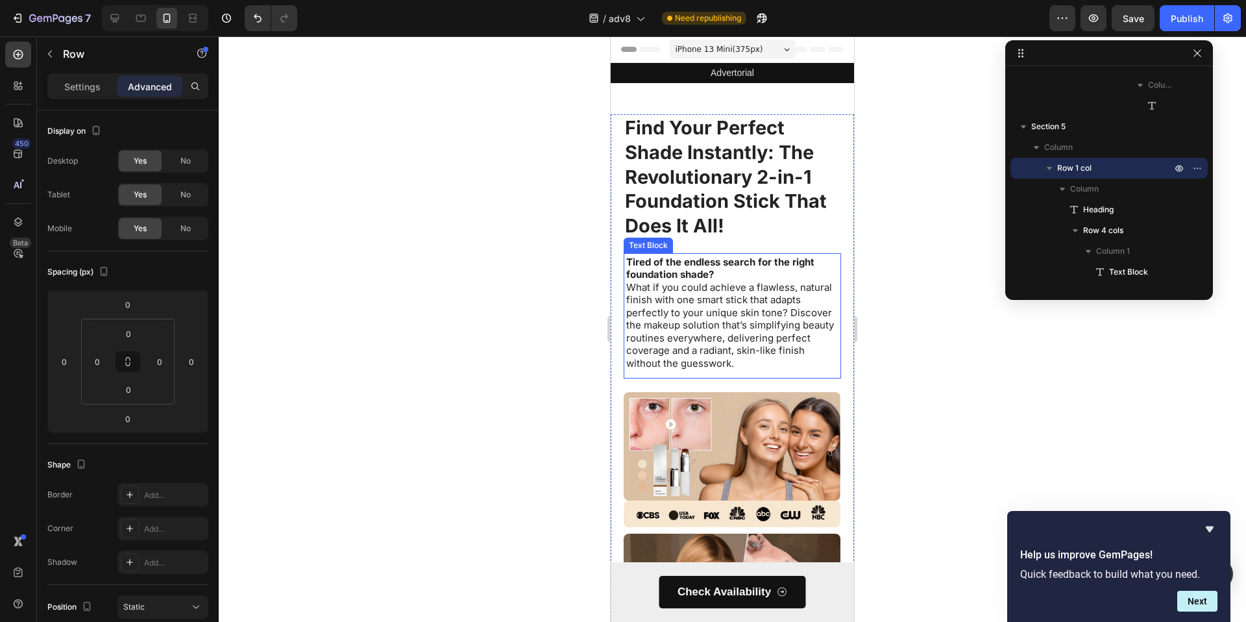
click at [709, 445] on img at bounding box center [732, 446] width 217 height 108
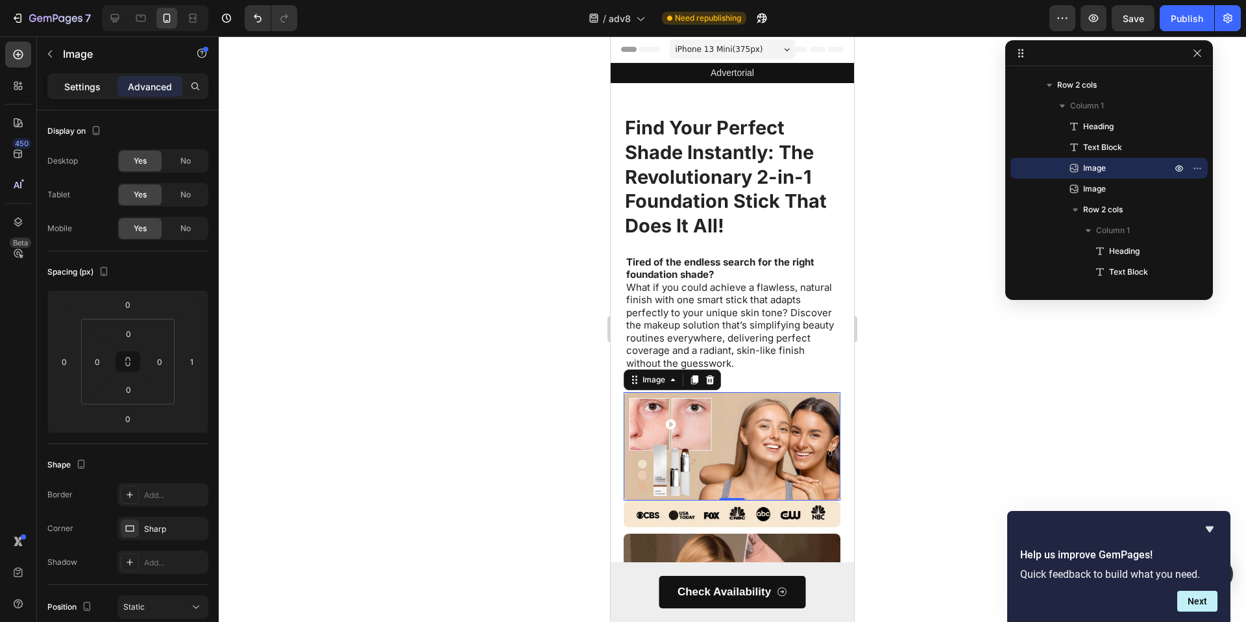
drag, startPoint x: 95, startPoint y: 88, endPoint x: 110, endPoint y: 132, distance: 46.8
click at [95, 88] on p "Settings" at bounding box center [82, 87] width 36 height 14
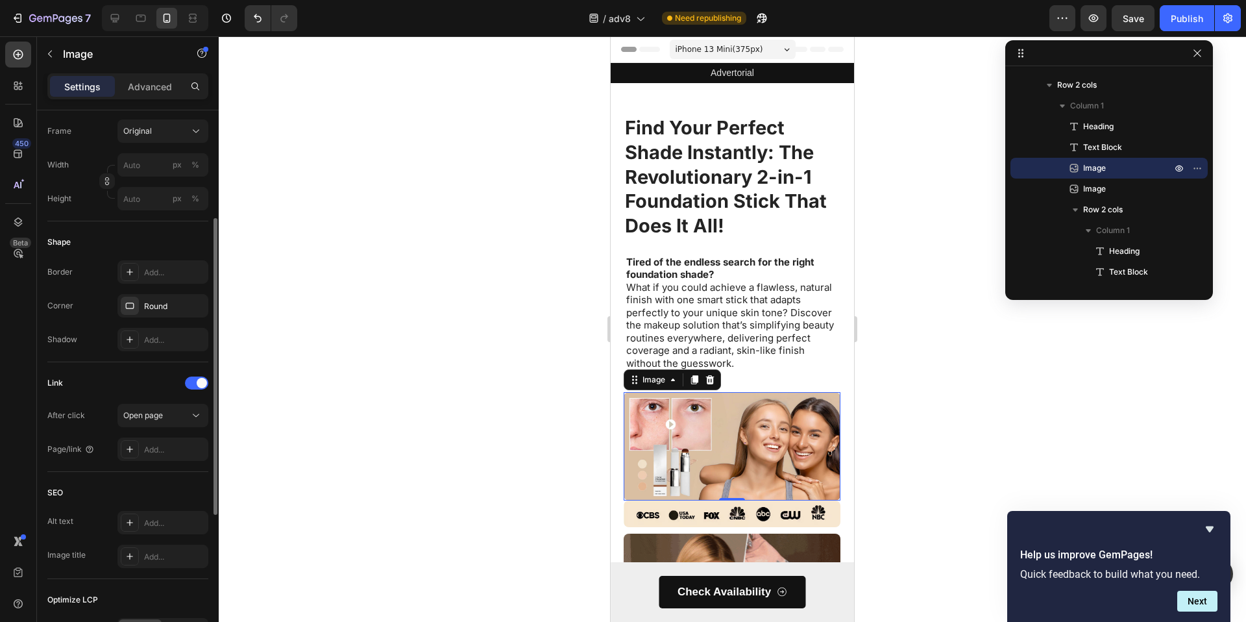
scroll to position [348, 0]
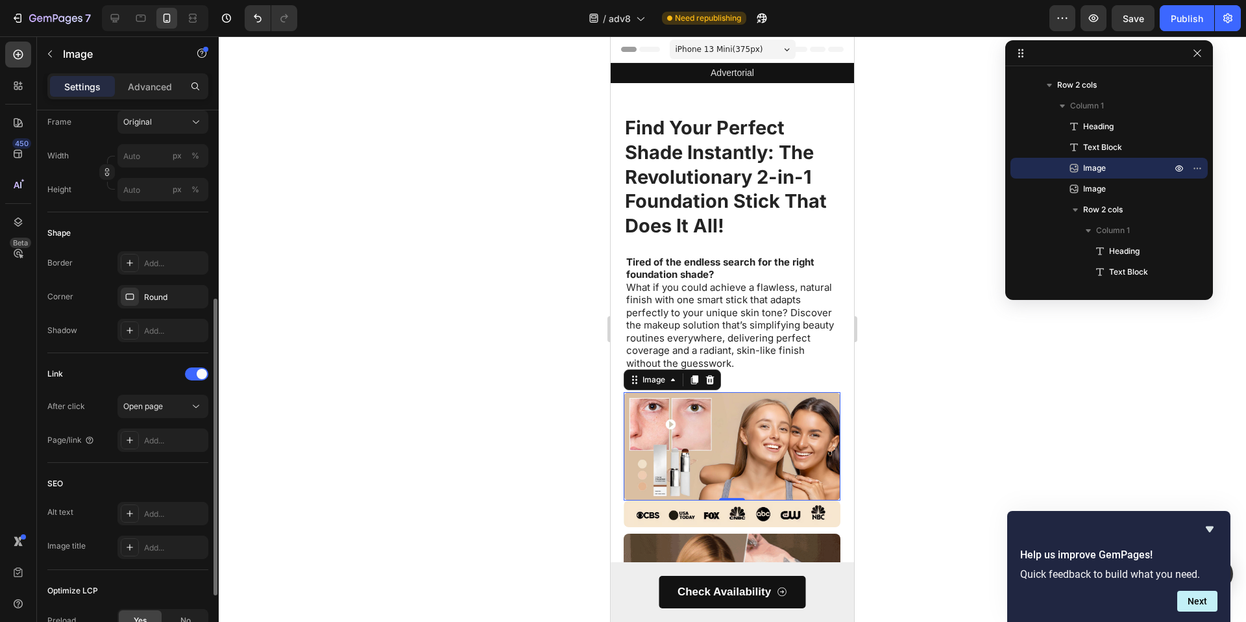
click at [167, 454] on div "Link After click Open page Page/link Add..." at bounding box center [127, 408] width 161 height 110
click at [169, 444] on div "Add..." at bounding box center [174, 441] width 61 height 12
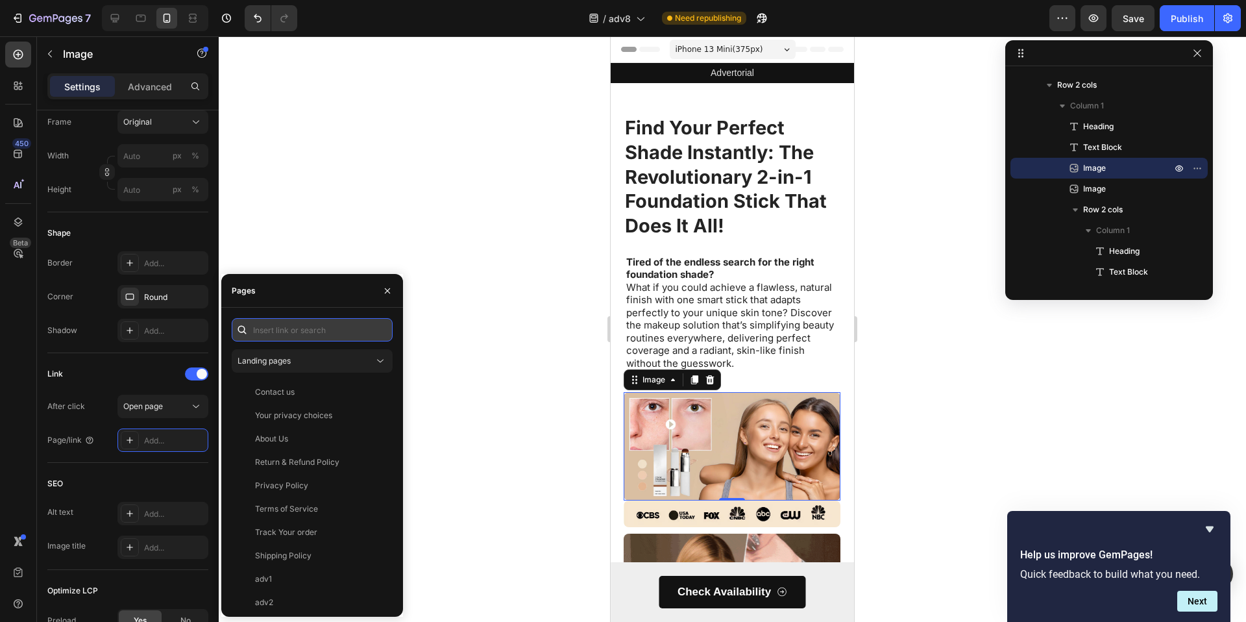
click at [305, 339] on input "text" at bounding box center [312, 329] width 161 height 23
paste input "https://dermamuse.co/products/kfoundation"
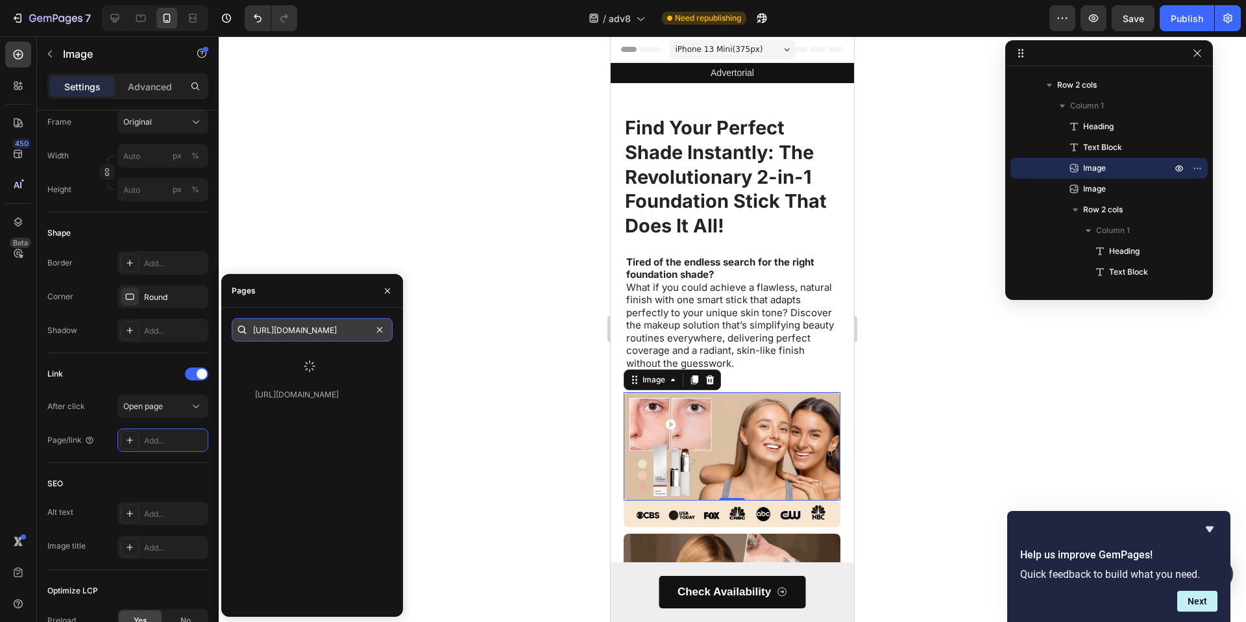
type input "https://dermamuse.co/products/kfoundation"
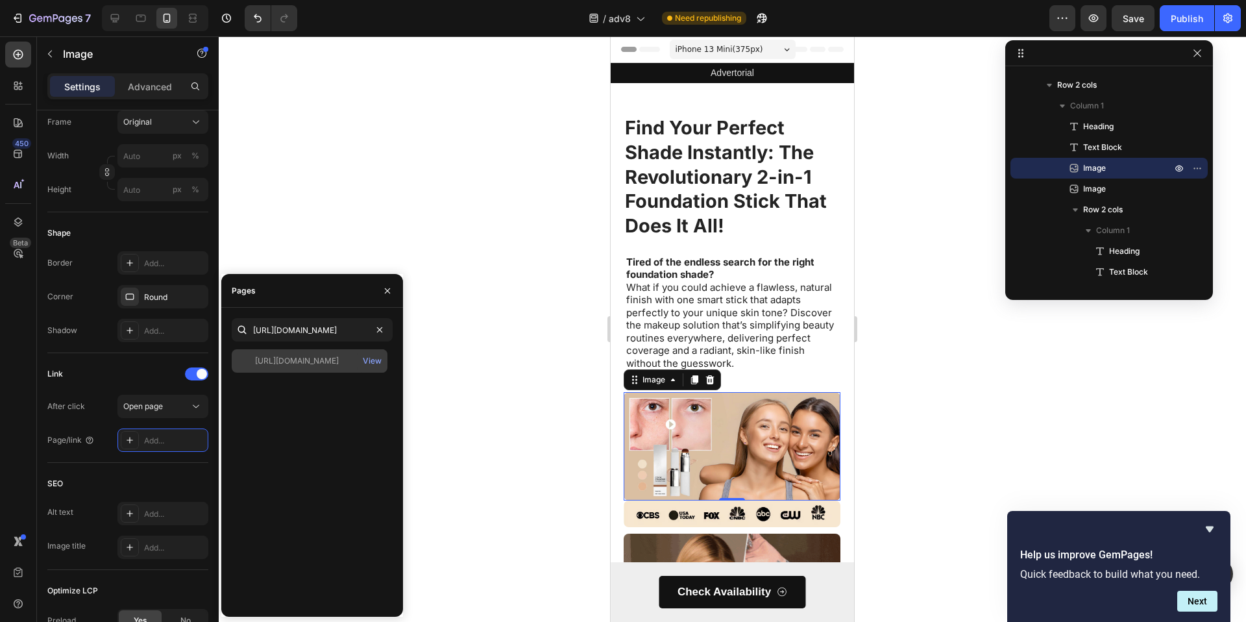
click at [314, 357] on div "https://dermamuse.co/products/kfoundation" at bounding box center [297, 361] width 84 height 12
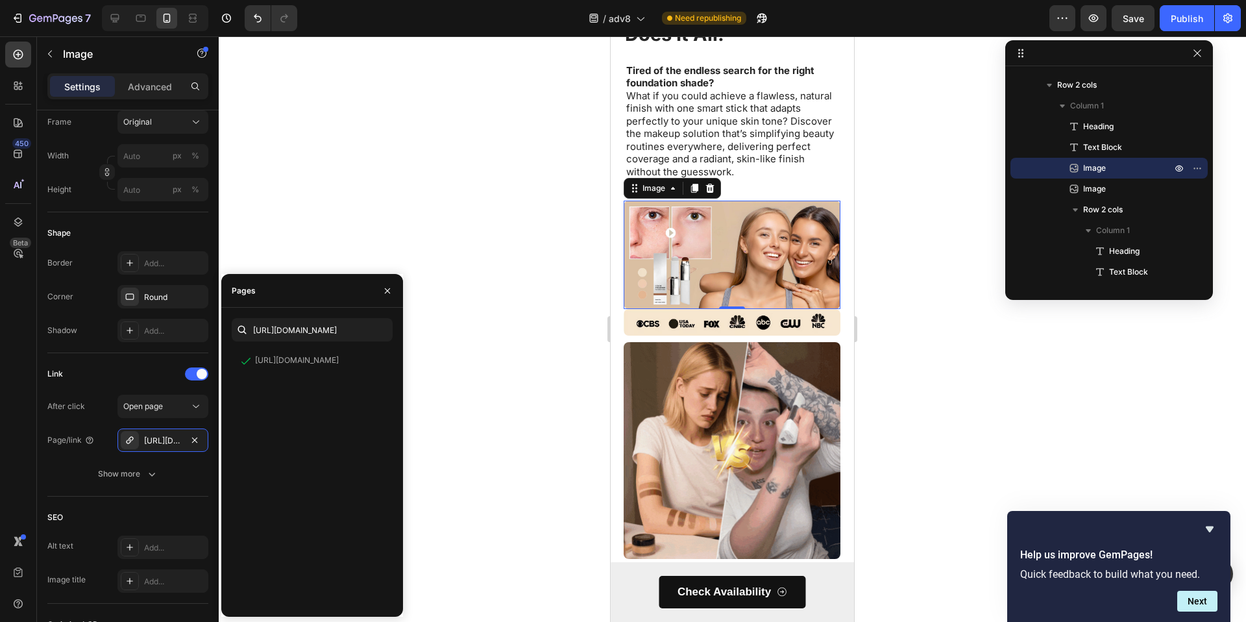
scroll to position [240, 0]
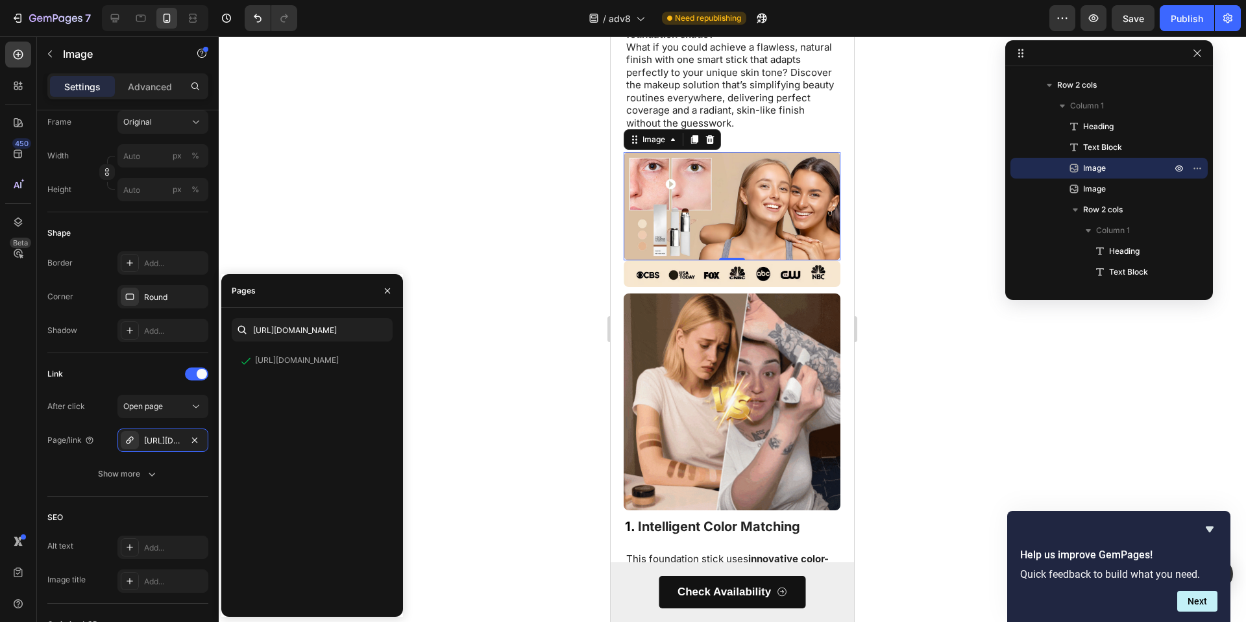
click at [700, 397] on img at bounding box center [732, 401] width 217 height 217
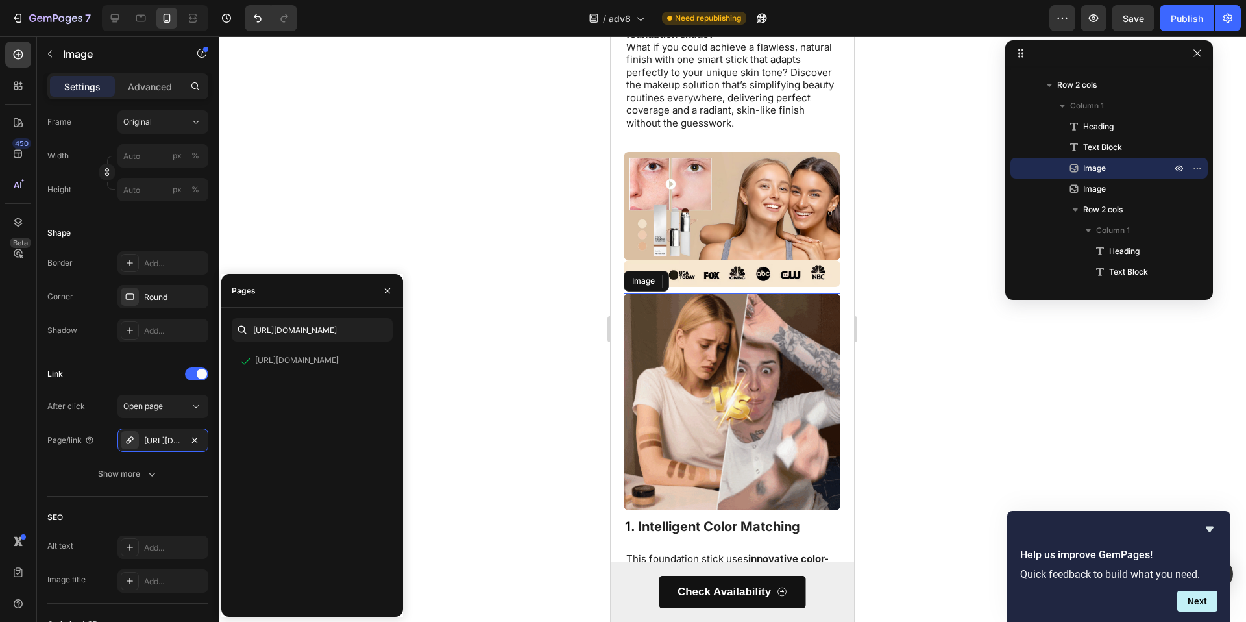
scroll to position [225, 0]
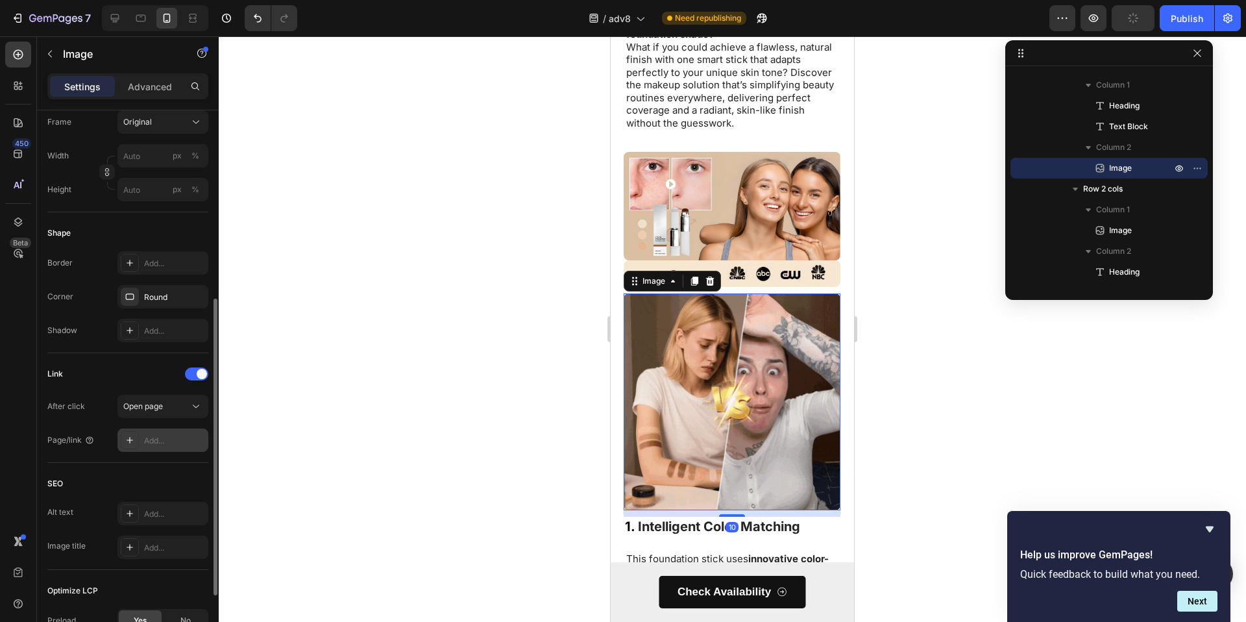
click at [142, 436] on div "Add..." at bounding box center [162, 439] width 91 height 23
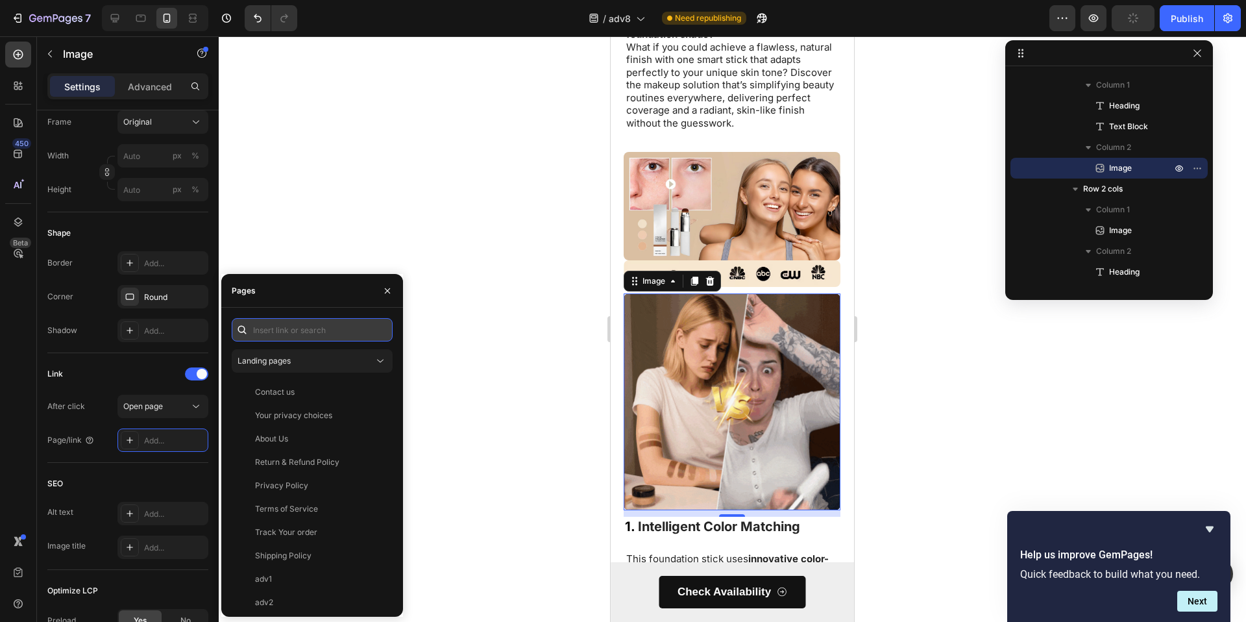
click at [310, 332] on input "text" at bounding box center [312, 329] width 161 height 23
paste input "https://dermamuse.co/products/kfoundation"
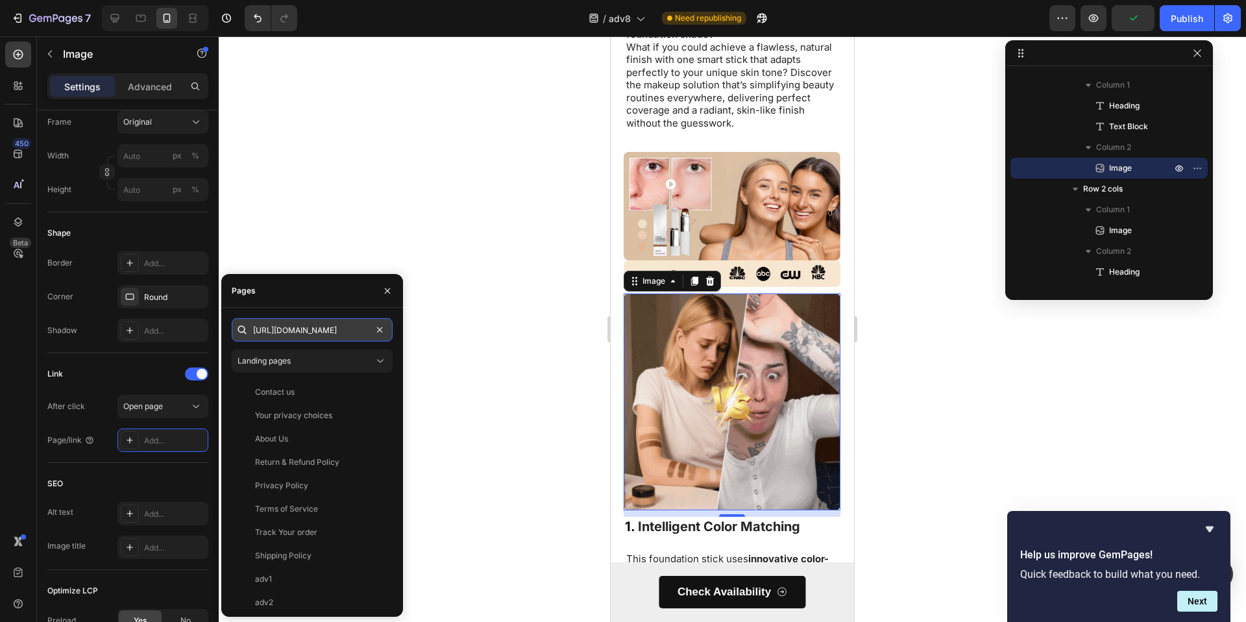
scroll to position [0, 50]
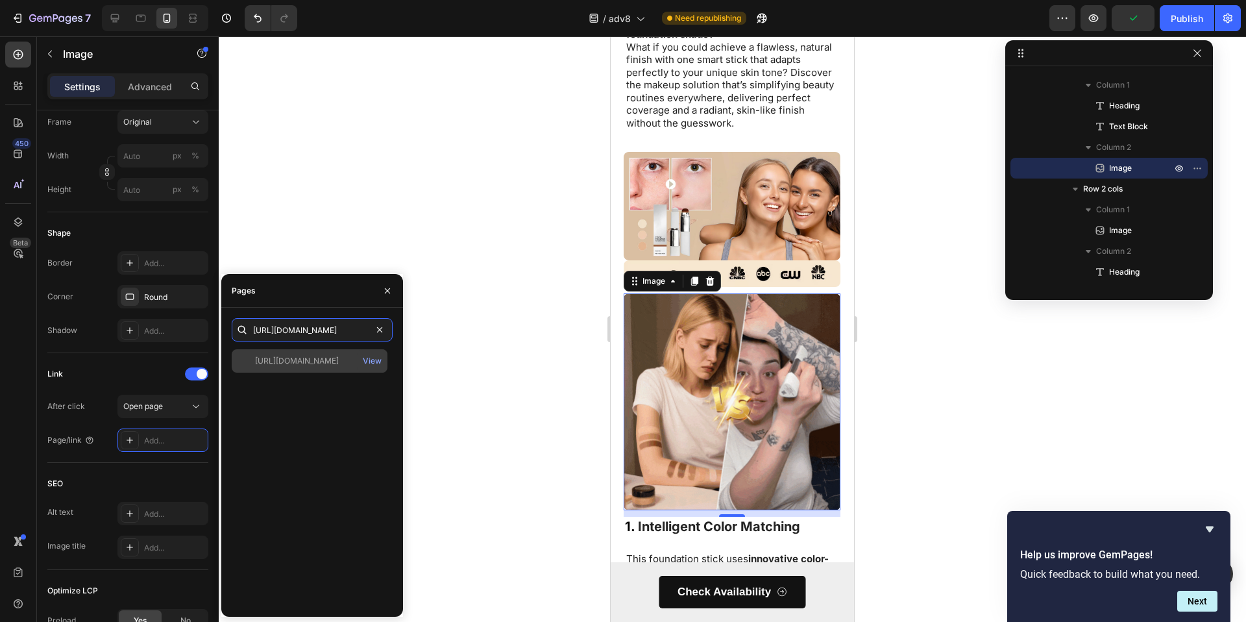
type input "https://dermamuse.co/products/kfoundation"
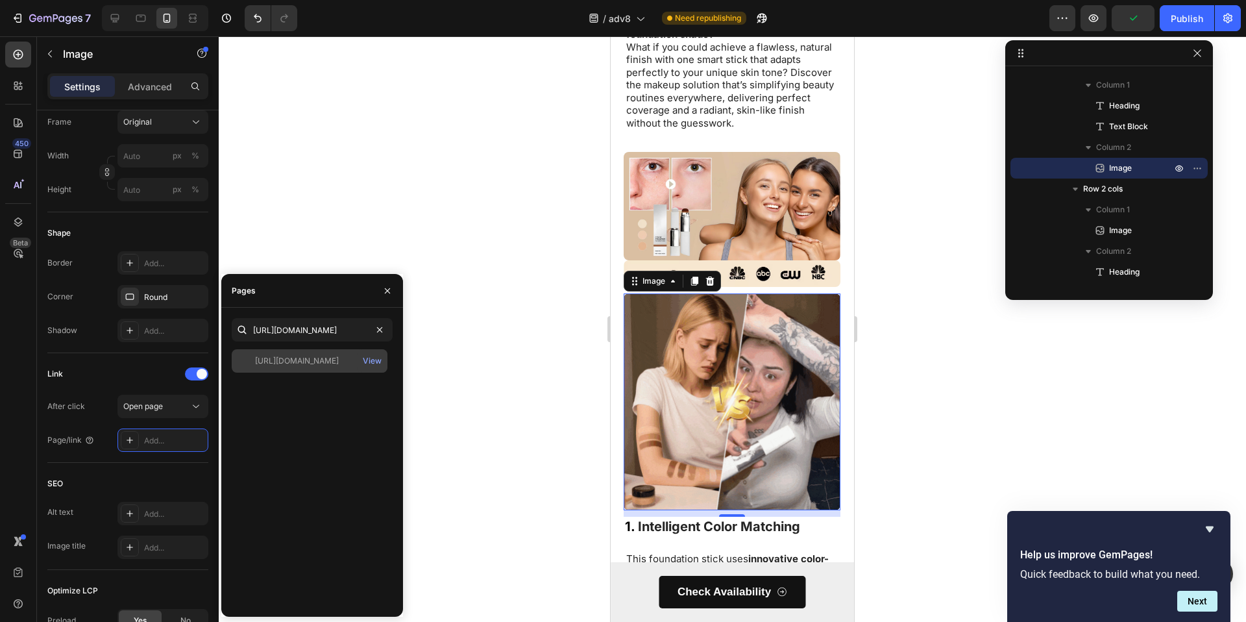
click at [306, 367] on div "https://dermamuse.co/products/kfoundation View" at bounding box center [310, 360] width 156 height 23
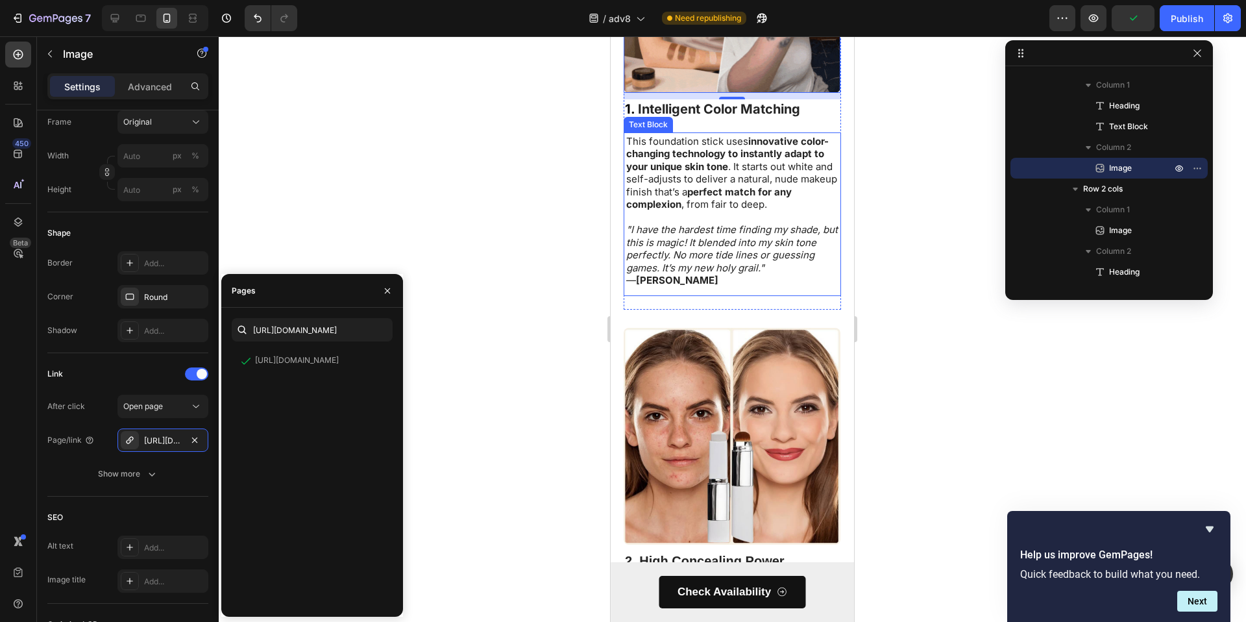
scroll to position [698, 0]
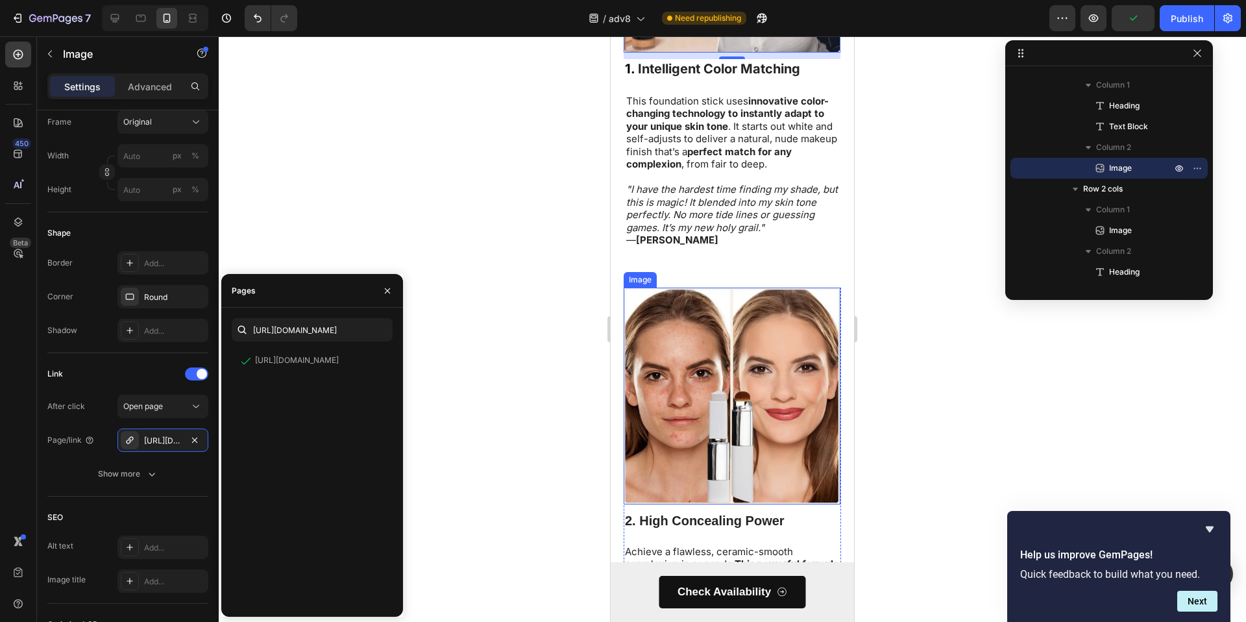
click at [731, 356] on img at bounding box center [732, 396] width 217 height 217
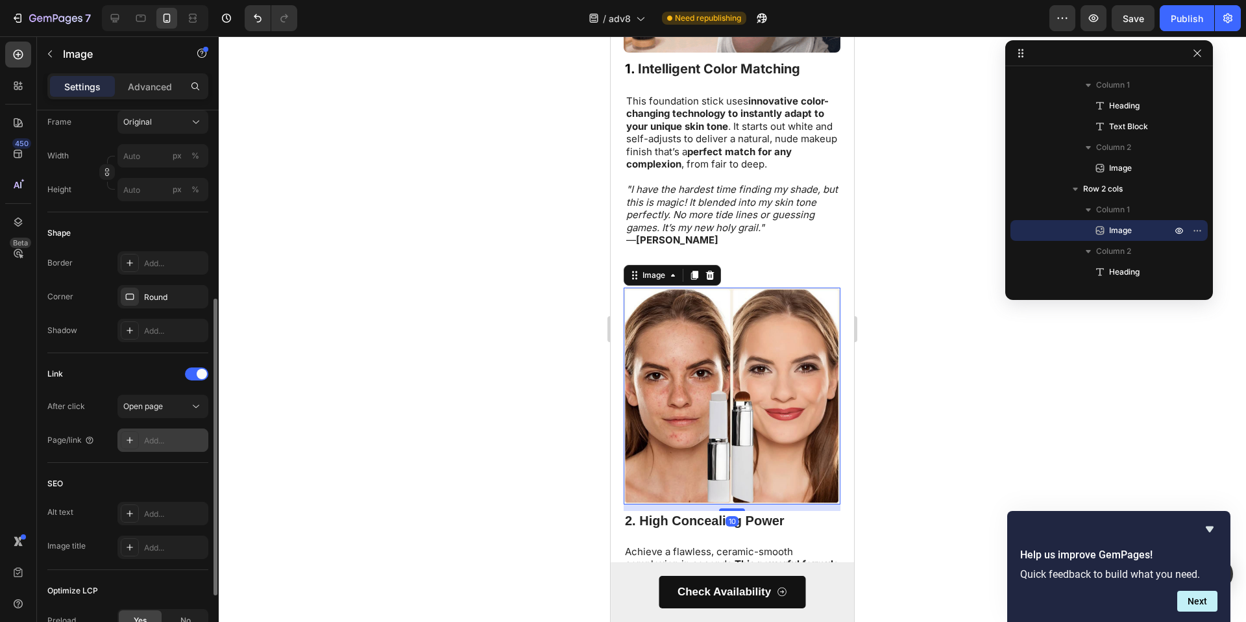
click at [145, 438] on div "Add..." at bounding box center [174, 441] width 61 height 12
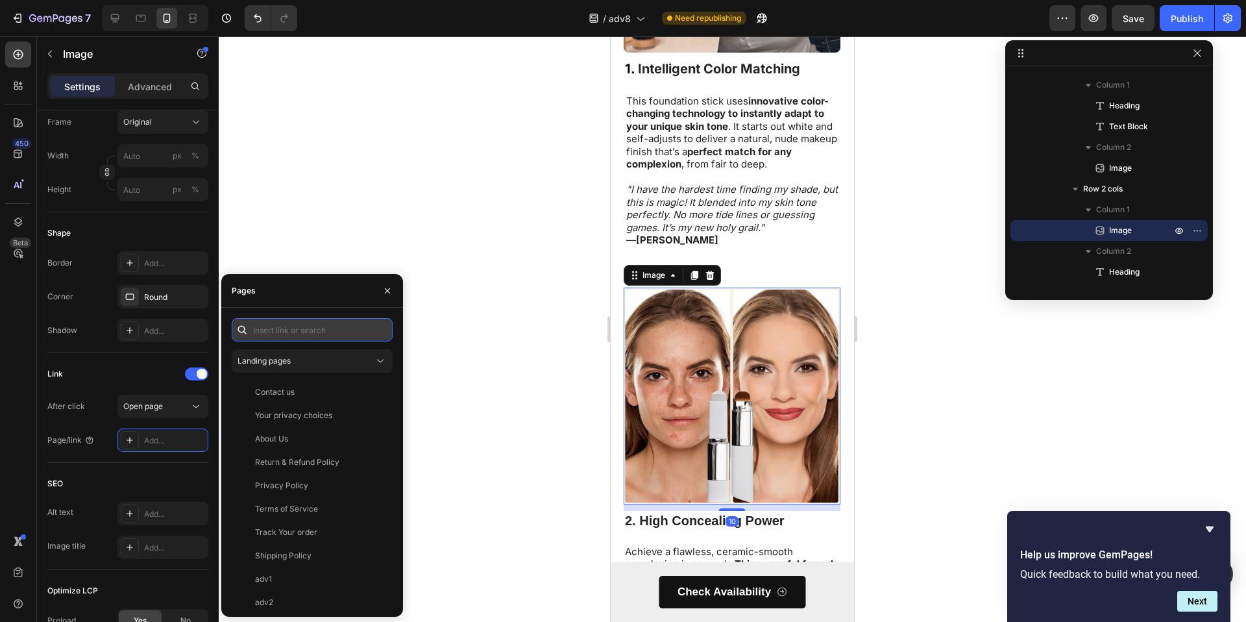
click at [294, 340] on input "text" at bounding box center [312, 329] width 161 height 23
paste input "https://dermamuse.co/products/kfoundation"
type input "https://dermamuse.co/products/kfoundation"
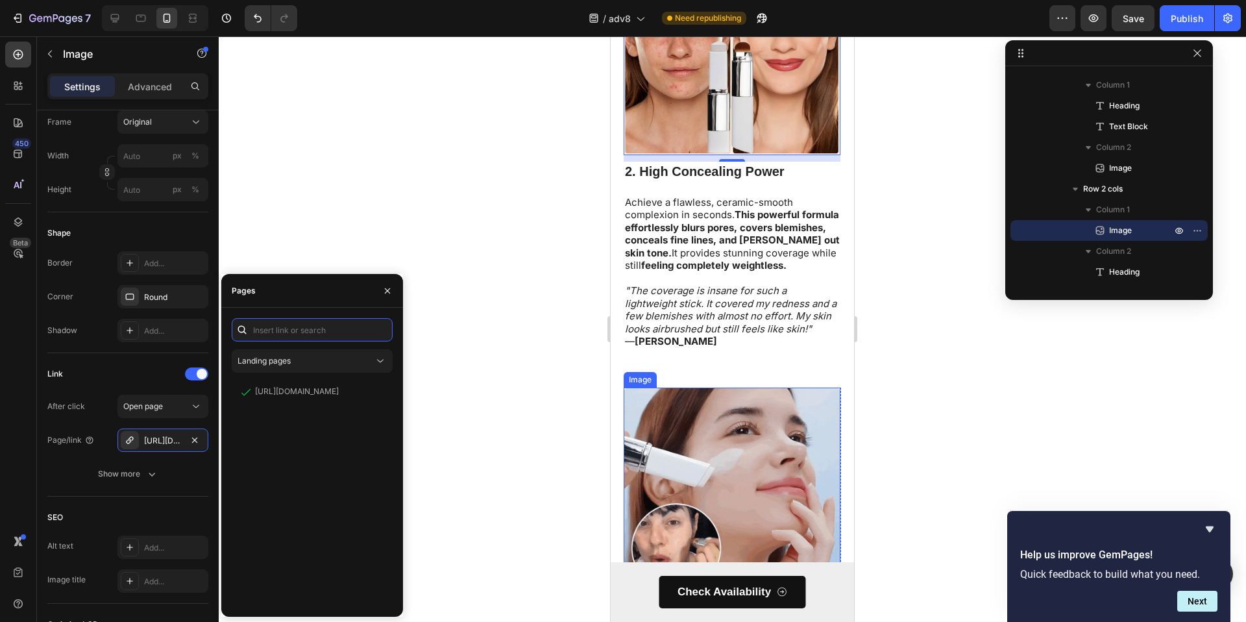
scroll to position [1055, 0]
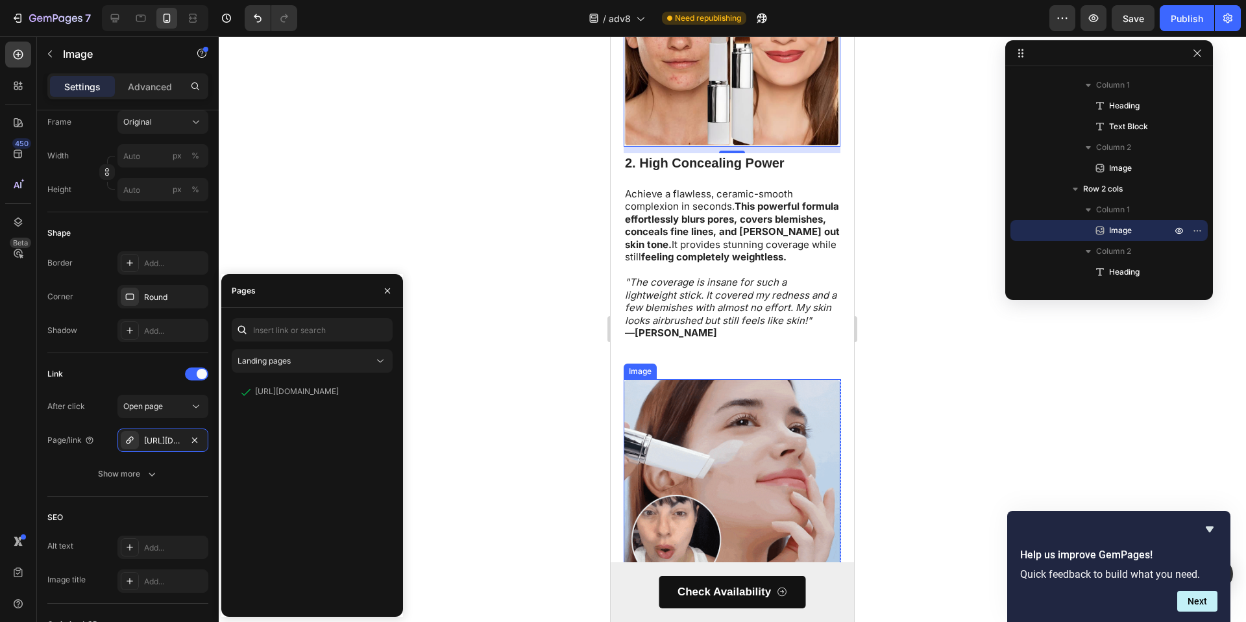
click at [707, 425] on img at bounding box center [732, 487] width 217 height 217
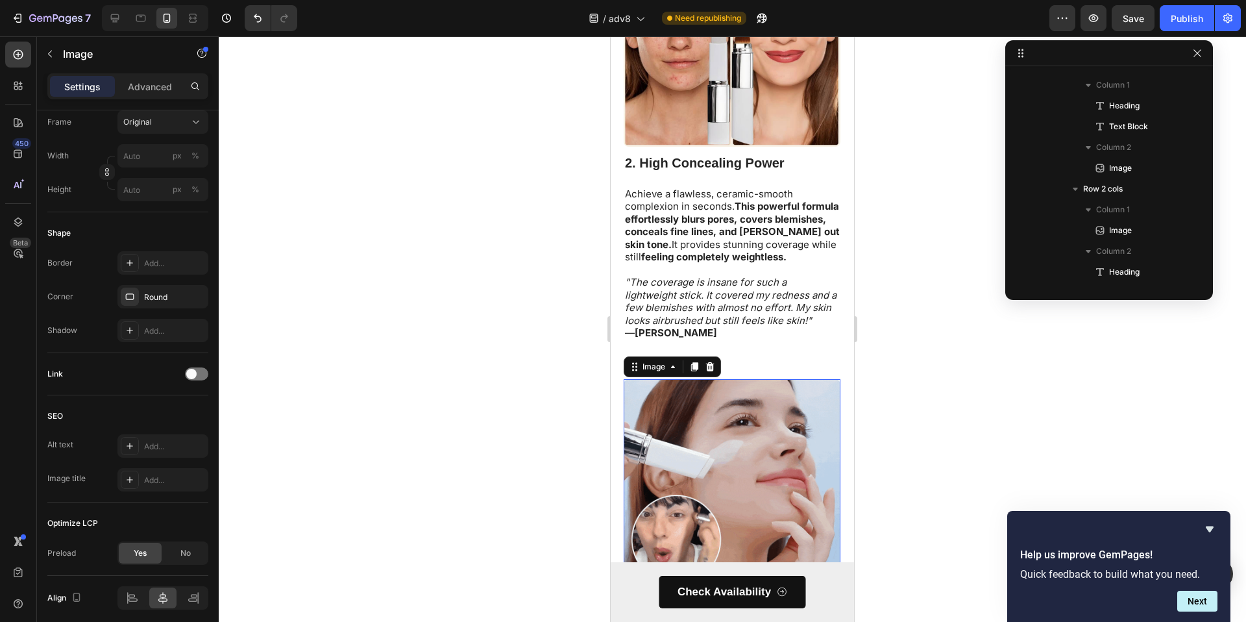
scroll to position [475, 0]
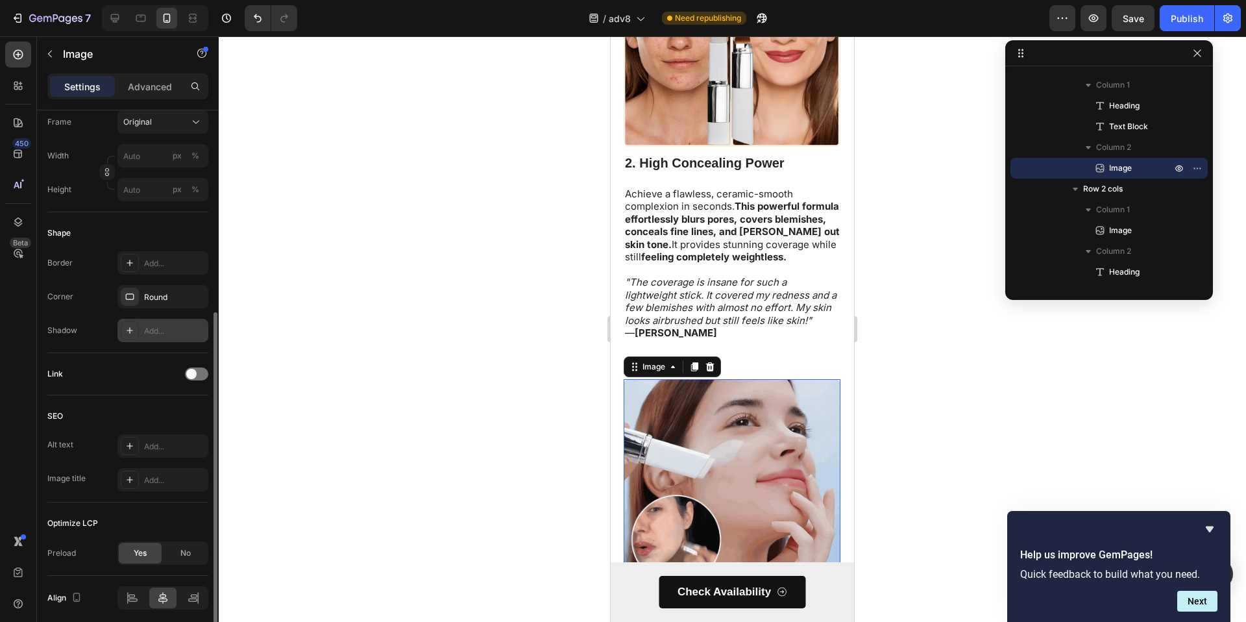
click at [162, 333] on div "Add..." at bounding box center [174, 331] width 61 height 12
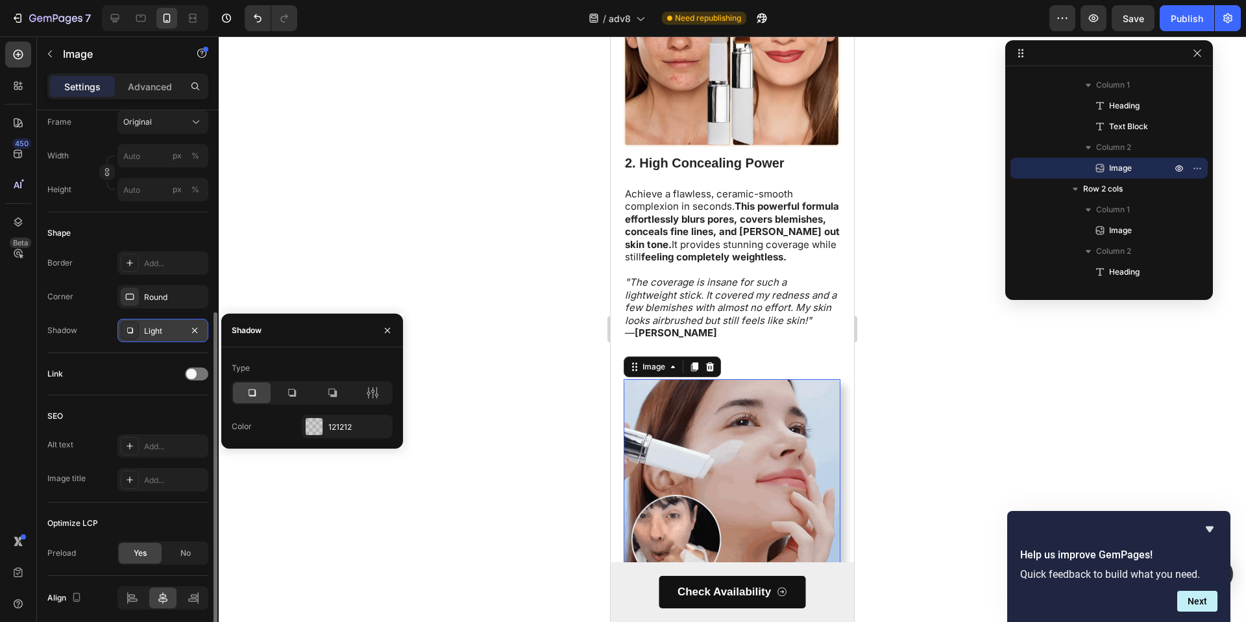
click at [133, 373] on div "Link" at bounding box center [127, 374] width 161 height 21
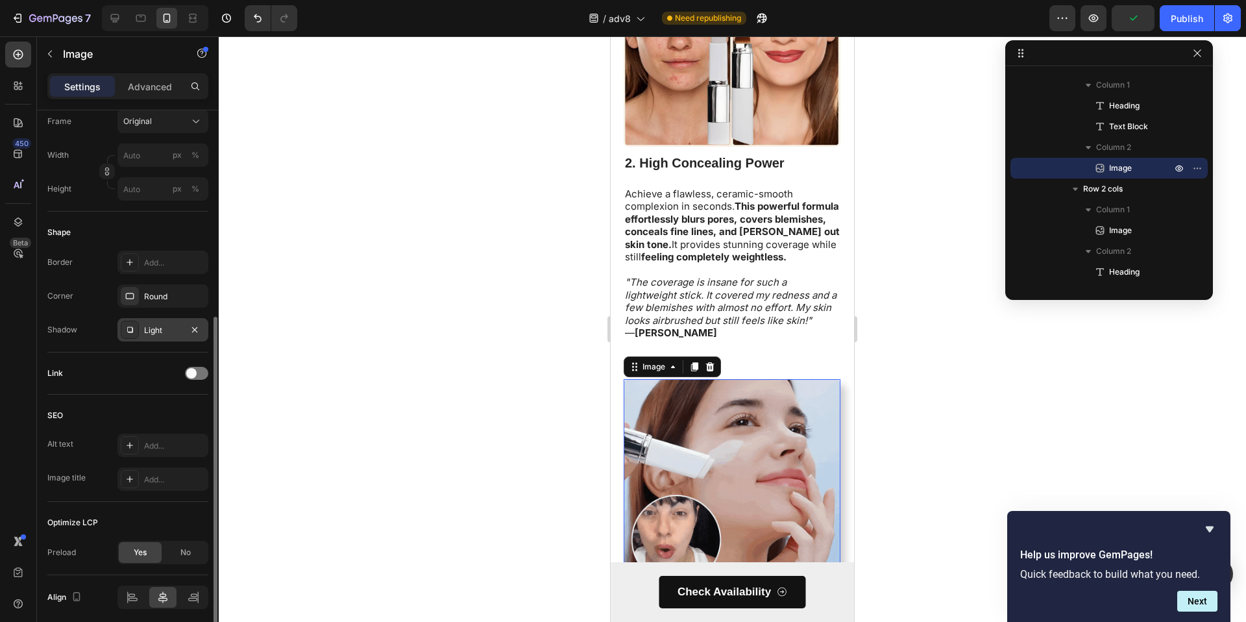
scroll to position [398, 0]
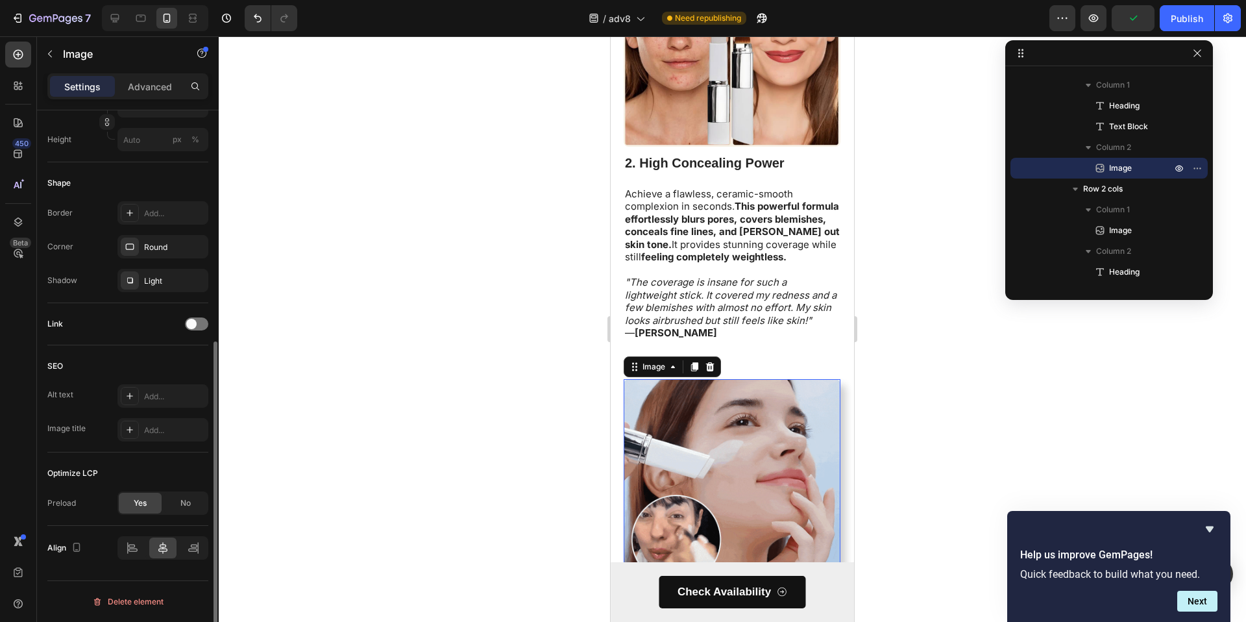
click at [674, 430] on img at bounding box center [732, 487] width 217 height 217
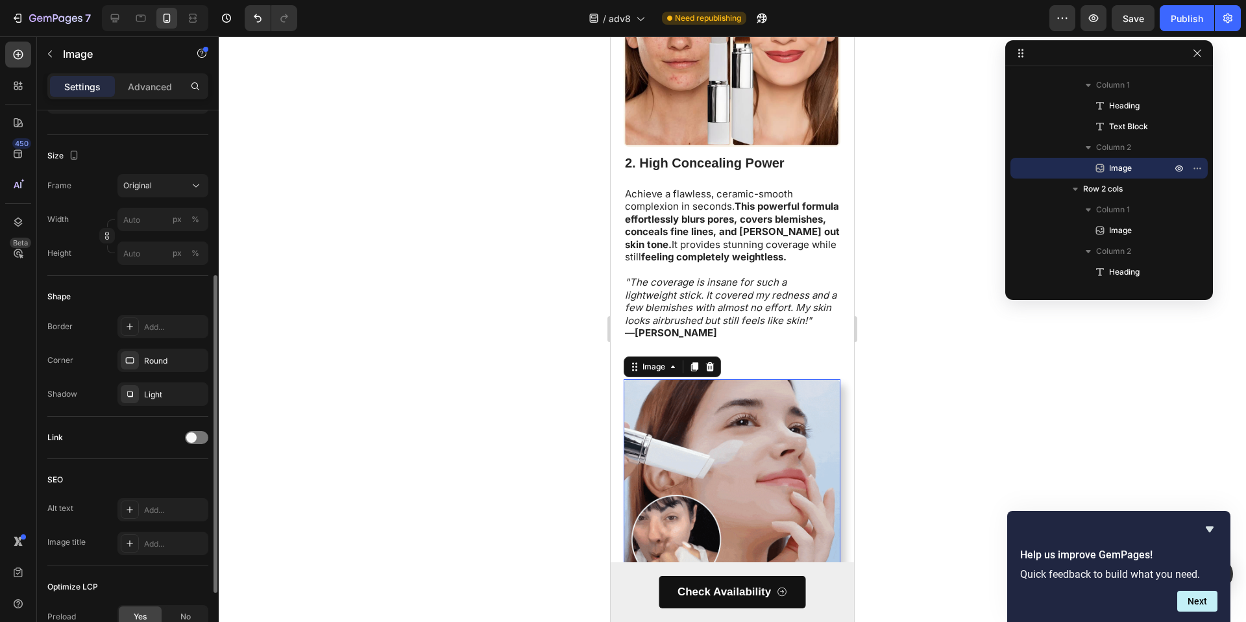
scroll to position [0, 0]
click at [192, 438] on span at bounding box center [191, 439] width 10 height 10
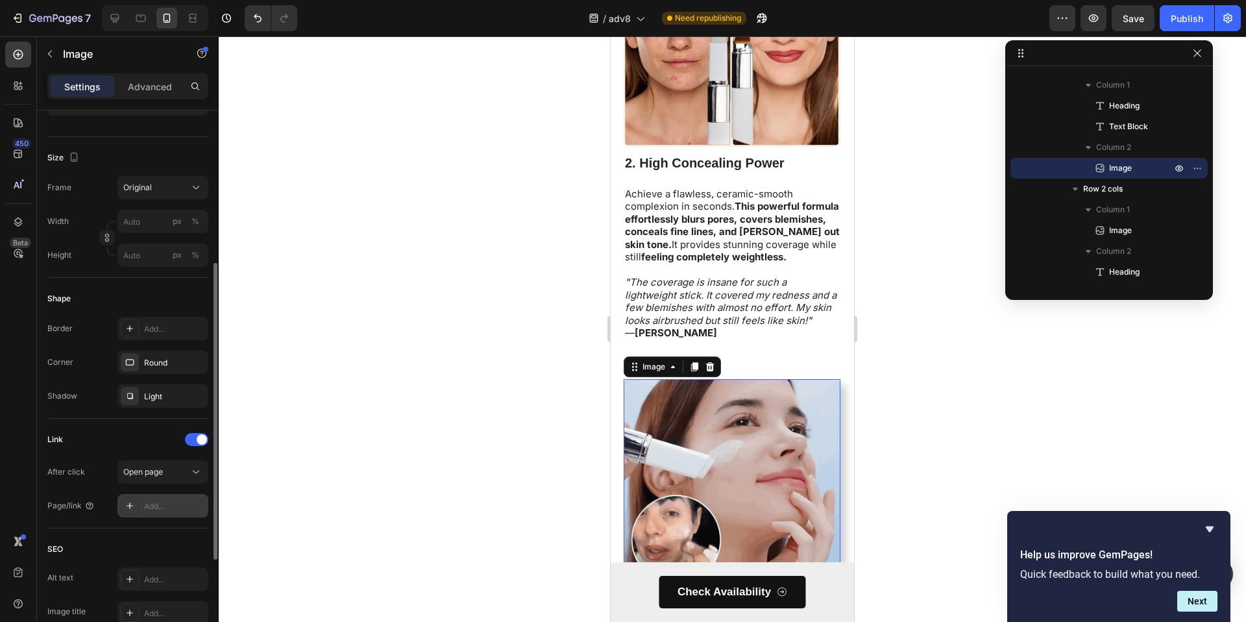
click at [162, 507] on div "Add..." at bounding box center [174, 506] width 61 height 12
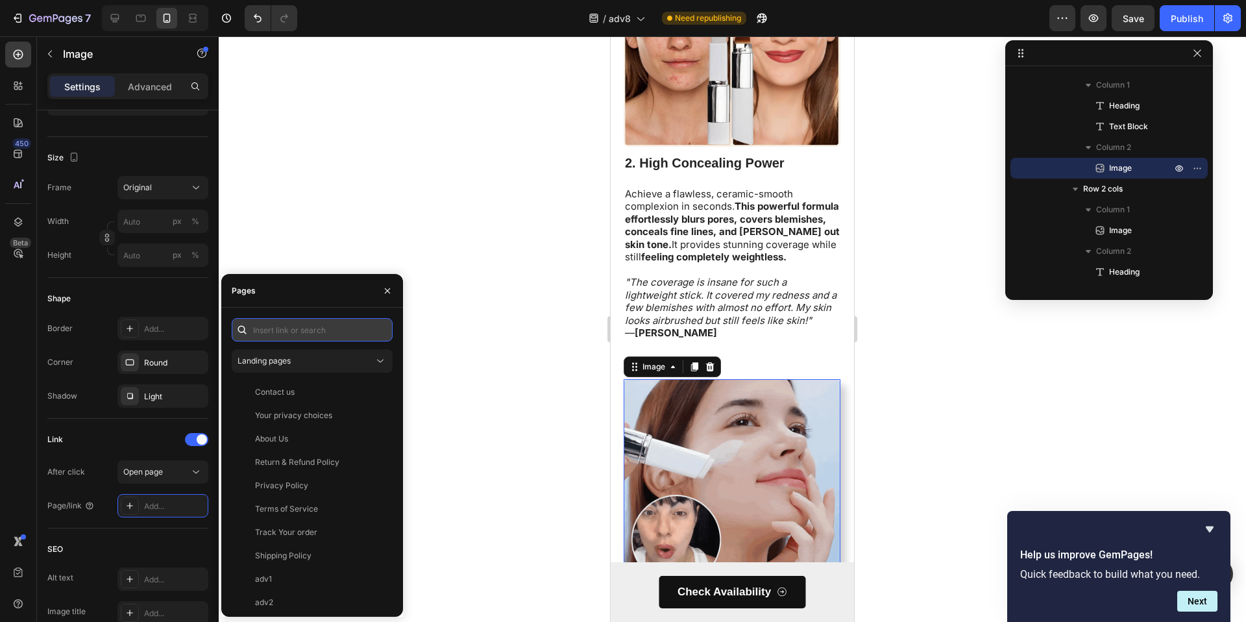
click at [290, 328] on input "text" at bounding box center [312, 329] width 161 height 23
paste input "https://dermamuse.co/products/kfoundation"
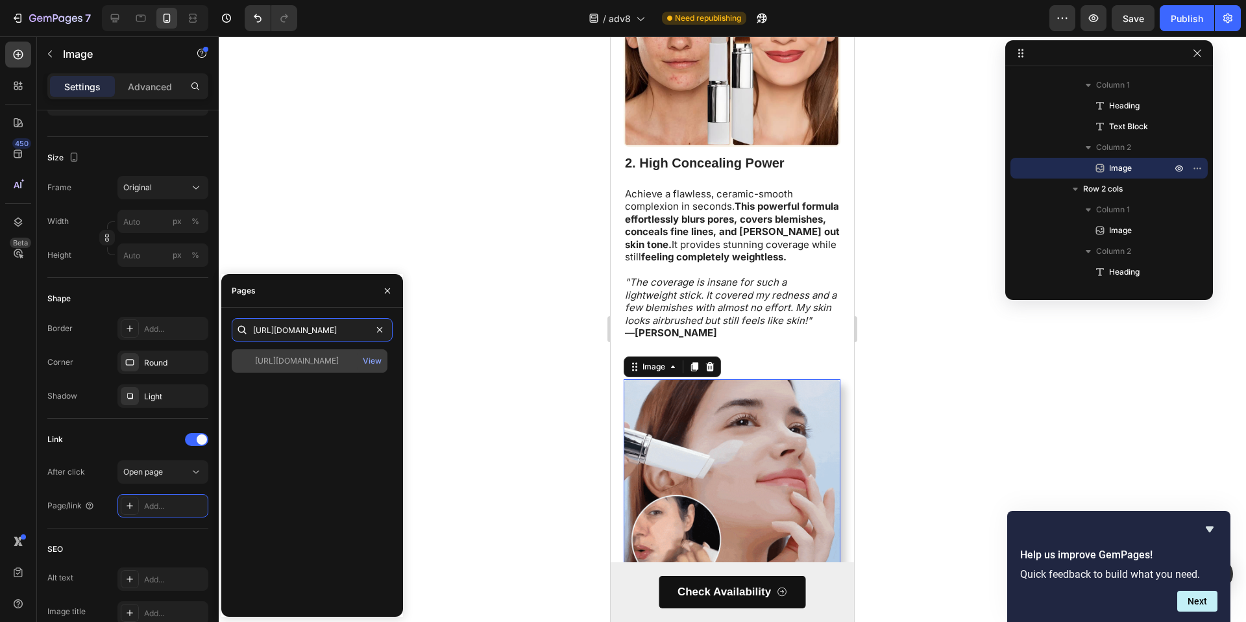
type input "https://dermamuse.co/products/kfoundation"
click at [307, 369] on div "https://dermamuse.co/products/kfoundation View" at bounding box center [310, 360] width 156 height 23
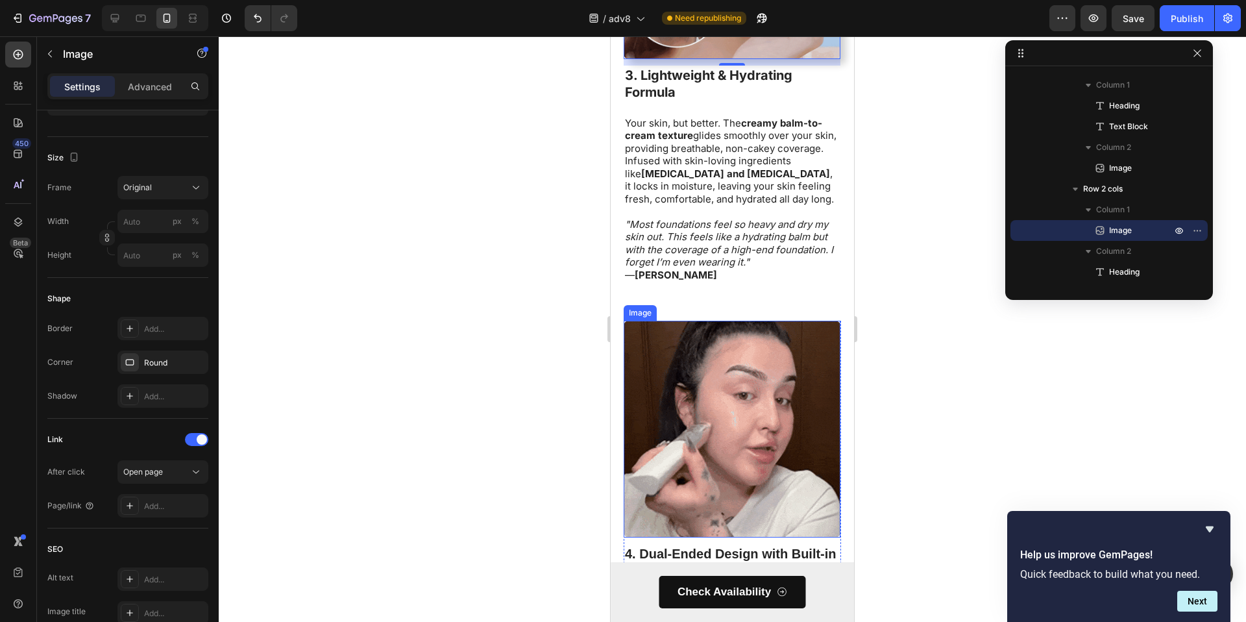
click at [758, 447] on img at bounding box center [732, 429] width 217 height 217
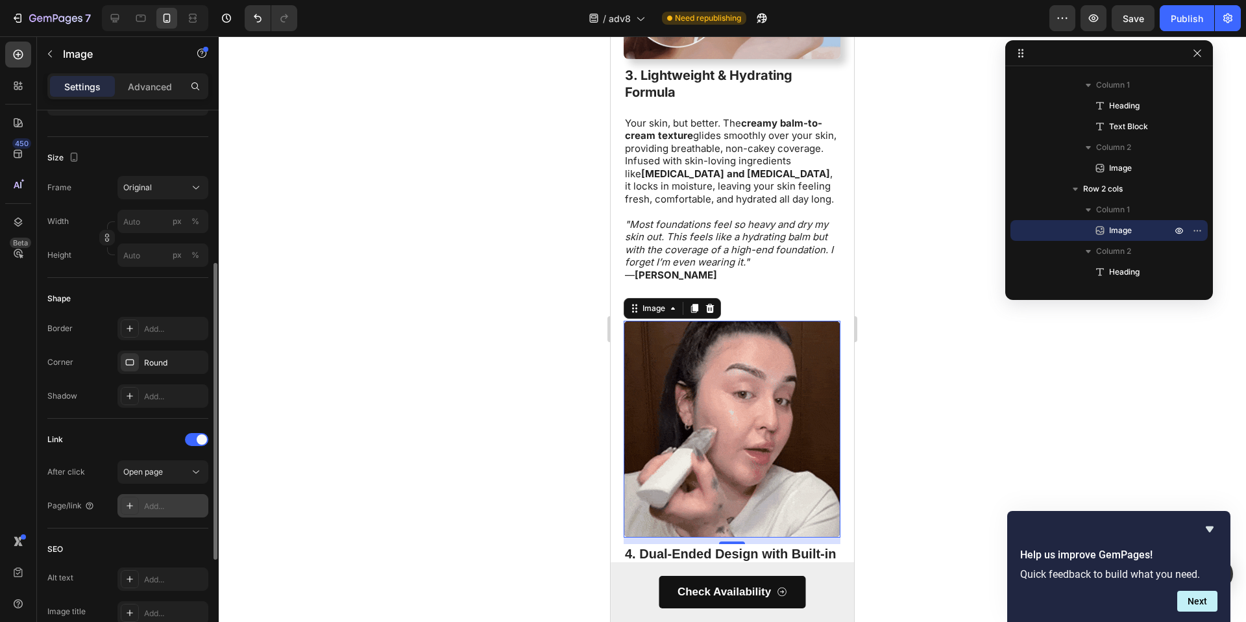
click at [151, 500] on div "Add..." at bounding box center [174, 506] width 61 height 12
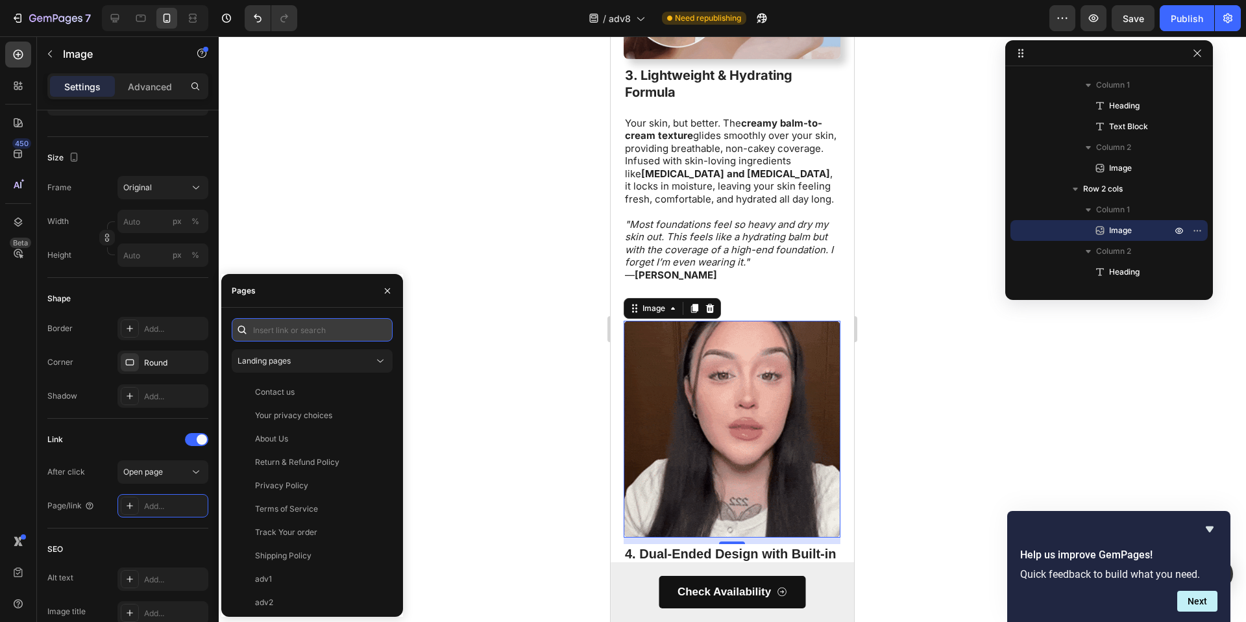
click at [310, 320] on input "text" at bounding box center [312, 329] width 161 height 23
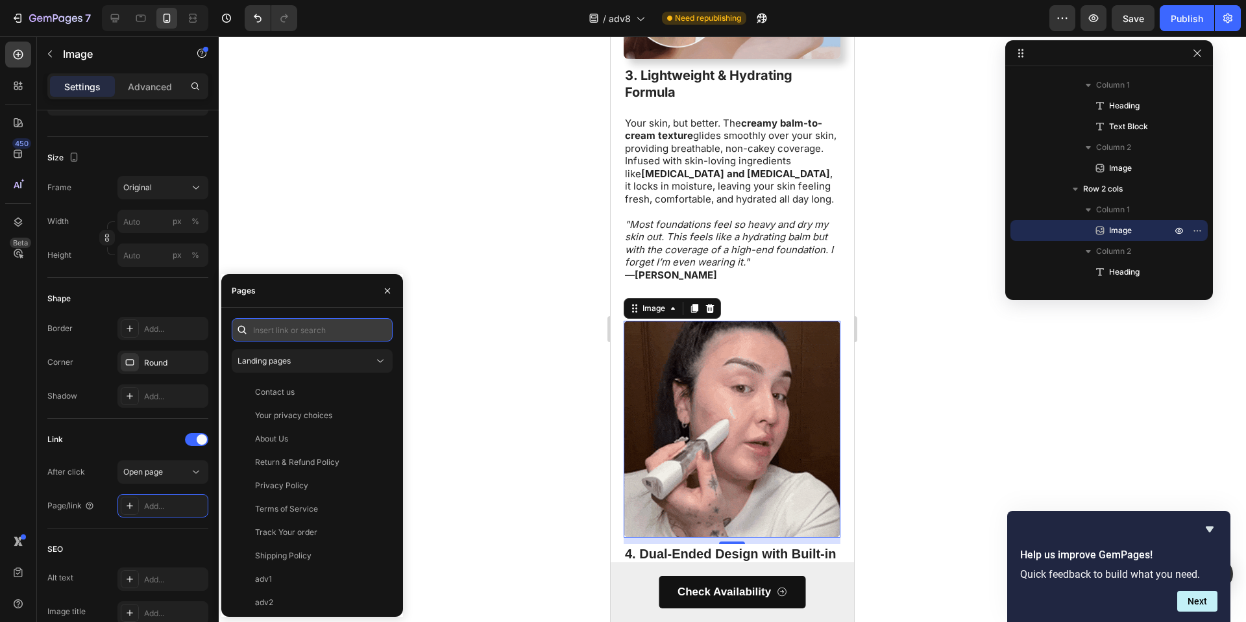
paste input "https://dermamuse.co/products/kfoundation"
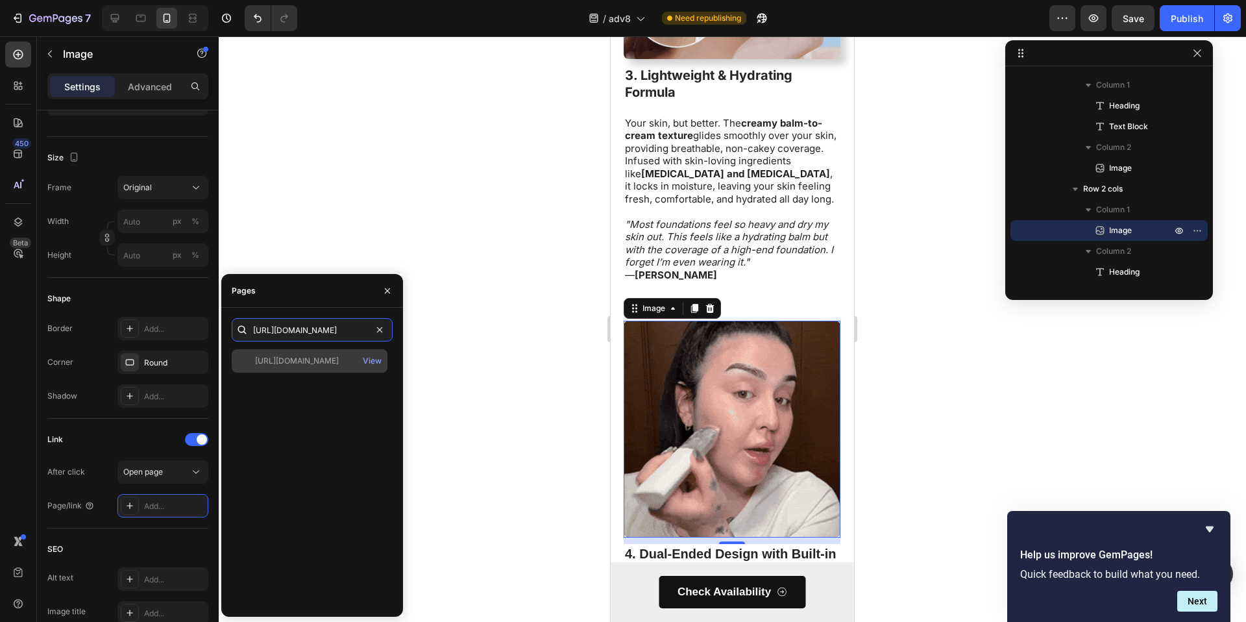
type input "https://dermamuse.co/products/kfoundation"
click at [327, 362] on div "https://dermamuse.co/products/kfoundation" at bounding box center [297, 361] width 84 height 12
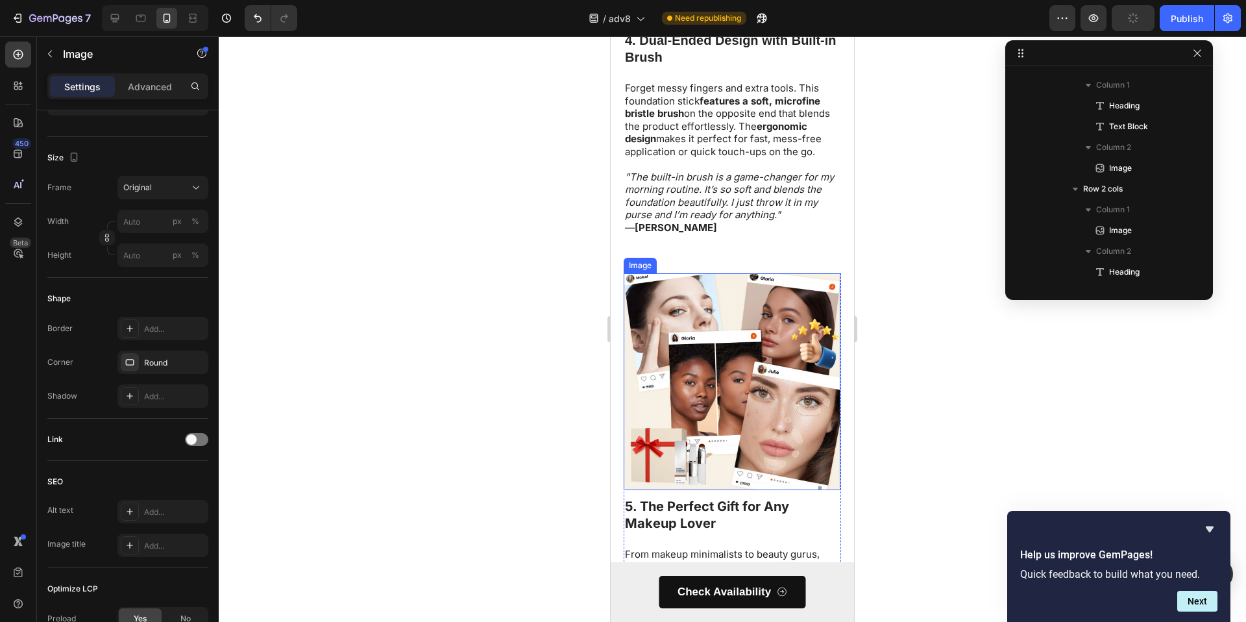
click at [712, 388] on img at bounding box center [732, 381] width 217 height 217
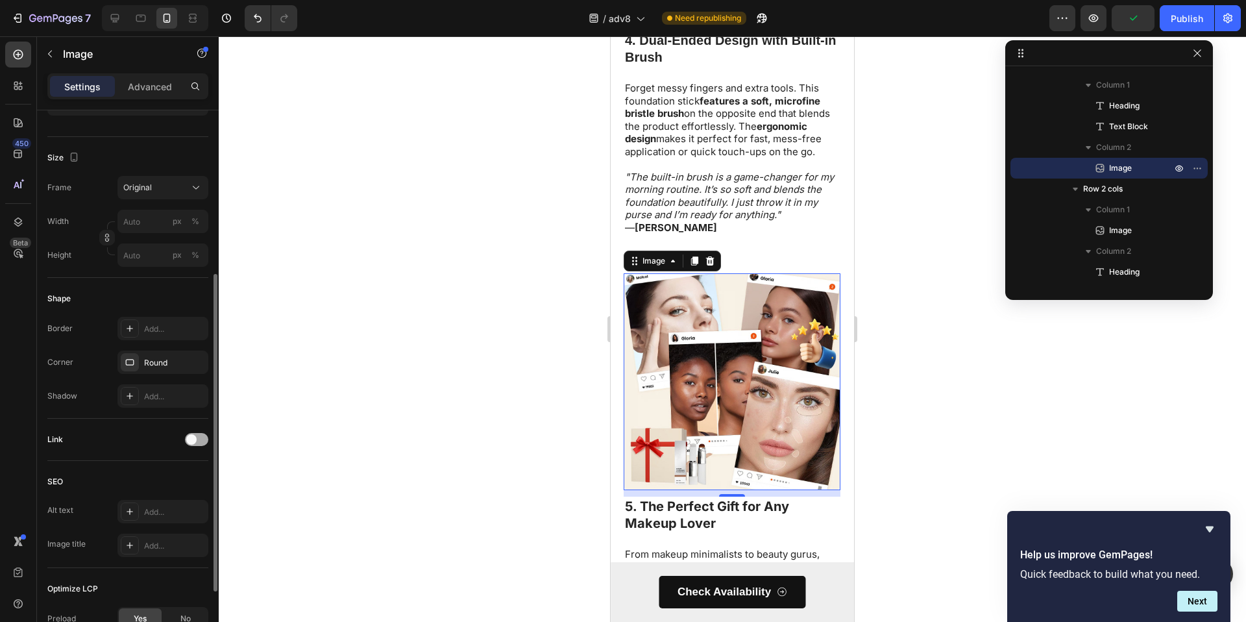
click at [190, 437] on span at bounding box center [191, 439] width 10 height 10
drag, startPoint x: 161, startPoint y: 498, endPoint x: 172, endPoint y: 466, distance: 33.7
click at [161, 498] on div "Add..." at bounding box center [162, 505] width 91 height 23
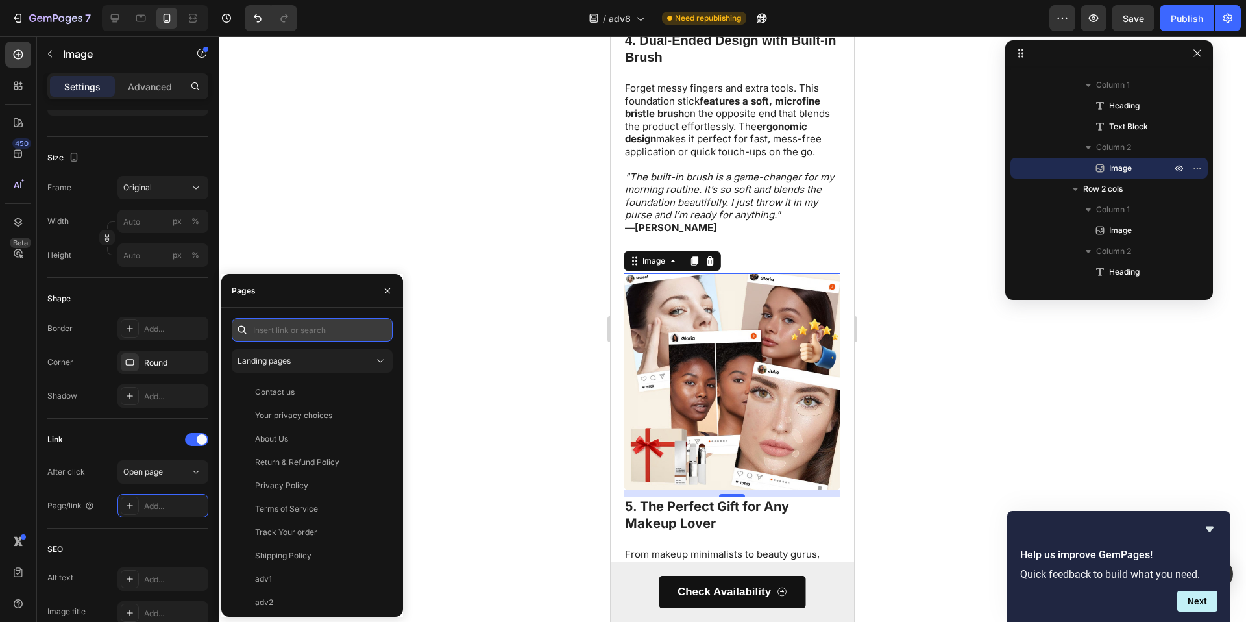
click at [320, 333] on input "text" at bounding box center [312, 329] width 161 height 23
paste input "https://dermamuse.co/products/kfoundation"
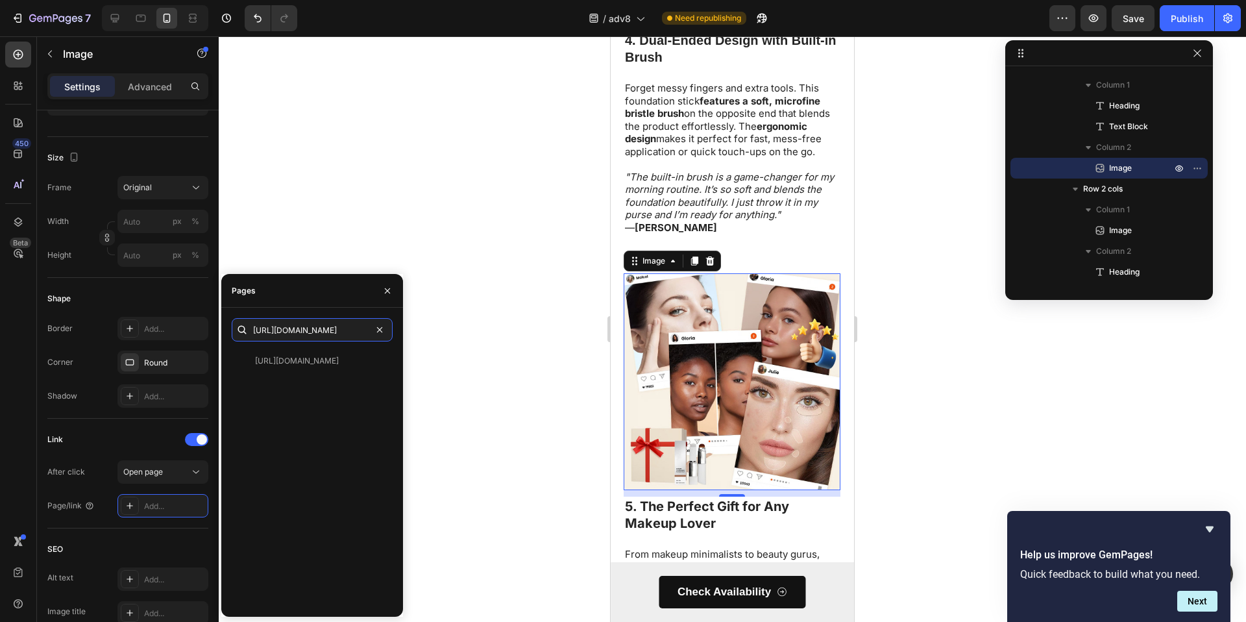
type input "https://dermamuse.co/products/kfoundation"
click at [298, 374] on div "https://dermamuse.co/products/kfoundation View" at bounding box center [312, 477] width 161 height 257
click at [306, 364] on div "https://dermamuse.co/products/kfoundation" at bounding box center [297, 361] width 84 height 12
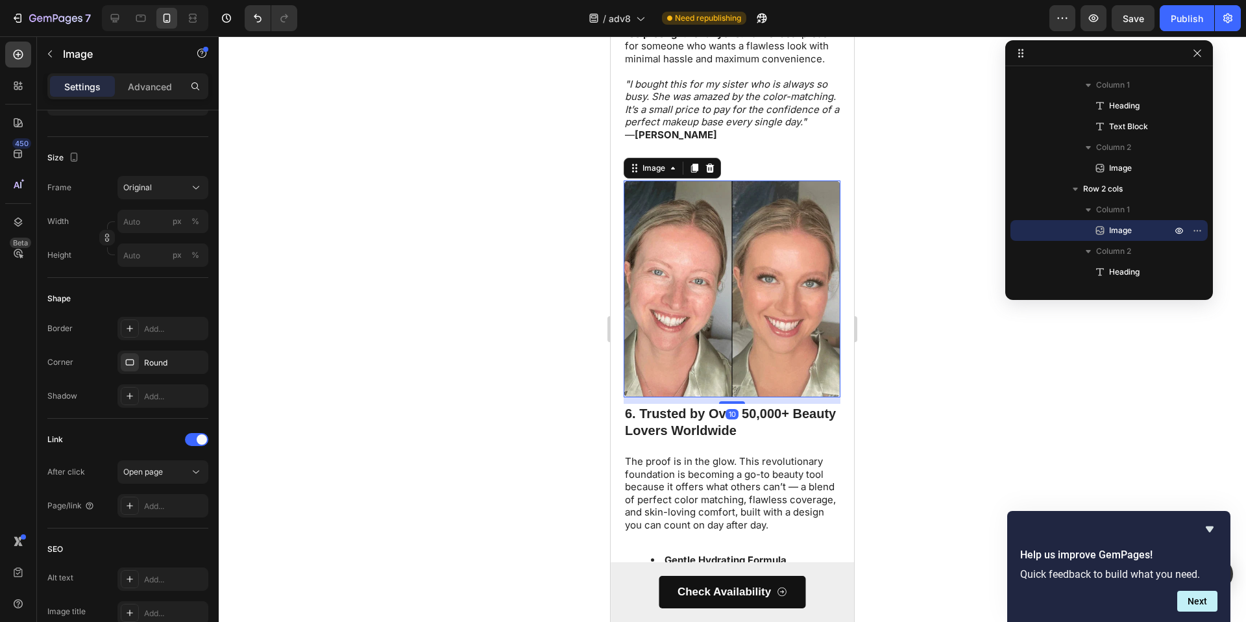
drag, startPoint x: 733, startPoint y: 264, endPoint x: 1070, endPoint y: 392, distance: 360.6
click at [733, 264] on img at bounding box center [732, 288] width 217 height 217
click at [151, 509] on div "Add..." at bounding box center [174, 506] width 61 height 12
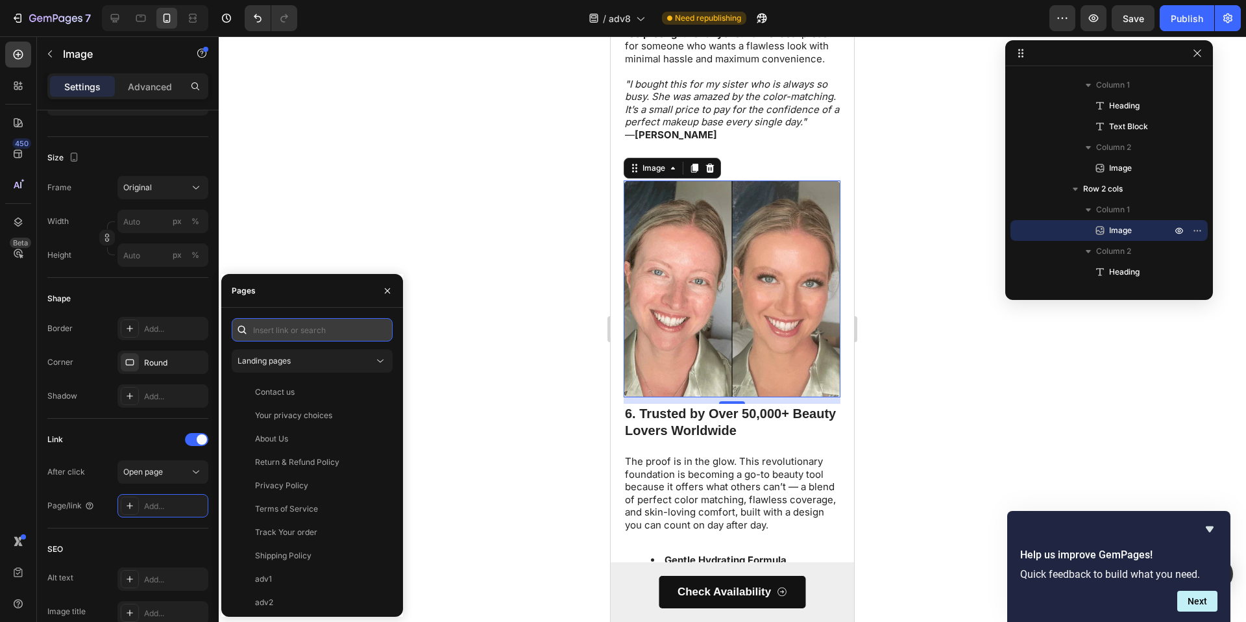
click at [297, 328] on input "text" at bounding box center [312, 329] width 161 height 23
paste input "https://dermamuse.co/products/kfoundation"
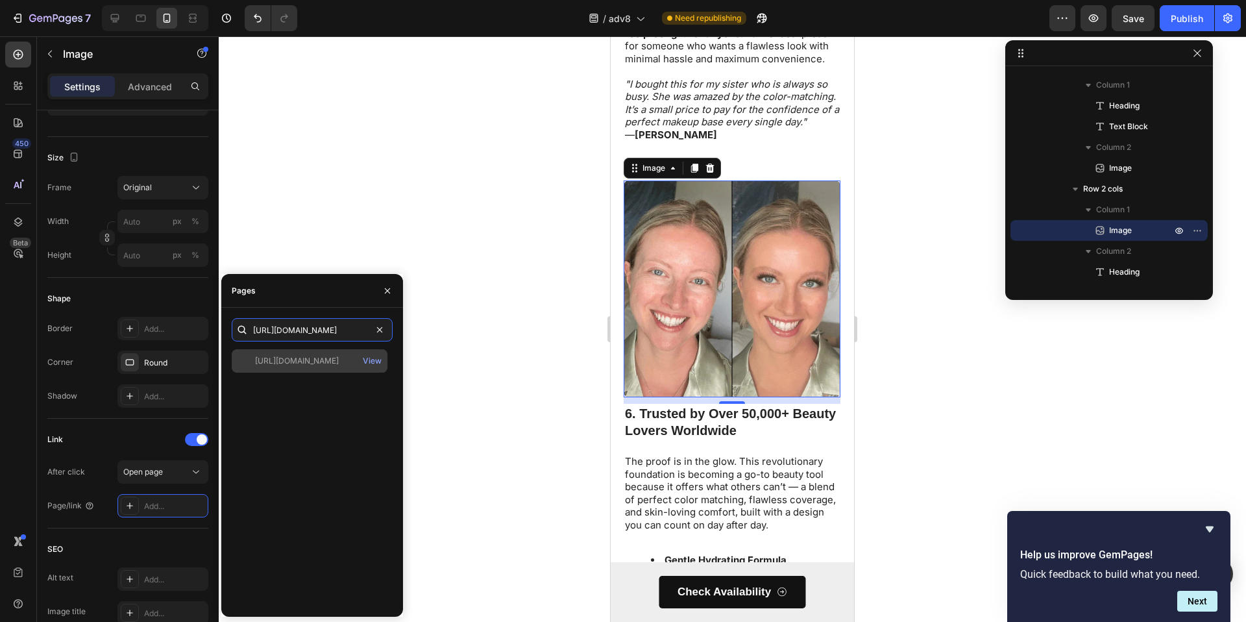
type input "https://dermamuse.co/products/kfoundation"
click at [308, 349] on div "https://dermamuse.co/products/kfoundation View" at bounding box center [310, 360] width 156 height 23
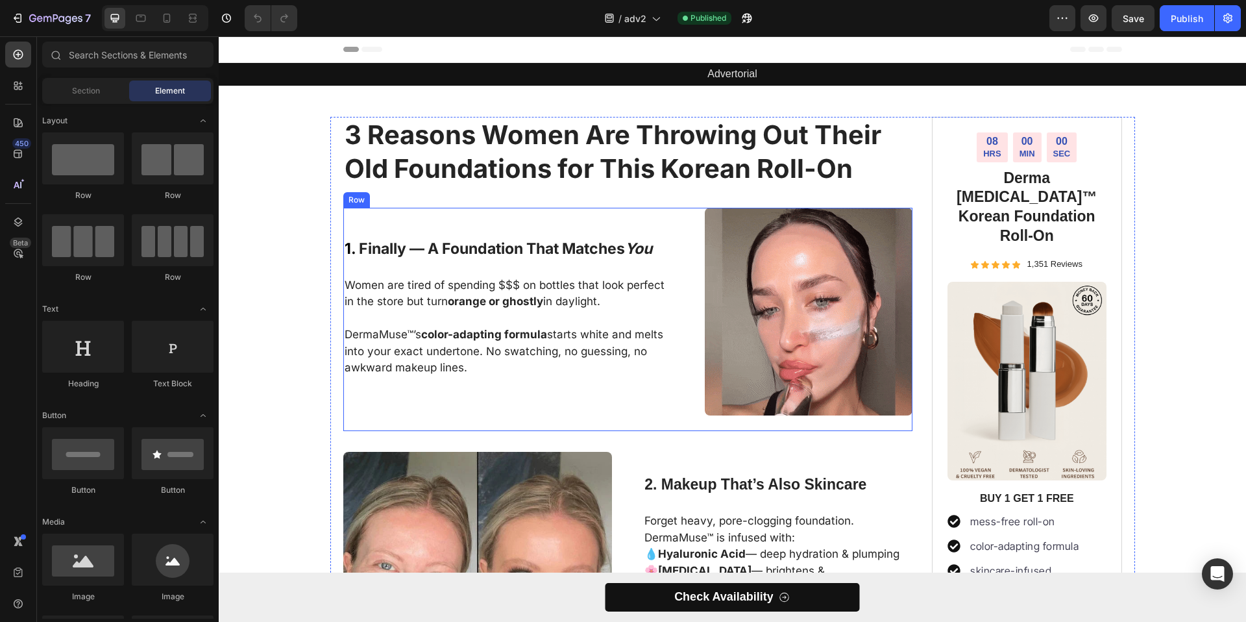
click at [793, 291] on img at bounding box center [809, 312] width 208 height 208
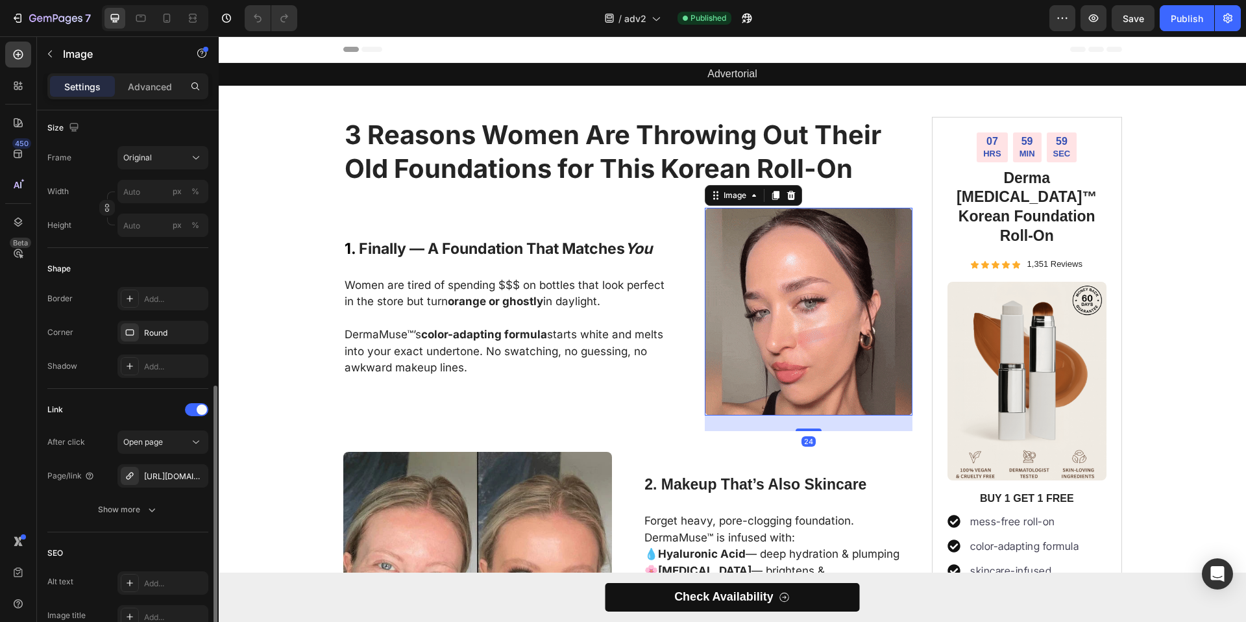
scroll to position [403, 0]
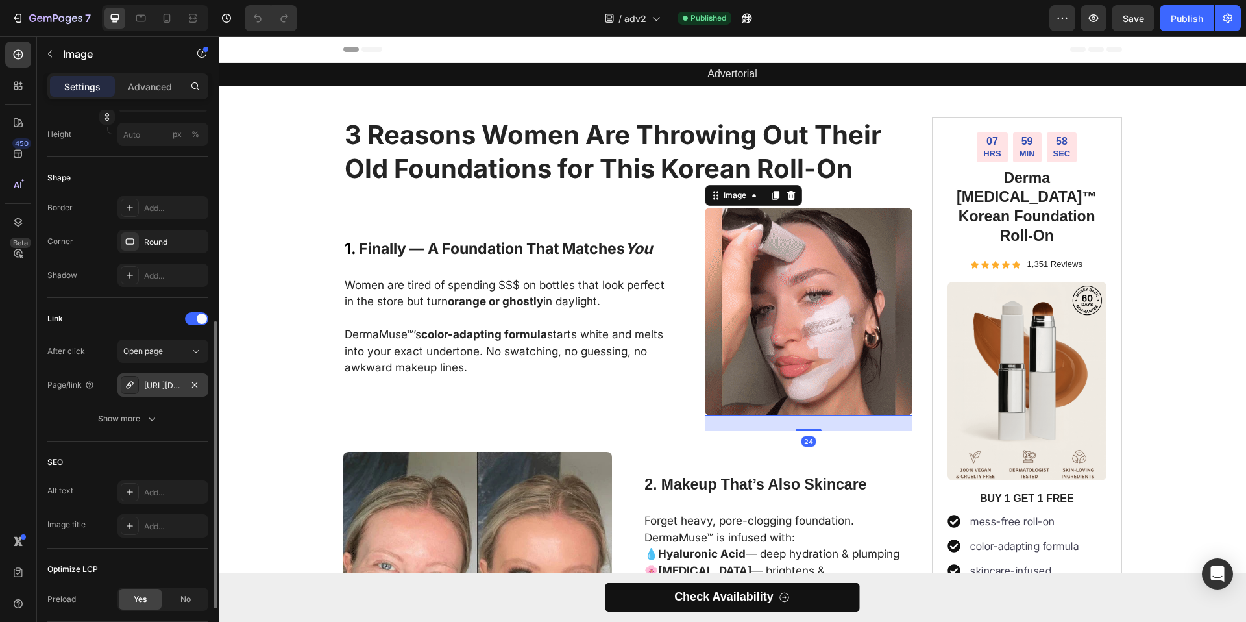
click at [178, 386] on div "[URL][DOMAIN_NAME]" at bounding box center [163, 386] width 38 height 12
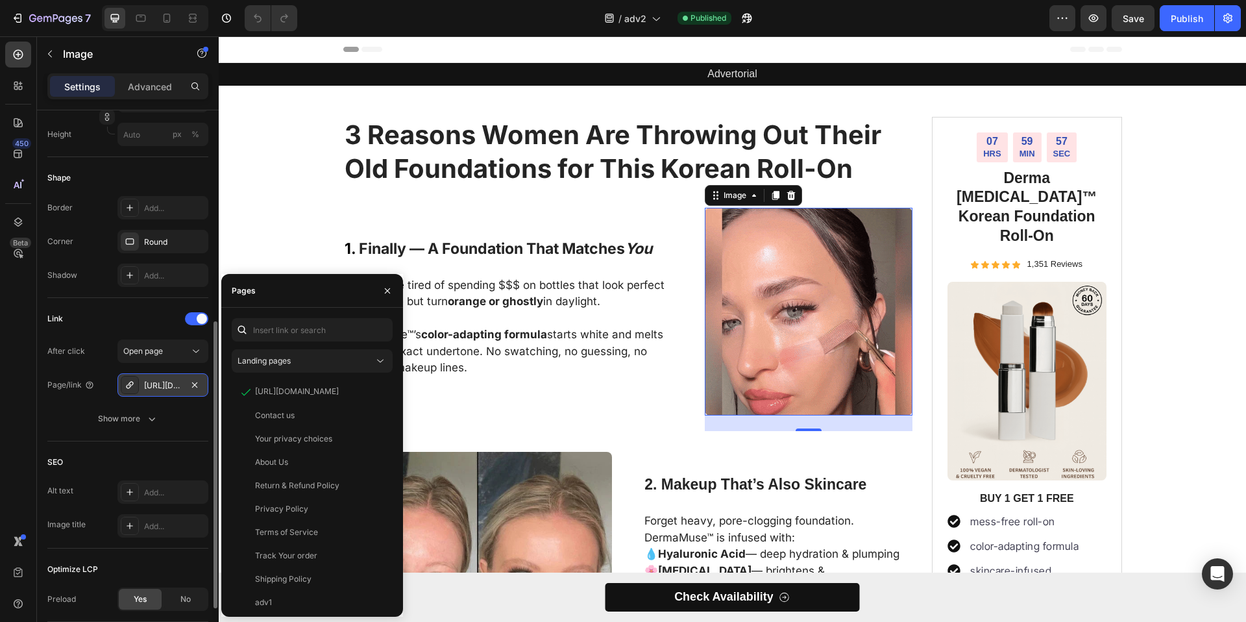
click at [206, 384] on div "[URL][DOMAIN_NAME]" at bounding box center [162, 384] width 91 height 23
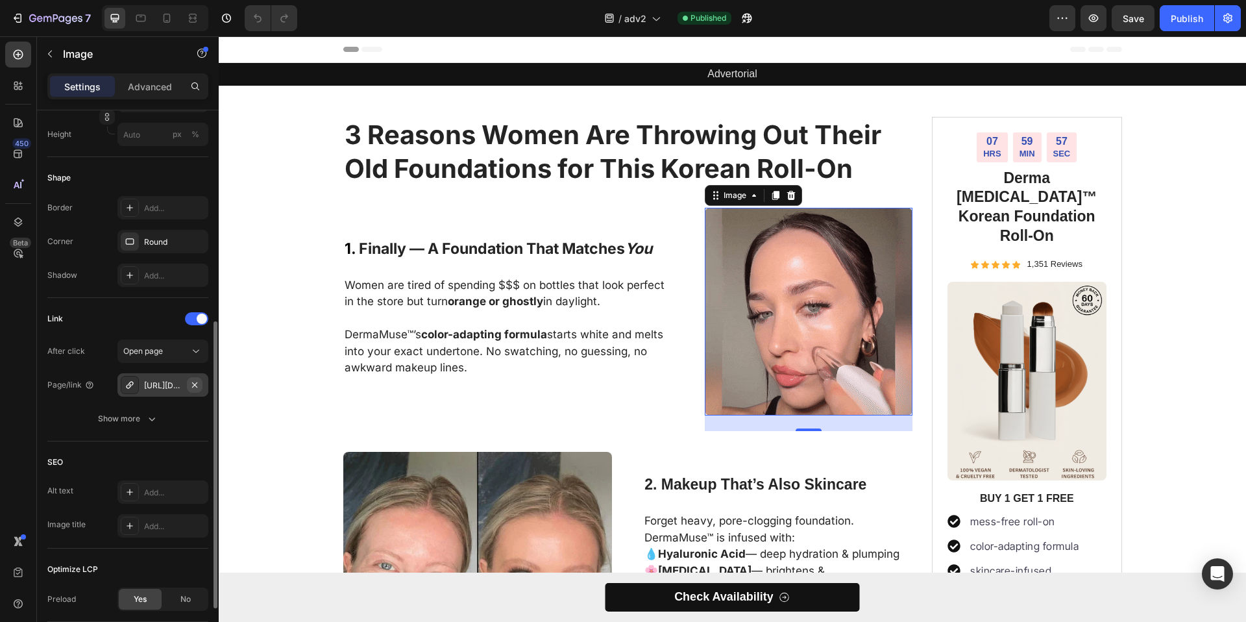
click at [199, 384] on icon "button" at bounding box center [195, 385] width 10 height 10
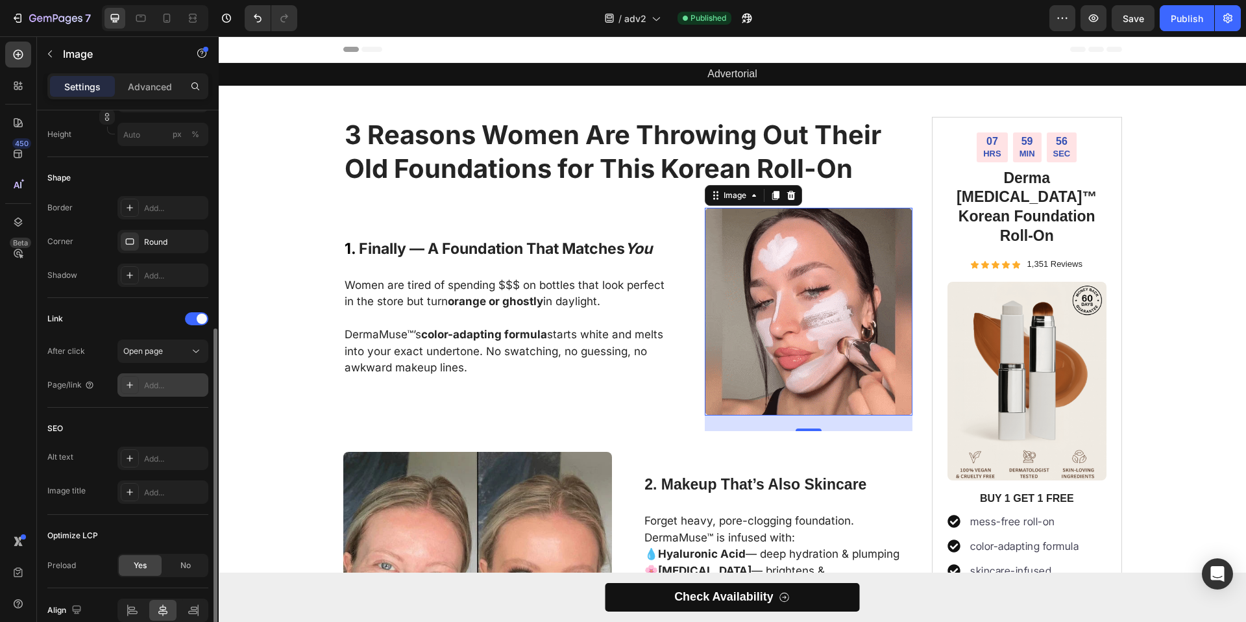
click at [180, 386] on div "Add..." at bounding box center [174, 386] width 61 height 12
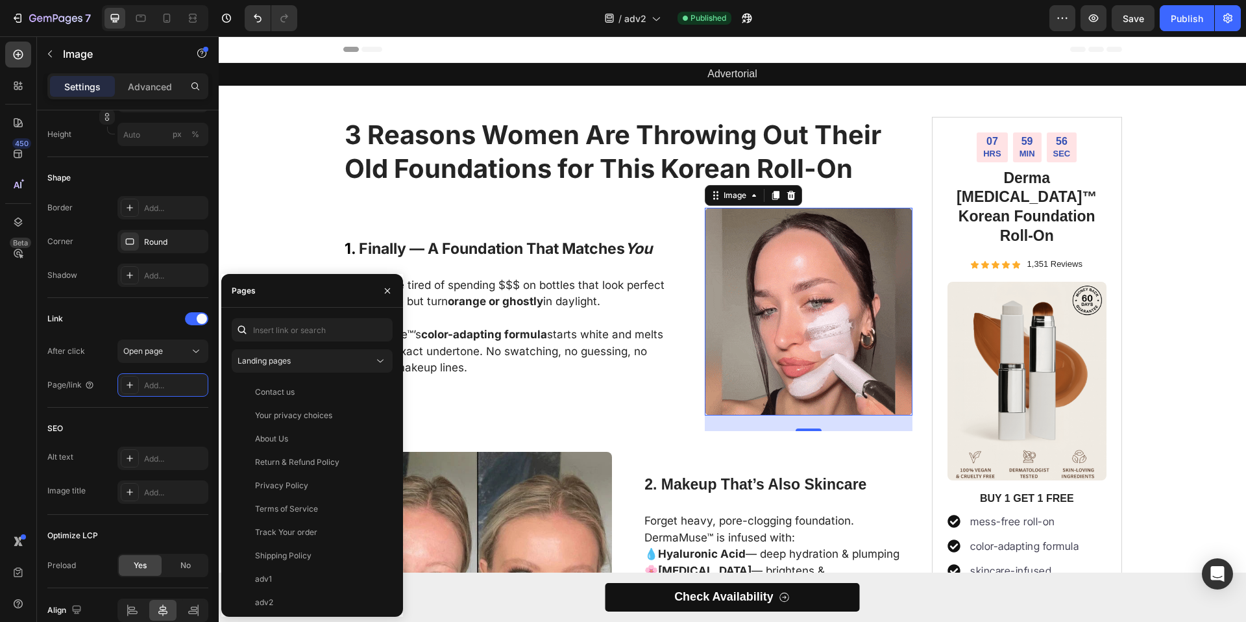
click at [300, 341] on div "Landing pages Contact us View Your privacy choices View About Us View Return & …" at bounding box center [312, 462] width 161 height 288
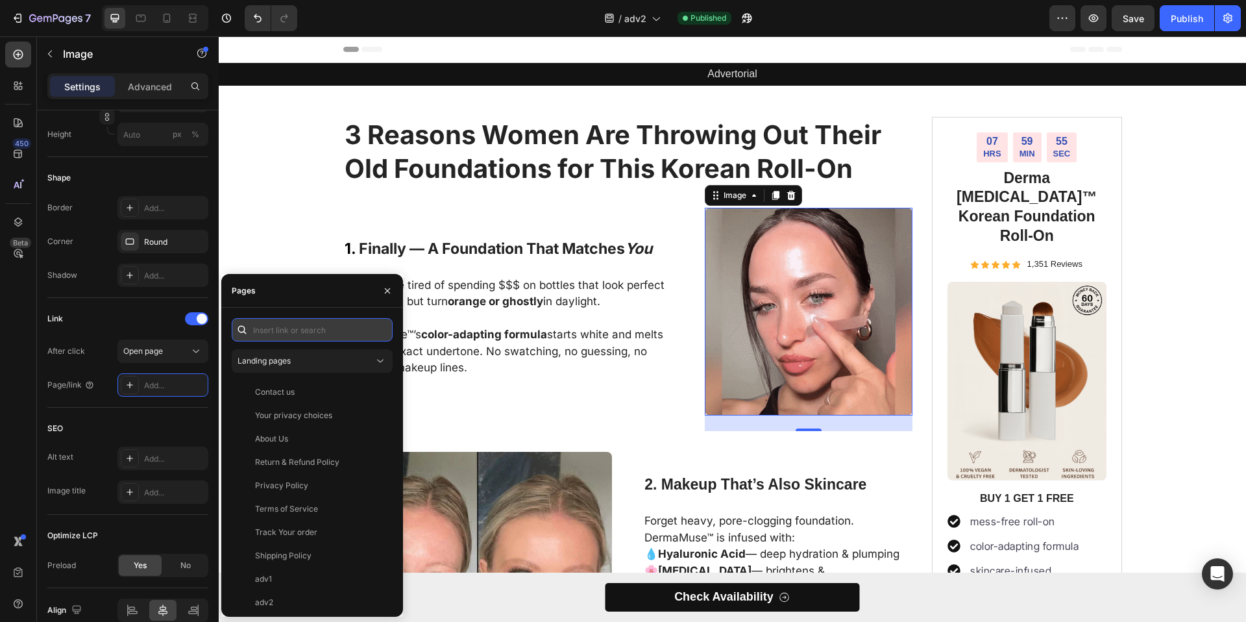
click at [308, 334] on input "text" at bounding box center [312, 329] width 161 height 23
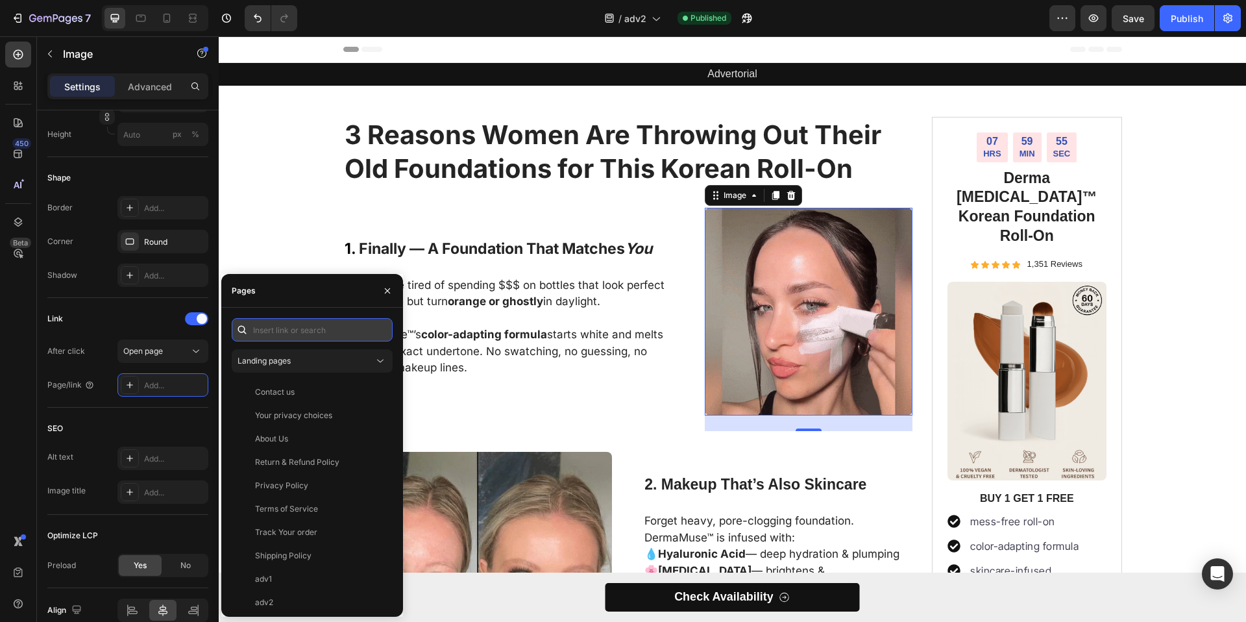
paste input "[URL][DOMAIN_NAME]"
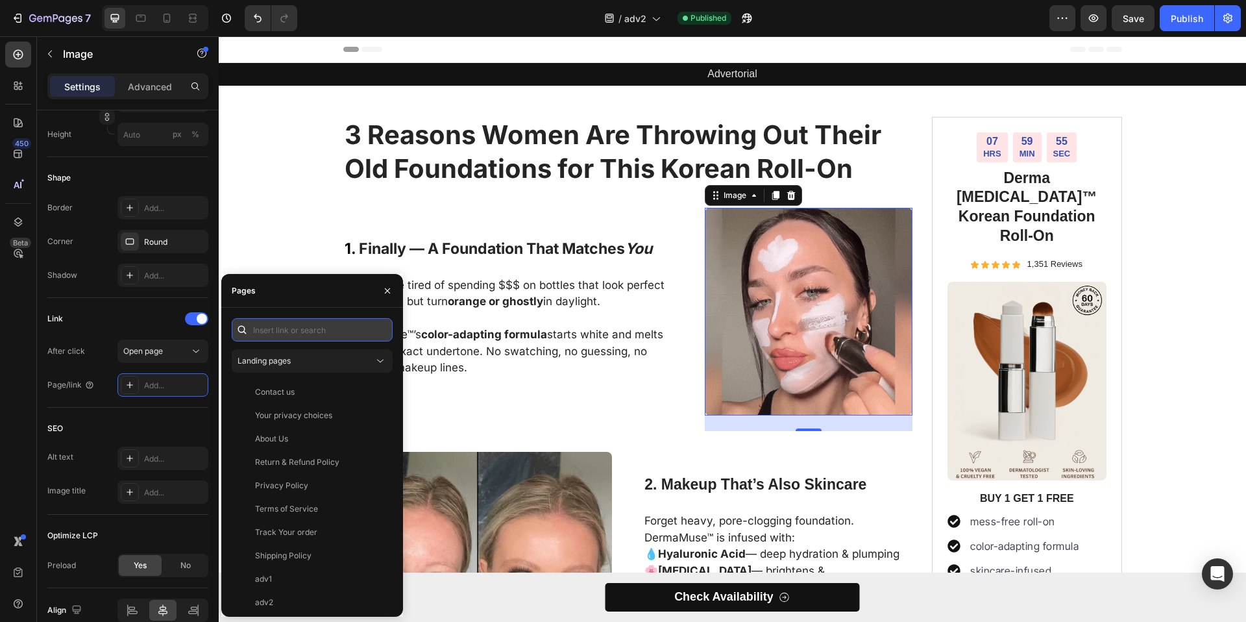
type input "[URL][DOMAIN_NAME]"
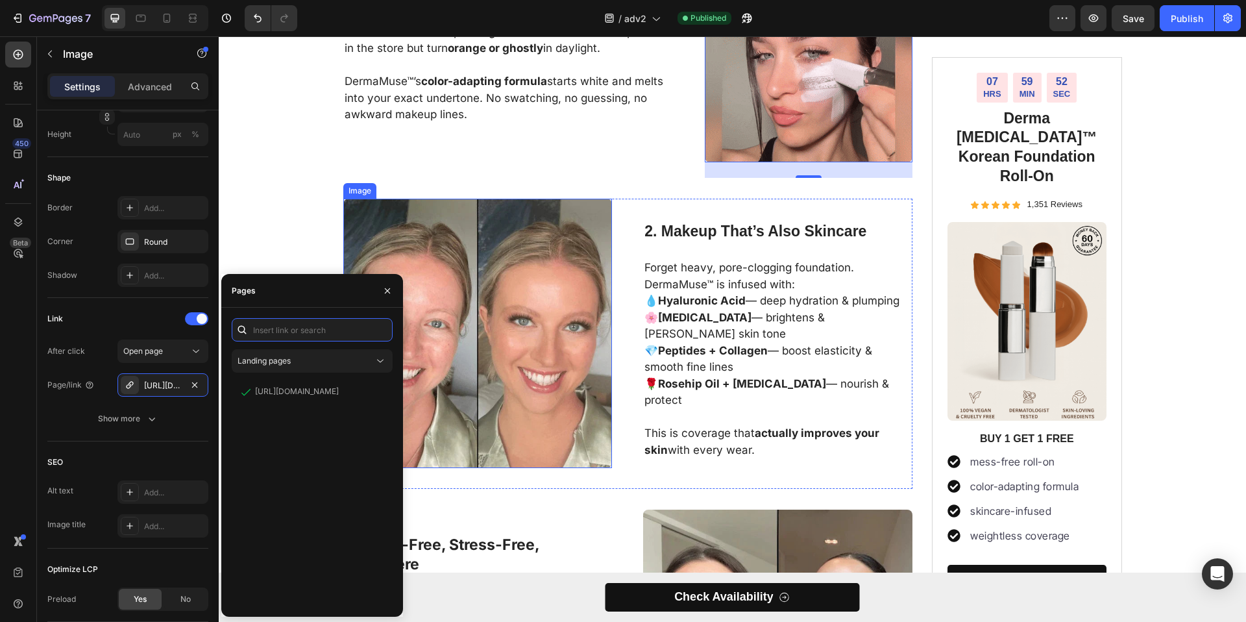
scroll to position [262, 0]
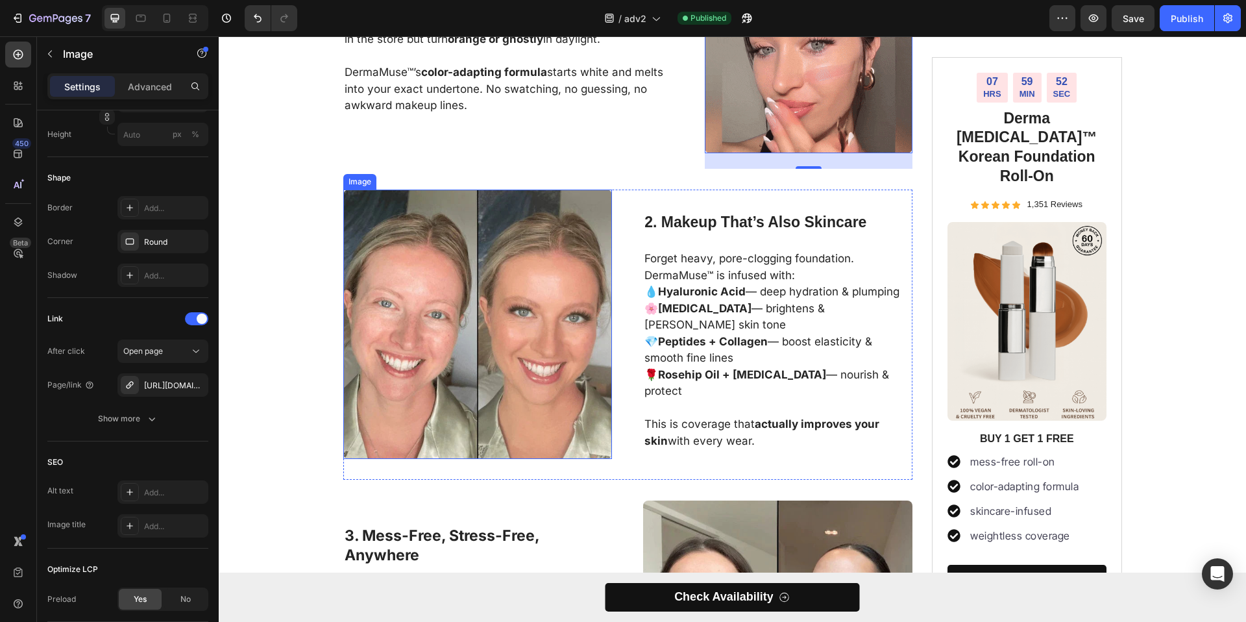
click at [433, 410] on img at bounding box center [477, 324] width 269 height 269
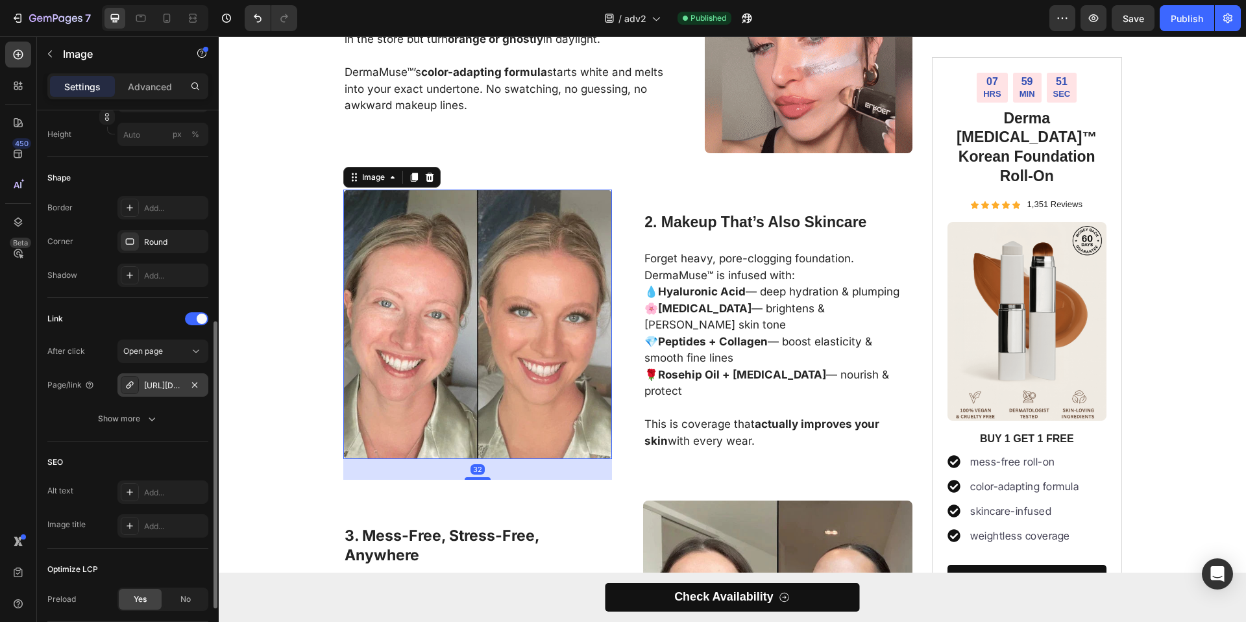
click at [177, 393] on div "[URL][DOMAIN_NAME]" at bounding box center [162, 384] width 91 height 23
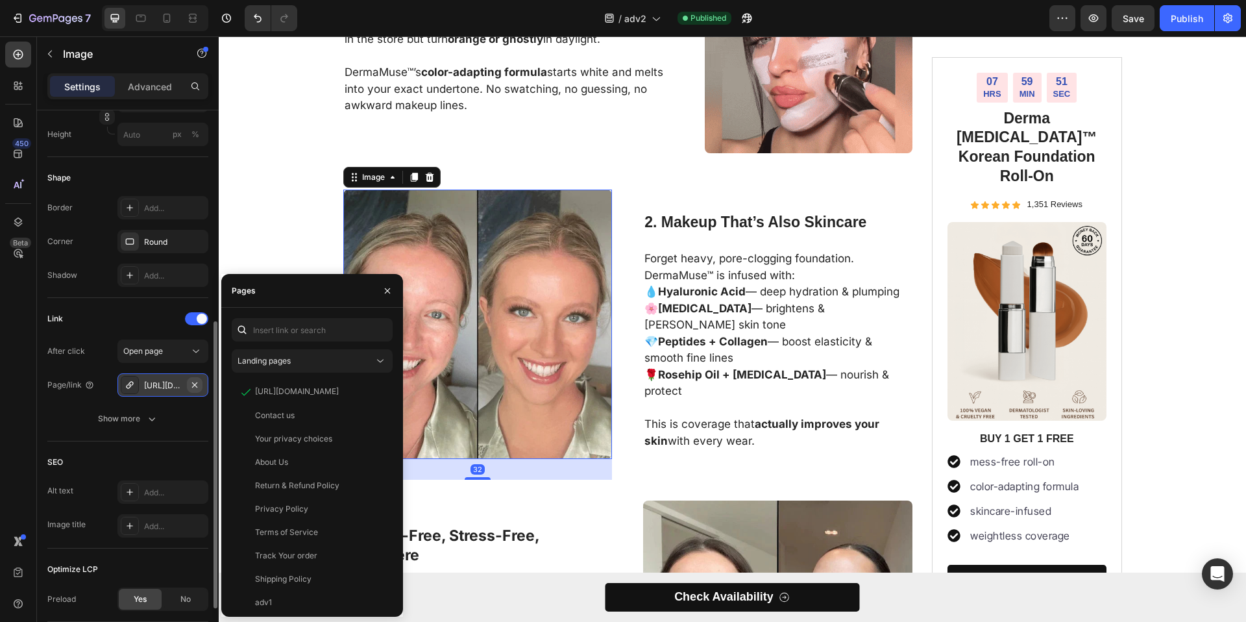
click at [193, 385] on icon "button" at bounding box center [195, 385] width 10 height 10
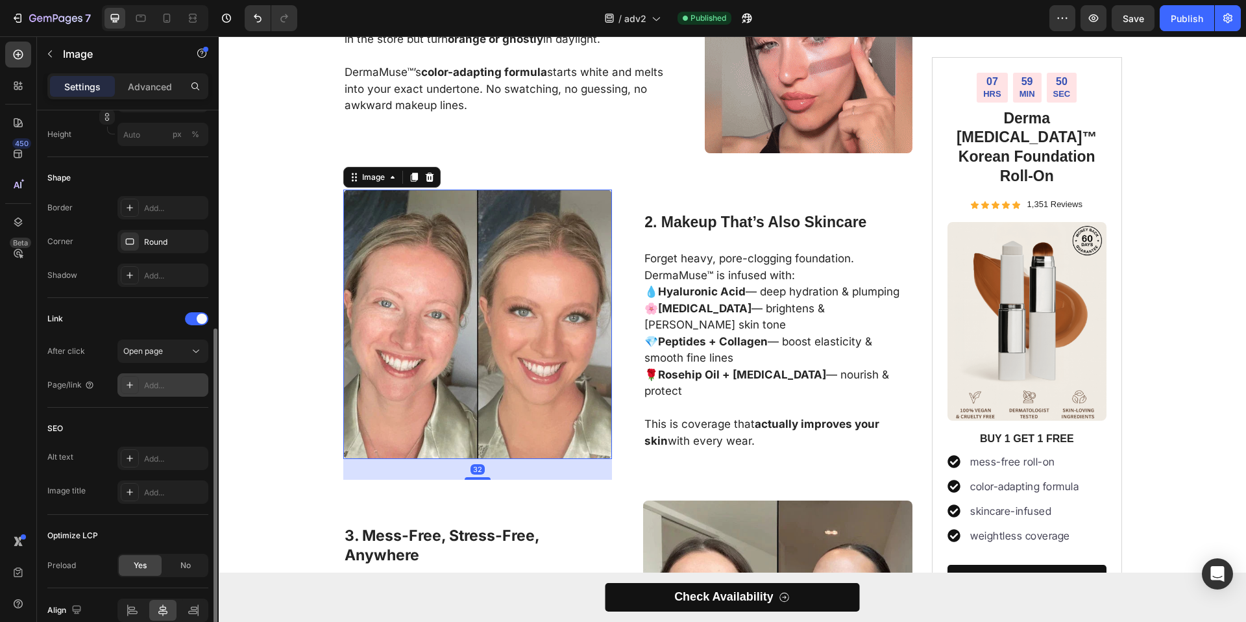
click at [198, 386] on div "Add..." at bounding box center [174, 386] width 61 height 12
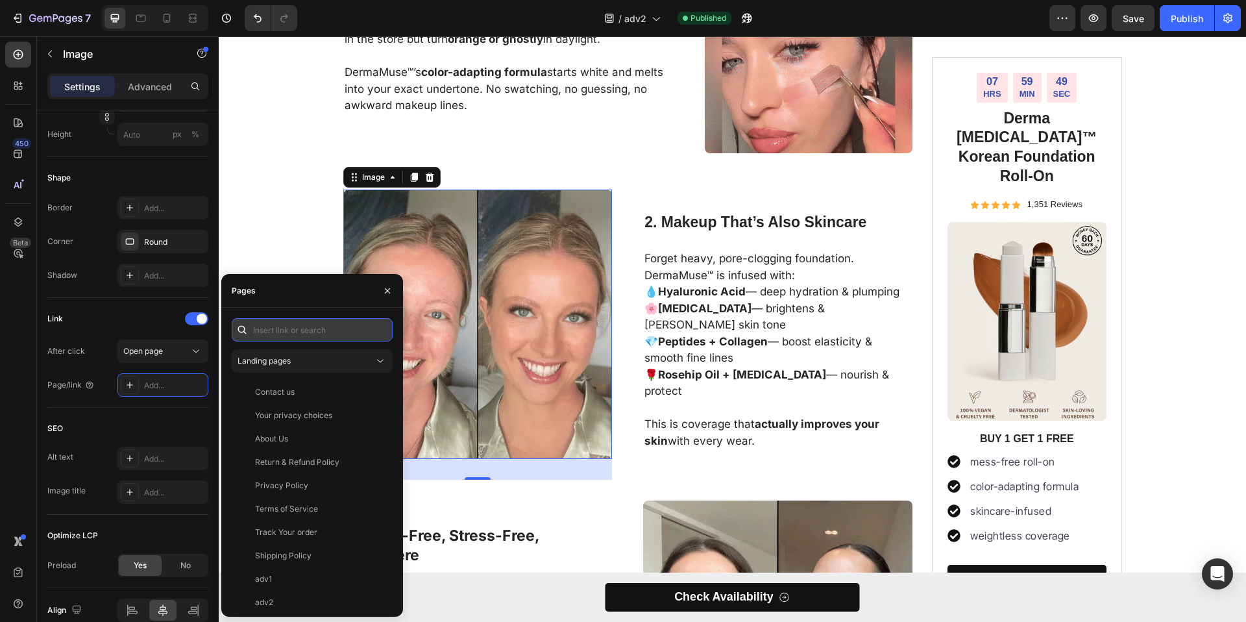
click at [329, 336] on input "text" at bounding box center [312, 329] width 161 height 23
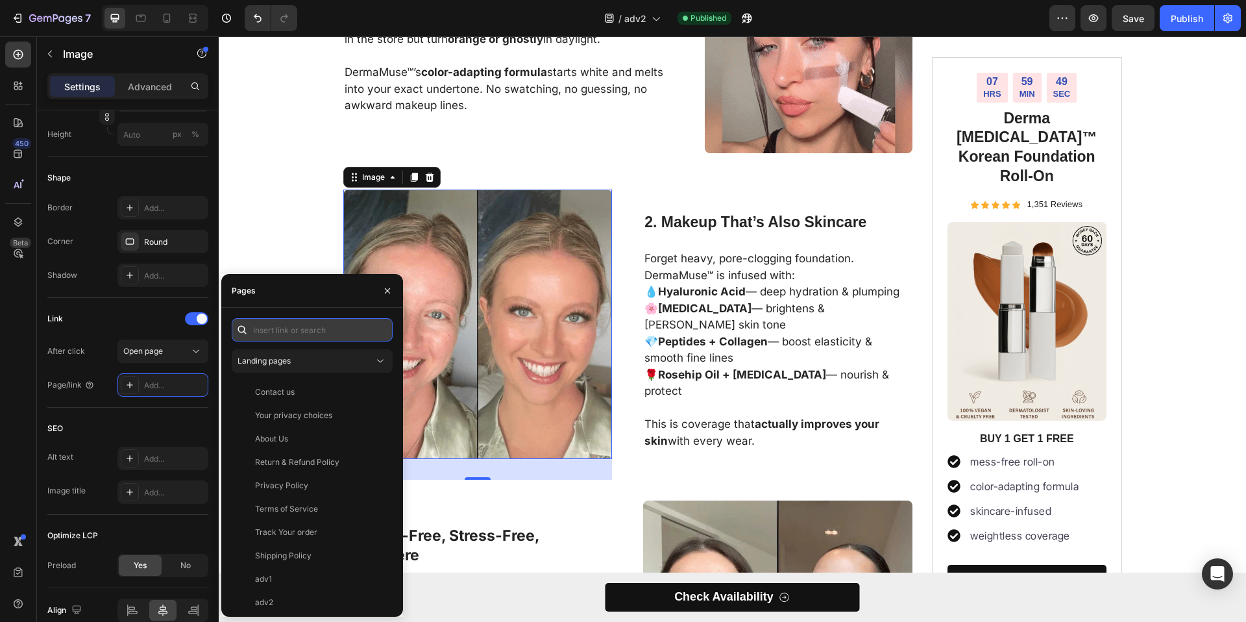
paste input "[URL][DOMAIN_NAME]"
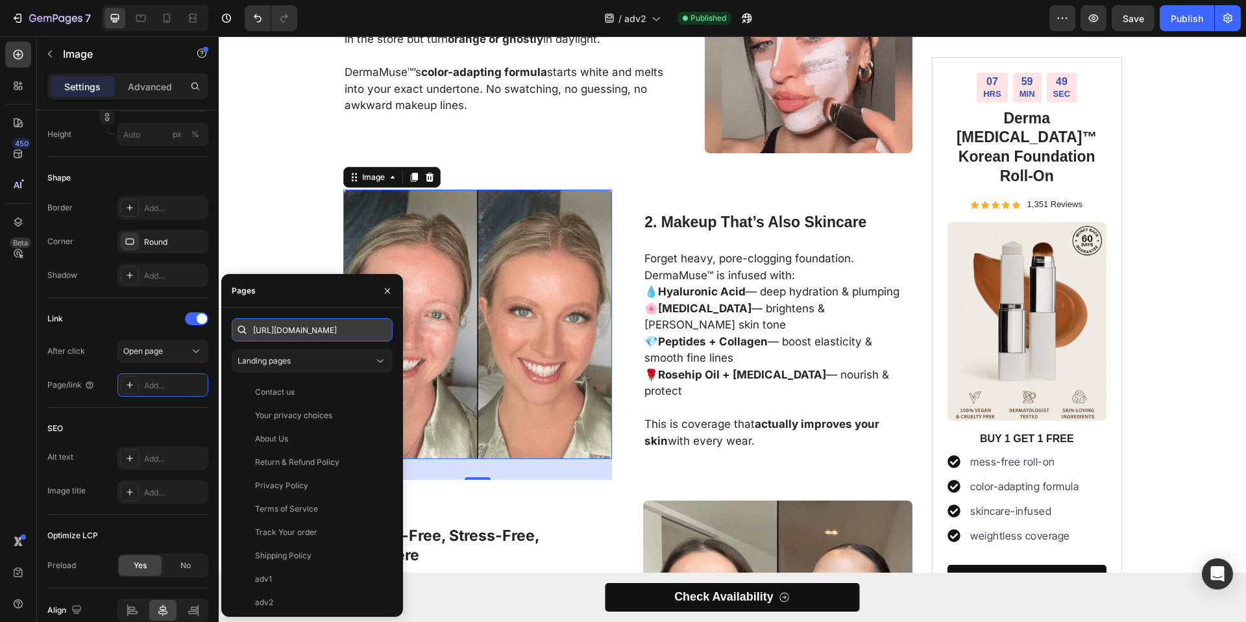
scroll to position [0, 50]
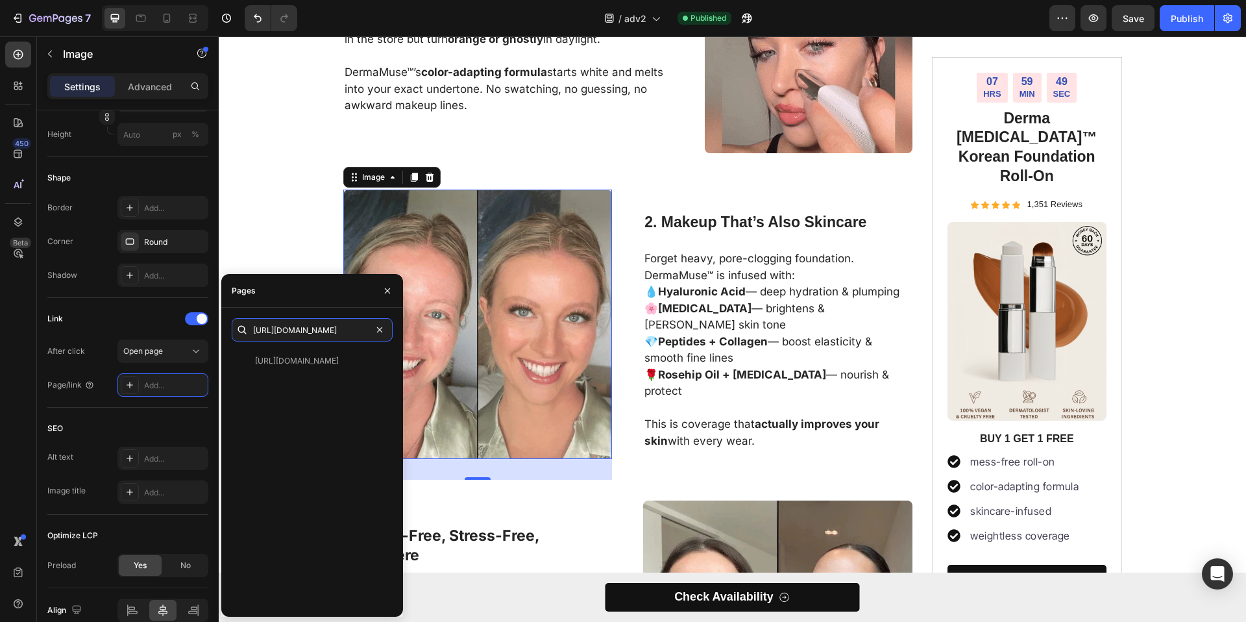
type input "[URL][DOMAIN_NAME]"
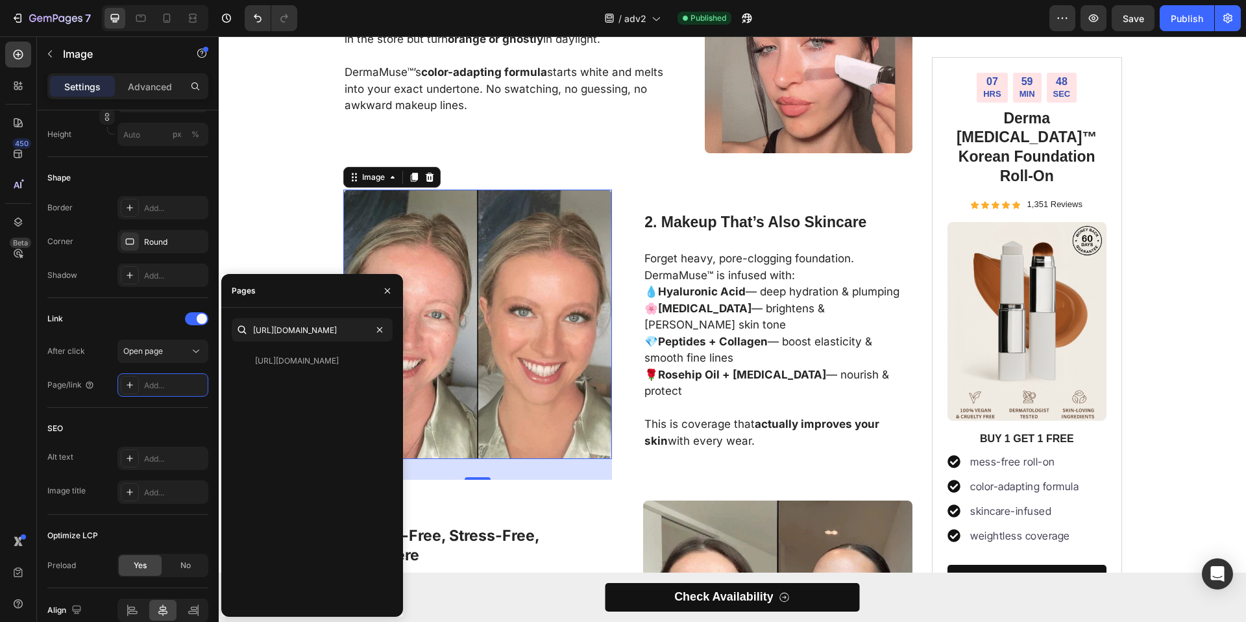
scroll to position [0, 0]
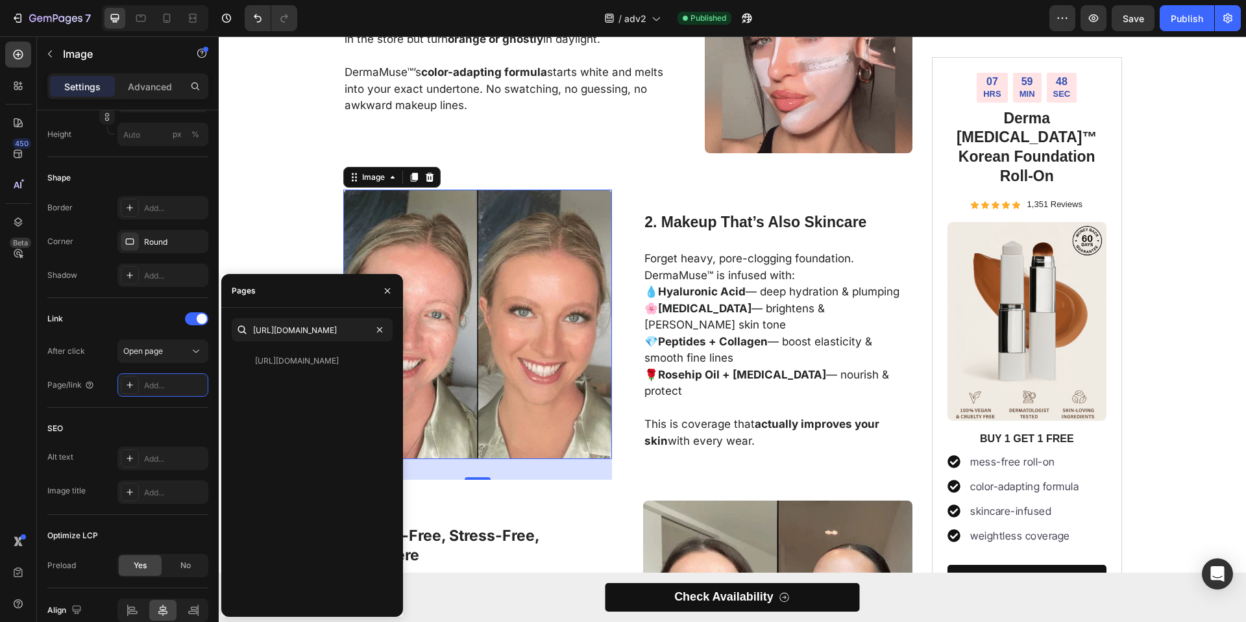
click at [321, 347] on div "[URL][DOMAIN_NAME] [URL][DOMAIN_NAME] View" at bounding box center [312, 462] width 161 height 288
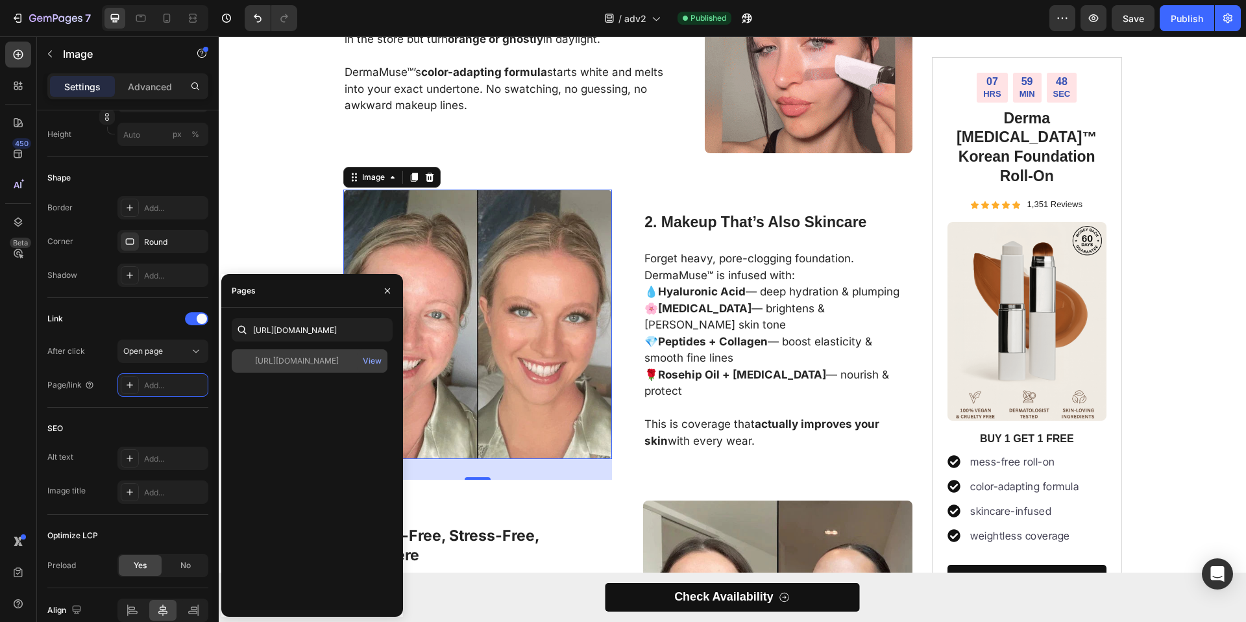
click at [321, 353] on div "[URL][DOMAIN_NAME] View" at bounding box center [310, 360] width 156 height 23
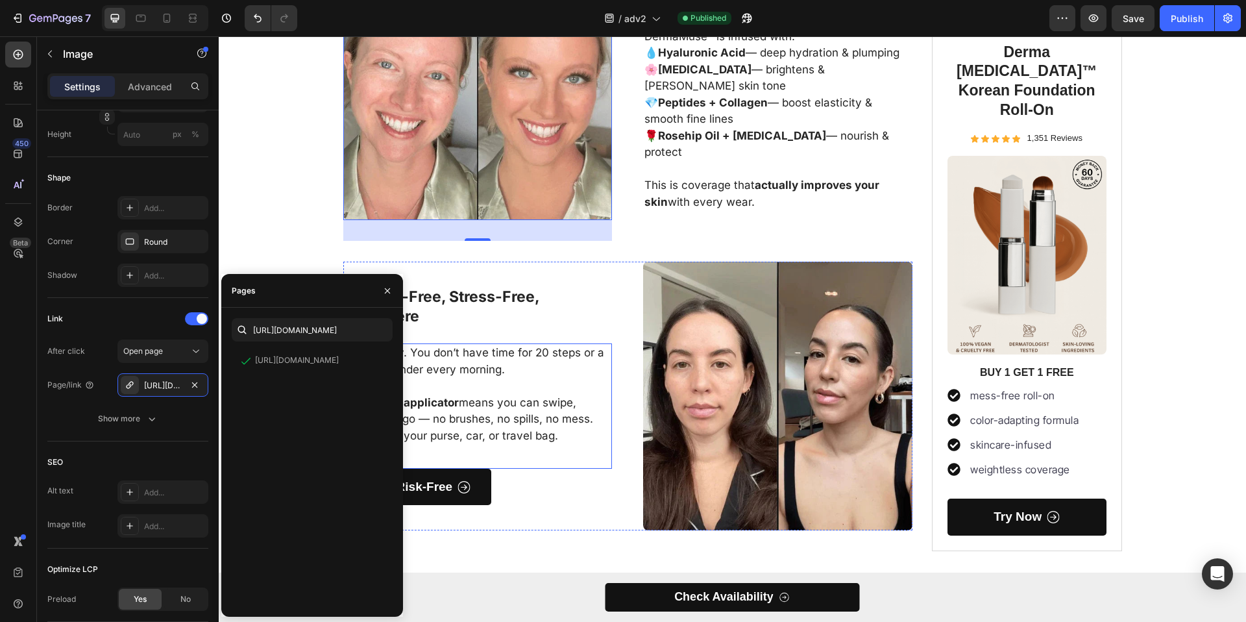
scroll to position [510, 0]
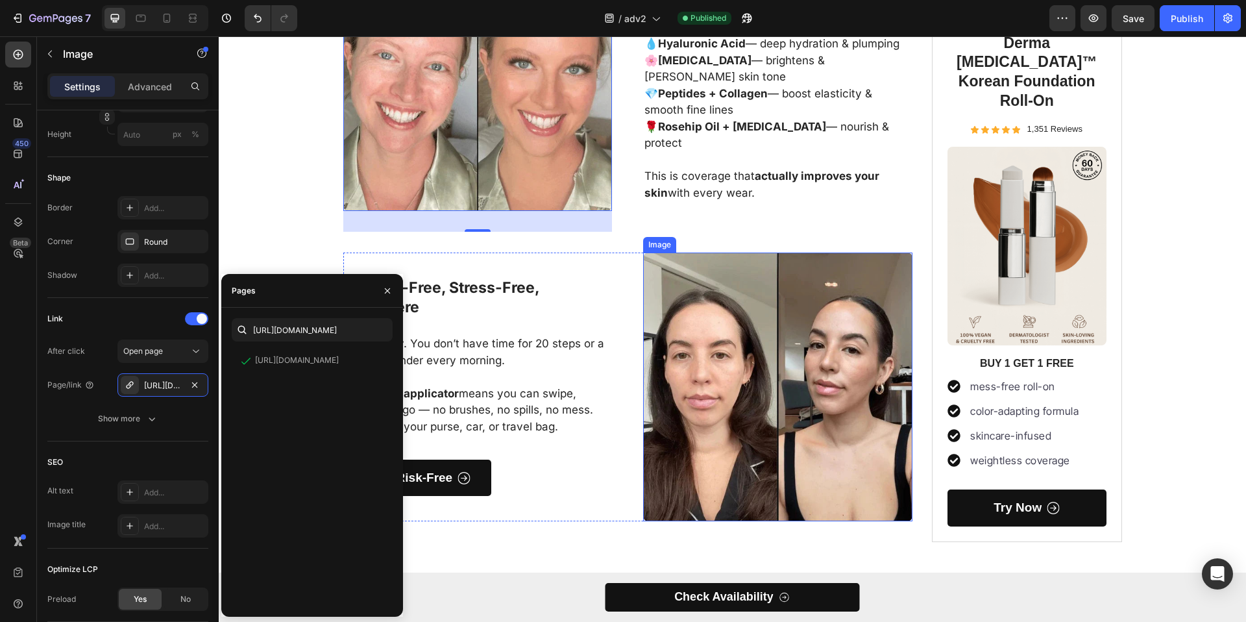
drag, startPoint x: 755, startPoint y: 381, endPoint x: 365, endPoint y: 441, distance: 394.8
click at [755, 381] on img at bounding box center [777, 387] width 269 height 269
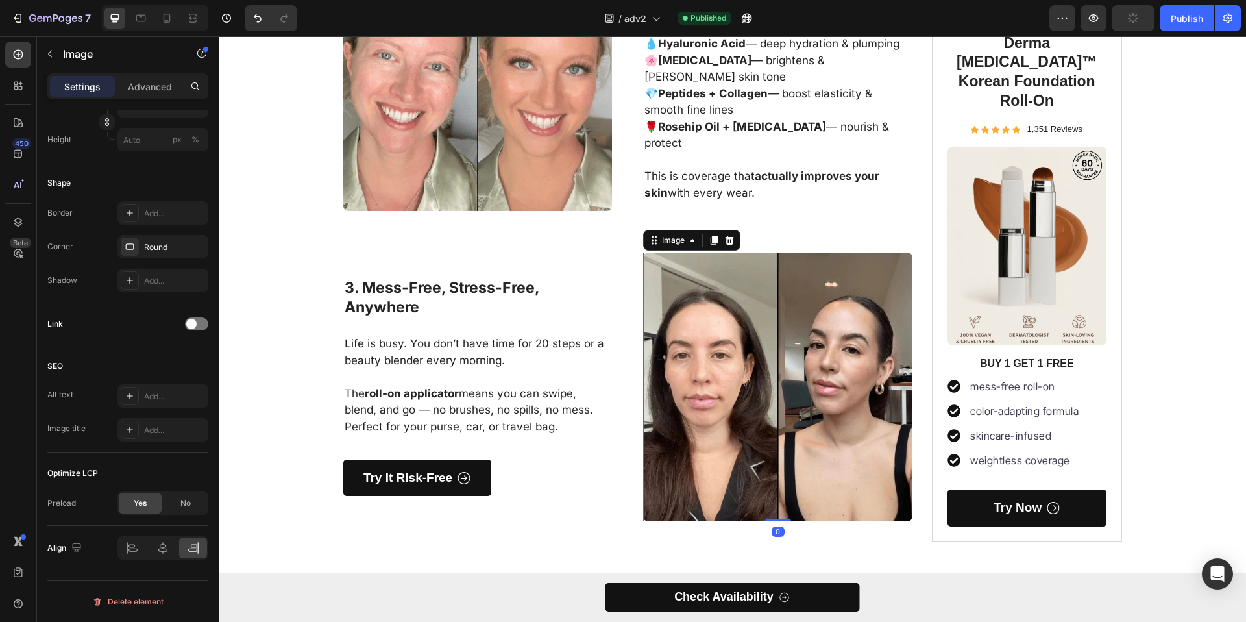
click at [804, 393] on img at bounding box center [777, 387] width 269 height 269
click at [193, 317] on div at bounding box center [196, 323] width 23 height 13
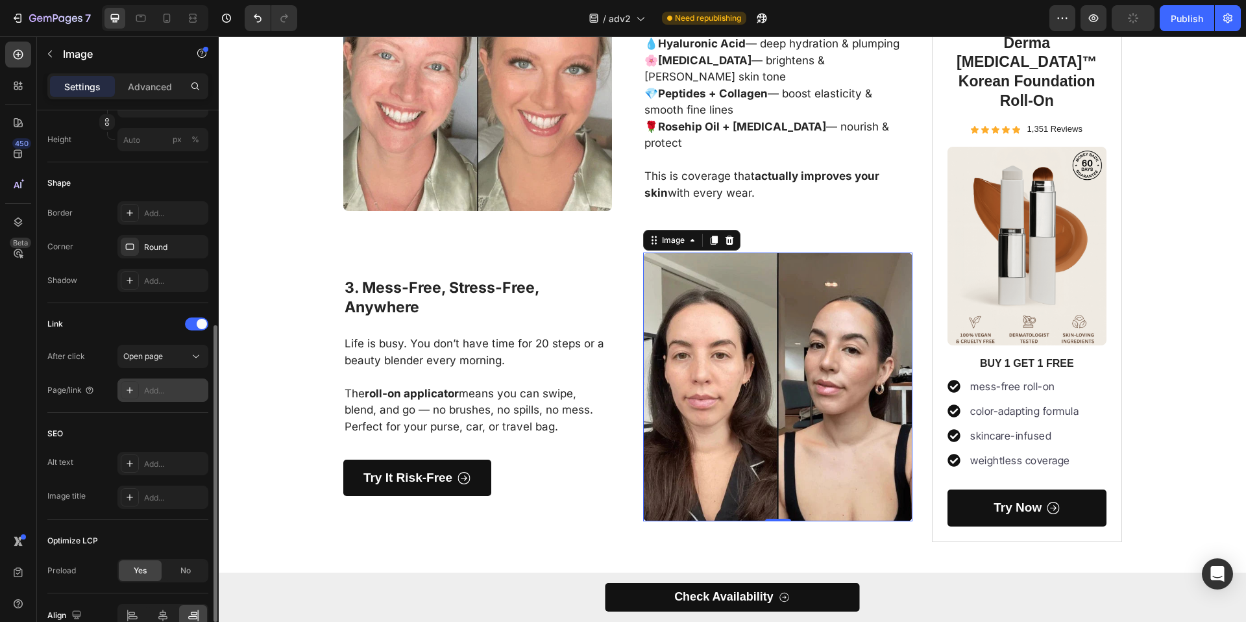
click at [173, 392] on div "Add..." at bounding box center [174, 391] width 61 height 12
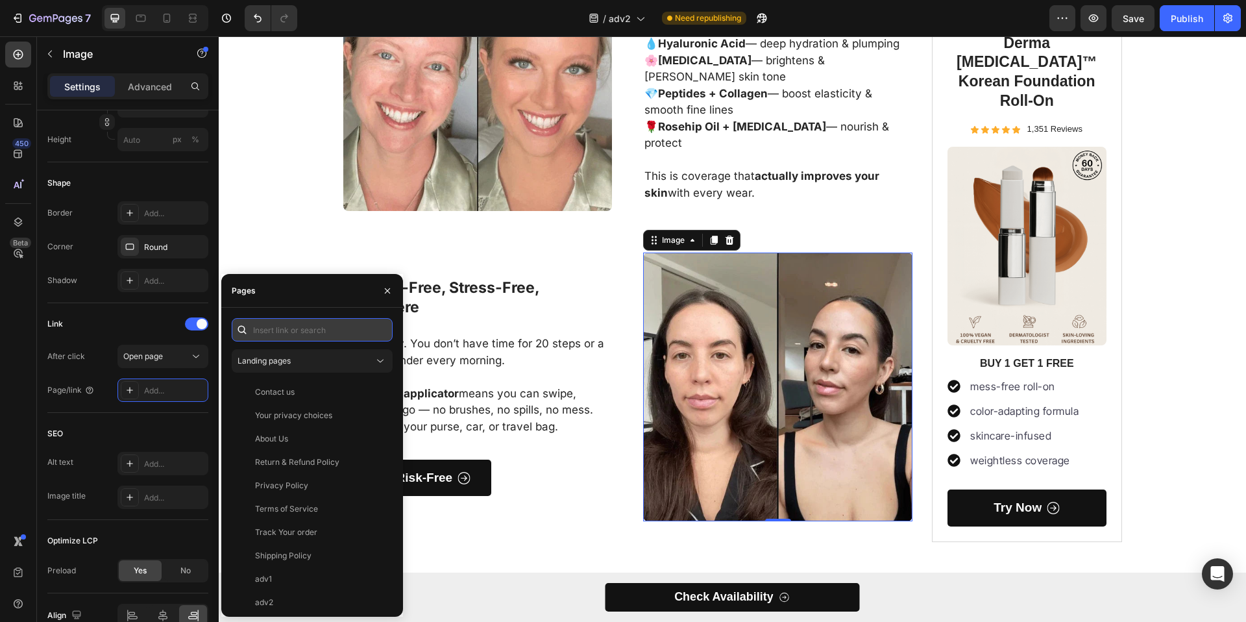
click at [288, 335] on input "text" at bounding box center [312, 329] width 161 height 23
paste input "[URL][DOMAIN_NAME]"
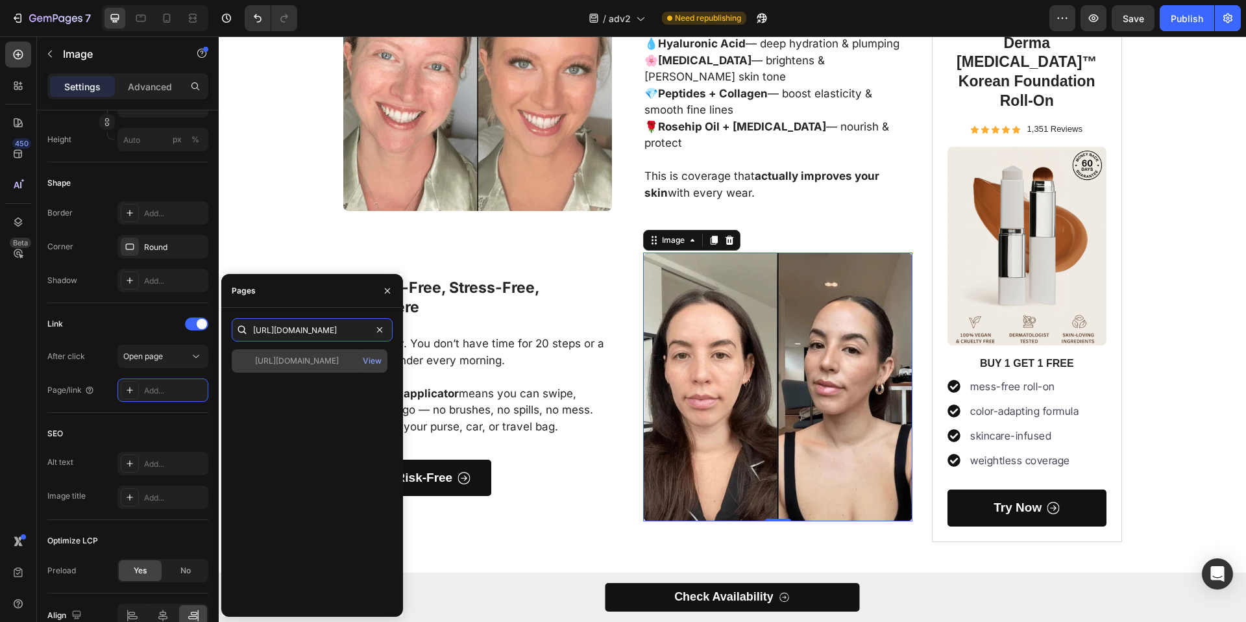
type input "[URL][DOMAIN_NAME]"
click at [295, 362] on div "[URL][DOMAIN_NAME]" at bounding box center [297, 361] width 84 height 12
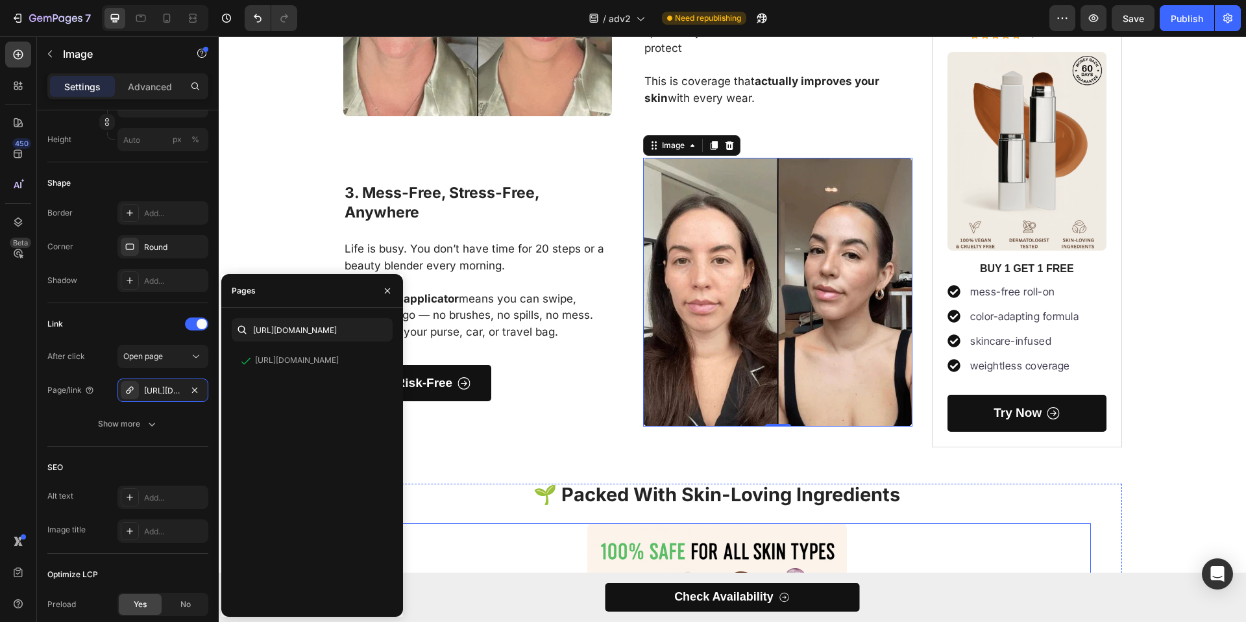
scroll to position [534, 0]
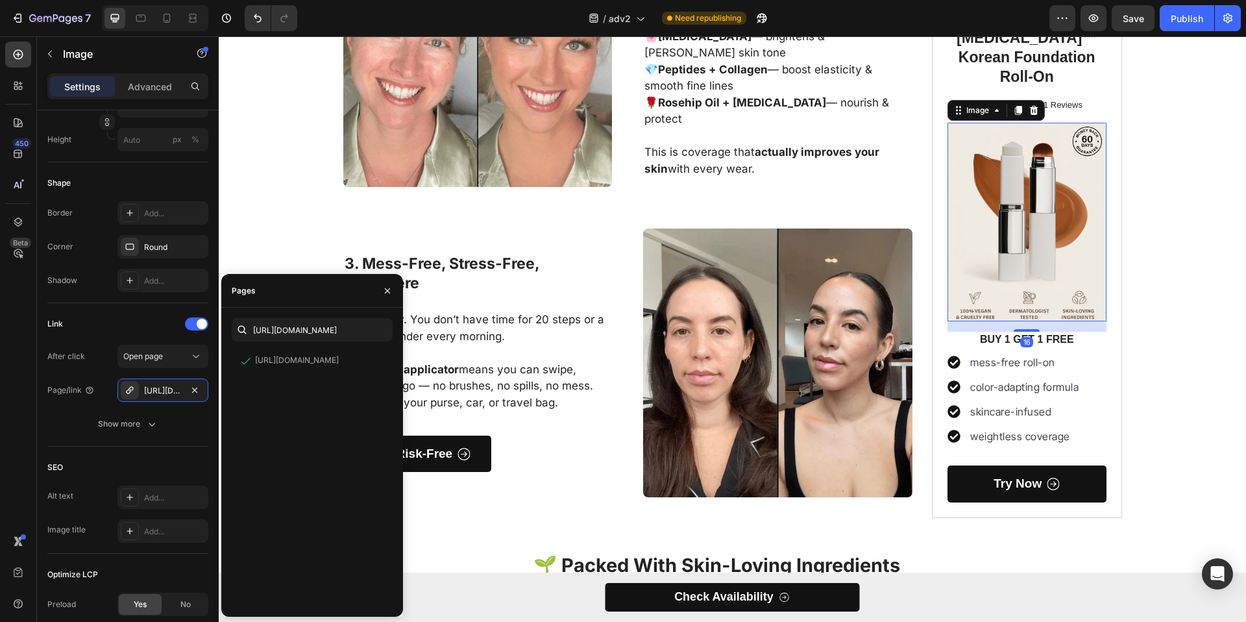
click at [1002, 261] on img at bounding box center [1027, 222] width 159 height 199
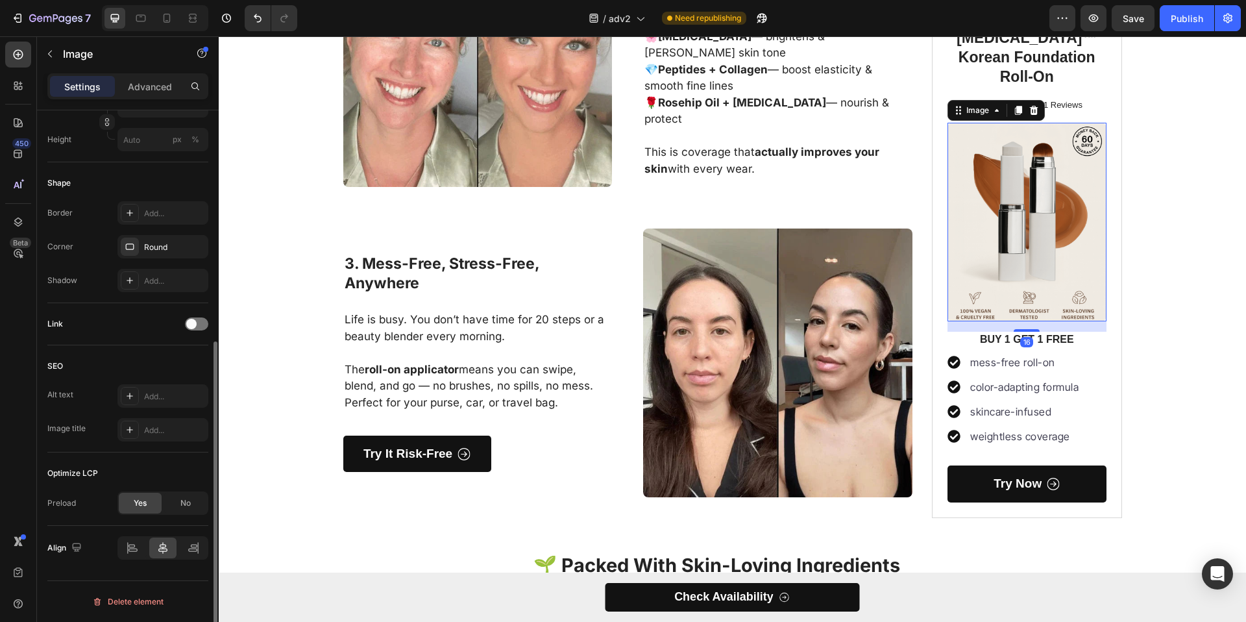
drag, startPoint x: 199, startPoint y: 326, endPoint x: 198, endPoint y: 339, distance: 13.0
click at [199, 325] on div at bounding box center [196, 323] width 23 height 13
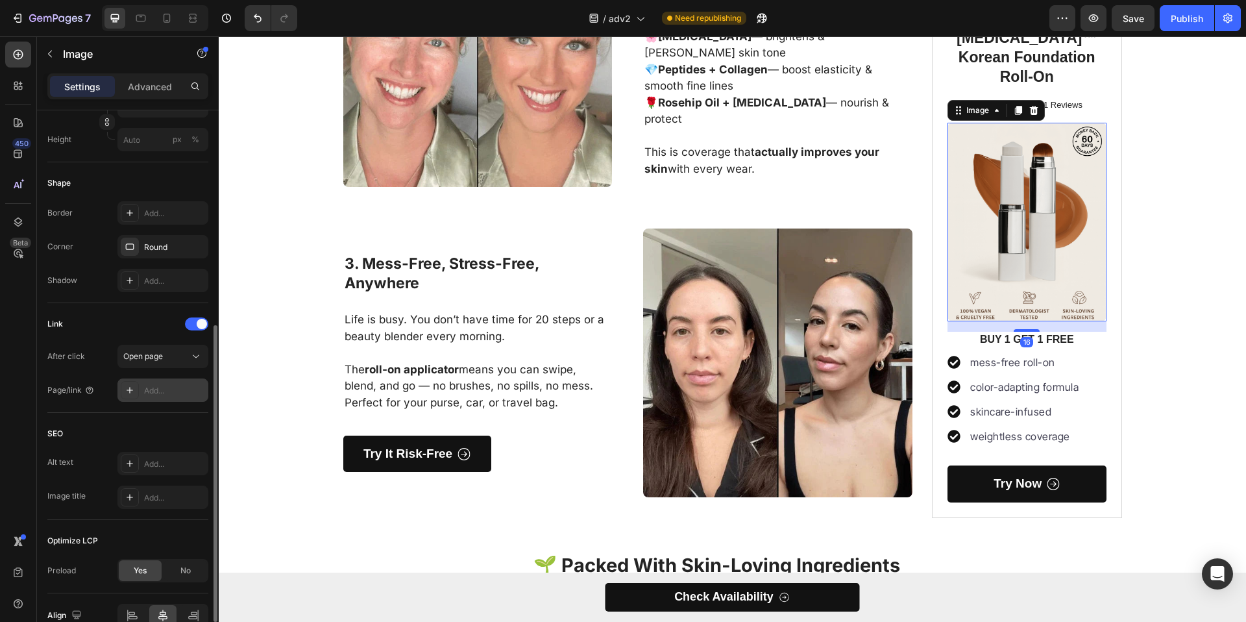
click at [182, 388] on div "Add..." at bounding box center [174, 391] width 61 height 12
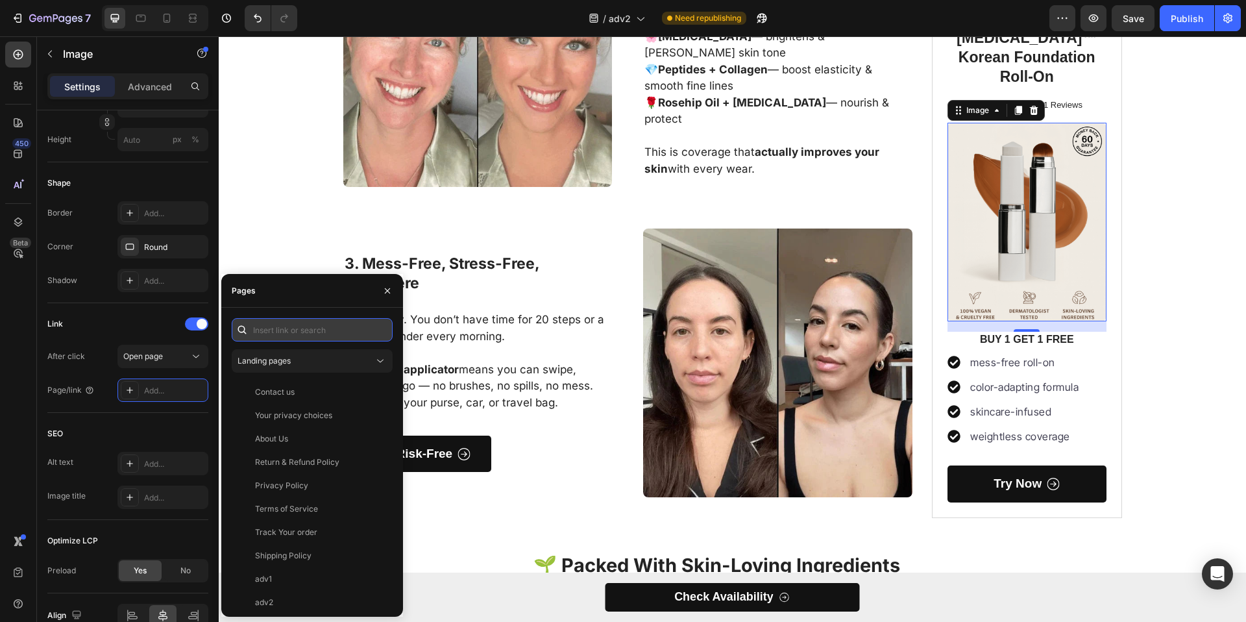
click at [291, 334] on input "text" at bounding box center [312, 329] width 161 height 23
paste input "[URL][DOMAIN_NAME]"
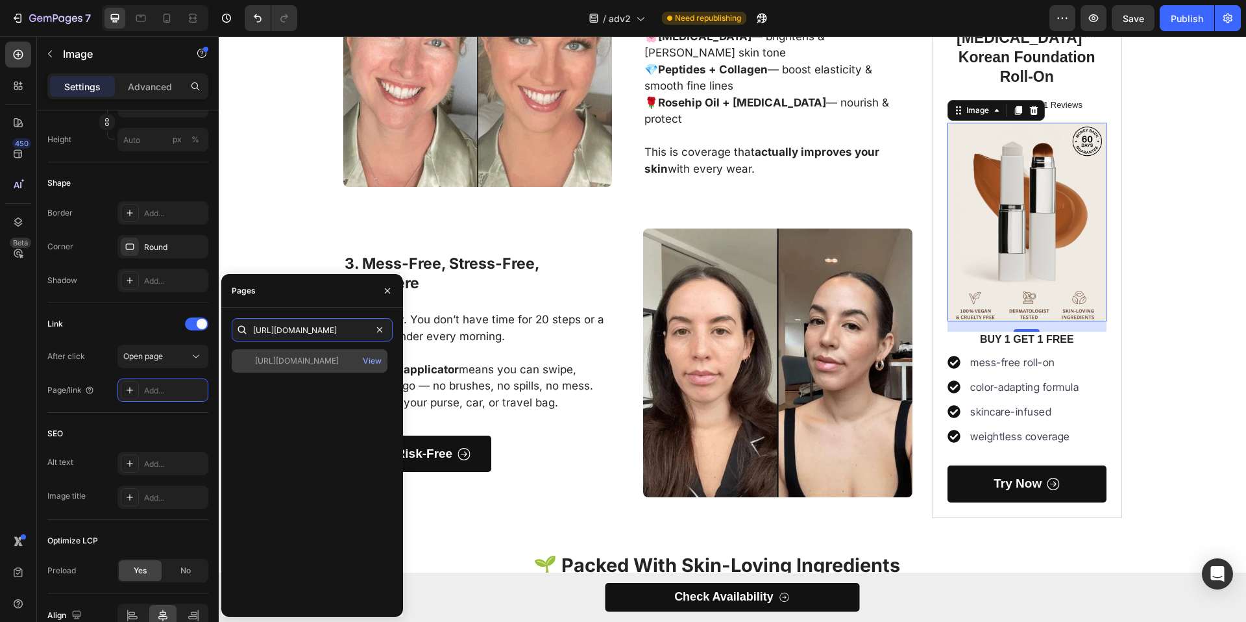
type input "[URL][DOMAIN_NAME]"
click at [318, 355] on div "[URL][DOMAIN_NAME]" at bounding box center [297, 361] width 84 height 12
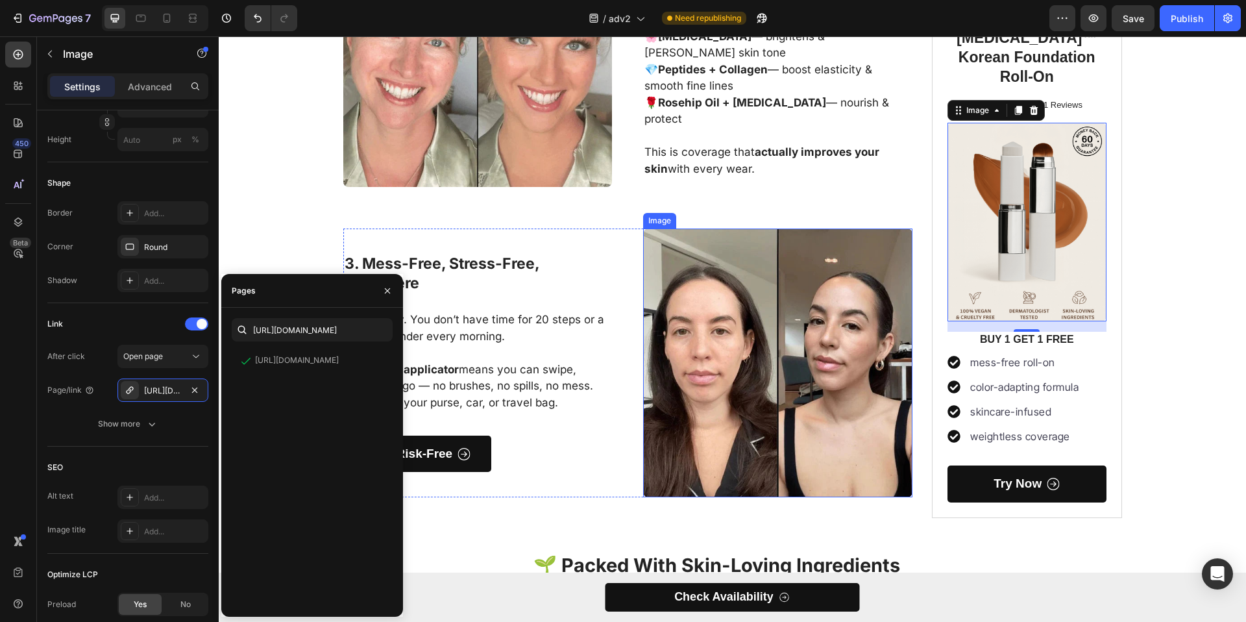
scroll to position [824, 0]
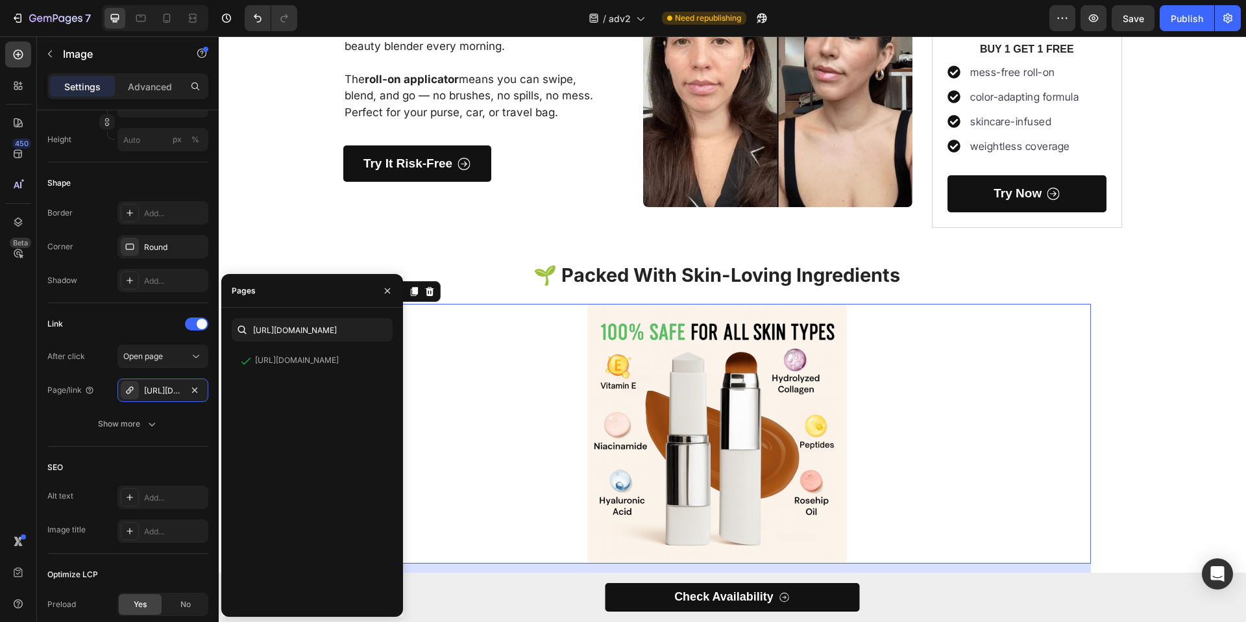
click at [701, 404] on img at bounding box center [717, 434] width 260 height 260
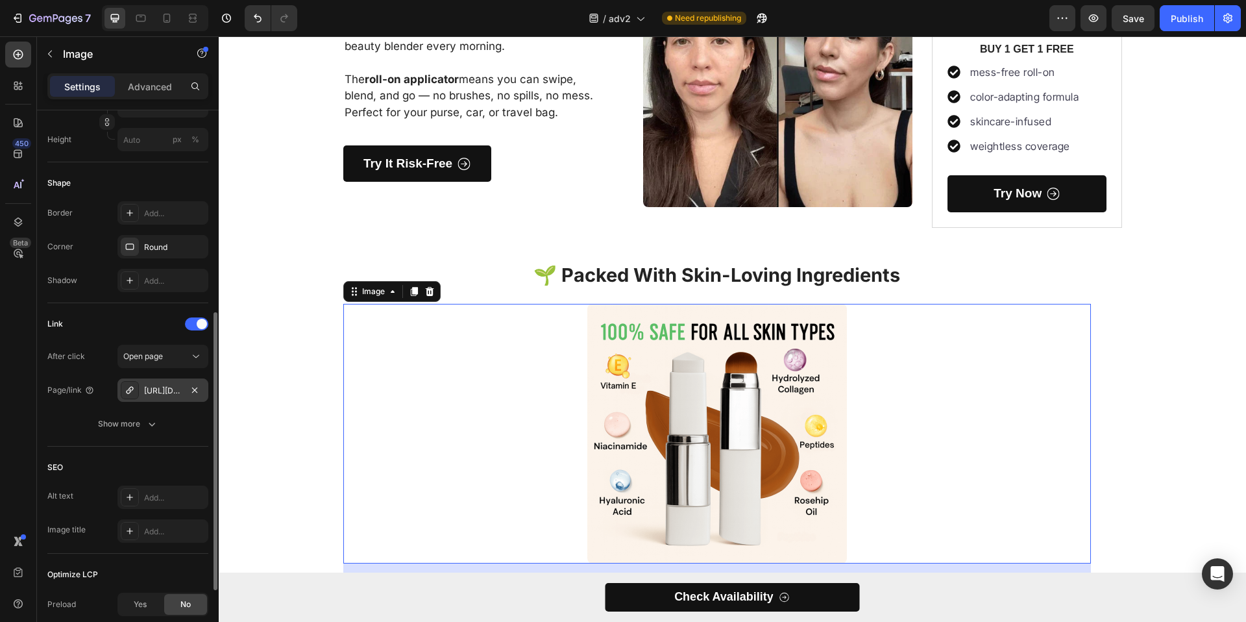
click at [173, 393] on div "[URL][DOMAIN_NAME]" at bounding box center [163, 391] width 38 height 12
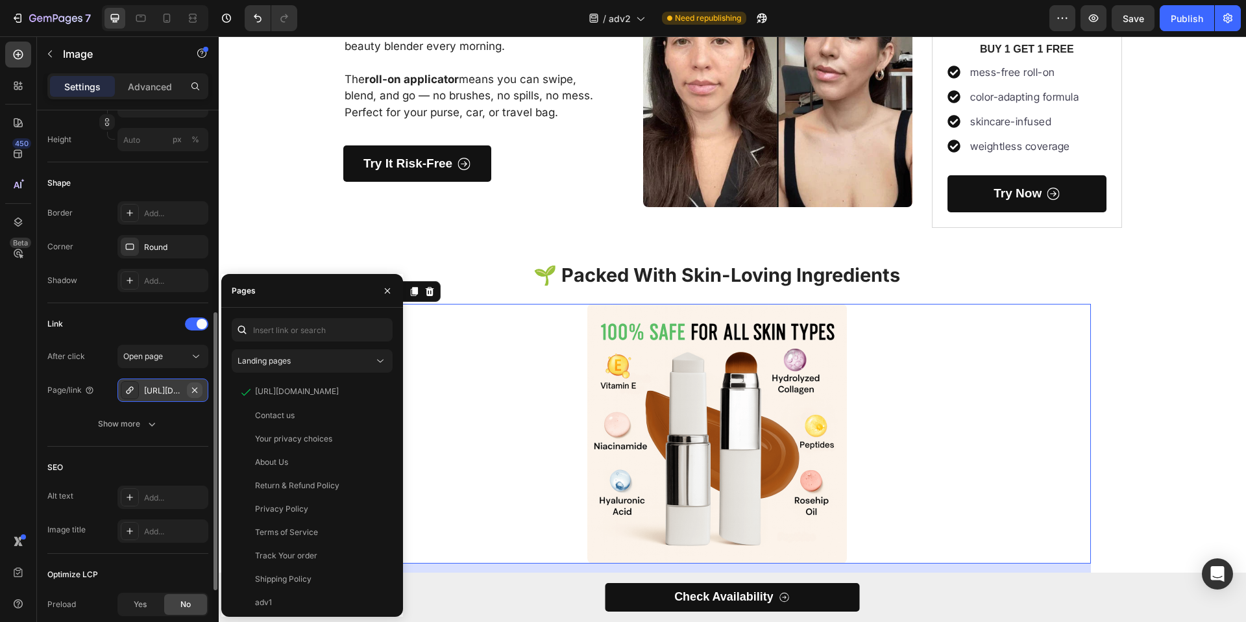
click at [201, 386] on button "button" at bounding box center [195, 390] width 16 height 16
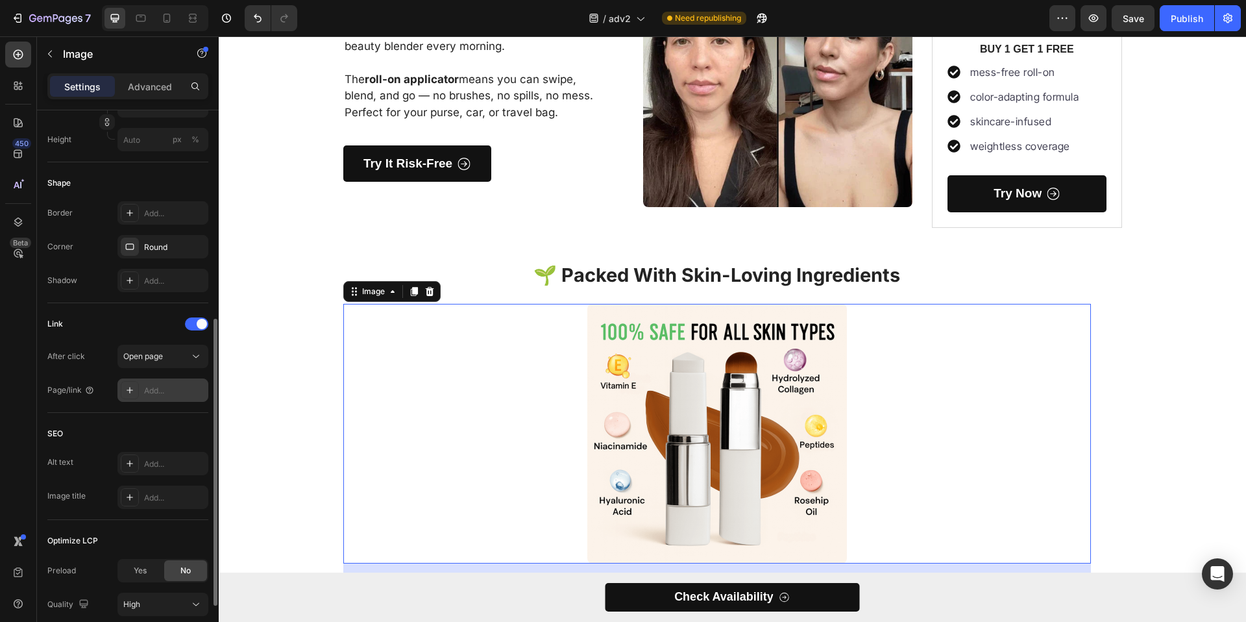
click at [158, 389] on div "Add..." at bounding box center [174, 391] width 61 height 12
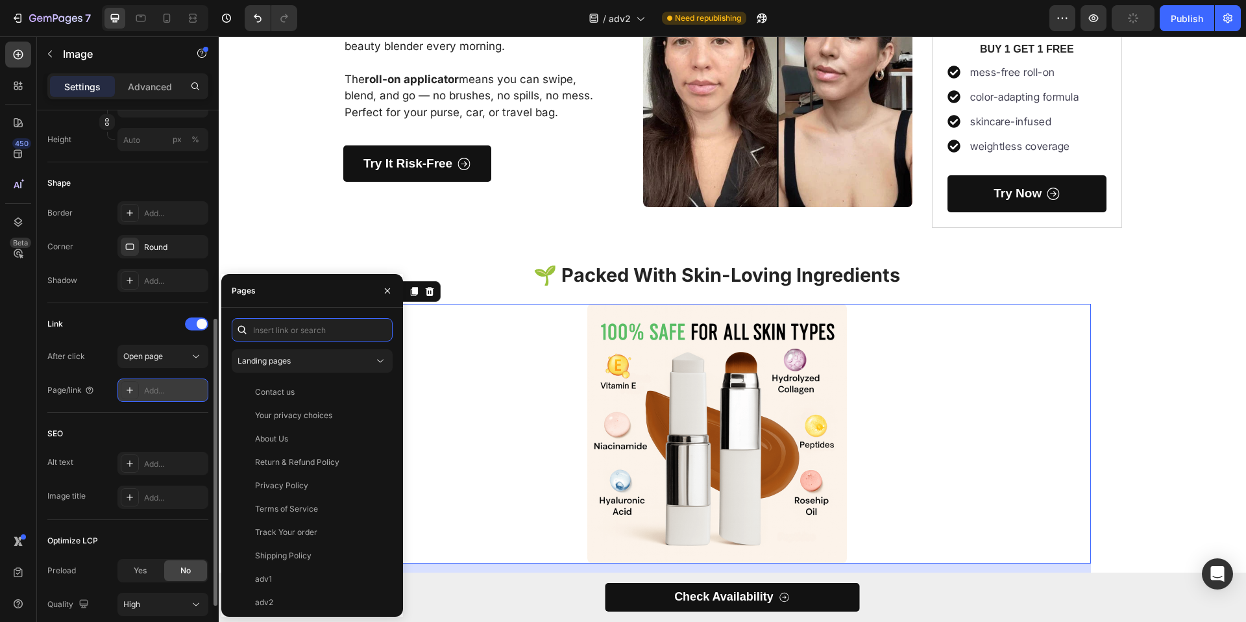
paste input "[URL][DOMAIN_NAME]"
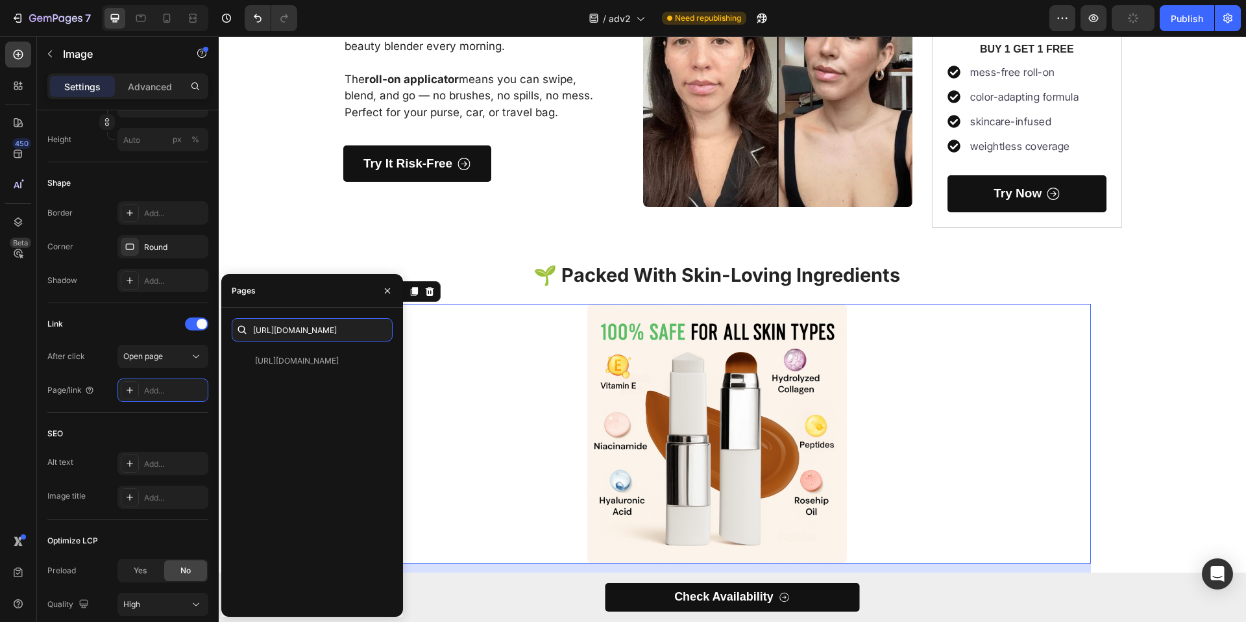
type input "[URL][DOMAIN_NAME]"
click at [269, 373] on div "[URL][DOMAIN_NAME] View" at bounding box center [312, 477] width 161 height 257
click at [273, 367] on div "[URL][DOMAIN_NAME] View" at bounding box center [310, 360] width 156 height 23
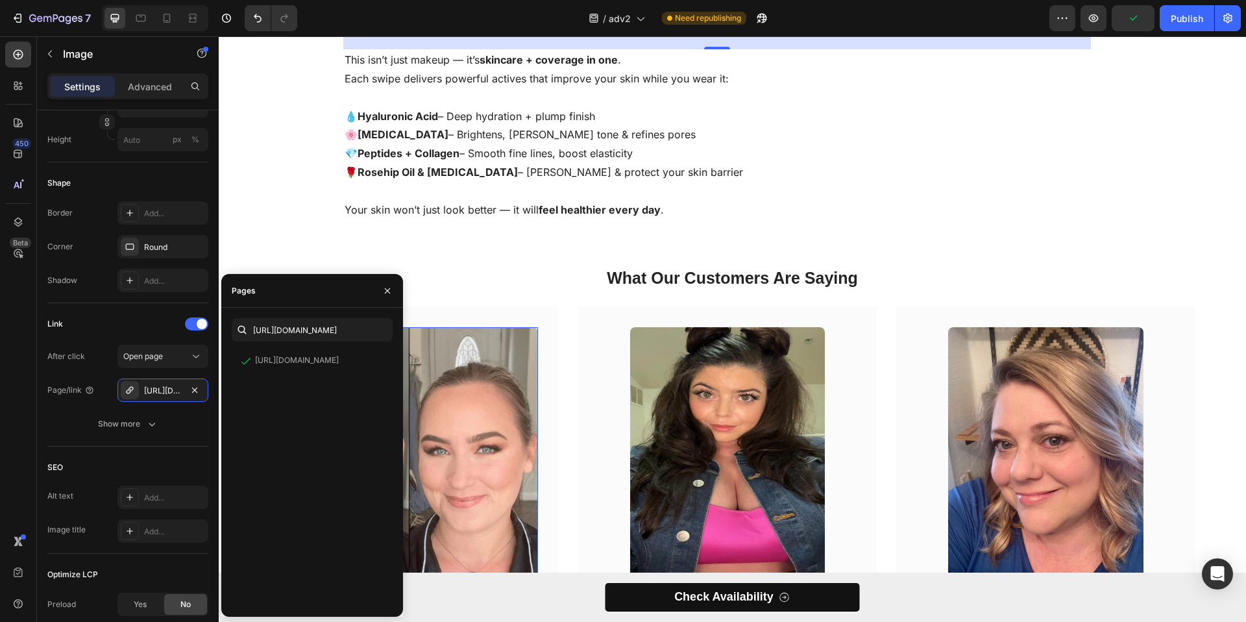
scroll to position [1425, 0]
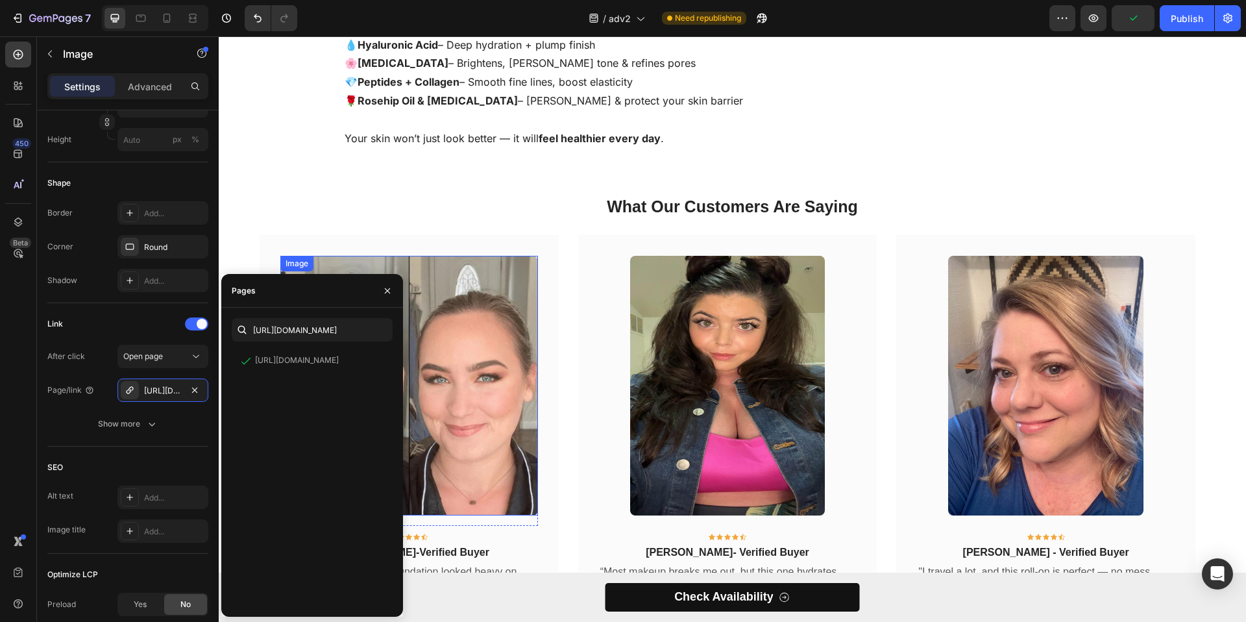
click at [483, 368] on img at bounding box center [409, 386] width 258 height 260
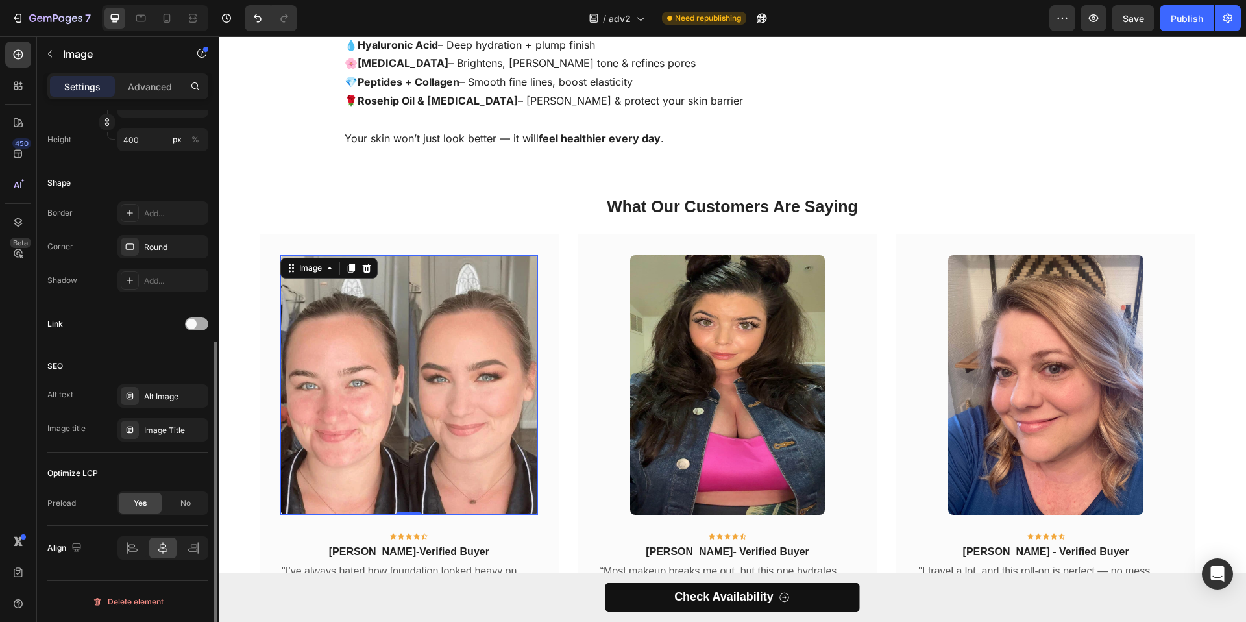
click at [185, 322] on div at bounding box center [196, 323] width 23 height 13
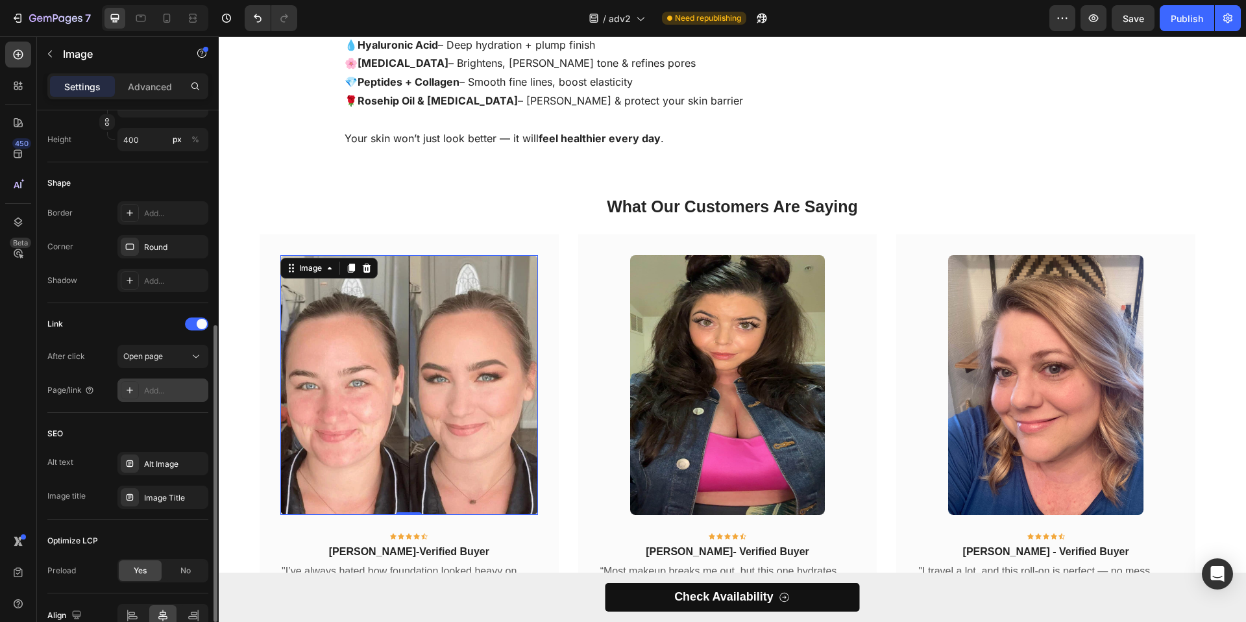
click at [147, 385] on div "Add..." at bounding box center [174, 391] width 61 height 12
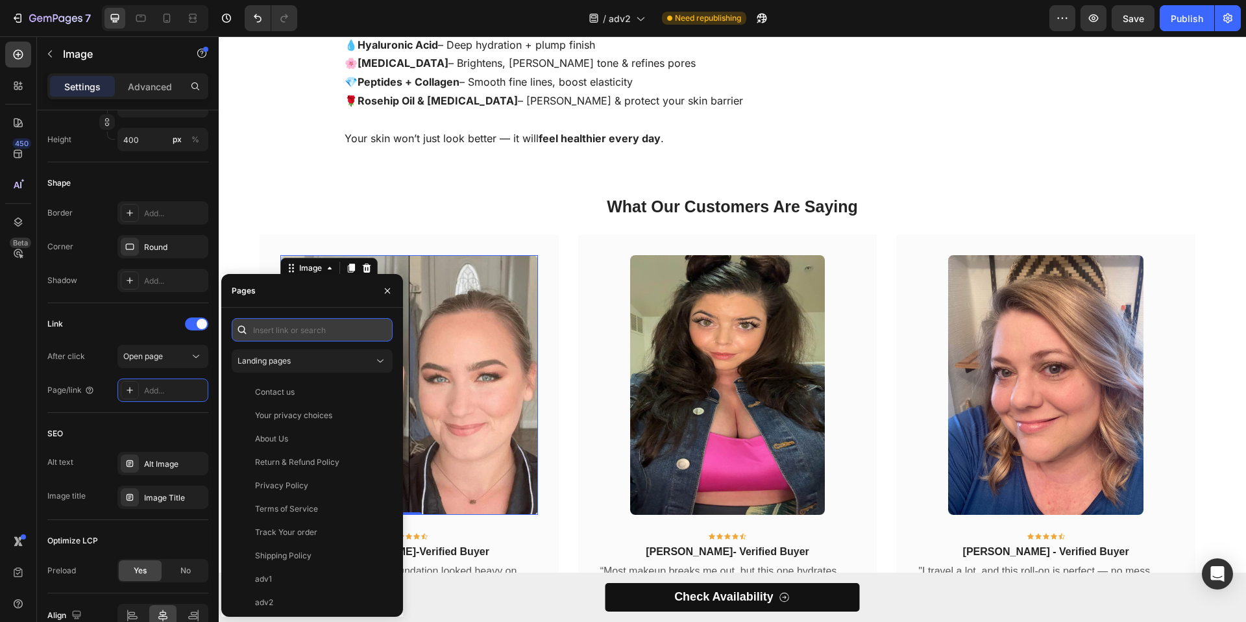
click at [293, 338] on input "text" at bounding box center [312, 329] width 161 height 23
paste input "[URL][DOMAIN_NAME]"
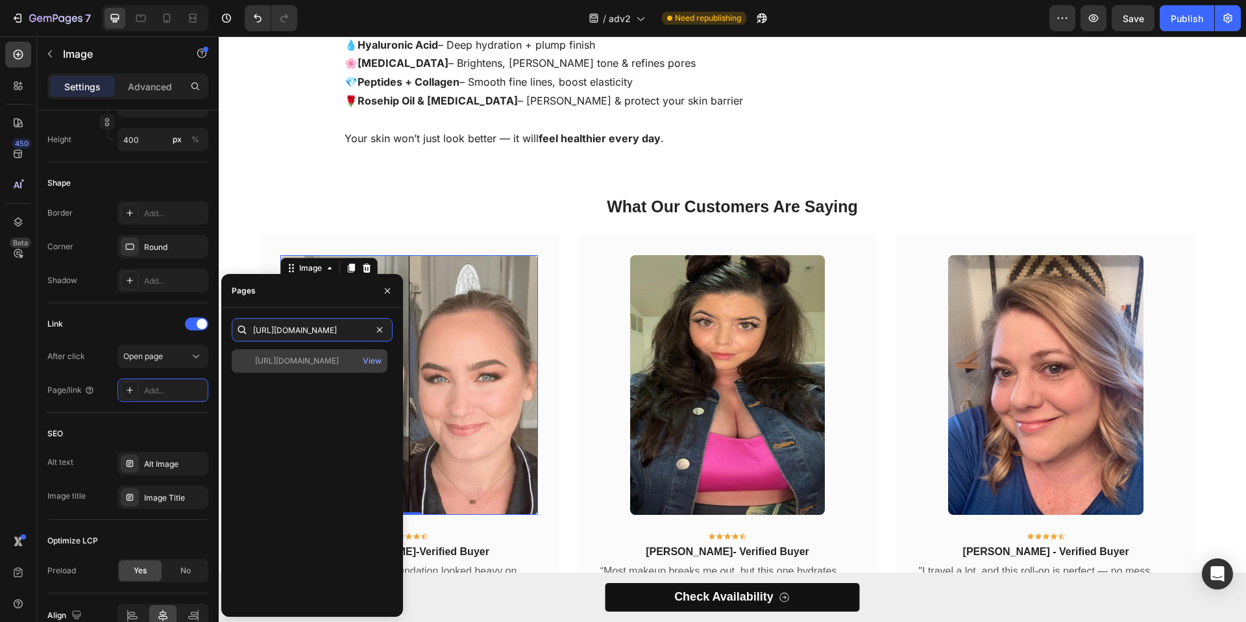
type input "[URL][DOMAIN_NAME]"
click at [312, 368] on div "[URL][DOMAIN_NAME] View" at bounding box center [310, 360] width 156 height 23
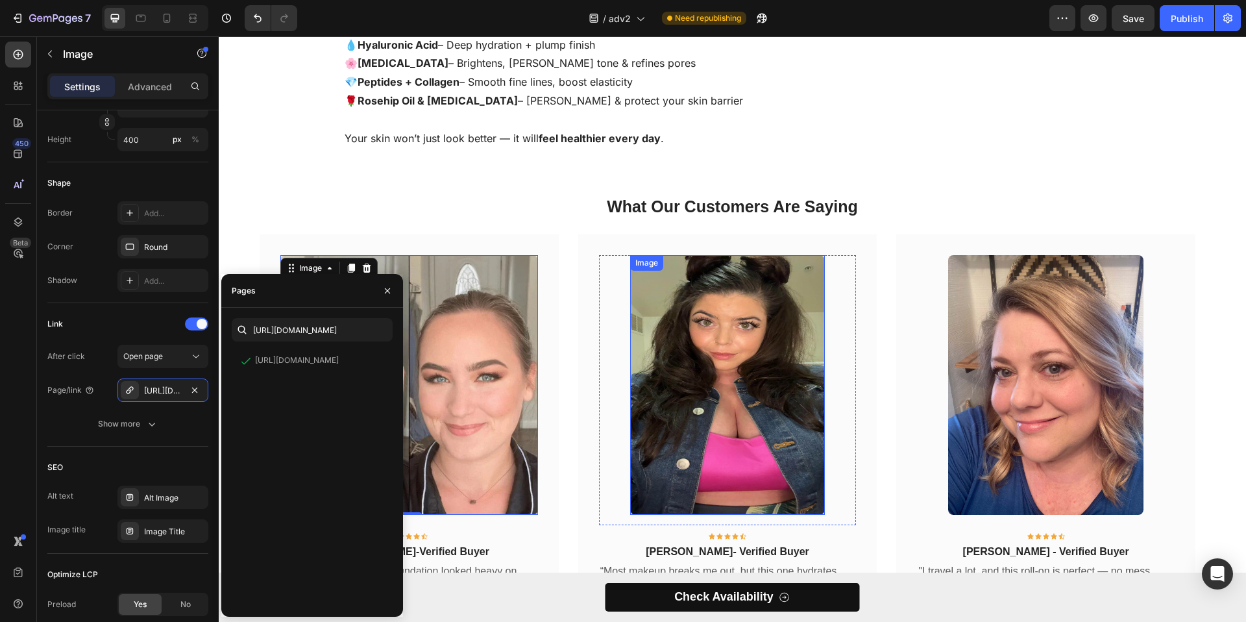
click at [667, 358] on img at bounding box center [727, 385] width 195 height 260
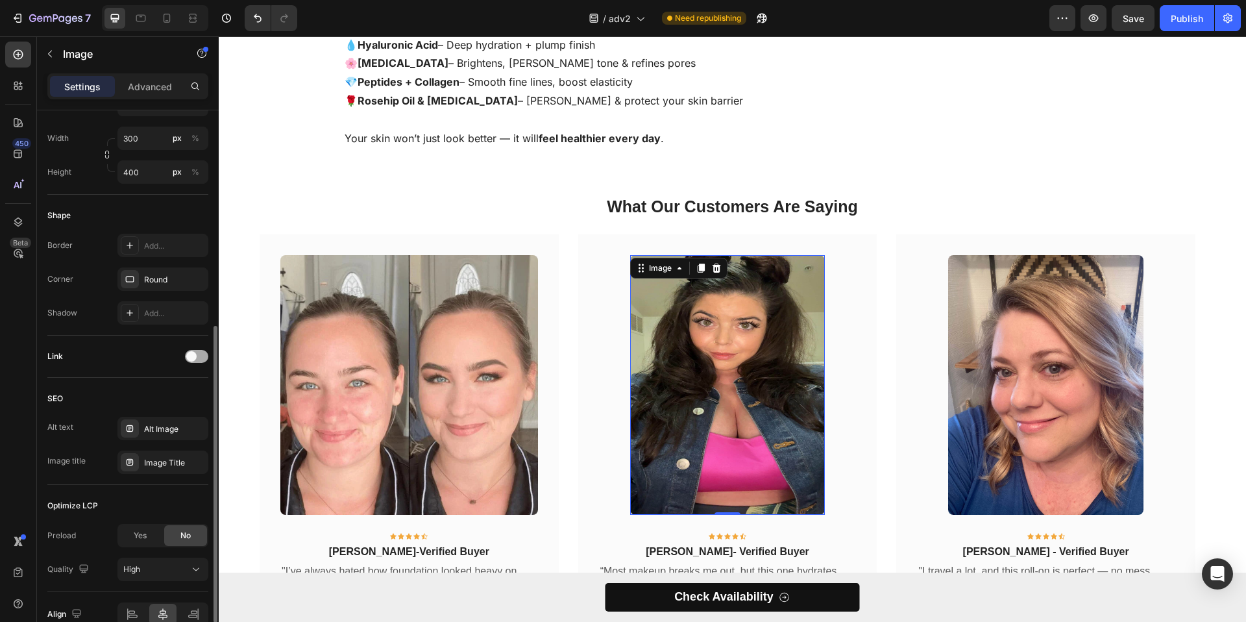
click at [206, 358] on div at bounding box center [196, 356] width 23 height 13
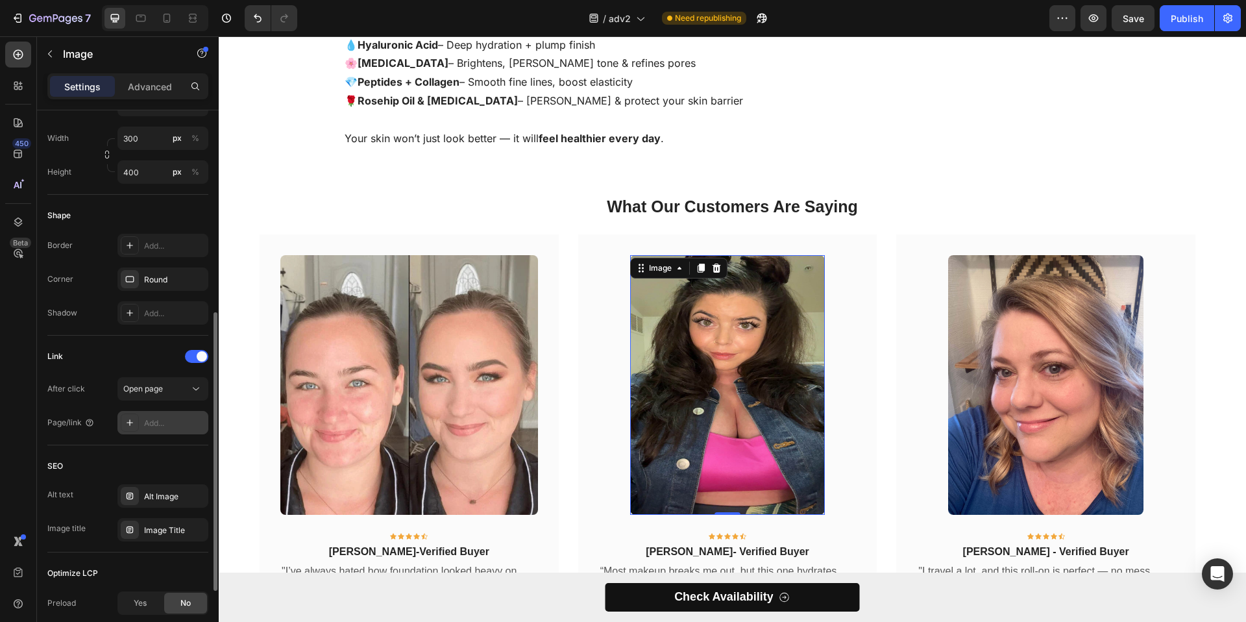
click at [159, 423] on div "Add..." at bounding box center [174, 423] width 61 height 12
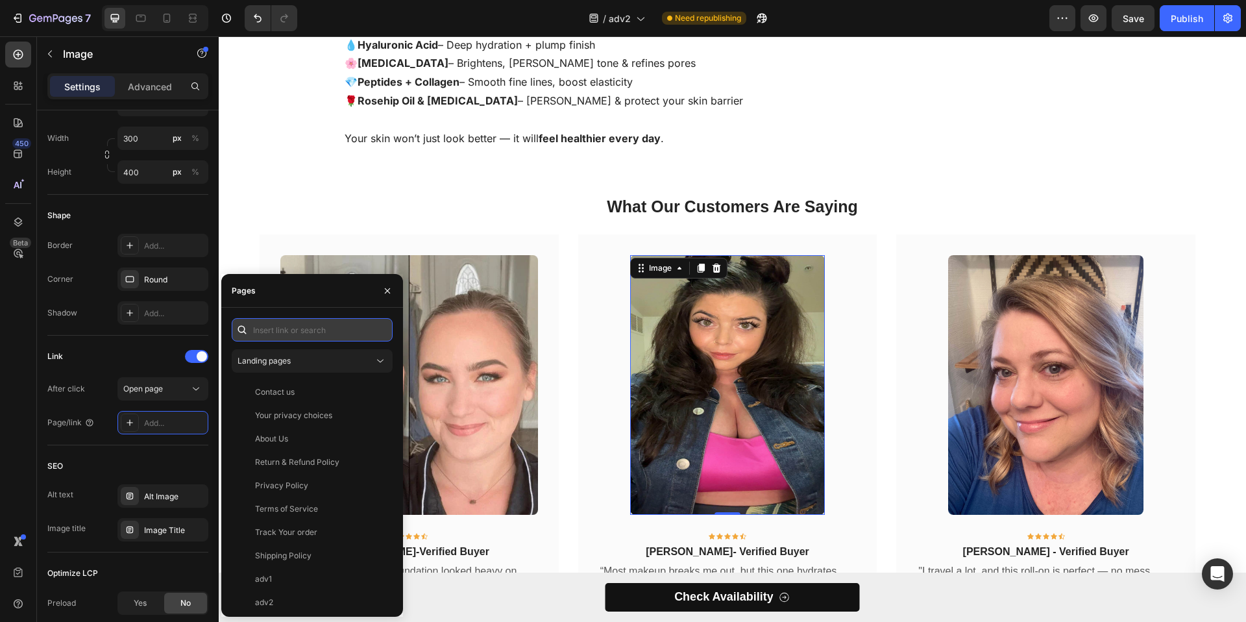
click at [319, 334] on input "text" at bounding box center [312, 329] width 161 height 23
paste input "[URL][DOMAIN_NAME]"
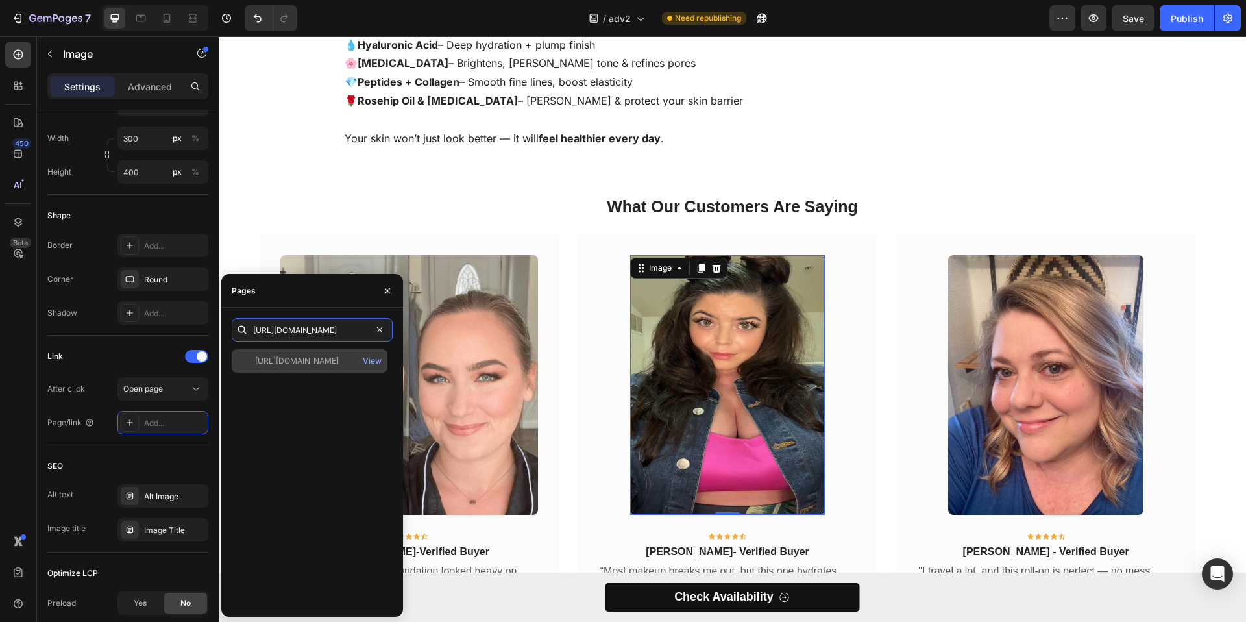
type input "[URL][DOMAIN_NAME]"
click at [310, 355] on div "[URL][DOMAIN_NAME]" at bounding box center [297, 361] width 84 height 12
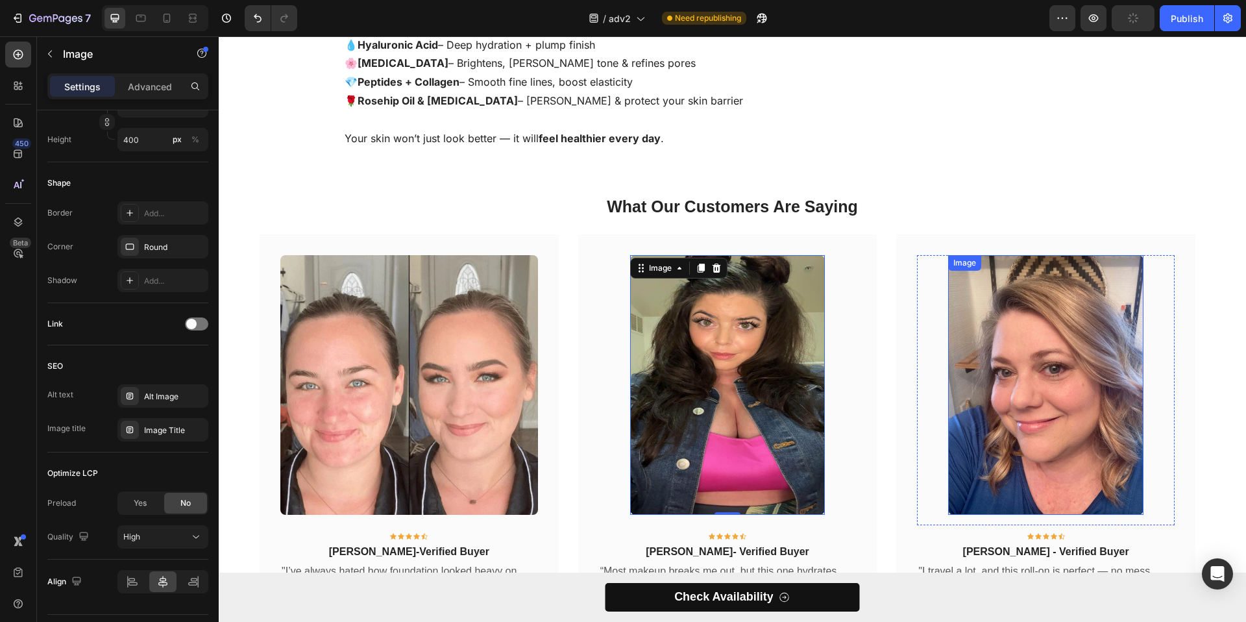
click at [998, 362] on img at bounding box center [1045, 385] width 195 height 260
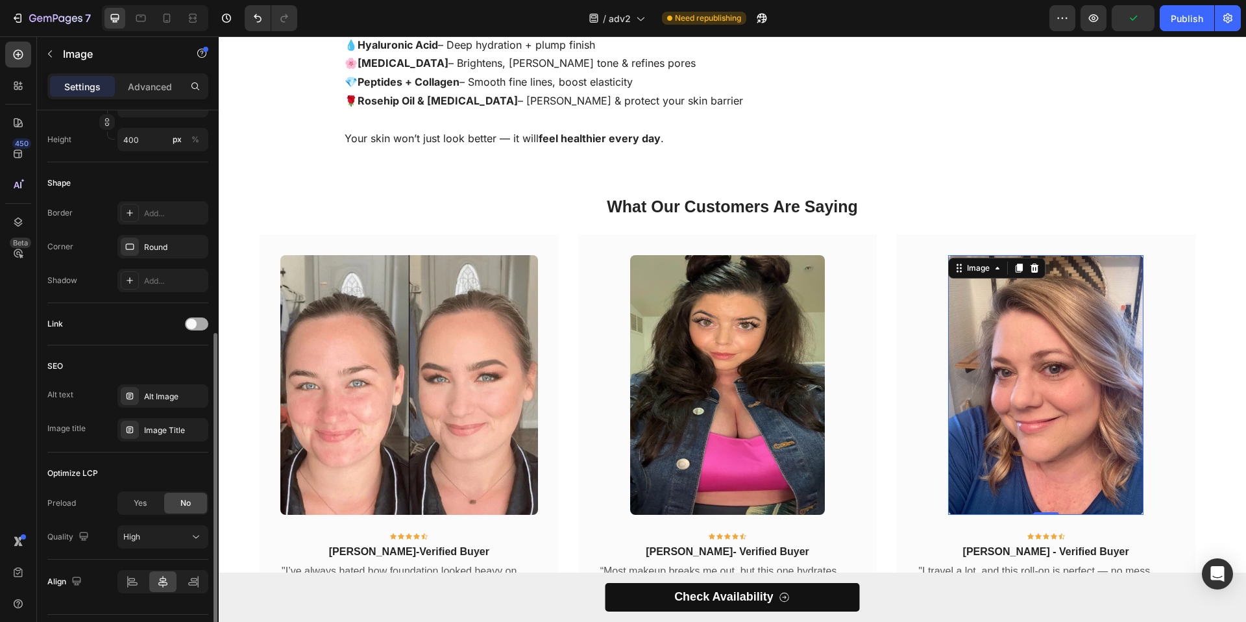
click at [204, 321] on div at bounding box center [196, 323] width 23 height 13
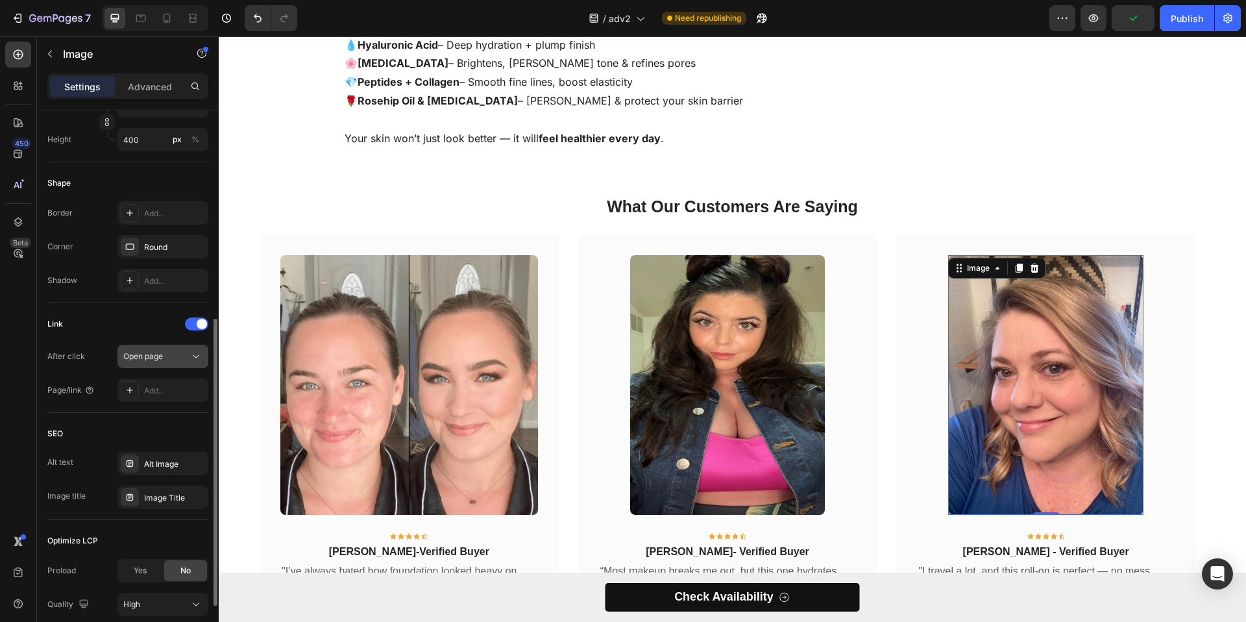
click at [142, 367] on button "Open page" at bounding box center [162, 356] width 91 height 23
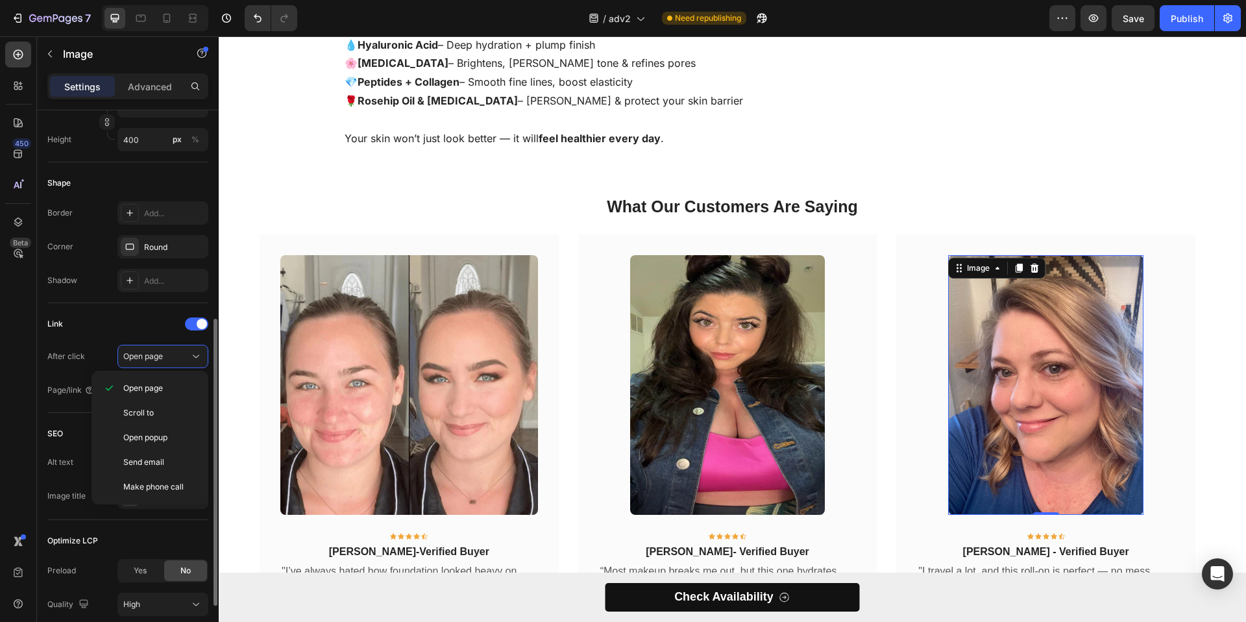
click at [86, 356] on div "After click Open page" at bounding box center [127, 356] width 161 height 23
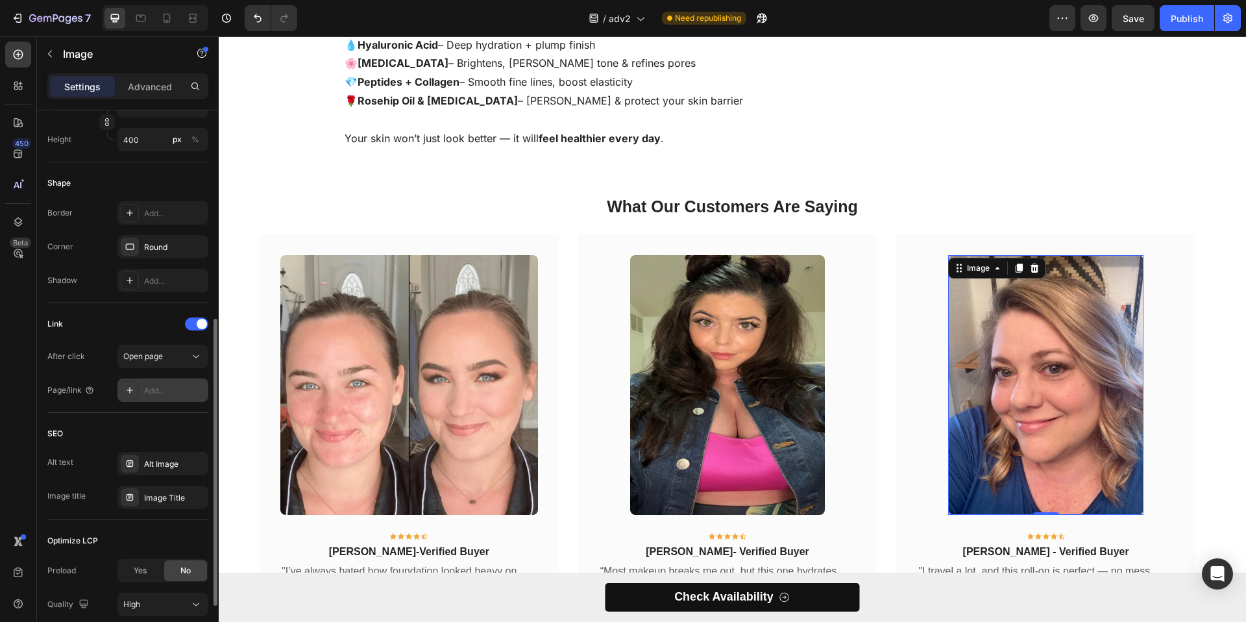
click at [138, 389] on div at bounding box center [130, 390] width 18 height 18
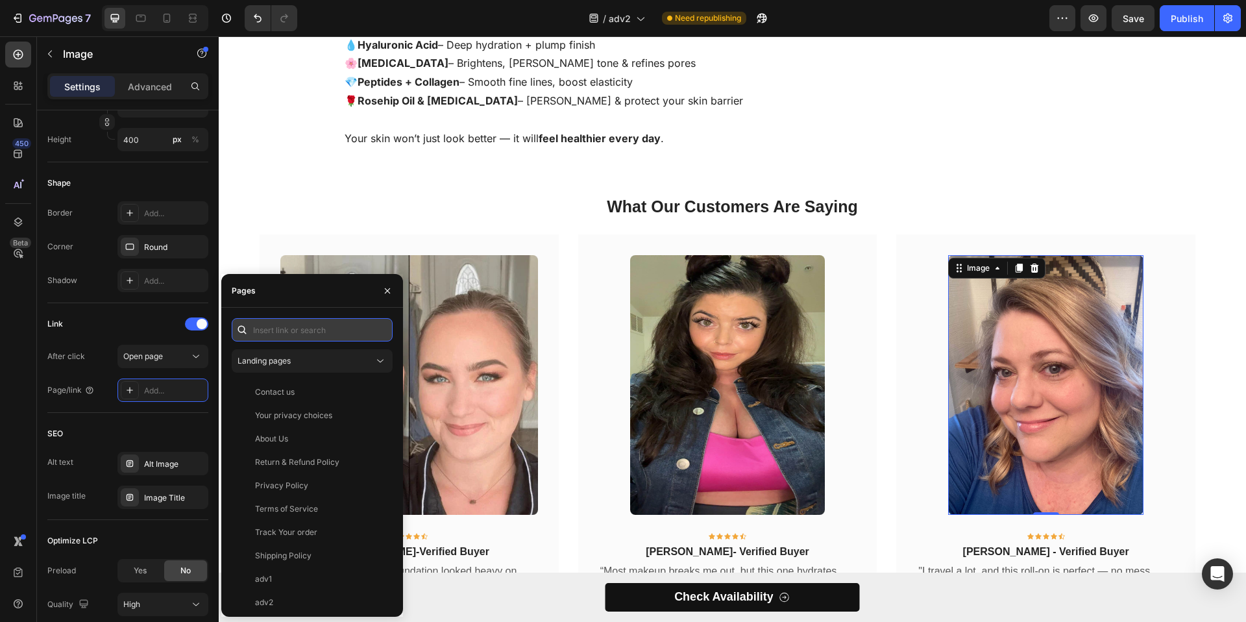
click at [275, 331] on input "text" at bounding box center [312, 329] width 161 height 23
paste input "[URL][DOMAIN_NAME]"
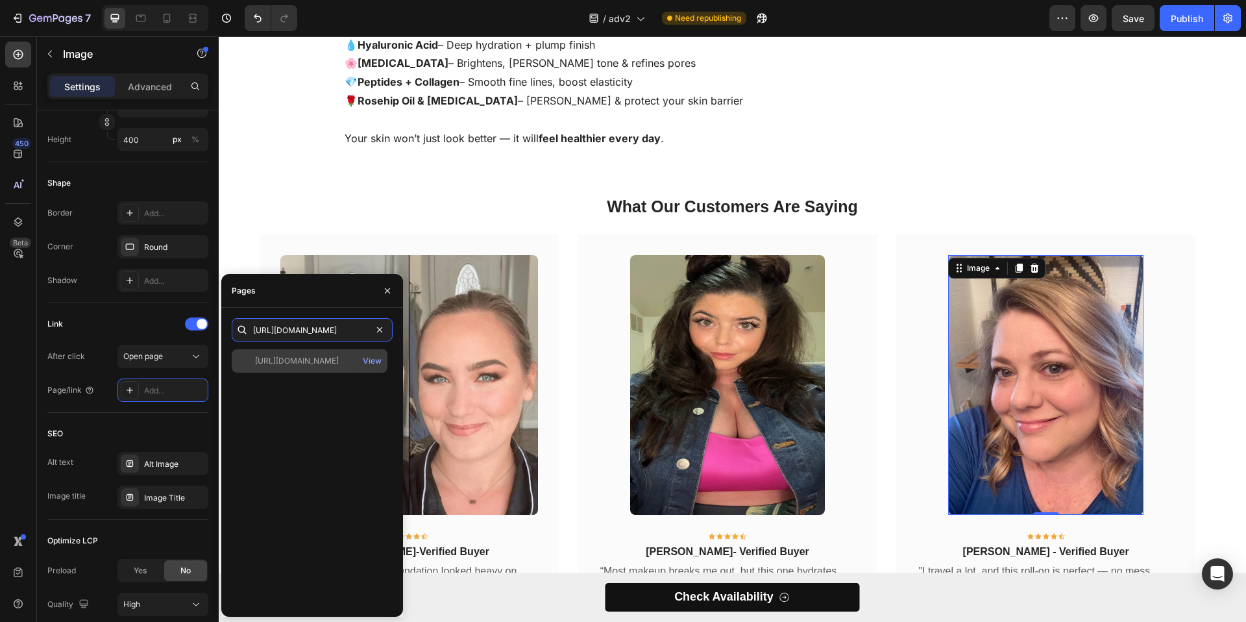
type input "[URL][DOMAIN_NAME]"
click at [286, 363] on div "[URL][DOMAIN_NAME]" at bounding box center [297, 361] width 84 height 12
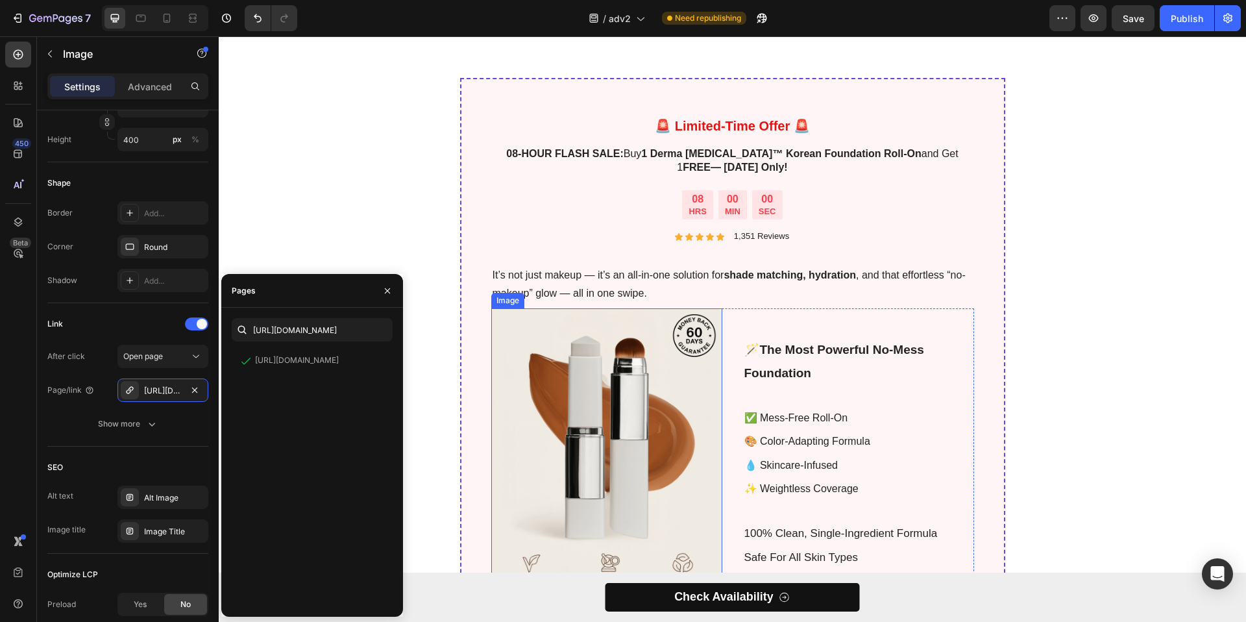
scroll to position [2197, 0]
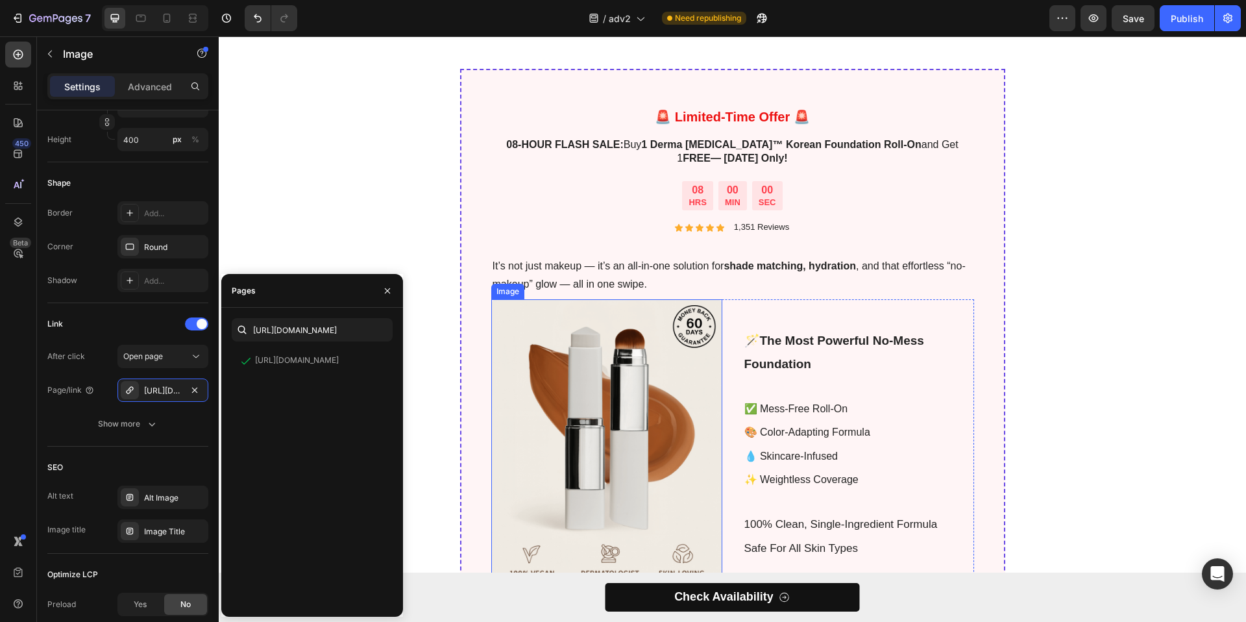
click at [591, 393] on img at bounding box center [606, 443] width 231 height 289
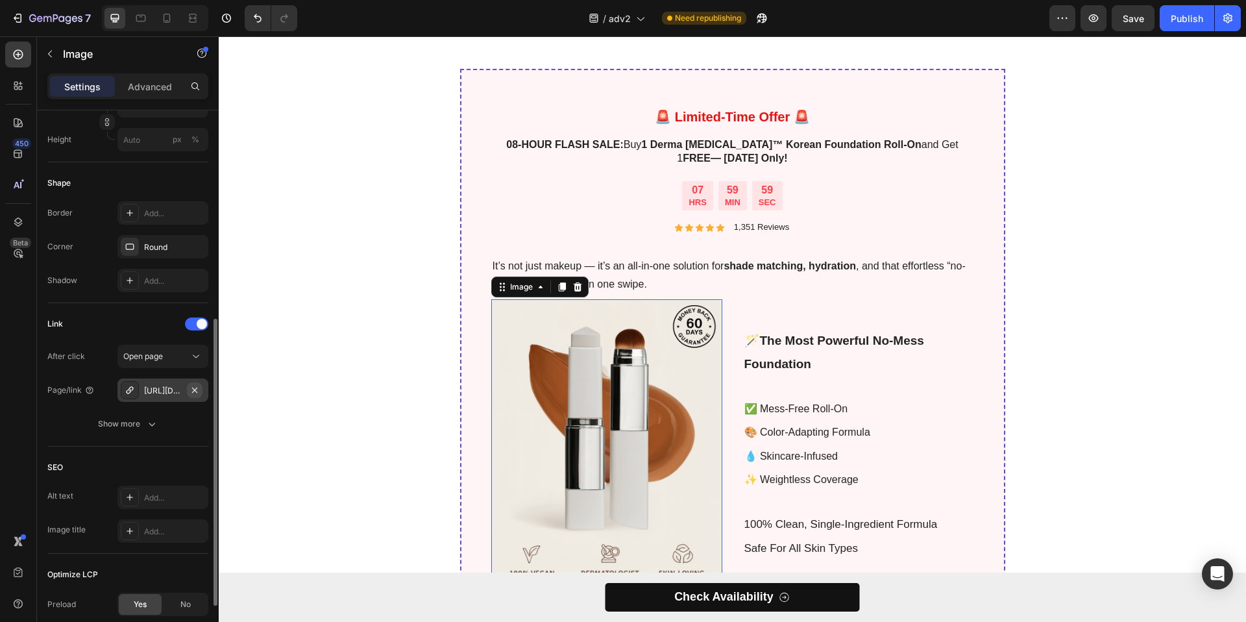
click at [192, 389] on icon "button" at bounding box center [195, 390] width 10 height 10
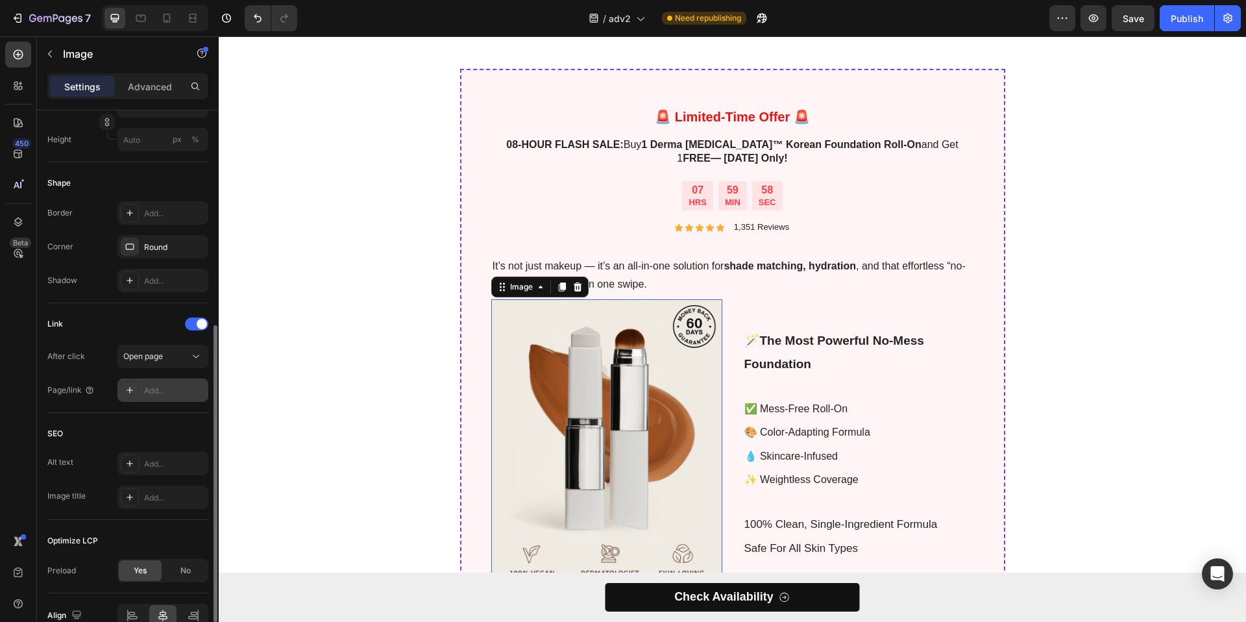
click at [133, 388] on icon at bounding box center [130, 390] width 10 height 10
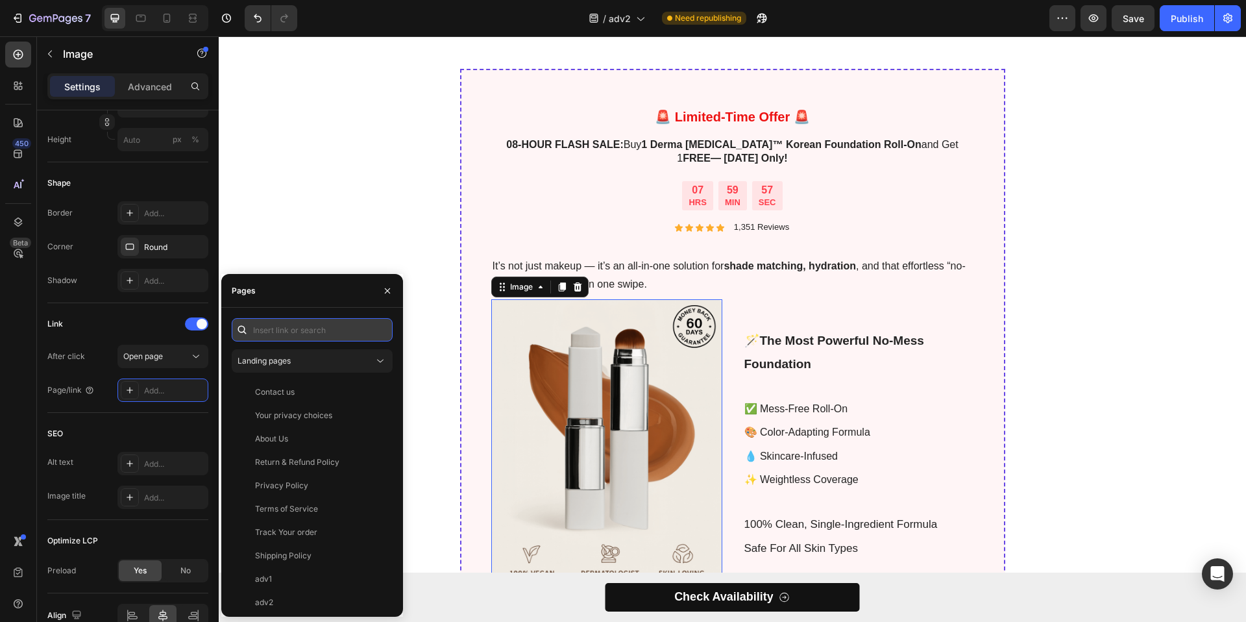
click at [277, 329] on input "text" at bounding box center [312, 329] width 161 height 23
paste input "[URL][DOMAIN_NAME]"
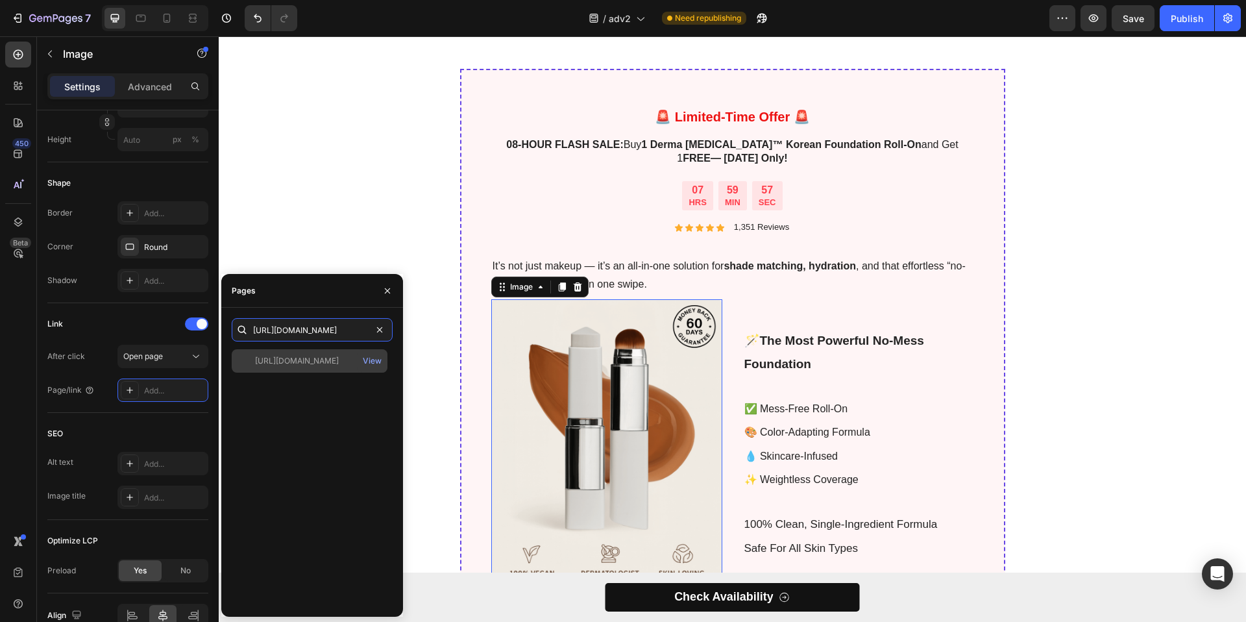
type input "https://dermamuse.co/products/kfoundation"
click at [329, 362] on div "https://dermamuse.co/products/kfoundation" at bounding box center [297, 361] width 84 height 12
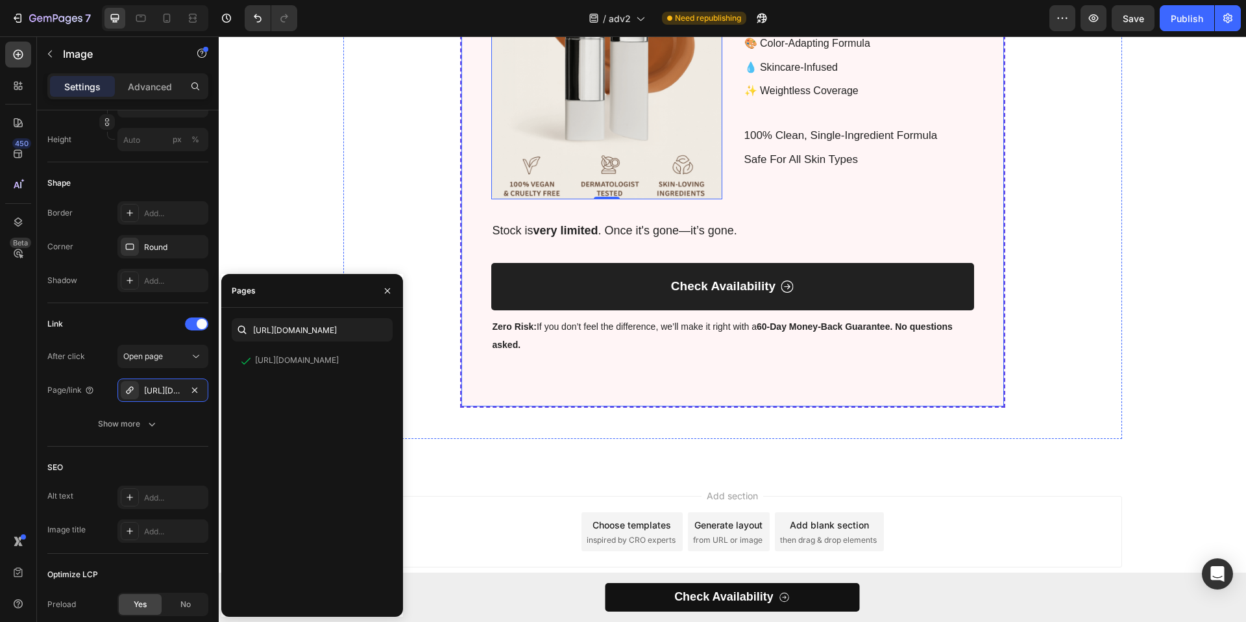
scroll to position [0, 0]
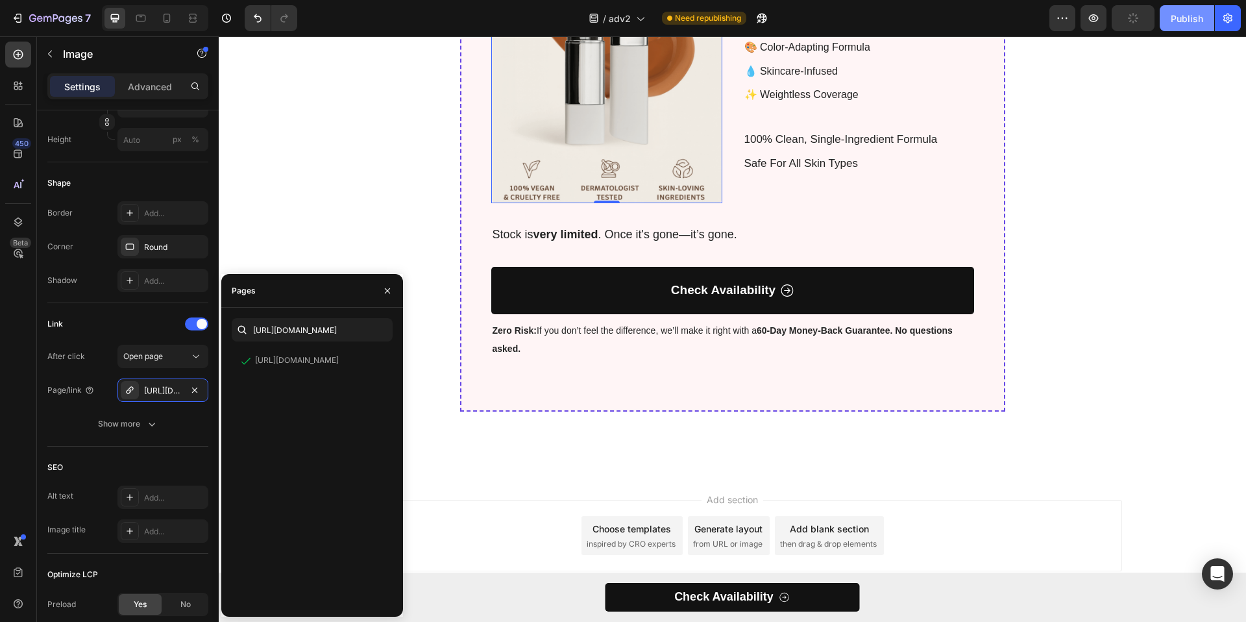
click at [1185, 27] on button "Publish" at bounding box center [1187, 18] width 55 height 26
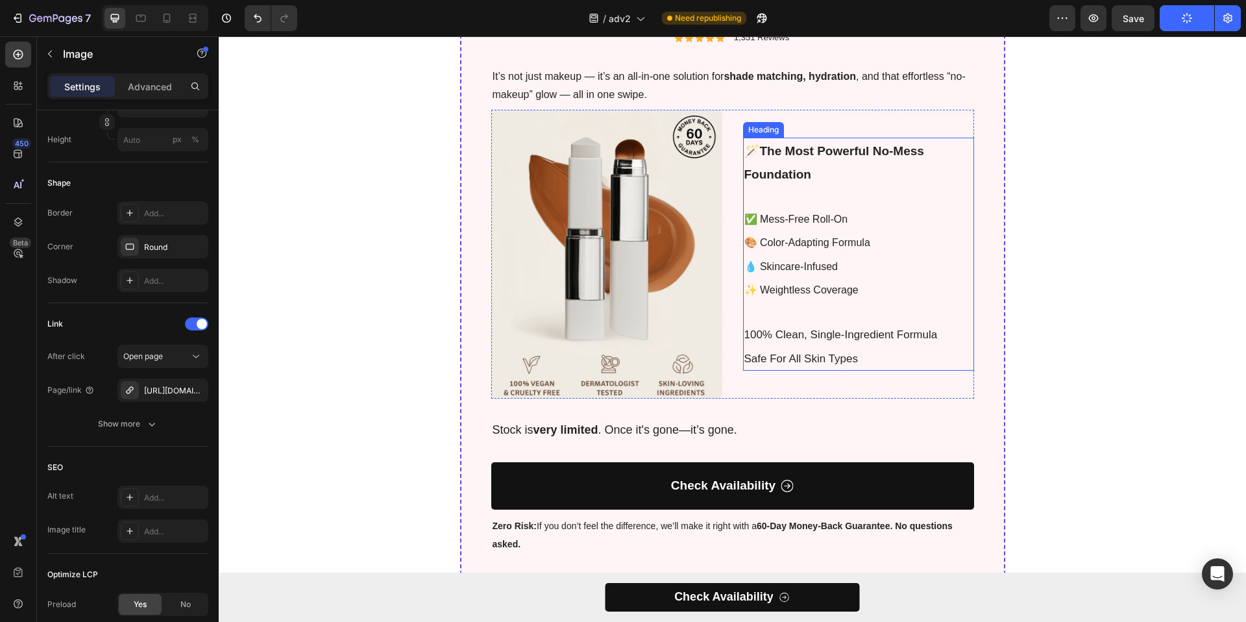
click at [841, 342] on h2 "🪄 the most powerful no-mess foundation ✅ mess-free roll-on 🎨 color-adapting for…" at bounding box center [858, 254] width 231 height 233
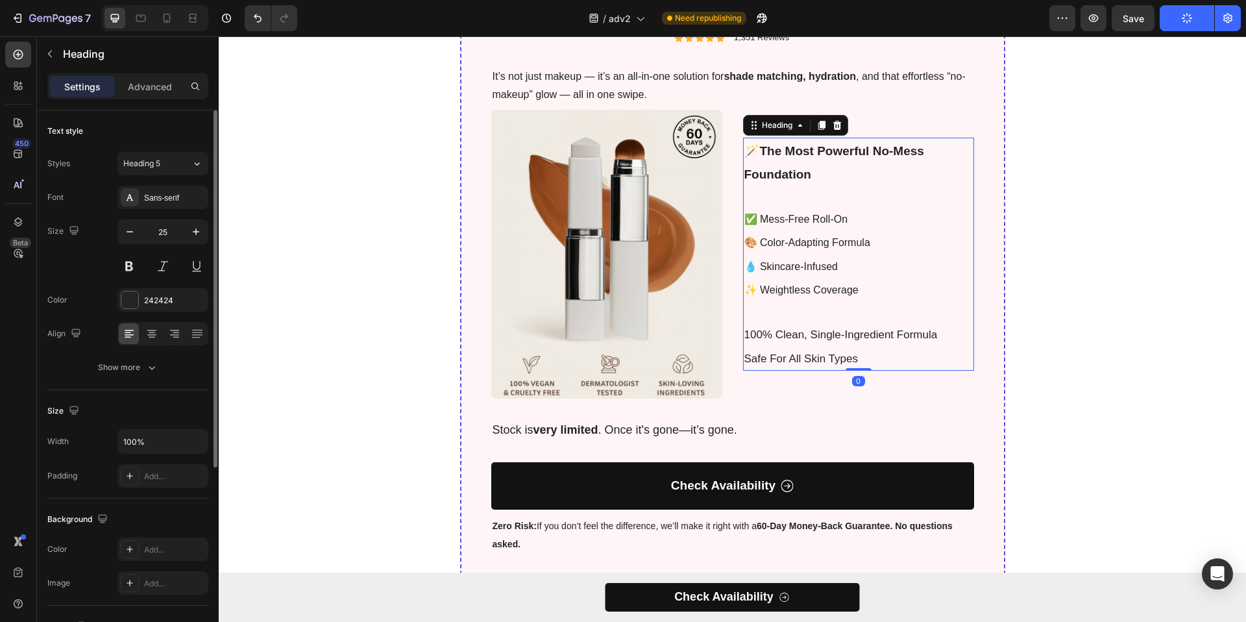
click at [841, 342] on h2 "🪄 the most powerful no-mess foundation ✅ mess-free roll-on 🎨 color-adapting for…" at bounding box center [858, 254] width 231 height 233
click at [841, 342] on p "🪄 the most powerful no-mess foundation ✅ mess-free roll-on 🎨 color-adapting for…" at bounding box center [859, 254] width 228 height 230
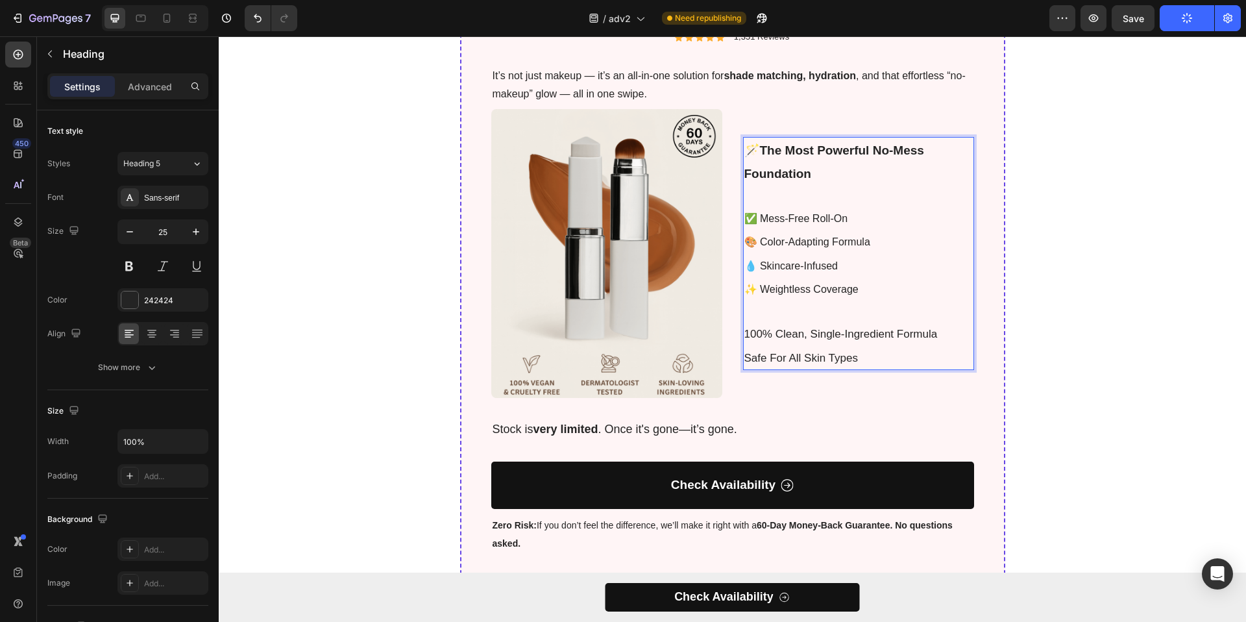
scroll to position [2386, 0]
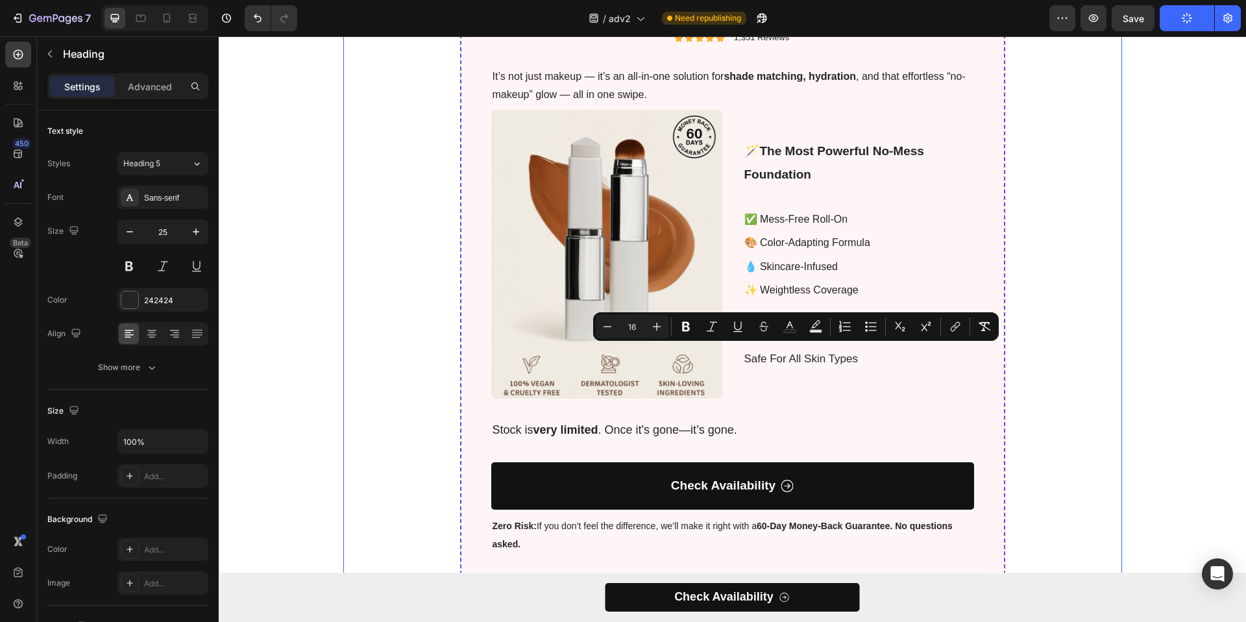
click at [1114, 265] on div "🚨 Limited-Time Offer 🚨 08-HOUR FLASH SALE: Buy 1 Derma Muse™ Korean Foundation …" at bounding box center [732, 258] width 779 height 759
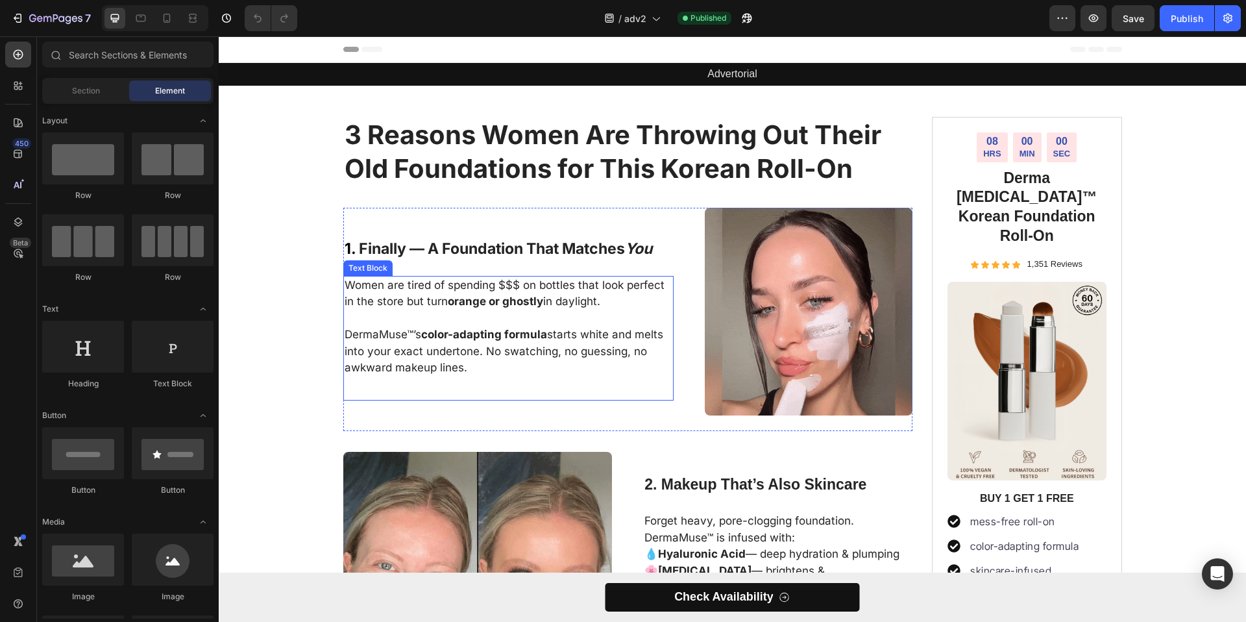
click at [781, 295] on img at bounding box center [809, 312] width 208 height 208
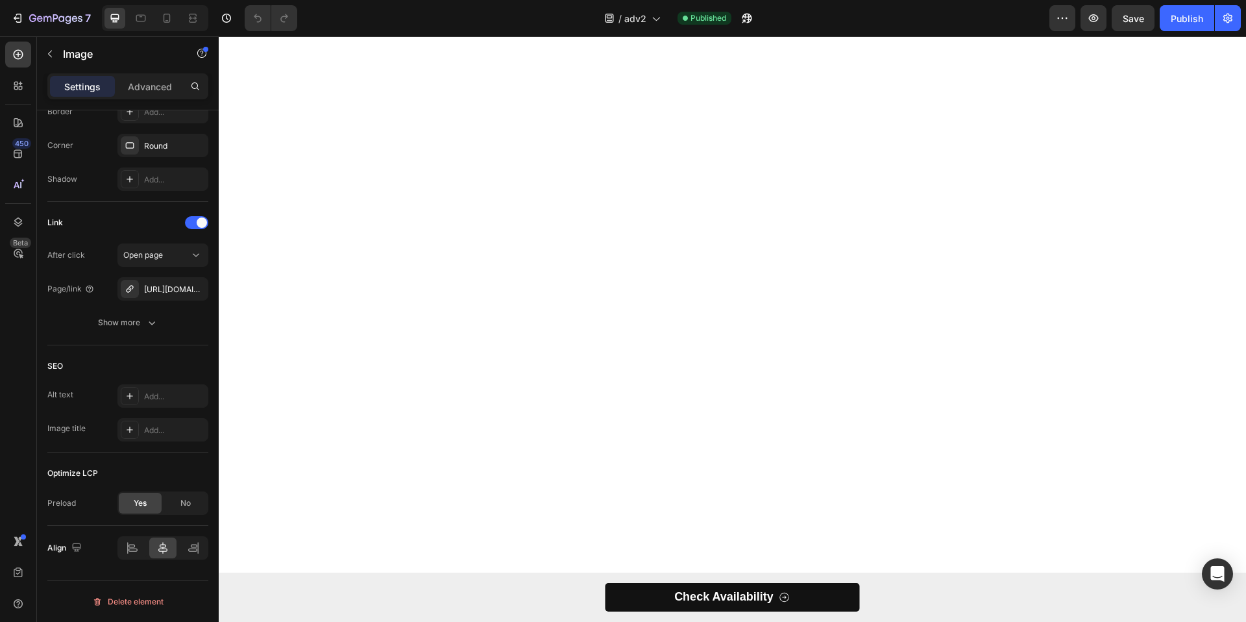
scroll to position [2202, 0]
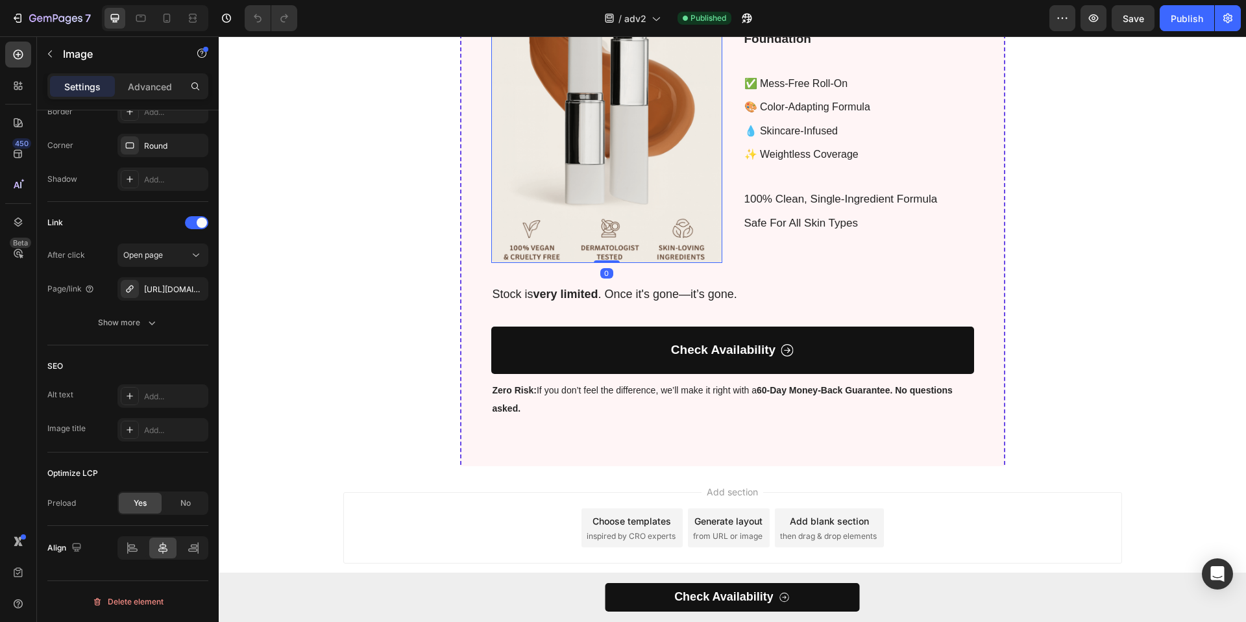
click at [679, 229] on img at bounding box center [606, 118] width 231 height 289
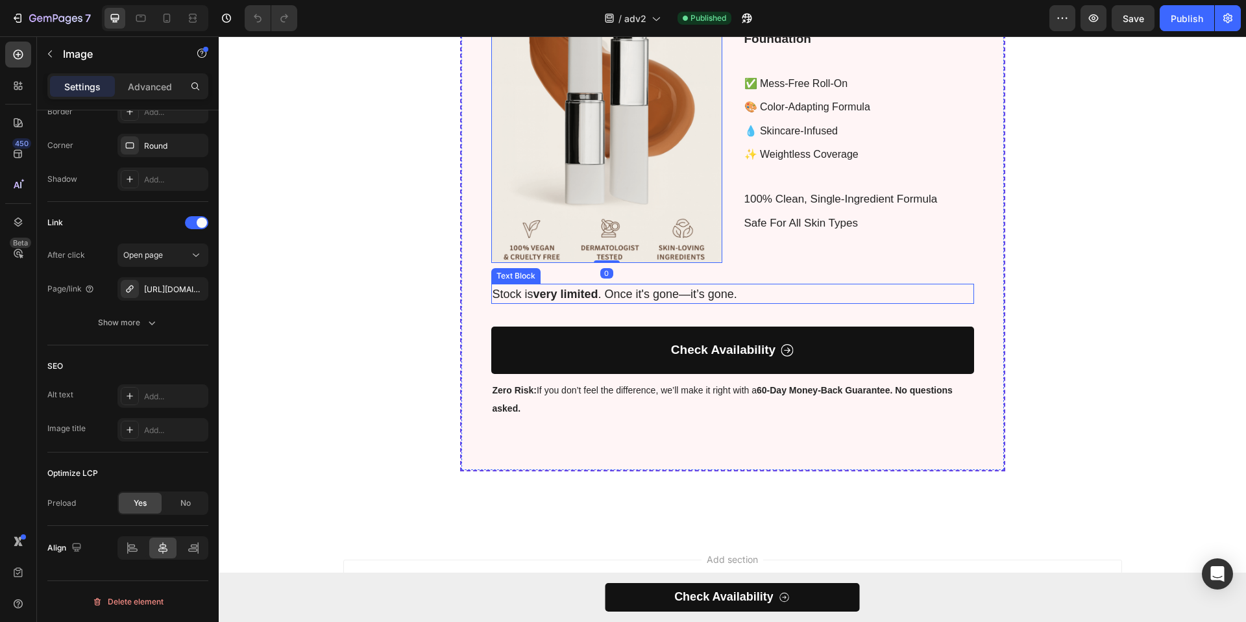
scroll to position [1978, 0]
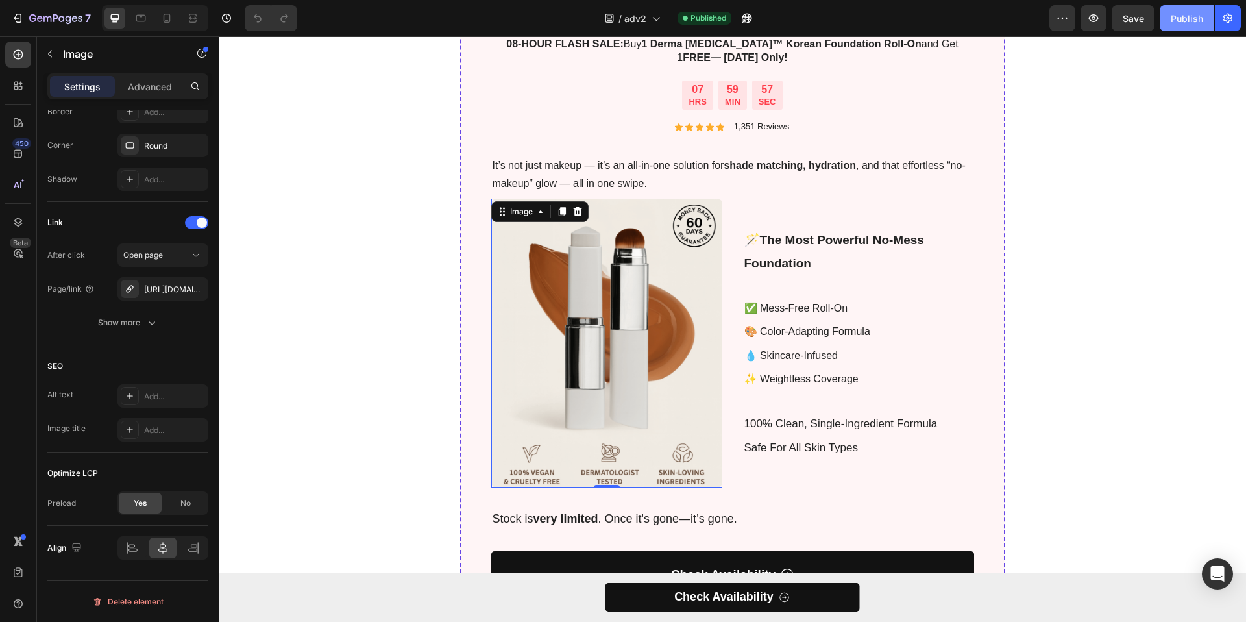
click at [1174, 17] on div "Publish" at bounding box center [1187, 19] width 32 height 14
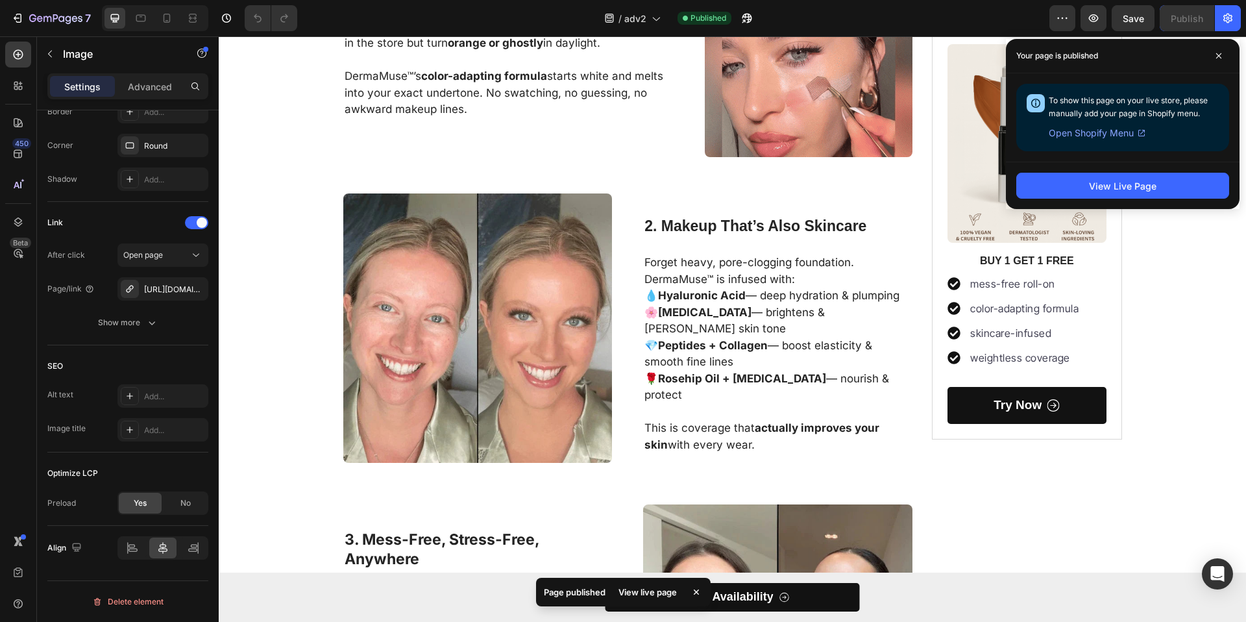
scroll to position [0, 0]
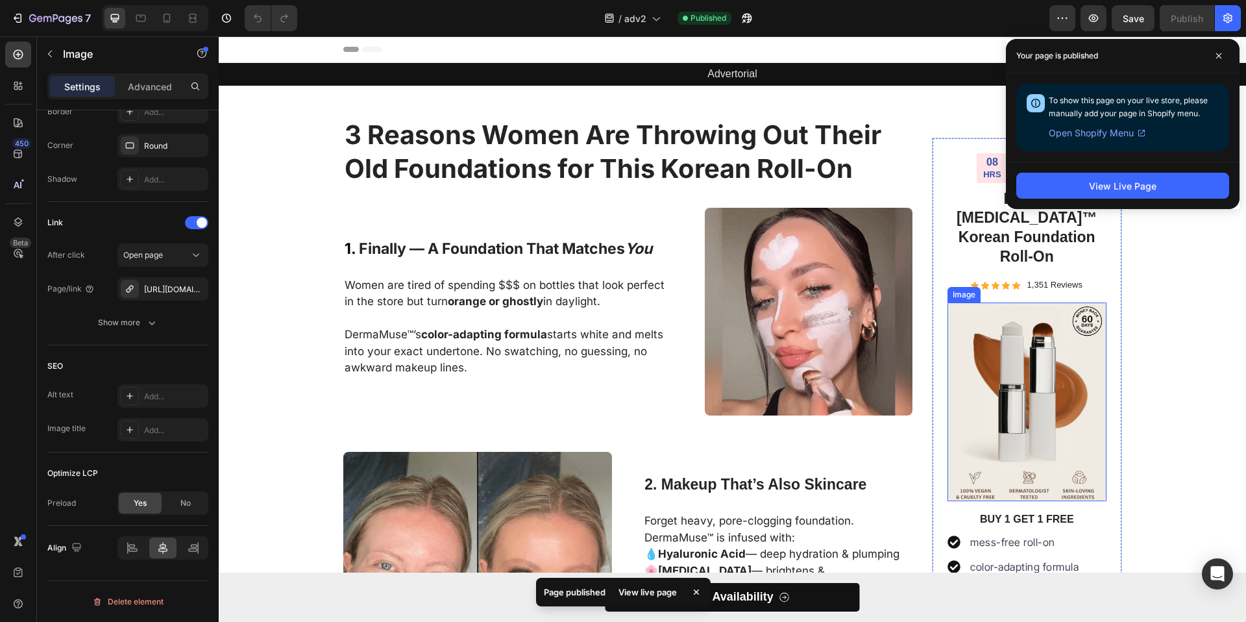
click at [1061, 334] on img at bounding box center [1027, 401] width 159 height 199
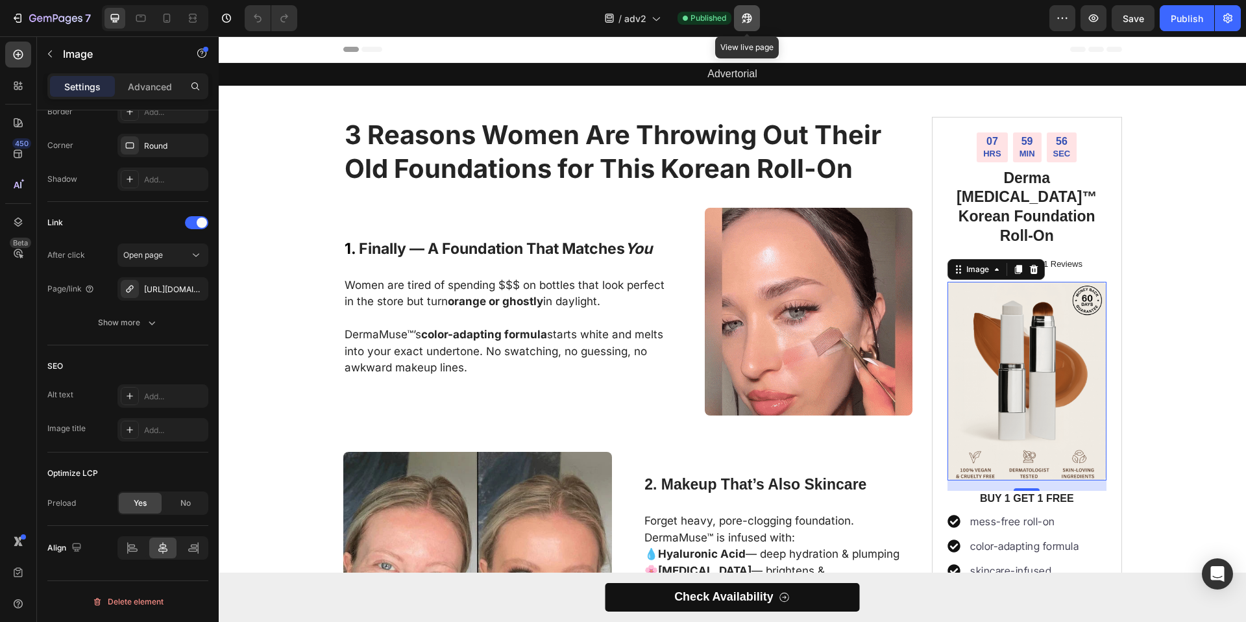
click at [746, 19] on icon "button" at bounding box center [747, 18] width 13 height 13
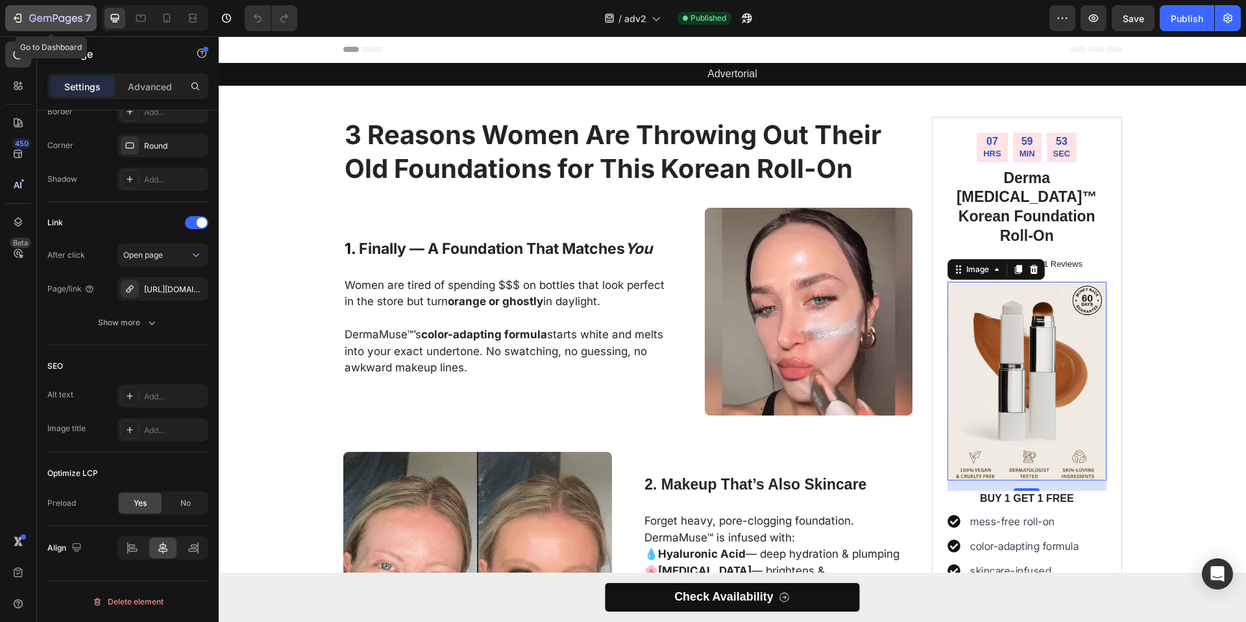
click at [26, 20] on div "7" at bounding box center [51, 18] width 80 height 16
